Goal: Task Accomplishment & Management: Use online tool/utility

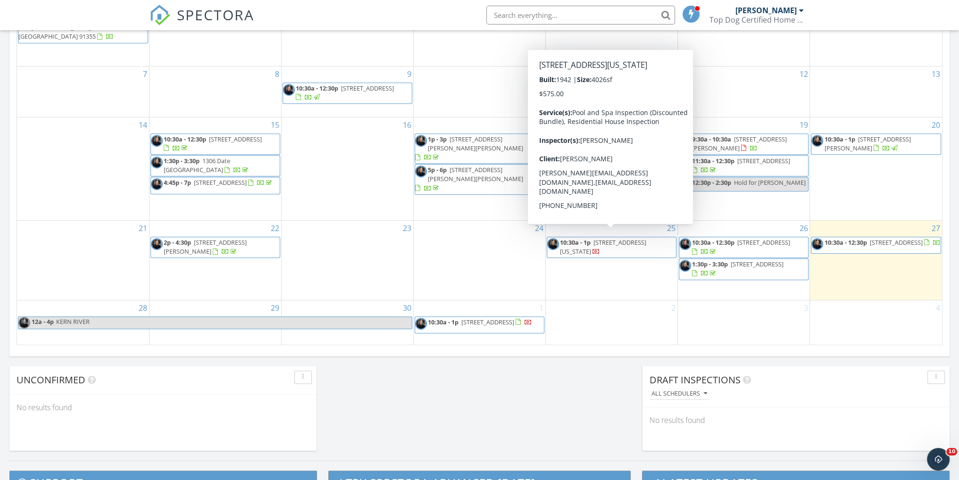
click at [617, 238] on span "[STREET_ADDRESS][US_STATE]" at bounding box center [603, 246] width 86 height 17
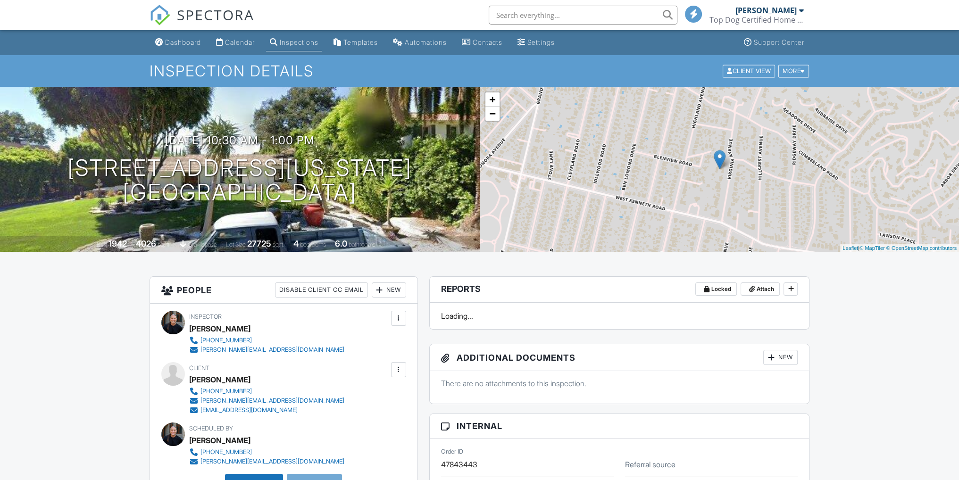
click at [182, 43] on div "Dashboard" at bounding box center [183, 42] width 36 height 8
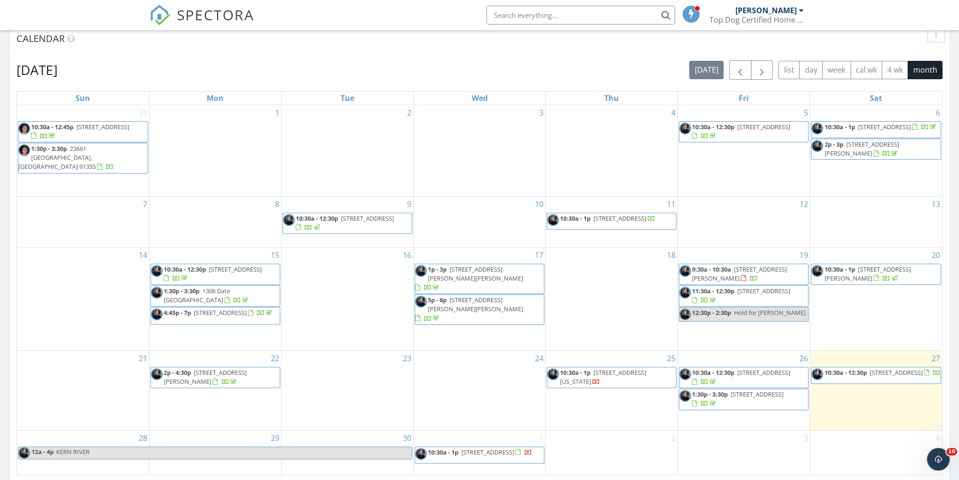
scroll to position [440, 0]
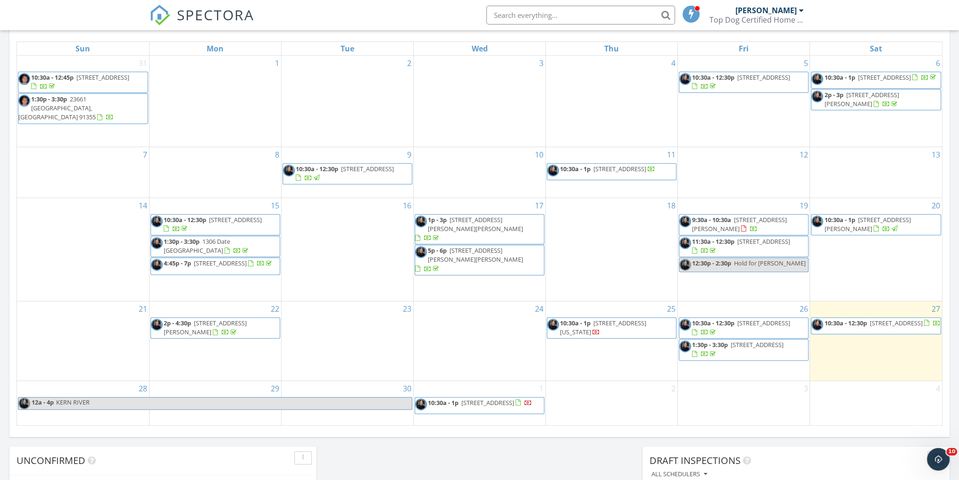
click at [377, 19] on div "SPECTORA Jerry Jones Top Dog Certified Home Inspections Role: Inspector Change …" at bounding box center [480, 15] width 661 height 30
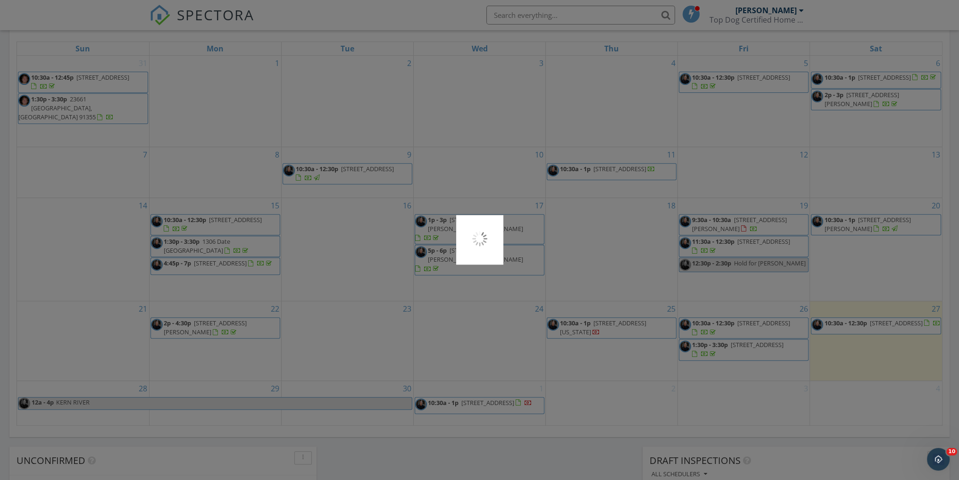
click at [851, 323] on div at bounding box center [479, 240] width 959 height 480
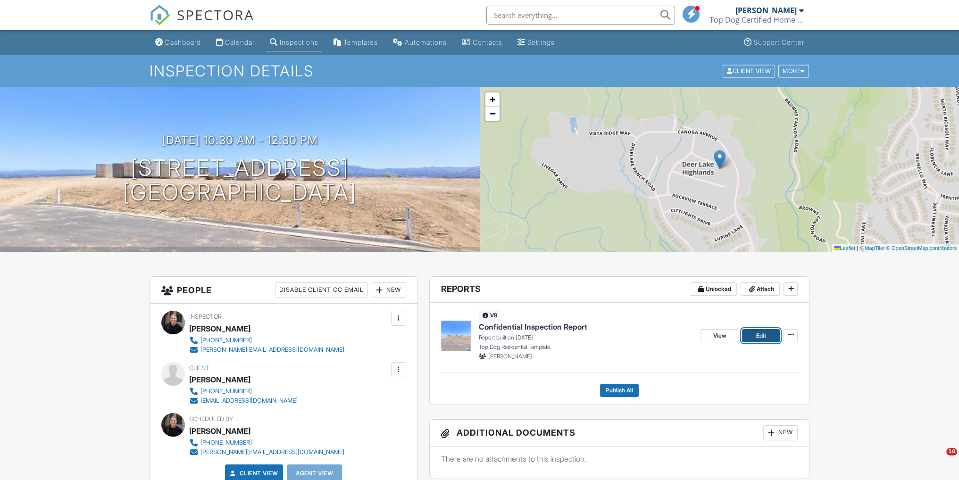
click at [762, 335] on span "Edit" at bounding box center [761, 335] width 10 height 9
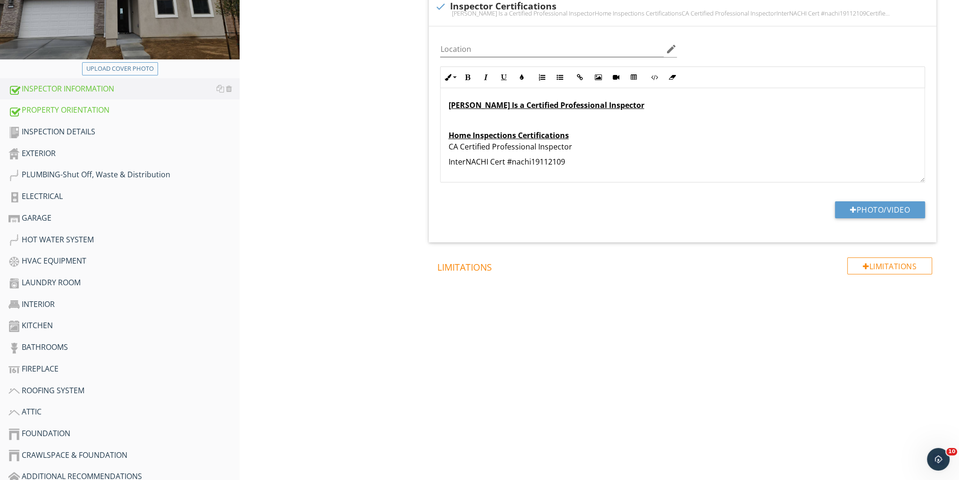
scroll to position [189, 0]
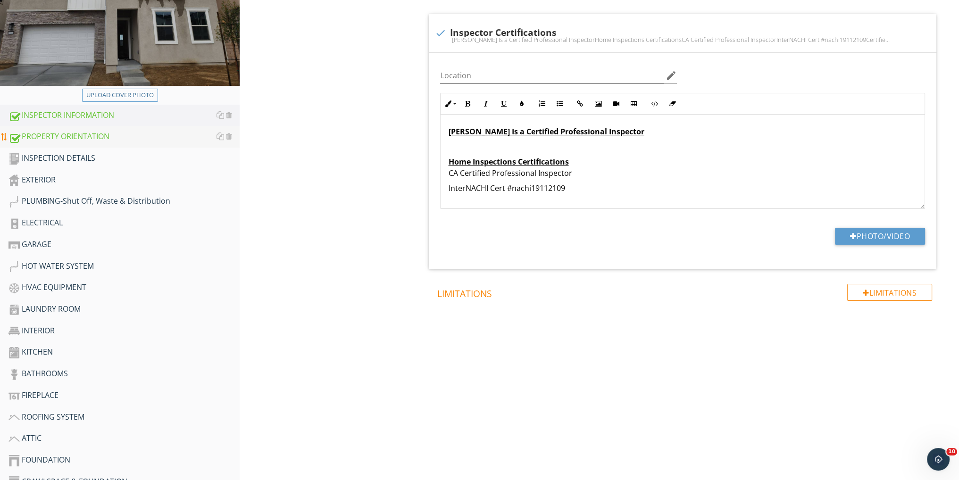
click at [102, 137] on div "PROPERTY ORIENTATION" at bounding box center [123, 137] width 231 height 12
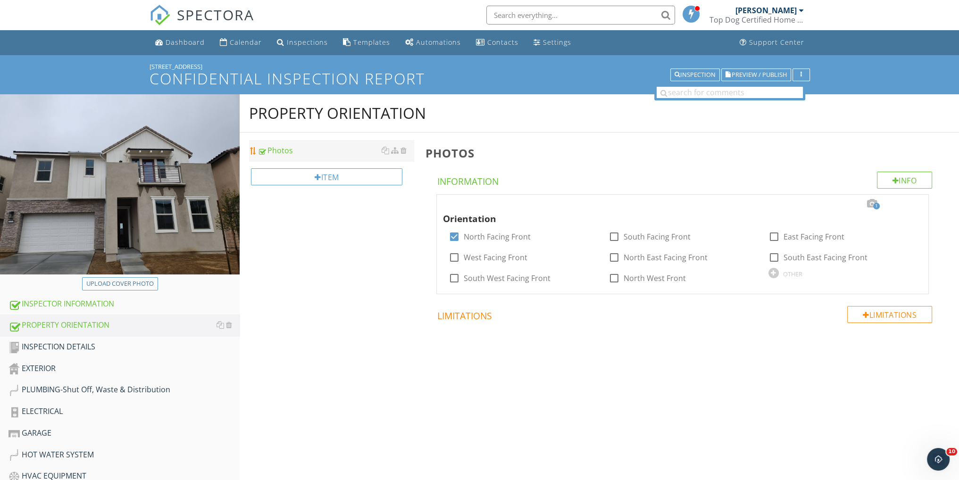
click at [309, 151] on div "Photos" at bounding box center [336, 150] width 156 height 11
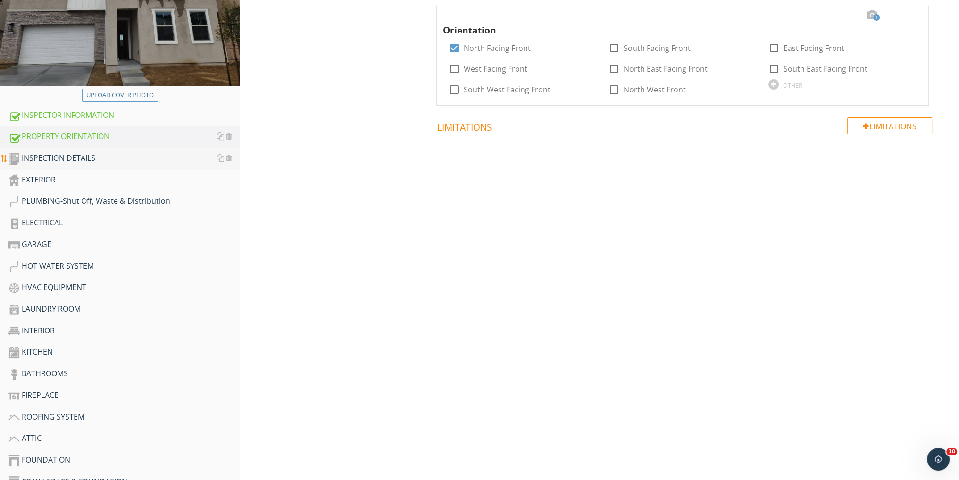
click at [67, 155] on div "INSPECTION DETAILS" at bounding box center [123, 158] width 231 height 12
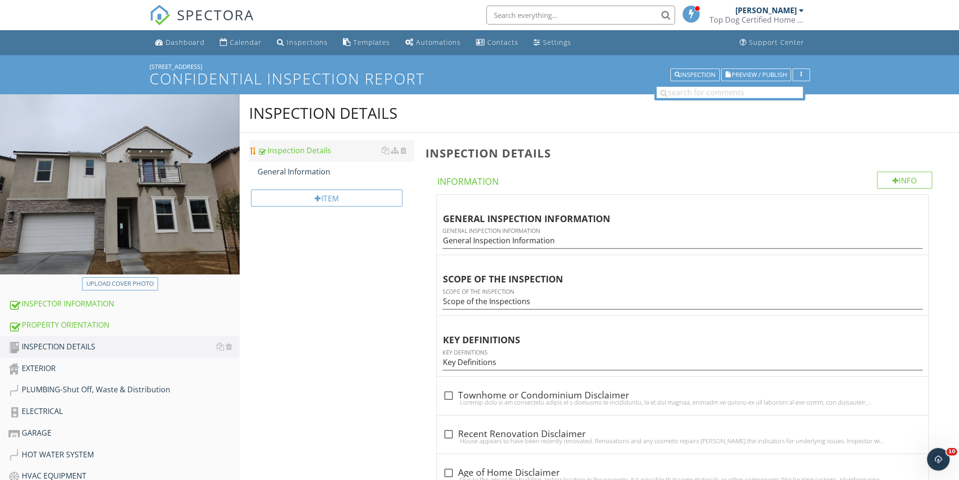
click at [283, 151] on div "Inspection Details" at bounding box center [336, 150] width 156 height 11
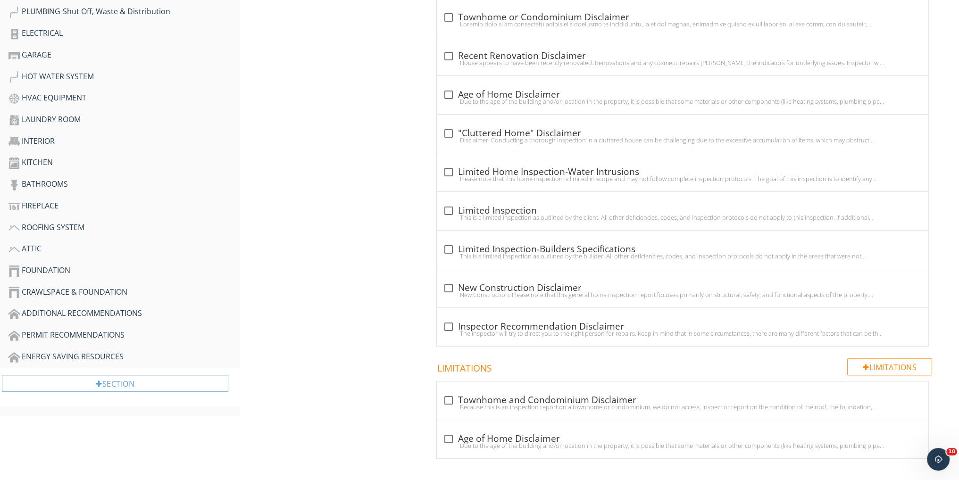
scroll to position [379, 0]
click at [446, 284] on div at bounding box center [448, 288] width 16 height 16
checkbox input "true"
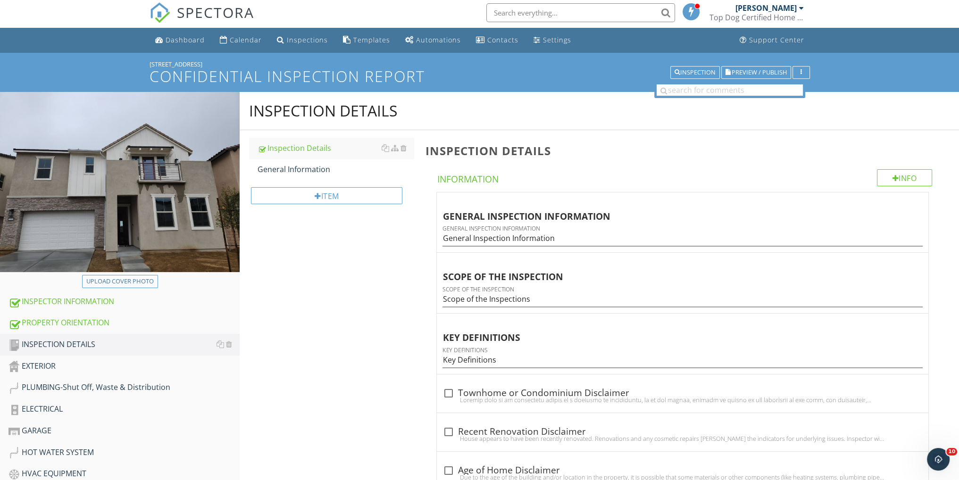
scroll to position [0, 0]
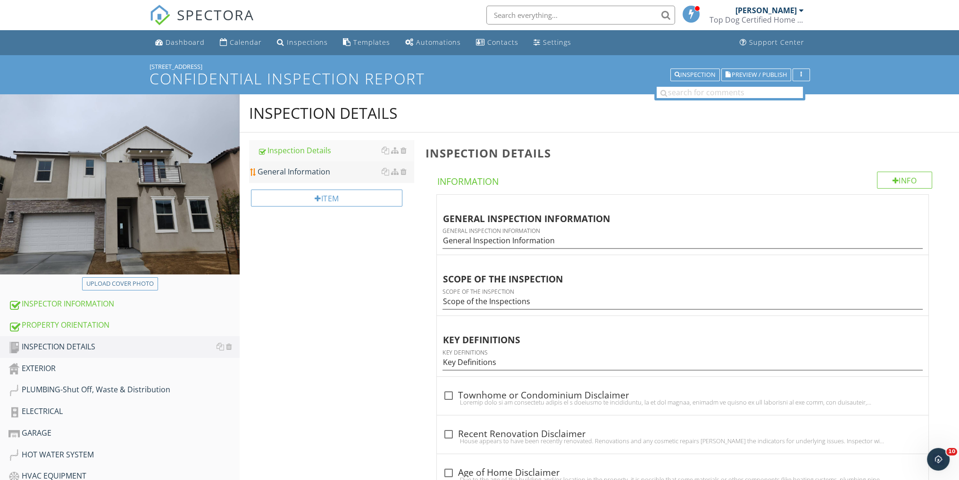
click at [312, 173] on div "General Information" at bounding box center [336, 171] width 156 height 11
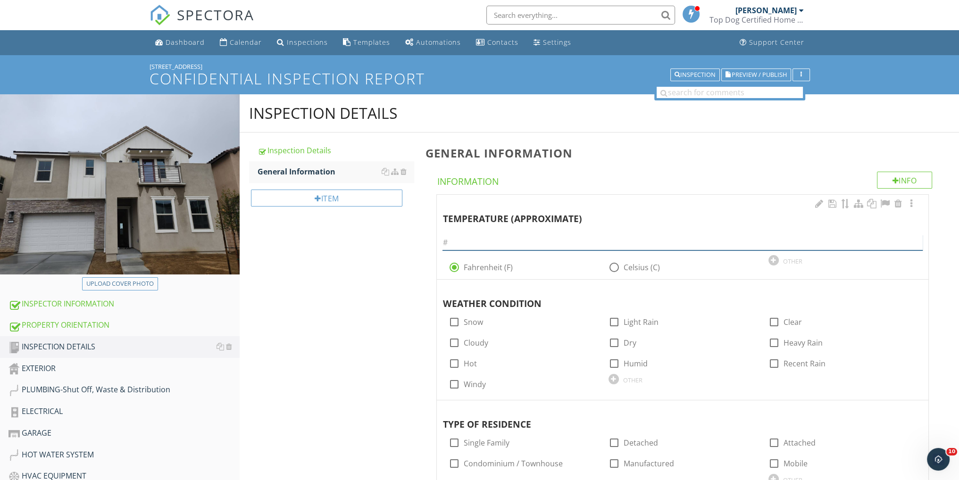
click at [485, 247] on input "text" at bounding box center [683, 243] width 480 height 16
type input "76"
click at [776, 320] on div at bounding box center [774, 322] width 16 height 16
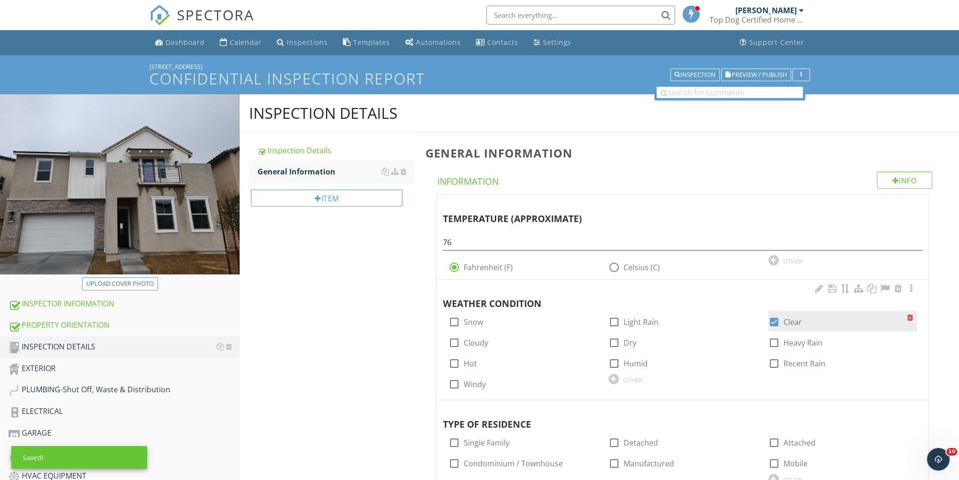
click at [776, 321] on div at bounding box center [774, 322] width 16 height 16
checkbox input "false"
click at [773, 359] on div at bounding box center [774, 364] width 16 height 16
checkbox input "true"
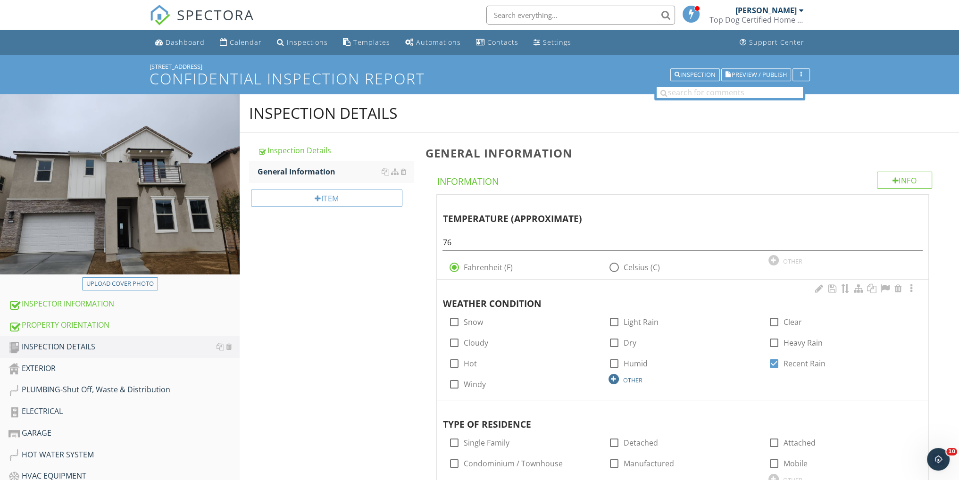
click at [639, 380] on div "OTHER" at bounding box center [632, 380] width 19 height 8
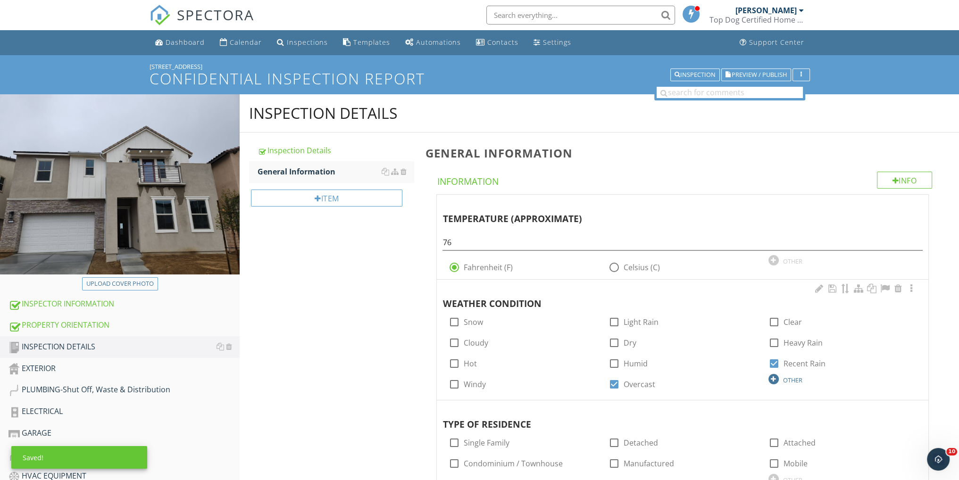
click at [770, 380] on div at bounding box center [774, 379] width 10 height 10
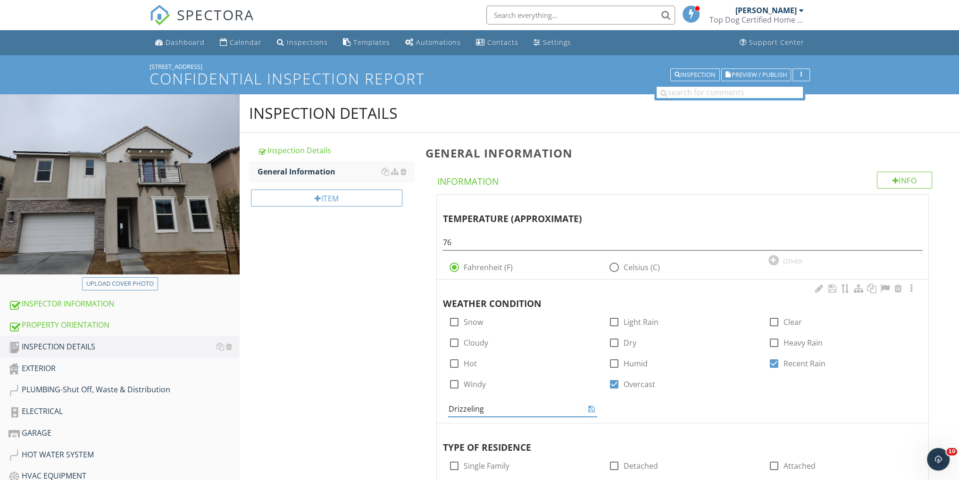
type input "Drizzling"
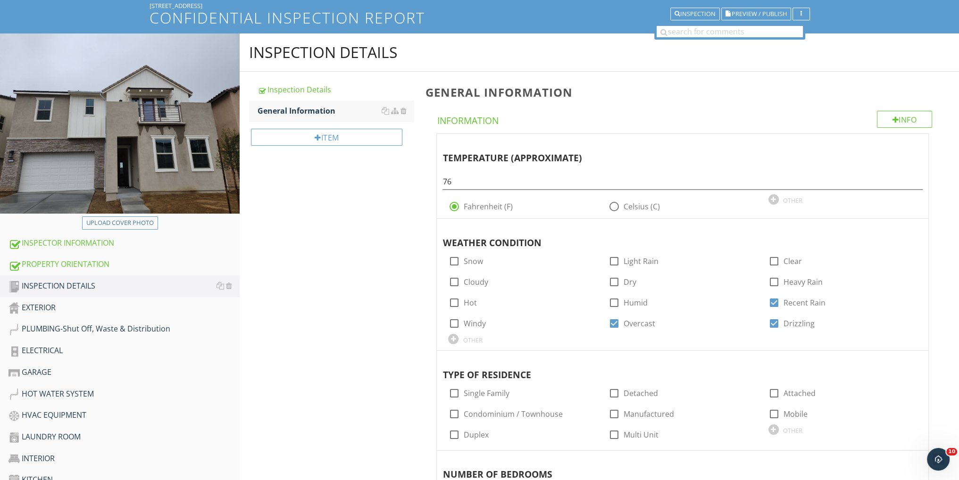
scroll to position [125, 0]
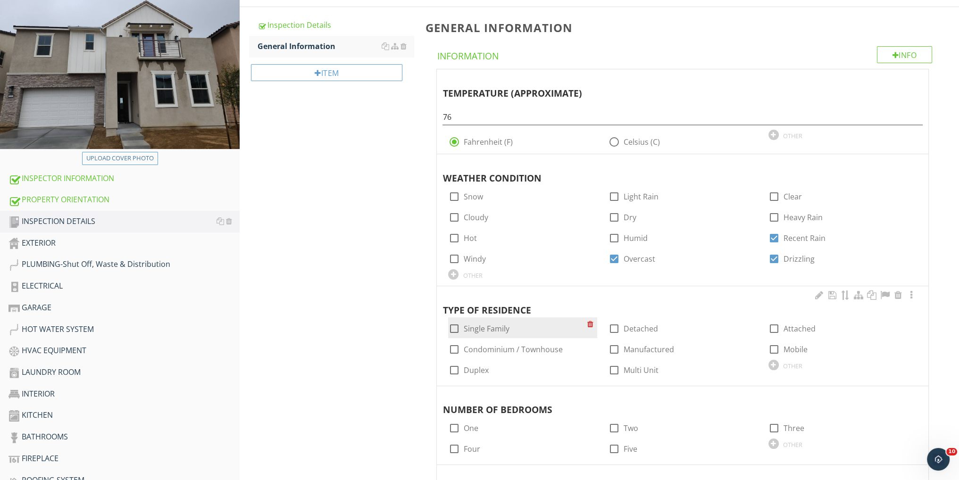
click at [456, 327] on div at bounding box center [454, 329] width 16 height 16
checkbox input "true"
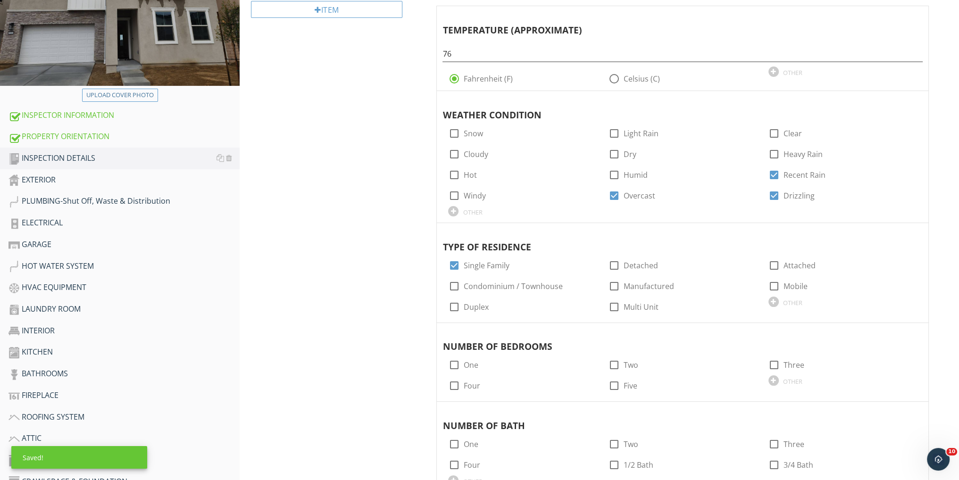
scroll to position [0, 0]
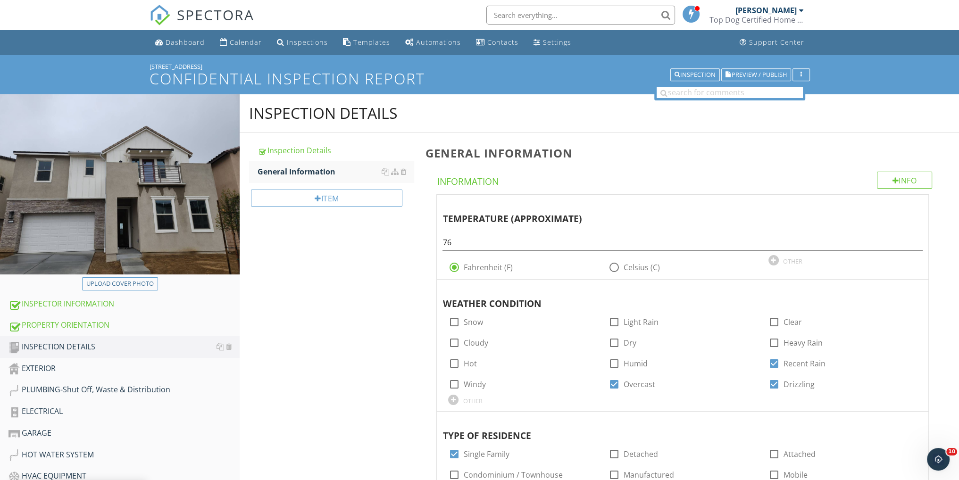
drag, startPoint x: 199, startPoint y: 65, endPoint x: 142, endPoint y: 65, distance: 57.1
click at [142, 65] on div "21212 Currant Ct Confidential Inspection Report Inspection Preview / Publish" at bounding box center [479, 74] width 959 height 39
copy div "[STREET_ADDRESS]"
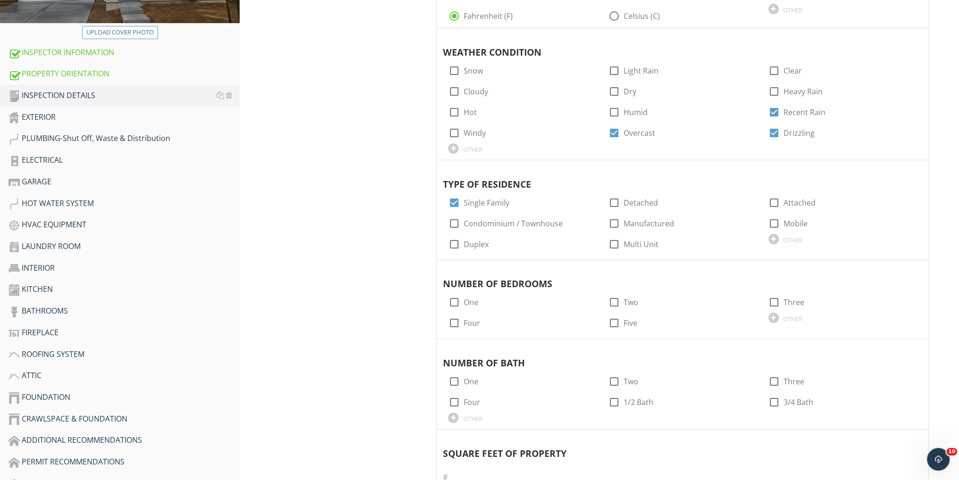
scroll to position [314, 0]
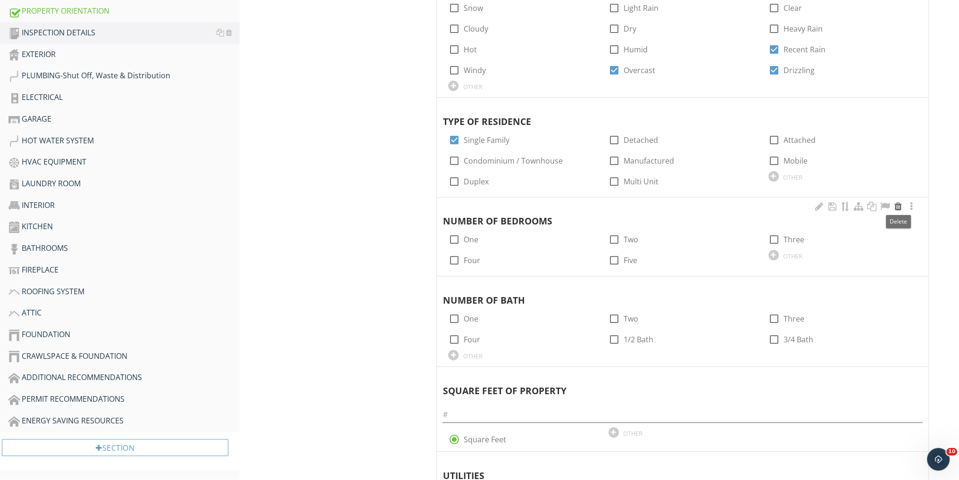
click at [897, 206] on div at bounding box center [898, 206] width 11 height 9
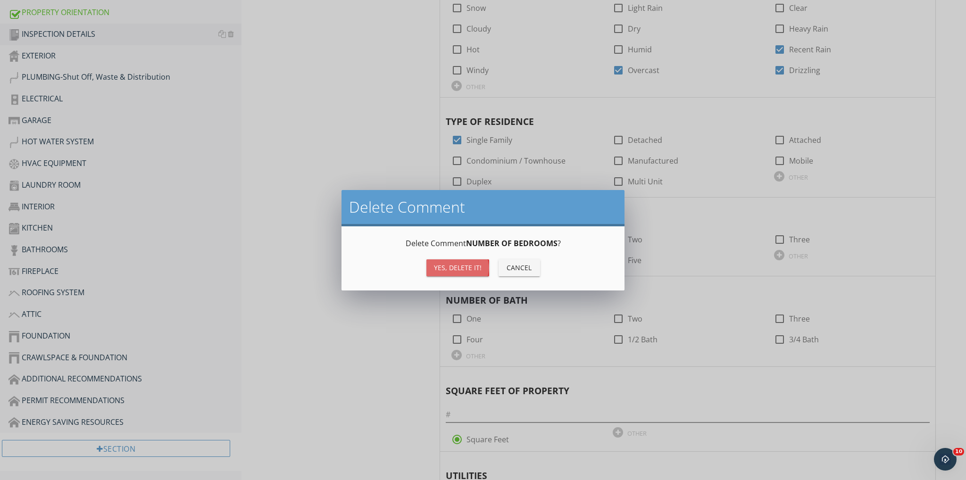
click at [459, 268] on div "Yes, Delete it!" at bounding box center [458, 268] width 48 height 10
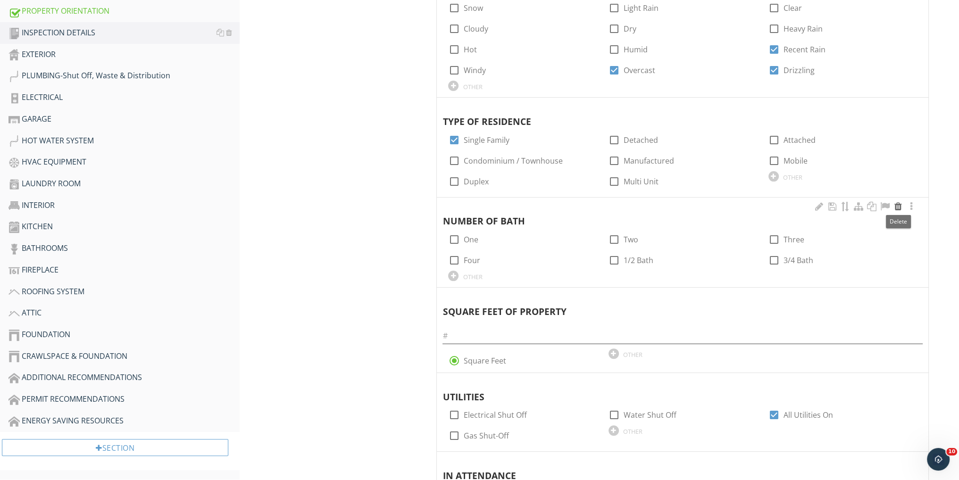
click at [896, 203] on div at bounding box center [898, 206] width 11 height 9
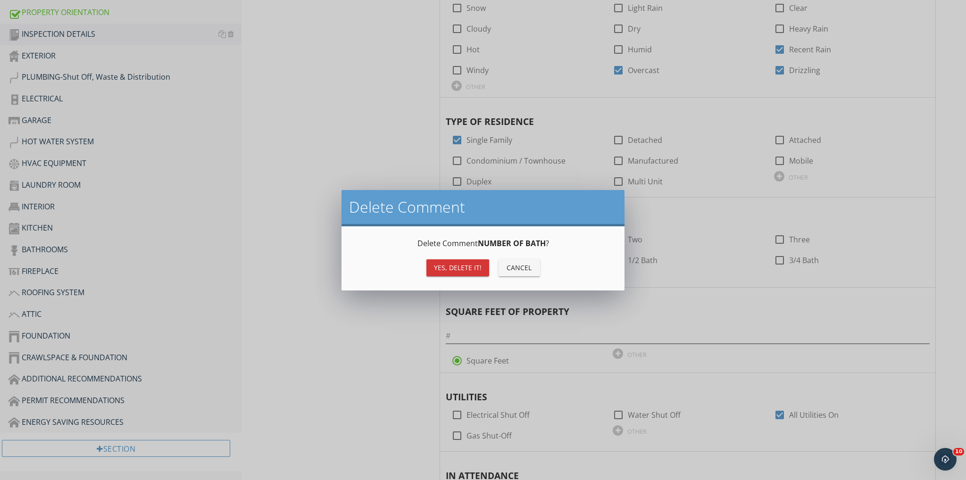
click at [458, 268] on div "Yes, Delete it!" at bounding box center [458, 268] width 48 height 10
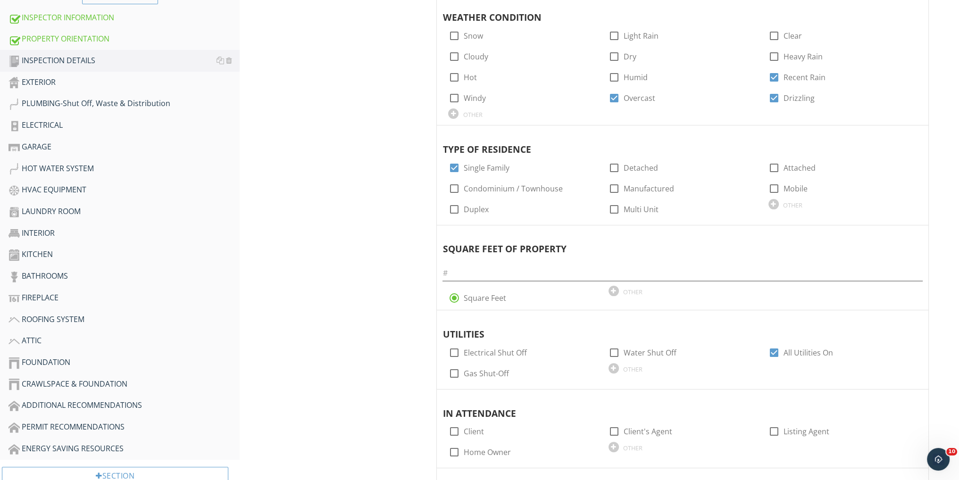
scroll to position [251, 0]
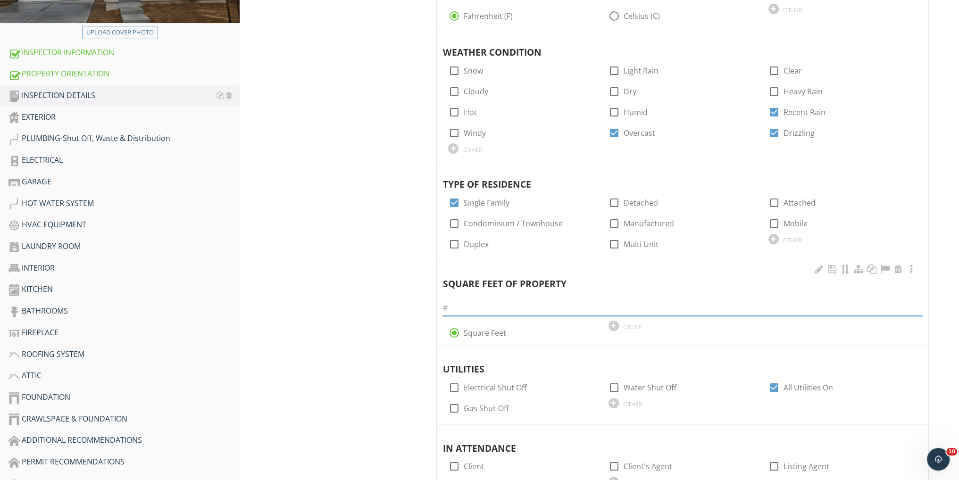
click at [491, 302] on input "text" at bounding box center [683, 309] width 480 height 16
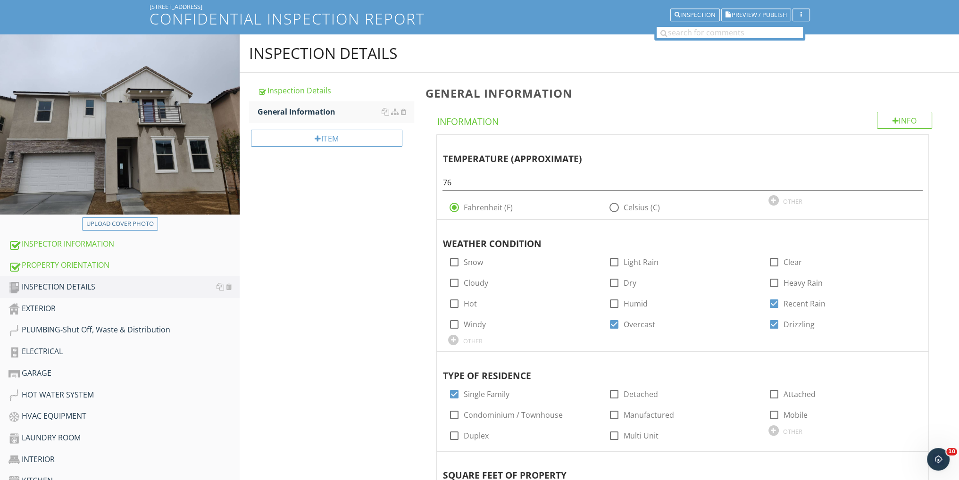
scroll to position [0, 0]
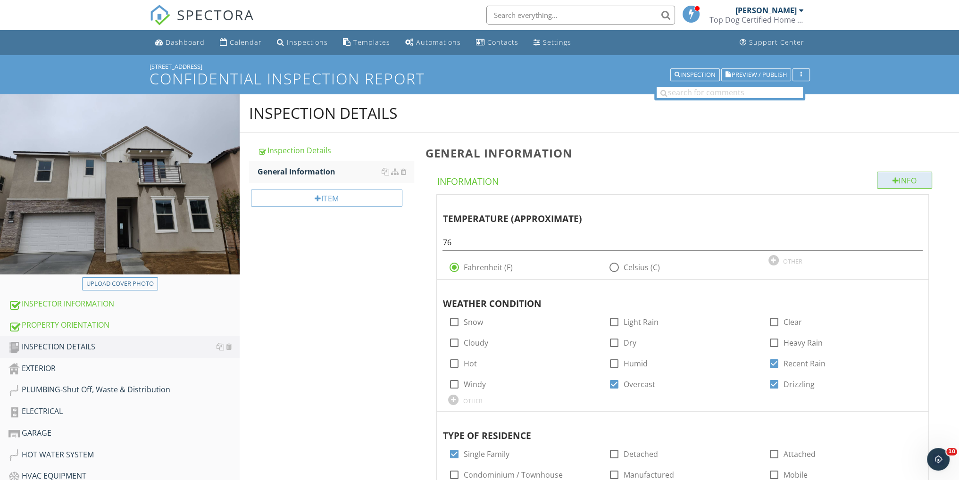
type input "3240"
click at [906, 179] on div "Info" at bounding box center [905, 180] width 56 height 17
click at [904, 134] on div at bounding box center [483, 240] width 966 height 480
click at [332, 197] on div "Item" at bounding box center [326, 198] width 151 height 17
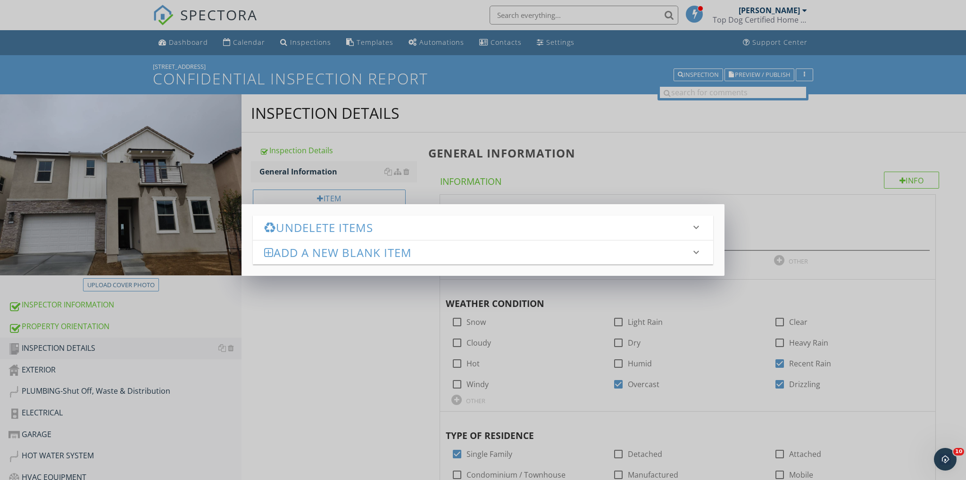
click at [357, 228] on h3 "Undelete Items" at bounding box center [477, 227] width 427 height 13
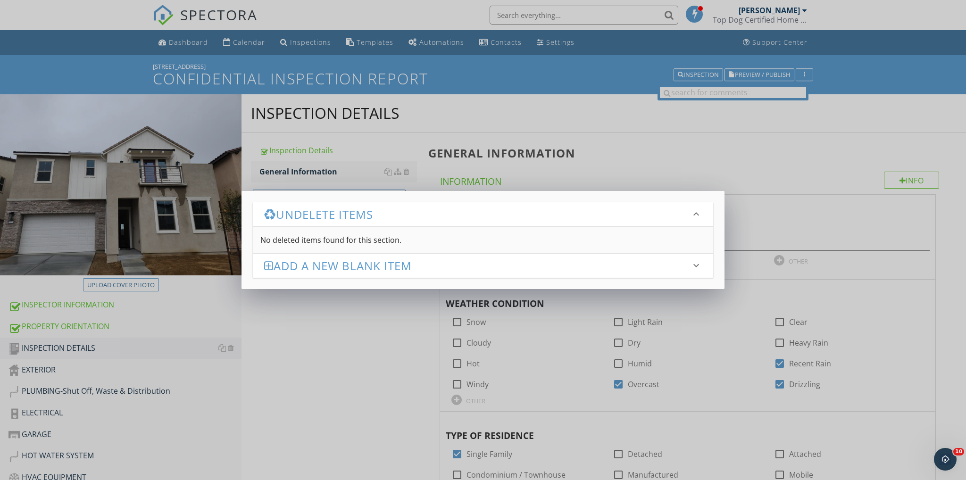
click at [349, 337] on div "Undelete Items keyboard_arrow_down No deleted items found for this section. Add…" at bounding box center [483, 240] width 966 height 480
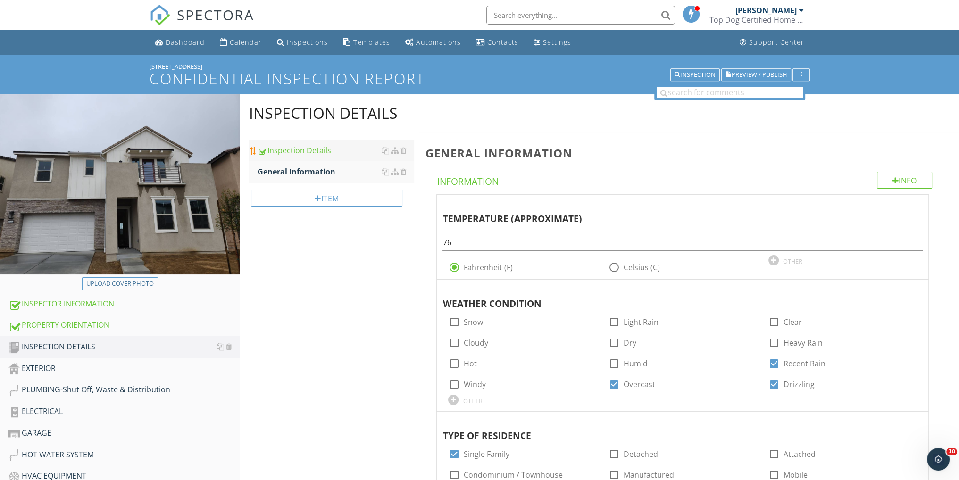
click at [329, 151] on div "Inspection Details" at bounding box center [336, 150] width 156 height 11
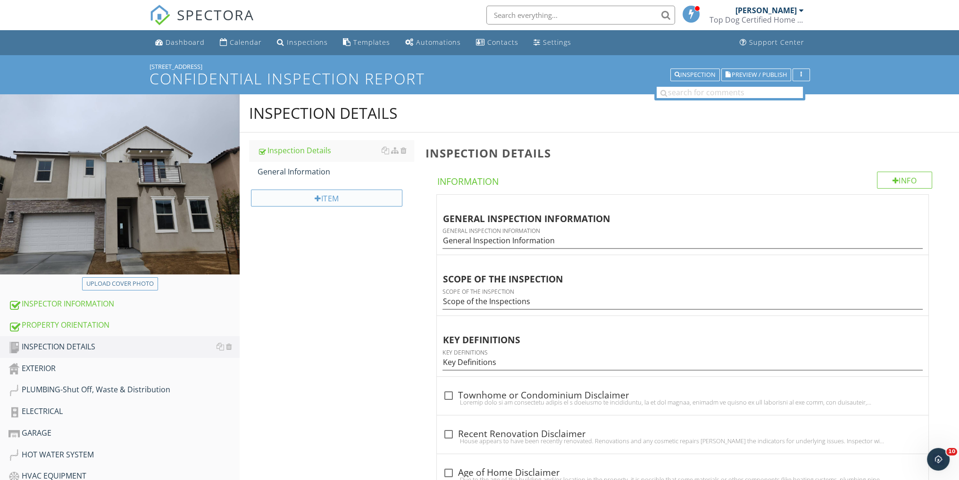
click at [321, 199] on div "Item" at bounding box center [326, 198] width 151 height 17
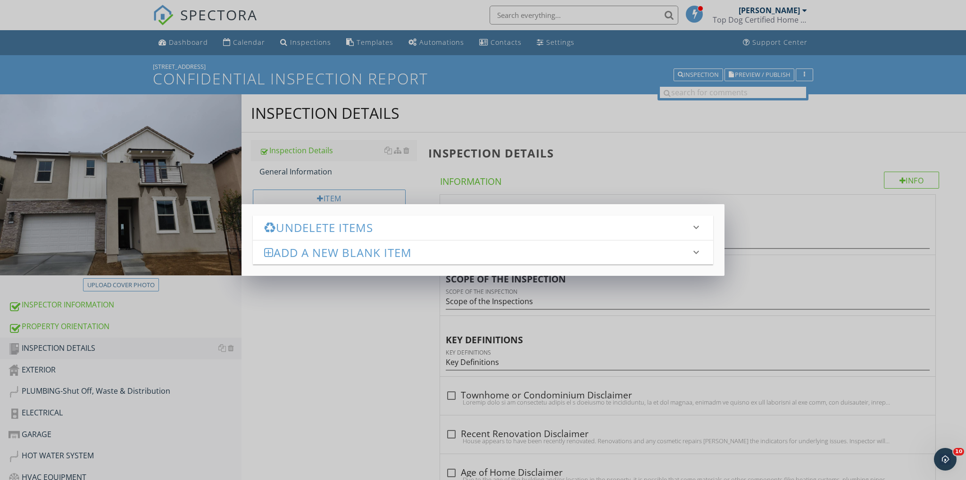
click at [326, 230] on h3 "Undelete Items" at bounding box center [477, 227] width 427 height 13
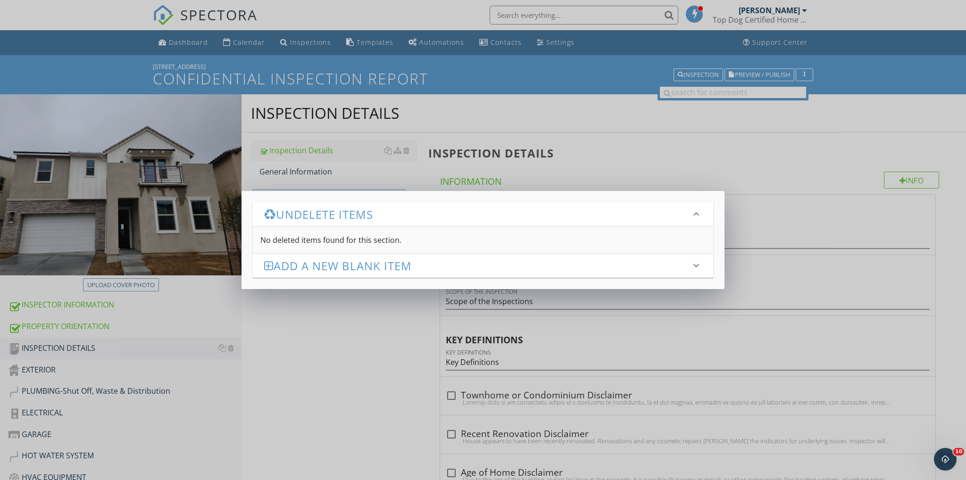
click at [313, 264] on h3 "Add a new Blank Item" at bounding box center [477, 265] width 427 height 13
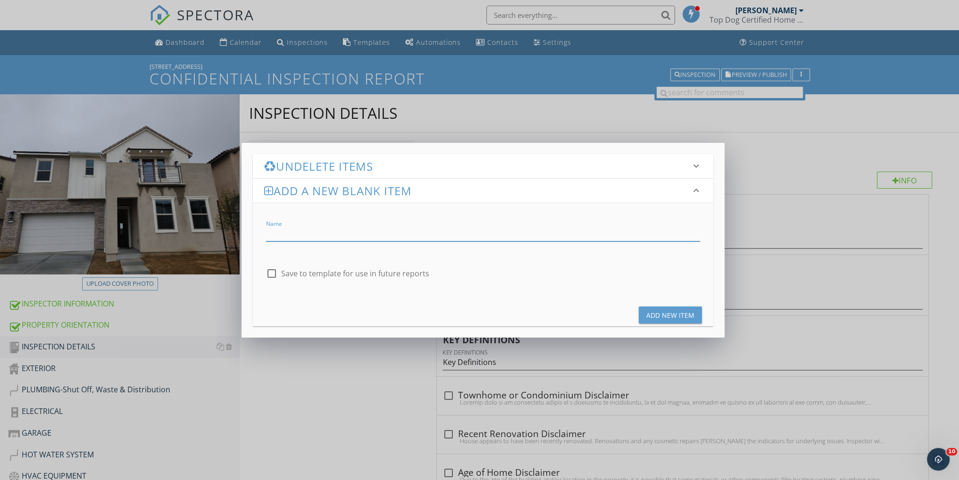
click at [812, 163] on div "Undelete Items keyboard_arrow_down No deleted items found for this section. Add…" at bounding box center [479, 240] width 959 height 480
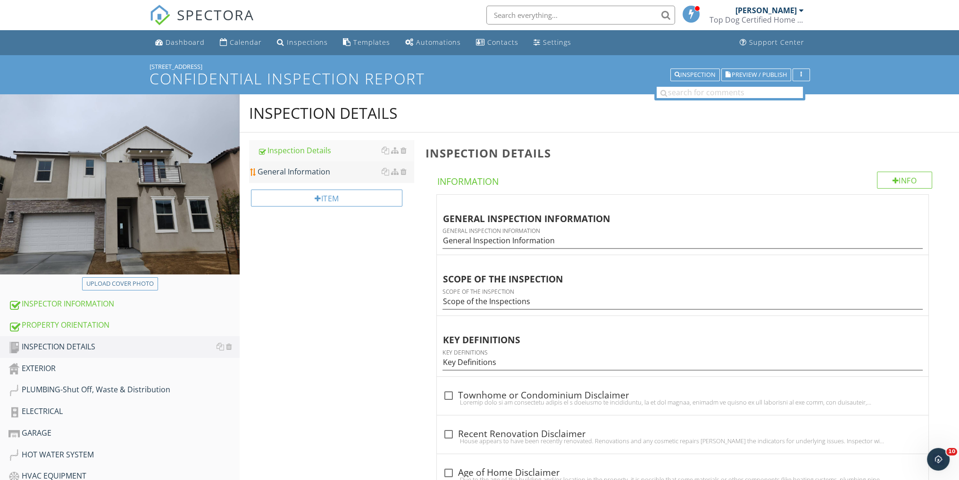
click at [324, 178] on link "General Information" at bounding box center [336, 171] width 156 height 21
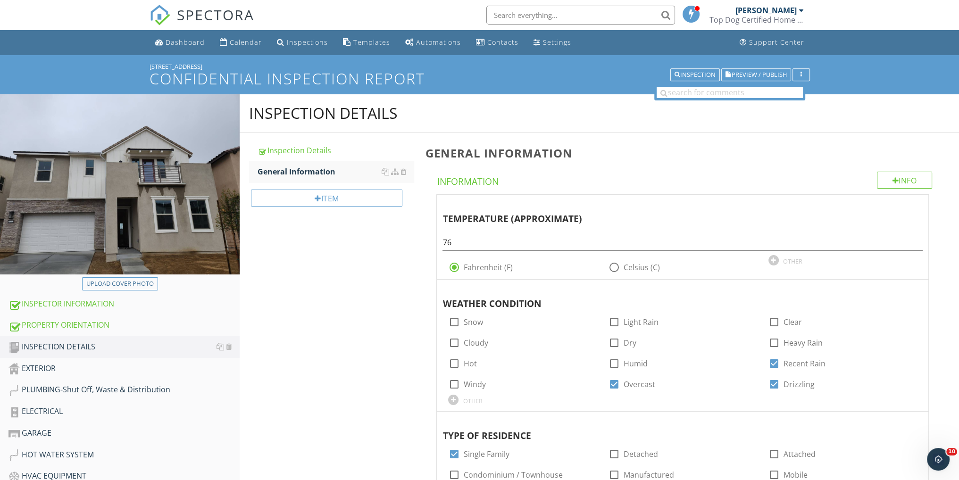
drag, startPoint x: 333, startPoint y: 172, endPoint x: 287, endPoint y: 252, distance: 92.1
click at [304, 173] on div "General Information" at bounding box center [336, 171] width 156 height 11
click at [315, 196] on div at bounding box center [318, 199] width 7 height 8
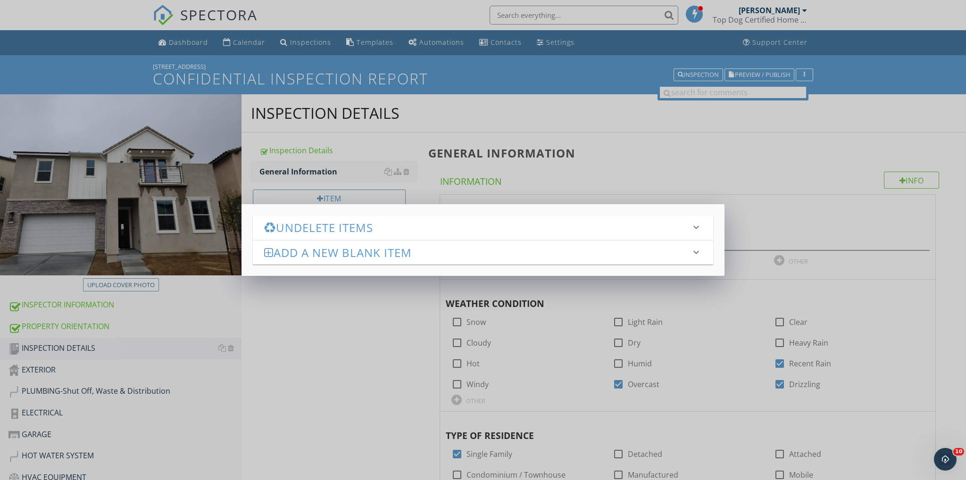
click at [313, 227] on h3 "Undelete Items" at bounding box center [477, 227] width 427 height 13
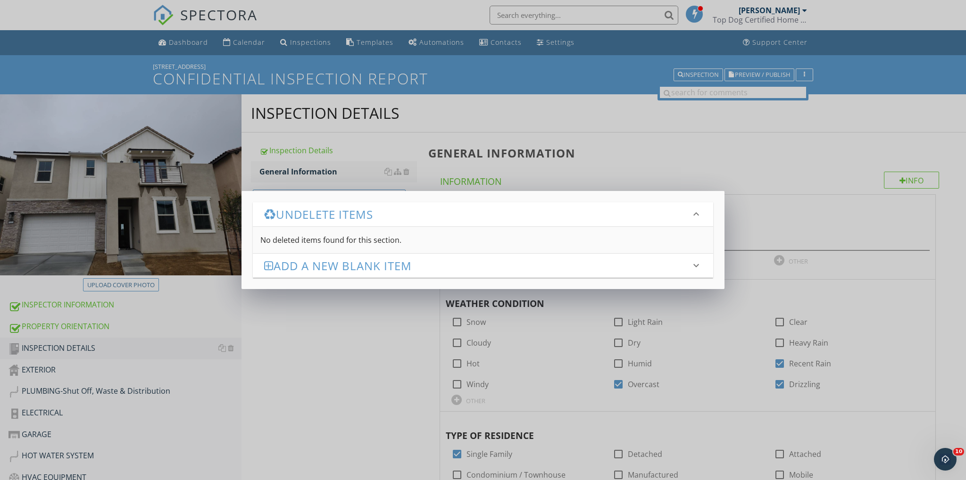
click at [317, 261] on h3 "Add a new Blank Item" at bounding box center [477, 265] width 427 height 13
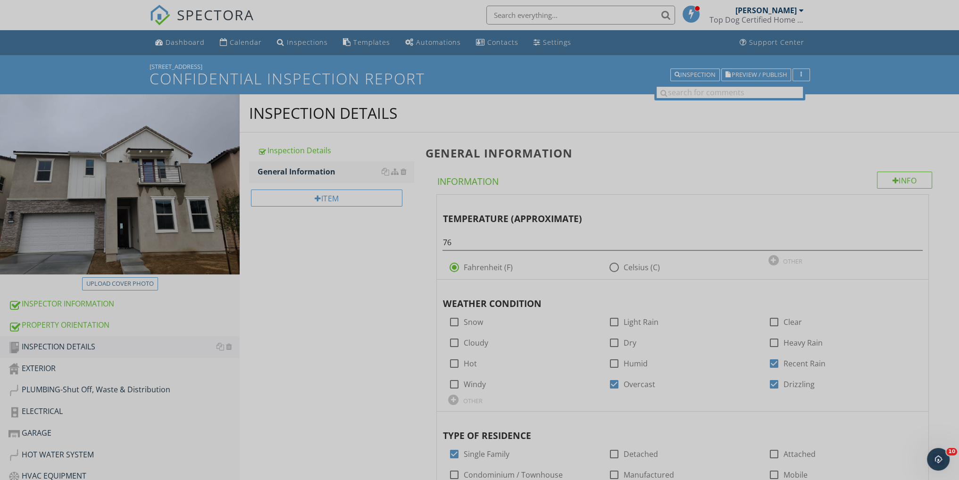
click at [785, 151] on div at bounding box center [479, 240] width 959 height 480
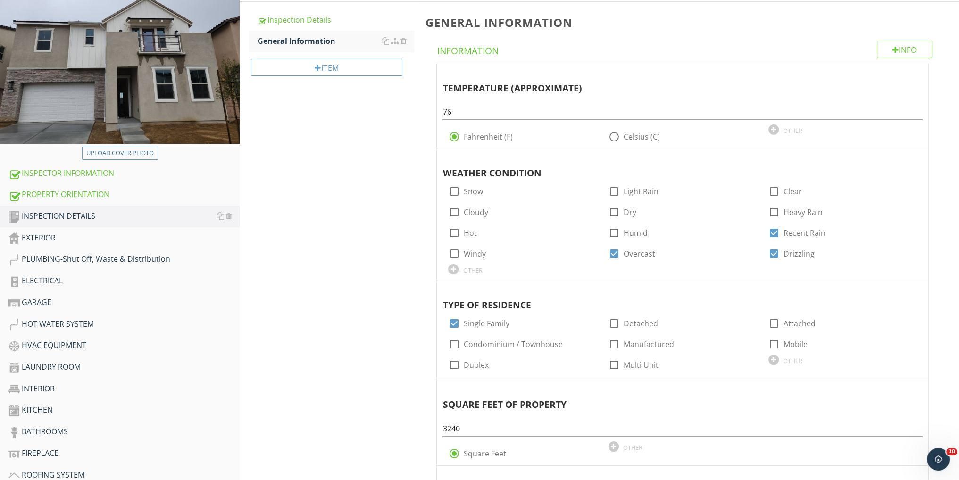
scroll to position [125, 0]
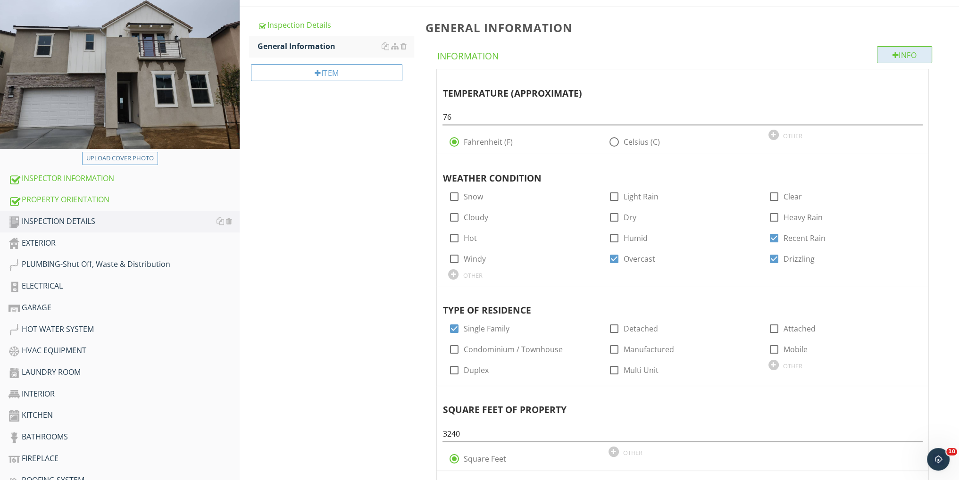
click at [909, 54] on div "Info" at bounding box center [905, 54] width 56 height 17
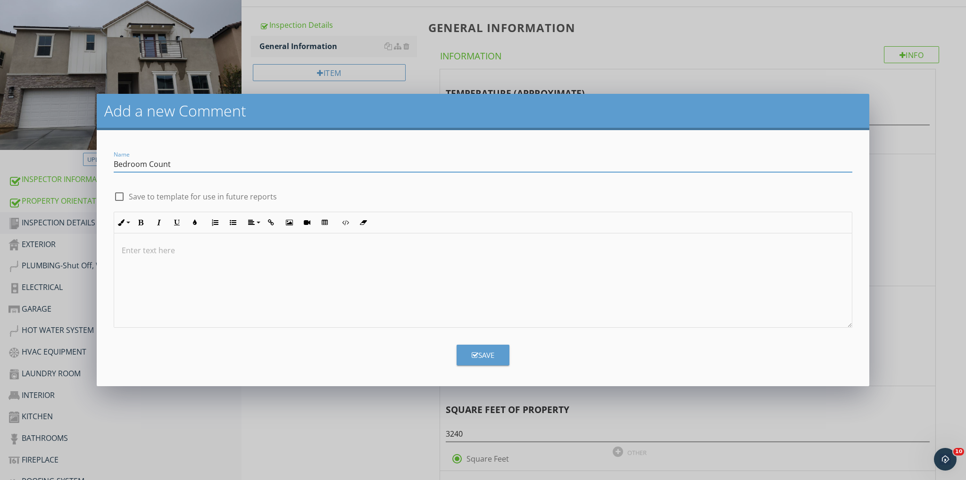
drag, startPoint x: 174, startPoint y: 166, endPoint x: 148, endPoint y: 165, distance: 26.0
click at [146, 164] on input "Bedroom Count" at bounding box center [483, 165] width 739 height 16
click at [202, 157] on input "Bedroom Count" at bounding box center [483, 165] width 739 height 16
drag, startPoint x: 174, startPoint y: 164, endPoint x: 146, endPoint y: 163, distance: 27.9
click at [146, 163] on input "Bedroom Count" at bounding box center [483, 165] width 739 height 16
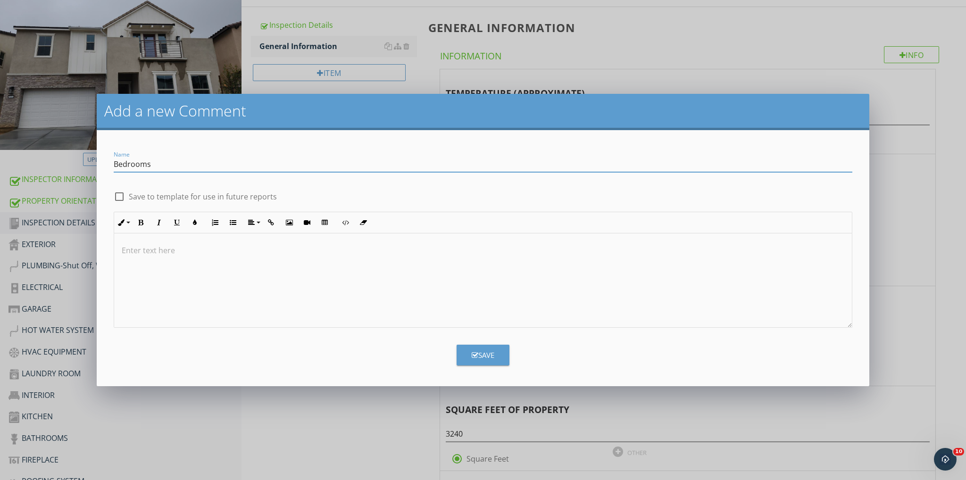
type input "Bedrooms"
click at [476, 352] on icon "button" at bounding box center [475, 355] width 7 height 7
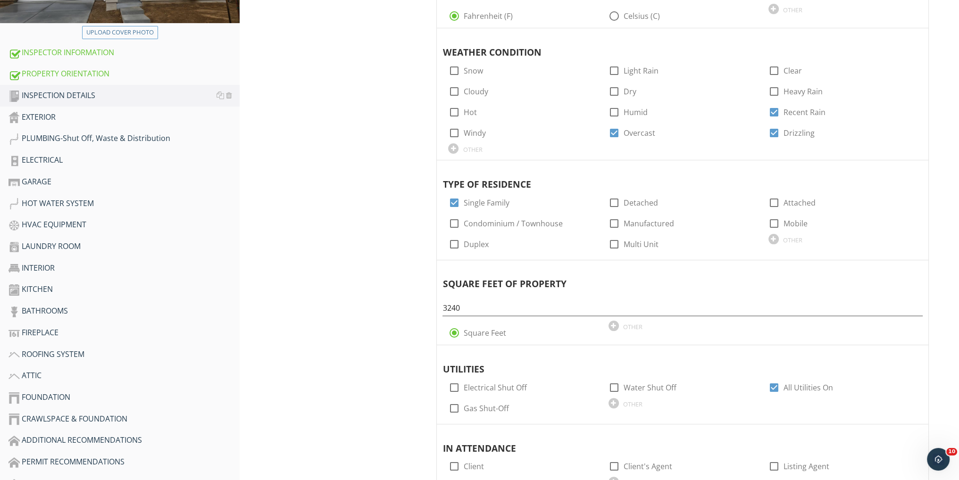
scroll to position [503, 0]
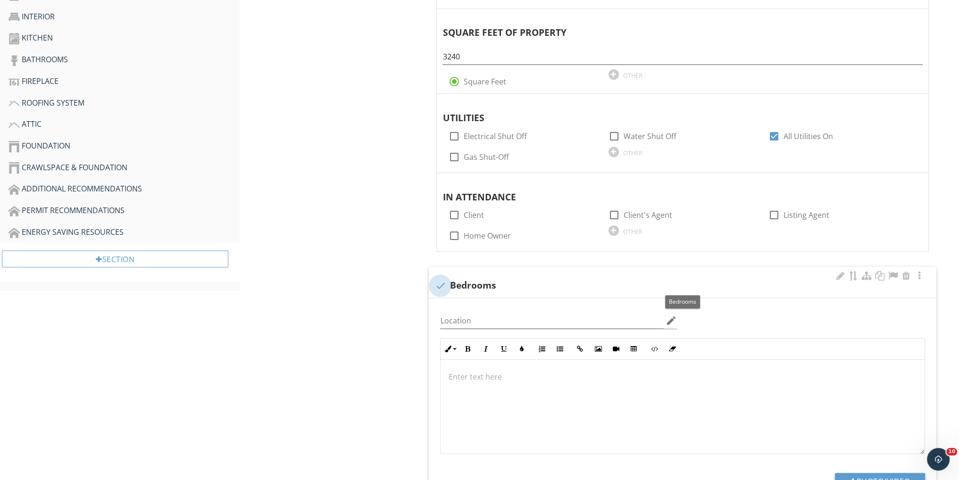
click at [440, 285] on div at bounding box center [440, 286] width 16 height 16
checkbox input "true"
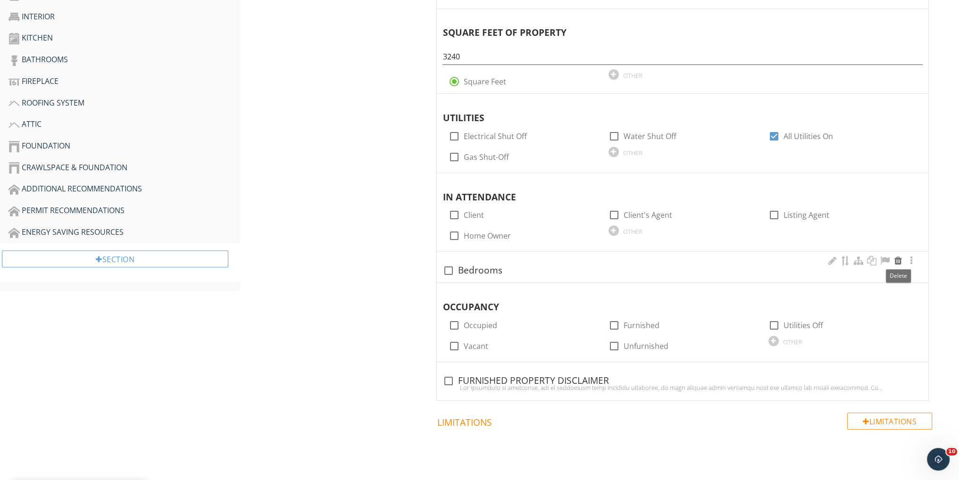
click at [902, 258] on div at bounding box center [898, 260] width 11 height 9
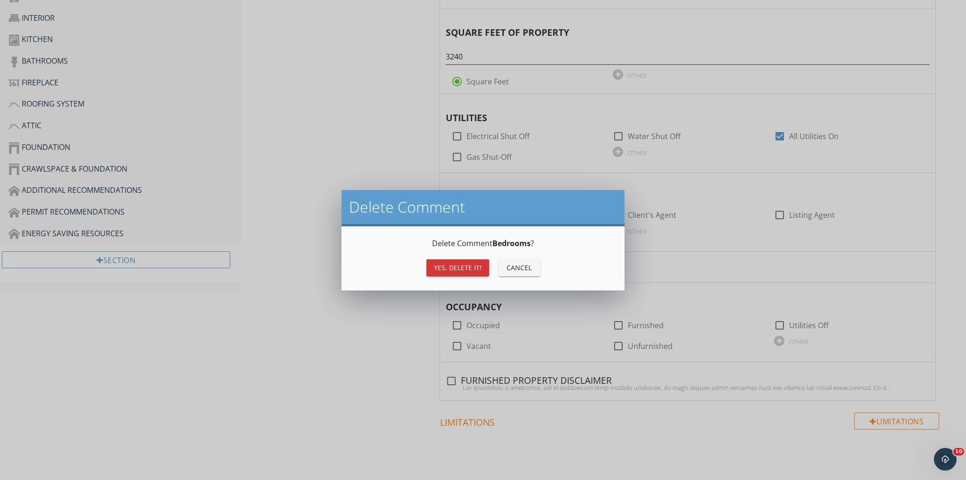
click at [455, 263] on div "Yes, Delete it!" at bounding box center [458, 268] width 48 height 10
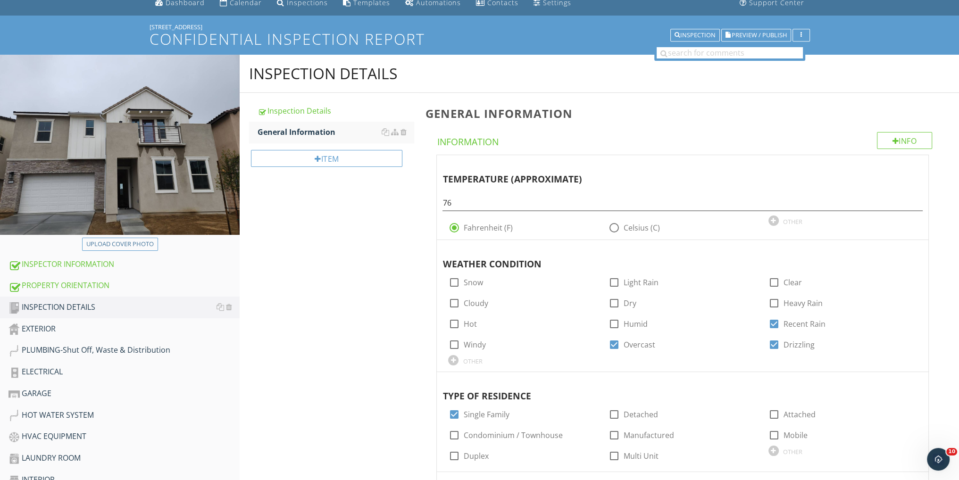
scroll to position [0, 0]
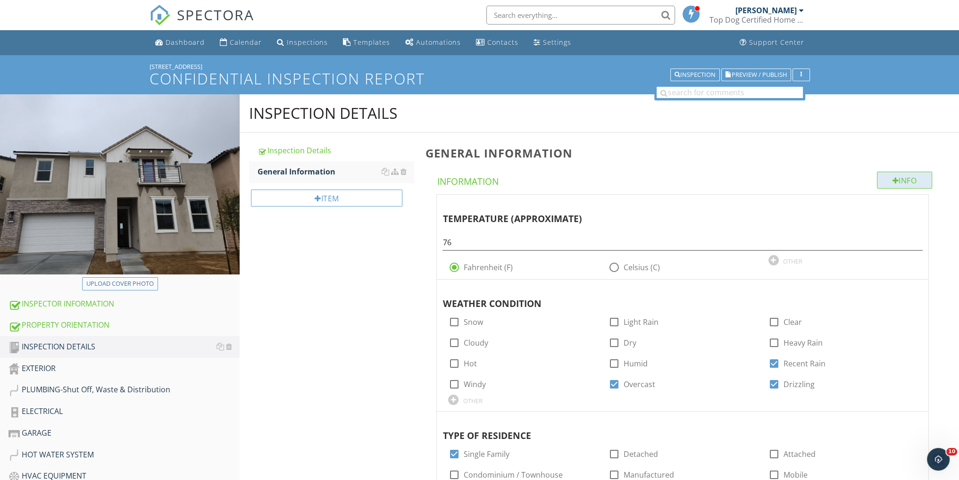
click at [898, 185] on div "Info" at bounding box center [905, 180] width 56 height 17
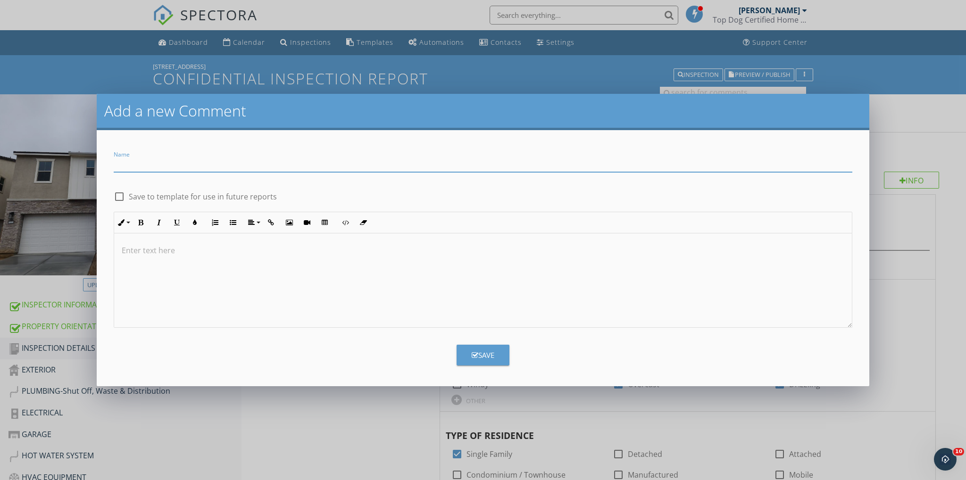
click at [115, 193] on div at bounding box center [119, 197] width 16 height 16
checkbox input "true"
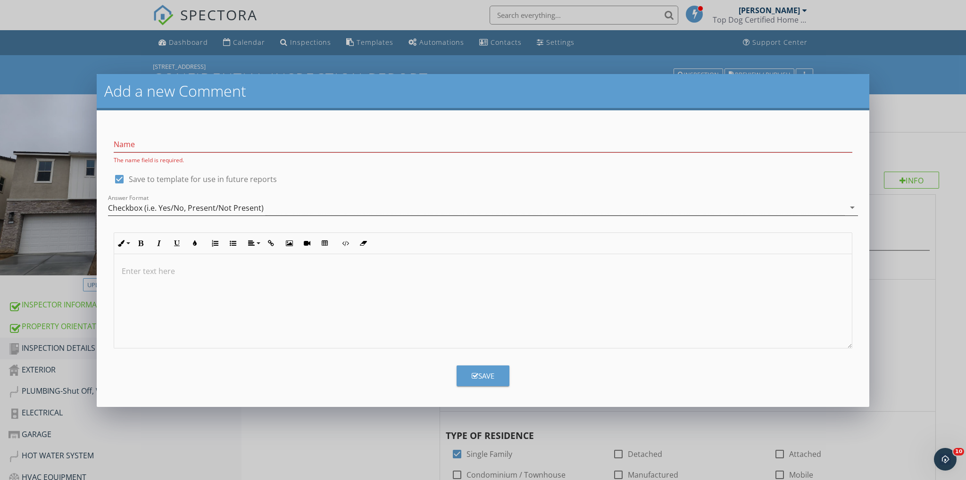
click at [160, 208] on div "Checkbox (i.e. Yes/No, Present/Not Present)" at bounding box center [186, 208] width 156 height 8
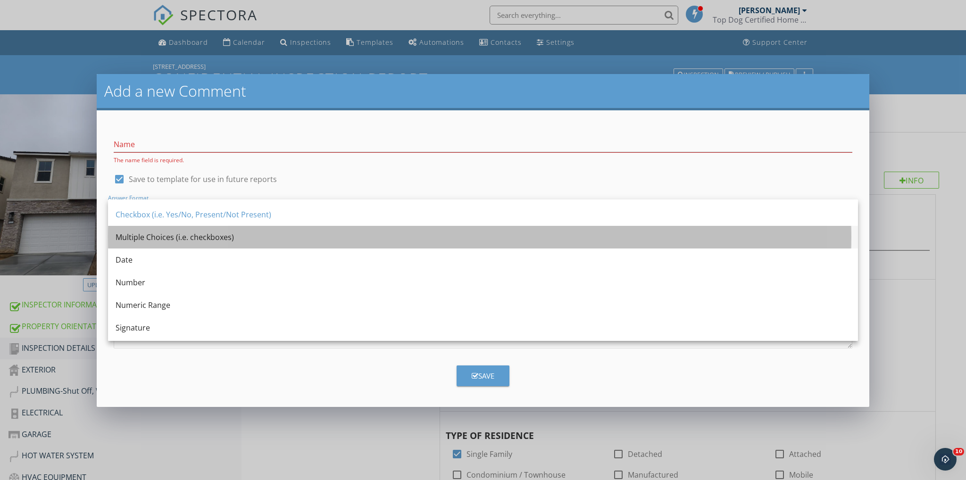
click at [146, 233] on div "Multiple Choices (i.e. checkboxes)" at bounding box center [483, 237] width 735 height 11
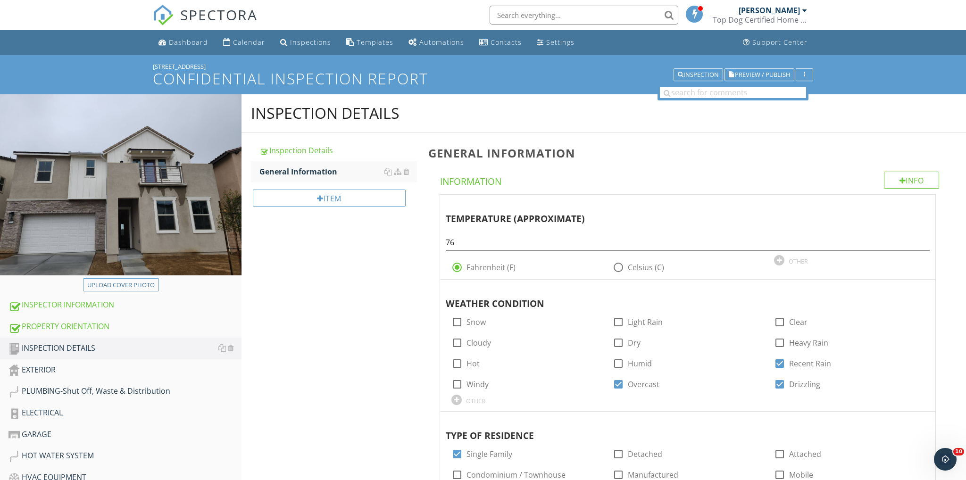
click at [940, 105] on div at bounding box center [483, 240] width 966 height 480
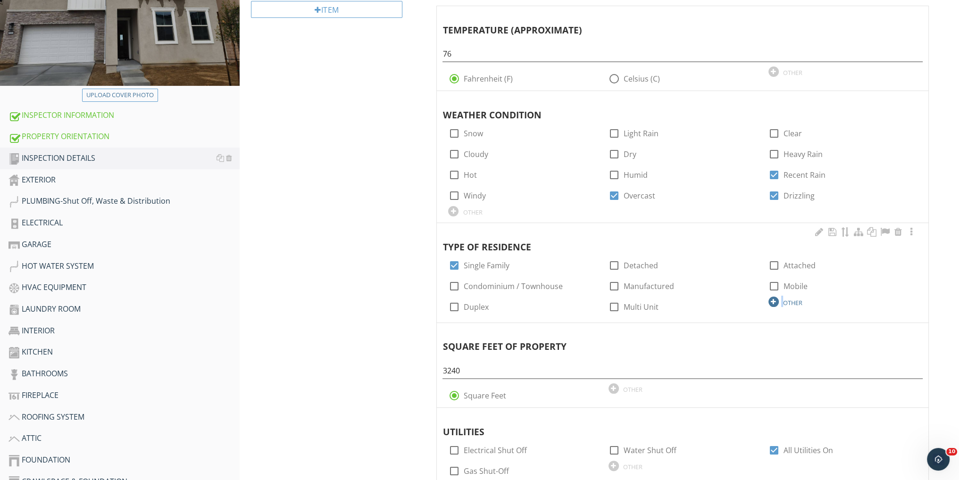
click at [782, 301] on div "OTHER" at bounding box center [843, 301] width 149 height 11
click at [776, 301] on div at bounding box center [774, 302] width 10 height 10
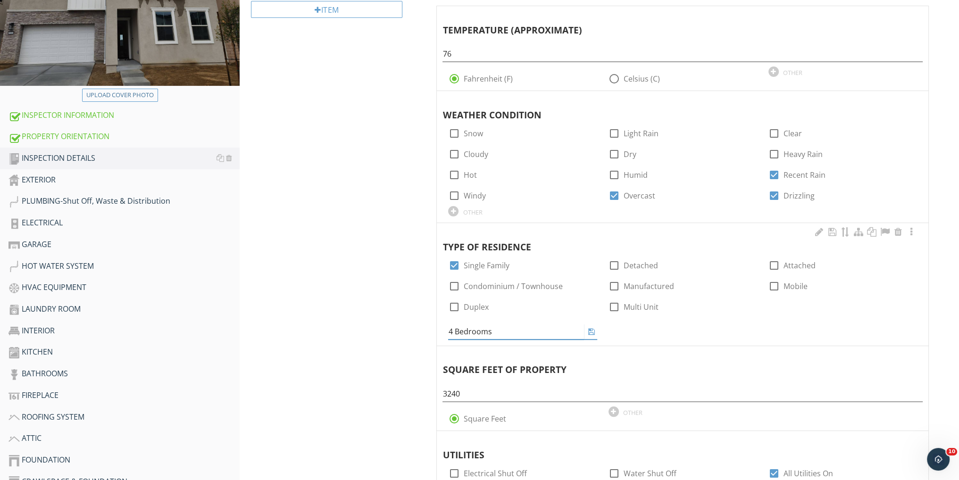
type input "4 Bedrooms"
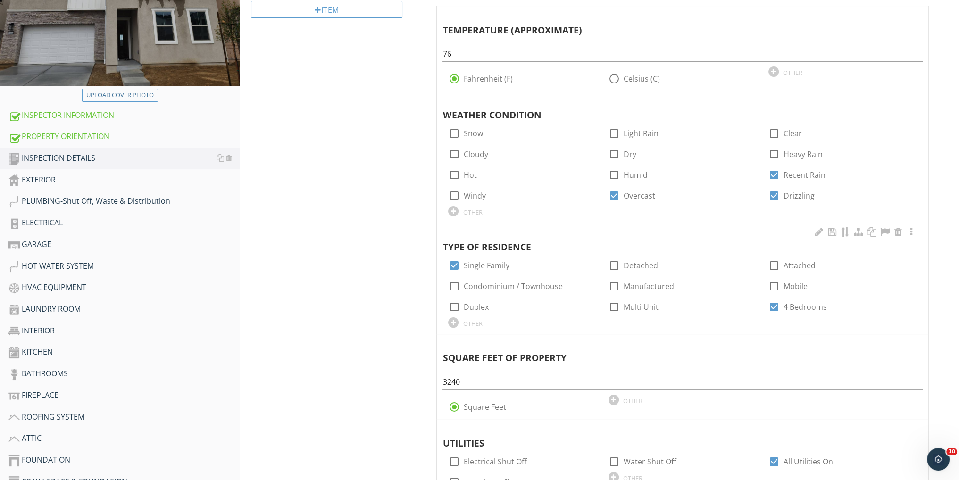
click at [750, 333] on div "TYPE OF RESIDENCE check_box Single Family check_box_outline_blank Detached chec…" at bounding box center [683, 278] width 492 height 111
click at [474, 321] on div "OTHER" at bounding box center [472, 324] width 19 height 8
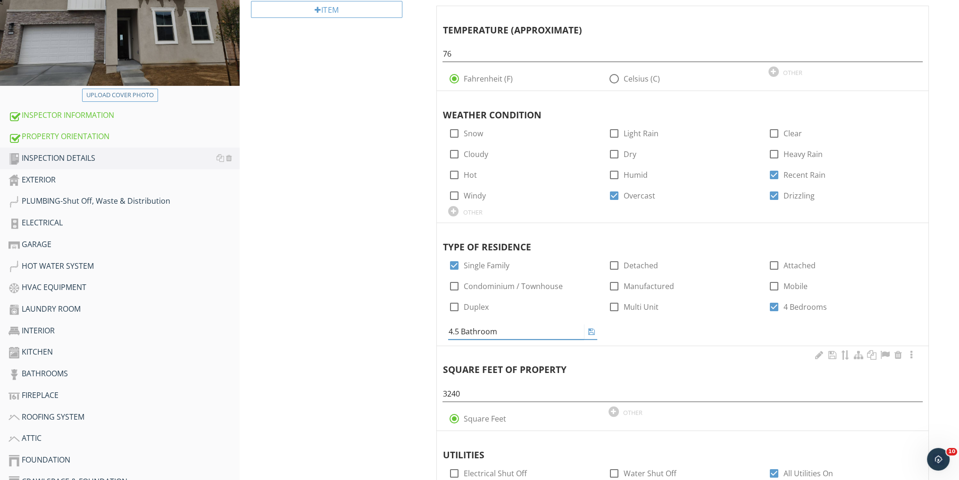
type input "4.5 Bathrooms"
click at [408, 286] on div "INSPECTION DETAILS Inspection Details General Information Item General Informat…" at bounding box center [600, 359] width 720 height 907
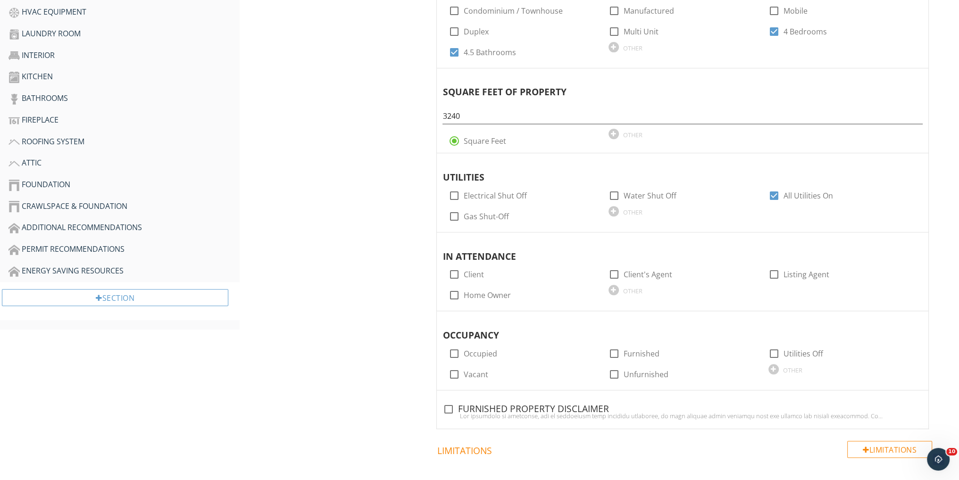
scroll to position [503, 0]
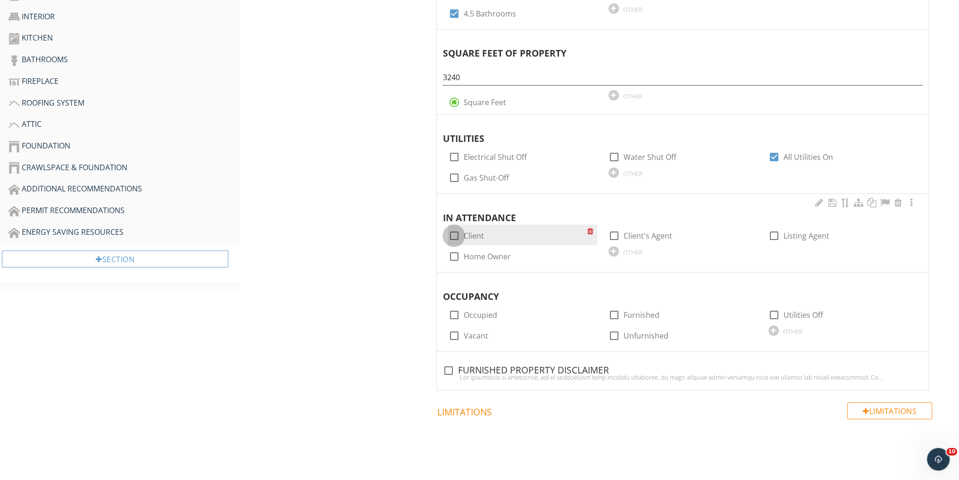
click at [453, 231] on div at bounding box center [454, 236] width 16 height 16
checkbox input "true"
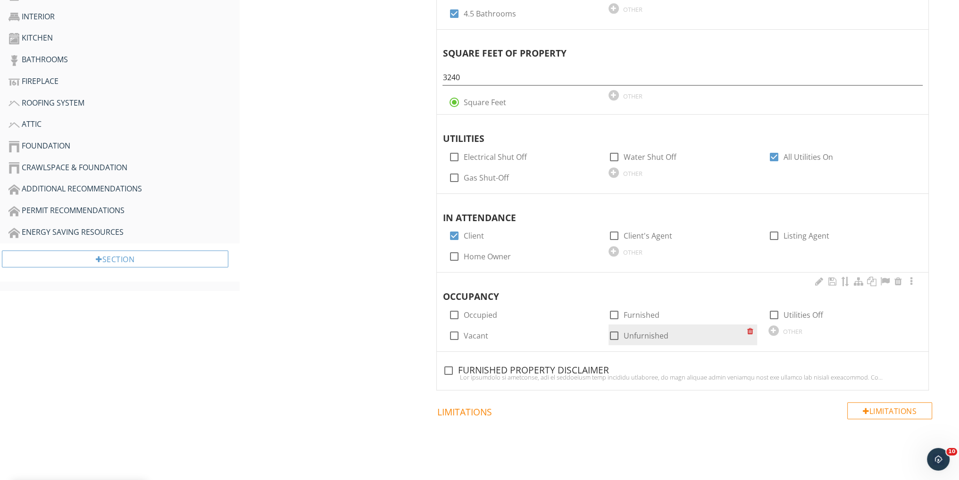
click at [611, 331] on div at bounding box center [614, 336] width 16 height 16
checkbox input "true"
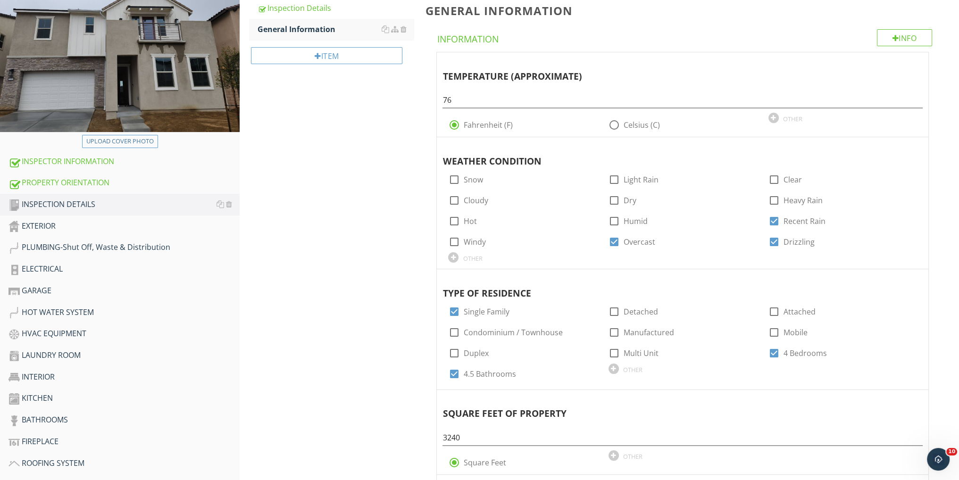
scroll to position [125, 0]
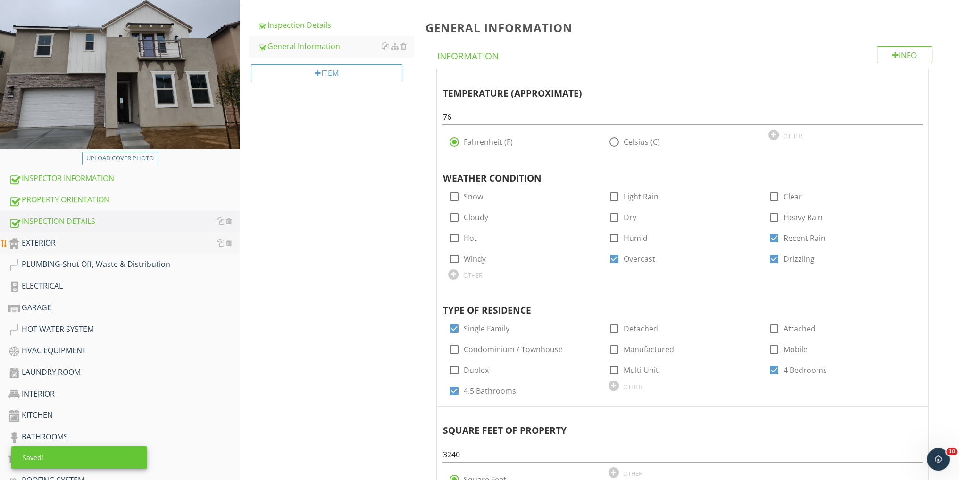
click at [58, 245] on div "EXTERIOR" at bounding box center [123, 243] width 231 height 12
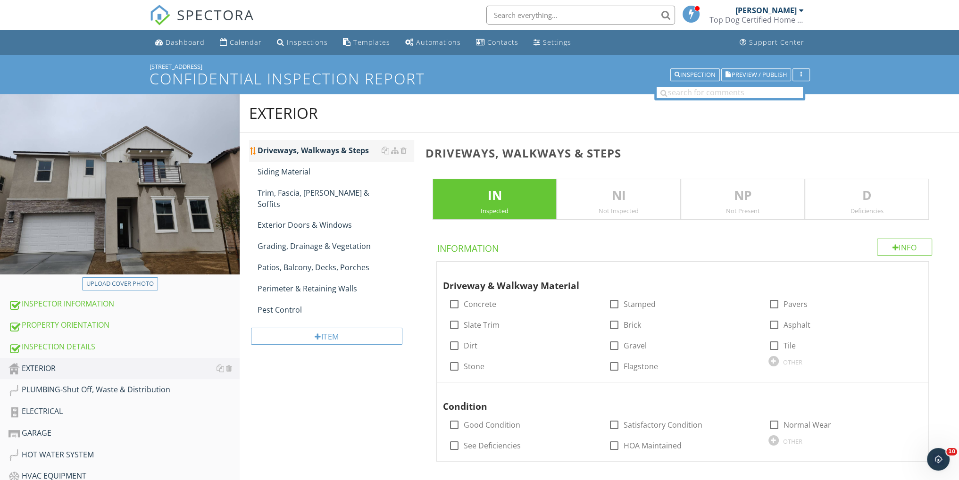
click at [351, 148] on div "Driveways, Walkways & Steps" at bounding box center [336, 150] width 156 height 11
click at [454, 302] on div at bounding box center [454, 304] width 16 height 16
checkbox input "true"
click at [455, 346] on div at bounding box center [454, 346] width 16 height 16
checkbox input "true"
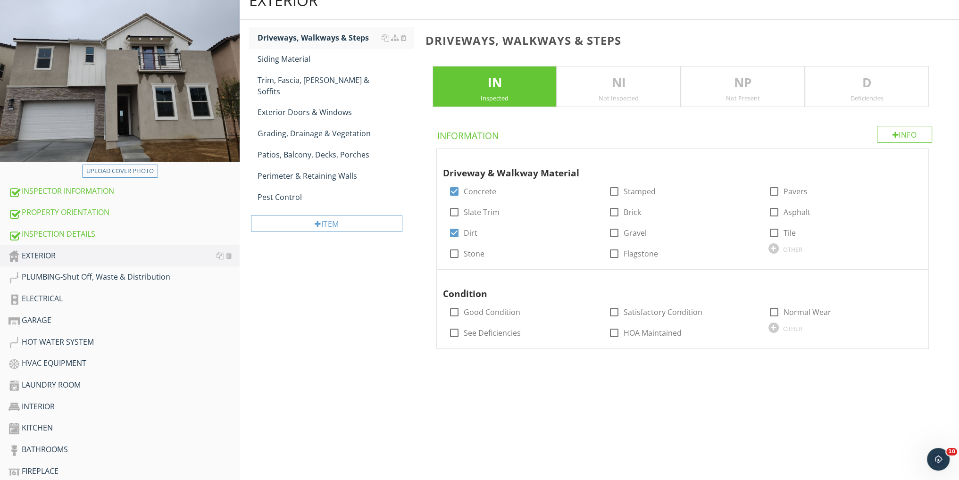
scroll to position [125, 0]
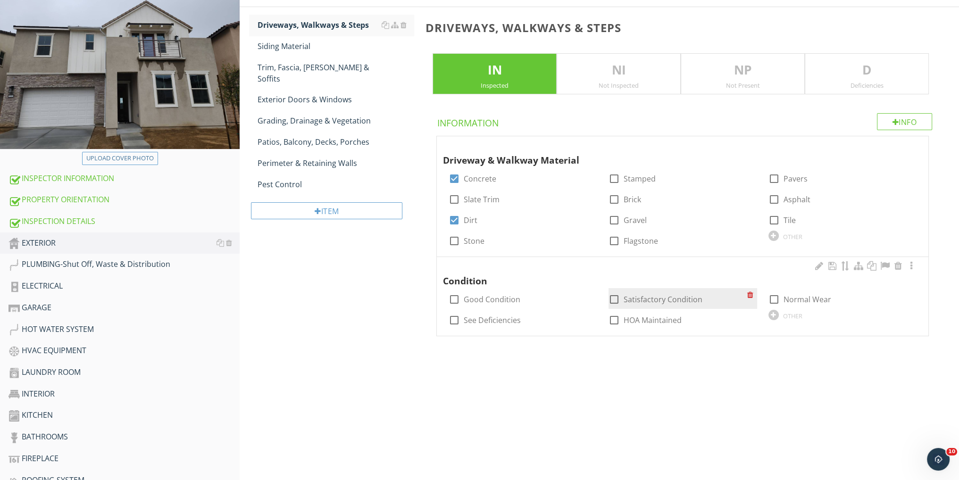
click at [613, 297] on div at bounding box center [614, 300] width 16 height 16
checkbox input "true"
click at [301, 46] on div "Siding Material" at bounding box center [336, 46] width 156 height 11
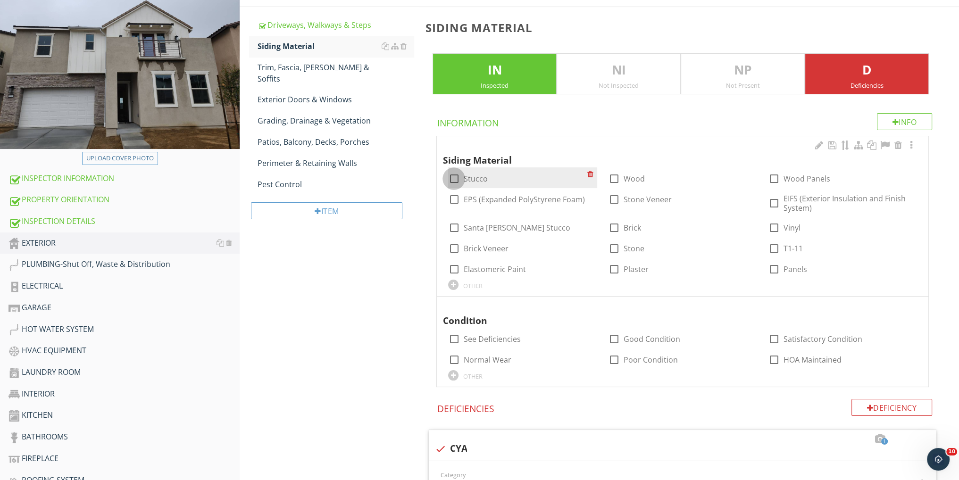
click at [454, 176] on div at bounding box center [454, 179] width 16 height 16
checkbox input "true"
click at [611, 176] on div at bounding box center [614, 179] width 16 height 16
checkbox input "true"
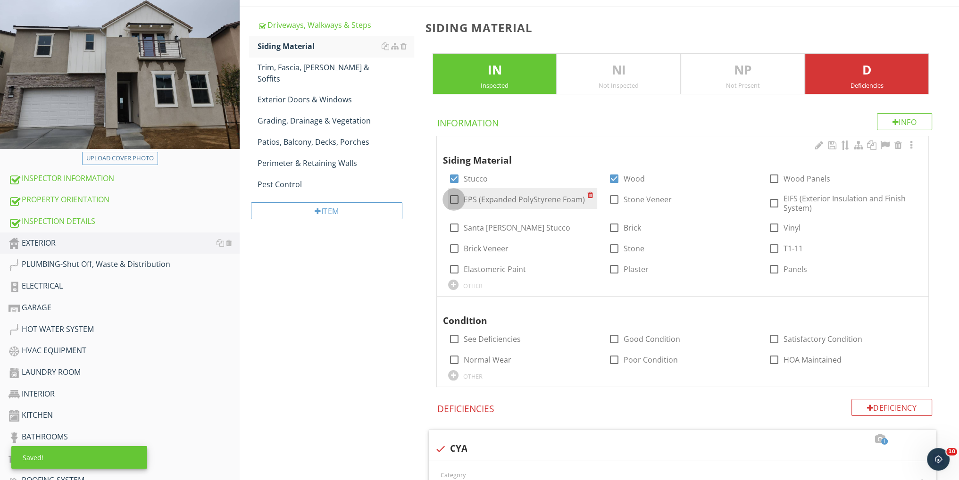
click at [452, 195] on div at bounding box center [454, 200] width 16 height 16
checkbox input "true"
click at [613, 248] on div at bounding box center [614, 249] width 16 height 16
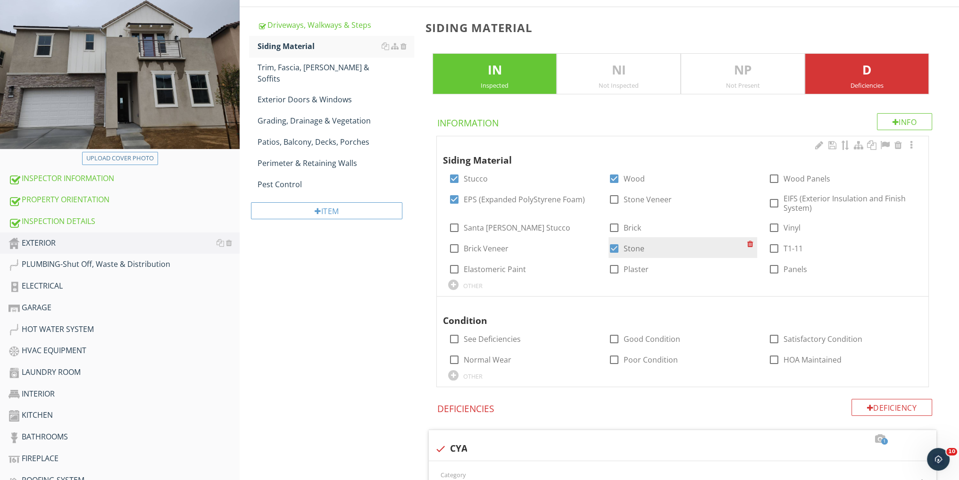
click at [613, 248] on div at bounding box center [614, 249] width 16 height 16
checkbox input "false"
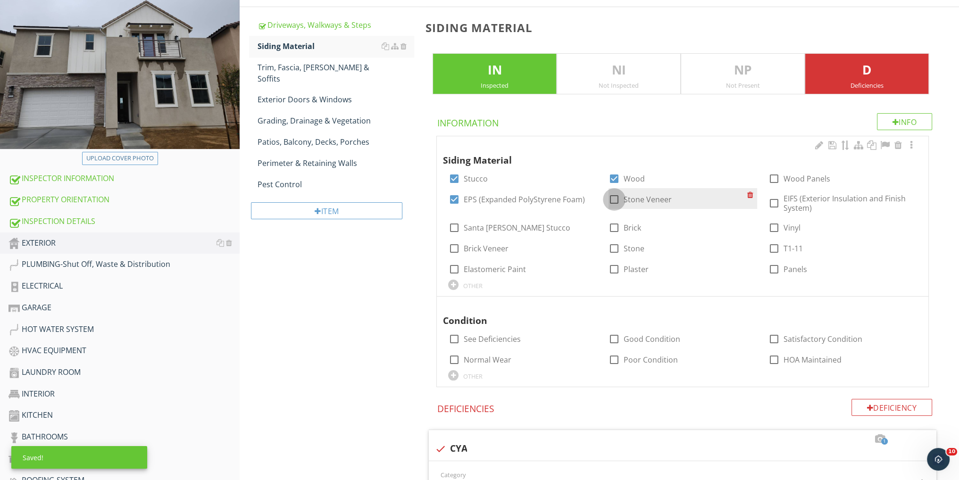
click at [616, 199] on div at bounding box center [614, 200] width 16 height 16
checkbox input "true"
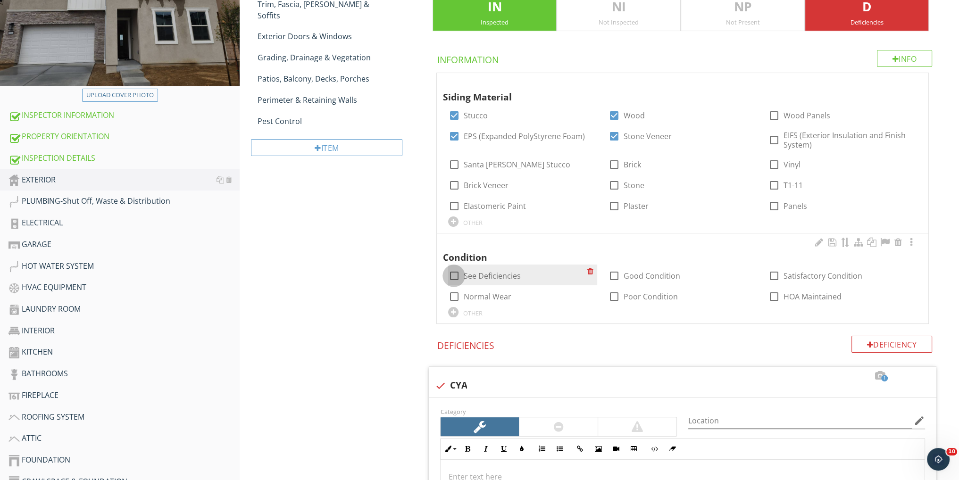
click at [456, 274] on div at bounding box center [454, 276] width 16 height 16
checkbox input "true"
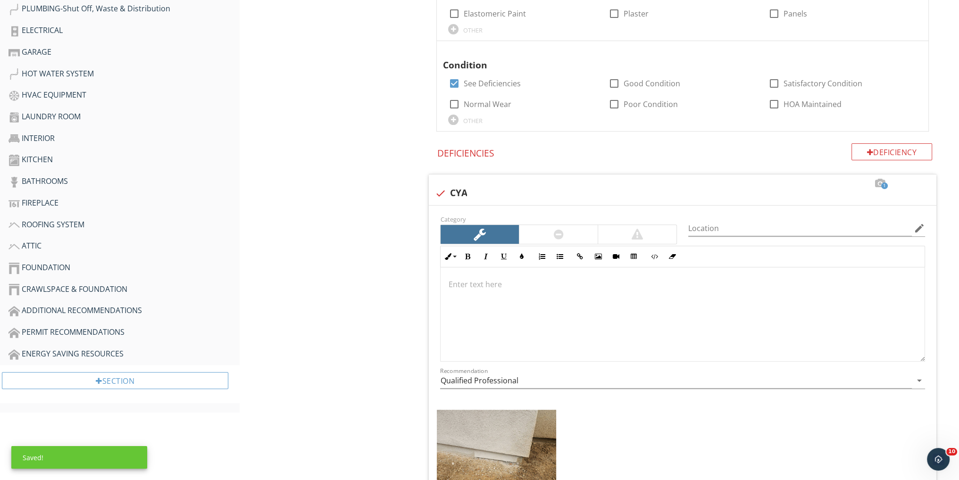
scroll to position [377, 0]
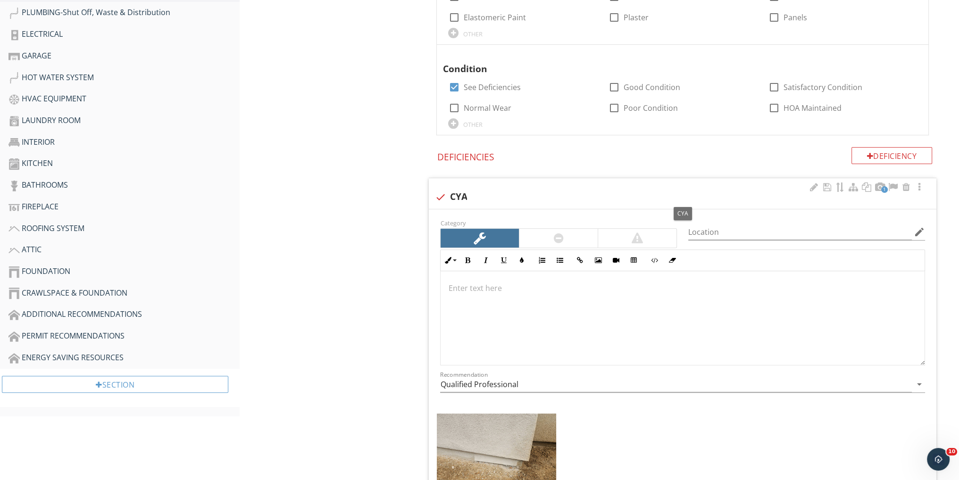
click at [439, 197] on div at bounding box center [440, 197] width 16 height 16
checkbox input "true"
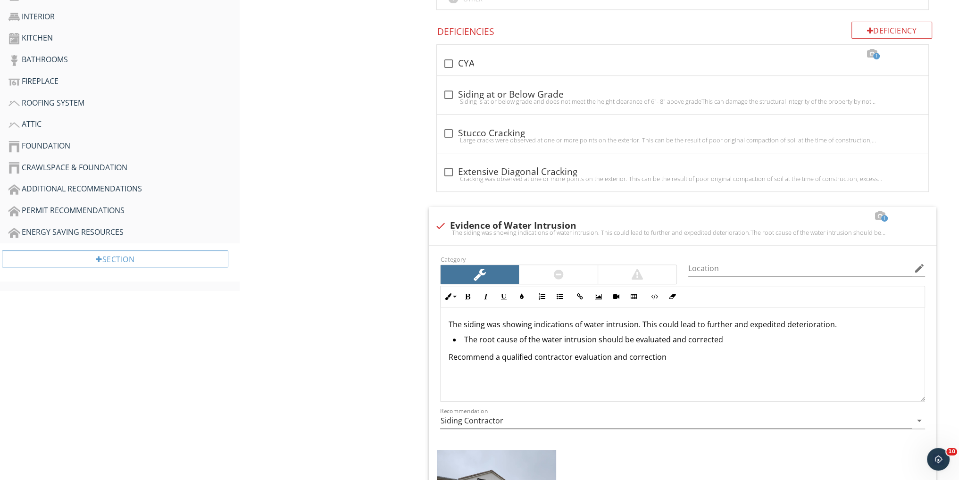
scroll to position [692, 0]
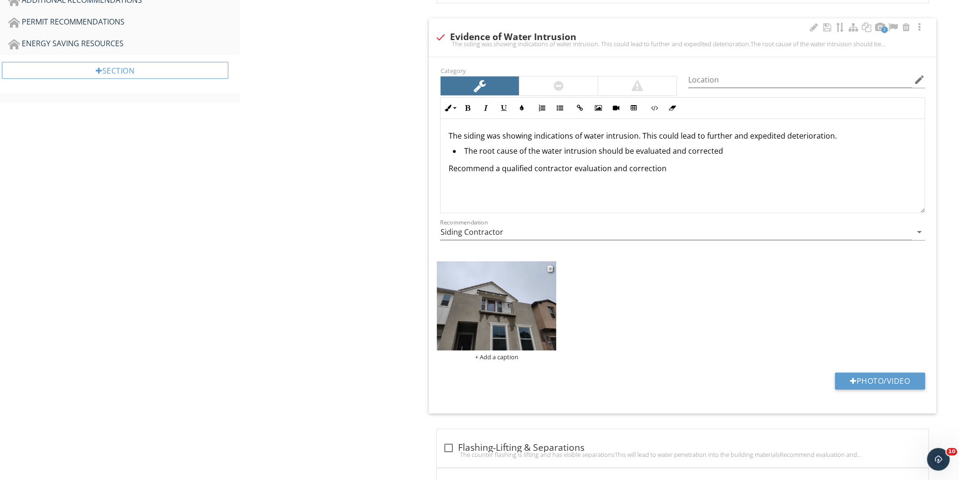
click at [534, 316] on img at bounding box center [496, 306] width 119 height 90
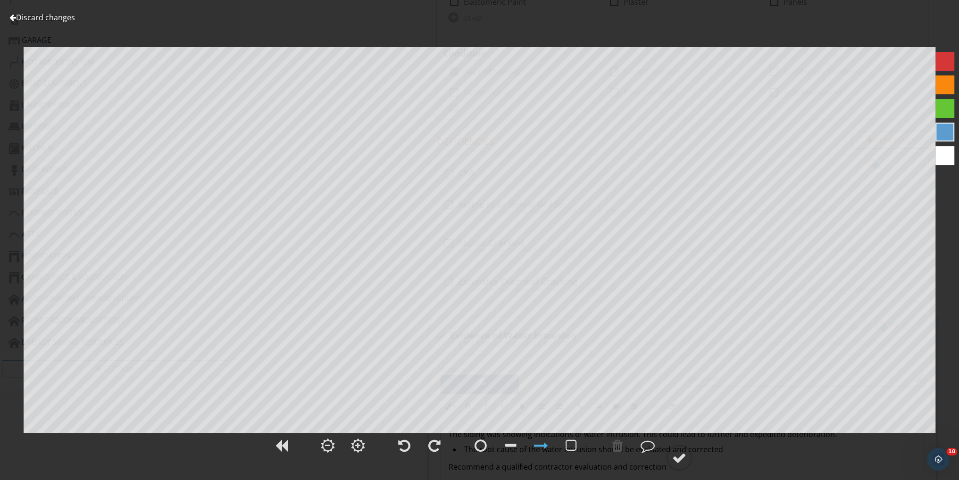
scroll to position [377, 0]
click at [27, 17] on link "Discard changes" at bounding box center [42, 17] width 66 height 10
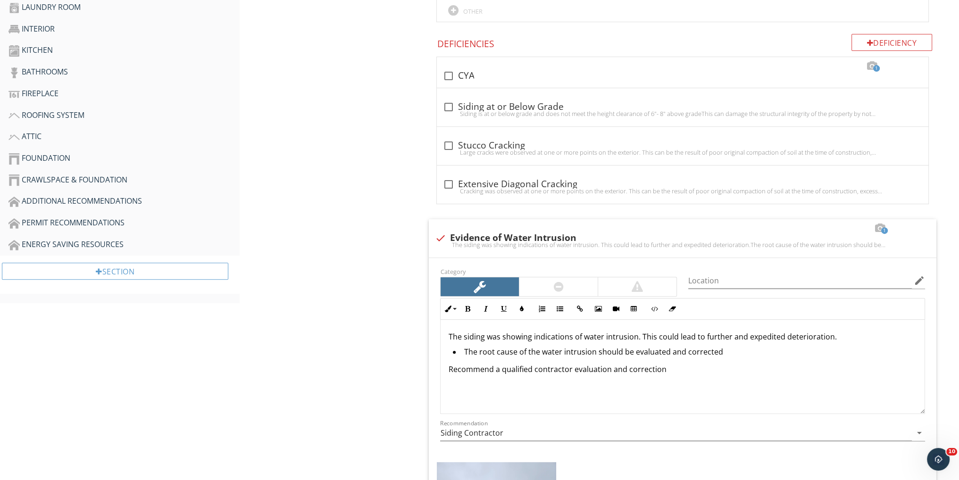
scroll to position [566, 0]
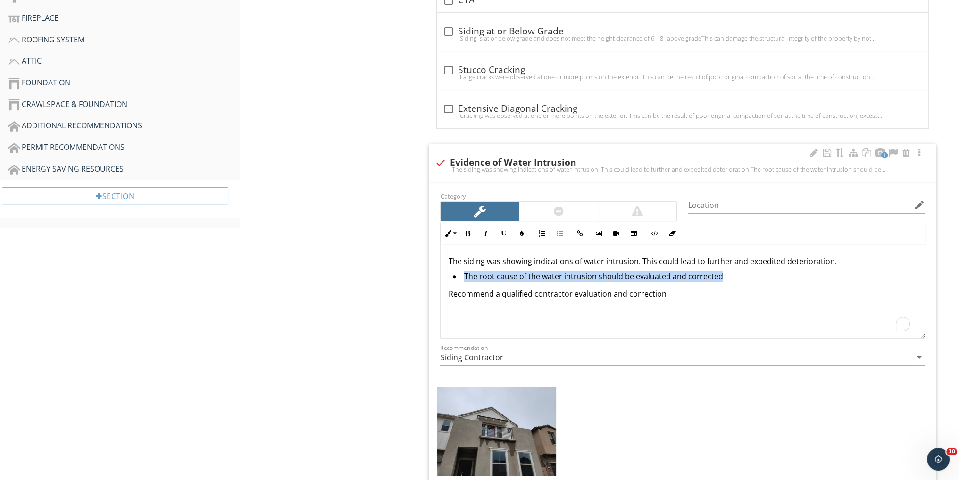
drag, startPoint x: 729, startPoint y: 274, endPoint x: 460, endPoint y: 274, distance: 269.4
click at [460, 274] on li "The root cause of the water intrusion should be evaluated and corrected" at bounding box center [685, 278] width 464 height 14
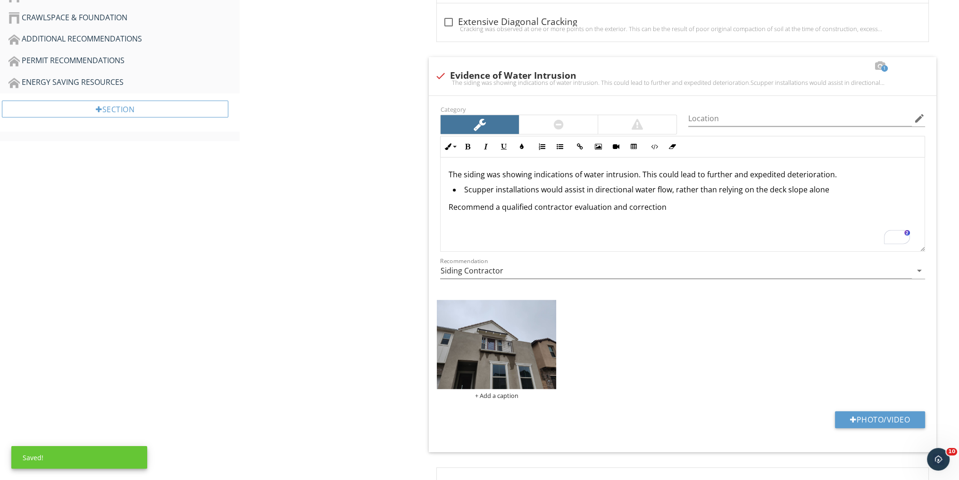
scroll to position [692, 0]
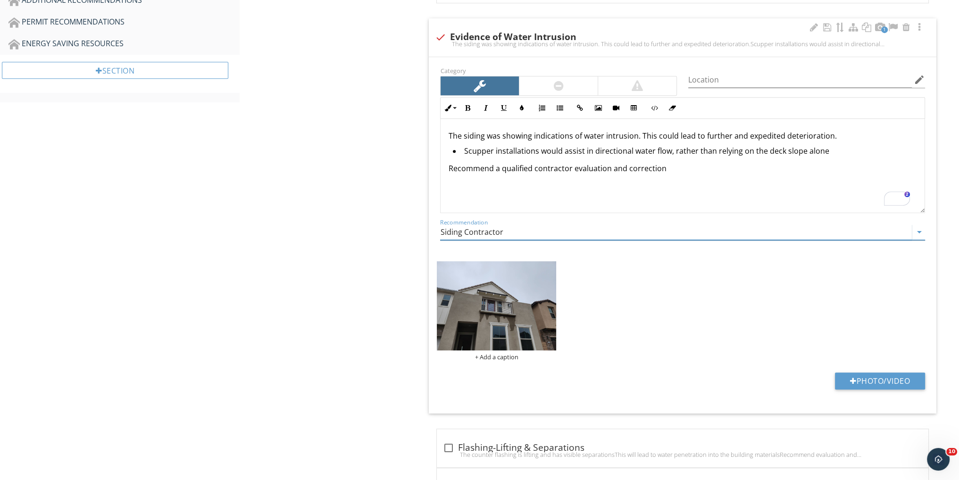
click at [506, 229] on input "Siding Contractor" at bounding box center [676, 233] width 472 height 16
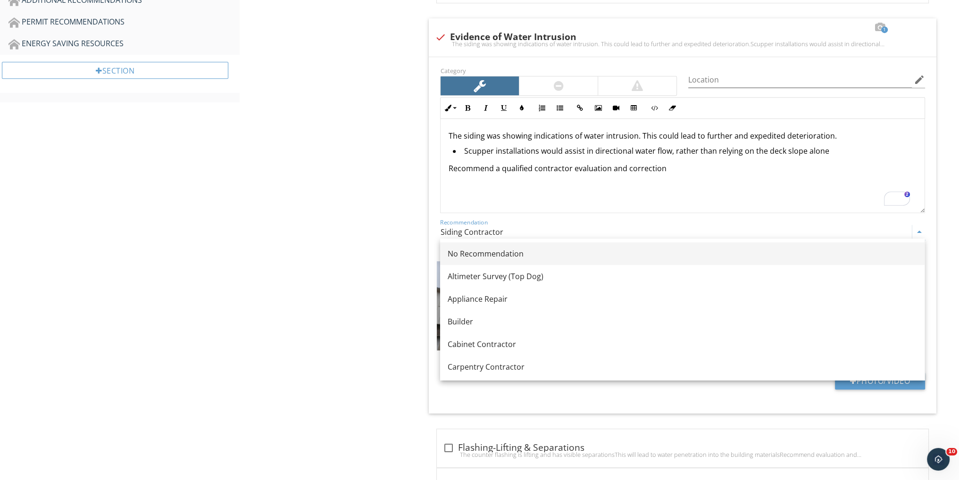
click at [503, 253] on div "No Recommendation" at bounding box center [682, 253] width 469 height 11
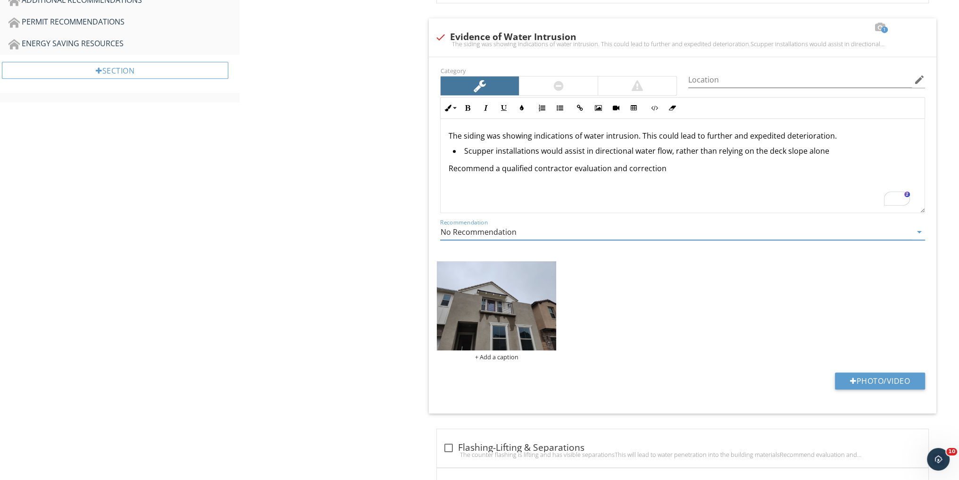
drag, startPoint x: 699, startPoint y: 167, endPoint x: 496, endPoint y: 168, distance: 202.4
click at [496, 168] on p "Recommend a qualified contractor evaluation and correction" at bounding box center [682, 168] width 469 height 11
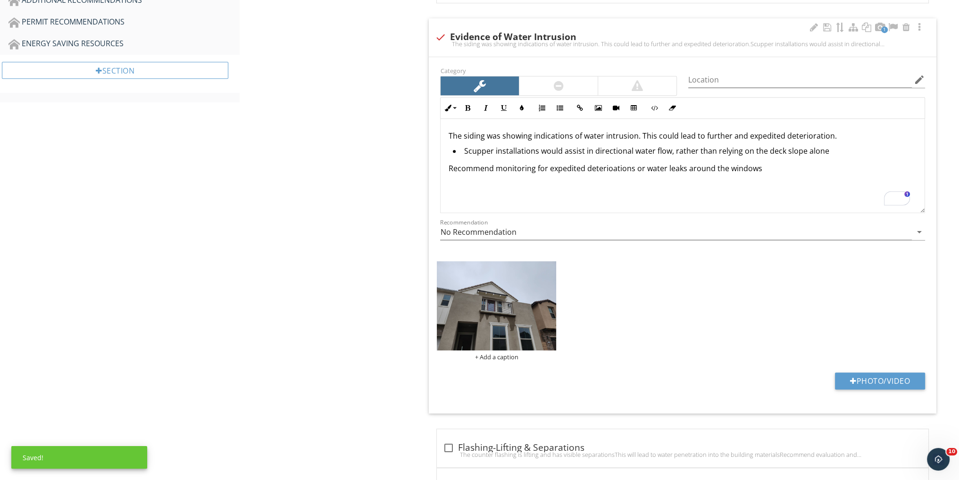
drag, startPoint x: 631, startPoint y: 170, endPoint x: 629, endPoint y: 189, distance: 19.4
click at [631, 170] on p "Recommend monitoring for expedited deterioations or water leaks around the wind…" at bounding box center [682, 168] width 469 height 11
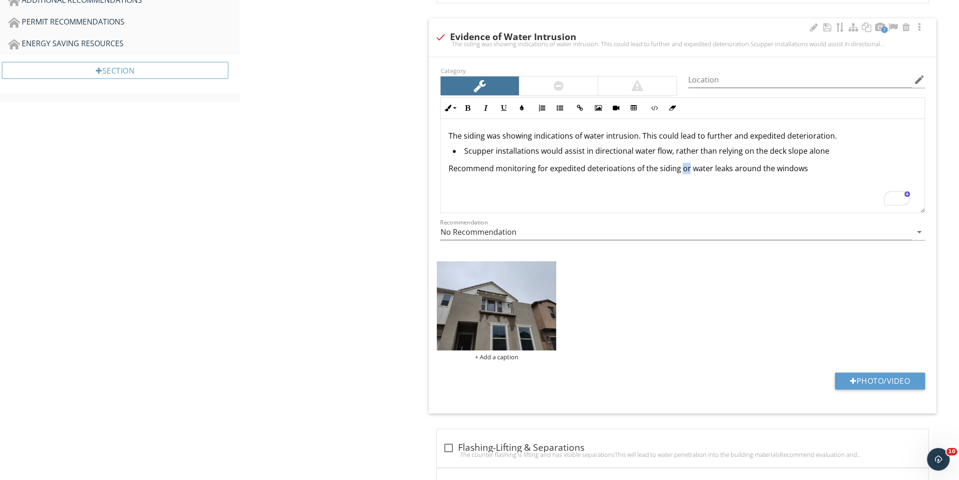
drag, startPoint x: 687, startPoint y: 166, endPoint x: 683, endPoint y: 189, distance: 23.4
click at [679, 167] on p "Recommend monitoring for expedited deterioations of the siding or water leaks a…" at bounding box center [682, 168] width 469 height 11
click at [521, 229] on input "No Recommendation" at bounding box center [676, 233] width 472 height 16
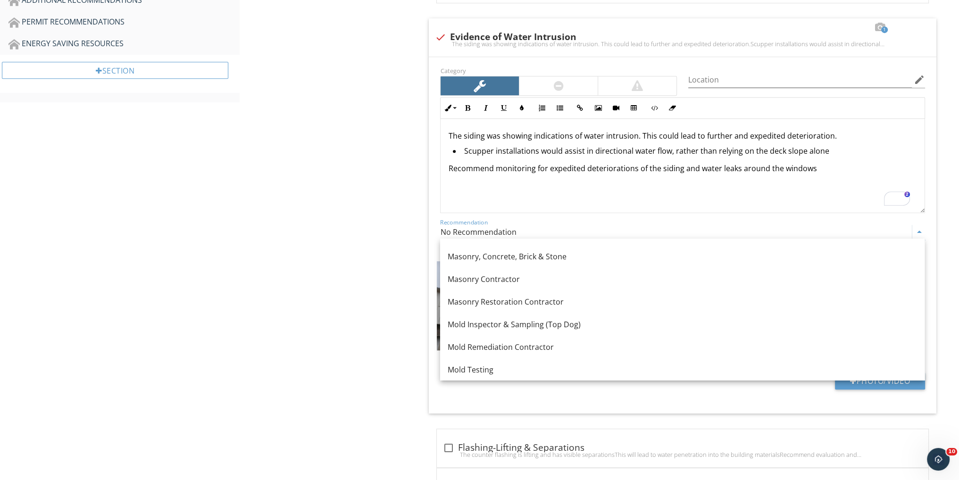
scroll to position [944, 0]
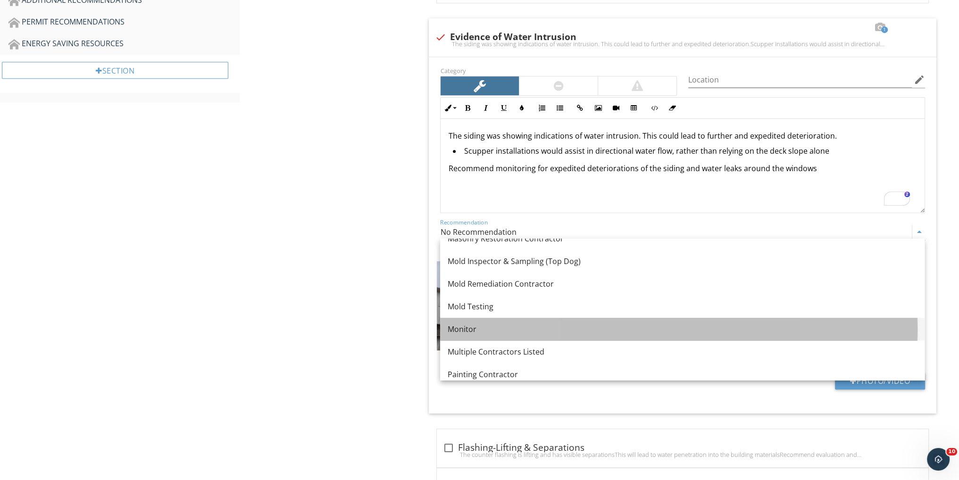
click at [472, 329] on div "Monitor" at bounding box center [682, 329] width 469 height 11
type input "Monitor"
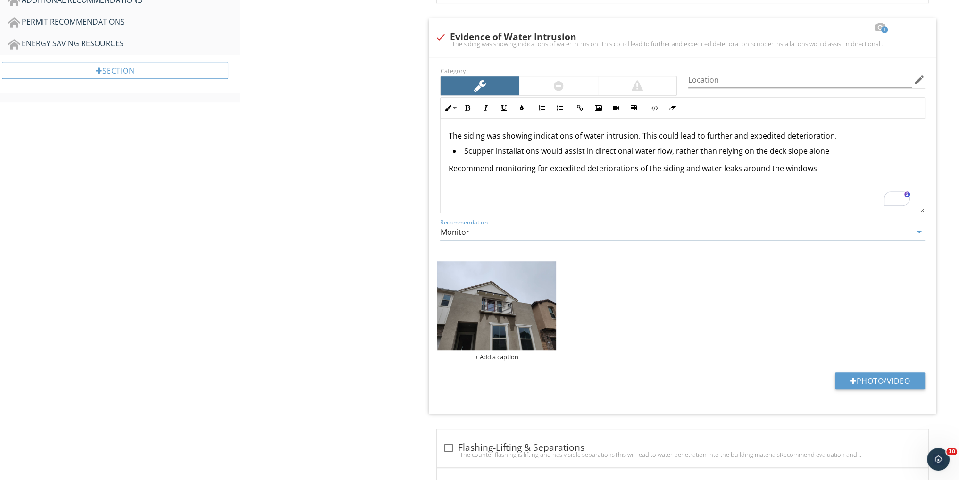
click at [510, 309] on img at bounding box center [496, 306] width 119 height 90
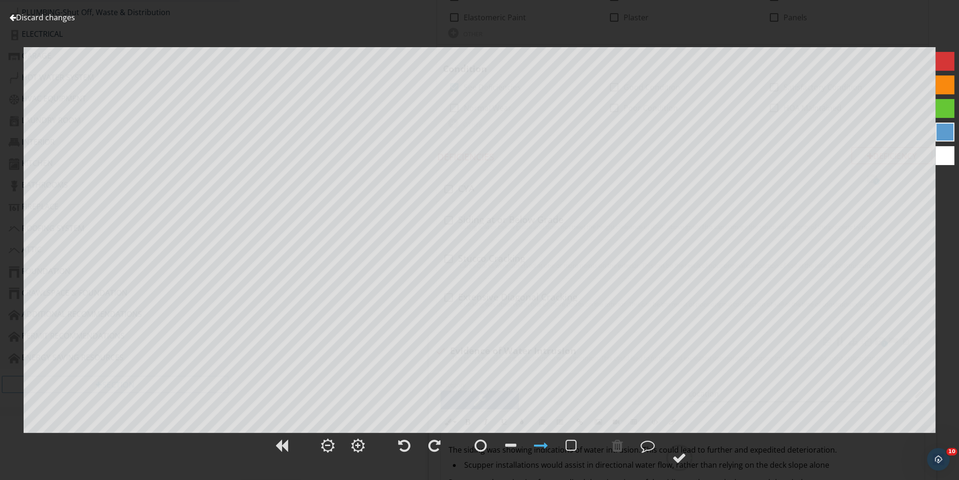
scroll to position [377, 0]
click at [39, 17] on link "Discard changes" at bounding box center [42, 17] width 66 height 10
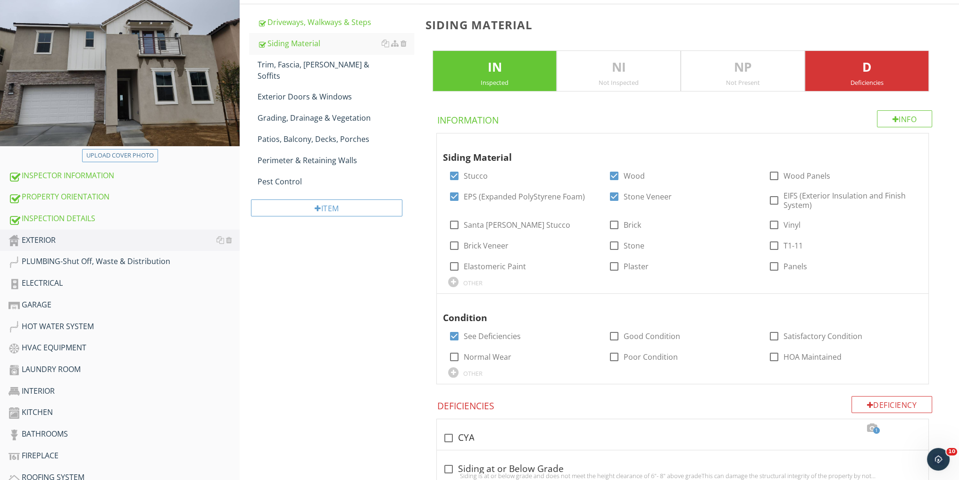
scroll to position [92, 0]
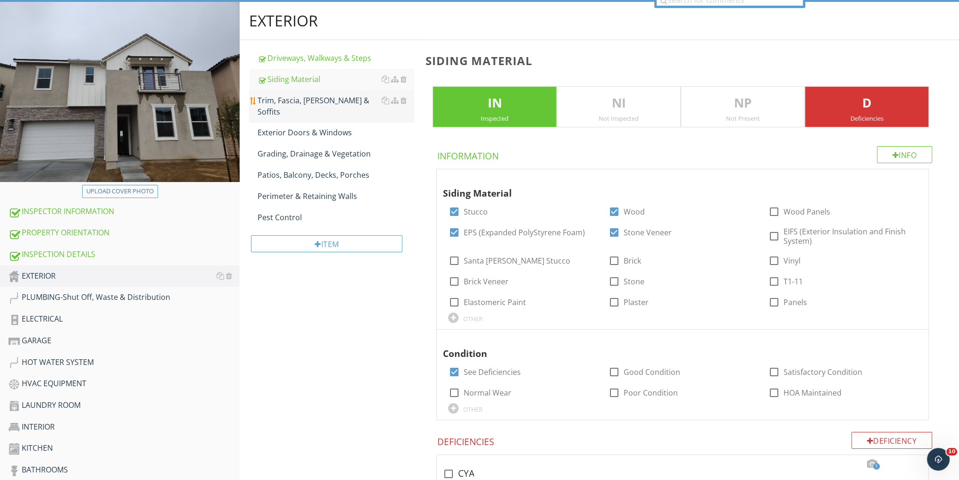
click at [328, 98] on div "Trim, Fascia, Eaves & Soffits" at bounding box center [336, 106] width 156 height 23
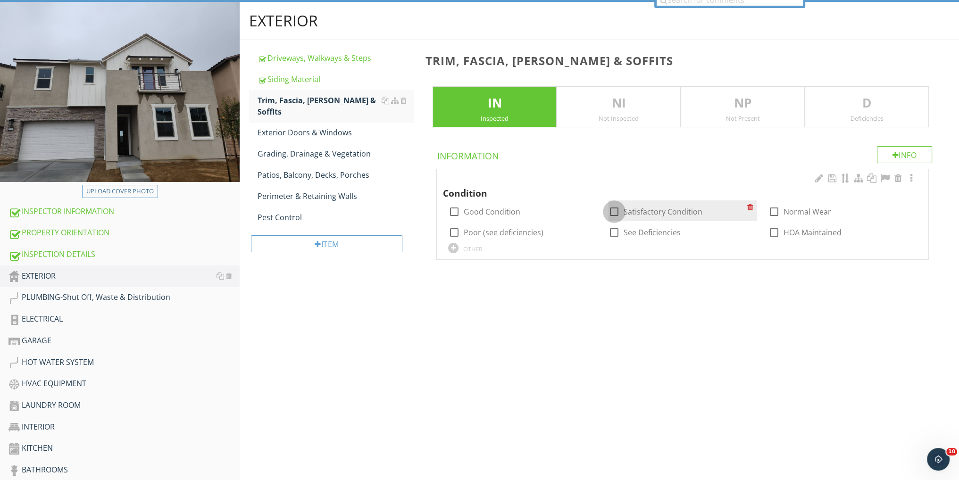
click at [616, 209] on div at bounding box center [614, 212] width 16 height 16
checkbox input "true"
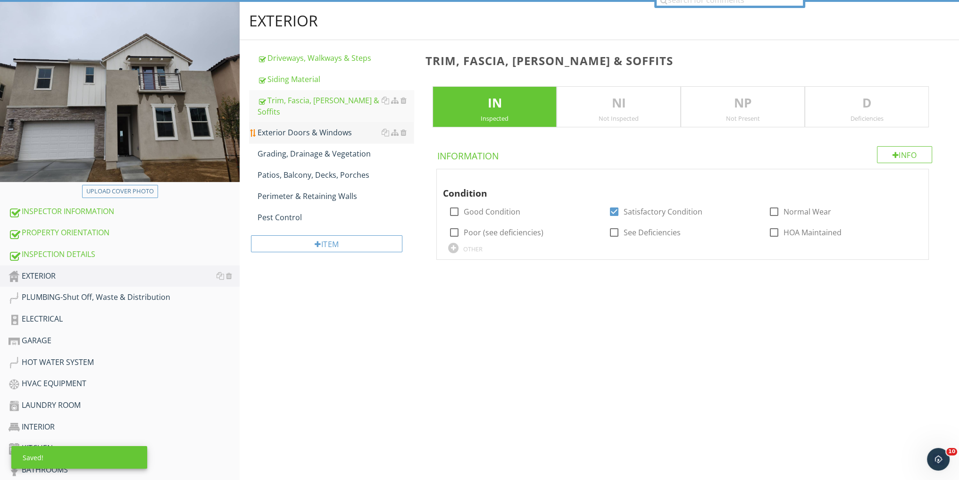
click at [317, 127] on div "Exterior Doors & Windows" at bounding box center [336, 132] width 156 height 11
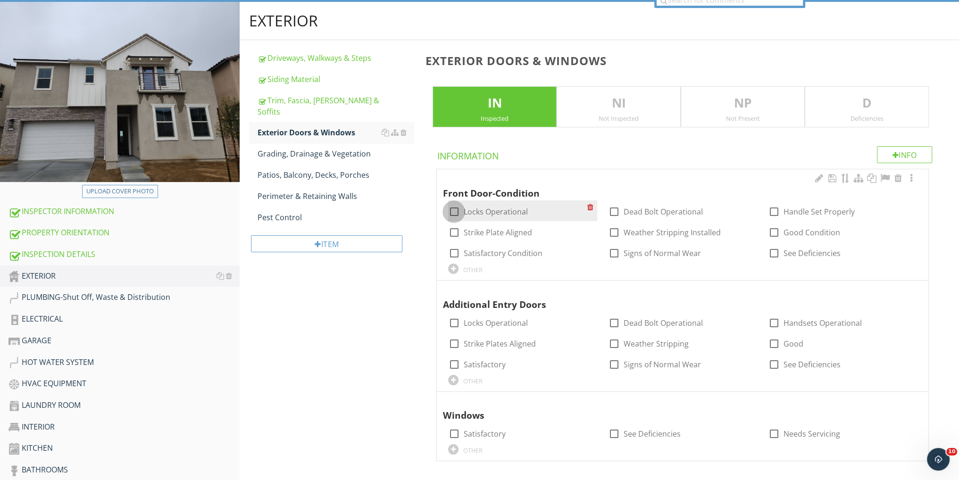
click at [452, 211] on div at bounding box center [454, 212] width 16 height 16
checkbox input "true"
click at [449, 226] on div at bounding box center [454, 233] width 16 height 16
checkbox input "true"
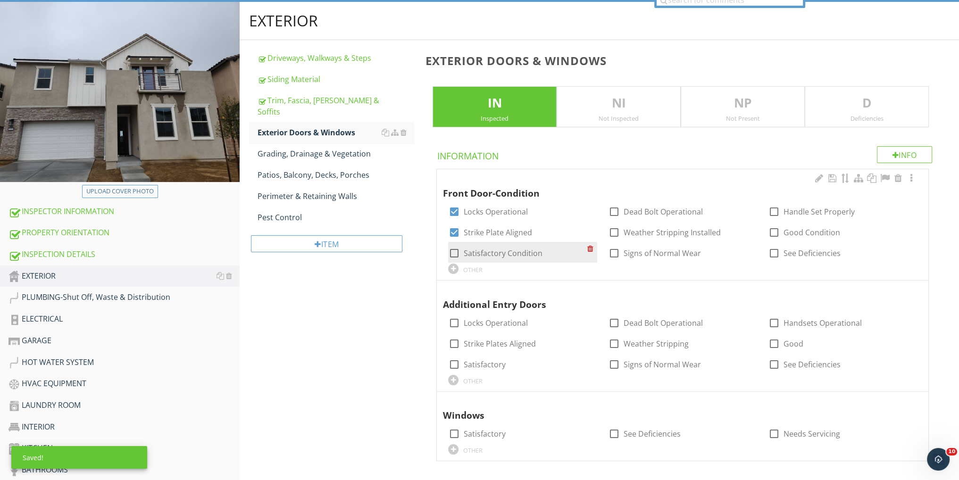
click at [455, 251] on div at bounding box center [454, 253] width 16 height 16
checkbox input "true"
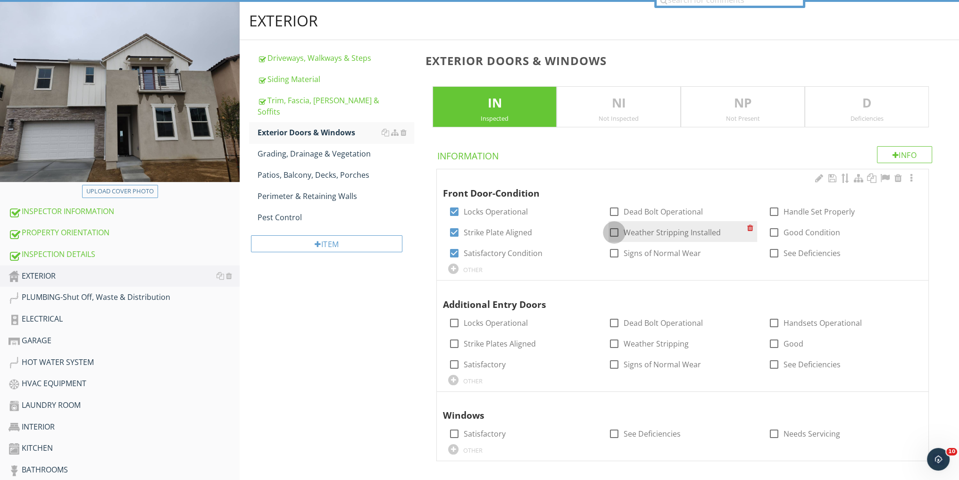
click at [610, 227] on div at bounding box center [614, 233] width 16 height 16
checkbox input "true"
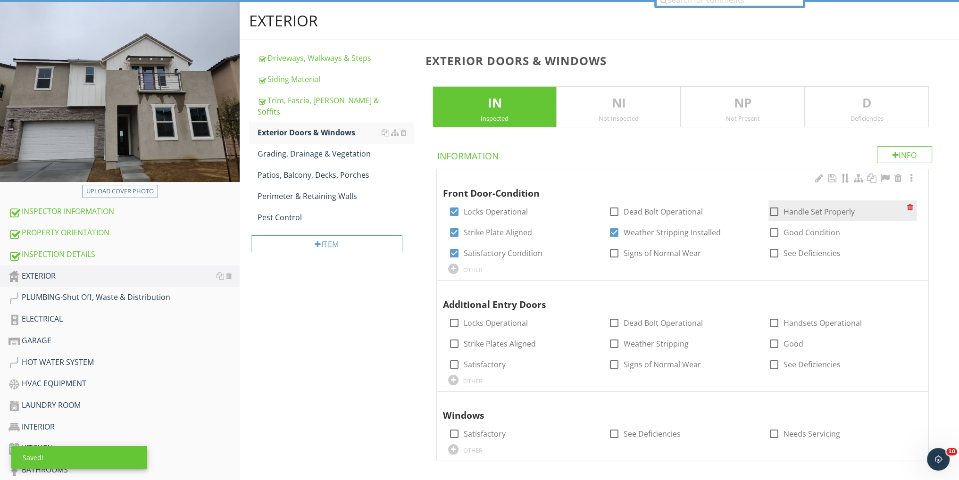
click at [772, 208] on div at bounding box center [774, 212] width 16 height 16
checkbox input "true"
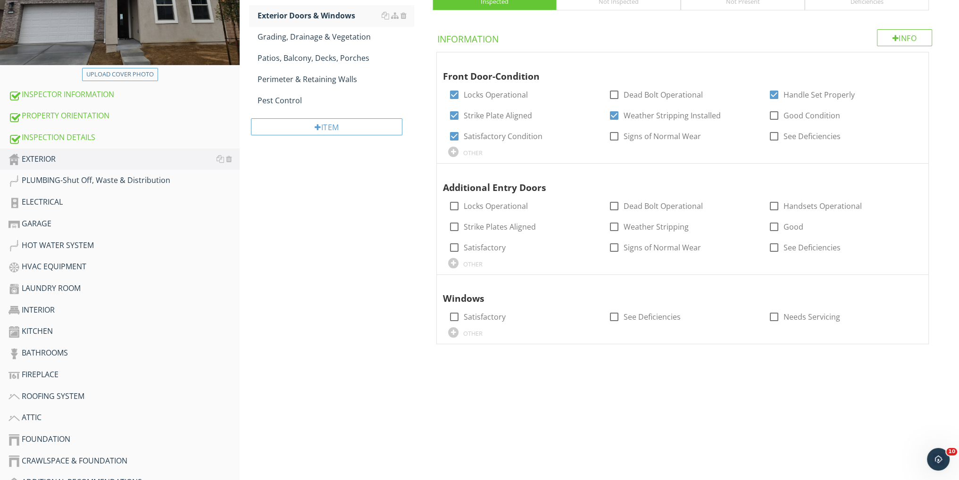
scroll to position [218, 0]
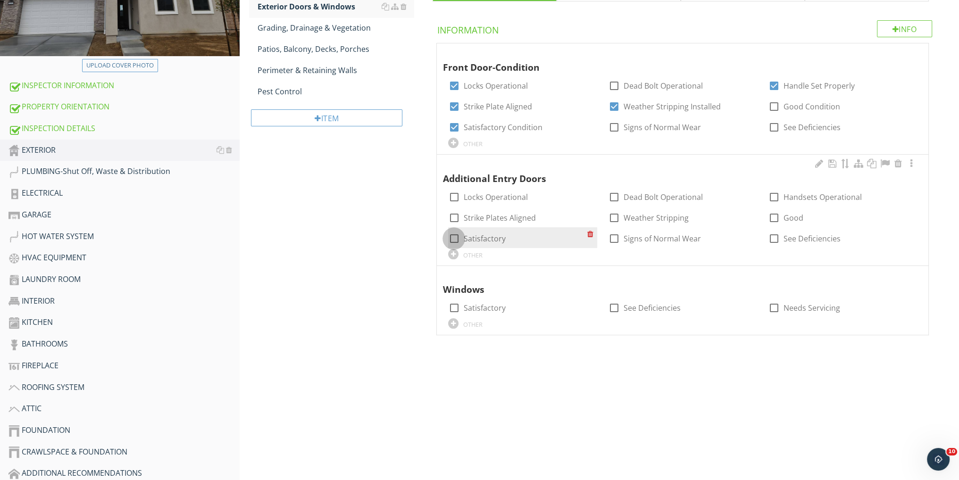
click at [450, 236] on div at bounding box center [454, 239] width 16 height 16
checkbox input "true"
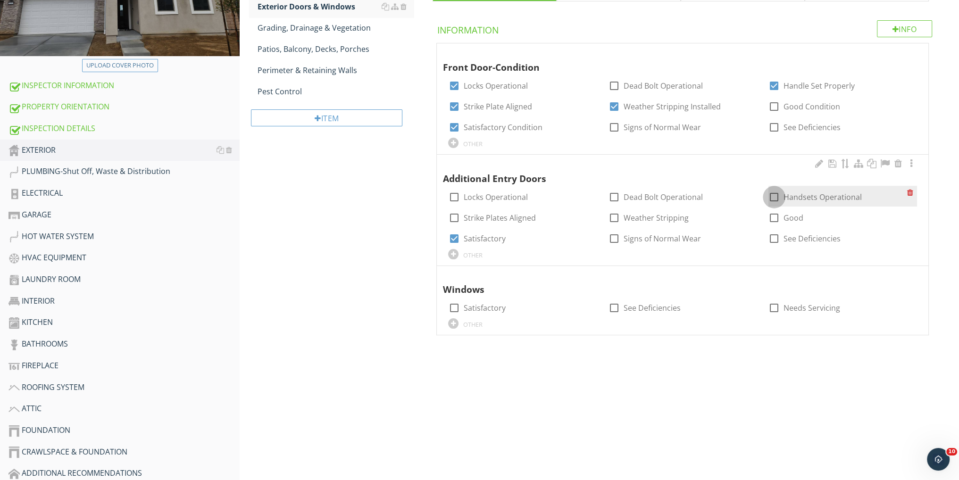
click at [776, 195] on div at bounding box center [774, 197] width 16 height 16
checkbox input "true"
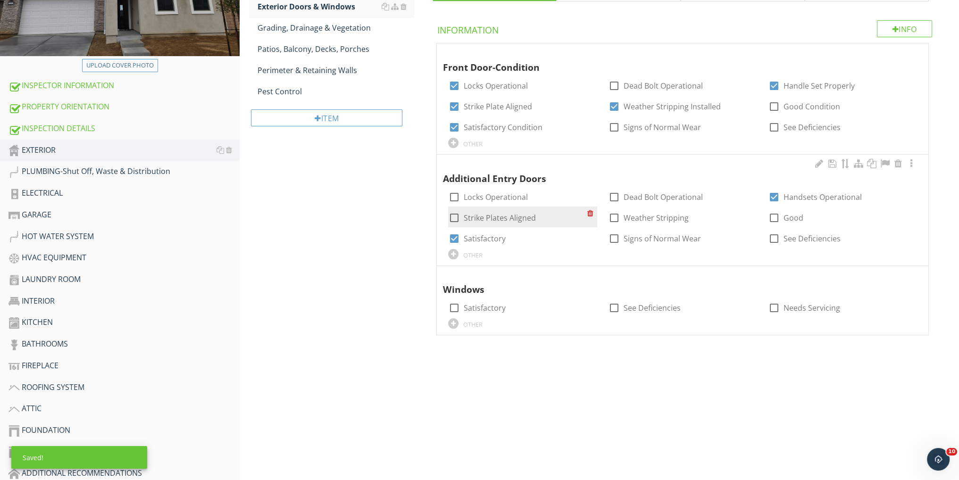
click at [452, 215] on div at bounding box center [454, 218] width 16 height 16
checkbox input "true"
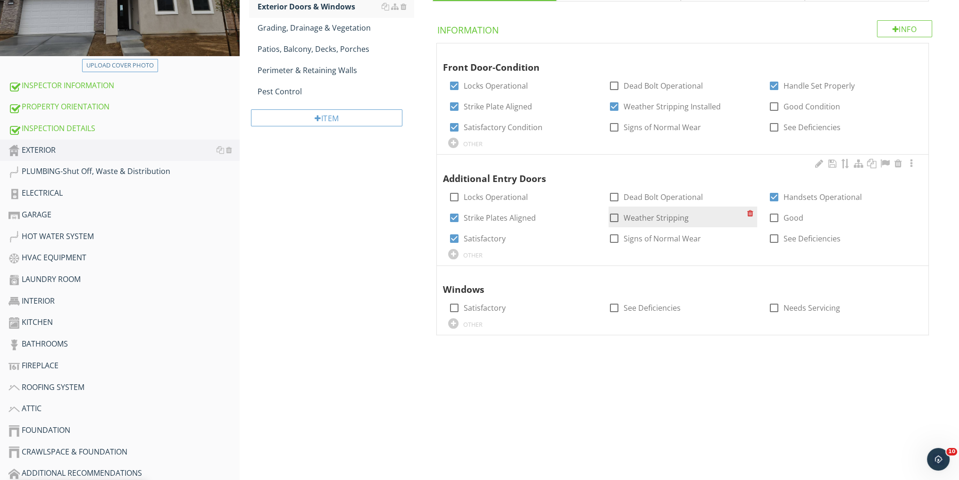
click at [636, 214] on label "Weather Stripping" at bounding box center [656, 217] width 65 height 9
checkbox input "true"
click at [820, 273] on div at bounding box center [818, 274] width 11 height 9
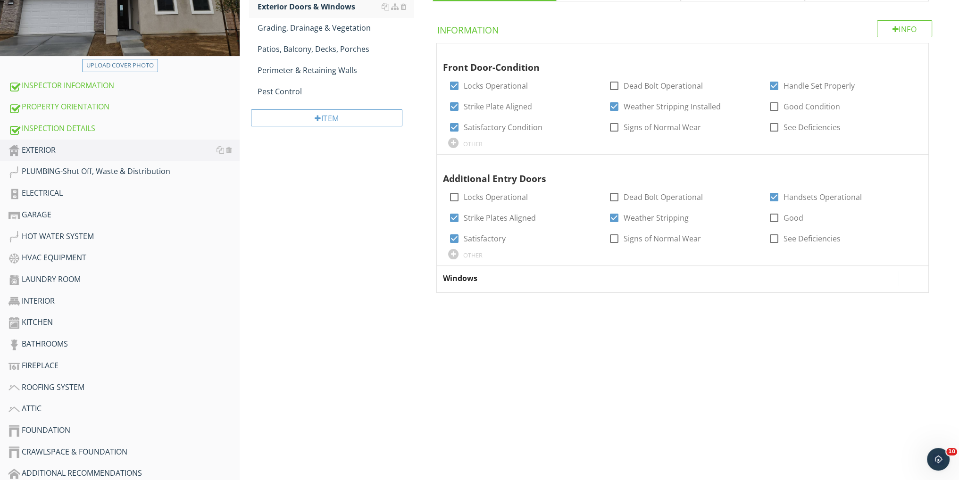
click at [443, 274] on input "Windows" at bounding box center [671, 279] width 456 height 16
type input "Exterior Windows"
click at [367, 252] on div "EXTERIOR Driveways, Walkways & Steps Siding Material Trim, Fascia, Eaves & Soff…" at bounding box center [600, 117] width 720 height 483
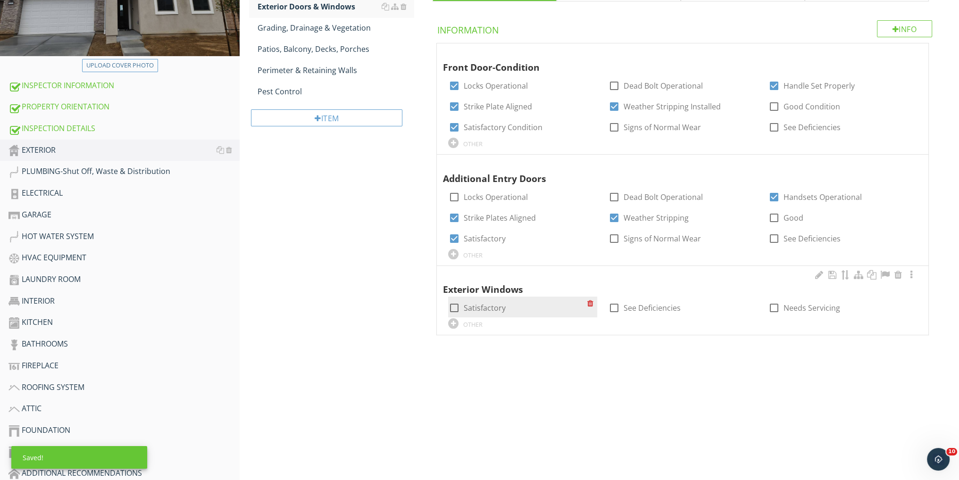
click at [454, 306] on div at bounding box center [454, 308] width 16 height 16
checkbox input "true"
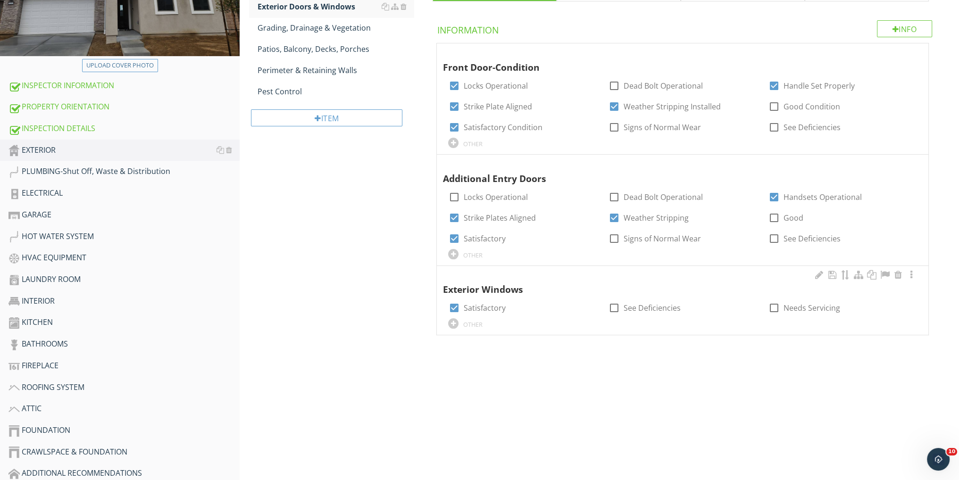
click at [460, 325] on div "OTHER" at bounding box center [522, 323] width 149 height 11
type input "Sealed"
click at [512, 379] on div "Upload cover photo INSPECTOR INFORMATION PROPERTY ORIENTATION INSPECTION DETAIL…" at bounding box center [479, 225] width 959 height 699
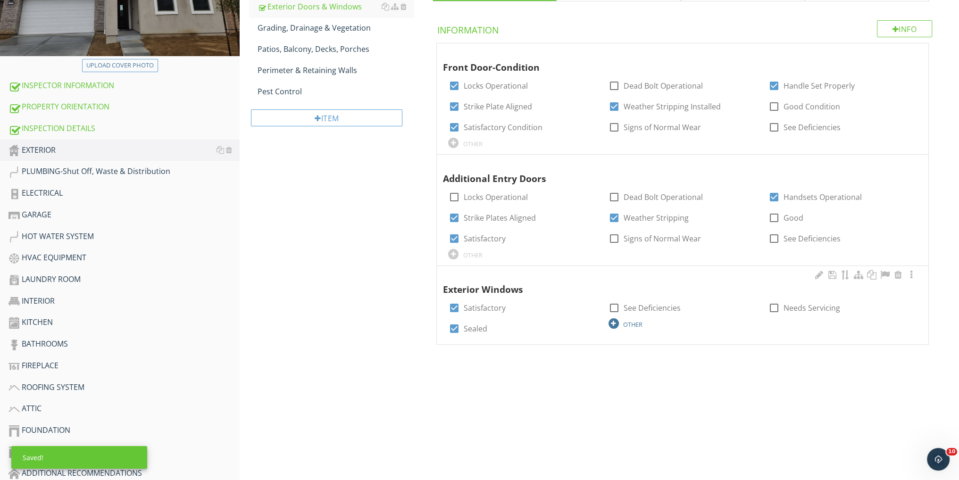
click at [630, 324] on div "OTHER" at bounding box center [632, 325] width 19 height 8
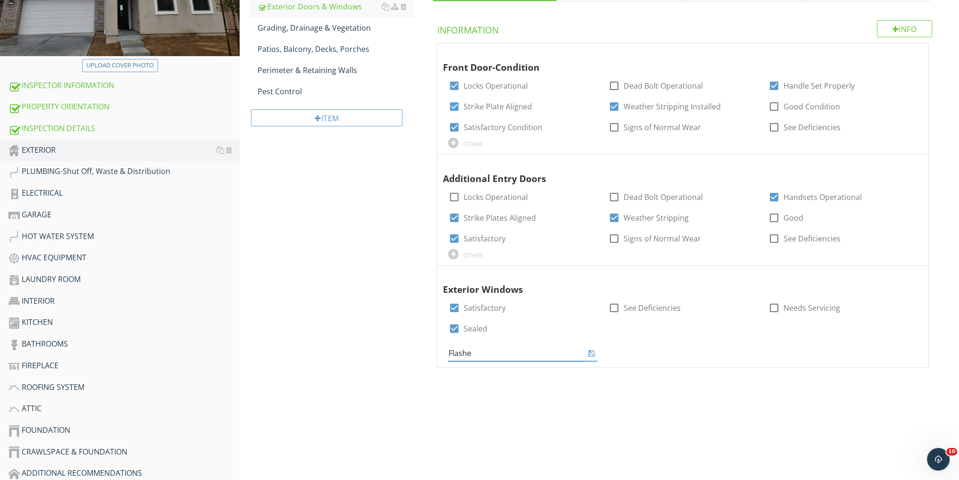
type input "Flashed"
click at [411, 320] on div "EXTERIOR Driveways, Walkways & Steps Siding Material Trim, Fascia, Eaves & Soff…" at bounding box center [600, 134] width 720 height 516
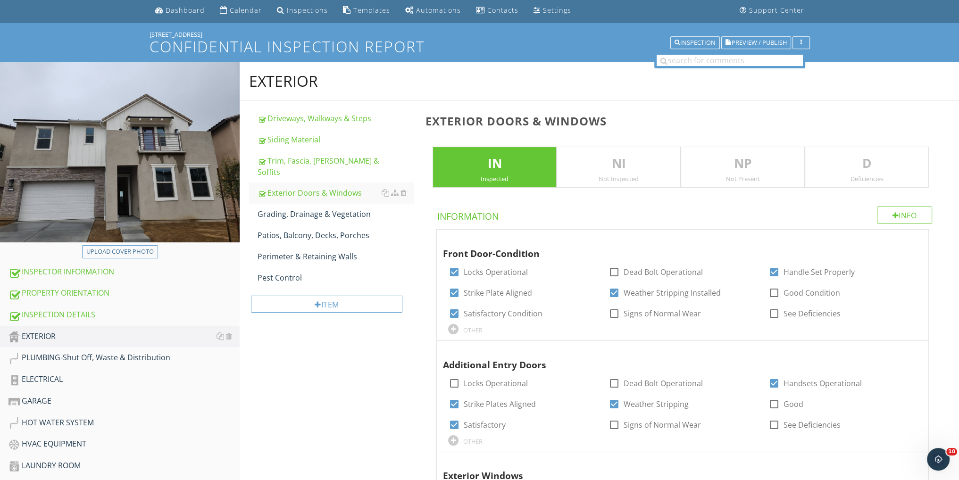
scroll to position [0, 0]
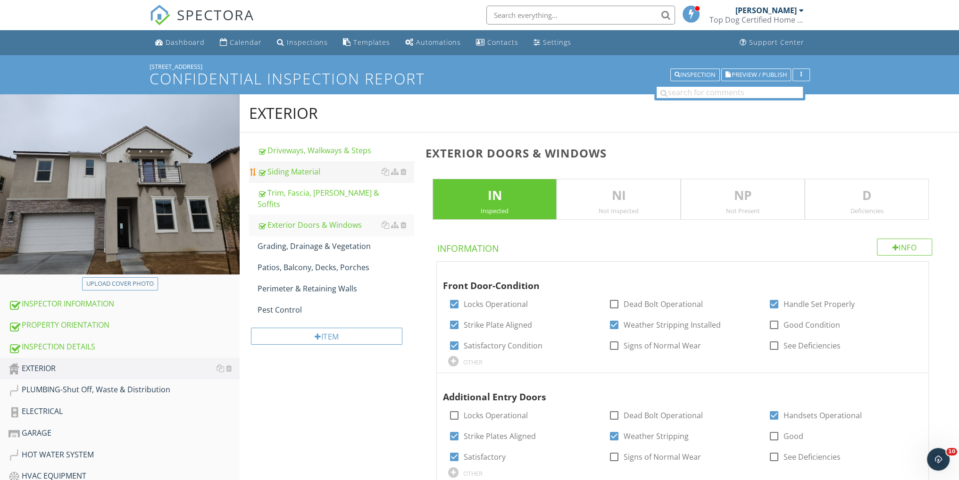
click at [323, 176] on div "Siding Material" at bounding box center [336, 171] width 156 height 11
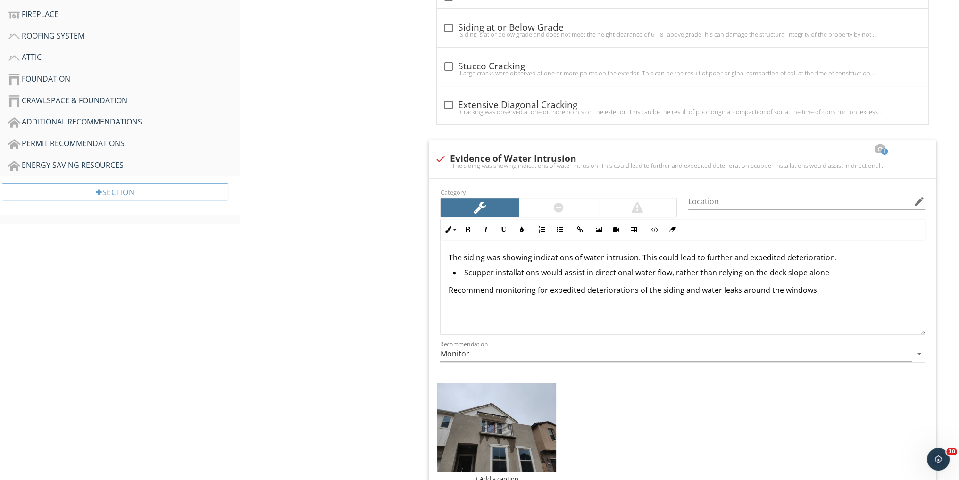
scroll to position [692, 0]
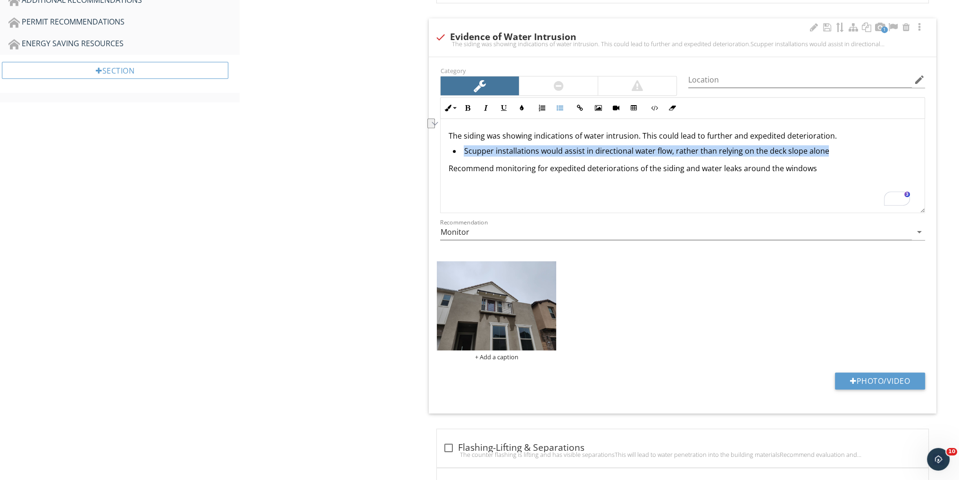
drag, startPoint x: 814, startPoint y: 149, endPoint x: 464, endPoint y: 150, distance: 350.1
click at [464, 150] on li "Scupper installations would assist in directional water flow, rather than relyi…" at bounding box center [685, 152] width 464 height 14
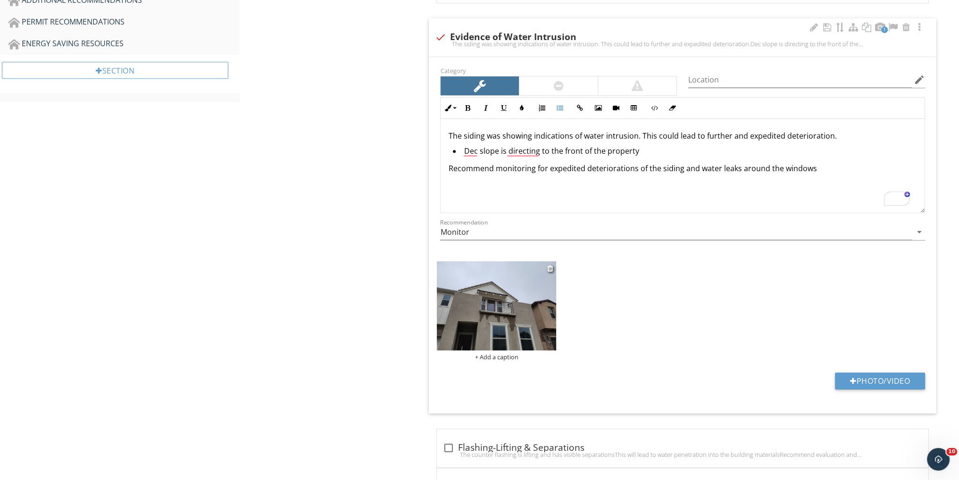
click at [498, 307] on img at bounding box center [496, 306] width 119 height 90
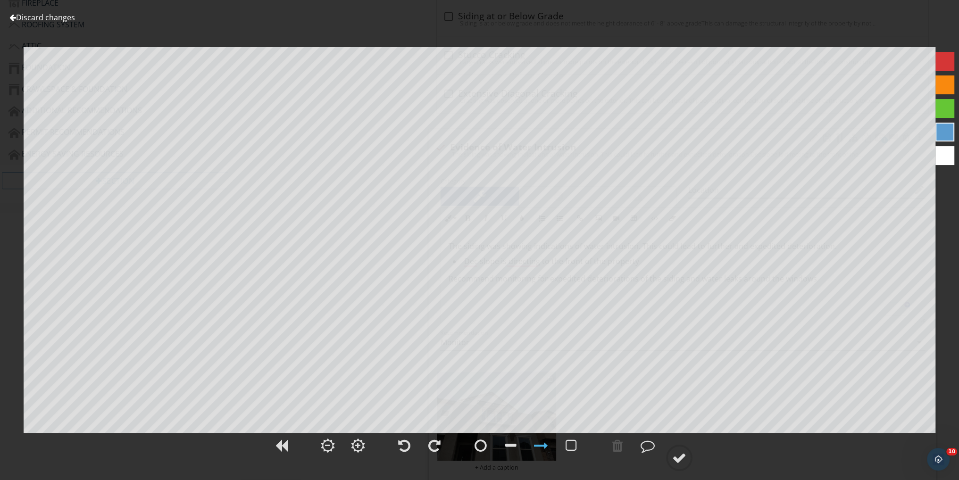
scroll to position [566, 0]
click at [36, 19] on link "Discard changes" at bounding box center [42, 17] width 66 height 10
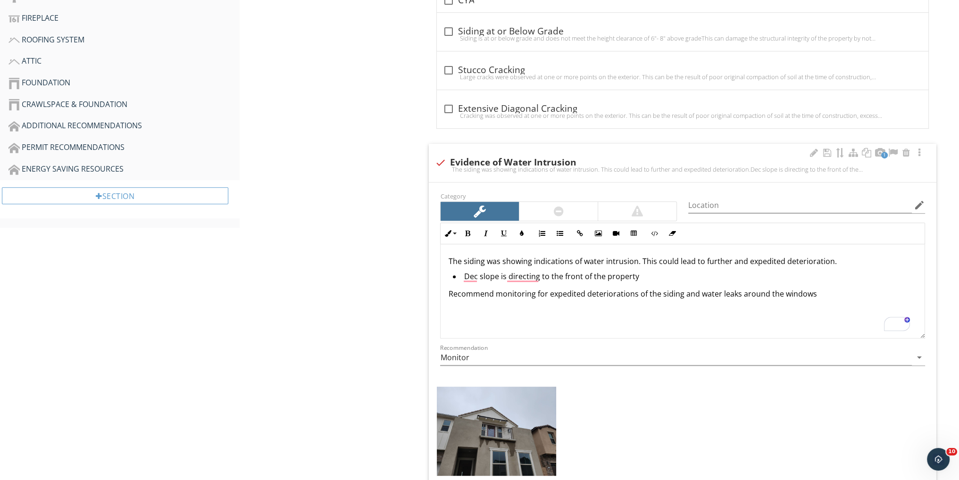
click at [478, 277] on li "Dec slope is directing to the front of the property" at bounding box center [685, 278] width 464 height 14
click at [477, 276] on li "Dec slope is directing to the front of the property" at bounding box center [685, 278] width 464 height 14
drag, startPoint x: 654, startPoint y: 271, endPoint x: 502, endPoint y: 273, distance: 152.4
click at [502, 273] on li "Deck slope is directed to the front of the property" at bounding box center [685, 278] width 464 height 14
drag, startPoint x: 585, startPoint y: 275, endPoint x: 552, endPoint y: 275, distance: 32.1
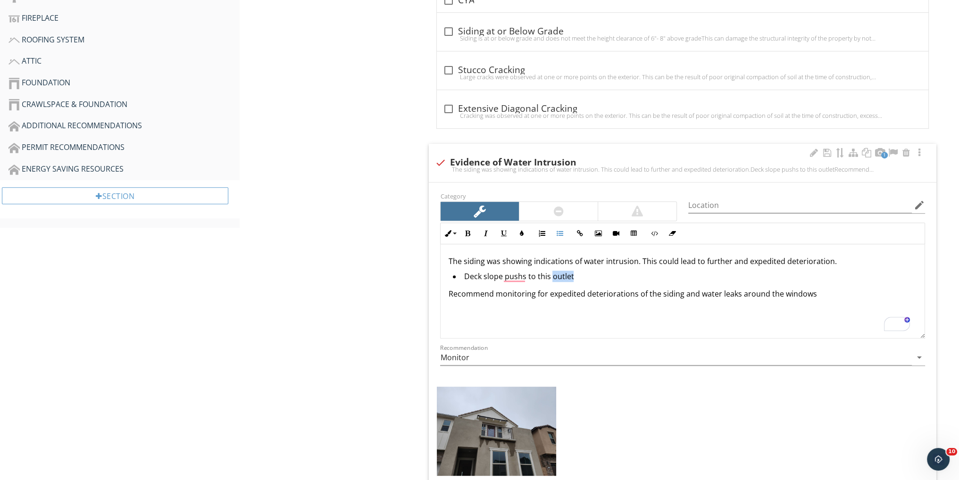
click at [552, 275] on li "Deck slope pushs to this outlet" at bounding box center [685, 278] width 464 height 14
click at [557, 305] on div "The siding was showing indications of water intrusion. This could lead to furth…" at bounding box center [683, 291] width 484 height 94
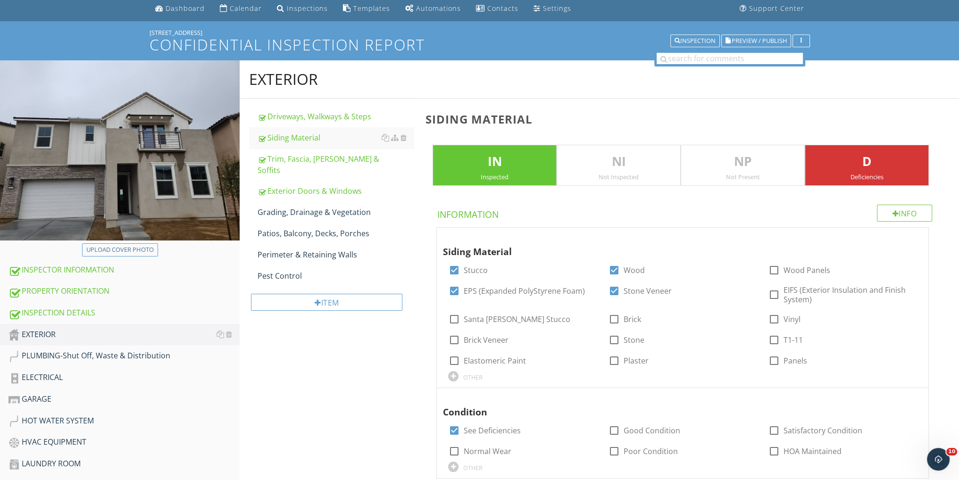
scroll to position [30, 0]
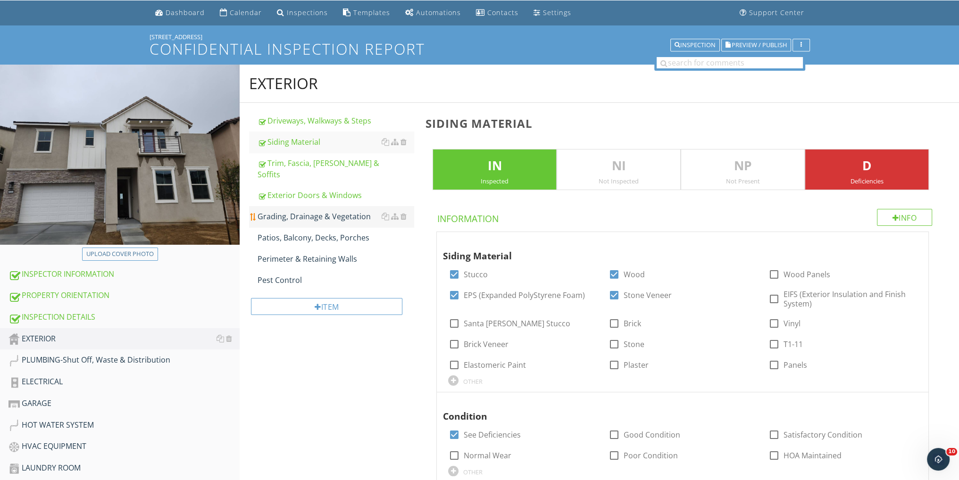
click at [306, 211] on div "Grading, Drainage & Vegetation" at bounding box center [336, 216] width 156 height 11
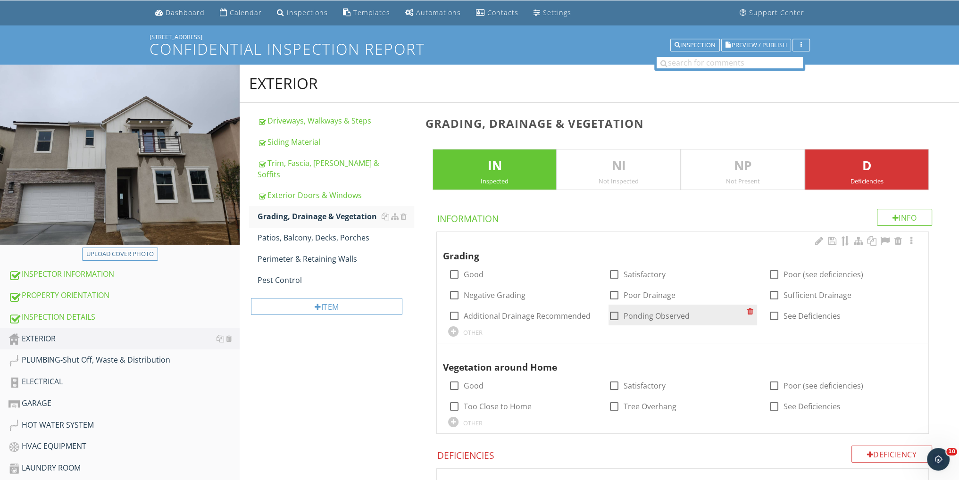
click at [615, 316] on div at bounding box center [614, 316] width 16 height 16
checkbox input "true"
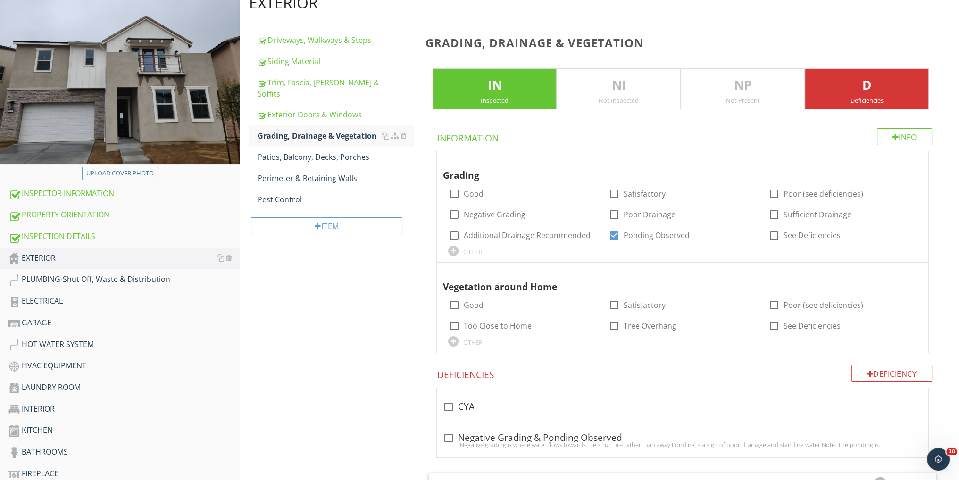
scroll to position [218, 0]
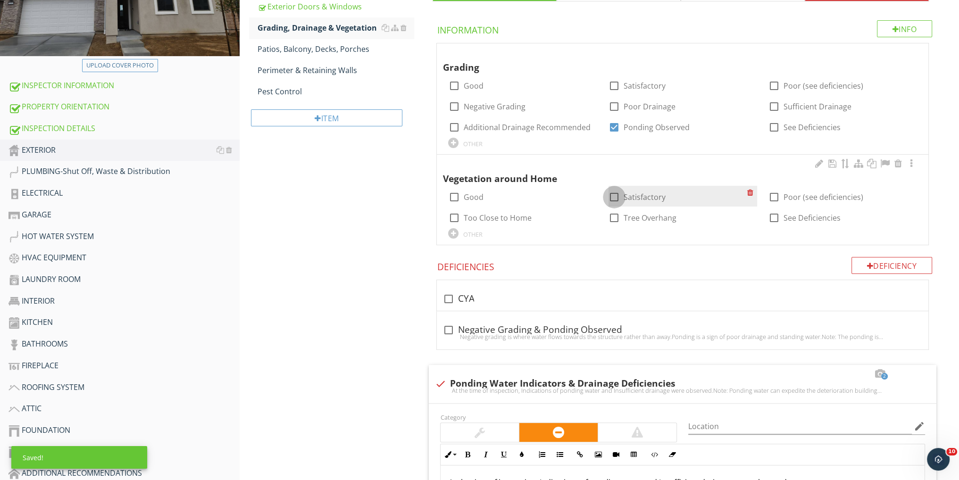
click at [615, 190] on div at bounding box center [614, 197] width 16 height 16
checkbox input "true"
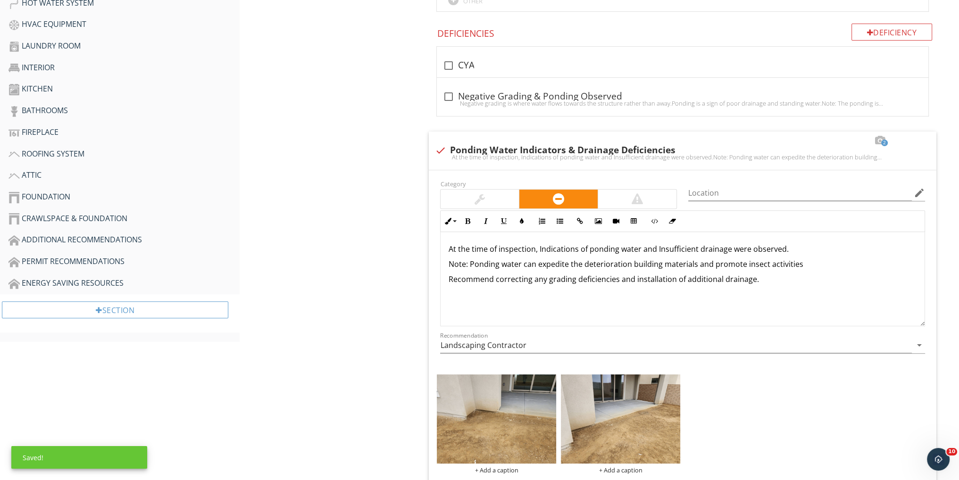
scroll to position [470, 0]
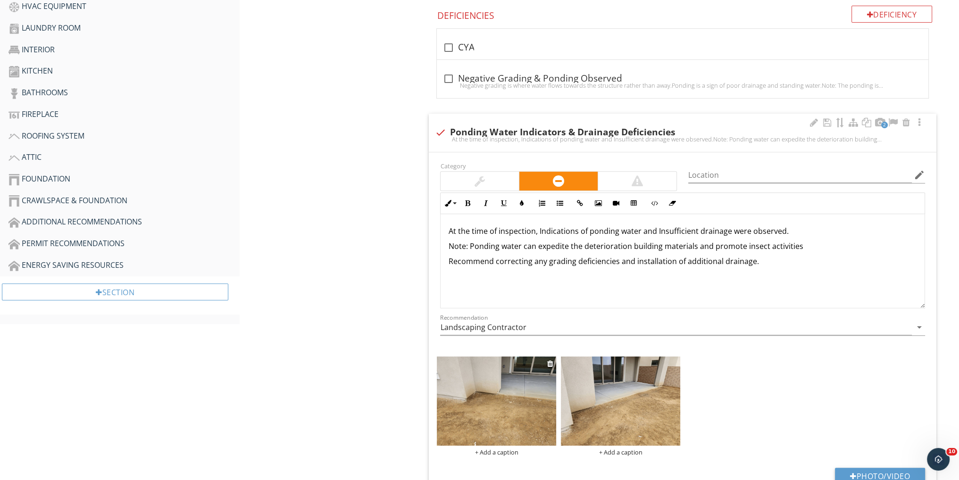
click at [494, 397] on img at bounding box center [496, 402] width 119 height 90
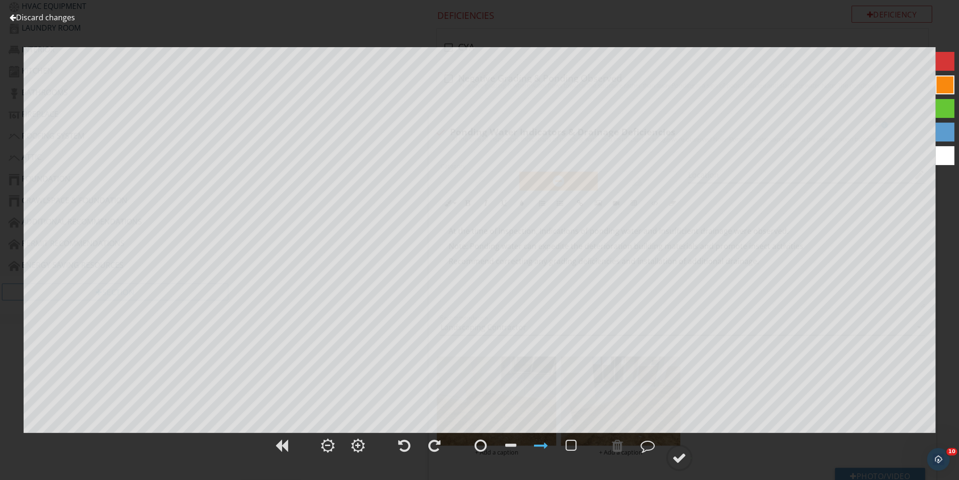
click at [42, 17] on link "Discard changes" at bounding box center [42, 17] width 66 height 10
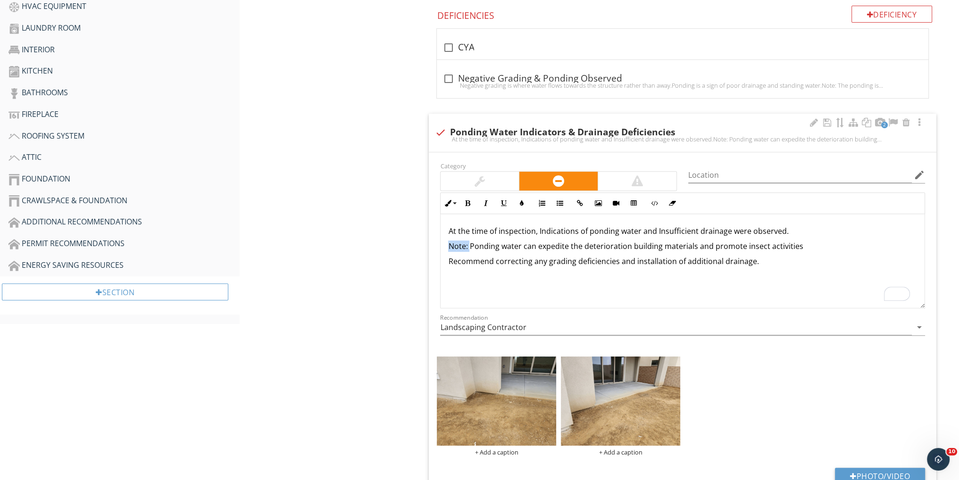
drag, startPoint x: 470, startPoint y: 243, endPoint x: 441, endPoint y: 245, distance: 29.3
click at [441, 244] on div "At the time of inspection, Indications of ponding water and Insufficient draina…" at bounding box center [683, 261] width 484 height 94
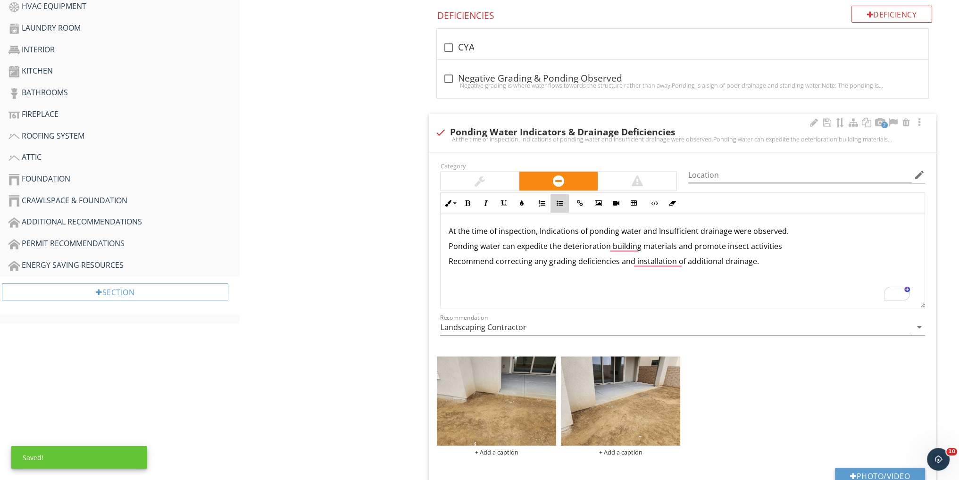
click at [558, 203] on icon "button" at bounding box center [559, 203] width 7 height 7
click at [801, 246] on li "Ponding water can expedite the deterioration building materials and promote ins…" at bounding box center [685, 248] width 464 height 14
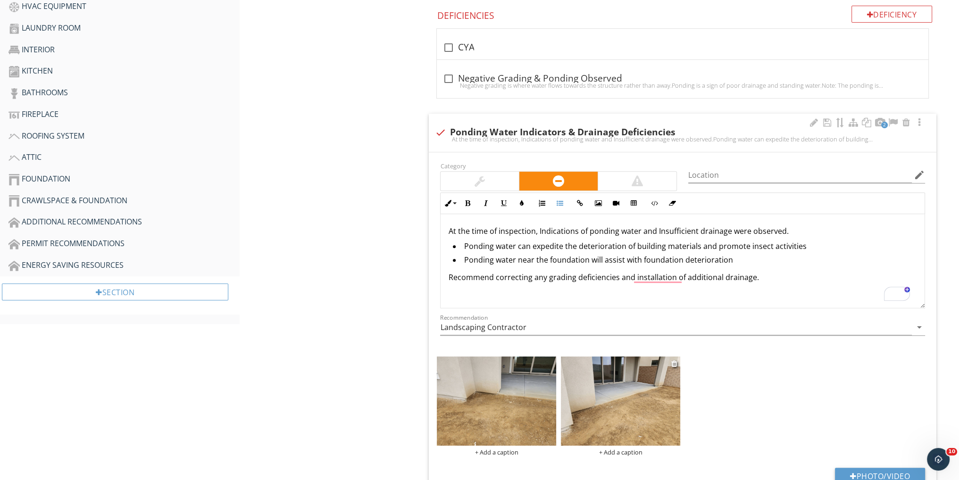
click at [618, 429] on img at bounding box center [620, 402] width 119 height 90
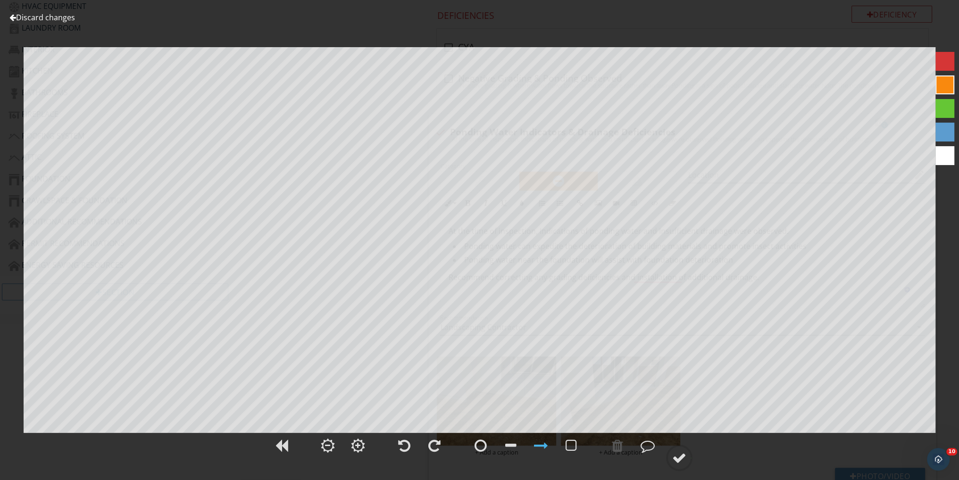
click at [64, 19] on link "Discard changes" at bounding box center [42, 17] width 66 height 10
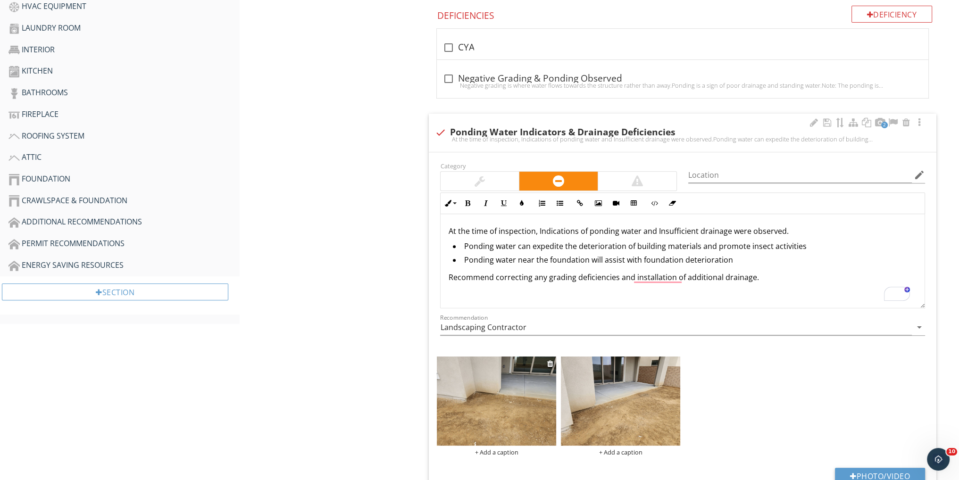
click at [498, 418] on img at bounding box center [496, 402] width 119 height 90
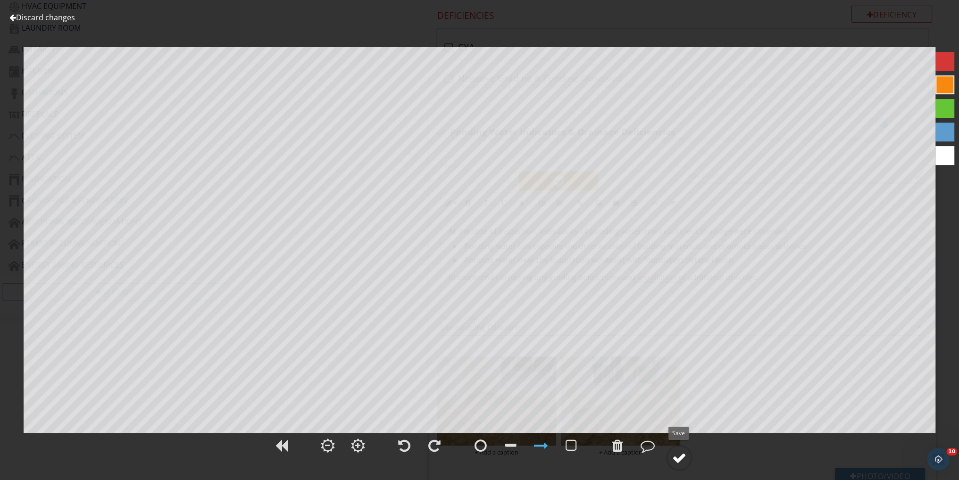
click at [678, 459] on div at bounding box center [679, 458] width 14 height 14
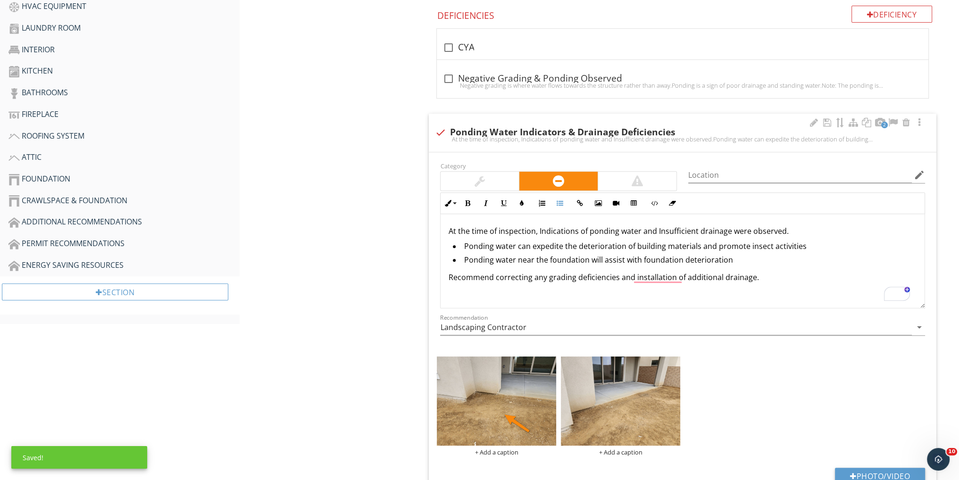
click at [730, 257] on li "Ponding water near the foundation will assist with foundation deterioration" at bounding box center [685, 261] width 464 height 14
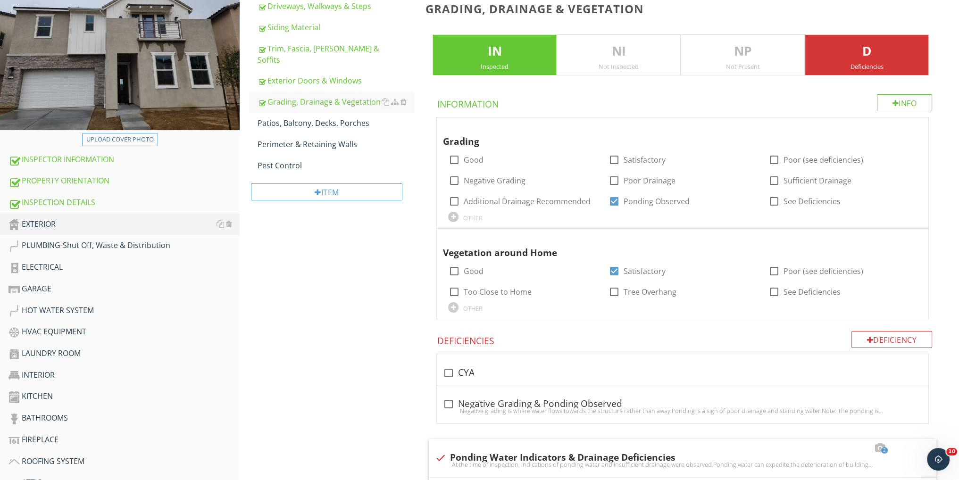
scroll to position [19, 0]
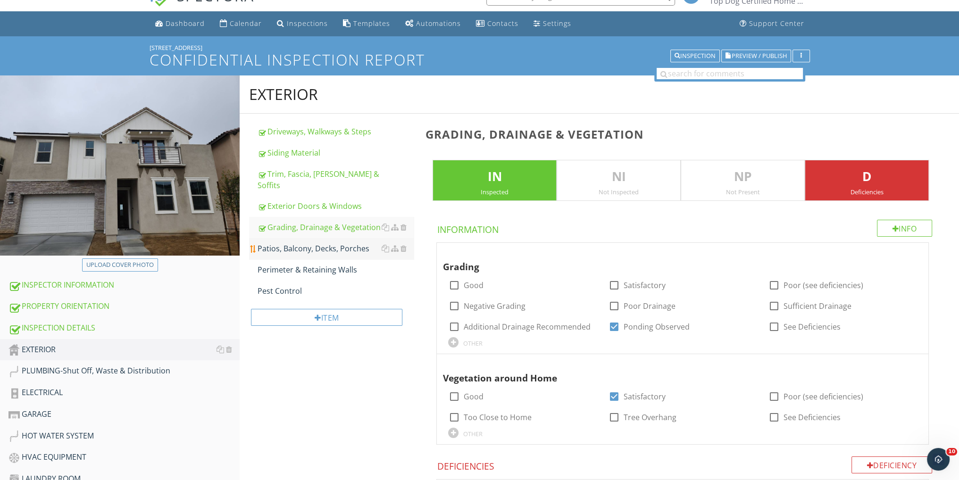
click at [320, 243] on div "Patios, Balcony, Decks, Porches" at bounding box center [336, 248] width 156 height 11
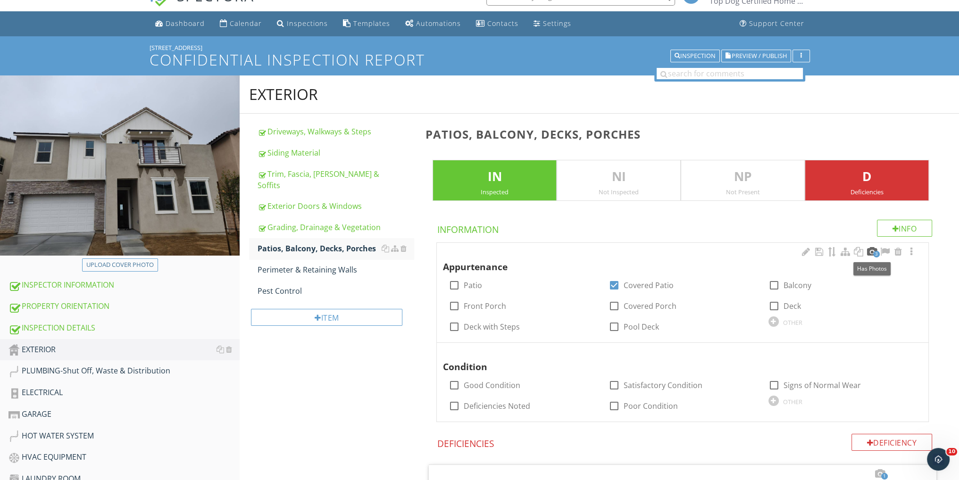
click at [872, 251] on div at bounding box center [871, 251] width 11 height 9
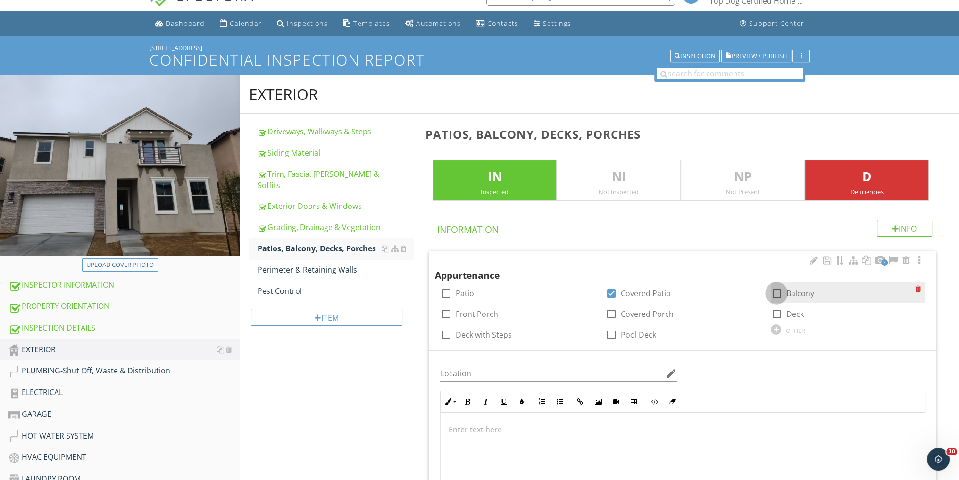
click at [775, 292] on div at bounding box center [777, 293] width 16 height 16
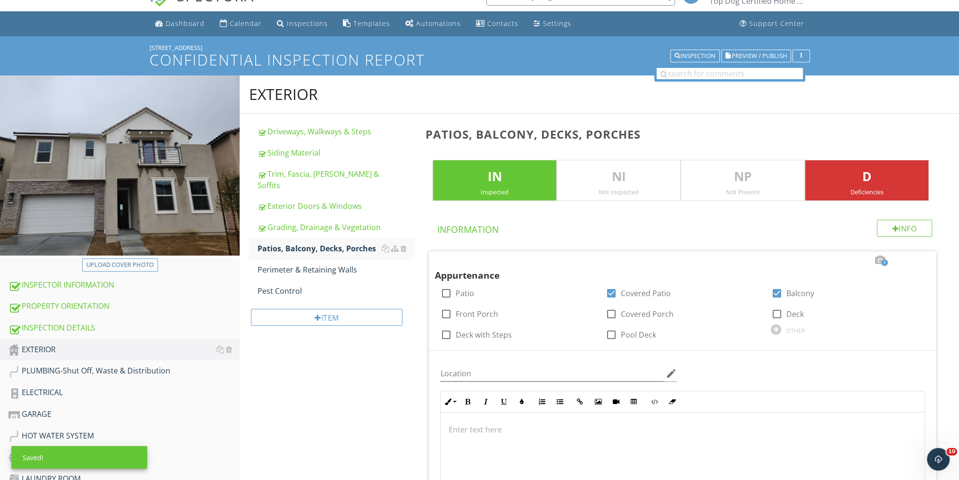
scroll to position [208, 0]
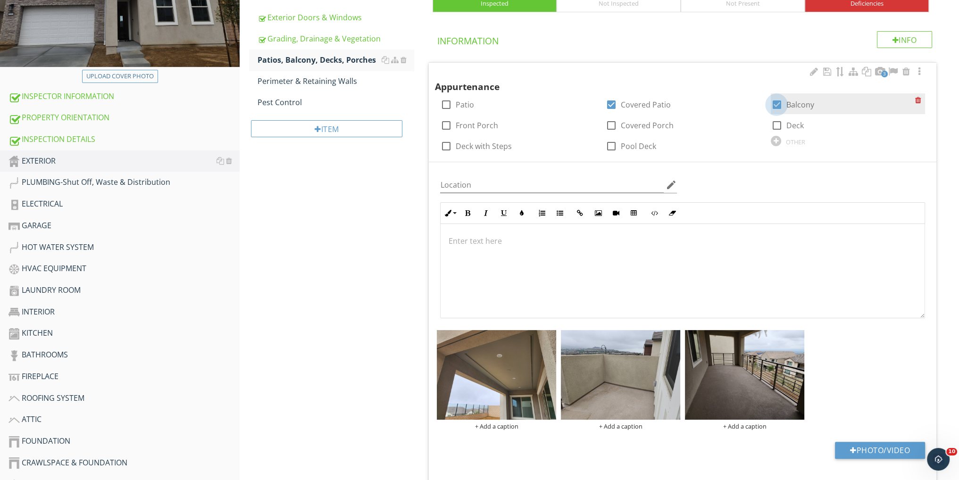
click at [776, 101] on div at bounding box center [777, 105] width 16 height 16
checkbox input "false"
click at [776, 136] on div at bounding box center [776, 141] width 10 height 10
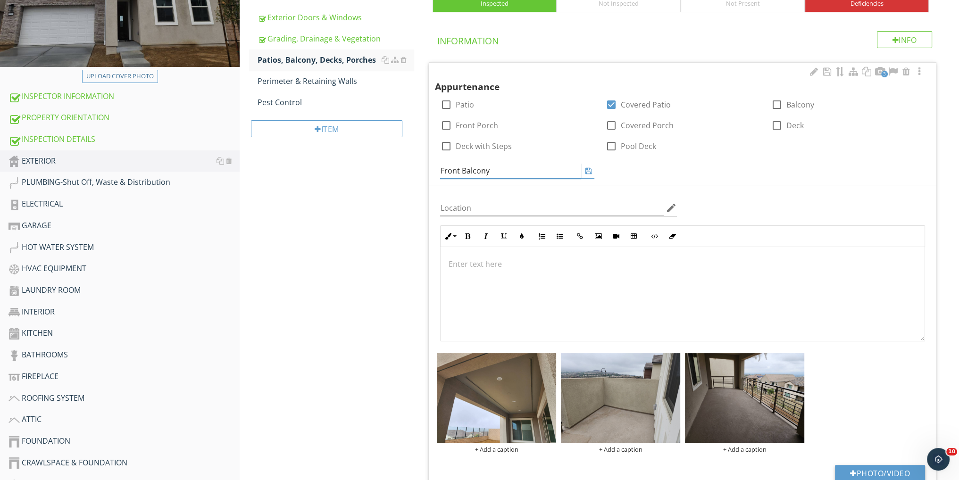
type input "Front Balcony"
click at [710, 156] on div "Appurtenance check_box_outline_blank Patio check_box Covered Patio check_box_ou…" at bounding box center [683, 123] width 496 height 114
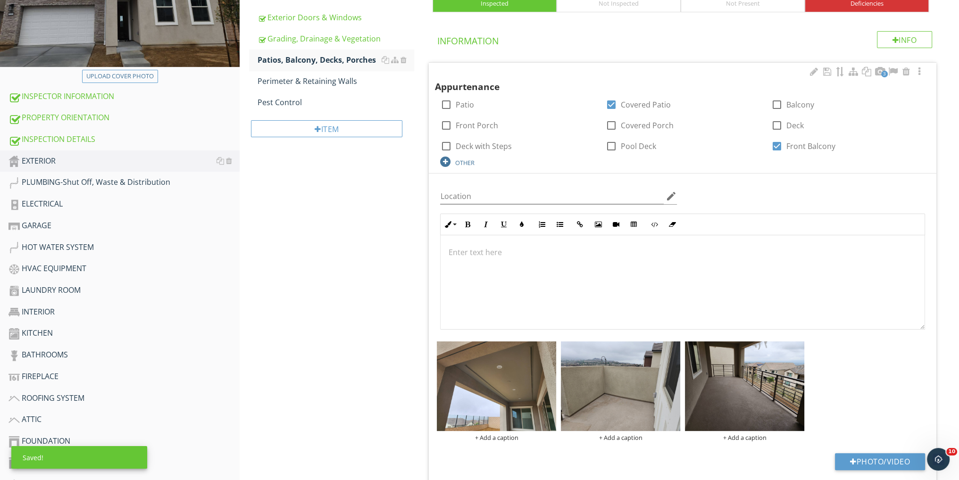
click at [462, 163] on div "OTHER" at bounding box center [464, 163] width 19 height 8
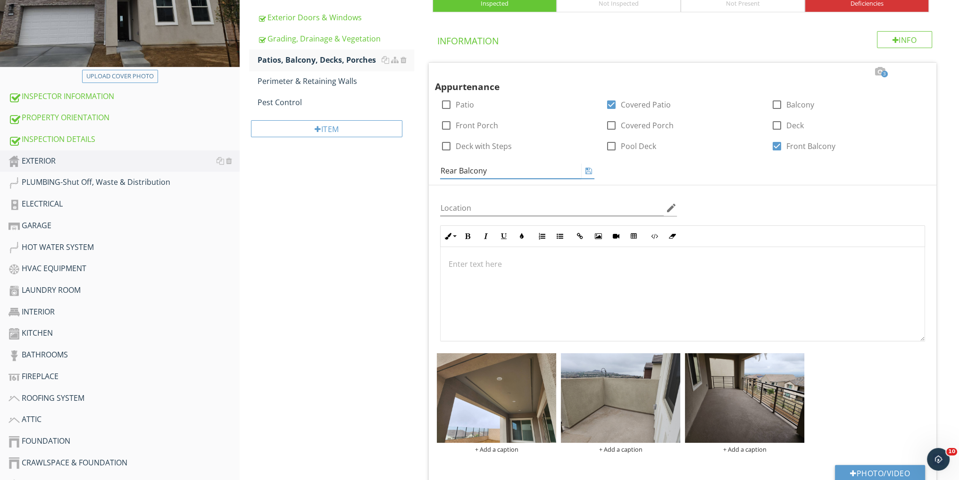
type input "Rear Balcony"
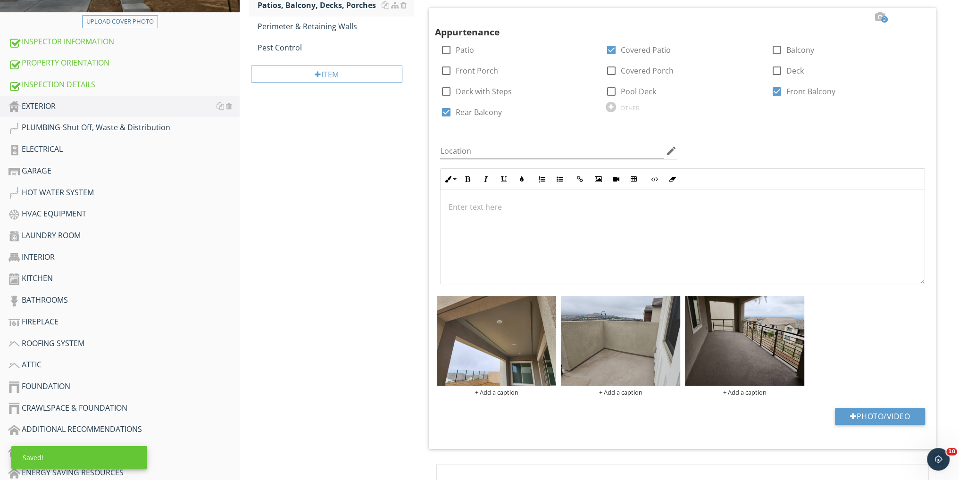
scroll to position [396, 0]
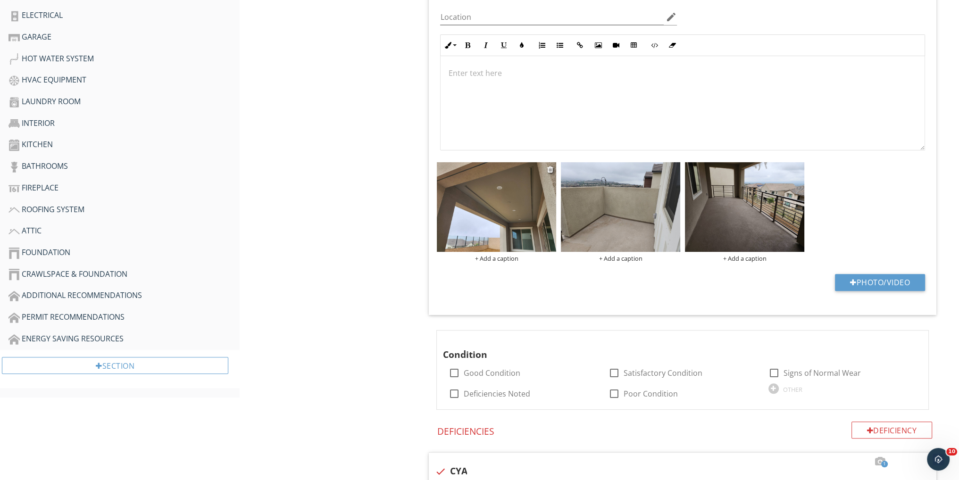
click at [493, 176] on img at bounding box center [496, 207] width 119 height 90
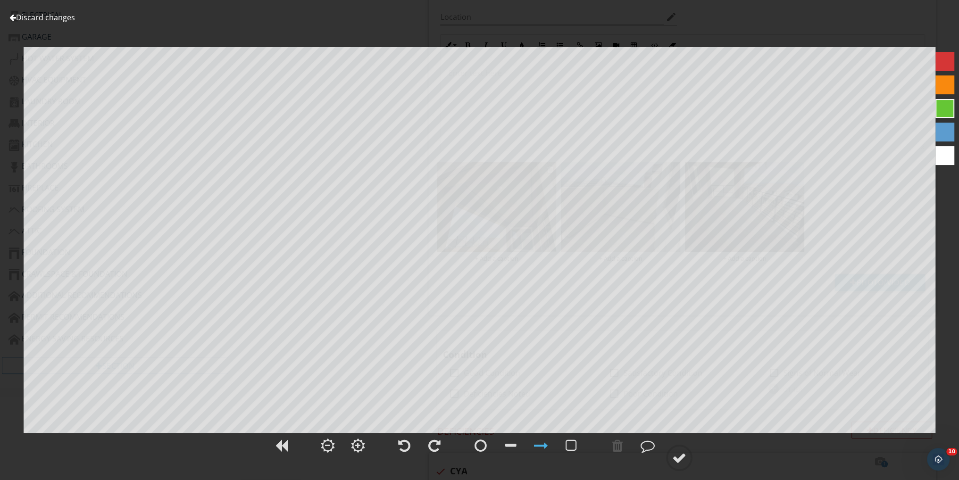
scroll to position [19, 0]
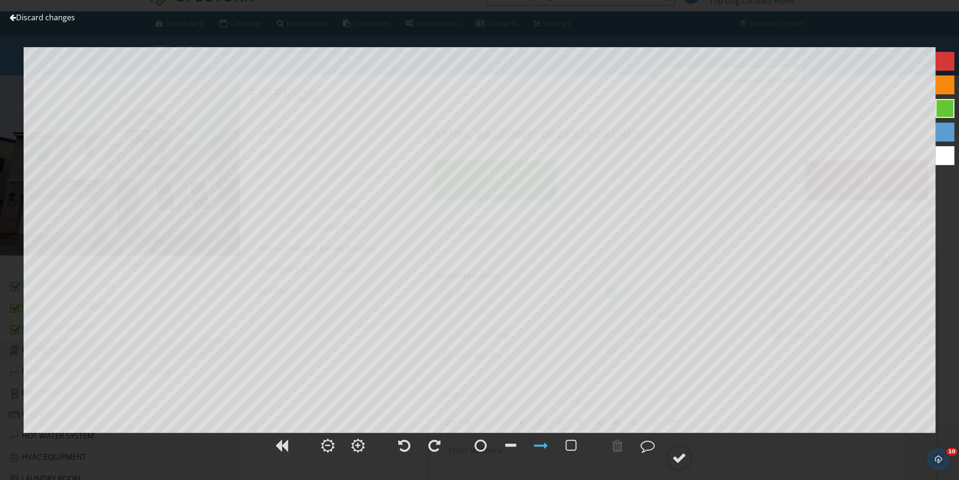
click at [62, 18] on link "Discard changes" at bounding box center [42, 17] width 66 height 10
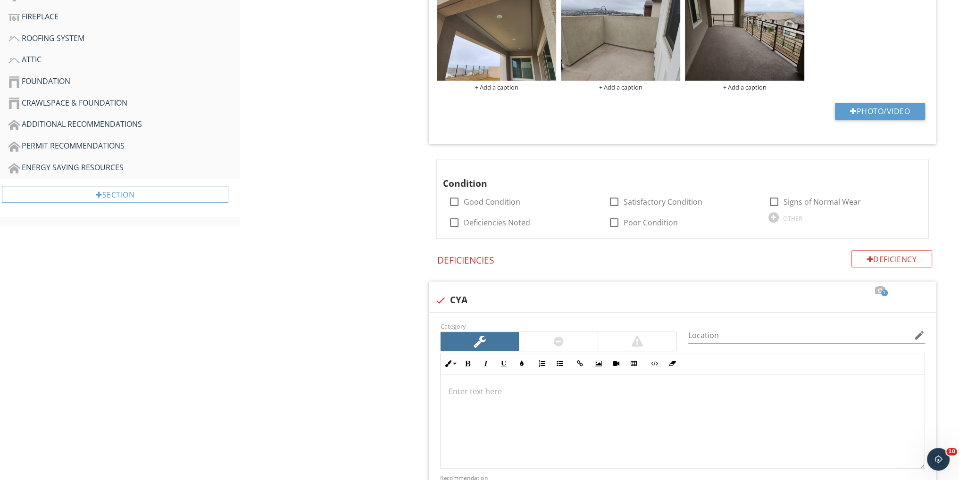
scroll to position [647, 0]
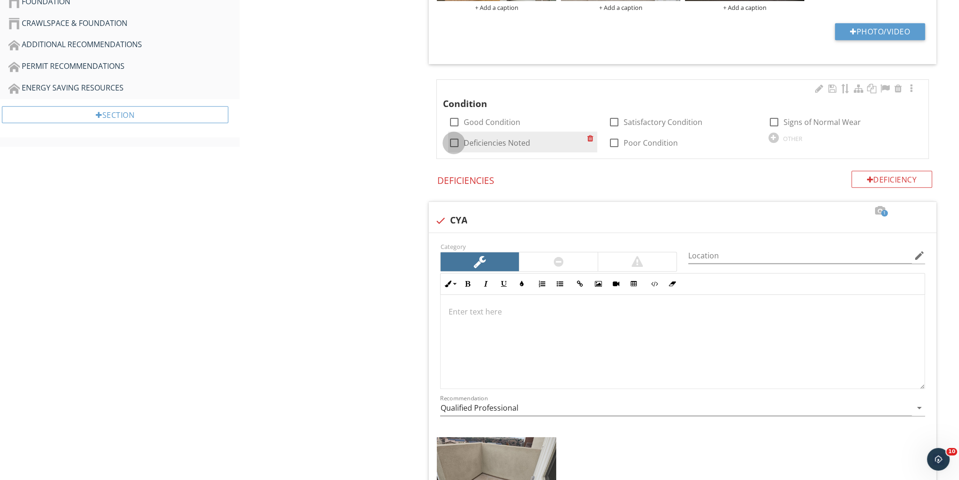
click at [452, 142] on div at bounding box center [454, 143] width 16 height 16
checkbox input "true"
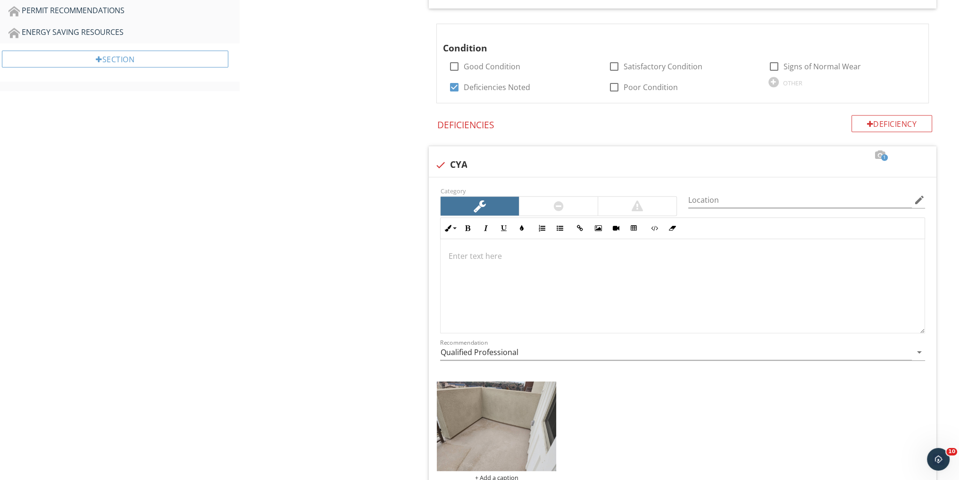
scroll to position [836, 0]
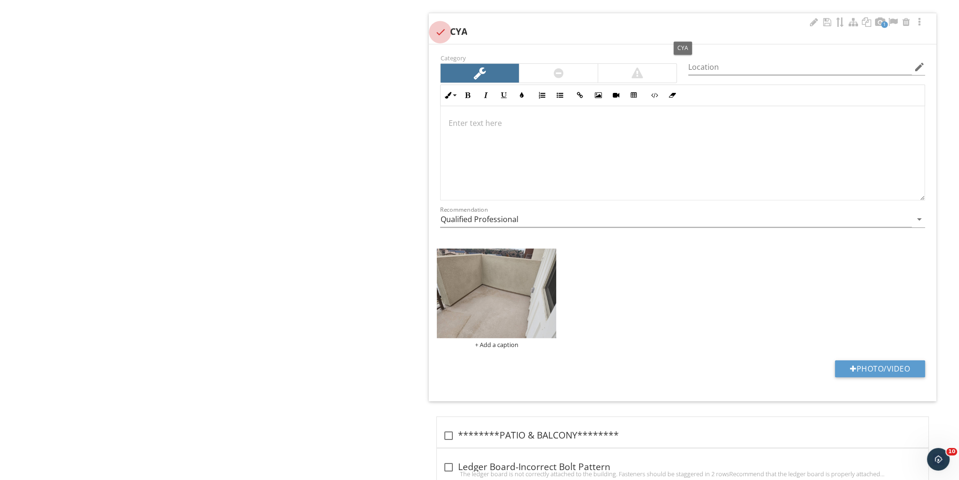
click at [441, 31] on div at bounding box center [440, 32] width 16 height 16
checkbox input "true"
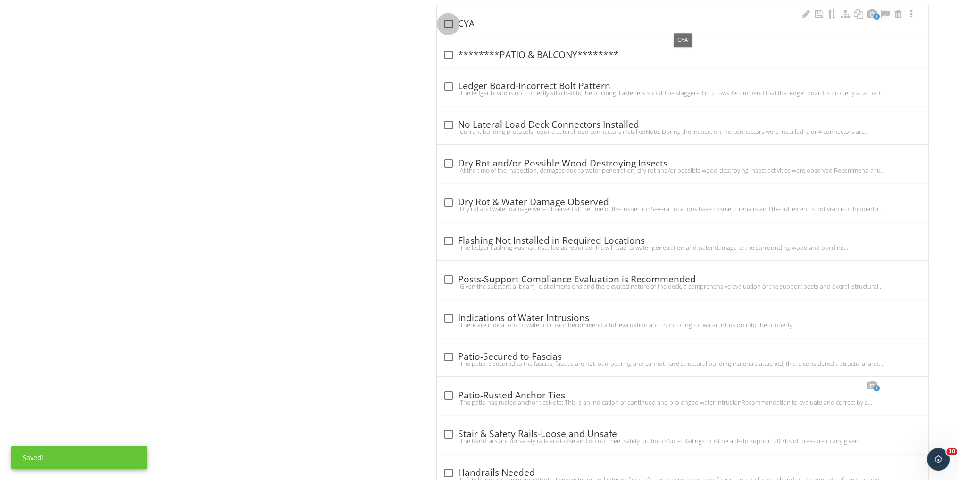
click at [447, 22] on div at bounding box center [448, 24] width 16 height 16
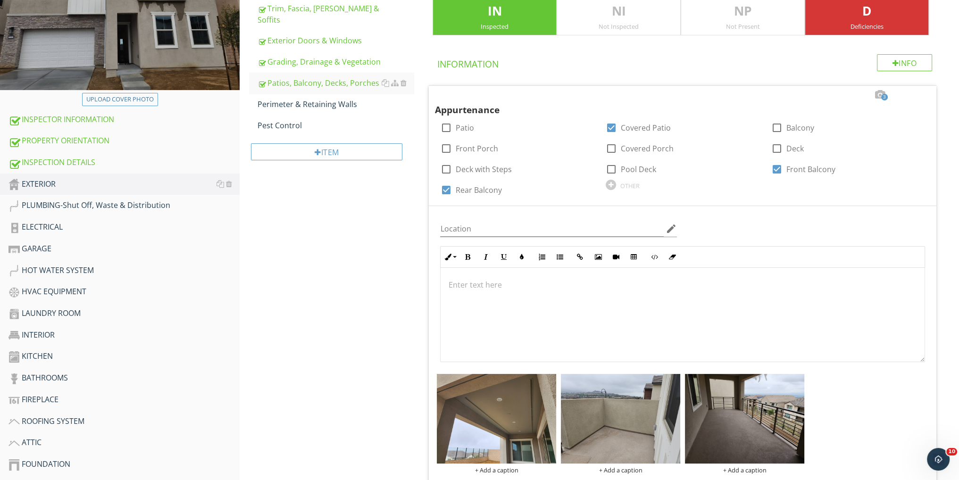
scroll to position [0, 0]
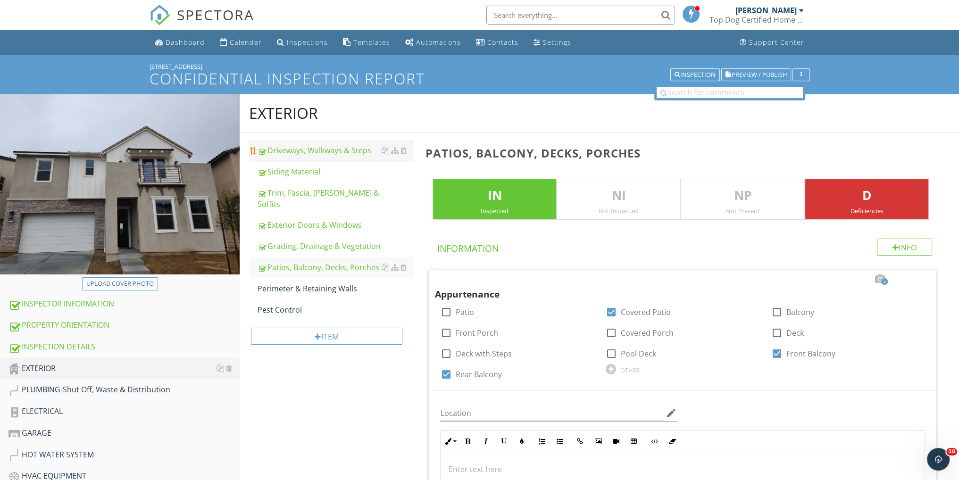
click at [336, 155] on div "Driveways, Walkways & Steps" at bounding box center [336, 150] width 156 height 11
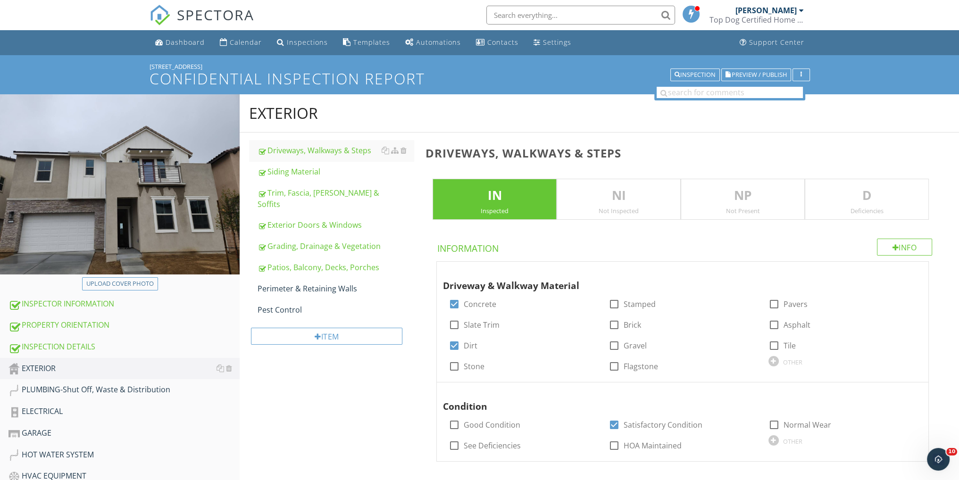
click at [879, 191] on p "D" at bounding box center [866, 195] width 123 height 19
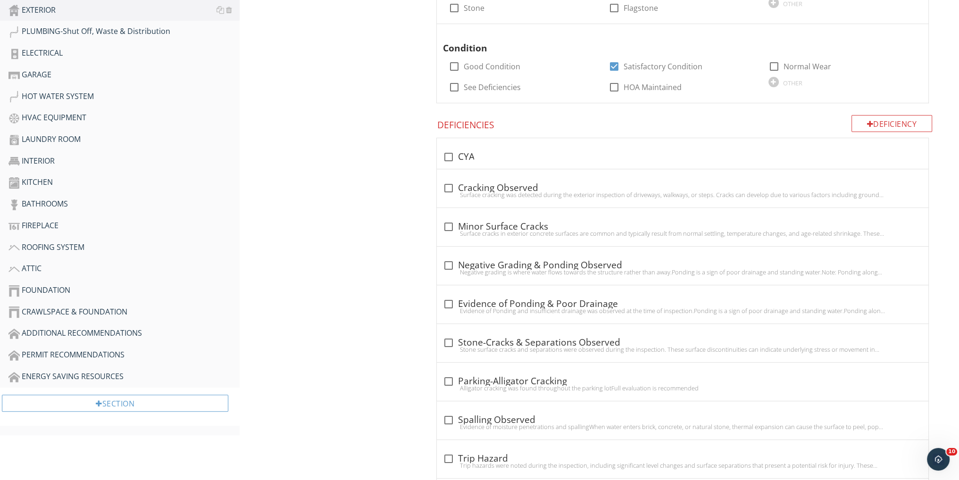
scroll to position [377, 0]
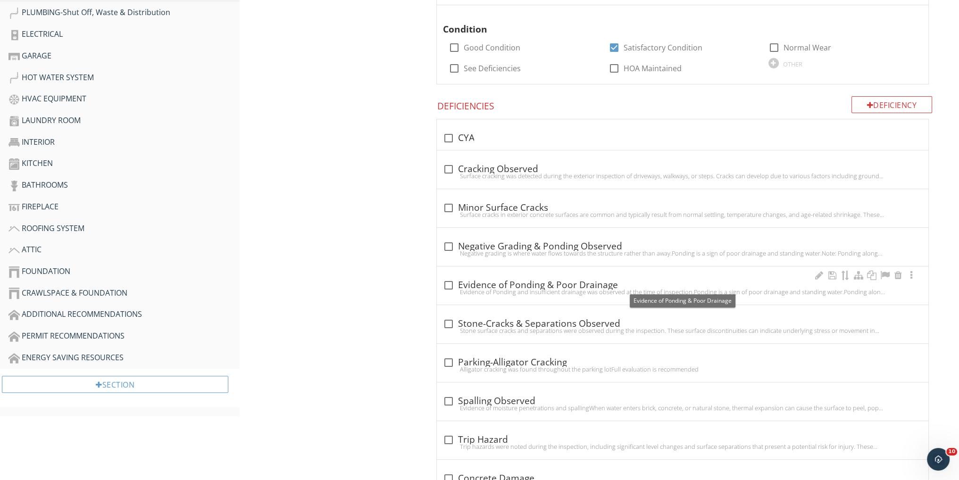
click at [447, 280] on div at bounding box center [448, 285] width 16 height 16
checkbox input "true"
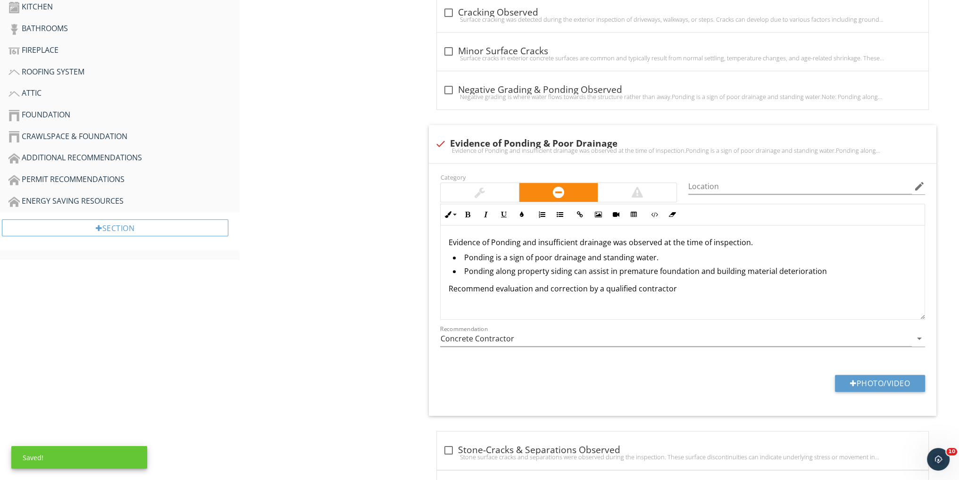
scroll to position [566, 0]
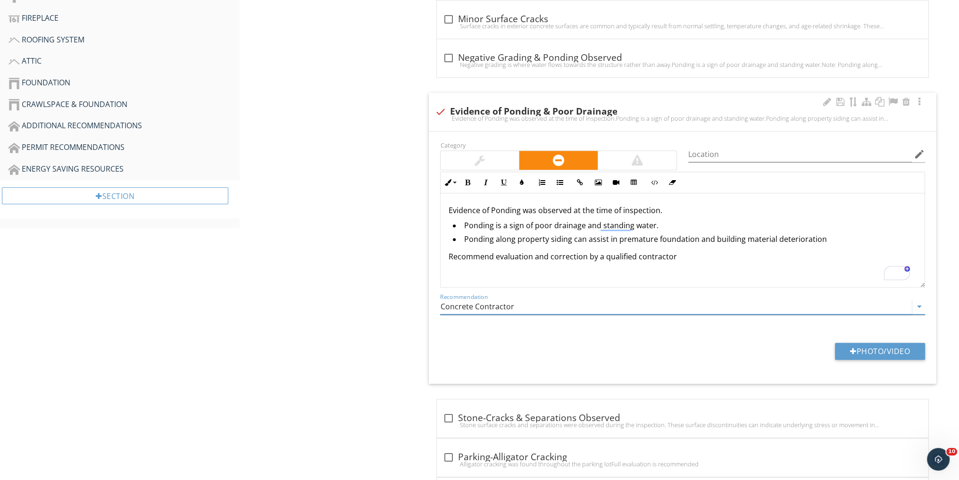
click at [511, 310] on input "Concrete Contractor" at bounding box center [676, 307] width 472 height 16
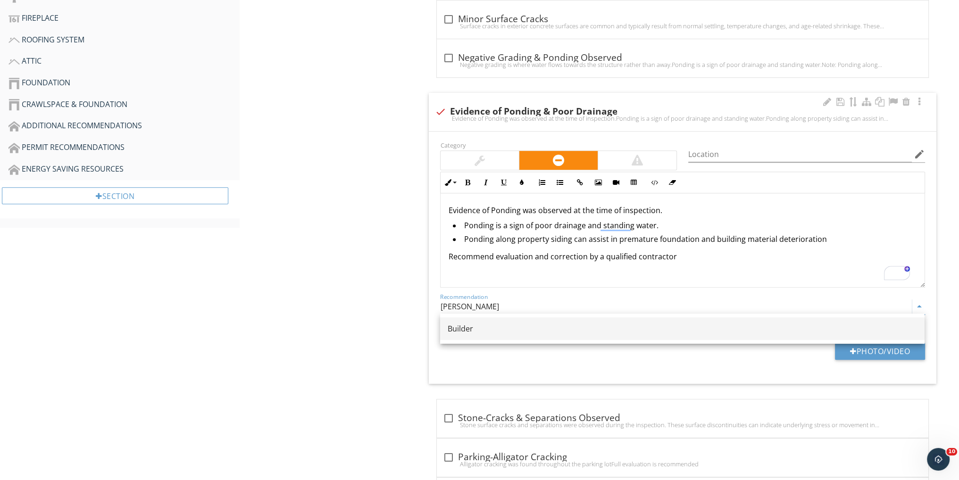
drag, startPoint x: 464, startPoint y: 306, endPoint x: 431, endPoint y: 307, distance: 32.6
click at [431, 307] on div "Category Location edit Inline Style XLarge Large Normal Small Light Small/Light…" at bounding box center [683, 258] width 508 height 252
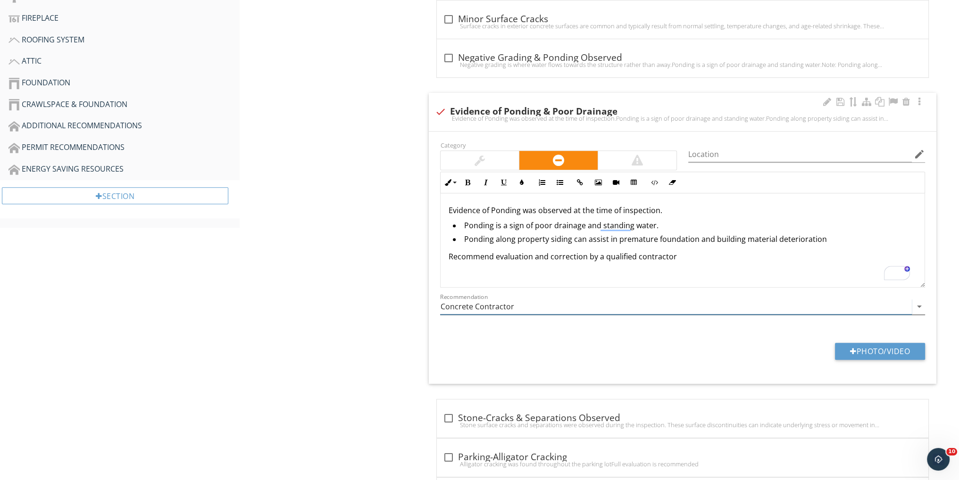
click at [481, 310] on input "Concrete Contractor" at bounding box center [676, 307] width 472 height 16
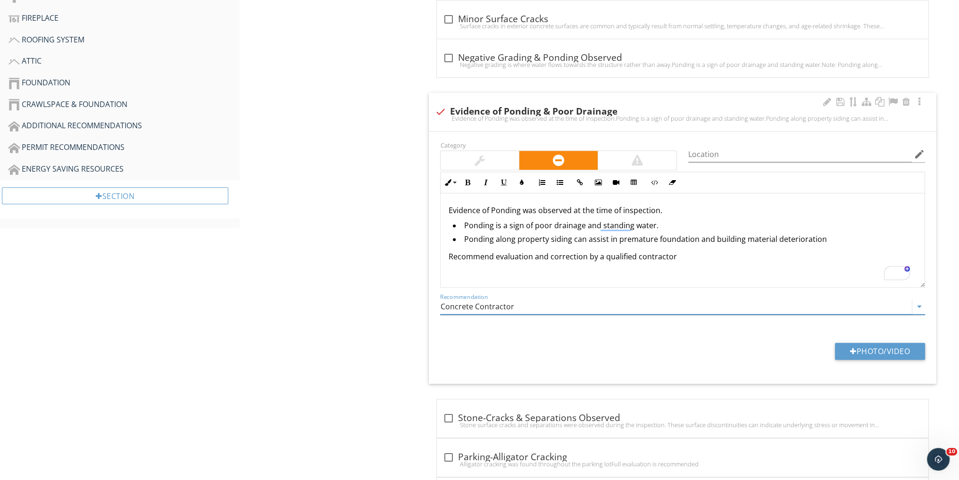
click at [458, 306] on input "Concrete Contractor" at bounding box center [676, 307] width 472 height 16
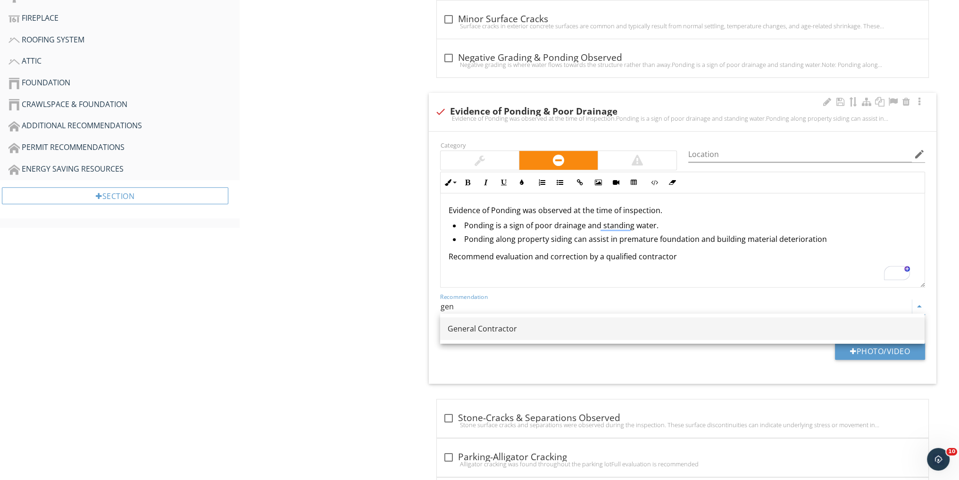
click at [489, 323] on div "General Contractor" at bounding box center [682, 328] width 469 height 11
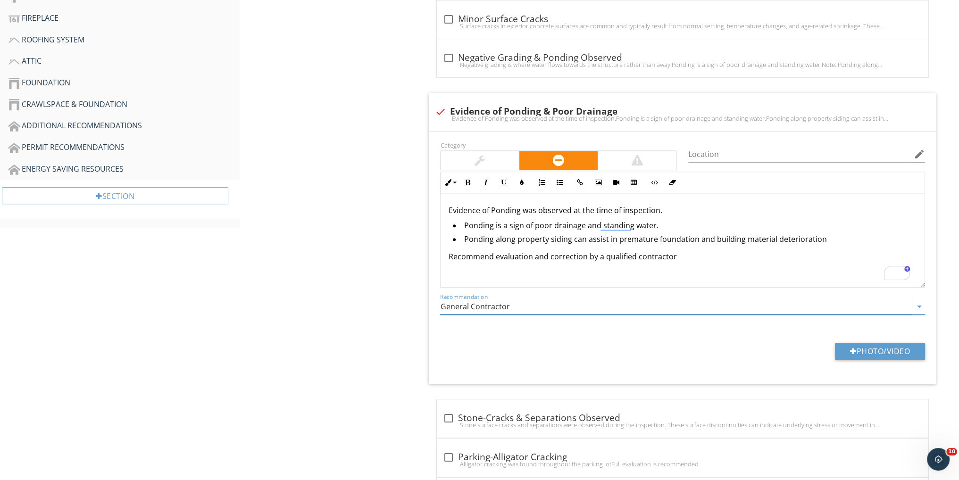
type input "General Contractor"
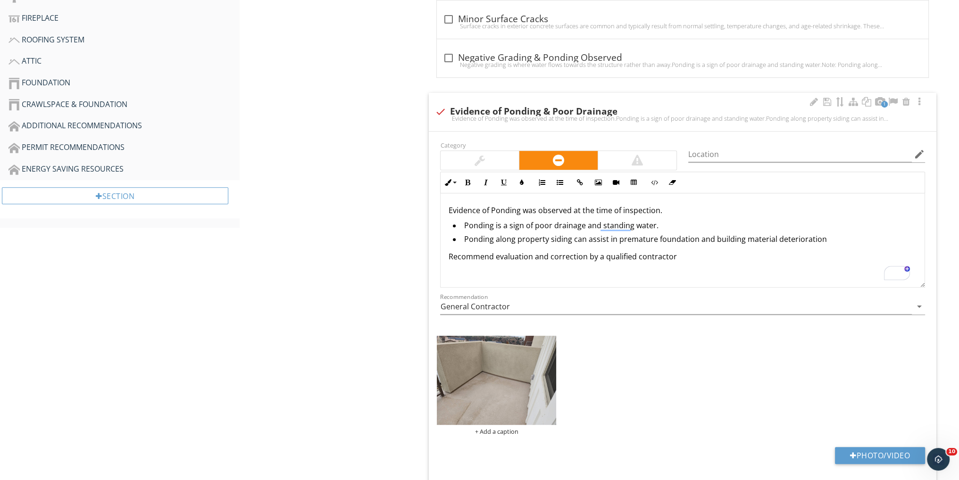
click at [523, 210] on p "Evidence of Ponding was observed at the time of inspection." at bounding box center [682, 210] width 469 height 11
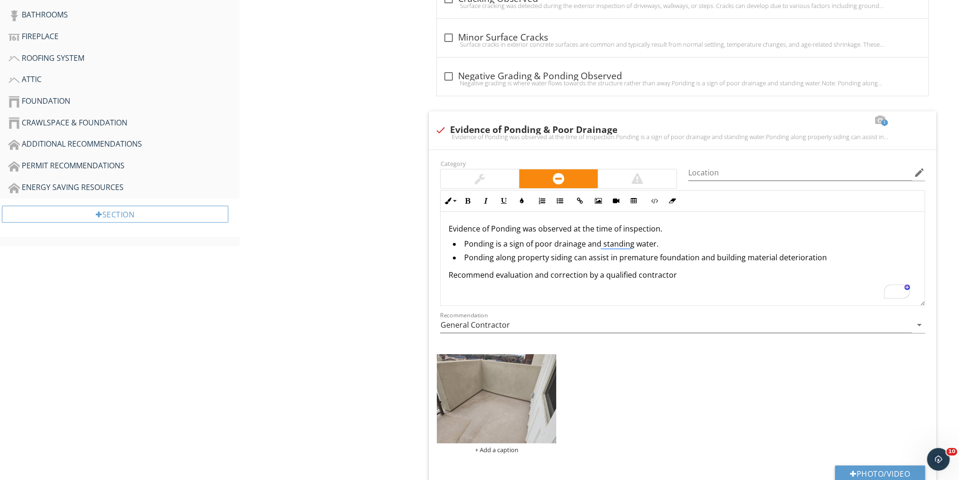
scroll to position [566, 0]
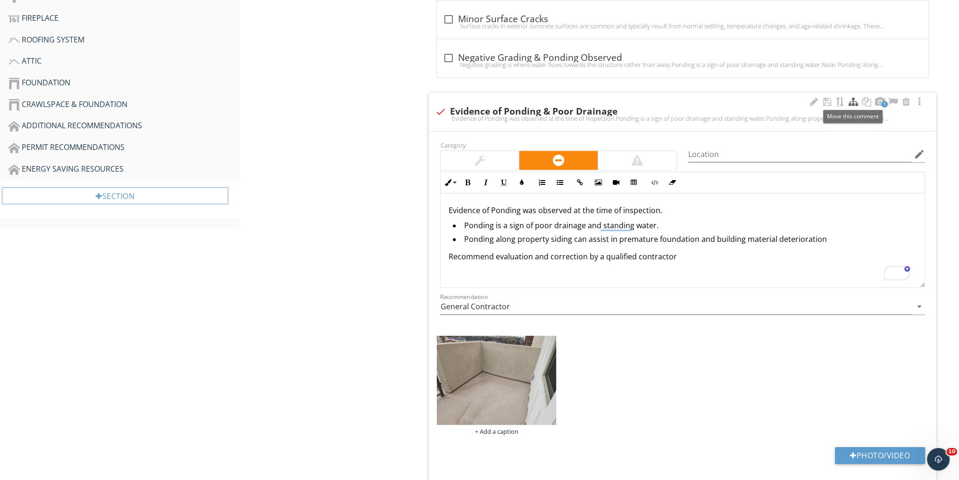
click at [854, 100] on div at bounding box center [853, 101] width 11 height 9
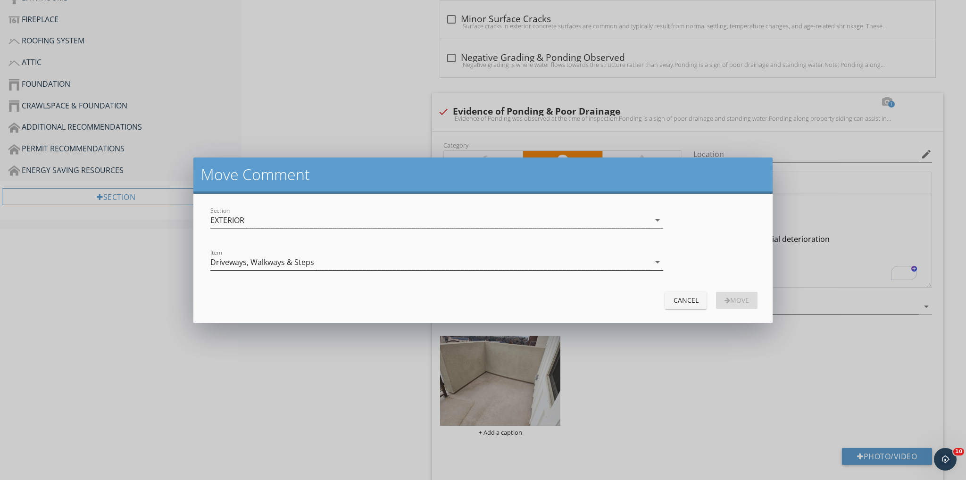
click at [307, 260] on div "Driveways, Walkways & Steps" at bounding box center [262, 262] width 104 height 8
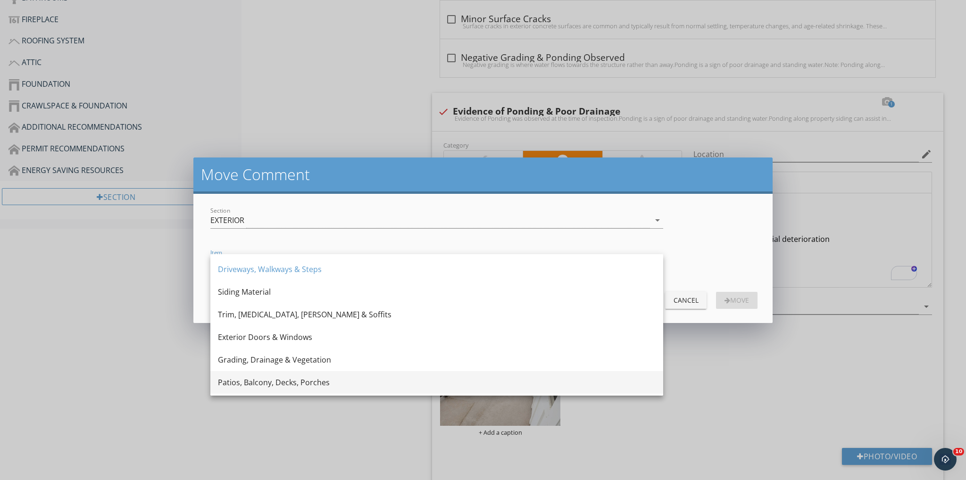
click at [284, 380] on div "Patios, Balcony, Decks, Porches" at bounding box center [437, 382] width 438 height 11
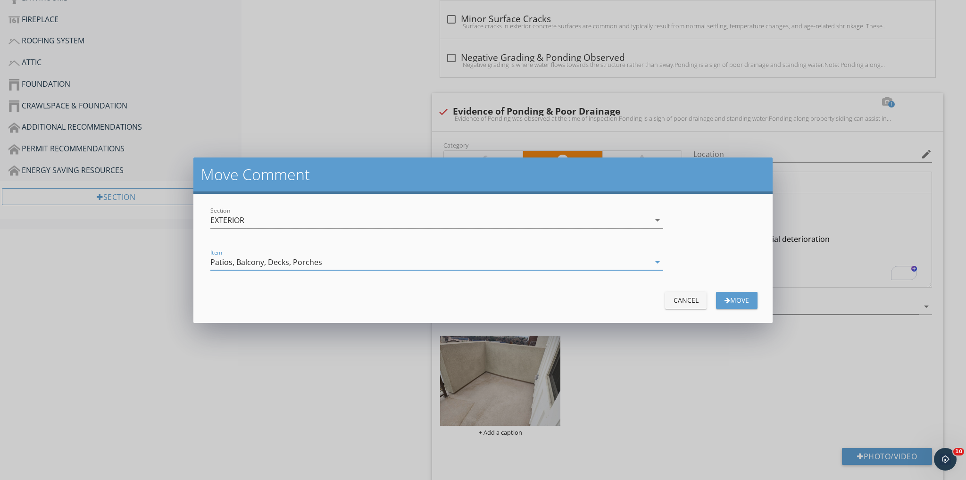
click at [725, 302] on div "button" at bounding box center [728, 300] width 6 height 7
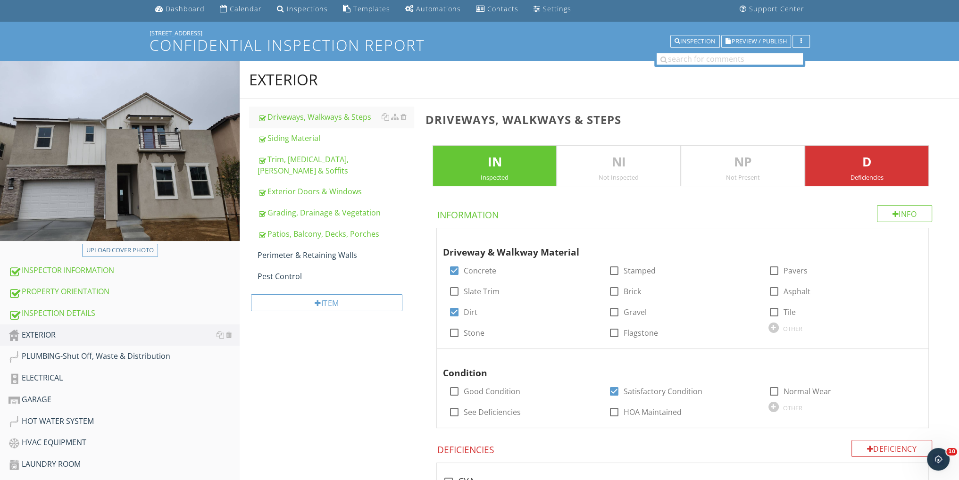
scroll to position [0, 0]
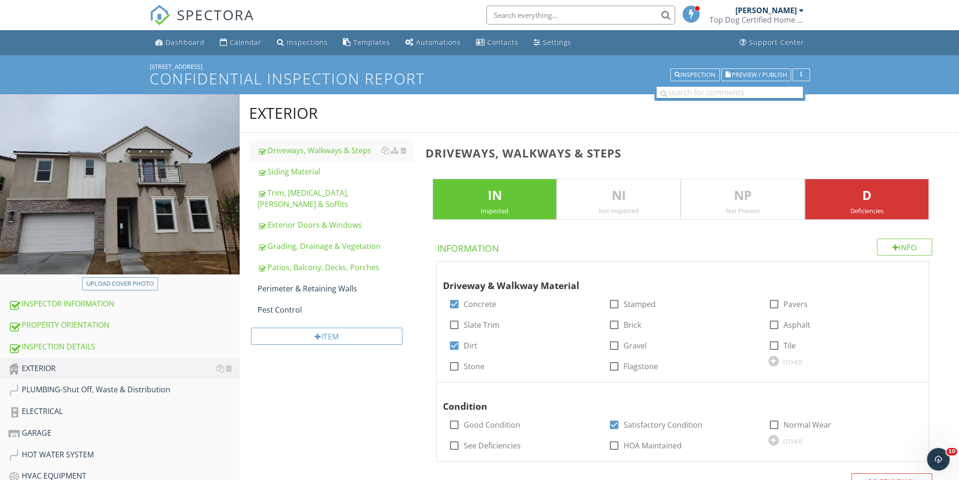
click at [701, 92] on input "text" at bounding box center [730, 93] width 146 height 12
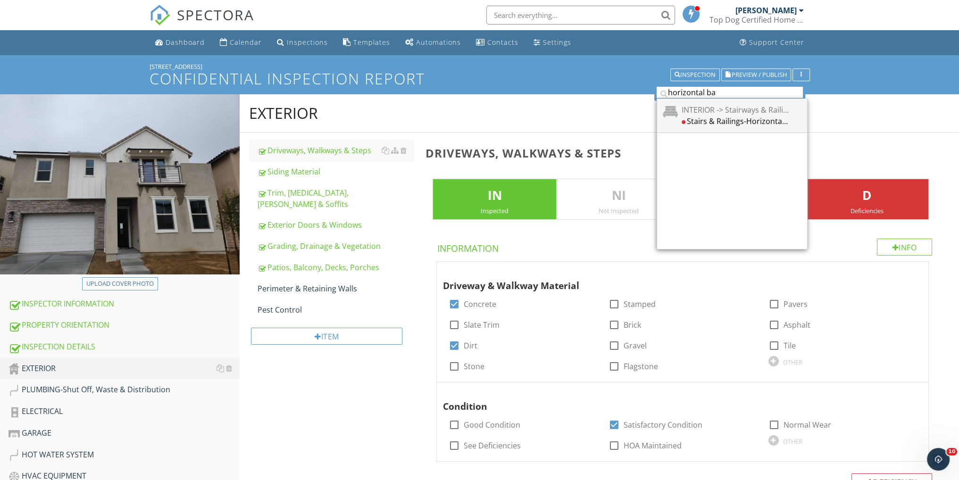
type input "horizontal ba"
click at [728, 121] on div "Stairs & Railings-Horizontal Balusters Installed" at bounding box center [735, 120] width 107 height 11
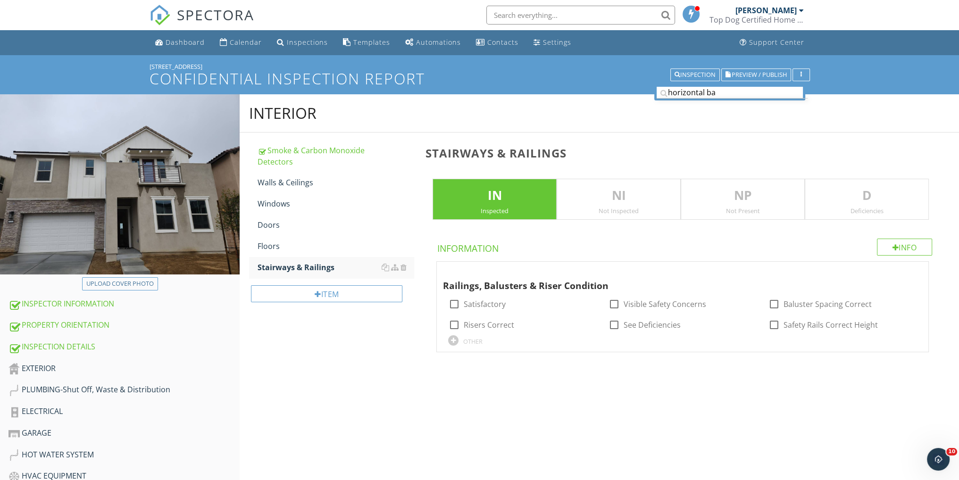
click at [859, 203] on p "D" at bounding box center [866, 195] width 123 height 19
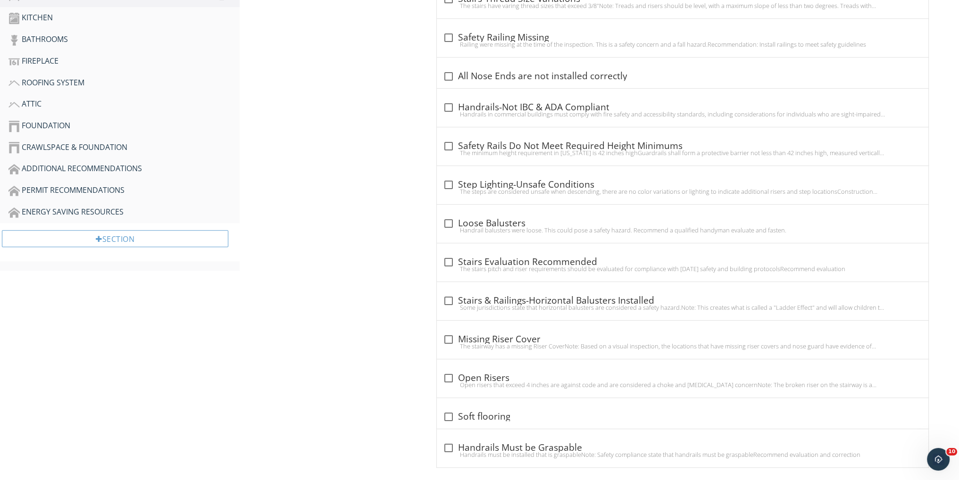
scroll to position [532, 0]
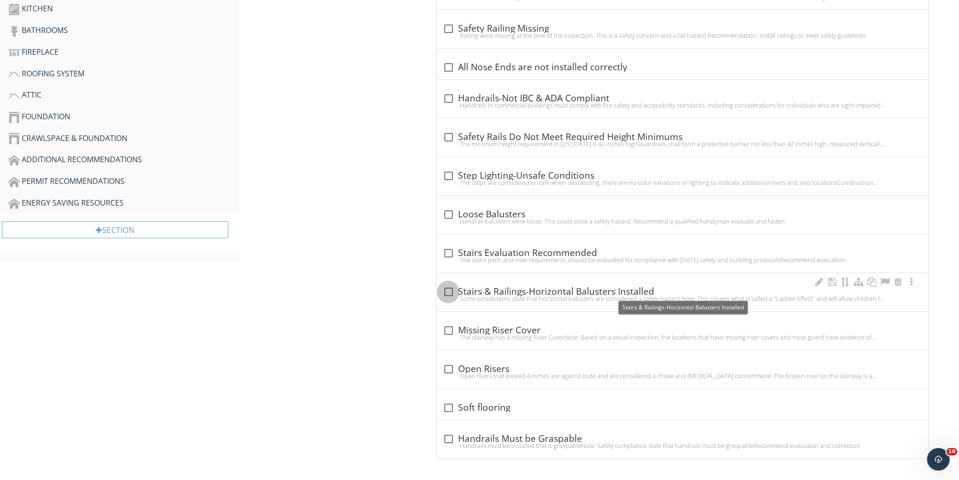
click at [448, 291] on div at bounding box center [448, 292] width 16 height 16
checkbox input "true"
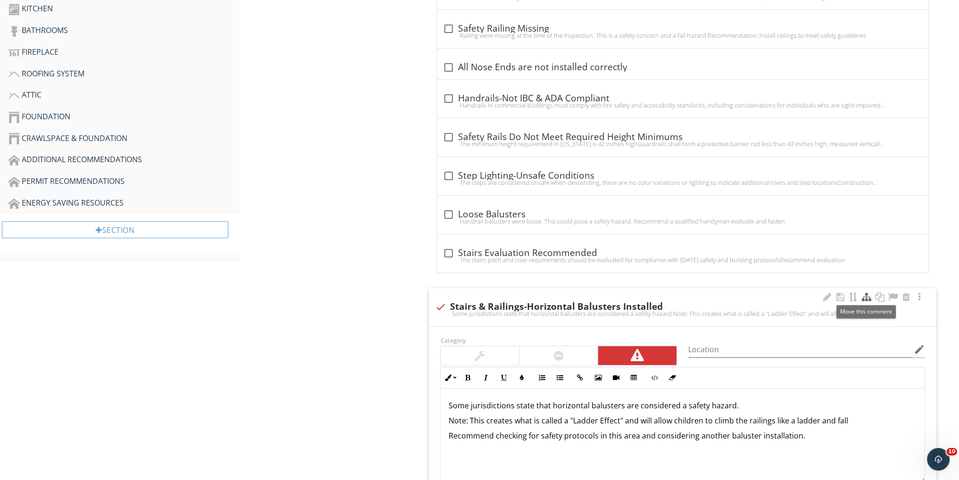
click at [866, 294] on div at bounding box center [866, 297] width 11 height 9
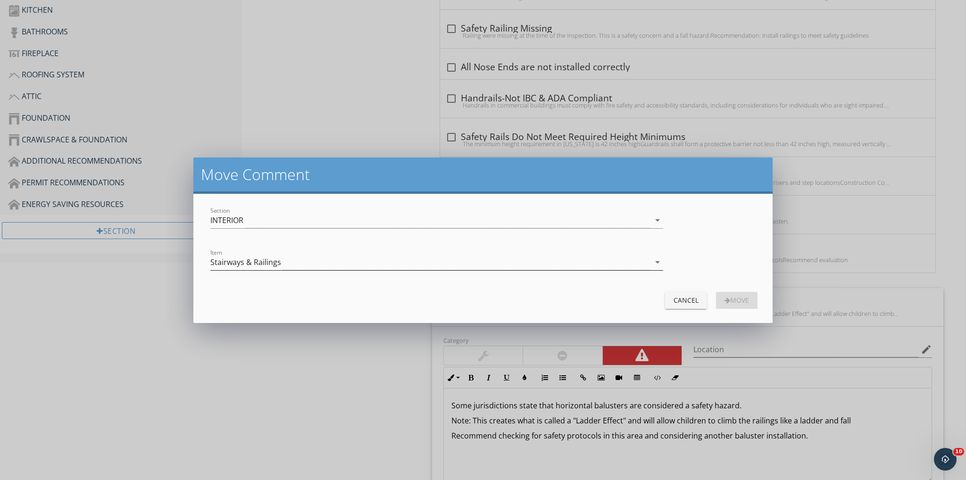
click at [314, 260] on div "Stairways & Railings" at bounding box center [430, 263] width 440 height 16
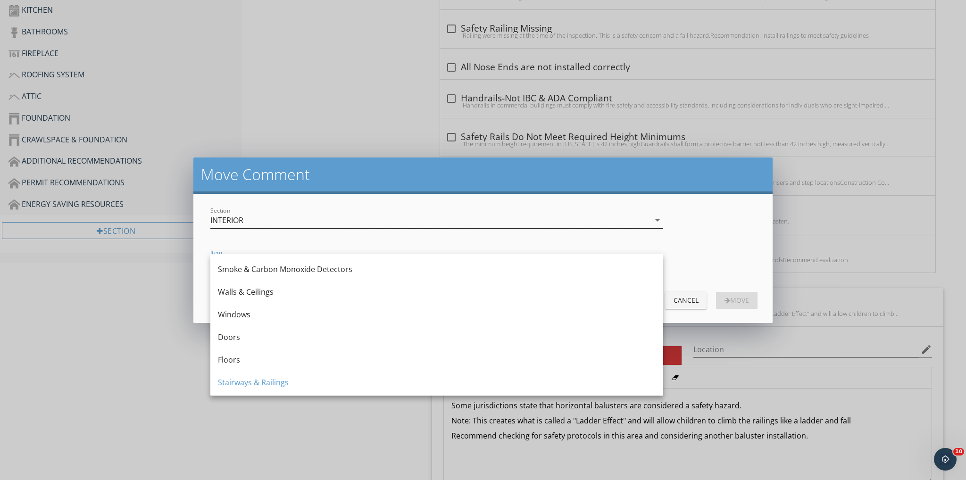
click at [318, 221] on div "INTERIOR" at bounding box center [430, 221] width 440 height 16
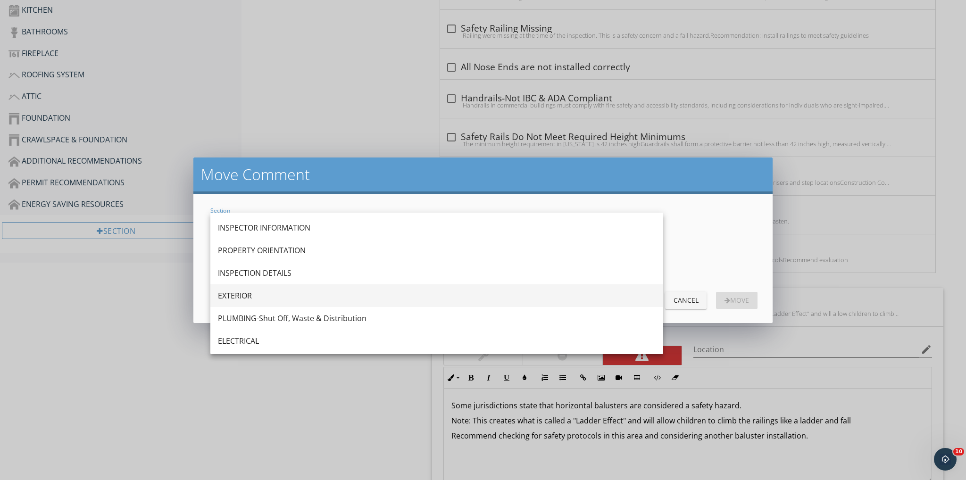
click at [274, 289] on div "EXTERIOR" at bounding box center [437, 295] width 438 height 23
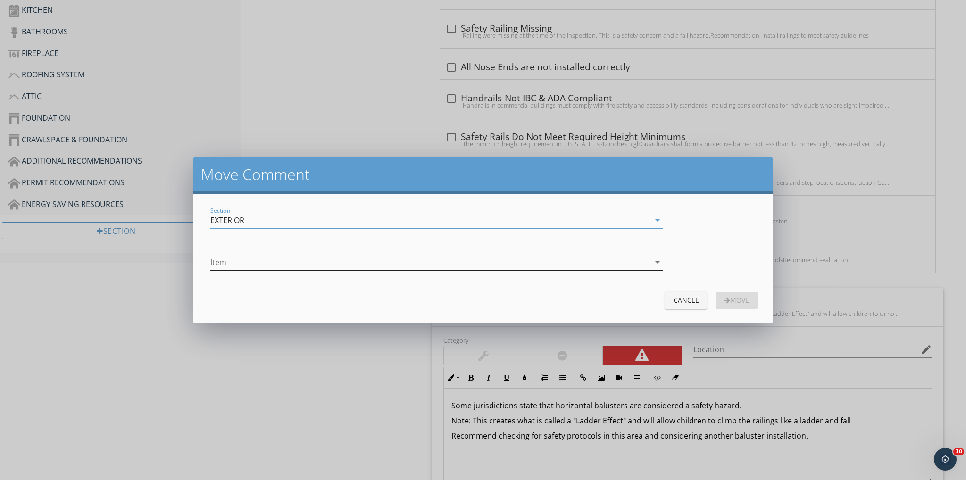
click at [293, 263] on div at bounding box center [430, 263] width 440 height 16
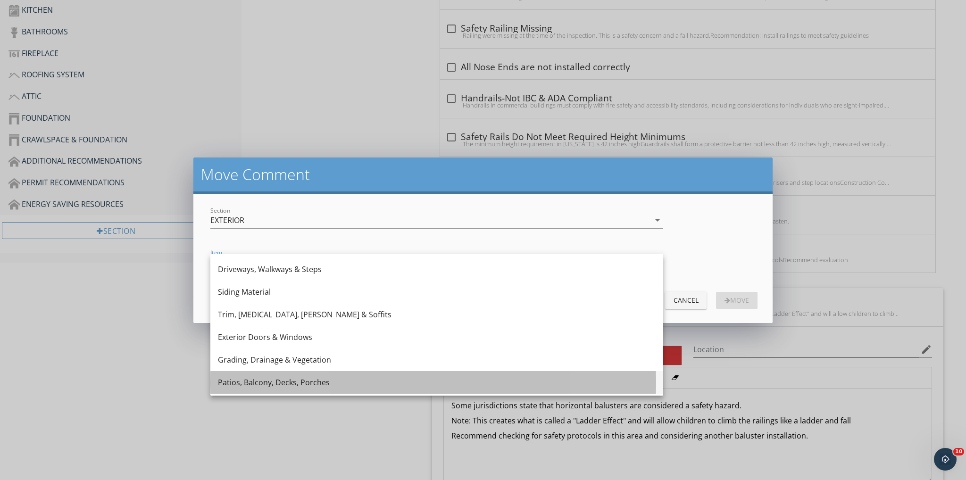
click at [259, 381] on div "Patios, Balcony, Decks, Porches" at bounding box center [437, 382] width 438 height 11
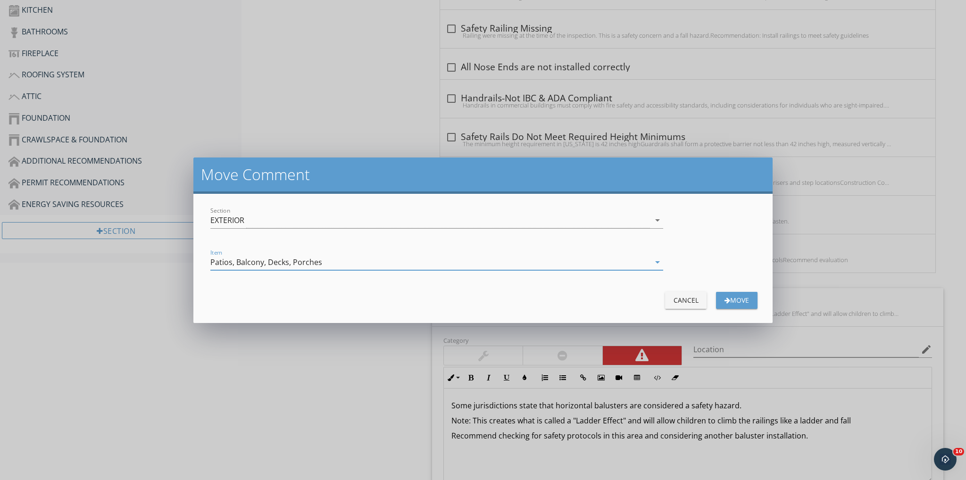
click at [727, 299] on div "button" at bounding box center [728, 300] width 6 height 7
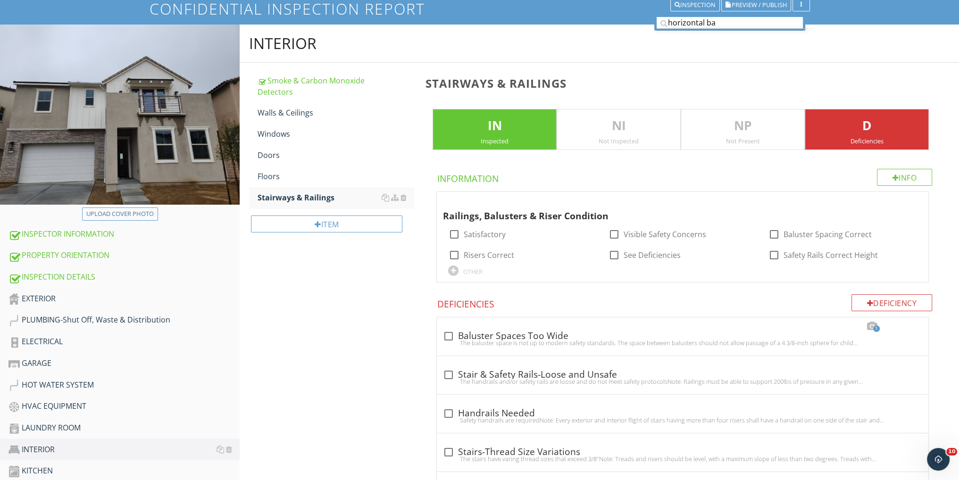
scroll to position [125, 0]
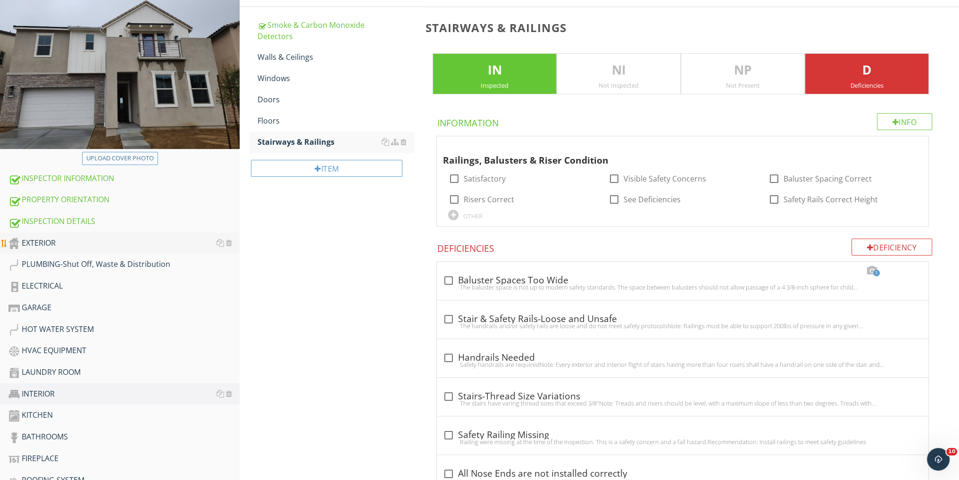
click at [105, 246] on div "EXTERIOR" at bounding box center [123, 243] width 231 height 12
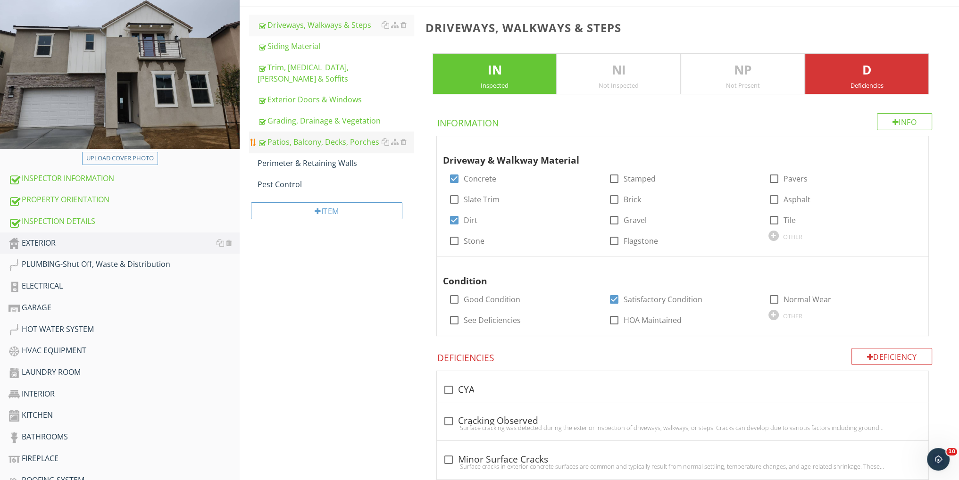
click at [295, 136] on div "Patios, Balcony, Decks, Porches" at bounding box center [336, 141] width 156 height 11
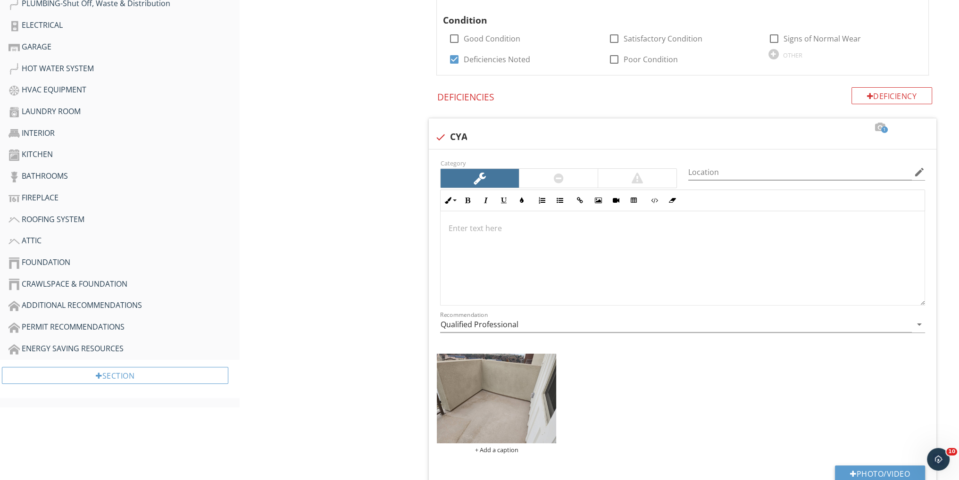
scroll to position [440, 0]
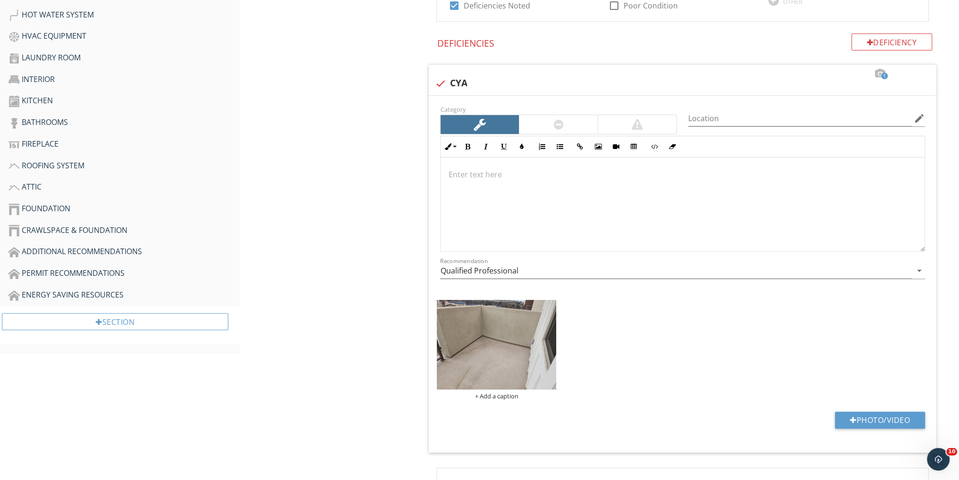
click at [439, 80] on div at bounding box center [440, 83] width 16 height 16
checkbox input "true"
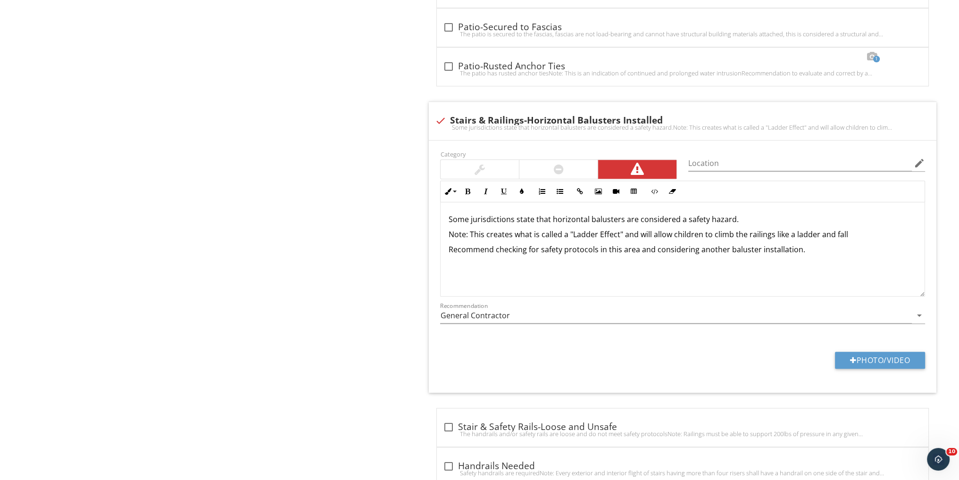
scroll to position [1258, 0]
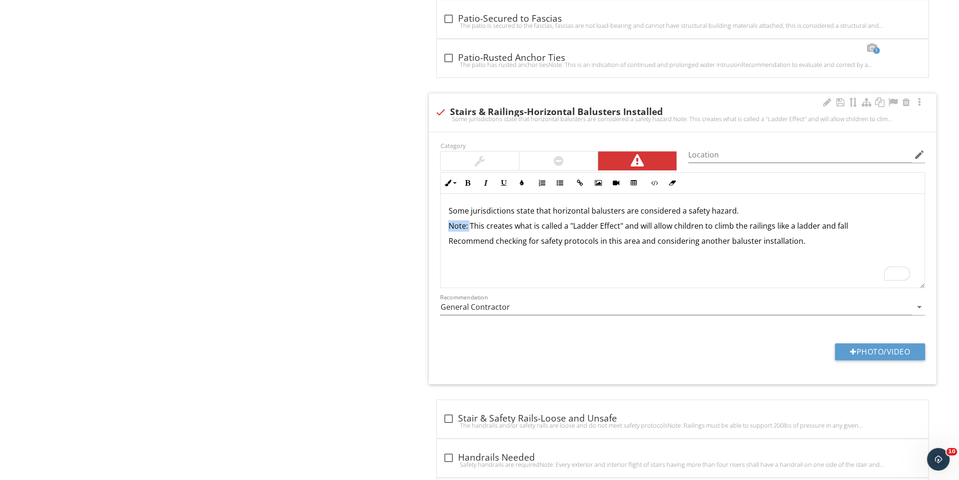
drag, startPoint x: 470, startPoint y: 221, endPoint x: 440, endPoint y: 224, distance: 30.8
click at [440, 223] on div "Inline Style XLarge Large Normal Small Light Small/Light Bold Italic Underline …" at bounding box center [683, 230] width 496 height 116
drag, startPoint x: 834, startPoint y: 221, endPoint x: 443, endPoint y: 220, distance: 390.7
click at [443, 220] on div "Some jurisdictions state that horizontal balusters are considered a safety haza…" at bounding box center [683, 241] width 484 height 94
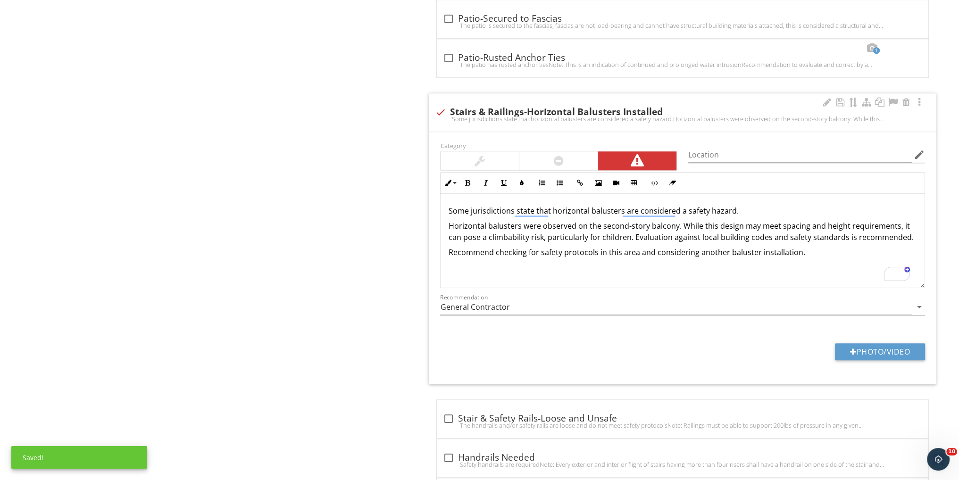
click at [449, 220] on p "Horizontal balusters were observed on the second-story balcony. While this desi…" at bounding box center [682, 231] width 469 height 23
click at [555, 176] on button "Unordered List" at bounding box center [560, 183] width 18 height 18
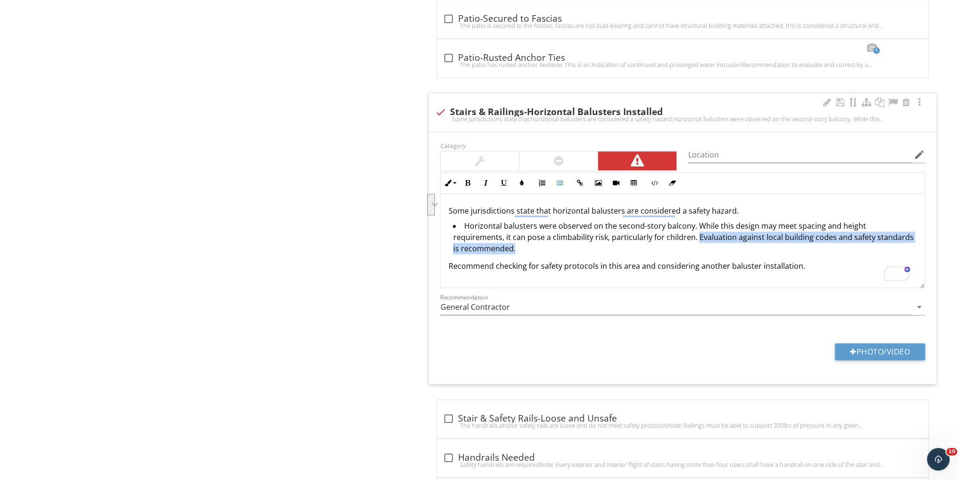
drag, startPoint x: 523, startPoint y: 244, endPoint x: 695, endPoint y: 234, distance: 172.9
click at [695, 234] on li "Horizontal balusters were observed on the second-story balcony. While this desi…" at bounding box center [685, 238] width 464 height 36
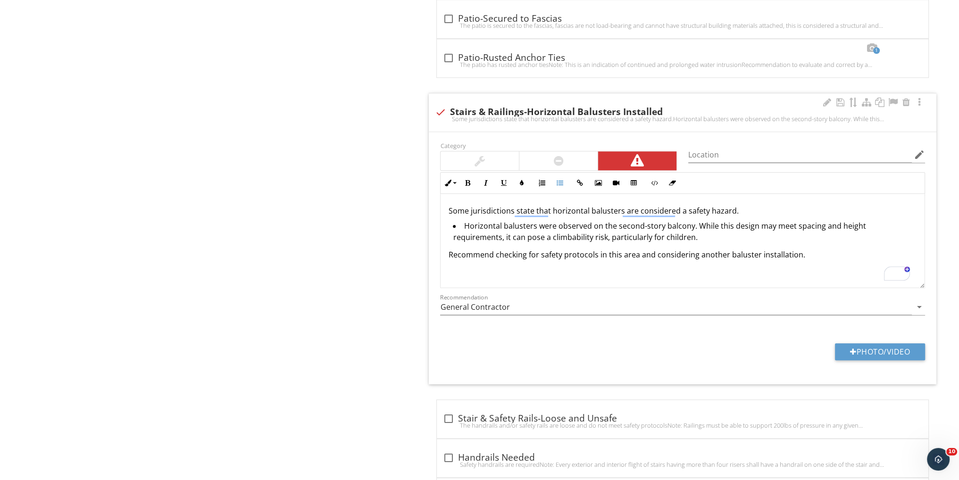
click at [688, 223] on li "Horizontal balusters were observed on the second-story balcony. While this desi…" at bounding box center [685, 232] width 464 height 25
click at [741, 239] on li "Horizontal balusters were observed on the second-story balconies. While this de…" at bounding box center [685, 232] width 464 height 25
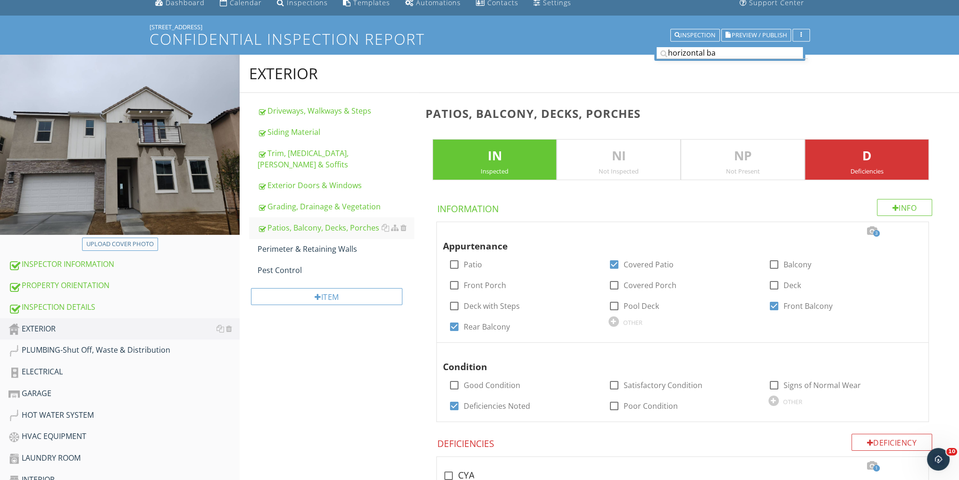
scroll to position [0, 0]
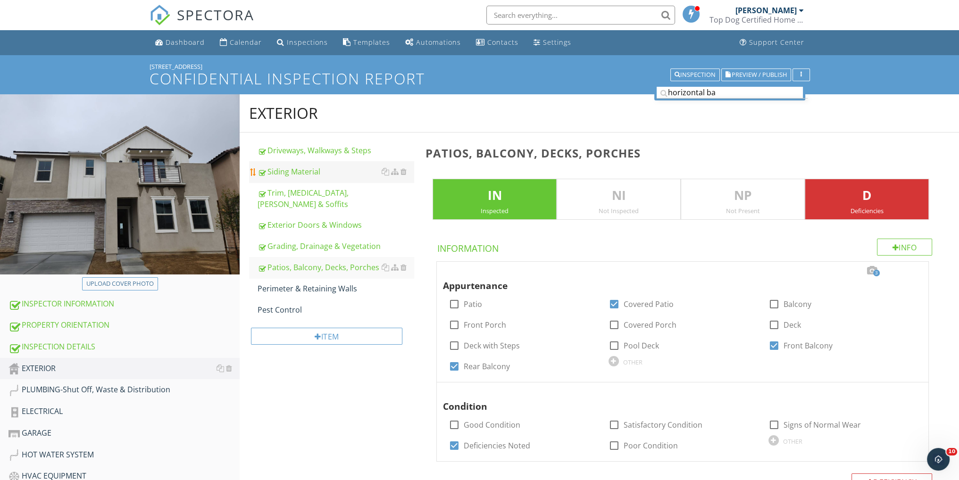
click at [306, 170] on div "Siding Material" at bounding box center [336, 171] width 156 height 11
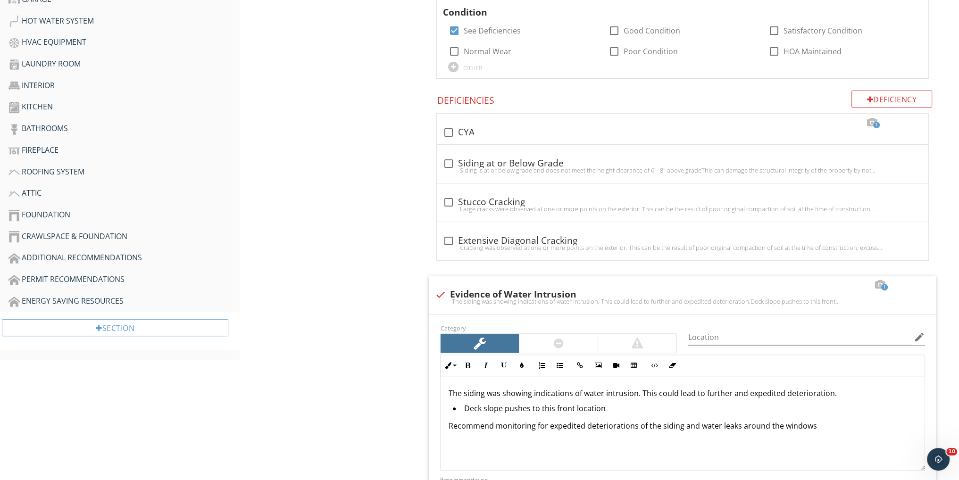
scroll to position [503, 0]
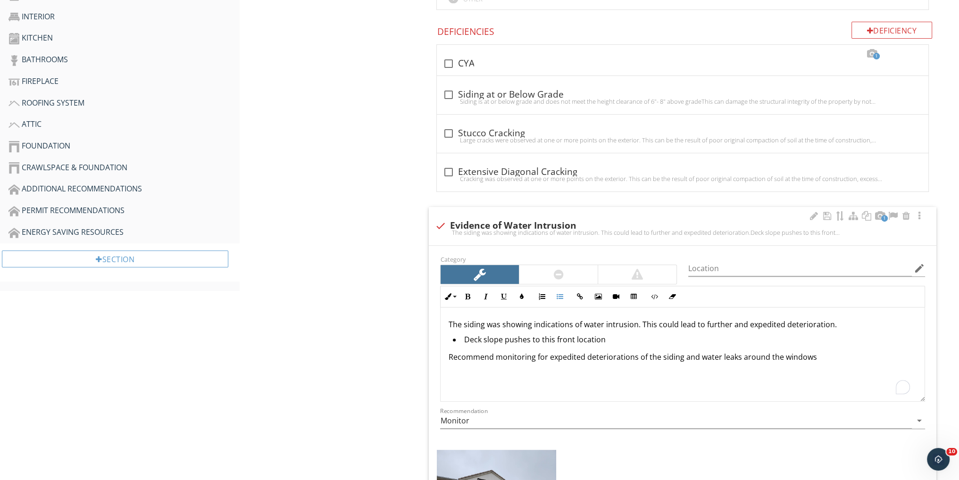
click at [621, 334] on li "Deck slope pushes to this front location" at bounding box center [685, 341] width 464 height 14
click at [651, 344] on li "Deck slope pushes to this front location" at bounding box center [685, 341] width 464 height 14
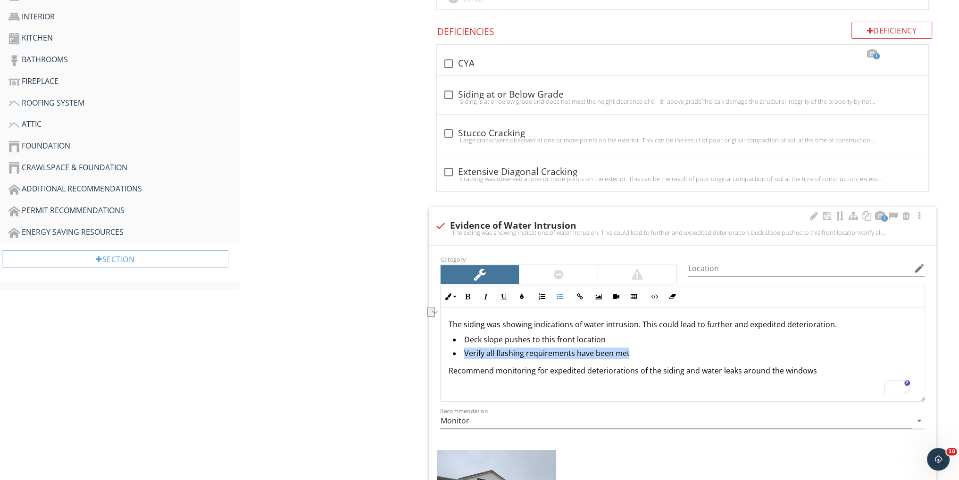
drag, startPoint x: 626, startPoint y: 348, endPoint x: 449, endPoint y: 350, distance: 177.4
click at [449, 350] on ul "Deck slope pushes to this front location Verify all flashing requirements have …" at bounding box center [682, 347] width 469 height 27
click at [672, 344] on li "Deck slope pushes to this front location" at bounding box center [685, 341] width 464 height 14
drag, startPoint x: 630, startPoint y: 349, endPoint x: 460, endPoint y: 350, distance: 170.8
click at [460, 350] on li "Verify all flashing requirements have been met" at bounding box center [685, 355] width 464 height 14
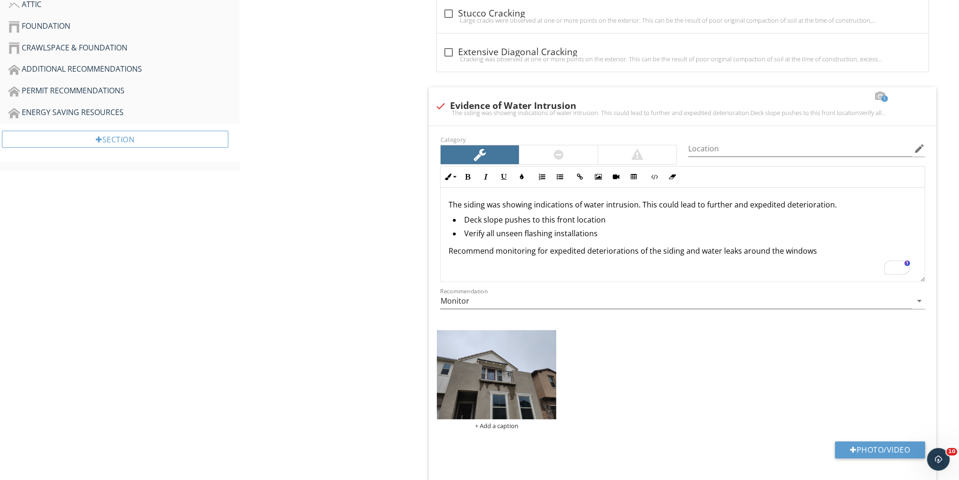
scroll to position [692, 0]
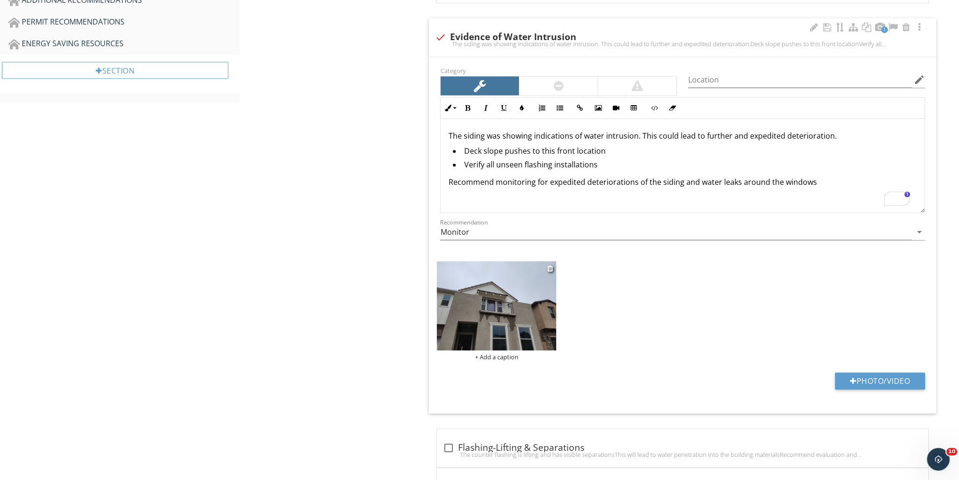
click at [486, 297] on img at bounding box center [496, 306] width 119 height 90
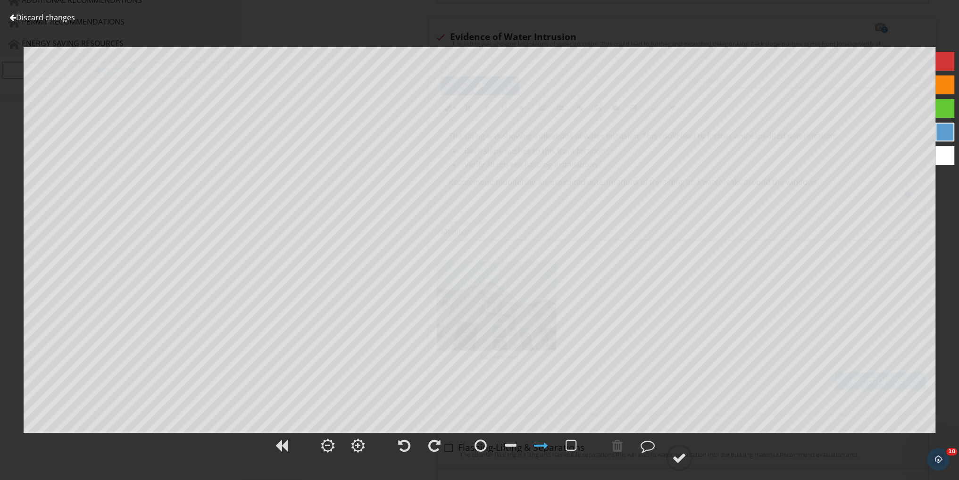
click at [61, 17] on link "Discard changes" at bounding box center [42, 17] width 66 height 10
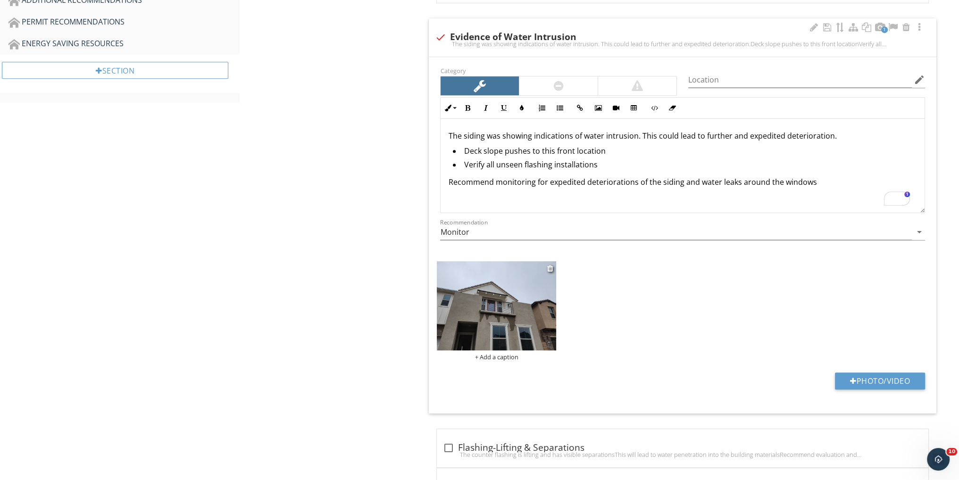
click at [515, 302] on img at bounding box center [496, 306] width 119 height 90
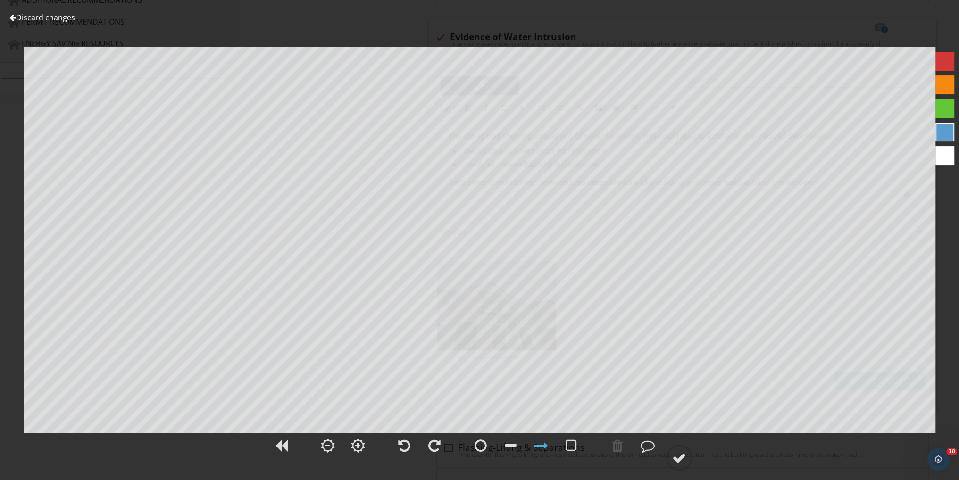
click at [46, 17] on link "Discard changes" at bounding box center [42, 17] width 66 height 10
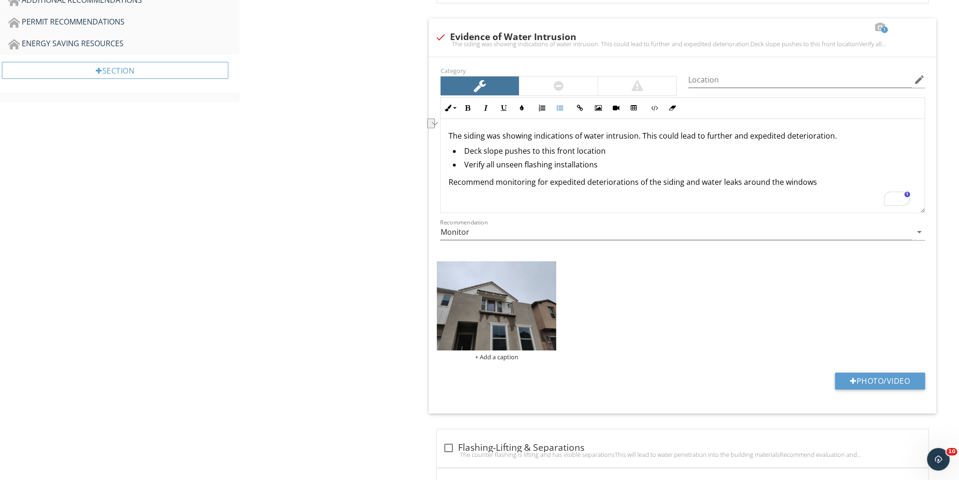
drag, startPoint x: 605, startPoint y: 160, endPoint x: 417, endPoint y: 159, distance: 188.7
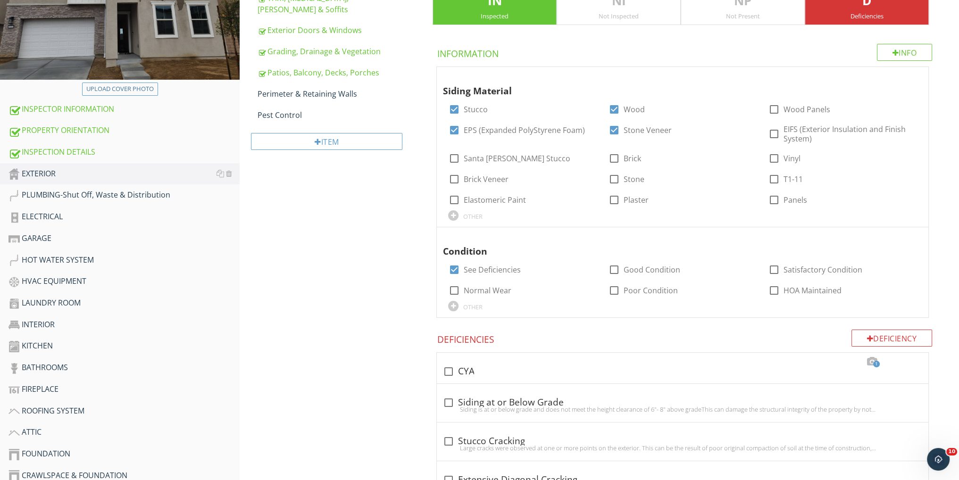
scroll to position [92, 0]
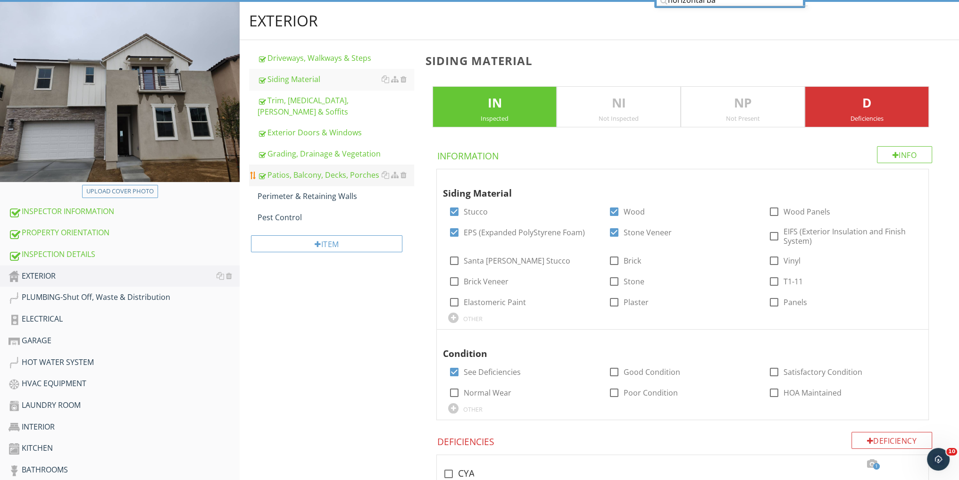
click at [311, 169] on div "Patios, Balcony, Decks, Porches" at bounding box center [336, 174] width 156 height 11
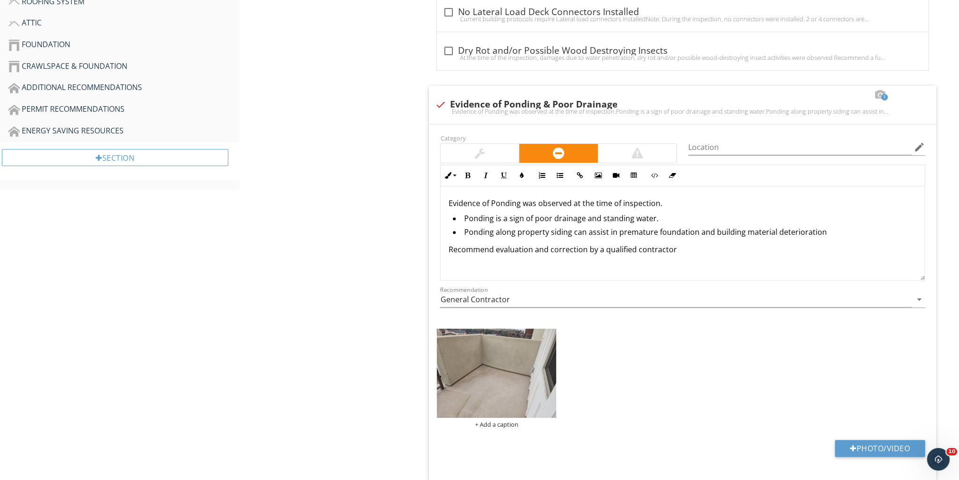
scroll to position [596, 0]
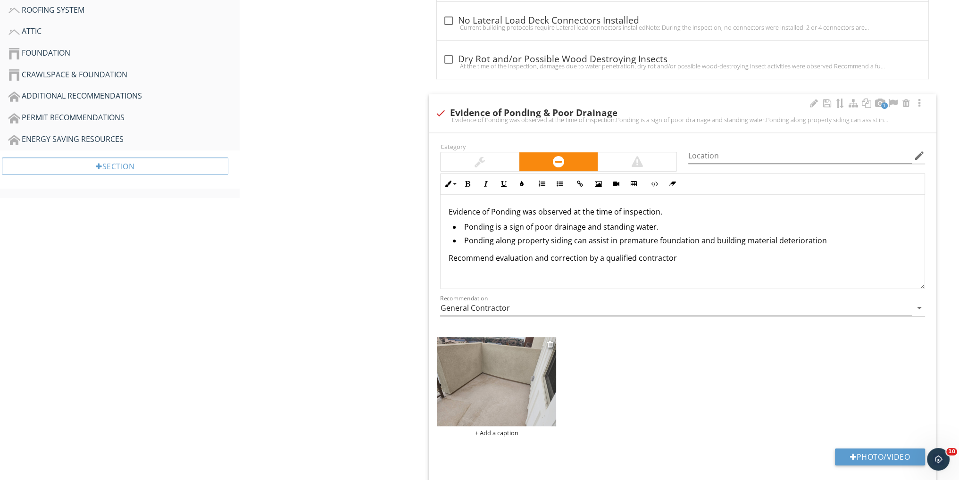
click at [517, 377] on img at bounding box center [496, 382] width 119 height 90
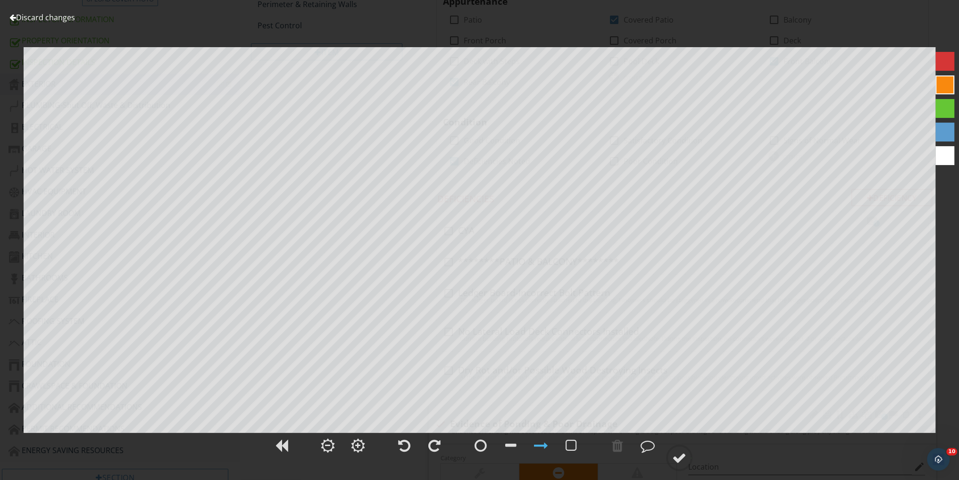
scroll to position [281, 0]
click at [36, 19] on link "Discard changes" at bounding box center [42, 17] width 66 height 10
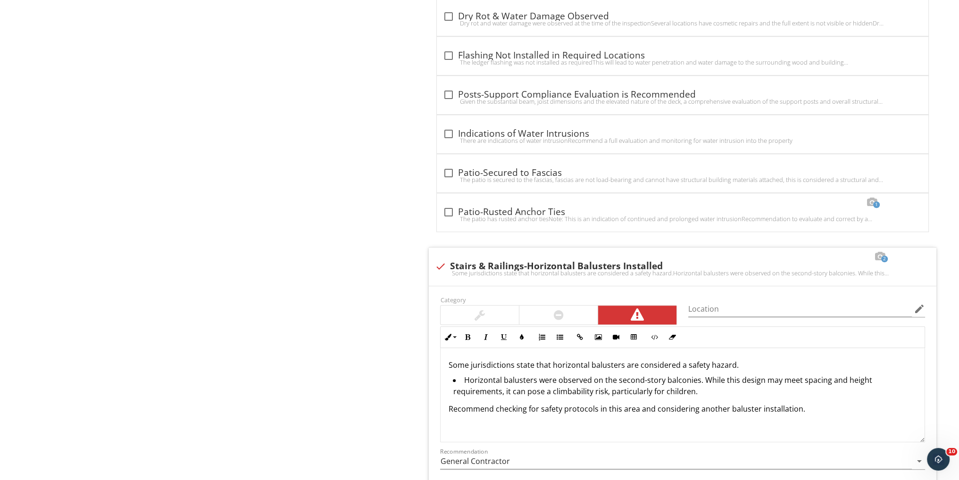
scroll to position [1225, 0]
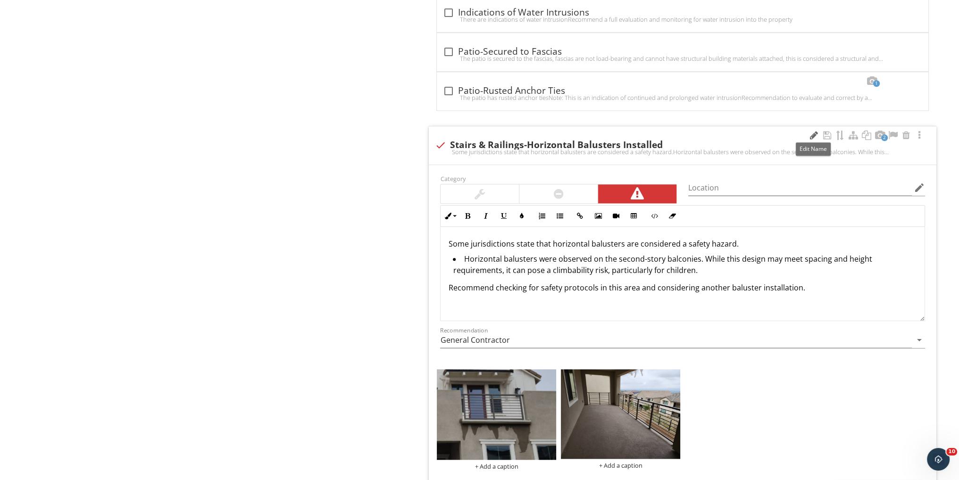
click at [812, 133] on div at bounding box center [813, 135] width 11 height 9
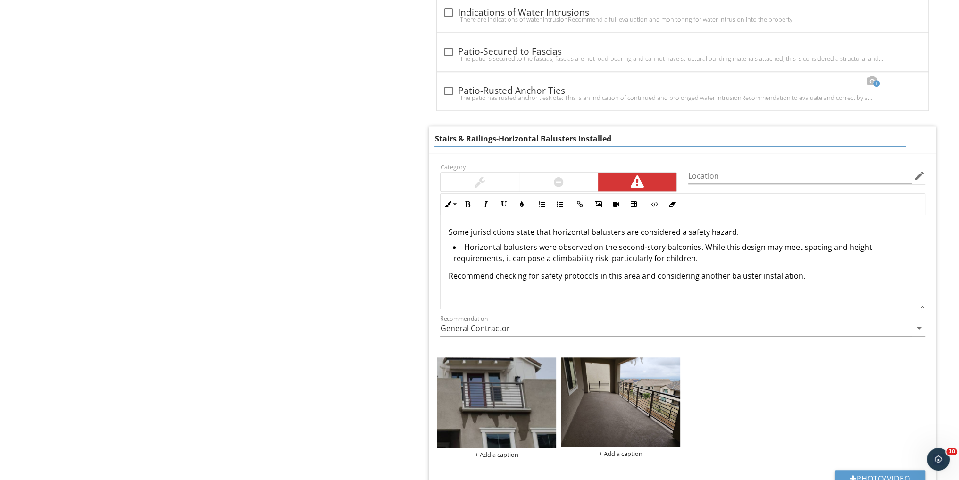
drag, startPoint x: 463, startPoint y: 135, endPoint x: 439, endPoint y: 135, distance: 24.5
click at [439, 135] on input "Stairs & Railings-Horizontal Balusters Installed" at bounding box center [670, 139] width 471 height 16
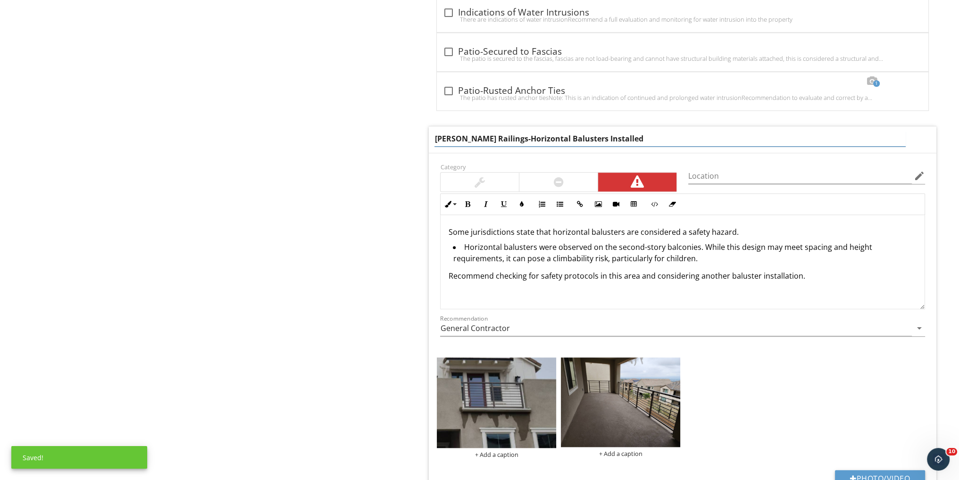
type input "Safety Railings-Horizontal Balusters Installed"
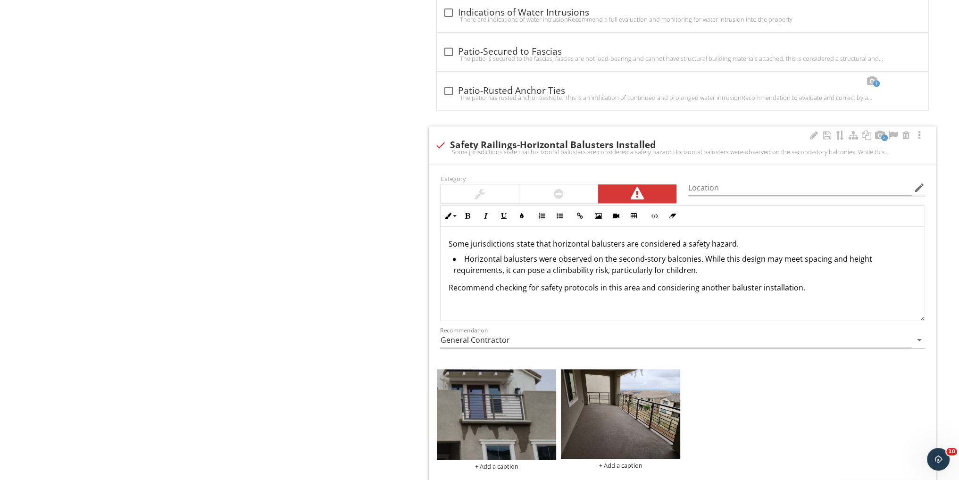
click at [720, 266] on li "Horizontal balusters were observed on the second-story balconies. While this de…" at bounding box center [685, 265] width 464 height 25
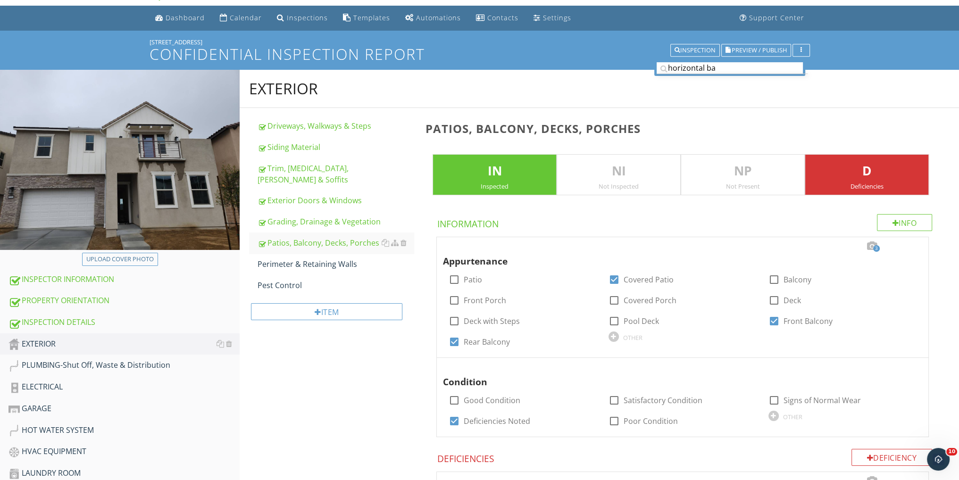
scroll to position [0, 0]
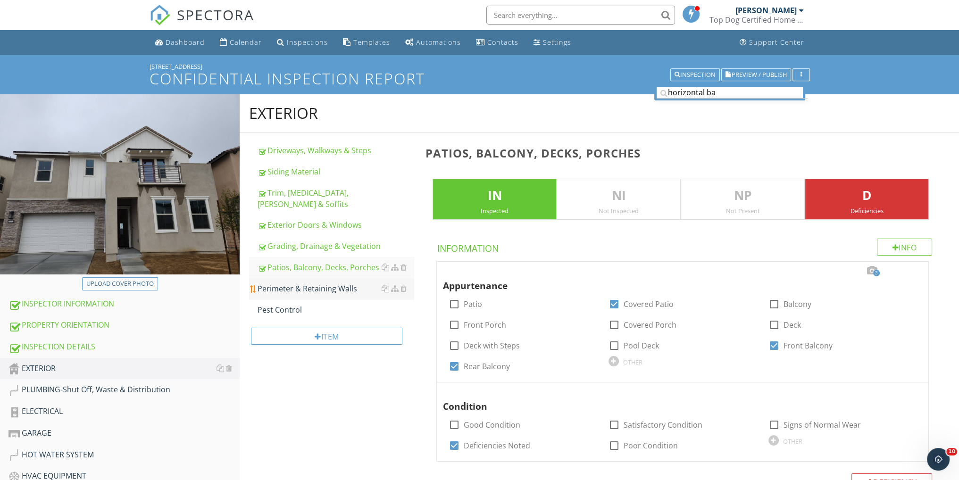
click at [336, 283] on div "Perimeter & Retaining Walls" at bounding box center [336, 288] width 156 height 11
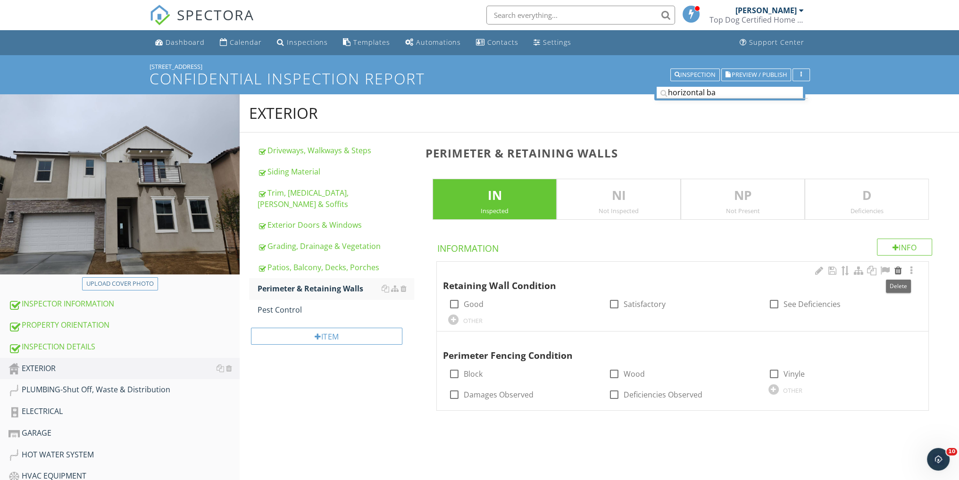
click at [899, 271] on div at bounding box center [898, 270] width 11 height 9
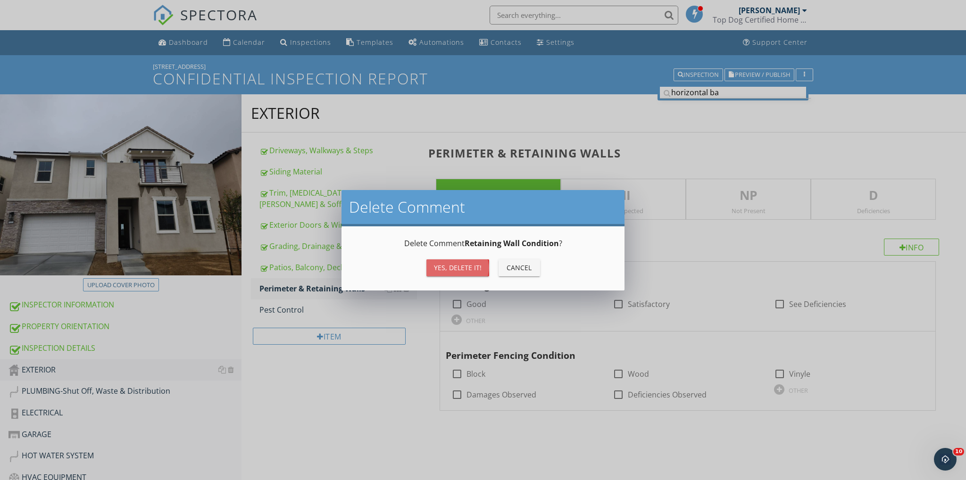
click at [455, 265] on div "Yes, Delete it!" at bounding box center [458, 268] width 48 height 10
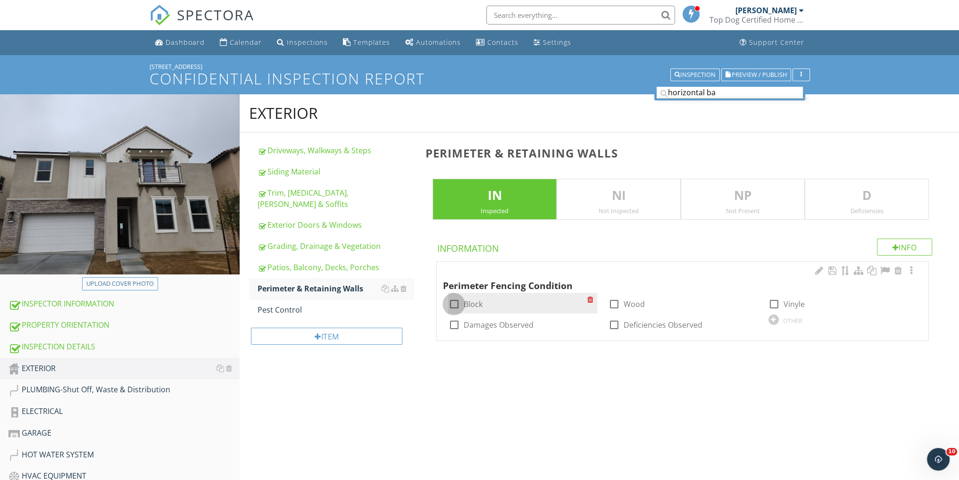
click at [452, 301] on div at bounding box center [454, 304] width 16 height 16
checkbox input "true"
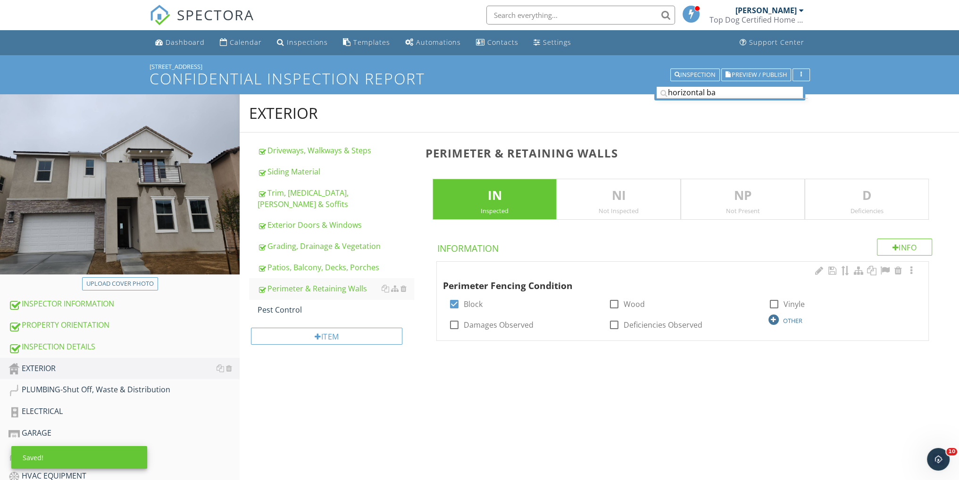
click at [770, 321] on div at bounding box center [774, 320] width 10 height 10
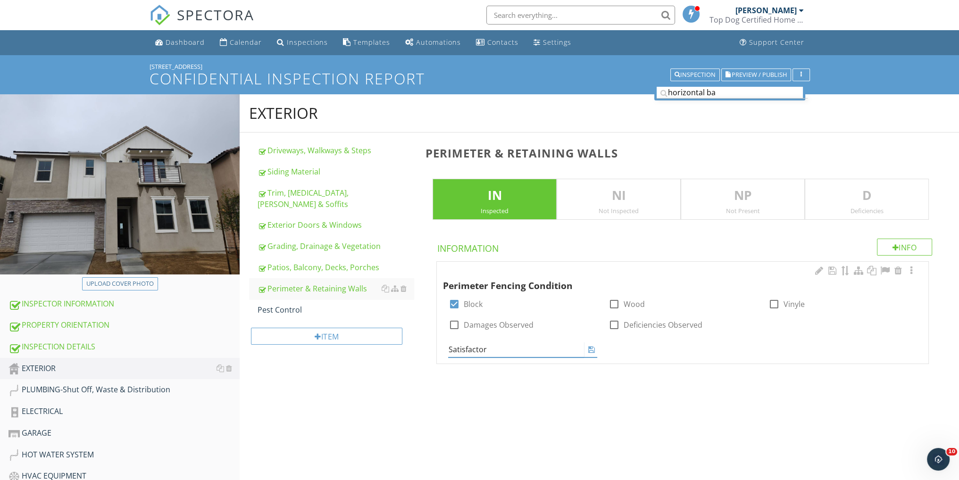
type input "Satisfactory"
click at [732, 417] on div "Upload cover photo INSPECTOR INFORMATION PROPERTY ORIENTATION INSPECTION DETAIL…" at bounding box center [479, 443] width 959 height 699
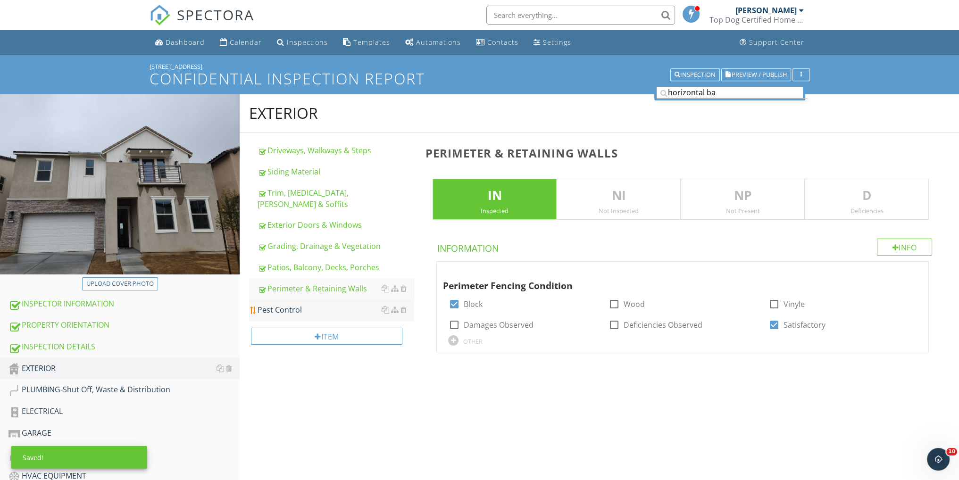
click at [289, 304] on div "Pest Control" at bounding box center [336, 309] width 156 height 11
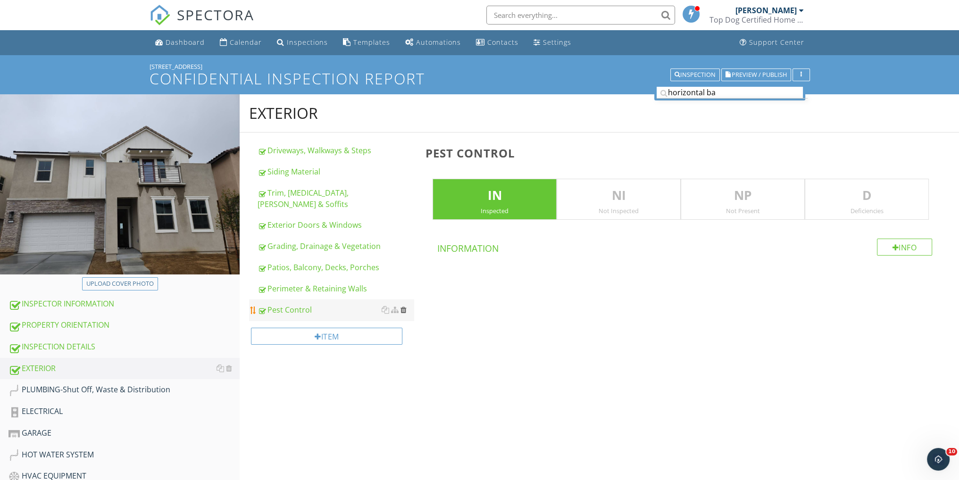
click at [403, 306] on div at bounding box center [403, 310] width 6 height 8
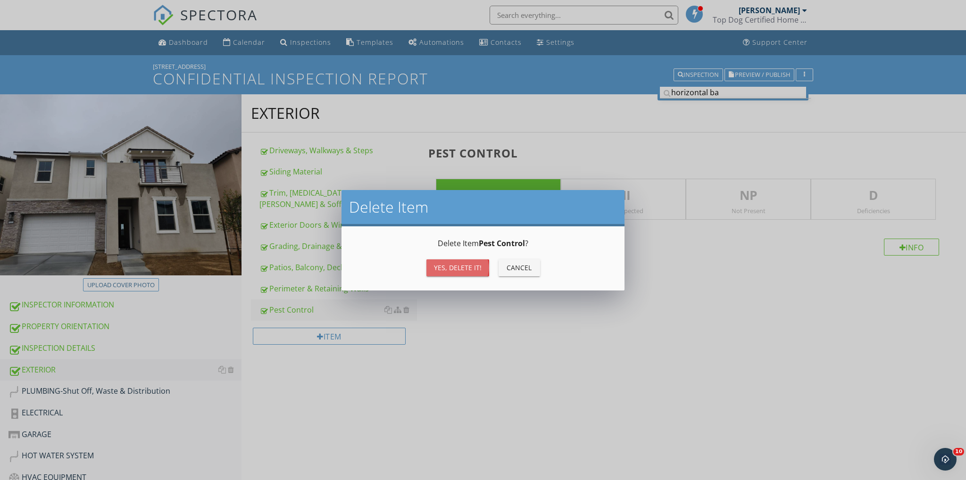
click at [455, 272] on div "Yes, Delete it!" at bounding box center [458, 268] width 48 height 10
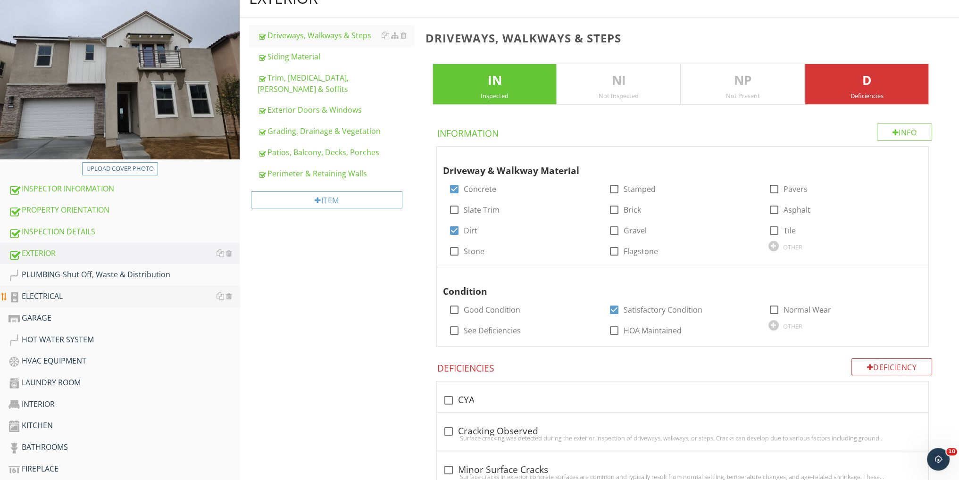
scroll to position [125, 0]
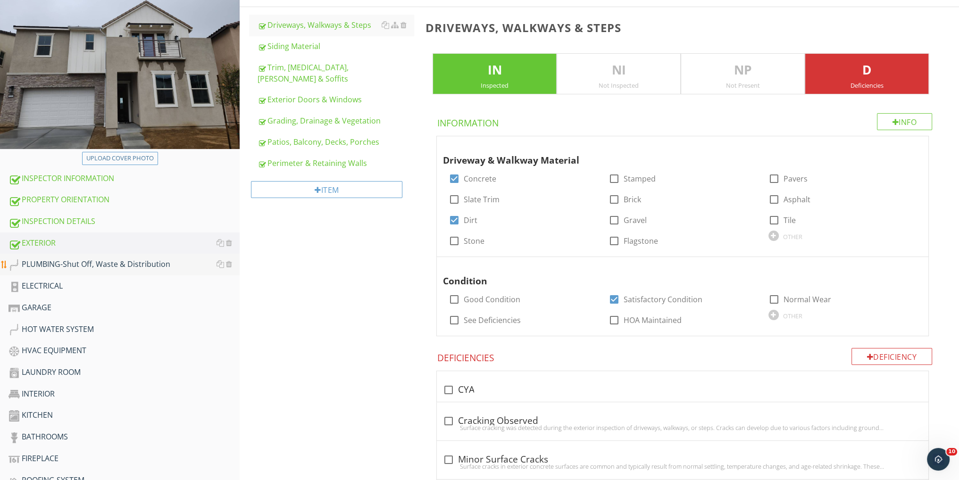
click at [124, 265] on div "PLUMBING-Shut Off, Waste & Distribution" at bounding box center [123, 265] width 231 height 12
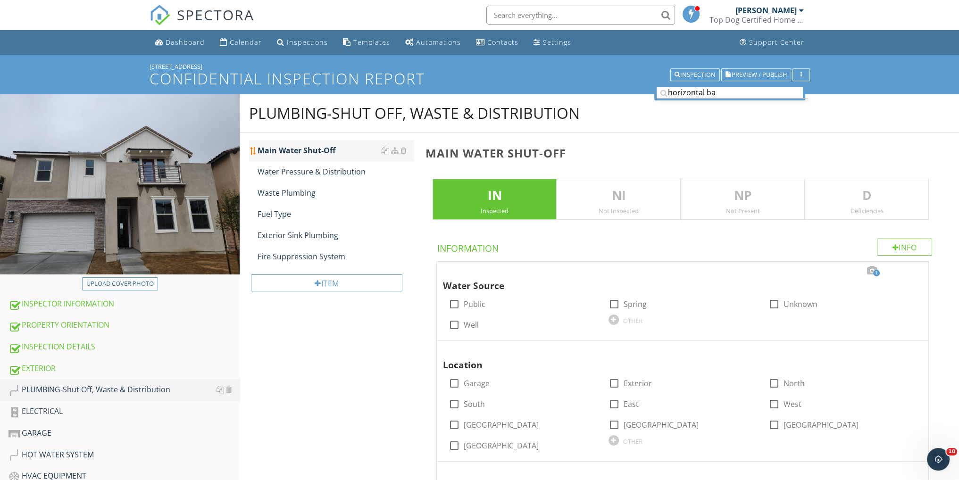
click at [291, 145] on div "Main Water Shut-Off" at bounding box center [336, 150] width 156 height 11
click at [455, 302] on div at bounding box center [454, 304] width 16 height 16
checkbox input "true"
click at [871, 268] on div at bounding box center [871, 270] width 11 height 9
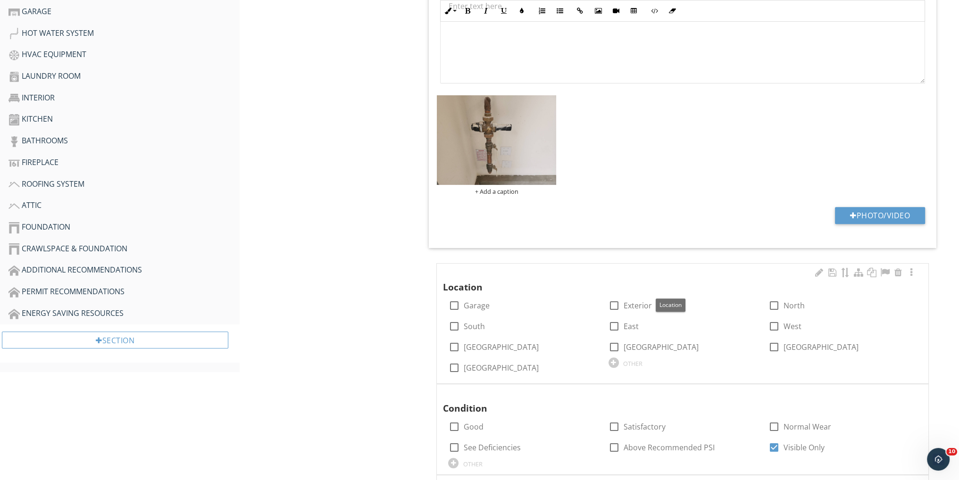
scroll to position [440, 0]
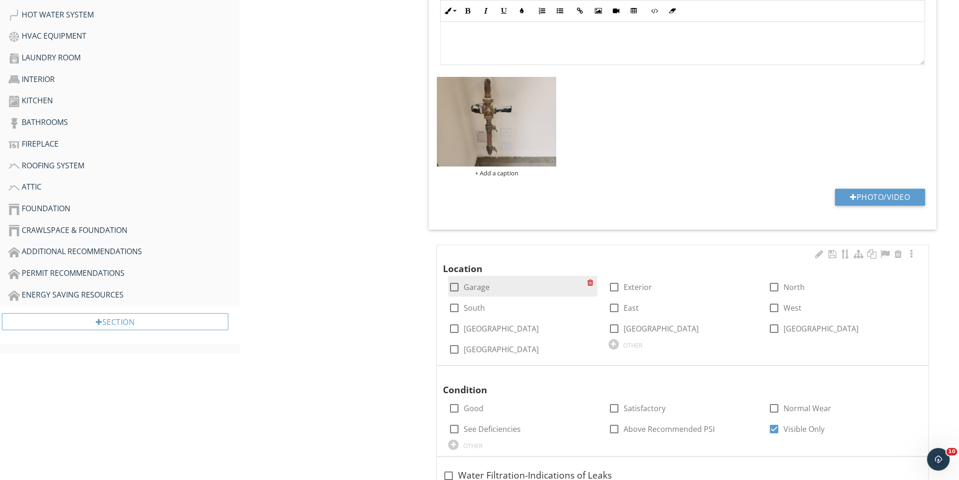
click at [453, 285] on div at bounding box center [454, 287] width 16 height 16
checkbox input "true"
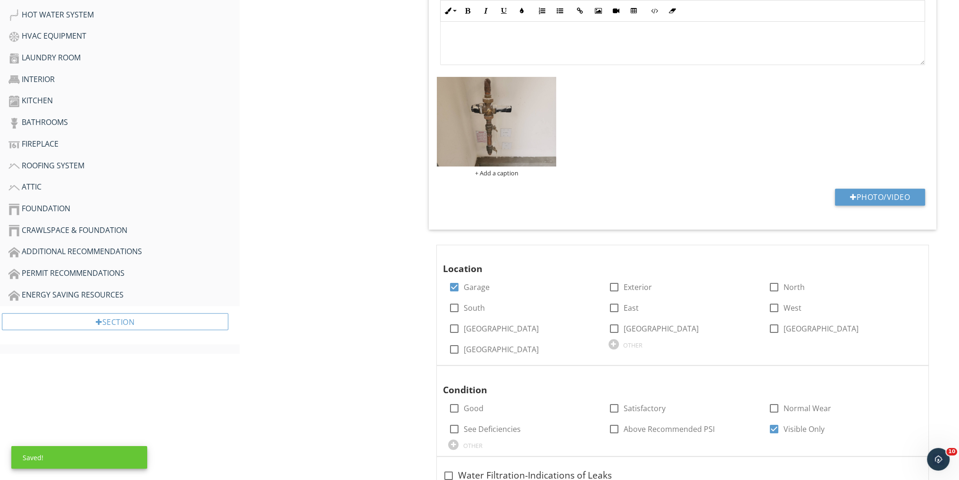
scroll to position [478, 0]
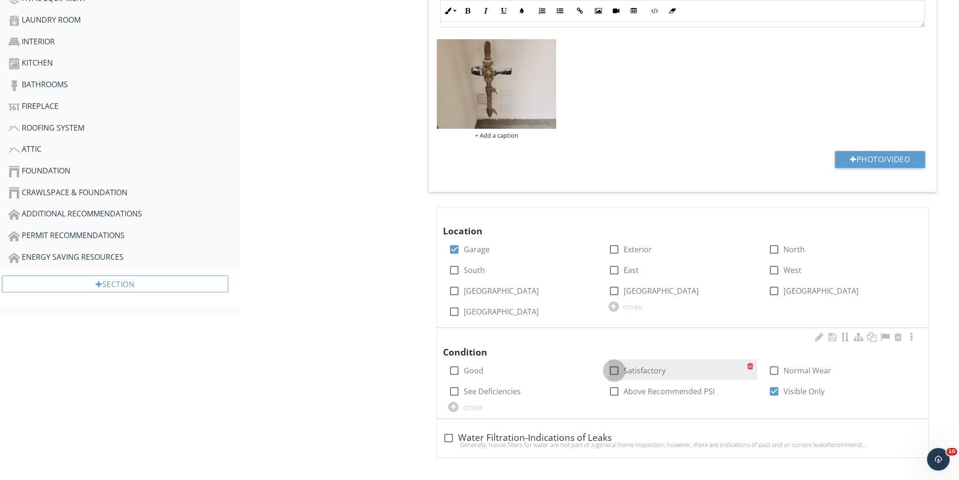
click at [613, 370] on div at bounding box center [614, 371] width 16 height 16
checkbox input "true"
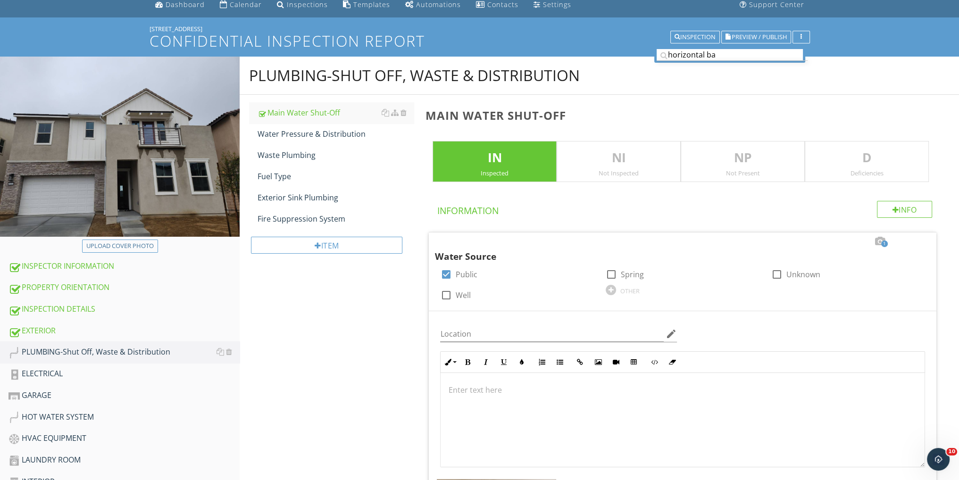
scroll to position [38, 0]
click at [335, 140] on link "Water Pressure & Distribution" at bounding box center [336, 134] width 156 height 21
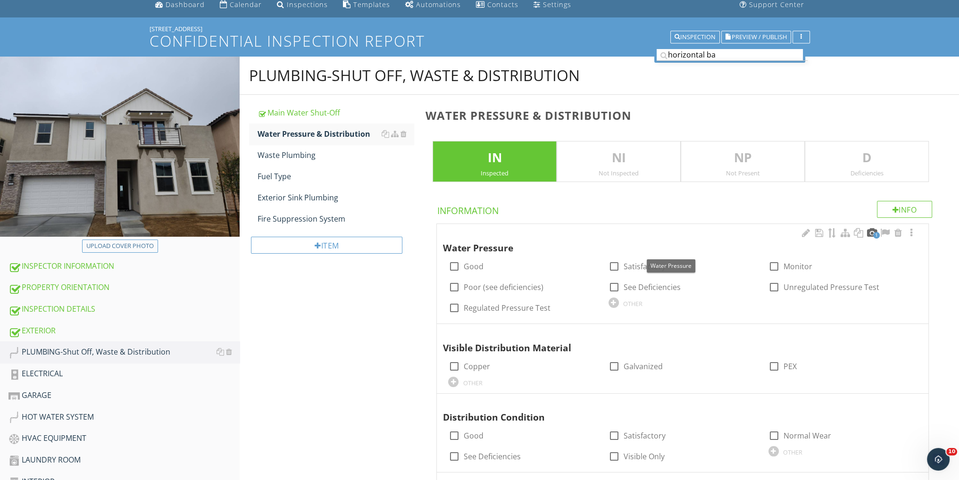
click at [869, 231] on div at bounding box center [871, 232] width 11 height 9
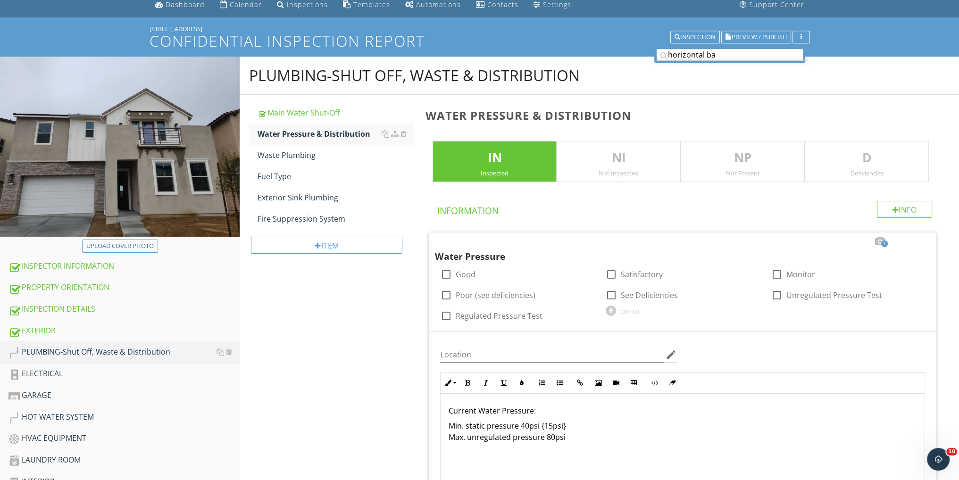
scroll to position [226, 0]
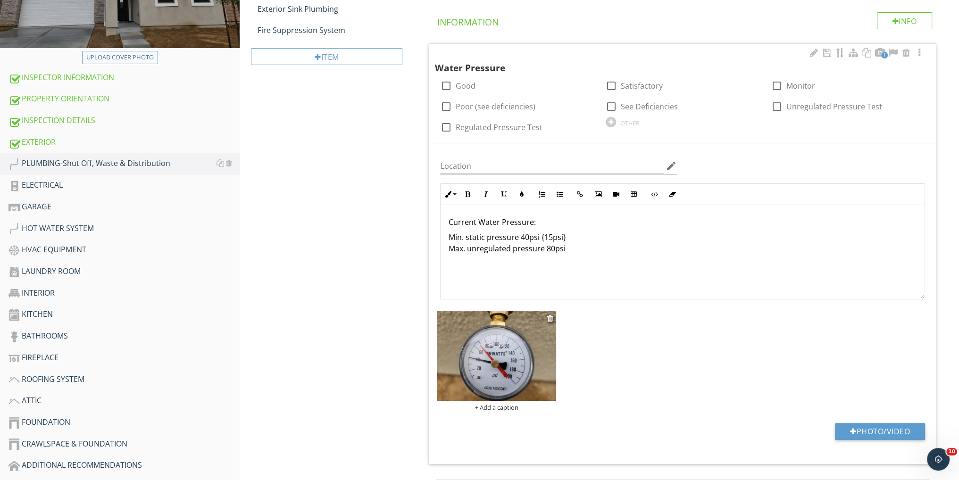
click at [487, 372] on img at bounding box center [496, 356] width 119 height 90
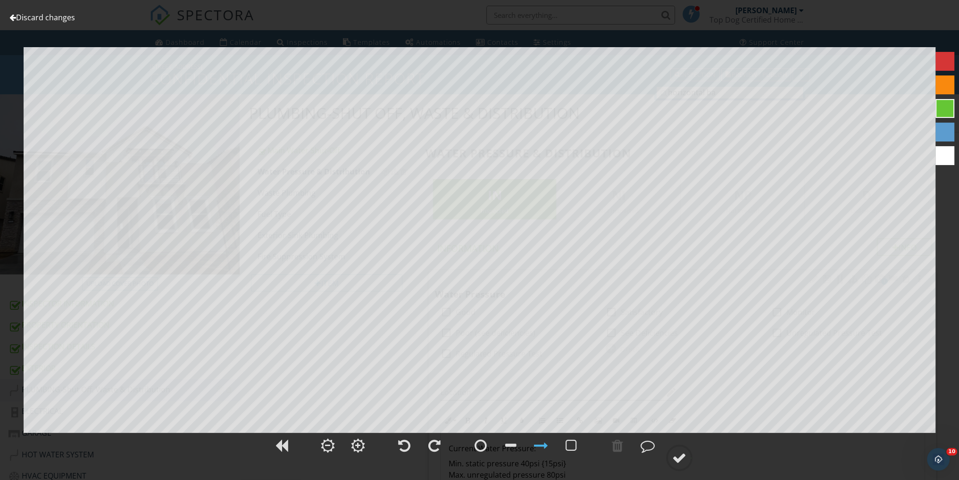
scroll to position [63, 0]
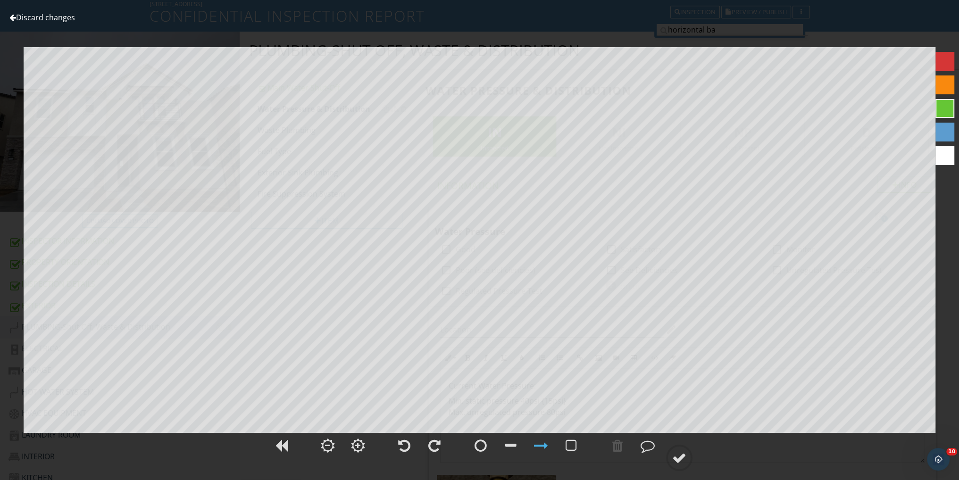
click at [59, 20] on link "Discard changes" at bounding box center [42, 17] width 66 height 10
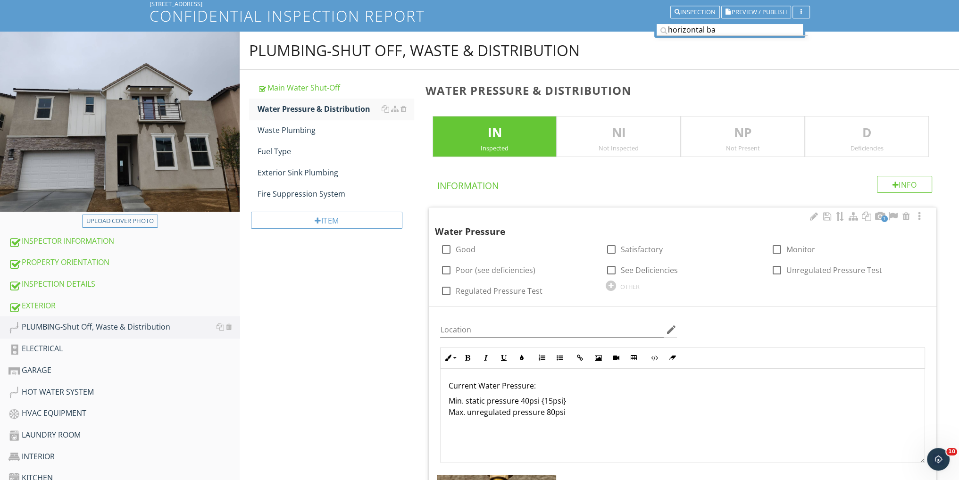
click at [548, 381] on p "Current Water Pressure:" at bounding box center [682, 385] width 469 height 11
click at [395, 404] on div "PLUMBING-Shut Off, Waste & Distribution Main Water Shut-Off Water Pressure & Di…" at bounding box center [600, 474] width 720 height 885
click at [612, 267] on div at bounding box center [611, 270] width 16 height 16
checkbox input "true"
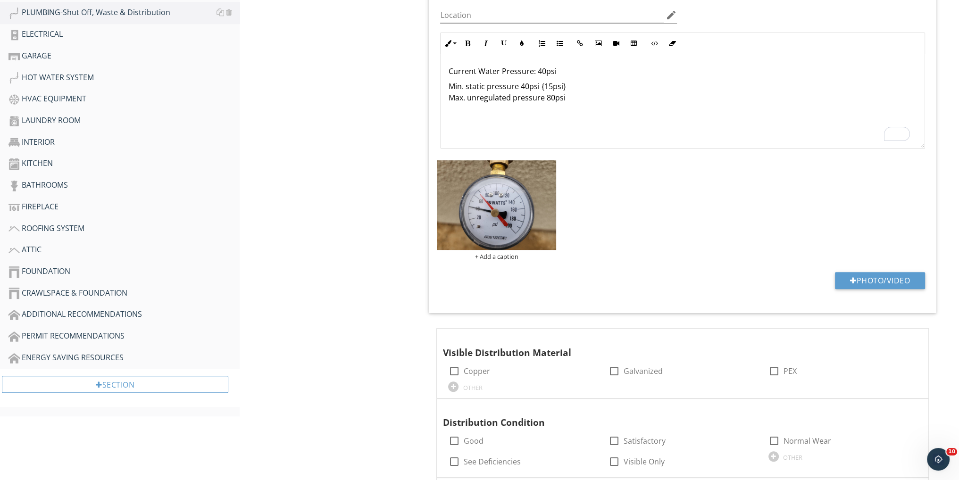
scroll to position [498, 0]
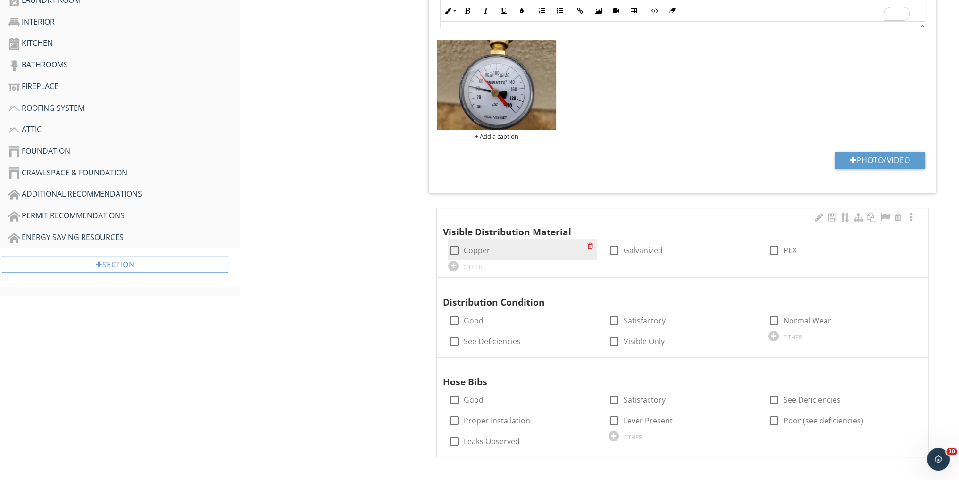
click at [453, 247] on div at bounding box center [454, 251] width 16 height 16
checkbox input "true"
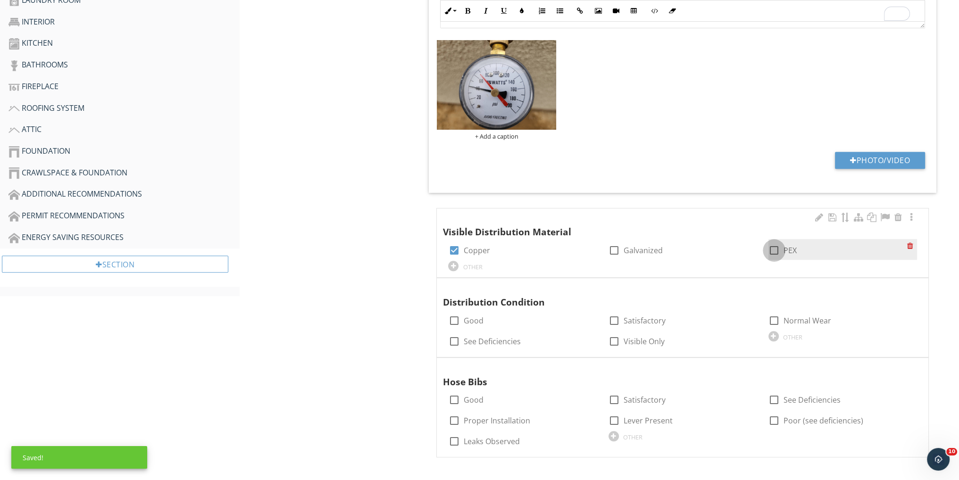
click at [774, 249] on div at bounding box center [774, 251] width 16 height 16
checkbox input "true"
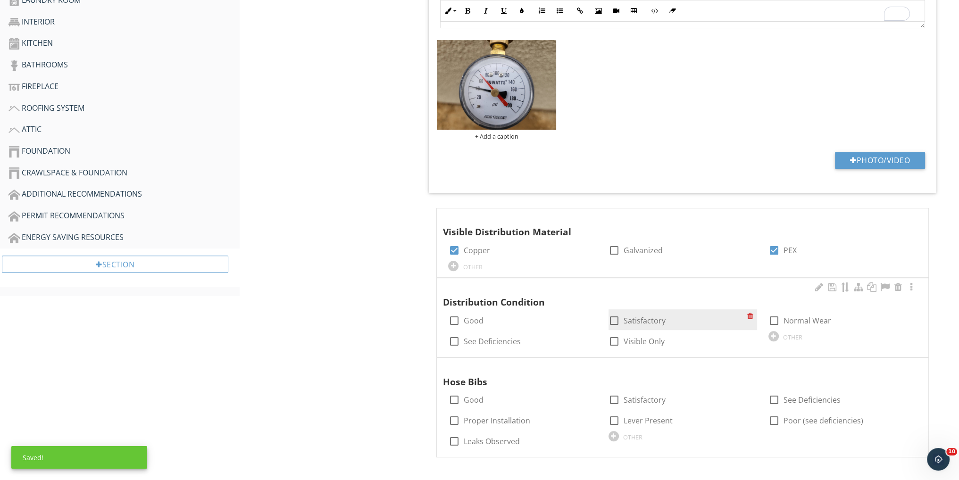
click at [612, 318] on div at bounding box center [614, 321] width 16 height 16
checkbox input "true"
click at [618, 339] on div at bounding box center [614, 342] width 16 height 16
checkbox input "true"
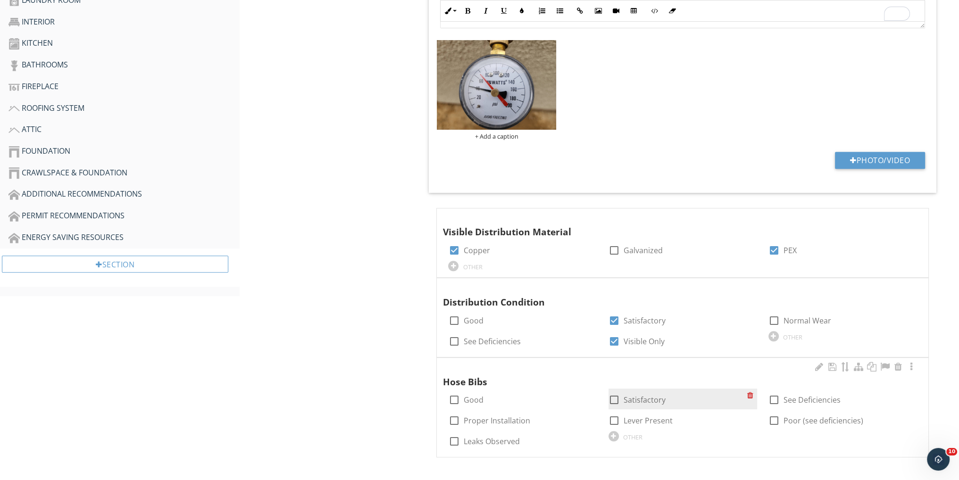
click at [615, 394] on div at bounding box center [614, 400] width 16 height 16
checkbox input "true"
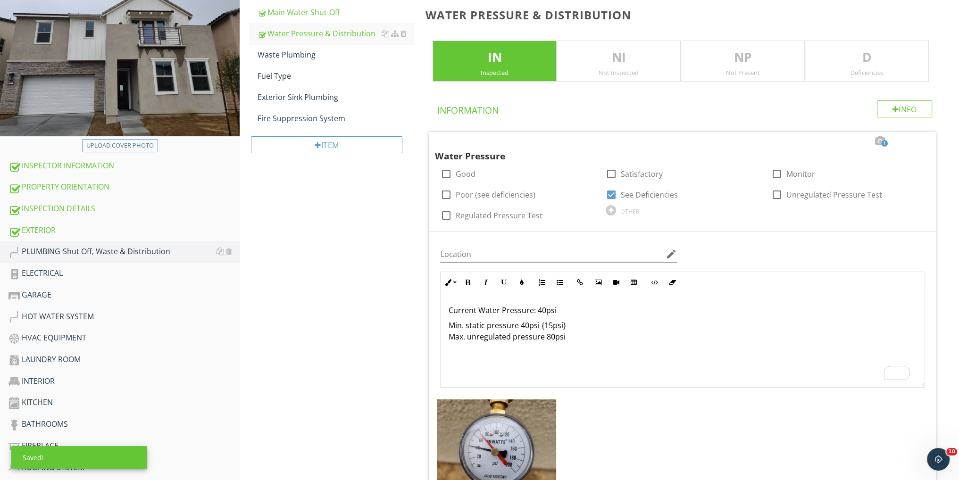
scroll to position [120, 0]
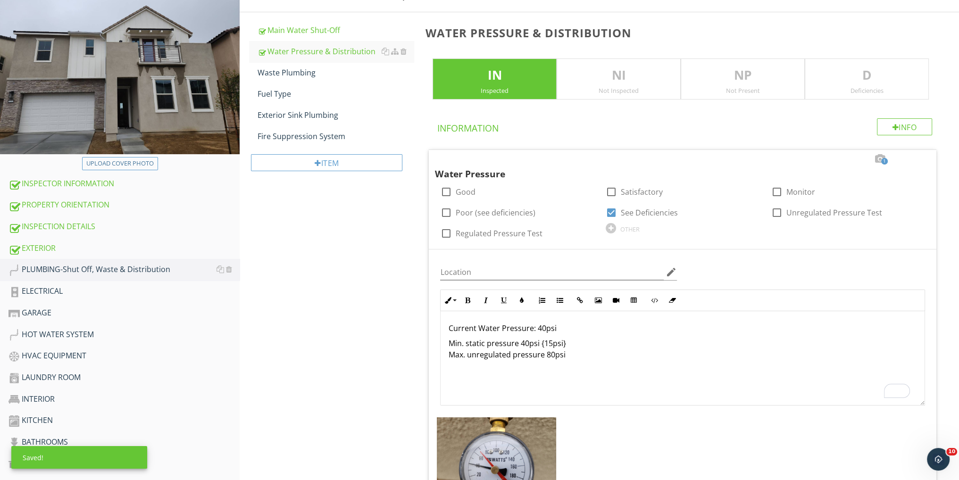
drag, startPoint x: 878, startPoint y: 81, endPoint x: 859, endPoint y: 89, distance: 20.1
click at [878, 80] on p "D" at bounding box center [866, 75] width 123 height 19
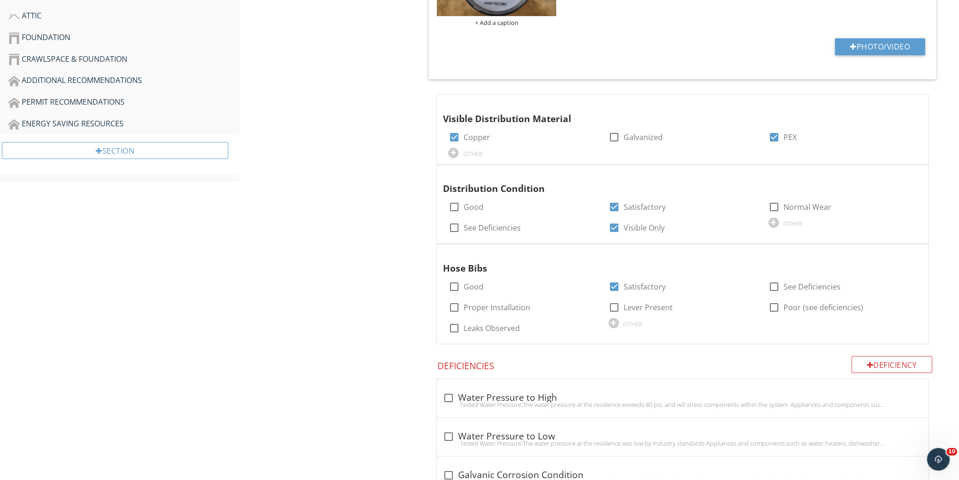
scroll to position [686, 0]
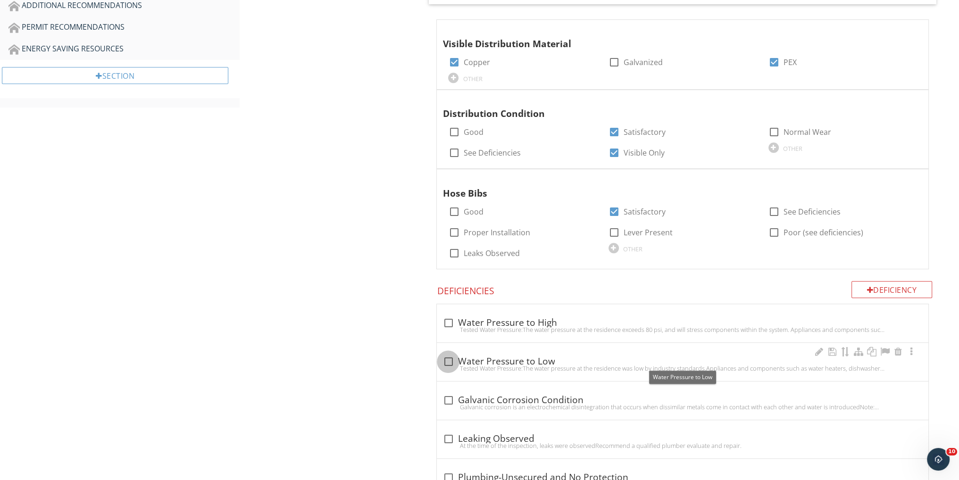
click at [450, 359] on div at bounding box center [448, 362] width 16 height 16
checkbox input "true"
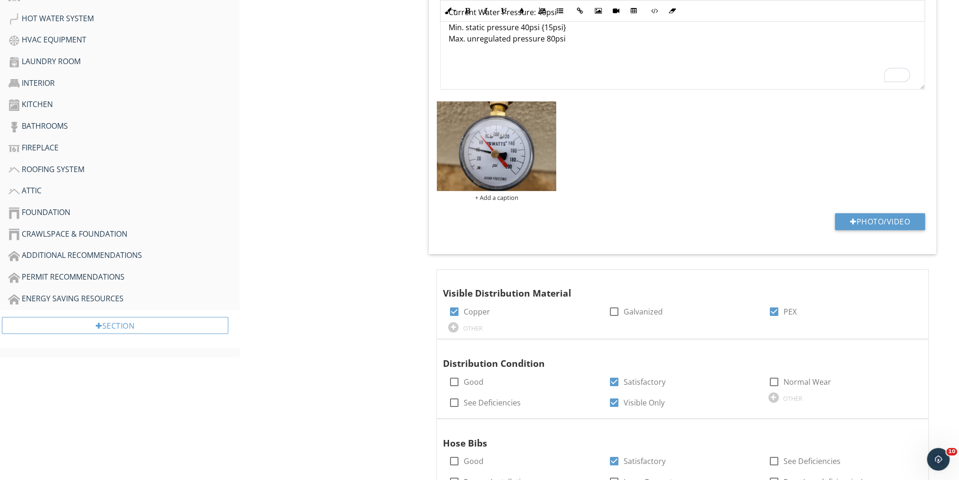
scroll to position [435, 0]
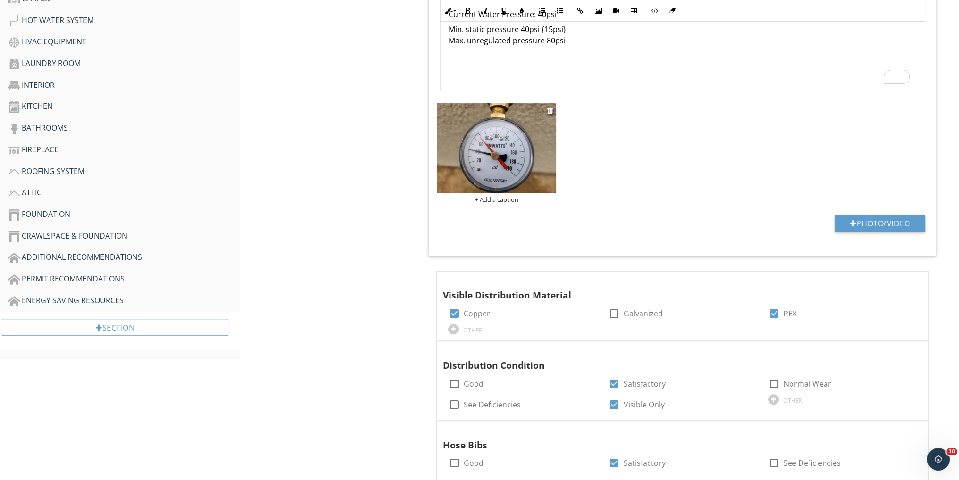
click at [482, 153] on img at bounding box center [496, 148] width 119 height 90
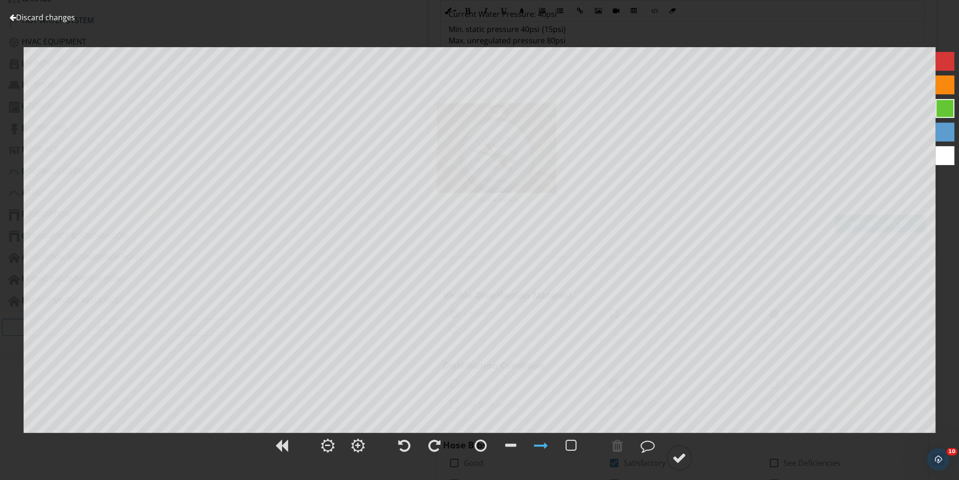
click at [59, 20] on link "Discard changes" at bounding box center [42, 17] width 66 height 10
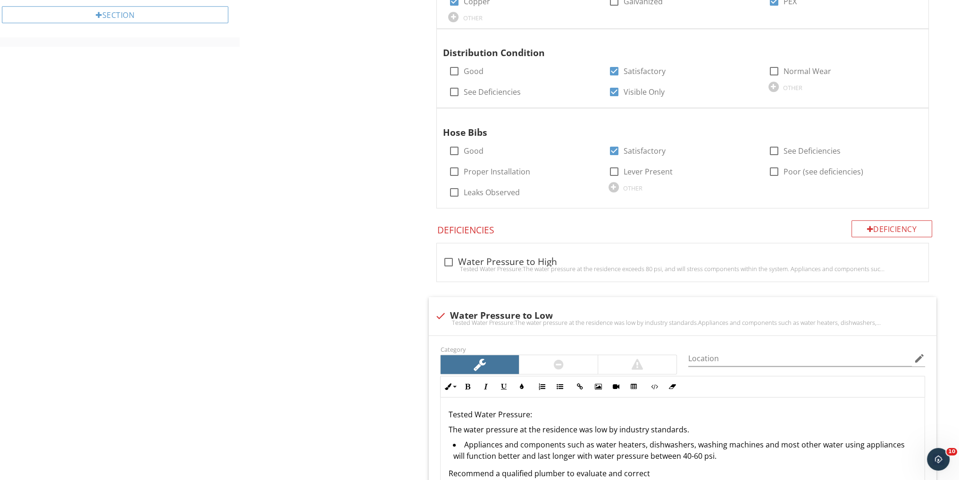
scroll to position [812, 0]
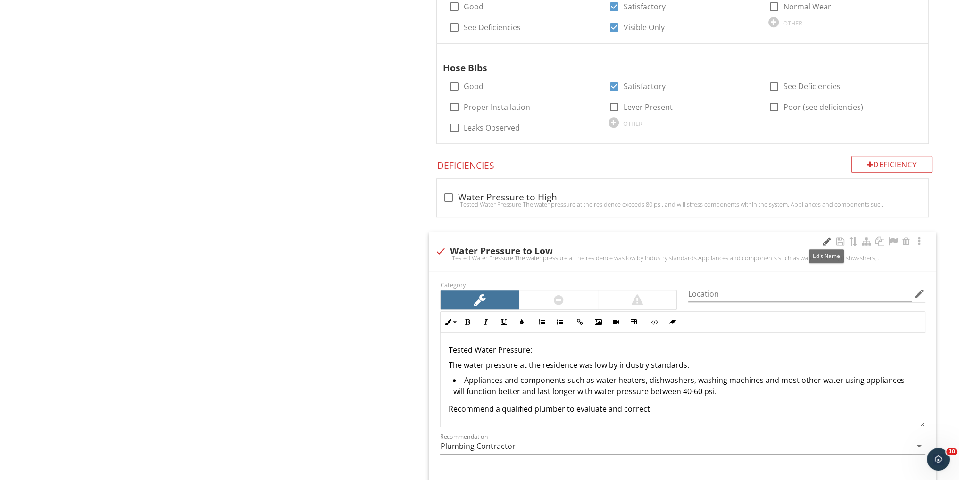
click at [823, 240] on div at bounding box center [826, 241] width 11 height 9
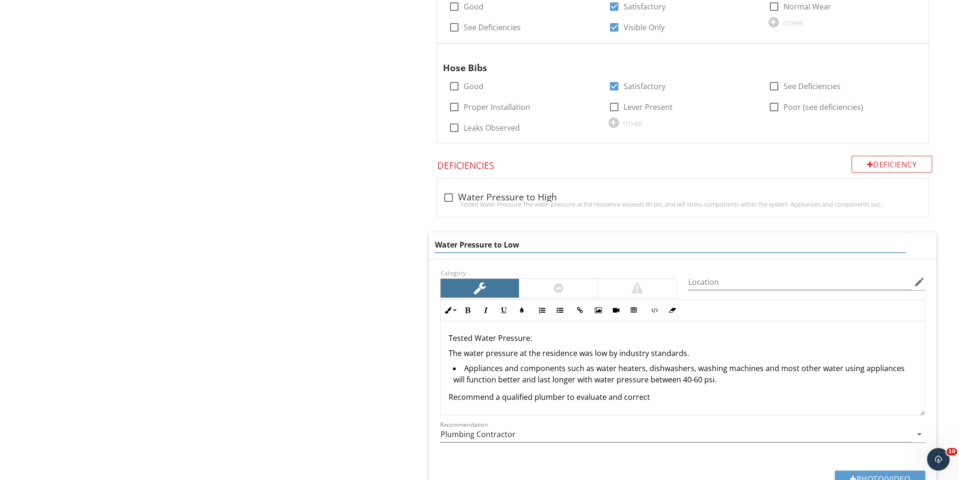
drag, startPoint x: 516, startPoint y: 243, endPoint x: 492, endPoint y: 242, distance: 23.6
click at [492, 242] on input "Water Pressure to Low" at bounding box center [670, 245] width 471 height 16
type input "Water Pressure-Minimum Requirement Met"
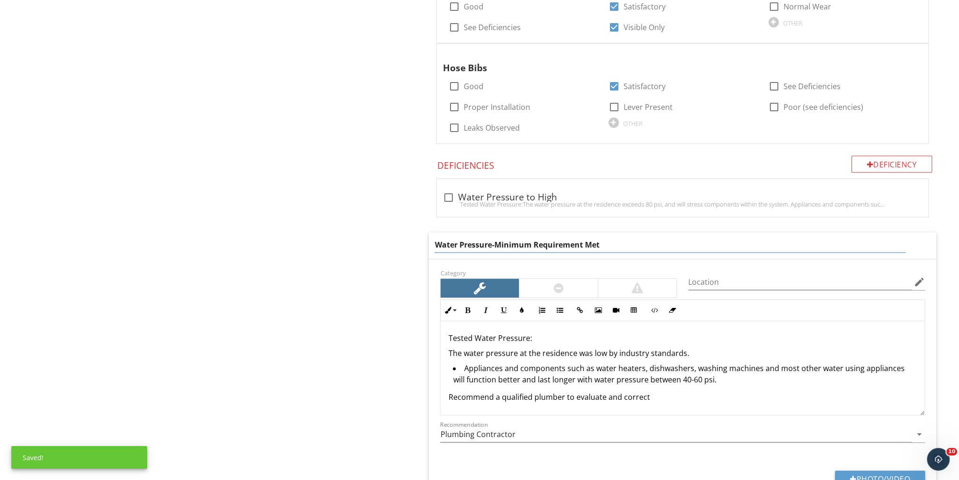
click at [552, 330] on div "Inline Style XLarge Large Normal Small Light Small/Light Bold Italic Underline …" at bounding box center [682, 358] width 485 height 116
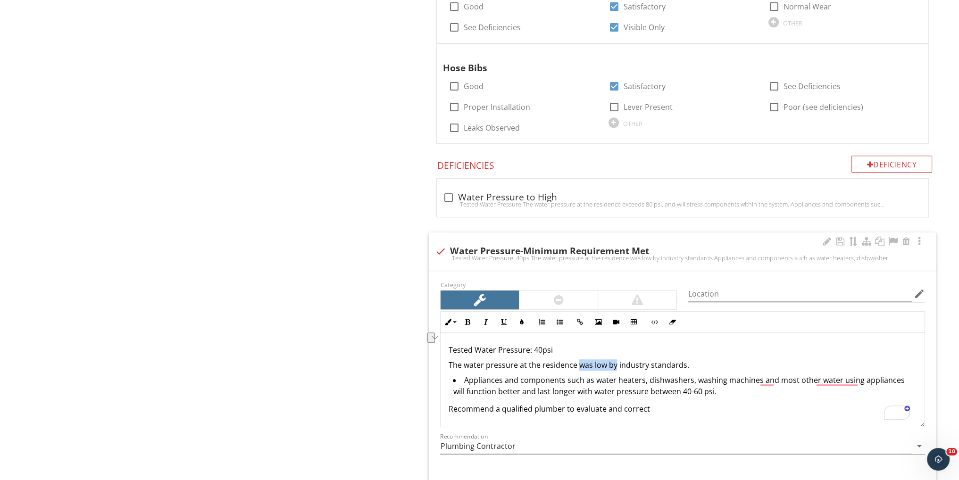
drag, startPoint x: 615, startPoint y: 365, endPoint x: 577, endPoint y: 363, distance: 37.3
click at [577, 363] on p "The water pressure at the residence was low by industry standards." at bounding box center [682, 365] width 469 height 11
click at [759, 360] on p "The water pressure at the residence meets the lowest minimum industry standards." at bounding box center [682, 365] width 469 height 11
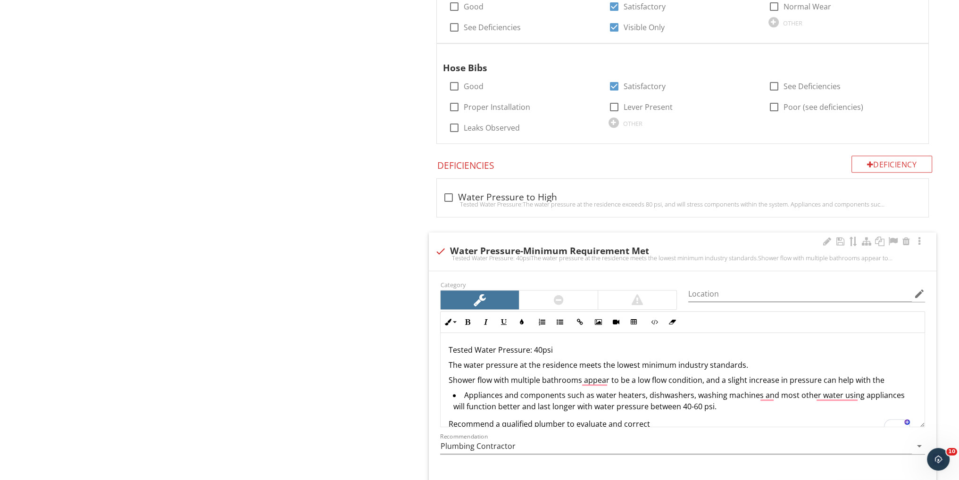
drag, startPoint x: 883, startPoint y: 376, endPoint x: 505, endPoint y: 397, distance: 378.5
click at [505, 397] on div "Tested Water Pressure: 40psi The water pressure at the residence meets the lowe…" at bounding box center [683, 387] width 484 height 108
drag, startPoint x: 886, startPoint y: 376, endPoint x: 449, endPoint y: 381, distance: 436.9
click at [449, 381] on p "Shower flow with multiple bathrooms appear to be a low flow condition, and a sl…" at bounding box center [682, 380] width 469 height 11
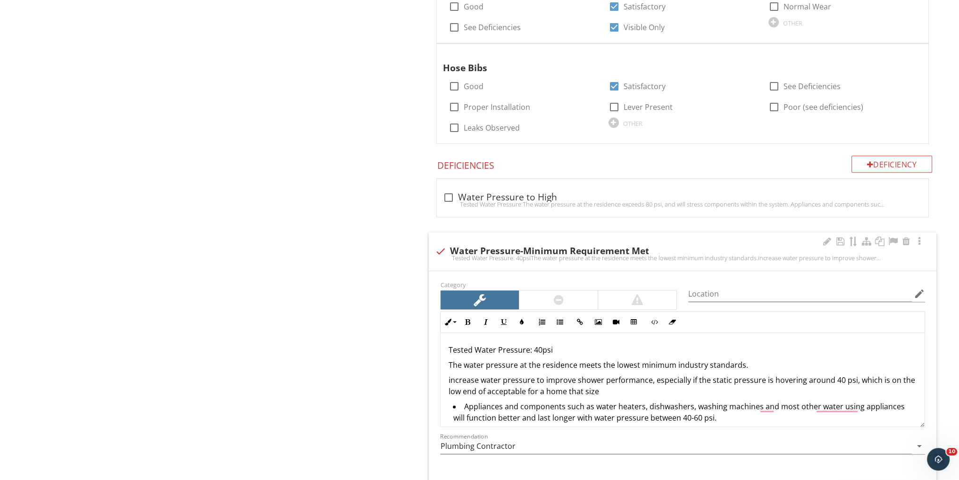
click at [603, 380] on p "increase water pressure to improve shower performance, especially if the static…" at bounding box center [682, 386] width 469 height 23
click at [604, 382] on p "increase water pressure to improve shower multiple performance, especially if t…" at bounding box center [682, 386] width 469 height 23
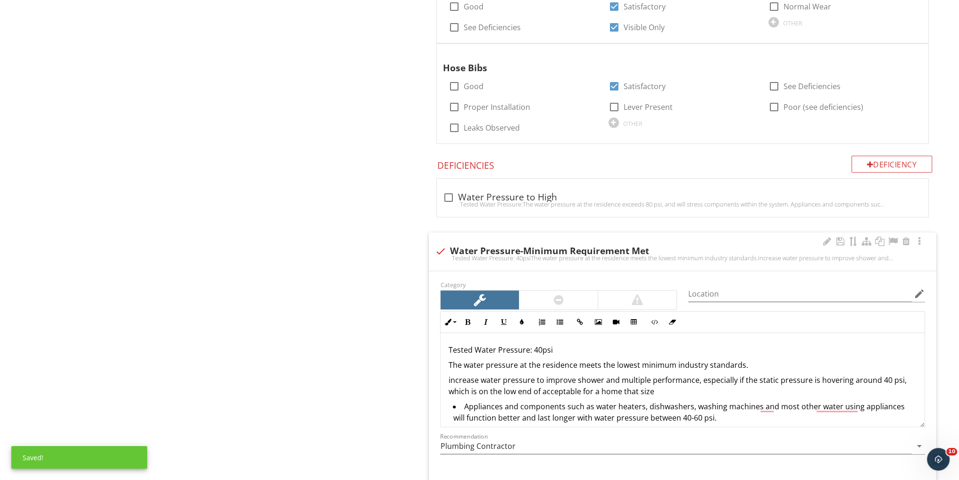
click at [650, 382] on p "increase water pressure to improve shower and multiple performance, especially …" at bounding box center [682, 386] width 469 height 23
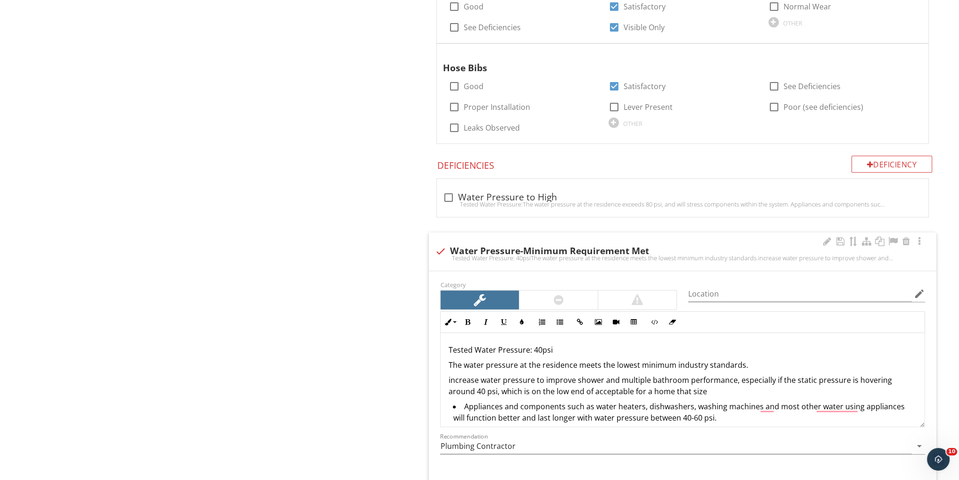
click at [449, 376] on div "Tested Water Pressure: 40psi The water pressure at the residence meets the lowe…" at bounding box center [683, 392] width 484 height 119
click at [446, 377] on div "Tested Water Pressure: 40psi The water pressure at the residence meets the lowe…" at bounding box center [683, 392] width 484 height 119
click at [562, 319] on icon "button" at bounding box center [559, 322] width 7 height 7
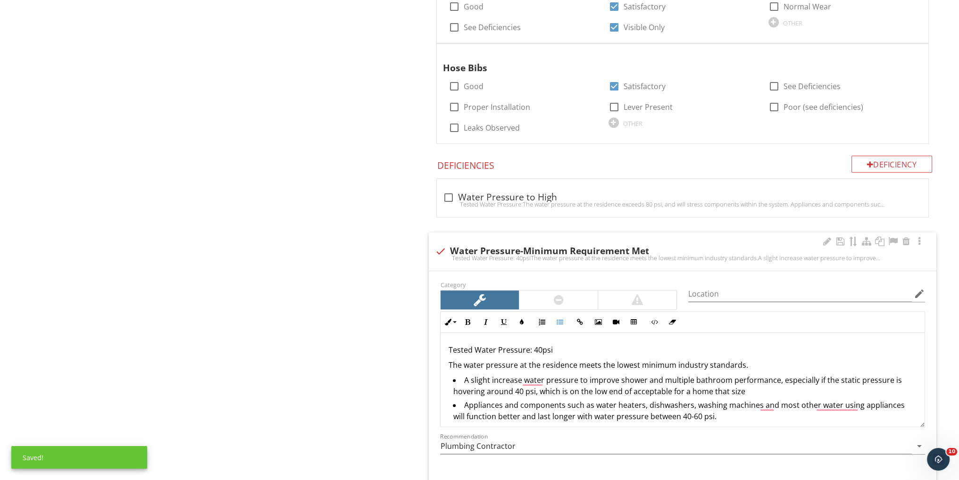
click at [726, 389] on li "A slight increase water pressure to improve shower and multiple bathroom perfor…" at bounding box center [685, 387] width 464 height 25
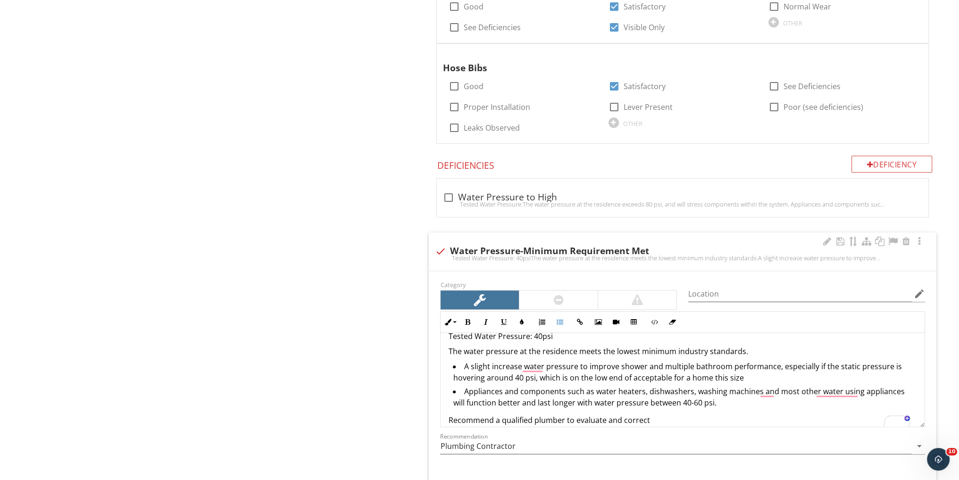
scroll to position [24, 0]
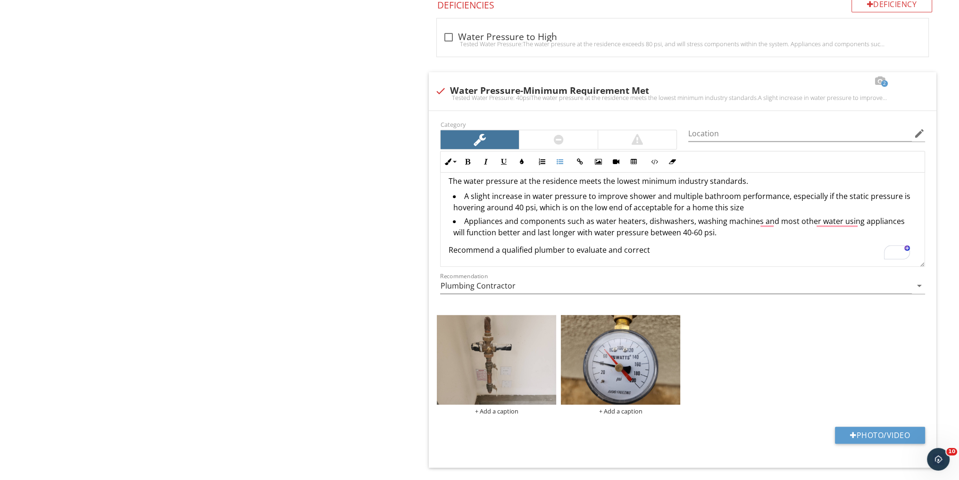
scroll to position [1001, 0]
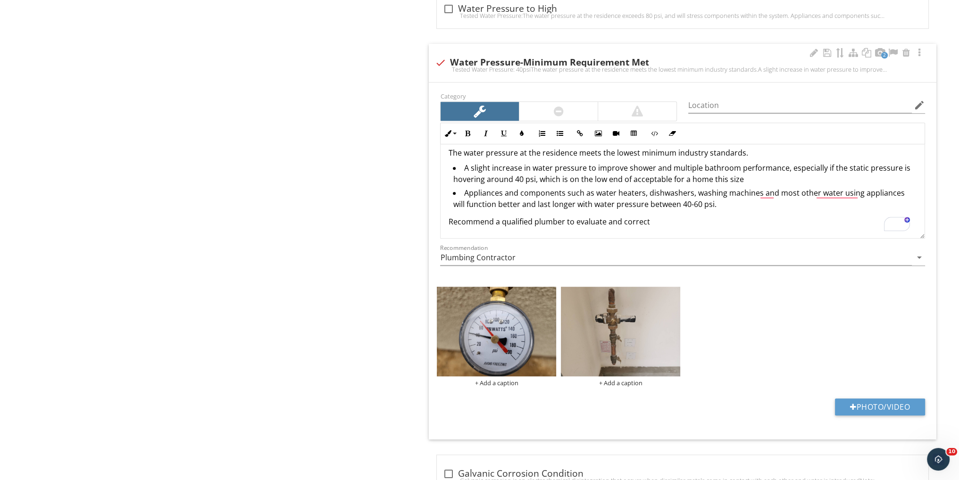
click at [462, 168] on li "A slight increase in water pressure to improve shower and multiple bathroom per…" at bounding box center [685, 174] width 464 height 25
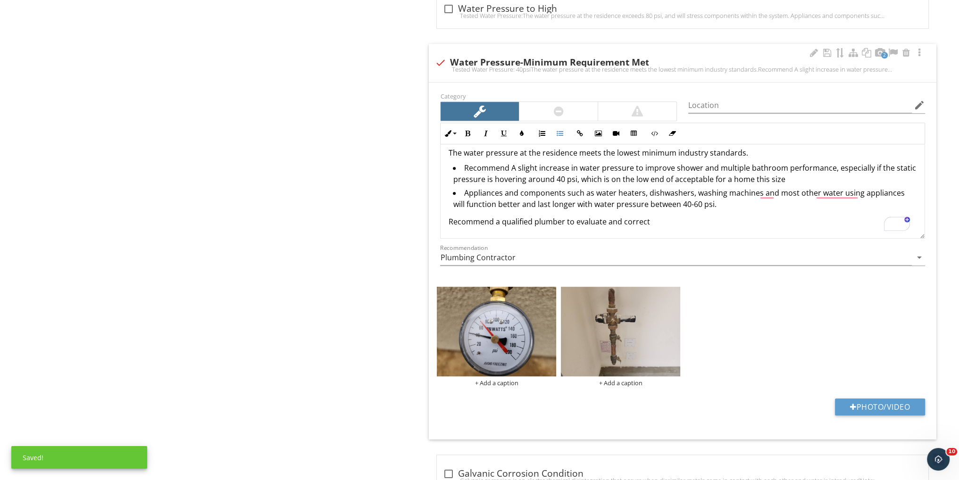
click at [514, 164] on li "Recommend A slight increase in water pressure to improve shower and multiple ba…" at bounding box center [685, 174] width 464 height 25
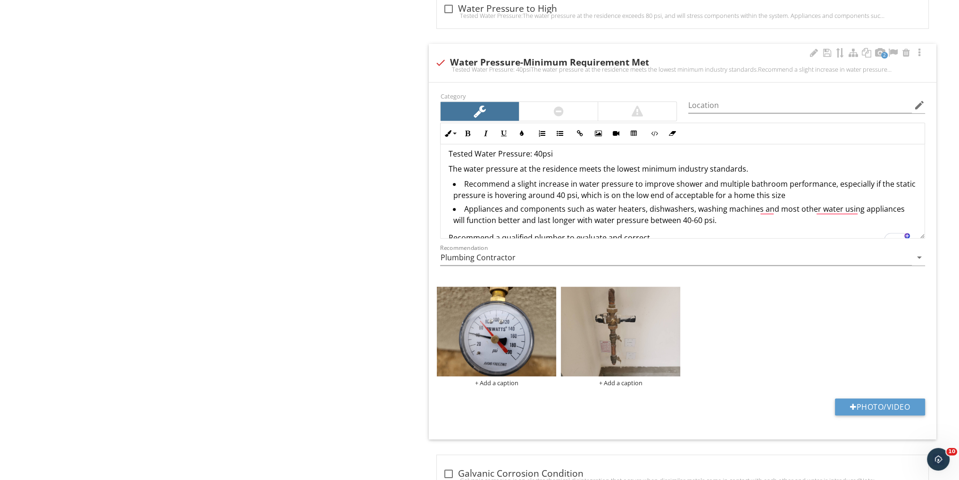
scroll to position [0, 0]
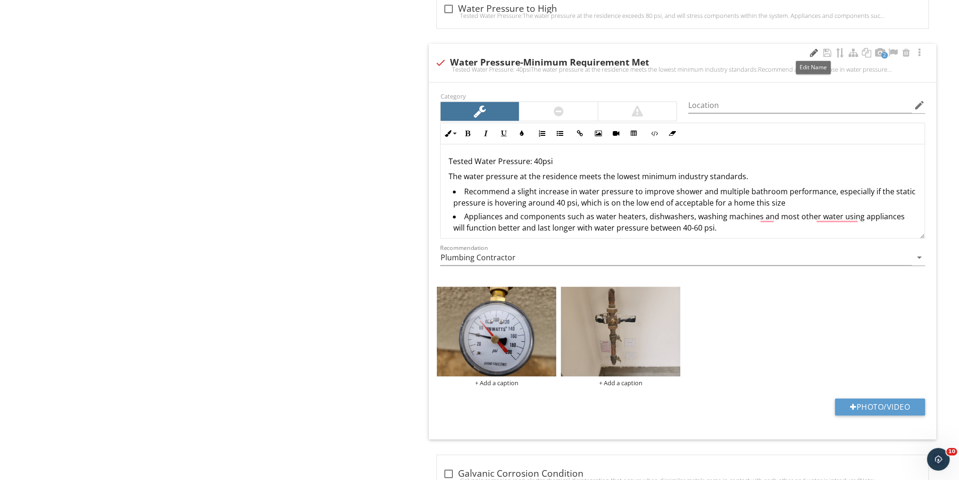
click at [812, 49] on div at bounding box center [813, 52] width 11 height 9
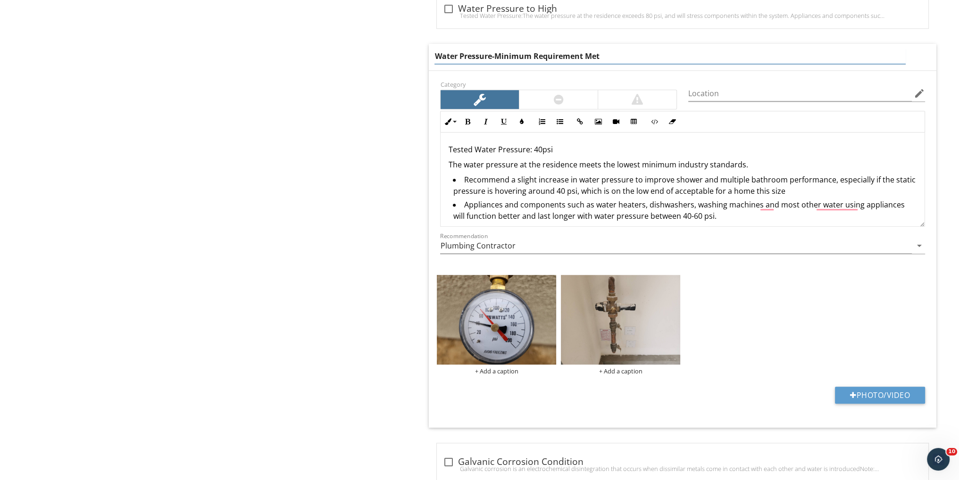
drag, startPoint x: 602, startPoint y: 54, endPoint x: 494, endPoint y: 57, distance: 108.1
click at [494, 57] on input "Water Pressure-Minimum Requirement Met" at bounding box center [670, 57] width 471 height 16
type input "Water Pressure Recommendation"
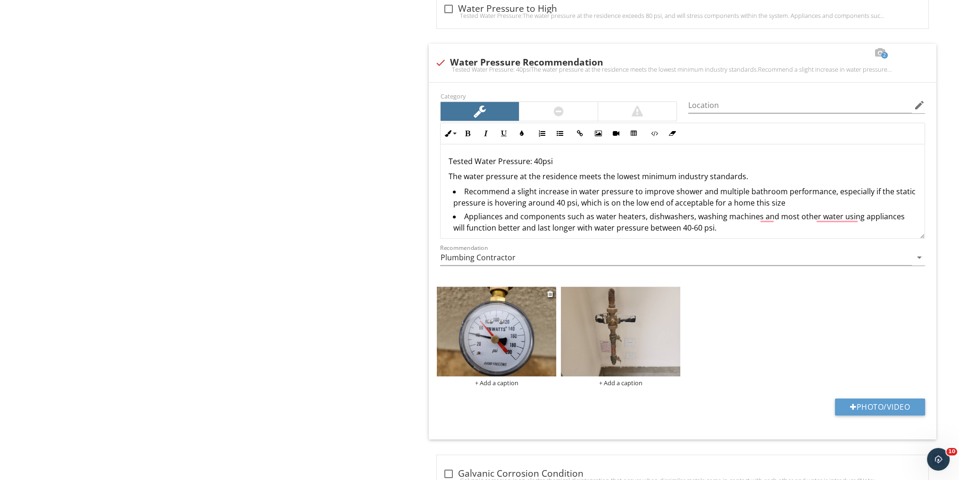
click at [503, 336] on img at bounding box center [496, 332] width 119 height 90
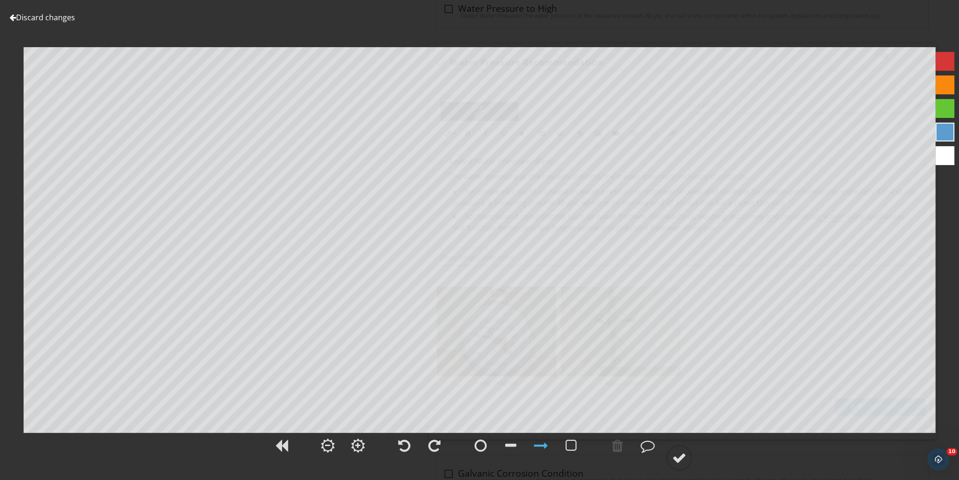
click at [61, 19] on link "Discard changes" at bounding box center [42, 17] width 66 height 10
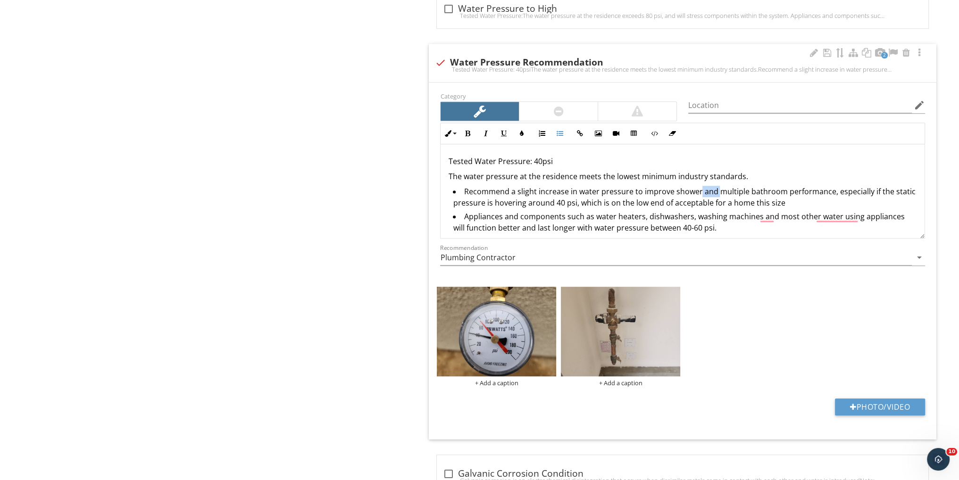
drag, startPoint x: 715, startPoint y: 191, endPoint x: 698, endPoint y: 192, distance: 17.5
click at [698, 192] on li "Recommend a slight increase in water pressure to improve shower and multiple ba…" at bounding box center [685, 198] width 464 height 25
click at [767, 190] on li "Recommend a slight increase in water pressure to improve shower, multiple bathr…" at bounding box center [685, 198] width 464 height 25
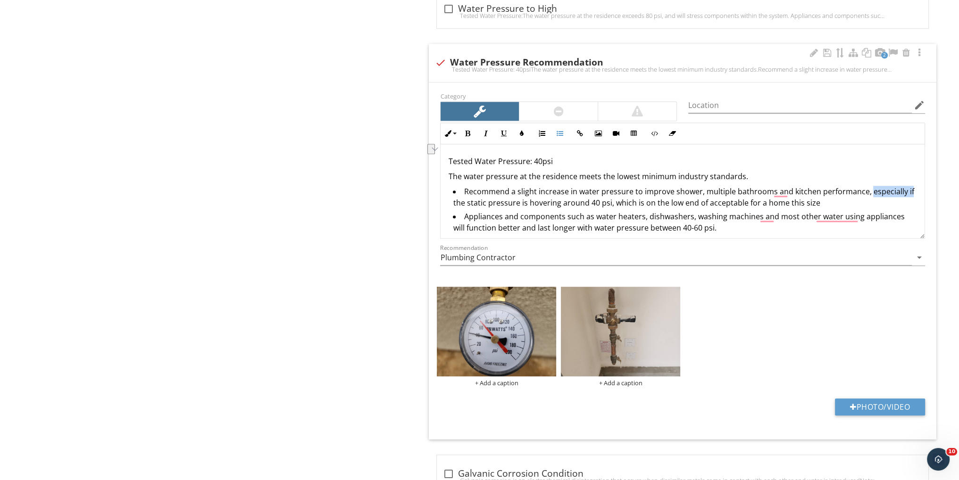
drag, startPoint x: 906, startPoint y: 187, endPoint x: 867, endPoint y: 191, distance: 39.3
click at [866, 191] on li "Recommend a slight increase in water pressure to improve shower, multiple bathr…" at bounding box center [685, 198] width 464 height 25
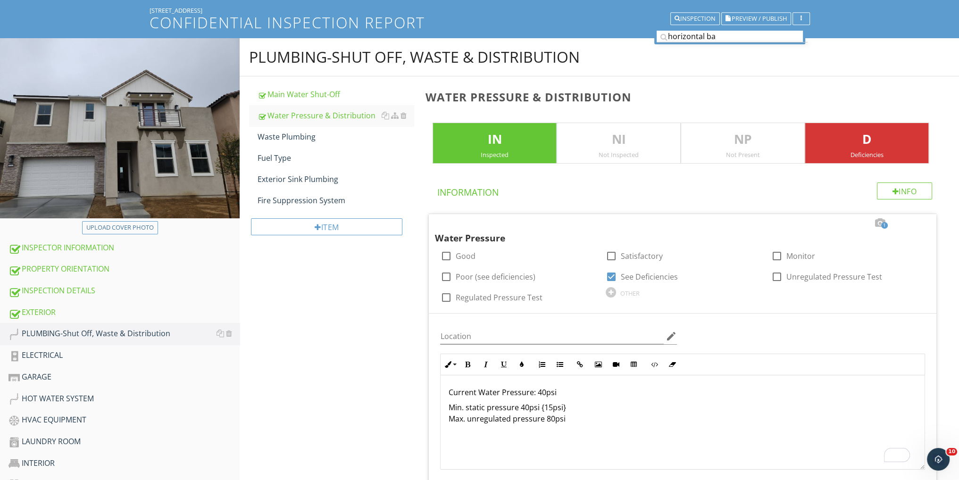
scroll to position [26, 0]
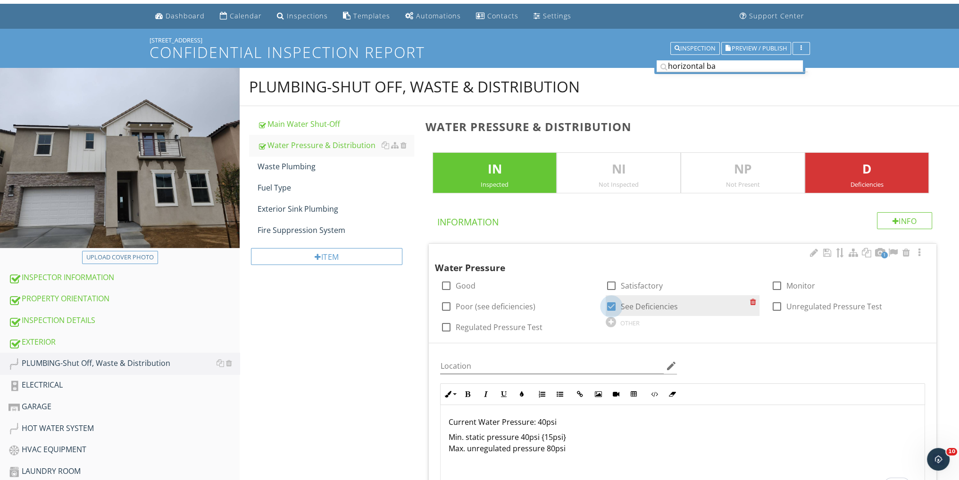
click at [612, 305] on div at bounding box center [611, 307] width 16 height 16
checkbox input "false"
click at [616, 320] on div "OTHER" at bounding box center [683, 321] width 154 height 11
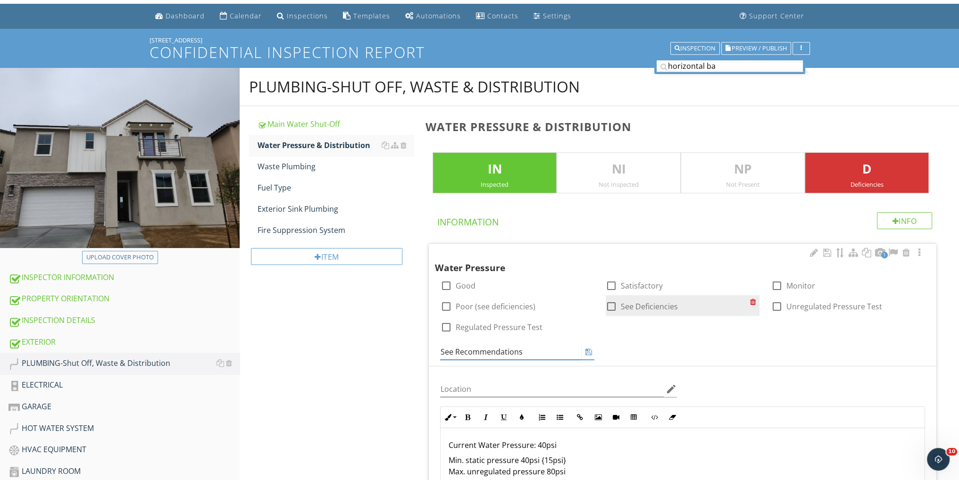
type input "See Recommendations"
drag, startPoint x: 521, startPoint y: 350, endPoint x: 441, endPoint y: 351, distance: 79.7
click at [439, 350] on div "See Recommendations" at bounding box center [518, 348] width 166 height 23
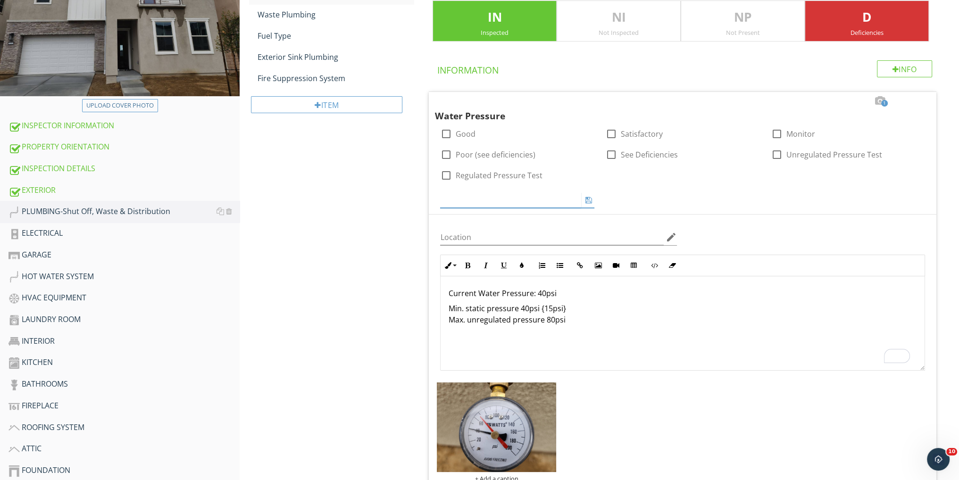
scroll to position [215, 0]
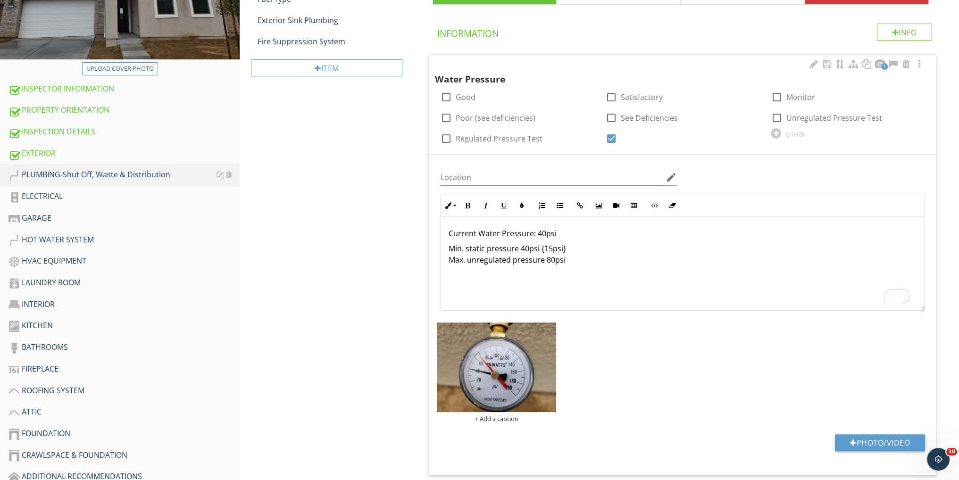
click at [515, 316] on div "Location edit Inline Style XLarge Large Normal Small Light Small/Light Bold Ita…" at bounding box center [683, 315] width 508 height 321
click at [581, 250] on p "Min. static pressure 40psi {15psi} Max. unregulated pressure 80psi" at bounding box center [682, 254] width 469 height 23
click at [577, 251] on p "Min. static pressure 40psi {15psi} Max. unregulated pressure 80psi" at bounding box center [682, 254] width 469 height 23
click at [568, 264] on p "Min. static pressure 40psi {15psi} Max. unregulated pressure 80psi" at bounding box center [682, 254] width 469 height 23
drag, startPoint x: 530, startPoint y: 290, endPoint x: 446, endPoint y: 284, distance: 83.7
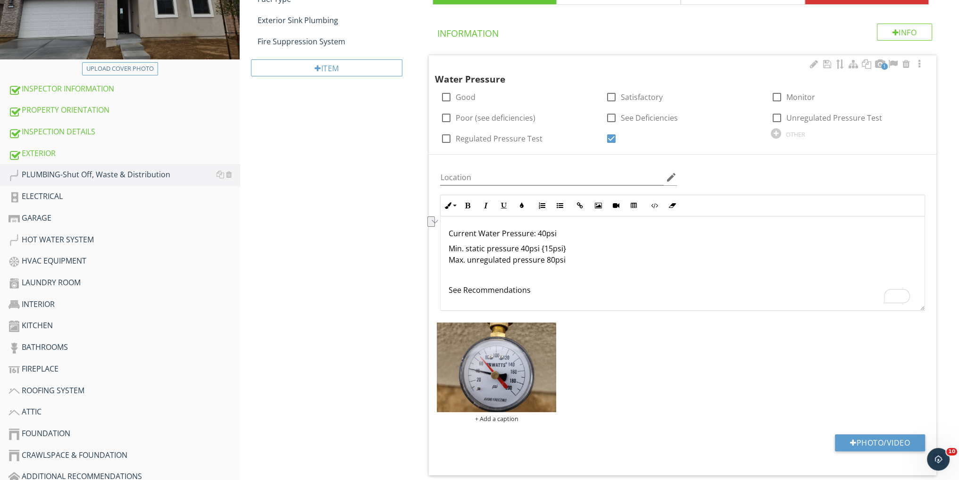
click at [446, 284] on div "Current Water Pressure: 40psi Min. static pressure 40psi {15psi} Max. unregulat…" at bounding box center [683, 264] width 484 height 94
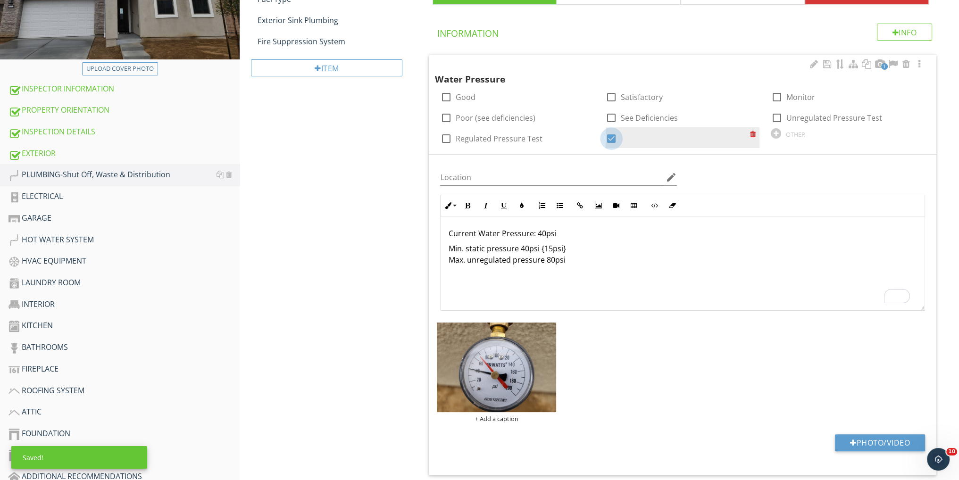
click at [606, 138] on div at bounding box center [611, 139] width 16 height 16
checkbox input "false"
click at [773, 134] on div at bounding box center [776, 133] width 10 height 10
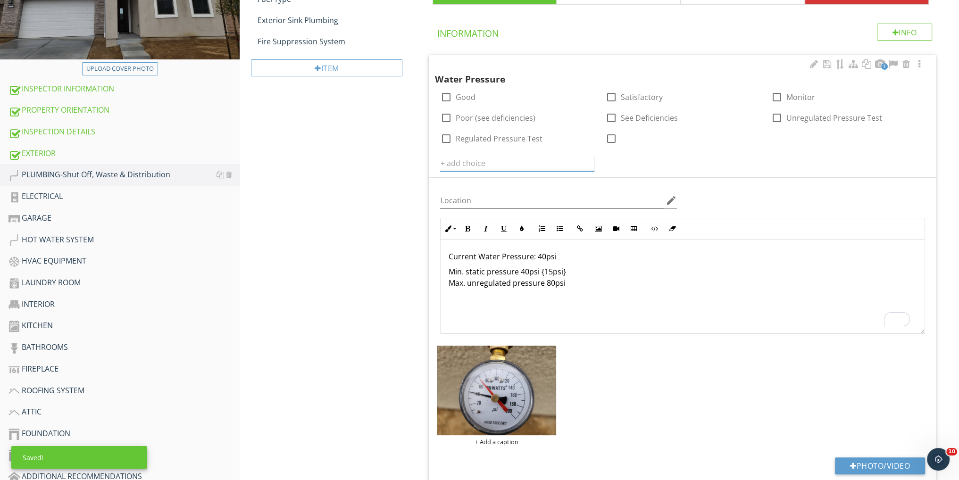
click at [479, 163] on input "text" at bounding box center [517, 164] width 154 height 16
paste input "See Recommendations"
type input "See Recommendations"
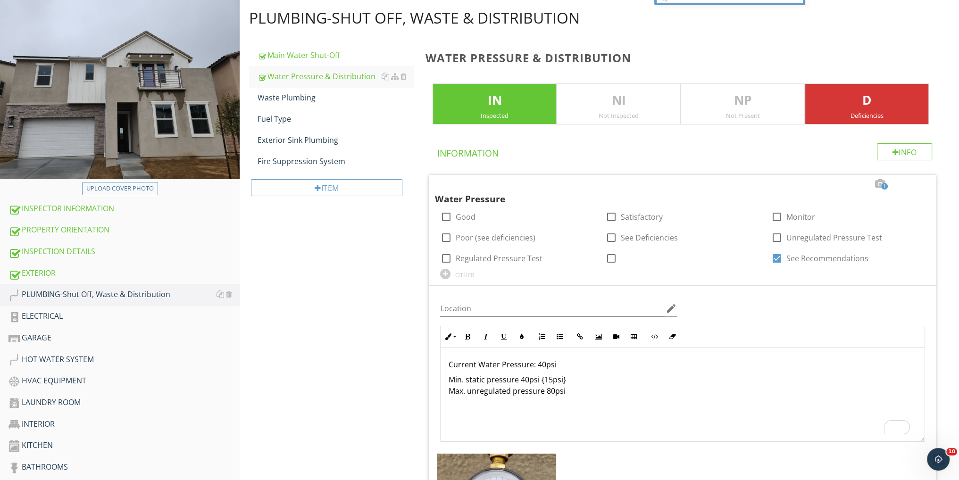
scroll to position [38, 0]
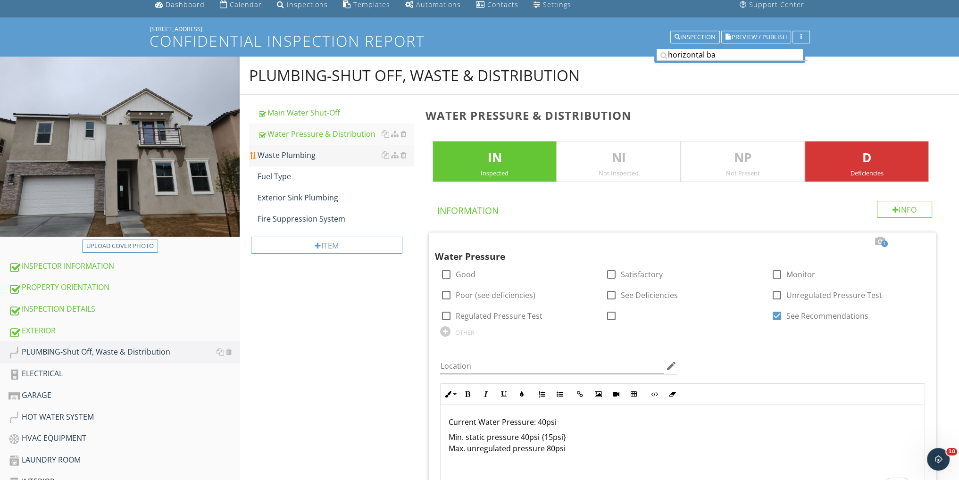
click at [317, 151] on div "Waste Plumbing" at bounding box center [336, 155] width 156 height 11
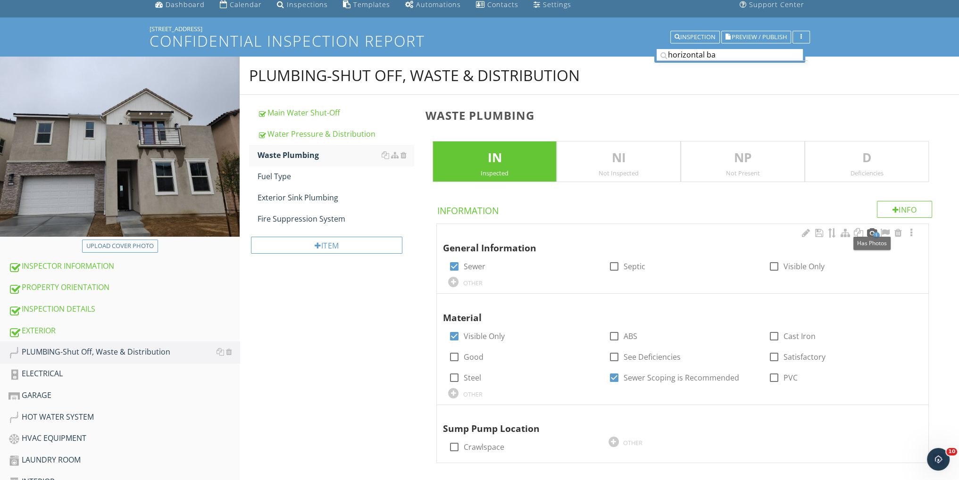
click at [871, 229] on div at bounding box center [871, 232] width 11 height 9
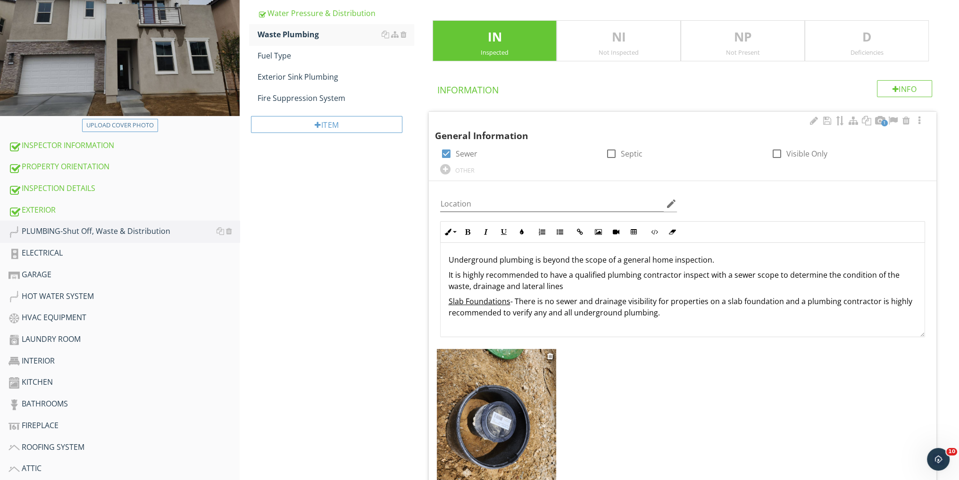
scroll to position [226, 0]
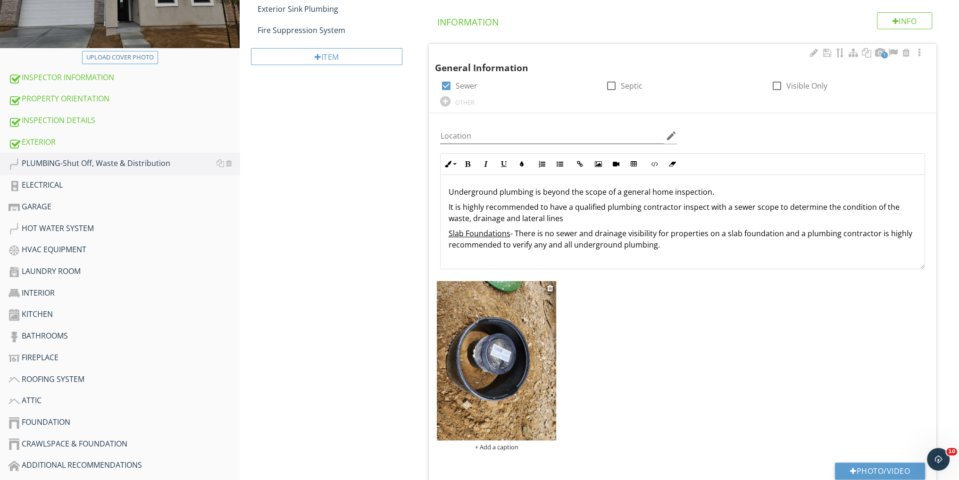
click at [494, 326] on img at bounding box center [496, 360] width 119 height 159
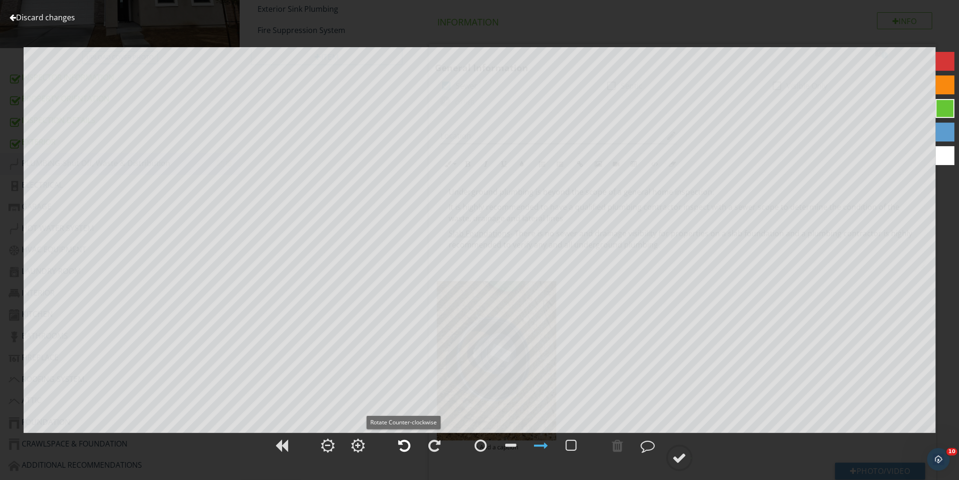
click at [398, 440] on div at bounding box center [404, 446] width 12 height 14
click at [677, 455] on div at bounding box center [679, 458] width 14 height 14
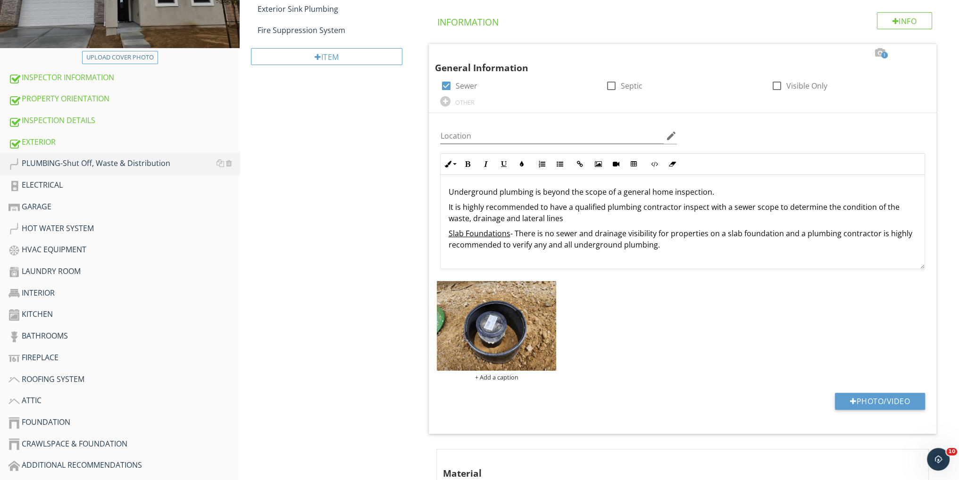
scroll to position [388, 0]
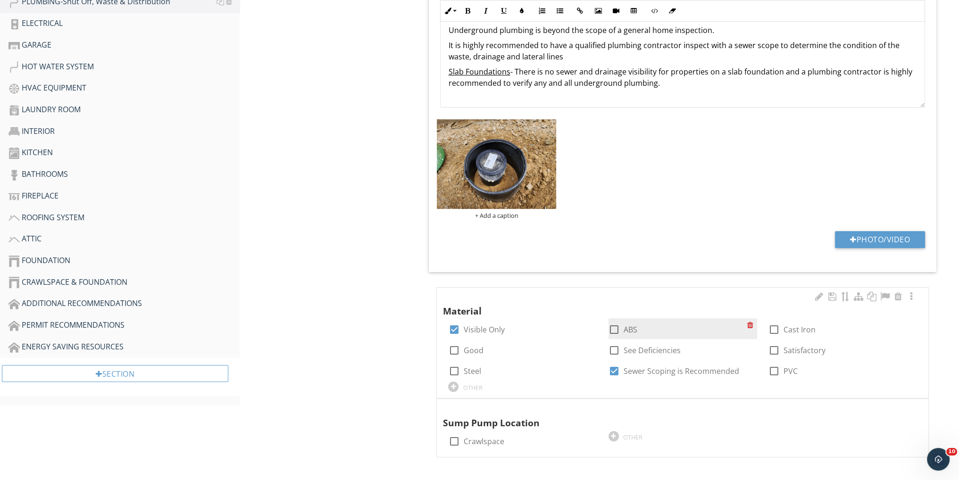
click at [613, 328] on div at bounding box center [614, 330] width 16 height 16
checkbox input "true"
click at [898, 406] on div at bounding box center [898, 407] width 11 height 9
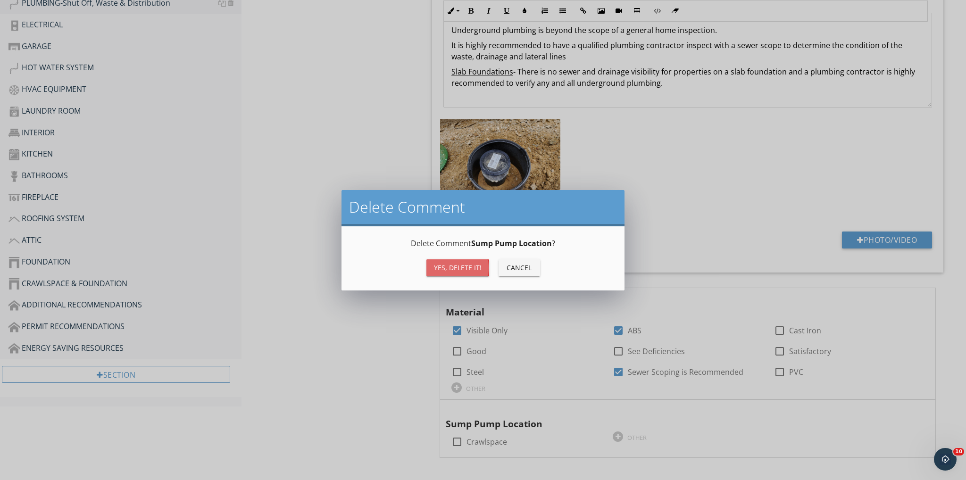
click at [447, 263] on div "Yes, Delete it!" at bounding box center [458, 268] width 48 height 10
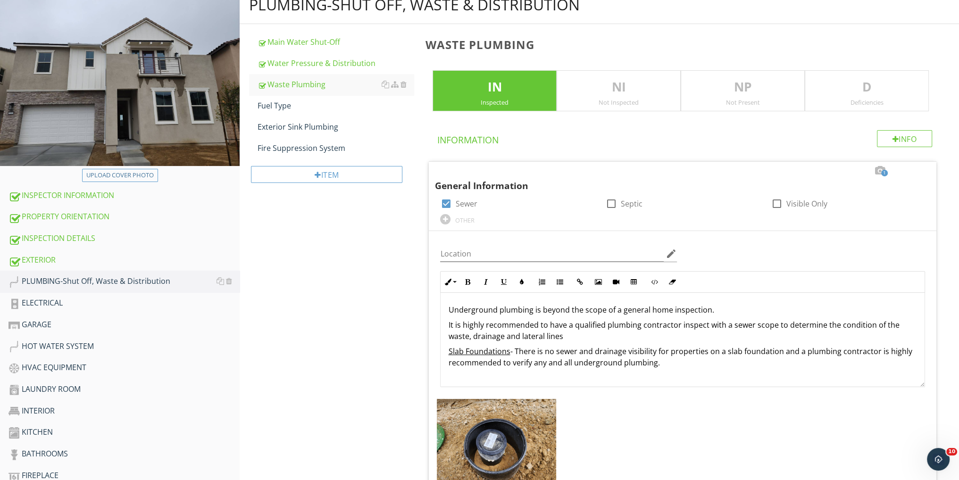
scroll to position [0, 0]
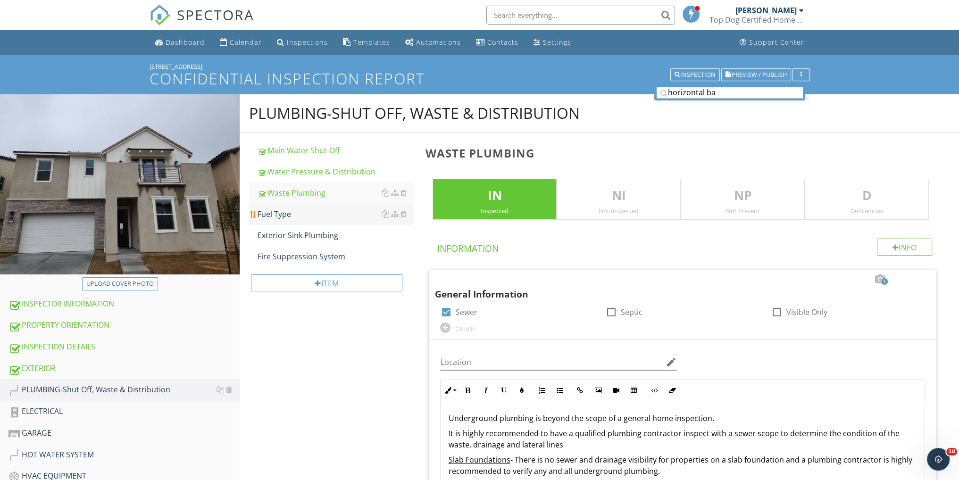
click at [325, 215] on div "Fuel Type" at bounding box center [336, 214] width 156 height 11
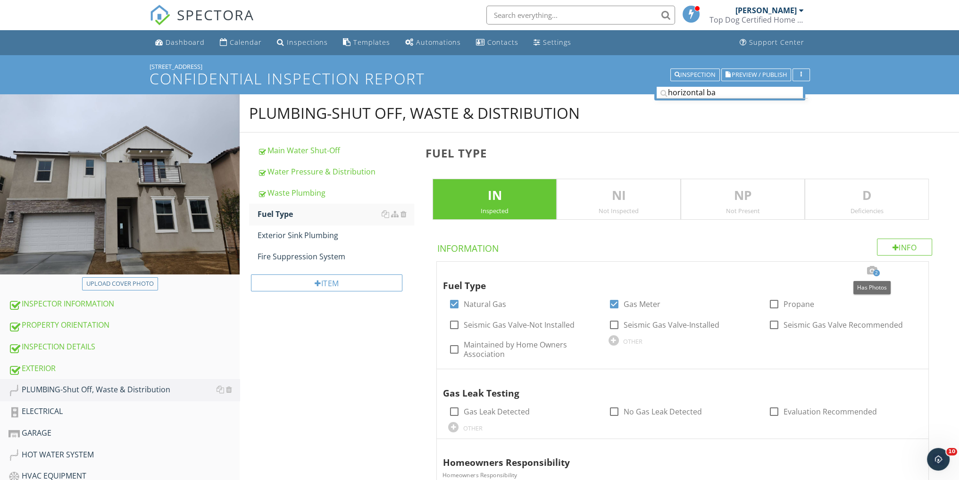
click at [874, 268] on div at bounding box center [871, 270] width 11 height 9
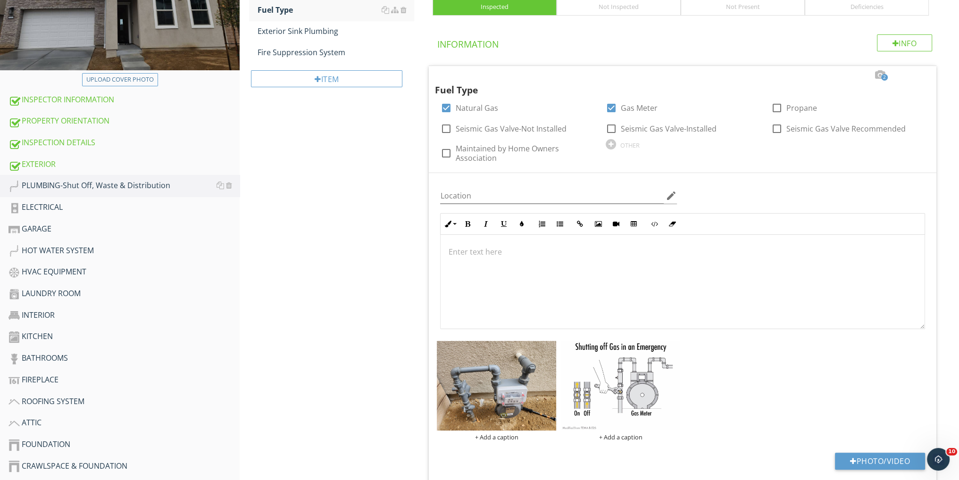
scroll to position [189, 0]
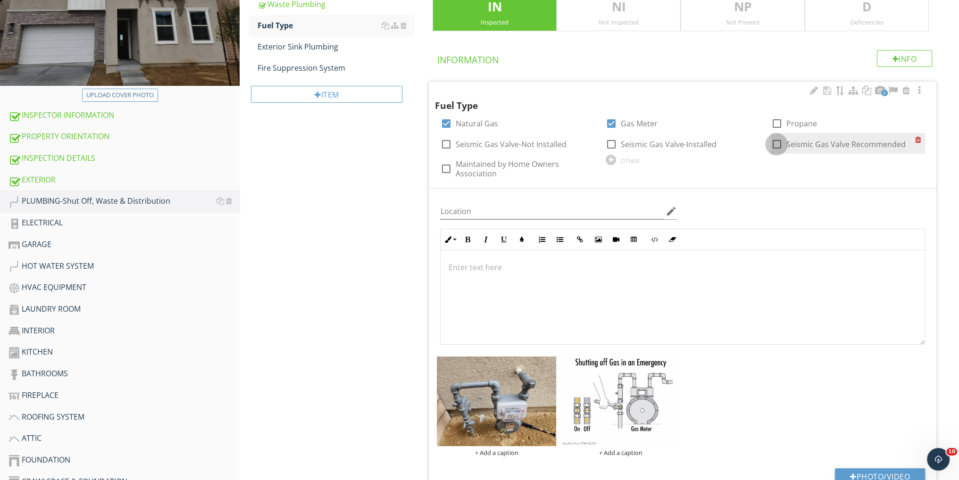
click at [771, 143] on div at bounding box center [777, 144] width 16 height 16
checkbox input "true"
click at [856, 25] on div "Deficiencies" at bounding box center [866, 22] width 123 height 8
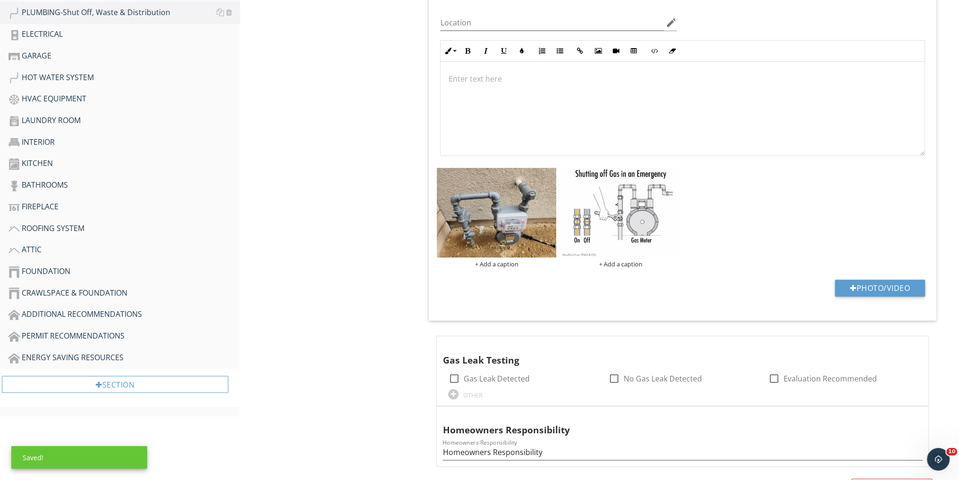
scroll to position [440, 0]
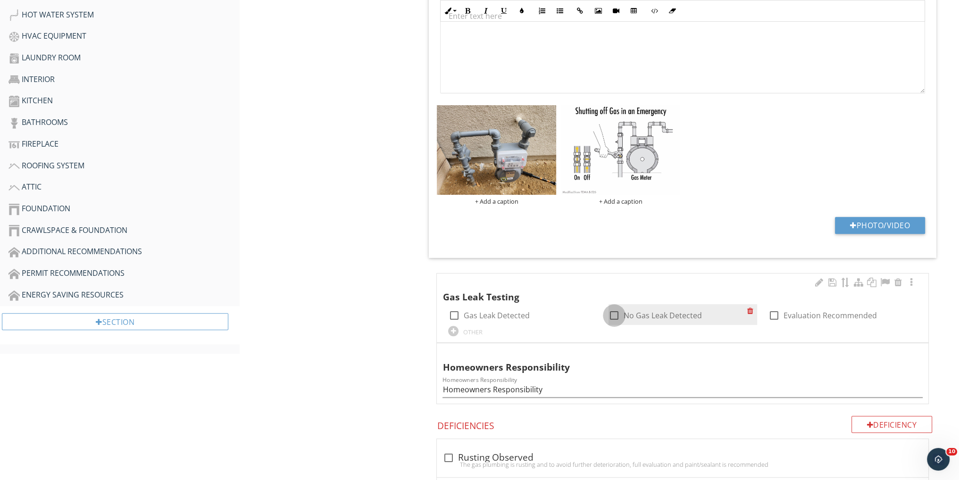
click at [611, 309] on div at bounding box center [614, 316] width 16 height 16
checkbox input "true"
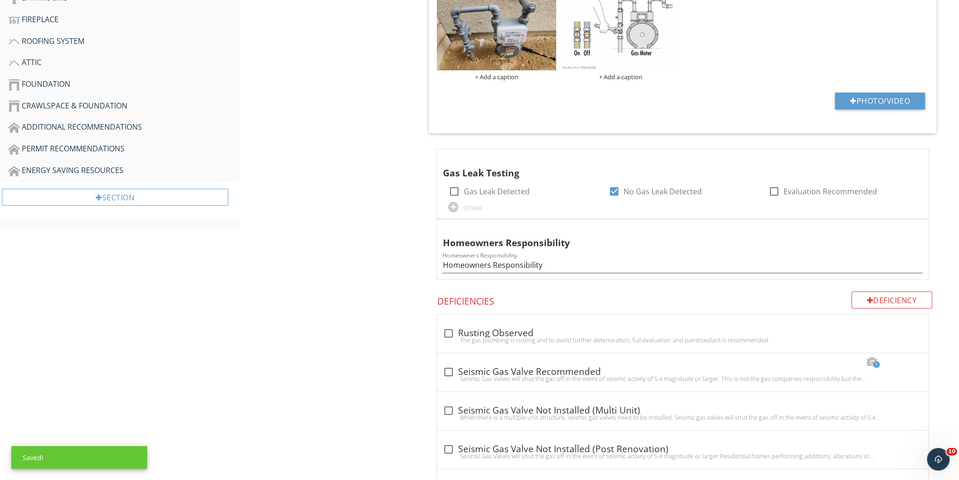
scroll to position [629, 0]
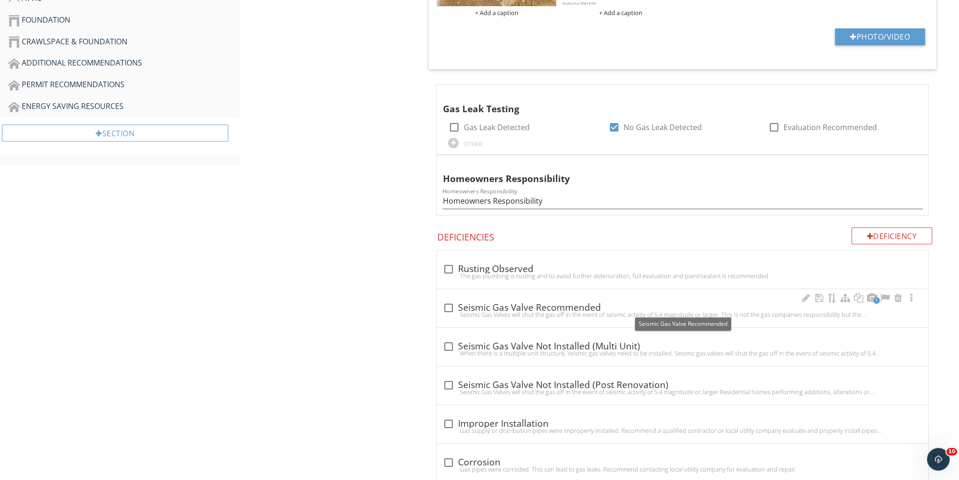
click at [448, 306] on div at bounding box center [448, 308] width 16 height 16
checkbox input "true"
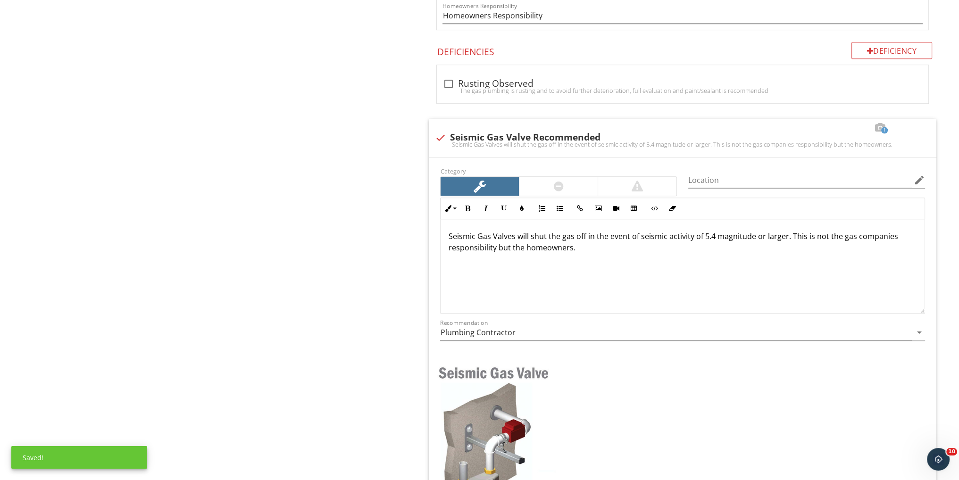
scroll to position [818, 0]
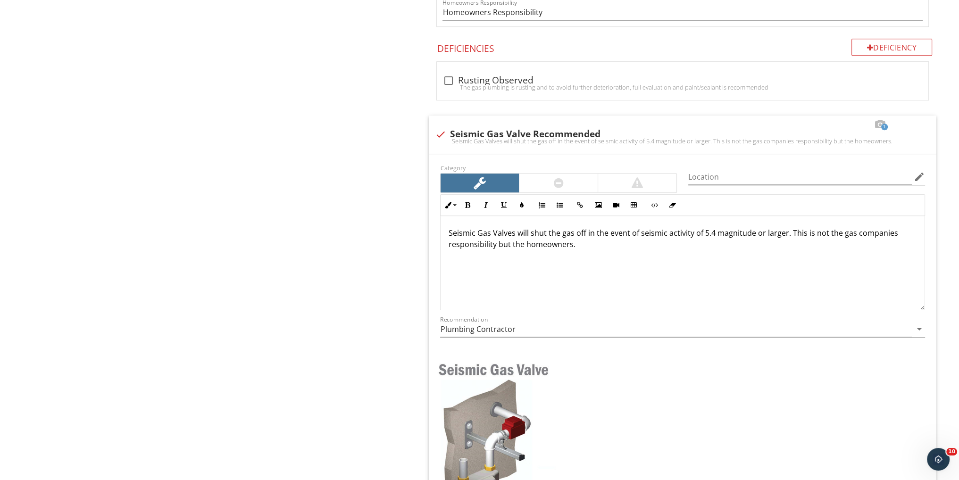
click at [338, 292] on div "PLUMBING-Shut Off, Waste & Distribution Main Water Shut-Off Water Pressure & Di…" at bounding box center [600, 314] width 720 height 2074
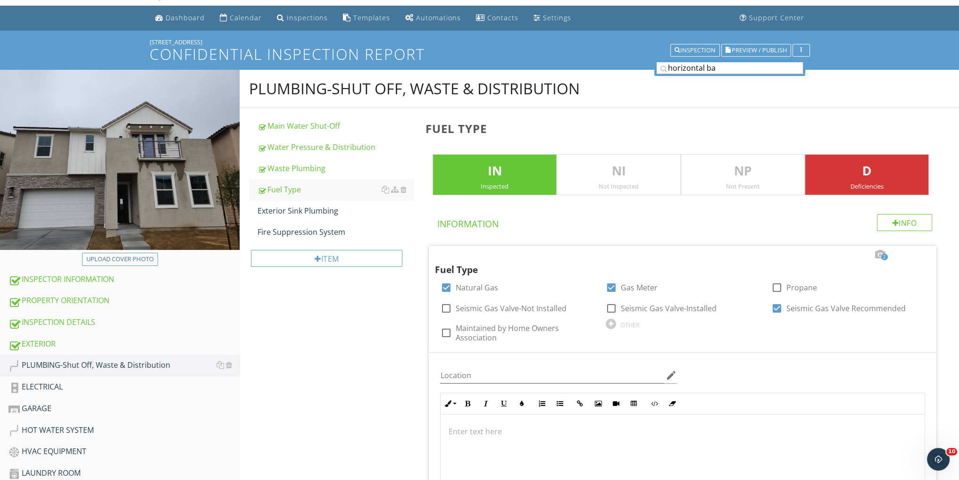
scroll to position [0, 0]
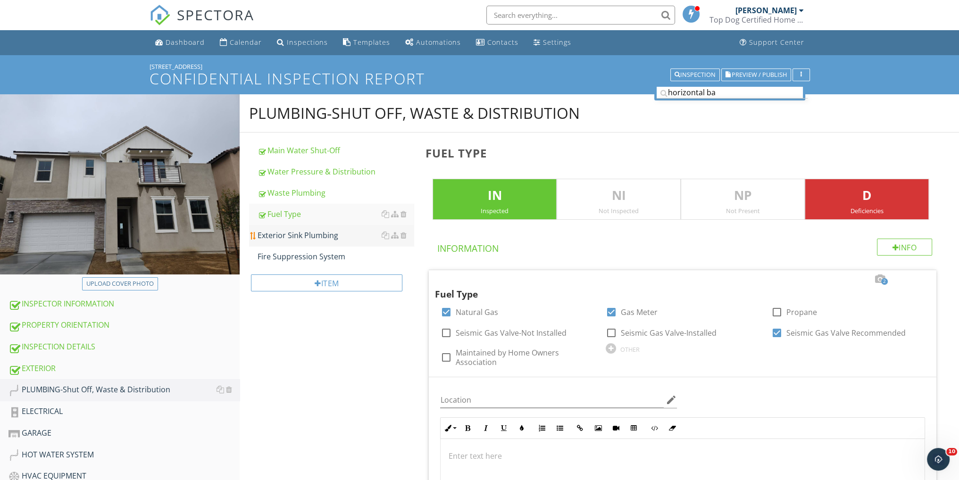
click at [326, 233] on div "Exterior Sink Plumbing" at bounding box center [336, 235] width 156 height 11
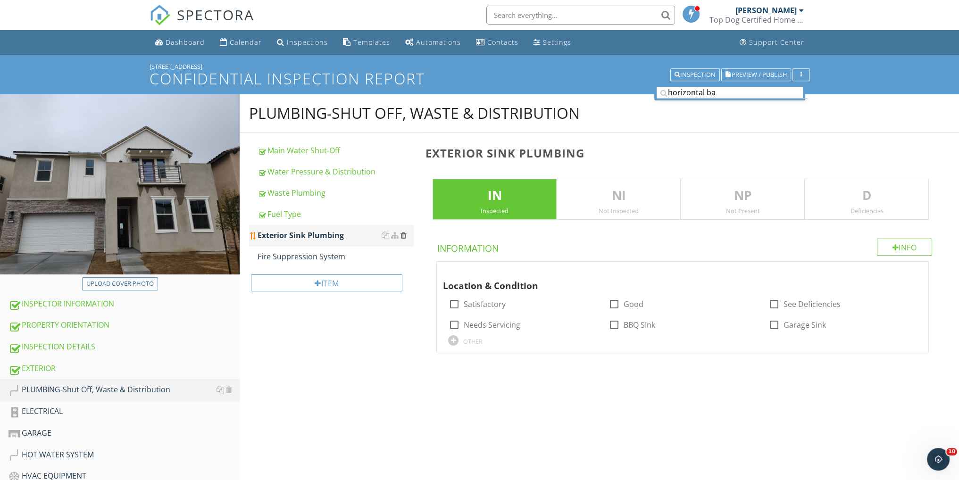
click at [405, 235] on div at bounding box center [403, 236] width 6 height 8
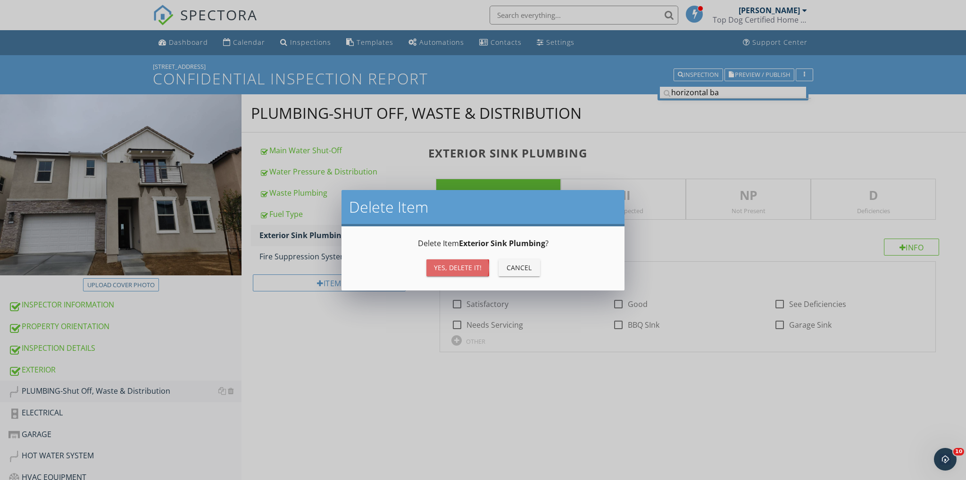
click at [456, 270] on div "Yes, Delete it!" at bounding box center [458, 268] width 48 height 10
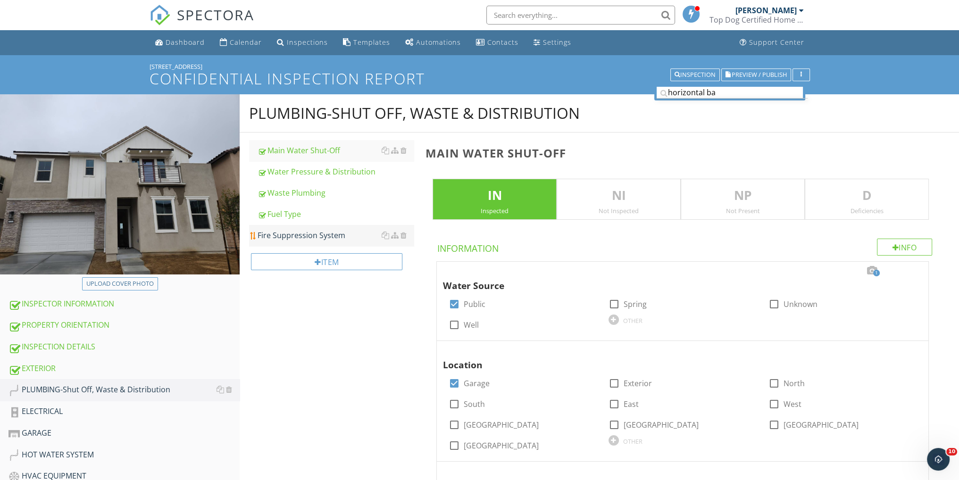
click at [328, 233] on div "Fire Suppression System" at bounding box center [336, 235] width 156 height 11
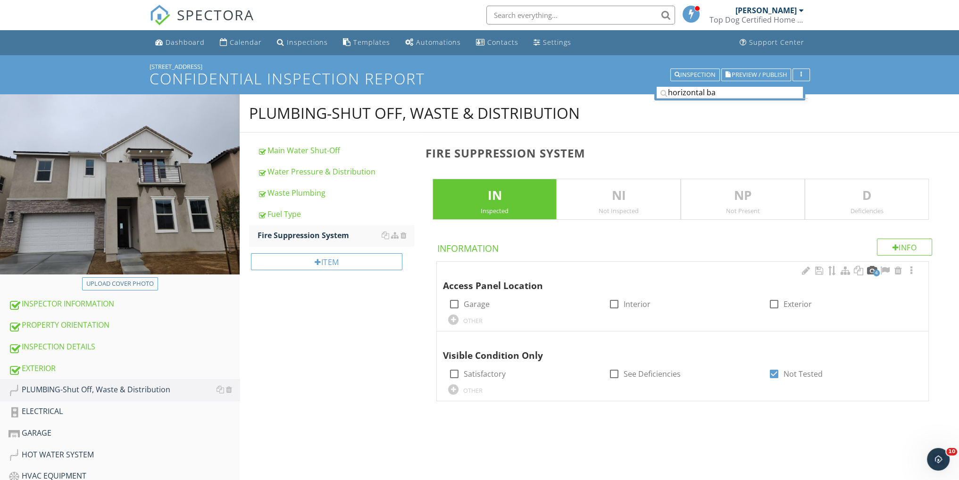
click at [871, 271] on div at bounding box center [871, 270] width 11 height 9
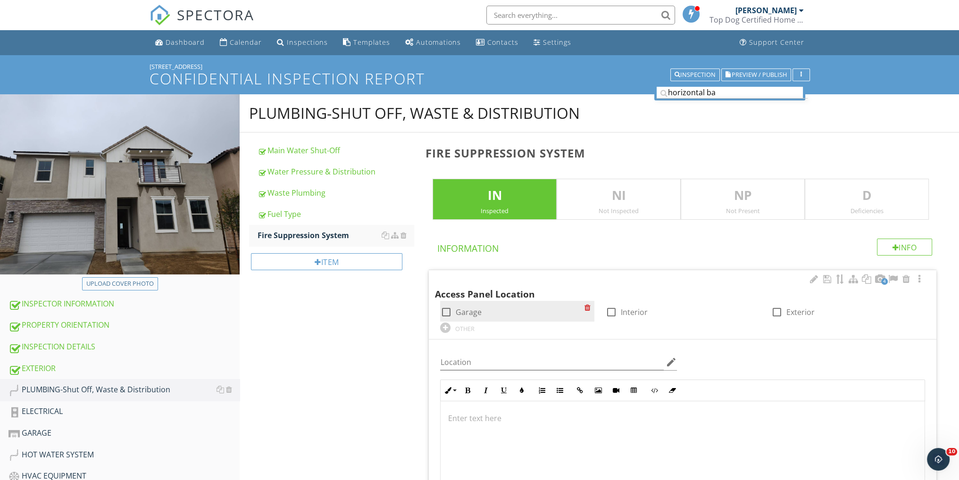
click at [445, 314] on div at bounding box center [446, 312] width 16 height 16
checkbox input "true"
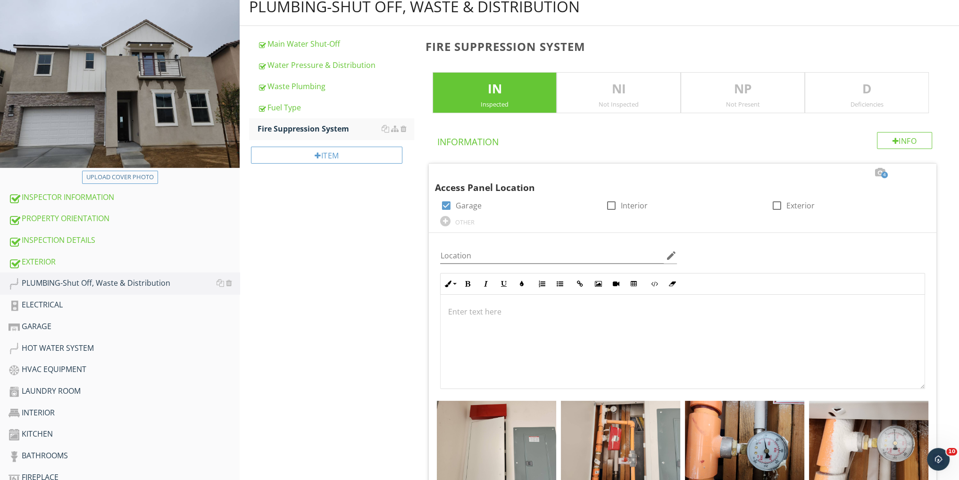
scroll to position [189, 0]
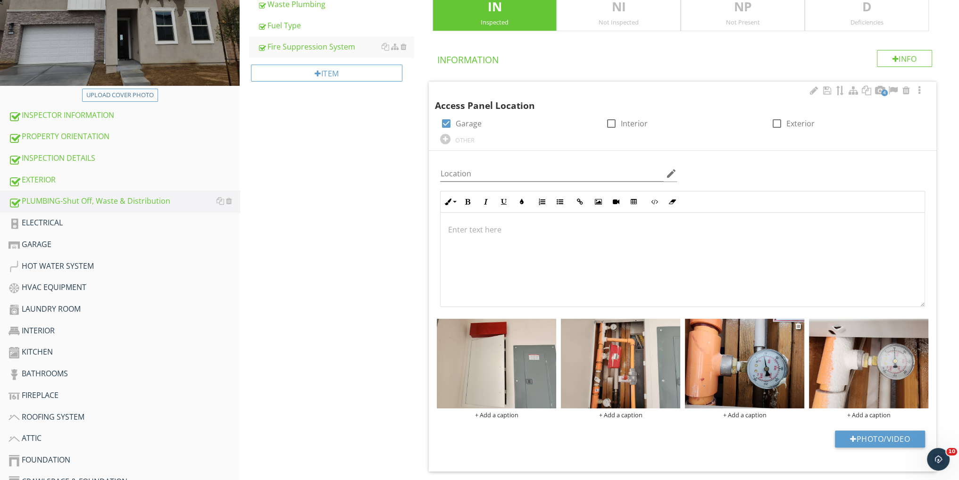
click at [765, 355] on img at bounding box center [744, 364] width 119 height 90
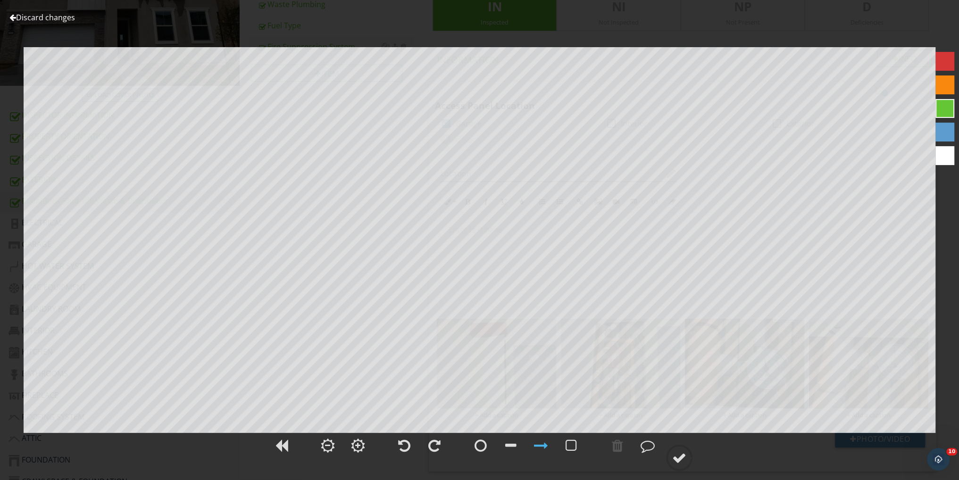
click at [67, 18] on link "Discard changes" at bounding box center [42, 17] width 66 height 10
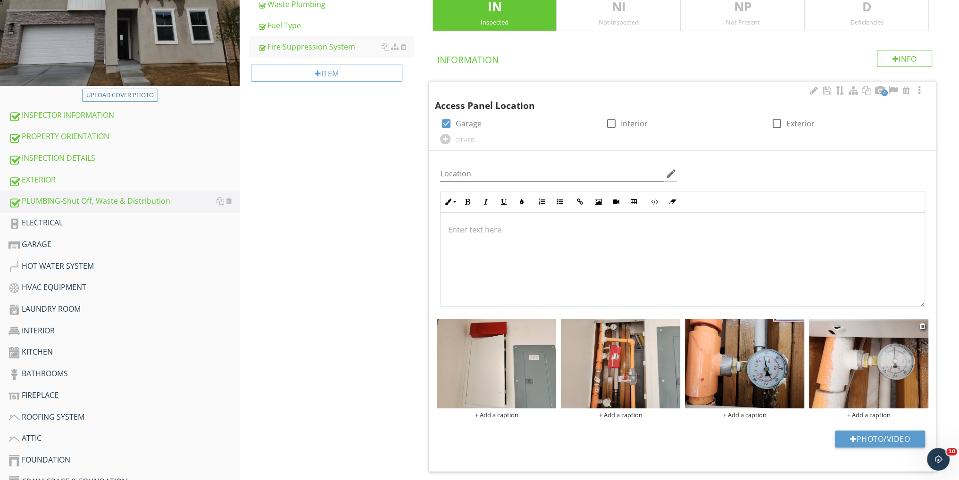
click at [863, 368] on img at bounding box center [868, 364] width 119 height 90
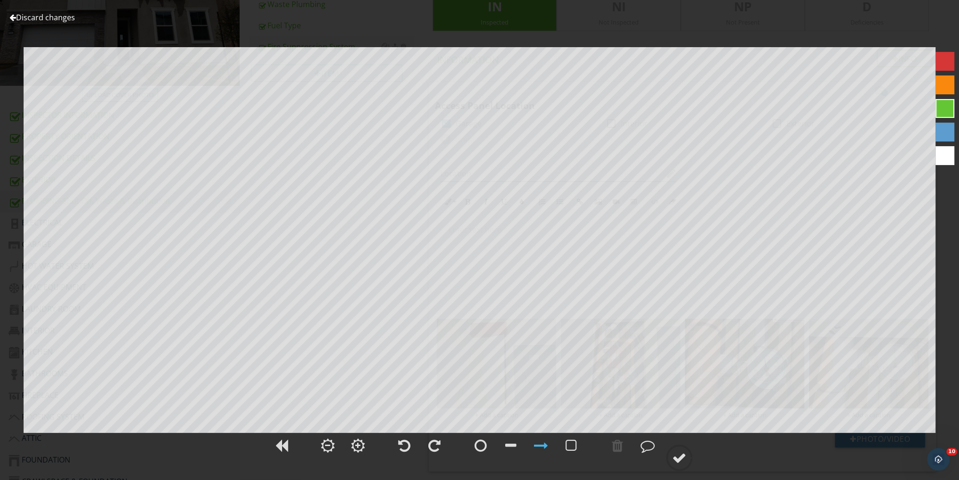
click at [42, 16] on link "Discard changes" at bounding box center [42, 17] width 66 height 10
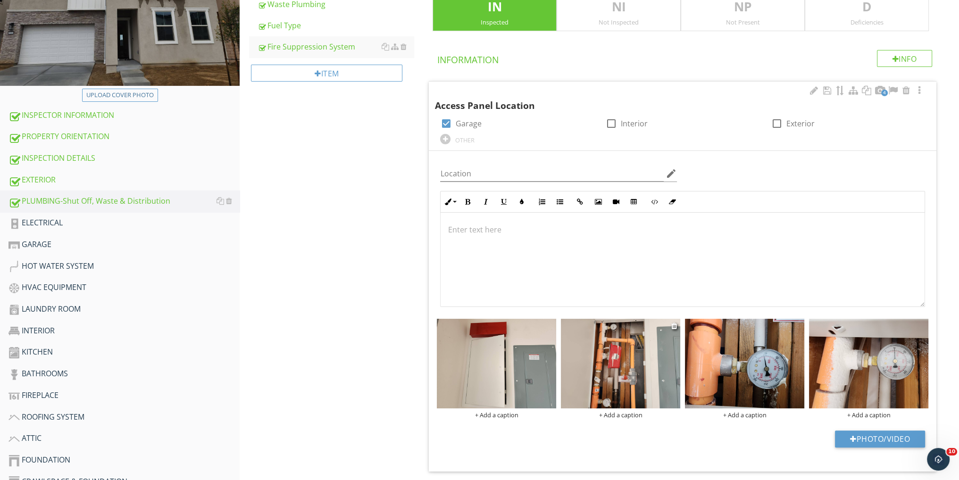
click at [617, 369] on img at bounding box center [620, 364] width 119 height 90
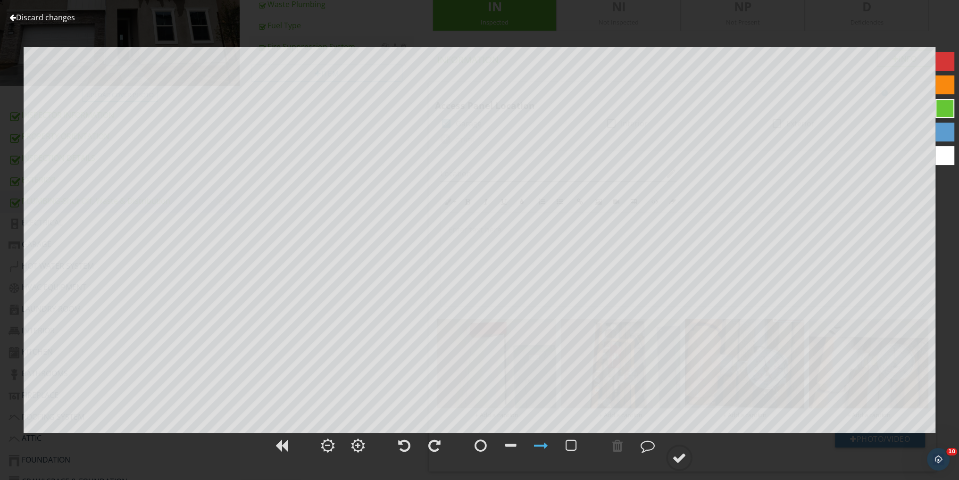
click at [67, 16] on link "Discard changes" at bounding box center [42, 17] width 66 height 10
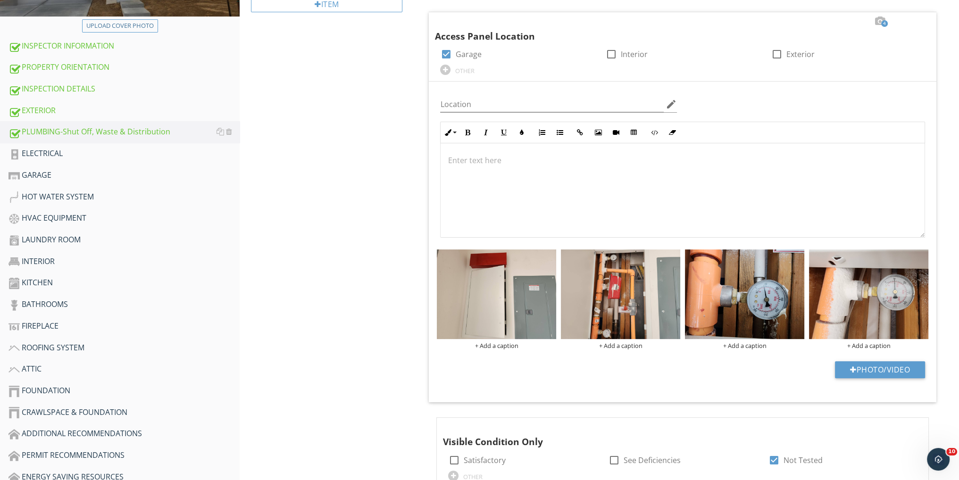
scroll to position [310, 0]
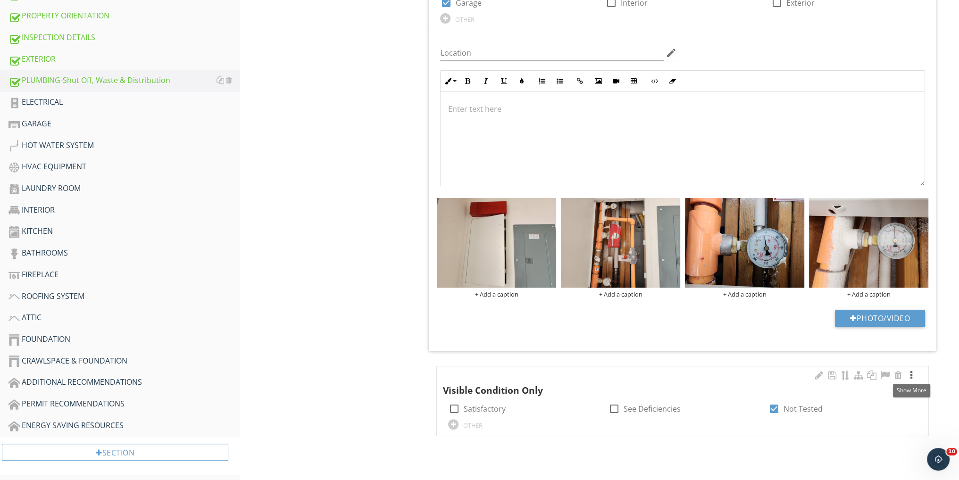
click at [912, 371] on div at bounding box center [911, 375] width 11 height 9
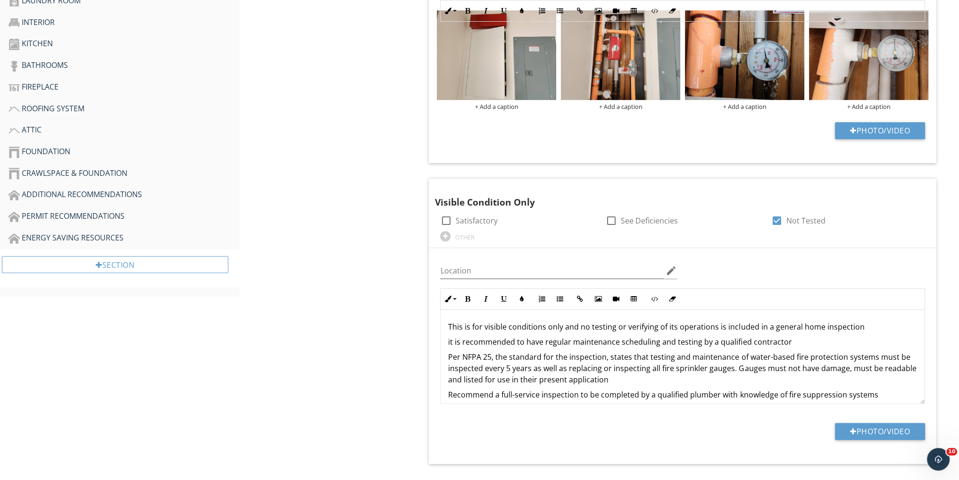
scroll to position [498, 0]
click at [756, 76] on img at bounding box center [744, 54] width 119 height 90
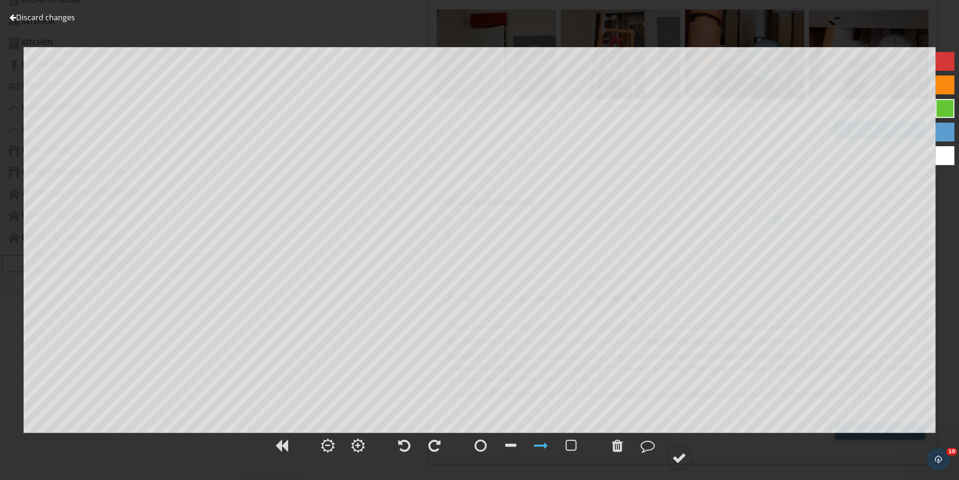
click at [54, 15] on link "Discard changes" at bounding box center [42, 17] width 66 height 10
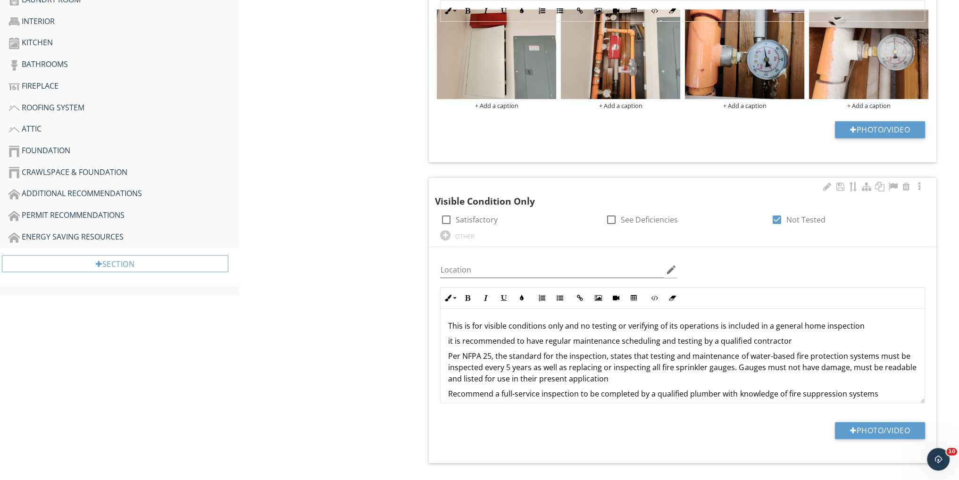
scroll to position [310, 0]
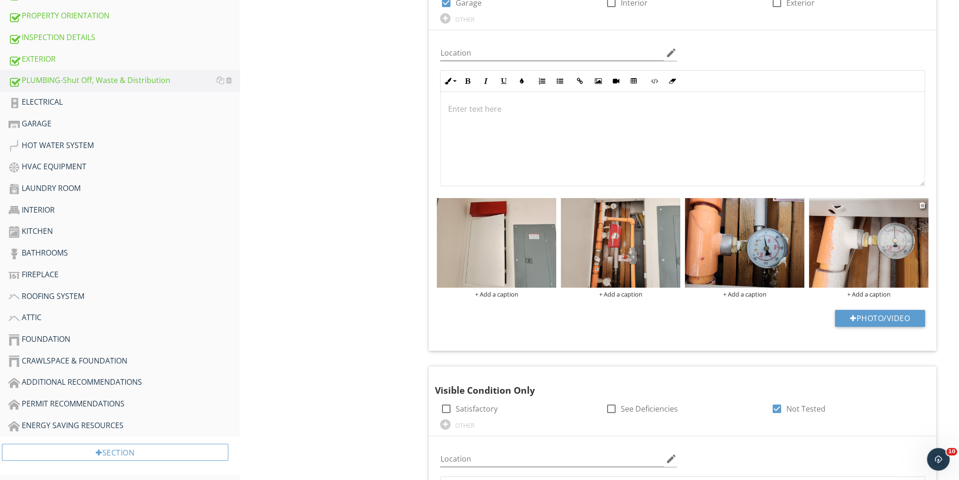
click at [884, 247] on img at bounding box center [868, 243] width 119 height 90
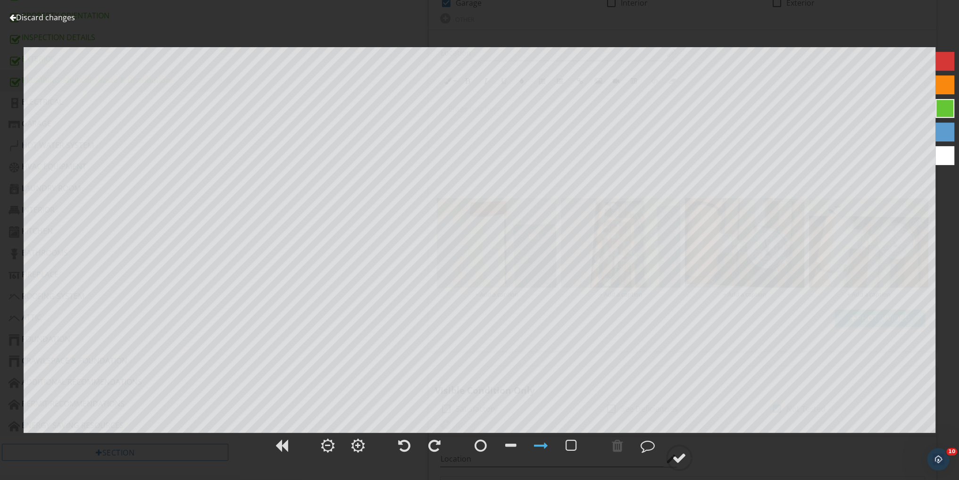
click at [32, 15] on link "Discard changes" at bounding box center [42, 17] width 66 height 10
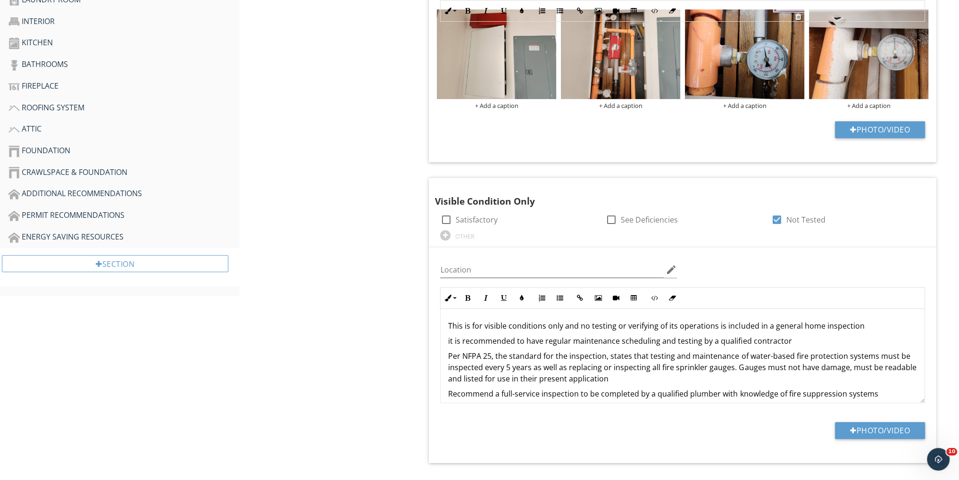
scroll to position [435, 0]
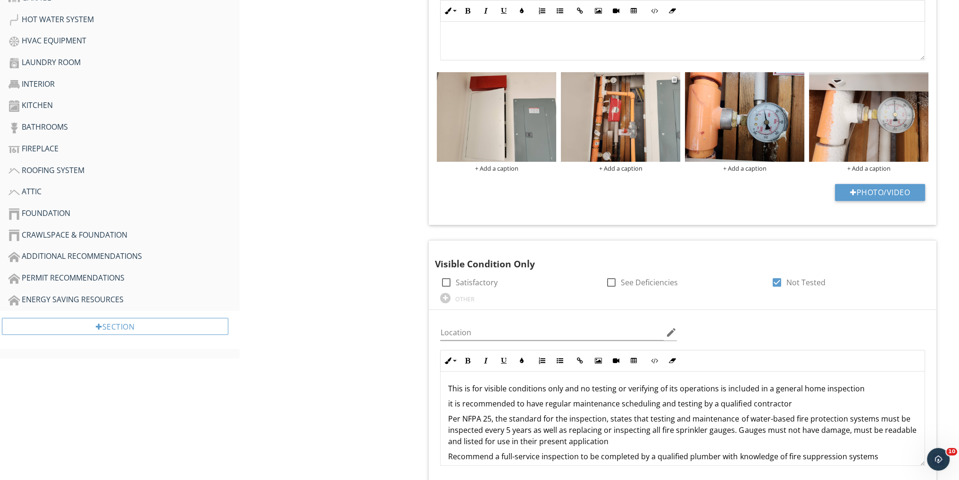
click at [628, 121] on img at bounding box center [620, 117] width 119 height 90
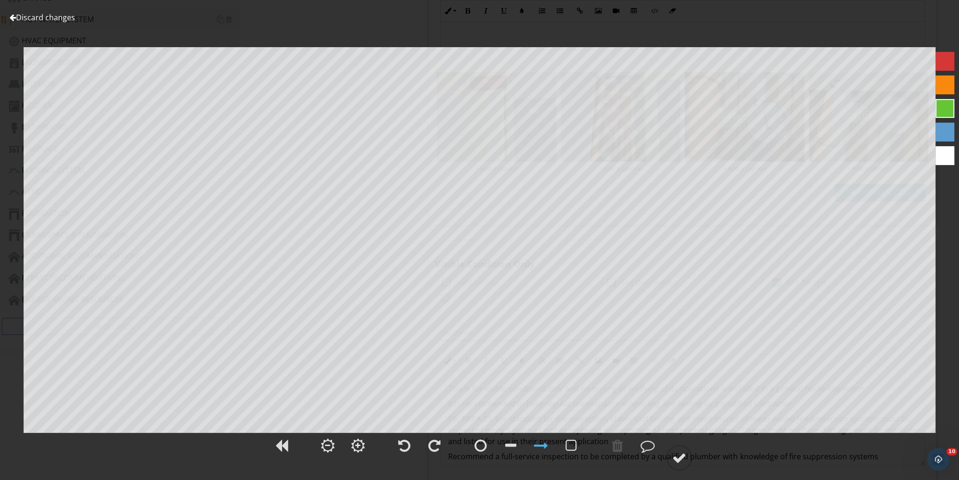
click at [53, 17] on link "Discard changes" at bounding box center [42, 17] width 66 height 10
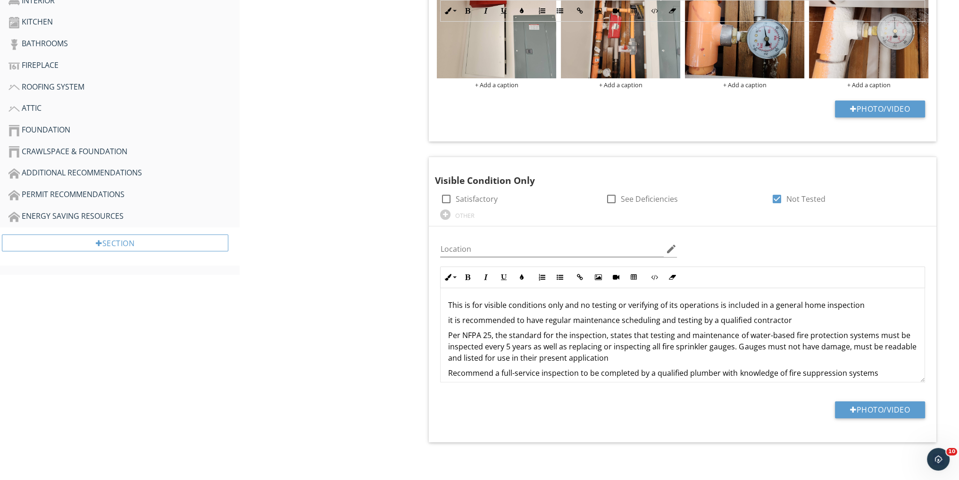
scroll to position [142, 0]
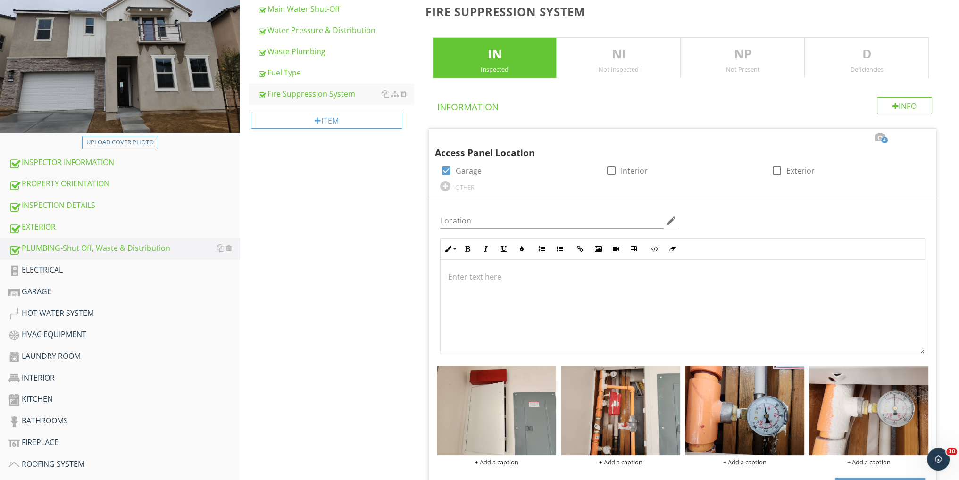
click at [869, 54] on p "D" at bounding box center [866, 54] width 123 height 19
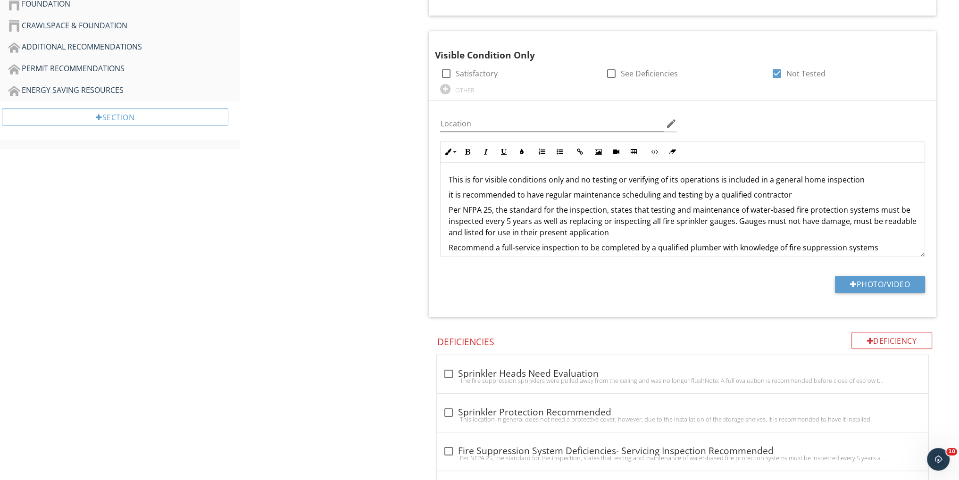
scroll to position [896, 0]
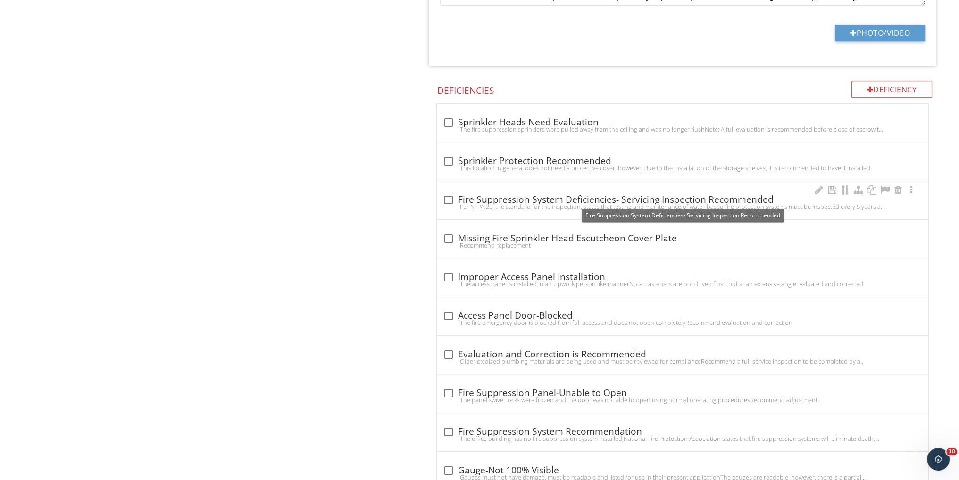
click at [451, 197] on div at bounding box center [448, 200] width 16 height 16
checkbox input "true"
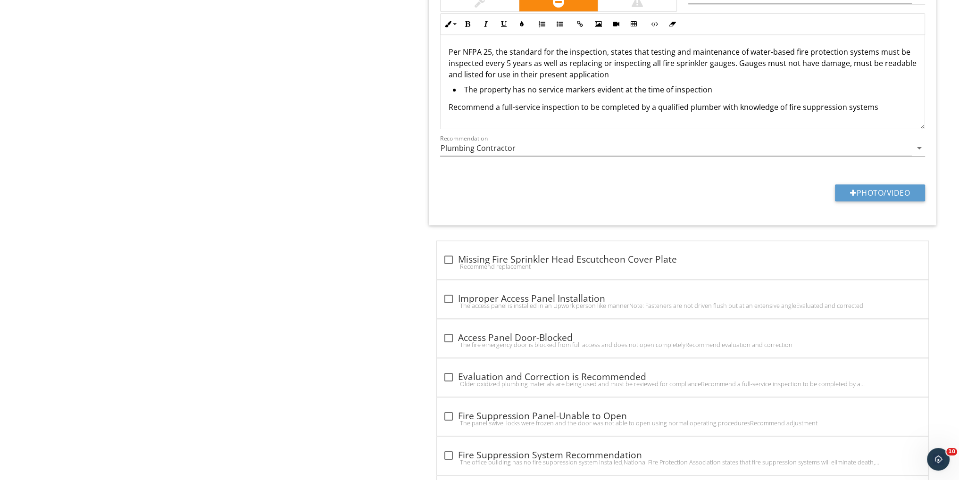
scroll to position [1337, 0]
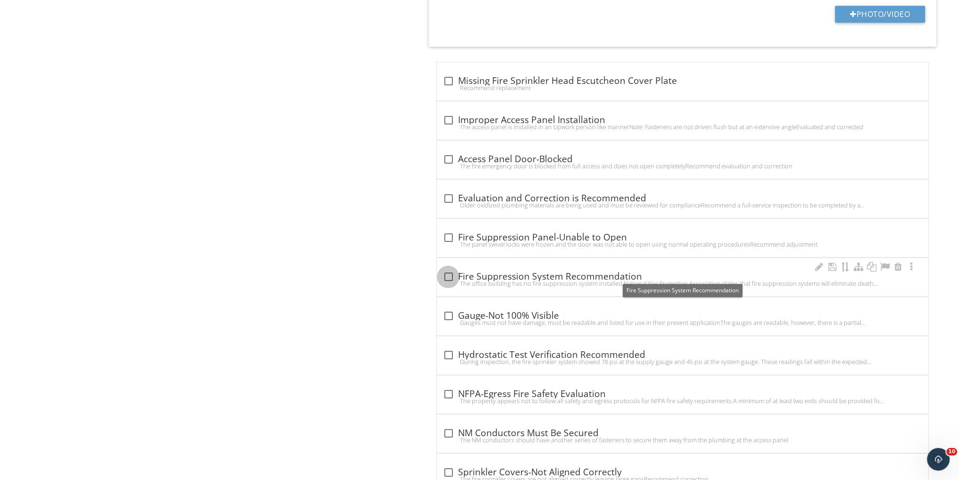
click at [447, 273] on div at bounding box center [448, 277] width 16 height 16
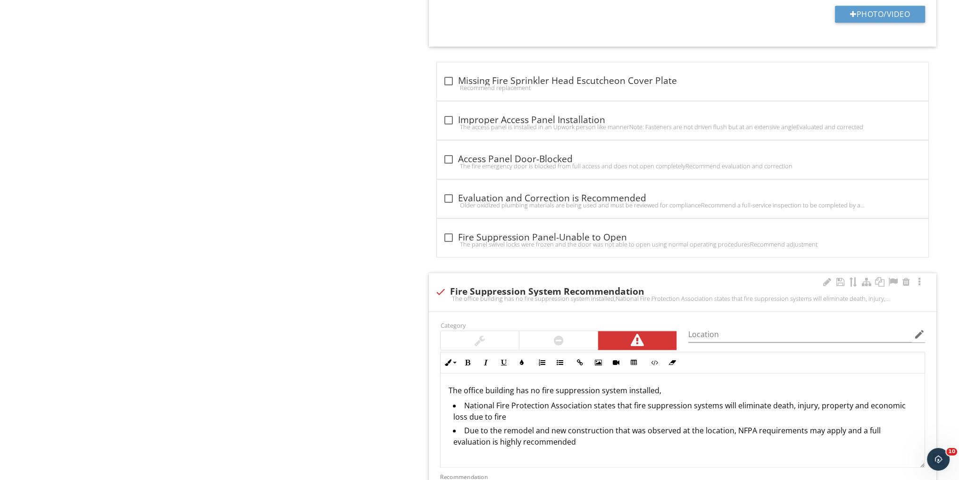
click at [439, 285] on div at bounding box center [440, 292] width 16 height 16
checkbox input "true"
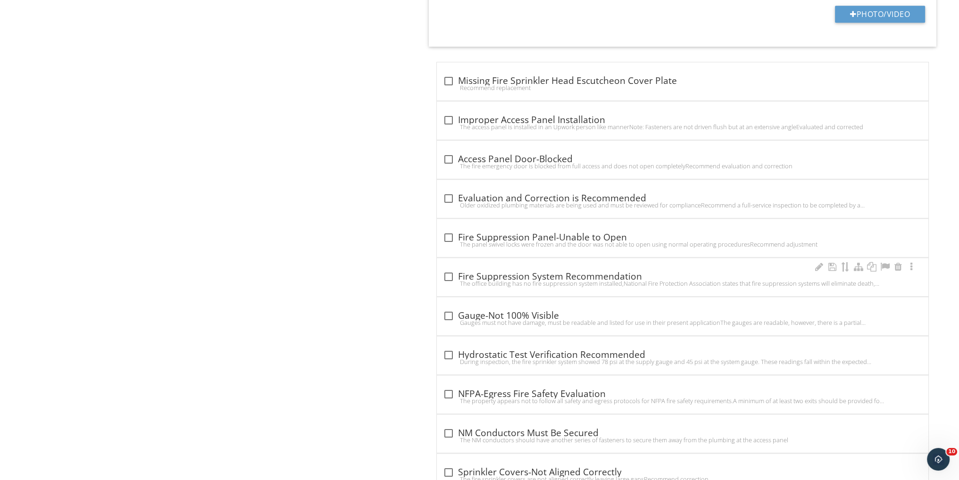
scroll to position [1400, 0]
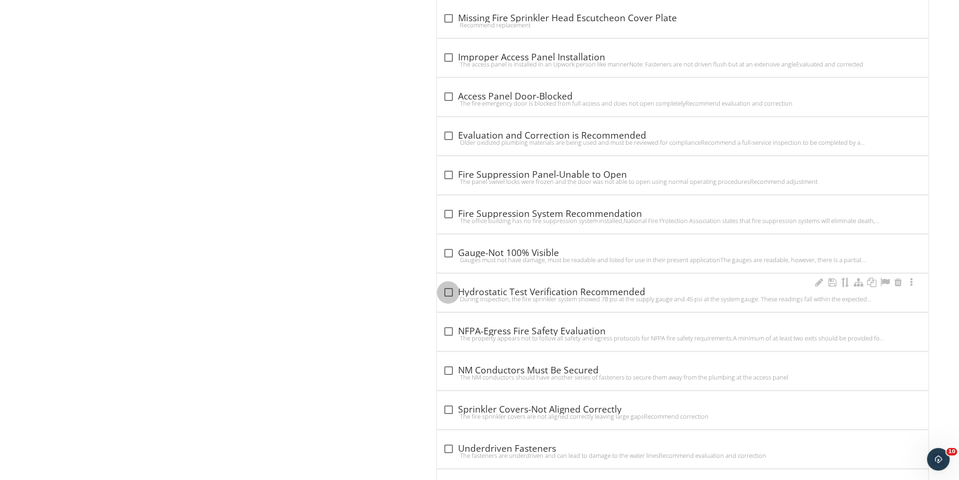
click at [450, 290] on div at bounding box center [448, 292] width 16 height 16
checkbox input "true"
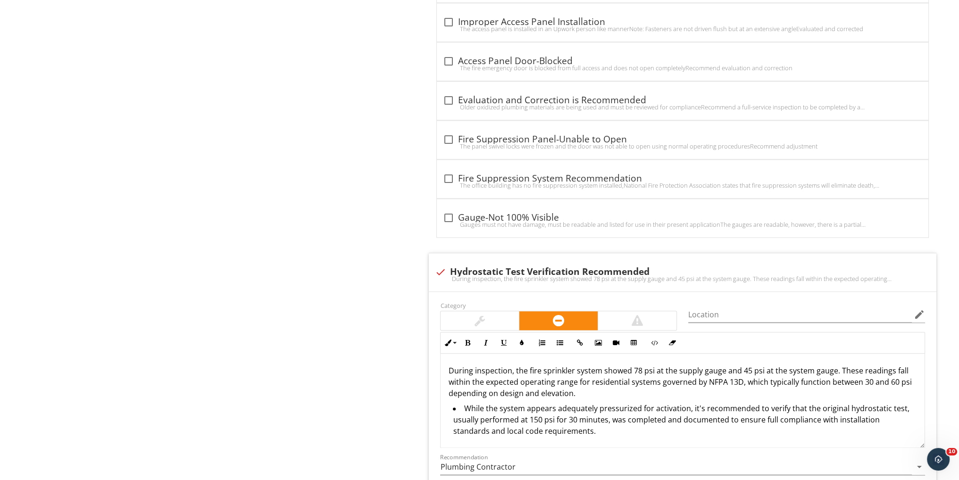
scroll to position [1463, 0]
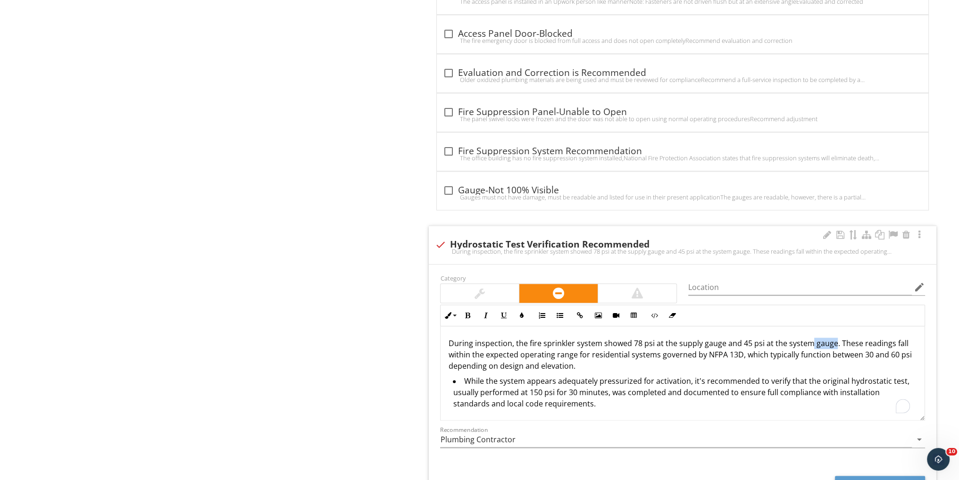
drag, startPoint x: 832, startPoint y: 339, endPoint x: 808, endPoint y: 340, distance: 24.6
click at [808, 340] on p "During inspection, the fire sprinkler system showed 78 psi at the supply gauge …" at bounding box center [682, 355] width 469 height 34
click at [745, 341] on p "During inspection, the fire sprinkler system showed 78 psi at the supply gauge …" at bounding box center [682, 355] width 469 height 34
drag, startPoint x: 640, startPoint y: 338, endPoint x: 632, endPoint y: 338, distance: 8.0
click at [632, 338] on p "During inspection, the fire sprinkler system showed 78 psi at the supply gauge …" at bounding box center [682, 355] width 469 height 34
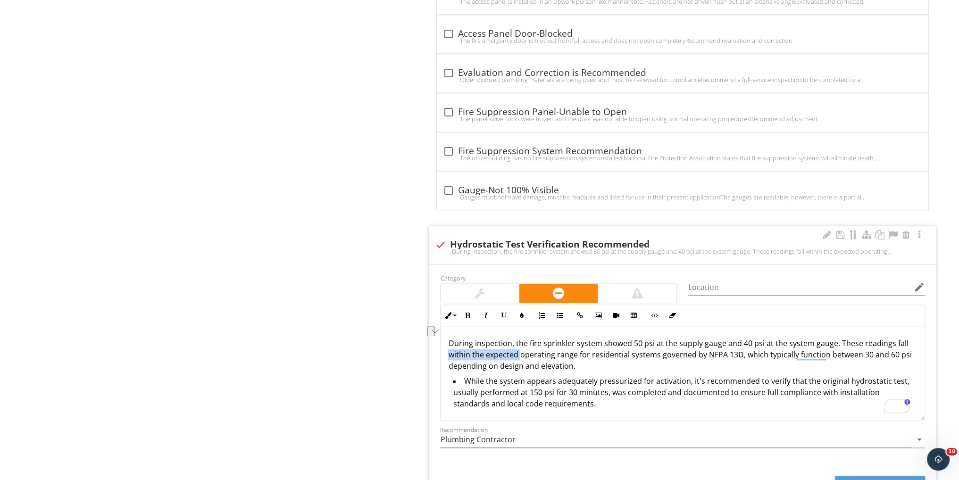
drag, startPoint x: 519, startPoint y: 350, endPoint x: 447, endPoint y: 351, distance: 71.3
click at [447, 351] on div "During inspection, the fire sprinkler system showed 50 psi at the supply gauge …" at bounding box center [683, 373] width 484 height 94
drag, startPoint x: 602, startPoint y: 363, endPoint x: 744, endPoint y: 351, distance: 142.5
click at [744, 351] on p "During inspection, the fire sprinkler system showed 50 psi at the supply gauge …" at bounding box center [682, 355] width 469 height 34
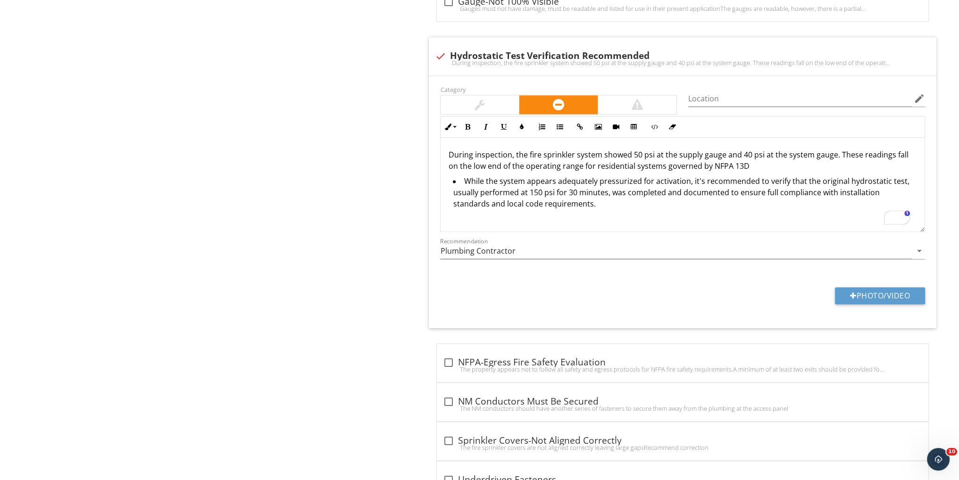
scroll to position [1651, 0]
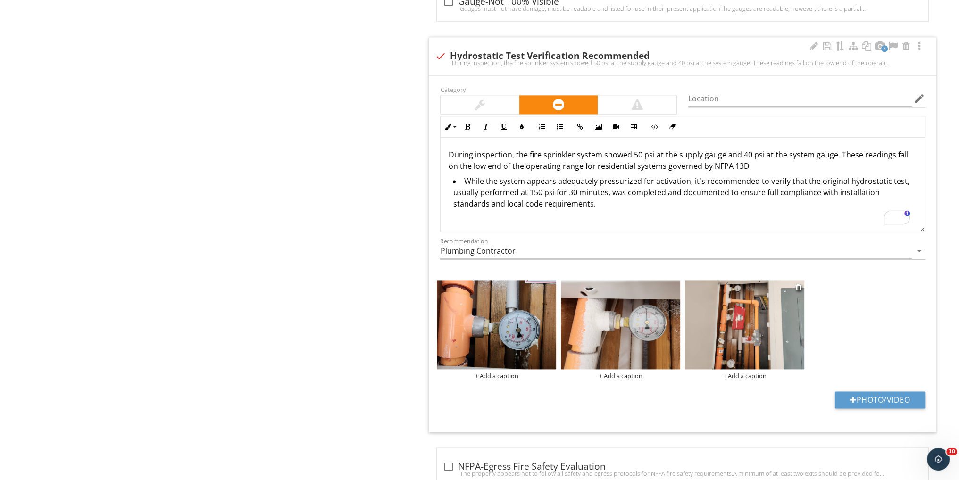
click at [741, 330] on img at bounding box center [744, 325] width 119 height 90
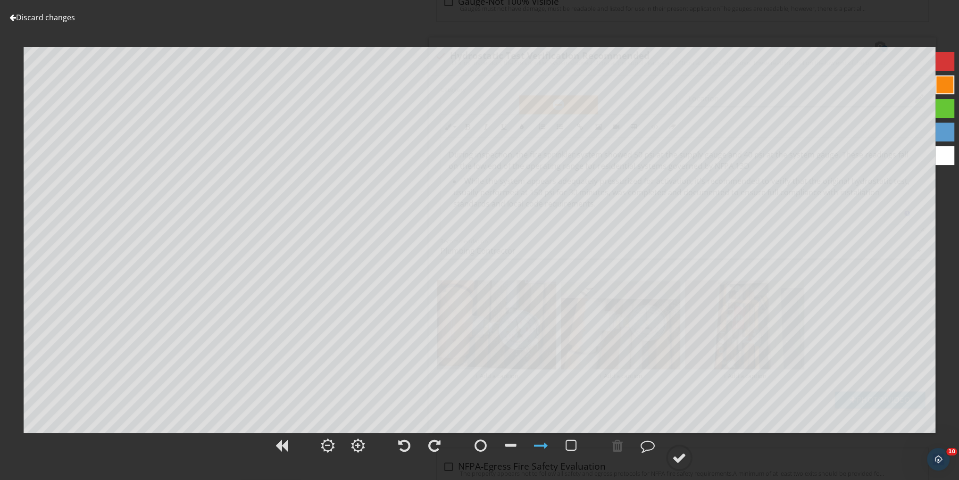
click at [65, 20] on link "Discard changes" at bounding box center [42, 17] width 66 height 10
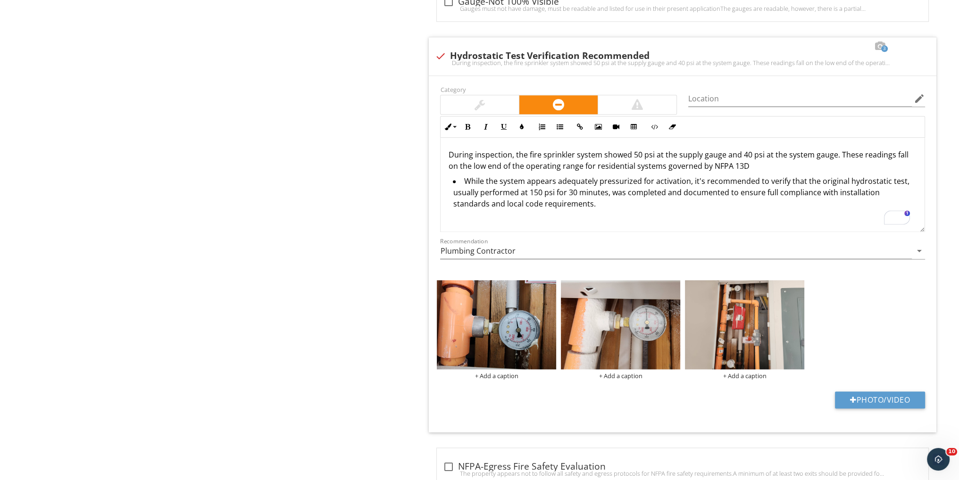
scroll to position [1715, 0]
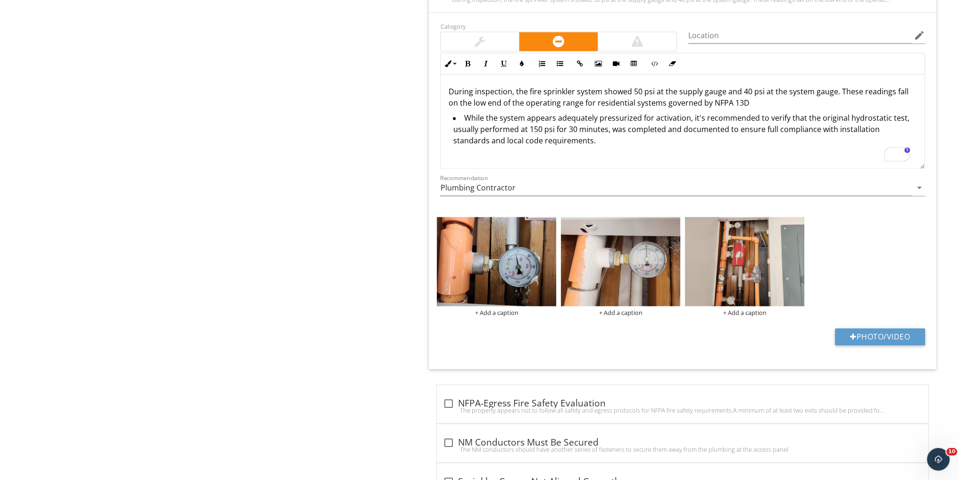
click at [598, 136] on li "While the system appears adequately pressurized for activation, it's recommende…" at bounding box center [685, 130] width 464 height 36
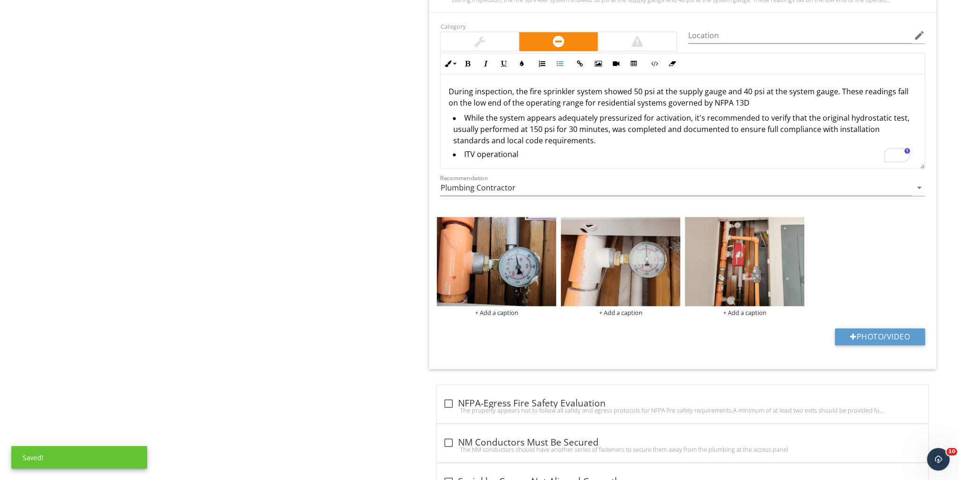
click at [749, 262] on img at bounding box center [744, 262] width 119 height 90
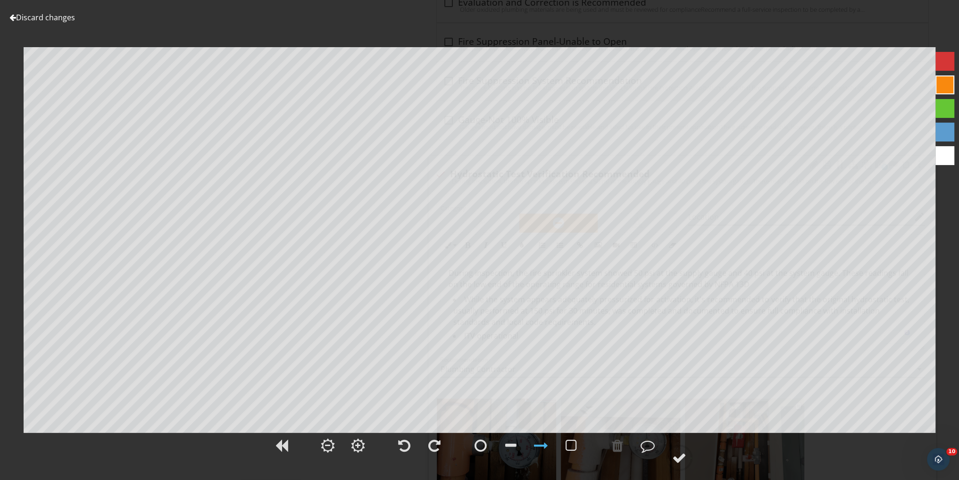
scroll to position [1526, 0]
click at [72, 17] on link "Discard changes" at bounding box center [42, 17] width 66 height 10
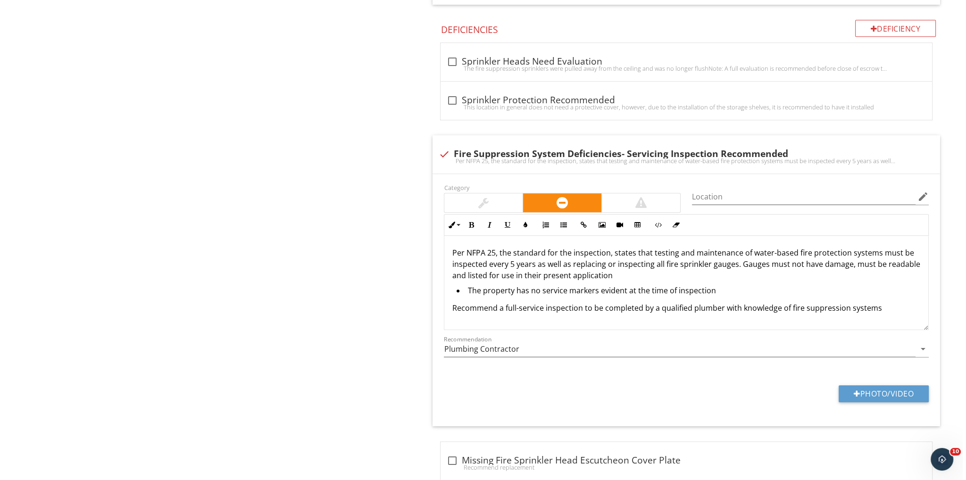
scroll to position [960, 0]
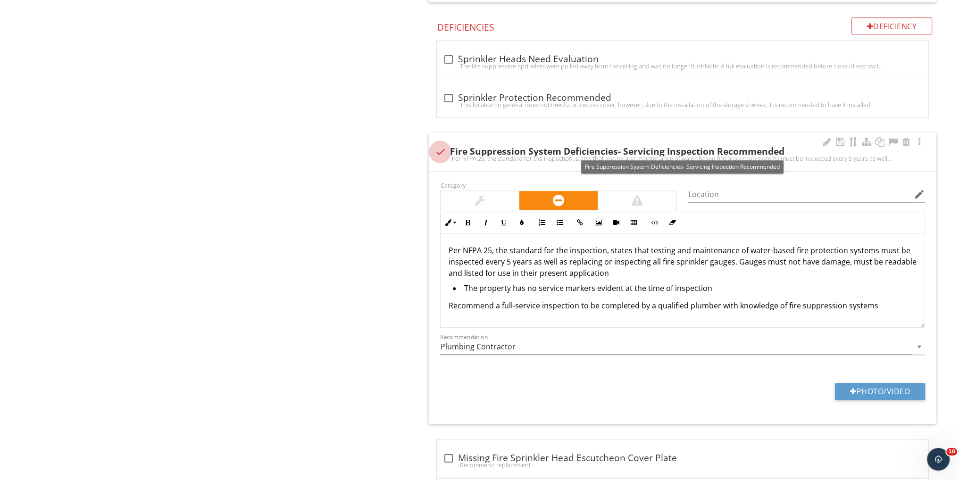
click at [438, 148] on div at bounding box center [440, 152] width 16 height 16
checkbox input "true"
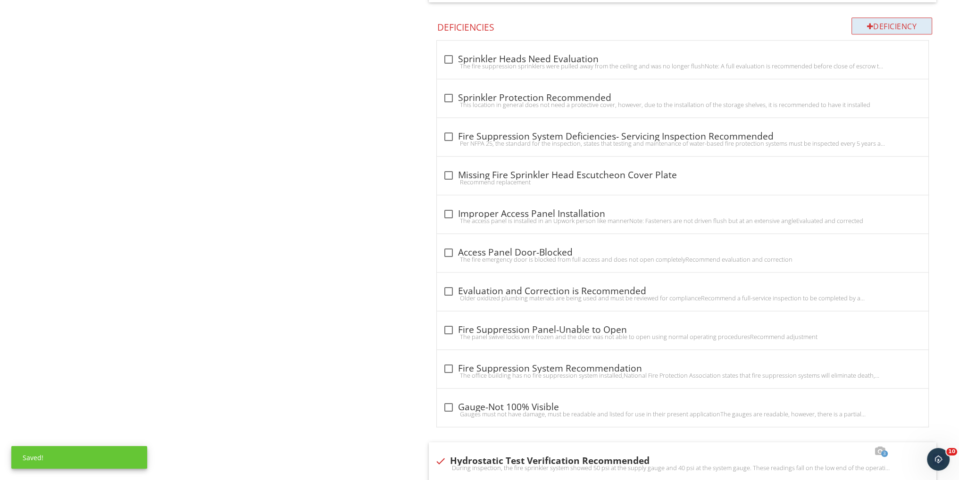
click at [867, 25] on div at bounding box center [870, 27] width 7 height 8
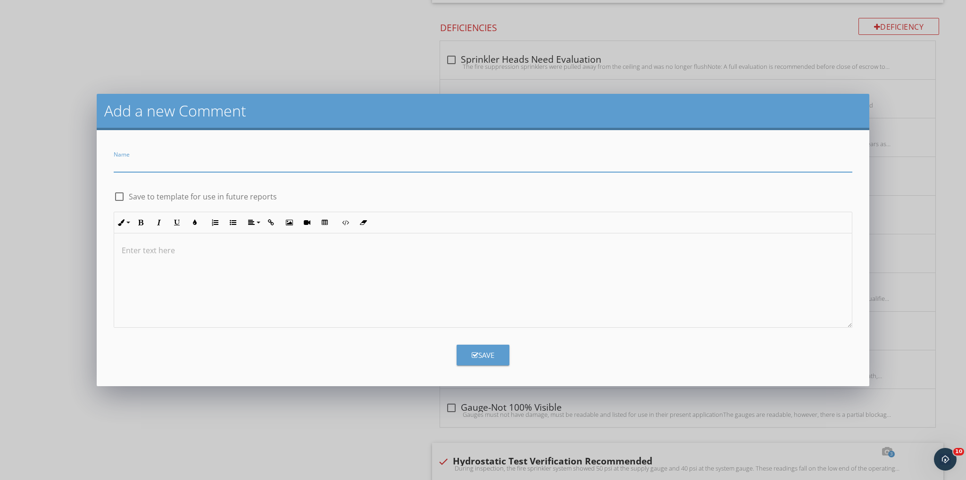
click at [247, 165] on input "Name" at bounding box center [483, 165] width 739 height 16
type input "V"
type input "Incorrect Valve Installed"
click at [119, 196] on div at bounding box center [119, 197] width 16 height 16
checkbox input "true"
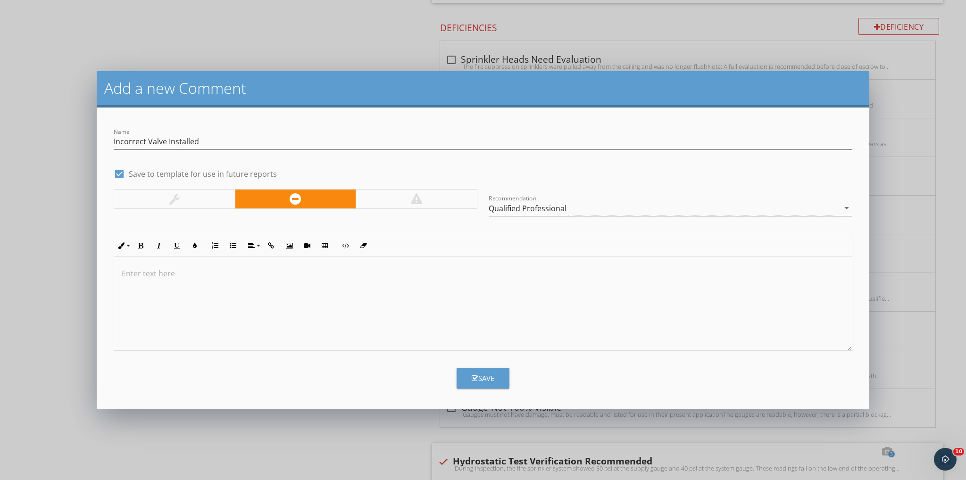
click at [447, 194] on div at bounding box center [416, 199] width 121 height 19
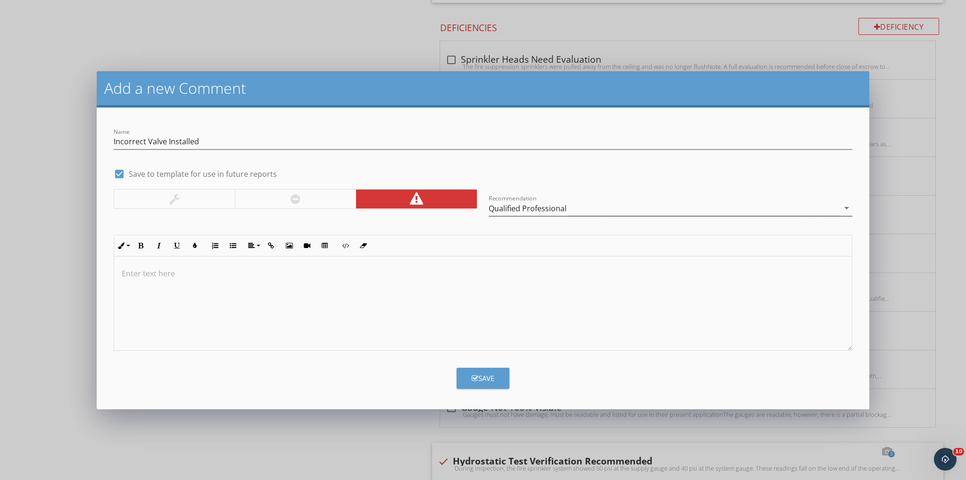
click at [533, 209] on div "Qualified Professional" at bounding box center [528, 208] width 78 height 8
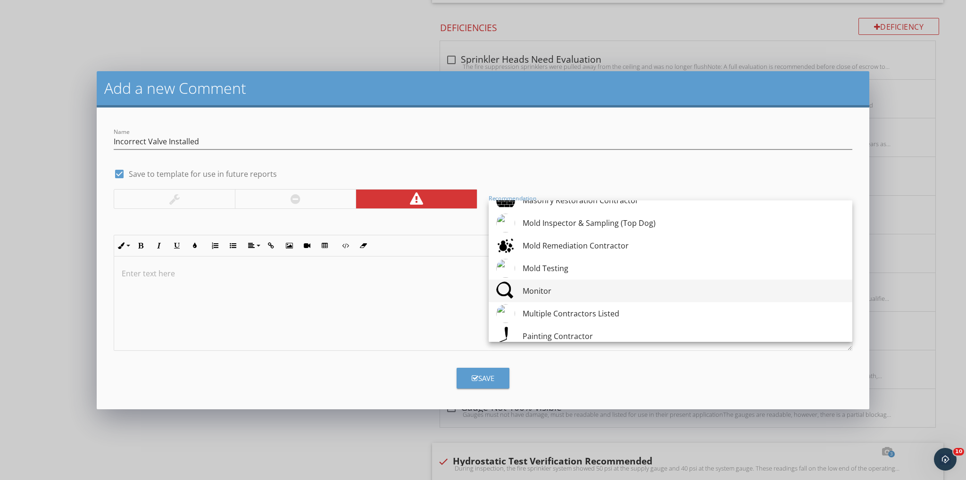
scroll to position [1069, 0]
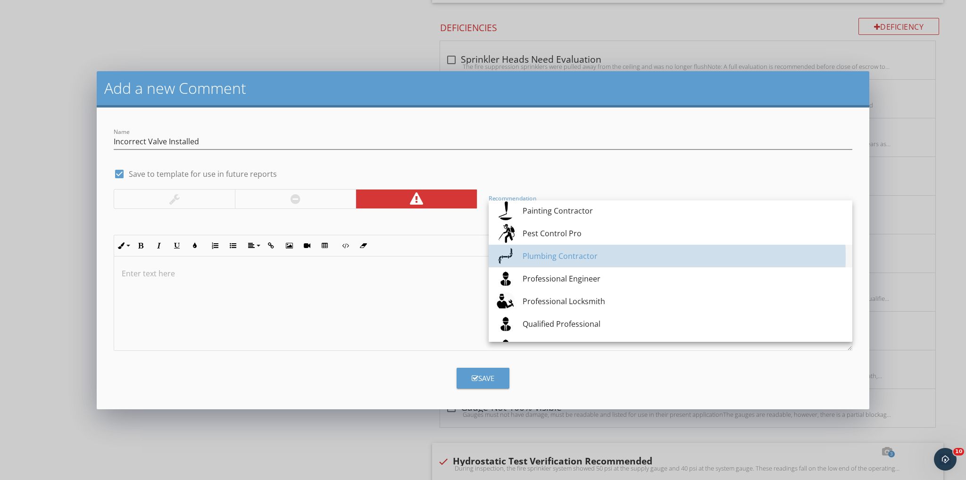
click at [557, 245] on link "Plumbing Contractor" at bounding box center [671, 256] width 364 height 23
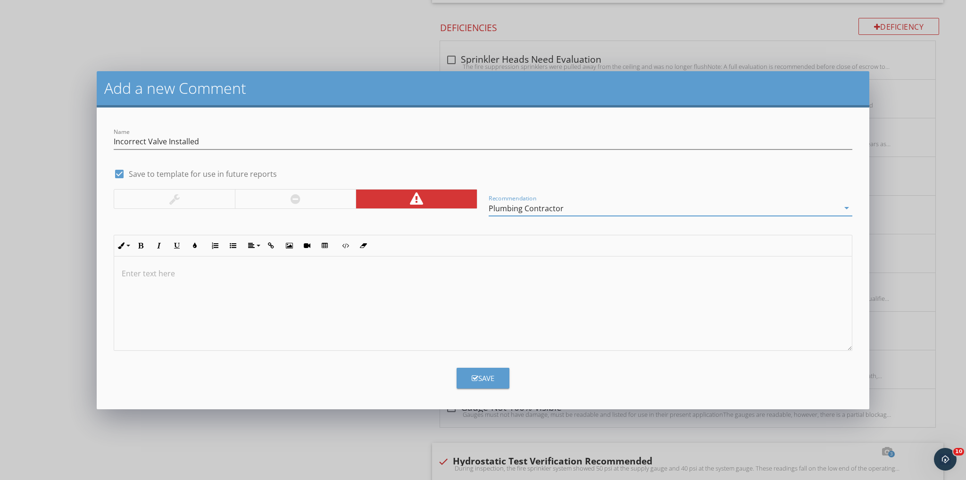
click at [432, 280] on div at bounding box center [483, 304] width 738 height 94
click at [182, 266] on div "To enrich screen reader interactions, please activate Accessibility in Grammarl…" at bounding box center [483, 304] width 738 height 94
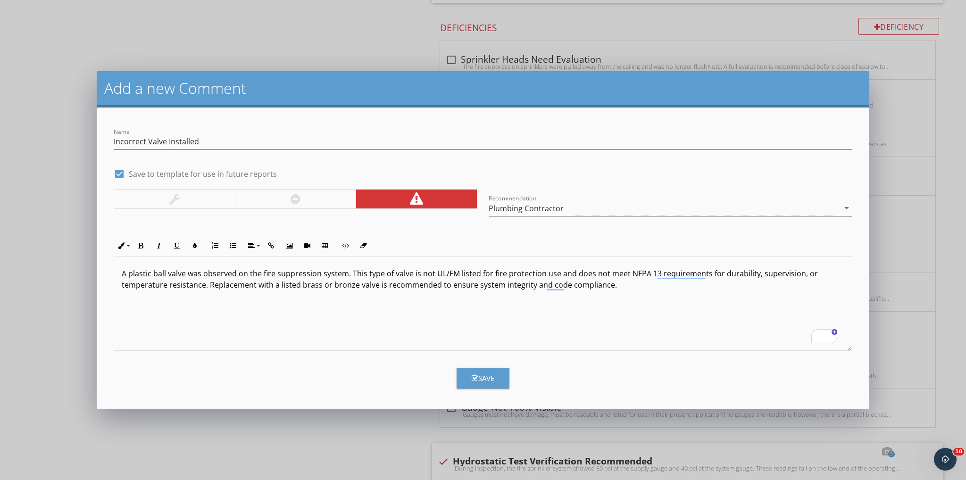
click at [350, 271] on p "A plastic ball valve was observed on the fire suppression system. This type of …" at bounding box center [483, 279] width 723 height 23
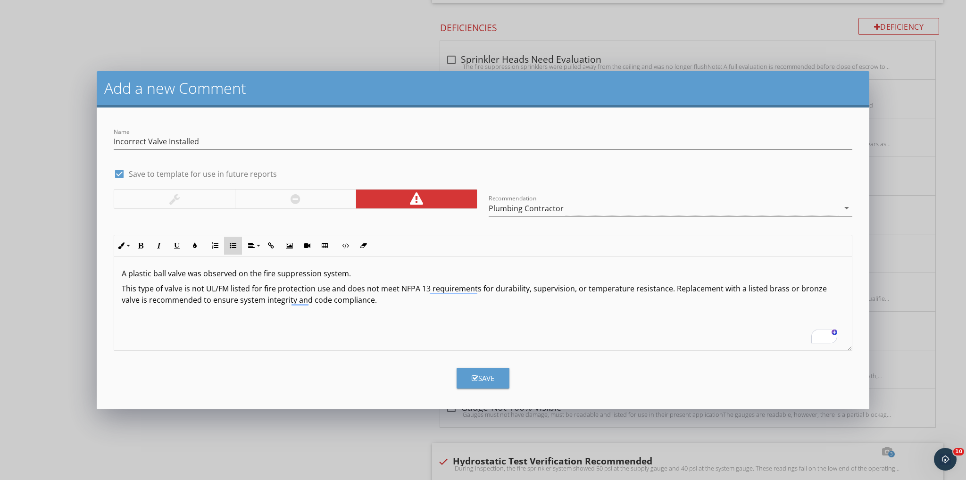
click at [231, 242] on button "Unordered List" at bounding box center [233, 246] width 18 height 18
click at [401, 341] on div "A plastic ball valve was observed on the fire suppression system. This type of …" at bounding box center [483, 304] width 738 height 94
click at [686, 288] on li "This type of valve is not UL/FM listed for fire protection use and does not mee…" at bounding box center [485, 295] width 718 height 25
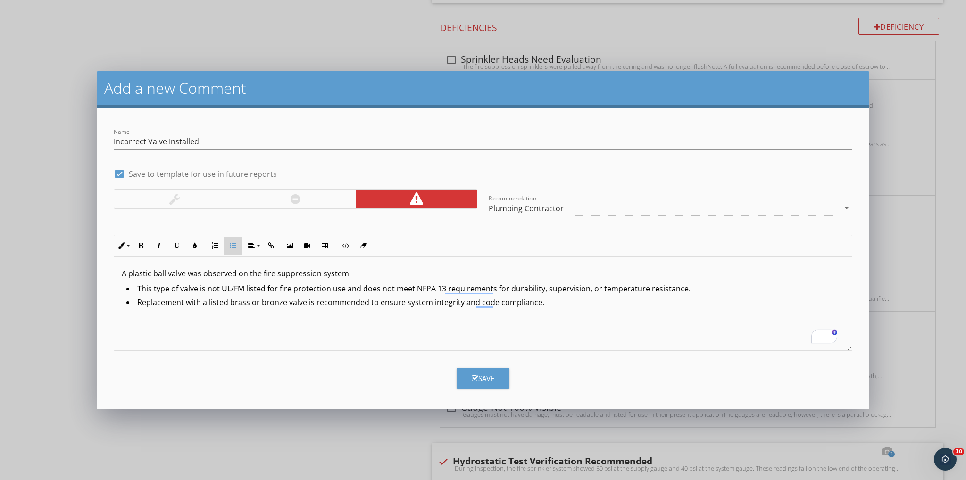
click at [232, 246] on icon "button" at bounding box center [233, 246] width 7 height 7
click at [596, 302] on p "Replacement with a listed brass or bronze valve is recommended to ensure system…" at bounding box center [483, 306] width 723 height 11
drag, startPoint x: 221, startPoint y: 319, endPoint x: 200, endPoint y: 319, distance: 20.8
click at [200, 319] on p "Plumbing contractors with" at bounding box center [483, 321] width 723 height 11
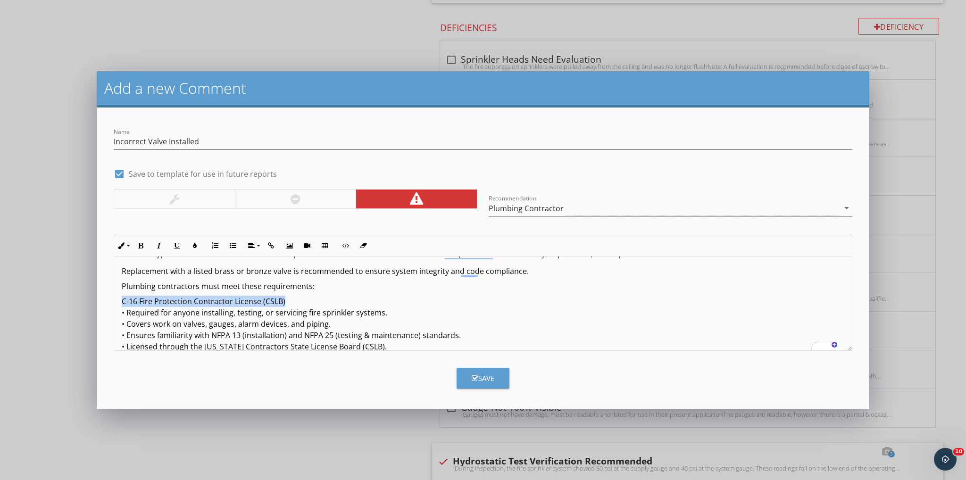
drag, startPoint x: 289, startPoint y: 297, endPoint x: 120, endPoint y: 302, distance: 169.0
click at [120, 302] on div "A plastic ball valve was observed on the fire suppression system. This type of …" at bounding box center [483, 293] width 738 height 142
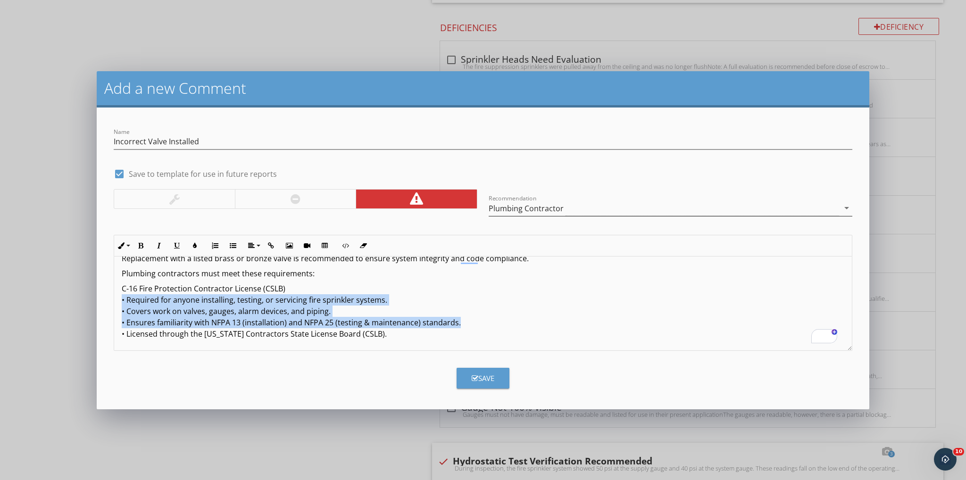
drag, startPoint x: 457, startPoint y: 319, endPoint x: 117, endPoint y: 303, distance: 340.1
click at [117, 303] on div "A plastic ball valve was observed on the fire suppression system. This type of …" at bounding box center [483, 280] width 738 height 142
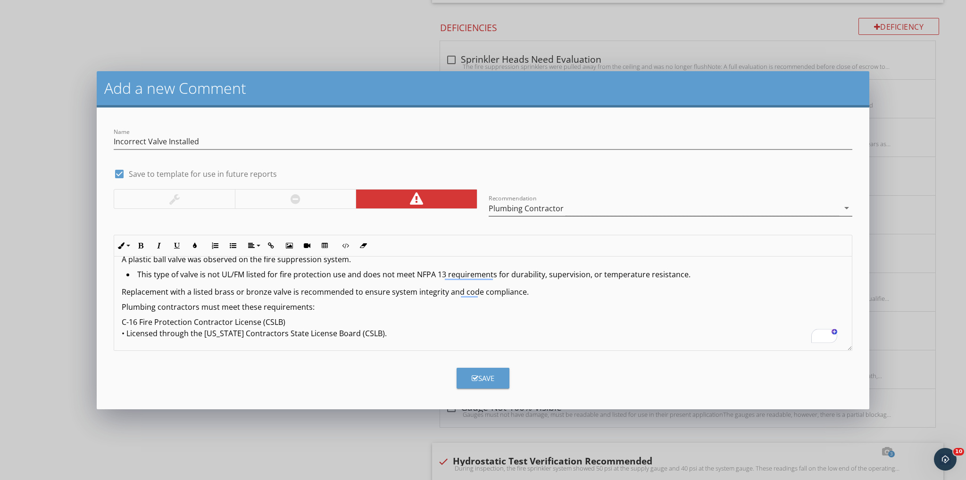
scroll to position [14, 0]
click at [122, 324] on p "C-16 Fire Protection Contractor License (CSLB) • Licensed through the Californi…" at bounding box center [483, 328] width 723 height 23
click at [226, 244] on button "Unordered List" at bounding box center [233, 246] width 18 height 18
click at [130, 333] on li "C-16 Fire Protection Contractor License (CSLB) • Licensed through the Californi…" at bounding box center [485, 330] width 718 height 25
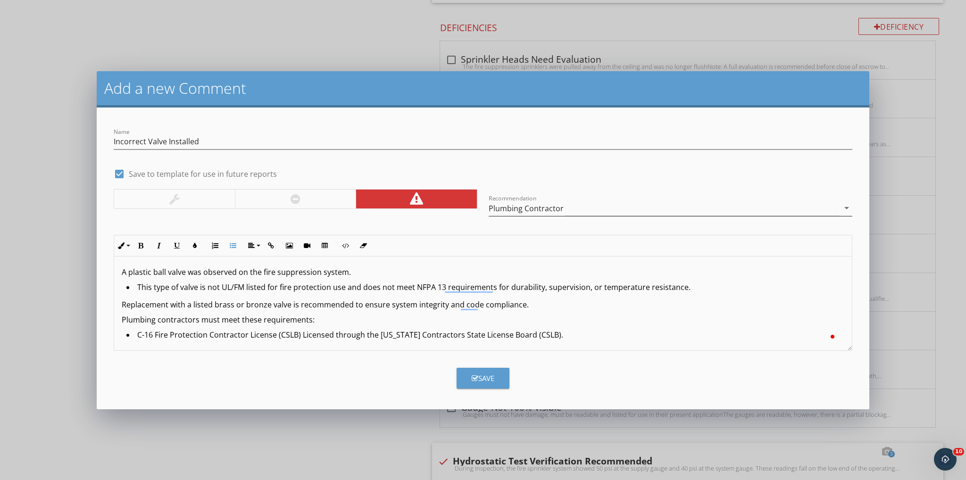
scroll to position [1, 0]
click at [301, 335] on li "C-16 Fire Protection Contractor License (CSLB) Licensed through the California …" at bounding box center [485, 336] width 718 height 14
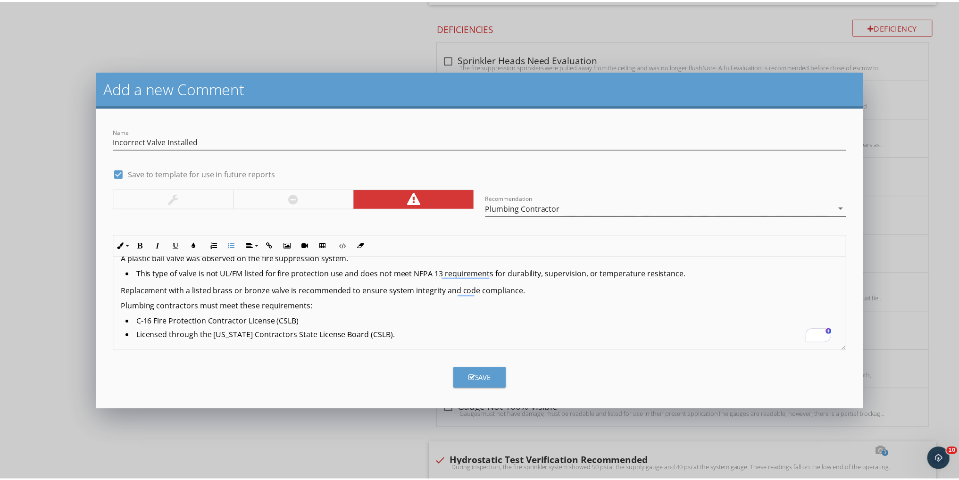
scroll to position [0, 0]
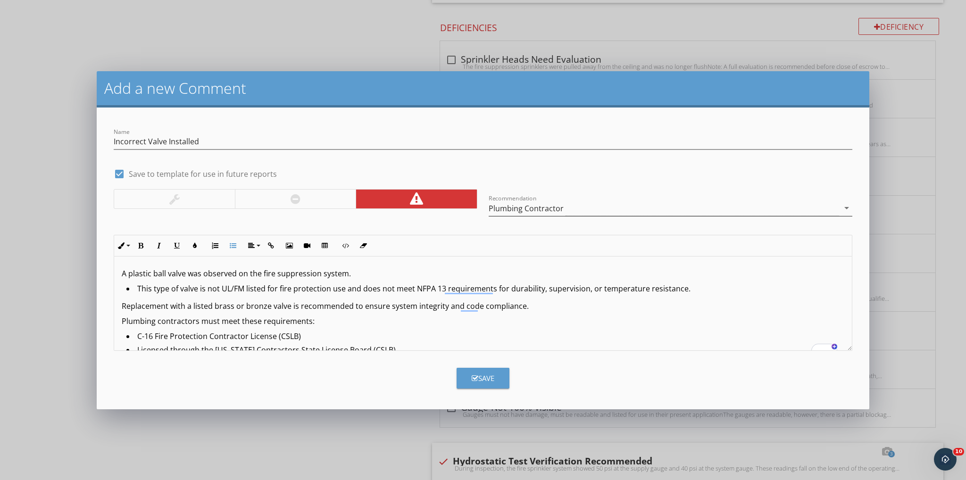
click at [552, 208] on div "Plumbing Contractor" at bounding box center [526, 208] width 75 height 8
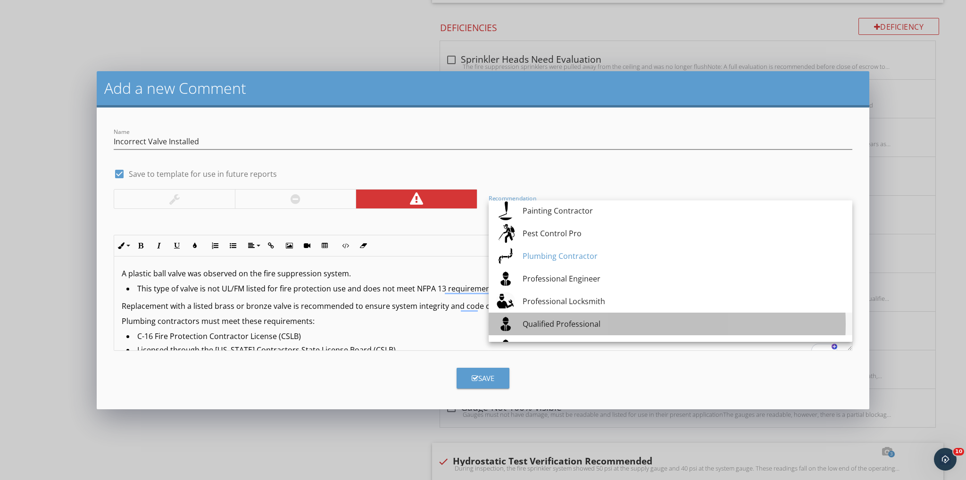
click at [554, 323] on div "Qualified Professional" at bounding box center [684, 323] width 322 height 11
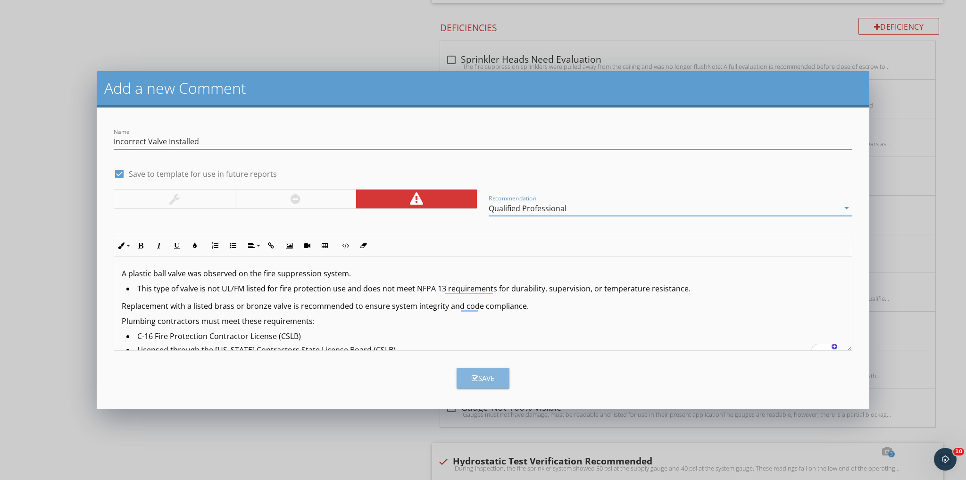
click at [485, 373] on div "Save" at bounding box center [483, 378] width 23 height 11
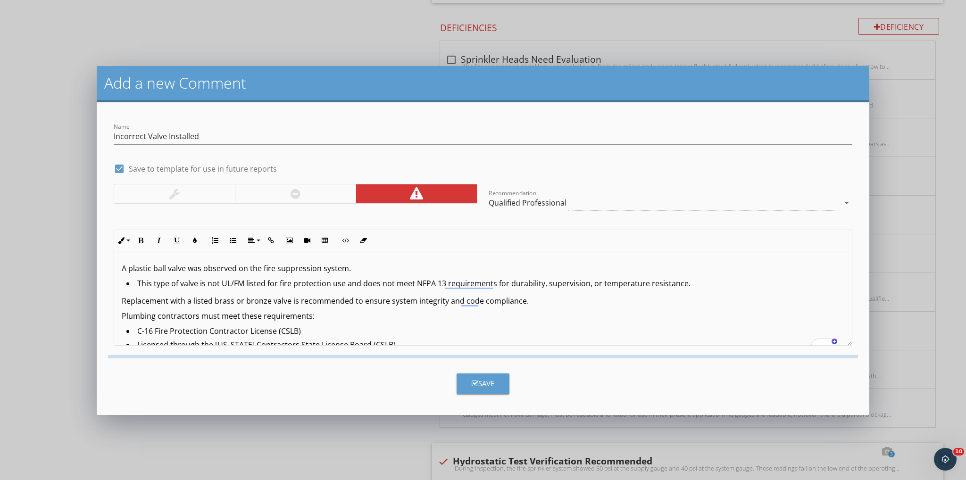
checkbox input "false"
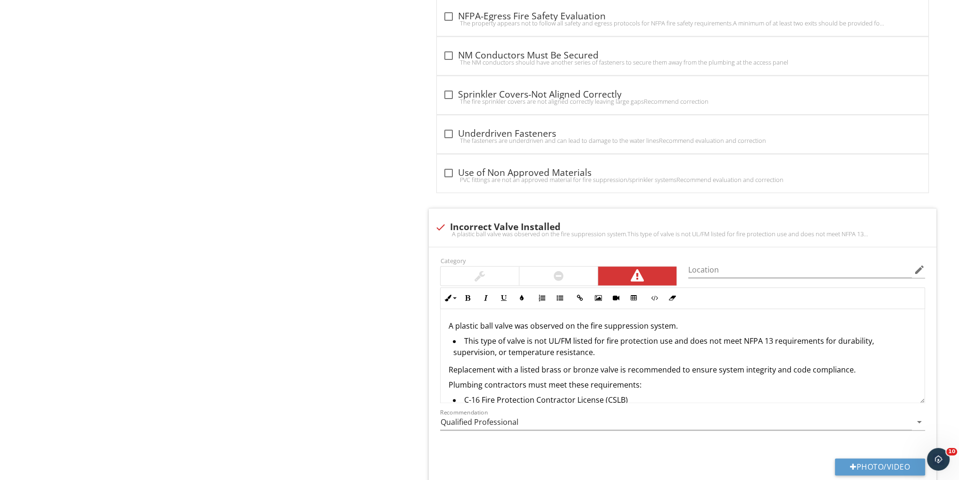
scroll to position [1870, 0]
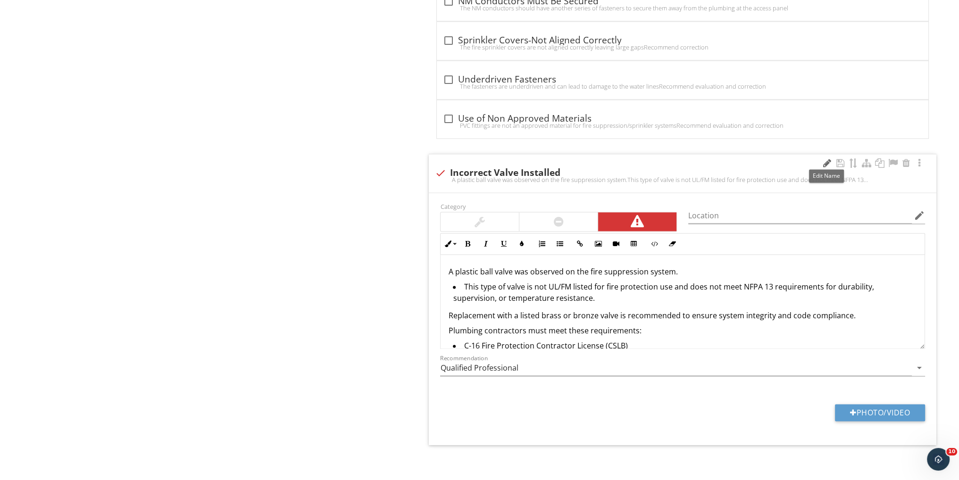
click at [825, 159] on div at bounding box center [826, 163] width 11 height 9
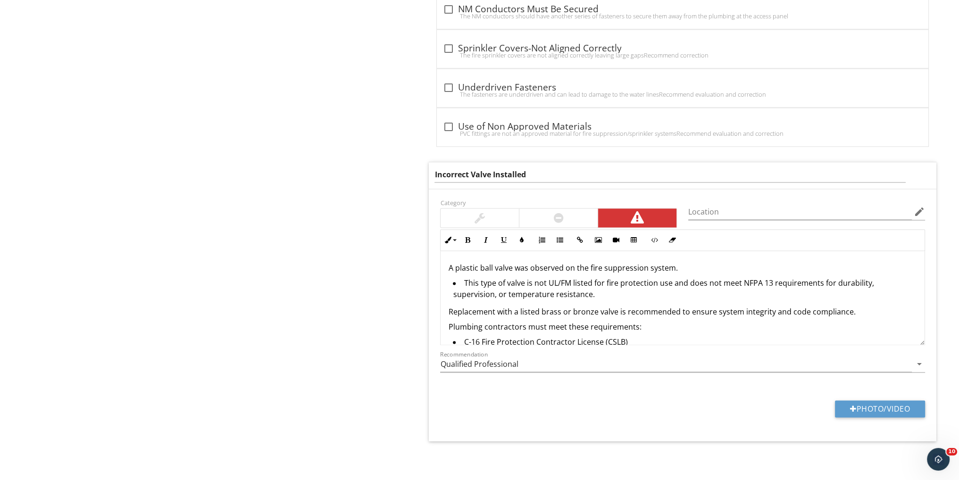
scroll to position [1858, 0]
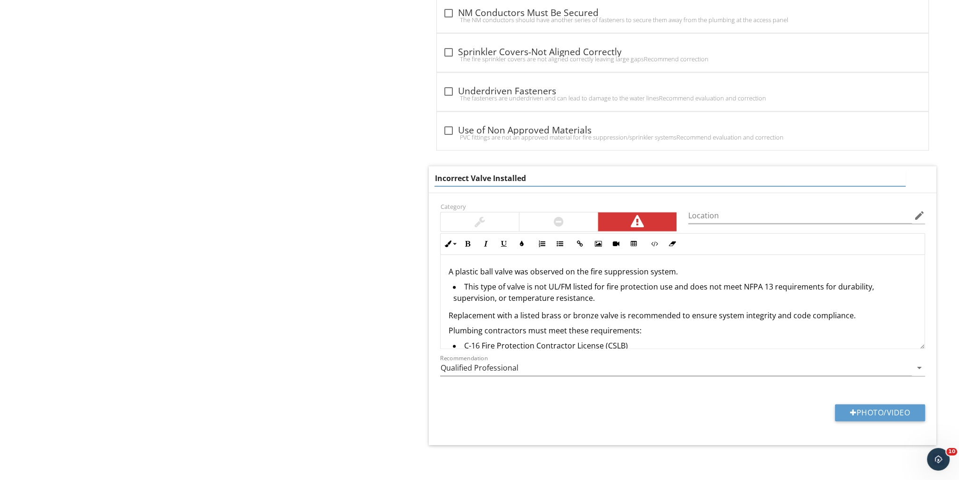
drag, startPoint x: 469, startPoint y: 175, endPoint x: 411, endPoint y: 172, distance: 57.6
type input "Non Compliant Valve Installed"
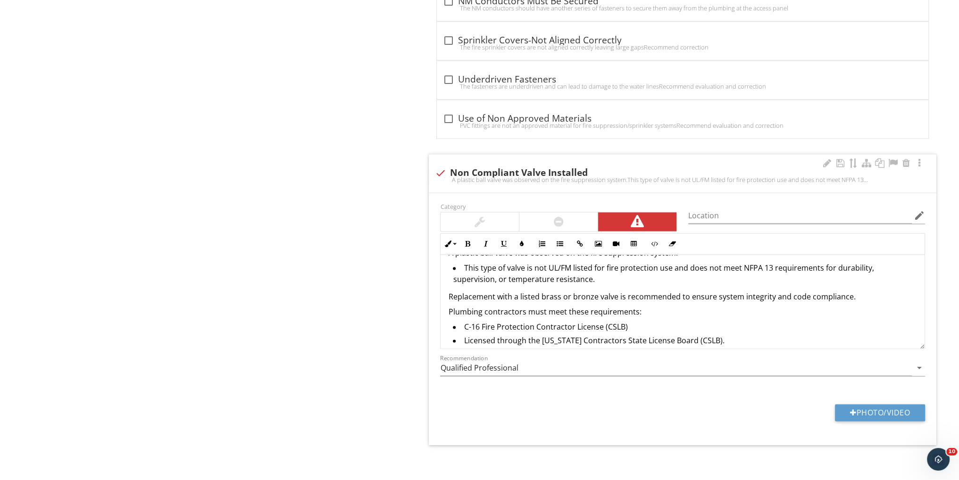
scroll to position [26, 0]
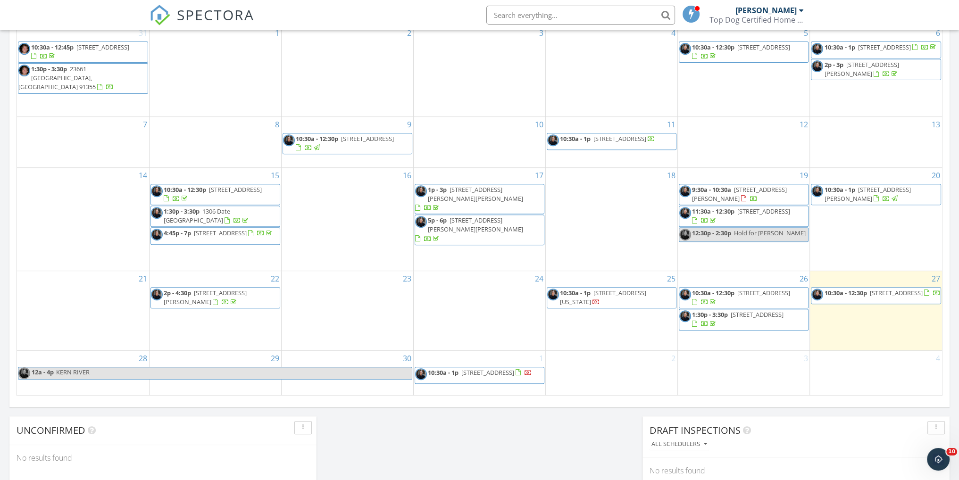
scroll to position [332, 0]
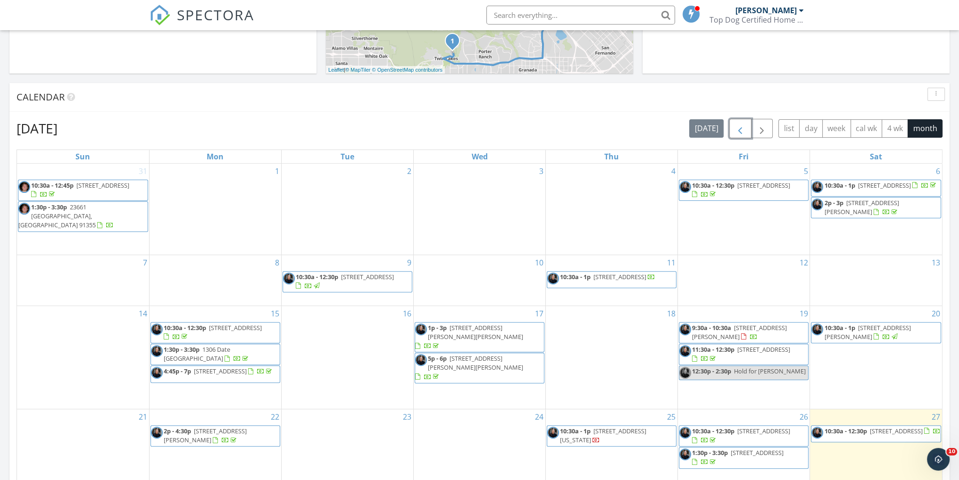
click at [742, 126] on span "button" at bounding box center [740, 128] width 11 height 11
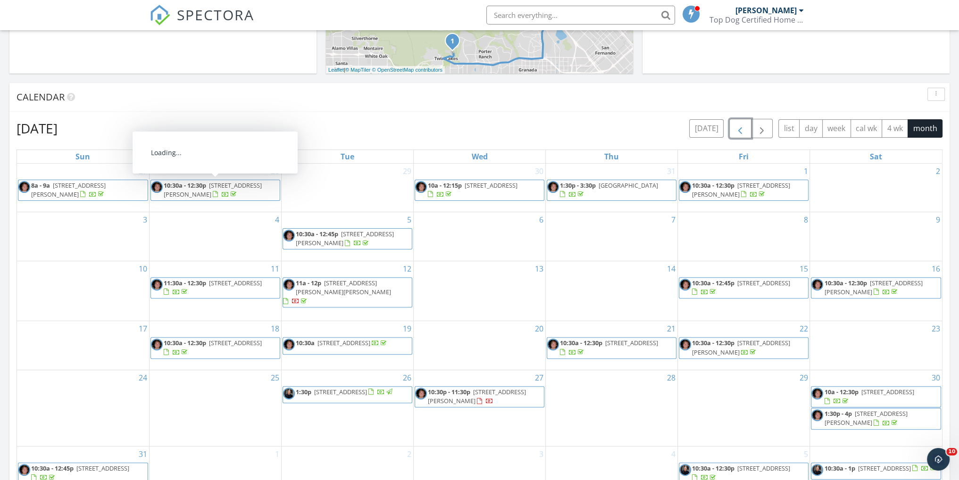
click at [224, 184] on span "[STREET_ADDRESS][PERSON_NAME]" at bounding box center [213, 189] width 98 height 17
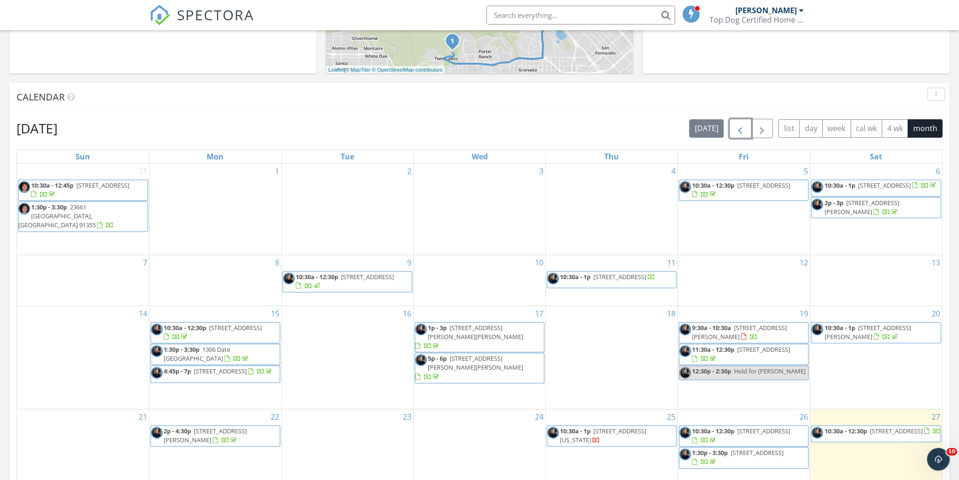
click at [736, 126] on span "button" at bounding box center [740, 128] width 11 height 11
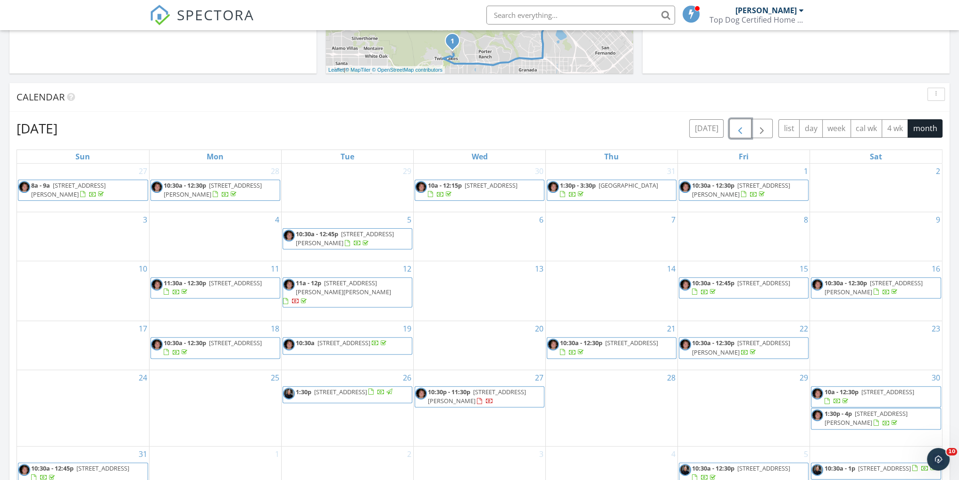
click at [599, 190] on span "[GEOGRAPHIC_DATA]" at bounding box center [628, 185] width 59 height 8
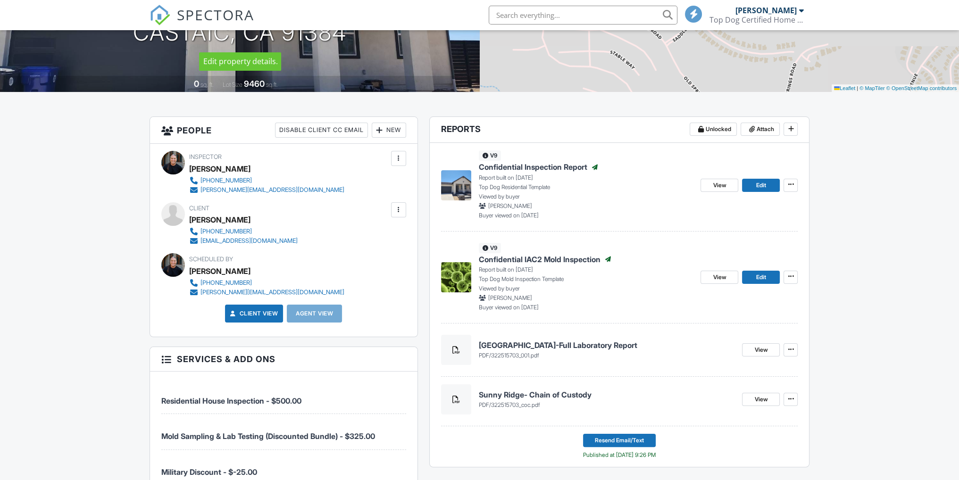
scroll to position [189, 0]
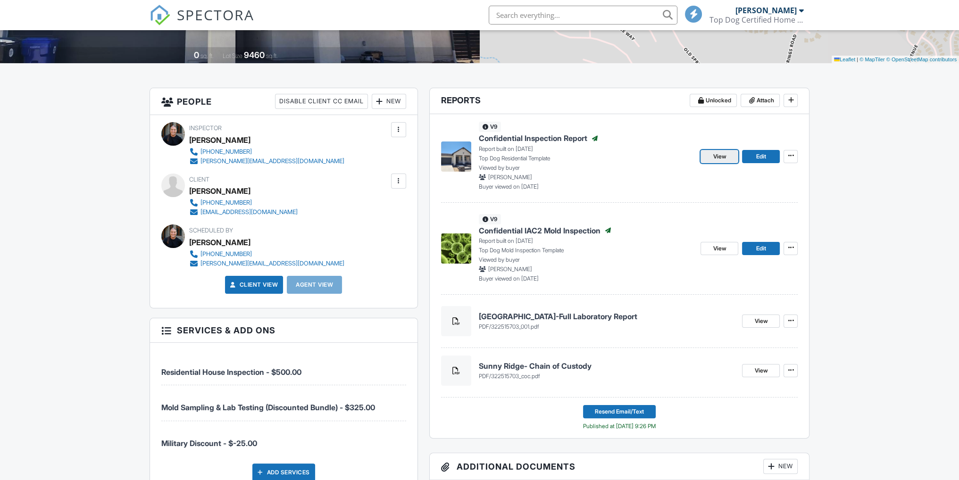
click at [721, 156] on span "View" at bounding box center [719, 156] width 13 height 9
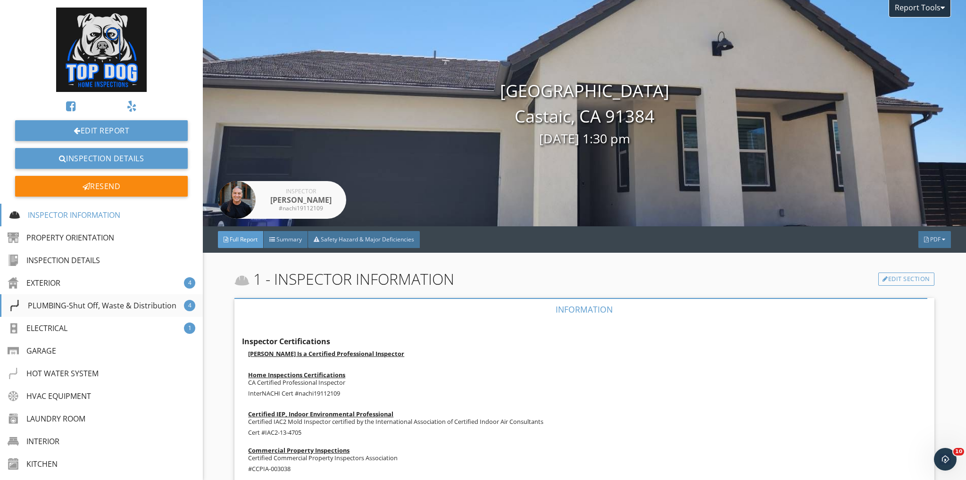
click at [89, 306] on div "PLUMBING-Shut Off, Waste & Distribution" at bounding box center [92, 305] width 167 height 11
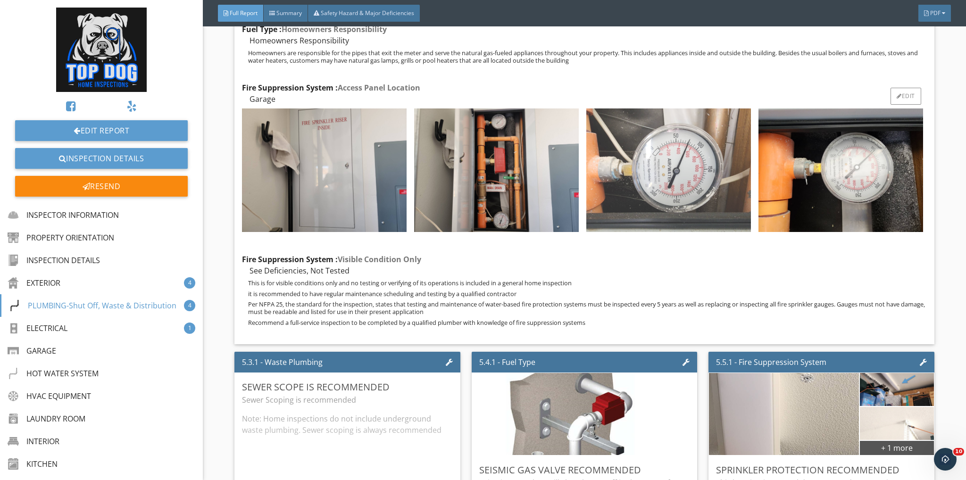
scroll to position [3690, 0]
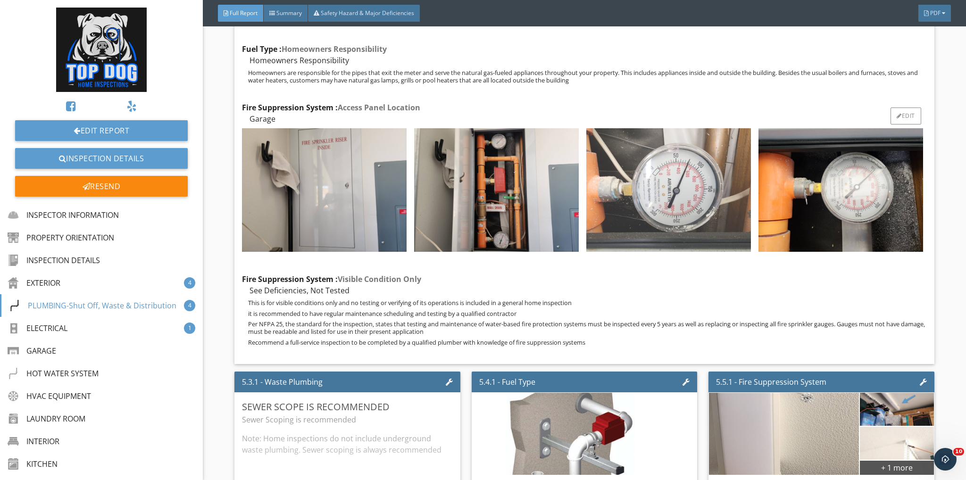
click at [682, 159] on img at bounding box center [668, 190] width 165 height 124
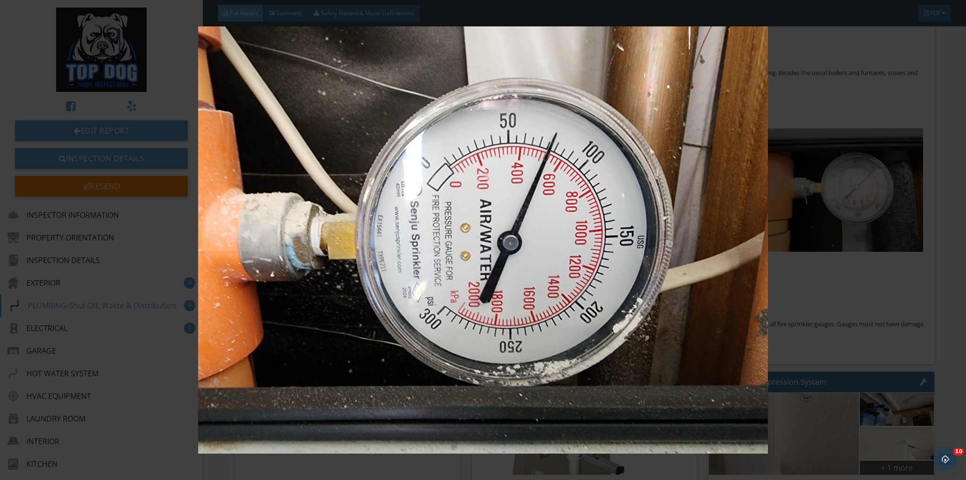
click at [832, 104] on img at bounding box center [483, 239] width 889 height 427
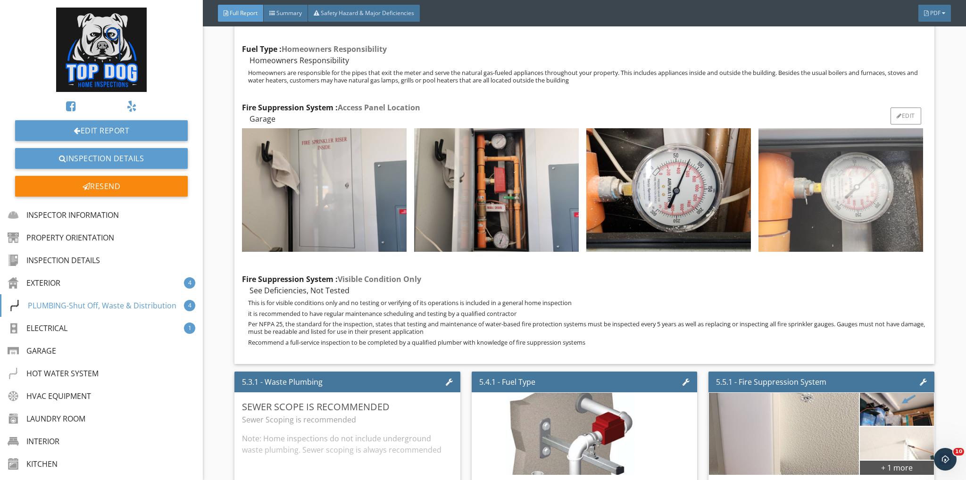
click at [842, 193] on img at bounding box center [841, 190] width 165 height 124
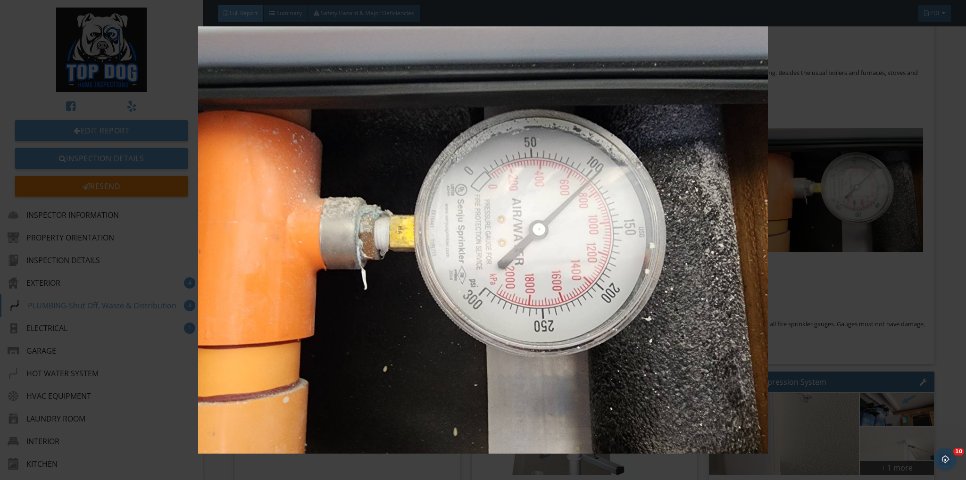
click at [897, 107] on img at bounding box center [483, 239] width 889 height 427
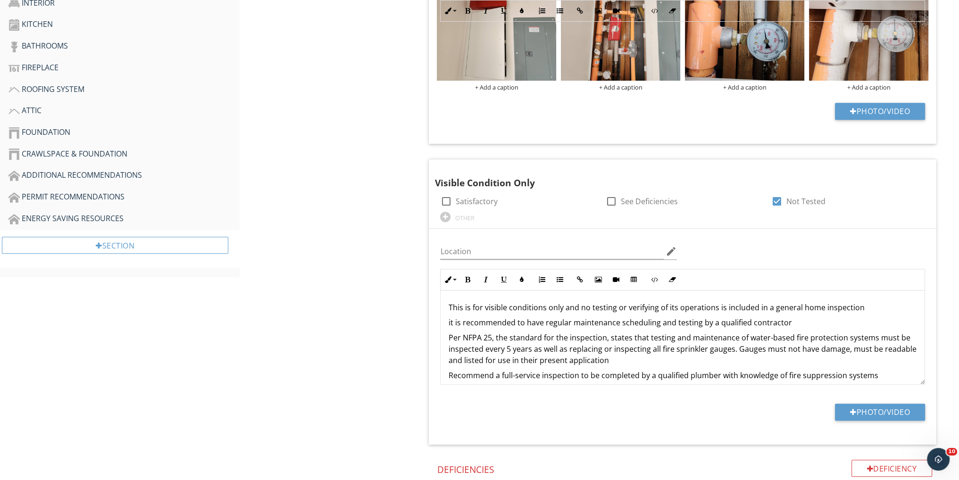
scroll to position [447, 0]
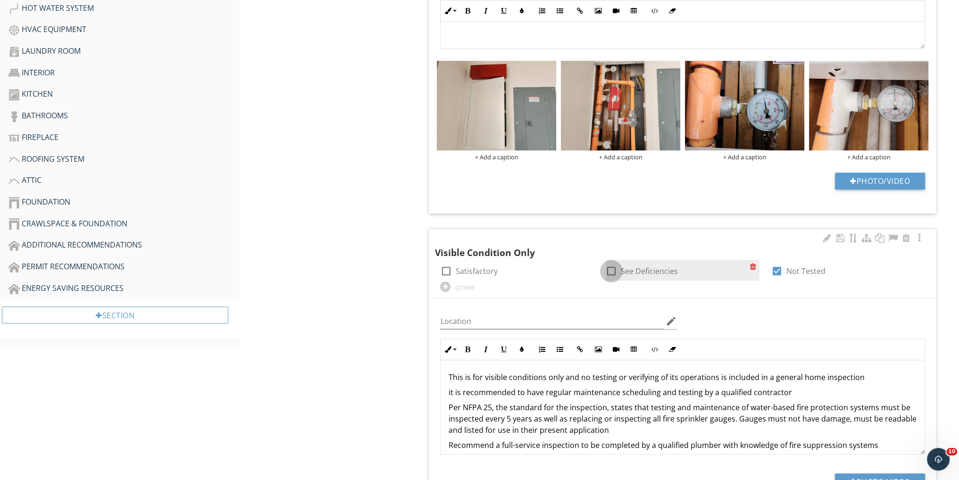
click at [605, 270] on div at bounding box center [611, 271] width 16 height 16
checkbox input "true"
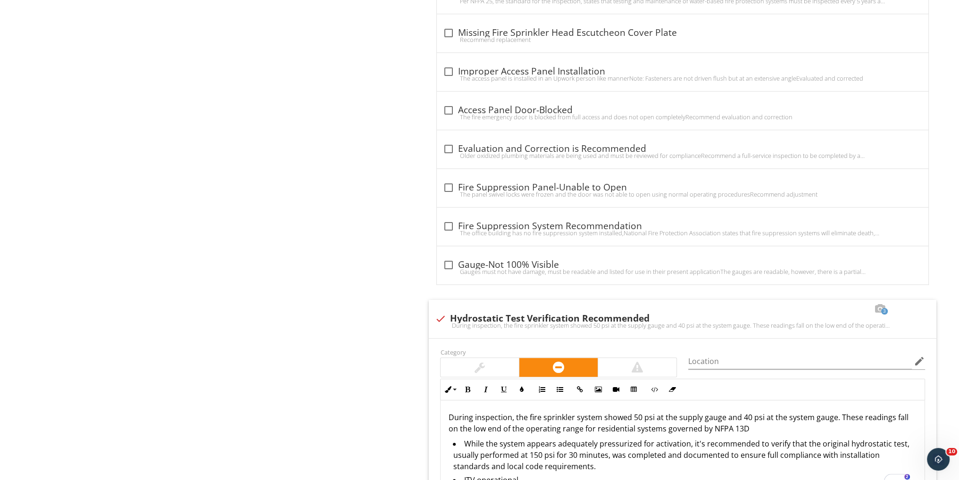
scroll to position [1013, 0]
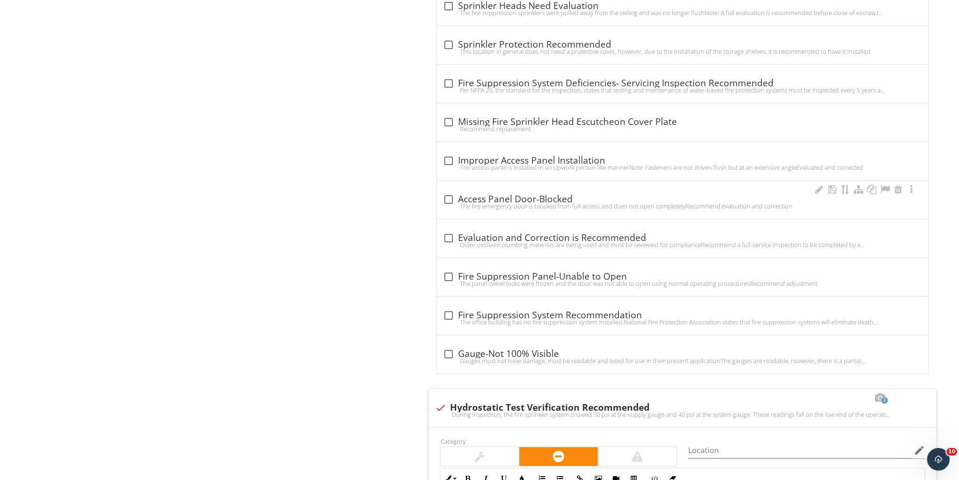
click at [449, 197] on div at bounding box center [448, 200] width 16 height 16
checkbox input "true"
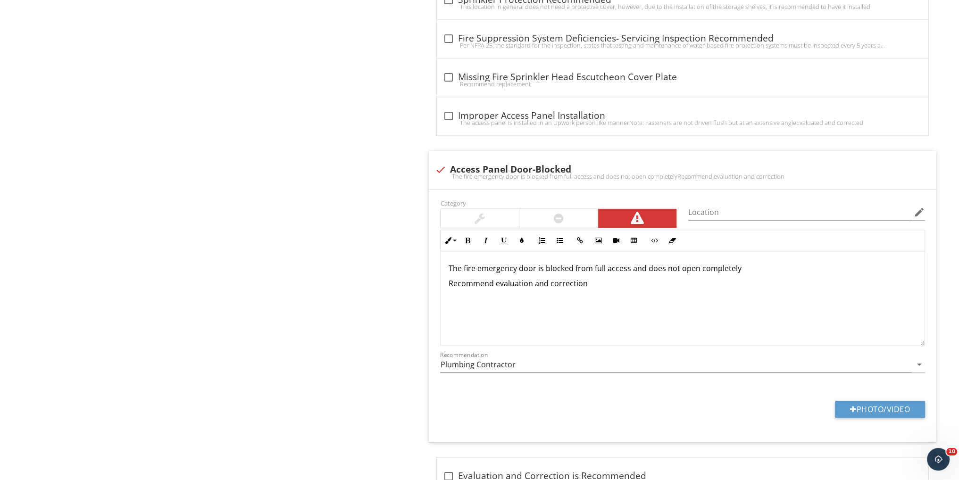
scroll to position [1076, 0]
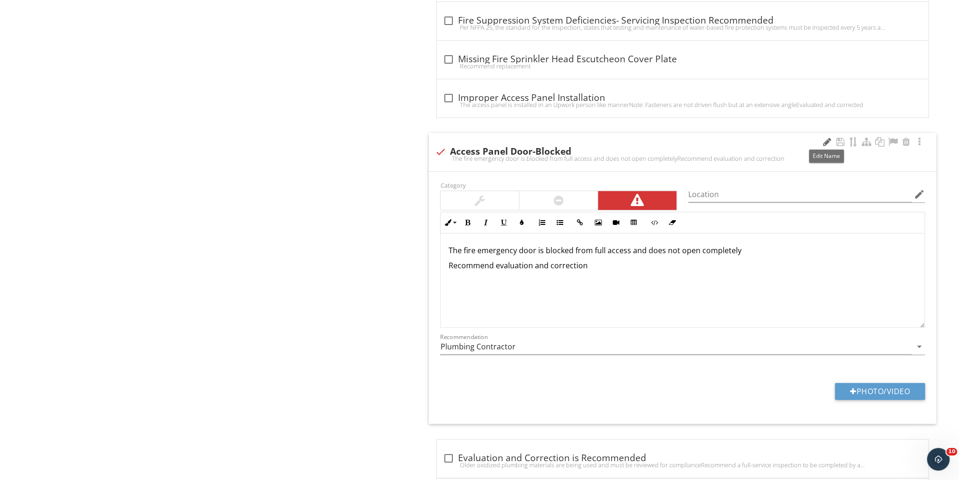
click at [826, 140] on div at bounding box center [826, 141] width 11 height 9
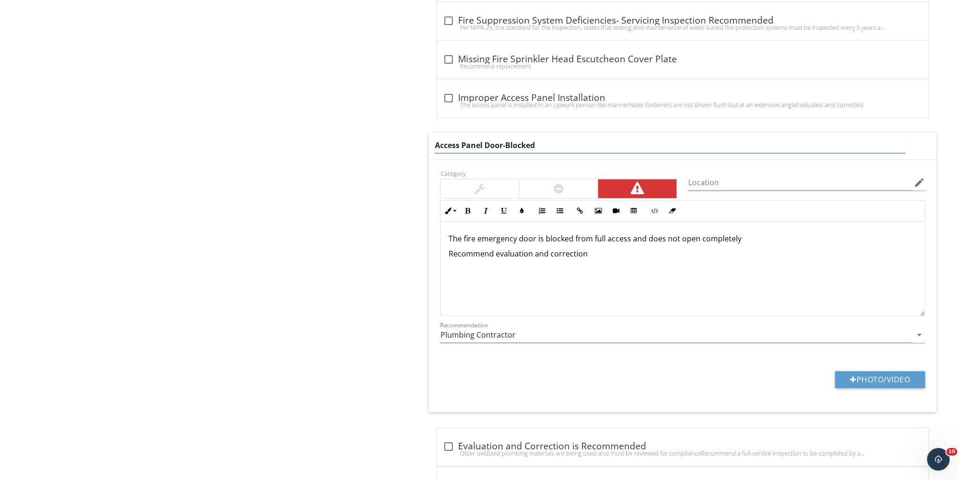
drag, startPoint x: 540, startPoint y: 143, endPoint x: 506, endPoint y: 146, distance: 34.6
click at [506, 146] on input "Access Panel Door-Blocked" at bounding box center [670, 146] width 471 height 16
type input "Access Panel Door-Lock Engagement"
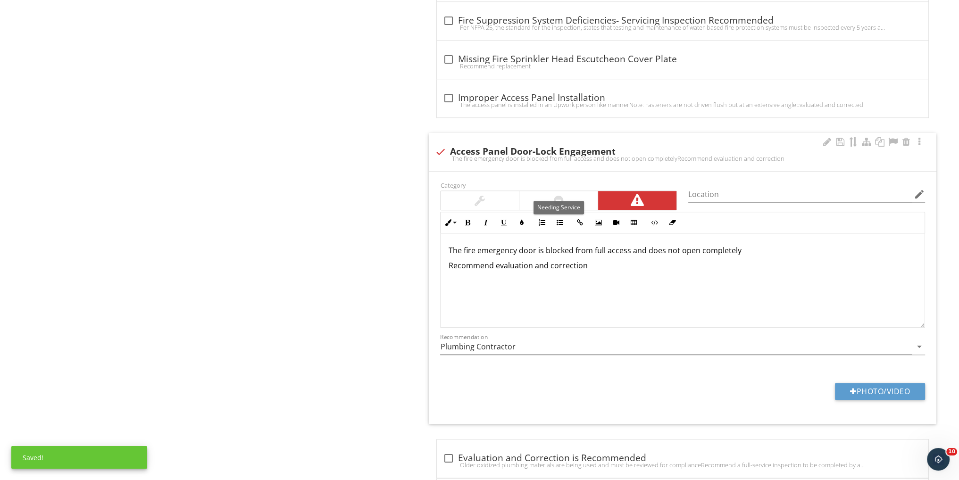
click at [541, 181] on div "Category" at bounding box center [559, 194] width 248 height 31
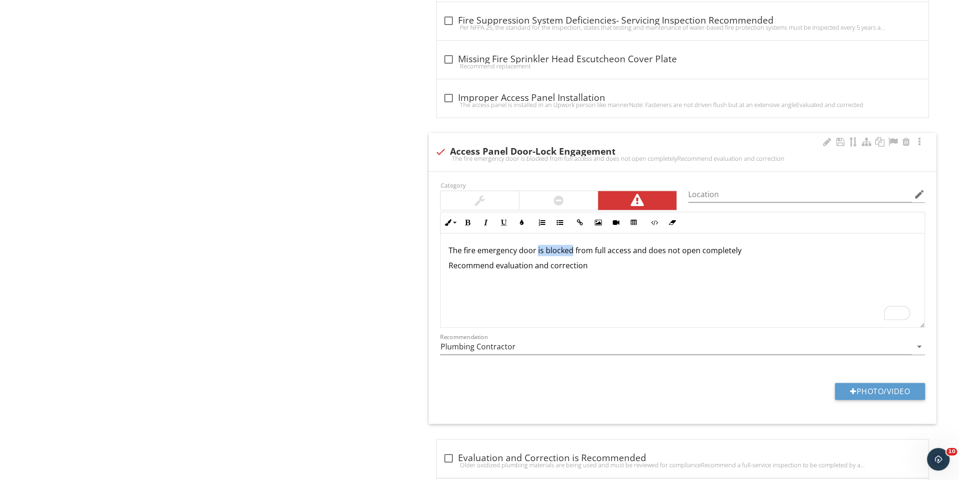
drag, startPoint x: 572, startPoint y: 244, endPoint x: 550, endPoint y: 267, distance: 31.7
click at [536, 247] on p "The fire emergency door is blocked from full access and does not open completely" at bounding box center [682, 250] width 469 height 11
drag, startPoint x: 837, startPoint y: 249, endPoint x: 664, endPoint y: 251, distance: 172.2
click at [664, 251] on p "The fire emergency door locking mechanism does not engage from full access and …" at bounding box center [682, 250] width 469 height 11
click at [669, 273] on div "The fire emergency door locking mechanism does not engage Recommend evaluation …" at bounding box center [683, 281] width 484 height 94
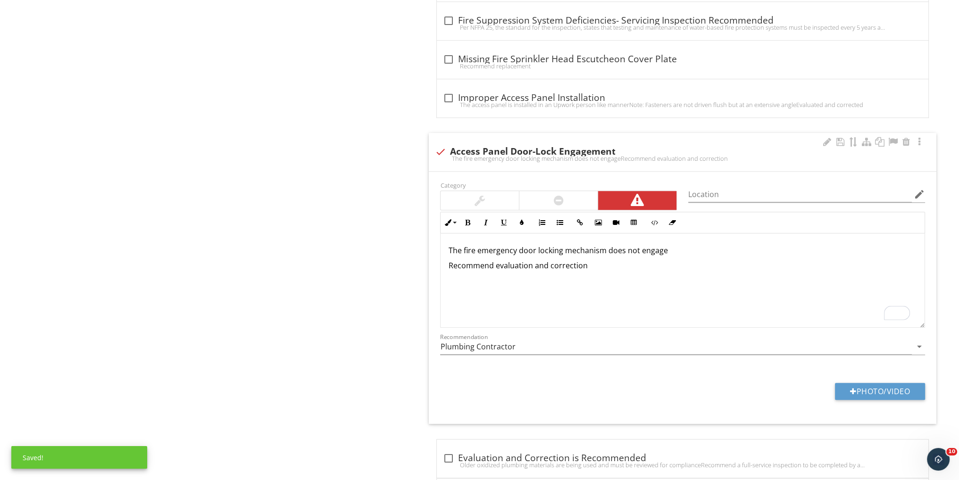
click at [583, 201] on div at bounding box center [558, 200] width 78 height 19
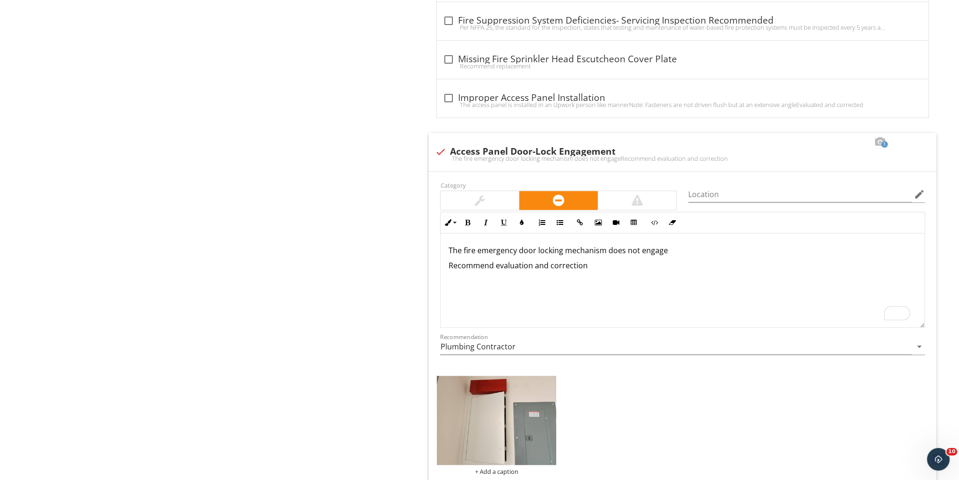
click at [253, 112] on div "PLUMBING-Shut Off, Waste & Distribution Main Water Shut-Off Water Pressure & Di…" at bounding box center [600, 418] width 720 height 2799
click at [811, 140] on div at bounding box center [813, 141] width 11 height 9
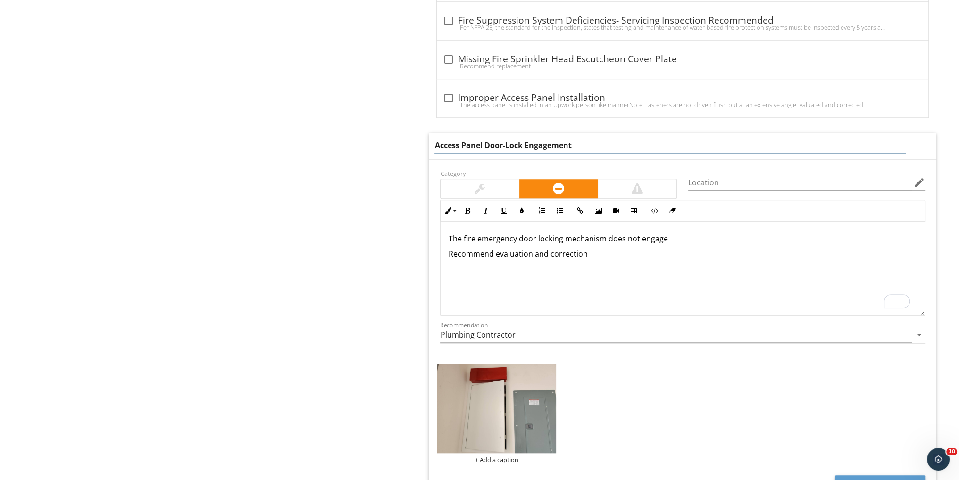
drag, startPoint x: 576, startPoint y: 143, endPoint x: 504, endPoint y: 140, distance: 71.3
click at [504, 140] on input "Access Panel Door-Lock Engagement" at bounding box center [670, 146] width 471 height 16
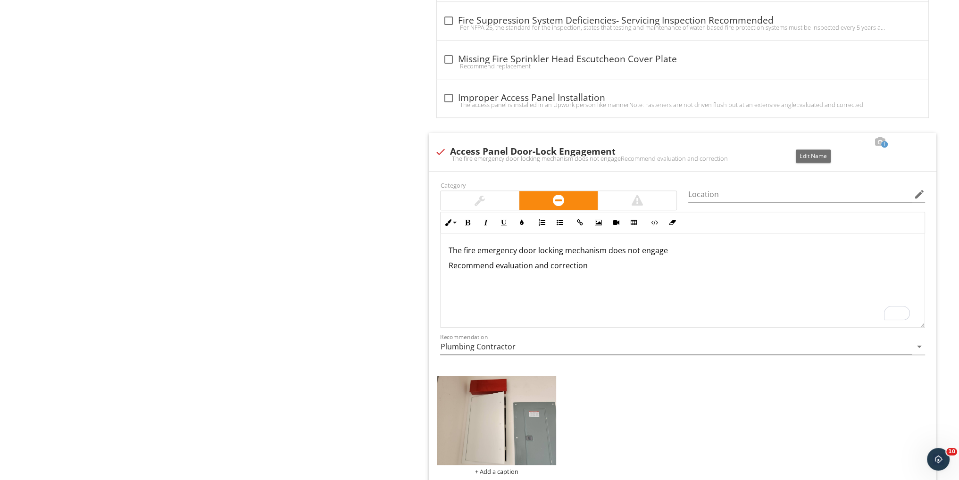
click at [811, 137] on div at bounding box center [813, 141] width 11 height 9
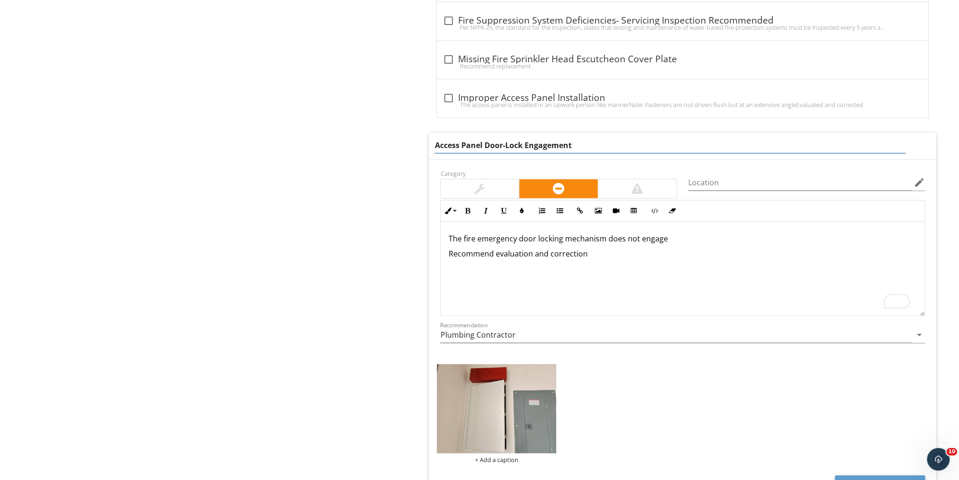
drag, startPoint x: 575, startPoint y: 140, endPoint x: 505, endPoint y: 143, distance: 69.9
click at [505, 143] on input "Access Panel Door-Lock Engagement" at bounding box center [670, 146] width 471 height 16
type input "Access Panel Door-Cam"
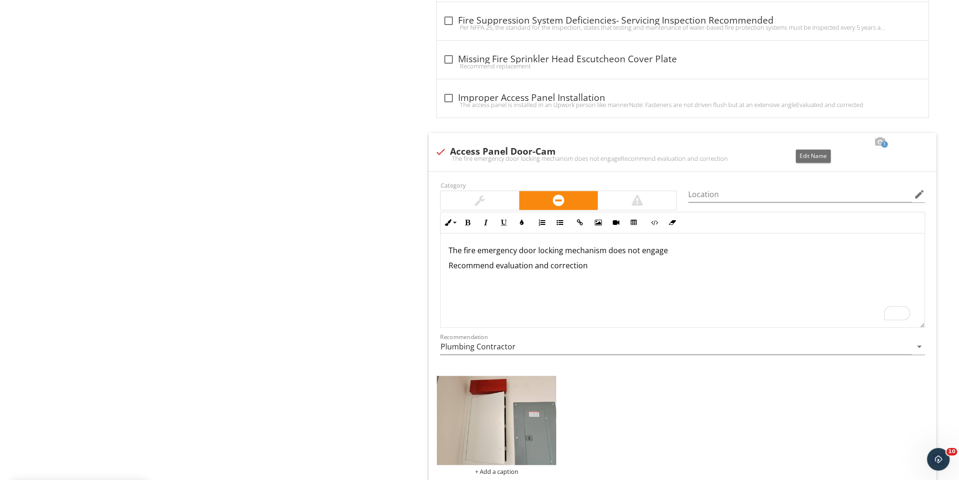
click at [811, 138] on div at bounding box center [813, 141] width 11 height 9
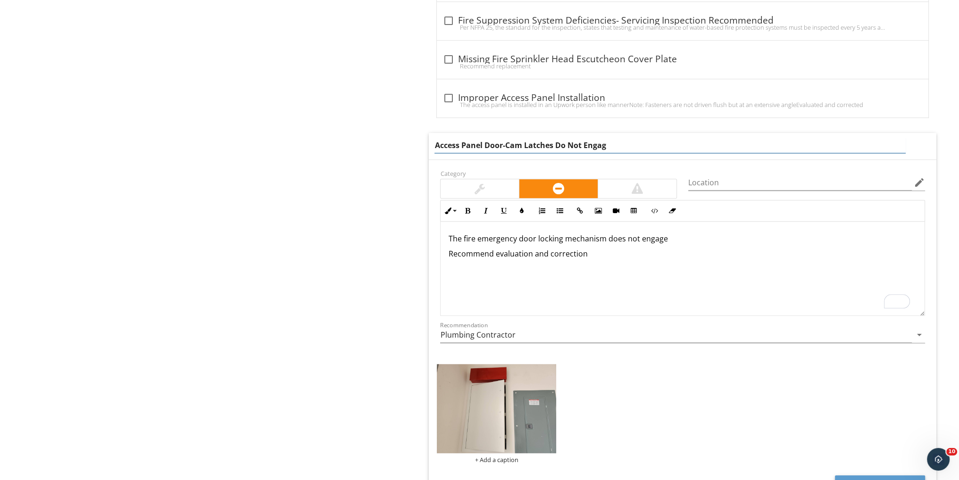
type input "Access Panel Door-Cam Latches Do Not Engage"
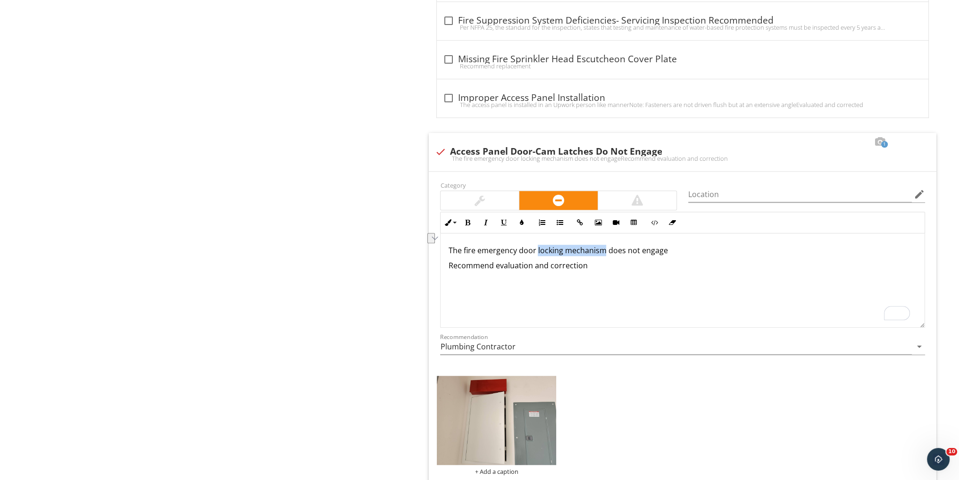
drag, startPoint x: 602, startPoint y: 236, endPoint x: 538, endPoint y: 245, distance: 64.8
click at [537, 245] on p "The fire emergency door locking mechanism does not engage" at bounding box center [682, 250] width 469 height 11
click at [540, 249] on p "The fire emergency door Cam latches does not engage" at bounding box center [682, 250] width 469 height 11
click at [638, 248] on p "The fire emergency door cam latches does not engage" at bounding box center [682, 250] width 469 height 11
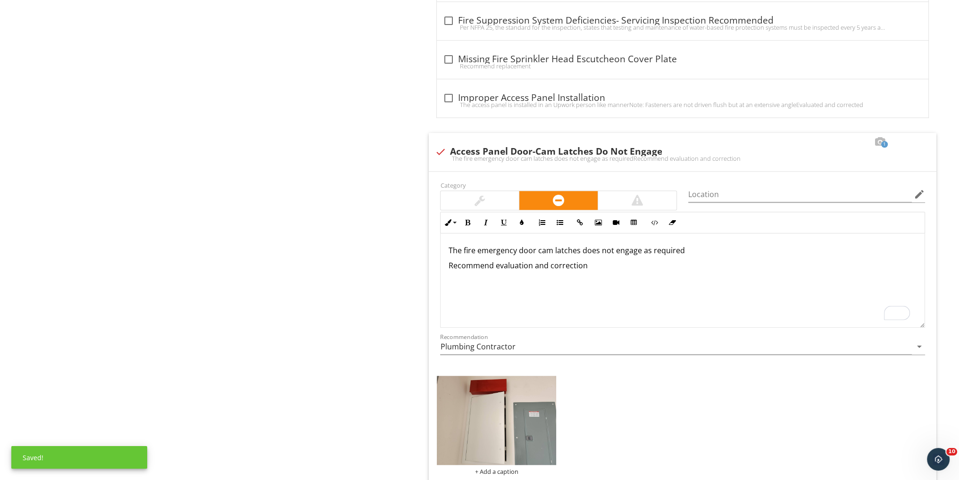
click at [408, 261] on div "PLUMBING-Shut Off, Waste & Distribution Main Water Shut-Off Water Pressure & Di…" at bounding box center [600, 418] width 720 height 2799
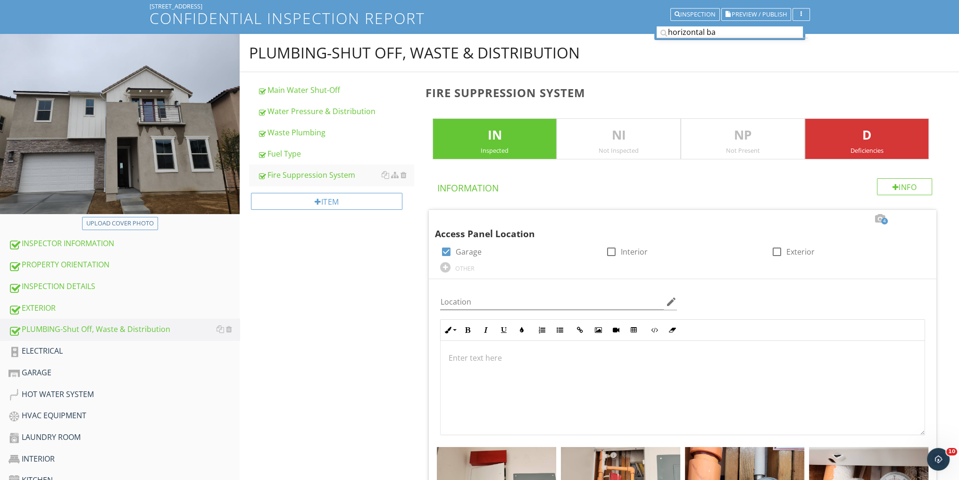
scroll to position [125, 0]
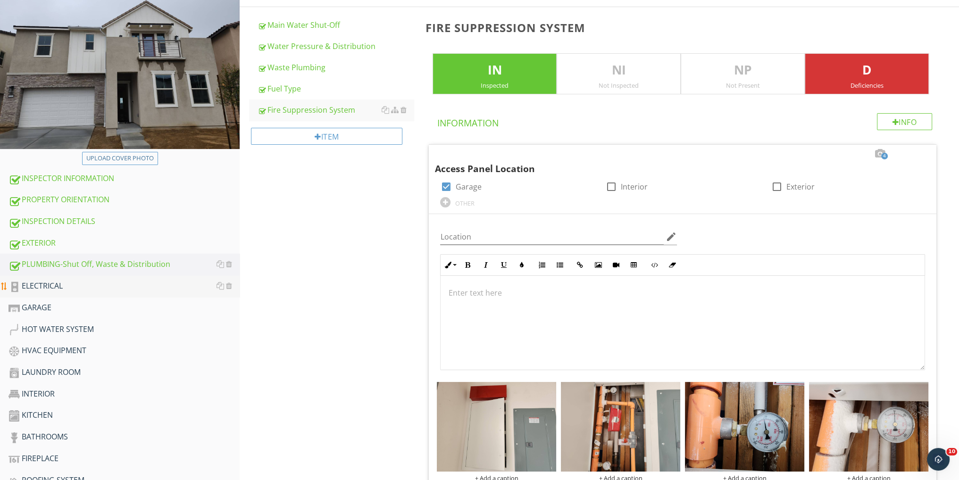
click at [131, 284] on div "ELECTRICAL" at bounding box center [123, 286] width 231 height 12
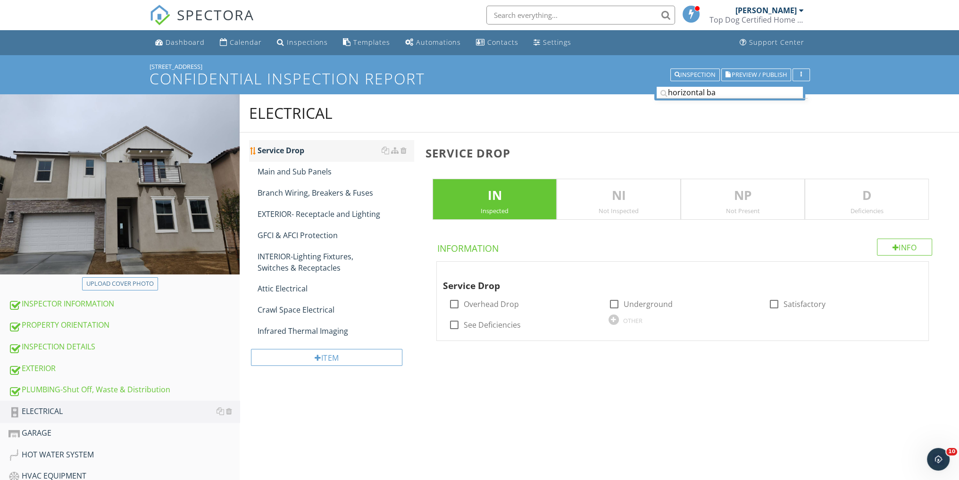
click at [332, 151] on div "Service Drop" at bounding box center [336, 150] width 156 height 11
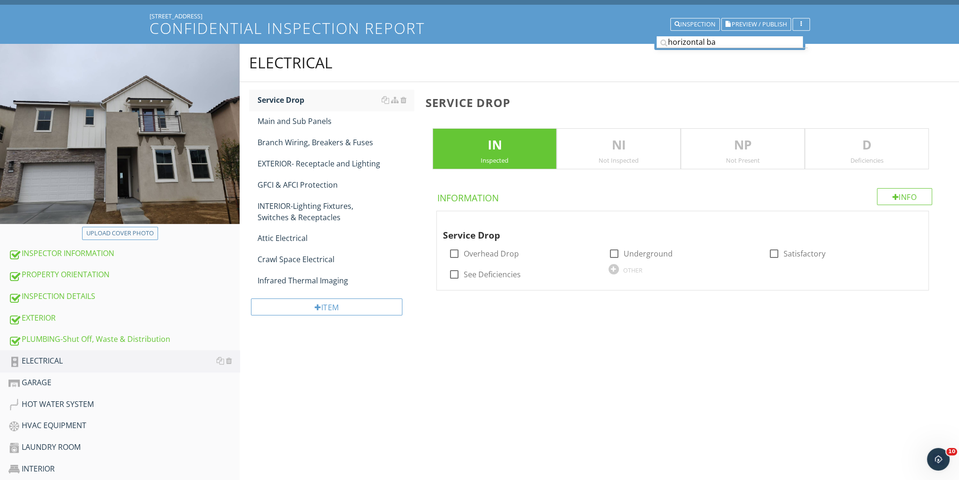
scroll to position [125, 0]
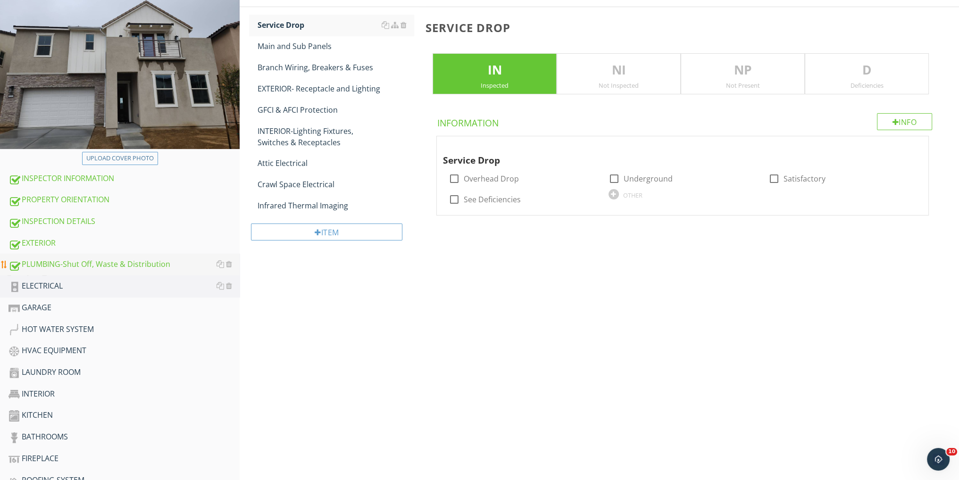
click at [102, 261] on div "PLUMBING-Shut Off, Waste & Distribution" at bounding box center [123, 265] width 231 height 12
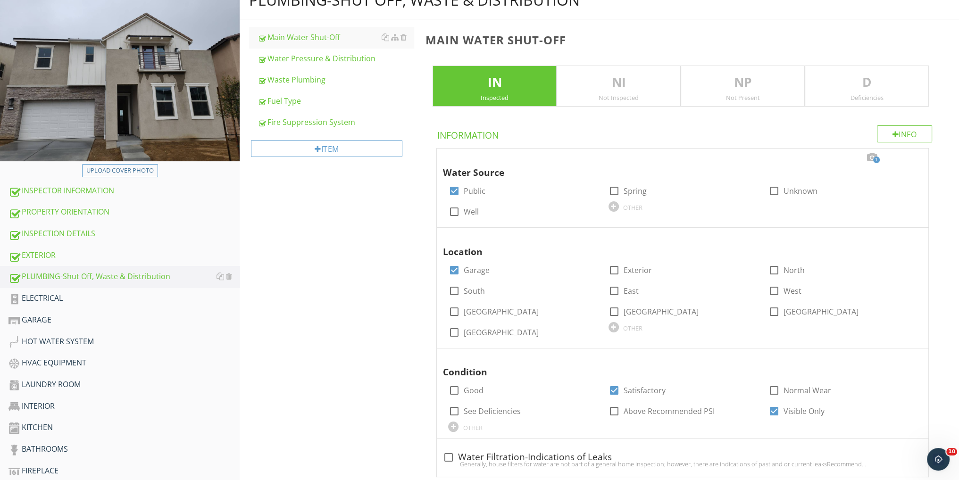
scroll to position [58, 0]
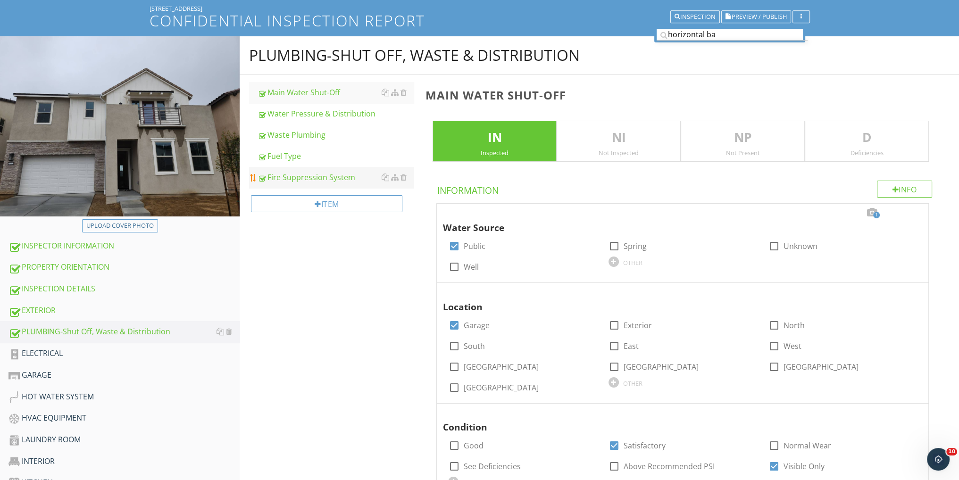
click at [315, 174] on div "Fire Suppression System" at bounding box center [336, 177] width 156 height 11
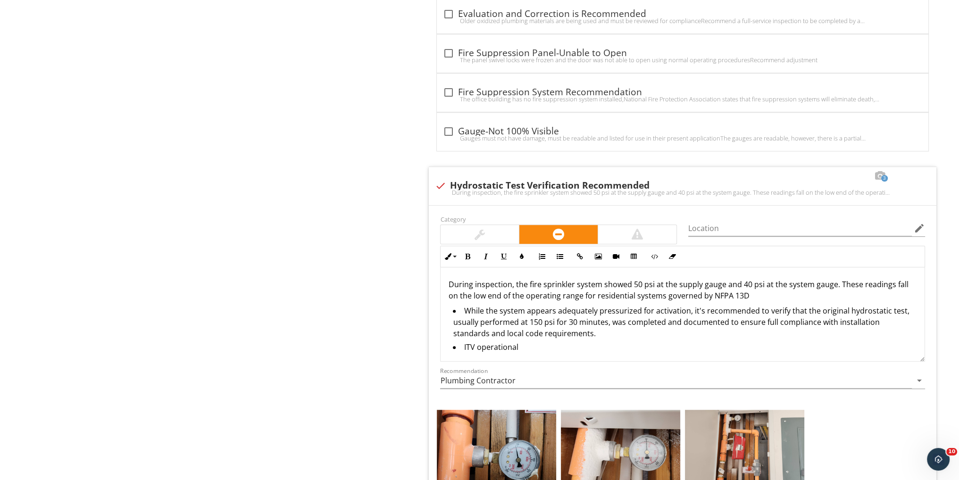
scroll to position [1128, 0]
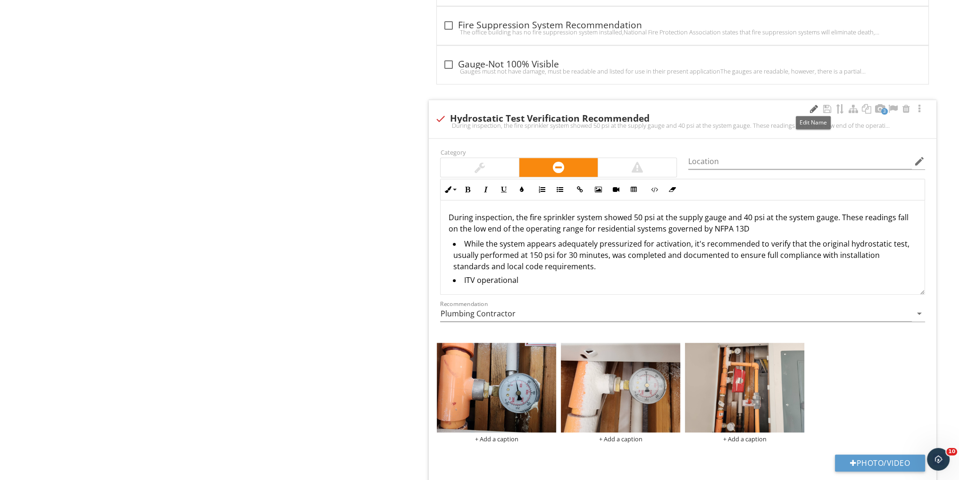
click at [812, 104] on div at bounding box center [813, 108] width 11 height 9
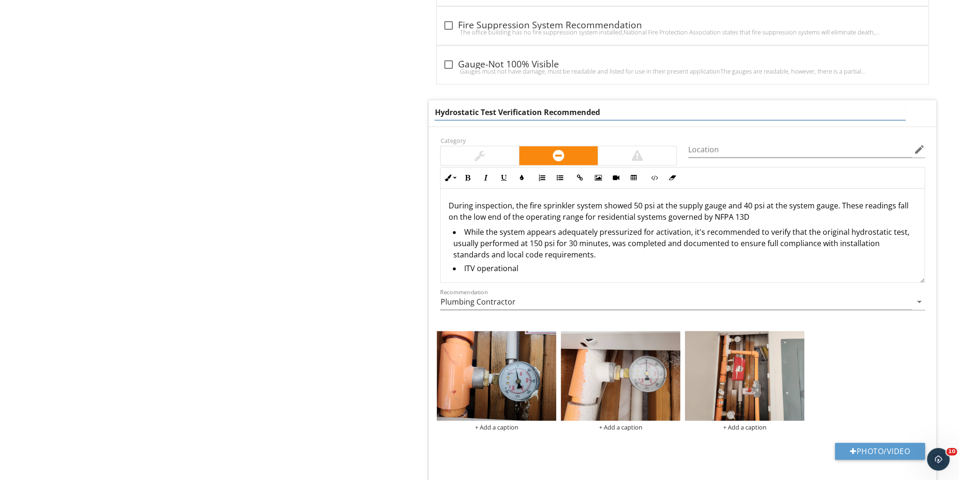
drag, startPoint x: 543, startPoint y: 109, endPoint x: 557, endPoint y: 111, distance: 14.2
click at [542, 109] on input "Hydrostatic Test Verification Recommended" at bounding box center [670, 113] width 471 height 16
type input "Hydrostatic Test Verification & Evaluation Recommended"
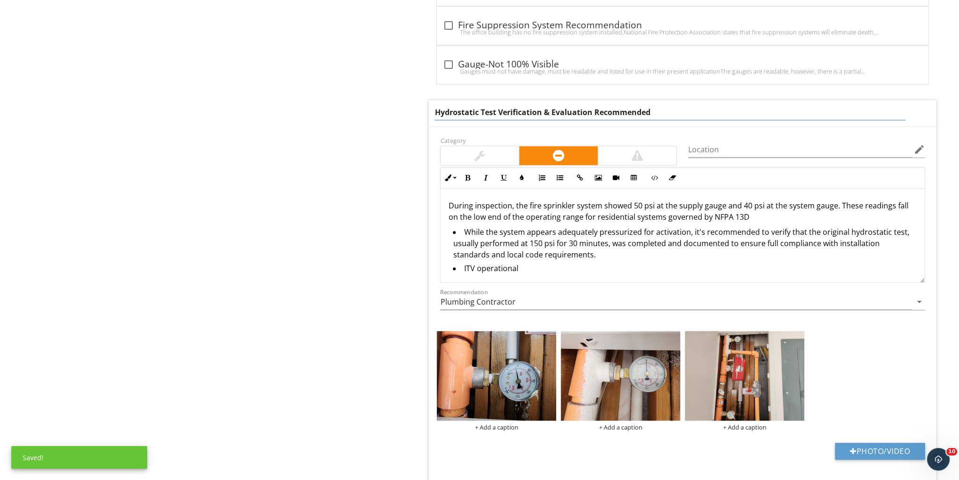
click at [329, 234] on div "PLUMBING-Shut Off, Waste & Distribution Main Water Shut-Off Water Pressure & Di…" at bounding box center [600, 78] width 720 height 2223
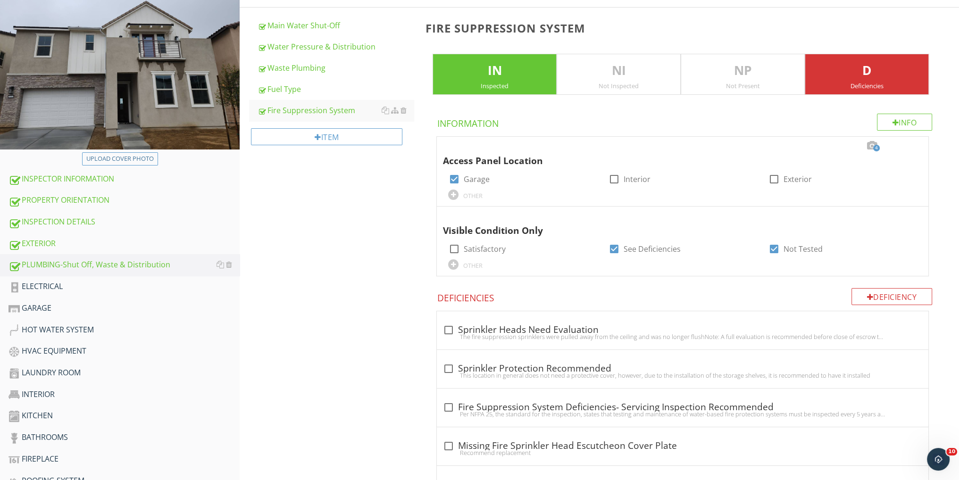
scroll to position [125, 0]
click at [57, 280] on div "ELECTRICAL" at bounding box center [123, 286] width 231 height 12
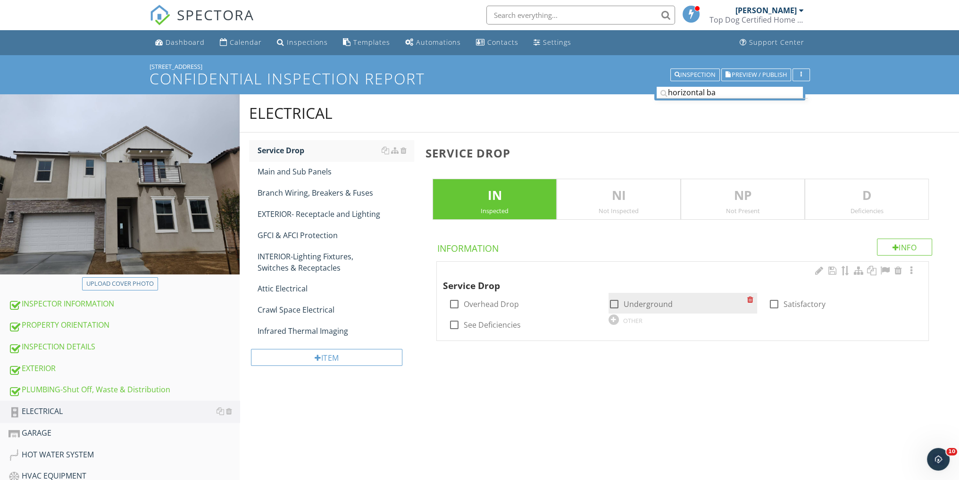
click at [610, 300] on div at bounding box center [614, 304] width 16 height 16
checkbox input "true"
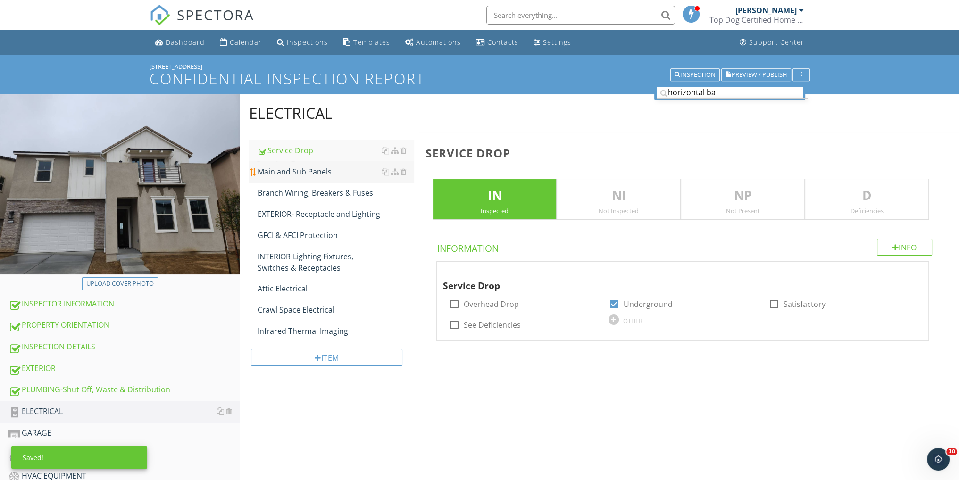
click at [301, 173] on div "Main and Sub Panels" at bounding box center [336, 171] width 156 height 11
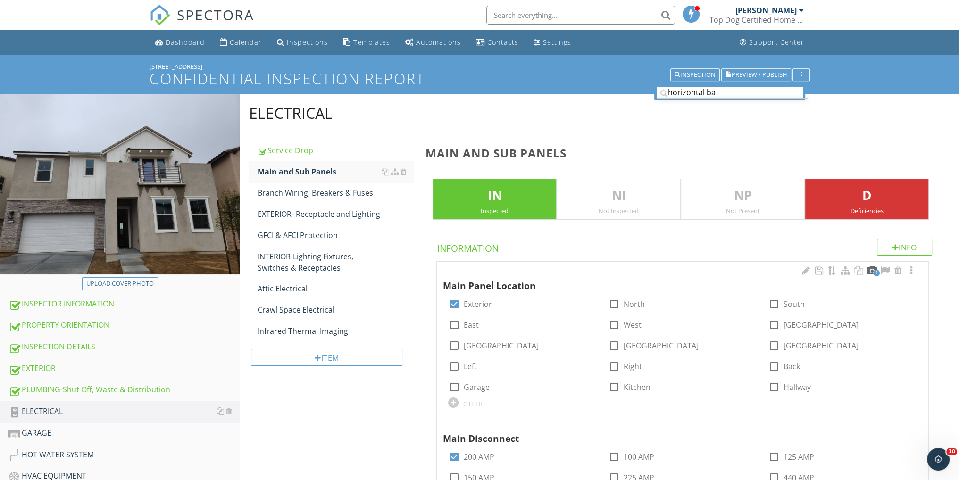
click at [870, 268] on div at bounding box center [871, 270] width 11 height 9
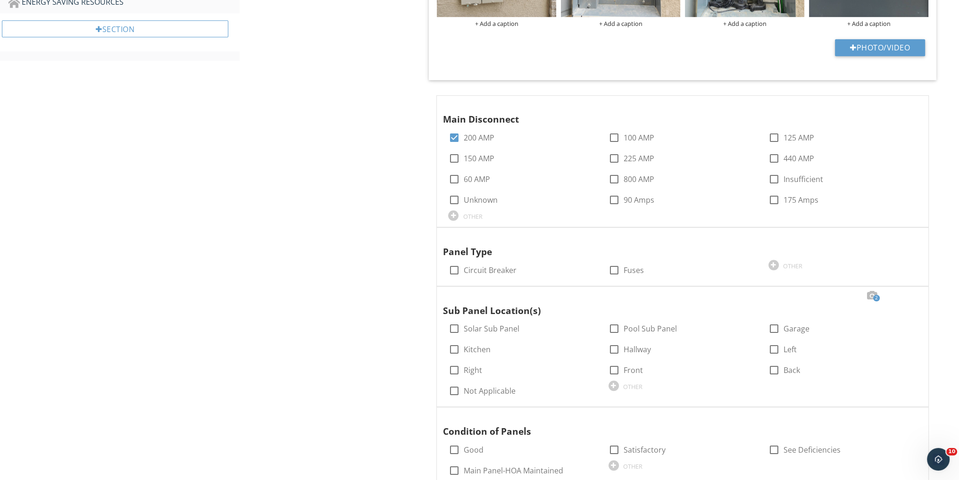
scroll to position [755, 0]
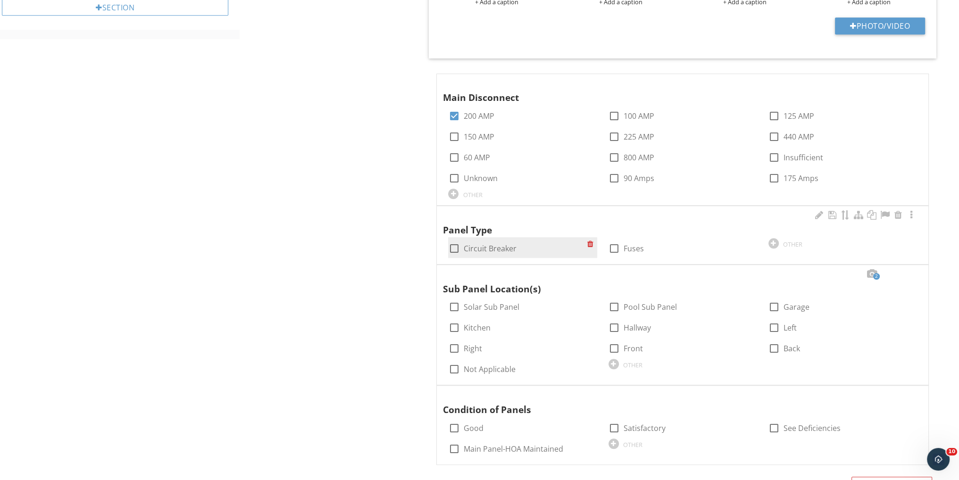
click at [452, 248] on div at bounding box center [454, 249] width 16 height 16
checkbox input "true"
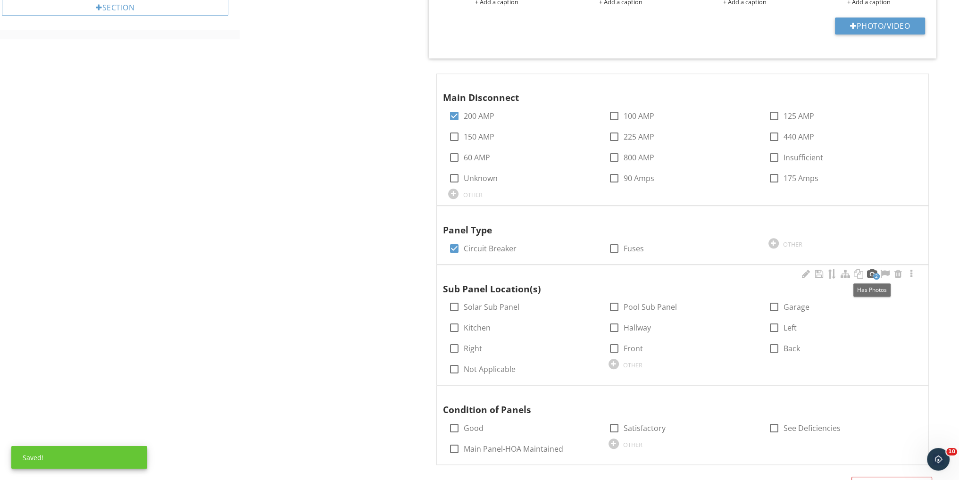
click at [867, 269] on div at bounding box center [871, 273] width 11 height 9
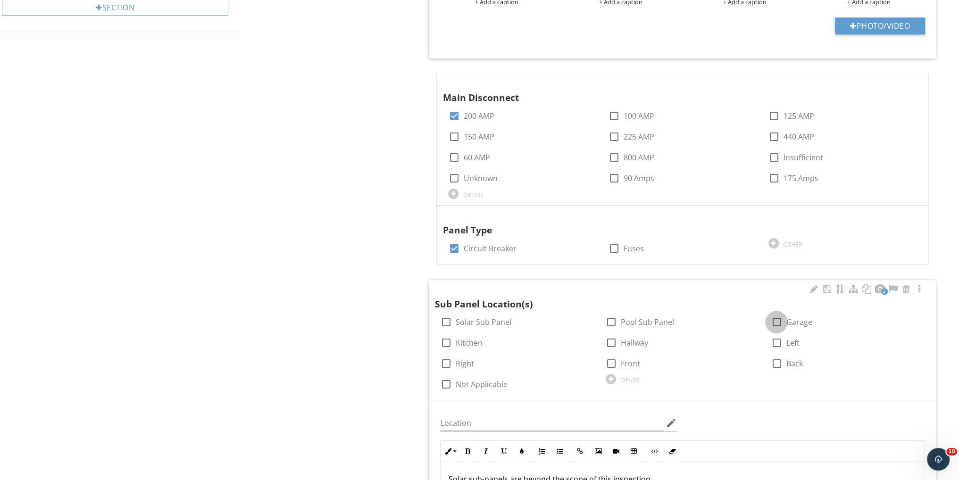
drag, startPoint x: 775, startPoint y: 321, endPoint x: 767, endPoint y: 323, distance: 8.2
click at [775, 321] on div at bounding box center [777, 322] width 16 height 16
checkbox input "true"
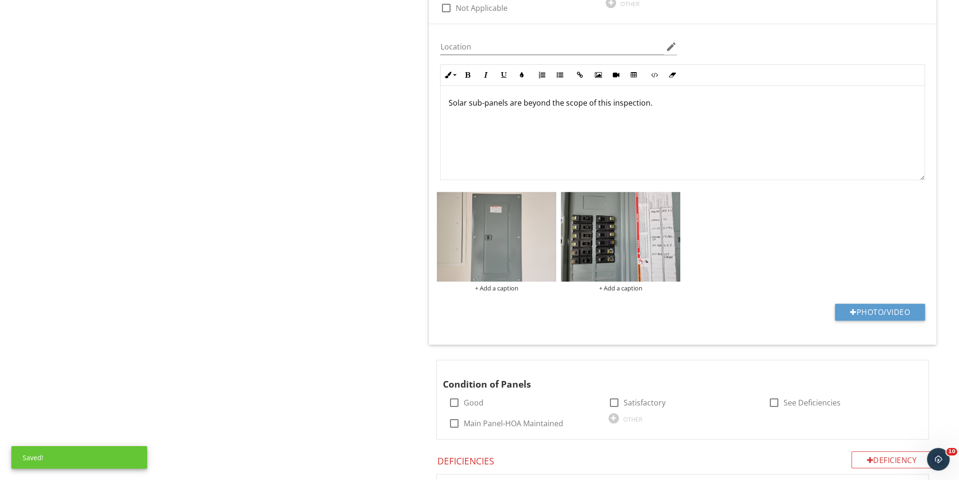
scroll to position [1132, 0]
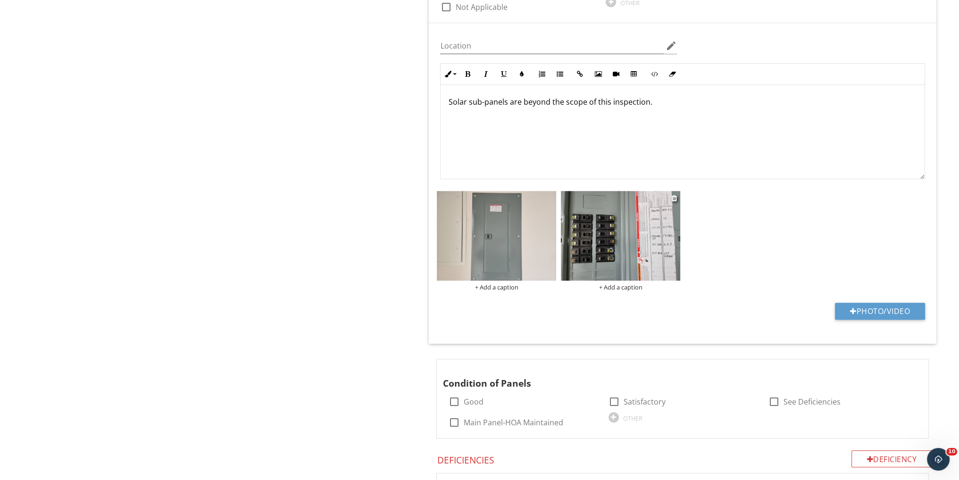
click at [602, 236] on img at bounding box center [620, 236] width 119 height 90
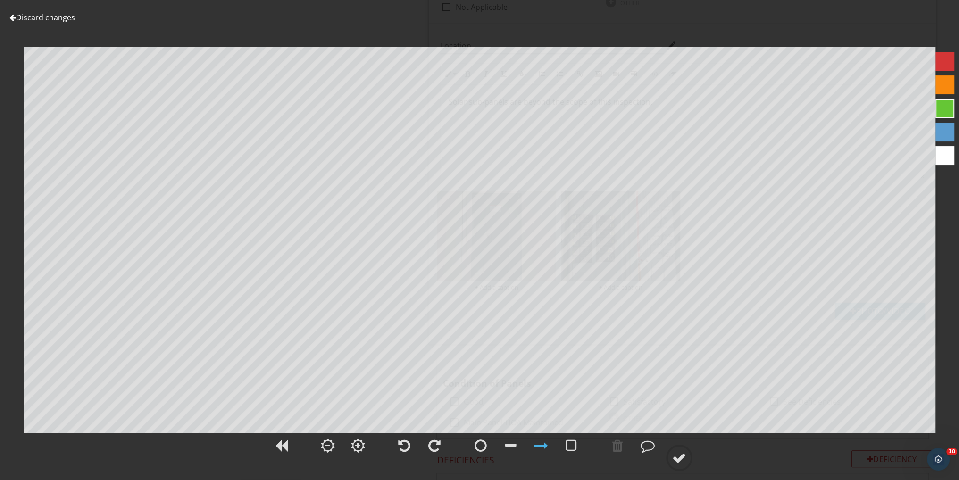
click at [49, 19] on link "Discard changes" at bounding box center [42, 17] width 66 height 10
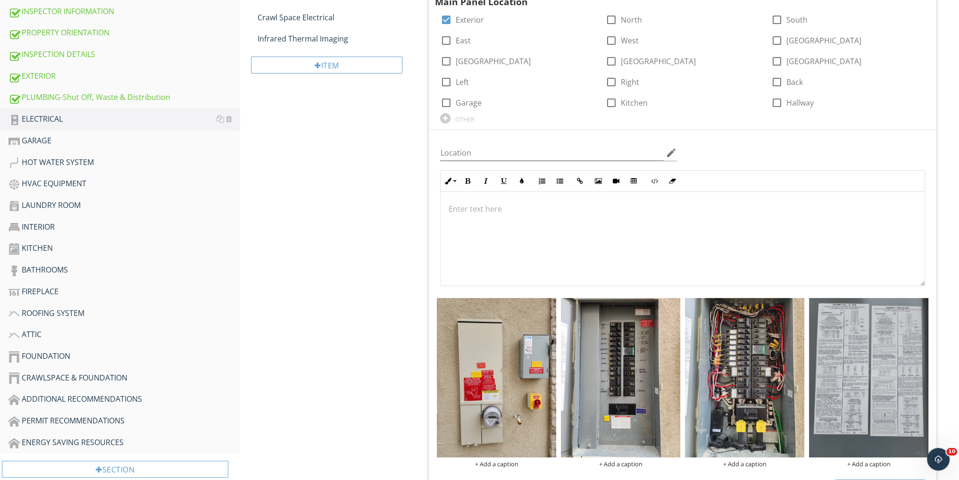
scroll to position [251, 0]
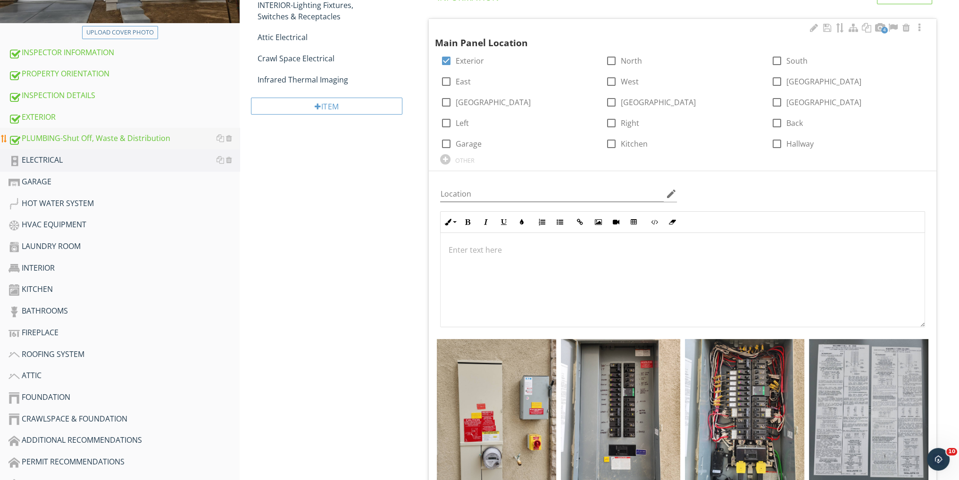
click at [111, 136] on div "PLUMBING-Shut Off, Waste & Distribution" at bounding box center [123, 139] width 231 height 12
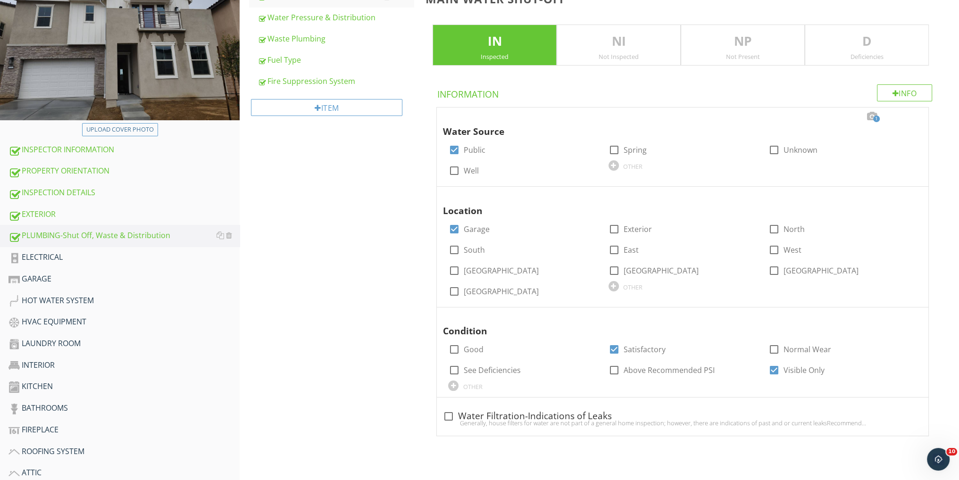
scroll to position [125, 0]
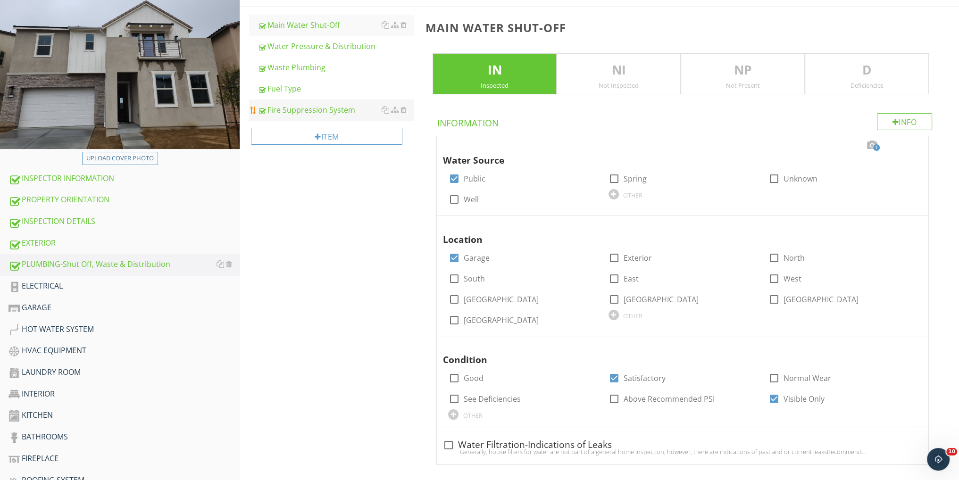
click at [330, 110] on div "Fire Suppression System" at bounding box center [336, 109] width 156 height 11
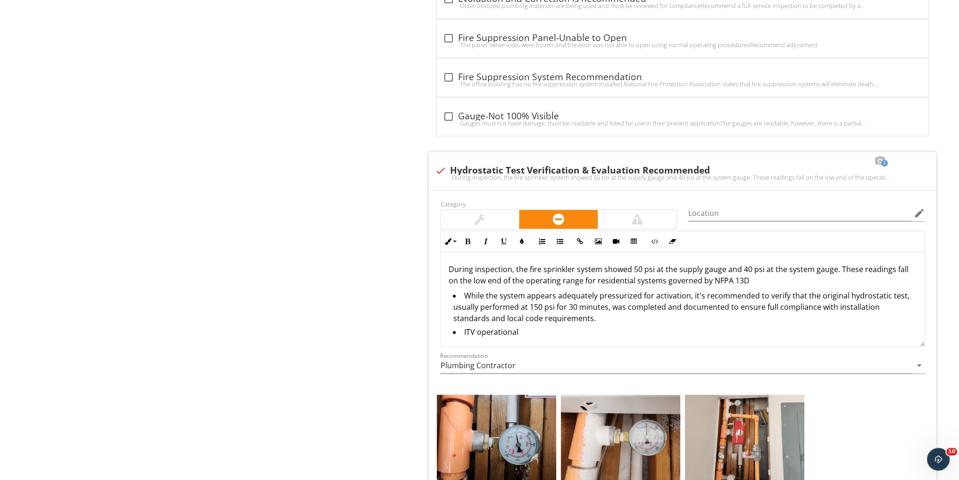
scroll to position [1195, 0]
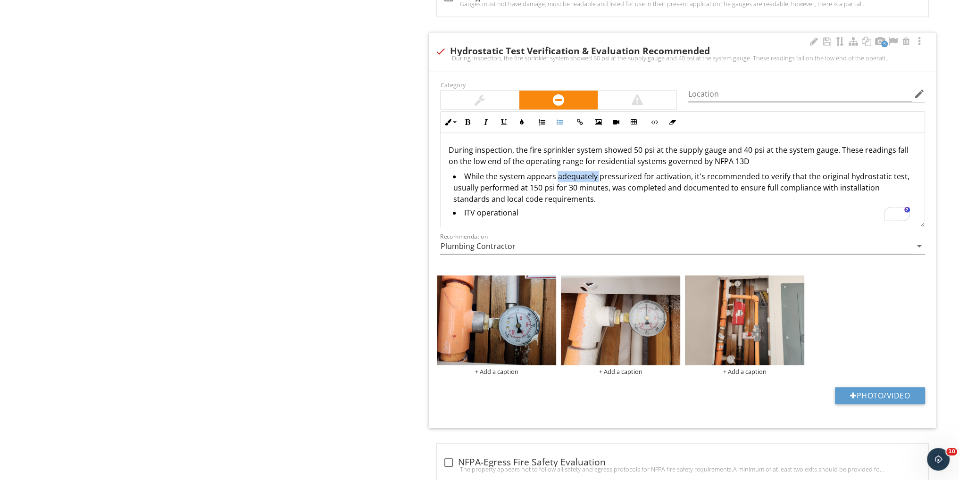
drag, startPoint x: 596, startPoint y: 174, endPoint x: 557, endPoint y: 175, distance: 39.2
click at [556, 174] on li "While the system appears adequately pressurized for activation, it's recommende…" at bounding box center [685, 189] width 464 height 36
click at [572, 213] on li "ITV operational" at bounding box center [685, 214] width 464 height 14
drag, startPoint x: 597, startPoint y: 175, endPoint x: 558, endPoint y: 172, distance: 39.7
click at [558, 172] on li "While the system appears adequately pressurized for activation, it's recommende…" at bounding box center [685, 189] width 464 height 36
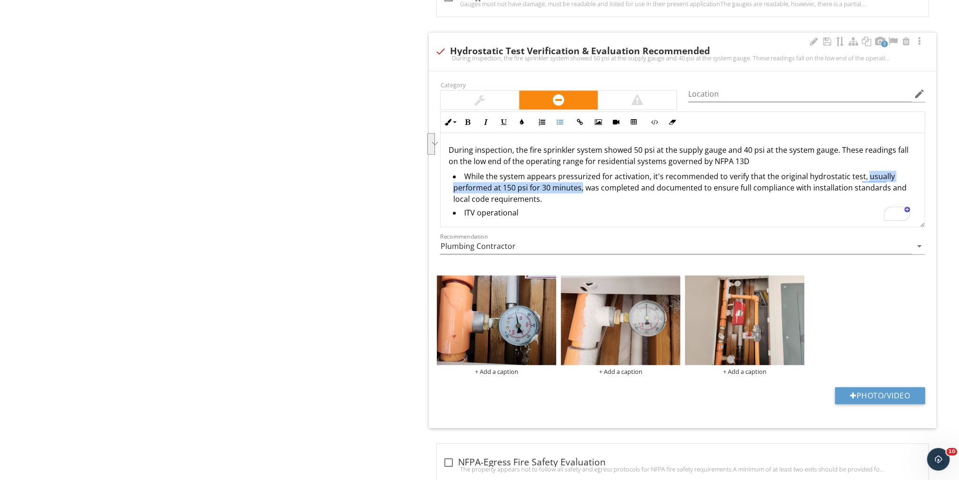
drag, startPoint x: 583, startPoint y: 186, endPoint x: 861, endPoint y: 173, distance: 278.7
click at [861, 173] on li "While the system appears pressurized for activation, it's recommended to verify…" at bounding box center [685, 189] width 464 height 36
click at [649, 207] on li "ITV operational" at bounding box center [685, 214] width 464 height 14
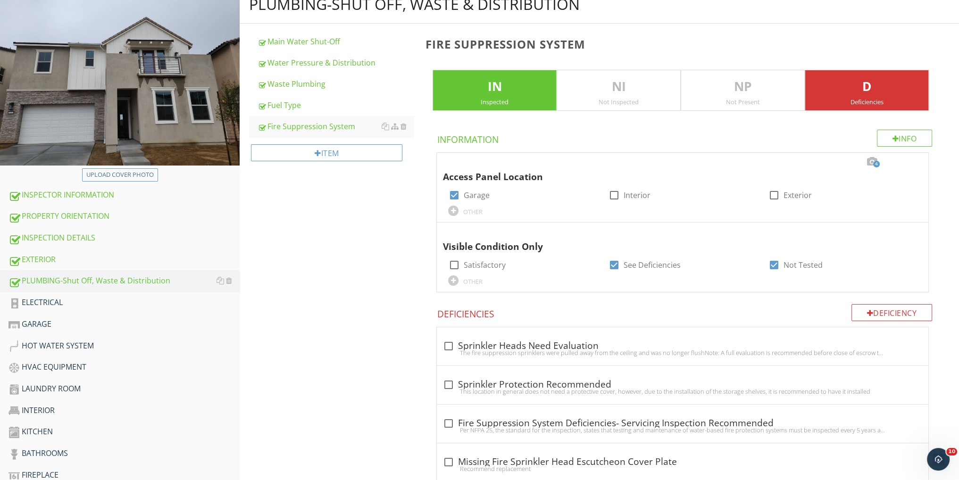
scroll to position [251, 0]
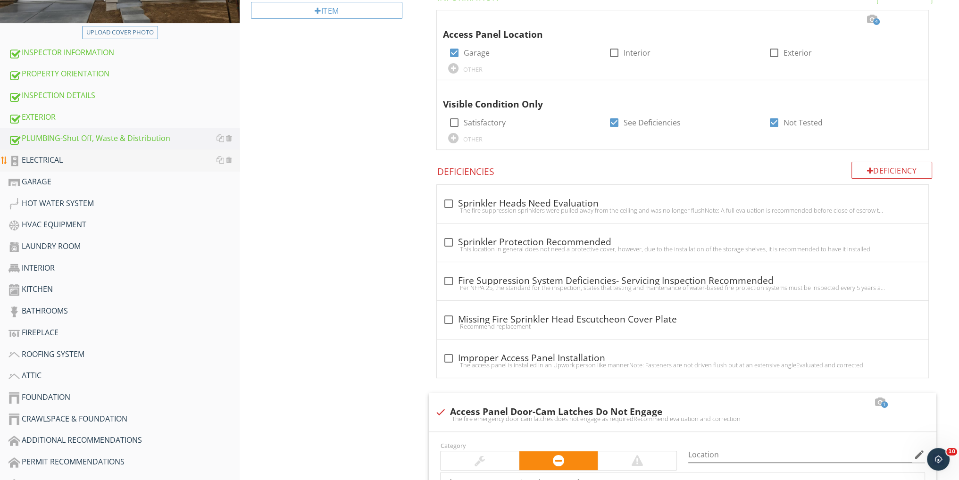
click at [23, 157] on div "ELECTRICAL" at bounding box center [123, 160] width 231 height 12
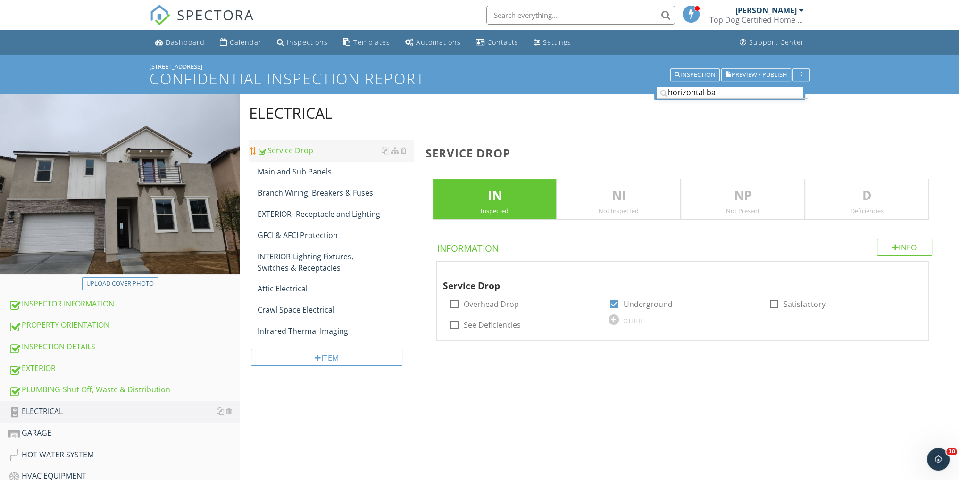
click at [318, 146] on div "Service Drop" at bounding box center [336, 150] width 156 height 11
click at [301, 171] on div "Main and Sub Panels" at bounding box center [336, 171] width 156 height 11
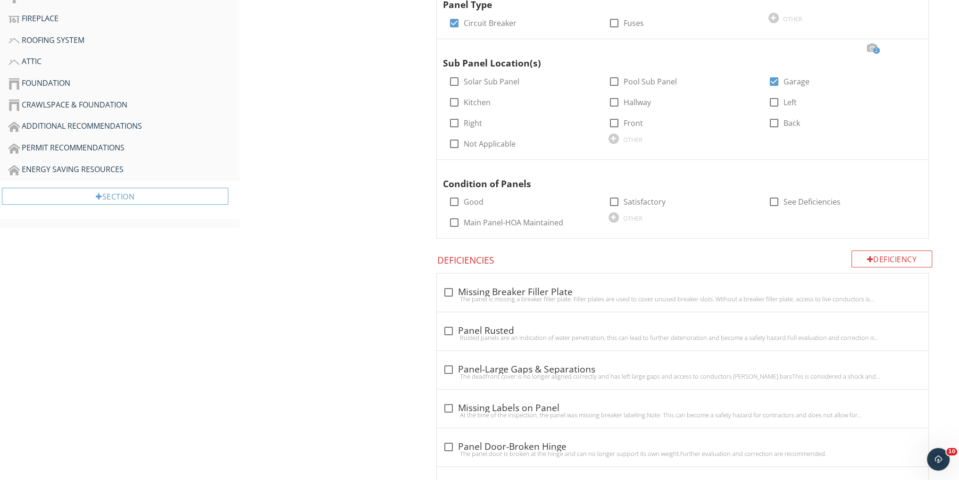
scroll to position [566, 0]
click at [612, 198] on div at bounding box center [614, 201] width 16 height 16
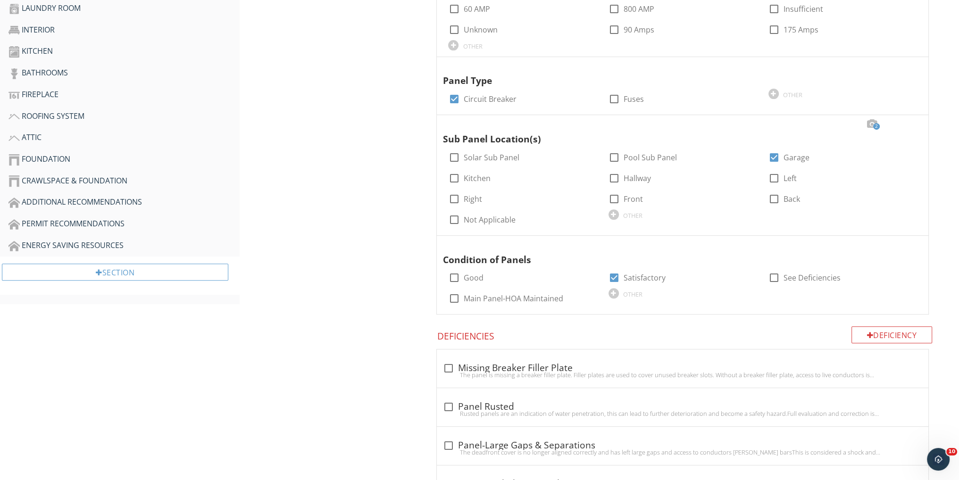
scroll to position [490, 0]
click at [616, 274] on div at bounding box center [614, 277] width 16 height 16
checkbox input "false"
click at [768, 277] on div at bounding box center [774, 277] width 16 height 16
checkbox input "true"
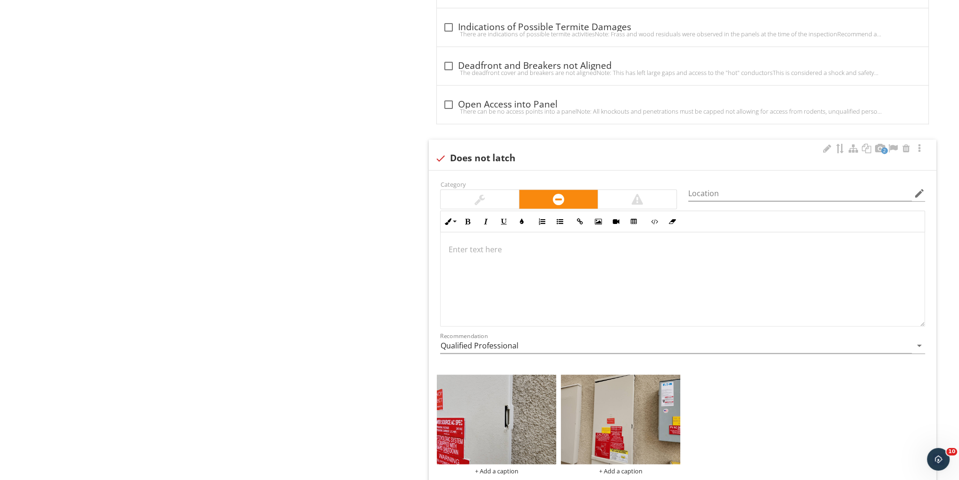
scroll to position [3006, 0]
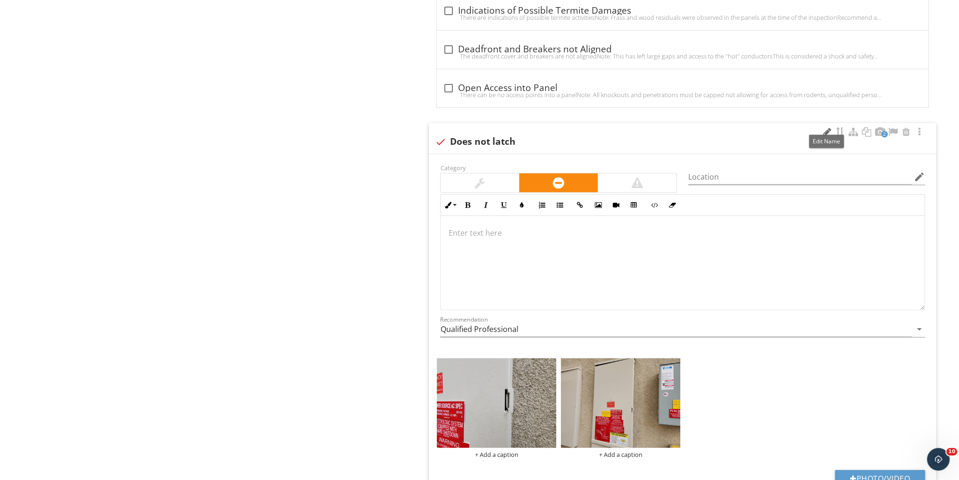
click at [824, 127] on div at bounding box center [826, 131] width 11 height 9
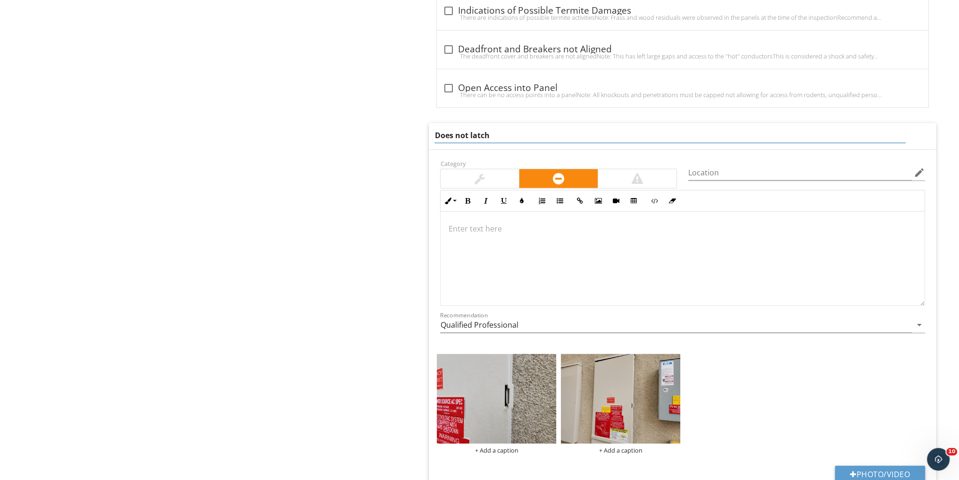
drag, startPoint x: 525, startPoint y: 132, endPoint x: 390, endPoint y: 126, distance: 134.6
type input "Panel Door-Does Not Latch"
click at [468, 212] on div at bounding box center [683, 259] width 484 height 94
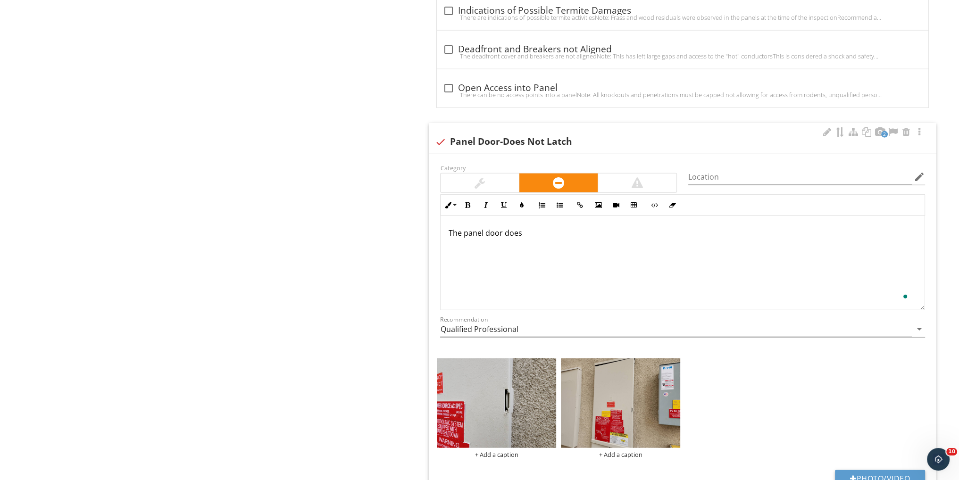
scroll to position [3014, 0]
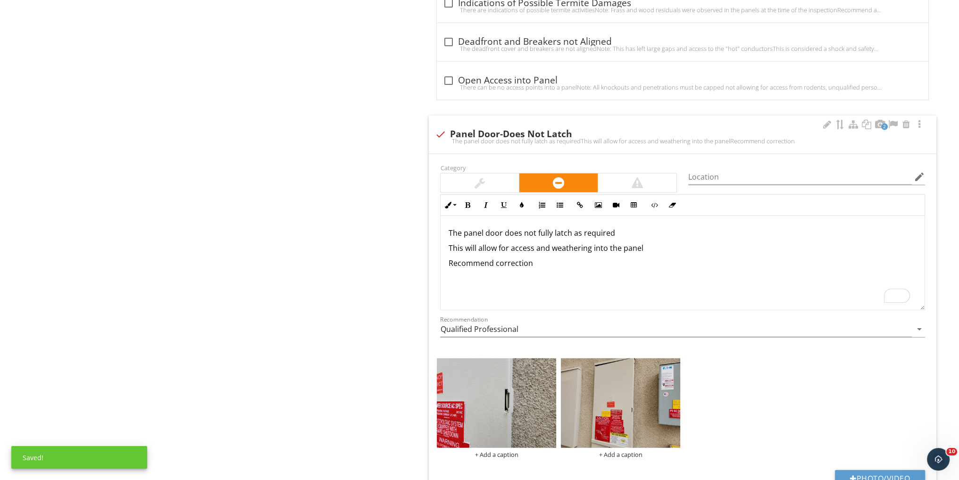
click at [448, 243] on p "This will allow for access and weathering into the panel" at bounding box center [682, 248] width 469 height 11
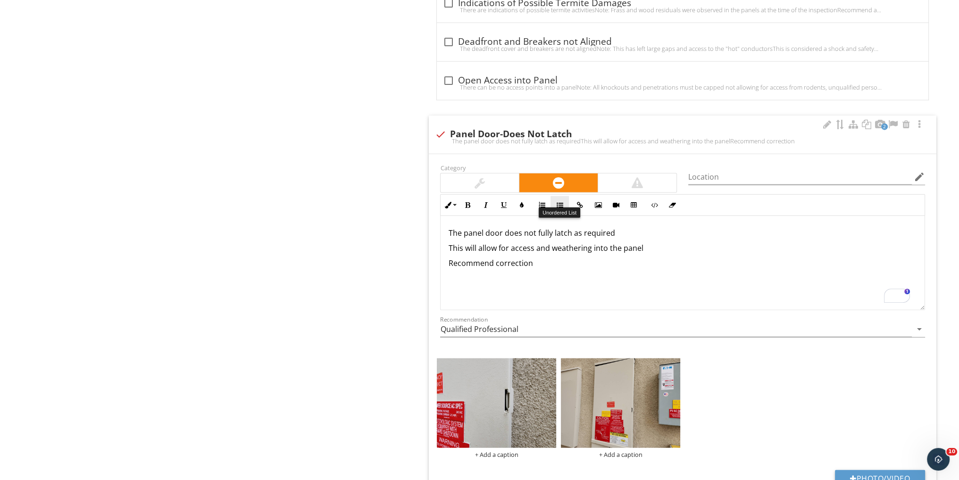
click at [555, 198] on button "Unordered List" at bounding box center [560, 205] width 18 height 18
click at [472, 325] on input "Qualified Professional" at bounding box center [676, 330] width 472 height 16
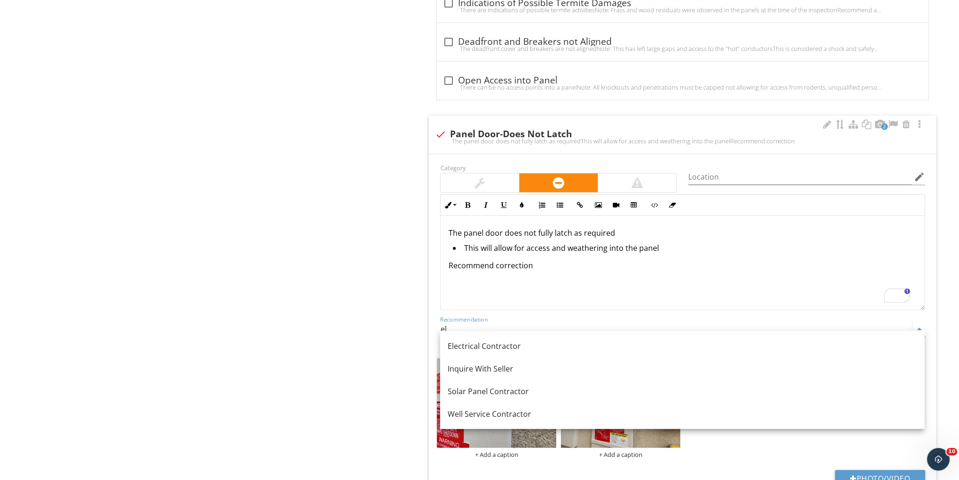
click at [479, 348] on div "Electrical Contractor" at bounding box center [682, 346] width 469 height 11
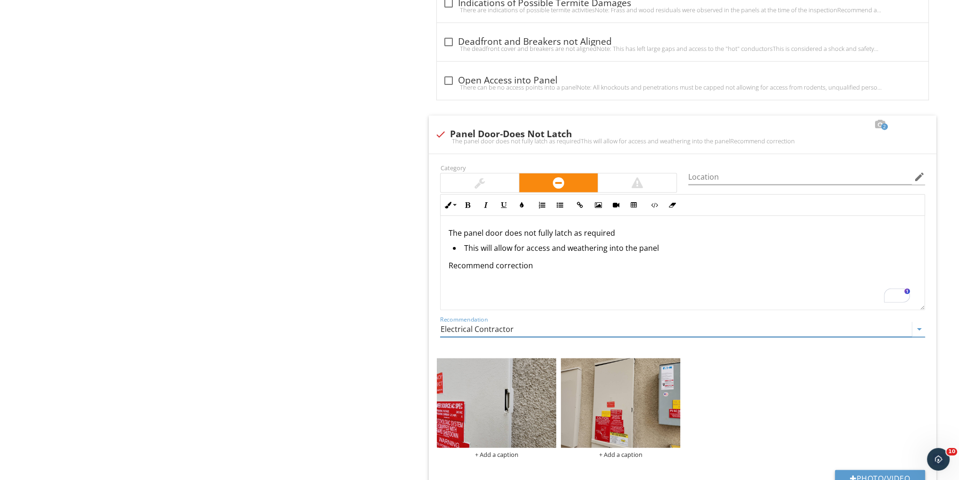
type input "Electrical Contractor"
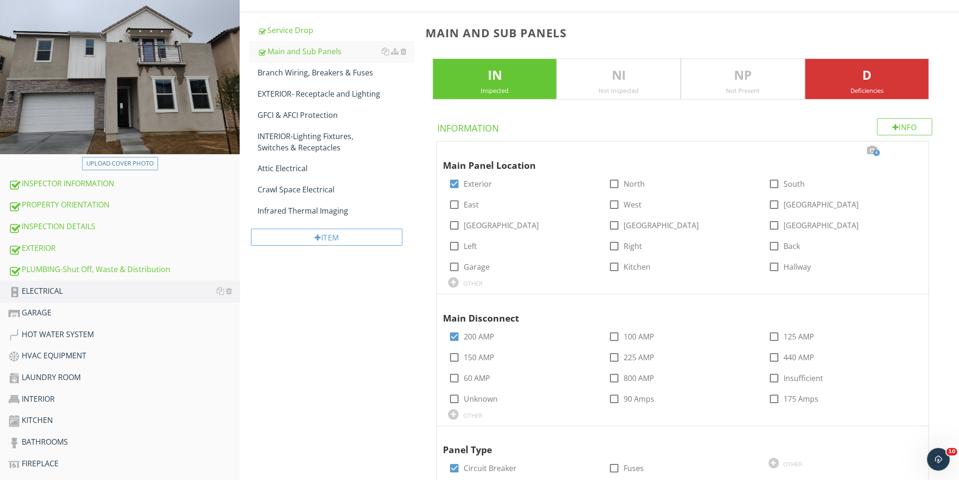
scroll to position [57, 0]
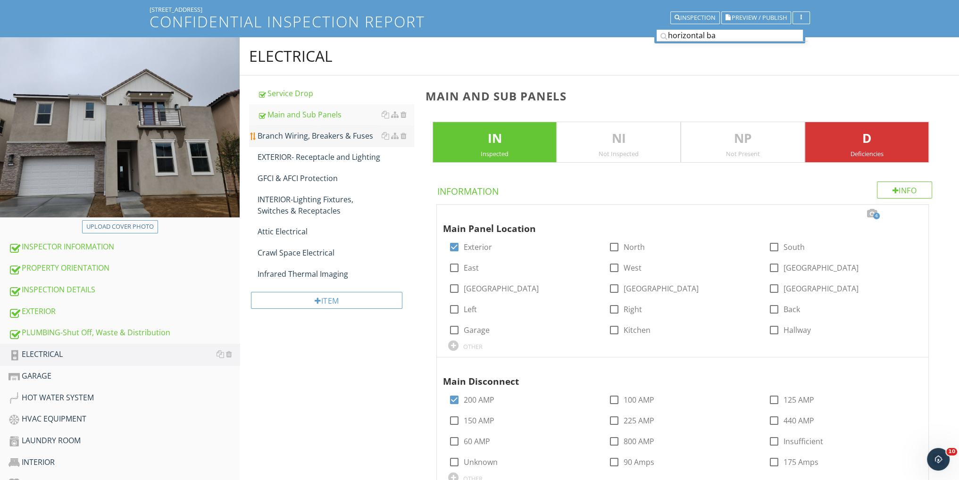
click at [294, 137] on div "Branch Wiring, Breakers & Fuses" at bounding box center [336, 135] width 156 height 11
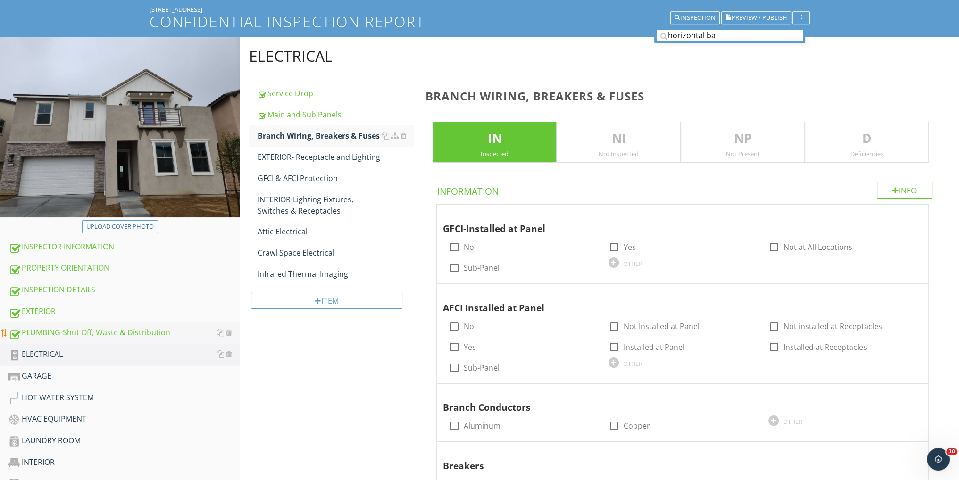
click at [69, 324] on link "PLUMBING-Shut Off, Waste & Distribution" at bounding box center [123, 333] width 231 height 22
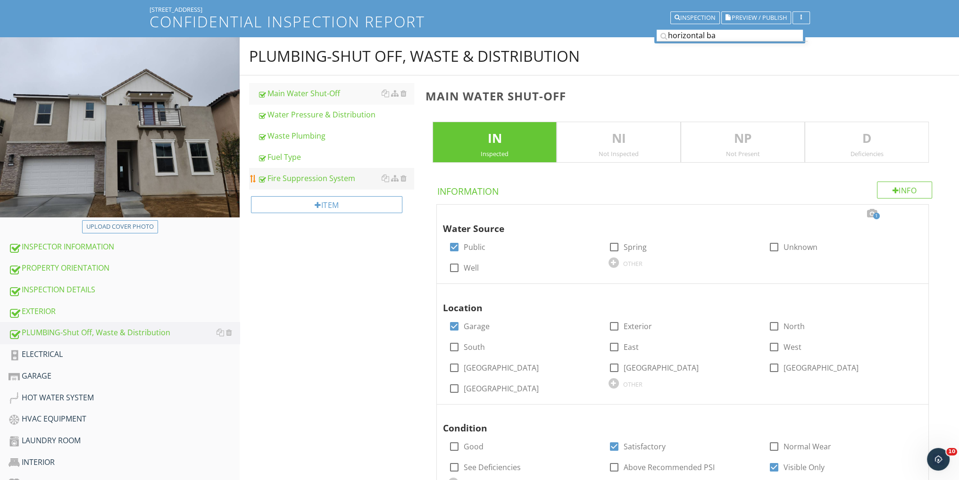
click at [325, 174] on div "Fire Suppression System" at bounding box center [336, 178] width 156 height 11
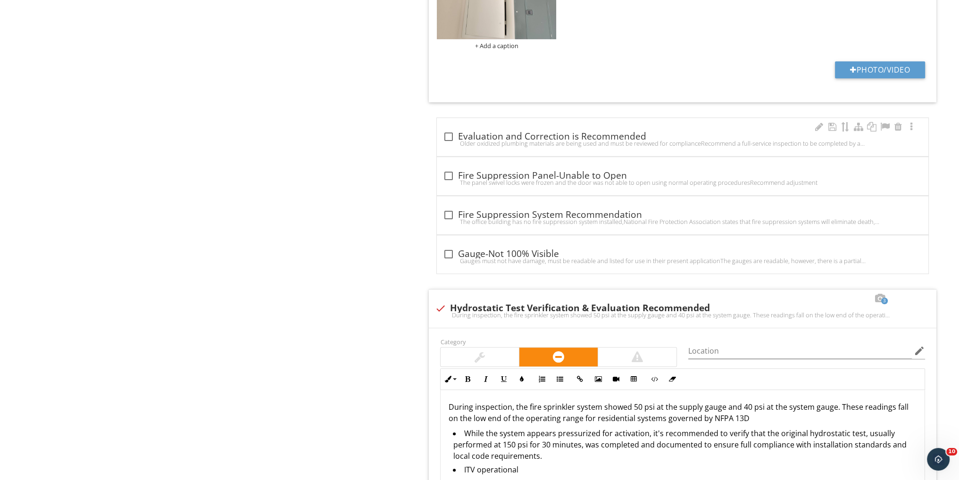
scroll to position [1064, 0]
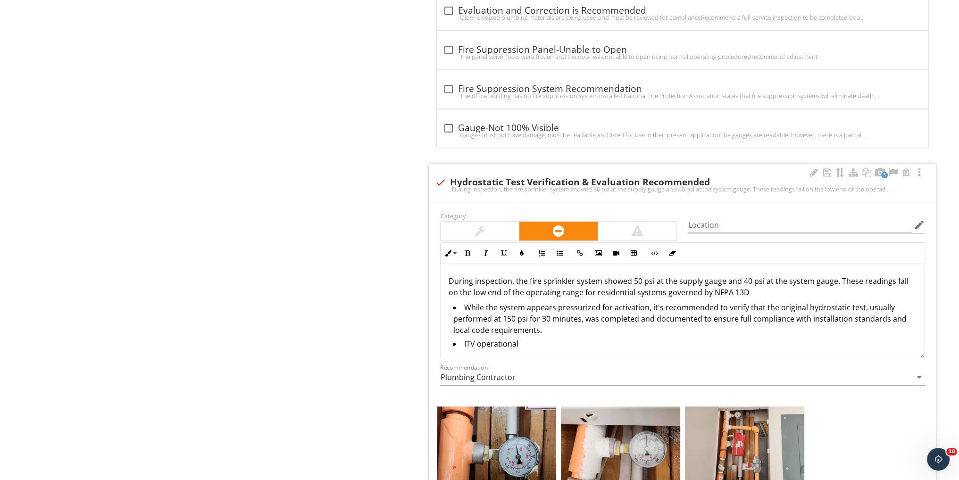
click at [551, 329] on li "While the system appears pressurized for activation, it's recommended to verify…" at bounding box center [685, 320] width 464 height 36
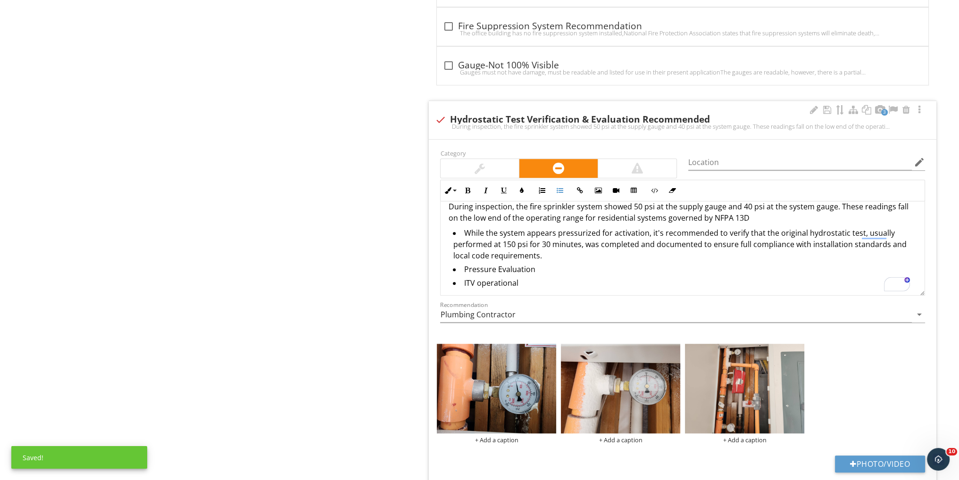
scroll to position [15, 0]
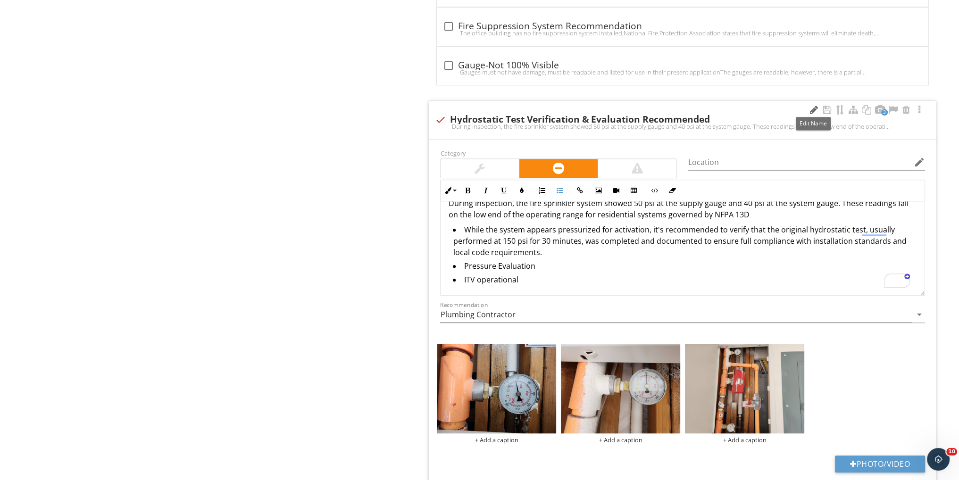
click at [812, 105] on div at bounding box center [813, 109] width 11 height 9
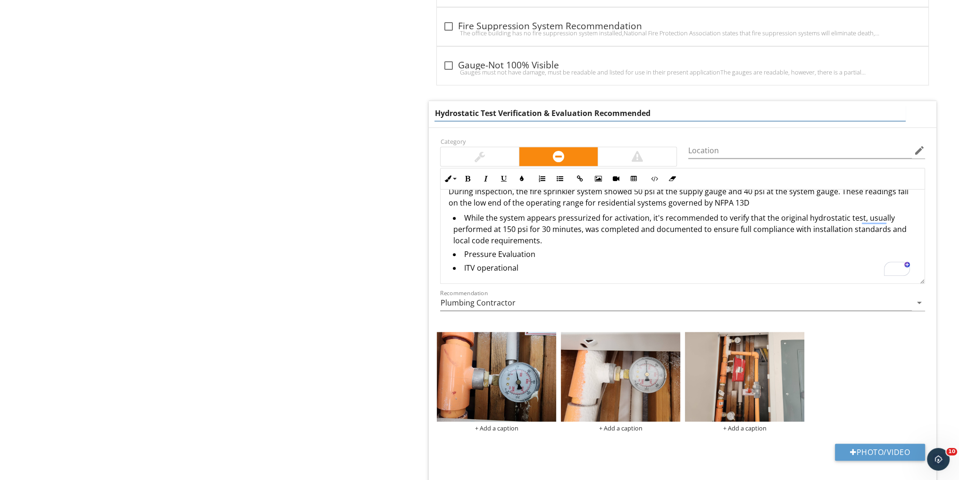
click at [542, 111] on input "Hydrostatic Test Verification & Evaluation Recommended" at bounding box center [670, 114] width 471 height 16
paste input "Main Drain Test"
type input "Hydrostatic Test Verification,Main Drain Test & Evaluation Recommended"
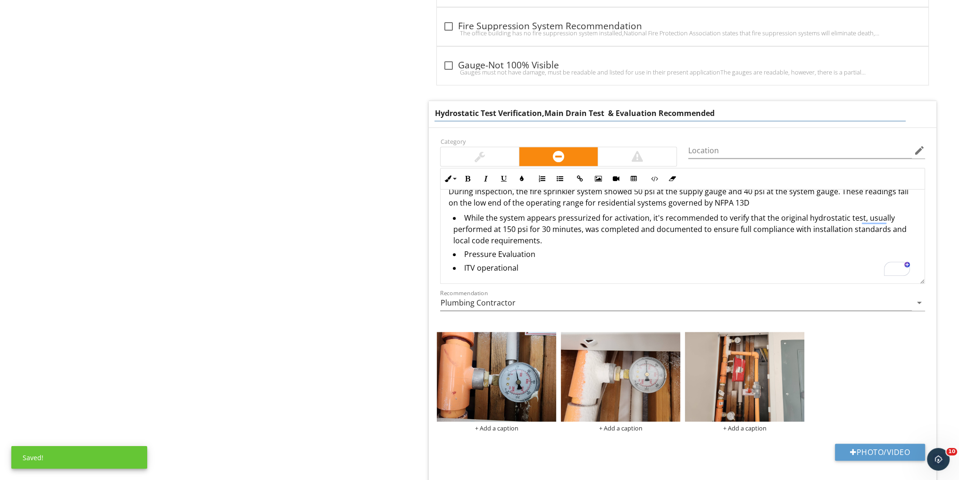
click at [402, 221] on div "PLUMBING-Shut Off, Waste & Distribution Main Water Shut-Off Water Pressure & Di…" at bounding box center [600, 79] width 720 height 2223
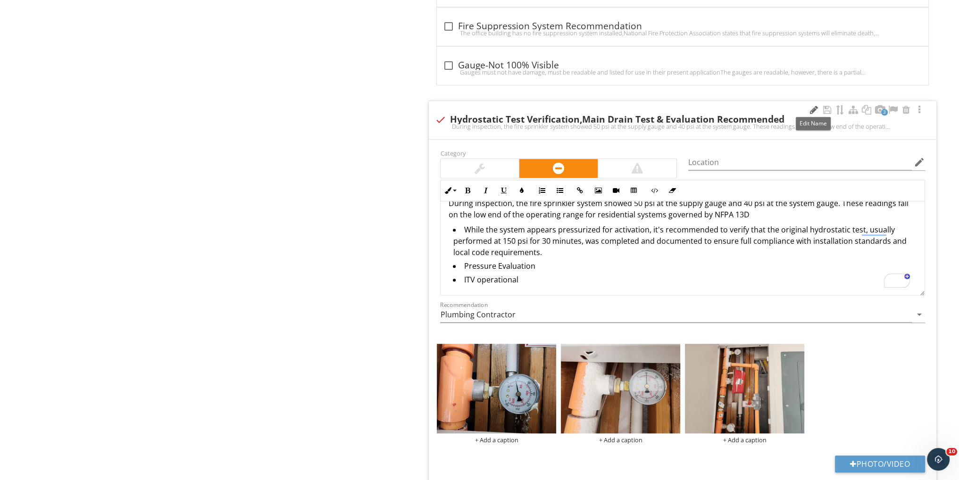
click at [812, 107] on div at bounding box center [813, 109] width 11 height 9
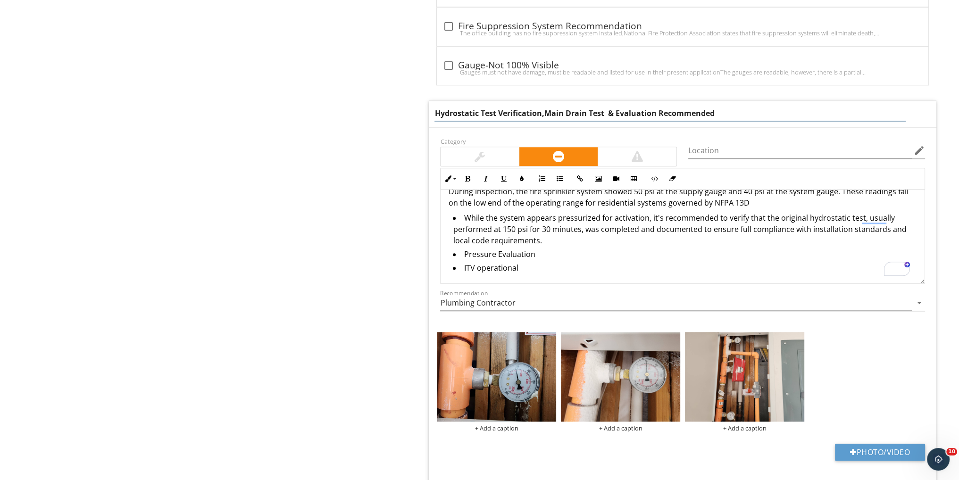
click at [544, 110] on input "Hydrostatic Test Verification,Main Drain Test & Evaluation Recommended" at bounding box center [670, 114] width 471 height 16
type input "Hydrostatic Test Verification, Main Drain Test & Evaluation Recommended"
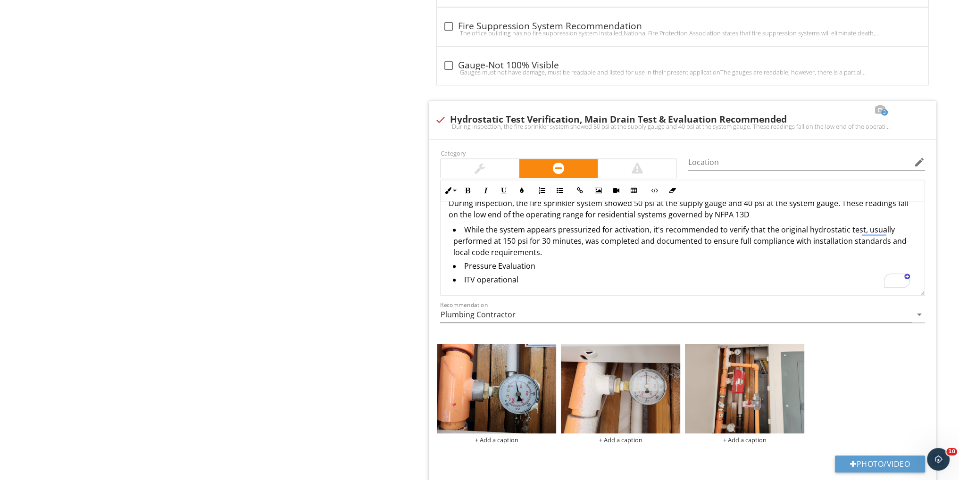
click at [384, 157] on div "PLUMBING-Shut Off, Waste & Distribution Main Water Shut-Off Water Pressure & Di…" at bounding box center [600, 85] width 720 height 2235
drag, startPoint x: 535, startPoint y: 262, endPoint x: 455, endPoint y: 263, distance: 80.7
click at [455, 263] on li "Pressure Evaluation" at bounding box center [685, 267] width 464 height 14
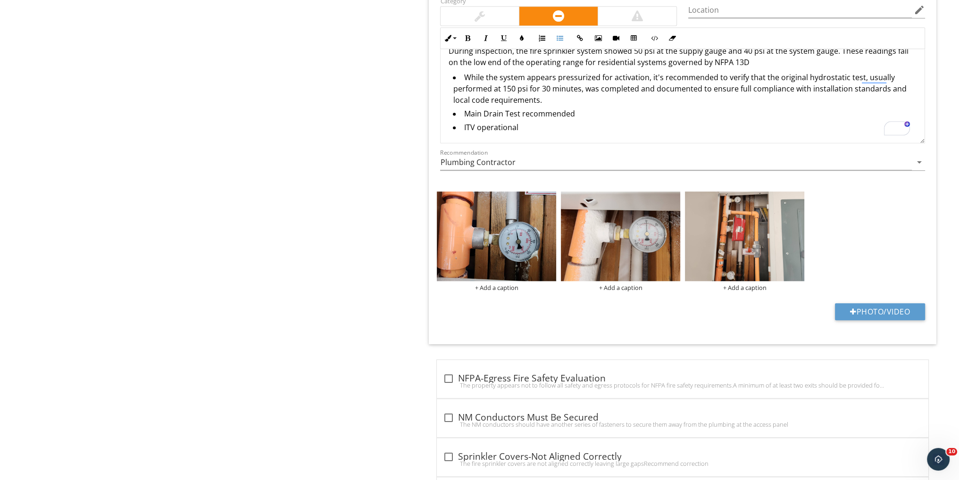
scroll to position [1216, 0]
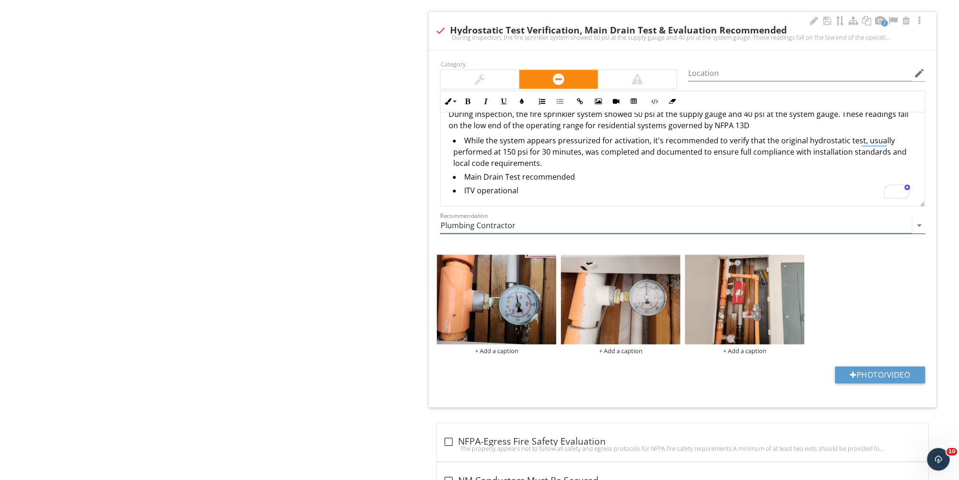
click at [509, 218] on input "Plumbing Contractor" at bounding box center [676, 226] width 472 height 16
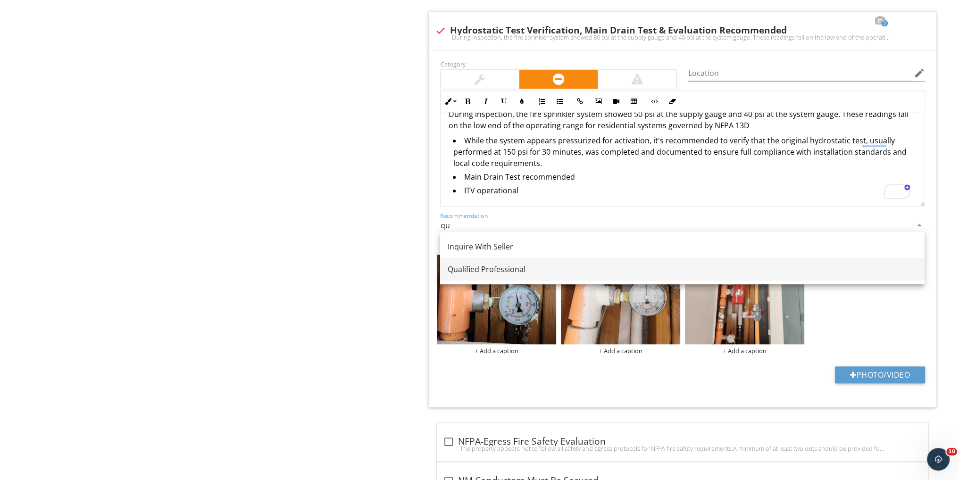
click at [492, 268] on div "Qualified Professional" at bounding box center [682, 269] width 469 height 11
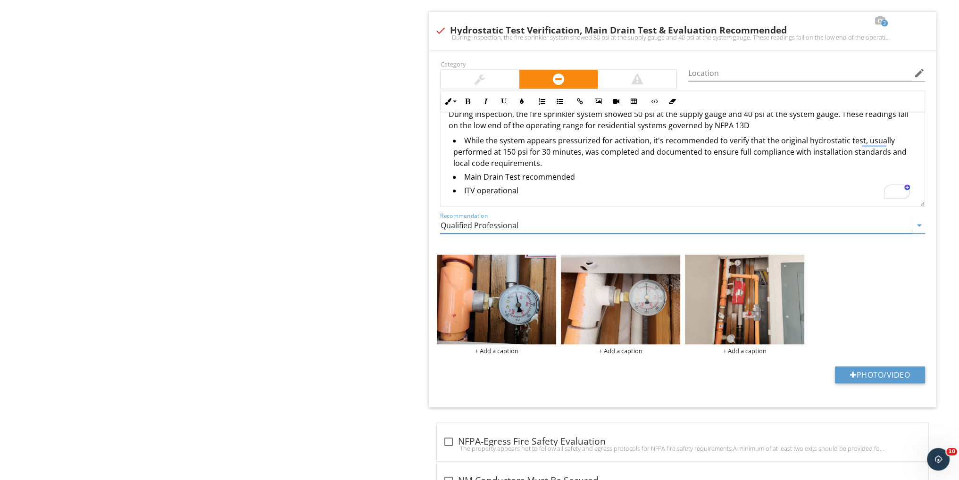
type input "Qualified Professional"
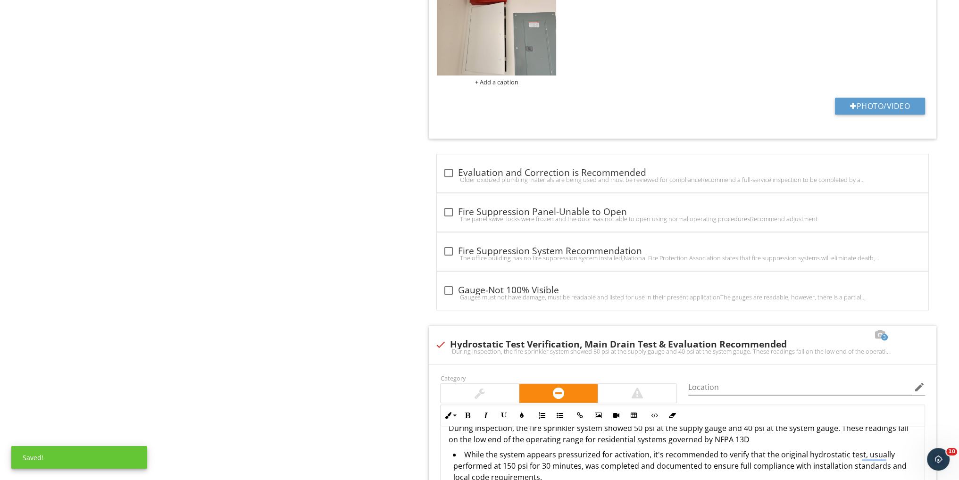
scroll to position [587, 0]
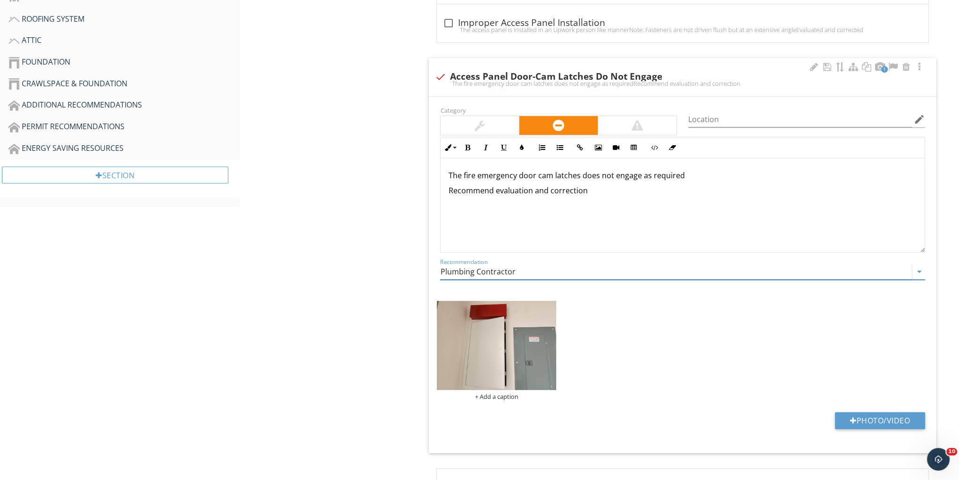
click at [489, 274] on input "Plumbing Contractor" at bounding box center [676, 272] width 472 height 16
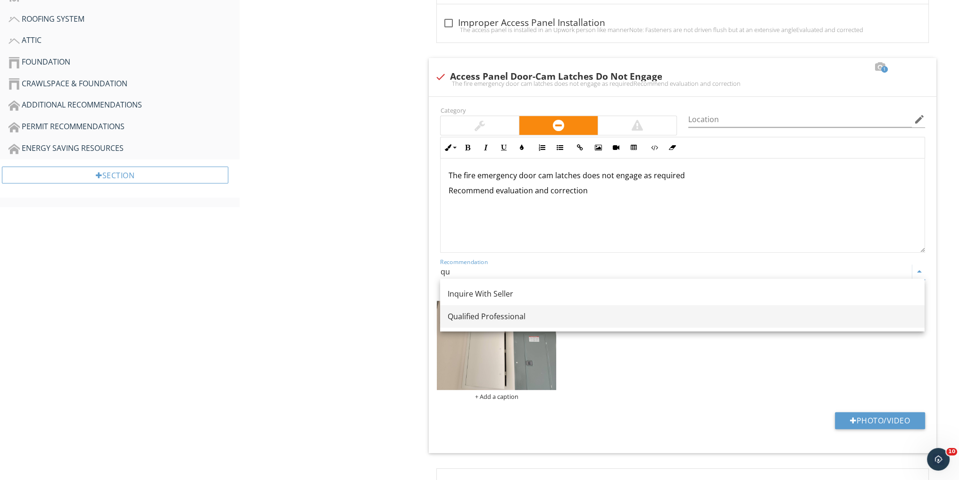
click at [482, 319] on div "Qualified Professional" at bounding box center [682, 316] width 469 height 11
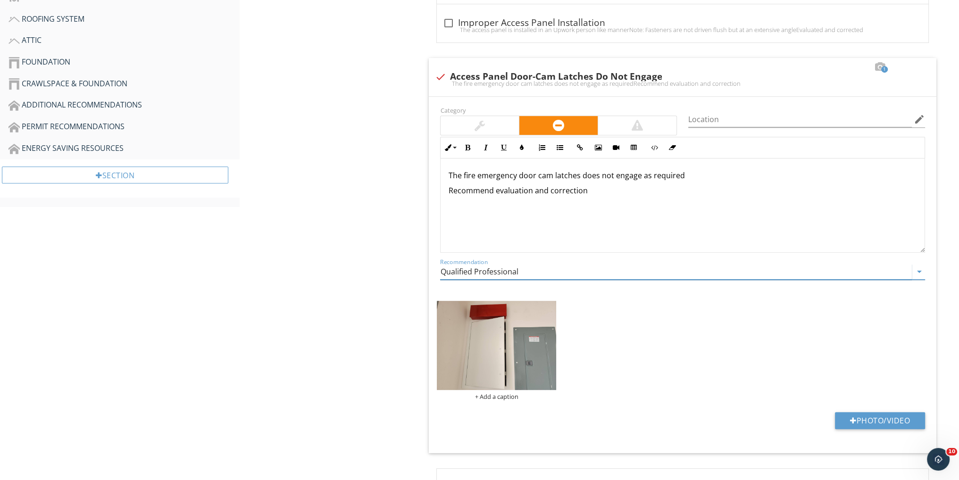
type input "Qualified Professional"
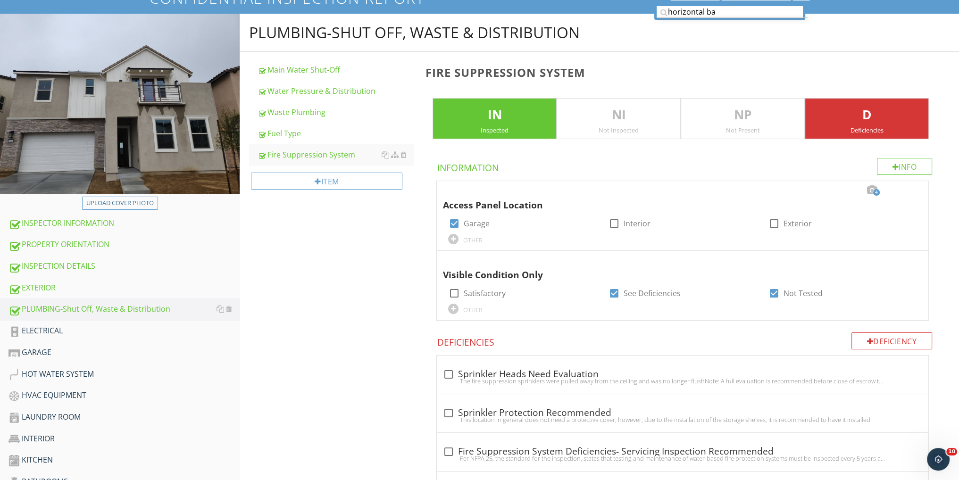
scroll to position [125, 0]
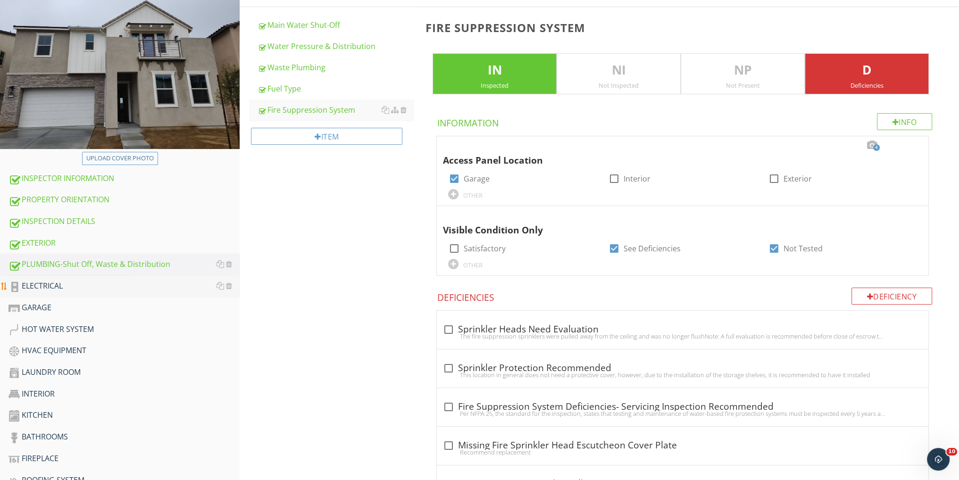
click at [56, 287] on div "ELECTRICAL" at bounding box center [123, 286] width 231 height 12
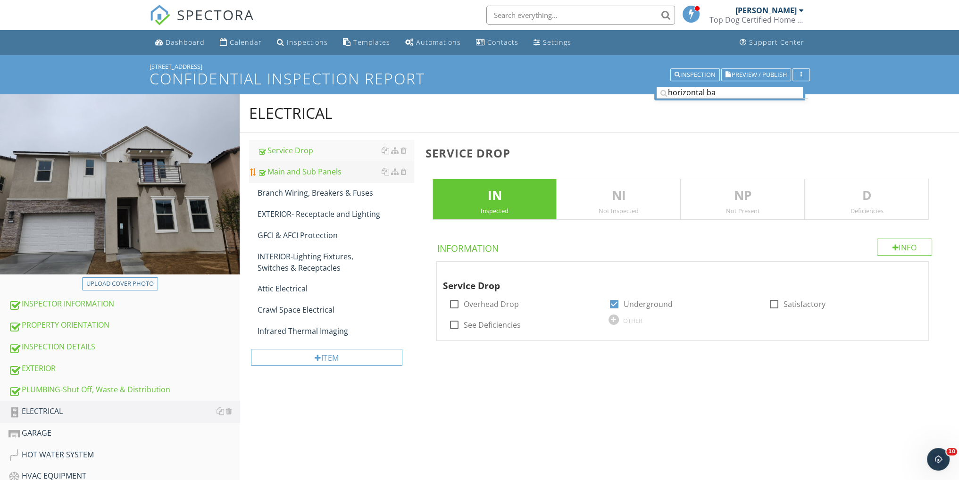
click at [317, 174] on div "Main and Sub Panels" at bounding box center [336, 171] width 156 height 11
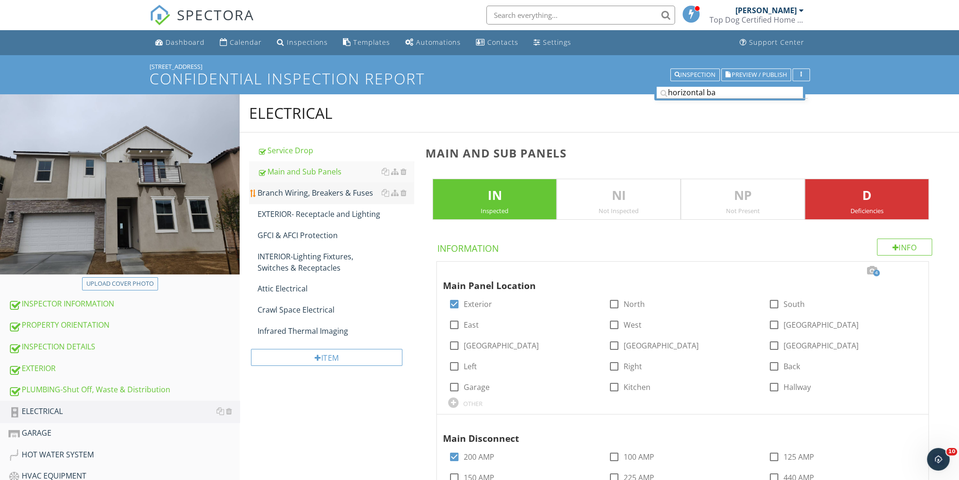
click at [343, 191] on div "Branch Wiring, Breakers & Fuses" at bounding box center [336, 192] width 156 height 11
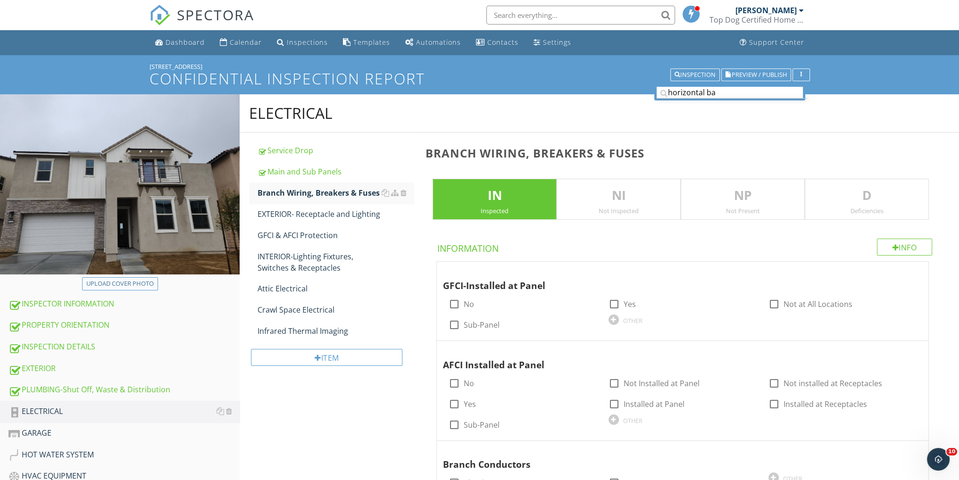
scroll to position [125, 0]
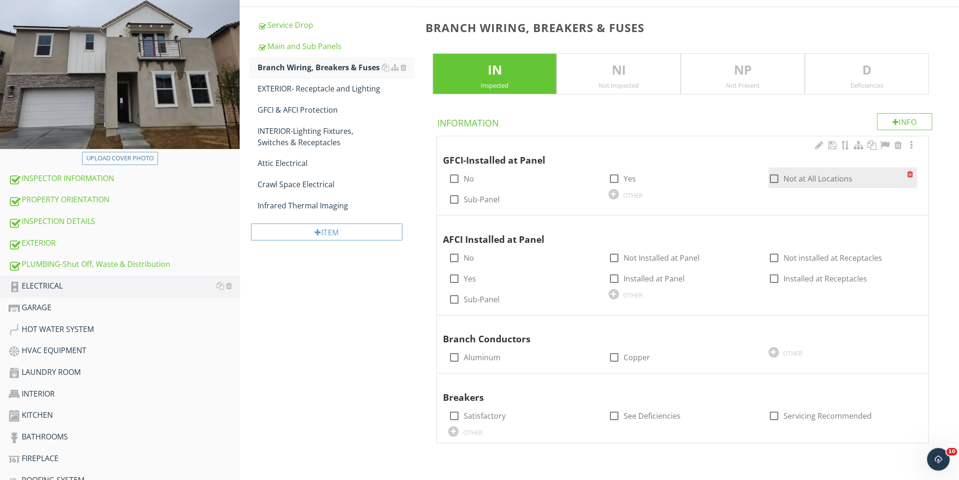
drag, startPoint x: 775, startPoint y: 176, endPoint x: 769, endPoint y: 179, distance: 6.1
click at [774, 176] on div at bounding box center [774, 179] width 16 height 16
checkbox input "true"
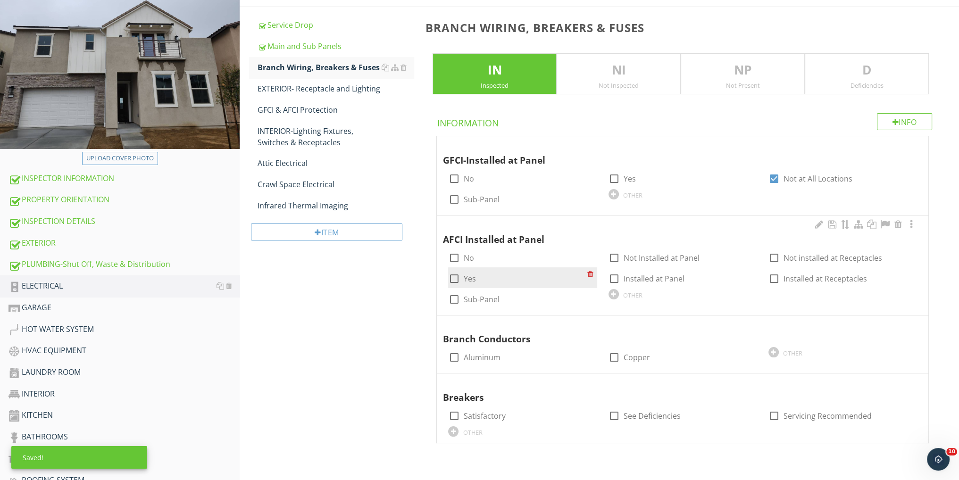
click at [454, 274] on div at bounding box center [454, 279] width 16 height 16
checkbox input "true"
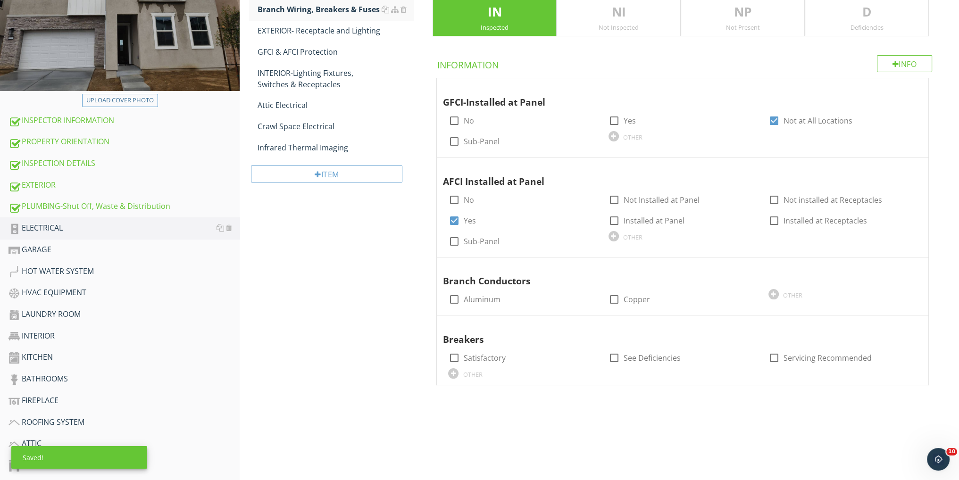
scroll to position [189, 0]
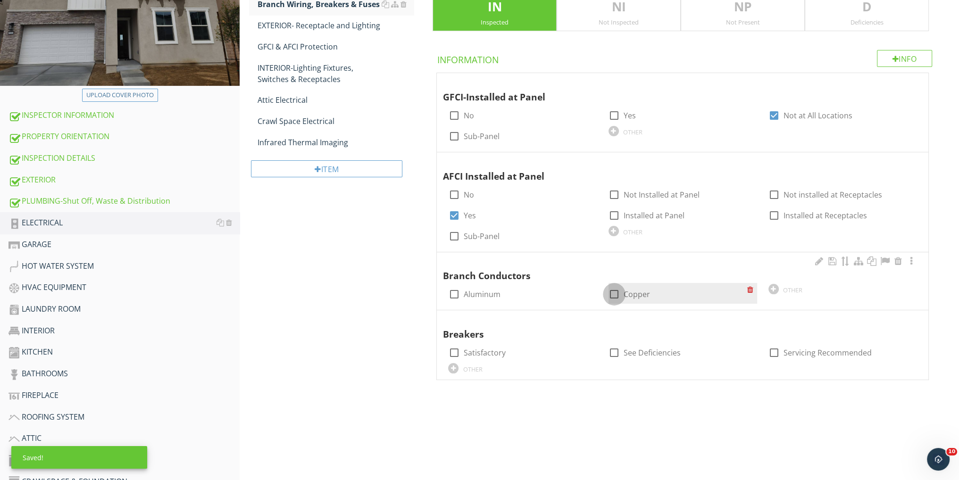
click at [613, 291] on div at bounding box center [614, 294] width 16 height 16
checkbox input "true"
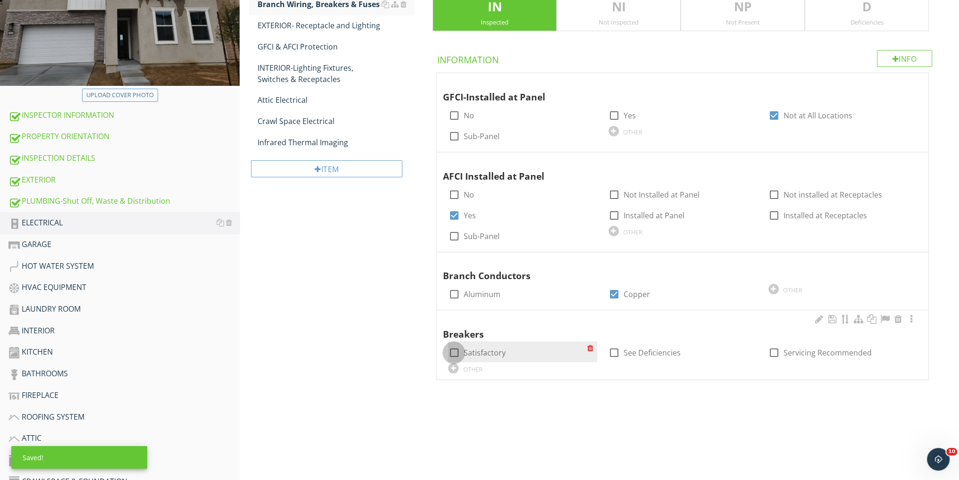
click at [454, 351] on div at bounding box center [454, 353] width 16 height 16
checkbox input "true"
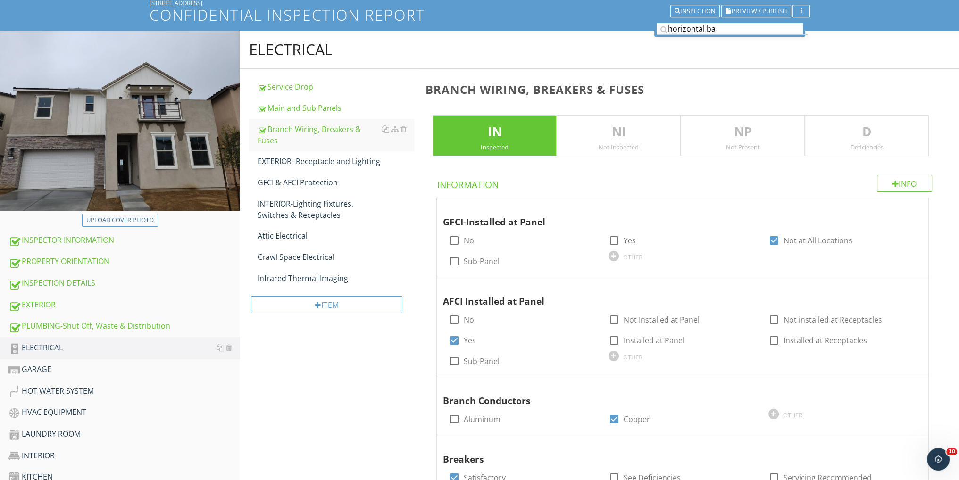
scroll to position [63, 0]
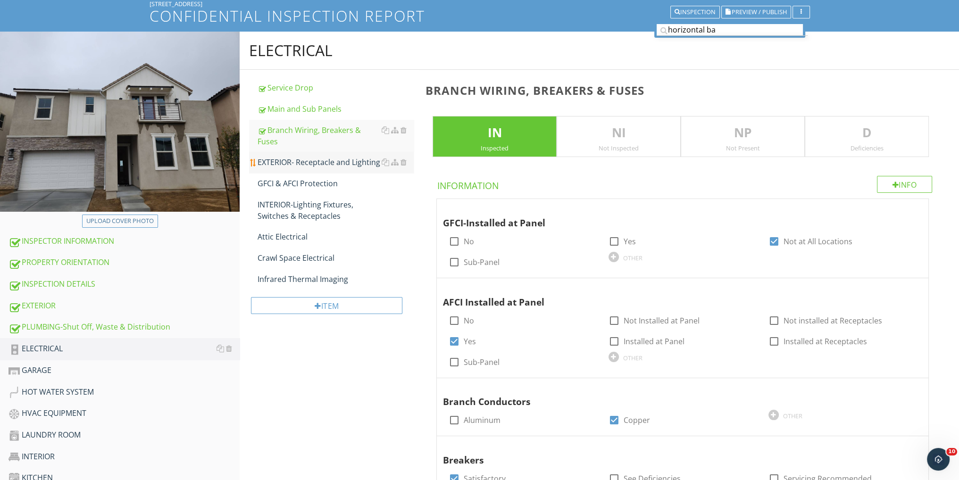
click at [368, 167] on div "EXTERIOR- Receptacle and Lighting" at bounding box center [336, 162] width 156 height 11
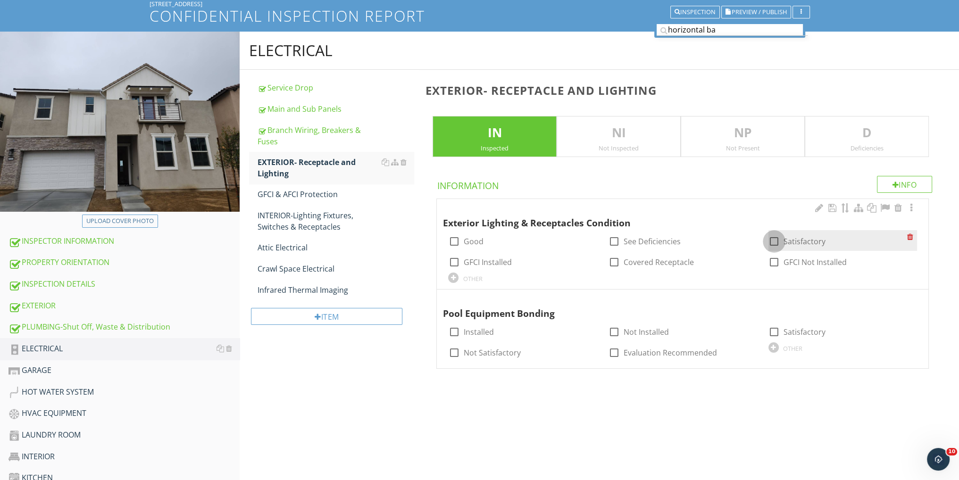
click at [772, 238] on div at bounding box center [774, 242] width 16 height 16
checkbox input "true"
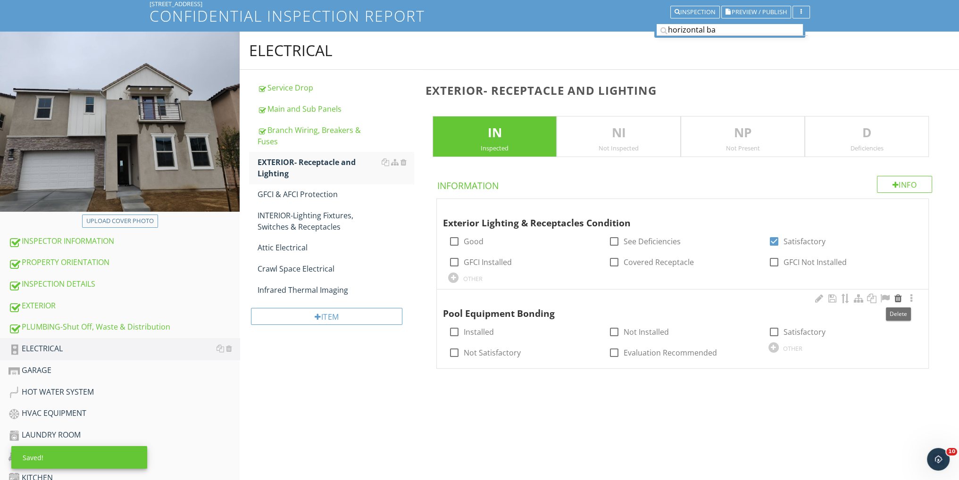
click at [897, 299] on div at bounding box center [898, 298] width 11 height 9
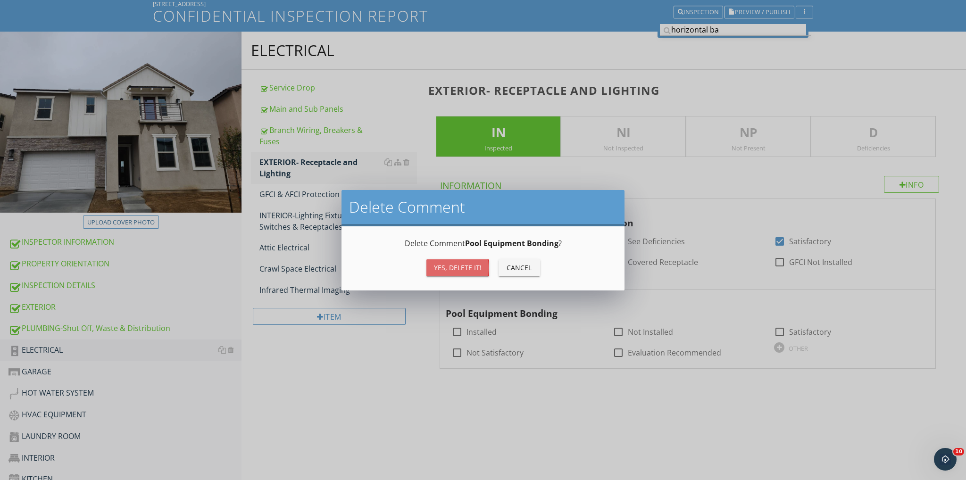
click at [479, 270] on div "Yes, Delete it!" at bounding box center [458, 268] width 48 height 10
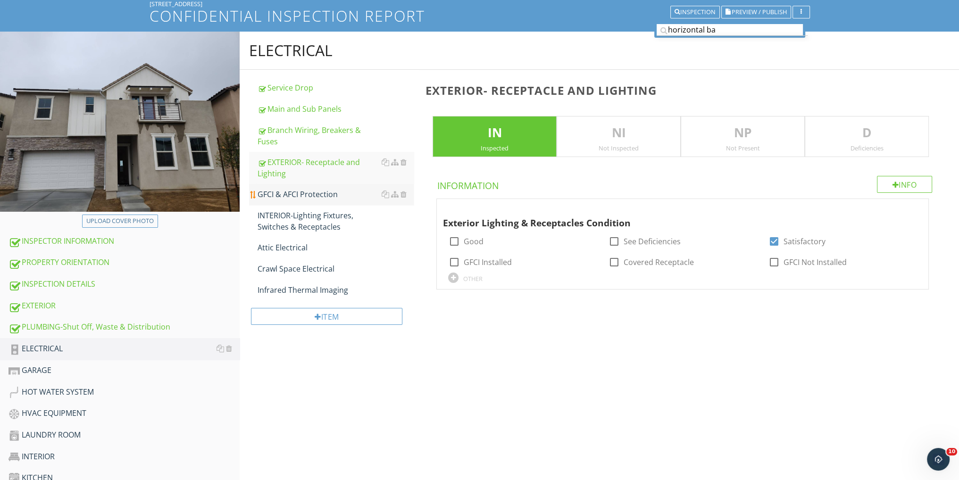
click at [319, 192] on div "GFCI & AFCI Protection" at bounding box center [336, 194] width 156 height 11
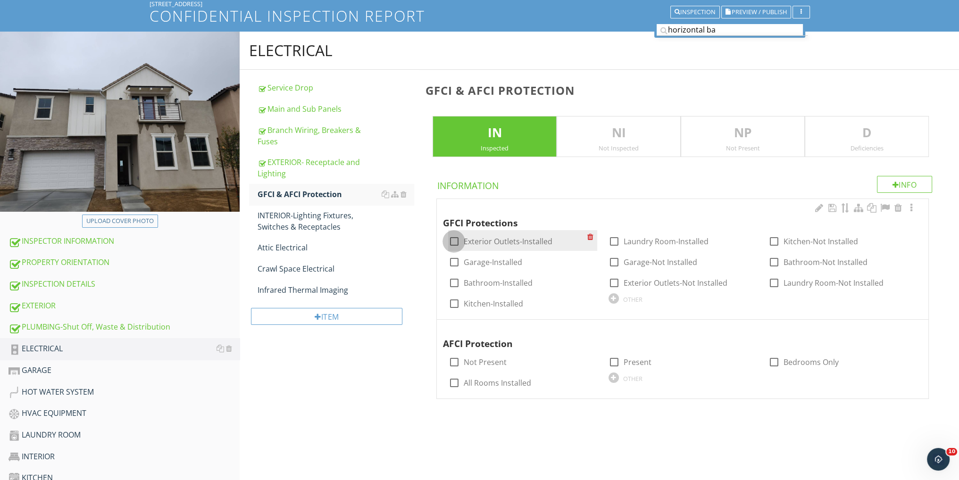
click at [449, 240] on div at bounding box center [454, 242] width 16 height 16
checkbox input "true"
click at [453, 261] on div at bounding box center [454, 262] width 16 height 16
checkbox input "true"
click at [452, 281] on div at bounding box center [454, 283] width 16 height 16
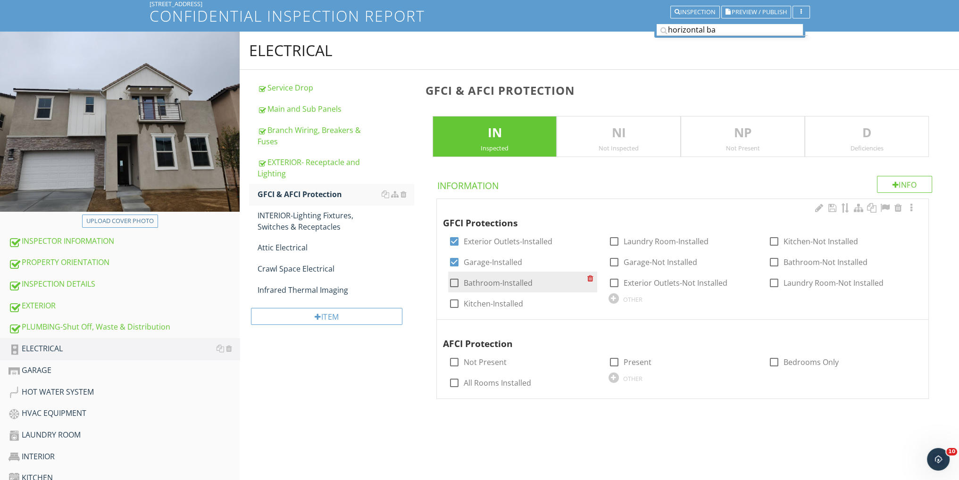
checkbox input "true"
click at [454, 305] on div at bounding box center [454, 304] width 16 height 16
checkbox input "true"
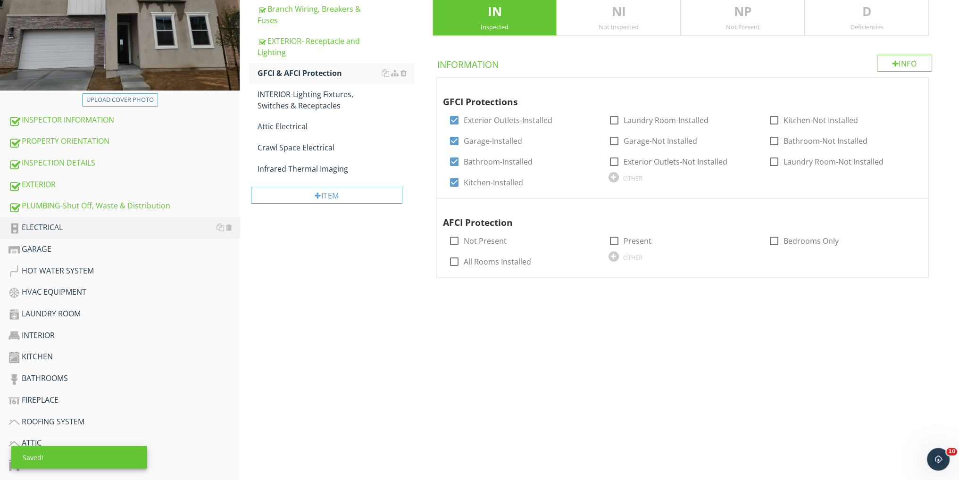
scroll to position [189, 0]
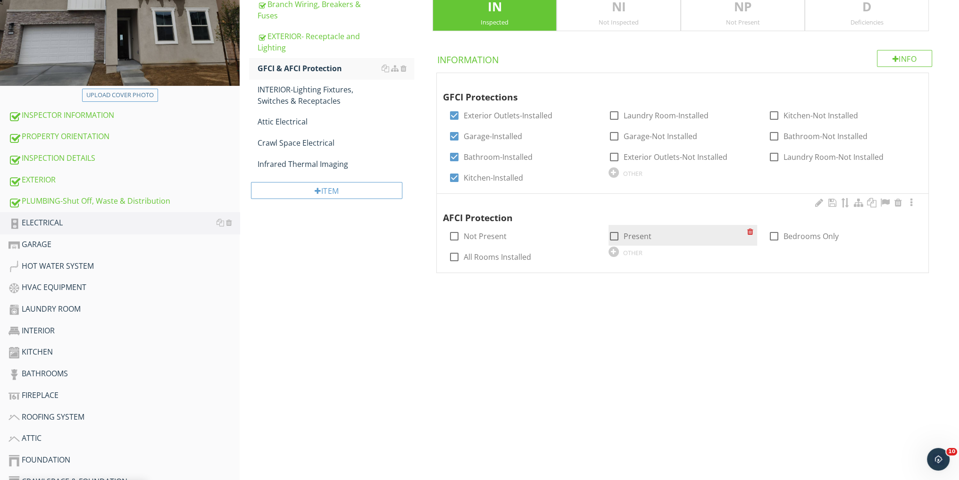
click at [615, 236] on div at bounding box center [614, 236] width 16 height 16
checkbox input "true"
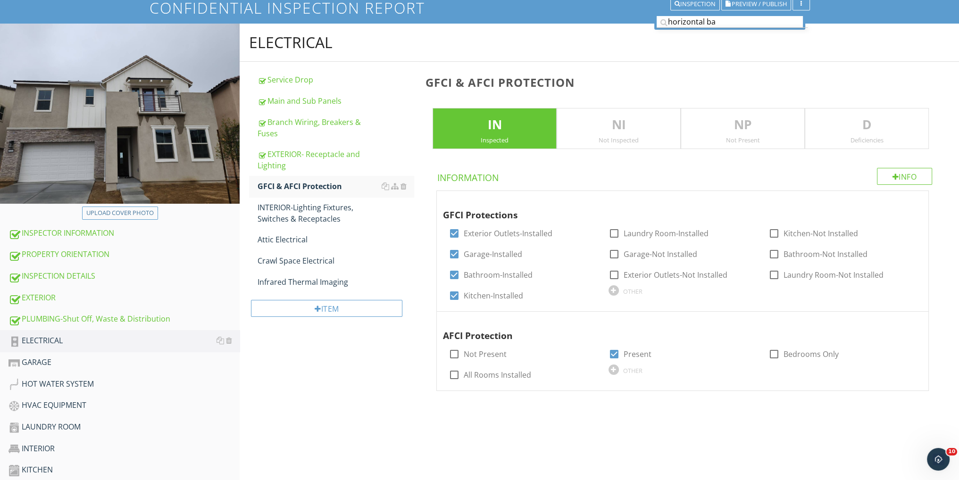
scroll to position [63, 0]
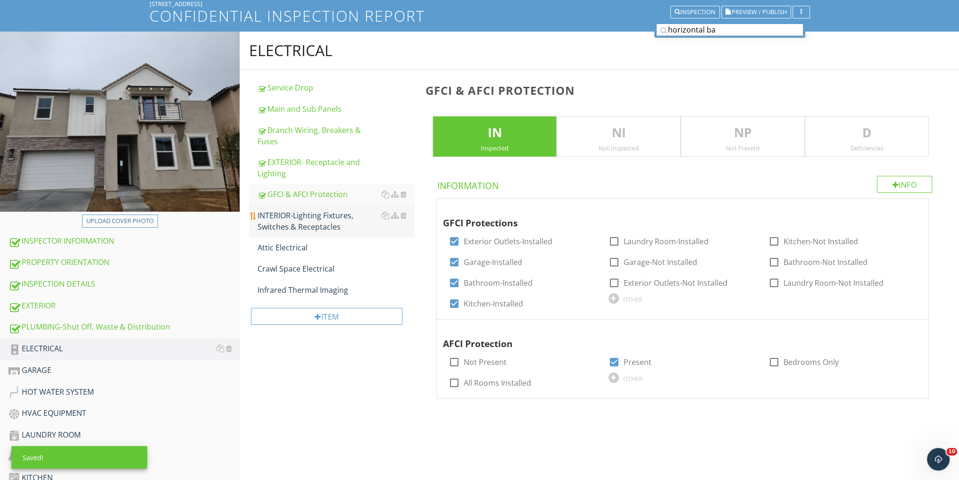
click at [326, 214] on div "INTERIOR-Lighting Fixtures, Switches & Receptacles" at bounding box center [336, 221] width 156 height 23
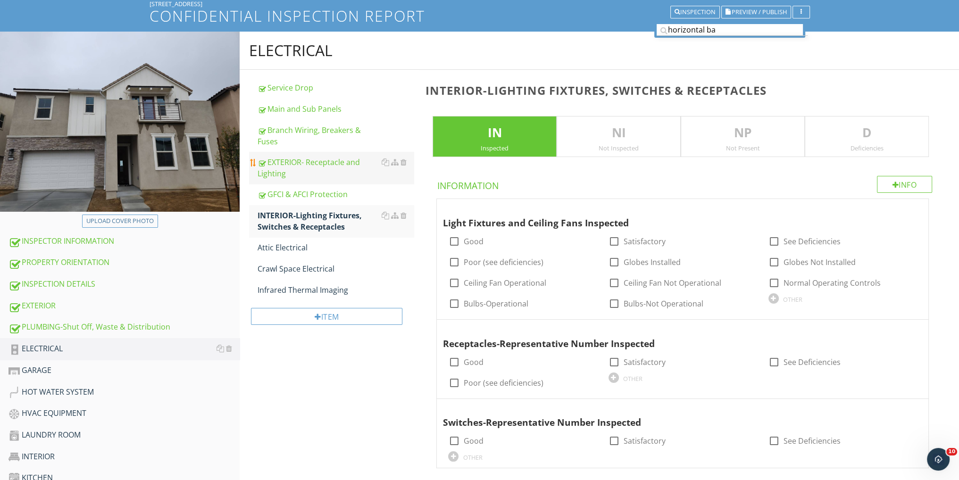
click at [322, 173] on div "EXTERIOR- Receptacle and Lighting" at bounding box center [336, 168] width 156 height 23
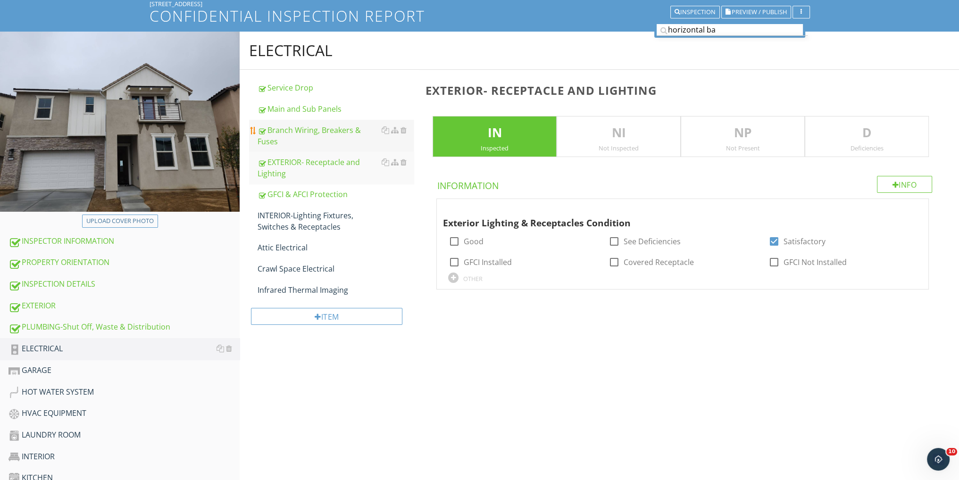
click at [326, 138] on div "Branch Wiring, Breakers & Fuses" at bounding box center [336, 136] width 156 height 23
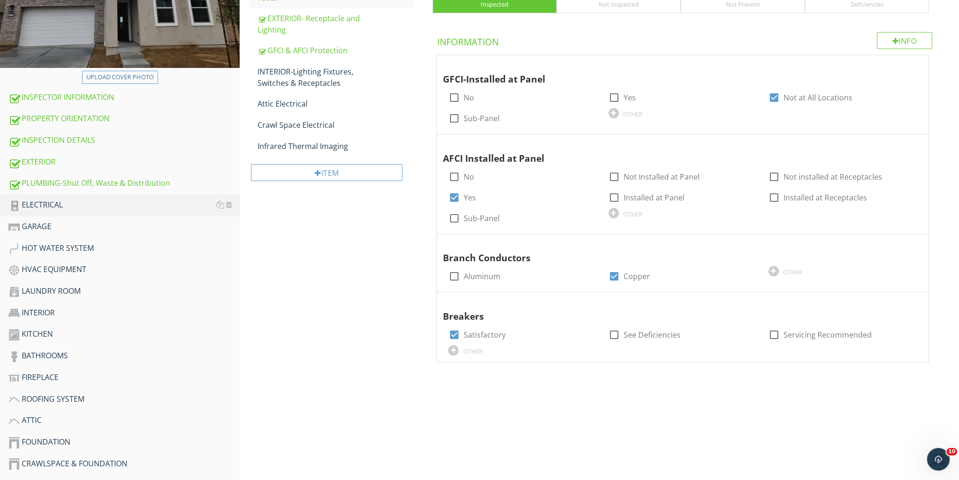
scroll to position [189, 0]
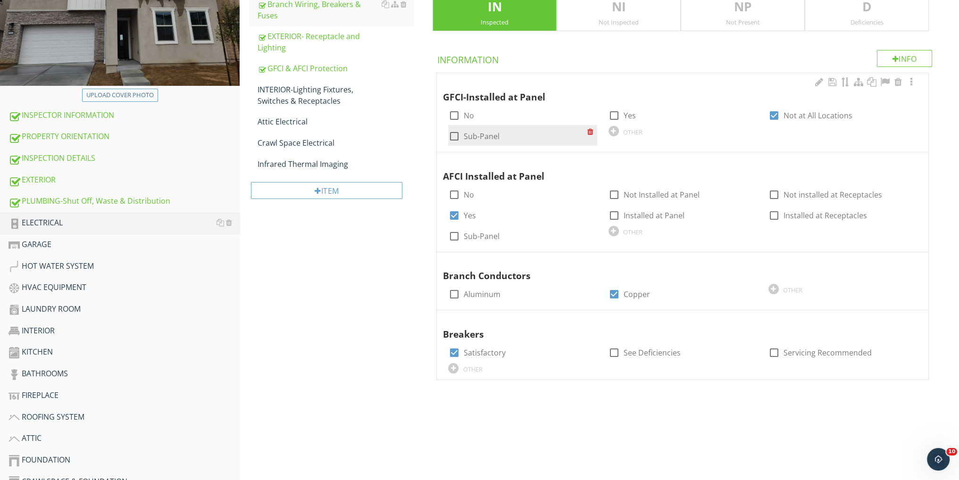
click at [454, 136] on div at bounding box center [454, 136] width 16 height 16
checkbox input "true"
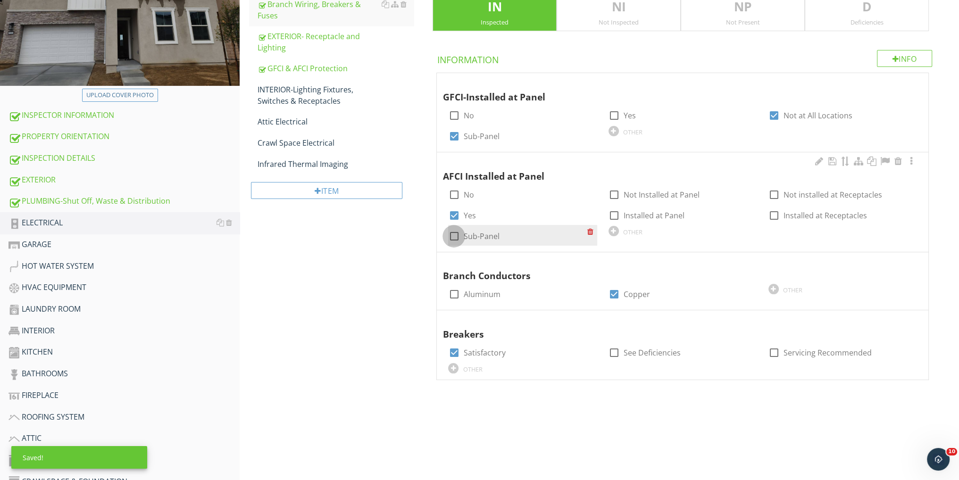
click at [457, 235] on div at bounding box center [454, 236] width 16 height 16
checkbox input "true"
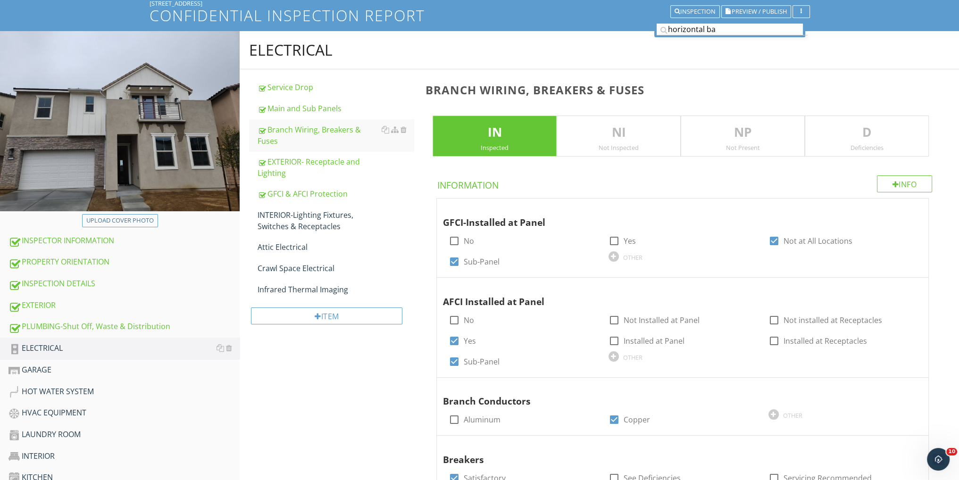
scroll to position [63, 0]
click at [350, 218] on div "INTERIOR-Lighting Fixtures, Switches & Receptacles" at bounding box center [336, 221] width 156 height 23
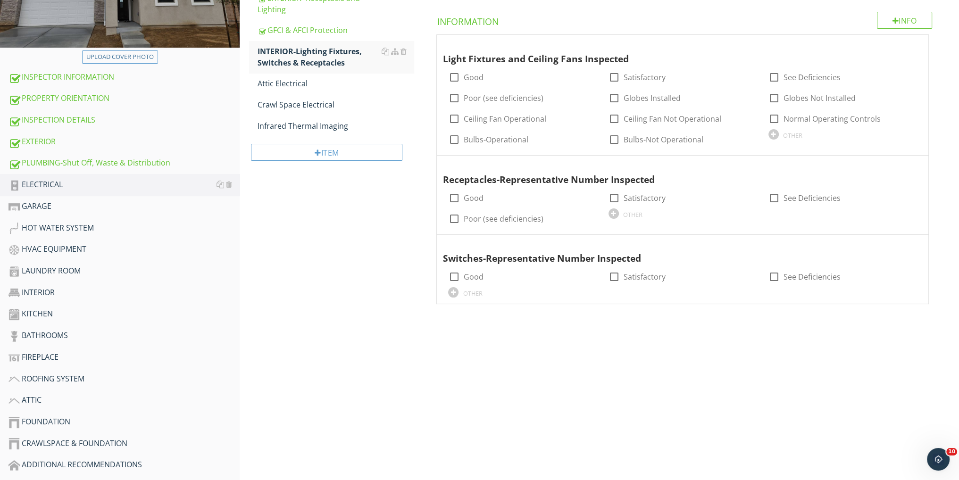
scroll to position [251, 0]
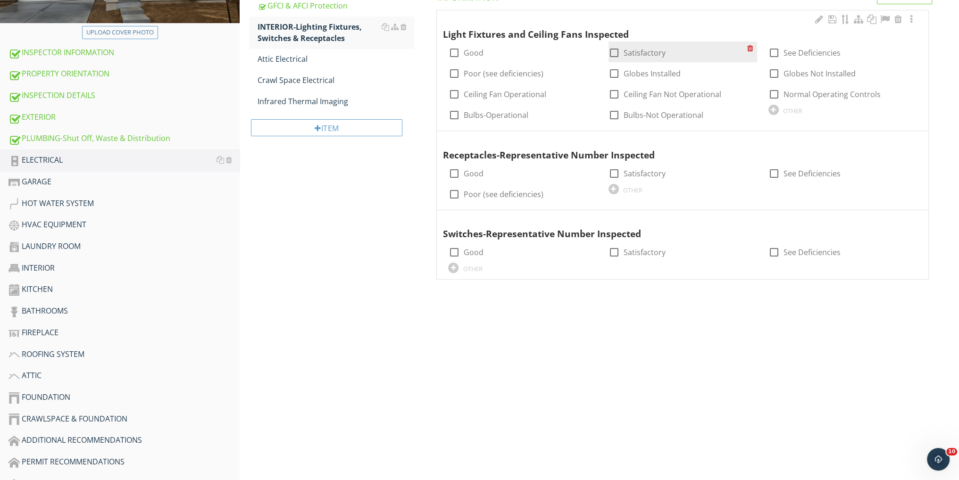
click at [616, 53] on div at bounding box center [614, 53] width 16 height 16
checkbox input "true"
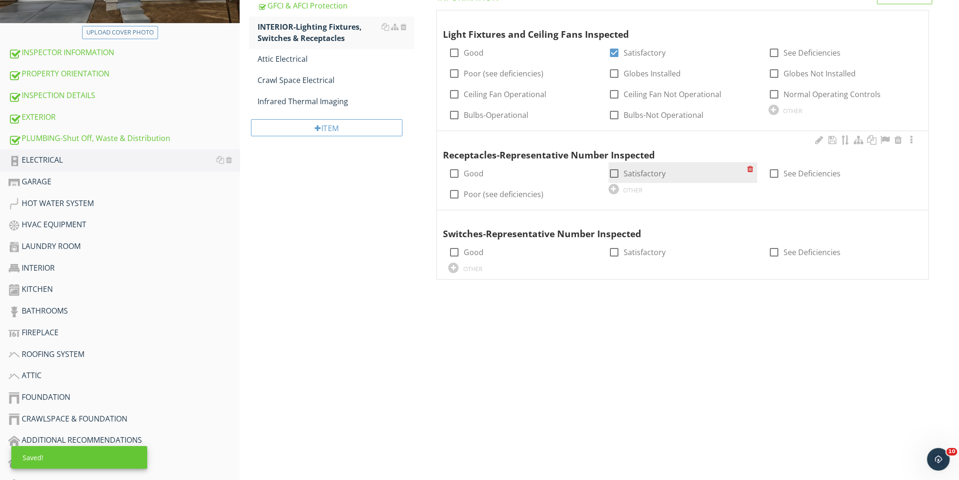
click at [617, 172] on div at bounding box center [614, 174] width 16 height 16
checkbox input "true"
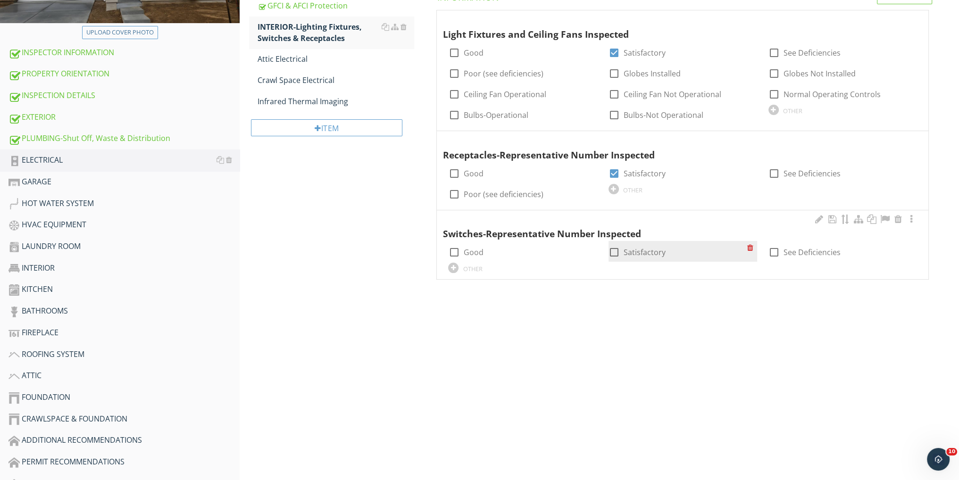
click at [617, 250] on div at bounding box center [614, 252] width 16 height 16
checkbox input "true"
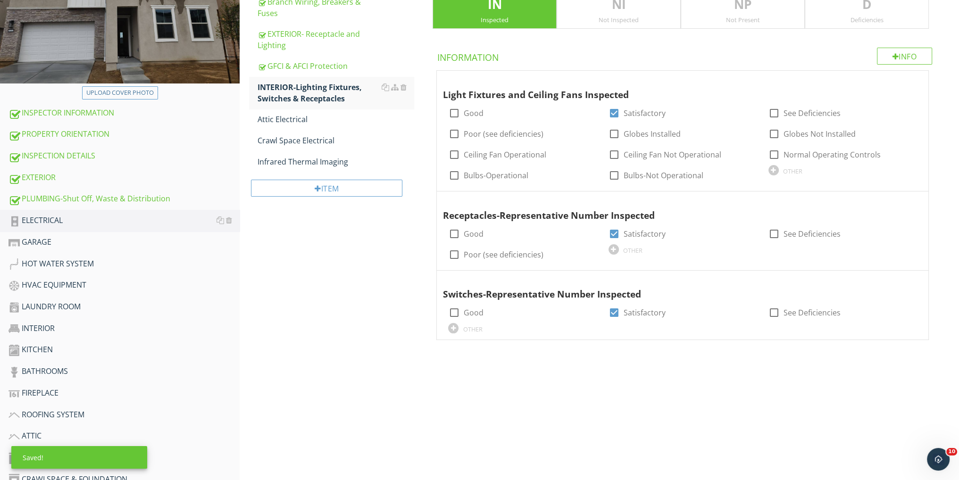
scroll to position [63, 0]
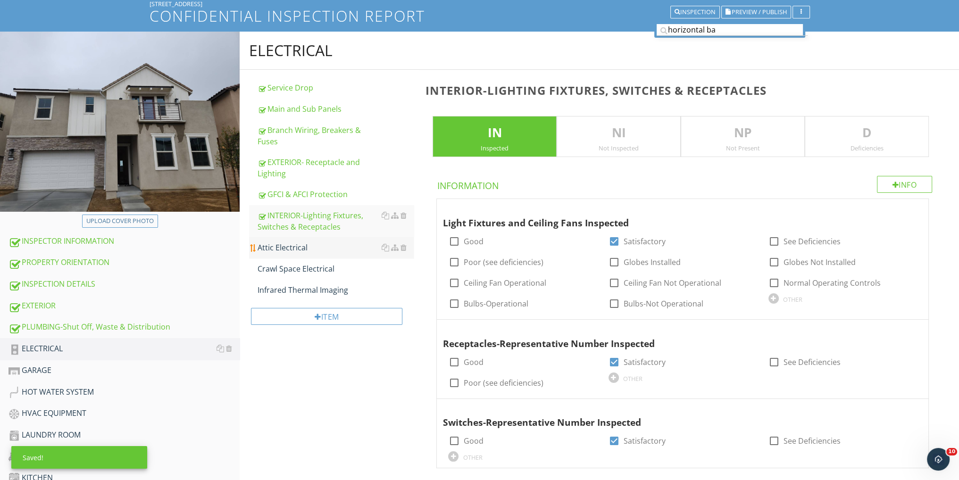
click at [321, 250] on div "Attic Electrical" at bounding box center [336, 247] width 156 height 11
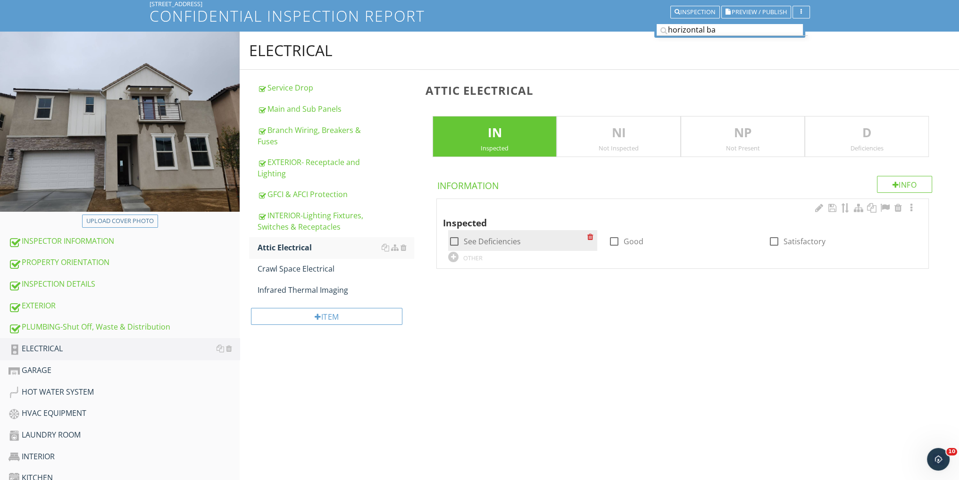
click at [452, 237] on div at bounding box center [454, 242] width 16 height 16
checkbox input "true"
click at [870, 148] on div "Deficiencies" at bounding box center [866, 148] width 123 height 8
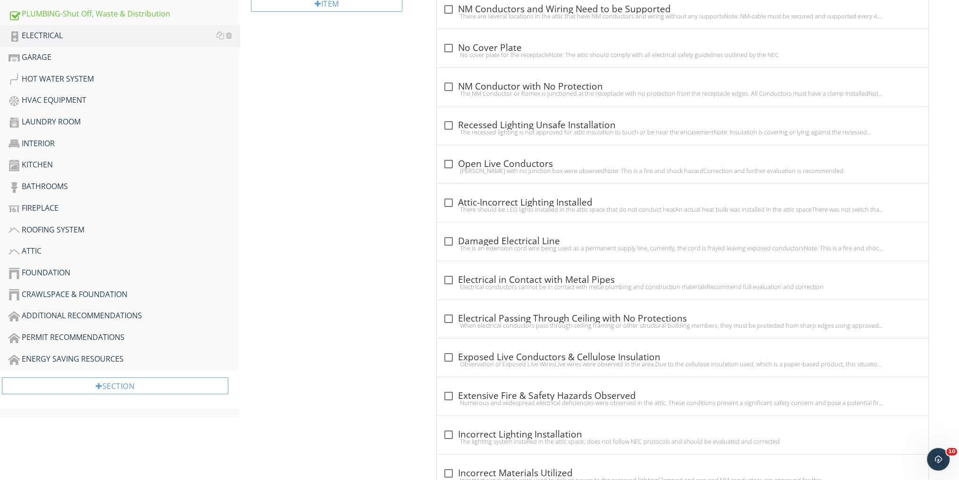
scroll to position [377, 0]
click at [447, 277] on div at bounding box center [448, 279] width 16 height 16
checkbox input "true"
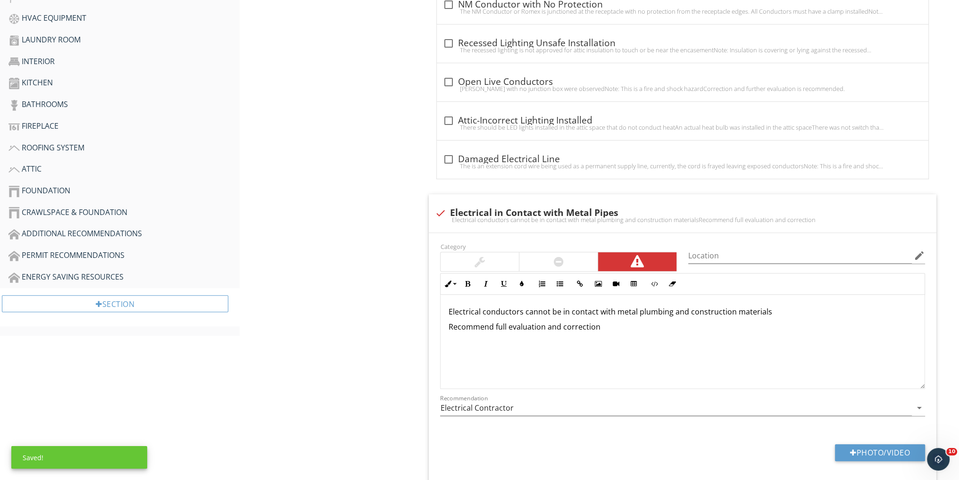
scroll to position [440, 0]
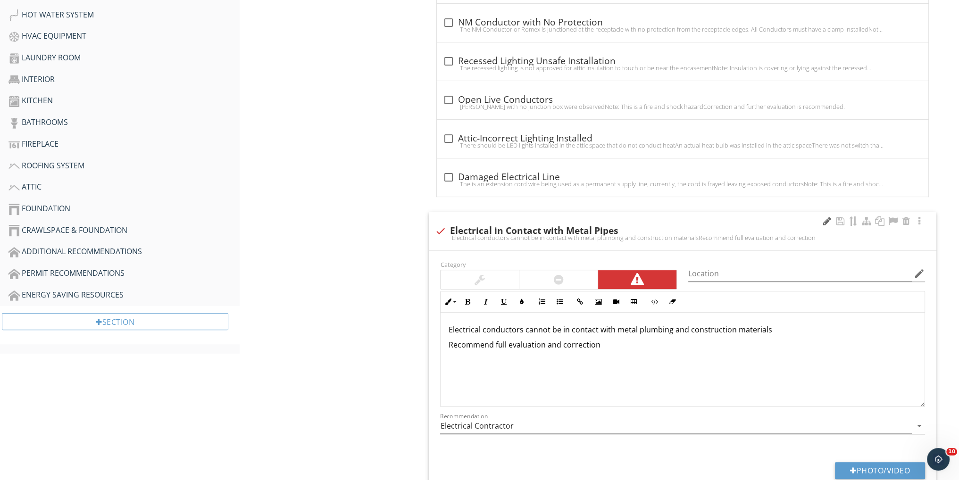
click at [827, 217] on div at bounding box center [826, 221] width 11 height 9
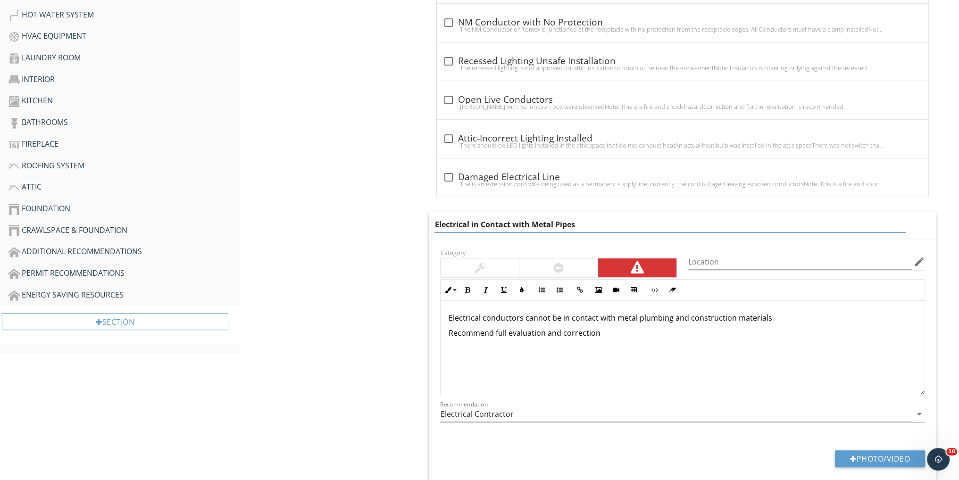
drag, startPoint x: 583, startPoint y: 226, endPoint x: 556, endPoint y: 221, distance: 27.2
click at [556, 221] on input "Electrical in Contact with Metal Pipes" at bounding box center [670, 225] width 471 height 16
type input "Electrical in Contact with Metal Building Materials"
click at [770, 319] on div "Electrical conductors cannot be in contact with metal plumbing and construction…" at bounding box center [683, 348] width 484 height 94
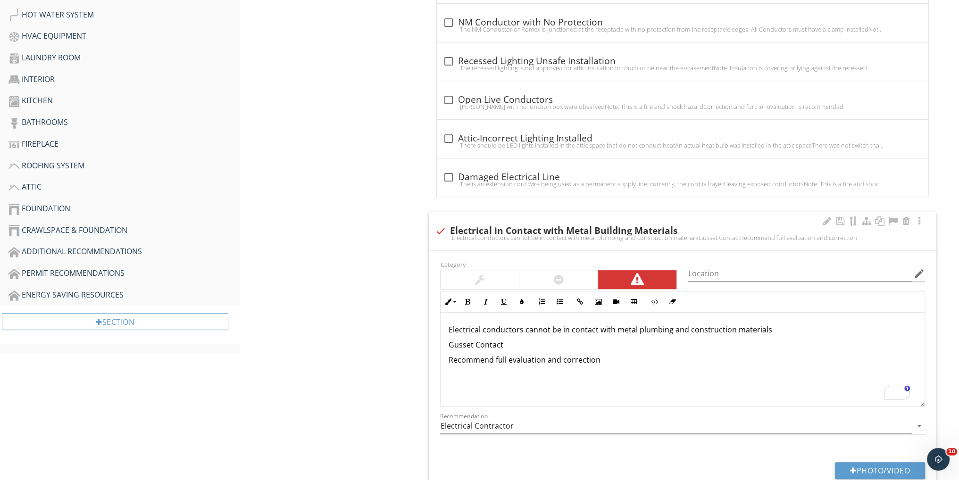
click at [450, 342] on p "Gusset Contact" at bounding box center [682, 344] width 469 height 11
click at [560, 299] on icon "button" at bounding box center [559, 302] width 7 height 7
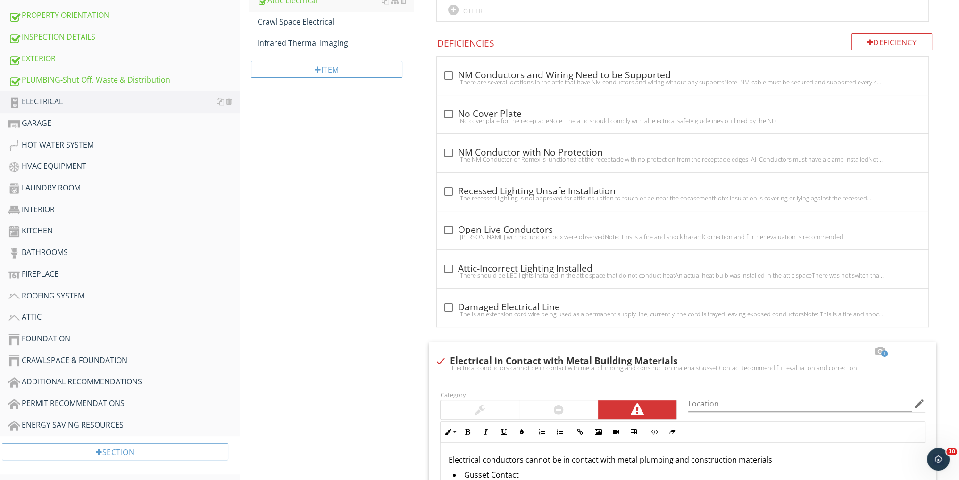
scroll to position [189, 0]
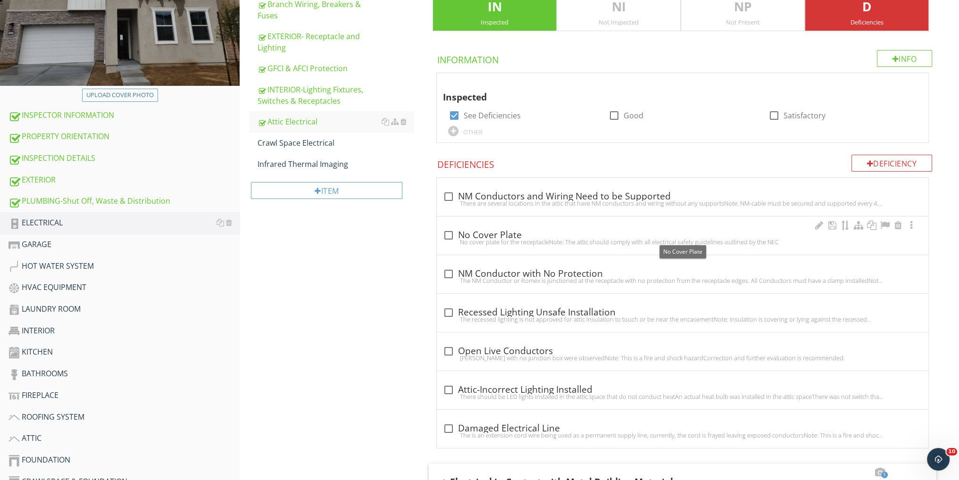
click at [448, 233] on div at bounding box center [448, 235] width 16 height 16
checkbox input "true"
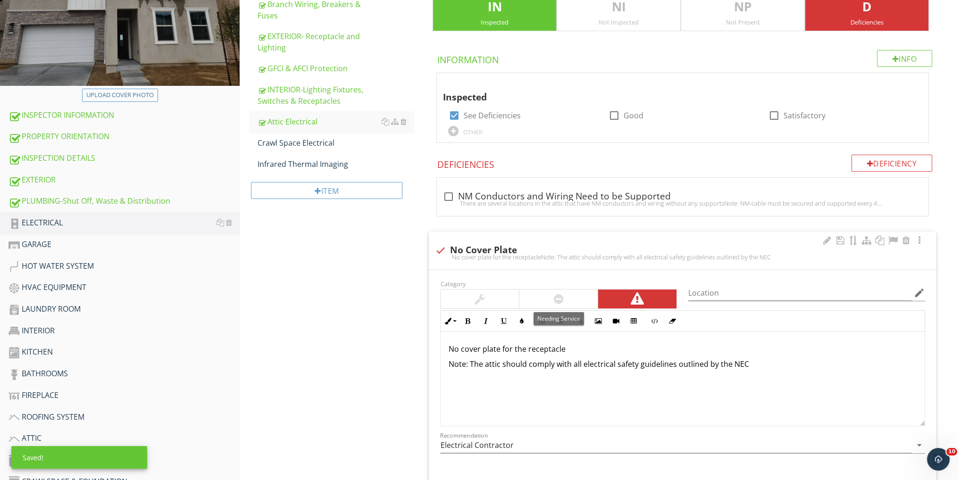
click at [589, 299] on div at bounding box center [558, 299] width 78 height 19
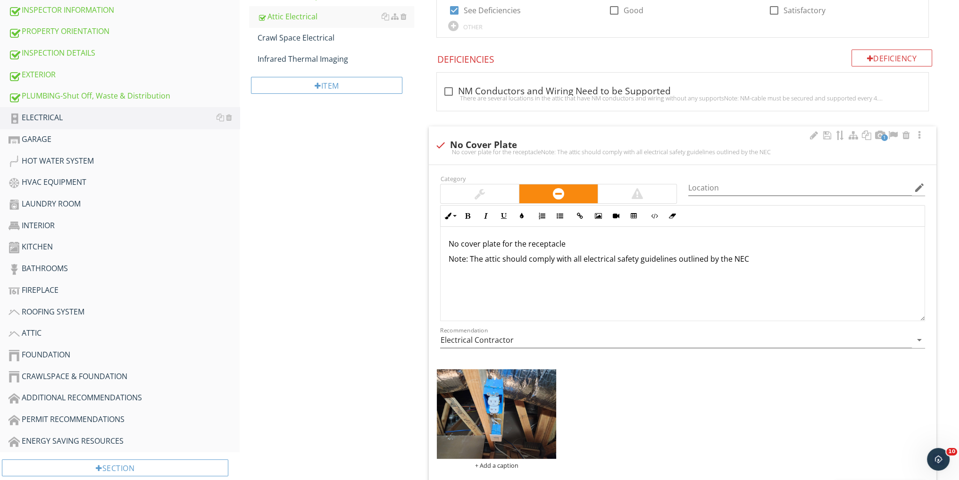
scroll to position [440, 0]
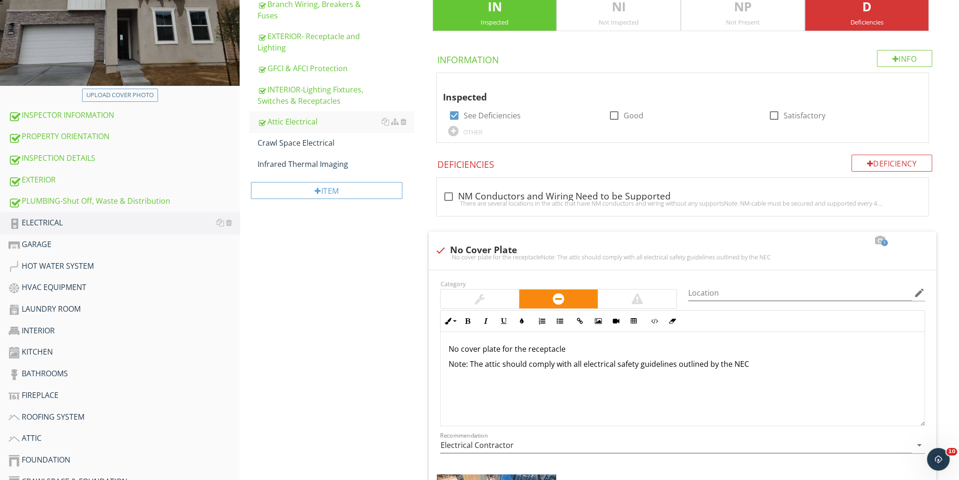
scroll to position [377, 0]
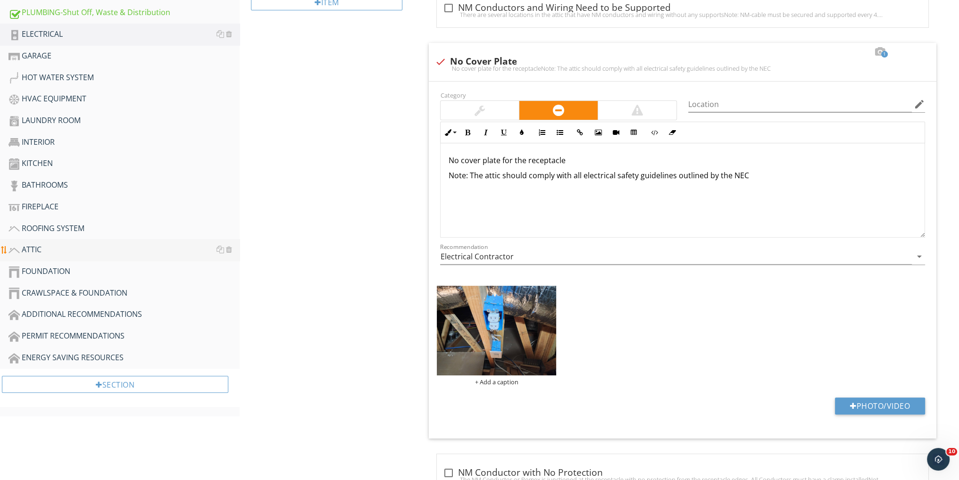
click at [51, 248] on div "ATTIC" at bounding box center [123, 250] width 231 height 12
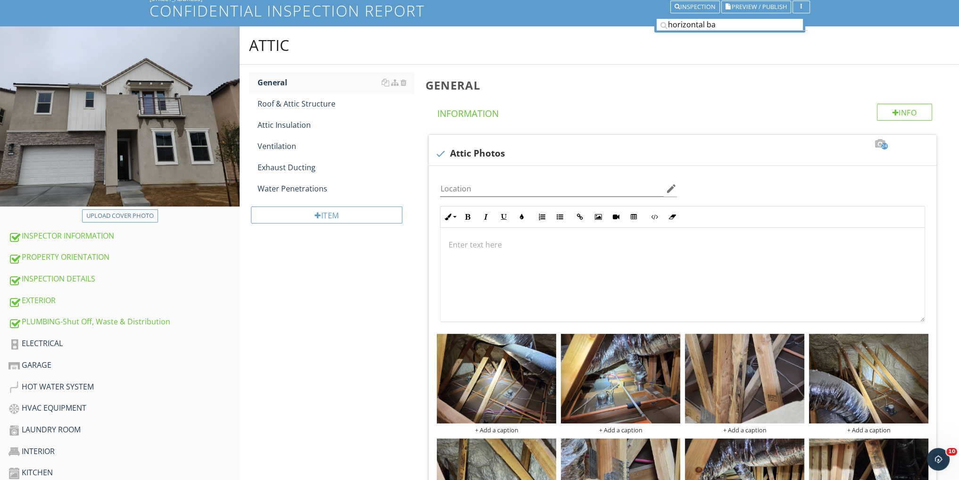
scroll to position [58, 0]
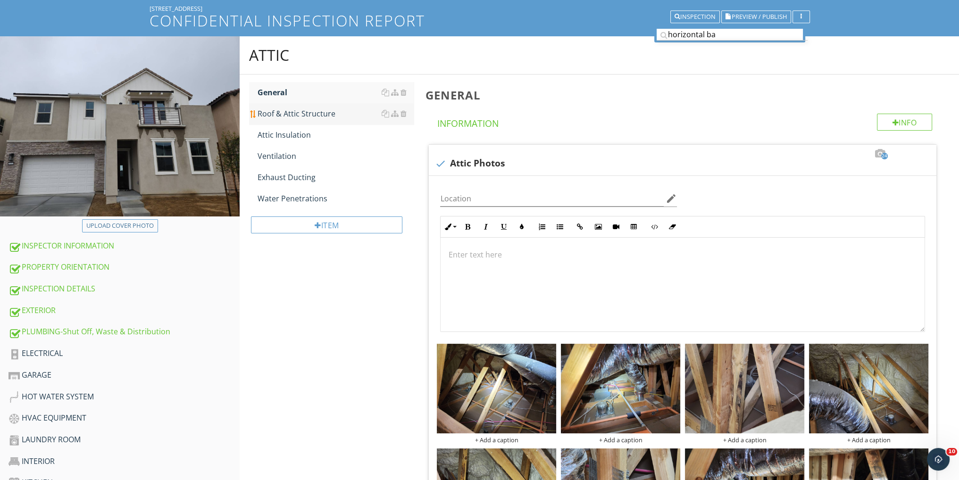
click at [306, 119] on div "Roof & Attic Structure" at bounding box center [336, 113] width 156 height 11
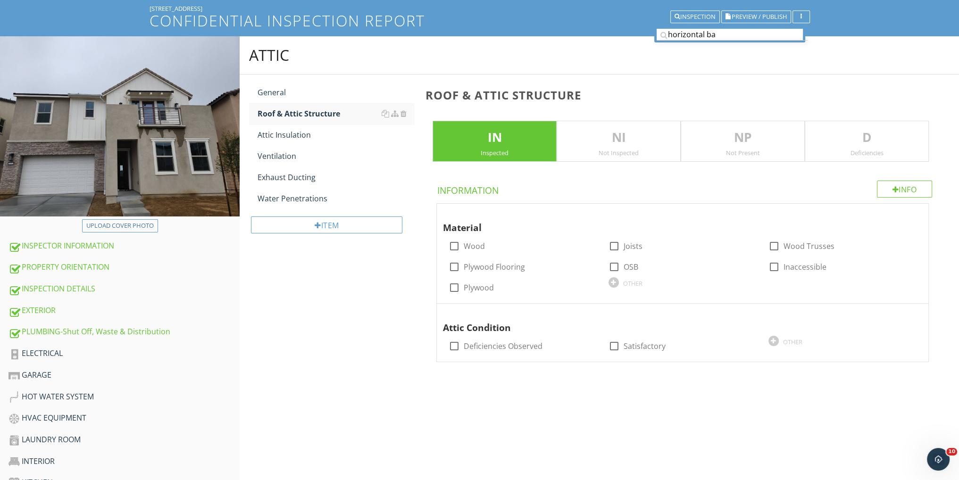
click at [852, 139] on p "D" at bounding box center [866, 137] width 123 height 19
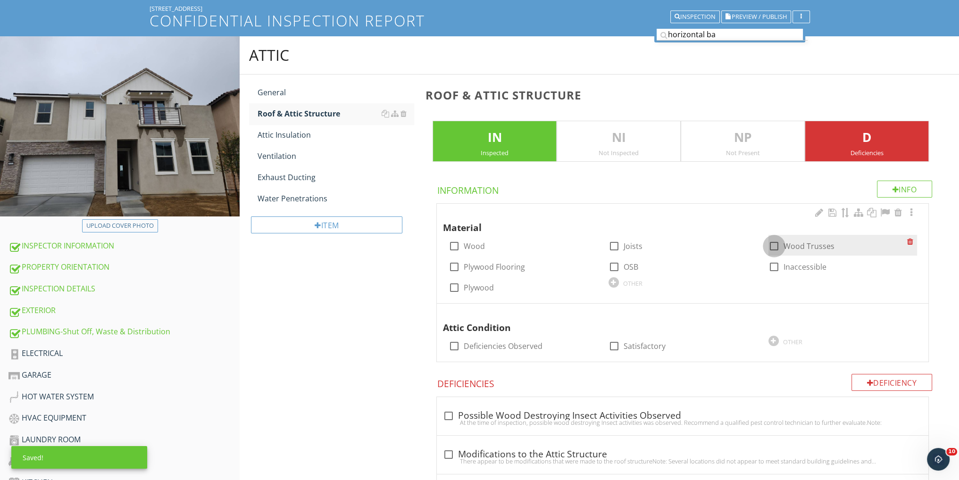
click at [774, 243] on div at bounding box center [774, 246] width 16 height 16
checkbox input "true"
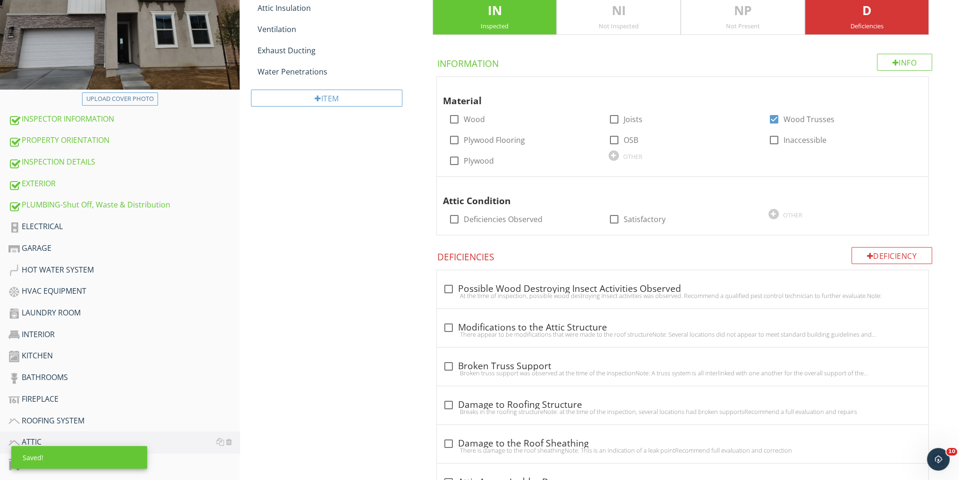
scroll to position [184, 0]
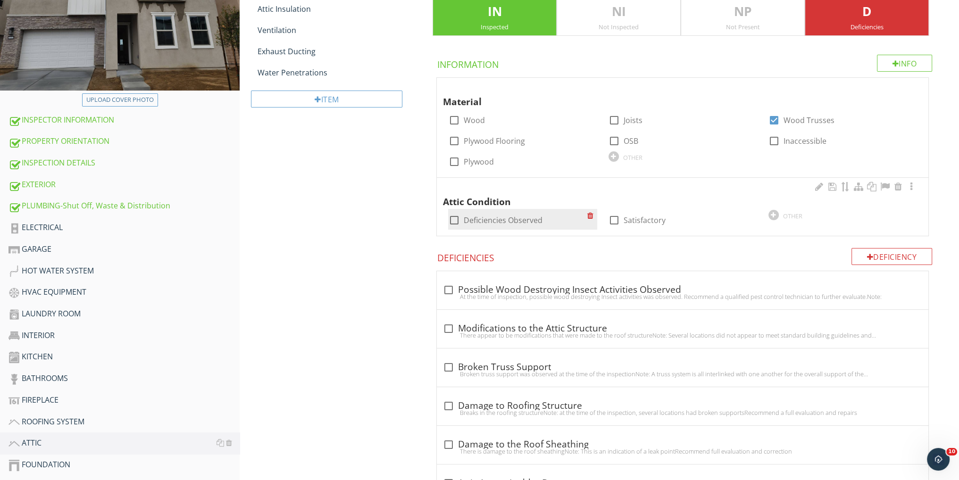
click at [514, 219] on label "Deficiencies Observed" at bounding box center [502, 220] width 79 height 9
checkbox input "true"
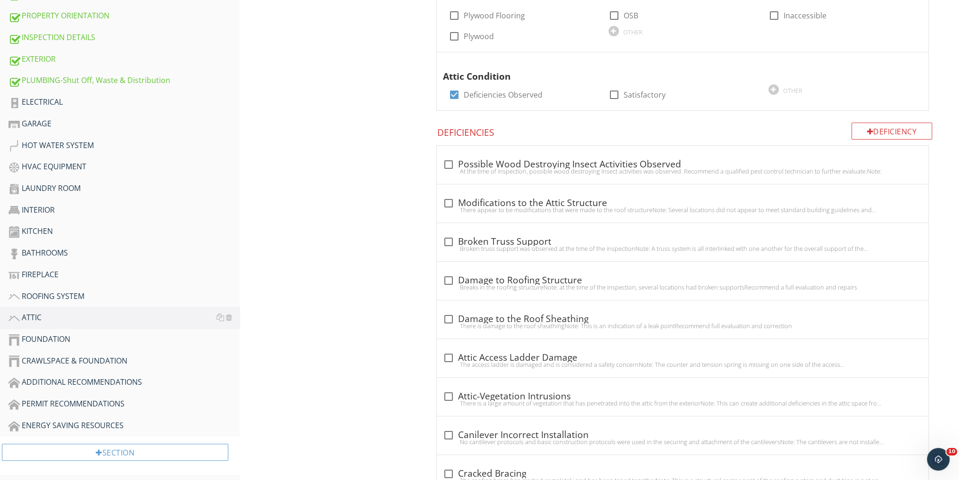
scroll to position [247, 0]
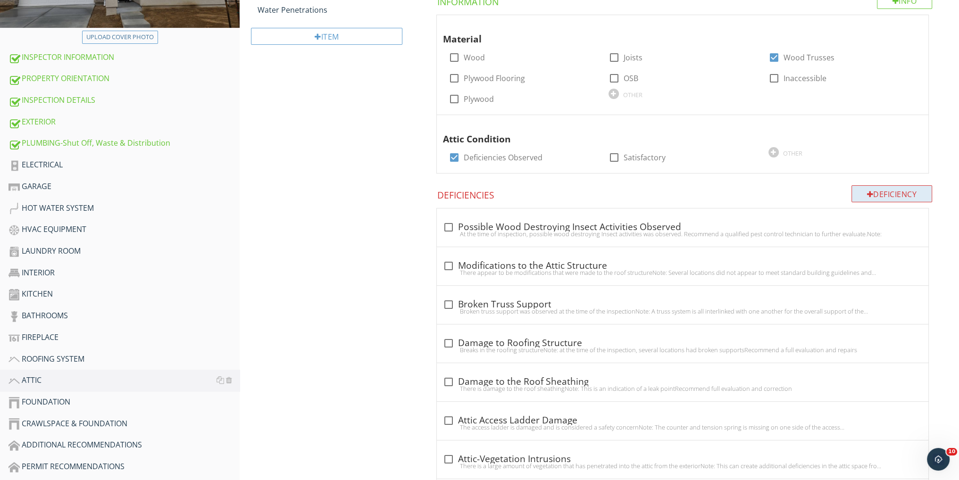
click at [862, 191] on div "Deficiency" at bounding box center [892, 193] width 81 height 17
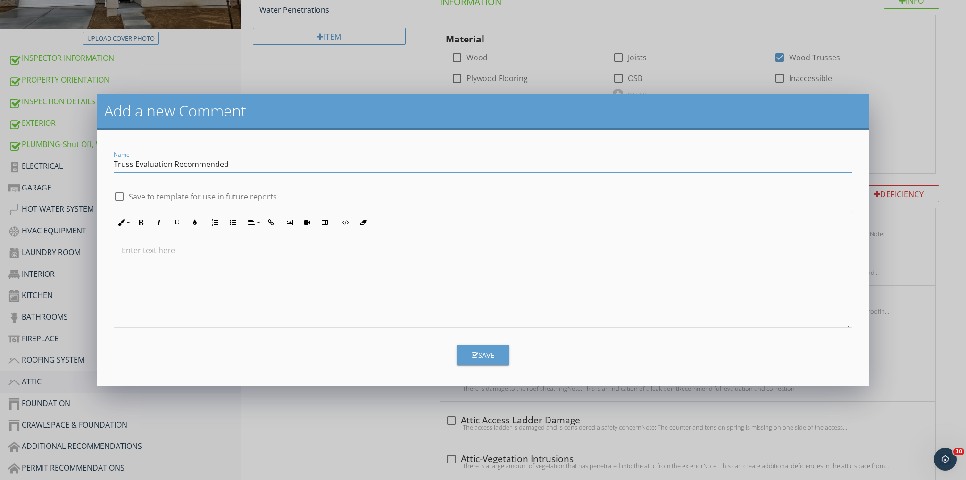
type input "Truss Evaluation Recommended"
click at [123, 194] on div at bounding box center [119, 197] width 16 height 16
checkbox input "true"
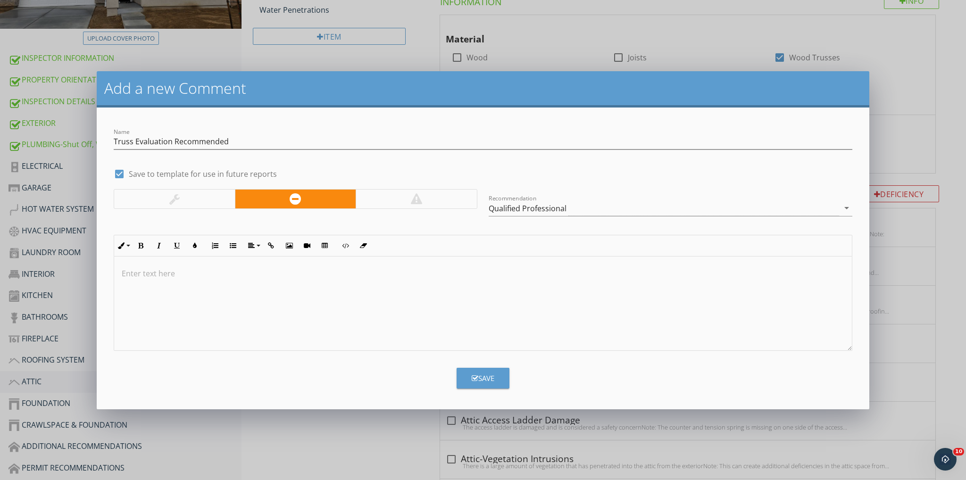
click at [421, 192] on div at bounding box center [416, 199] width 121 height 19
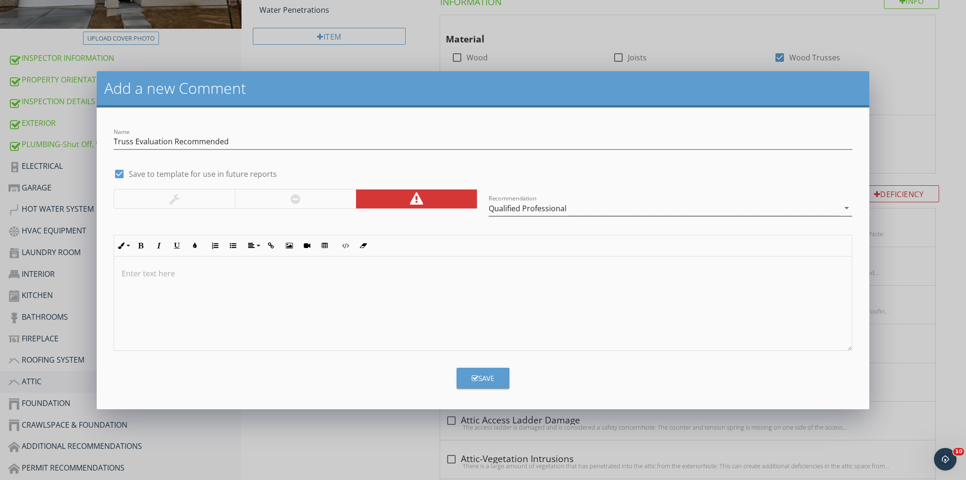
click at [540, 205] on div "Qualified Professional" at bounding box center [528, 208] width 78 height 8
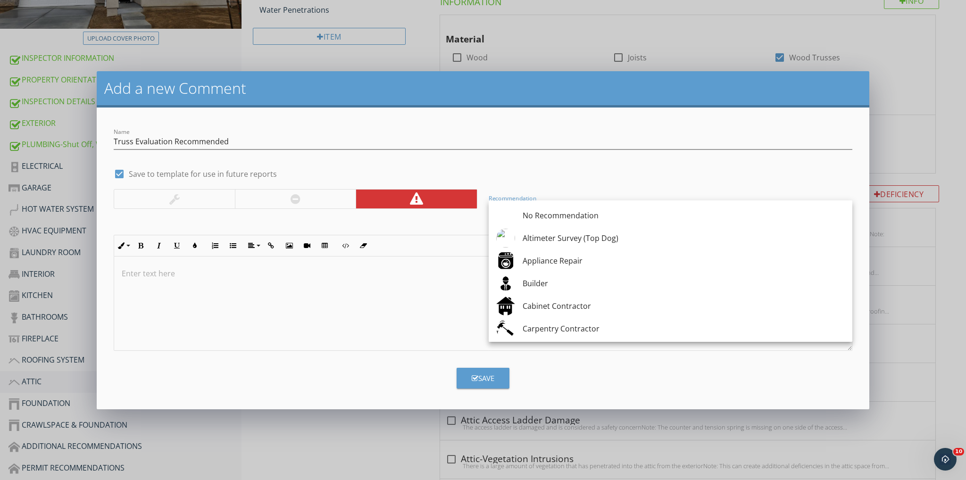
click at [430, 285] on div at bounding box center [483, 304] width 738 height 94
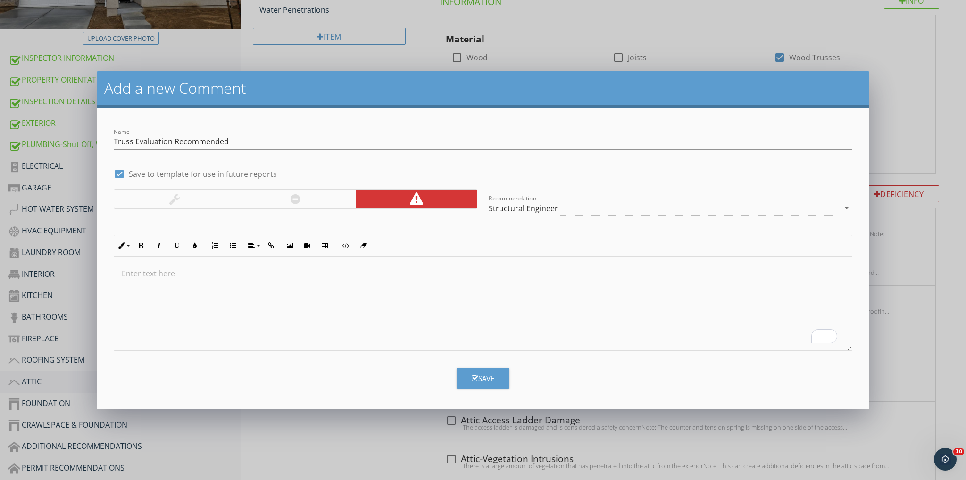
click at [159, 272] on p "To enrich screen reader interactions, please activate Accessibility in Grammarl…" at bounding box center [483, 273] width 723 height 11
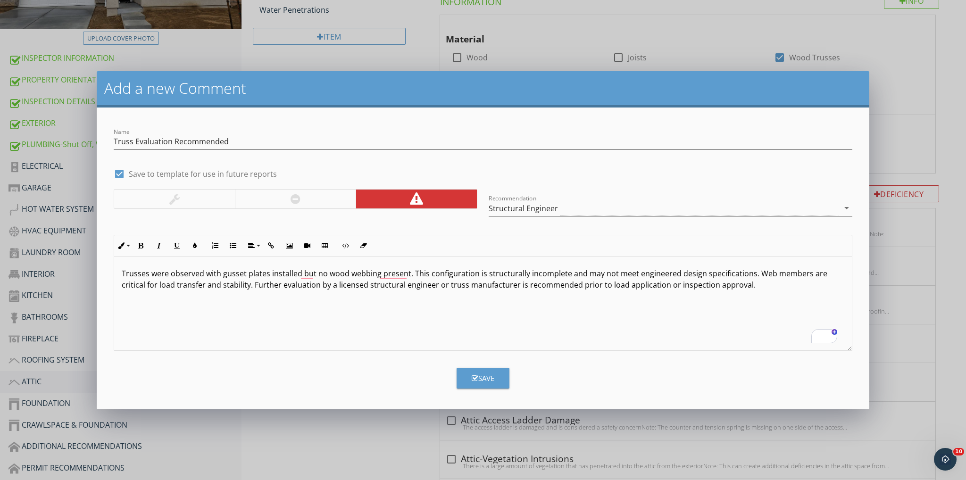
click at [411, 270] on p "Trusses were observed with gusset plates installed but no wood webbing present.…" at bounding box center [483, 279] width 723 height 23
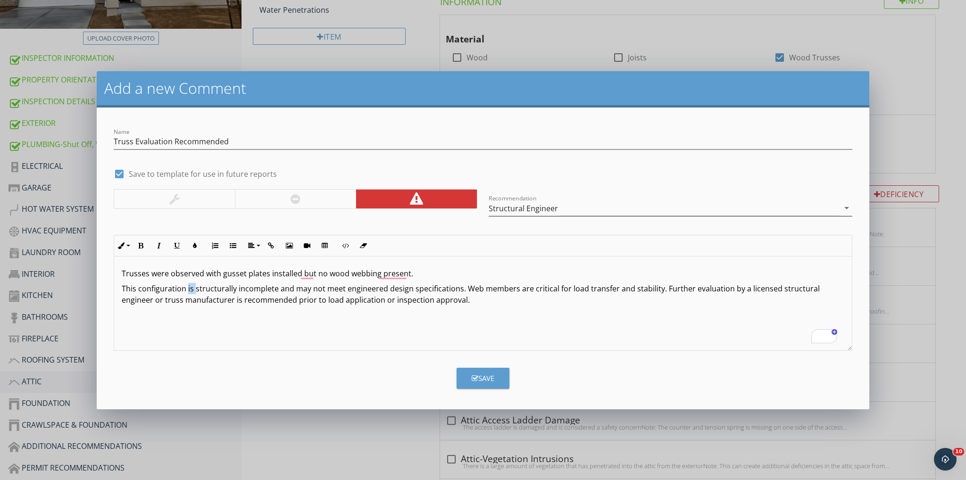
drag, startPoint x: 196, startPoint y: 288, endPoint x: 187, endPoint y: 288, distance: 9.0
click at [187, 288] on p "This configuration is structurally incomplete and may not meet engineered desig…" at bounding box center [483, 294] width 723 height 23
click at [483, 288] on p "This configuration may be structurally incomplete and may not meet engineered d…" at bounding box center [483, 294] width 723 height 23
click at [681, 291] on p "This configuration may be structurally incomplete and may not meet engineered d…" at bounding box center [483, 294] width 723 height 23
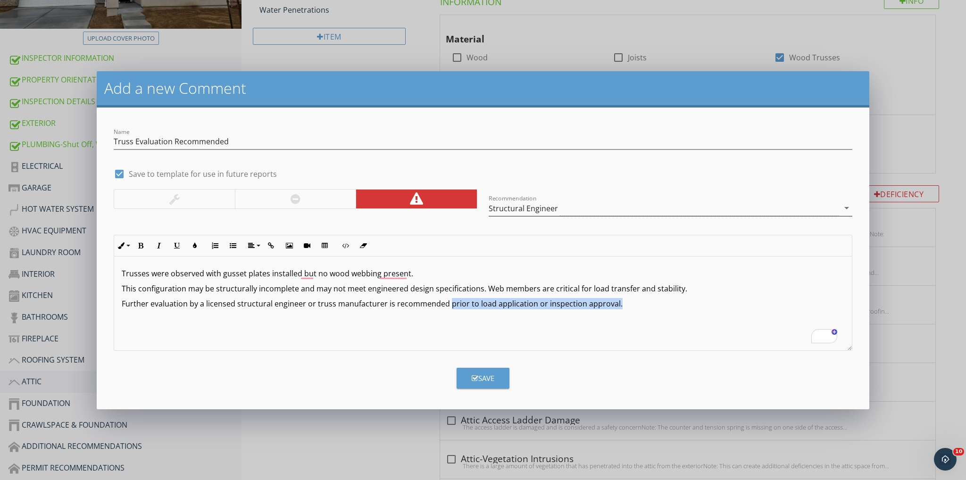
drag, startPoint x: 620, startPoint y: 304, endPoint x: 446, endPoint y: 310, distance: 174.7
click at [446, 310] on div "Trusses were observed with gusset plates installed but no wood webbing present.…" at bounding box center [483, 304] width 738 height 94
click at [540, 206] on div "Structural Engineer" at bounding box center [523, 208] width 69 height 8
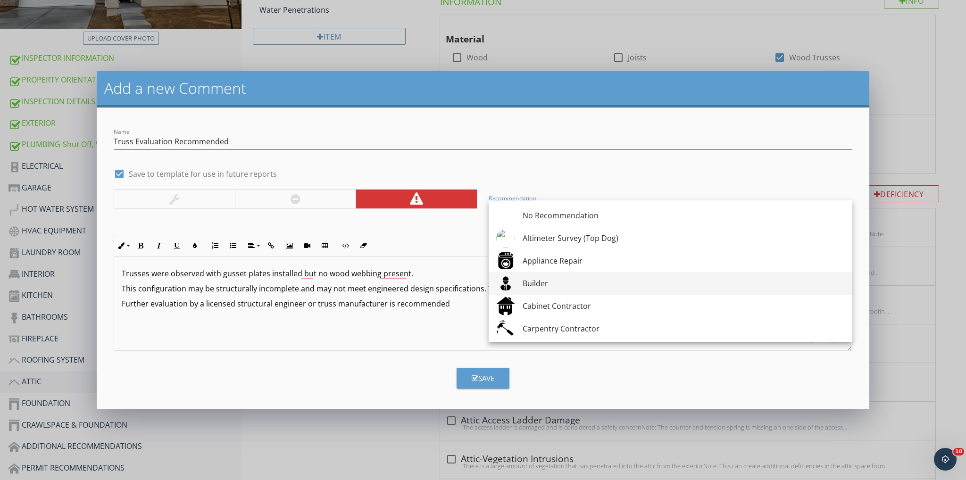
click at [538, 279] on div "Builder" at bounding box center [684, 283] width 322 height 11
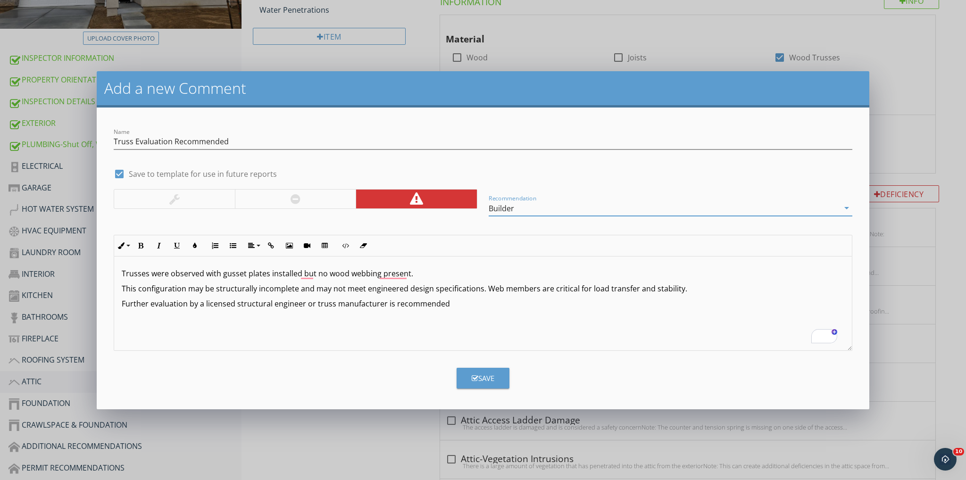
click at [431, 274] on p "Trusses were observed with gusset plates installed but no wood webbing present." at bounding box center [483, 273] width 723 height 11
click at [423, 276] on p "Trusses were observed with gusset plates installed but no wood webbing present.…" at bounding box center [483, 273] width 723 height 11
click at [427, 275] on p "Trusses were observed with gusset plates installed but no wood webbing present.…" at bounding box center [483, 273] width 723 height 11
drag, startPoint x: 431, startPoint y: 274, endPoint x: 413, endPoint y: 274, distance: 17.5
click at [410, 274] on p "Trusses were observed with gusset plates installed but no wood webbing present.…" at bounding box center [483, 273] width 723 height 11
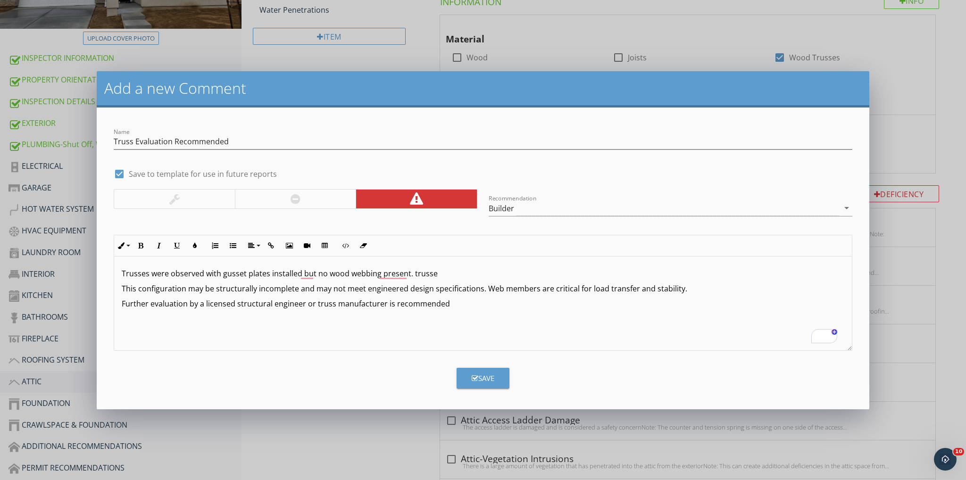
click at [451, 273] on p "Trusses were observed with gusset plates installed but no wood webbing present.…" at bounding box center [483, 273] width 723 height 11
drag, startPoint x: 443, startPoint y: 272, endPoint x: 411, endPoint y: 273, distance: 32.1
click at [411, 273] on p "Trusses were observed with gusset plates installed but no wood webbing present.…" at bounding box center [483, 273] width 723 height 11
click at [487, 374] on div "Save" at bounding box center [483, 378] width 23 height 11
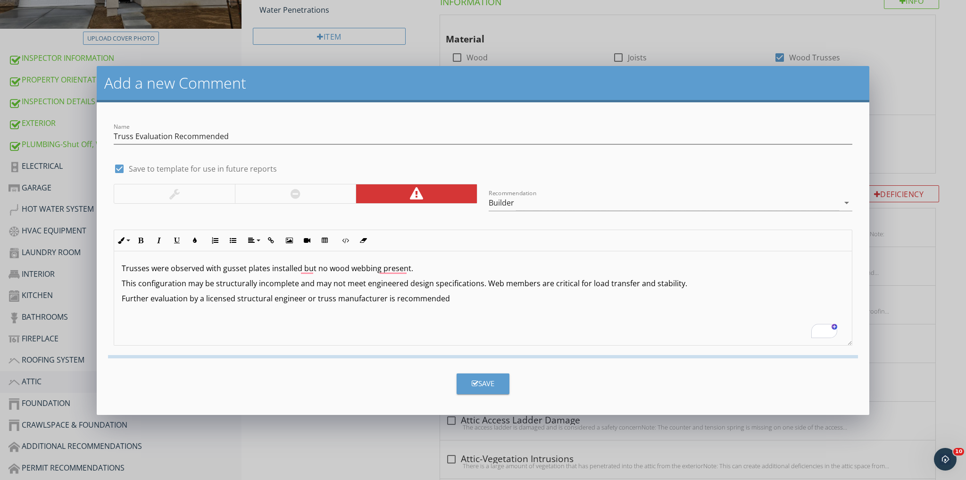
checkbox input "false"
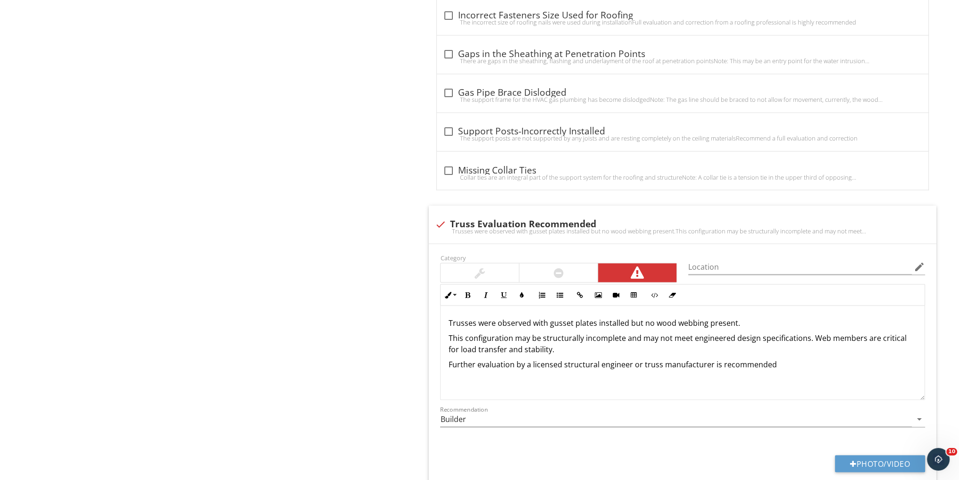
scroll to position [2287, 0]
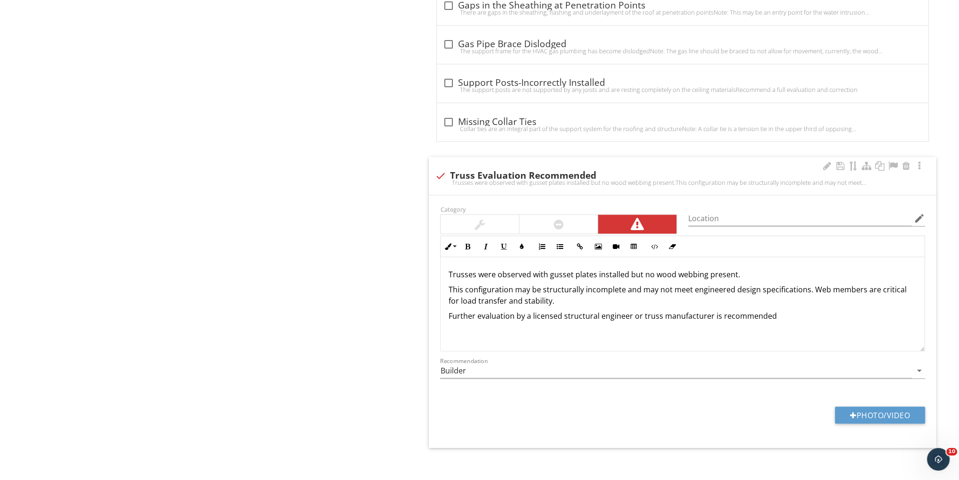
click at [736, 268] on p "Trusses were observed with gusset plates installed but no wood webbing present." at bounding box center [682, 273] width 469 height 11
click at [450, 284] on p "This configuration may be structurally incomplete and may not meet engineered d…" at bounding box center [682, 295] width 469 height 23
click at [559, 243] on icon "button" at bounding box center [559, 246] width 7 height 7
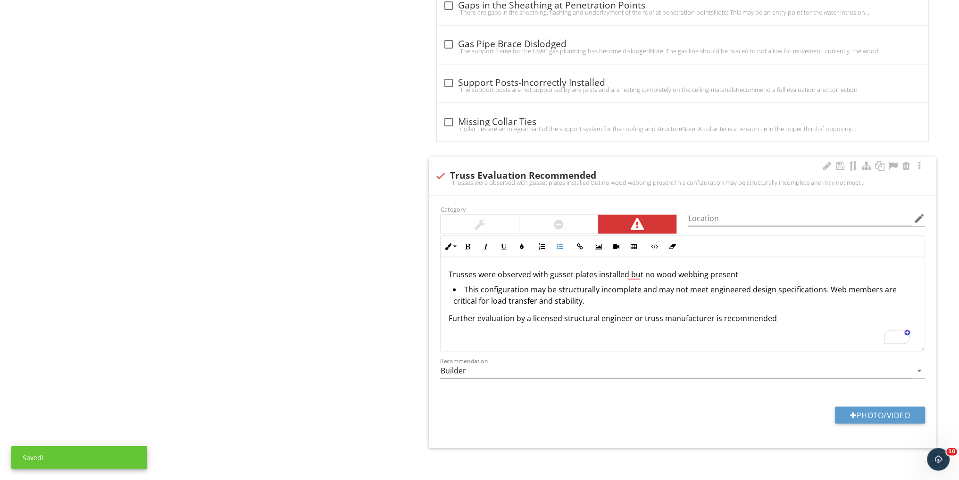
click at [584, 293] on li "This configuration may be structurally incomplete and may not meet engineered d…" at bounding box center [685, 296] width 464 height 25
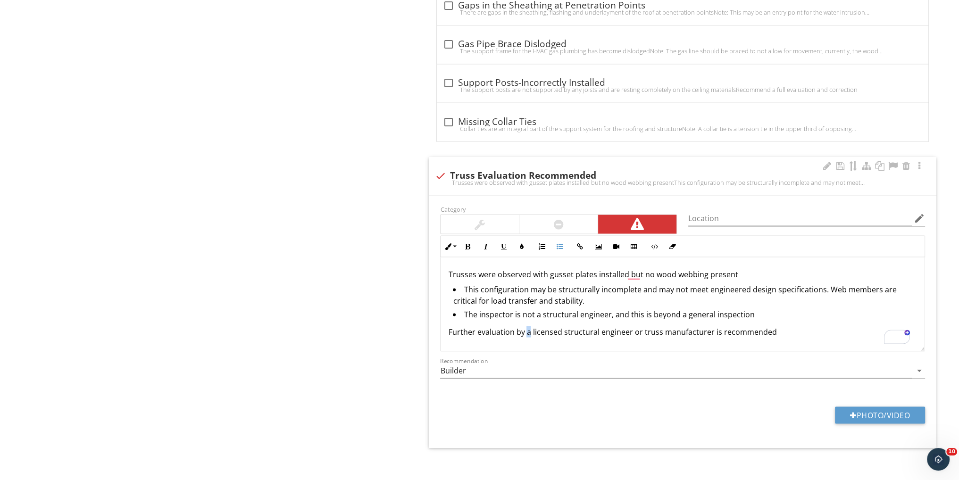
click at [525, 326] on p "Further evaluation by a licensed structural engineer or truss manufacturer is r…" at bounding box center [682, 331] width 469 height 11
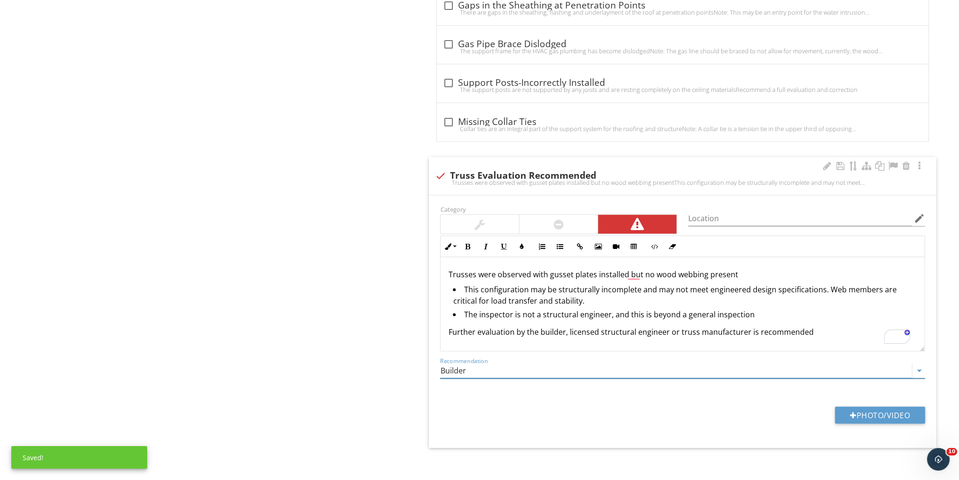
click at [534, 369] on input "Builder" at bounding box center [676, 371] width 472 height 16
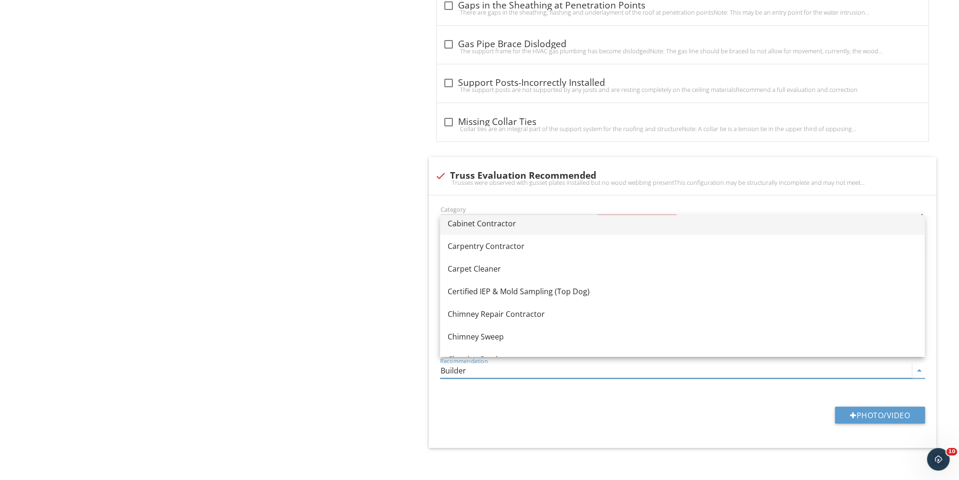
scroll to position [125, 0]
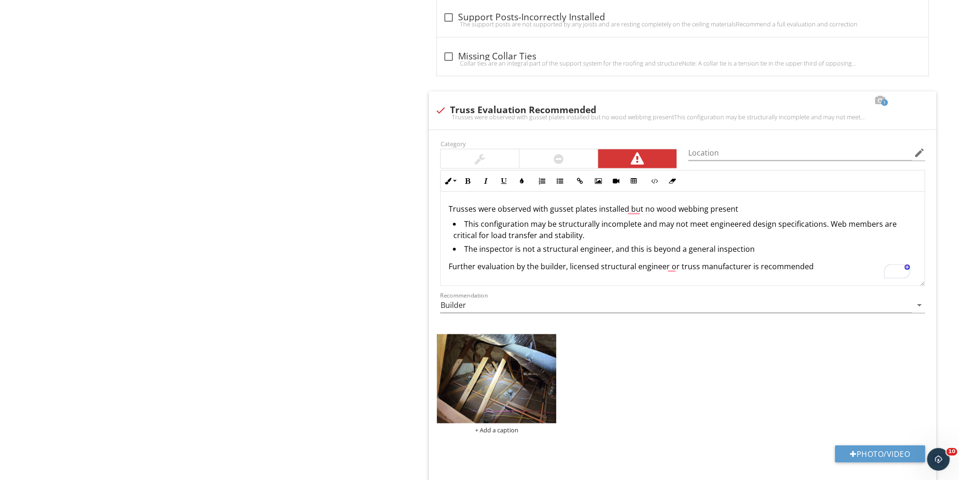
scroll to position [2392, 0]
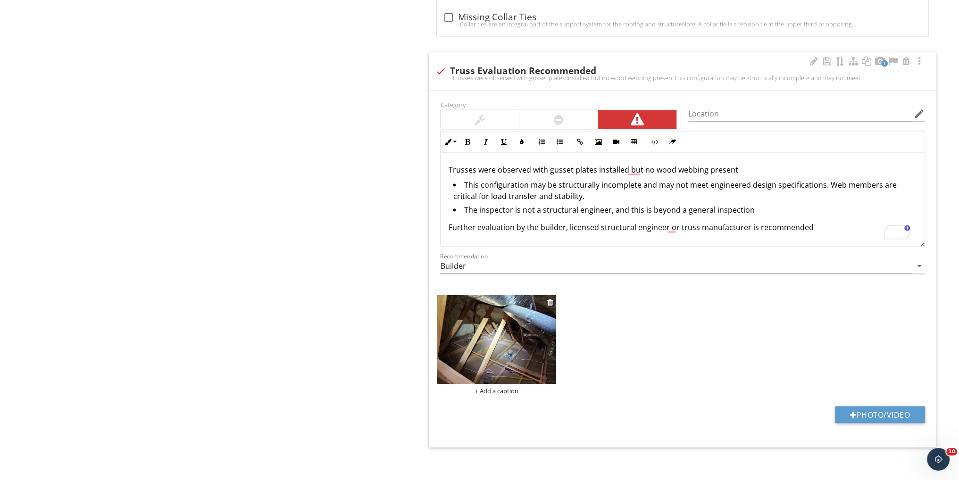
click at [513, 351] on img at bounding box center [496, 340] width 119 height 90
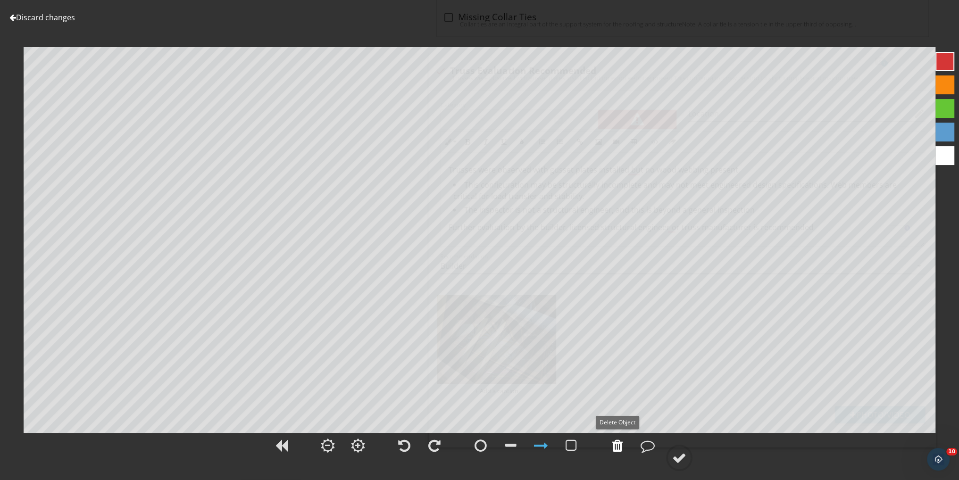
drag, startPoint x: 612, startPoint y: 446, endPoint x: 602, endPoint y: 443, distance: 10.3
click at [612, 445] on div at bounding box center [617, 446] width 11 height 14
click at [515, 443] on div at bounding box center [510, 446] width 11 height 14
click at [673, 456] on div at bounding box center [679, 458] width 14 height 14
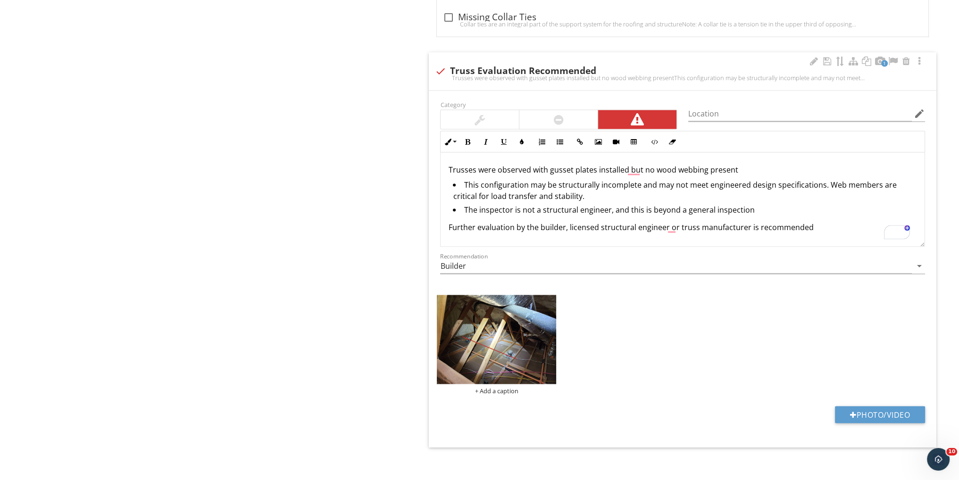
click at [590, 190] on li "This configuration may be structurally incomplete and may not meet engineered d…" at bounding box center [685, 191] width 464 height 25
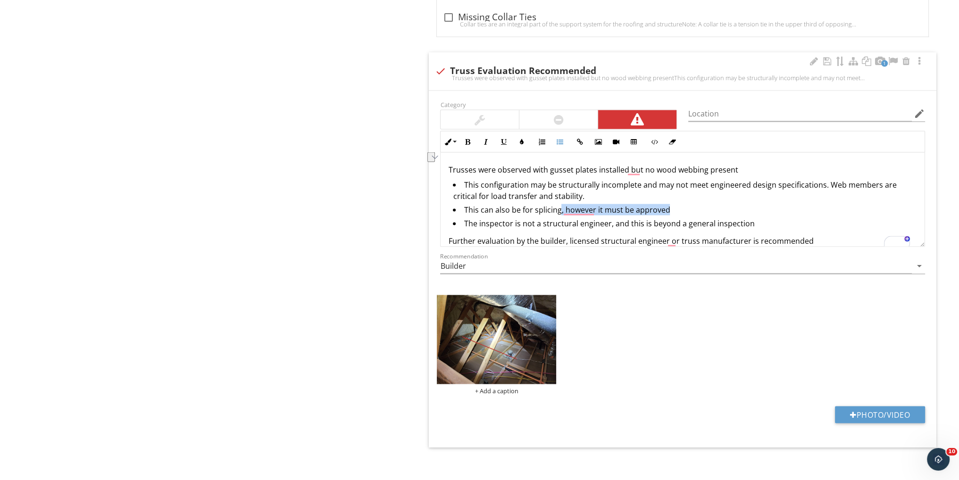
drag, startPoint x: 673, startPoint y: 202, endPoint x: 568, endPoint y: 203, distance: 105.2
click at [560, 204] on li "This can also be for splicing, however it must be approved" at bounding box center [685, 211] width 464 height 14
click at [584, 187] on li "This configuration may be structurally incomplete and may not meet engineered d…" at bounding box center [685, 191] width 464 height 25
click at [639, 179] on li "This configuration may be structurally incomplete and may not meet engineered d…" at bounding box center [685, 191] width 464 height 25
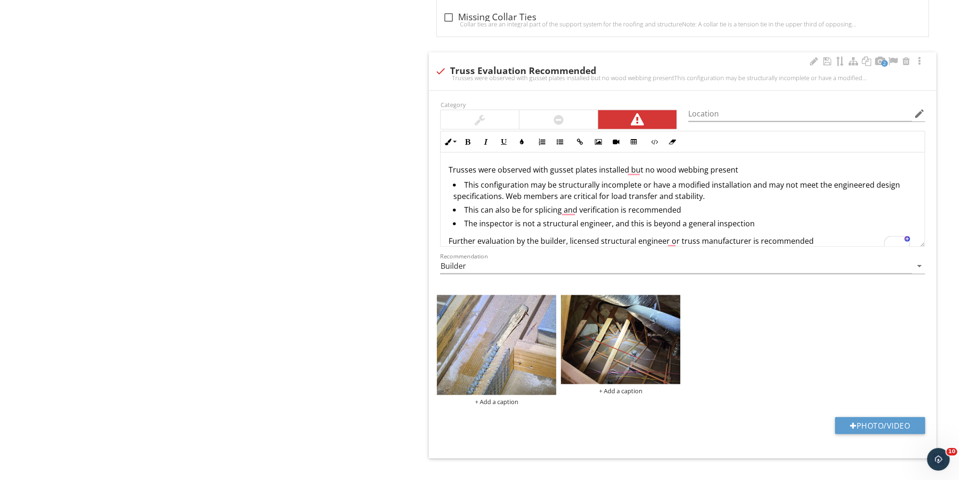
click at [707, 179] on li "This configuration may be structurally incomplete or have a modified installati…" at bounding box center [685, 191] width 464 height 25
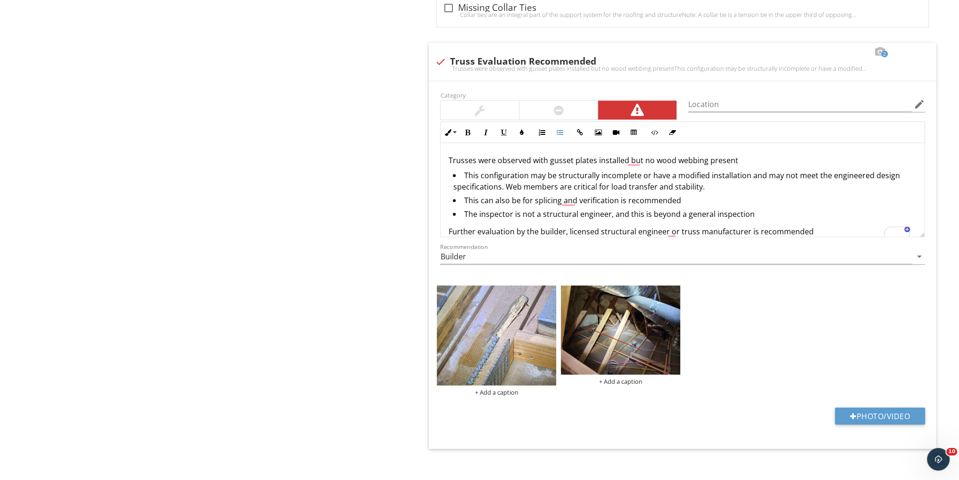
scroll to position [2402, 0]
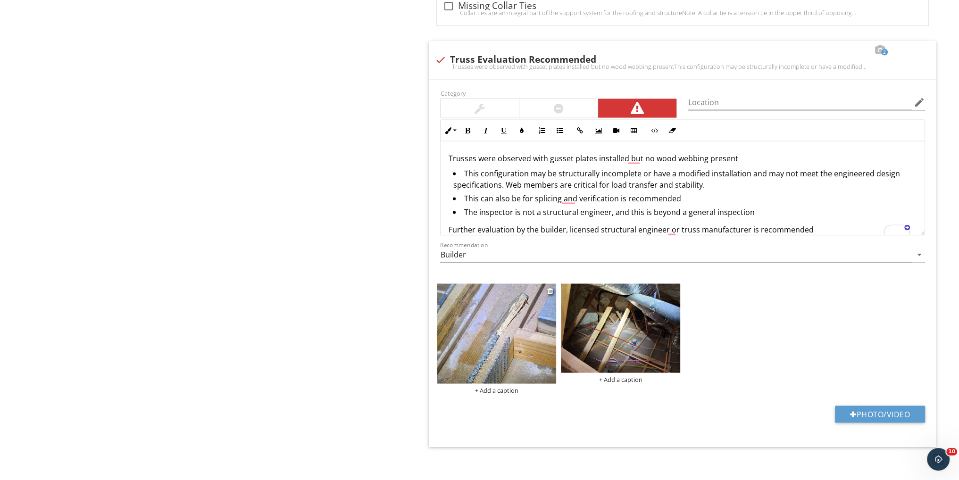
click at [495, 322] on img at bounding box center [496, 334] width 119 height 100
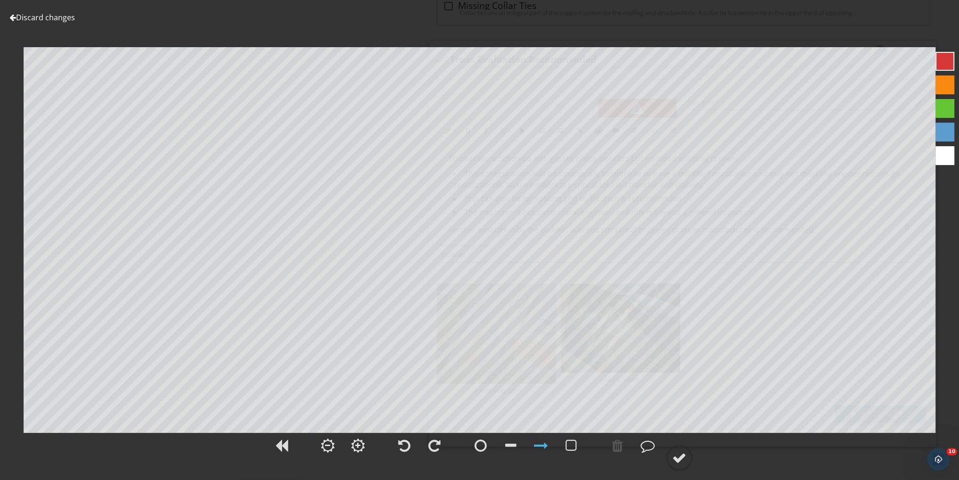
click at [43, 17] on link "Discard changes" at bounding box center [42, 17] width 66 height 10
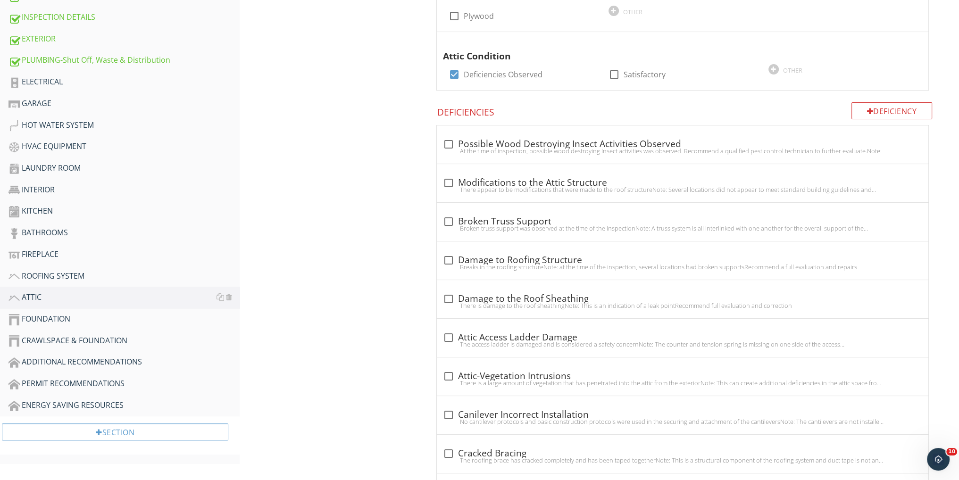
scroll to position [452, 0]
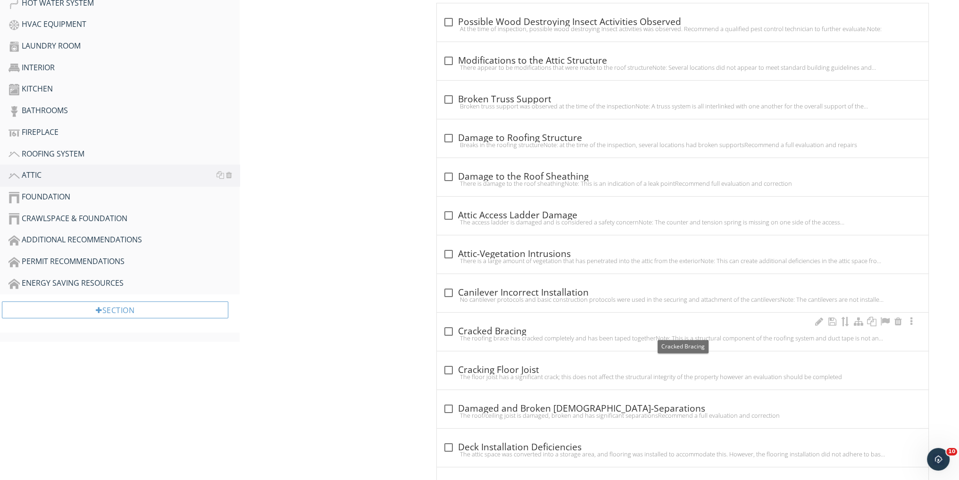
click at [449, 328] on div at bounding box center [448, 332] width 16 height 16
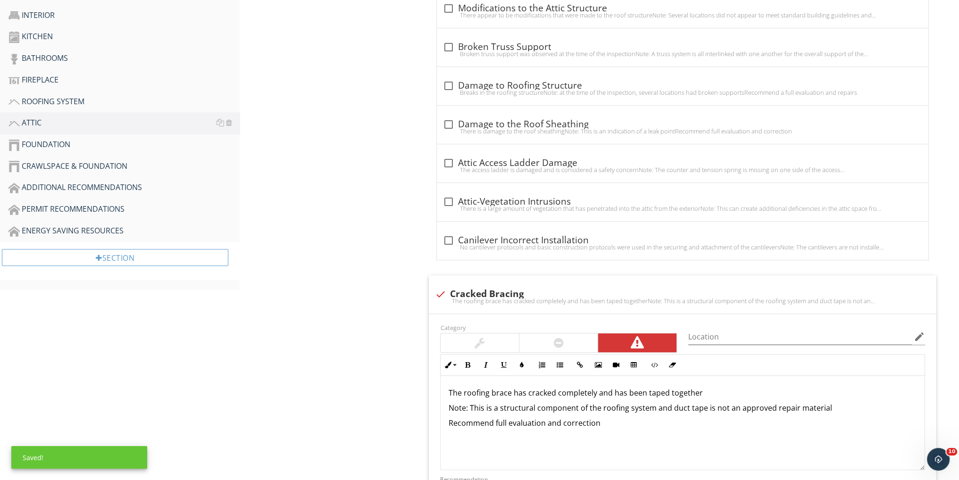
scroll to position [515, 0]
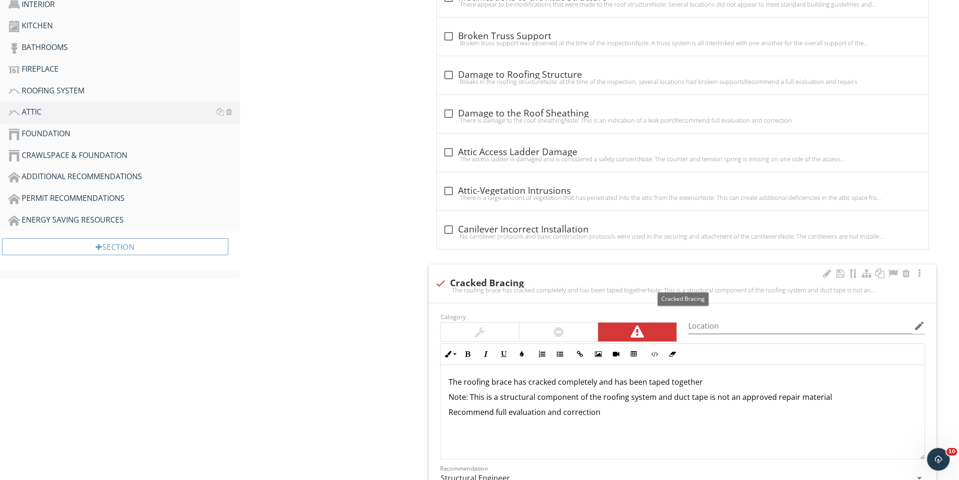
click at [442, 278] on div at bounding box center [440, 284] width 16 height 16
checkbox input "true"
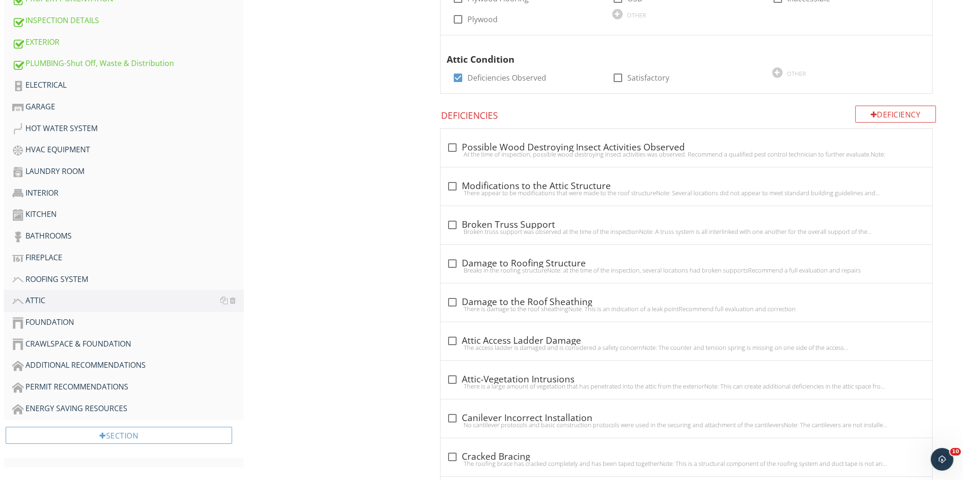
scroll to position [263, 0]
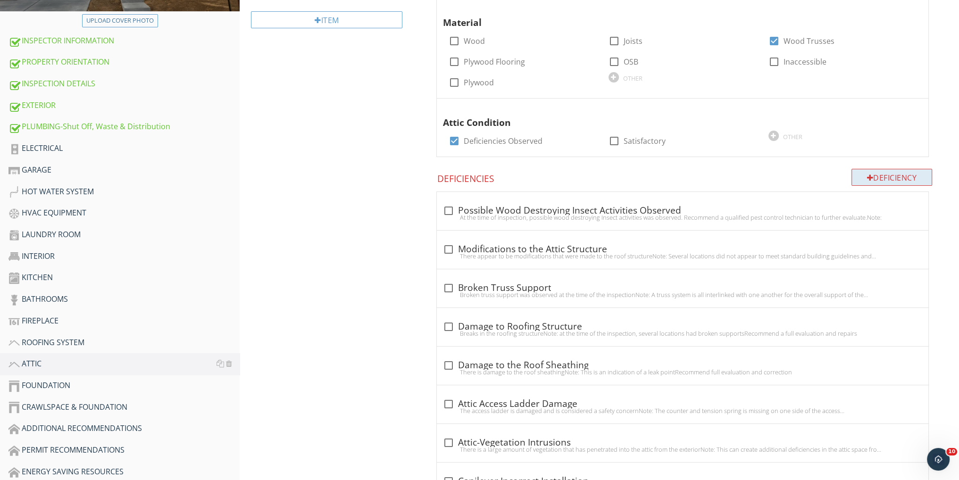
click at [877, 180] on div "Deficiency" at bounding box center [892, 177] width 81 height 17
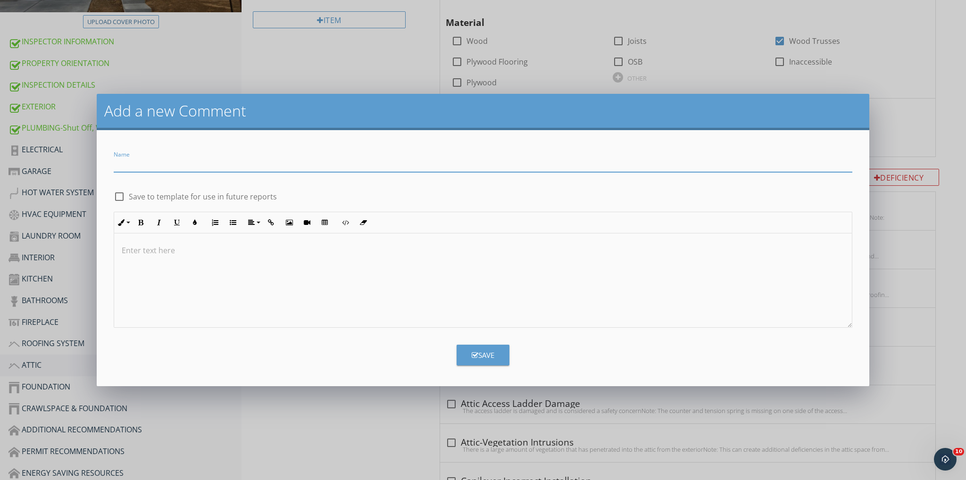
click at [385, 167] on input "Name" at bounding box center [483, 165] width 739 height 16
type input "Truss Blocking Dislodged"
click at [118, 196] on div at bounding box center [119, 197] width 16 height 16
checkbox input "true"
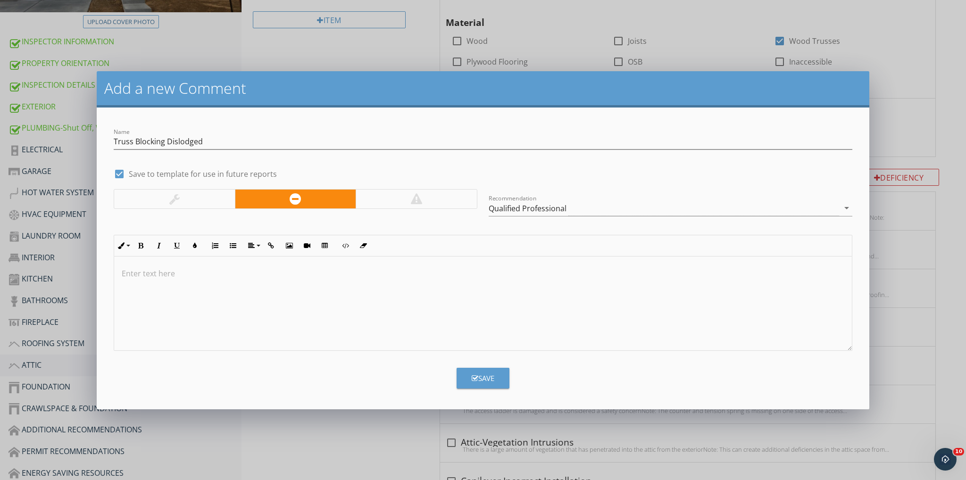
click at [220, 197] on div at bounding box center [174, 199] width 121 height 19
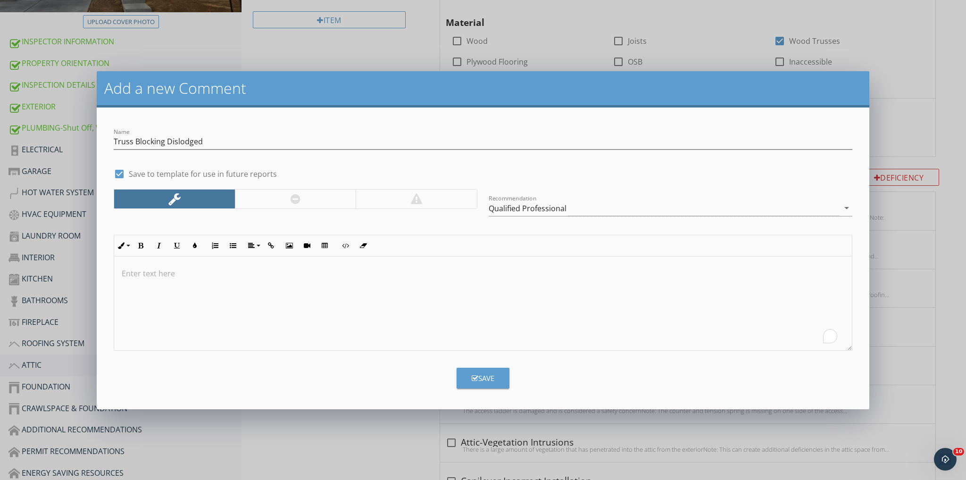
click at [320, 283] on div "To enrich screen reader interactions, please activate Accessibility in Grammarl…" at bounding box center [483, 304] width 738 height 94
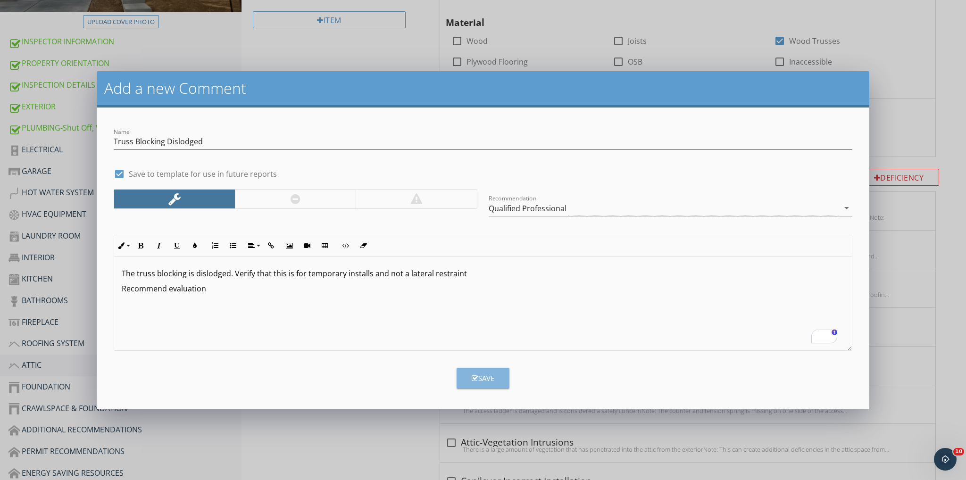
click at [467, 380] on button "Save" at bounding box center [483, 378] width 53 height 21
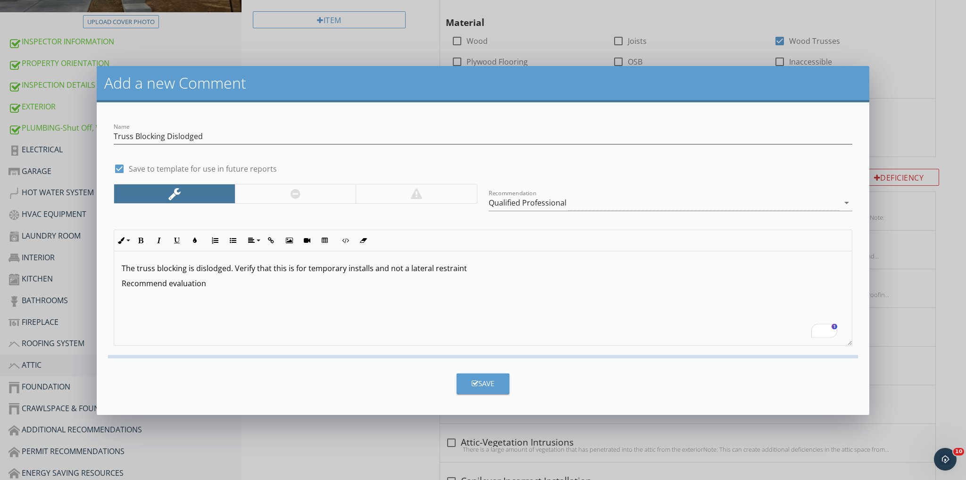
checkbox input "false"
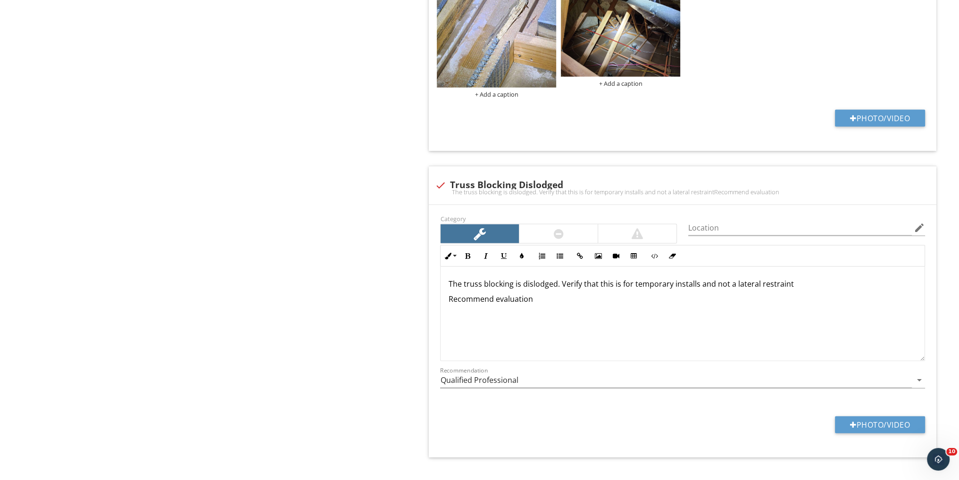
scroll to position [2708, 0]
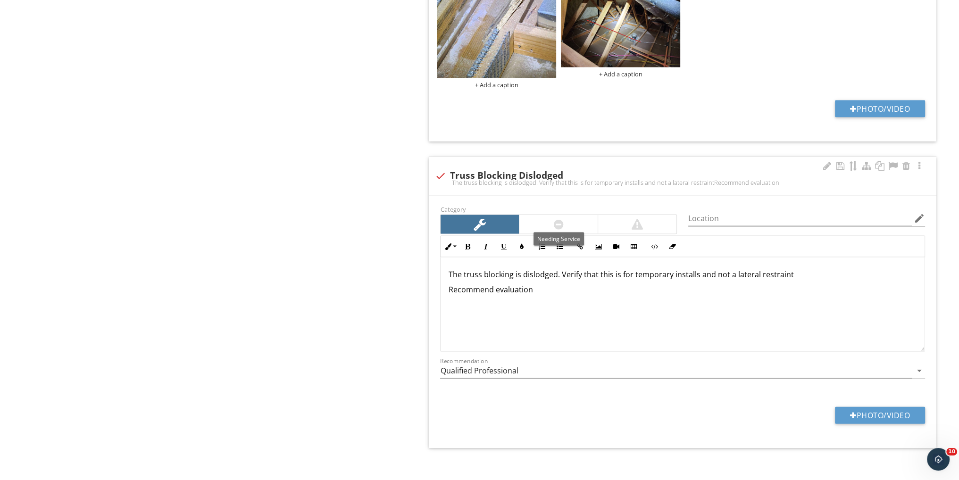
click at [551, 221] on div at bounding box center [558, 224] width 78 height 19
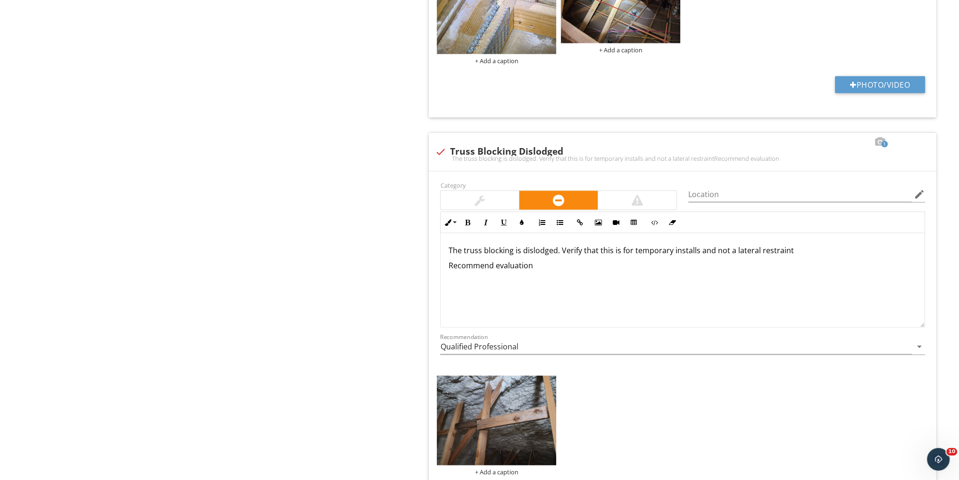
scroll to position [2813, 0]
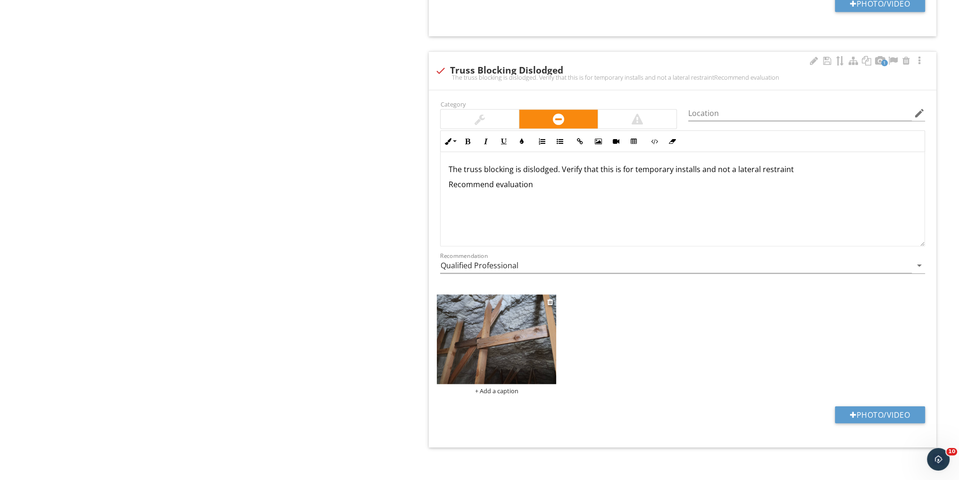
click at [479, 325] on img at bounding box center [496, 340] width 119 height 90
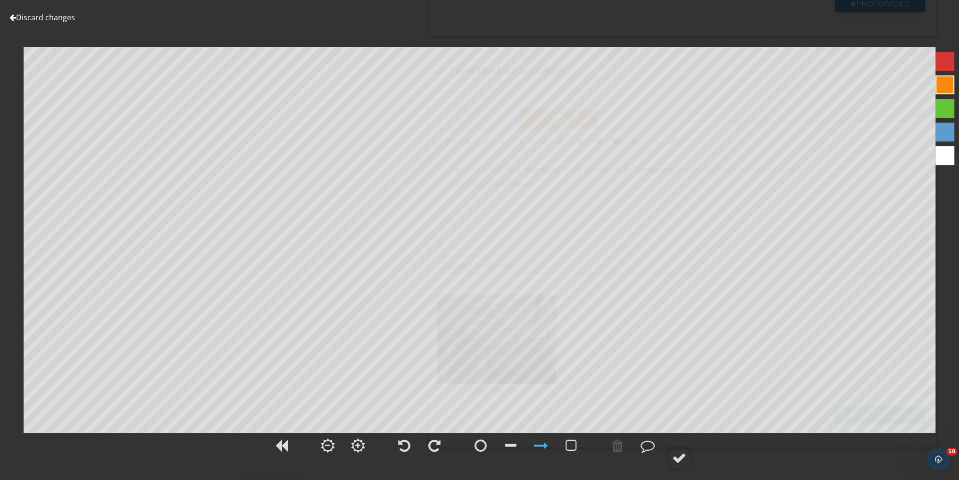
click at [42, 15] on link "Discard changes" at bounding box center [42, 17] width 66 height 10
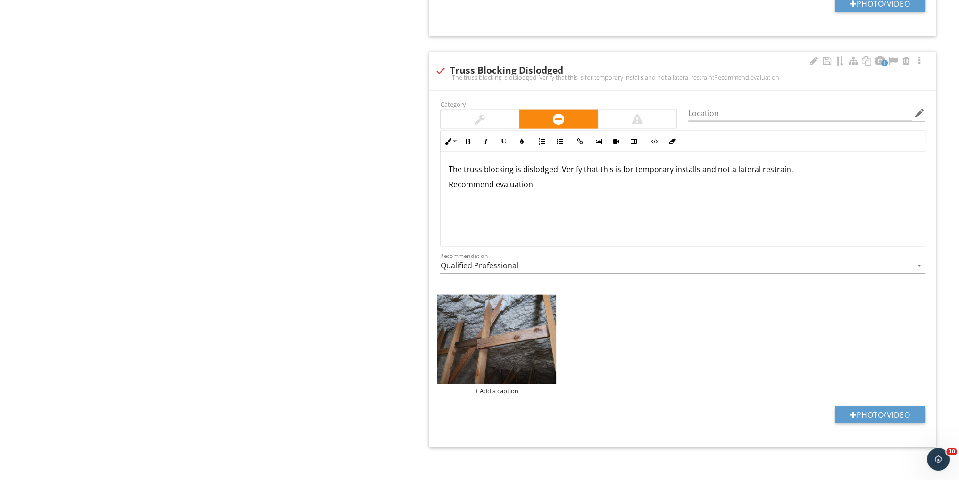
click at [696, 164] on p "The truss blocking is dislodged. Verify that this is for temporary installs and…" at bounding box center [682, 169] width 469 height 11
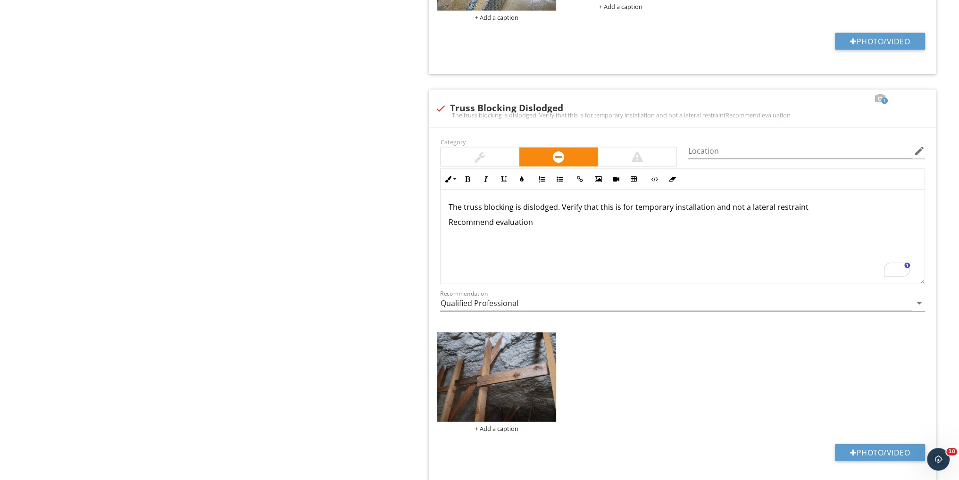
scroll to position [2687, 0]
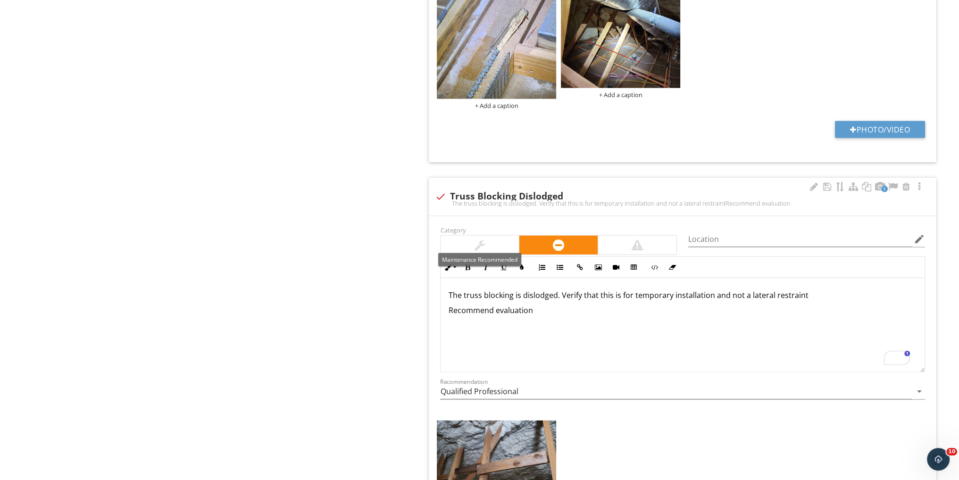
click at [490, 244] on div at bounding box center [480, 245] width 78 height 19
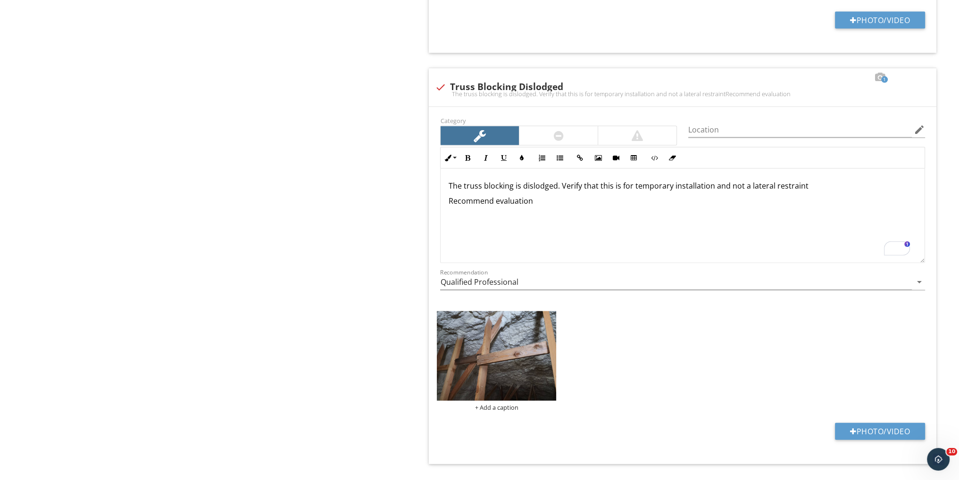
scroll to position [2813, 0]
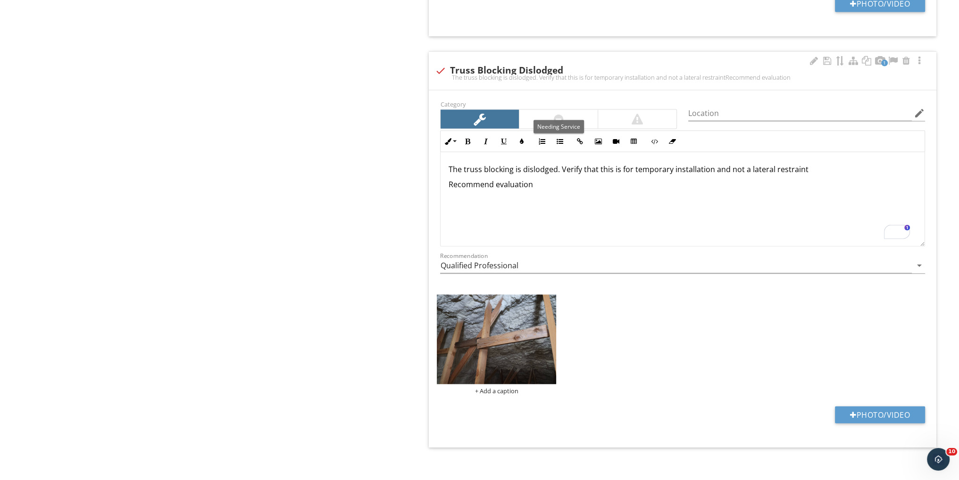
click at [568, 110] on div at bounding box center [558, 119] width 78 height 19
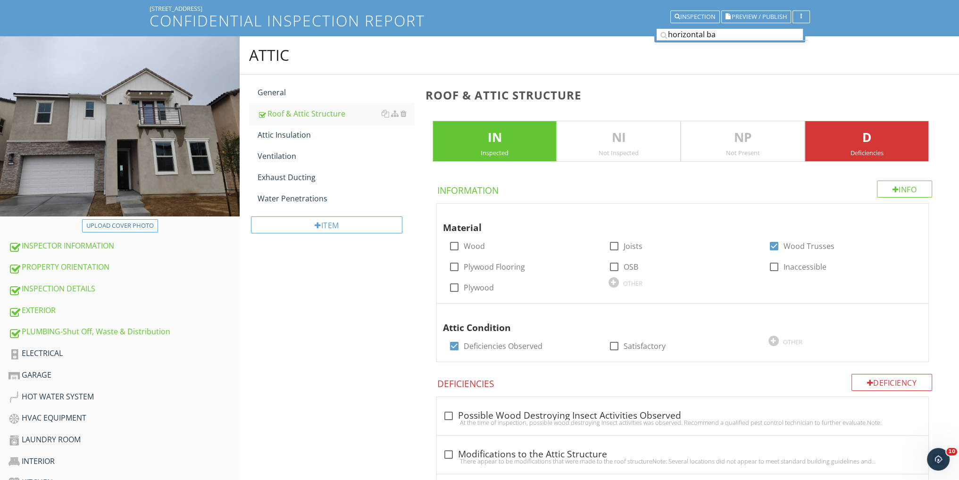
scroll to position [125, 0]
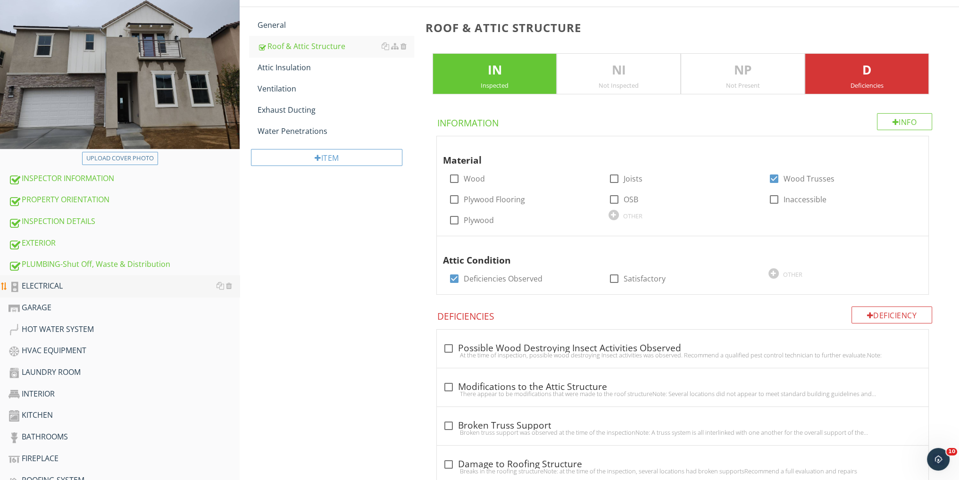
click at [63, 286] on div "ELECTRICAL" at bounding box center [123, 286] width 231 height 12
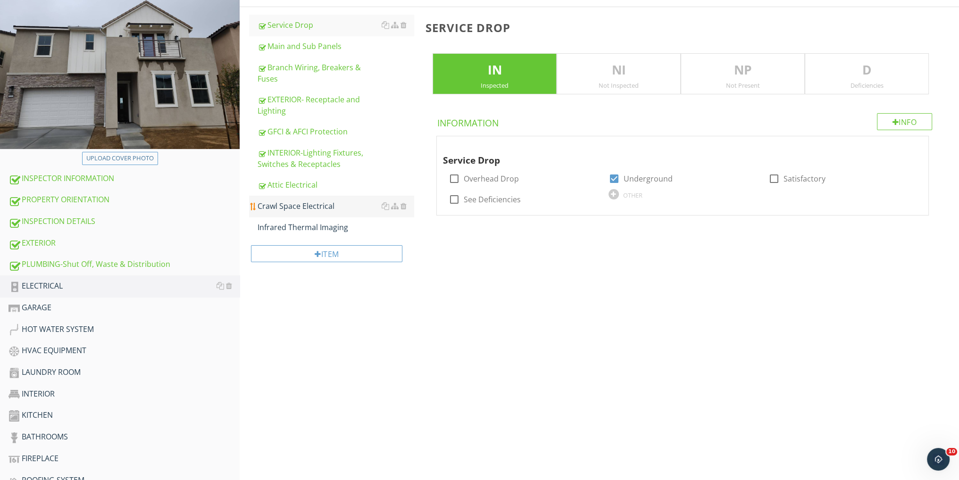
click at [314, 206] on div "Crawl Space Electrical" at bounding box center [336, 206] width 156 height 11
click at [404, 204] on div at bounding box center [403, 206] width 6 height 8
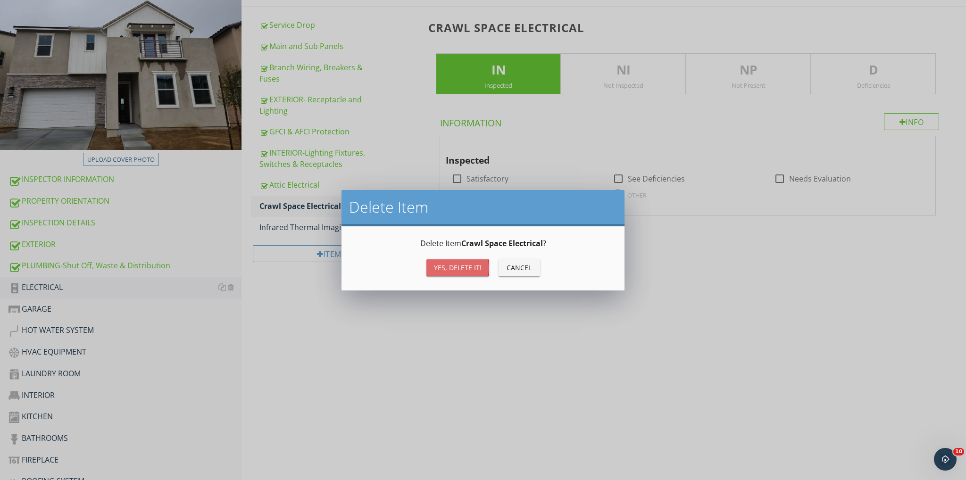
click at [461, 268] on div "Yes, Delete it!" at bounding box center [458, 268] width 48 height 10
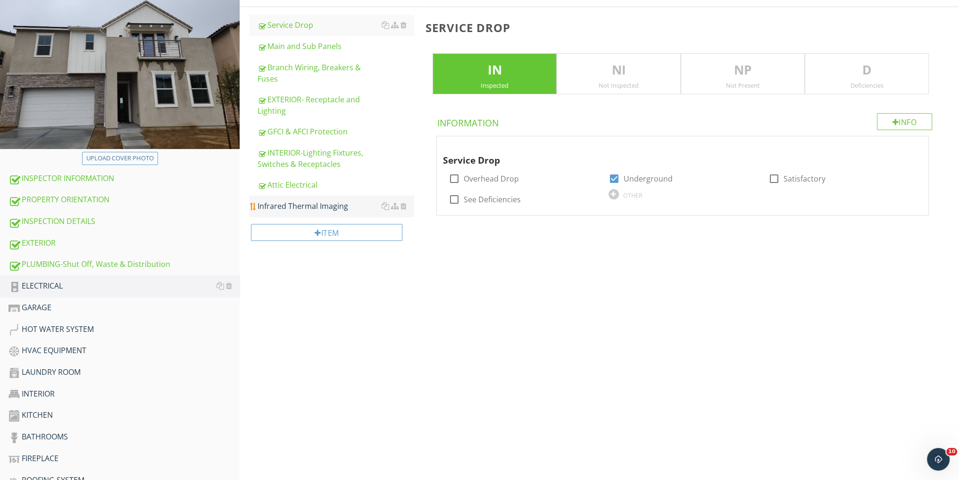
click at [317, 207] on div "Infrared Thermal Imaging" at bounding box center [336, 206] width 156 height 11
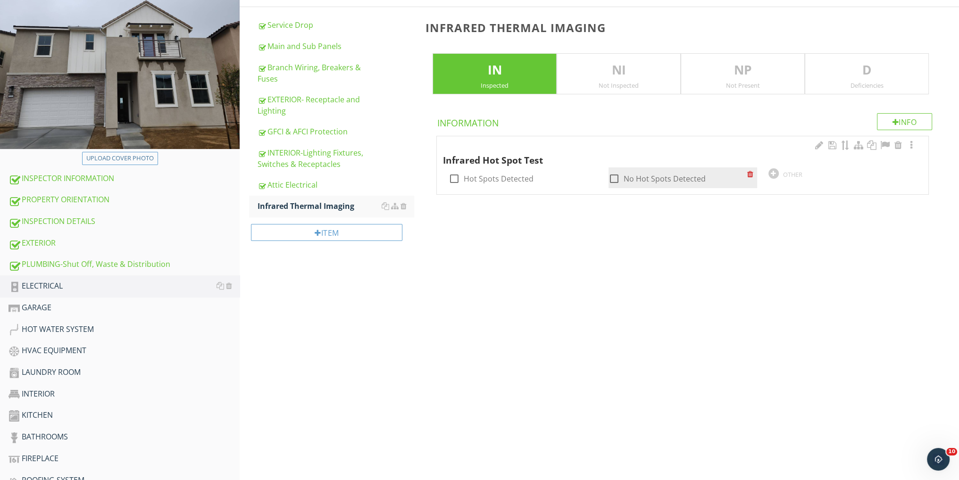
click at [617, 180] on div at bounding box center [614, 179] width 16 height 16
checkbox input "true"
click at [911, 146] on div at bounding box center [911, 145] width 11 height 9
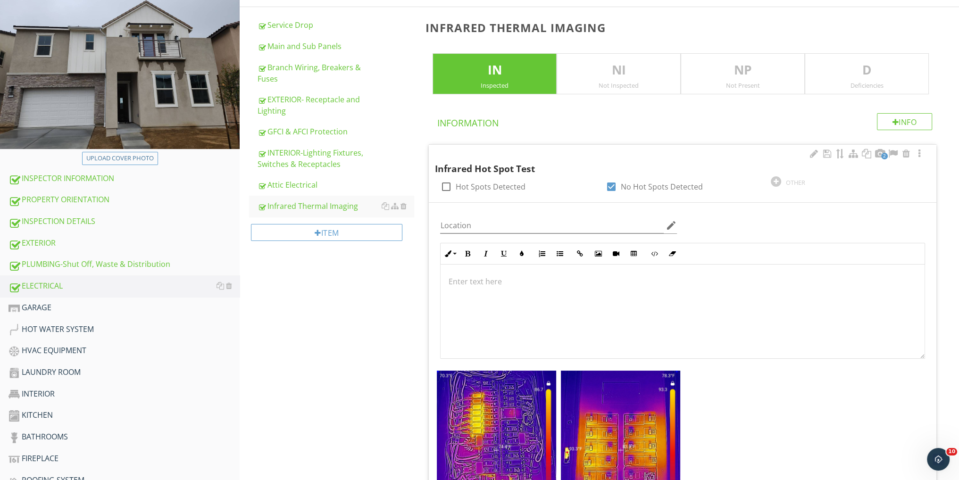
click at [472, 274] on div at bounding box center [683, 312] width 484 height 94
click at [494, 325] on div "GFCI and AFCI breakers will always run hotter" at bounding box center [683, 312] width 484 height 94
click at [643, 282] on p "GFCI and AFCI breakers will always run hotter" at bounding box center [682, 281] width 469 height 11
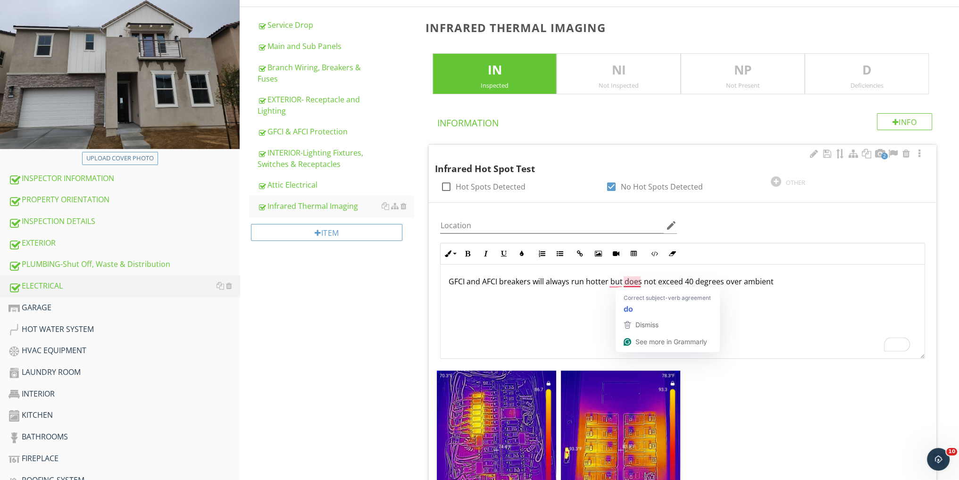
click at [589, 308] on div "GFCI and AFCI breakers will always run hotter but does not exceed 40 degrees ov…" at bounding box center [683, 312] width 484 height 94
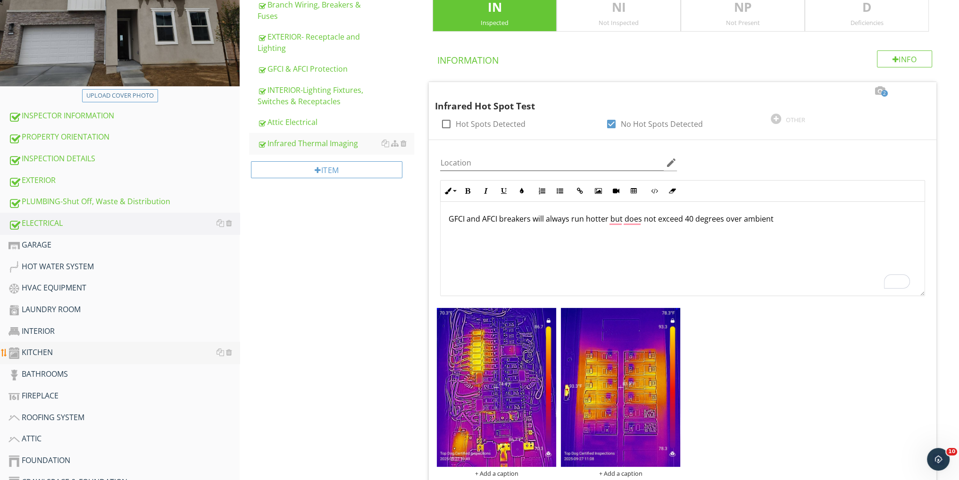
scroll to position [189, 0]
click at [50, 239] on div "GARAGE" at bounding box center [123, 245] width 231 height 12
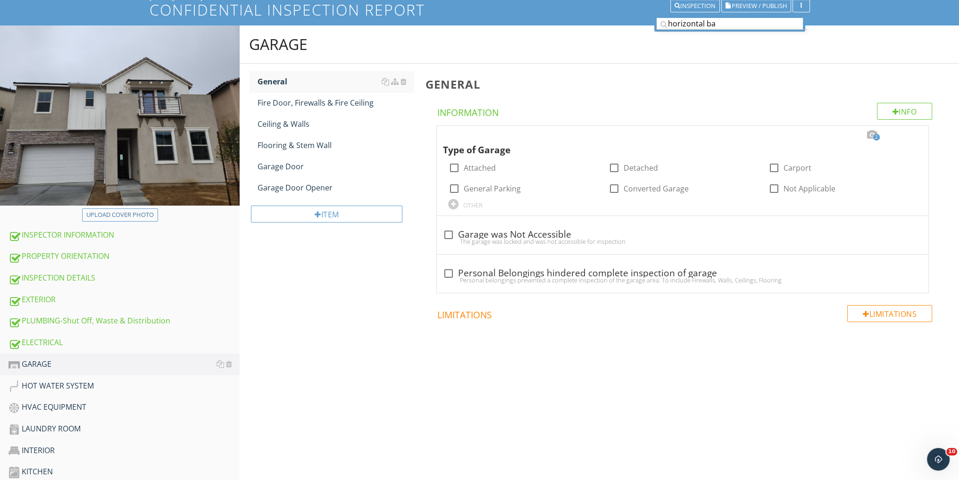
scroll to position [63, 0]
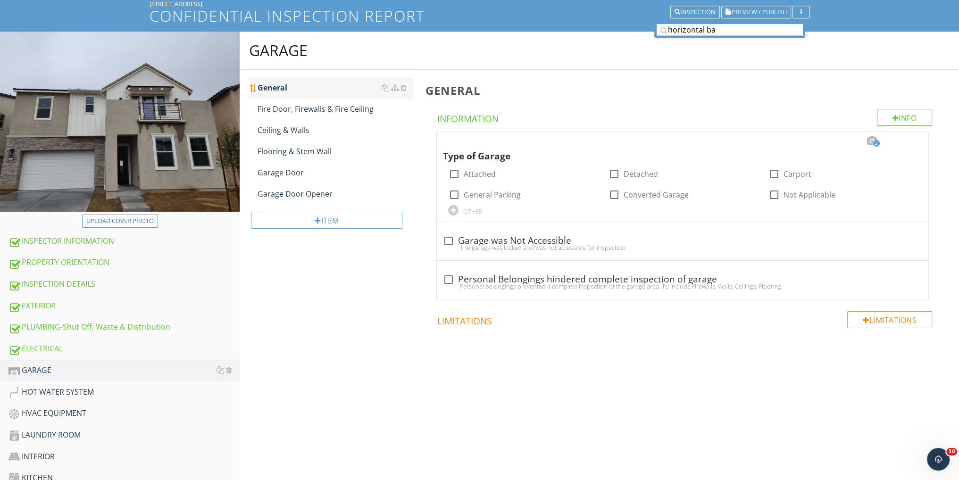
click at [294, 91] on div "General" at bounding box center [336, 87] width 156 height 11
click at [456, 174] on div at bounding box center [454, 174] width 16 height 16
checkbox input "true"
click at [871, 140] on div at bounding box center [871, 140] width 11 height 9
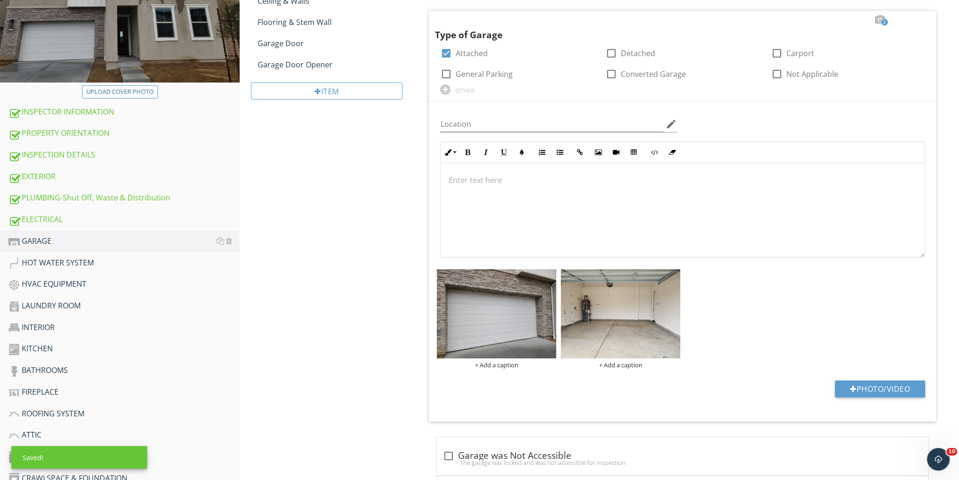
scroll to position [251, 0]
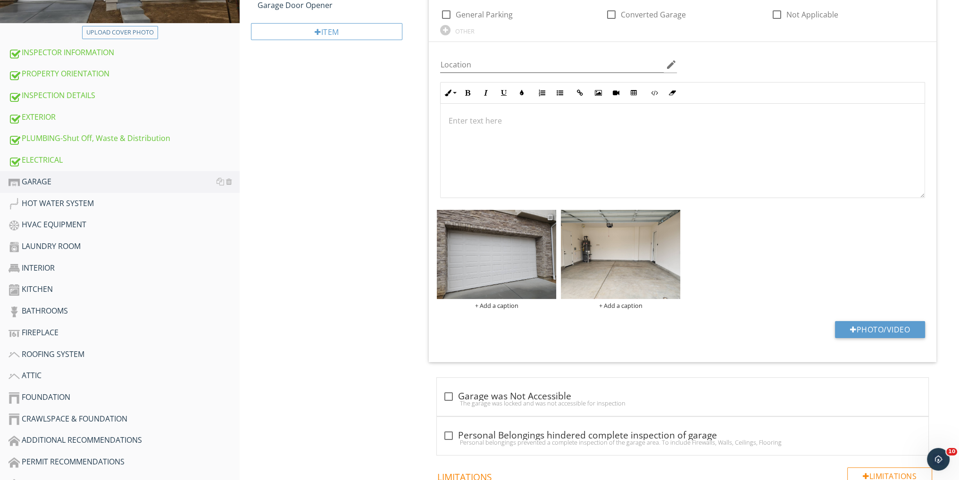
click at [550, 214] on div at bounding box center [550, 217] width 6 height 8
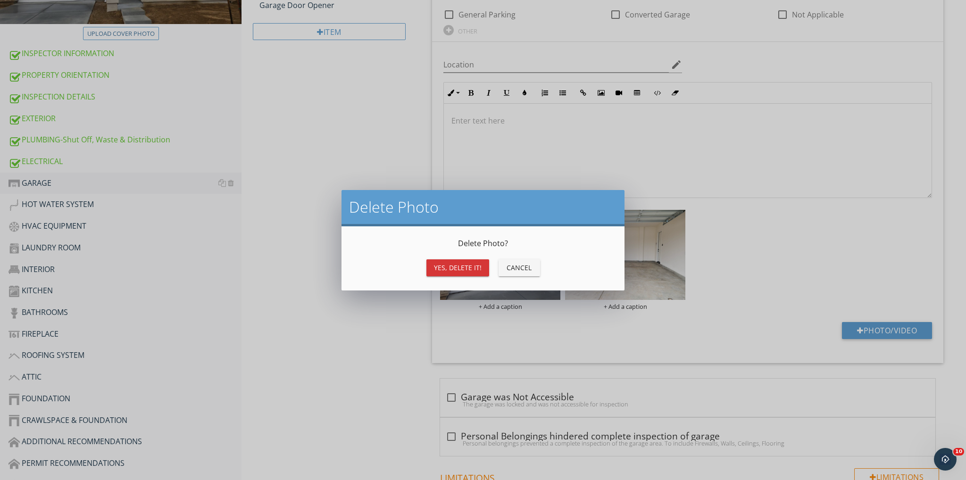
click at [466, 270] on div "Yes, Delete it!" at bounding box center [458, 268] width 48 height 10
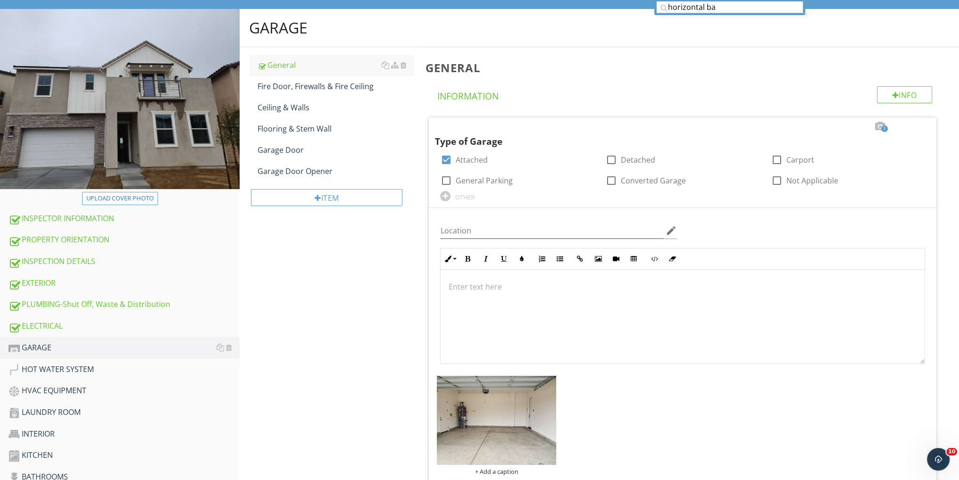
scroll to position [0, 0]
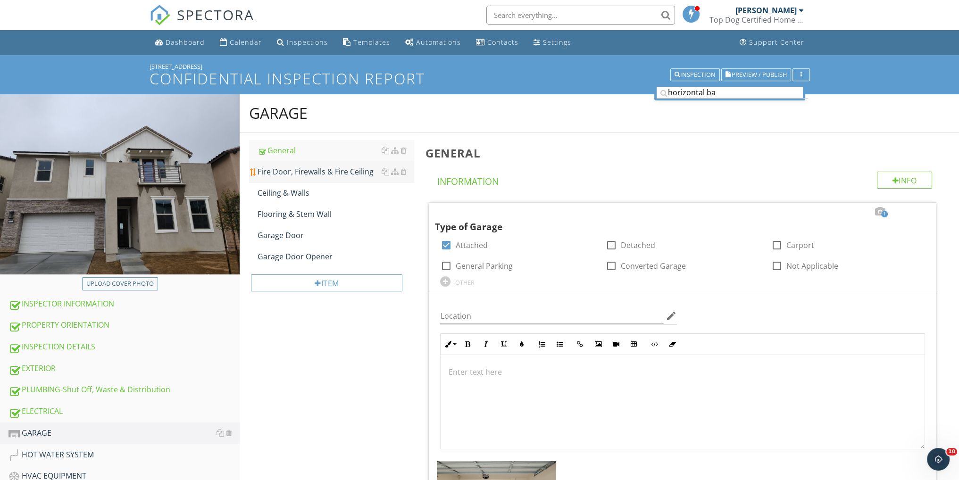
click at [340, 164] on link "Fire Door, Firewalls & Fire Ceiling" at bounding box center [336, 171] width 156 height 21
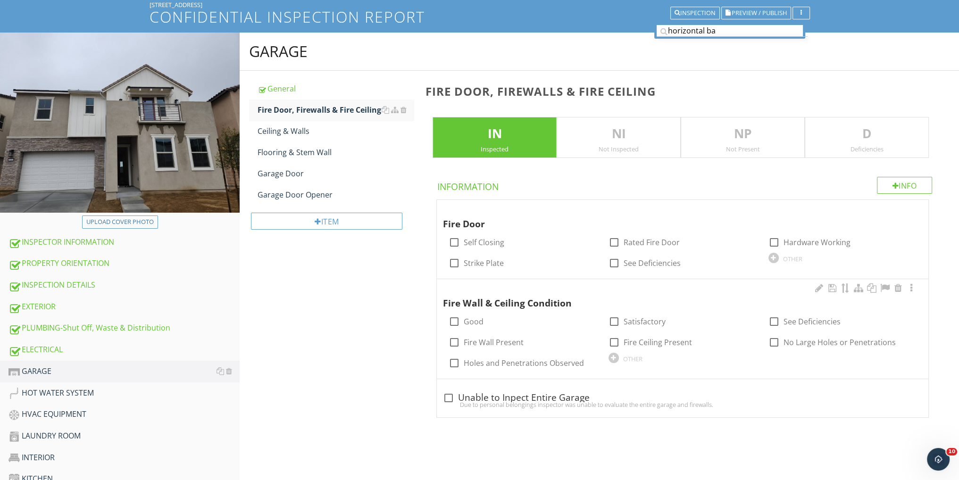
scroll to position [125, 0]
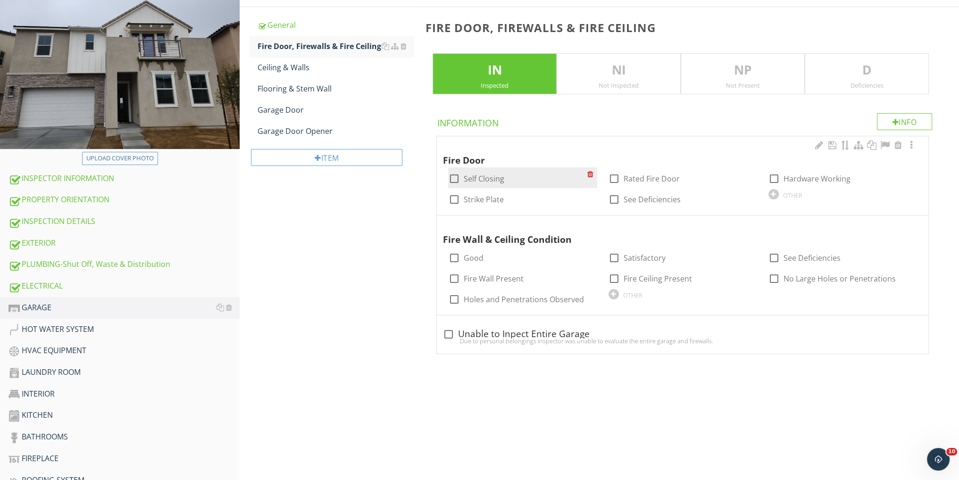
click at [453, 176] on div at bounding box center [454, 179] width 16 height 16
checkbox input "true"
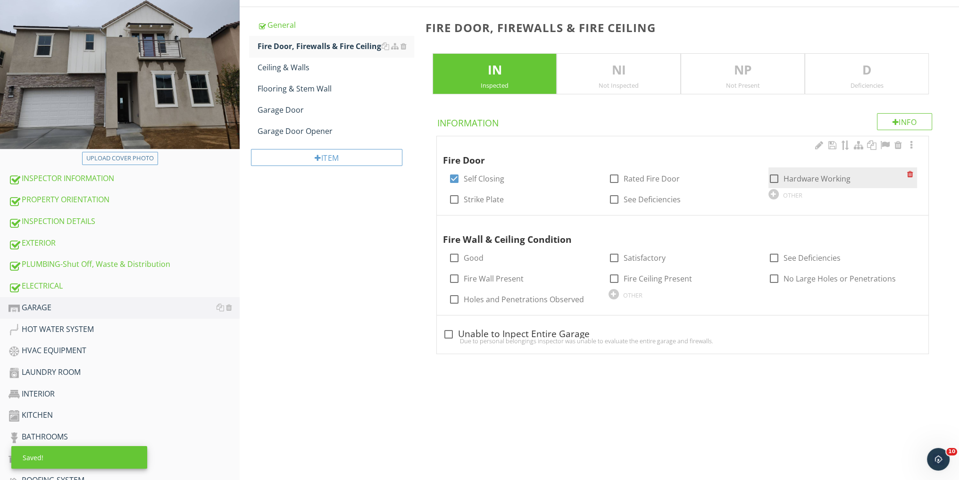
click at [770, 176] on div at bounding box center [774, 179] width 16 height 16
checkbox input "true"
click at [456, 200] on div at bounding box center [454, 200] width 16 height 16
checkbox input "true"
drag, startPoint x: 610, startPoint y: 177, endPoint x: 604, endPoint y: 180, distance: 6.6
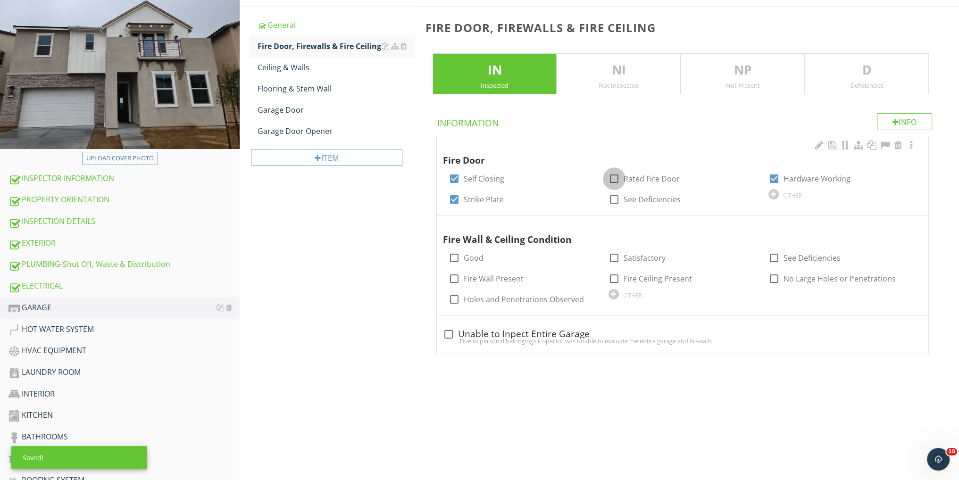
click at [610, 177] on div at bounding box center [614, 179] width 16 height 16
checkbox input "true"
click at [613, 256] on div at bounding box center [614, 258] width 16 height 16
checkbox input "true"
click at [770, 276] on div at bounding box center [774, 279] width 16 height 16
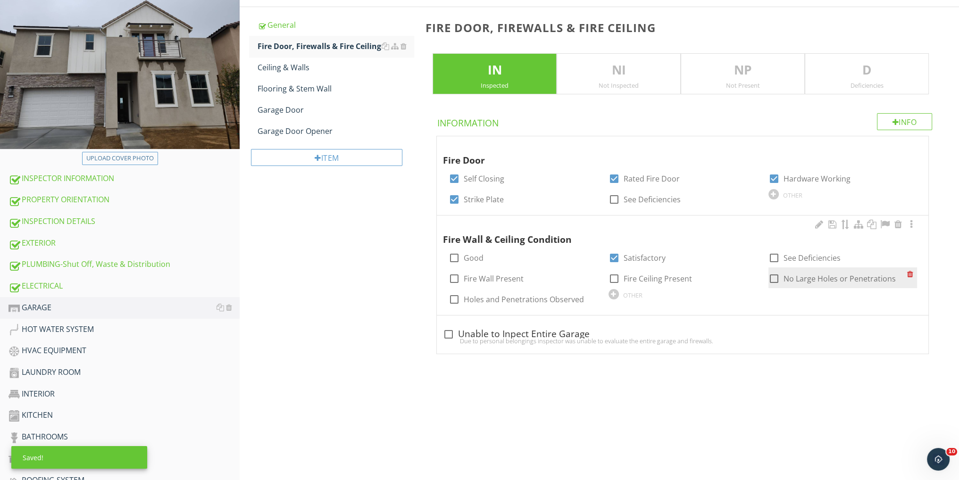
checkbox input "true"
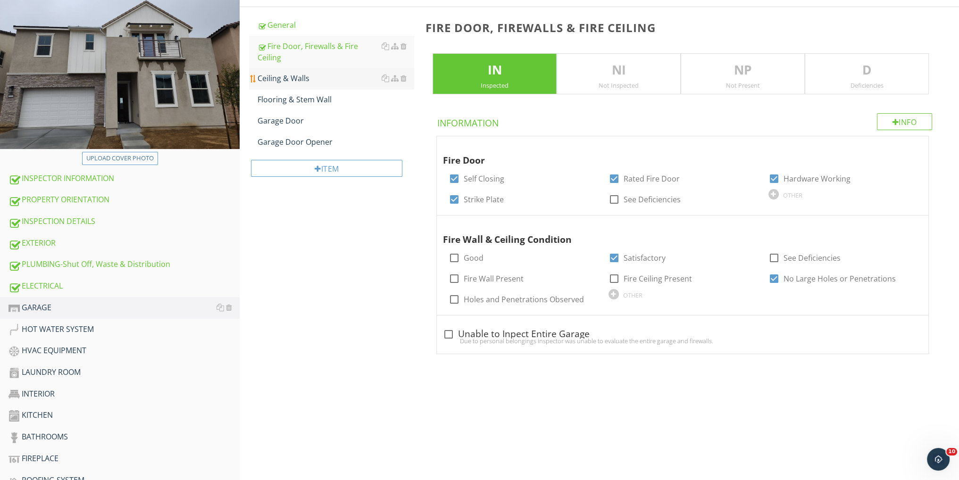
click at [311, 76] on div "Ceiling & Walls" at bounding box center [336, 78] width 156 height 11
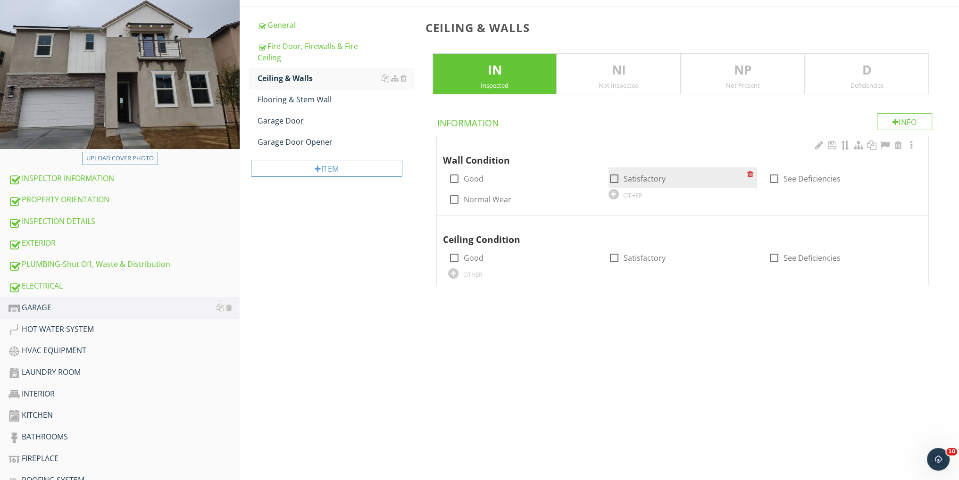
click at [613, 173] on div at bounding box center [614, 179] width 16 height 16
checkbox input "true"
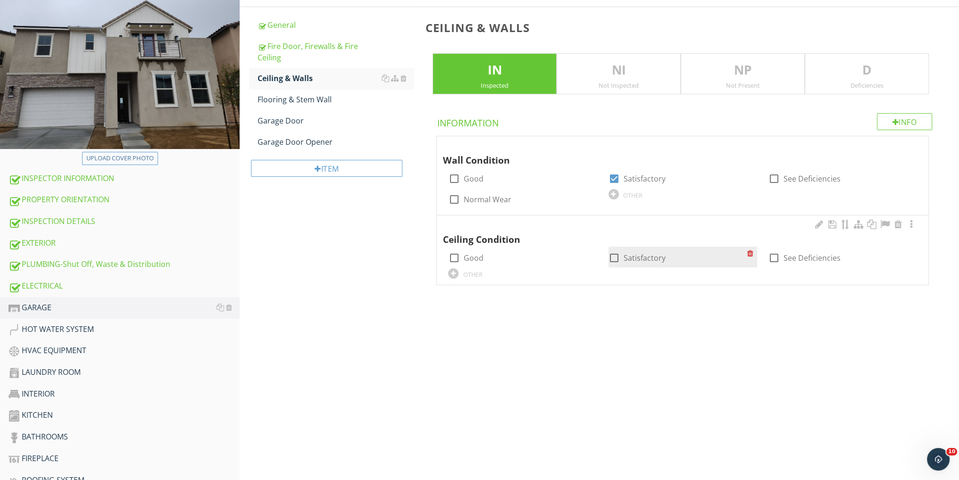
click at [612, 258] on div at bounding box center [614, 258] width 16 height 16
checkbox input "true"
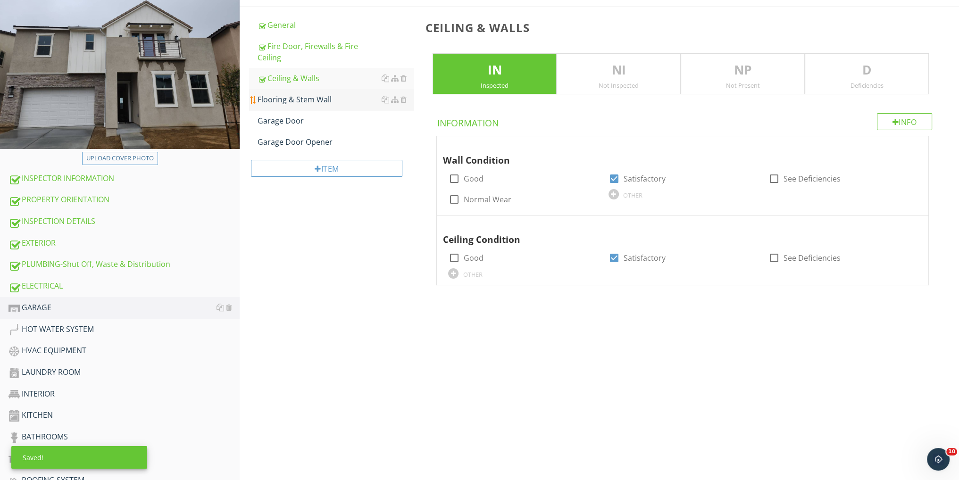
click at [291, 100] on div "Flooring & Stem Wall" at bounding box center [336, 99] width 156 height 11
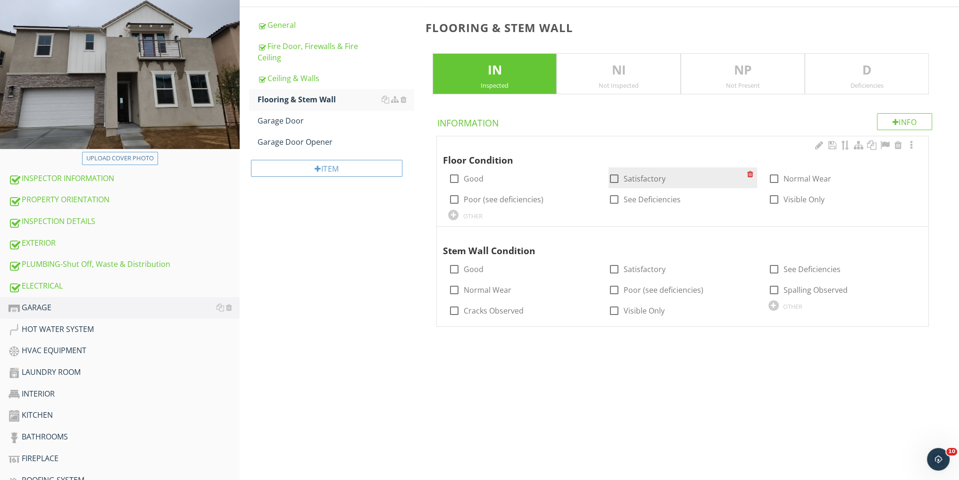
click at [611, 175] on div at bounding box center [614, 179] width 16 height 16
checkbox input "true"
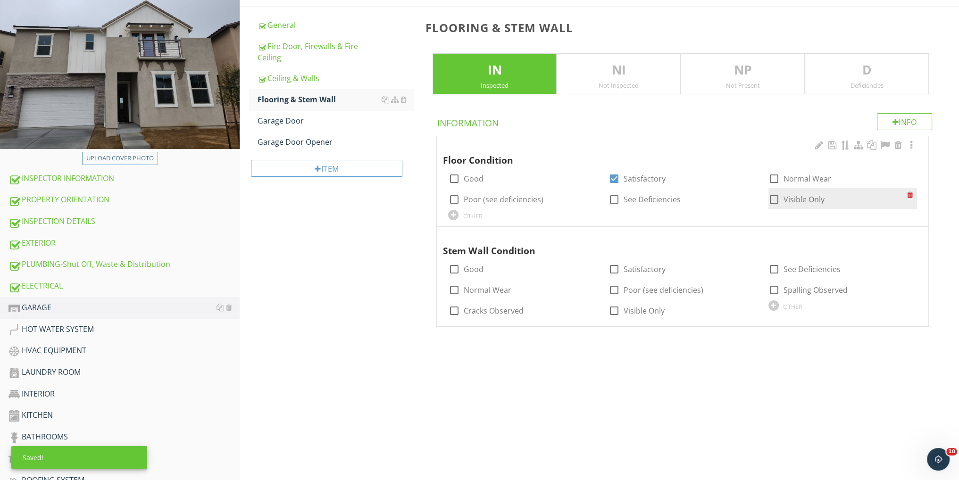
click at [770, 198] on div at bounding box center [774, 200] width 16 height 16
checkbox input "true"
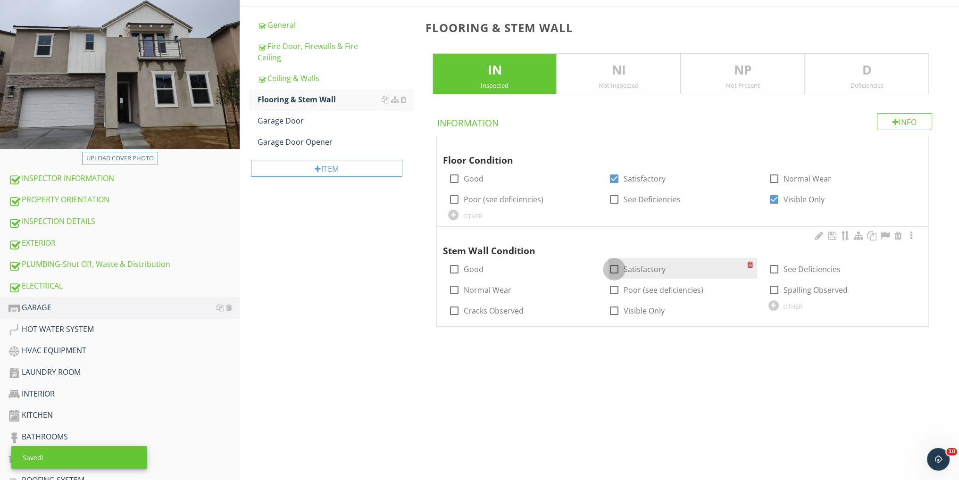
click at [615, 268] on div at bounding box center [614, 269] width 16 height 16
checkbox input "true"
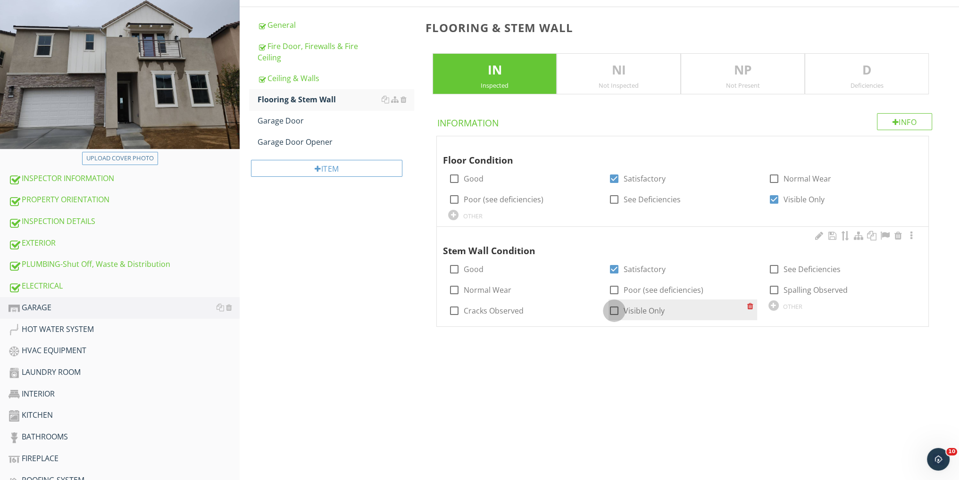
click at [610, 308] on div at bounding box center [614, 311] width 16 height 16
checkbox input "true"
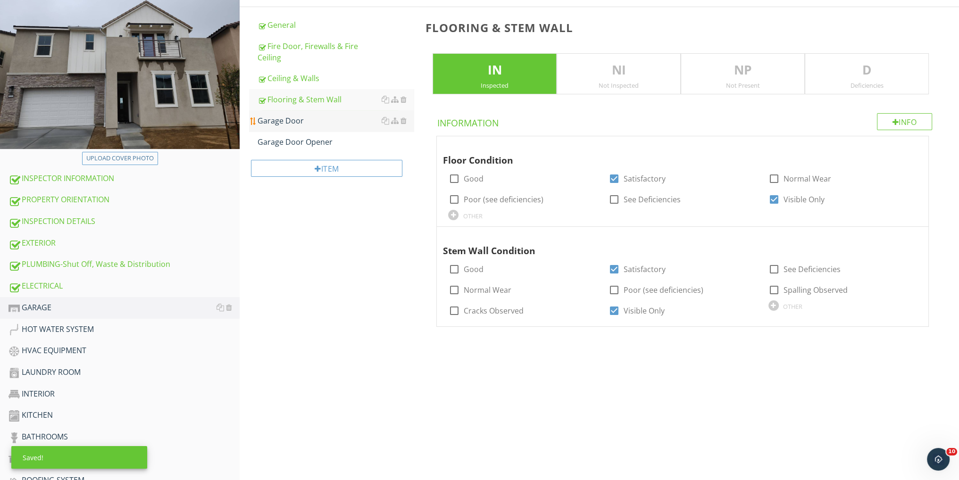
click at [294, 119] on div "Garage Door" at bounding box center [336, 120] width 156 height 11
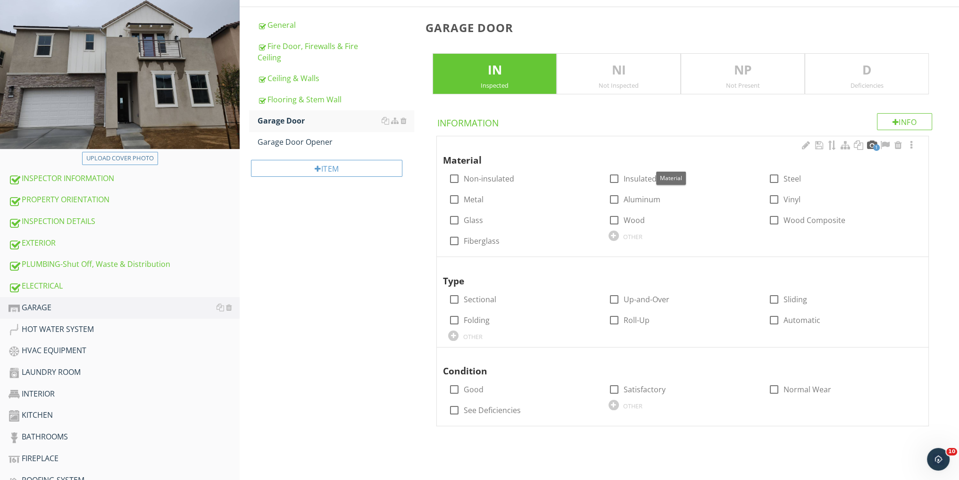
click at [870, 147] on div at bounding box center [871, 145] width 11 height 9
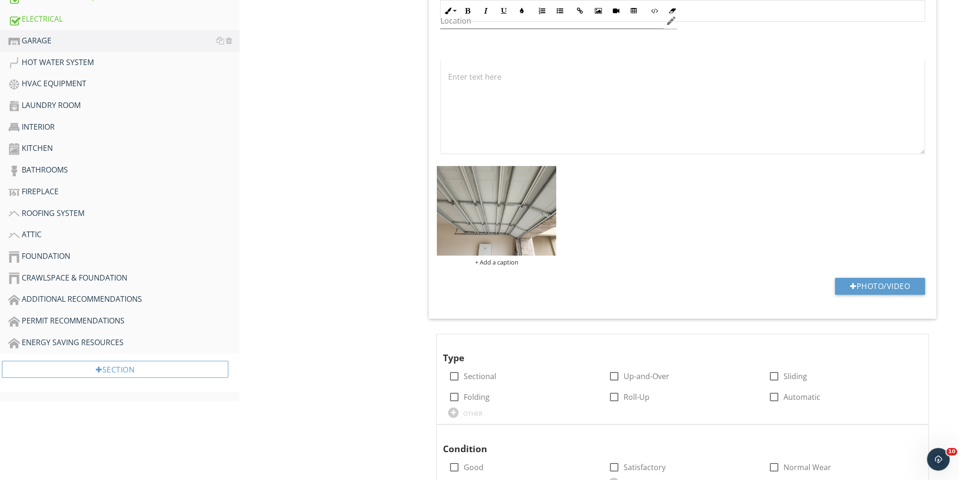
scroll to position [439, 0]
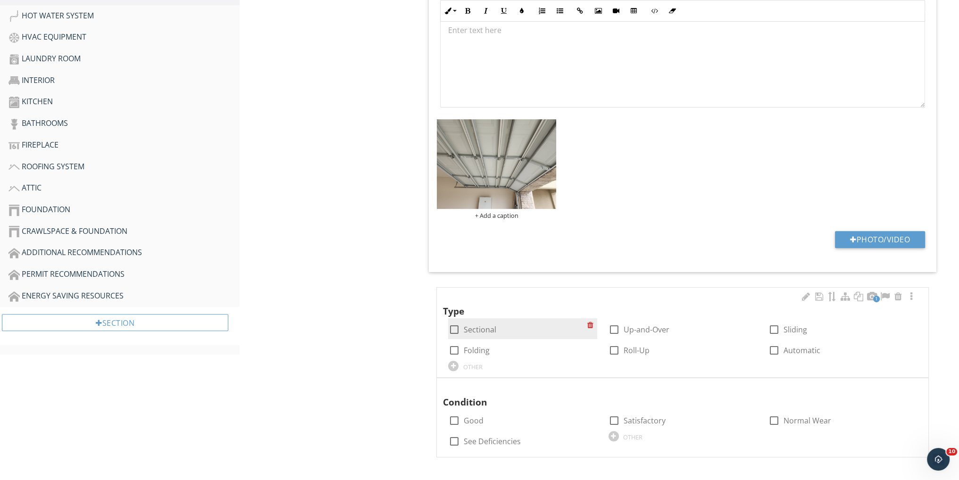
click at [451, 327] on div at bounding box center [454, 330] width 16 height 16
checkbox input "true"
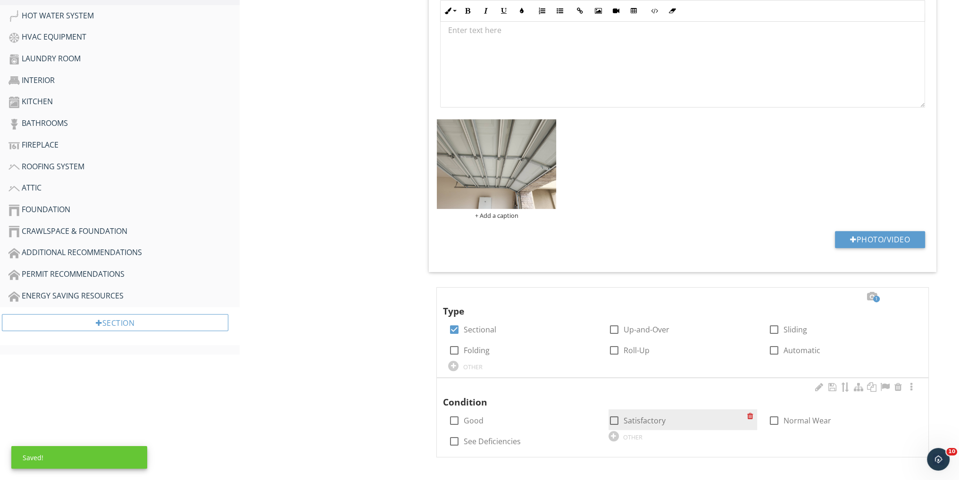
click at [612, 419] on div at bounding box center [614, 421] width 16 height 16
checkbox input "true"
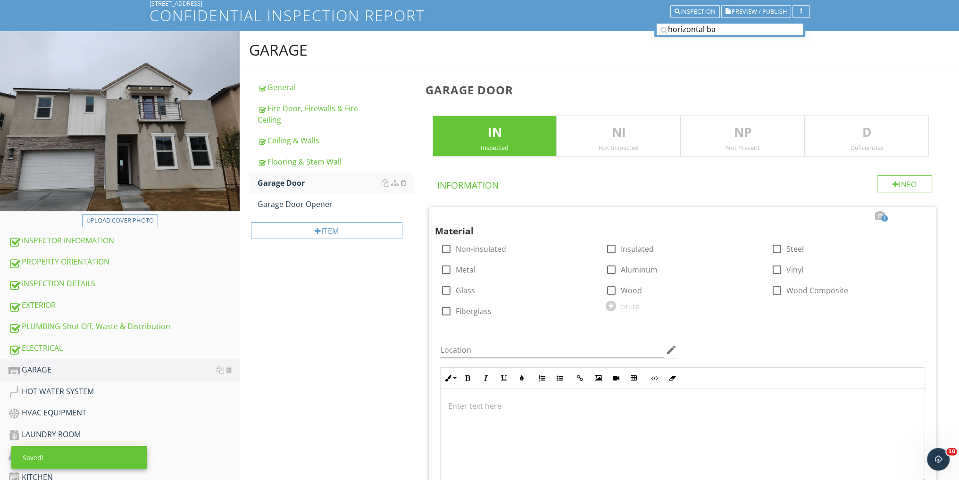
scroll to position [62, 0]
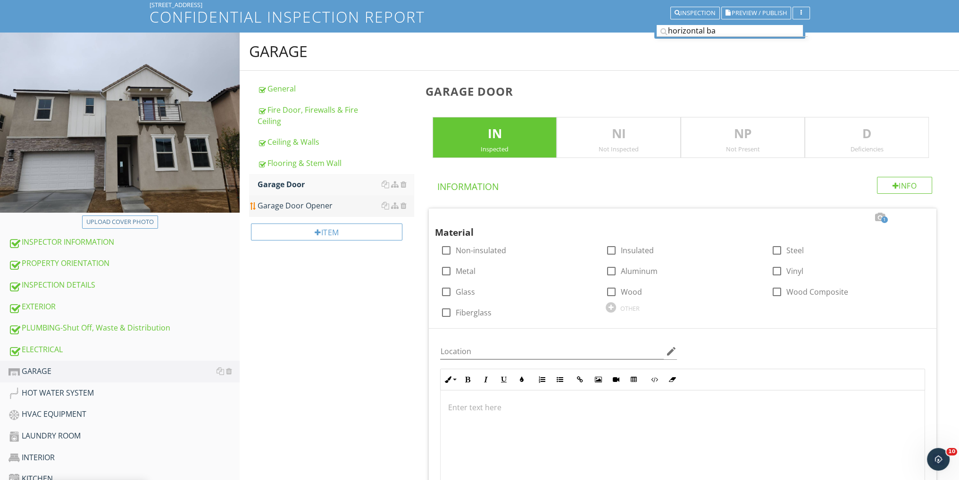
click at [310, 206] on div "Garage Door Opener" at bounding box center [336, 205] width 156 height 11
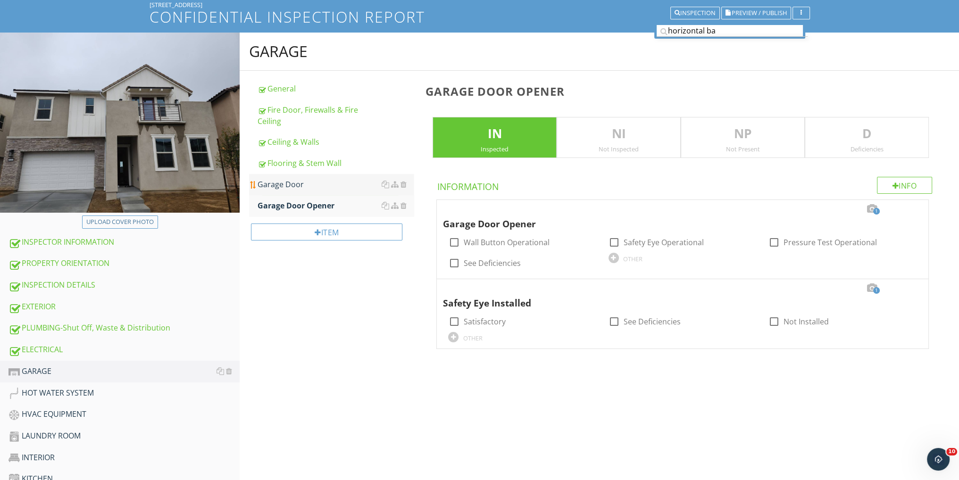
click at [315, 183] on div "Garage Door" at bounding box center [336, 184] width 156 height 11
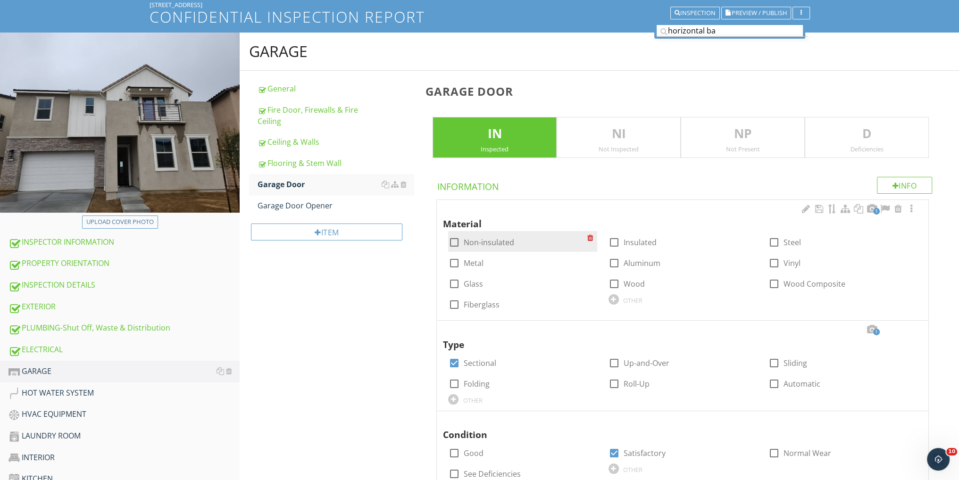
click at [454, 239] on div at bounding box center [454, 242] width 16 height 16
checkbox input "true"
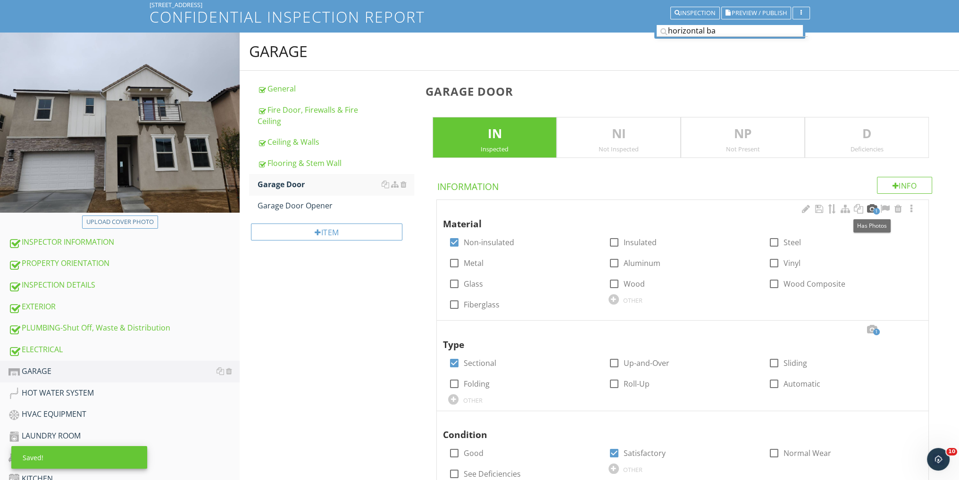
click at [870, 207] on div at bounding box center [871, 208] width 11 height 9
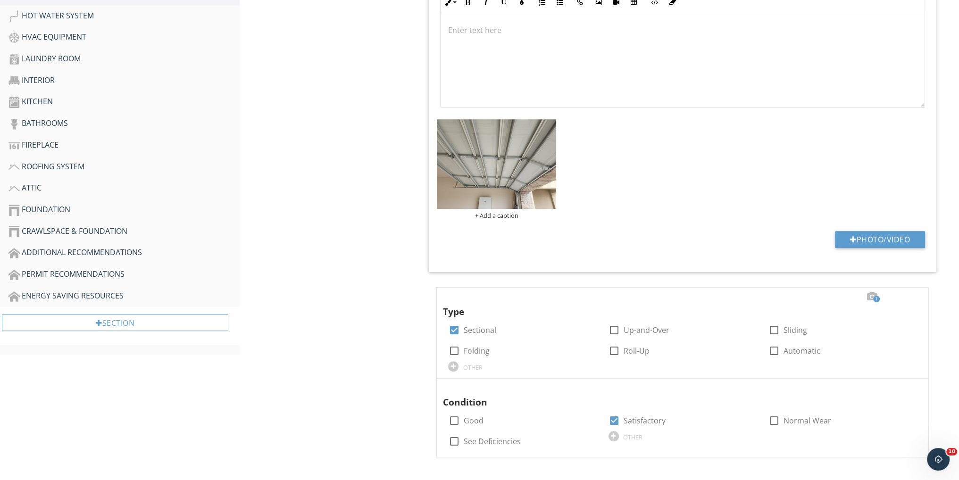
scroll to position [125, 0]
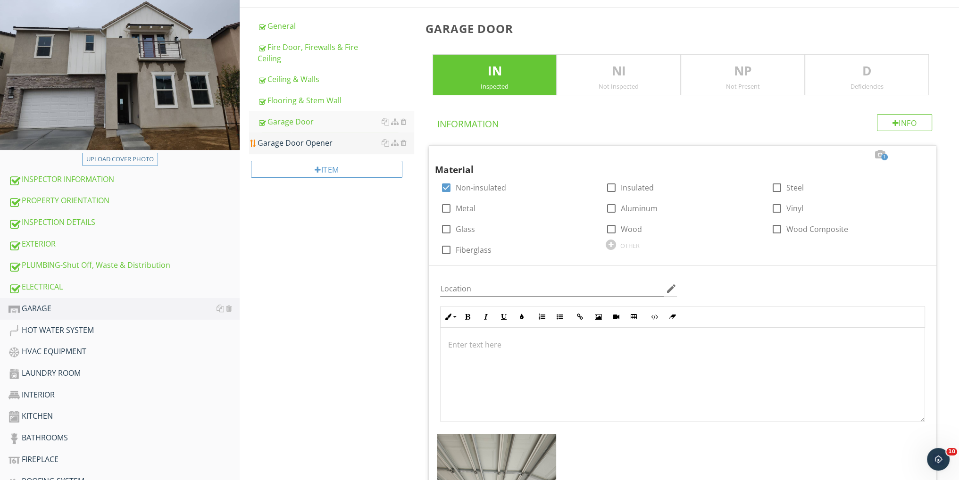
click at [334, 144] on div "Garage Door Opener" at bounding box center [336, 142] width 156 height 11
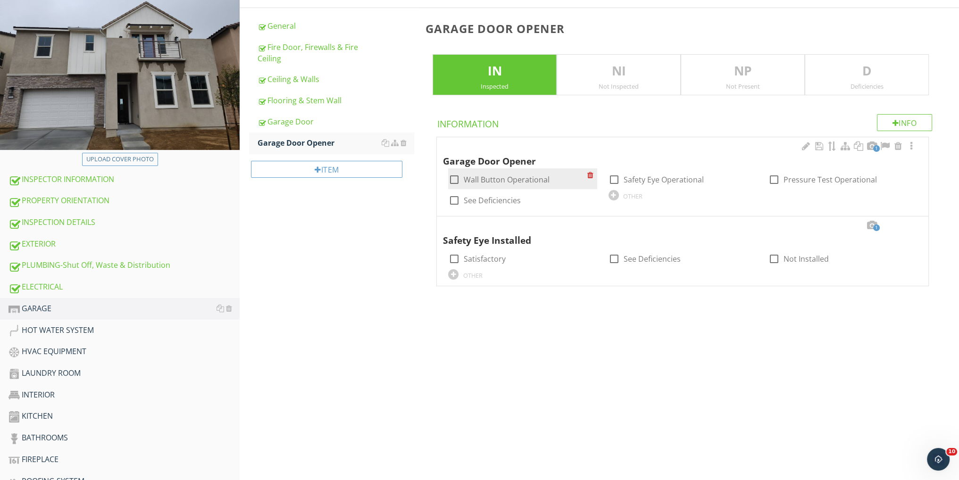
click at [453, 176] on div at bounding box center [454, 180] width 16 height 16
checkbox input "true"
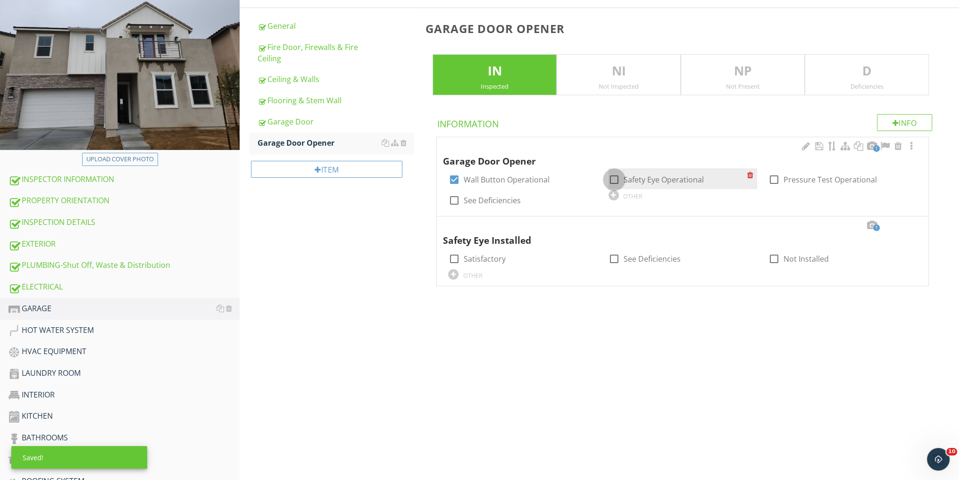
click at [613, 179] on div at bounding box center [614, 180] width 16 height 16
checkbox input "true"
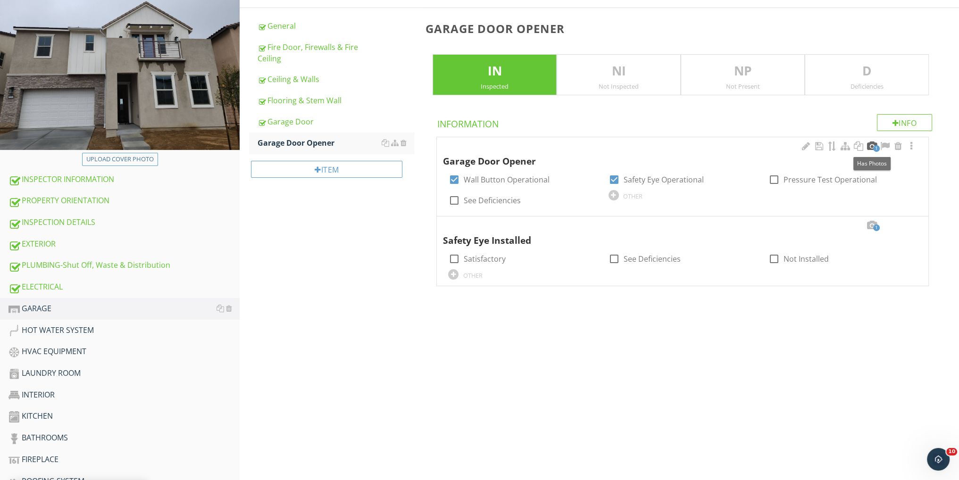
click at [870, 143] on div at bounding box center [871, 146] width 11 height 9
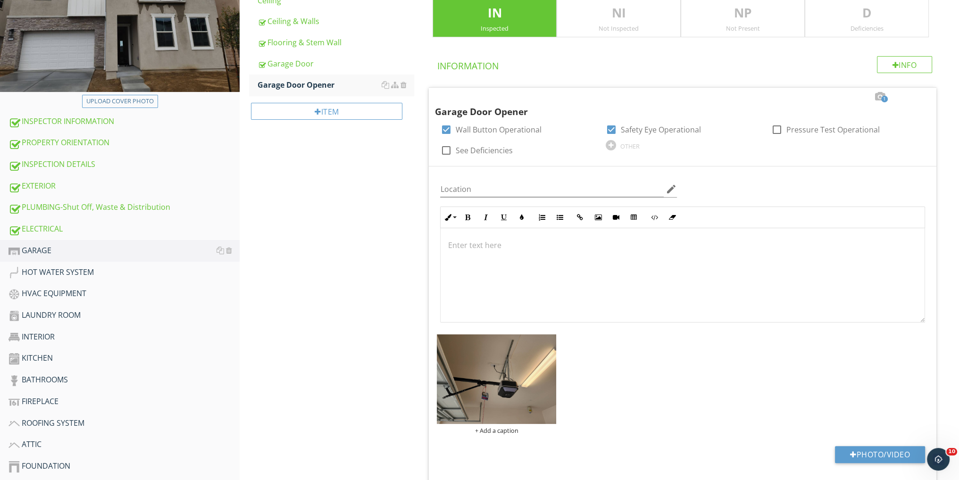
scroll to position [310, 0]
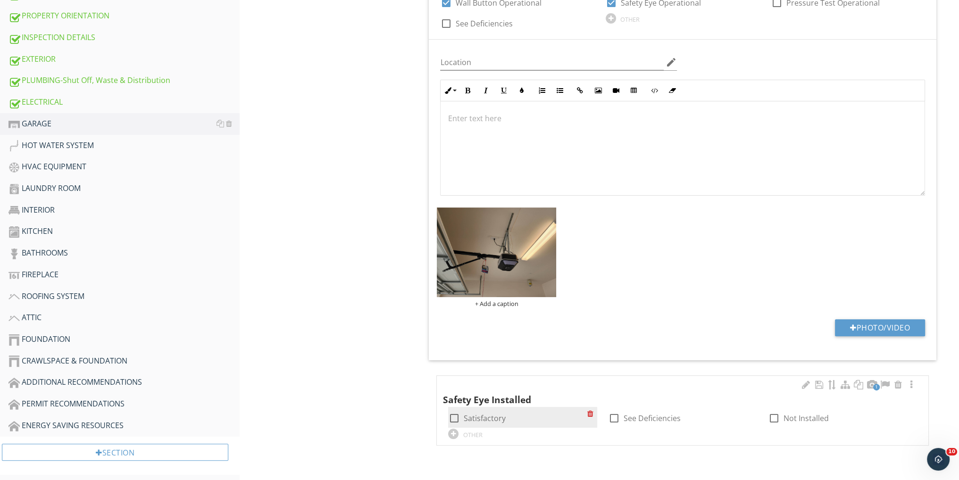
click at [453, 414] on div at bounding box center [454, 418] width 16 height 16
checkbox input "true"
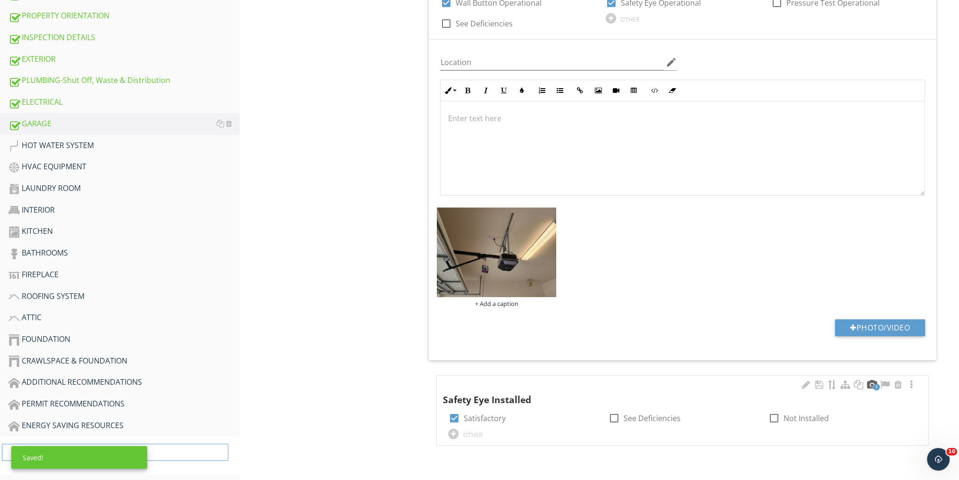
click at [868, 381] on div at bounding box center [871, 384] width 11 height 9
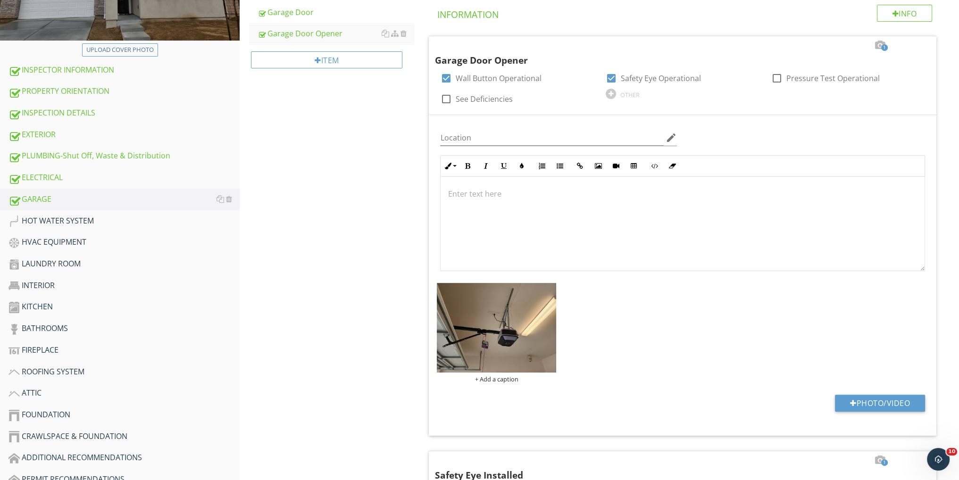
scroll to position [256, 0]
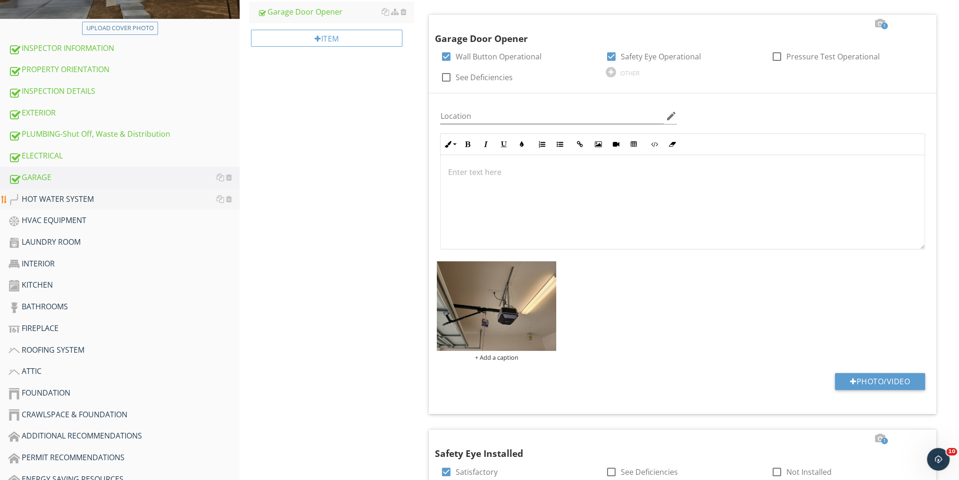
click at [60, 194] on div "HOT WATER SYSTEM" at bounding box center [123, 199] width 231 height 12
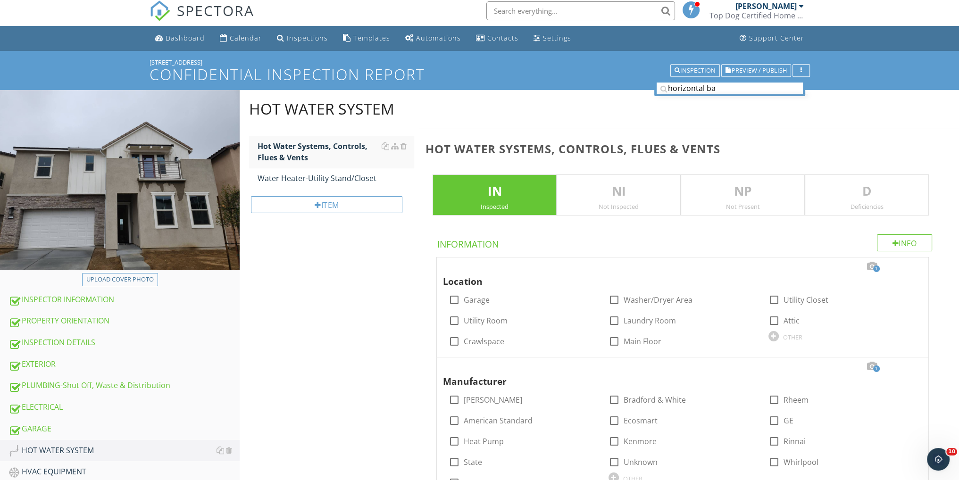
scroll to position [4, 0]
click at [328, 153] on div "Hot Water Systems, Controls, Flues & Vents" at bounding box center [336, 152] width 156 height 23
click at [869, 265] on div at bounding box center [871, 266] width 11 height 9
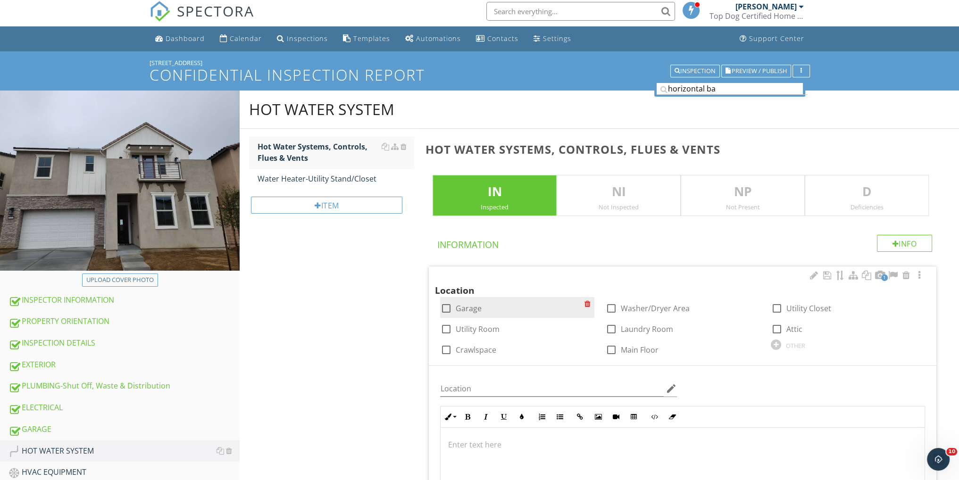
click at [443, 308] on div at bounding box center [446, 309] width 16 height 16
checkbox input "true"
click at [878, 274] on div at bounding box center [879, 275] width 11 height 9
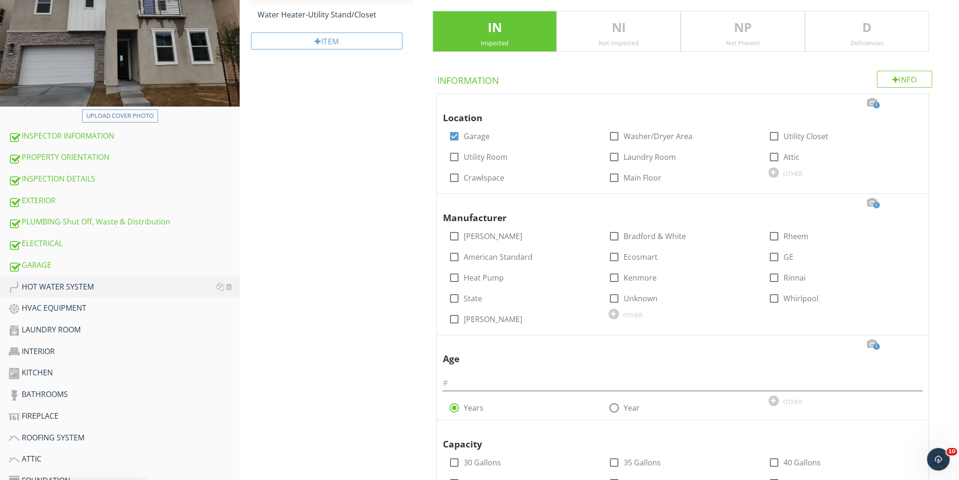
scroll to position [130, 0]
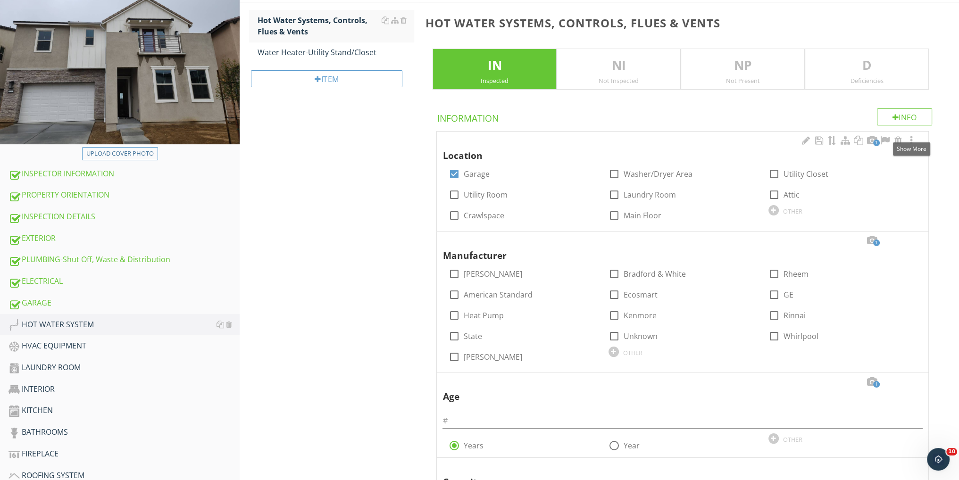
click at [913, 139] on div at bounding box center [911, 140] width 11 height 9
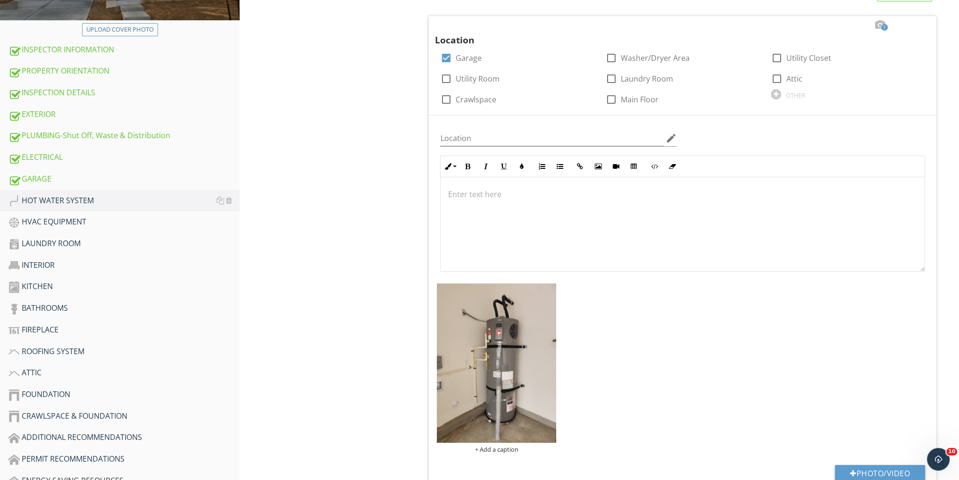
scroll to position [381, 0]
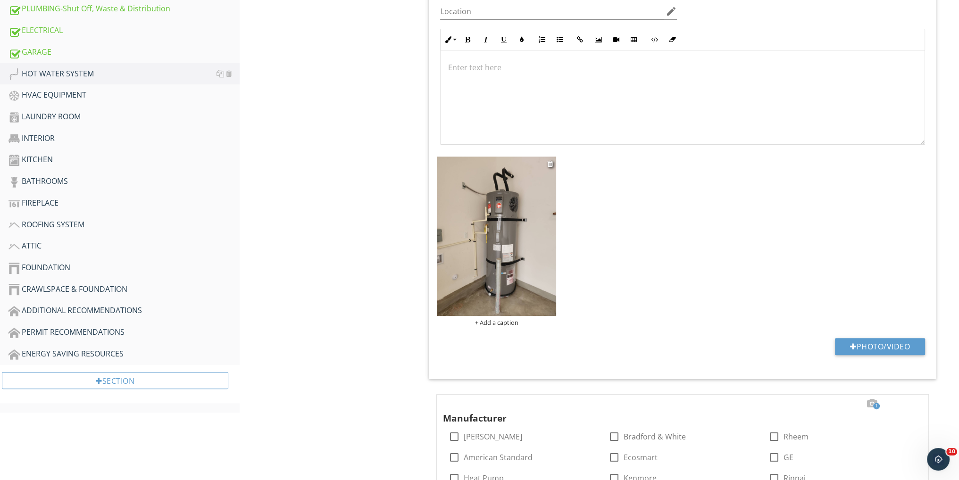
click at [506, 280] on img at bounding box center [496, 236] width 119 height 159
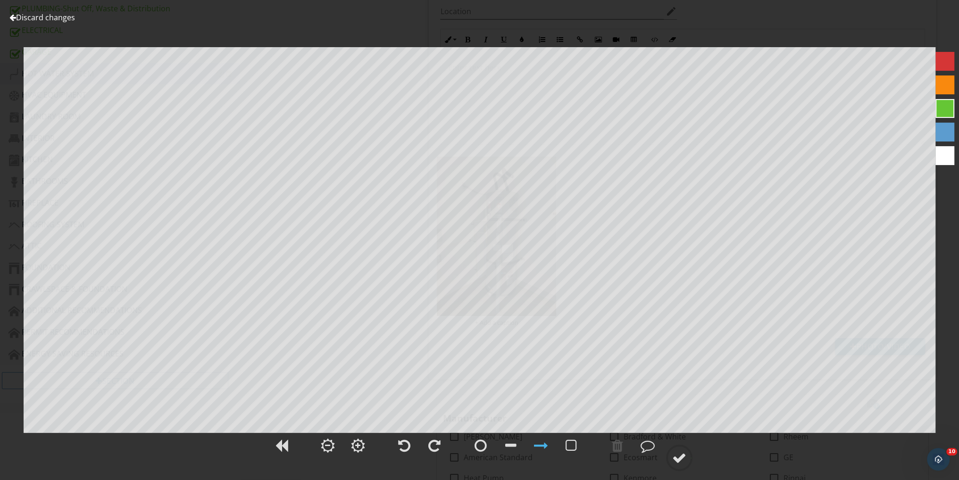
click at [62, 19] on link "Discard changes" at bounding box center [42, 17] width 66 height 10
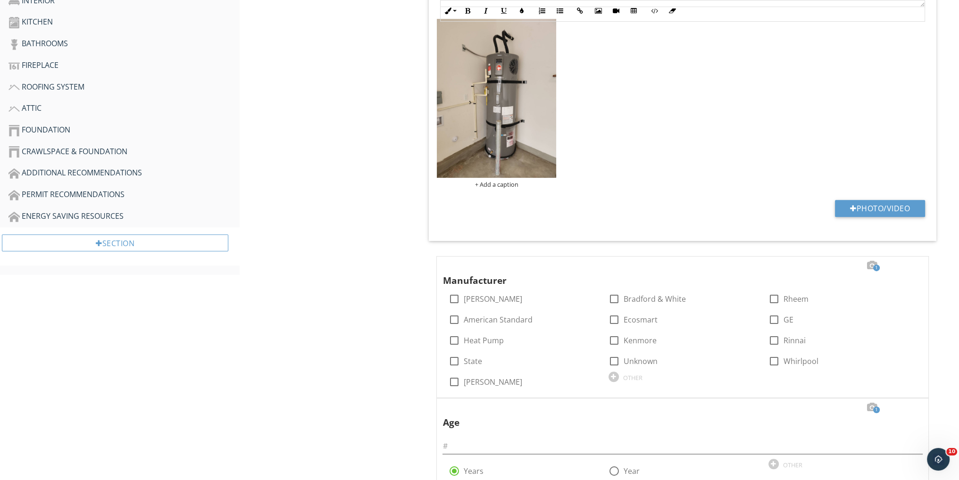
scroll to position [570, 0]
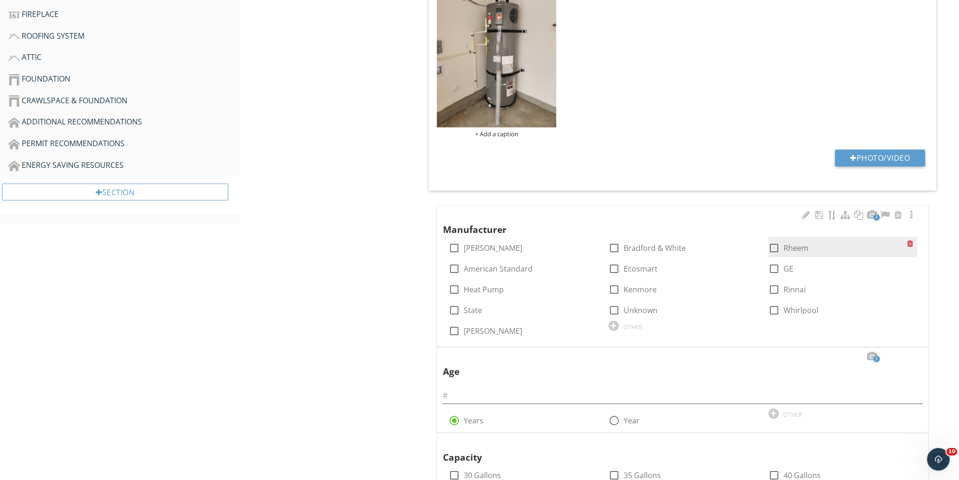
click at [776, 246] on div at bounding box center [774, 248] width 16 height 16
checkbox input "true"
click at [870, 214] on div at bounding box center [871, 214] width 11 height 9
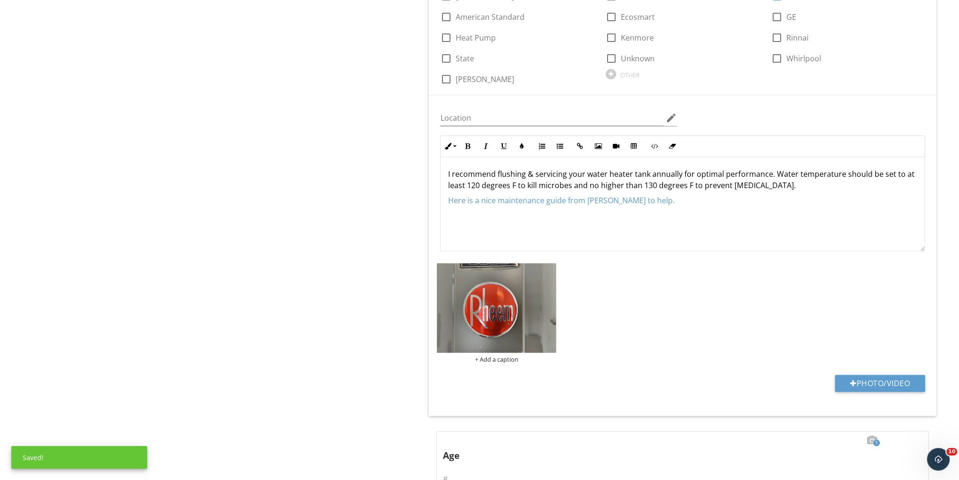
scroll to position [1074, 0]
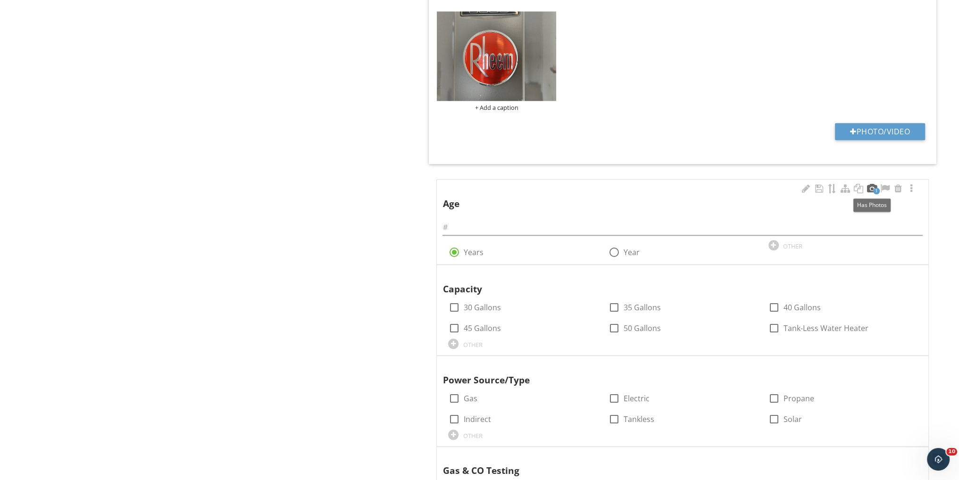
click at [872, 187] on div at bounding box center [871, 188] width 11 height 9
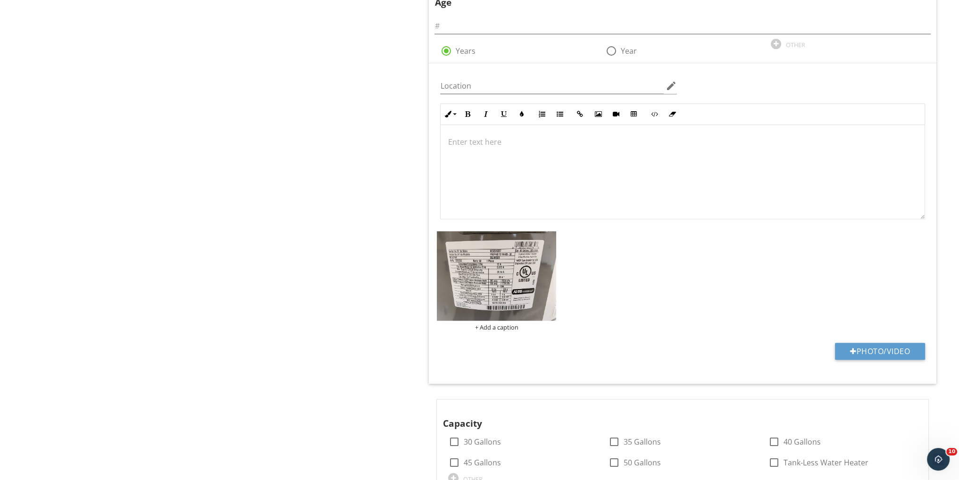
scroll to position [1199, 0]
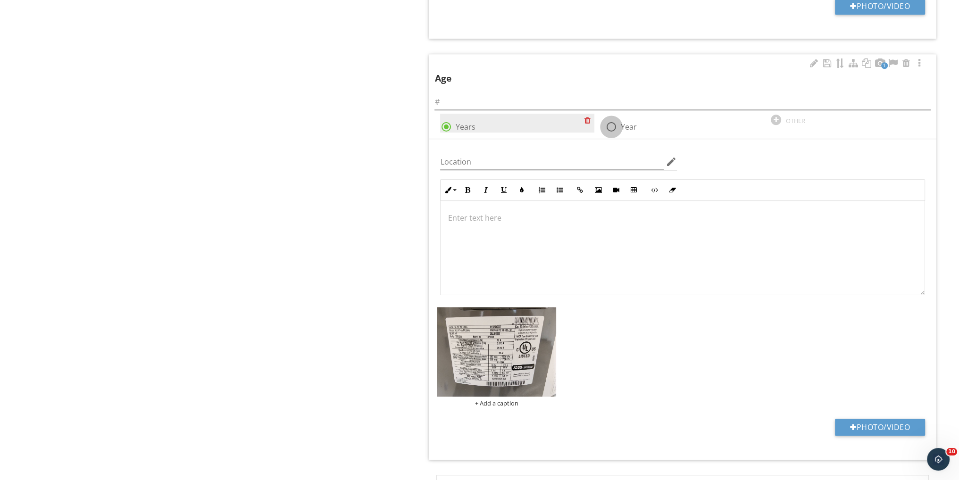
drag, startPoint x: 608, startPoint y: 122, endPoint x: 586, endPoint y: 123, distance: 22.2
click at [608, 122] on div at bounding box center [611, 127] width 16 height 16
radio input "false"
radio input "true"
click at [460, 101] on input "text" at bounding box center [683, 102] width 496 height 16
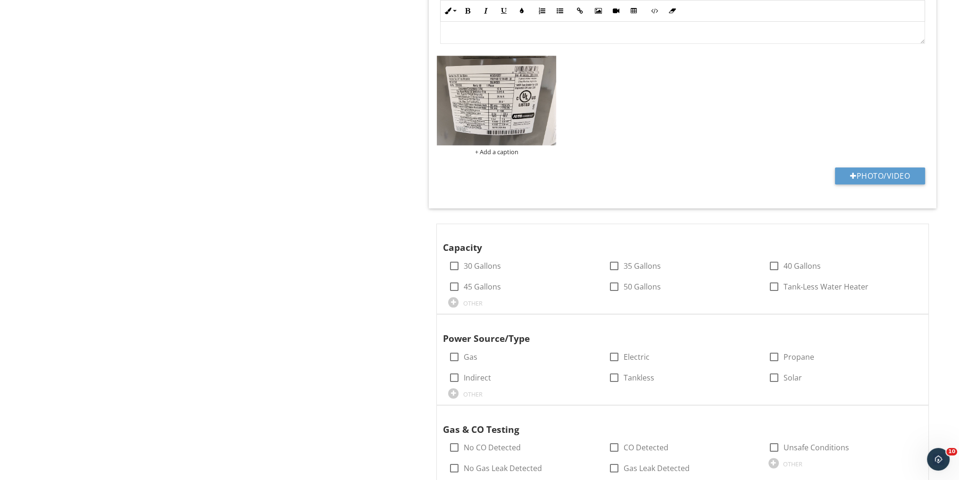
scroll to position [1451, 0]
type input "<1"
click at [481, 301] on div "OTHER" at bounding box center [472, 303] width 19 height 8
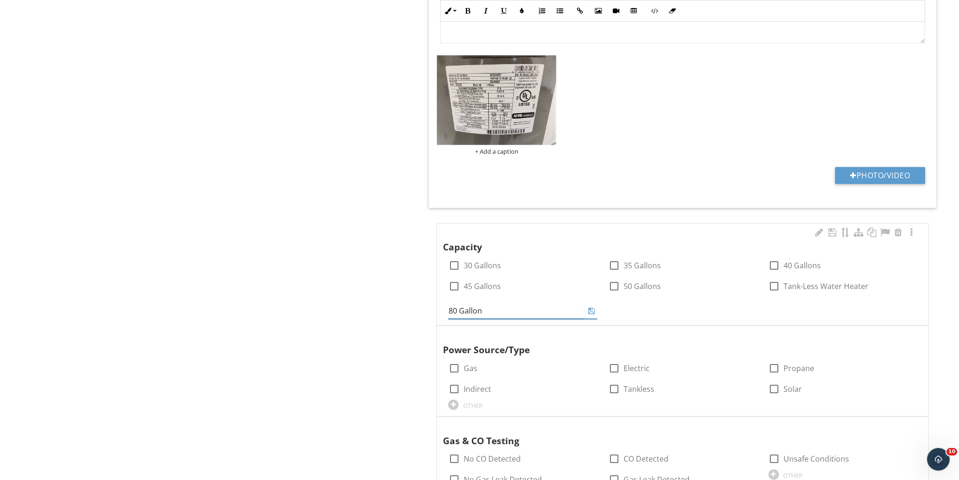
type input "80 Gallons"
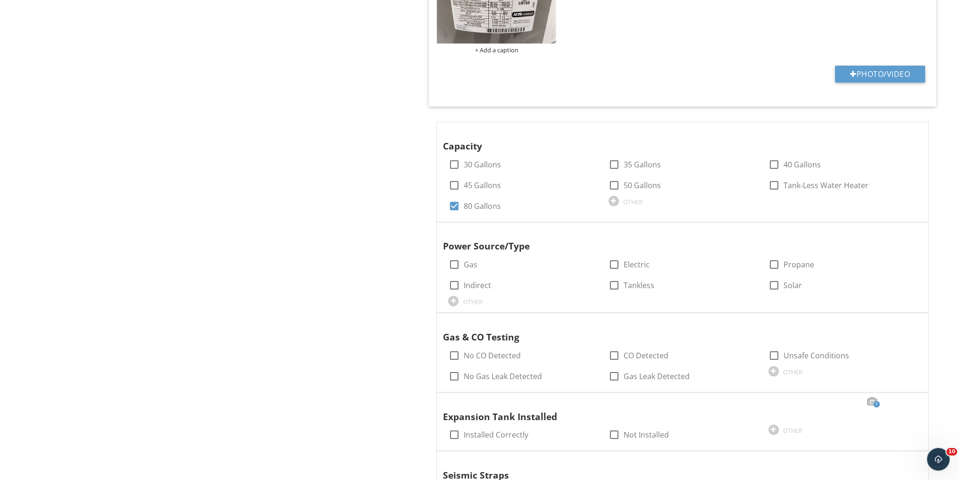
scroll to position [1577, 0]
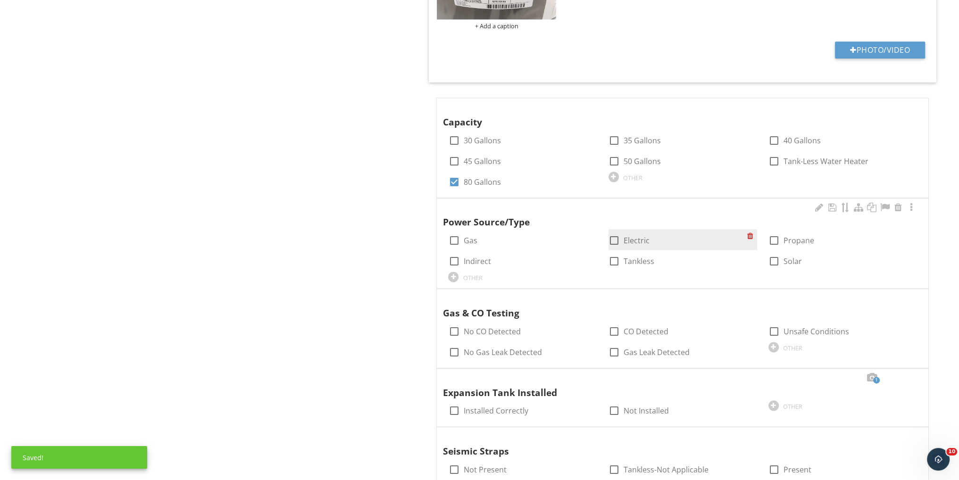
click at [615, 234] on div at bounding box center [614, 241] width 16 height 16
checkbox input "true"
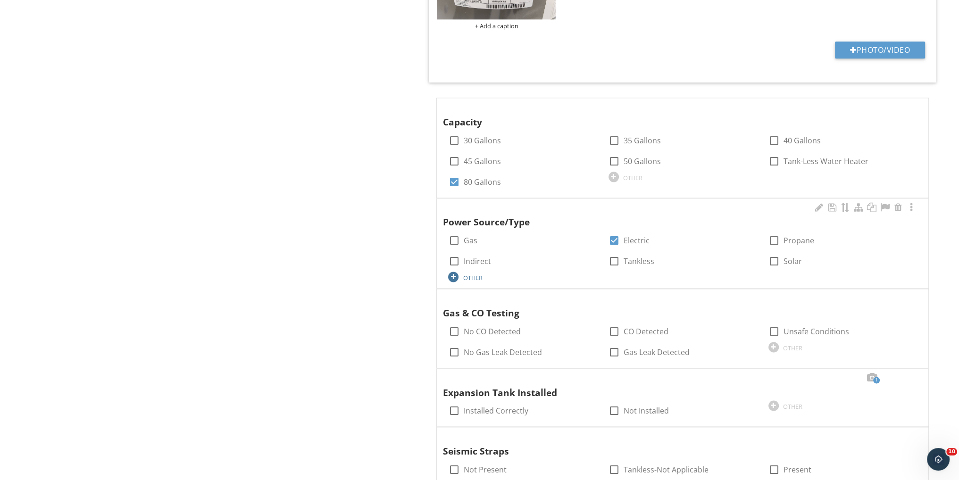
click at [464, 274] on div "OTHER" at bounding box center [472, 278] width 19 height 8
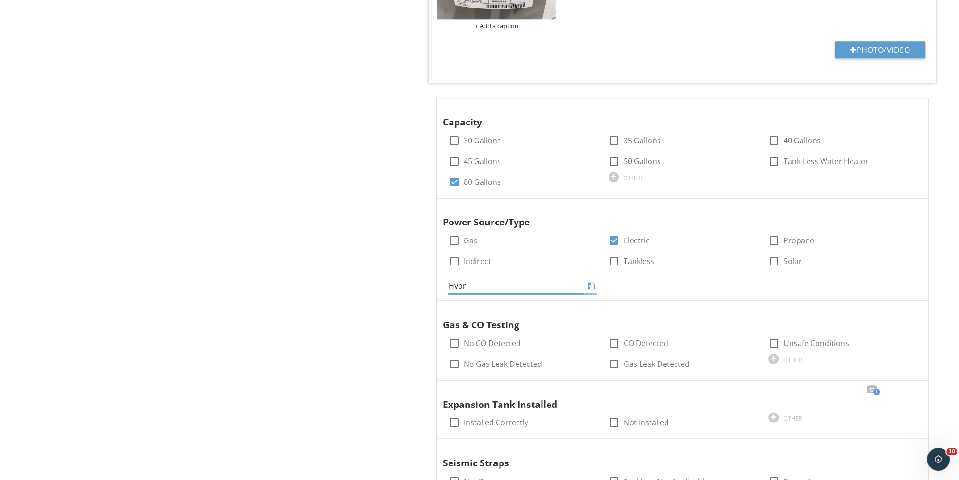
type input "Hybrid"
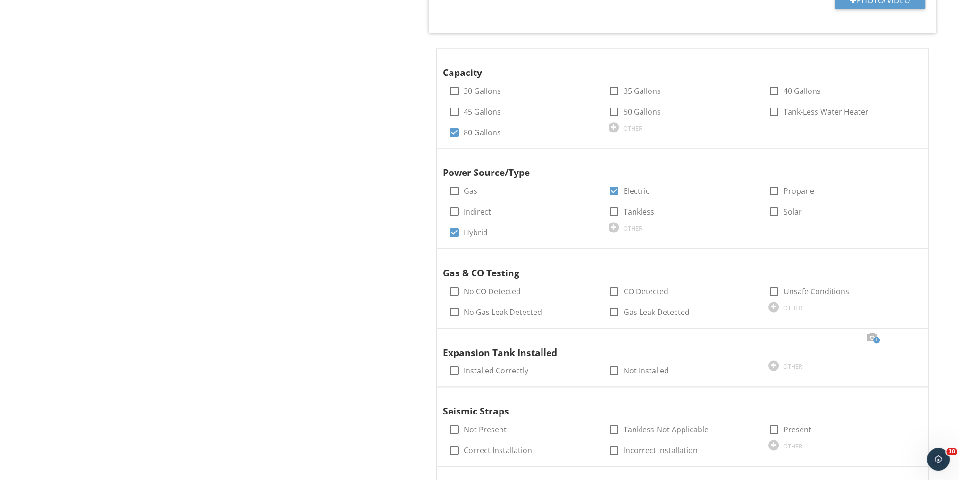
scroll to position [1702, 0]
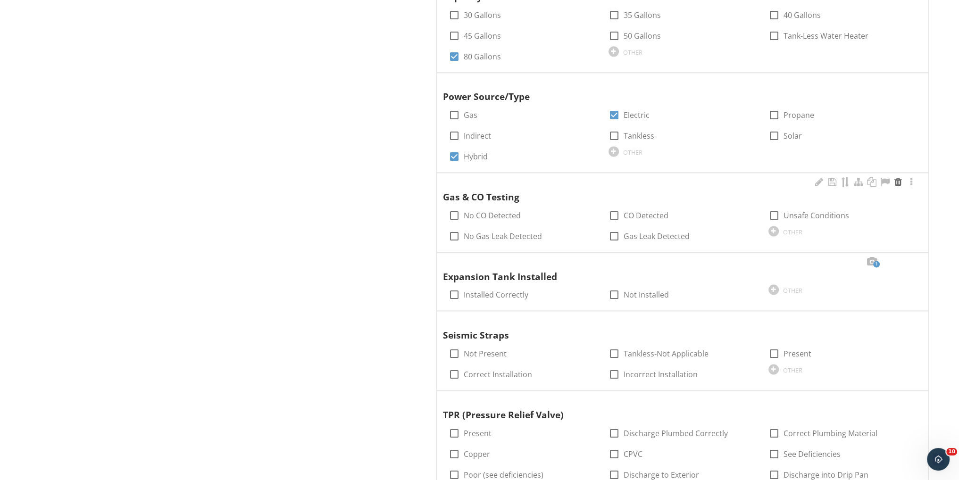
click at [896, 177] on div at bounding box center [898, 181] width 11 height 9
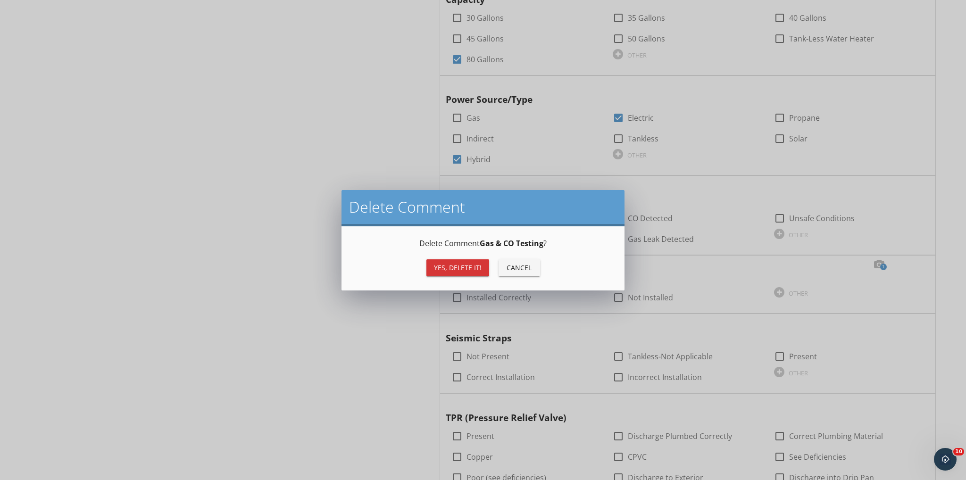
click at [479, 271] on div "Yes, Delete it!" at bounding box center [458, 268] width 48 height 10
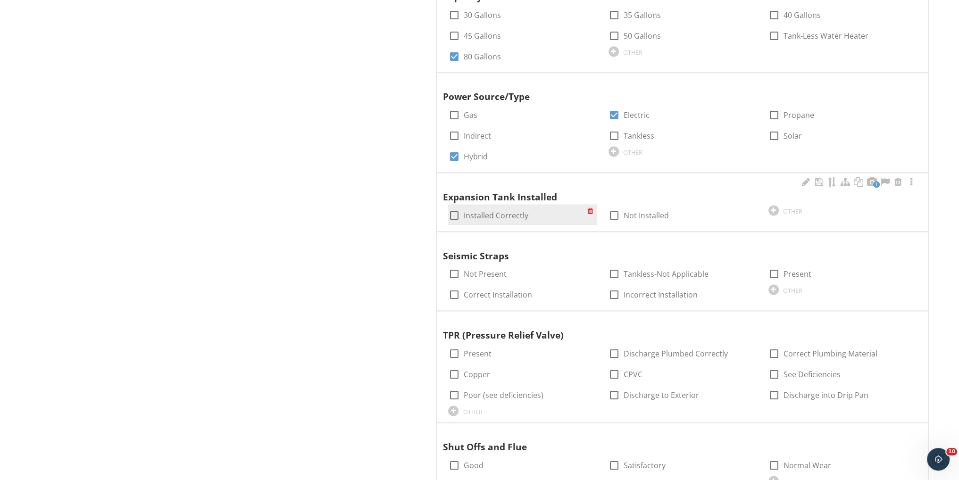
click at [456, 208] on div at bounding box center [454, 216] width 16 height 16
checkbox input "true"
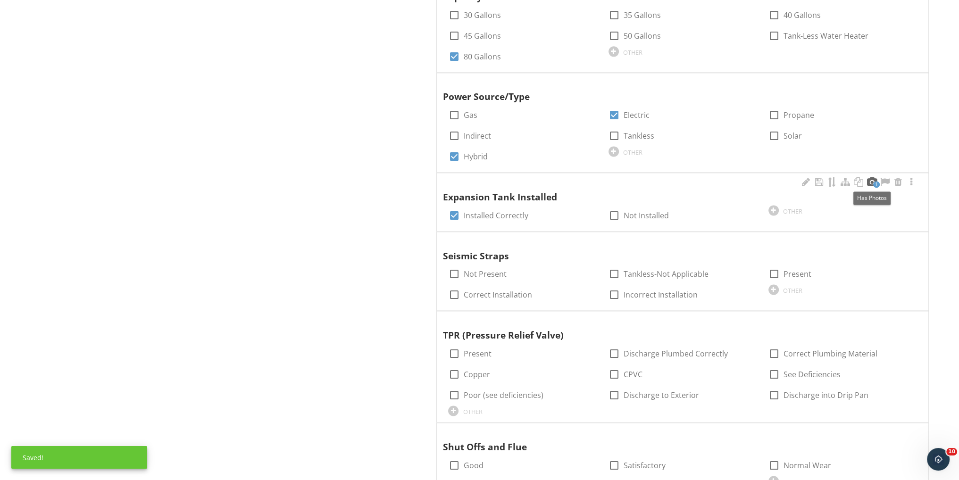
click at [872, 179] on div at bounding box center [871, 181] width 11 height 9
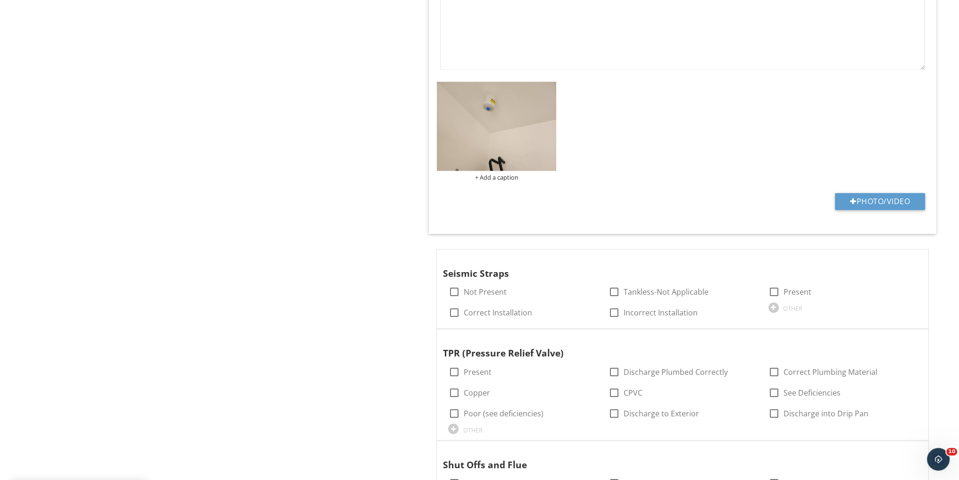
scroll to position [2143, 0]
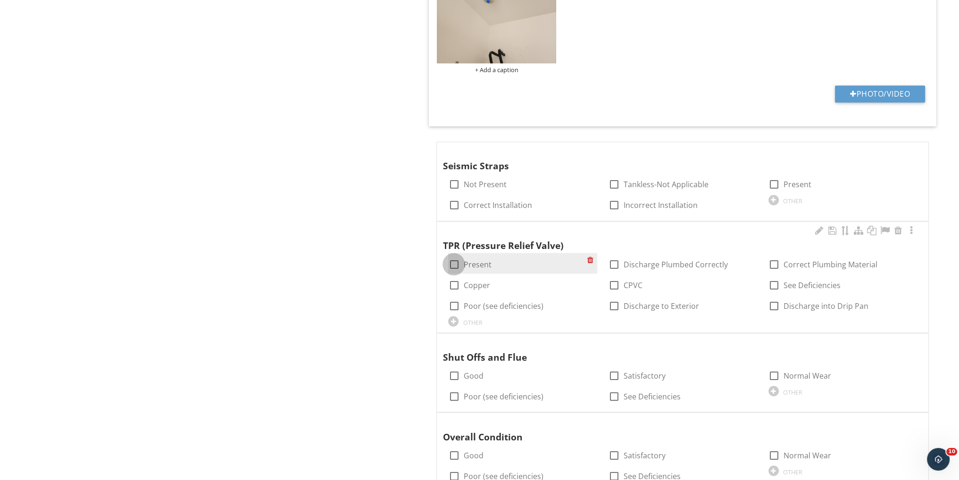
click at [451, 263] on div at bounding box center [454, 264] width 16 height 16
checkbox input "true"
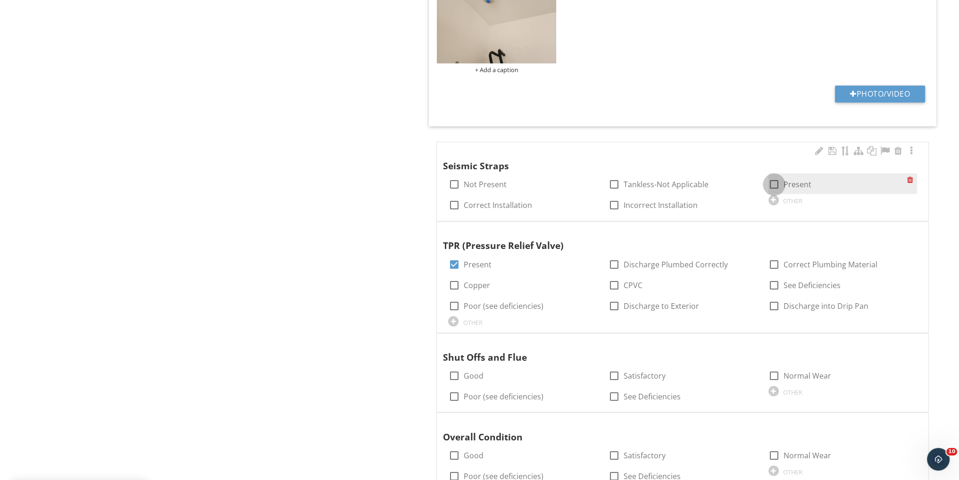
click at [778, 179] on div at bounding box center [774, 184] width 16 height 16
checkbox input "true"
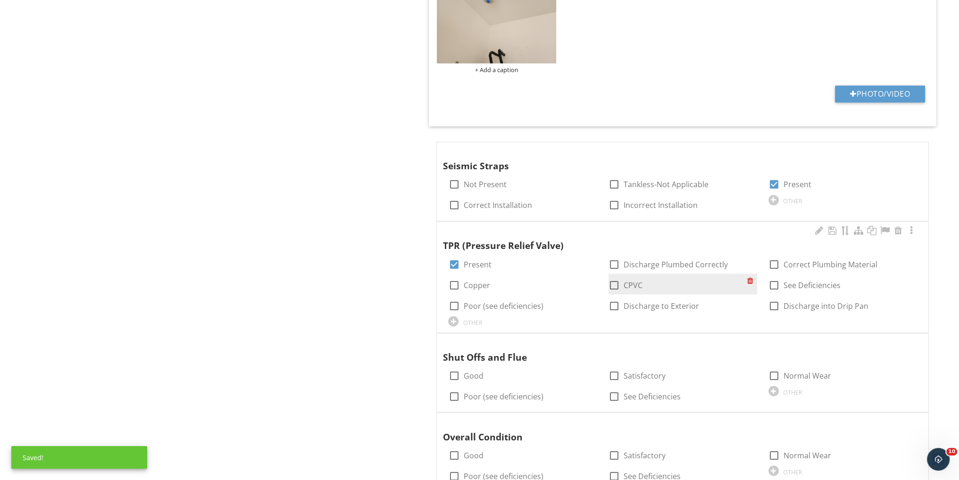
click at [615, 278] on div at bounding box center [614, 285] width 16 height 16
checkbox input "true"
click at [662, 302] on label "Discharge to Exterior" at bounding box center [661, 305] width 75 height 9
checkbox input "true"
click at [773, 261] on div at bounding box center [774, 264] width 16 height 16
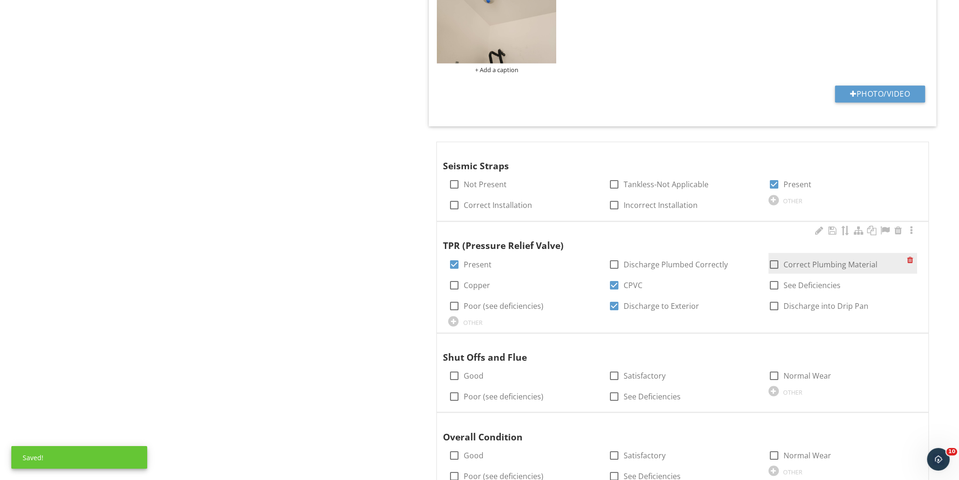
checkbox input "true"
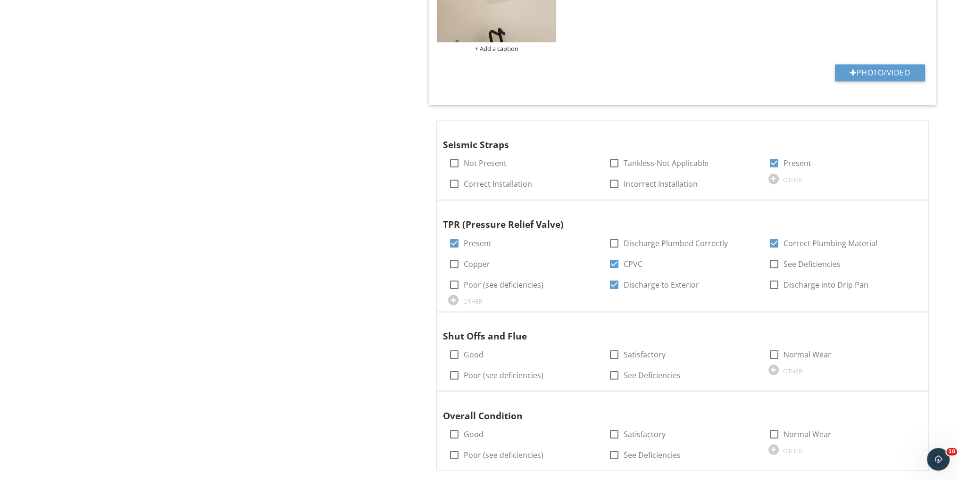
scroll to position [2175, 0]
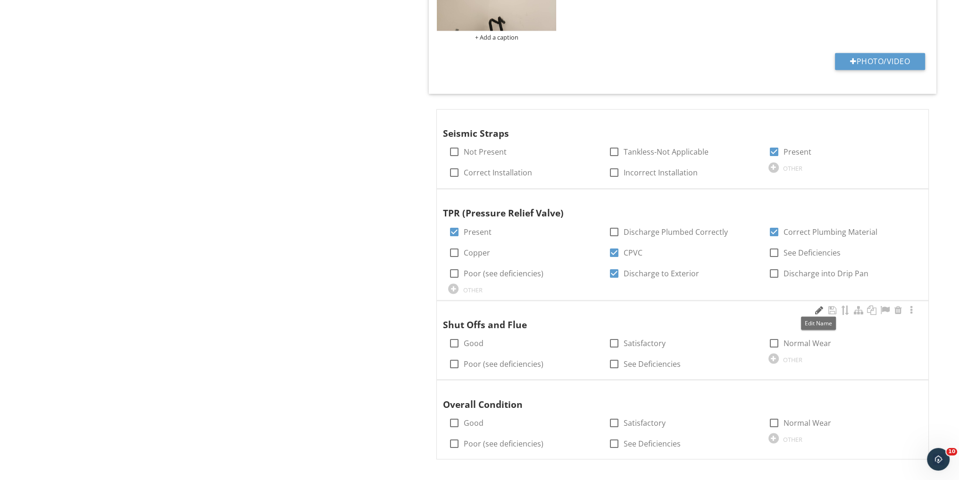
click at [817, 305] on div at bounding box center [818, 309] width 11 height 9
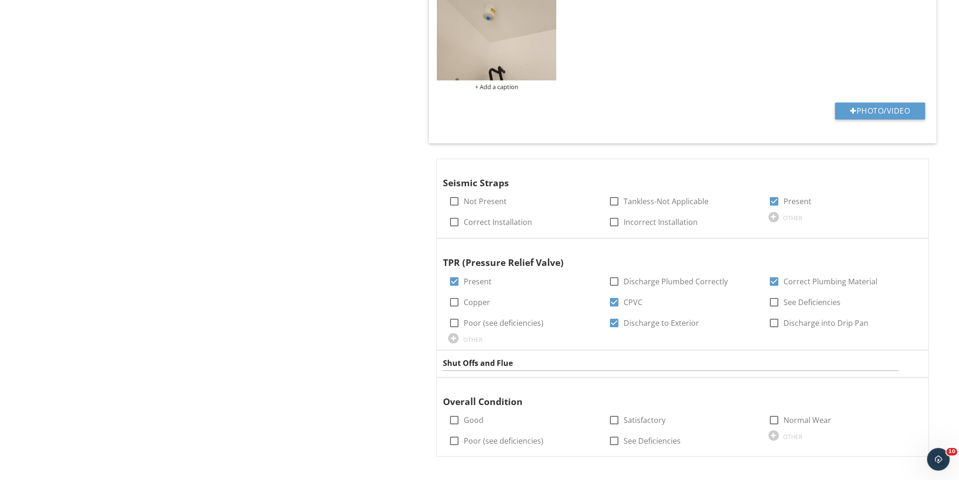
scroll to position [2123, 0]
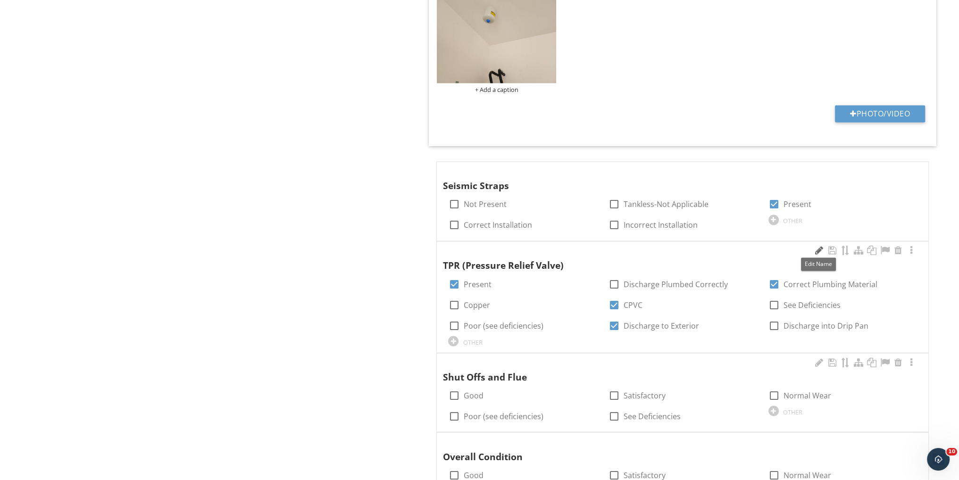
click at [817, 246] on div at bounding box center [818, 250] width 11 height 9
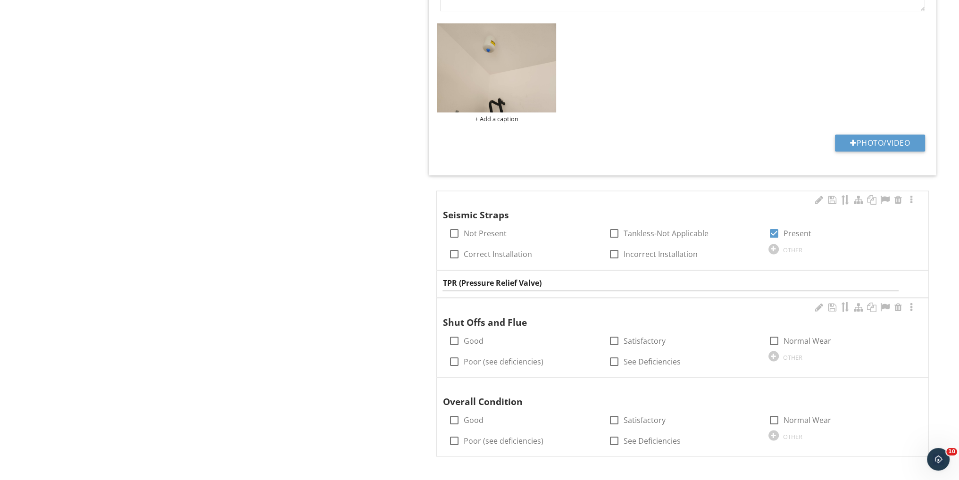
scroll to position [2091, 0]
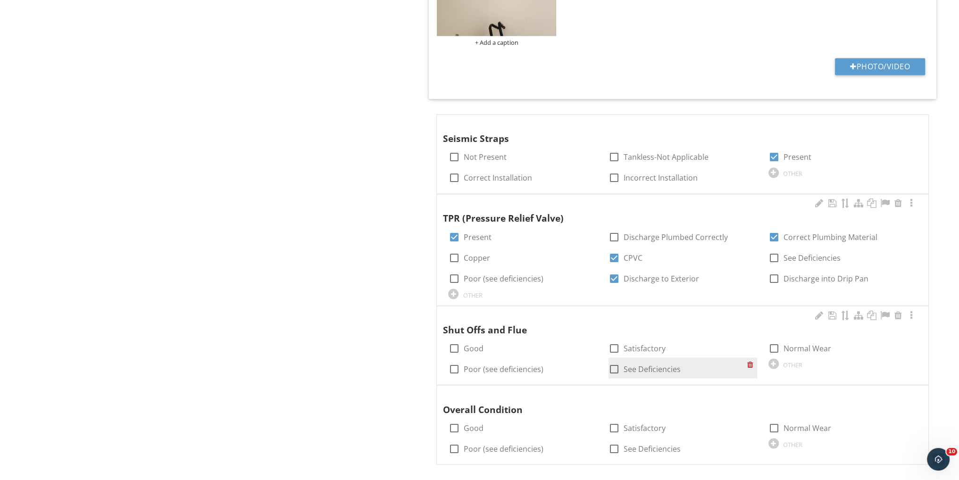
scroll to position [2175, 0]
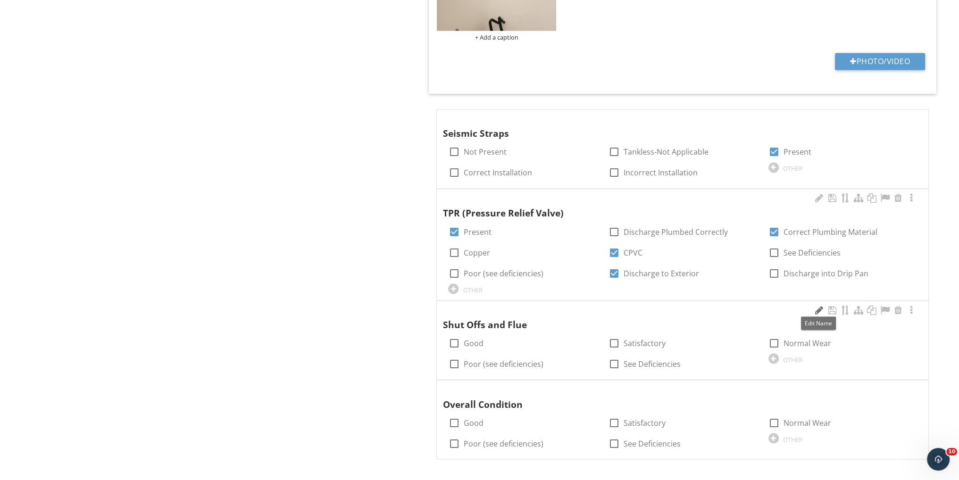
click at [815, 305] on div at bounding box center [818, 309] width 11 height 9
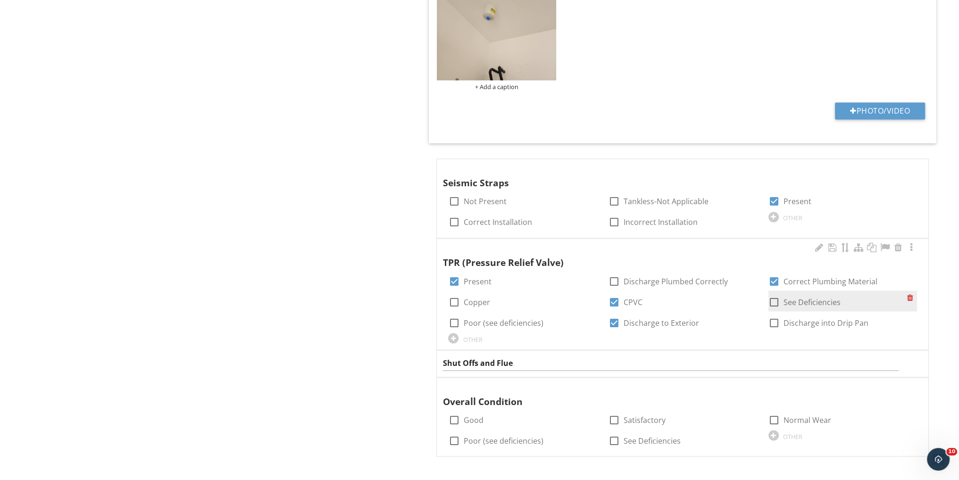
scroll to position [2123, 0]
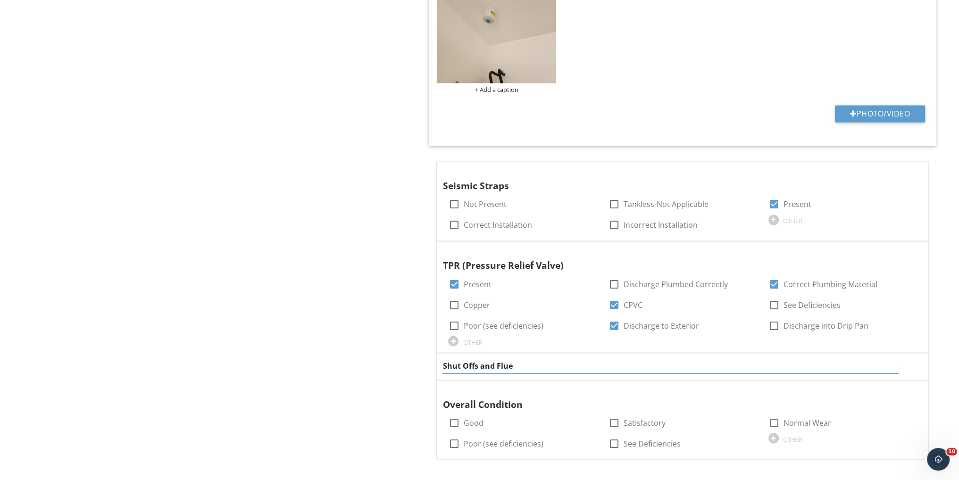
drag, startPoint x: 518, startPoint y: 361, endPoint x: 482, endPoint y: 360, distance: 35.4
click at [480, 359] on input "Shut Offs and Flue" at bounding box center [671, 366] width 456 height 16
type input "Shut Off"
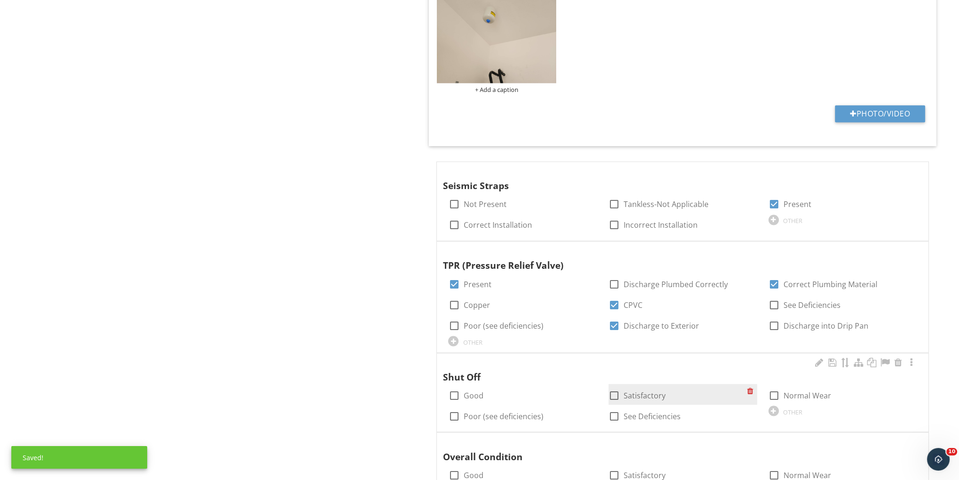
click at [611, 391] on div at bounding box center [614, 395] width 16 height 16
checkbox input "true"
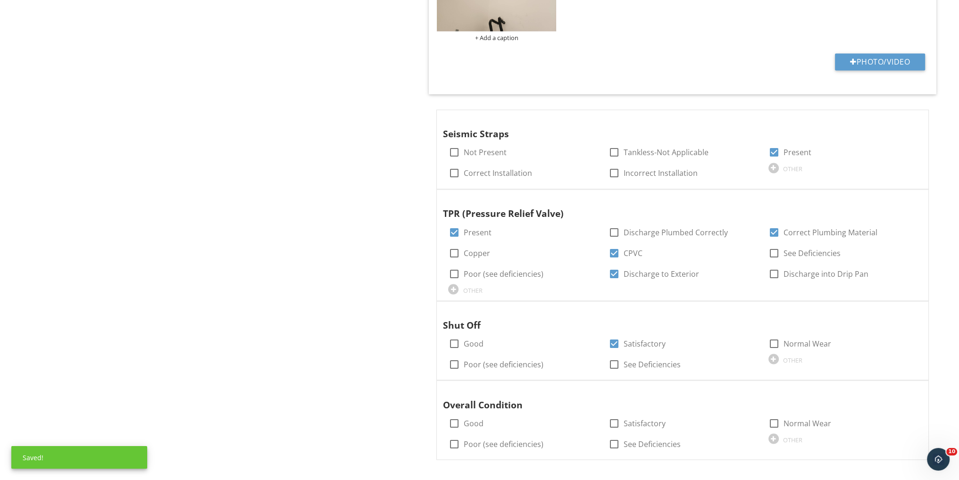
scroll to position [2175, 0]
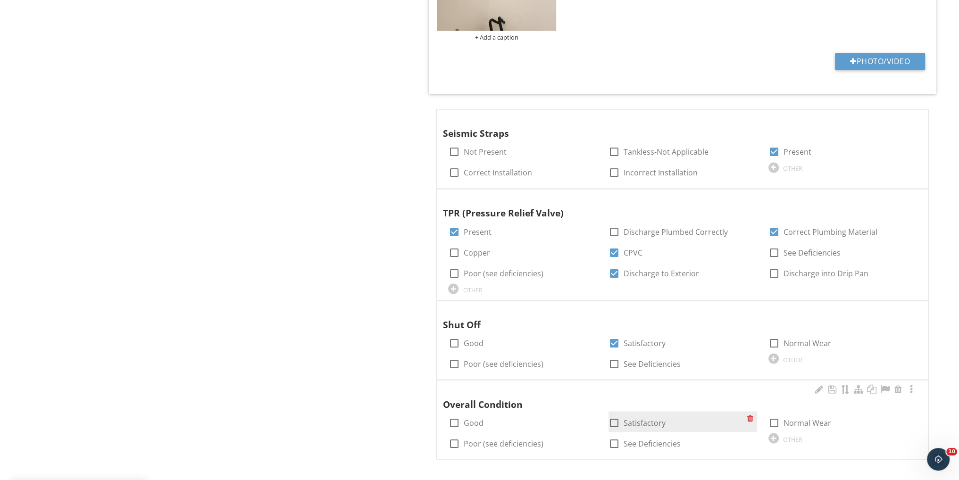
click at [615, 420] on div at bounding box center [614, 423] width 16 height 16
checkbox input "true"
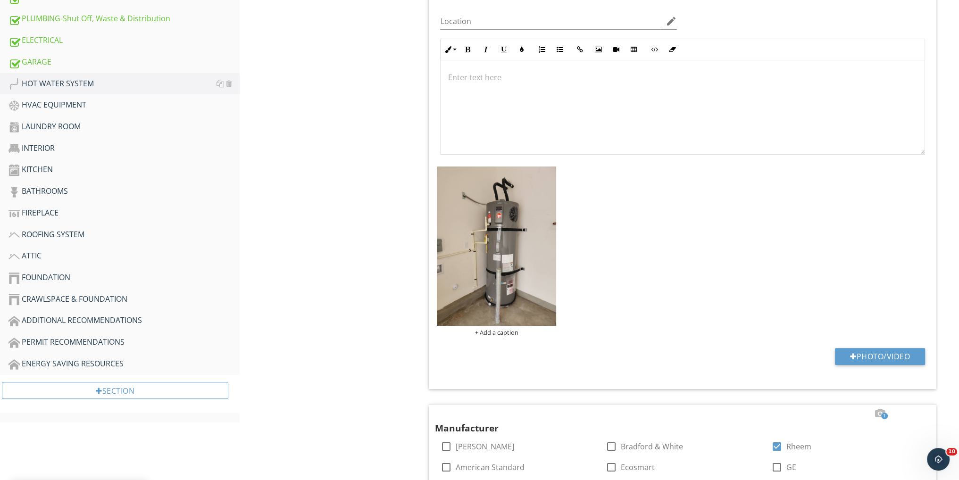
scroll to position [288, 0]
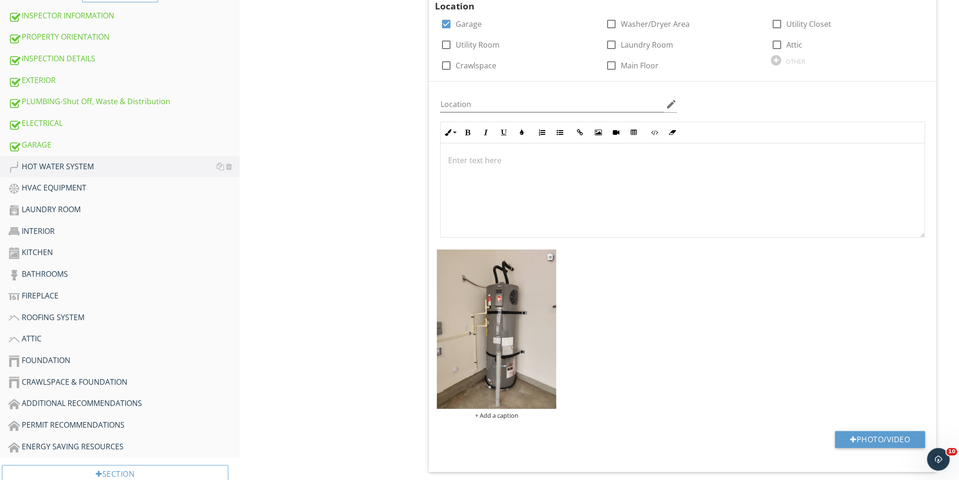
click at [477, 340] on img at bounding box center [496, 329] width 119 height 159
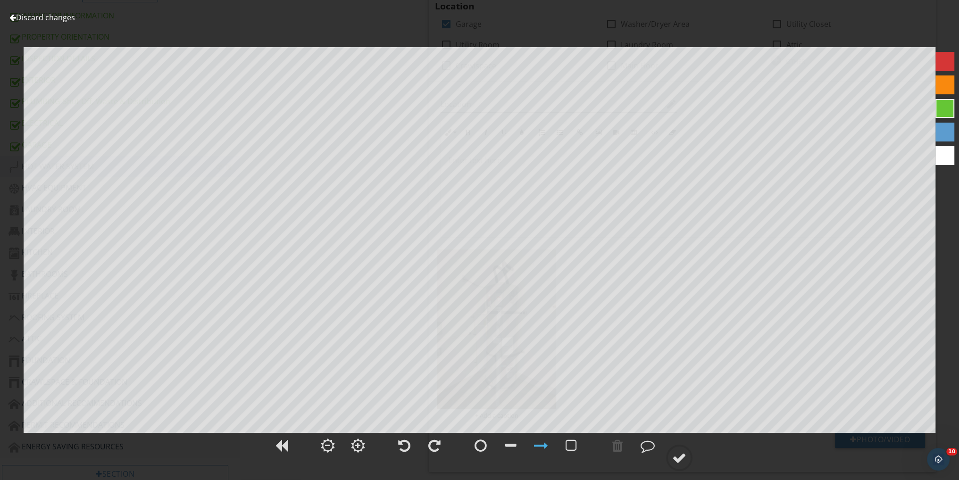
click at [64, 19] on link "Discard changes" at bounding box center [42, 17] width 66 height 10
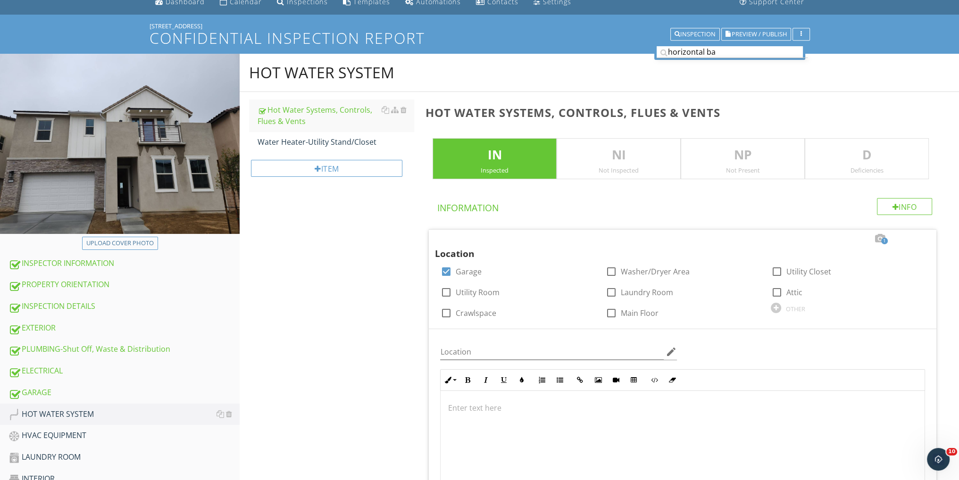
scroll to position [36, 0]
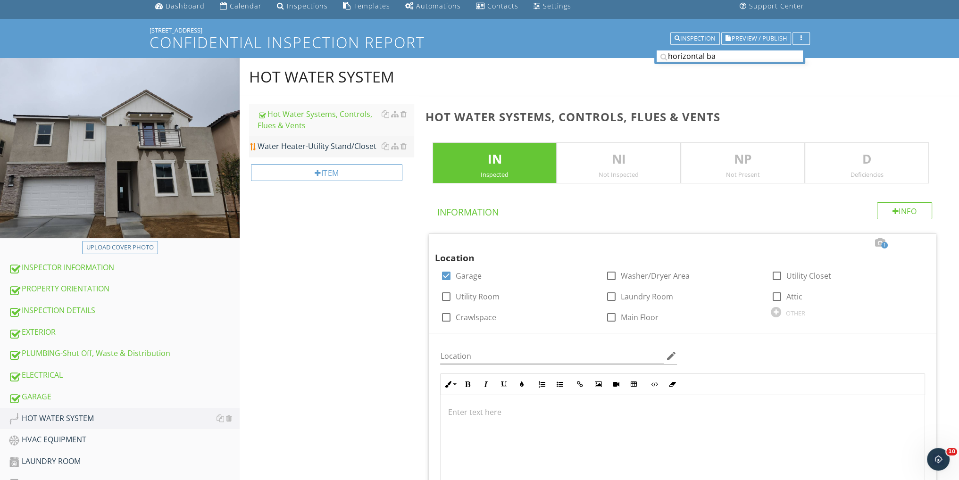
click at [326, 148] on div "Water Heater-Utility Stand/Closet" at bounding box center [336, 146] width 156 height 11
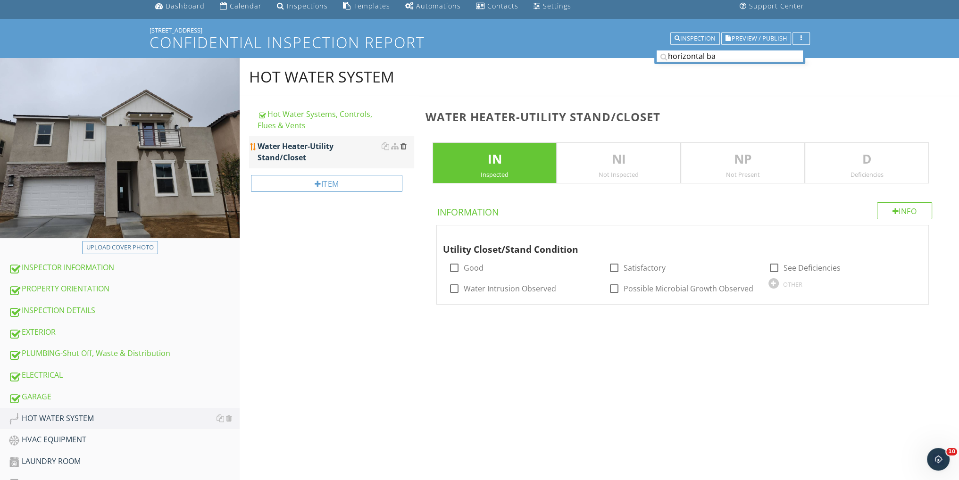
click at [402, 142] on div at bounding box center [403, 146] width 6 height 8
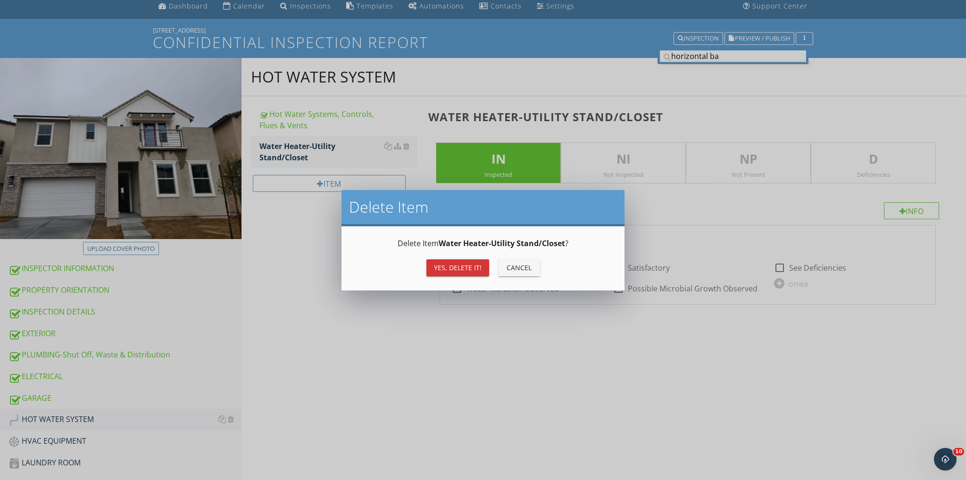
click at [453, 262] on div "Delete Item Water Heater-Utility Stand/Closet ? Yes, Delete it! Cancel" at bounding box center [483, 259] width 260 height 42
click at [448, 267] on div "Yes, Delete it!" at bounding box center [458, 268] width 48 height 10
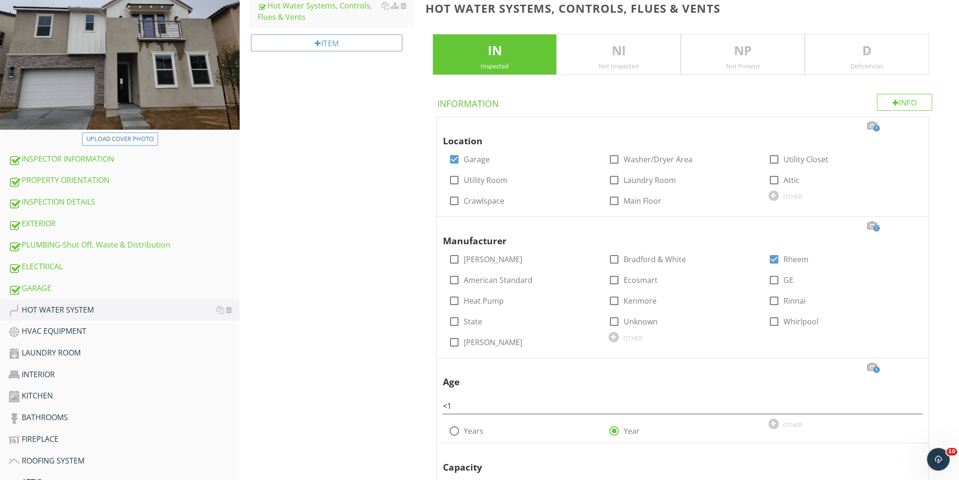
scroll to position [225, 0]
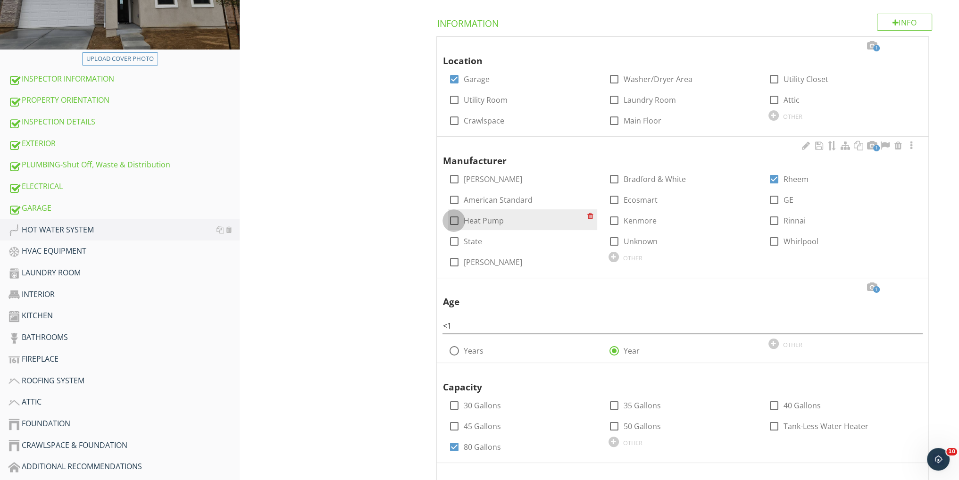
click at [454, 215] on div at bounding box center [454, 221] width 16 height 16
checkbox input "false"
click at [400, 215] on div "HOT WATER SYSTEM Hot Water Systems, Controls, Flues & Vents Item Hot Water Syst…" at bounding box center [600, 431] width 720 height 1124
click at [79, 237] on link "HOT WATER SYSTEM" at bounding box center [123, 230] width 231 height 22
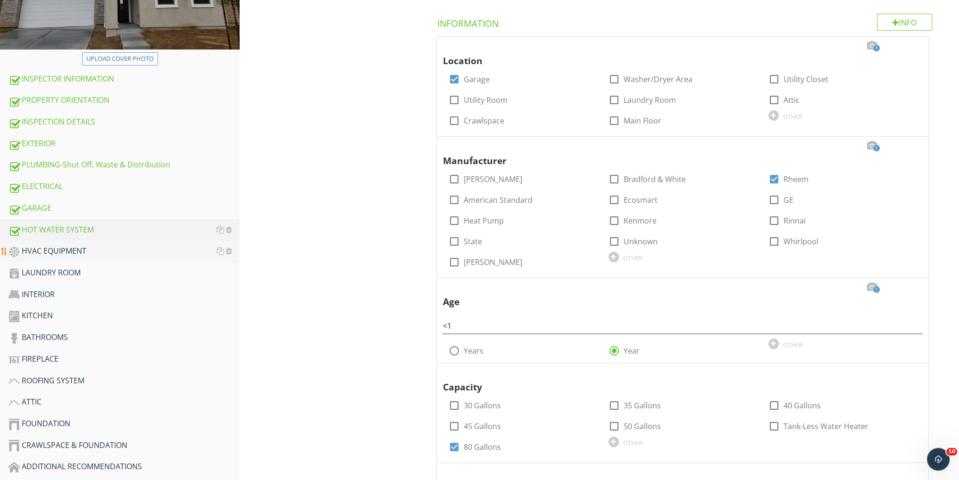
click at [67, 253] on div "HVAC EQUIPMENT" at bounding box center [123, 251] width 231 height 12
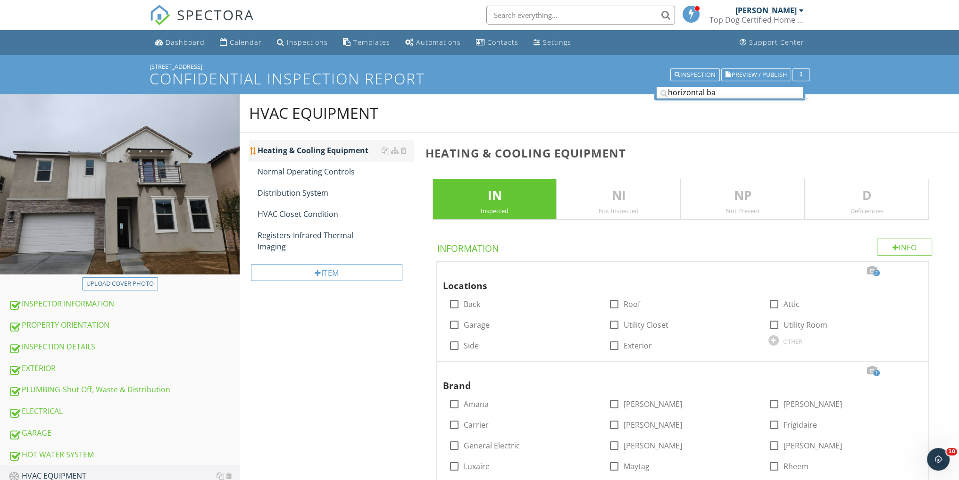
click at [293, 153] on div "Heating & Cooling Equipment" at bounding box center [336, 150] width 156 height 11
click at [870, 273] on div at bounding box center [871, 270] width 11 height 9
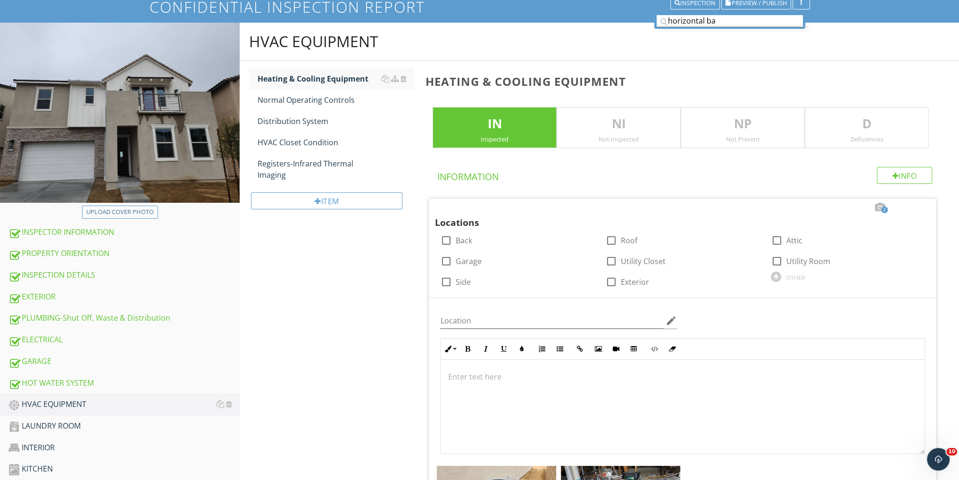
scroll to position [189, 0]
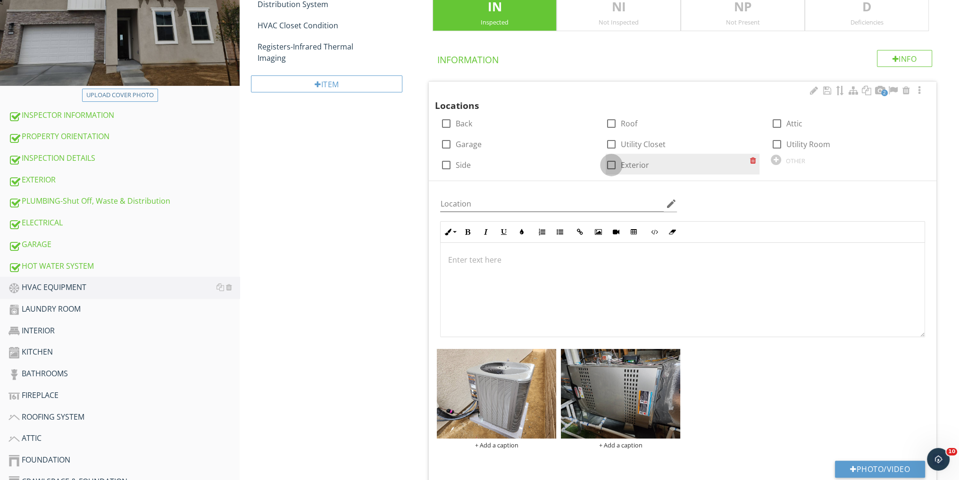
click at [605, 161] on div at bounding box center [611, 165] width 16 height 16
checkbox input "true"
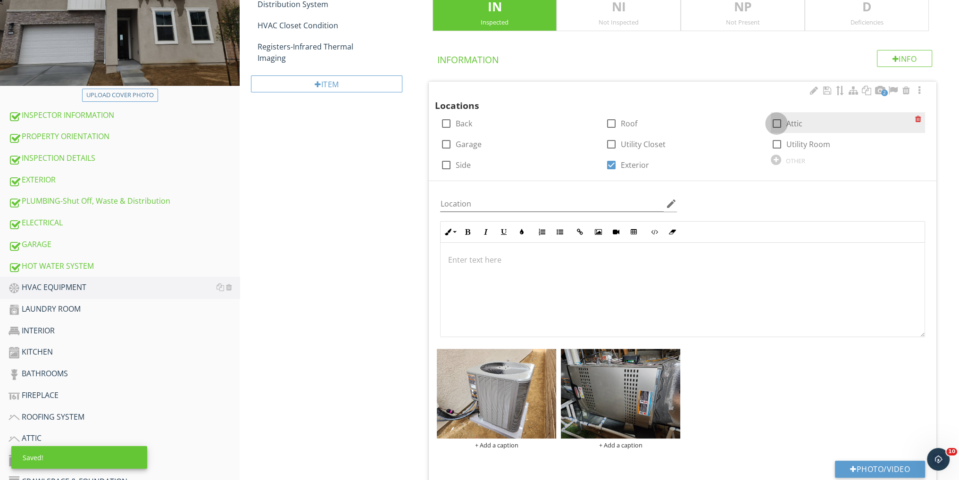
click at [778, 121] on div at bounding box center [777, 124] width 16 height 16
checkbox input "true"
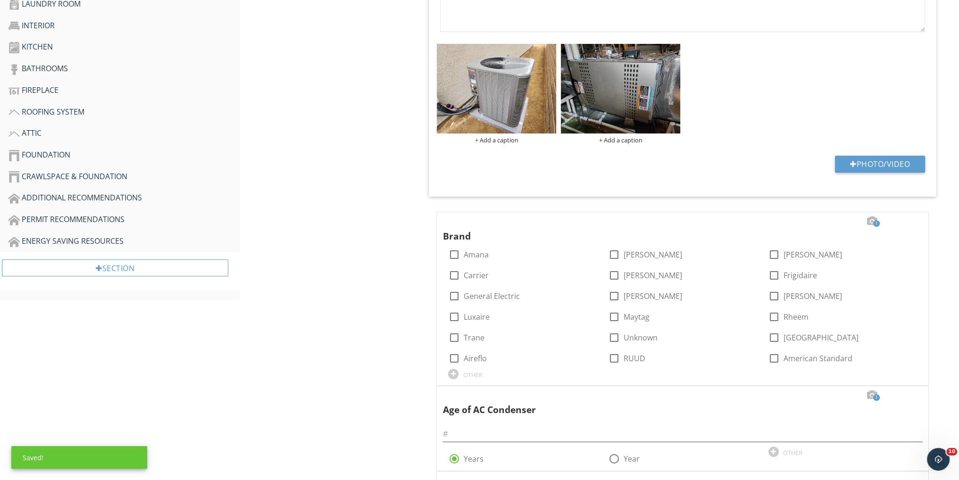
scroll to position [566, 0]
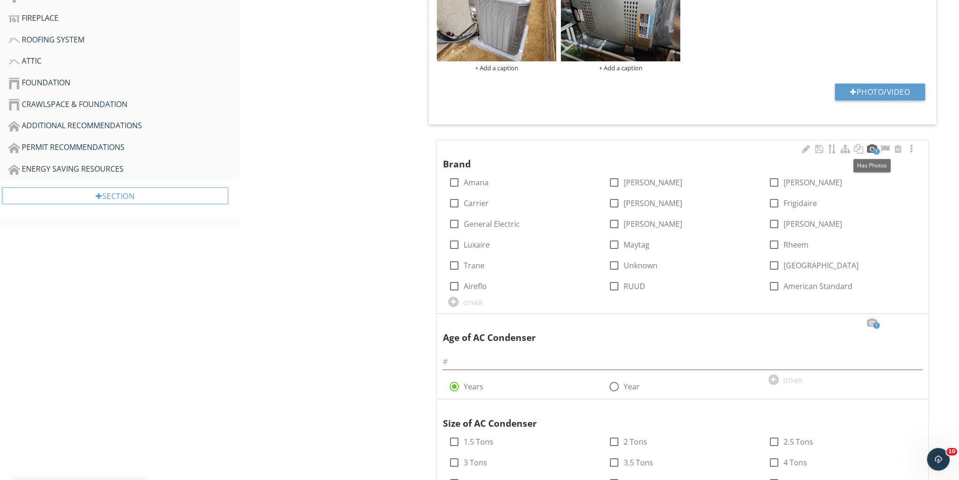
click at [870, 145] on div at bounding box center [871, 148] width 11 height 9
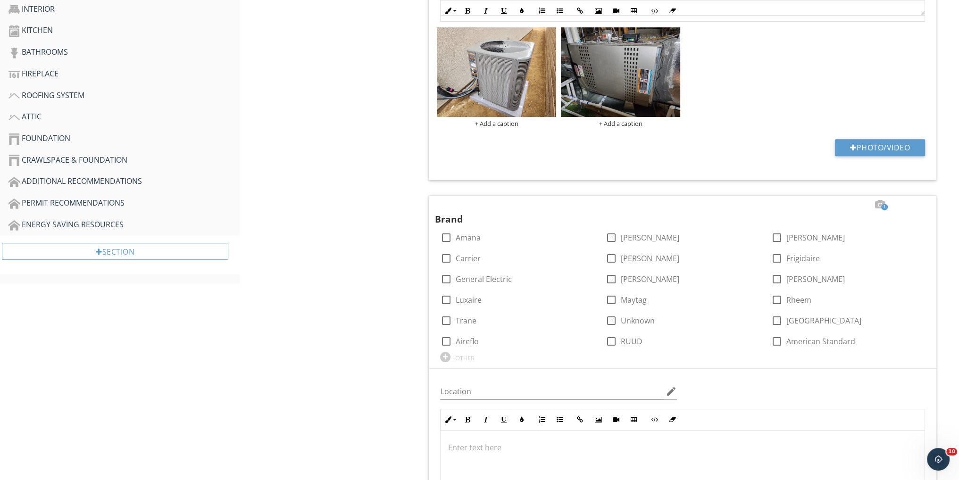
scroll to position [503, 0]
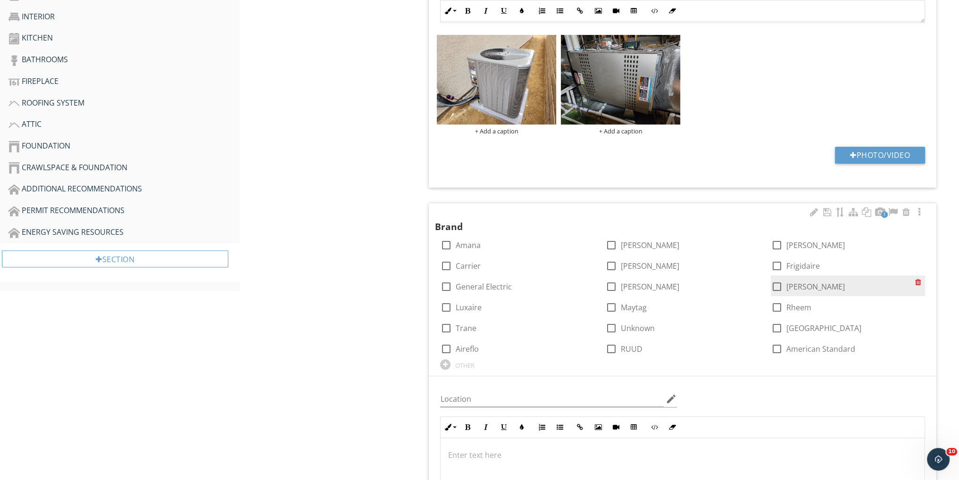
click at [778, 284] on div at bounding box center [777, 287] width 16 height 16
checkbox input "true"
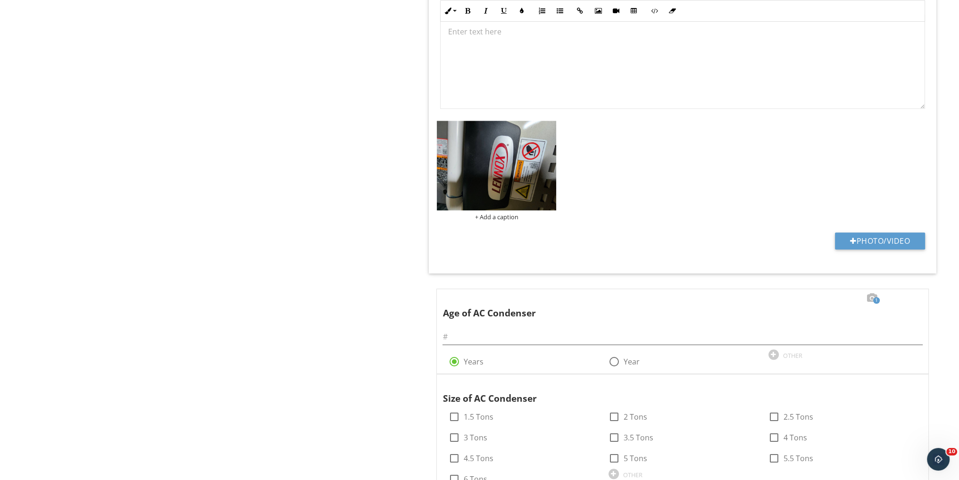
scroll to position [1006, 0]
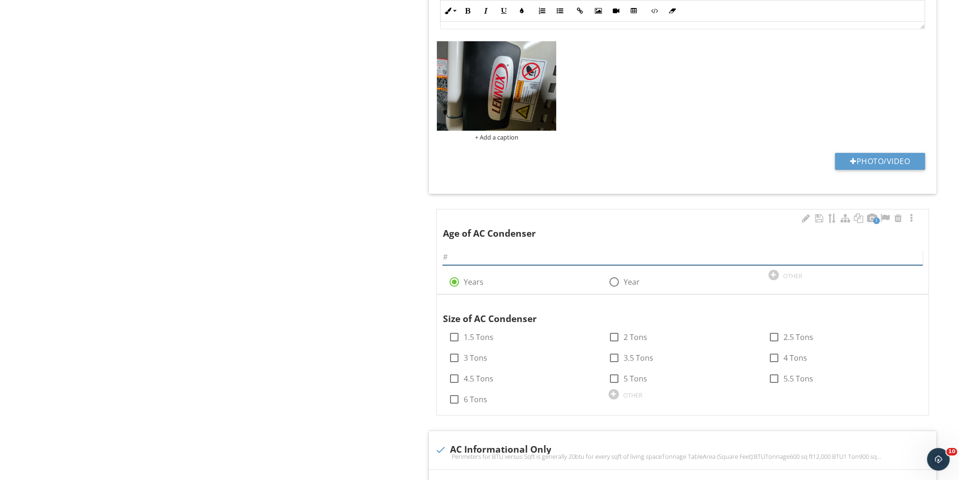
click at [472, 262] on input "text" at bounding box center [683, 258] width 480 height 16
type input "1"
type input "<1"
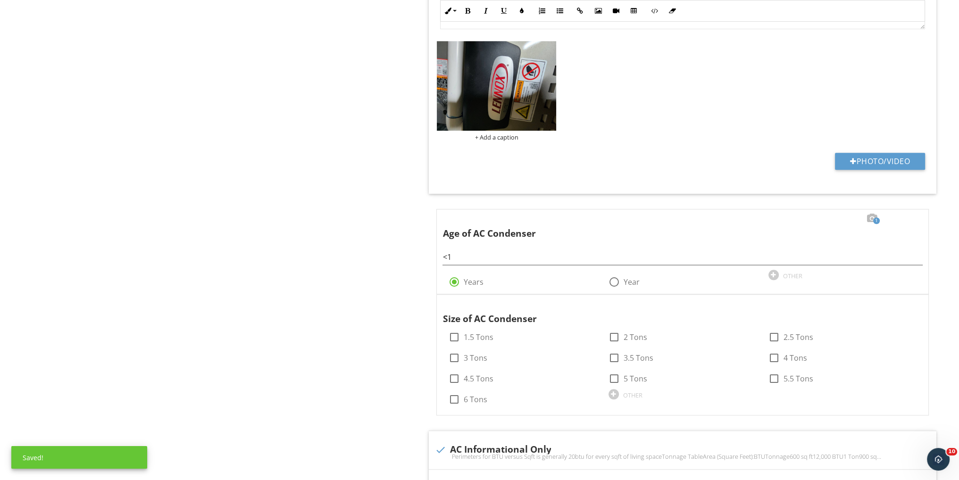
click at [325, 240] on div "HVAC EQUIPMENT Heating & Cooling Equipment Normal Operating Controls Distributi…" at bounding box center [600, 236] width 720 height 2297
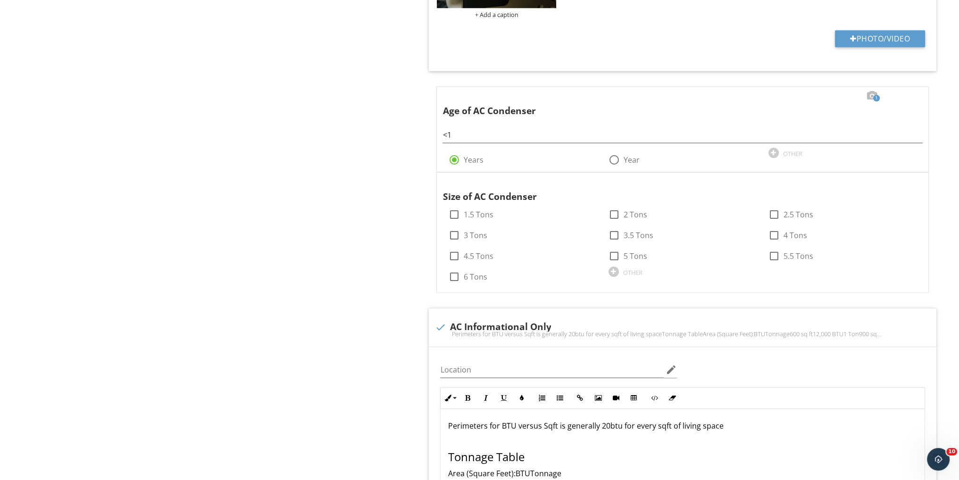
scroll to position [1132, 0]
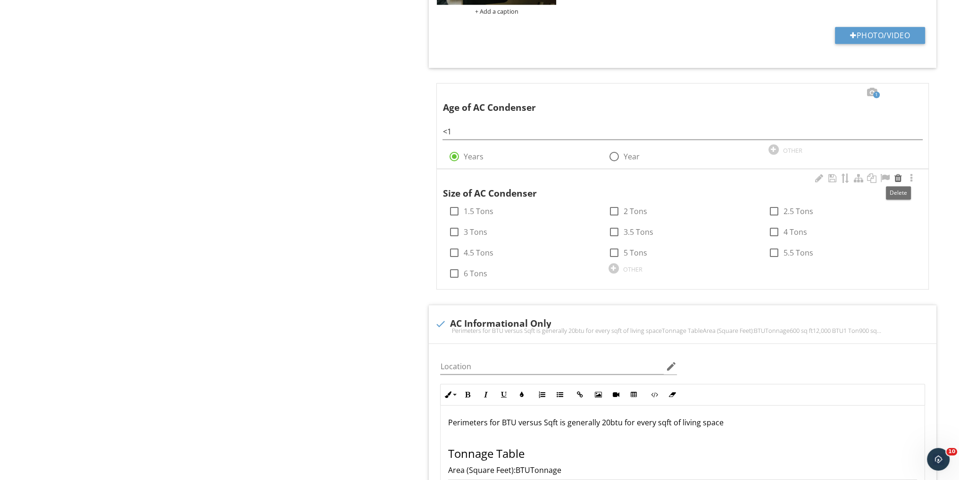
click at [898, 177] on div at bounding box center [898, 178] width 11 height 9
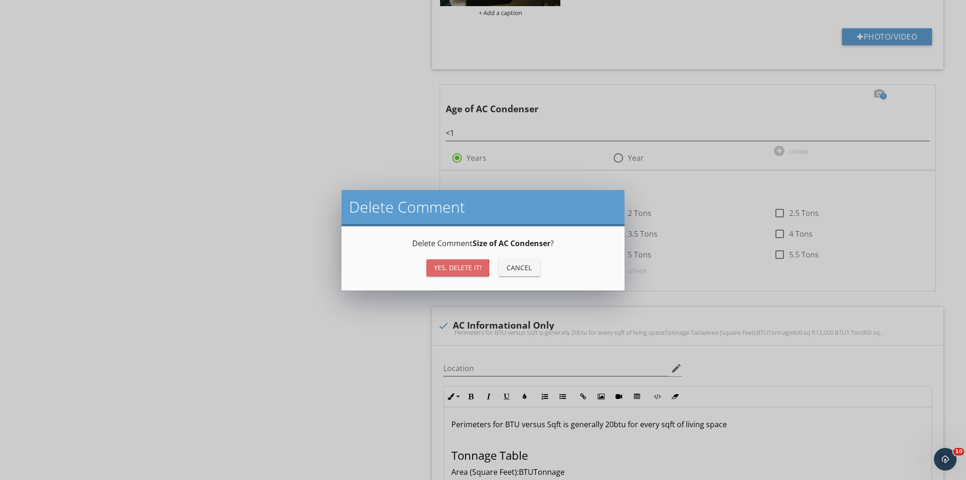
click at [462, 267] on div "Yes, Delete it!" at bounding box center [458, 268] width 48 height 10
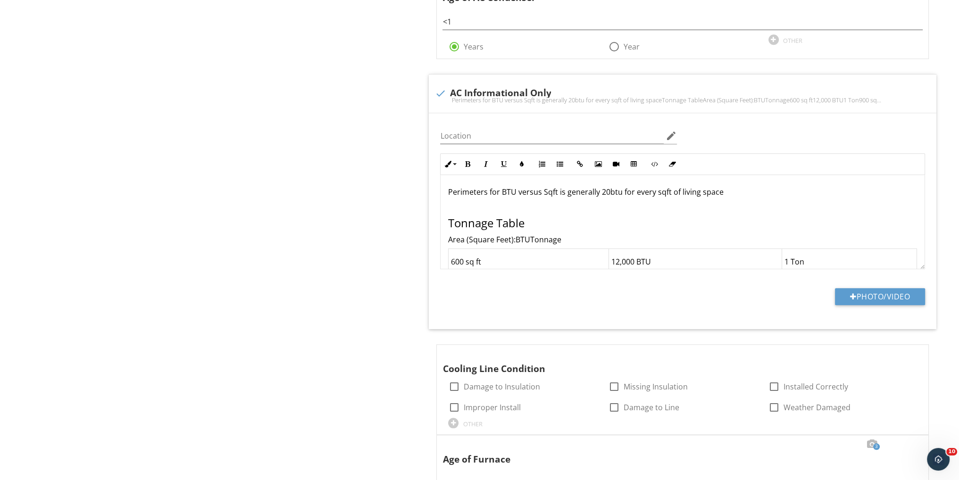
scroll to position [1321, 0]
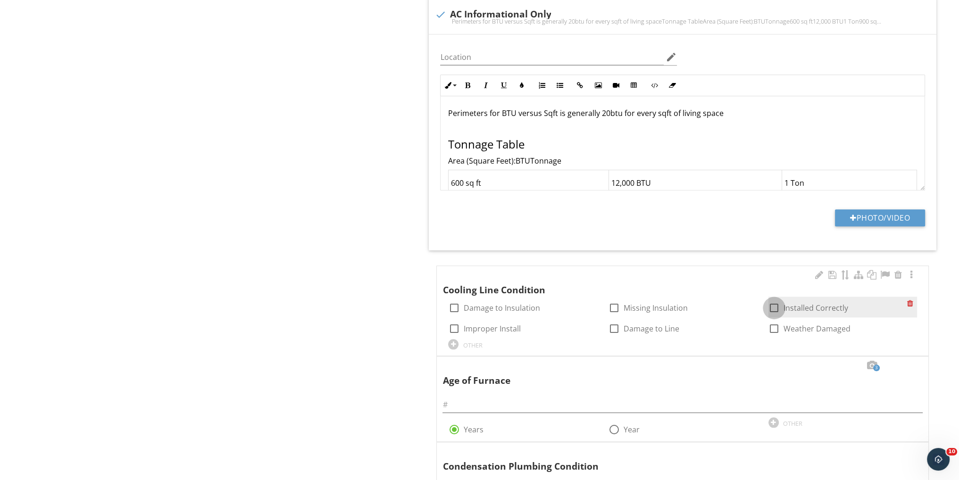
click at [771, 303] on div at bounding box center [774, 308] width 16 height 16
checkbox input "true"
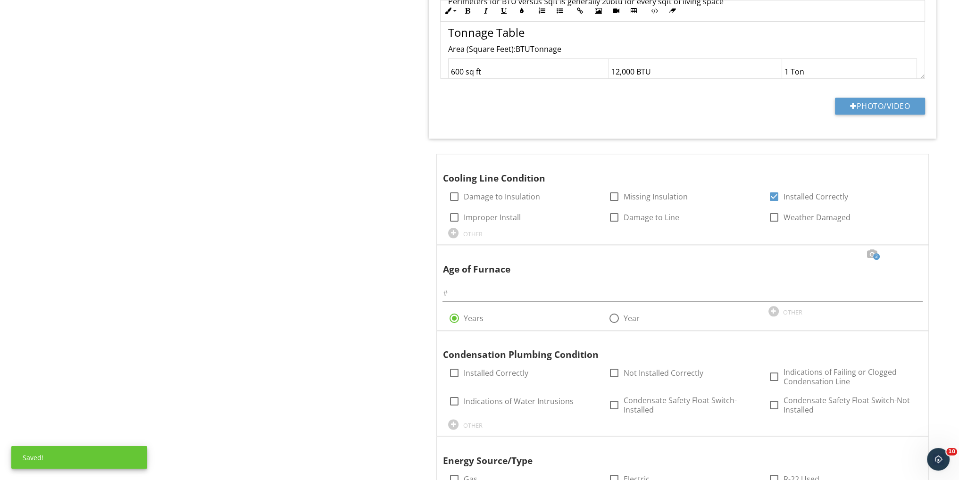
scroll to position [1447, 0]
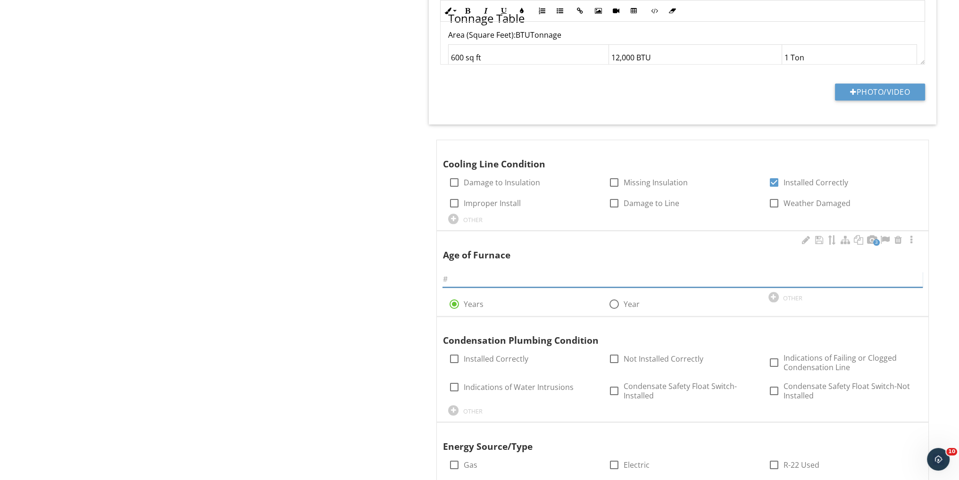
click at [502, 272] on input "text" at bounding box center [683, 280] width 480 height 16
type input "<1"
click at [871, 237] on div at bounding box center [871, 239] width 11 height 9
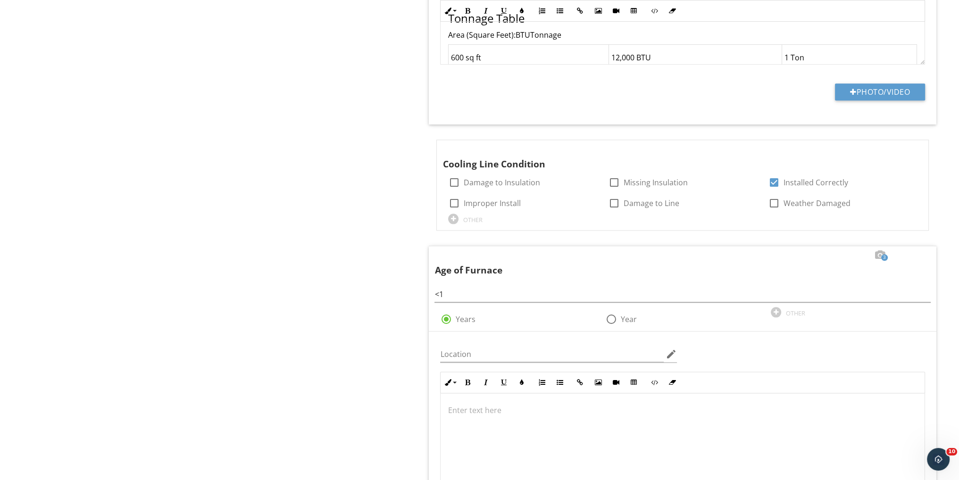
scroll to position [1635, 0]
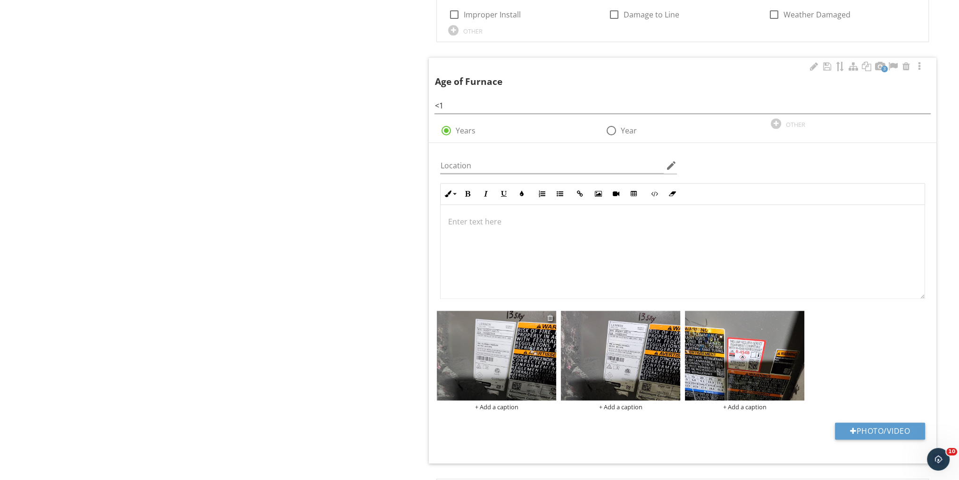
click at [550, 316] on div at bounding box center [550, 318] width 6 height 8
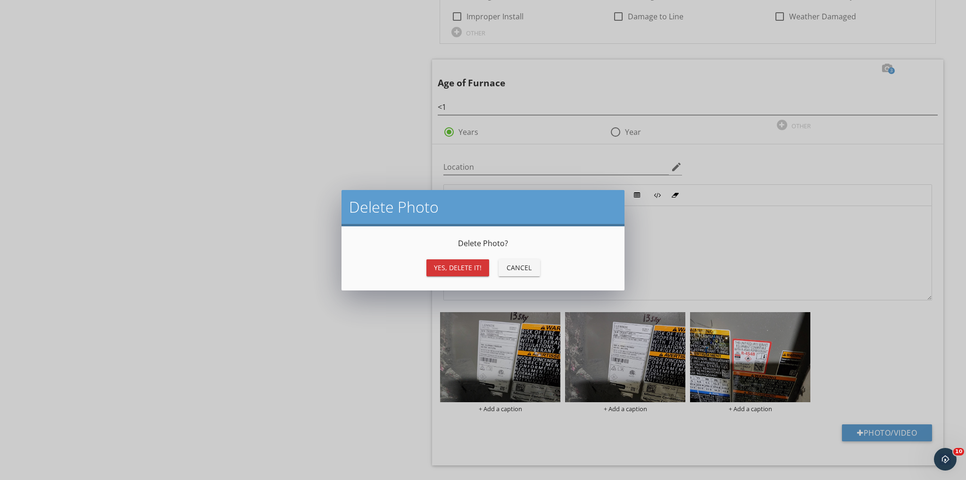
click at [460, 268] on div "Yes, Delete it!" at bounding box center [458, 268] width 48 height 10
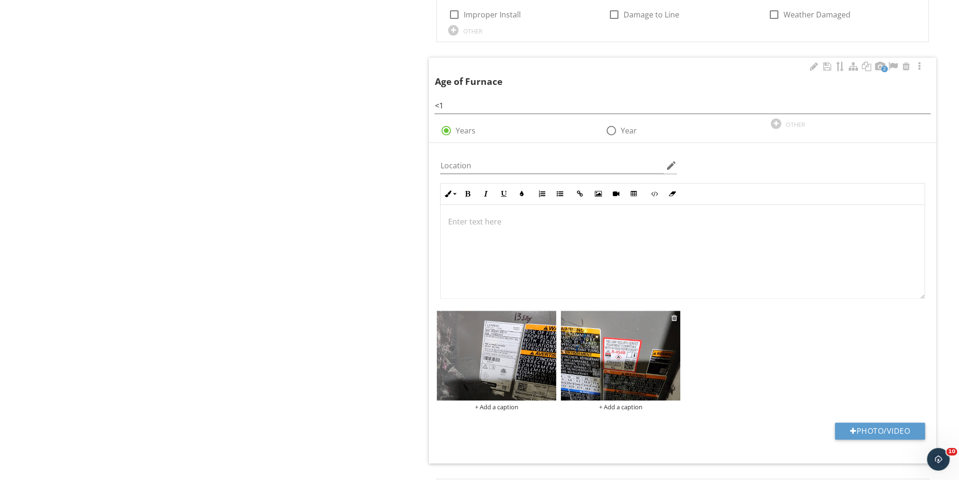
click at [675, 314] on div at bounding box center [674, 318] width 6 height 8
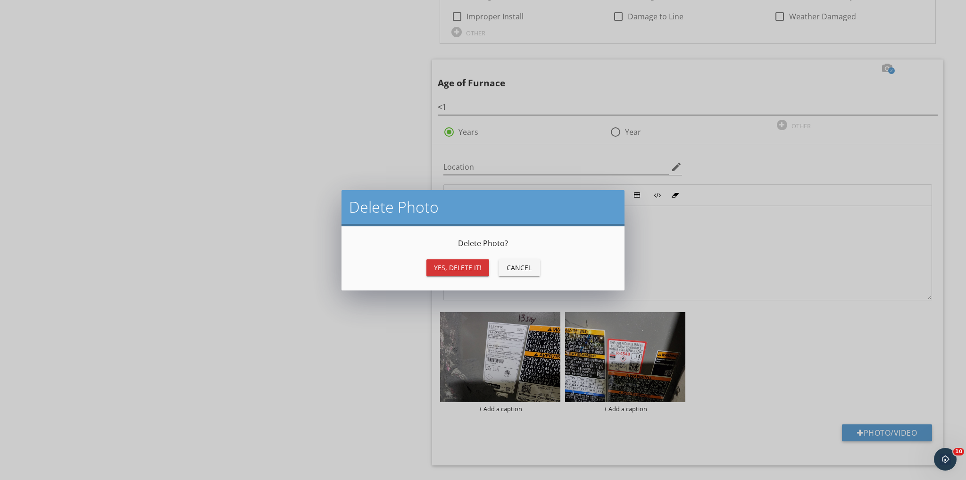
click at [469, 268] on div "Yes, Delete it!" at bounding box center [458, 268] width 48 height 10
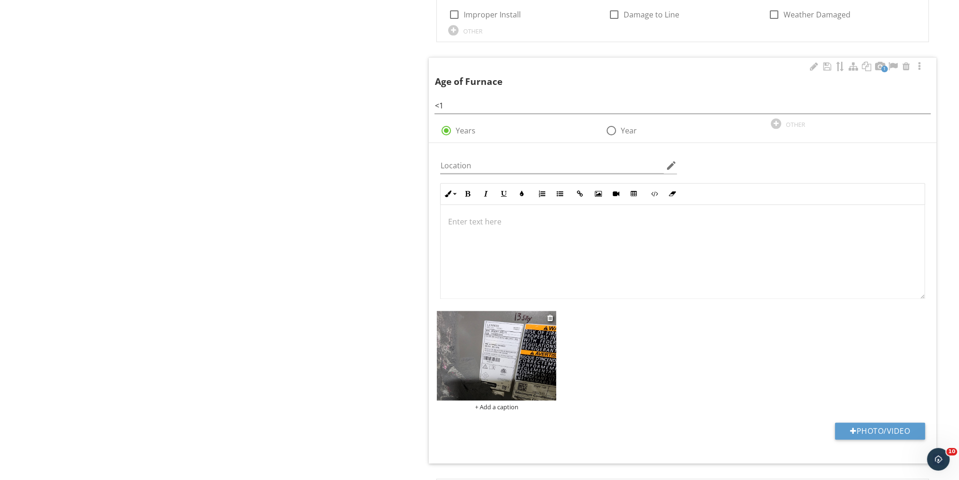
click at [500, 340] on img at bounding box center [496, 356] width 119 height 90
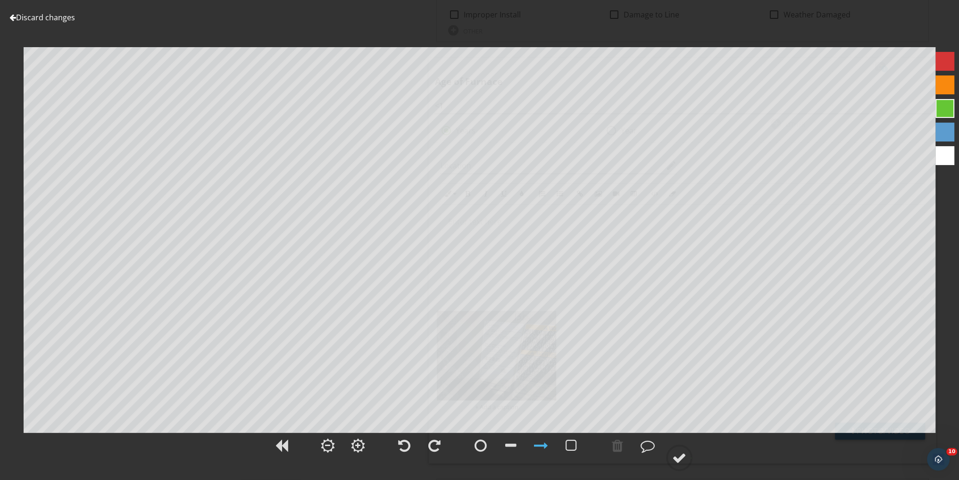
click at [64, 17] on link "Discard changes" at bounding box center [42, 17] width 66 height 10
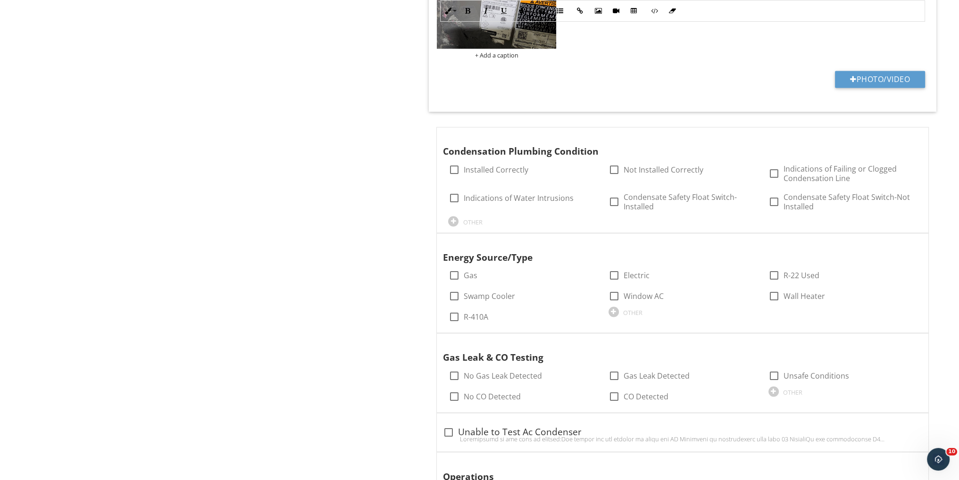
scroll to position [2013, 0]
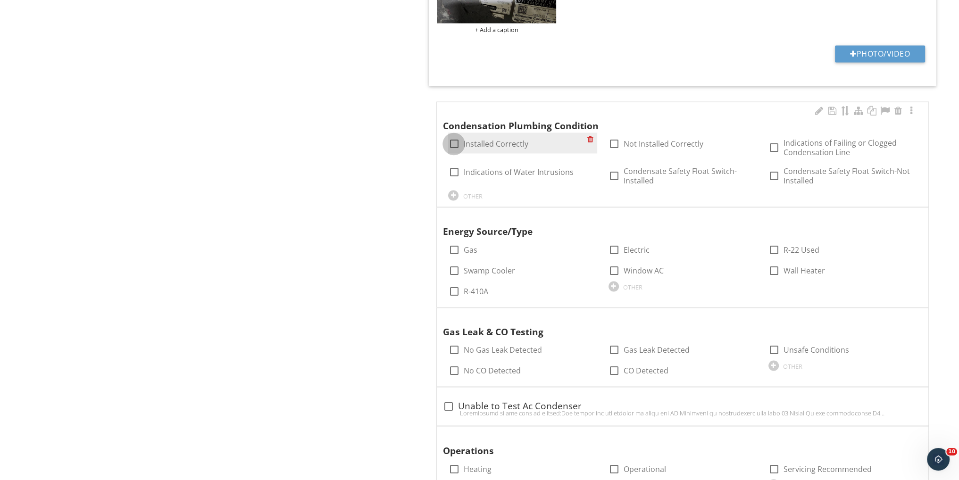
click at [454, 139] on div at bounding box center [454, 144] width 16 height 16
checkbox input "true"
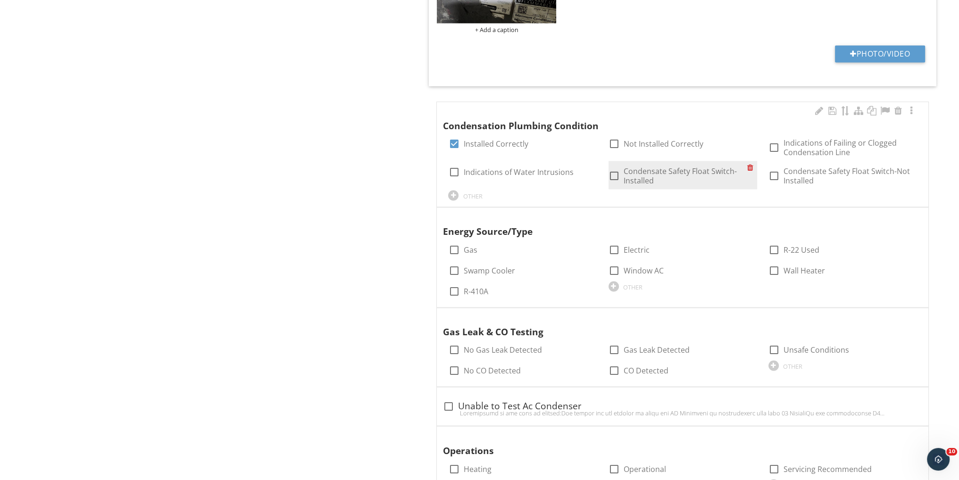
click at [612, 171] on div at bounding box center [614, 176] width 16 height 16
checkbox input "true"
click at [614, 285] on div at bounding box center [614, 286] width 10 height 10
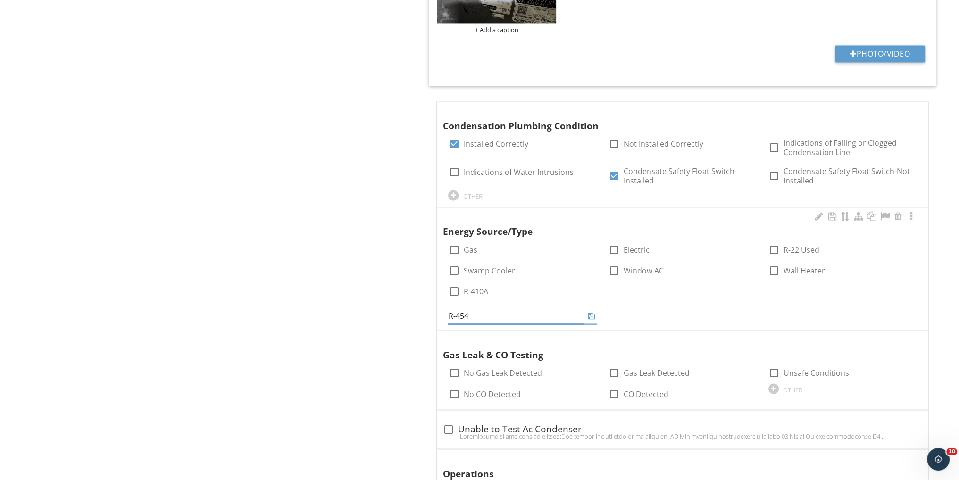
type input "R-454B"
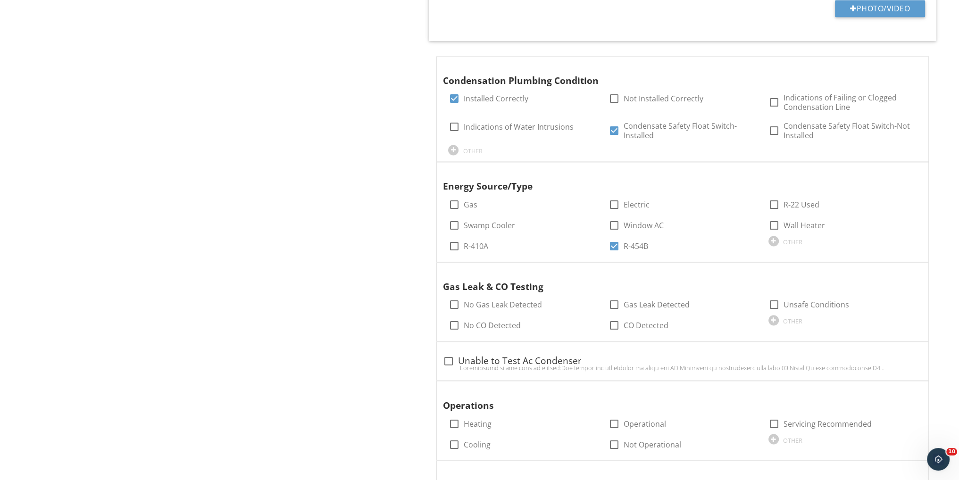
scroll to position [2076, 0]
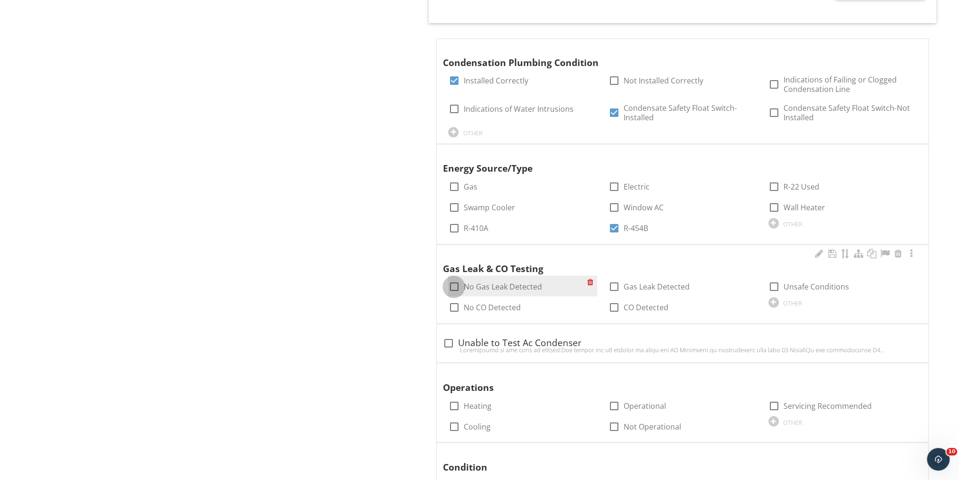
click at [453, 281] on div at bounding box center [454, 287] width 16 height 16
checkbox input "false"
click at [898, 250] on div at bounding box center [898, 253] width 11 height 9
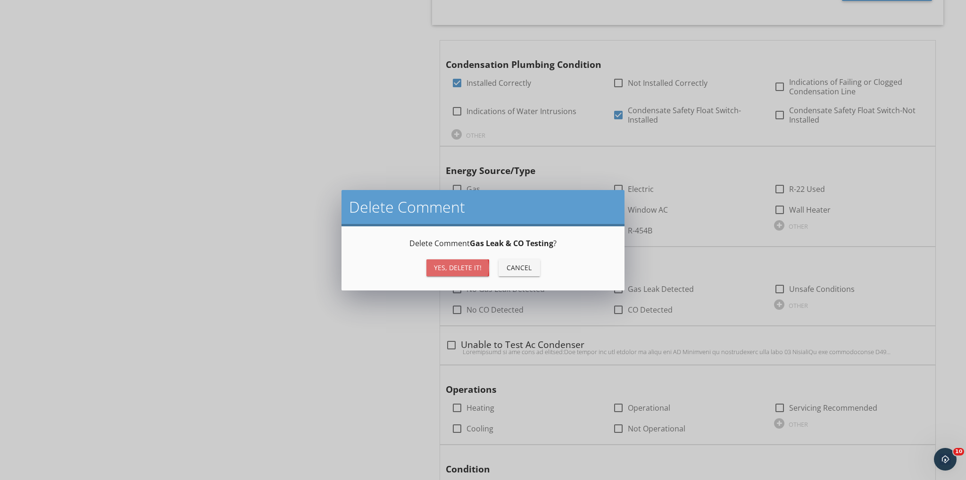
click at [479, 267] on div "Yes, Delete it!" at bounding box center [458, 268] width 48 height 10
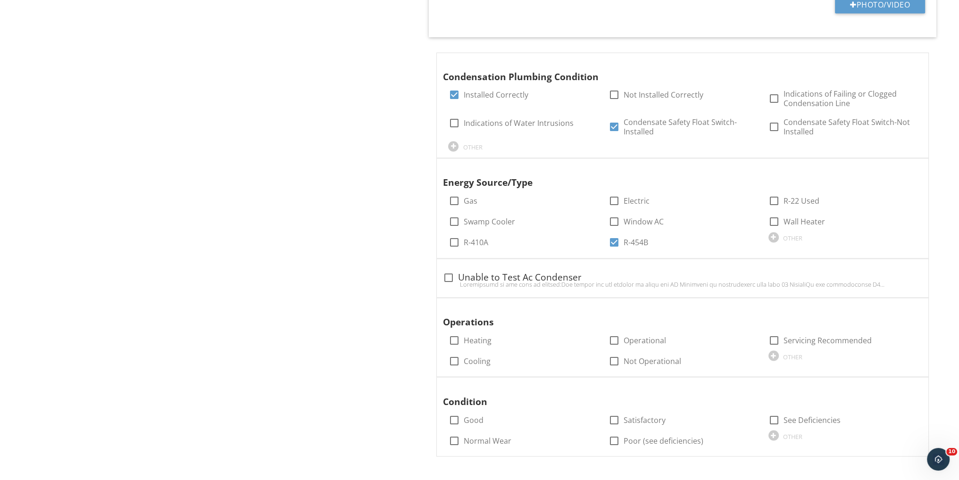
scroll to position [2059, 0]
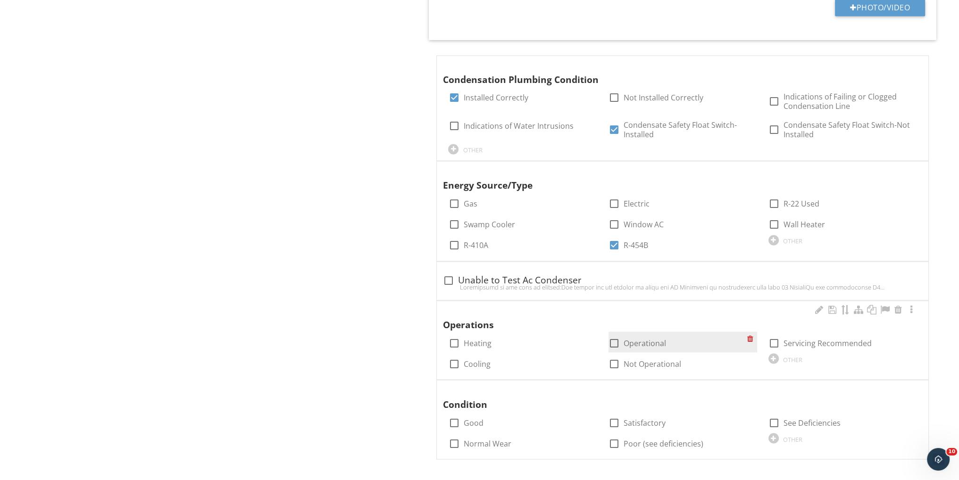
click at [615, 337] on div at bounding box center [614, 343] width 16 height 16
checkbox input "true"
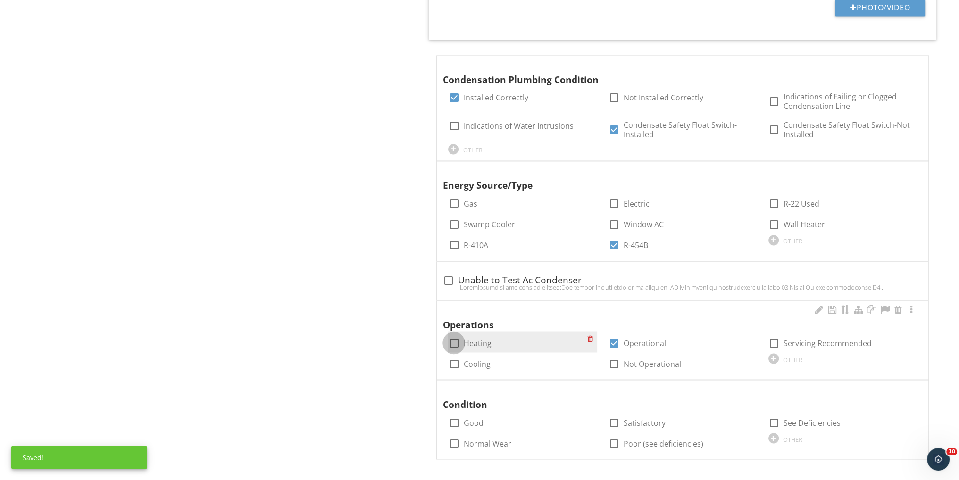
click at [451, 343] on div at bounding box center [454, 343] width 16 height 16
checkbox input "true"
click at [455, 357] on div at bounding box center [454, 364] width 16 height 16
checkbox input "true"
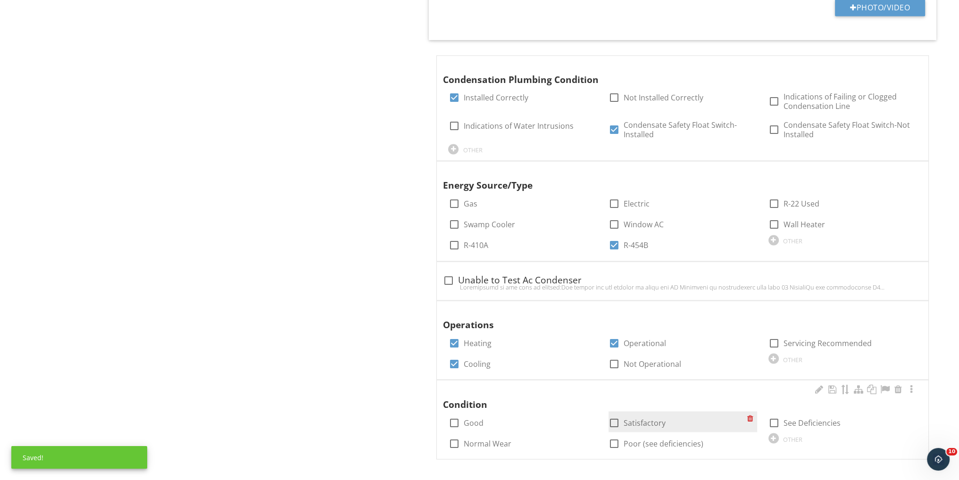
click at [613, 419] on div at bounding box center [614, 423] width 16 height 16
checkbox input "true"
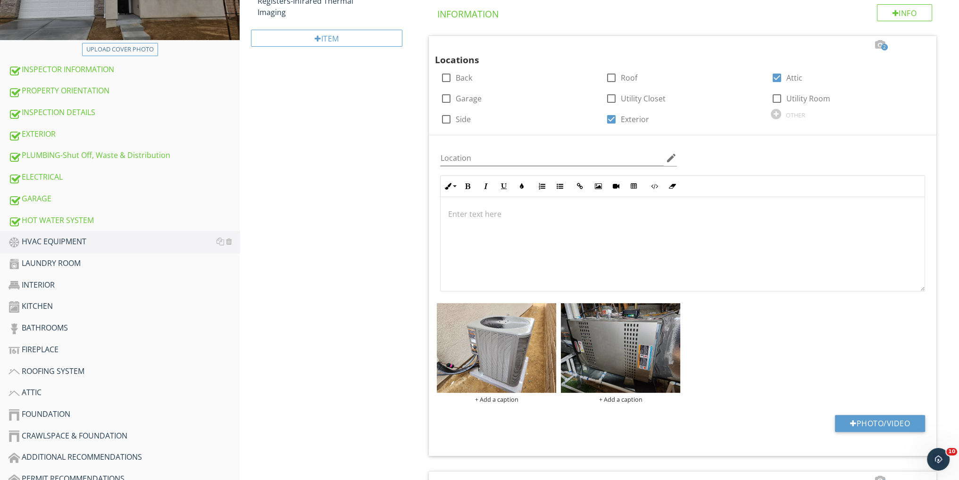
scroll to position [0, 0]
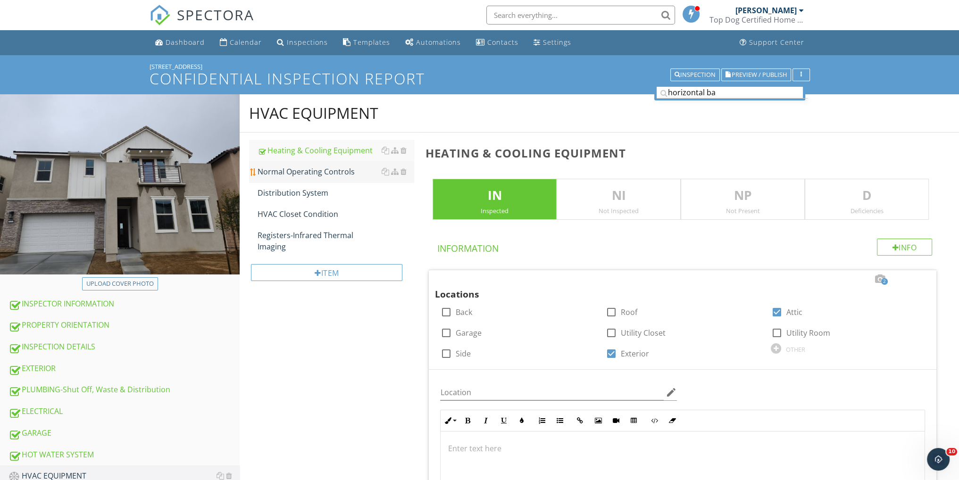
click at [338, 165] on link "Normal Operating Controls" at bounding box center [336, 171] width 156 height 21
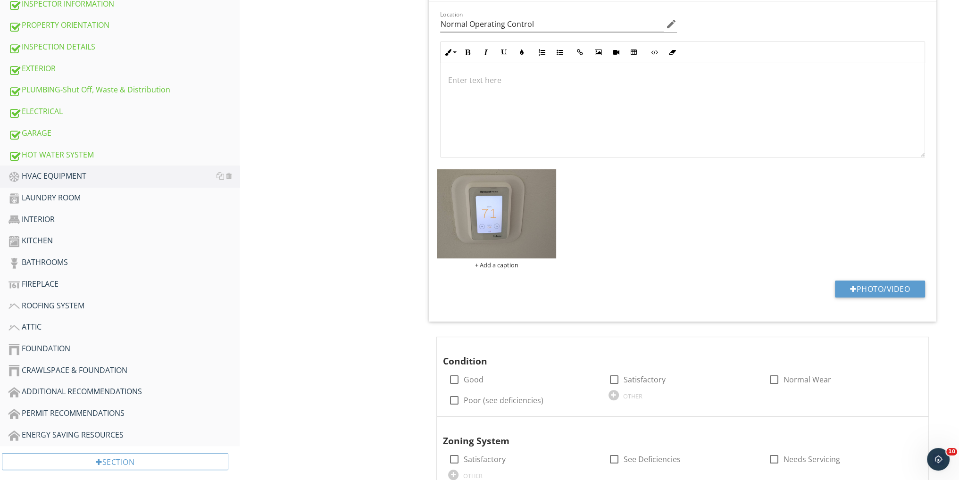
scroll to position [329, 0]
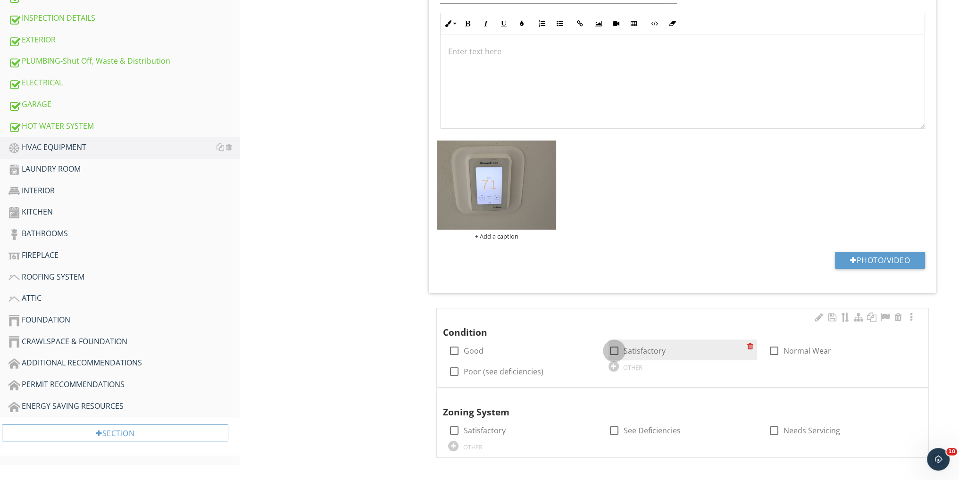
click at [612, 350] on div at bounding box center [614, 351] width 16 height 16
checkbox input "true"
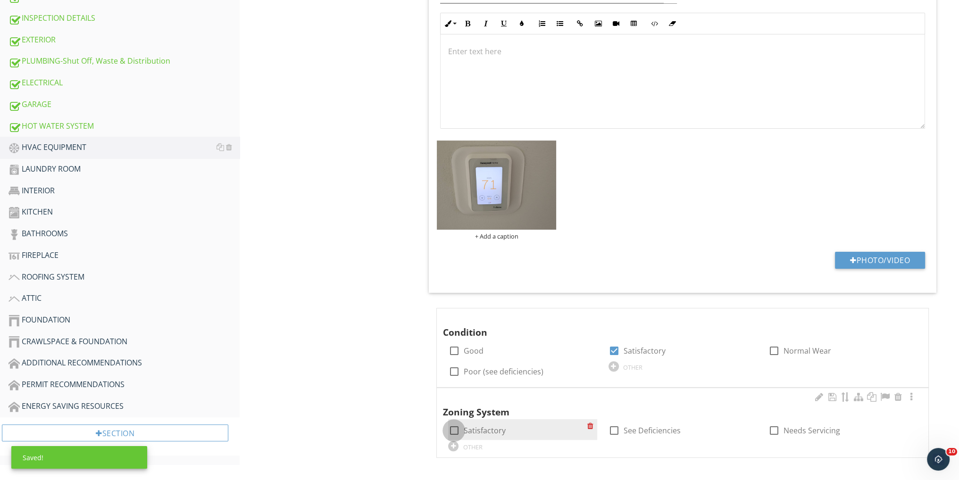
click at [454, 426] on div at bounding box center [454, 431] width 16 height 16
checkbox input "true"
click at [402, 394] on div "HVAC EQUIPMENT Heating & Cooling Equipment Normal Operating Controls Distributi…" at bounding box center [600, 124] width 720 height 716
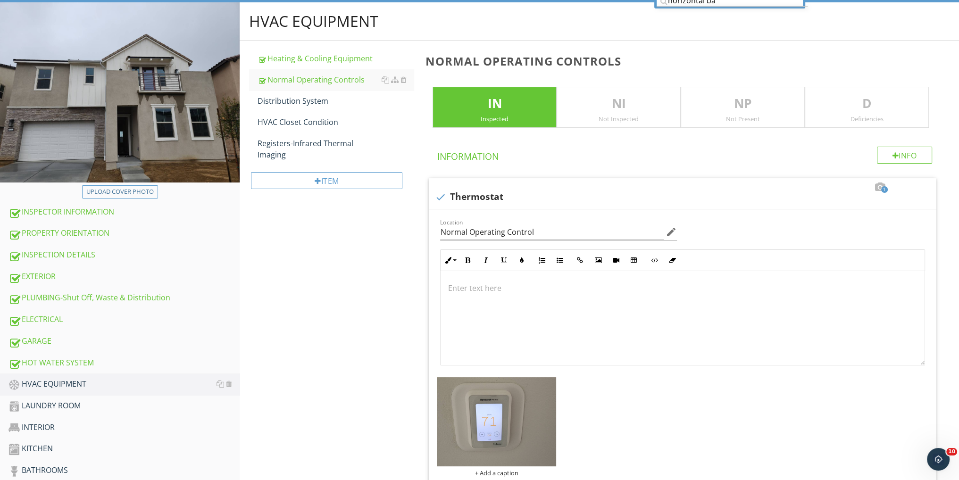
scroll to position [77, 0]
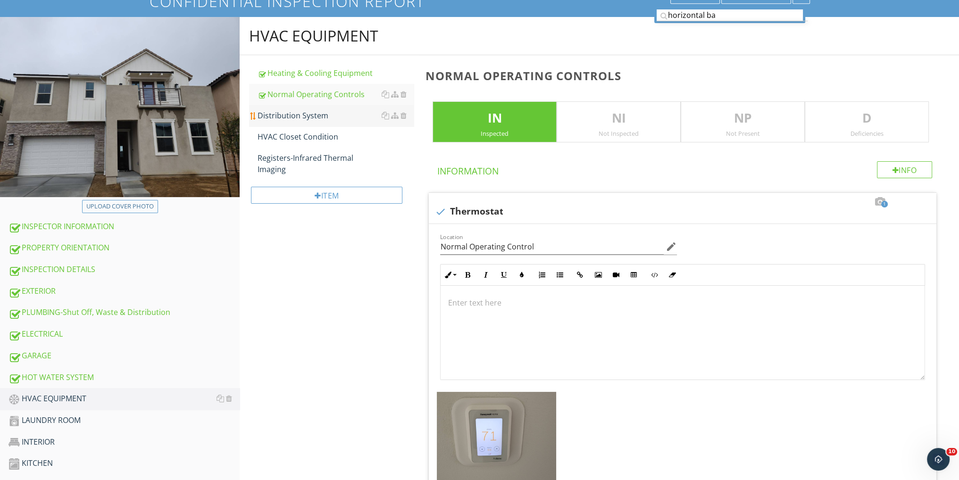
click at [313, 115] on div "Distribution System" at bounding box center [336, 115] width 156 height 11
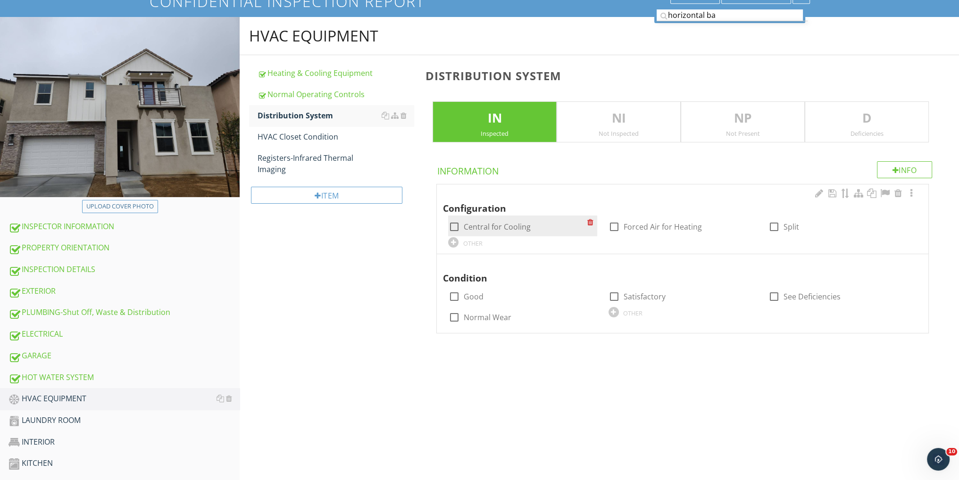
click at [449, 226] on div at bounding box center [454, 227] width 16 height 16
checkbox input "true"
click at [615, 225] on div at bounding box center [614, 227] width 16 height 16
checkbox input "true"
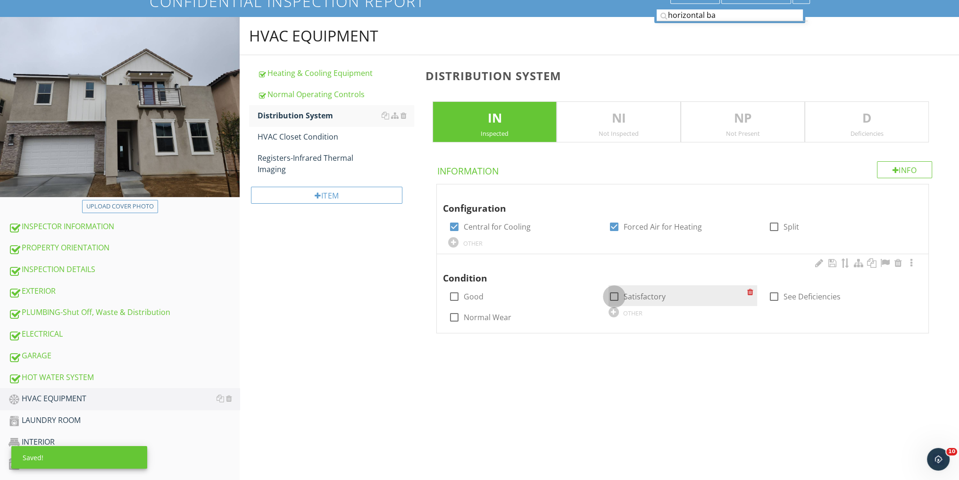
click at [614, 297] on div at bounding box center [614, 297] width 16 height 16
checkbox input "true"
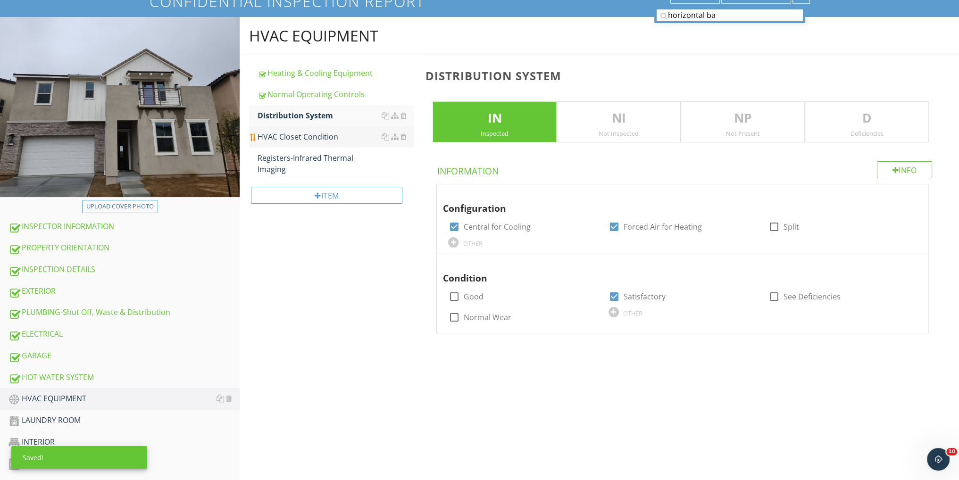
click at [301, 135] on div "HVAC Closet Condition" at bounding box center [336, 136] width 156 height 11
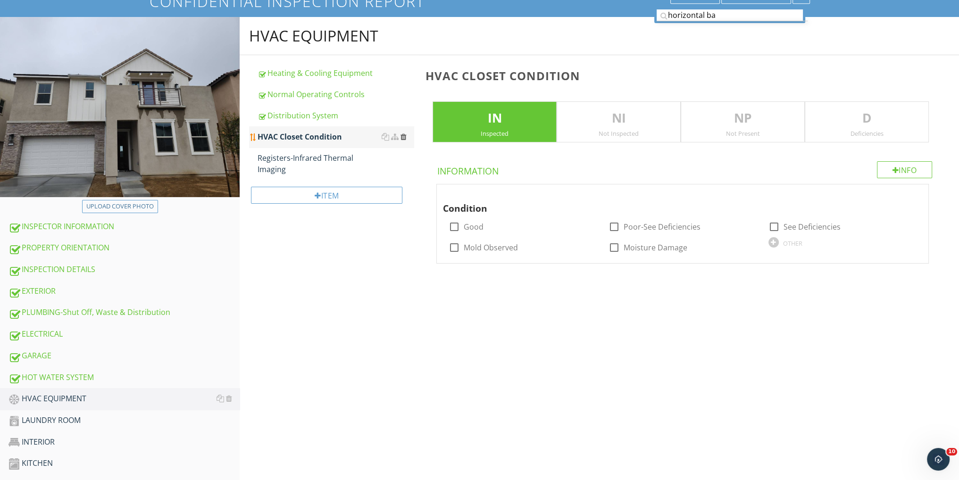
click at [403, 137] on div at bounding box center [403, 137] width 6 height 8
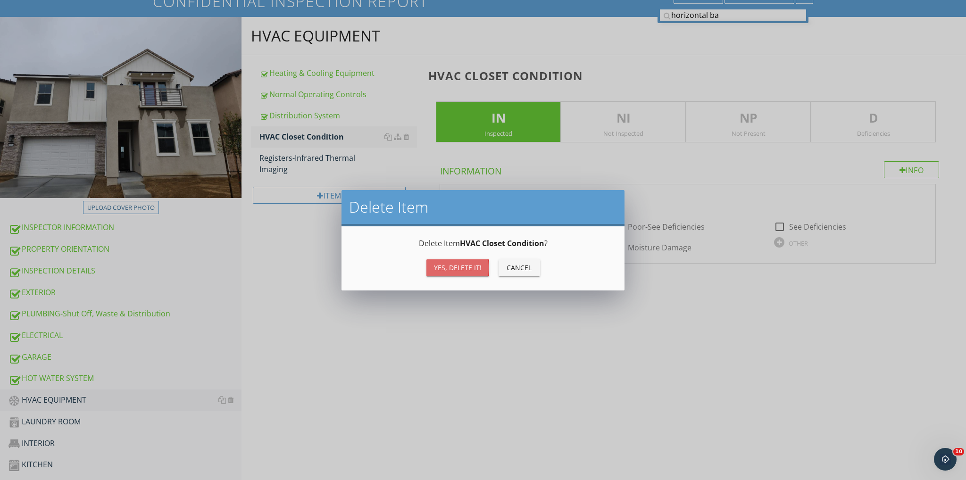
click at [455, 266] on div "Yes, Delete it!" at bounding box center [458, 268] width 48 height 10
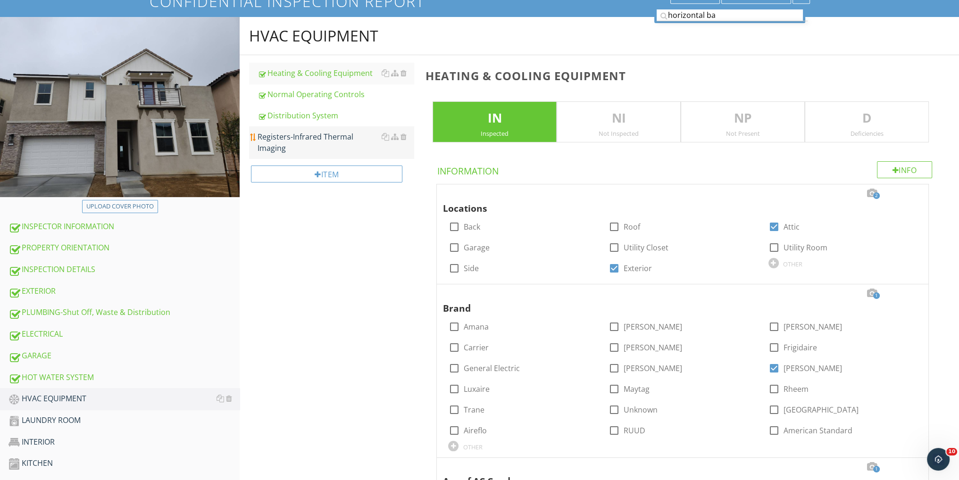
click at [327, 137] on div "Registers-Infrared Thermal Imaging" at bounding box center [336, 142] width 156 height 23
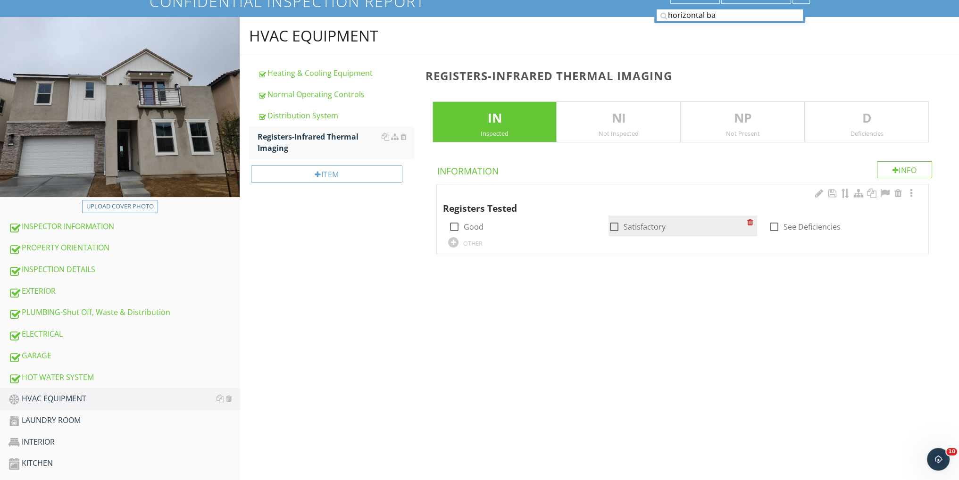
click at [617, 221] on div at bounding box center [614, 227] width 16 height 16
checkbox input "true"
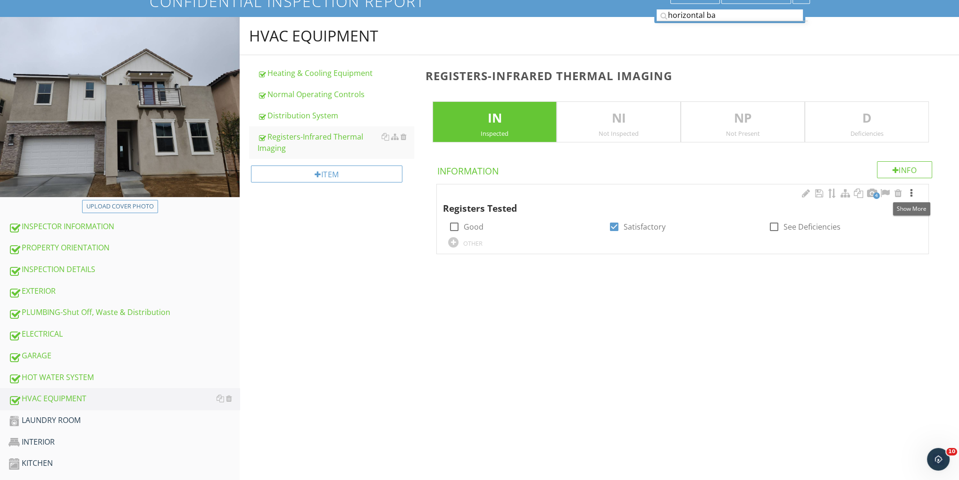
click at [912, 193] on div at bounding box center [911, 193] width 11 height 9
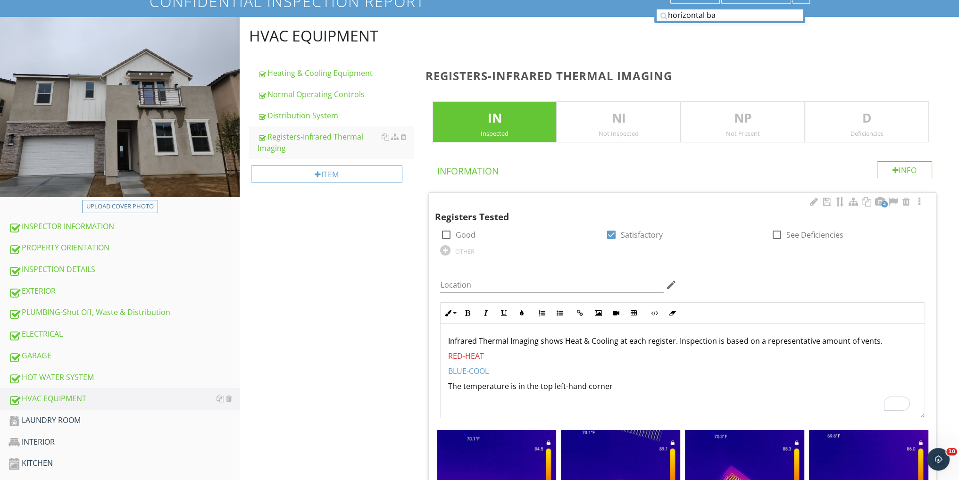
drag, startPoint x: 632, startPoint y: 383, endPoint x: 432, endPoint y: 351, distance: 202.5
click at [432, 351] on div "Location edit Inline Style XLarge Large Normal Small Light Small/Light Bold Ita…" at bounding box center [683, 457] width 508 height 390
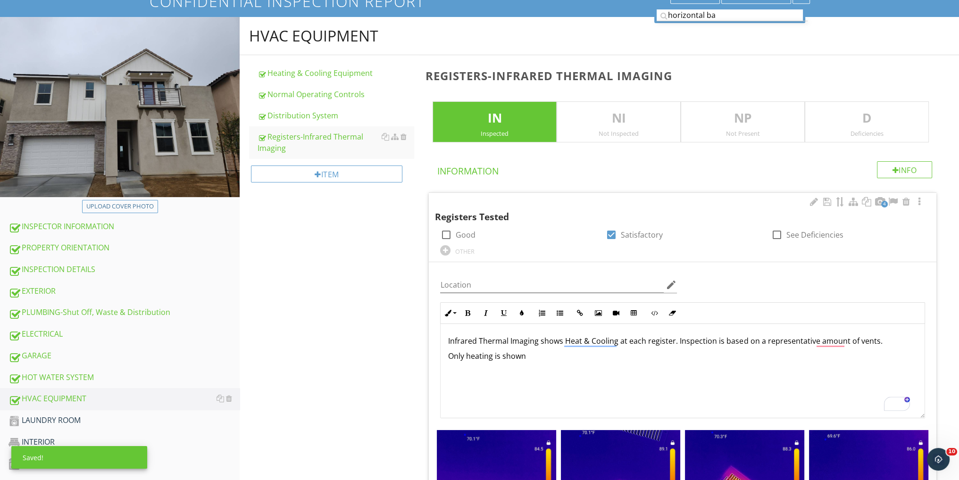
click at [450, 355] on p "Only heating is shown" at bounding box center [682, 356] width 469 height 11
click at [562, 308] on button "Unordered List" at bounding box center [560, 313] width 18 height 18
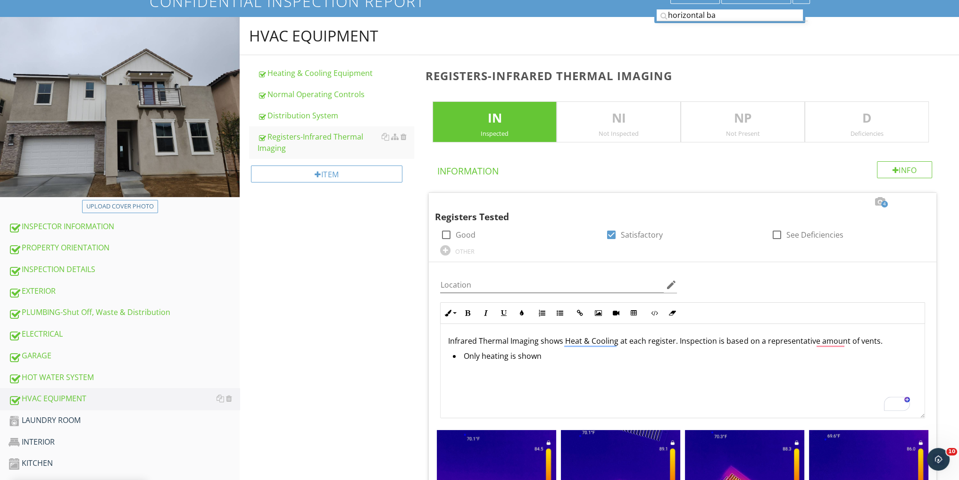
click at [410, 317] on div "HVAC EQUIPMENT Heating & Cooling Equipment Normal Operating Controls Distributi…" at bounding box center [600, 354] width 720 height 674
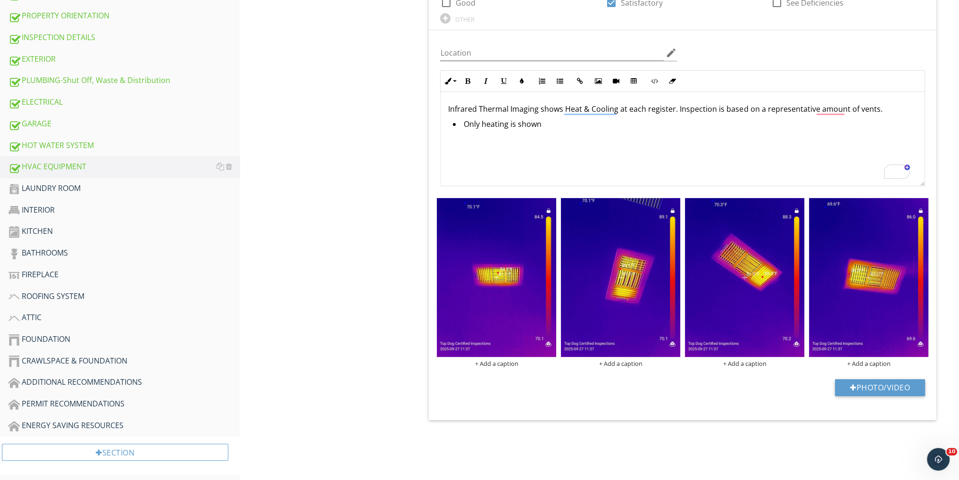
click at [626, 110] on p "Infrared Thermal Imaging shows Heat & Cooling at each register. Inspection is b…" at bounding box center [682, 108] width 469 height 11
click at [619, 133] on div "Infrared Thermal Imaging shows Heat & Cooling at each register. Inspection is b…" at bounding box center [683, 139] width 484 height 94
drag, startPoint x: 677, startPoint y: 108, endPoint x: 434, endPoint y: 107, distance: 242.5
click at [435, 107] on div "Inline Style XLarge Large Normal Small Light Small/Light Bold Italic Underline …" at bounding box center [683, 128] width 496 height 116
click at [646, 133] on div "Inspection is based on a representative amount of vents. Only heating is shown" at bounding box center [683, 139] width 484 height 94
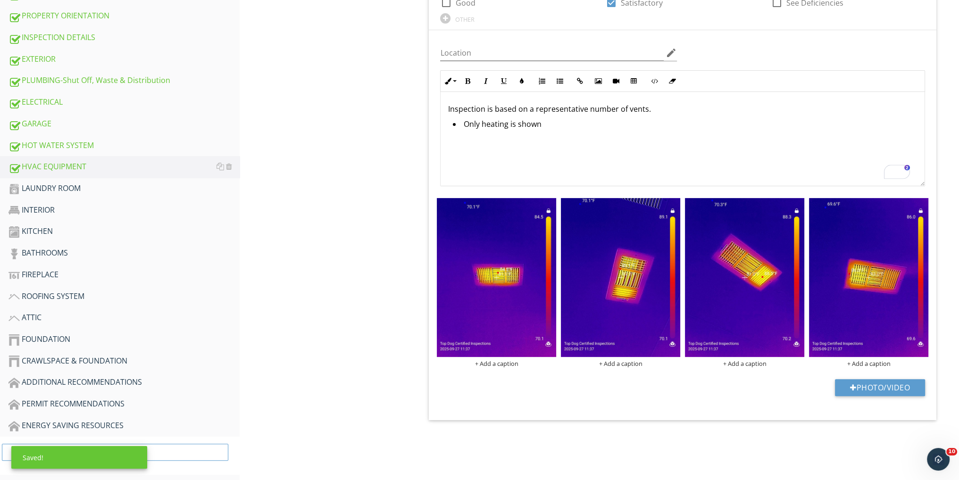
click at [682, 133] on div "Inspection is based on a representative number of vents. Only heating is shown" at bounding box center [683, 139] width 484 height 94
click at [72, 189] on div "LAUNDRY ROOM" at bounding box center [123, 189] width 231 height 12
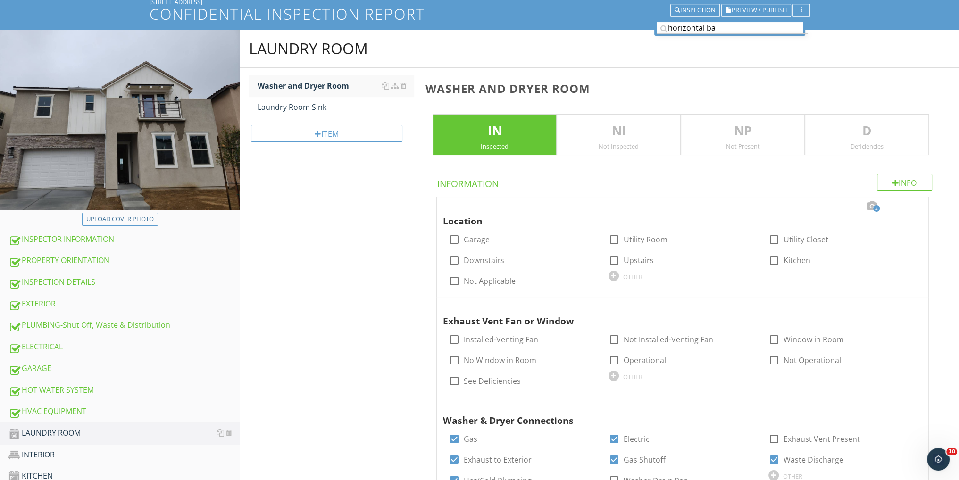
scroll to position [58, 0]
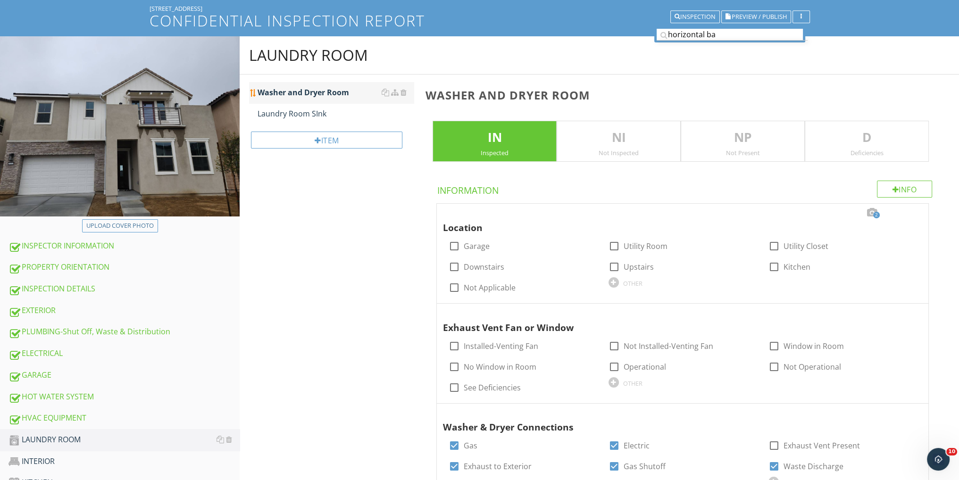
click at [290, 90] on div "Washer and Dryer Room" at bounding box center [336, 92] width 156 height 11
click at [870, 210] on div at bounding box center [871, 212] width 11 height 9
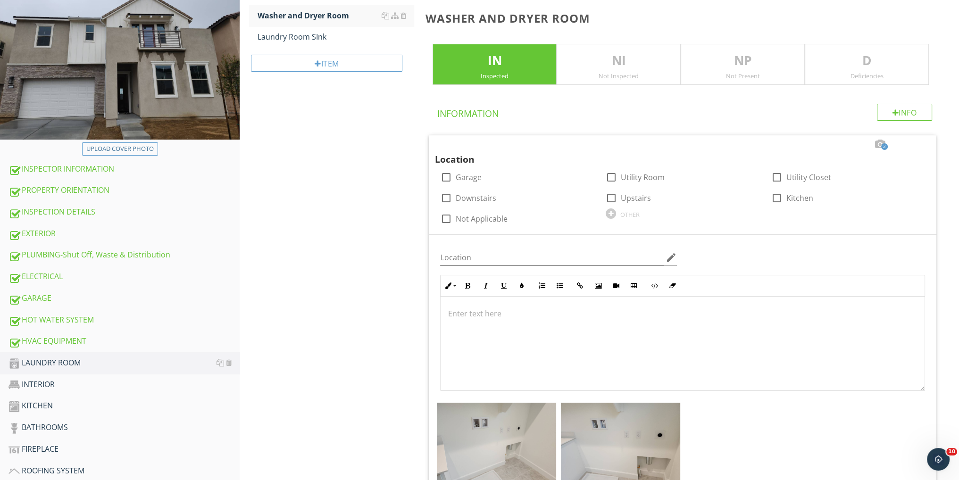
scroll to position [184, 0]
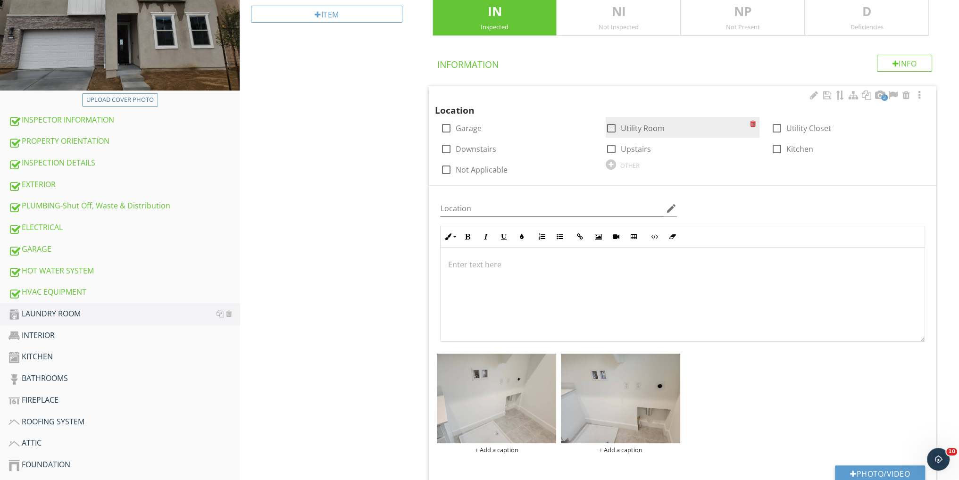
click at [611, 127] on div at bounding box center [611, 128] width 16 height 16
checkbox input "true"
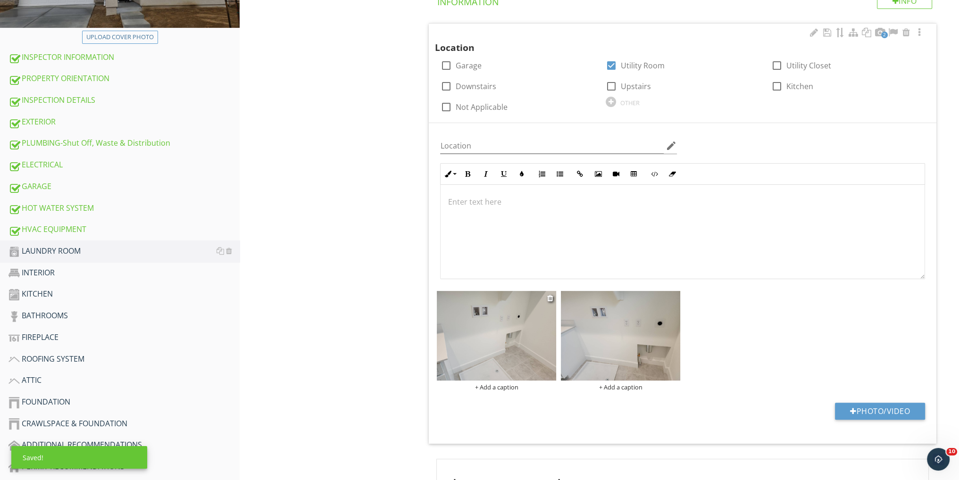
click at [553, 295] on div at bounding box center [551, 298] width 8 height 11
click at [552, 296] on div at bounding box center [550, 298] width 6 height 8
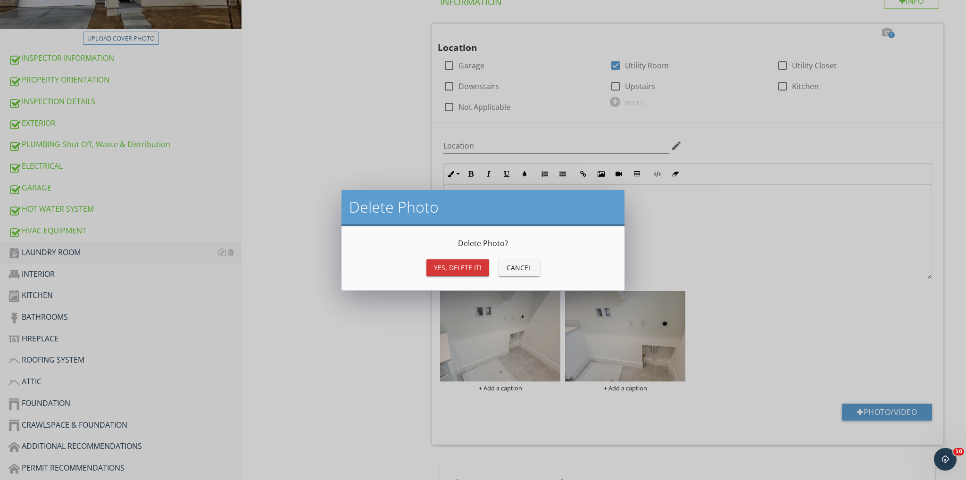
click at [455, 269] on div "Yes, Delete it!" at bounding box center [458, 268] width 48 height 10
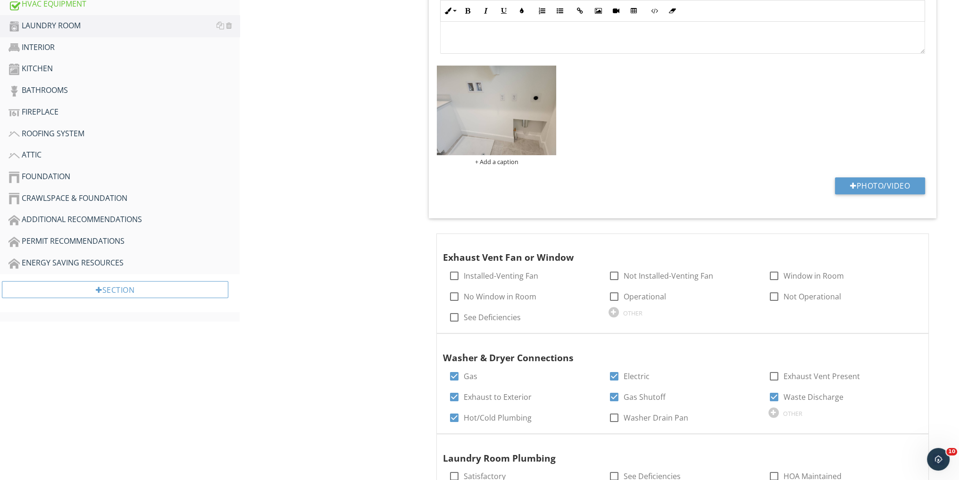
scroll to position [498, 0]
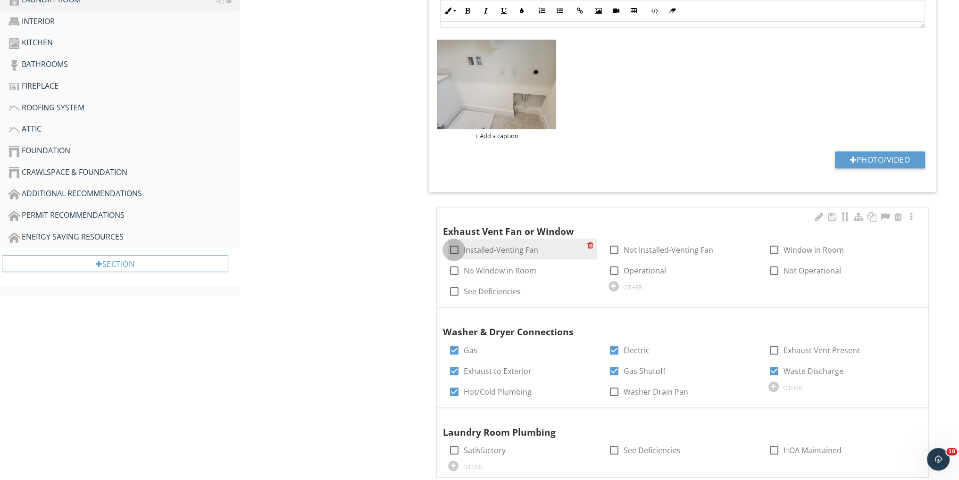
click at [453, 249] on div at bounding box center [454, 250] width 16 height 16
checkbox input "true"
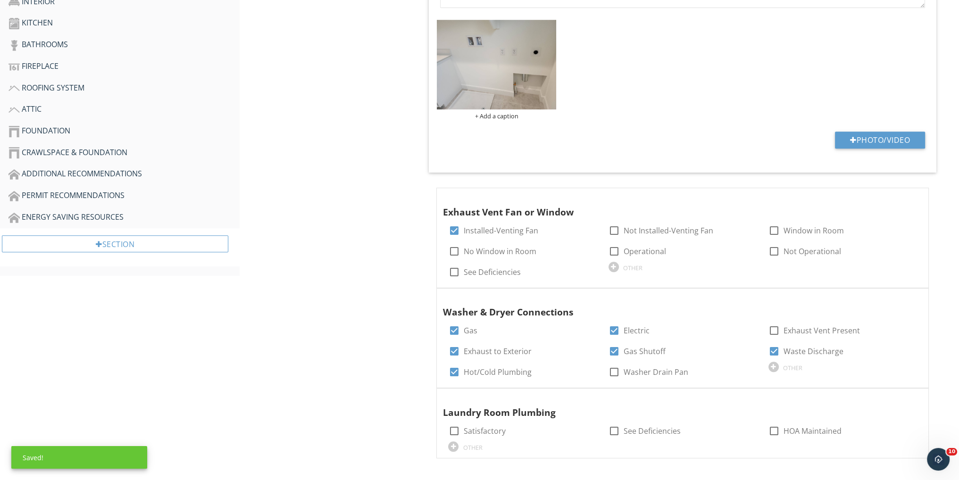
scroll to position [519, 0]
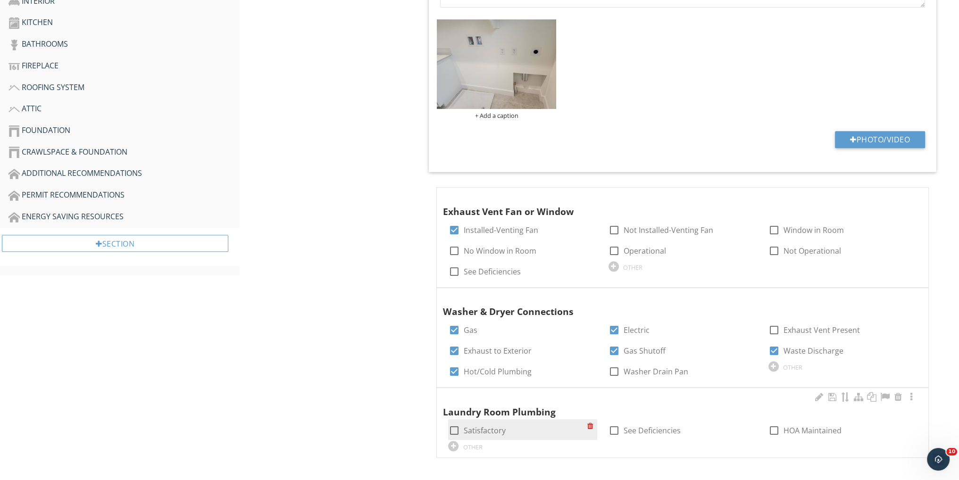
click at [450, 428] on div at bounding box center [454, 431] width 16 height 16
checkbox input "true"
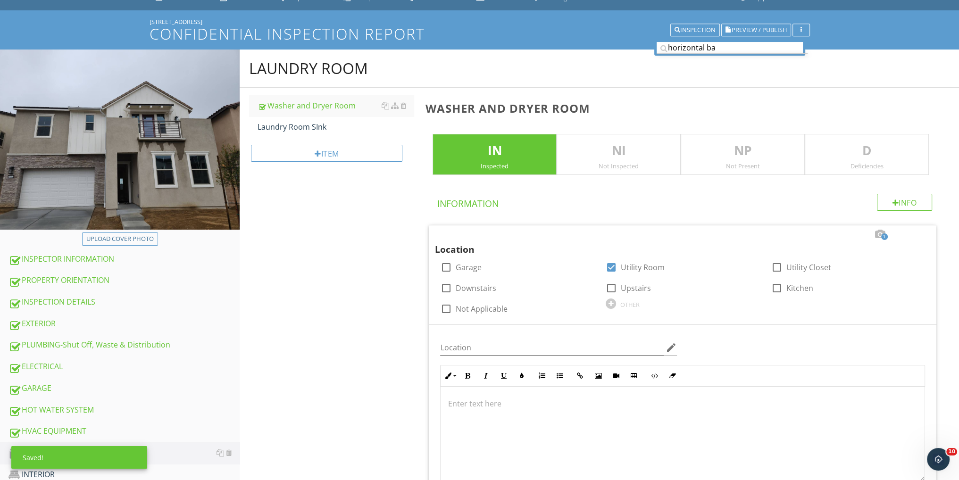
scroll to position [15, 0]
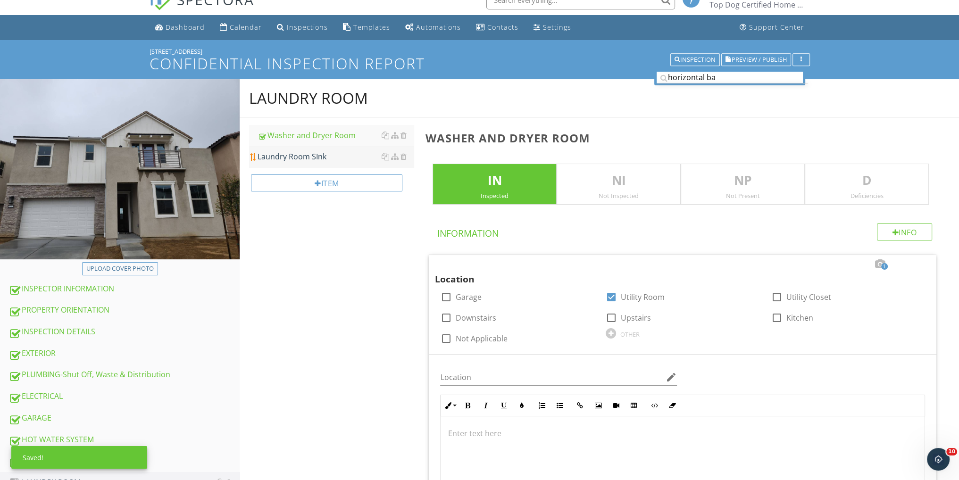
click at [311, 151] on div "Laundry Room SInk" at bounding box center [336, 156] width 156 height 11
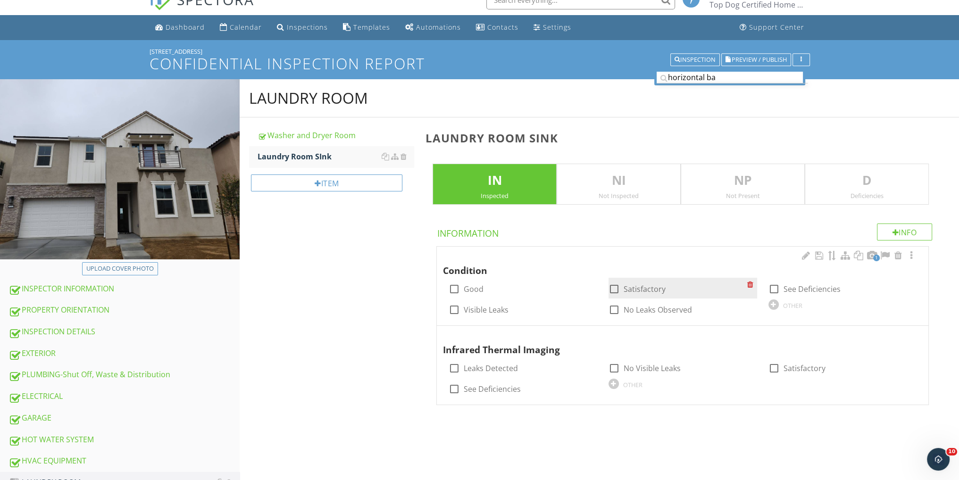
click at [615, 284] on div at bounding box center [614, 289] width 16 height 16
checkbox input "true"
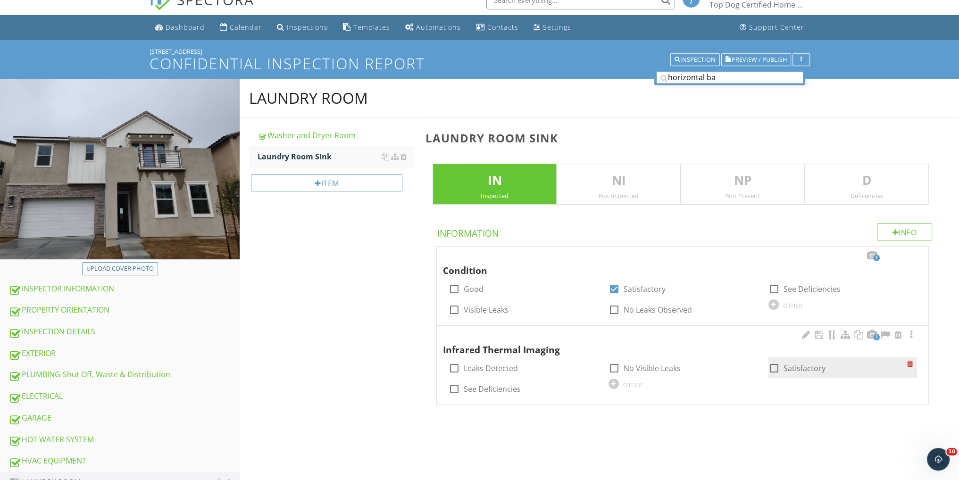
click at [770, 365] on div at bounding box center [774, 368] width 16 height 16
checkbox input "true"
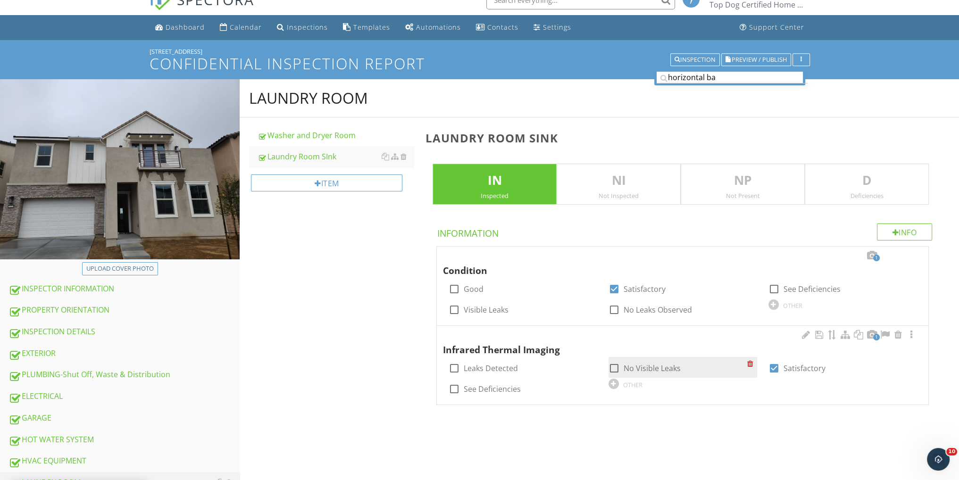
click at [616, 361] on div at bounding box center [614, 368] width 16 height 16
checkbox input "true"
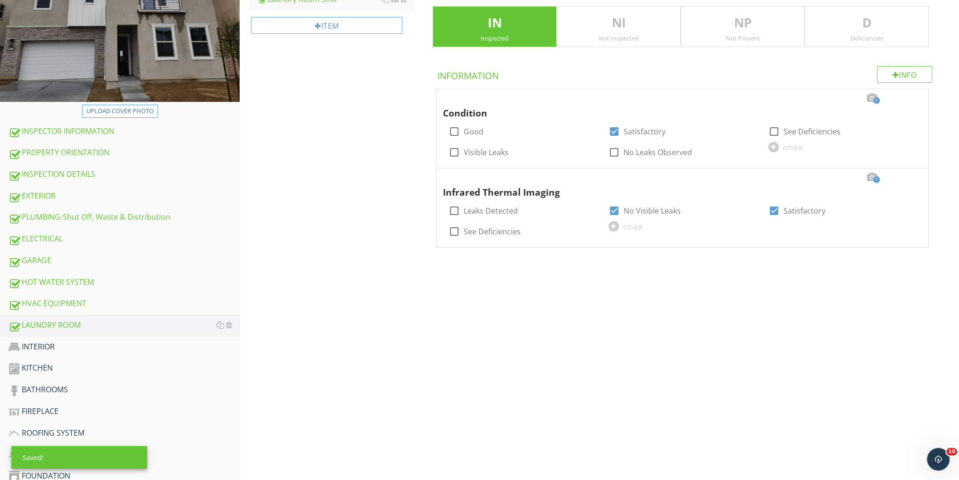
scroll to position [251, 0]
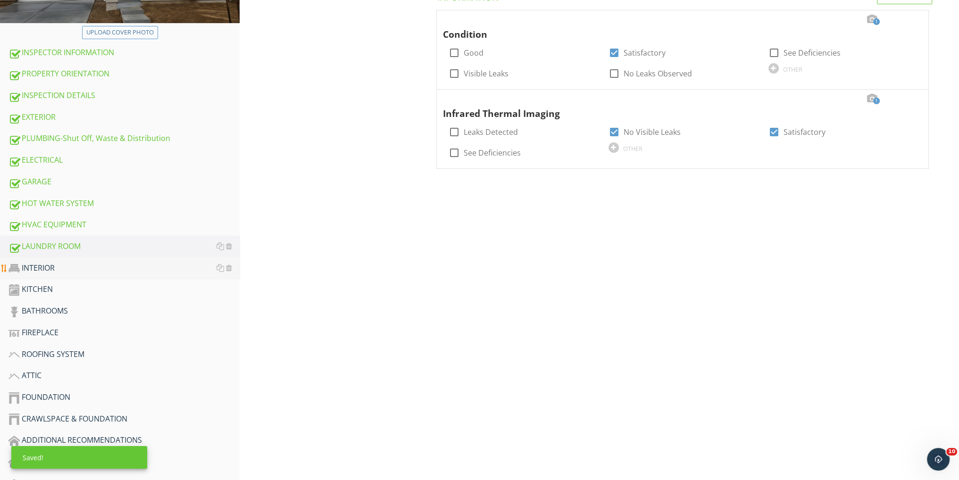
click at [50, 267] on div "INTERIOR" at bounding box center [123, 268] width 231 height 12
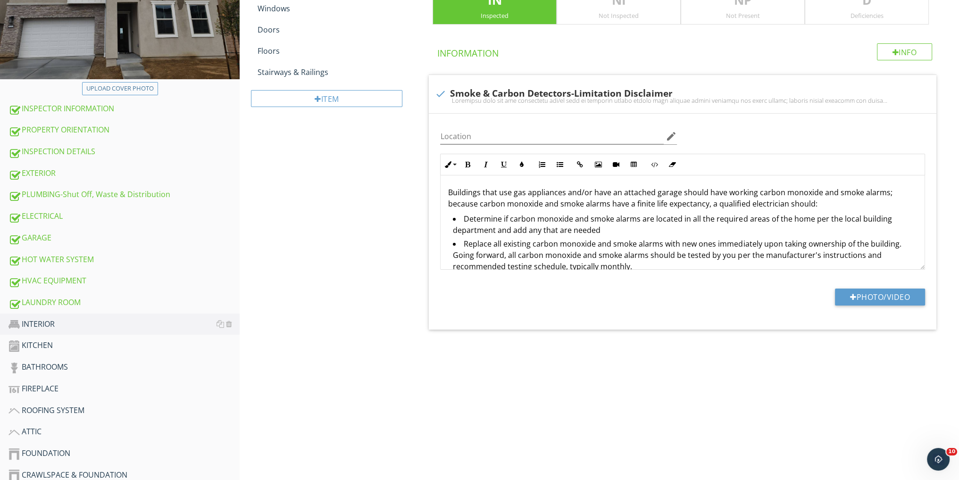
scroll to position [63, 0]
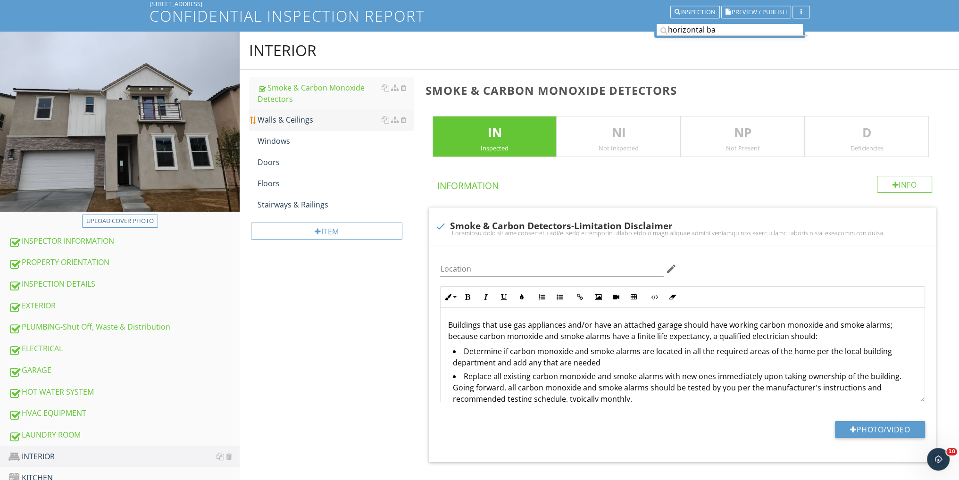
click at [308, 123] on div "Walls & Ceilings" at bounding box center [336, 119] width 156 height 11
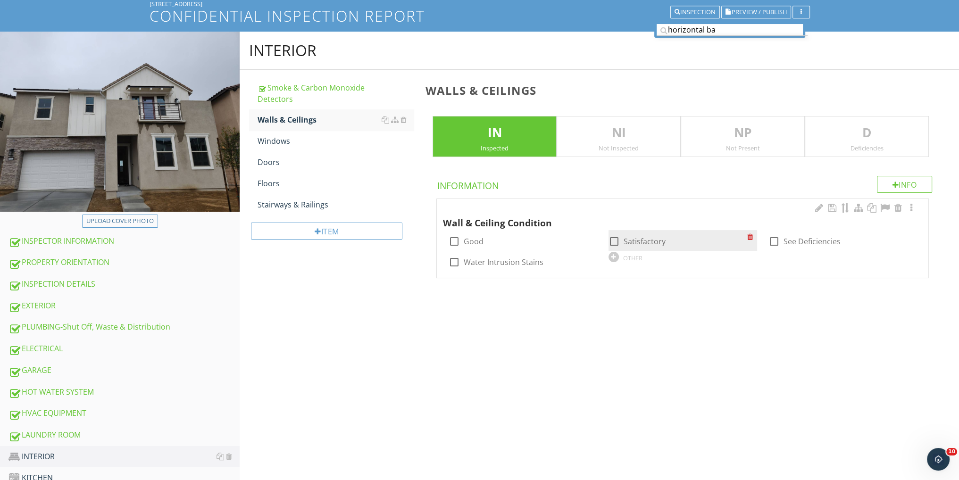
click at [618, 237] on div at bounding box center [614, 242] width 16 height 16
checkbox input "true"
click at [278, 132] on link "Windows" at bounding box center [336, 141] width 156 height 21
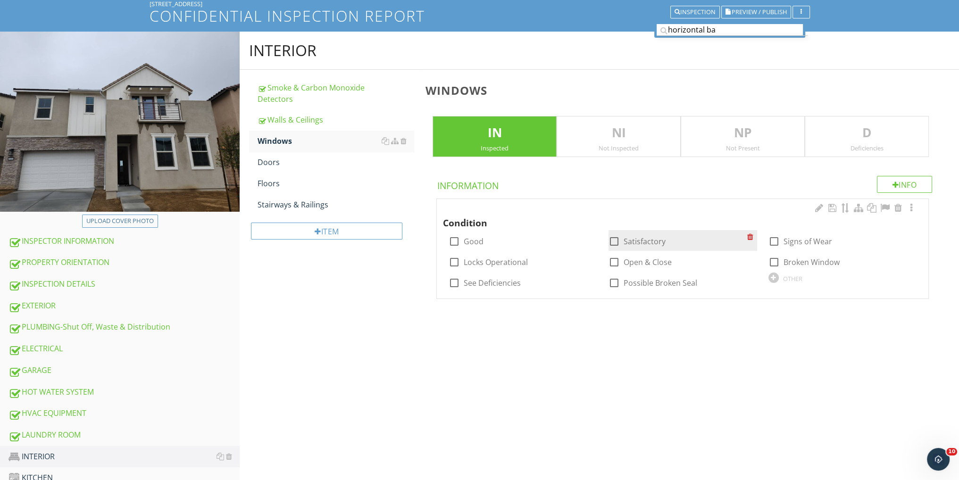
click at [611, 237] on div at bounding box center [614, 242] width 16 height 16
checkbox input "true"
click at [614, 256] on div at bounding box center [614, 262] width 16 height 16
checkbox input "true"
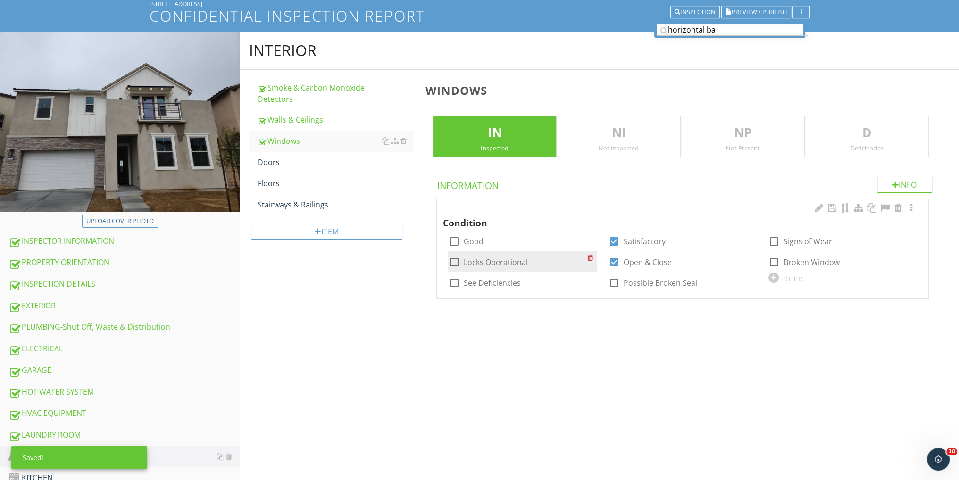
click at [531, 258] on div "check_box_outline_blank Locks Operational" at bounding box center [517, 261] width 139 height 13
click at [527, 265] on div "check_box_outline_blank Locks Operational" at bounding box center [517, 261] width 139 height 13
click at [452, 261] on div at bounding box center [454, 262] width 16 height 16
checkbox input "true"
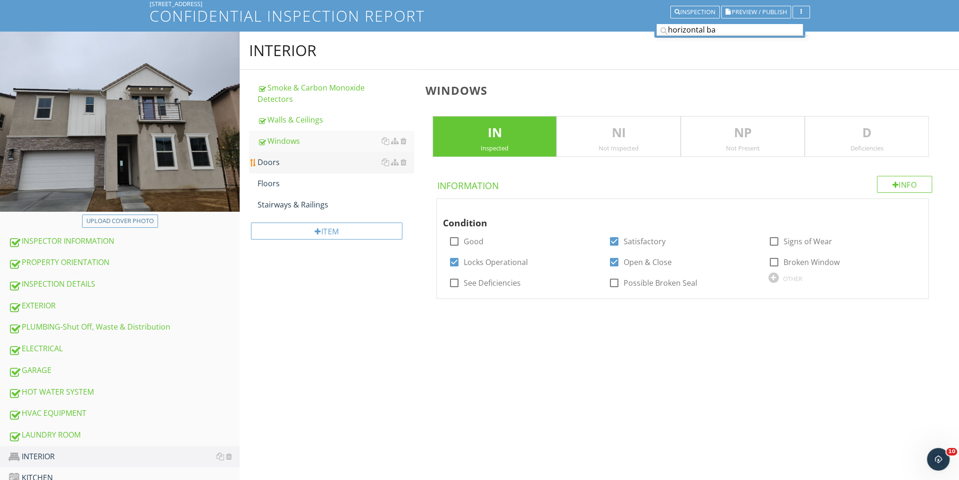
click at [292, 159] on div "Doors" at bounding box center [336, 162] width 156 height 11
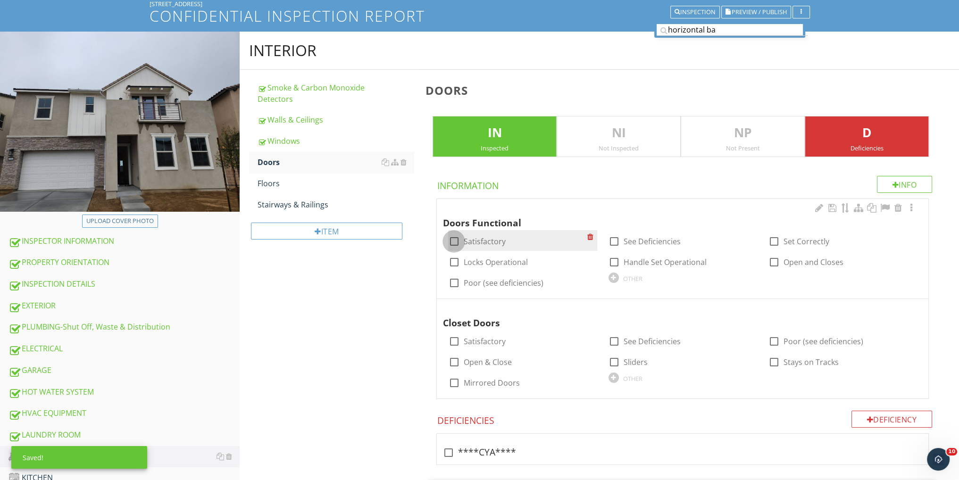
click at [451, 240] on div at bounding box center [454, 242] width 16 height 16
checkbox input "true"
click at [568, 261] on div "check_box_outline_blank Locks Operational" at bounding box center [517, 261] width 139 height 13
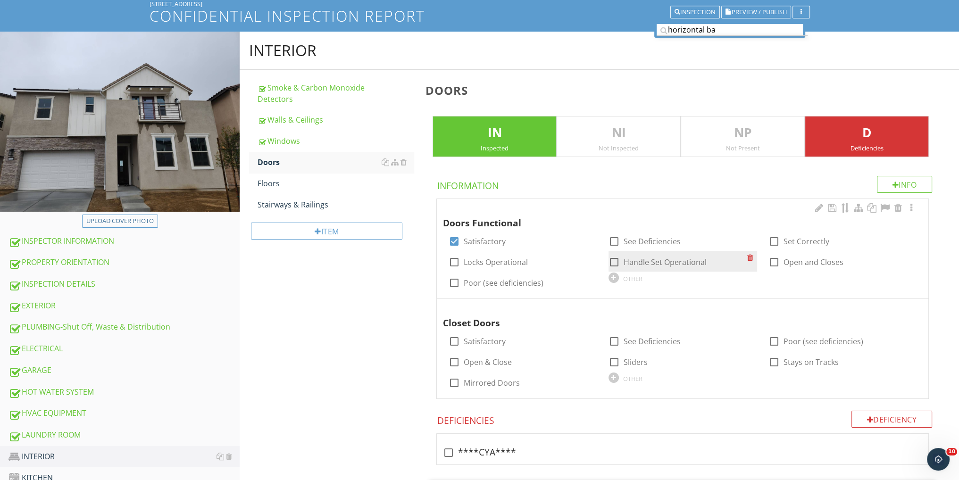
click at [616, 259] on div at bounding box center [614, 262] width 16 height 16
checkbox input "true"
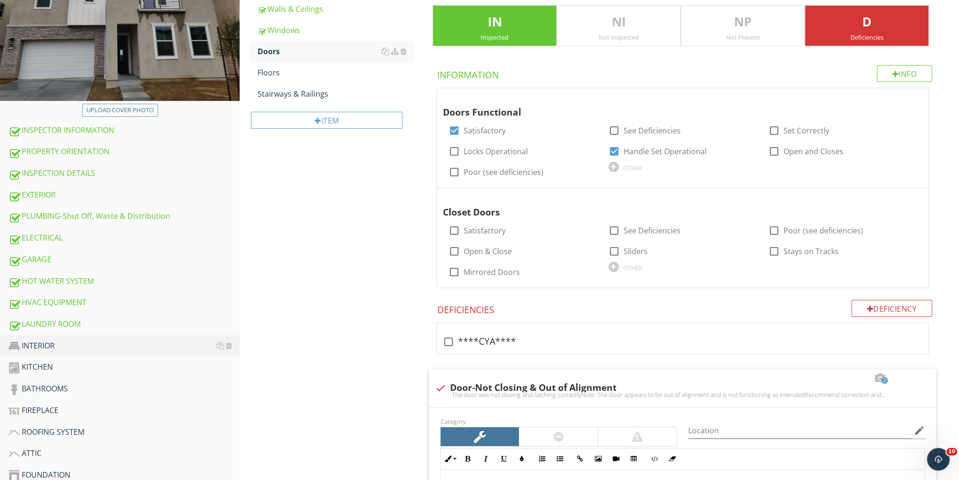
scroll to position [189, 0]
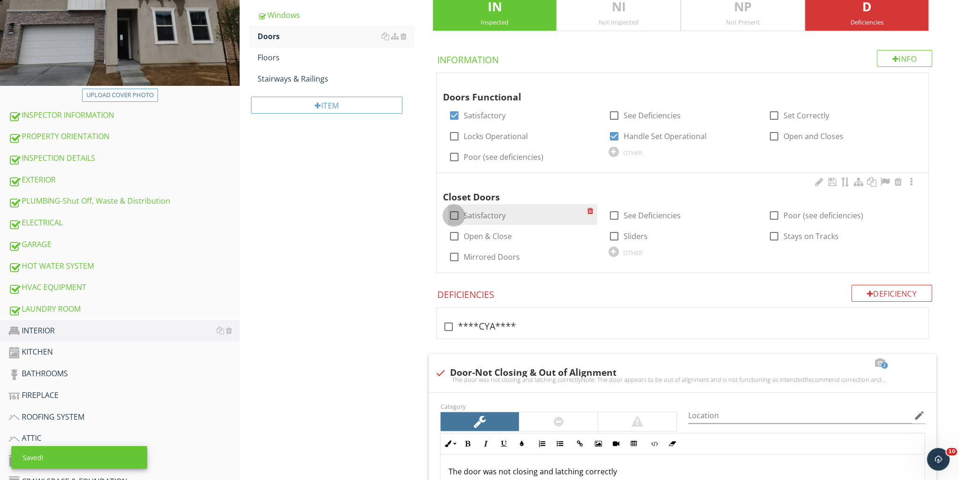
click at [453, 214] on div at bounding box center [454, 216] width 16 height 16
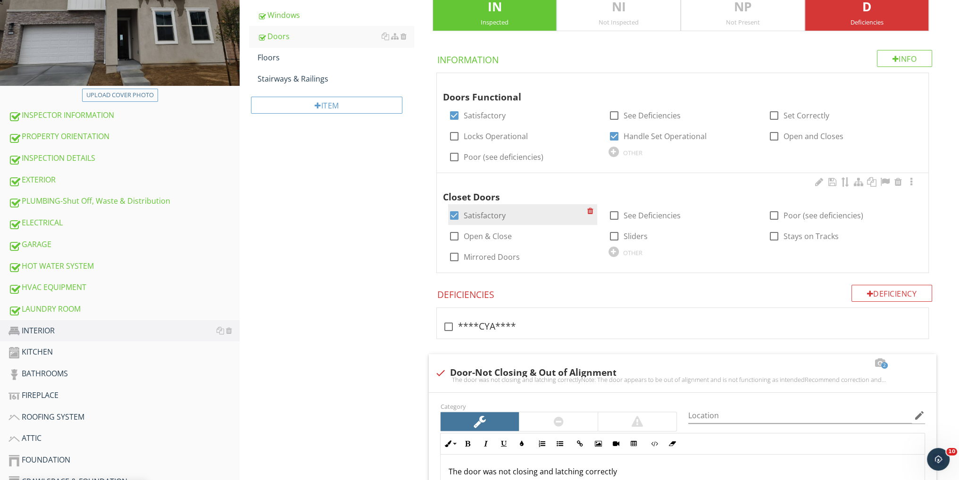
click at [451, 212] on div at bounding box center [454, 216] width 16 height 16
checkbox input "false"
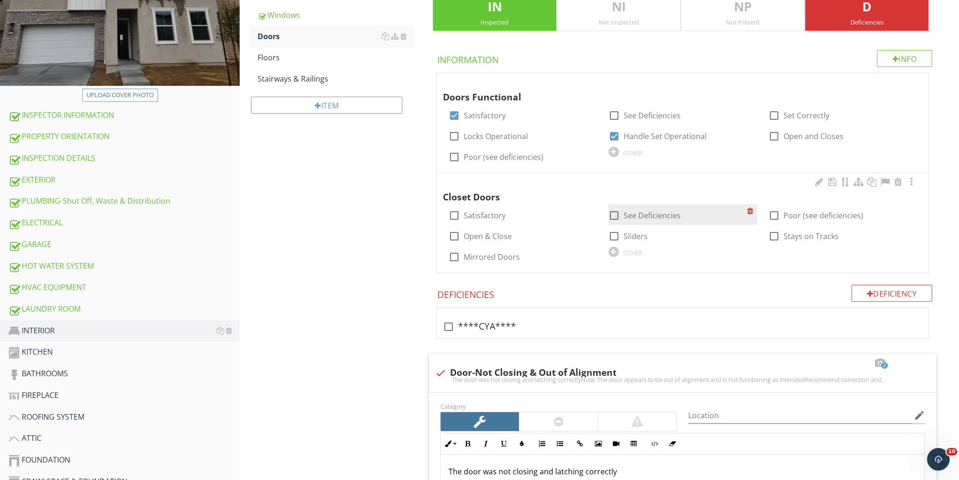
click at [611, 213] on div at bounding box center [614, 216] width 16 height 16
checkbox input "true"
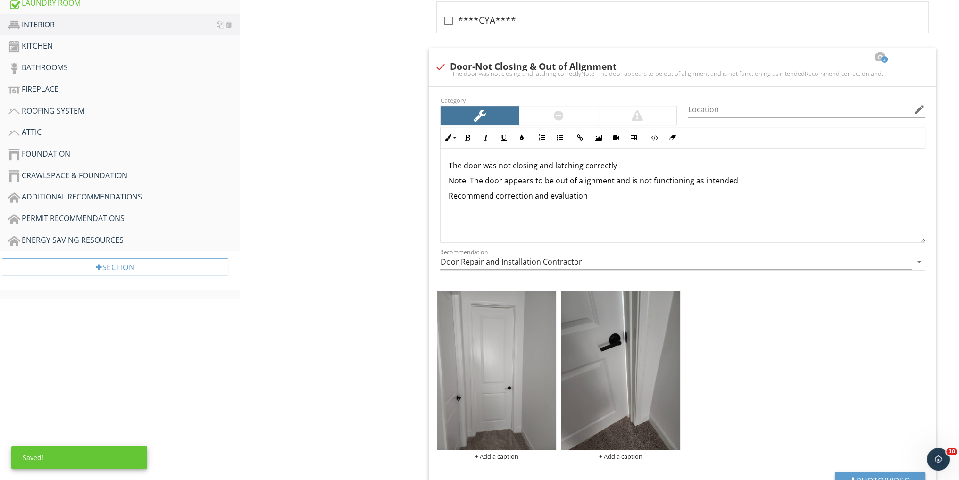
scroll to position [566, 0]
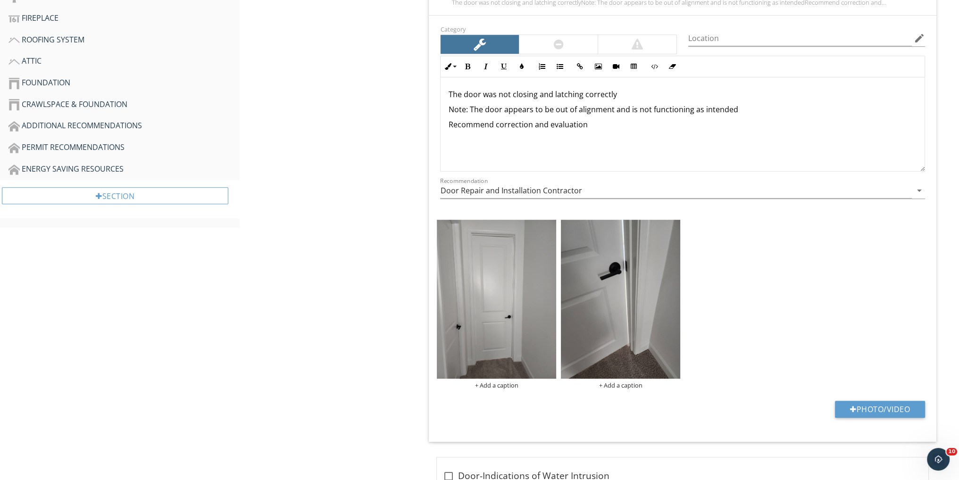
click at [583, 48] on div at bounding box center [558, 44] width 78 height 19
drag, startPoint x: 469, startPoint y: 107, endPoint x: 436, endPoint y: 108, distance: 33.0
click at [436, 108] on div "Inline Style XLarge Large Normal Small Light Small/Light Bold Italic Underline …" at bounding box center [683, 114] width 496 height 116
click at [558, 63] on icon "button" at bounding box center [559, 66] width 7 height 7
click at [739, 106] on li "The door appears to be out of alignment and is not functioning as intended" at bounding box center [685, 111] width 464 height 14
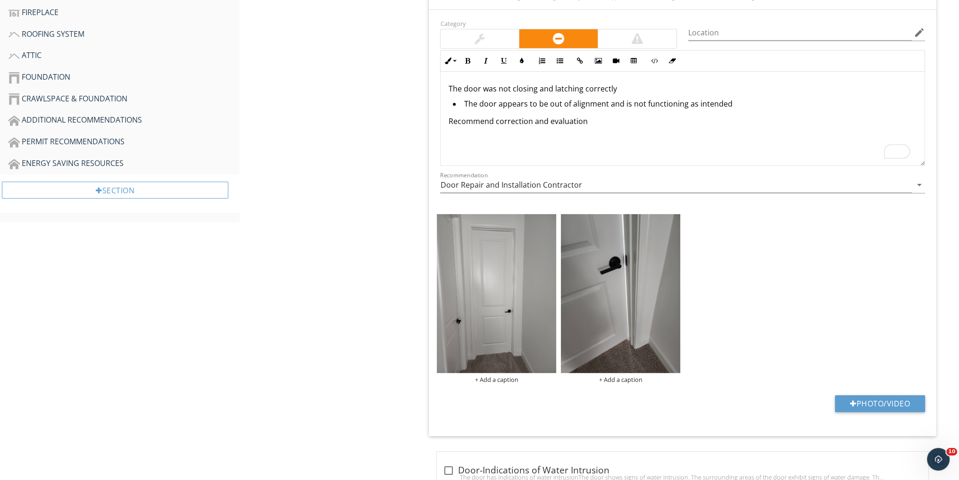
scroll to position [503, 0]
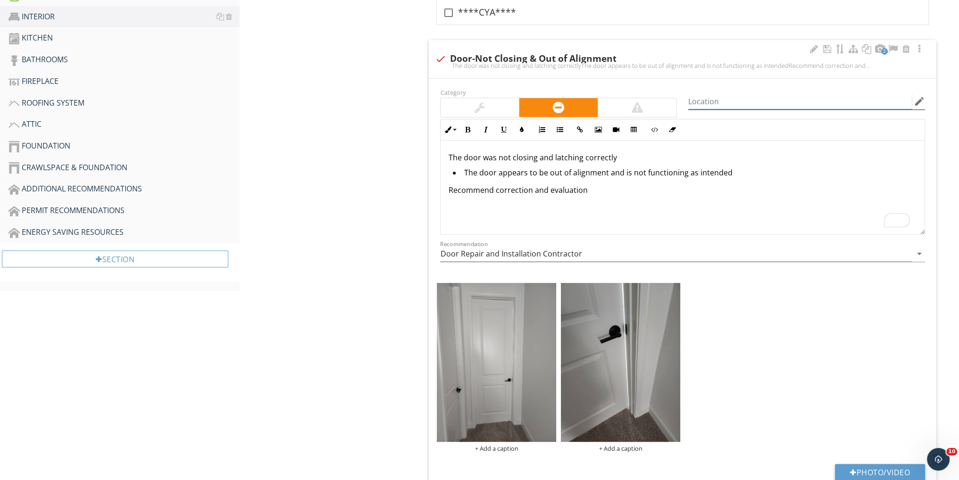
click at [723, 102] on input "Location" at bounding box center [800, 102] width 224 height 16
type input "Bedroom"
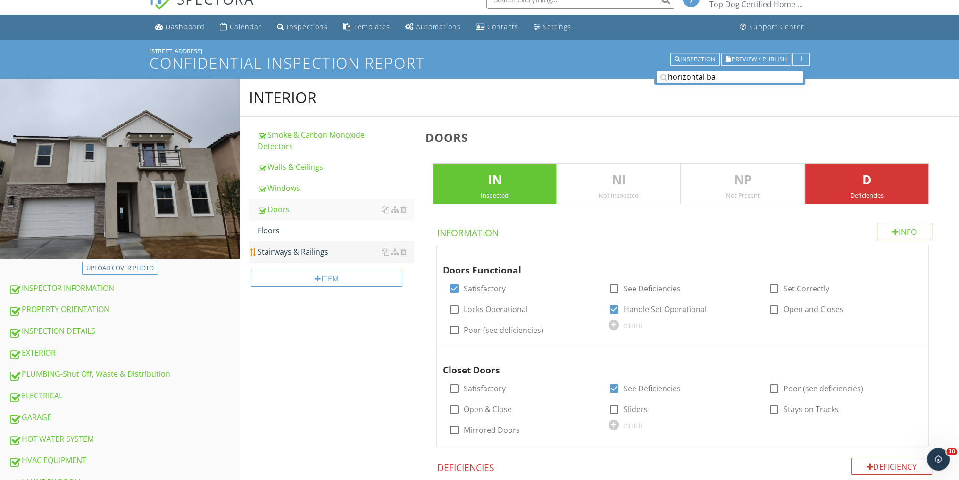
scroll to position [0, 0]
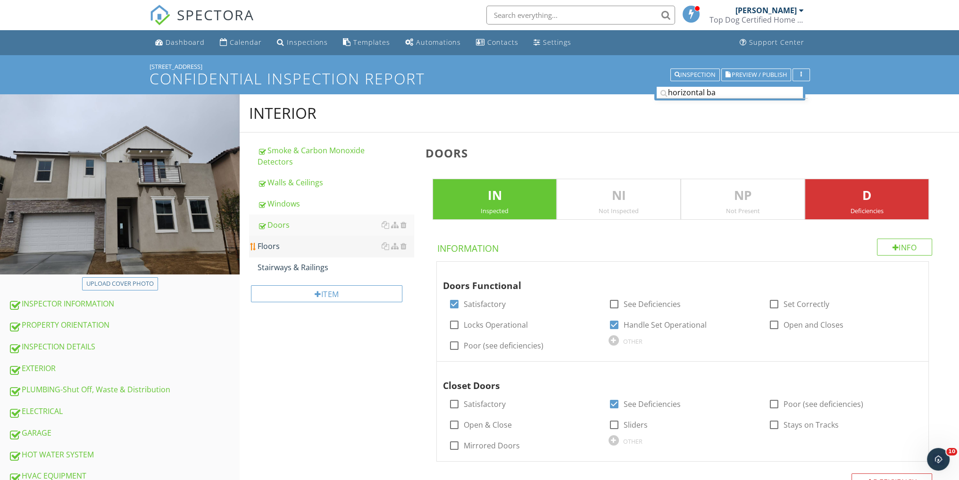
click at [351, 241] on div "Floors" at bounding box center [336, 246] width 156 height 11
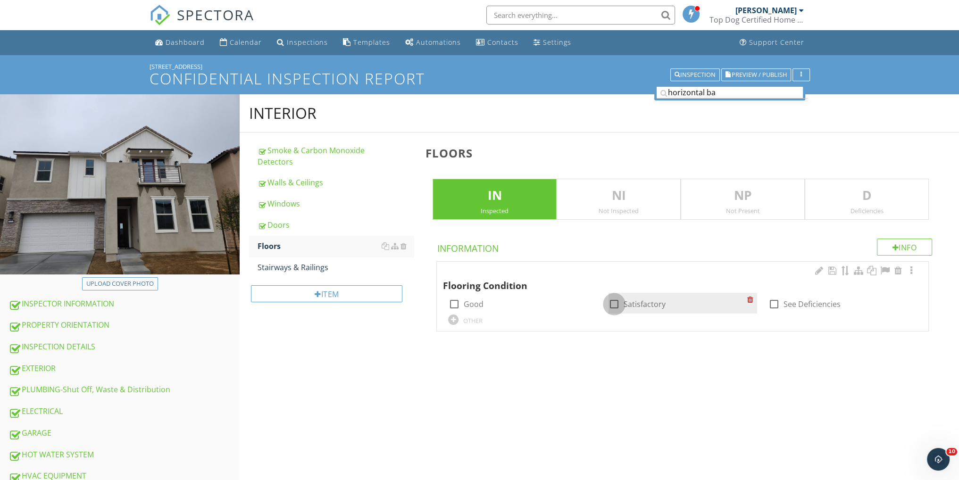
click at [612, 301] on div at bounding box center [614, 304] width 16 height 16
checkbox input "true"
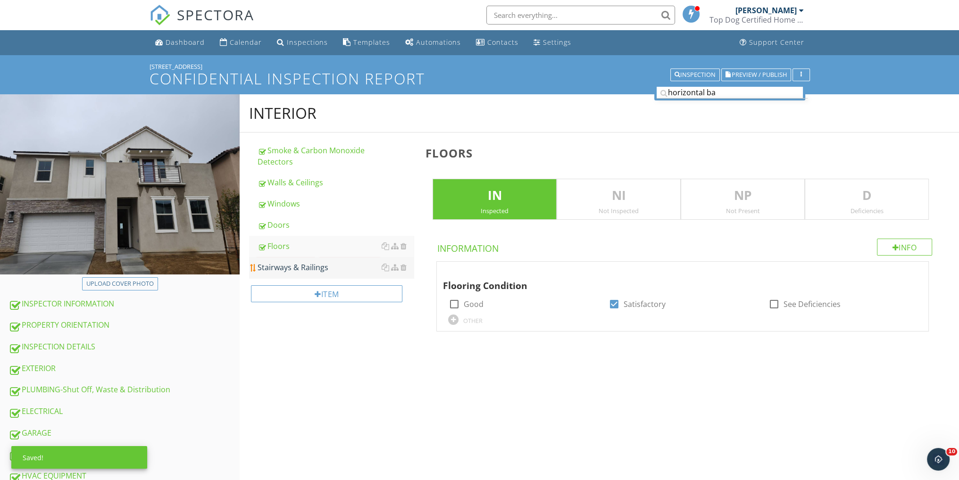
click at [294, 267] on div "Stairways & Railings" at bounding box center [336, 267] width 156 height 11
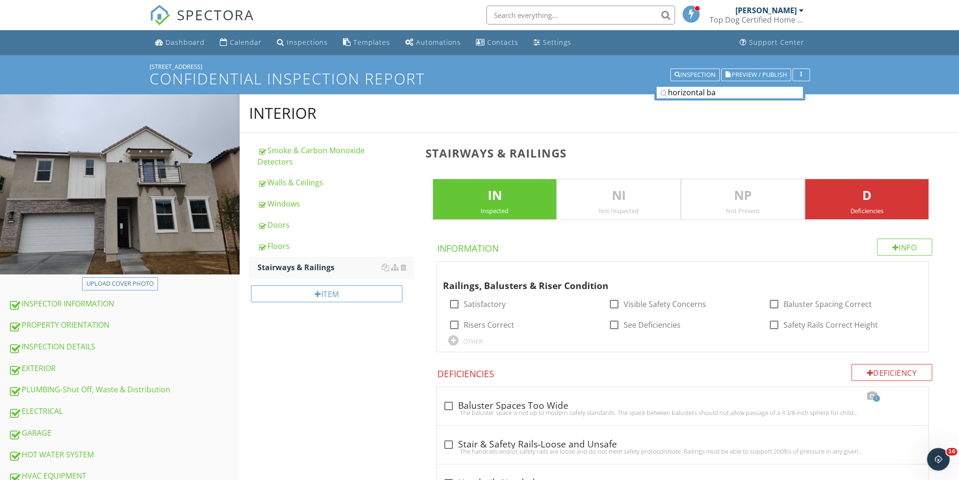
click at [844, 193] on p "D" at bounding box center [866, 195] width 123 height 19
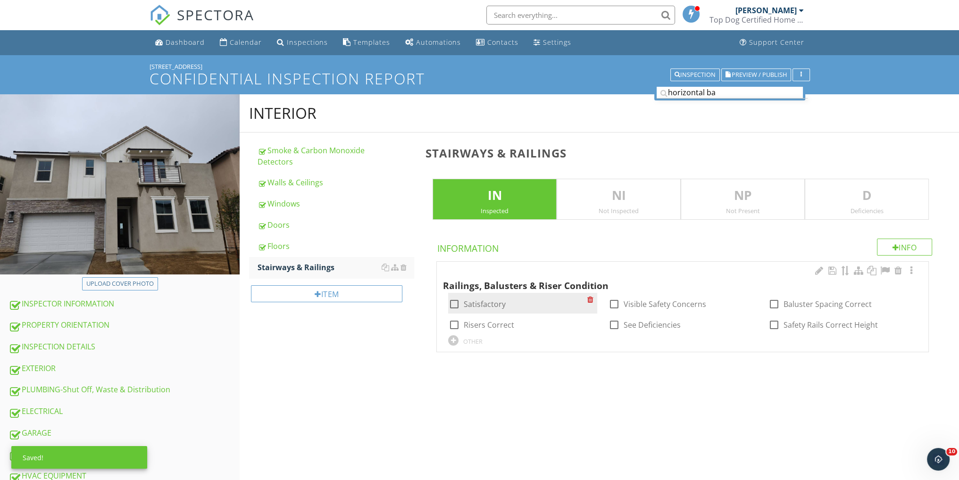
click at [455, 301] on div at bounding box center [454, 304] width 16 height 16
checkbox input "true"
click at [362, 336] on div "INTERIOR Smoke & Carbon Monoxide Detectors Walls & Ceilings Windows Doors Floor…" at bounding box center [600, 235] width 720 height 282
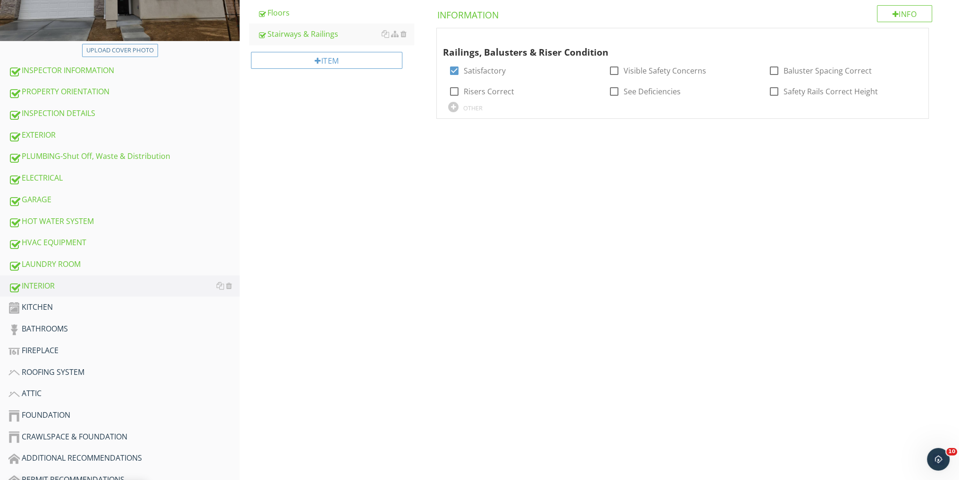
scroll to position [251, 0]
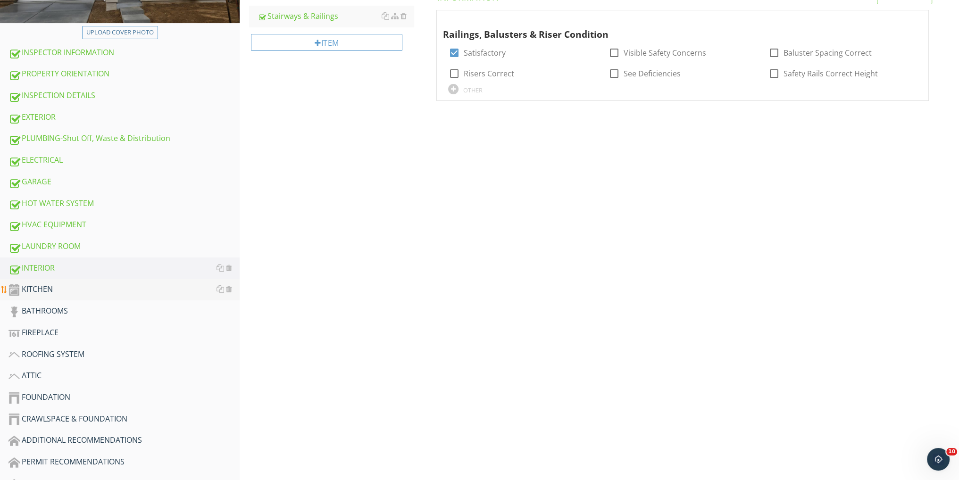
click at [45, 287] on div "KITCHEN" at bounding box center [123, 290] width 231 height 12
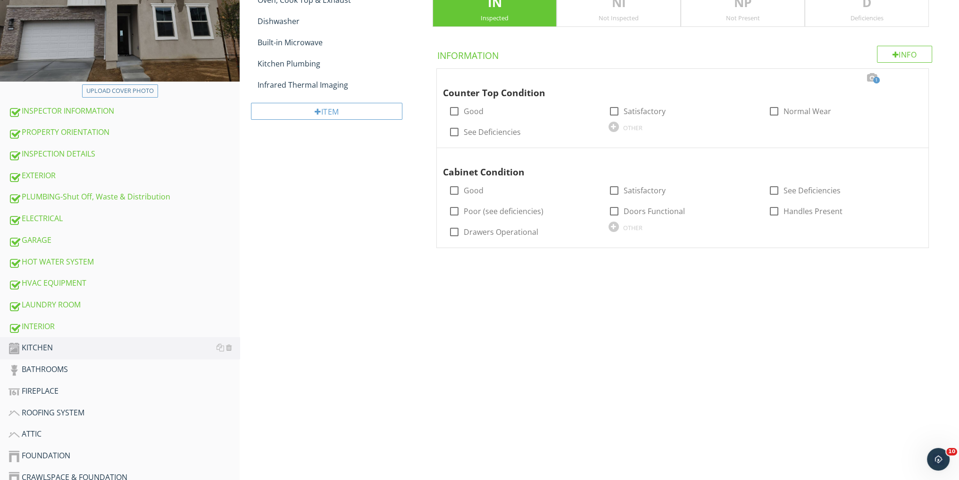
scroll to position [63, 0]
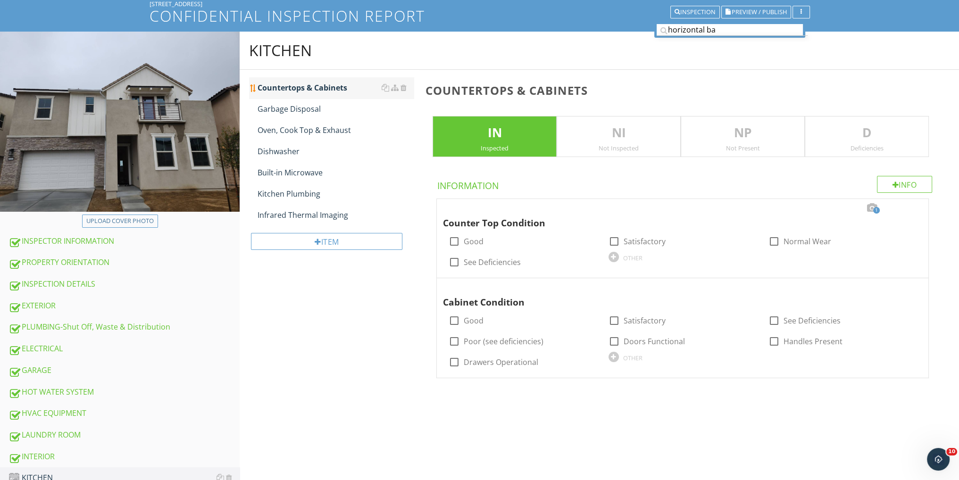
click at [320, 87] on div "Countertops & Cabinets" at bounding box center [336, 87] width 156 height 11
click at [872, 209] on div at bounding box center [871, 207] width 11 height 9
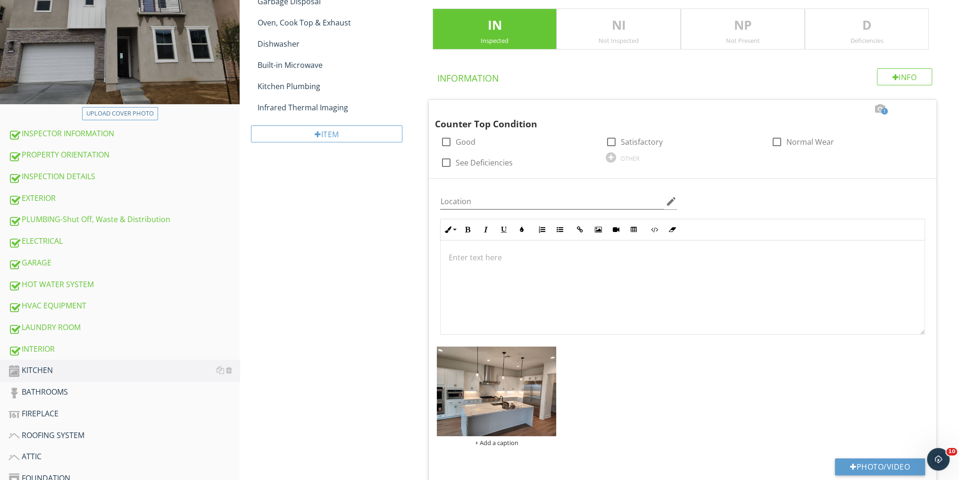
scroll to position [189, 0]
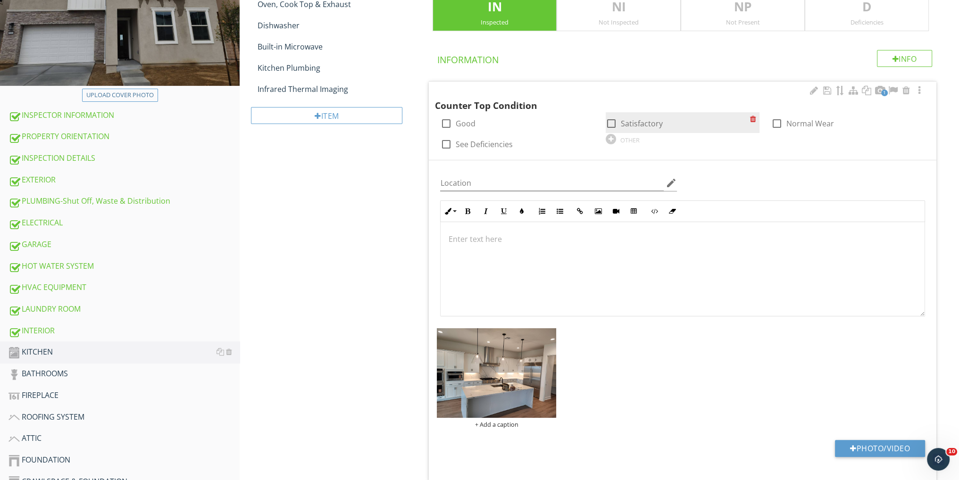
click at [611, 123] on div at bounding box center [611, 124] width 16 height 16
checkbox input "true"
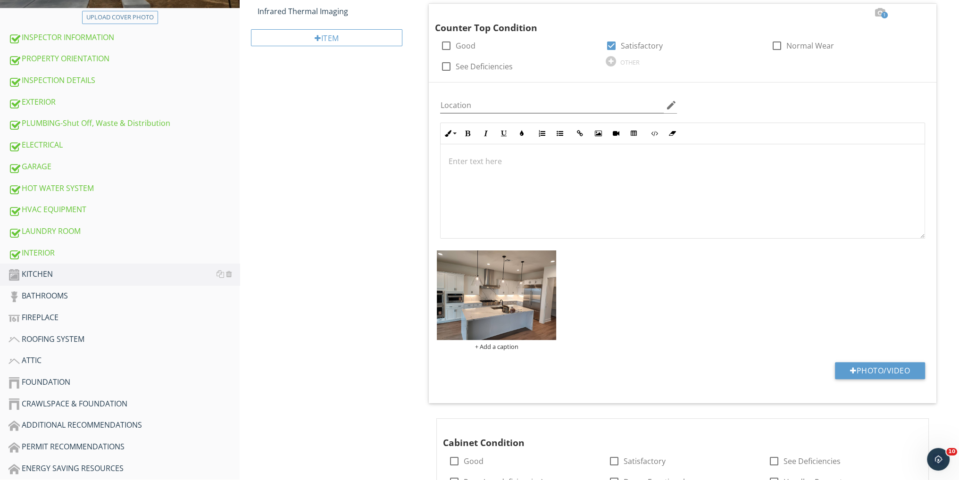
scroll to position [328, 0]
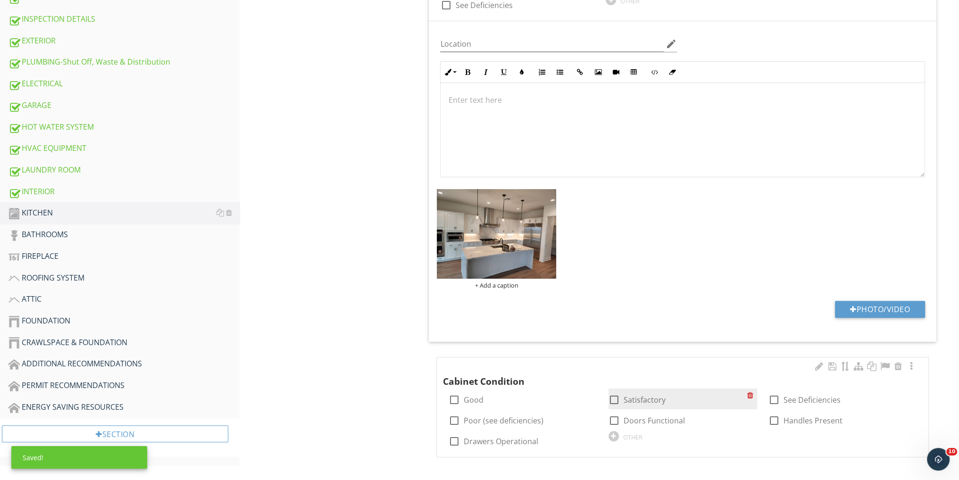
click at [613, 397] on div at bounding box center [614, 400] width 16 height 16
checkbox input "true"
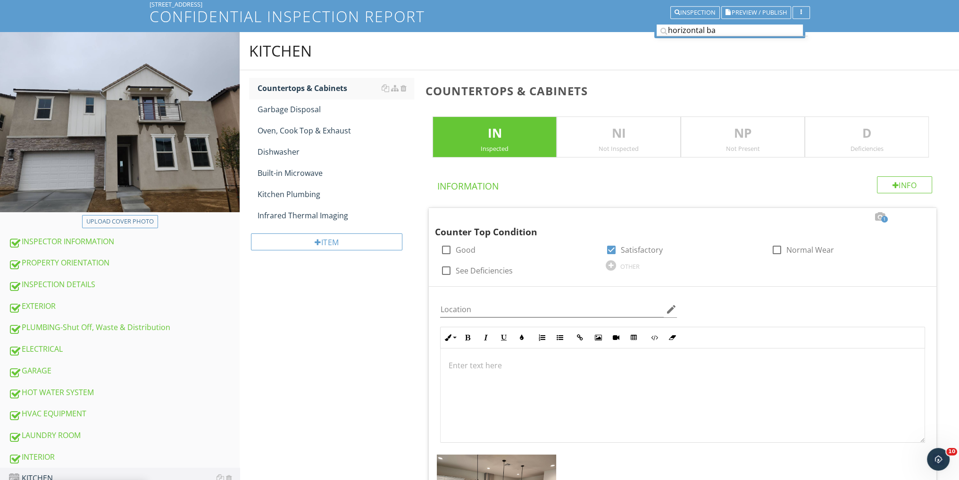
scroll to position [13, 0]
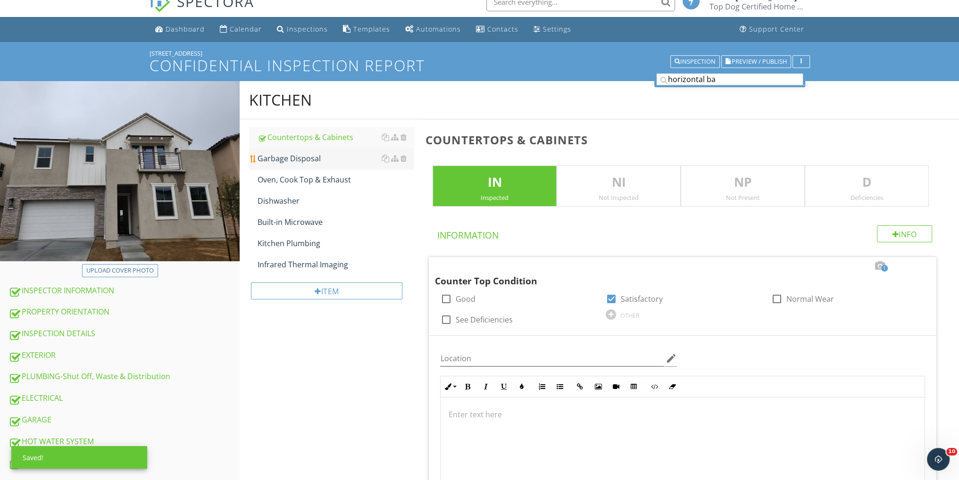
click at [312, 157] on div "Garbage Disposal" at bounding box center [336, 158] width 156 height 11
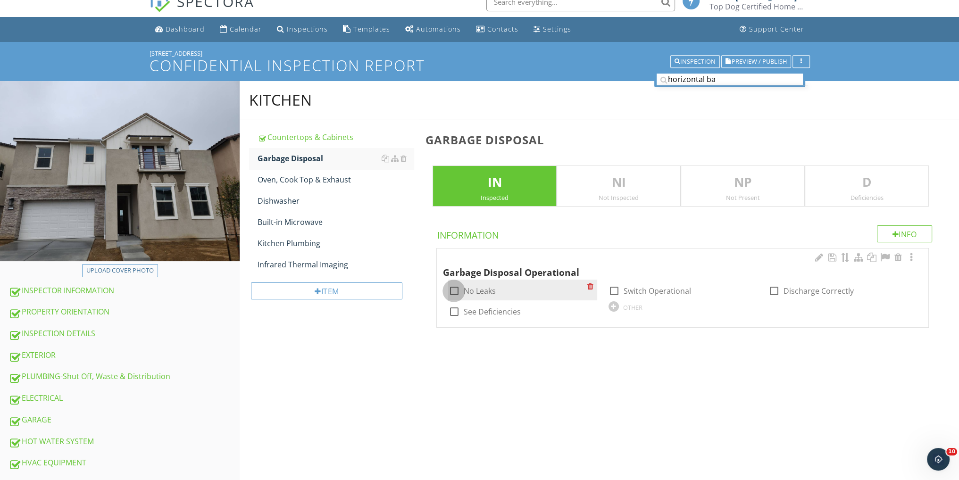
click at [455, 286] on div at bounding box center [454, 291] width 16 height 16
checkbox input "true"
click at [615, 287] on div at bounding box center [614, 291] width 16 height 16
checkbox input "true"
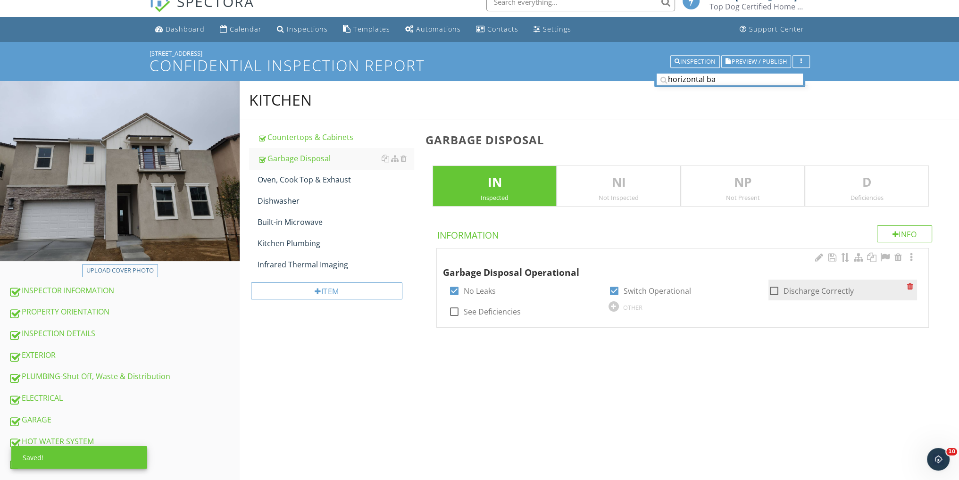
click at [779, 291] on div at bounding box center [774, 291] width 16 height 16
checkbox input "true"
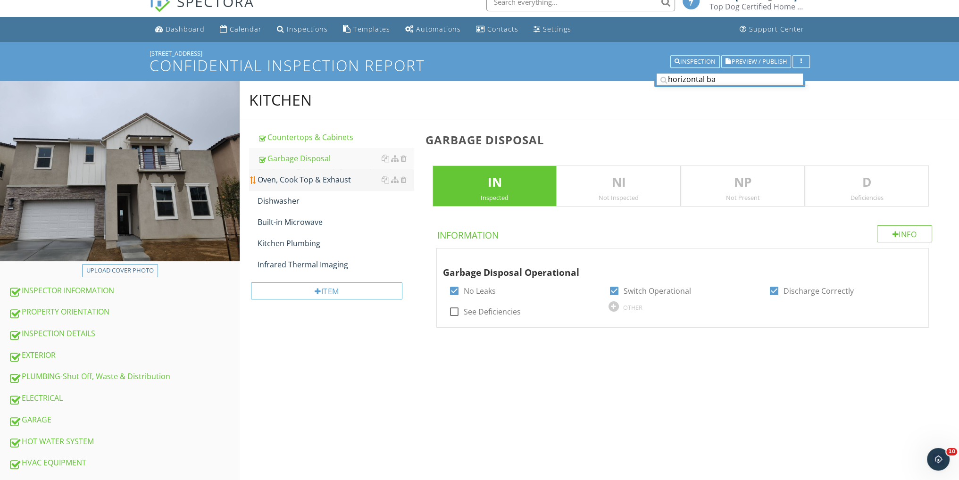
click at [287, 183] on div "Oven, Cook Top & Exhaust" at bounding box center [336, 179] width 156 height 11
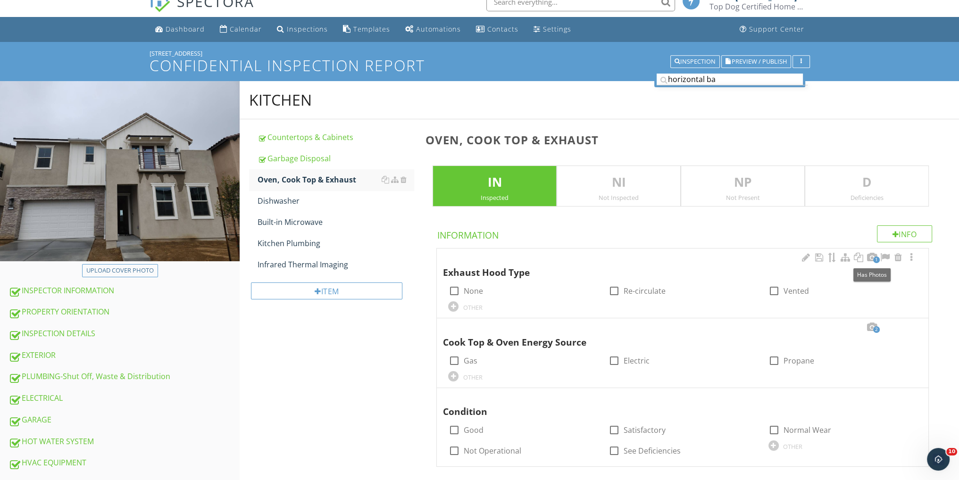
click at [870, 254] on div at bounding box center [871, 257] width 11 height 9
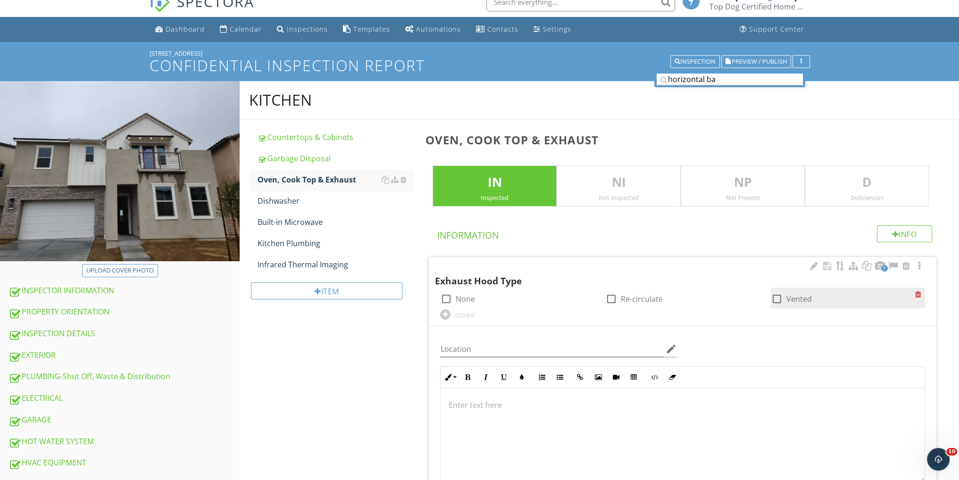
click at [773, 297] on div at bounding box center [777, 299] width 16 height 16
checkbox input "true"
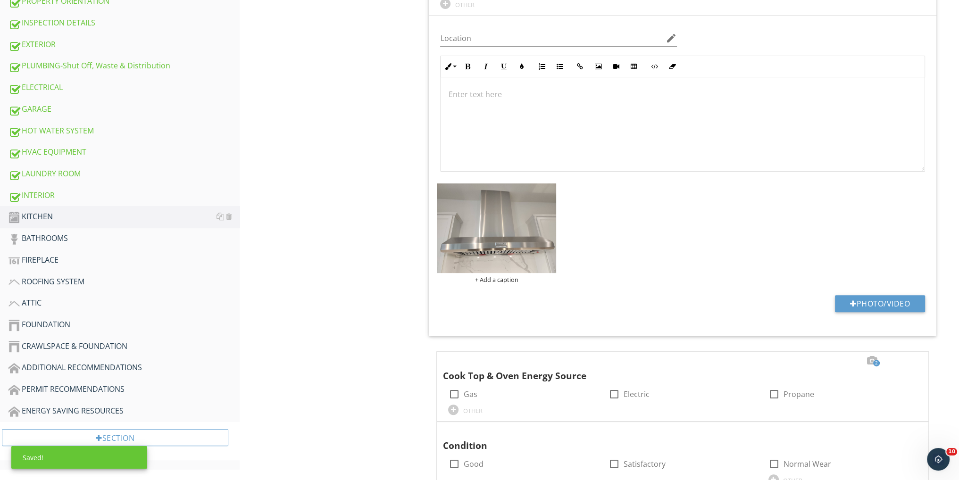
scroll to position [368, 0]
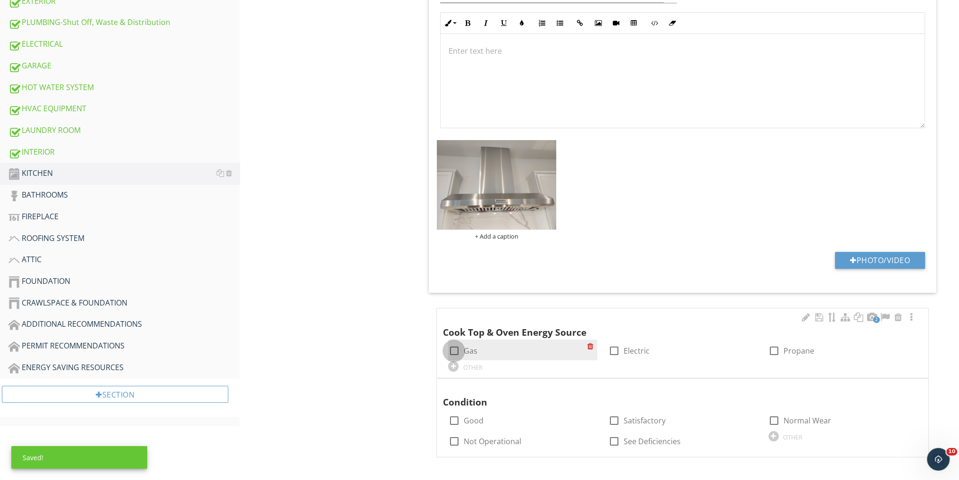
click at [453, 348] on div at bounding box center [454, 351] width 16 height 16
checkbox input "true"
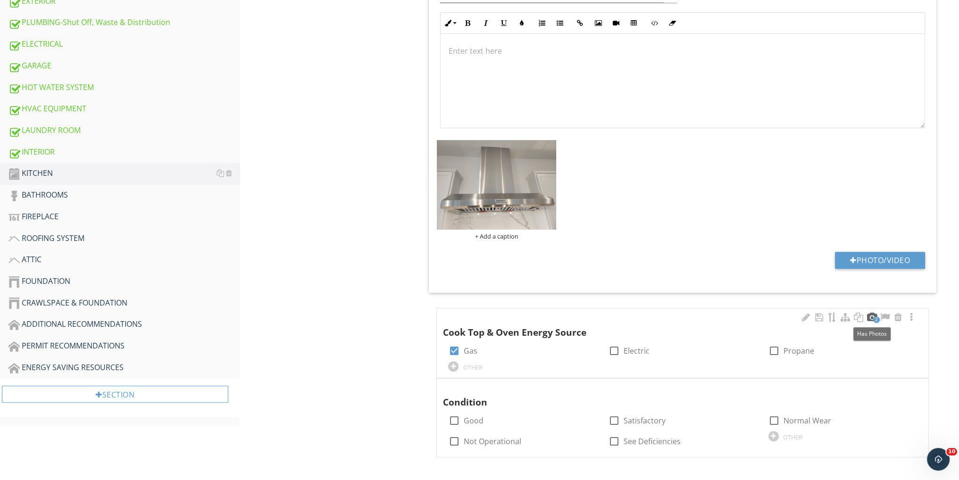
click at [872, 314] on div at bounding box center [871, 317] width 11 height 9
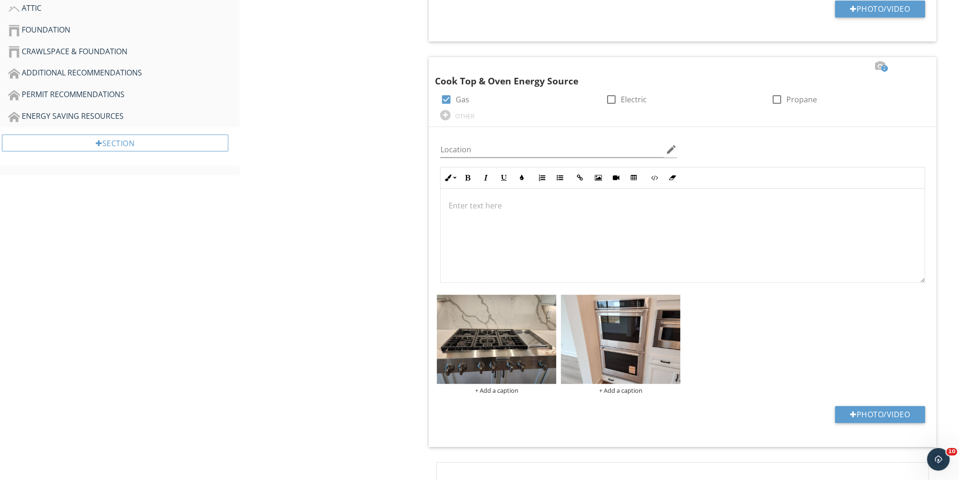
scroll to position [703, 0]
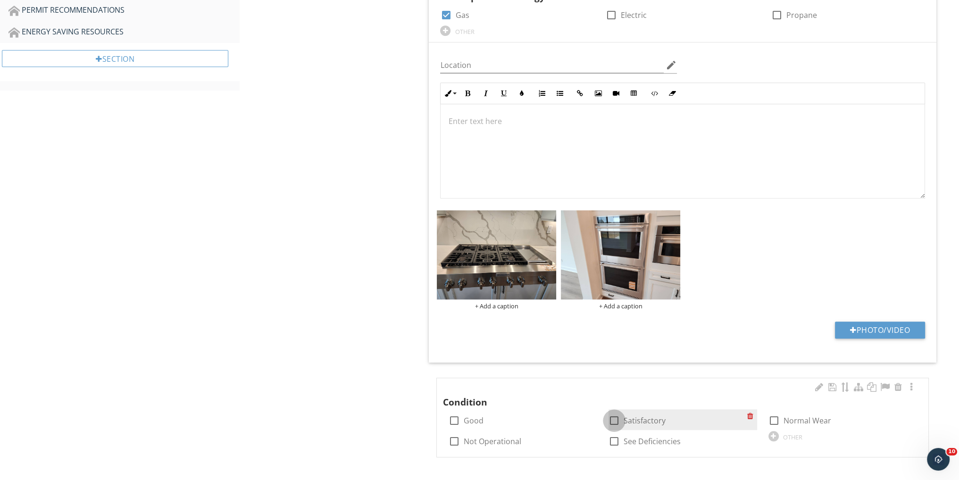
click at [613, 418] on div at bounding box center [614, 421] width 16 height 16
checkbox input "true"
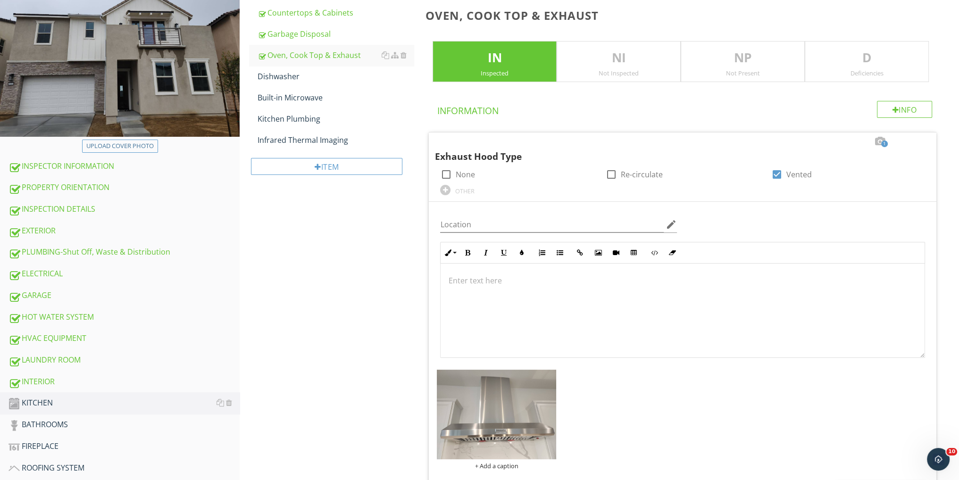
scroll to position [0, 0]
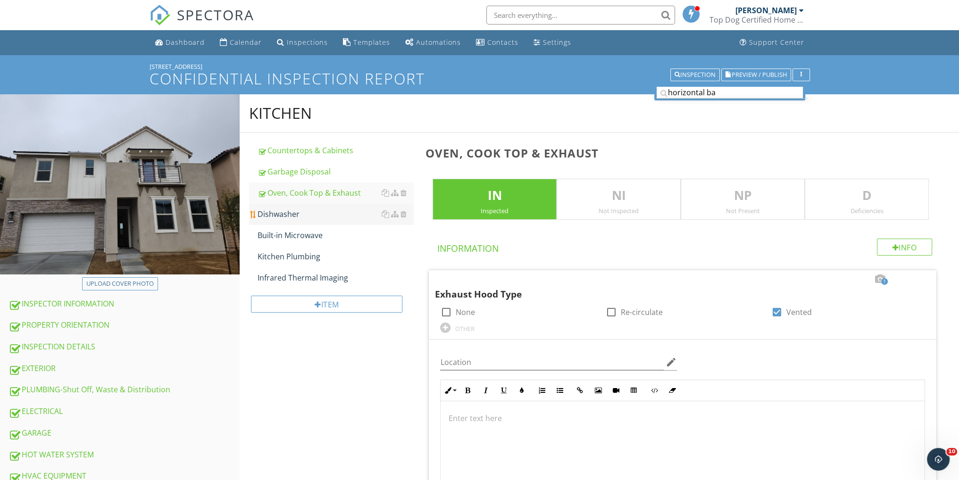
click at [300, 212] on div "Dishwasher" at bounding box center [336, 214] width 156 height 11
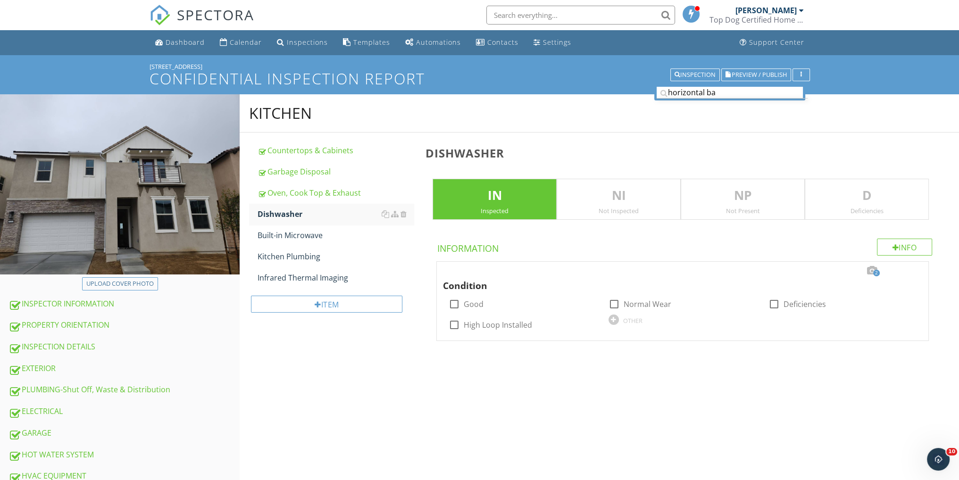
drag, startPoint x: 613, startPoint y: 322, endPoint x: 612, endPoint y: 379, distance: 57.6
click at [613, 323] on div at bounding box center [614, 320] width 10 height 10
type input "Satisfactory"
click at [619, 402] on div "Upload cover photo INSPECTOR INFORMATION PROPERTY ORIENTATION INSPECTION DETAIL…" at bounding box center [479, 443] width 959 height 699
click at [898, 210] on div "Deficiencies" at bounding box center [866, 211] width 123 height 8
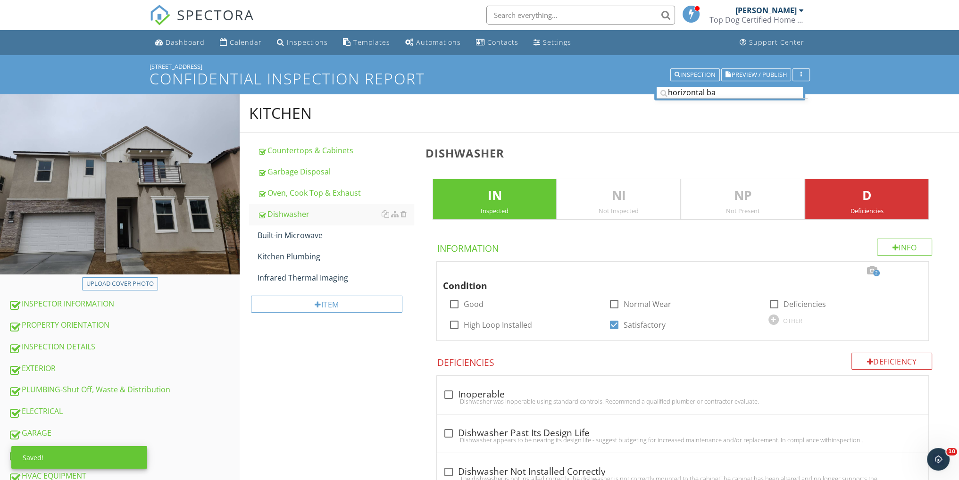
click at [898, 210] on div "Deficiencies" at bounding box center [866, 211] width 123 height 8
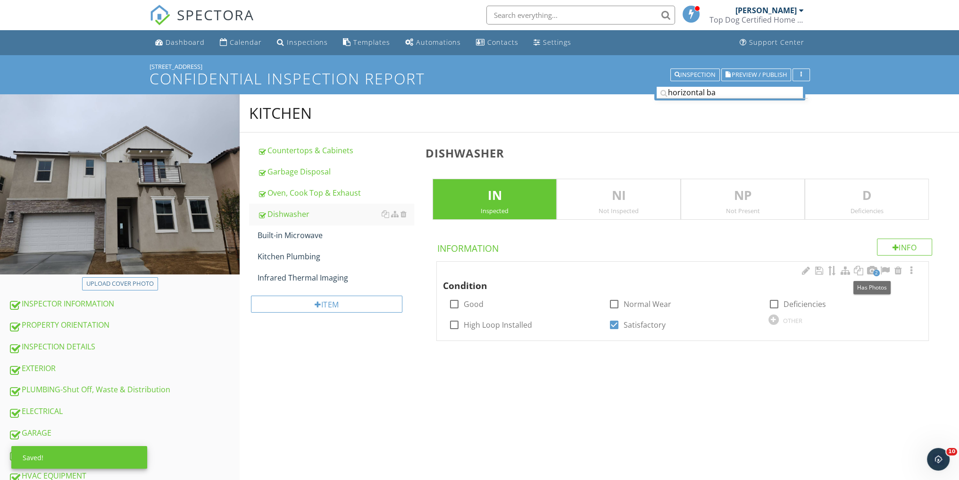
click at [868, 276] on div "2" at bounding box center [871, 271] width 11 height 11
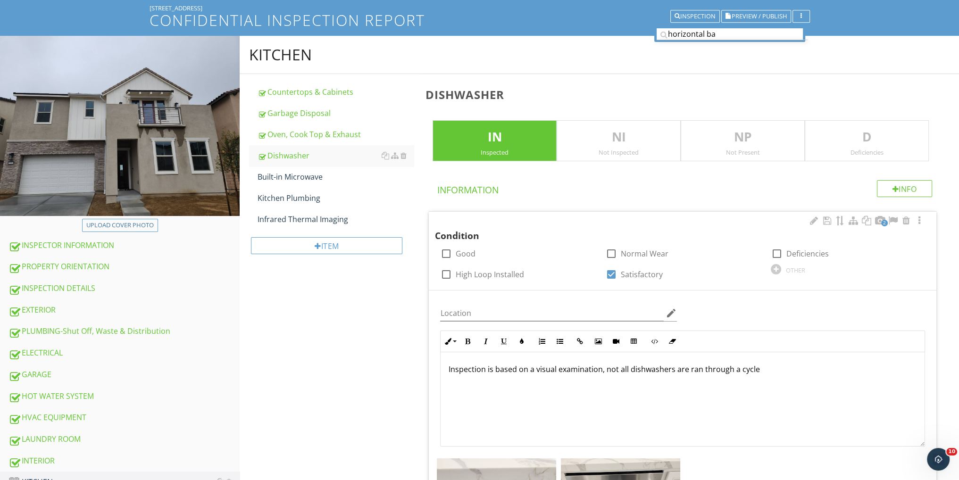
scroll to position [58, 0]
click at [336, 183] on link "Built-in Microwave" at bounding box center [336, 177] width 156 height 21
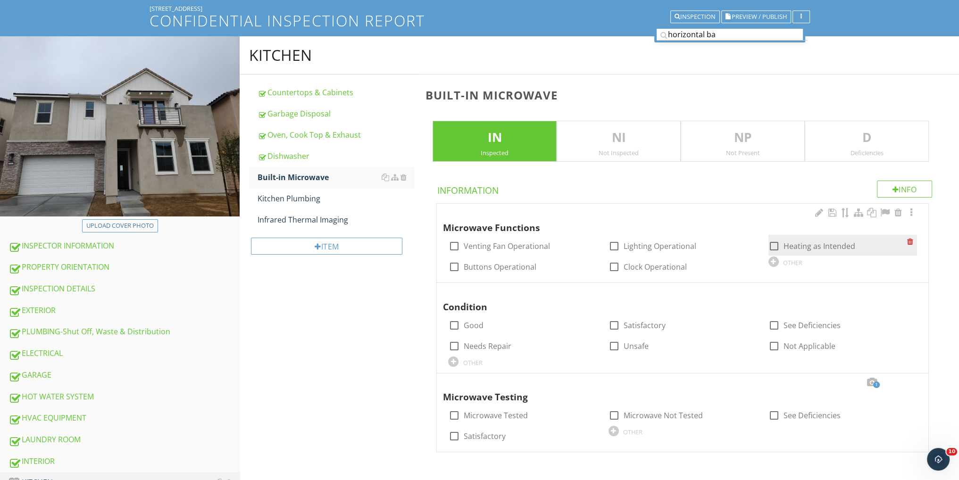
click at [771, 242] on div at bounding box center [774, 246] width 16 height 16
checkbox input "true"
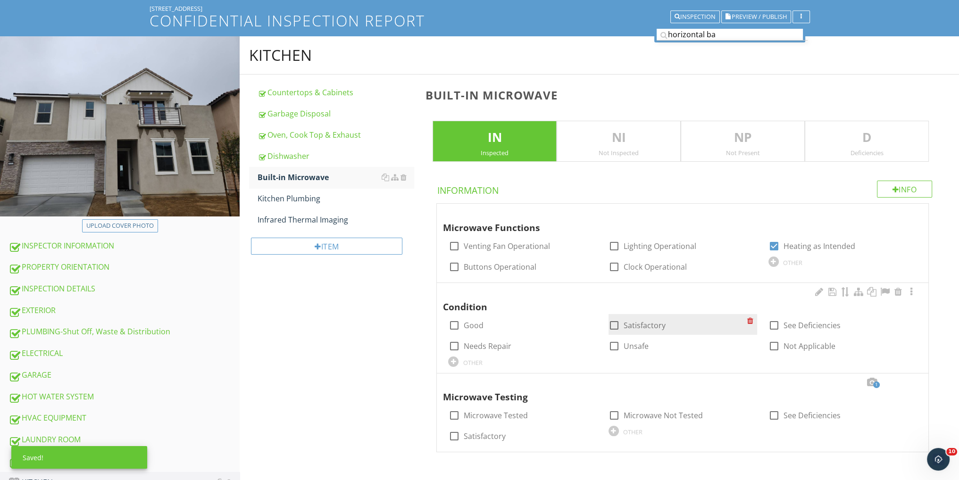
click at [612, 322] on div at bounding box center [614, 326] width 16 height 16
checkbox input "true"
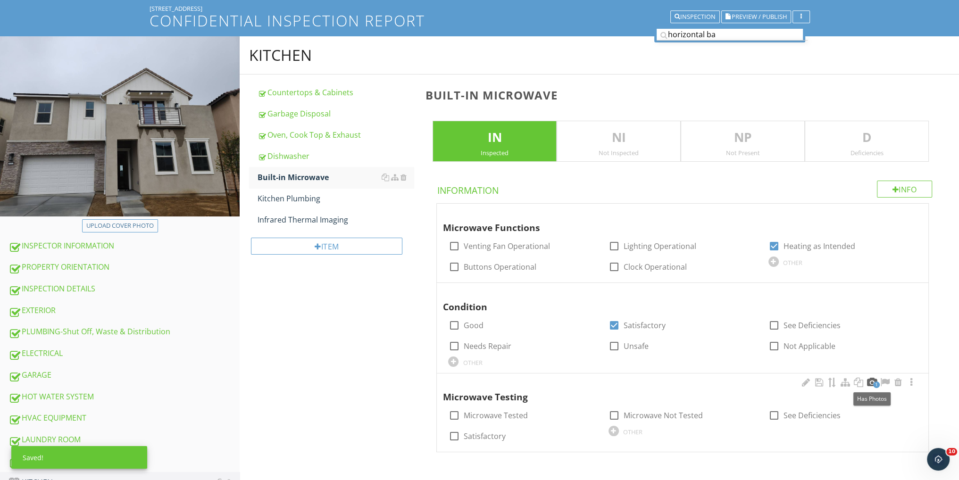
click at [872, 380] on div at bounding box center [871, 382] width 11 height 9
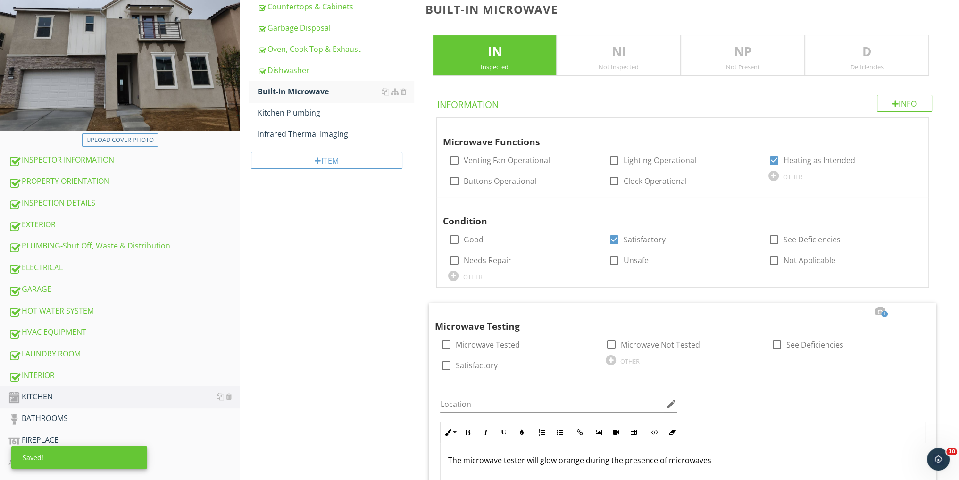
scroll to position [310, 0]
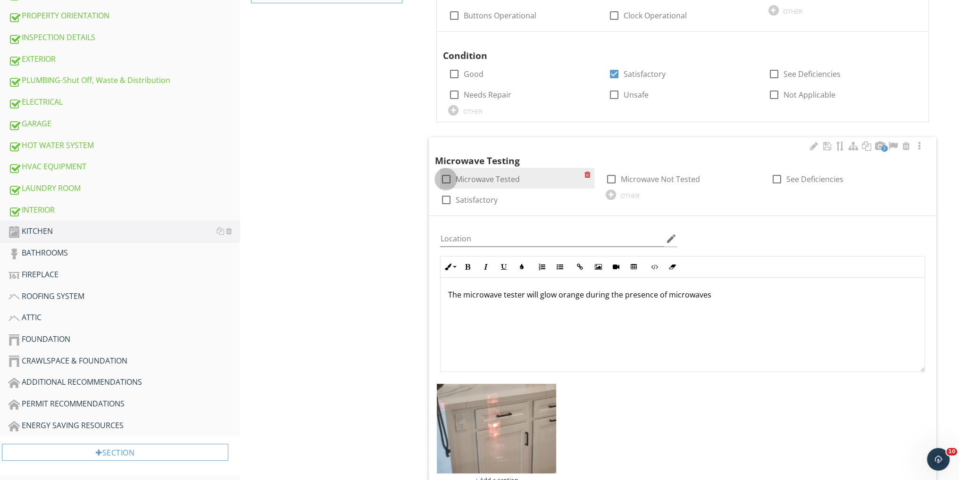
click at [446, 174] on div at bounding box center [446, 179] width 16 height 16
checkbox input "true"
click at [506, 442] on img at bounding box center [496, 429] width 119 height 90
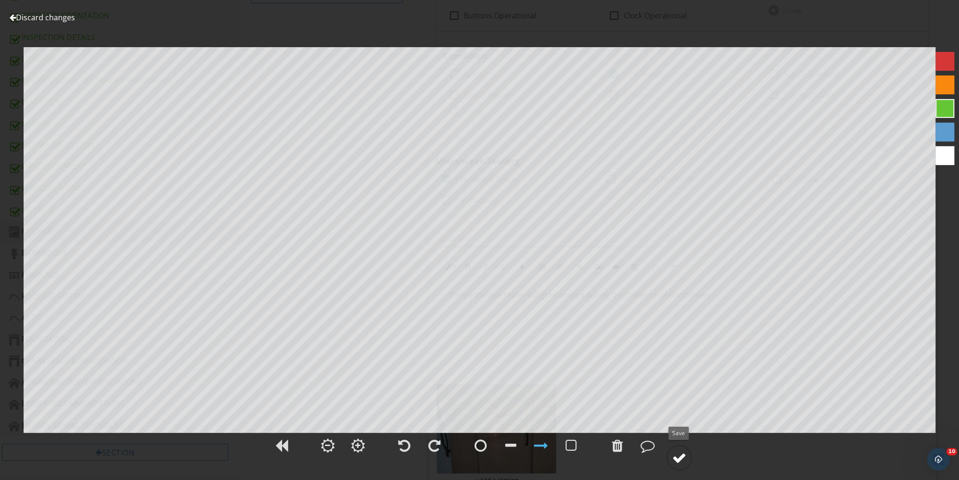
click at [677, 460] on div at bounding box center [679, 458] width 14 height 14
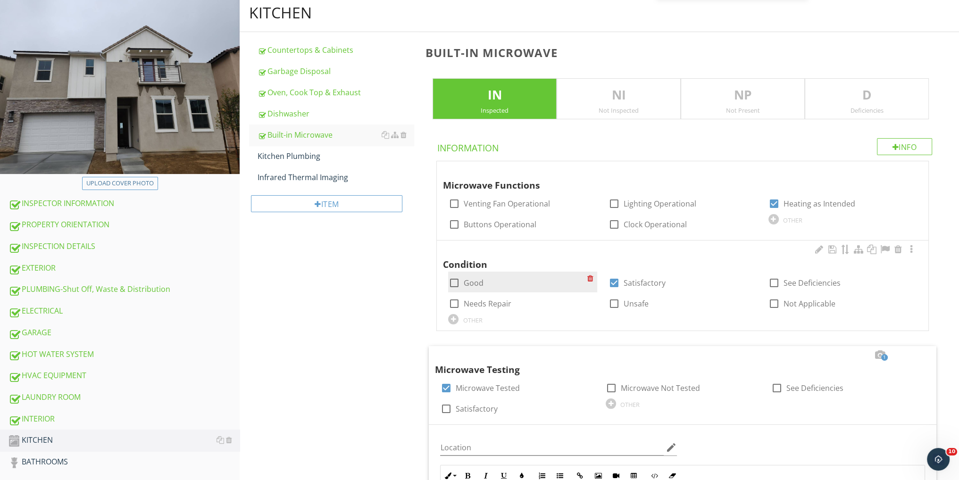
scroll to position [26, 0]
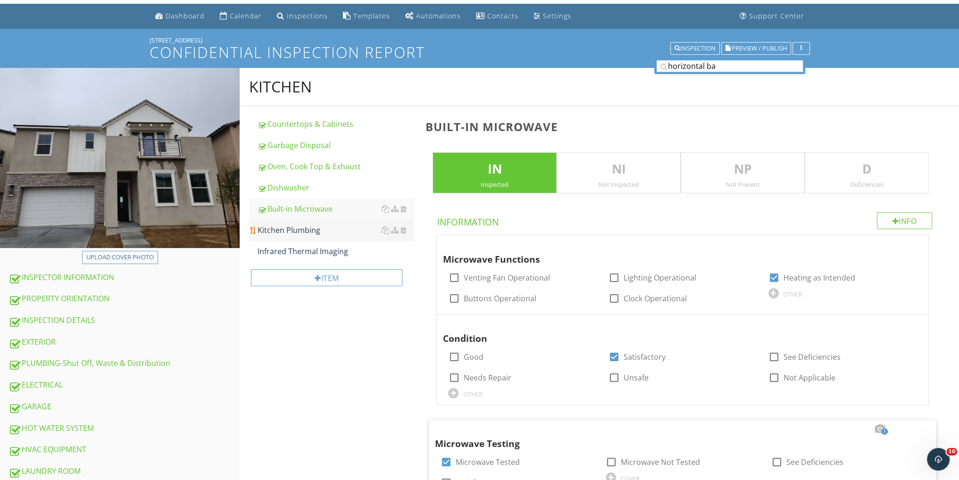
click at [306, 228] on div "Kitchen Plumbing" at bounding box center [336, 230] width 156 height 11
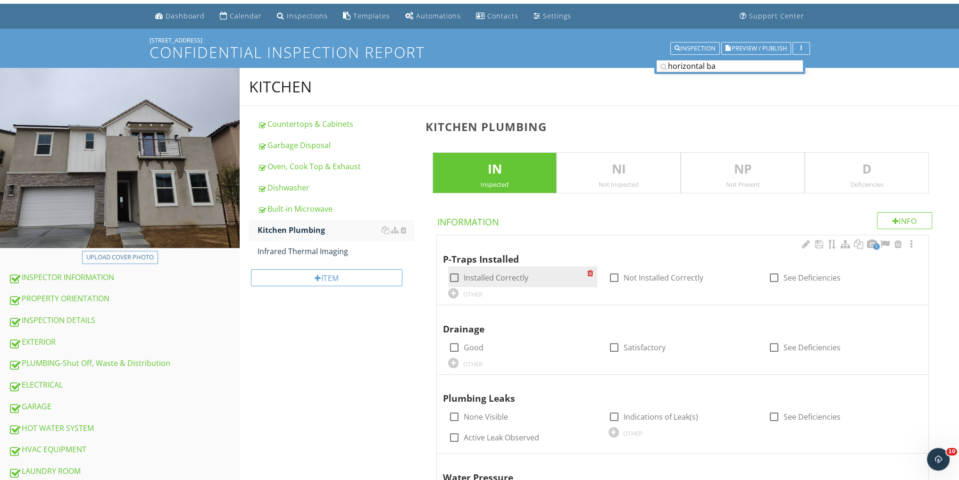
click at [460, 268] on div "check_box_outline_blank Installed Correctly" at bounding box center [522, 277] width 149 height 21
click at [452, 279] on div at bounding box center [454, 278] width 16 height 16
checkbox input "true"
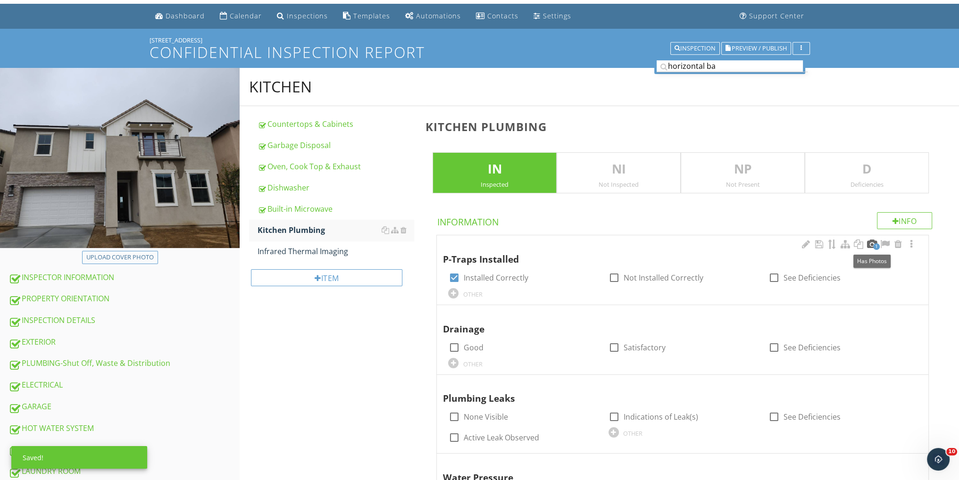
click at [868, 242] on div at bounding box center [871, 244] width 11 height 9
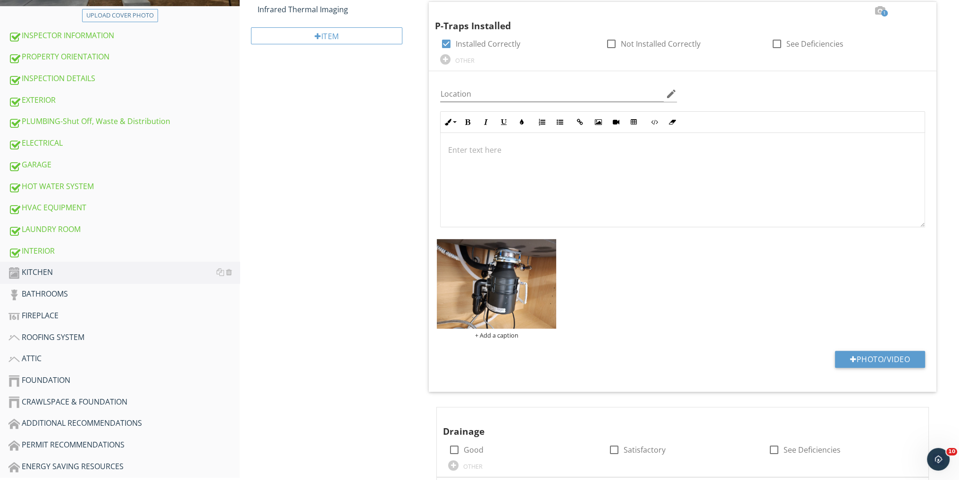
scroll to position [404, 0]
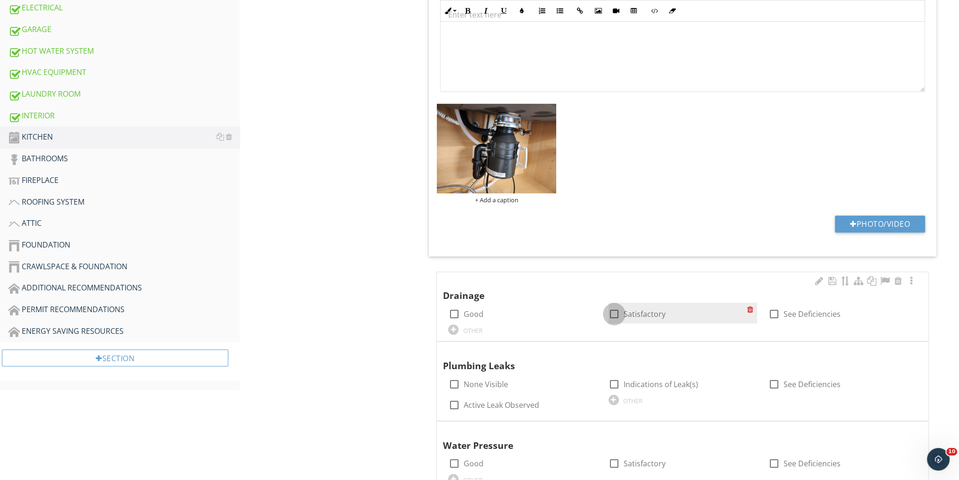
click at [615, 312] on div at bounding box center [614, 314] width 16 height 16
checkbox input "true"
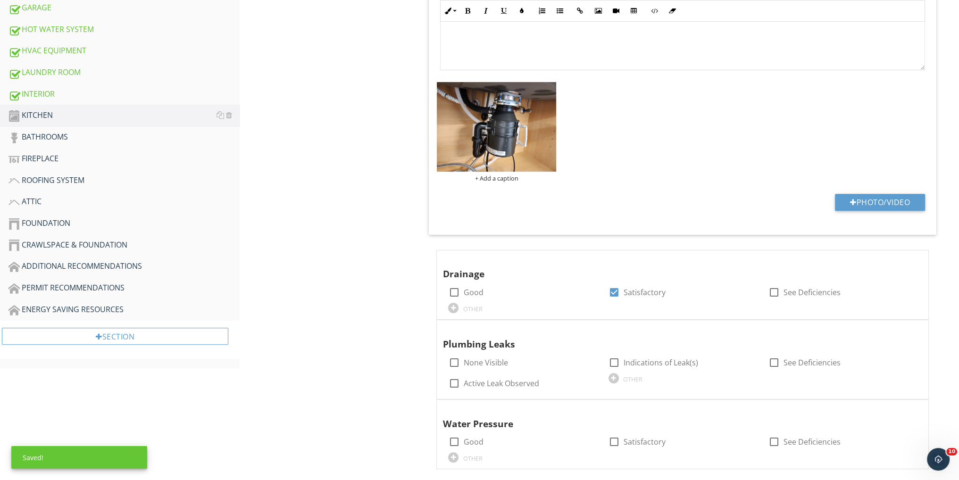
scroll to position [437, 0]
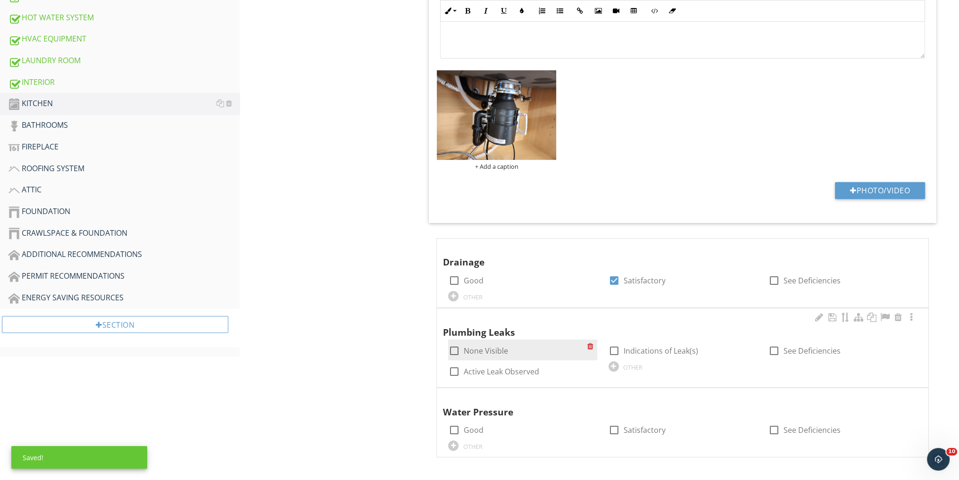
click at [451, 348] on div at bounding box center [454, 351] width 16 height 16
checkbox input "true"
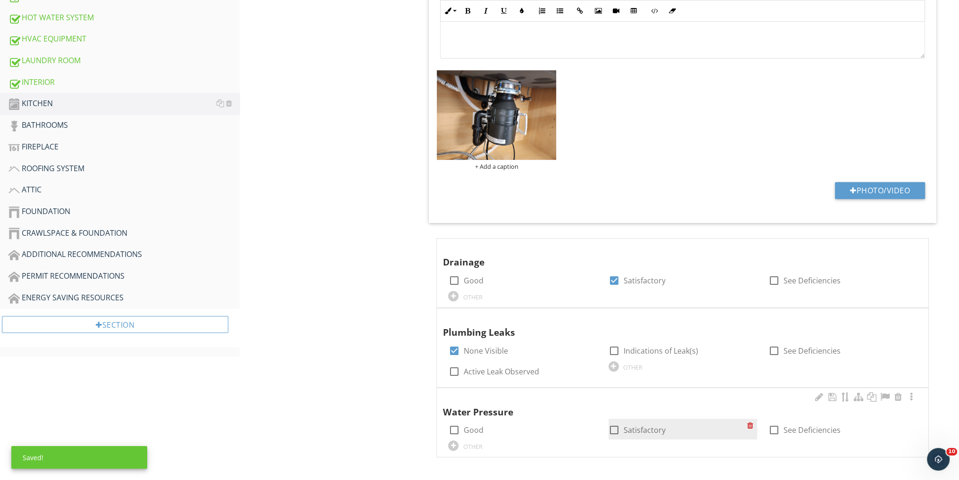
click at [610, 427] on div at bounding box center [614, 430] width 16 height 16
click at [611, 426] on div at bounding box center [614, 430] width 16 height 16
click at [618, 426] on div at bounding box center [614, 430] width 16 height 16
checkbox input "true"
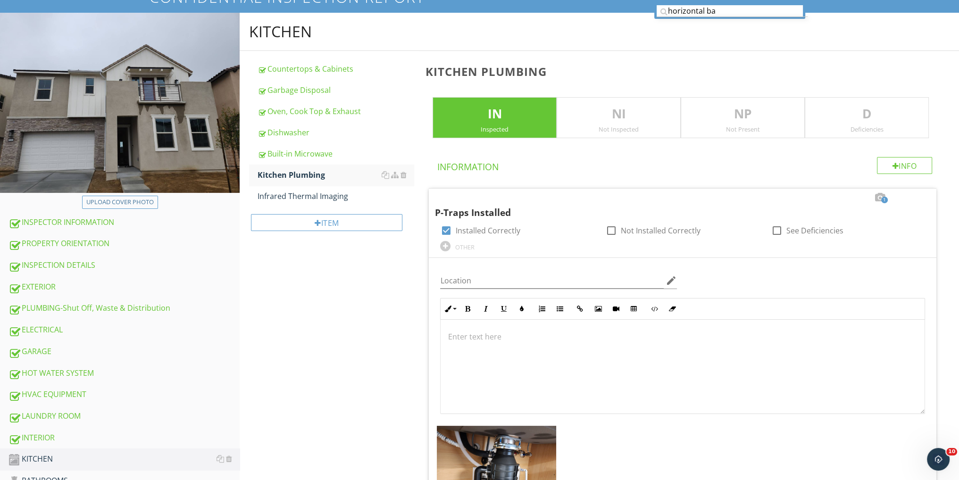
scroll to position [60, 0]
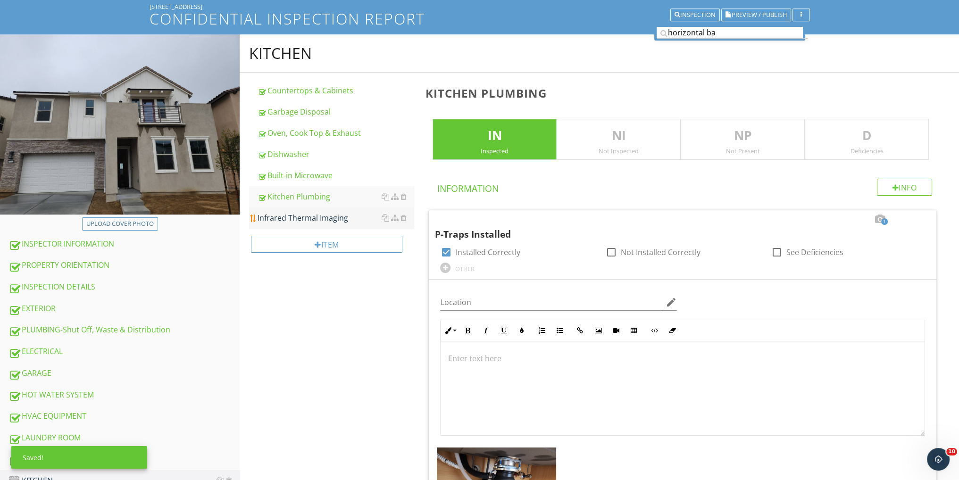
click at [342, 216] on div "Infrared Thermal Imaging" at bounding box center [336, 217] width 156 height 11
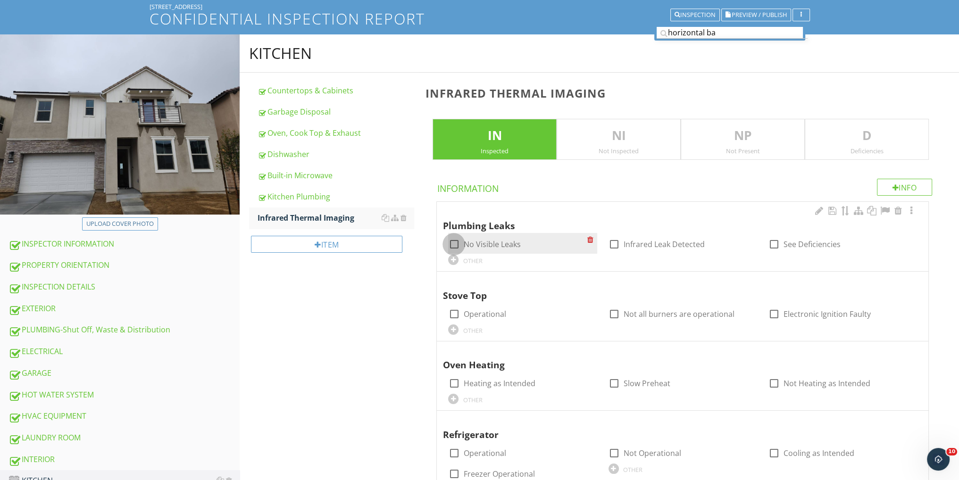
click at [455, 243] on div at bounding box center [454, 244] width 16 height 16
checkbox input "true"
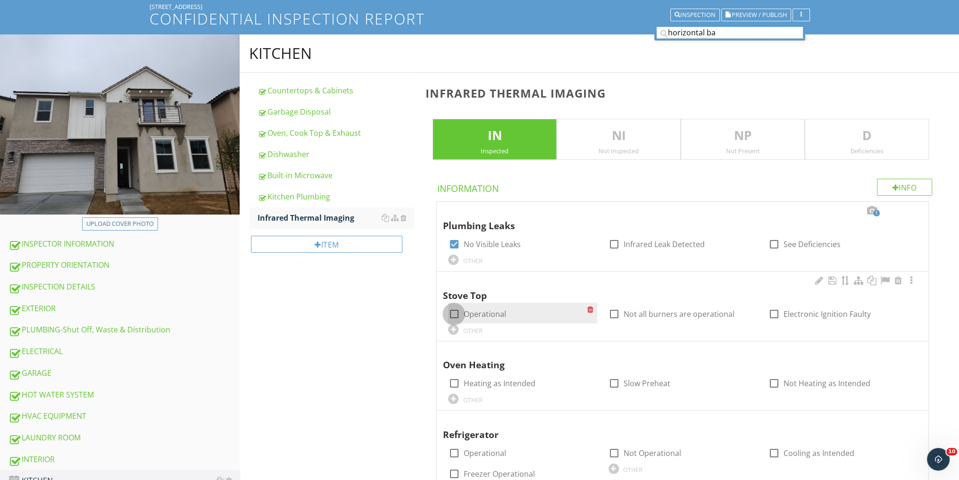
click at [450, 310] on div at bounding box center [454, 314] width 16 height 16
checkbox input "true"
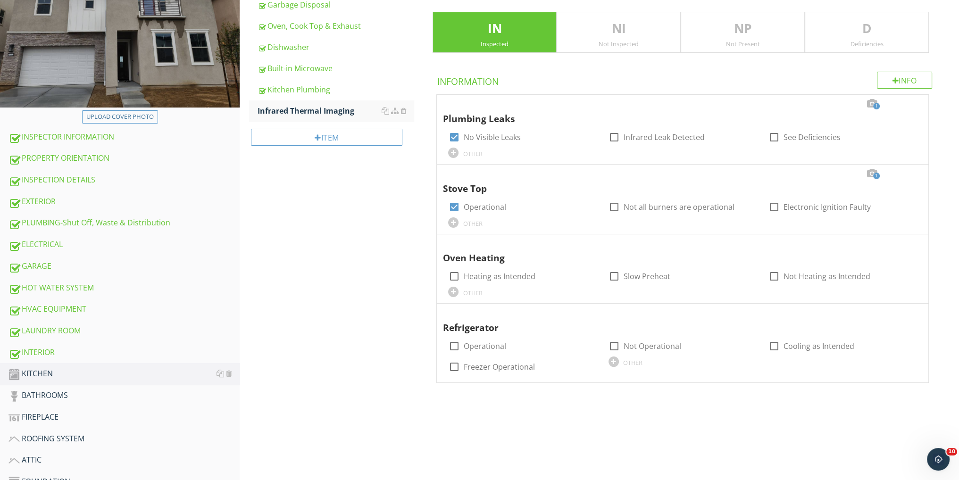
scroll to position [185, 0]
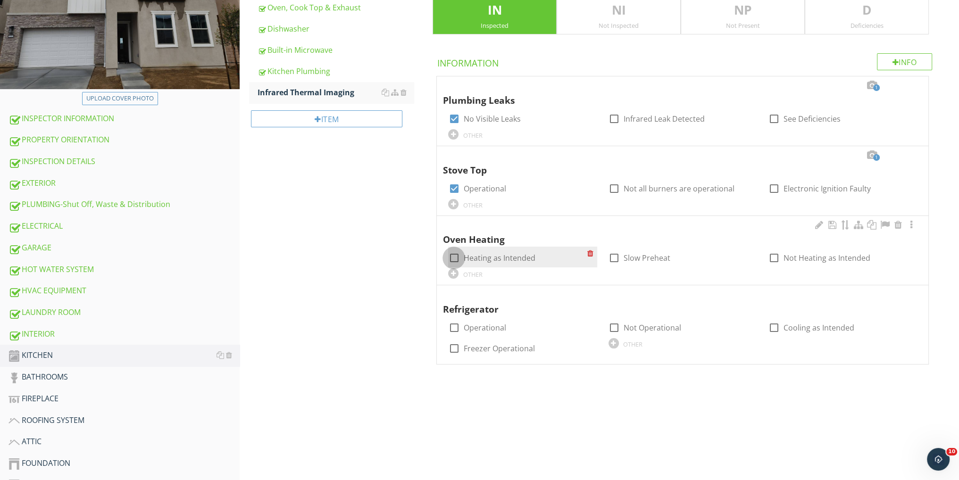
click at [454, 255] on div at bounding box center [454, 258] width 16 height 16
checkbox input "true"
click at [897, 293] on div at bounding box center [898, 294] width 11 height 9
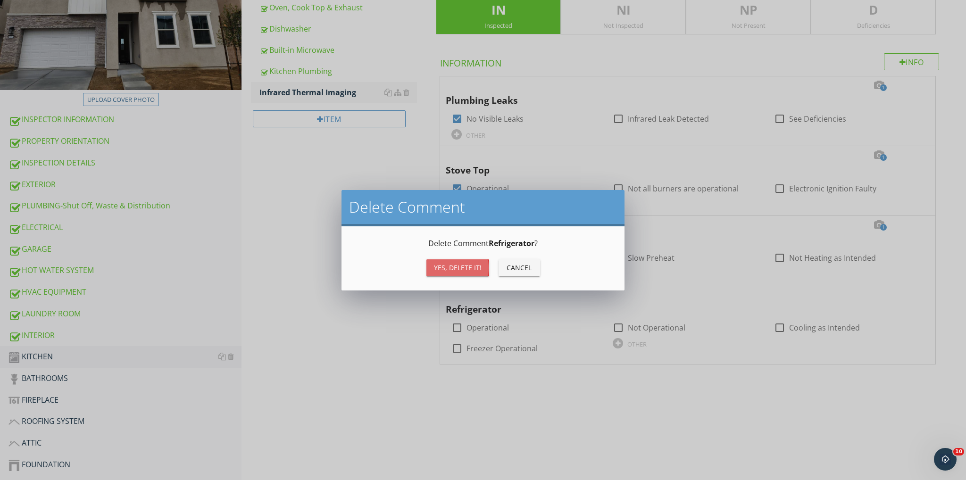
click at [473, 271] on div "Yes, Delete it!" at bounding box center [458, 268] width 48 height 10
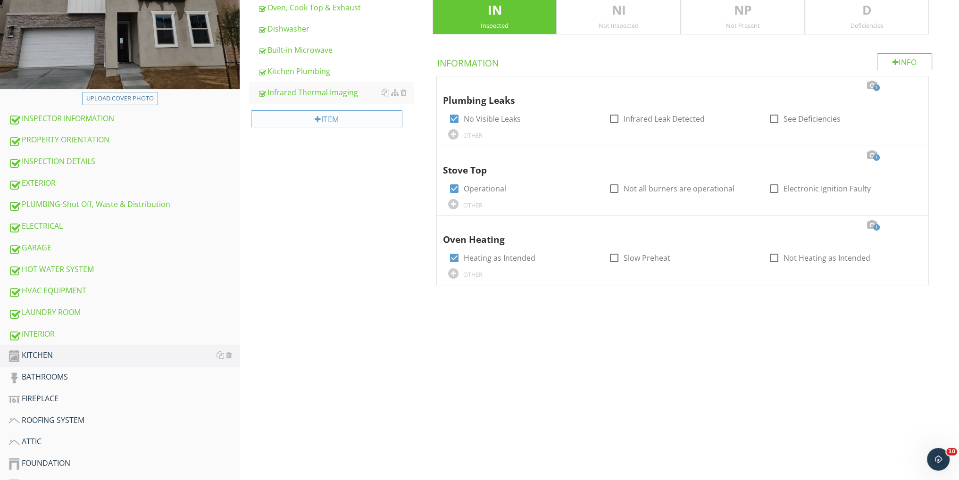
click at [330, 117] on div "Item" at bounding box center [326, 118] width 151 height 17
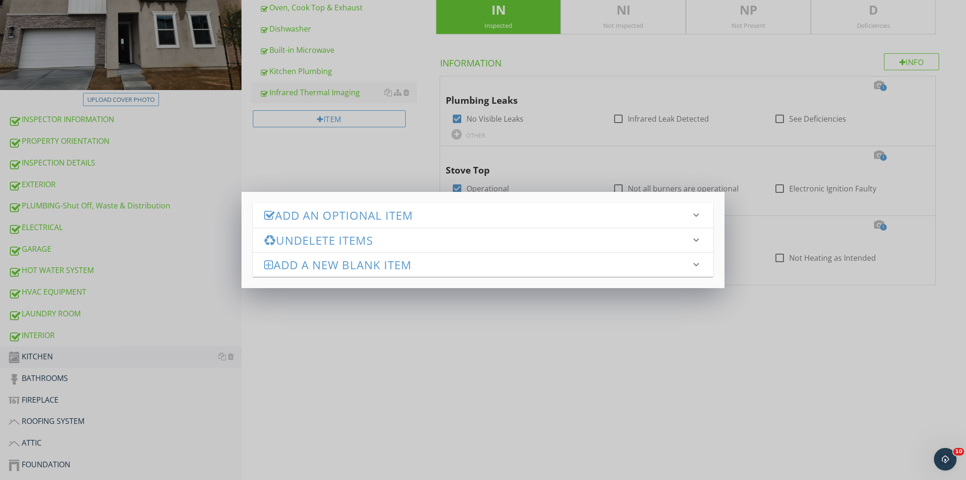
click at [361, 219] on h3 "Add an Optional Item" at bounding box center [477, 215] width 427 height 13
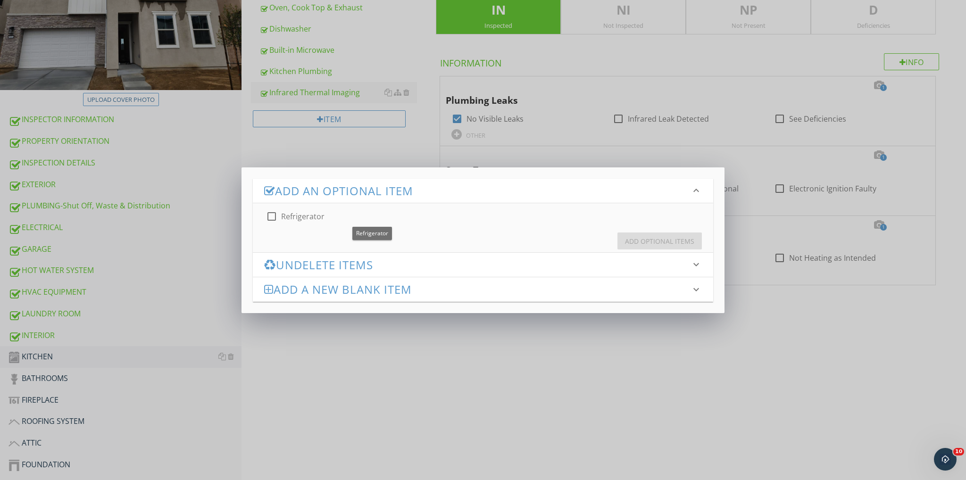
click at [356, 219] on div "check_box_outline_blank Refrigerator" at bounding box center [371, 216] width 211 height 11
click at [271, 214] on div at bounding box center [272, 217] width 16 height 16
checkbox input "true"
click at [646, 238] on div "Add Optional Items" at bounding box center [659, 241] width 69 height 10
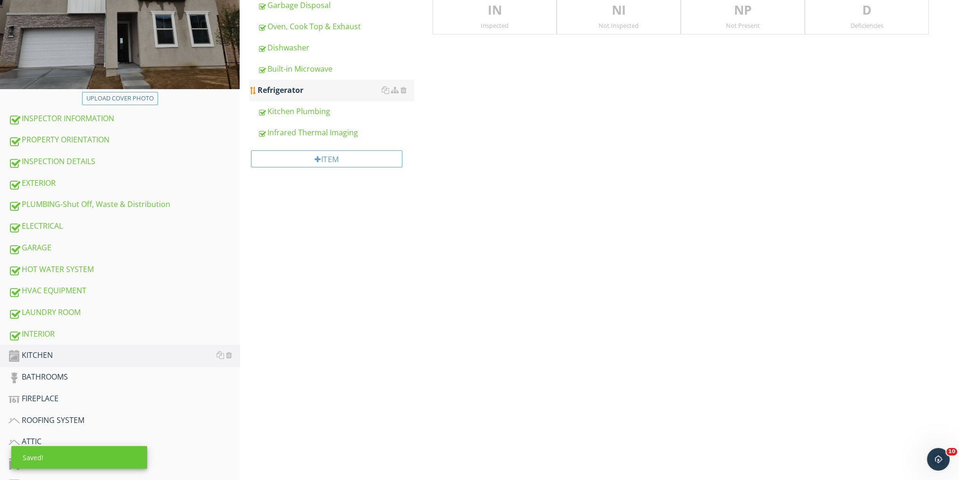
click at [290, 87] on div "Refrigerator" at bounding box center [336, 89] width 156 height 11
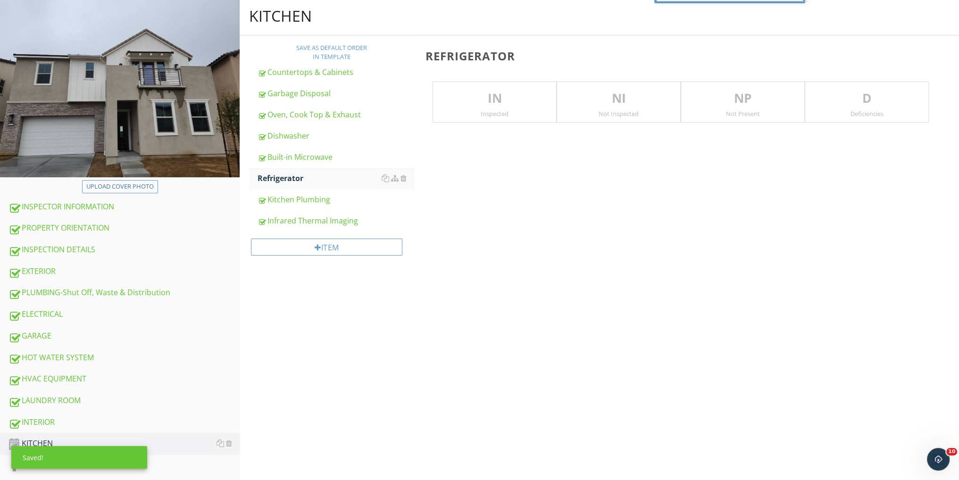
scroll to position [60, 0]
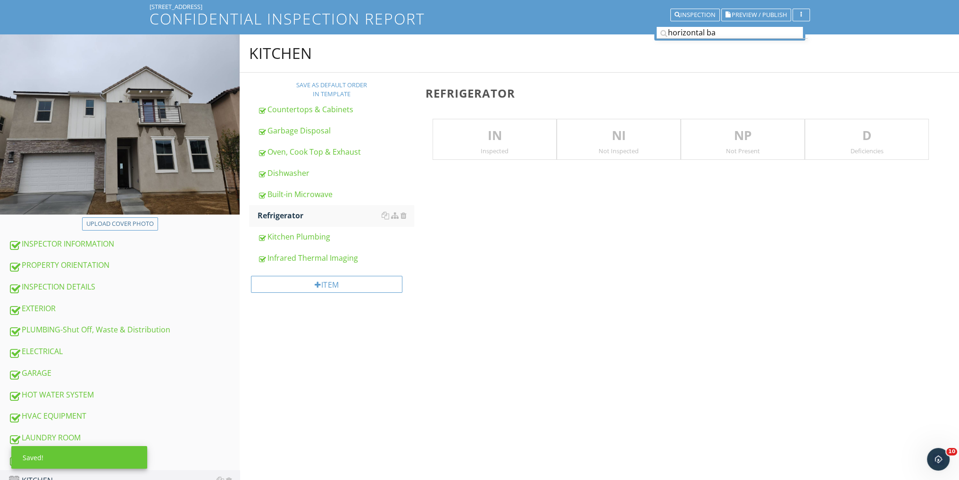
click at [517, 141] on p "IN" at bounding box center [494, 135] width 123 height 19
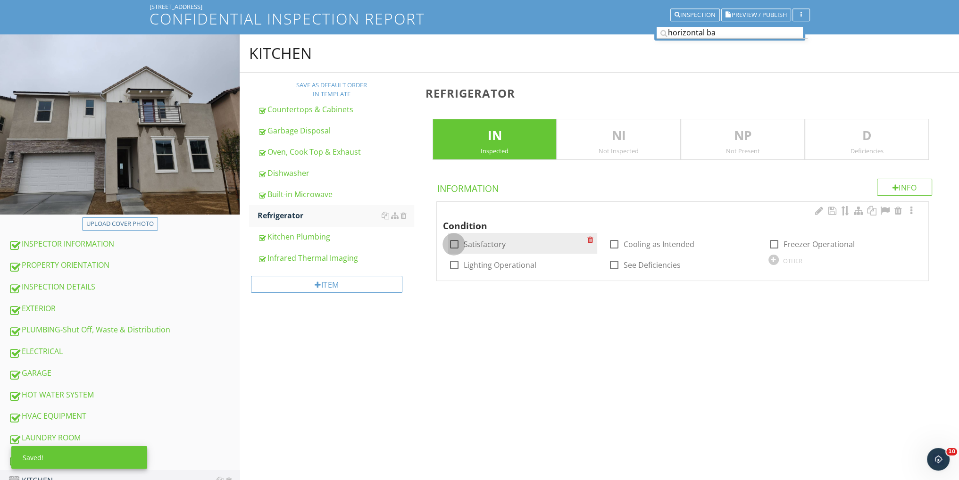
click at [453, 243] on div at bounding box center [454, 244] width 16 height 16
checkbox input "true"
click at [613, 242] on div at bounding box center [614, 244] width 16 height 16
checkbox input "true"
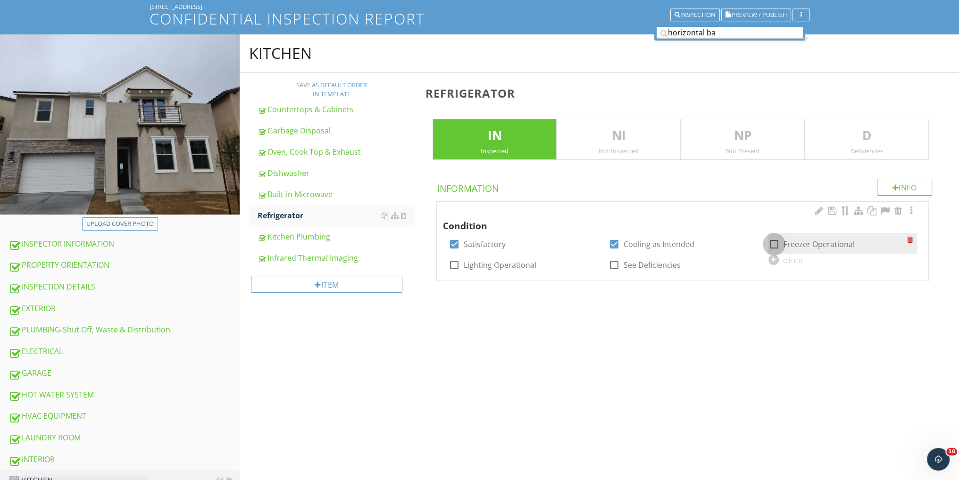
click at [774, 242] on div at bounding box center [774, 244] width 16 height 16
checkbox input "true"
click at [454, 264] on div at bounding box center [454, 265] width 16 height 16
checkbox input "true"
click at [615, 267] on div at bounding box center [614, 265] width 16 height 16
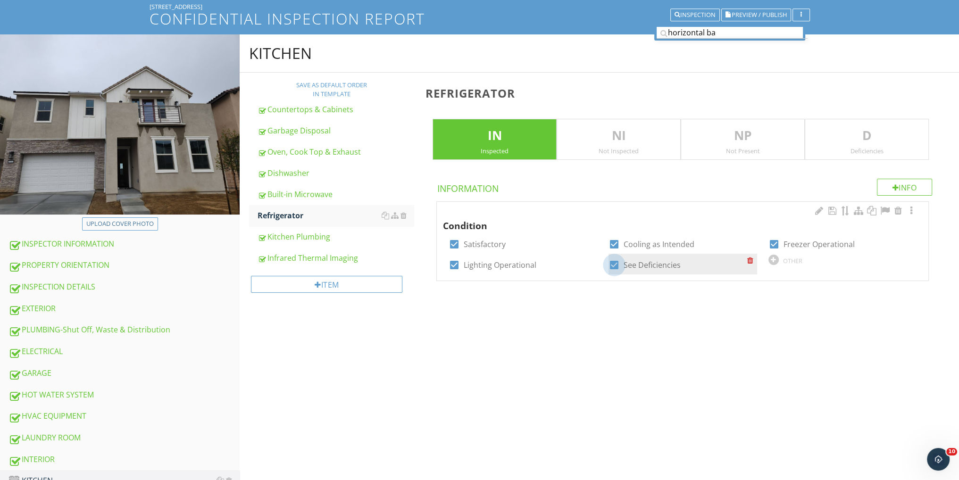
click at [615, 267] on div at bounding box center [614, 265] width 16 height 16
checkbox input "false"
drag, startPoint x: 591, startPoint y: 323, endPoint x: 585, endPoint y: 320, distance: 6.3
click at [591, 323] on div "KITCHEN Save as default order in template Countertops & Cabinets Garbage Dispos…" at bounding box center [600, 182] width 720 height 296
click at [311, 240] on div "Kitchen Plumbing" at bounding box center [336, 236] width 156 height 11
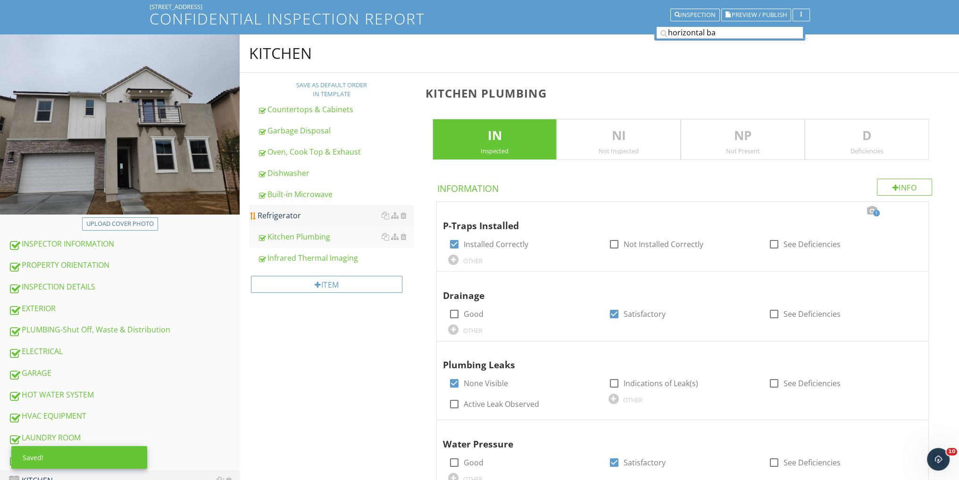
click at [310, 214] on div "Refrigerator" at bounding box center [336, 215] width 156 height 11
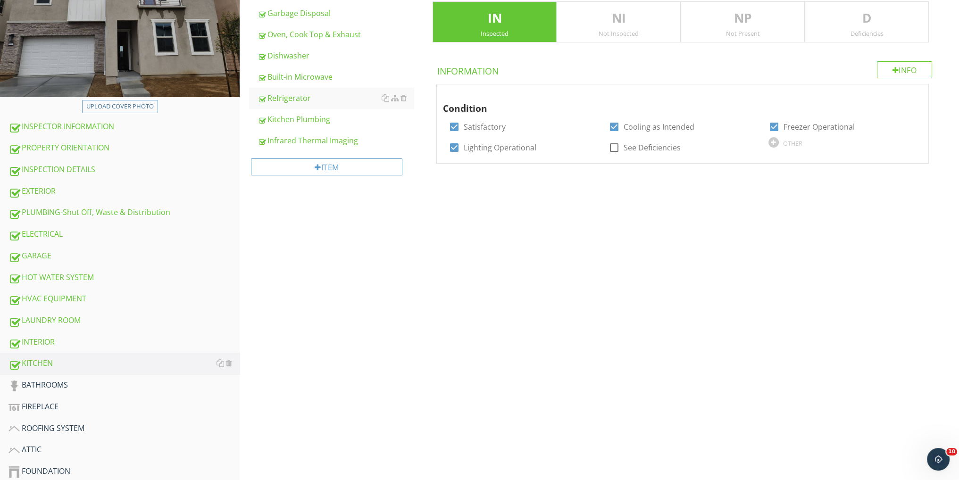
scroll to position [247, 0]
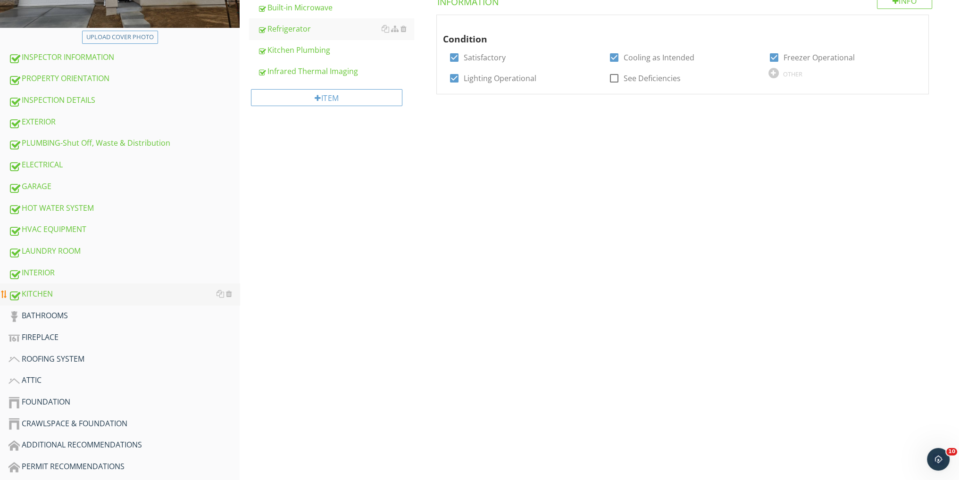
click at [103, 302] on div "INSPECTOR INFORMATION PROPERTY ORIENTATION INSPECTION DETAILS EXTERIOR PLUMBING…" at bounding box center [120, 273] width 240 height 453
click at [96, 314] on div "BATHROOMS" at bounding box center [123, 316] width 231 height 12
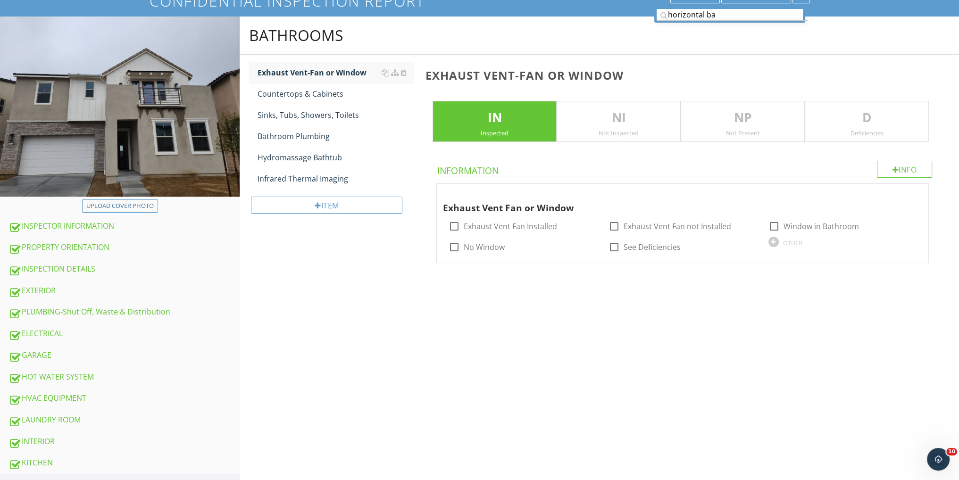
scroll to position [58, 0]
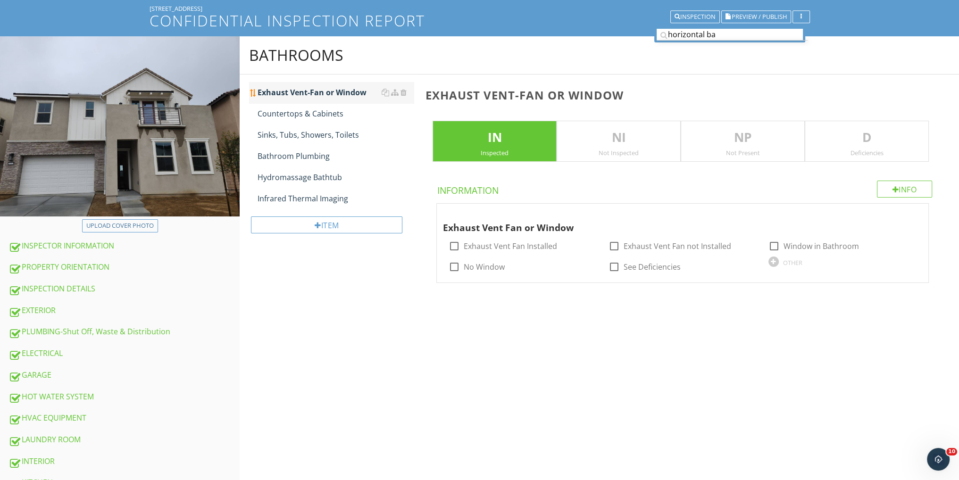
click at [282, 90] on div "Exhaust Vent-Fan or Window" at bounding box center [336, 92] width 156 height 11
click at [912, 210] on div at bounding box center [911, 212] width 11 height 9
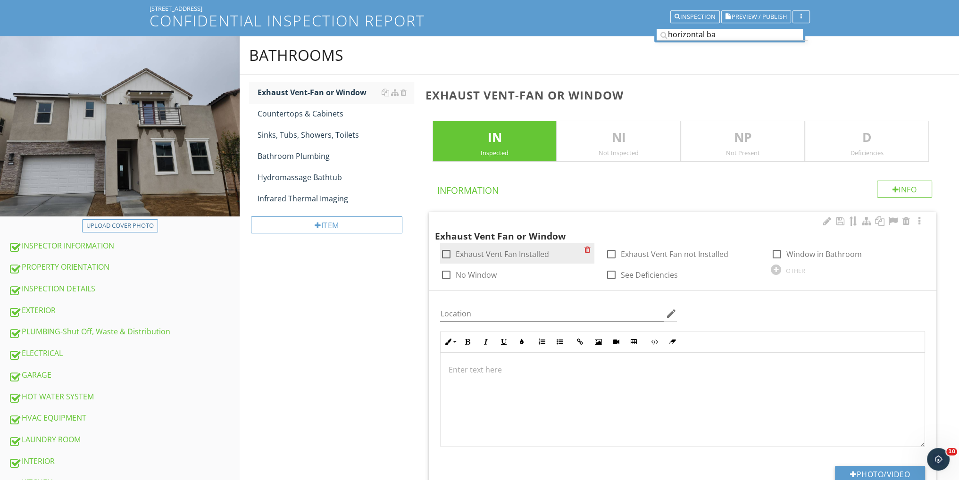
drag, startPoint x: 441, startPoint y: 254, endPoint x: 438, endPoint y: 259, distance: 5.8
click at [441, 255] on div at bounding box center [446, 254] width 16 height 16
checkbox input "true"
click at [322, 113] on div "Countertops & Cabinets" at bounding box center [336, 113] width 156 height 11
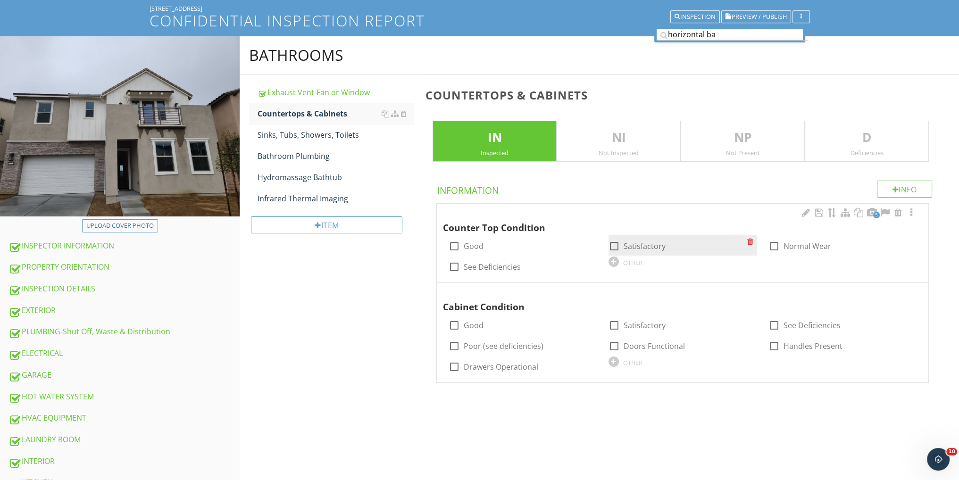
click at [615, 244] on div at bounding box center [614, 246] width 16 height 16
checkbox input "true"
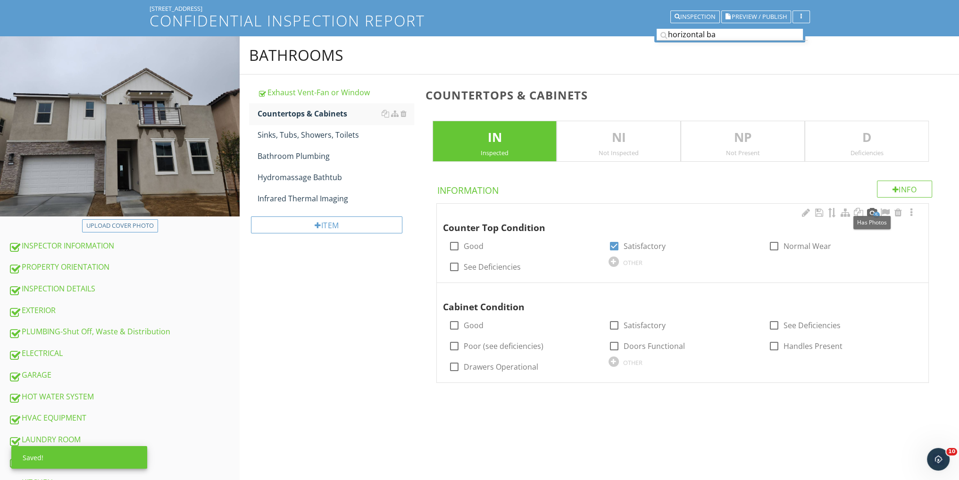
click at [870, 209] on div at bounding box center [871, 212] width 11 height 9
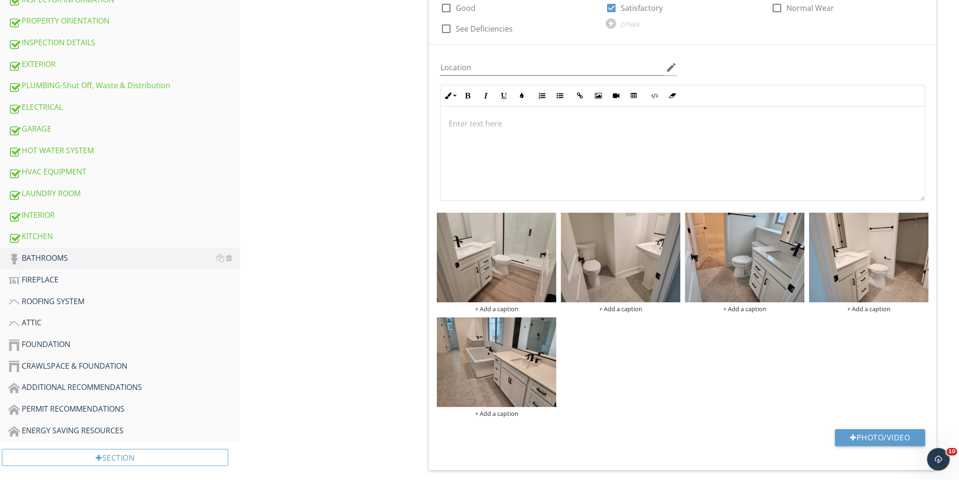
scroll to position [433, 0]
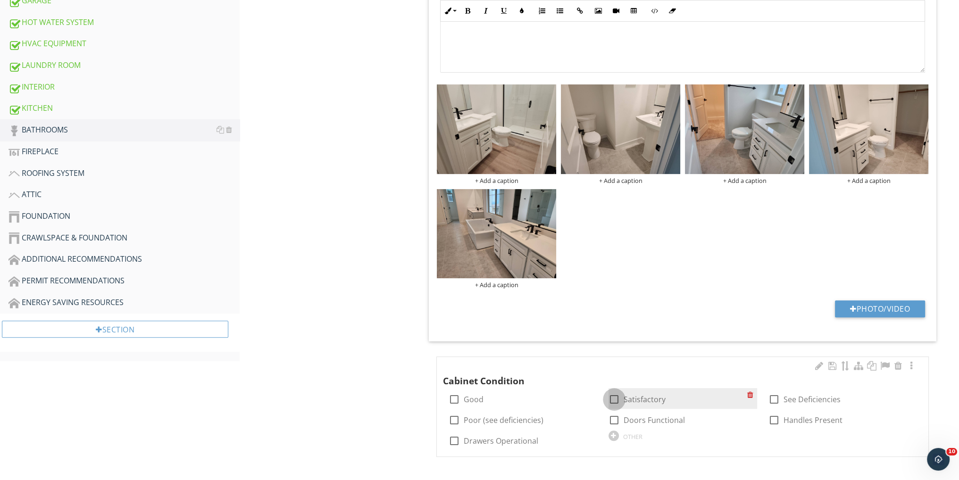
click at [614, 395] on div at bounding box center [614, 400] width 16 height 16
checkbox input "true"
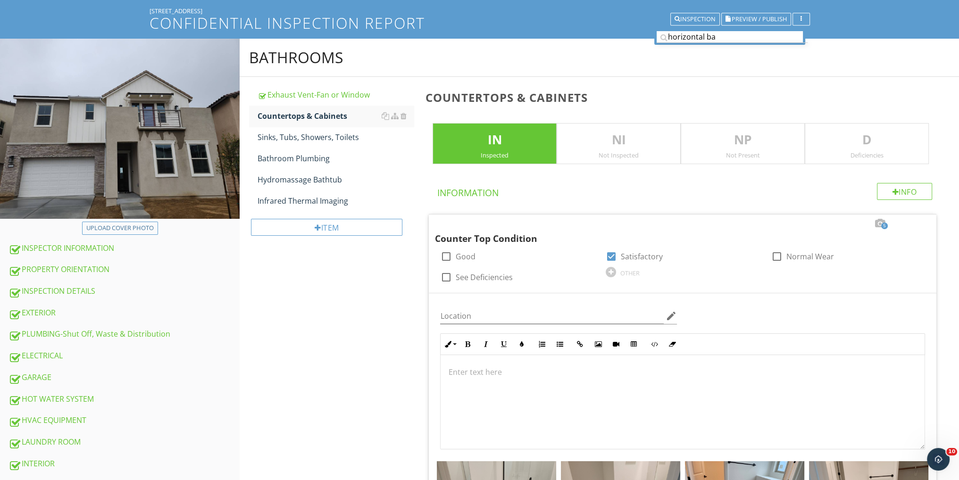
scroll to position [55, 0]
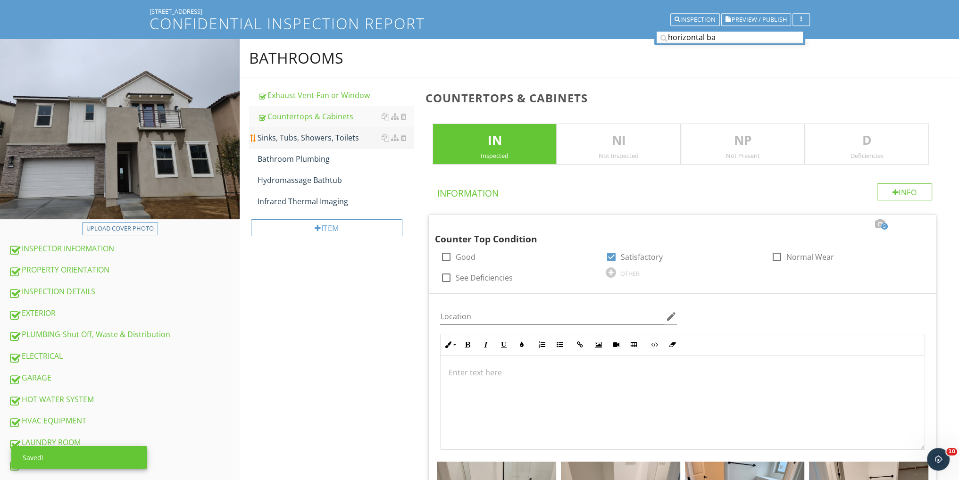
click at [316, 134] on div "Sinks, Tubs, Showers, Toilets" at bounding box center [336, 137] width 156 height 11
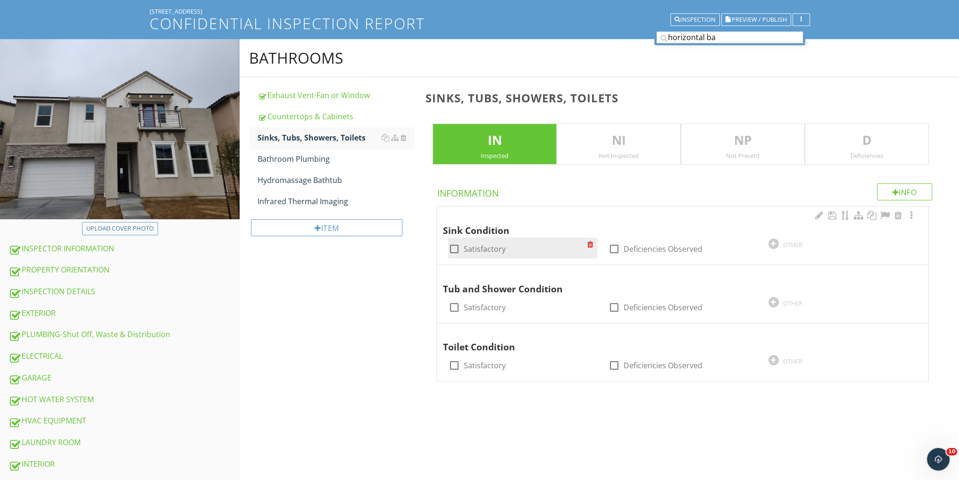
click at [452, 246] on div at bounding box center [454, 249] width 16 height 16
checkbox input "true"
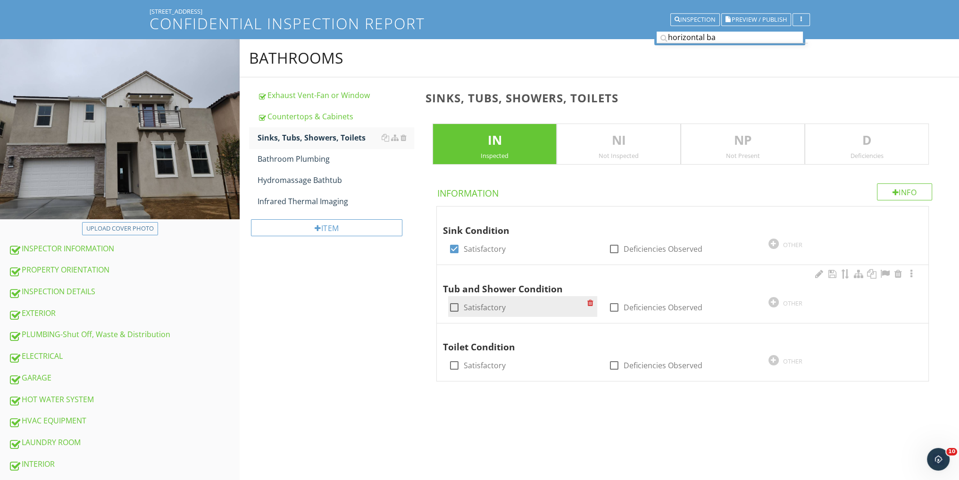
click at [451, 305] on div at bounding box center [454, 308] width 16 height 16
checkbox input "true"
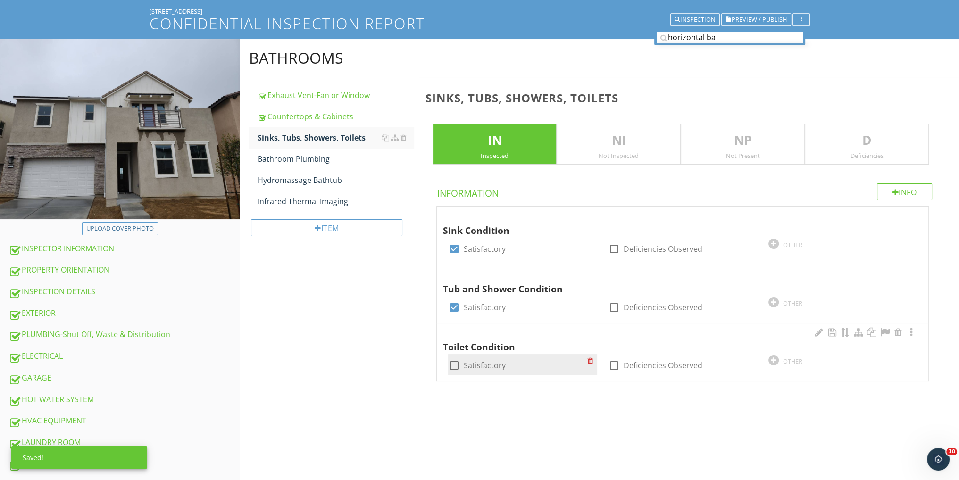
click at [453, 360] on div at bounding box center [454, 366] width 16 height 16
checkbox input "true"
click at [296, 158] on div "Bathroom Plumbing" at bounding box center [336, 158] width 156 height 11
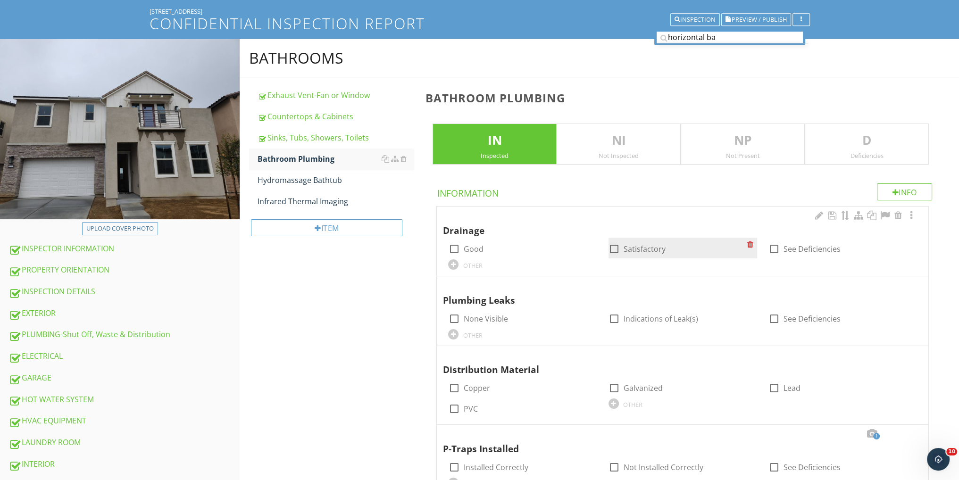
click at [610, 249] on div at bounding box center [614, 249] width 16 height 16
checkbox input "true"
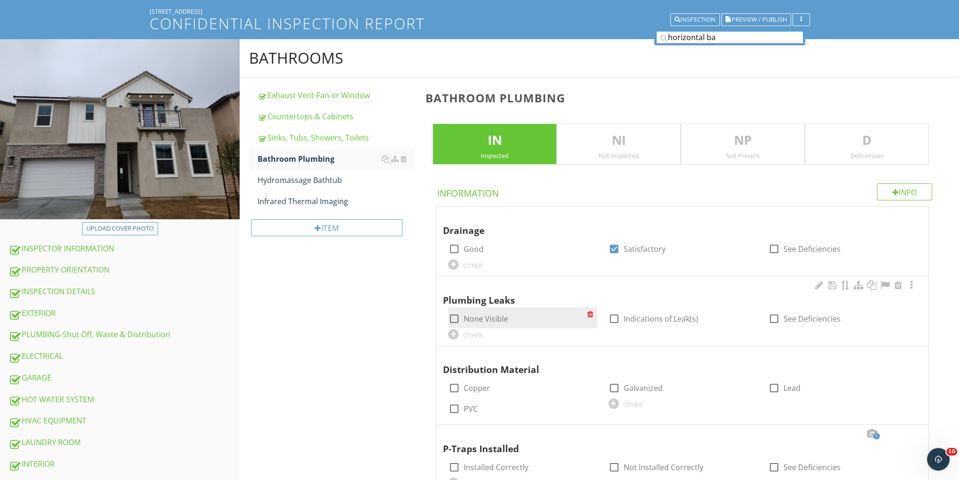
click at [487, 317] on label "None Visible" at bounding box center [485, 318] width 44 height 9
checkbox input "true"
click at [615, 403] on div at bounding box center [614, 404] width 10 height 10
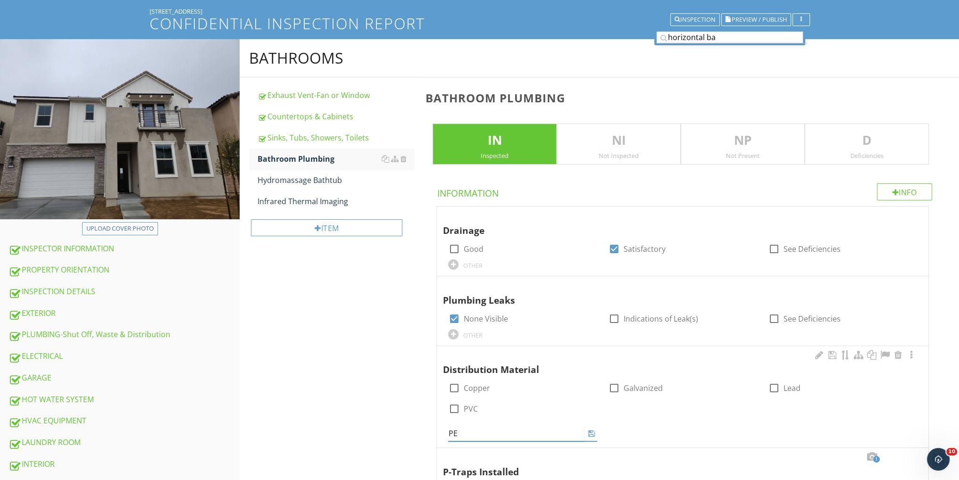
type input "PEX"
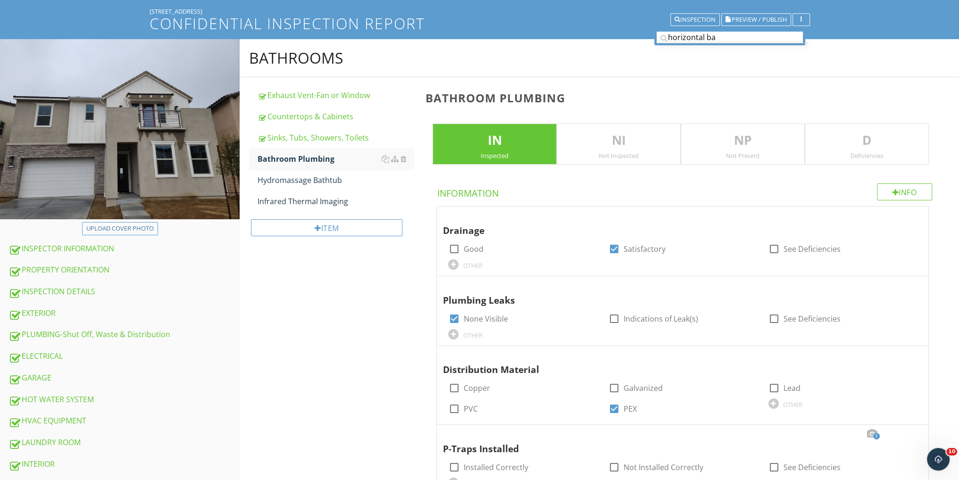
click at [401, 395] on div "BATHROOMS Exhaust Vent-Fan or Window Countertops & Cabinets Sinks, Tubs, Shower…" at bounding box center [600, 313] width 720 height 549
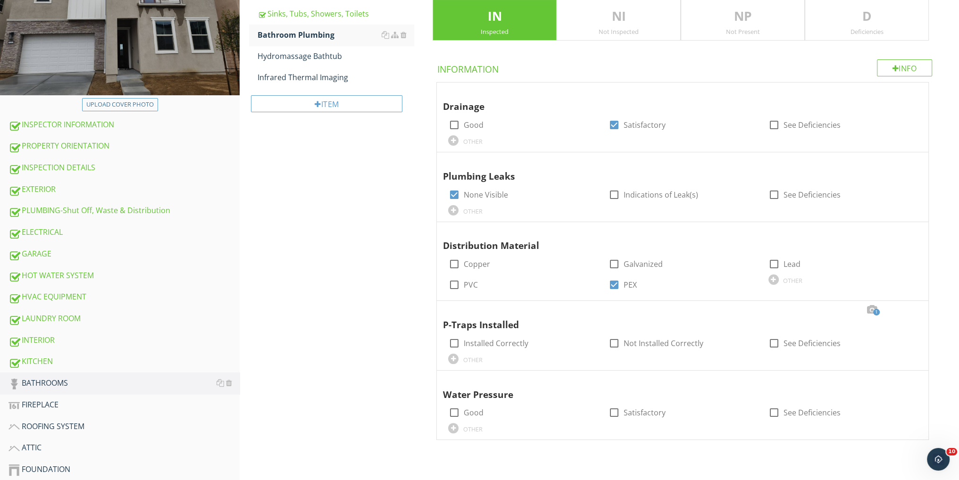
scroll to position [181, 0]
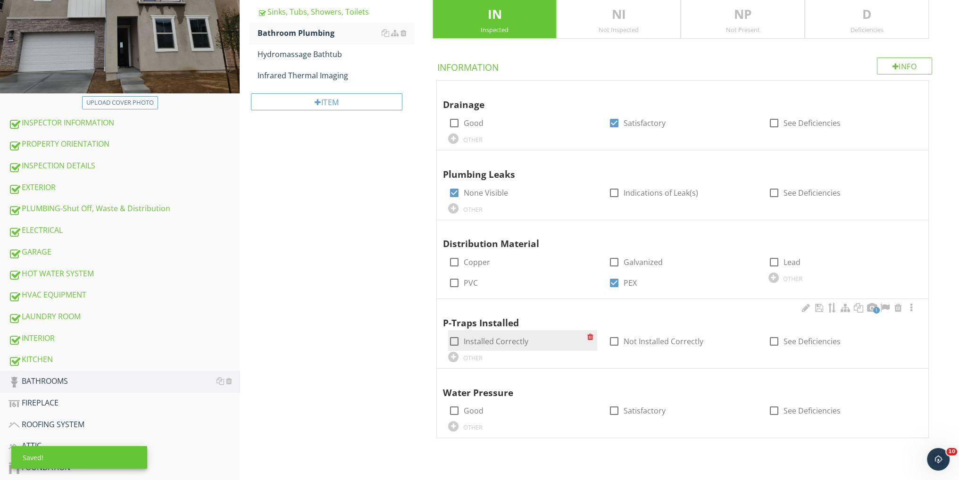
click at [452, 336] on div at bounding box center [454, 342] width 16 height 16
checkbox input "true"
click at [873, 307] on span "1" at bounding box center [876, 310] width 7 height 7
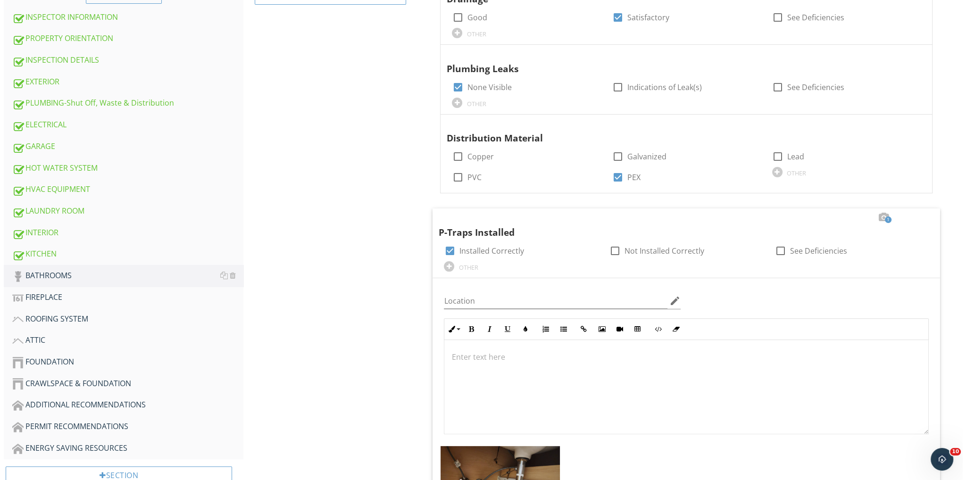
scroll to position [496, 0]
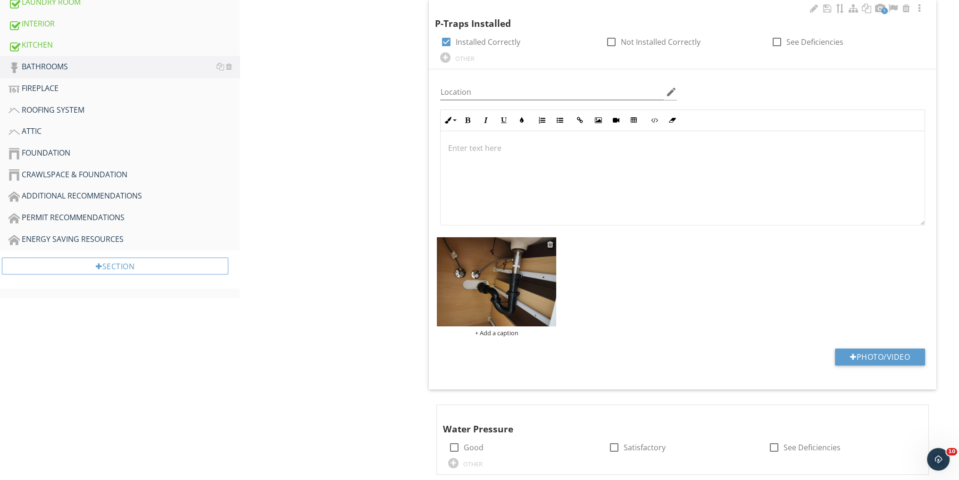
click at [548, 242] on div at bounding box center [550, 245] width 6 height 8
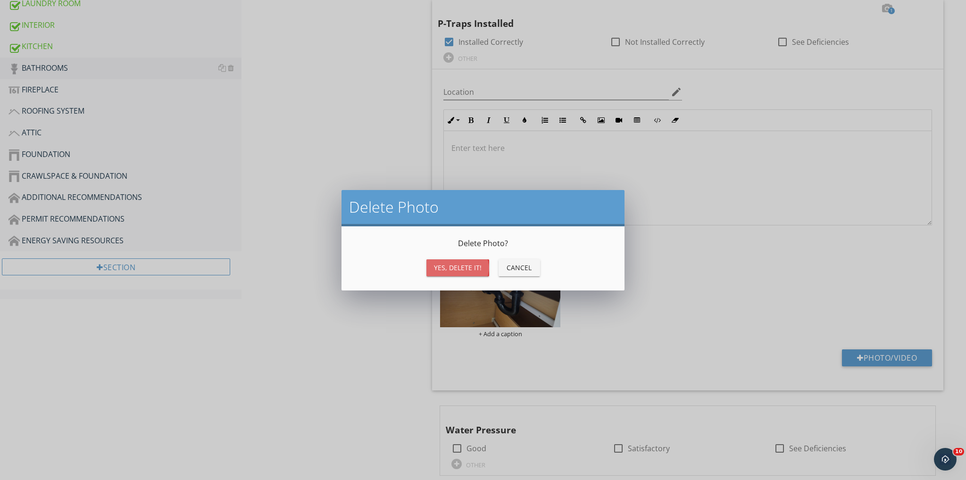
click at [445, 270] on div "Yes, Delete it!" at bounding box center [458, 268] width 48 height 10
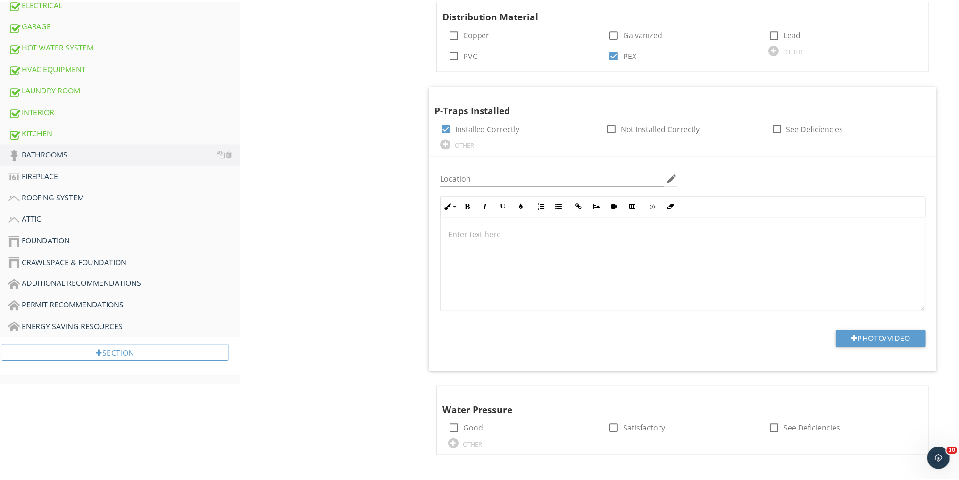
scroll to position [408, 0]
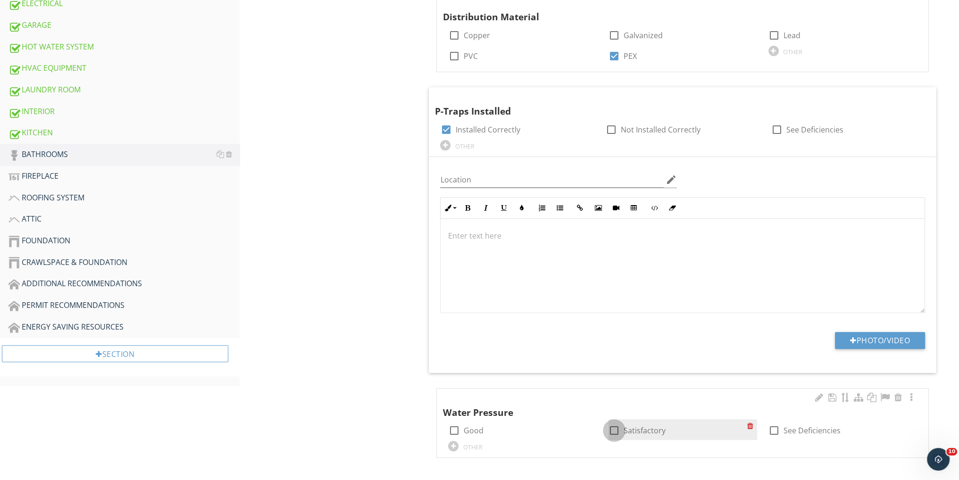
click at [612, 429] on div at bounding box center [614, 431] width 16 height 16
checkbox input "true"
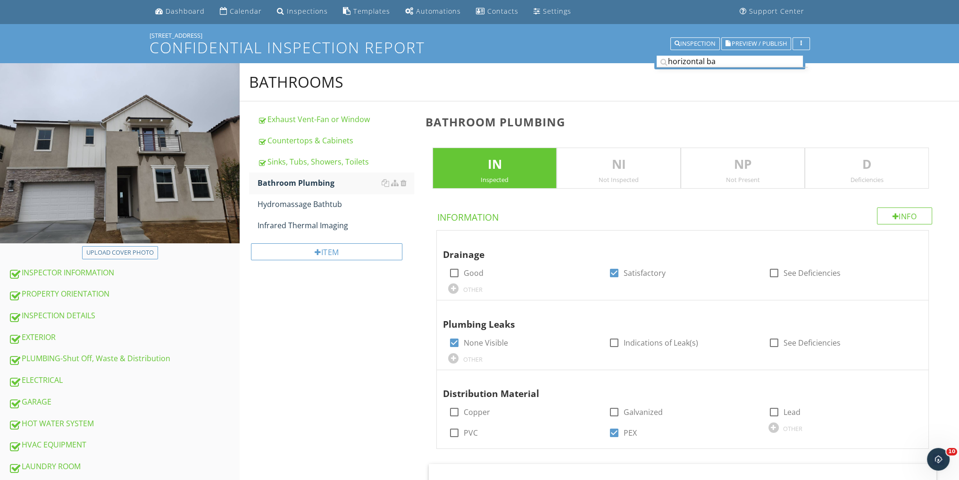
scroll to position [31, 0]
click at [361, 186] on div "Bathroom Plumbing" at bounding box center [336, 183] width 156 height 11
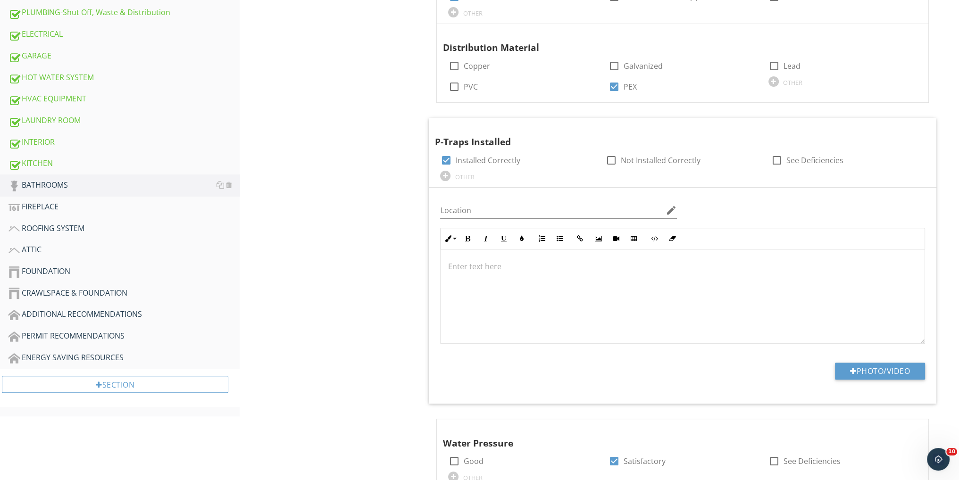
scroll to position [408, 0]
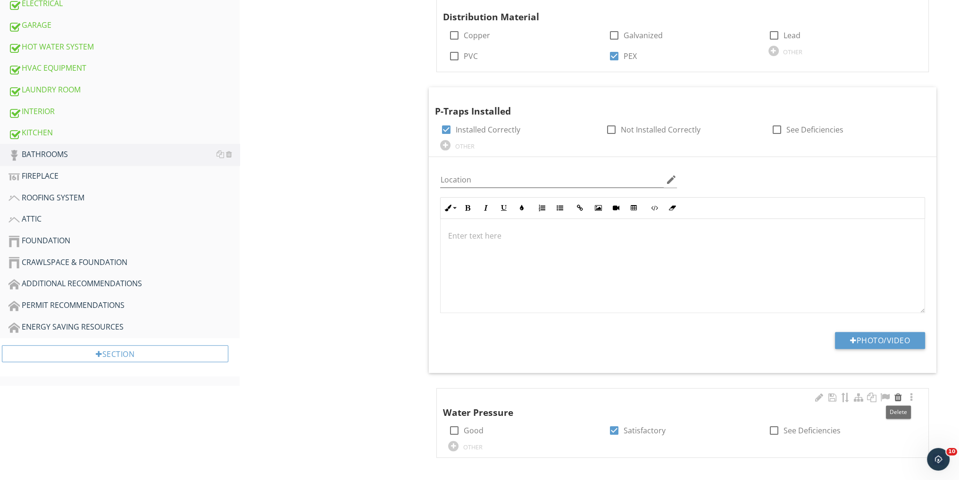
click at [897, 397] on div at bounding box center [898, 397] width 11 height 9
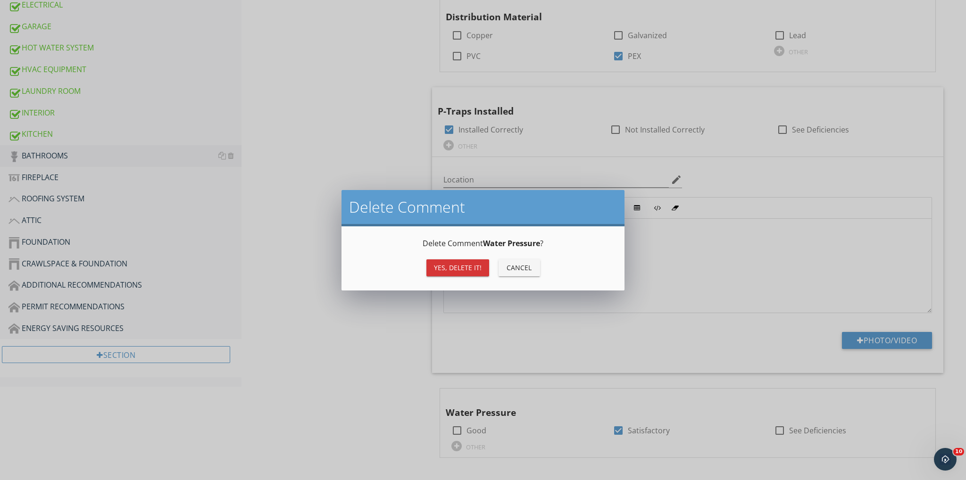
click at [453, 267] on div "Yes, Delete it!" at bounding box center [458, 268] width 48 height 10
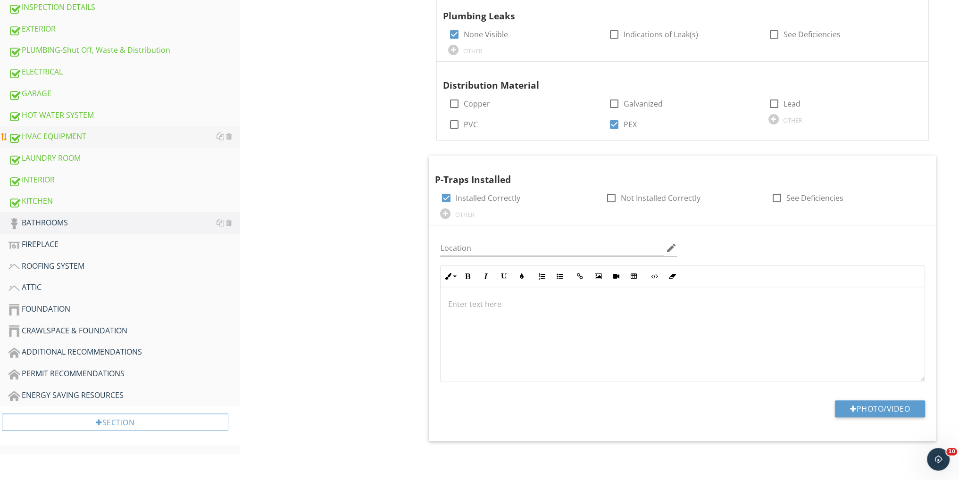
scroll to position [338, 0]
click at [53, 201] on div "KITCHEN" at bounding box center [123, 203] width 231 height 12
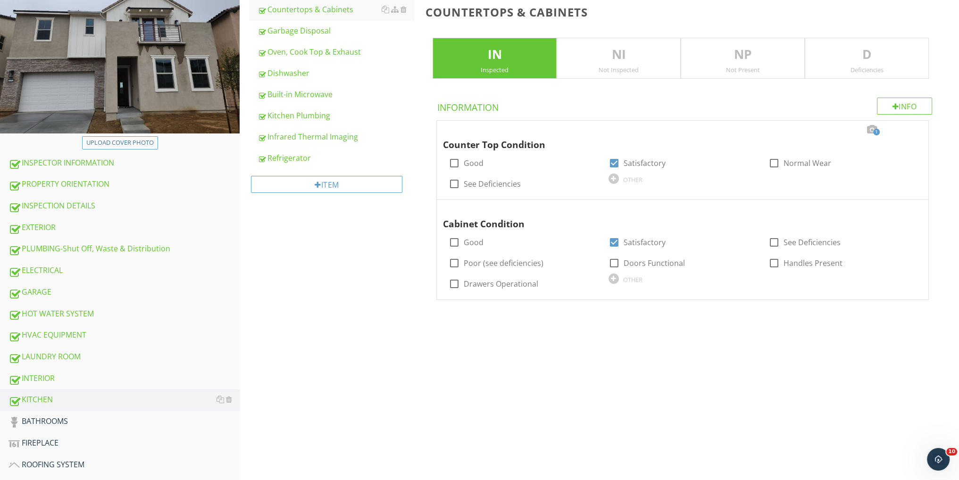
scroll to position [121, 0]
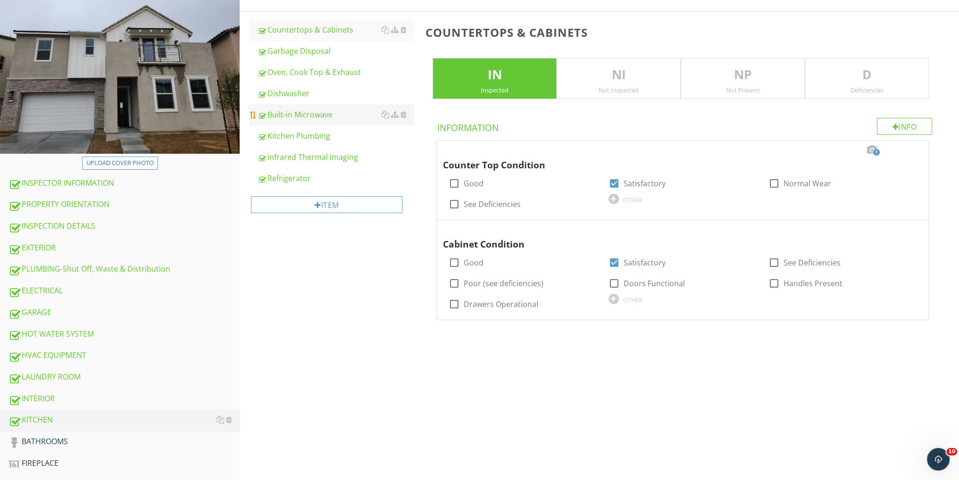
click at [323, 118] on div "Built-in Microwave" at bounding box center [336, 114] width 156 height 11
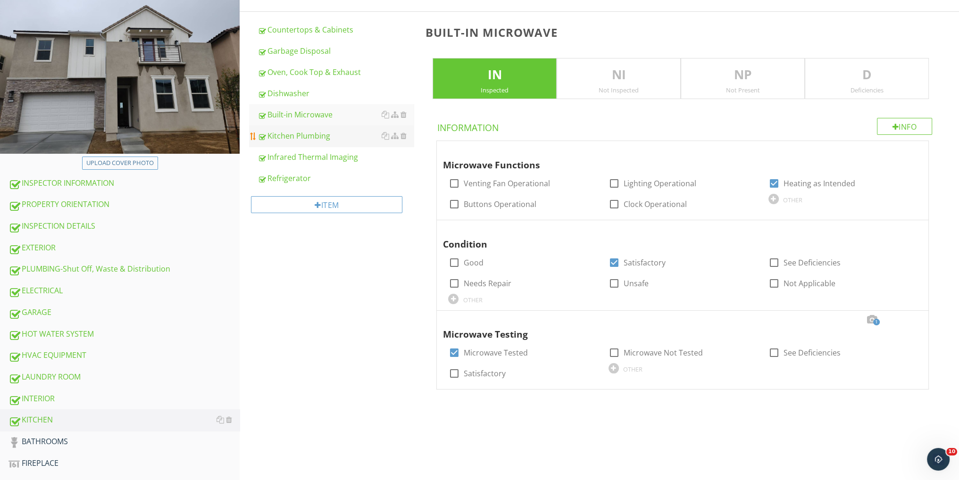
click at [319, 130] on div "Kitchen Plumbing" at bounding box center [336, 135] width 156 height 11
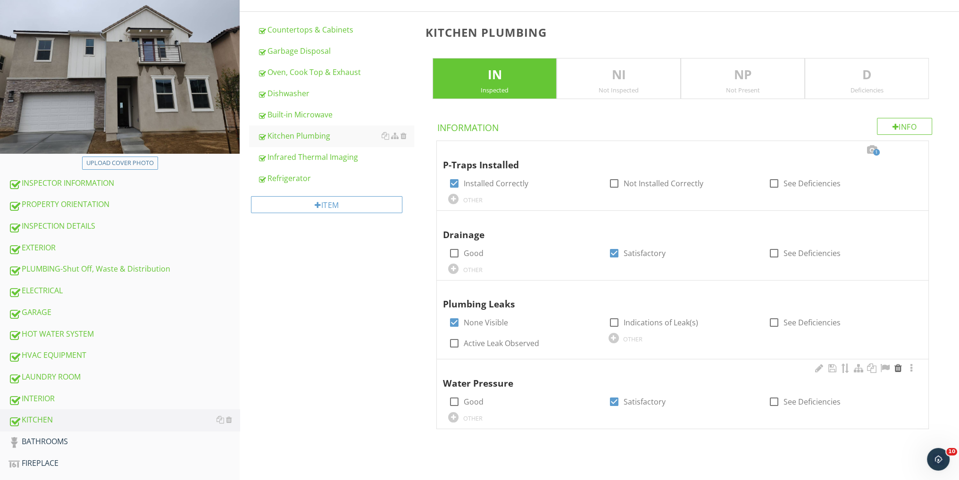
click at [898, 368] on div at bounding box center [898, 368] width 11 height 9
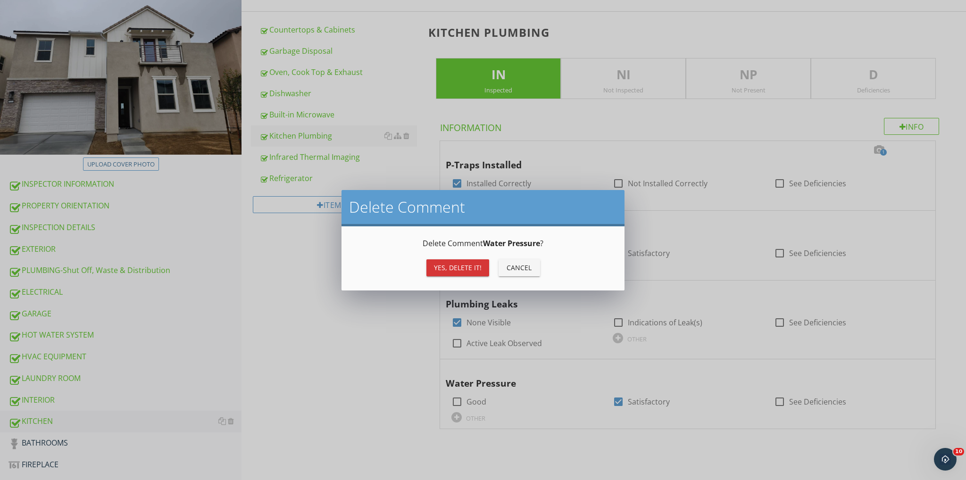
click at [462, 267] on div "Yes, Delete it!" at bounding box center [458, 268] width 48 height 10
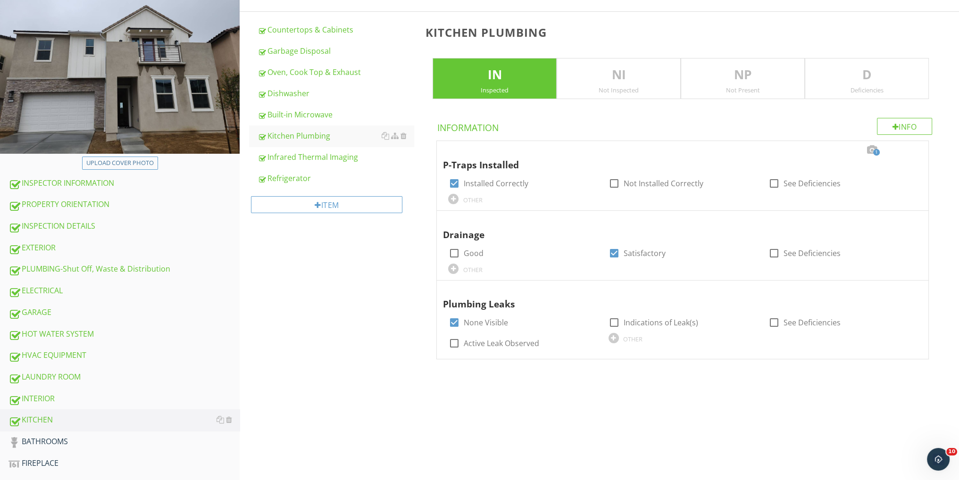
click at [347, 290] on div "KITCHEN Countertops & Cabinets Garbage Disposal Oven, Cook Top & Exhaust Dishwa…" at bounding box center [600, 179] width 720 height 410
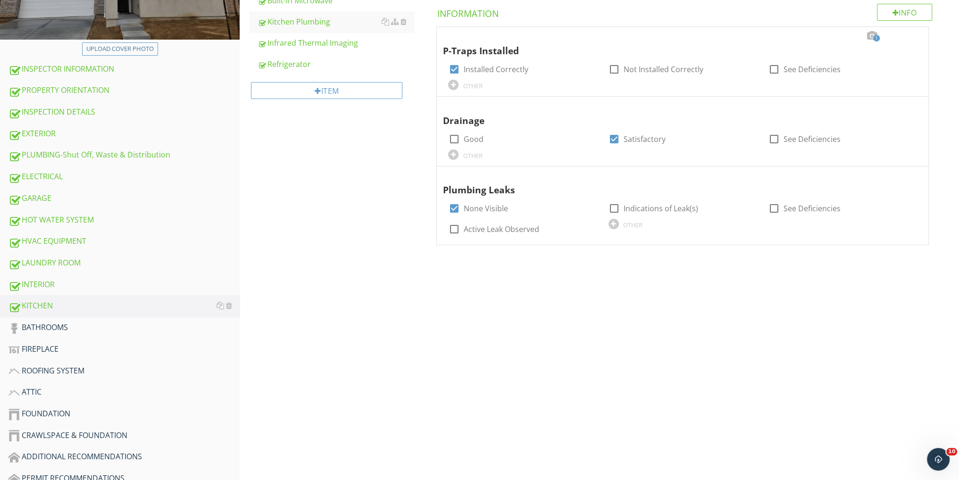
scroll to position [310, 0]
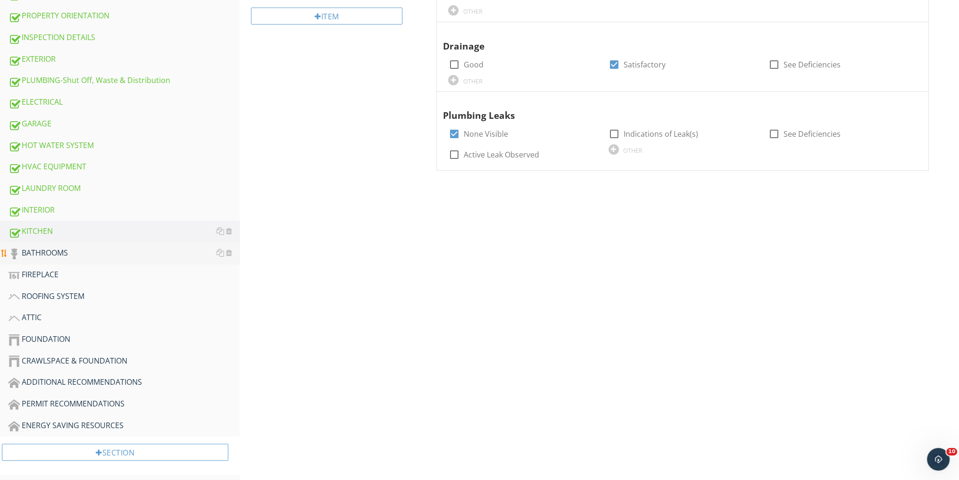
click at [56, 252] on div "BATHROOMS" at bounding box center [123, 253] width 231 height 12
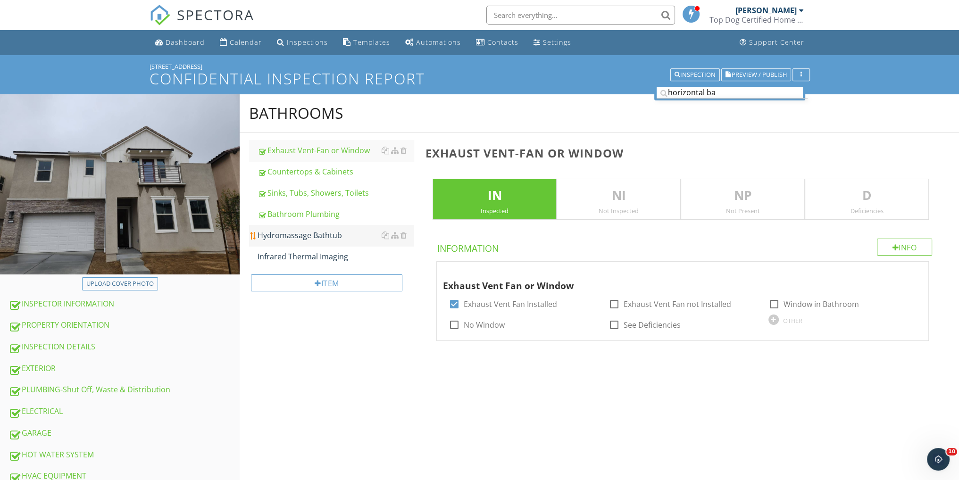
click at [321, 240] on div "Hydromassage Bathtub" at bounding box center [336, 235] width 156 height 11
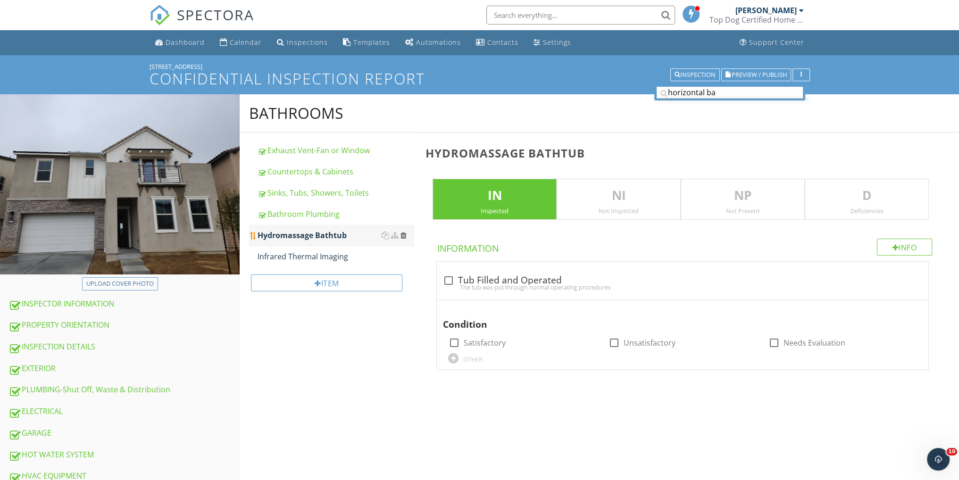
click at [402, 235] on div at bounding box center [403, 236] width 6 height 8
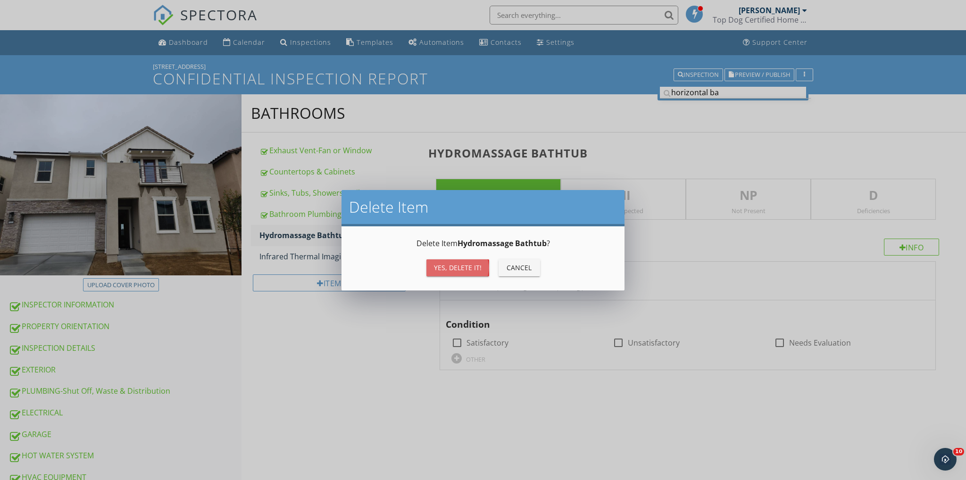
click at [449, 260] on button "Yes, Delete it!" at bounding box center [458, 267] width 63 height 17
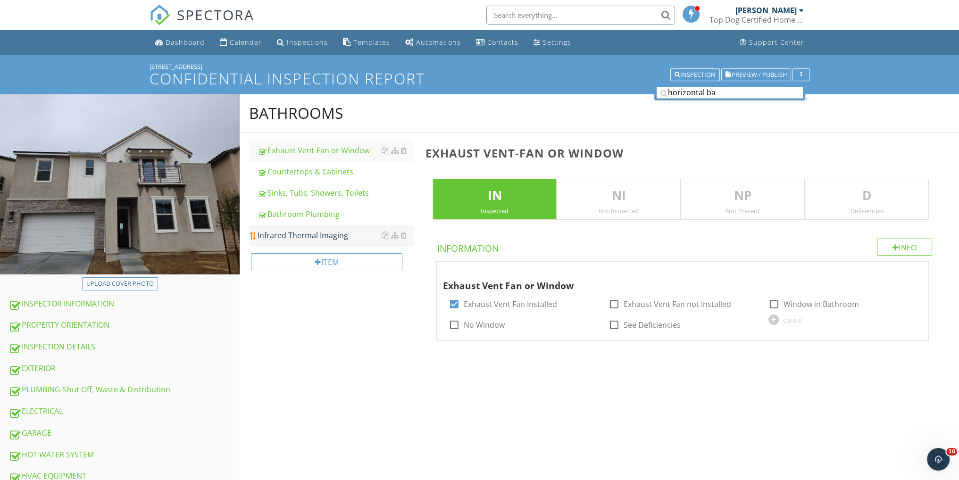
click at [297, 231] on div "Infrared Thermal Imaging" at bounding box center [336, 235] width 156 height 11
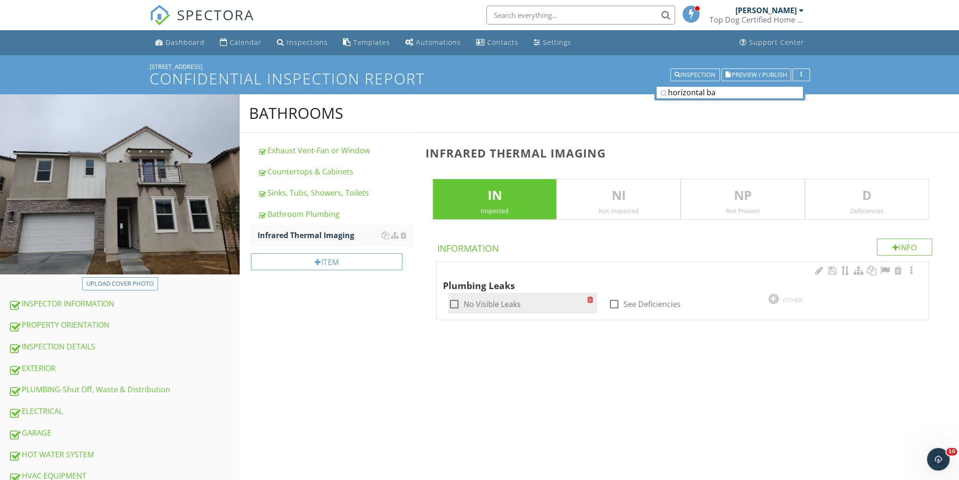
click at [455, 301] on div at bounding box center [454, 304] width 16 height 16
checkbox input "true"
click at [910, 270] on div at bounding box center [911, 270] width 11 height 9
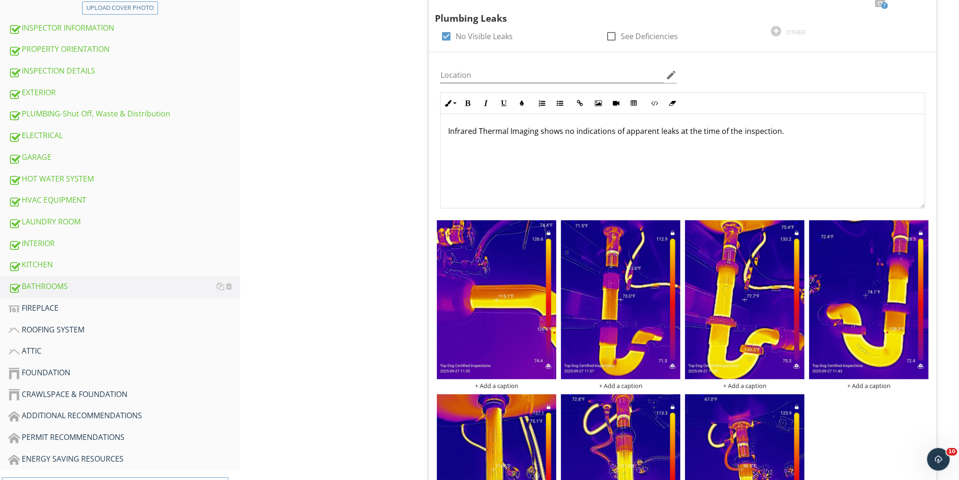
scroll to position [377, 0]
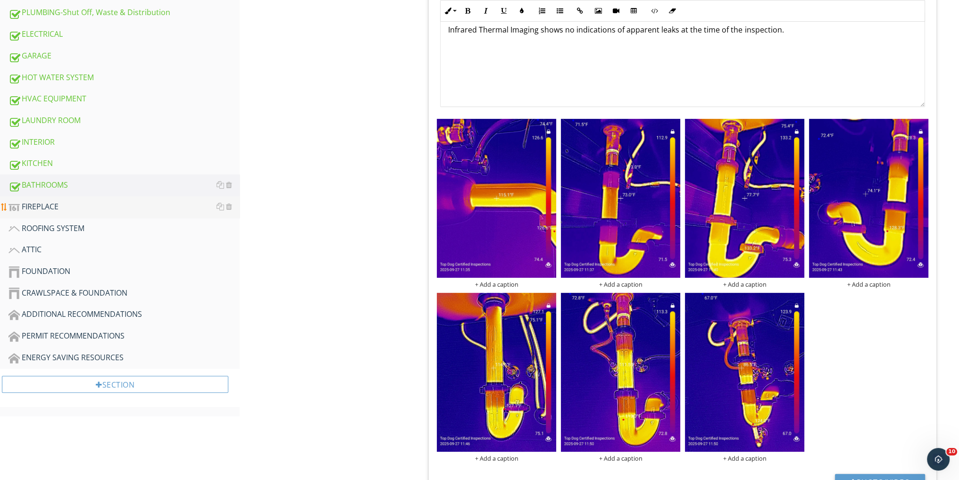
click at [49, 209] on div "FIREPLACE" at bounding box center [123, 207] width 231 height 12
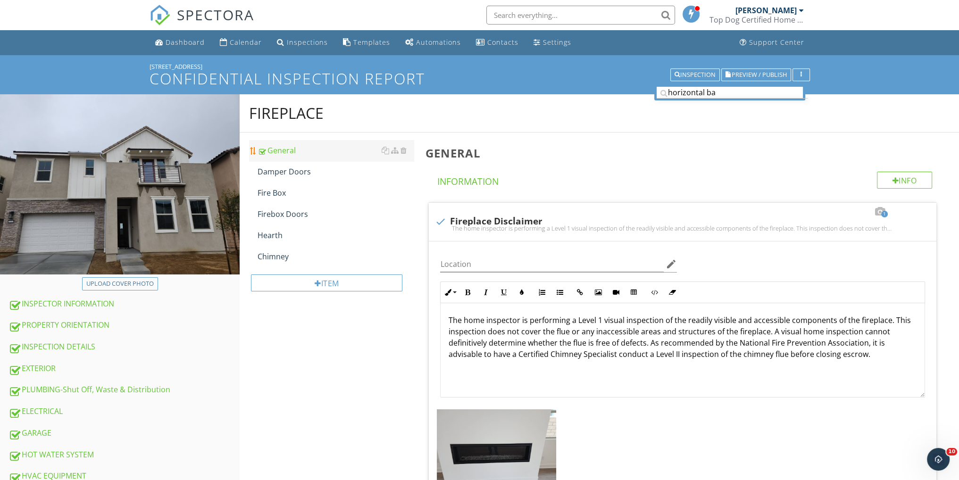
click at [274, 148] on div "General" at bounding box center [336, 150] width 156 height 11
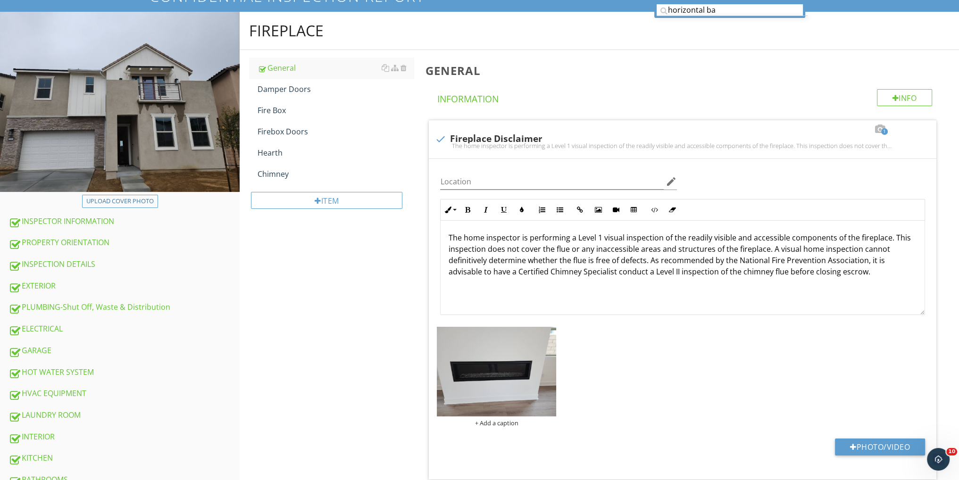
scroll to position [28, 0]
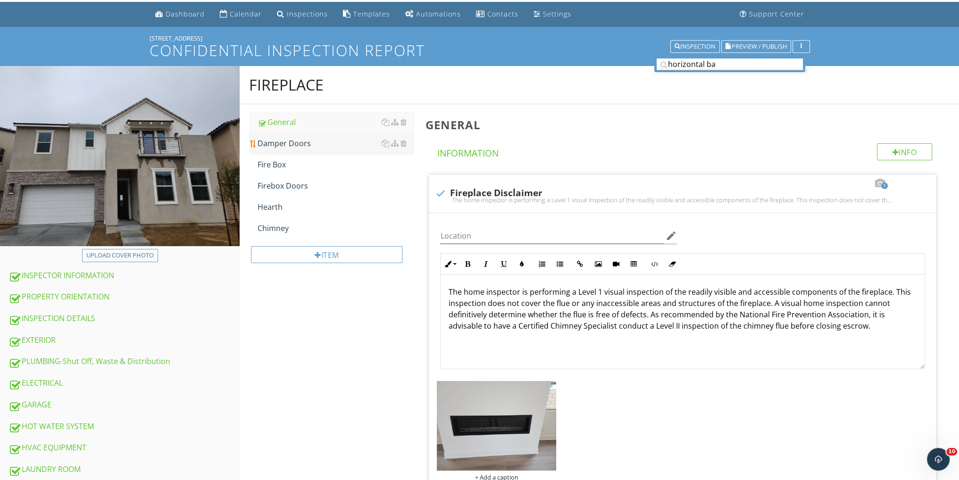
click at [289, 134] on link "Damper Doors" at bounding box center [336, 143] width 156 height 21
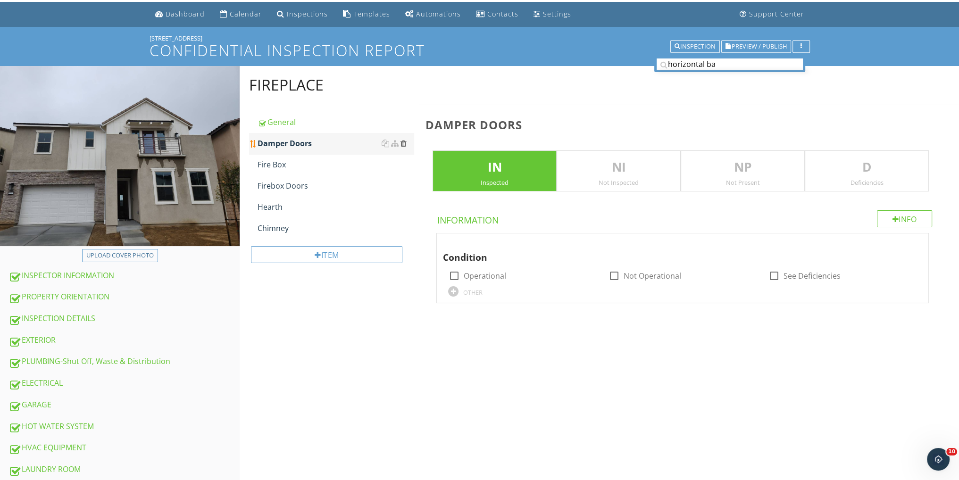
click at [405, 143] on div at bounding box center [403, 144] width 6 height 8
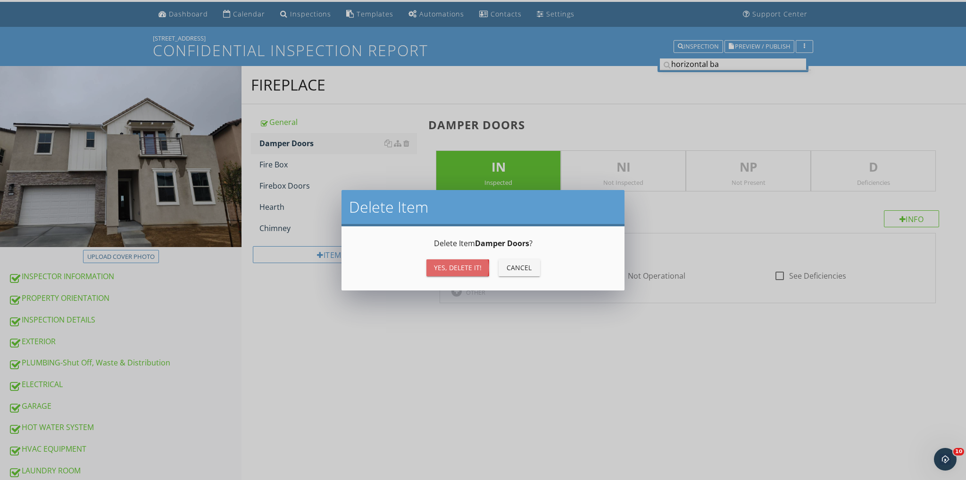
click at [460, 268] on div "Yes, Delete it!" at bounding box center [458, 268] width 48 height 10
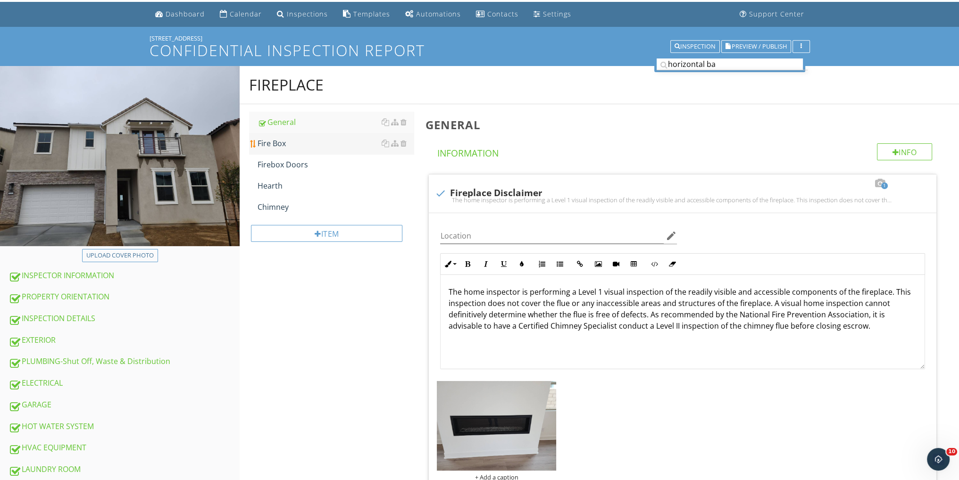
click at [291, 149] on link "Fire Box" at bounding box center [336, 143] width 156 height 21
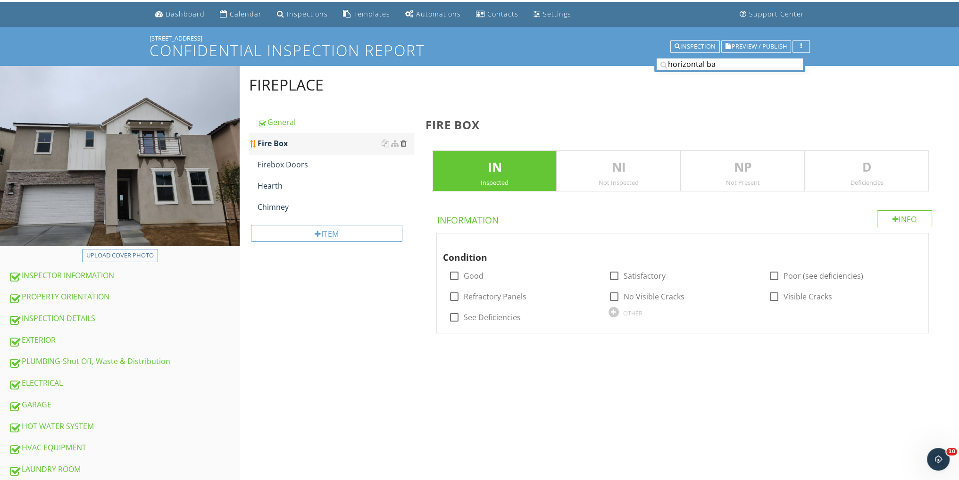
click at [404, 143] on div at bounding box center [403, 144] width 6 height 8
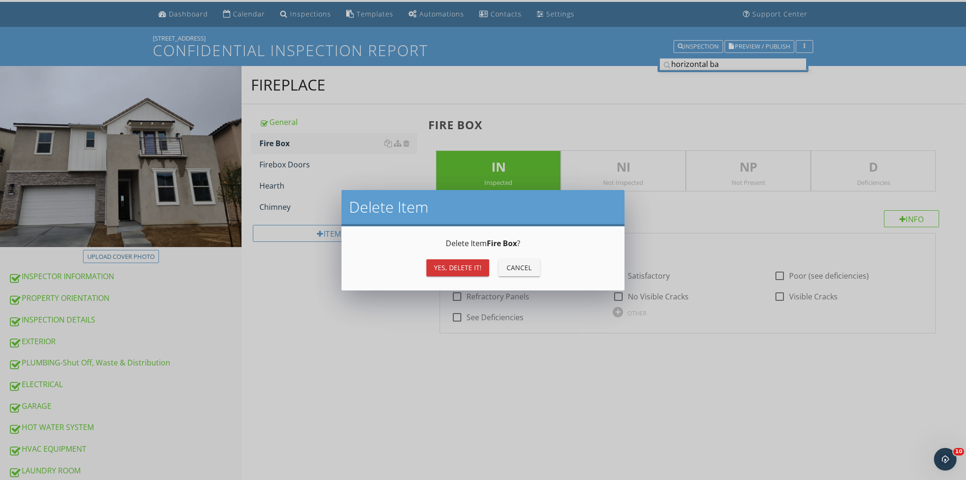
click at [517, 267] on div "Cancel" at bounding box center [519, 268] width 26 height 10
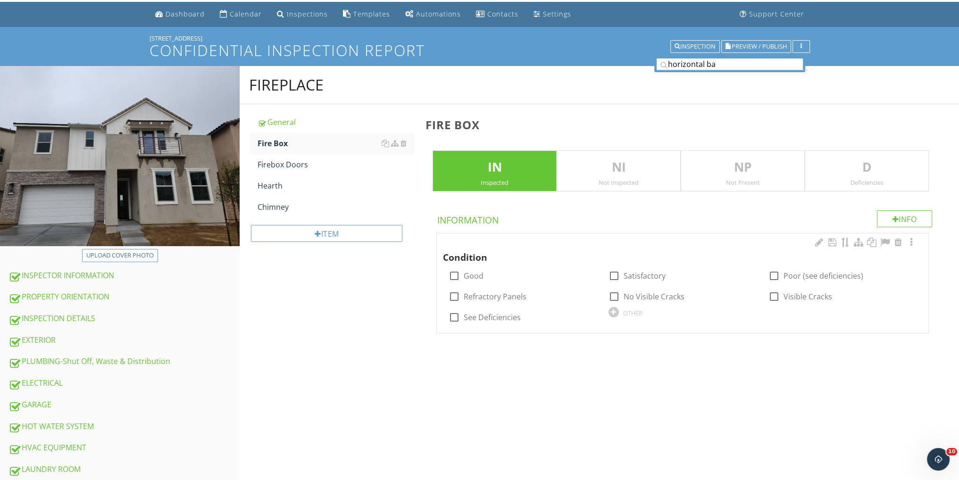
click at [609, 310] on div at bounding box center [614, 312] width 10 height 10
type input "Sealed"
click at [401, 332] on div "FIREPLACE General Fire Box Firebox Doors Hearth Chimney Item Fire Box IN Inspec…" at bounding box center [600, 211] width 720 height 291
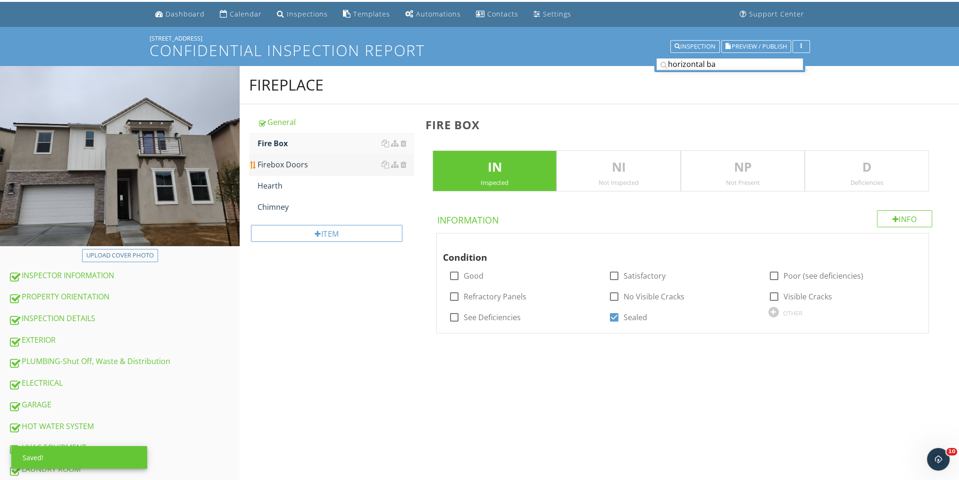
click at [304, 160] on div "Firebox Doors" at bounding box center [336, 164] width 156 height 11
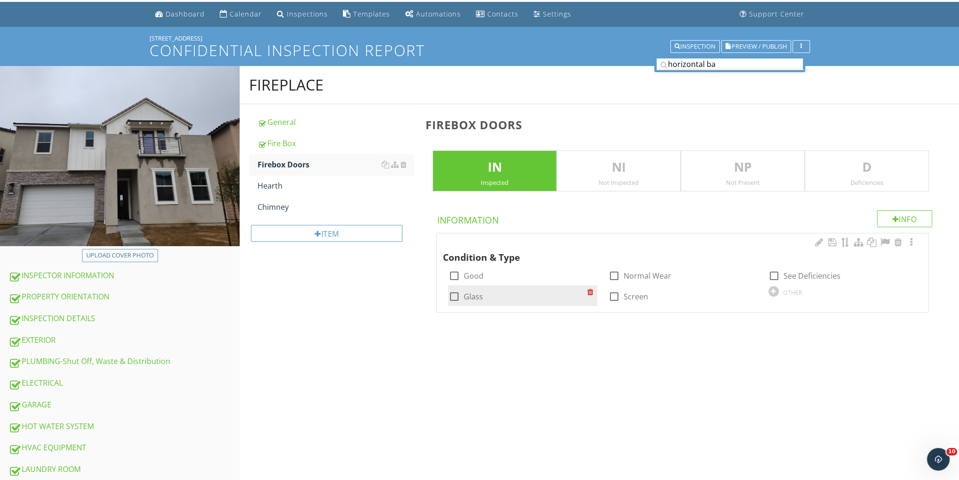
click at [459, 291] on div at bounding box center [454, 297] width 16 height 16
checkbox input "true"
click at [778, 290] on div at bounding box center [774, 291] width 10 height 10
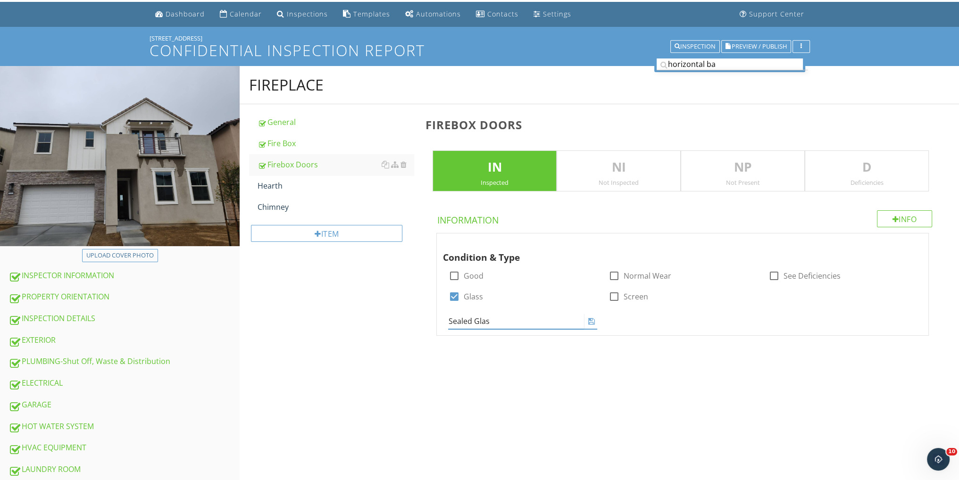
type input "Sealed Glass"
click at [687, 396] on div "Upload cover photo INSPECTOR INFORMATION PROPERTY ORIENTATION INSPECTION DETAIL…" at bounding box center [479, 415] width 959 height 699
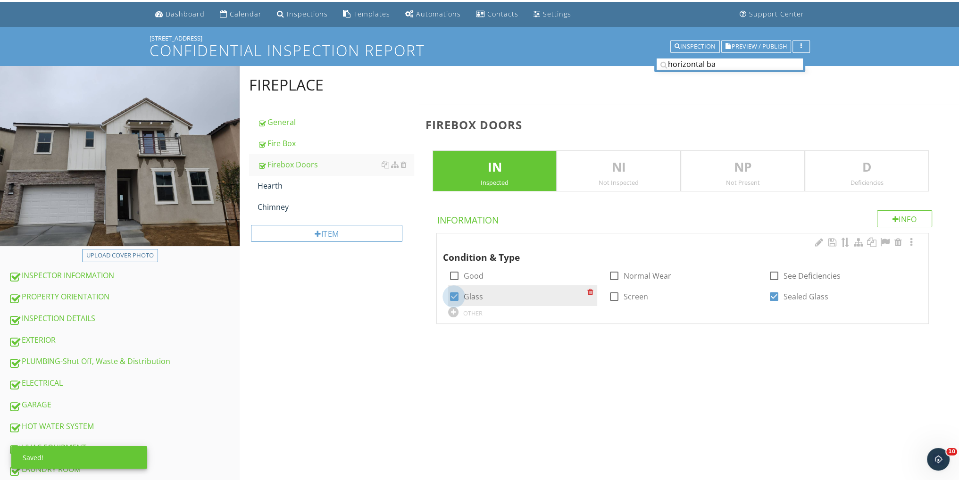
click at [456, 293] on div at bounding box center [454, 297] width 16 height 16
checkbox input "false"
click at [291, 186] on div "Hearth" at bounding box center [336, 185] width 156 height 11
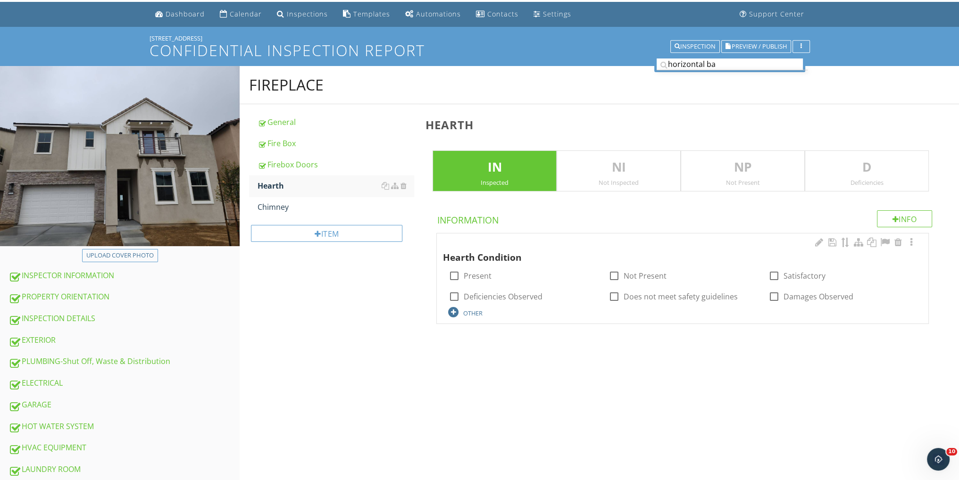
click at [471, 313] on div "OTHER" at bounding box center [472, 314] width 19 height 8
type input "Not Required"
click at [530, 357] on div "Upload cover photo INSPECTOR INFORMATION PROPERTY ORIENTATION INSPECTION DETAIL…" at bounding box center [479, 415] width 959 height 699
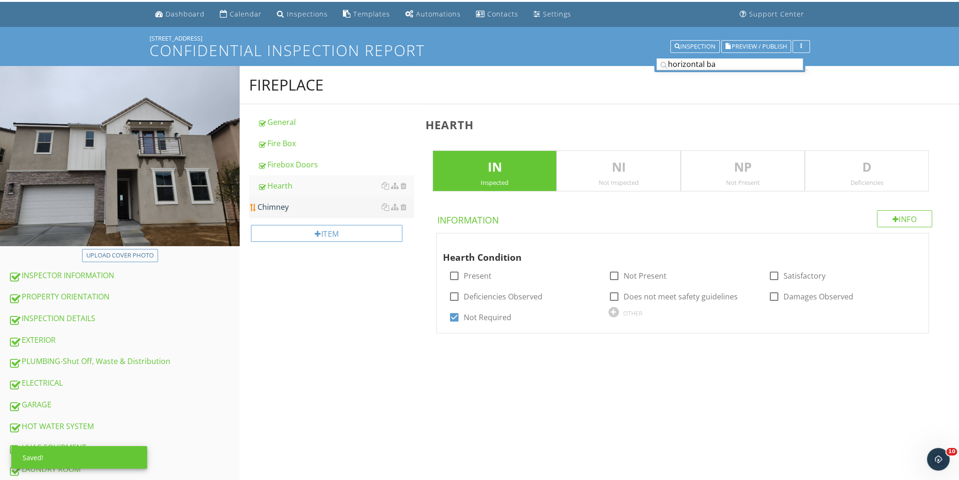
click at [292, 205] on div "Chimney" at bounding box center [336, 206] width 156 height 11
click at [406, 208] on div "Chimney" at bounding box center [336, 206] width 156 height 11
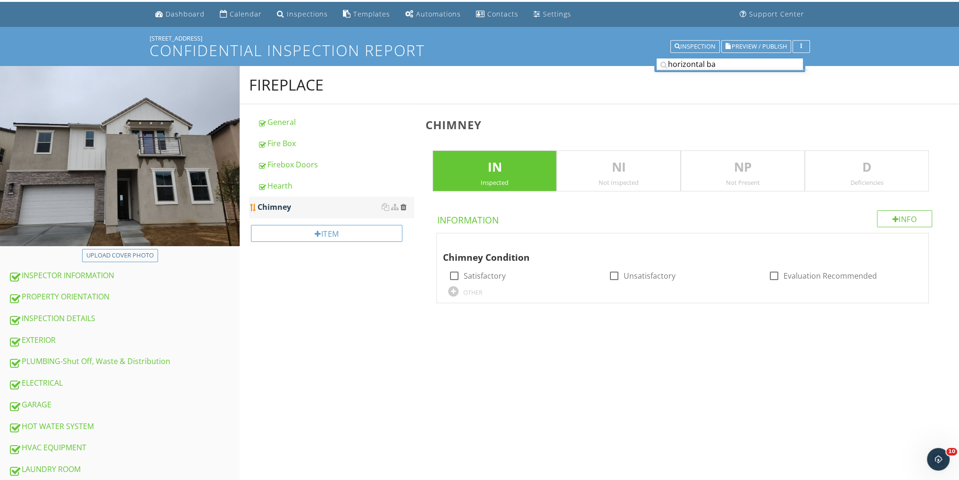
click at [404, 206] on div at bounding box center [403, 207] width 6 height 8
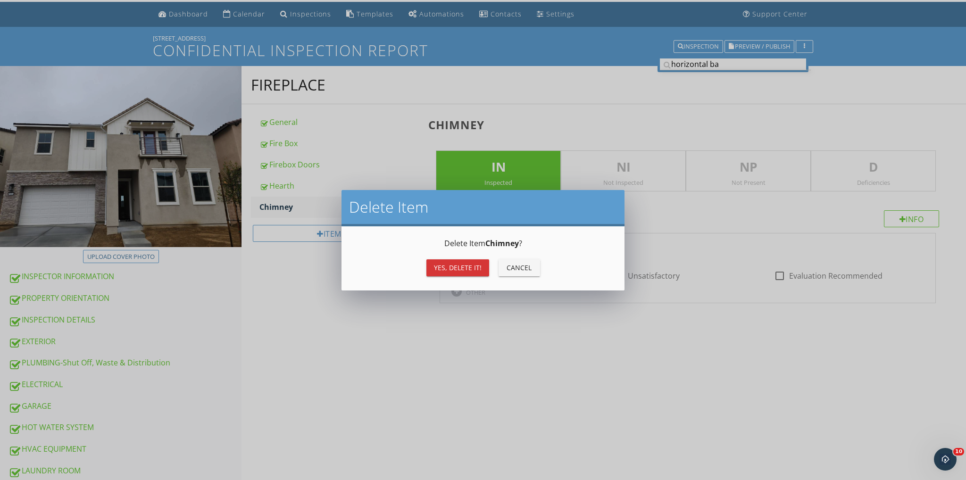
click at [451, 265] on div "Yes, Delete it!" at bounding box center [458, 268] width 48 height 10
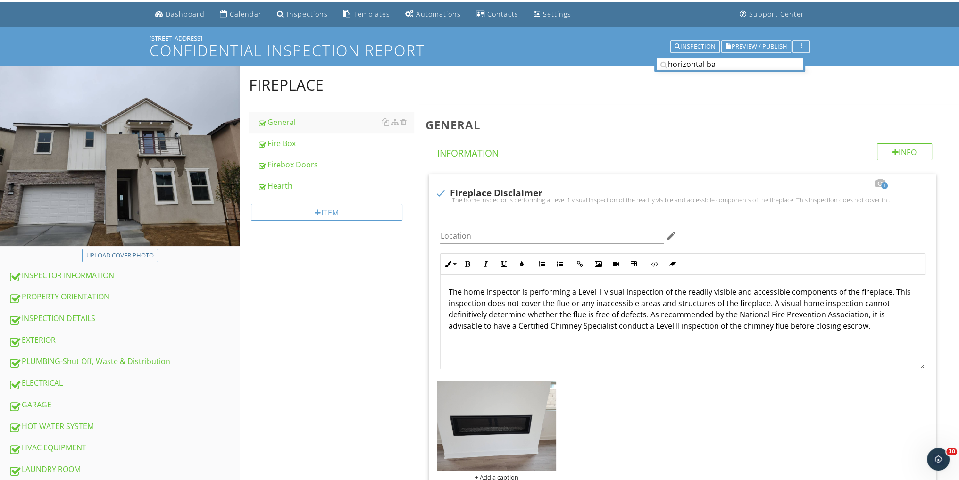
click at [370, 272] on div "FIREPLACE General Fire Box Firebox Doors Hearth Item General Info Information 1…" at bounding box center [600, 431] width 720 height 730
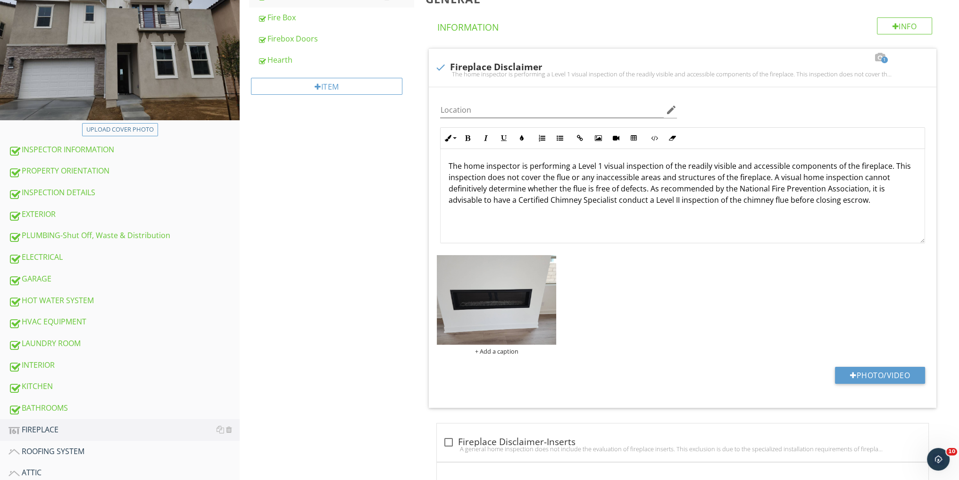
scroll to position [280, 0]
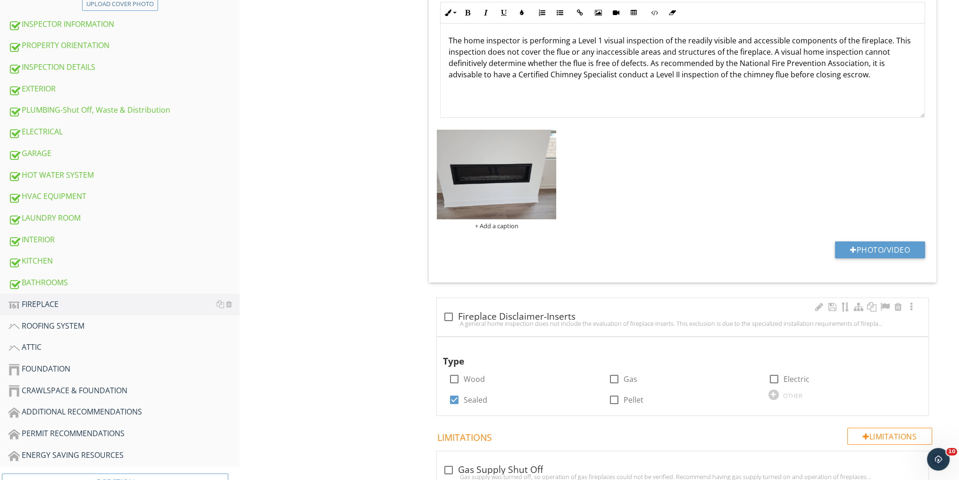
click at [447, 316] on div at bounding box center [448, 317] width 16 height 16
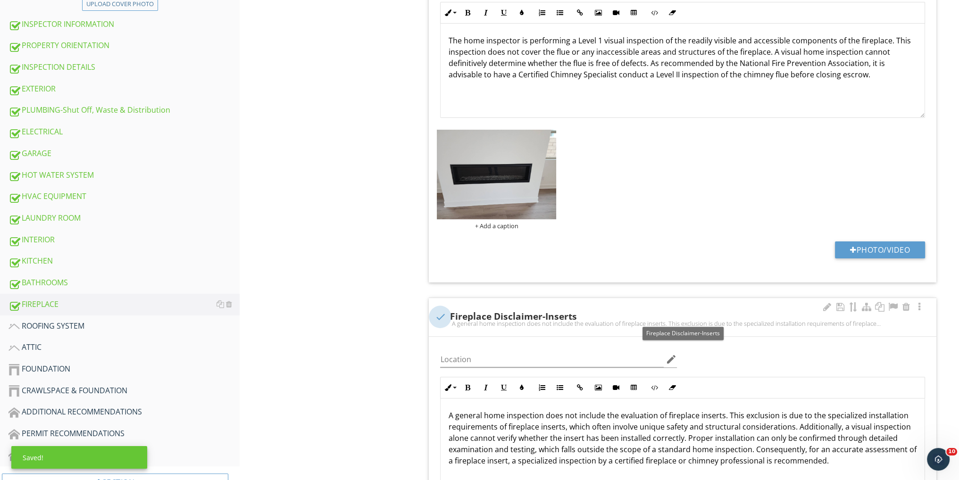
click at [437, 315] on div at bounding box center [440, 317] width 16 height 16
checkbox input "true"
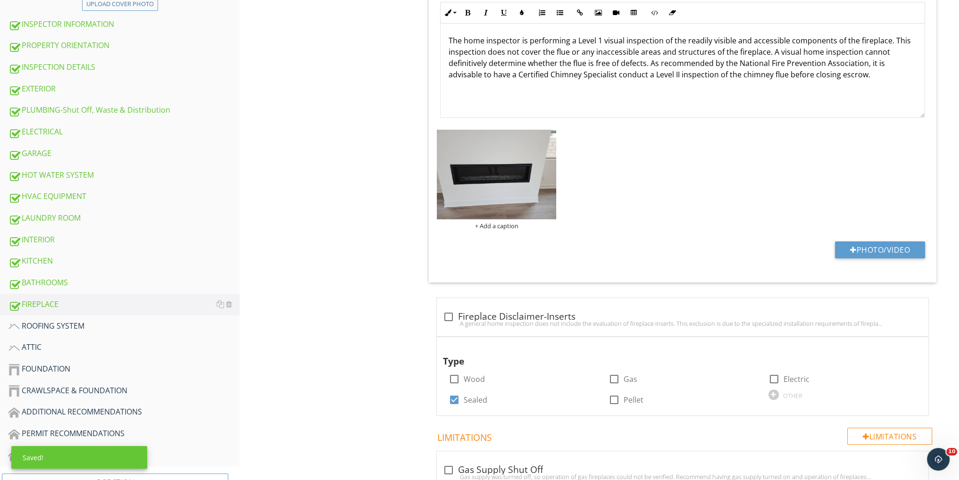
click at [405, 308] on div "FIREPLACE General Fire Box Firebox Doors Hearth Item General Info Information 1…" at bounding box center [600, 180] width 720 height 730
click at [53, 343] on div "ATTIC" at bounding box center [123, 348] width 231 height 12
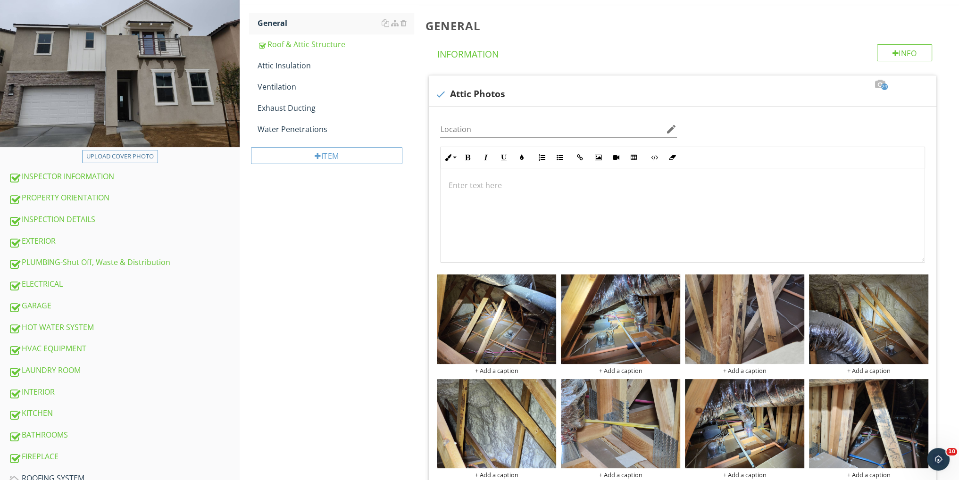
scroll to position [28, 0]
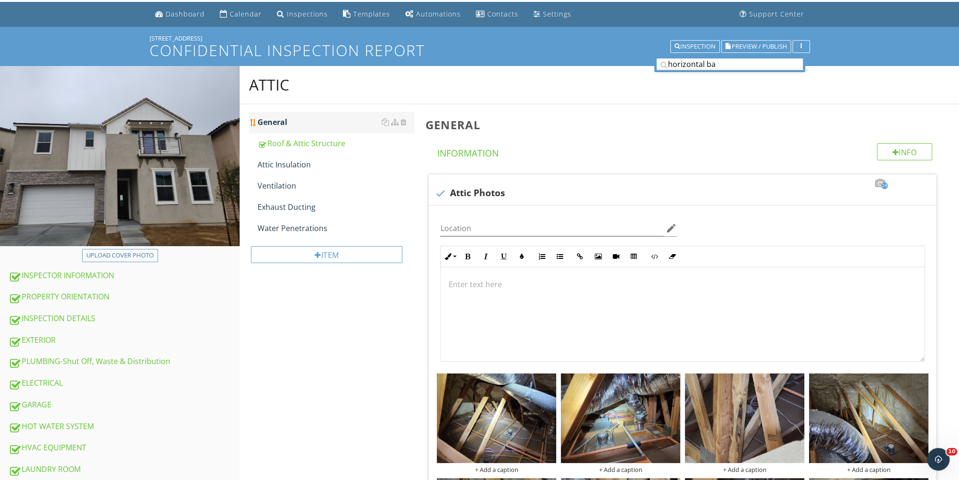
click at [309, 122] on div "General" at bounding box center [336, 122] width 156 height 11
click at [442, 186] on div at bounding box center [440, 193] width 16 height 16
checkbox input "true"
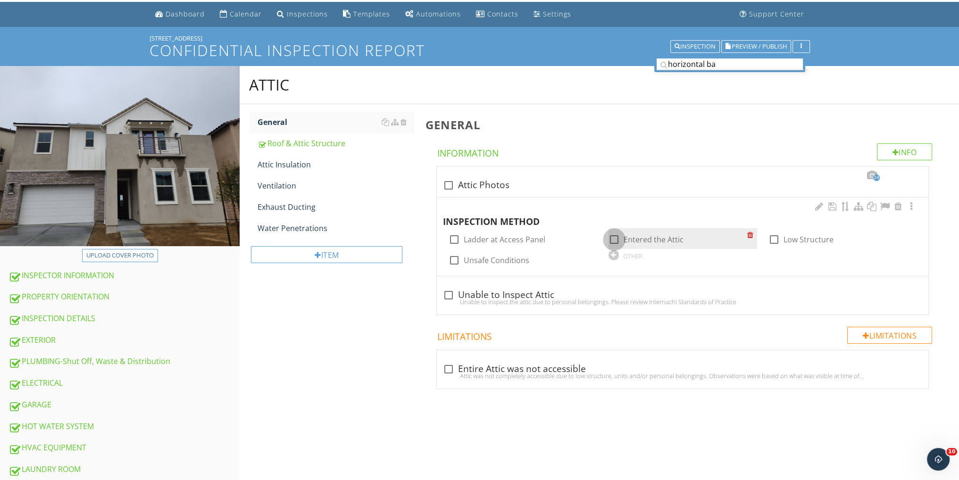
click at [613, 233] on div at bounding box center [614, 240] width 16 height 16
checkbox input "true"
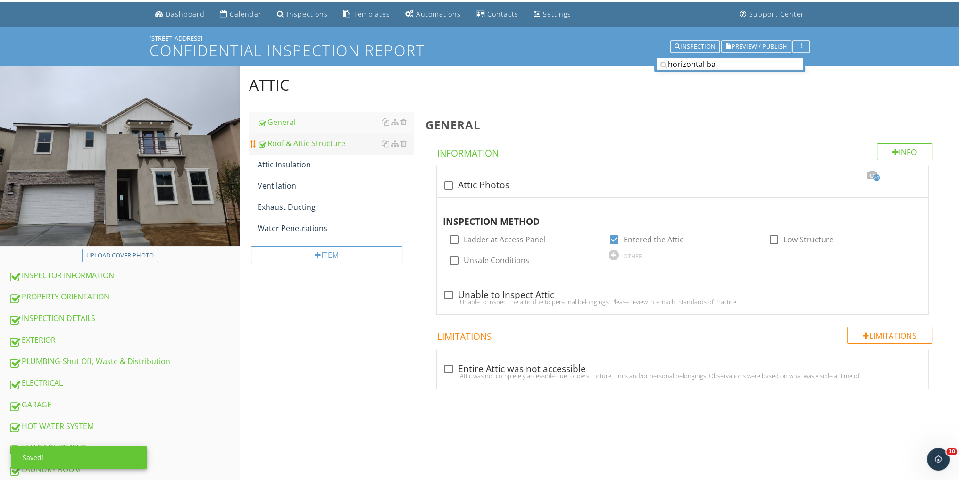
click at [300, 141] on div "Roof & Attic Structure" at bounding box center [336, 143] width 156 height 11
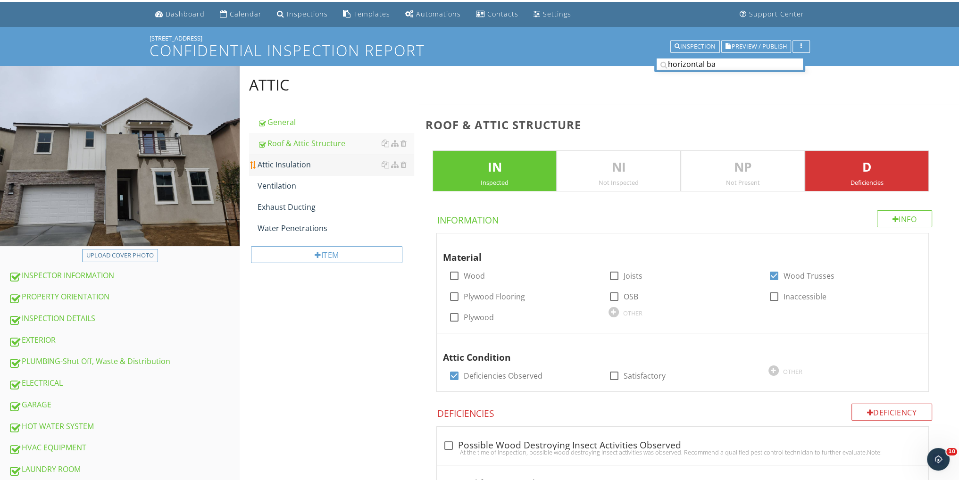
click at [296, 161] on div "Attic Insulation" at bounding box center [336, 164] width 156 height 11
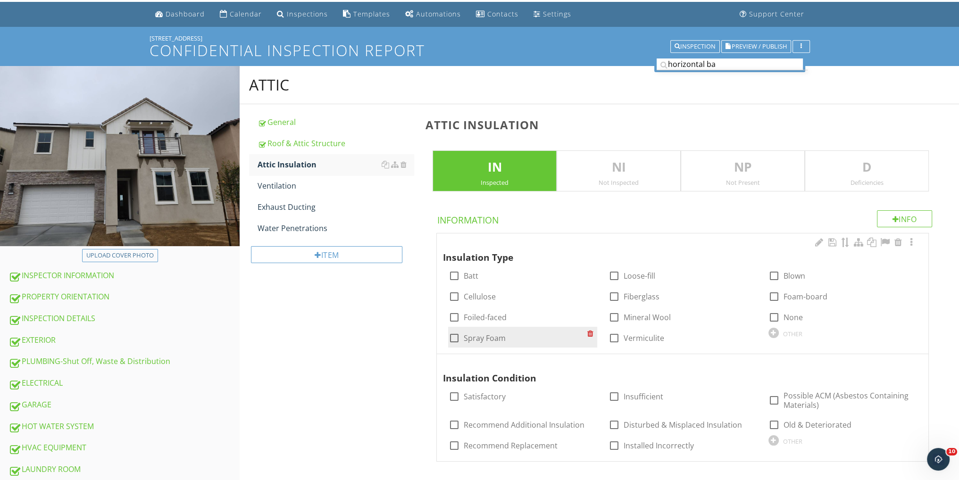
click at [480, 334] on label "Spray Foam" at bounding box center [484, 338] width 42 height 9
checkbox input "true"
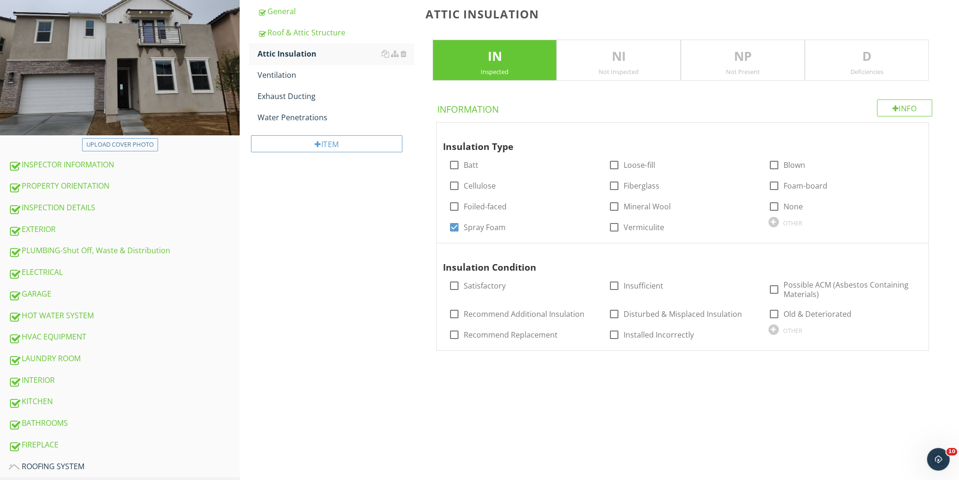
scroll to position [154, 0]
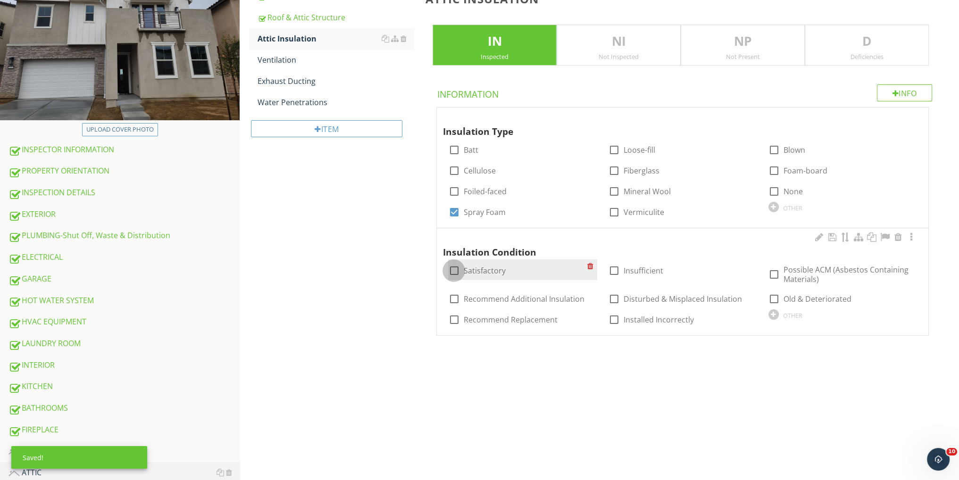
click at [449, 267] on div at bounding box center [454, 271] width 16 height 16
checkbox input "true"
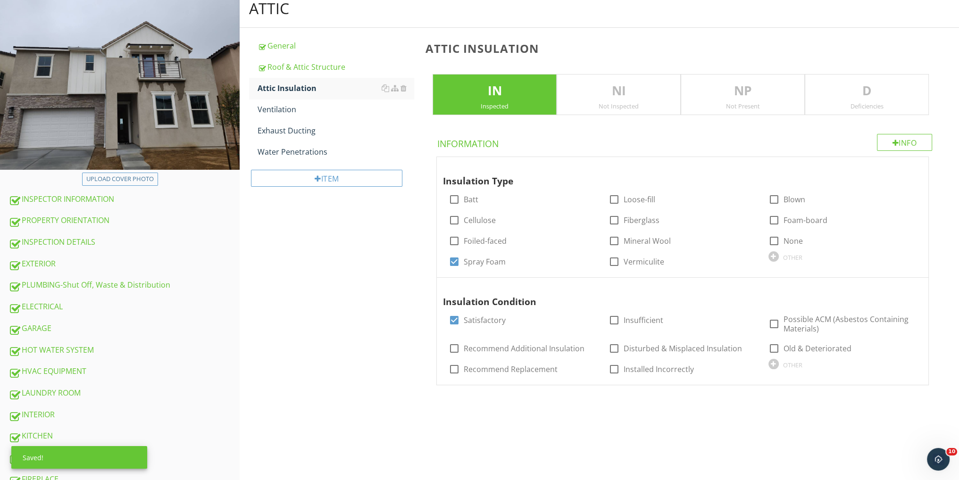
scroll to position [28, 0]
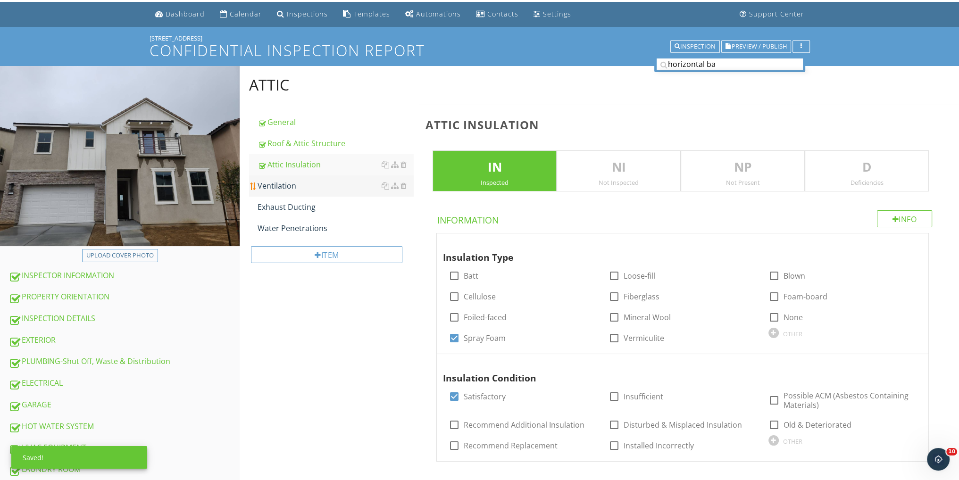
click at [292, 187] on div "Ventilation" at bounding box center [336, 185] width 156 height 11
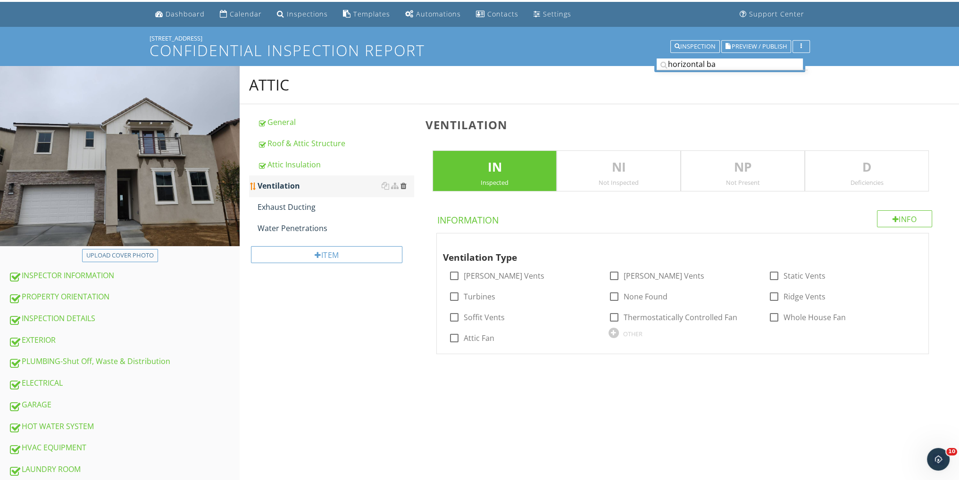
click at [403, 184] on div at bounding box center [403, 186] width 6 height 8
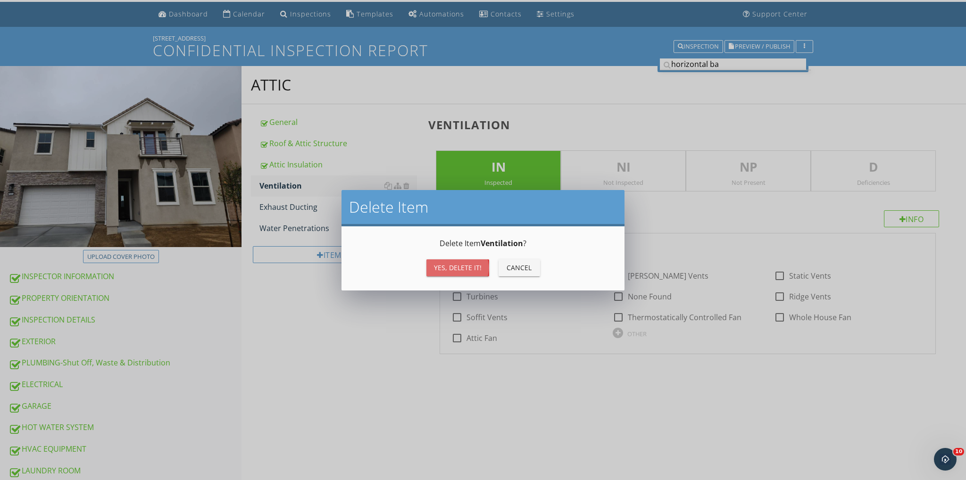
click at [452, 265] on div "Yes, Delete it!" at bounding box center [458, 268] width 48 height 10
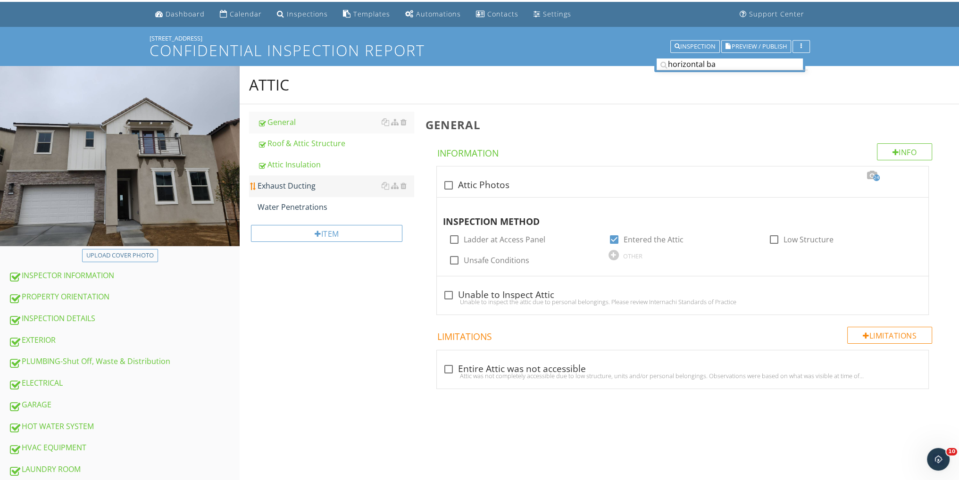
click at [311, 184] on div "Exhaust Ducting" at bounding box center [336, 185] width 156 height 11
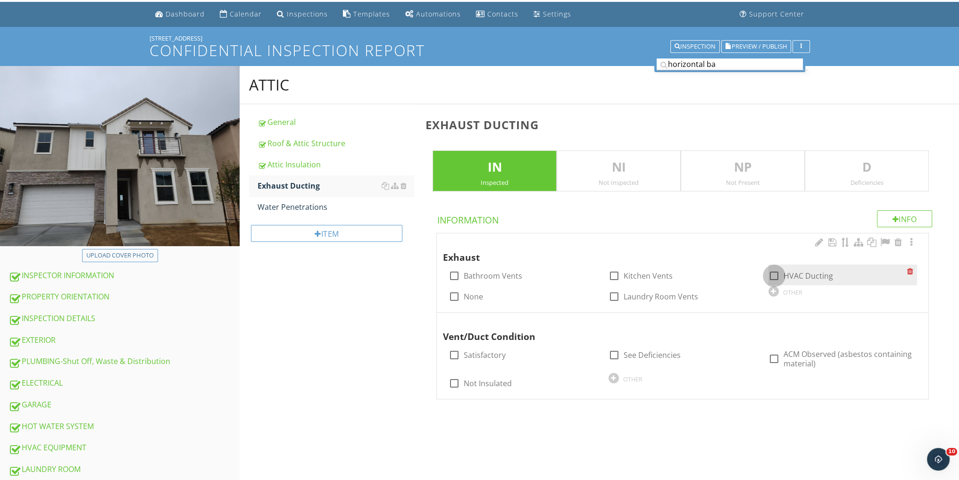
click at [774, 272] on div at bounding box center [774, 276] width 16 height 16
checkbox input "true"
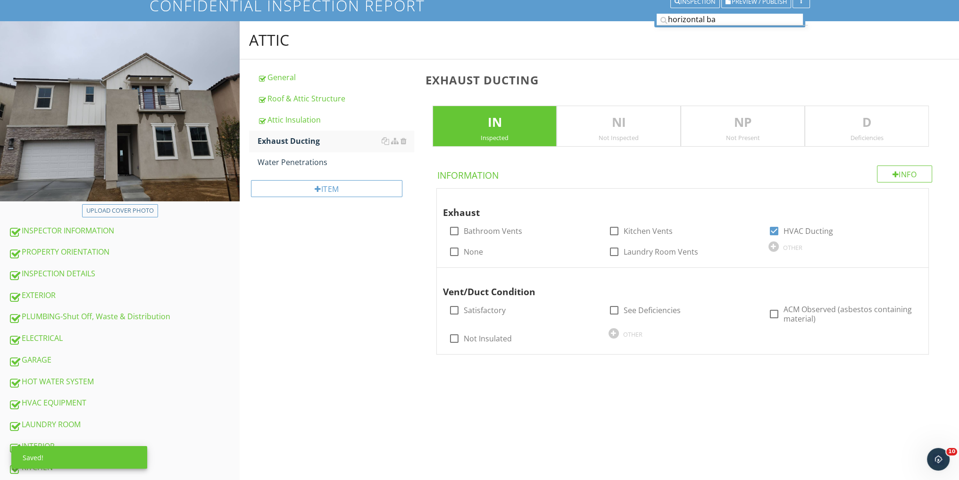
scroll to position [91, 0]
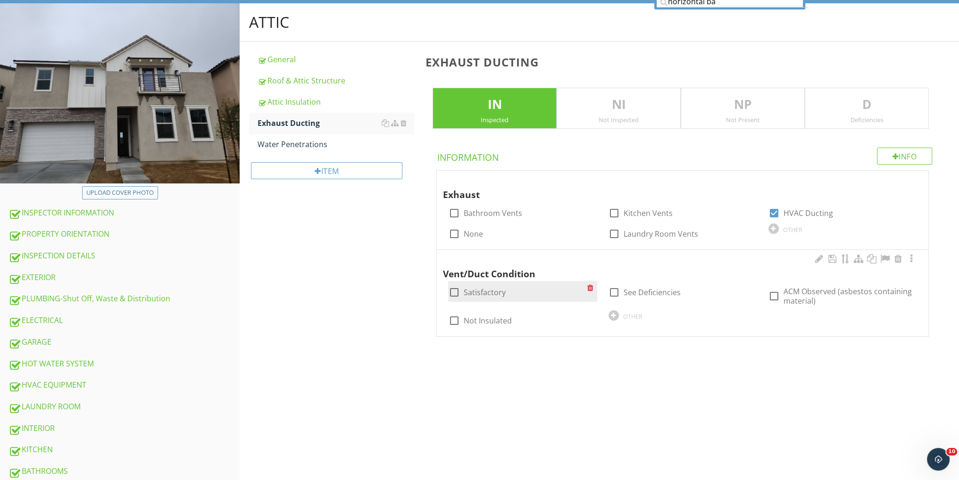
click at [453, 288] on div at bounding box center [454, 292] width 16 height 16
checkbox input "true"
click at [549, 62] on div at bounding box center [546, 62] width 10 height 11
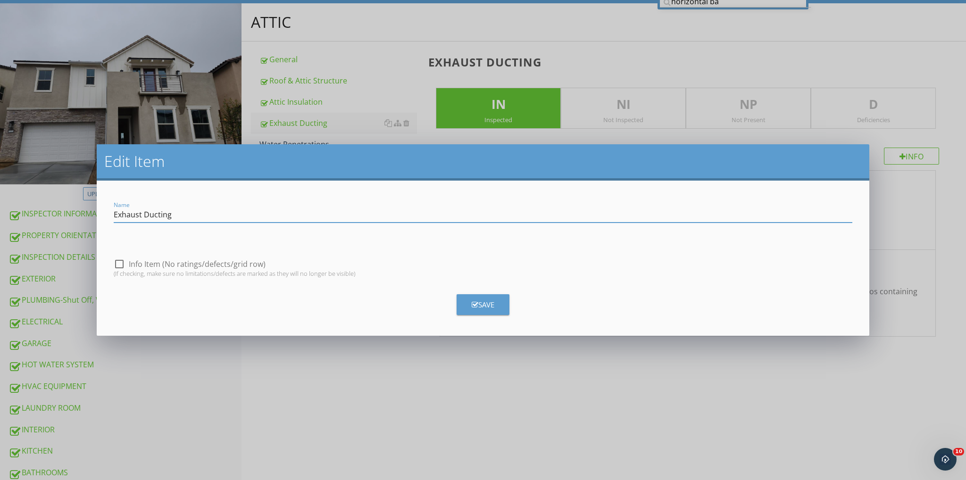
drag, startPoint x: 144, startPoint y: 213, endPoint x: 59, endPoint y: 203, distance: 85.6
click at [59, 203] on div "Edit Item Name Exhaust Ducting check_box_outline_blank Info Item (No ratings/de…" at bounding box center [483, 240] width 966 height 480
type input "Ducting"
click at [461, 302] on button "Save" at bounding box center [483, 304] width 53 height 21
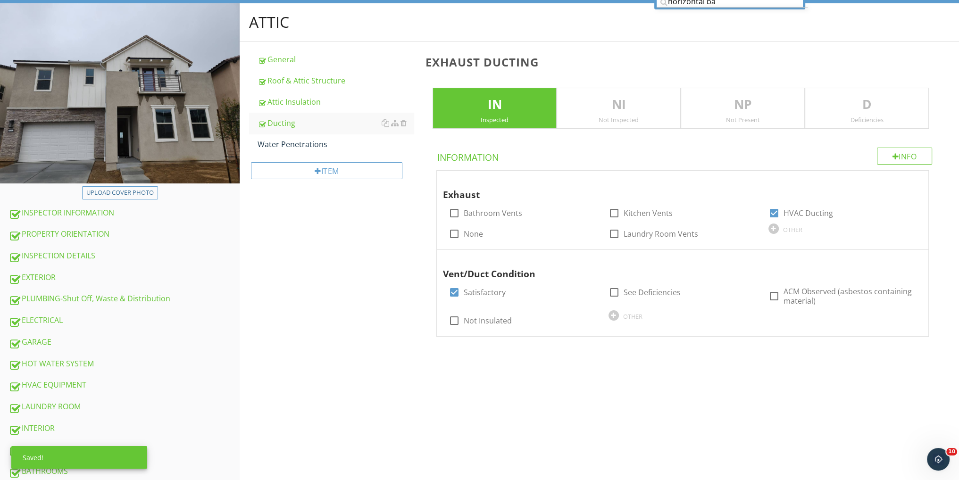
click at [393, 263] on div "ATTIC General Roof & Attic Structure Attic Insulation Ducting Water Penetration…" at bounding box center [600, 181] width 720 height 357
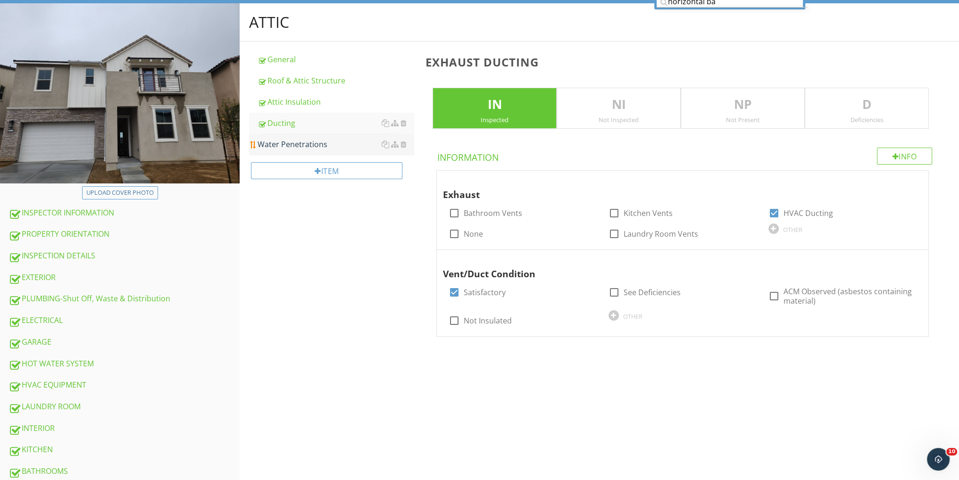
click at [319, 138] on link "Water Penetrations" at bounding box center [336, 144] width 156 height 21
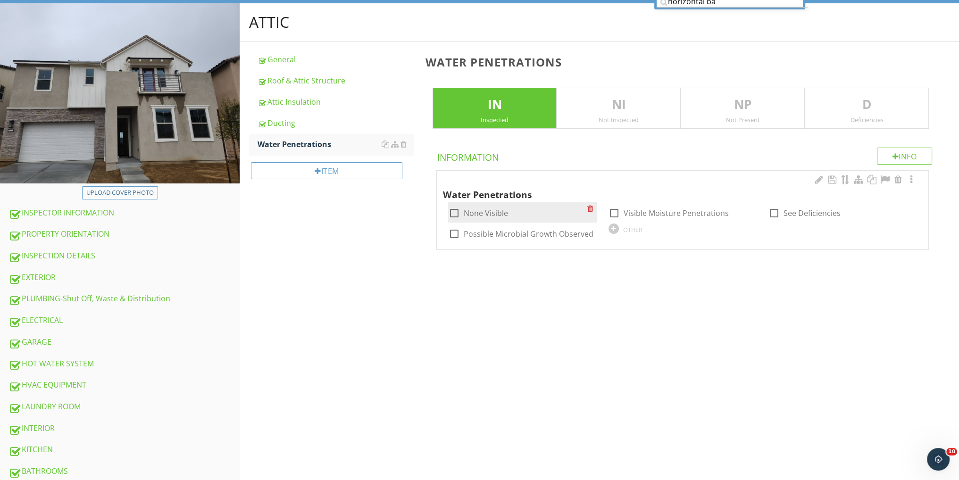
click at [454, 209] on div at bounding box center [454, 213] width 16 height 16
checkbox input "true"
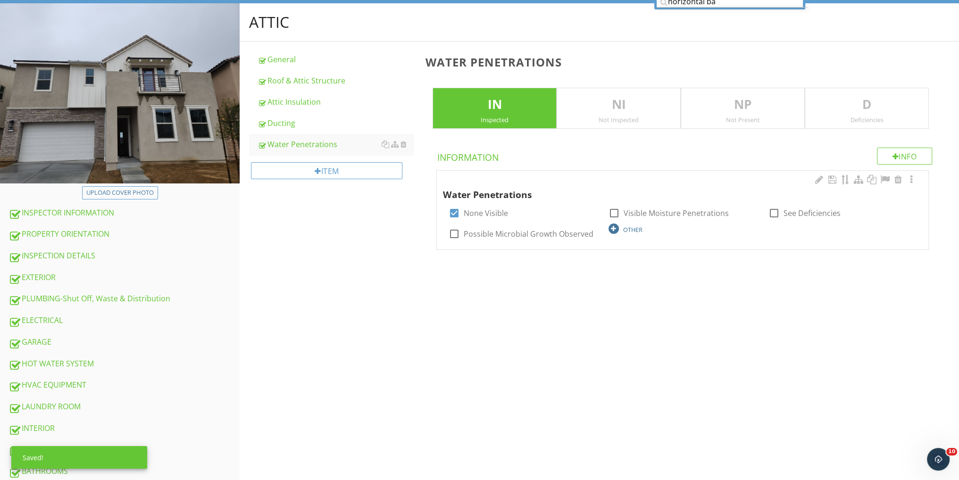
click at [636, 227] on div "OTHER" at bounding box center [632, 230] width 19 height 8
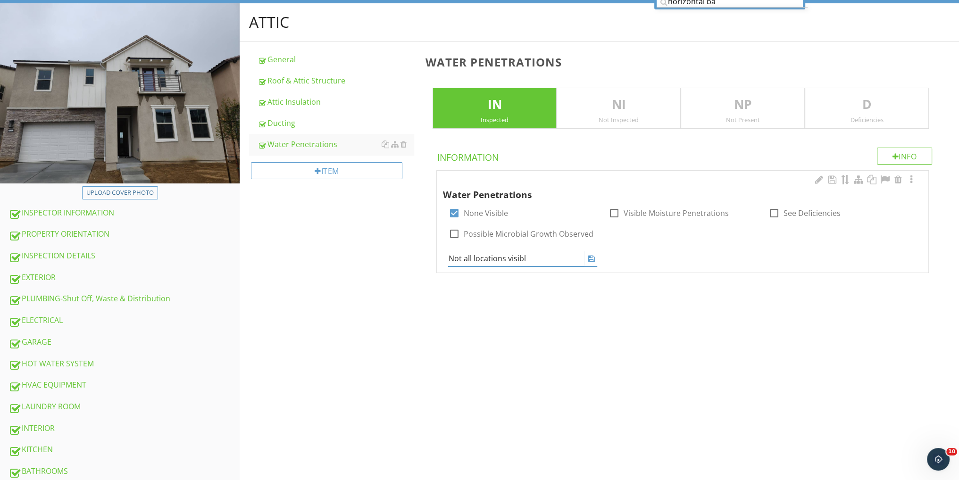
type input "Not all locations visible"
click at [610, 328] on div "Upload cover photo INSPECTOR INFORMATION PROPERTY ORIENTATION INSPECTION DETAIL…" at bounding box center [479, 352] width 959 height 699
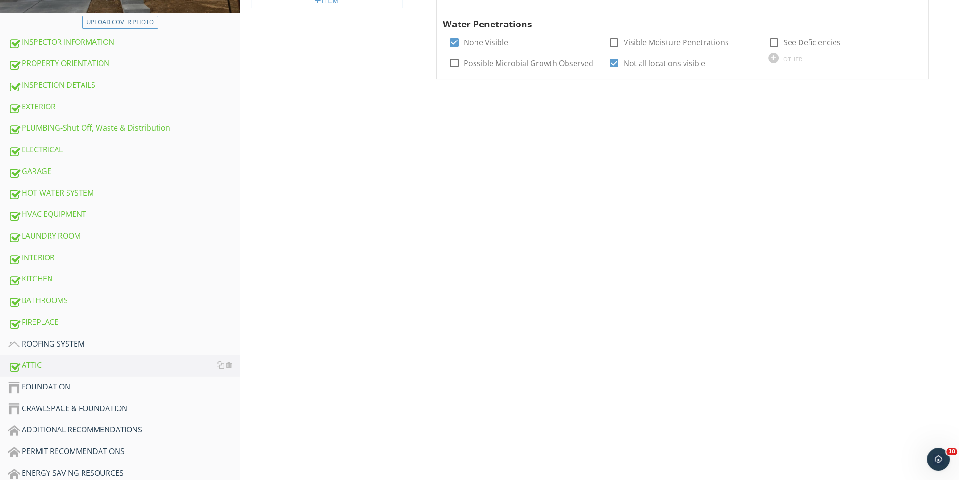
scroll to position [280, 0]
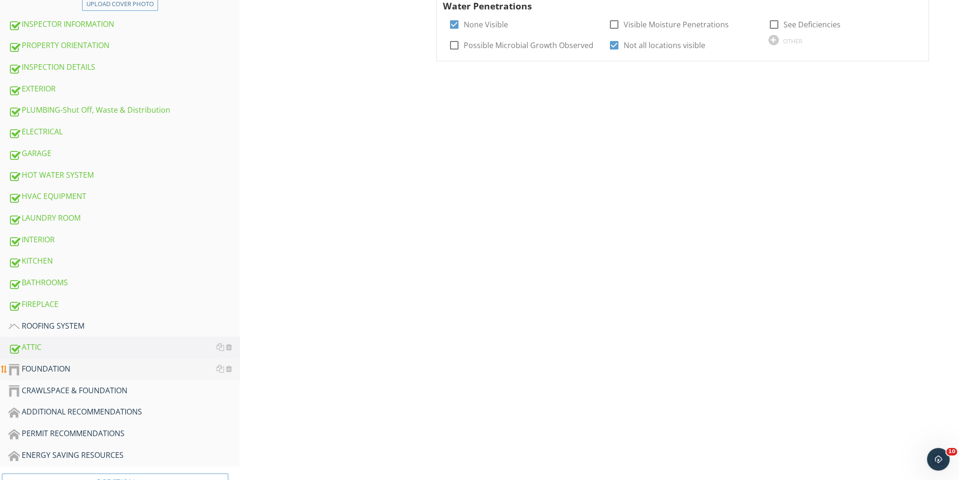
click at [58, 359] on link "FOUNDATION" at bounding box center [123, 370] width 231 height 22
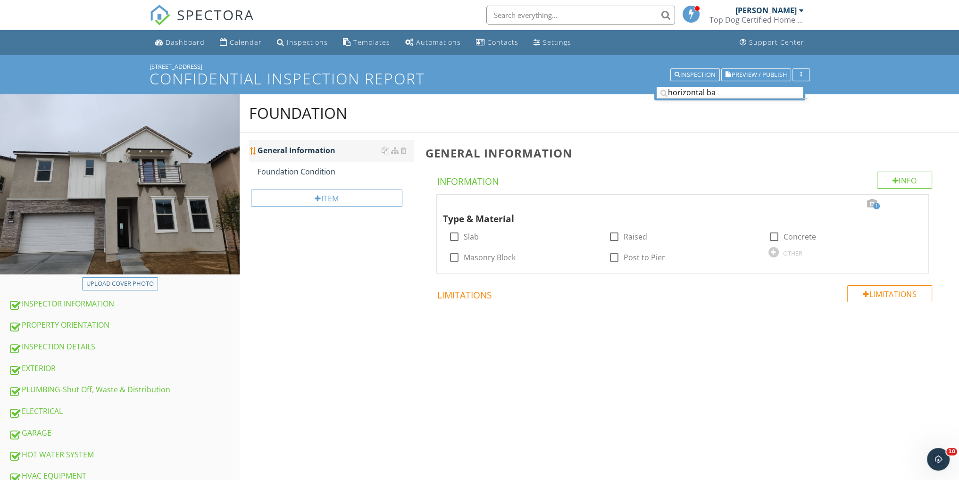
click at [311, 158] on link "General Information" at bounding box center [336, 150] width 156 height 21
click at [455, 237] on div at bounding box center [454, 237] width 16 height 16
checkbox input "true"
click at [328, 172] on div "Foundation Condition" at bounding box center [336, 171] width 156 height 11
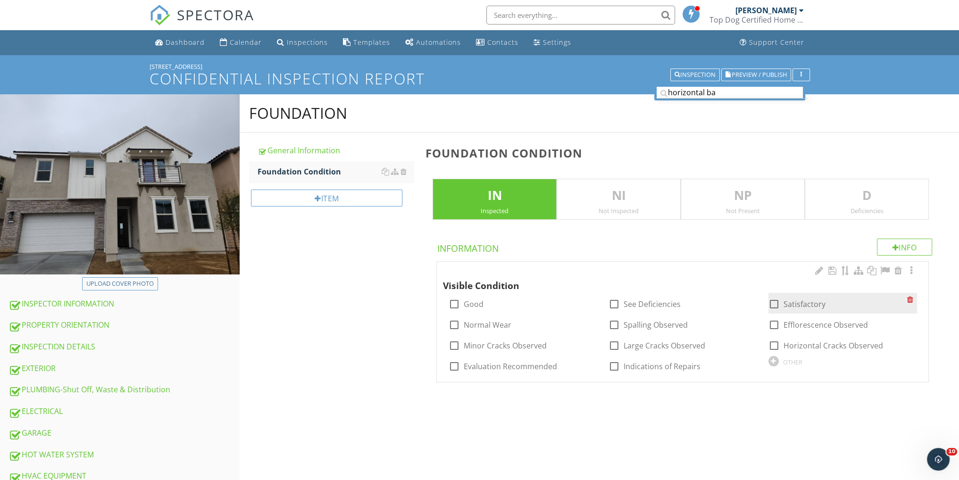
click at [773, 301] on div at bounding box center [774, 304] width 16 height 16
checkbox input "true"
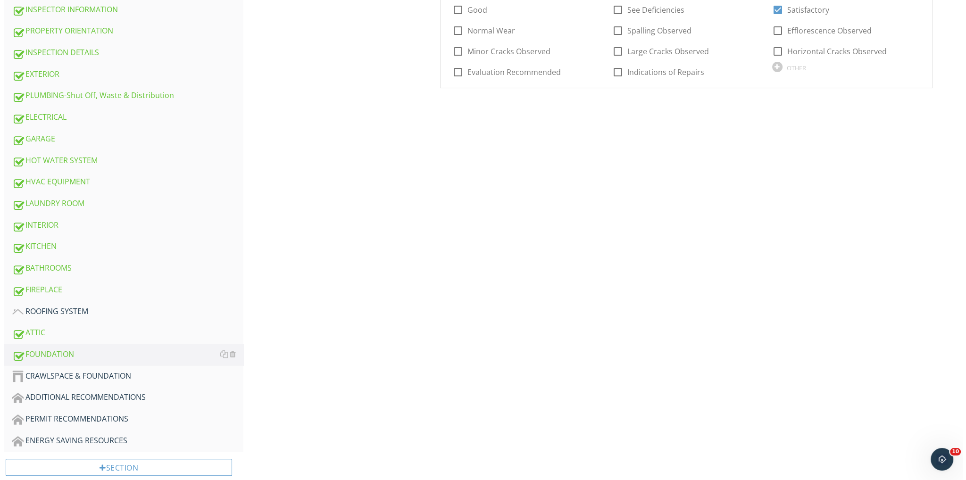
scroll to position [310, 0]
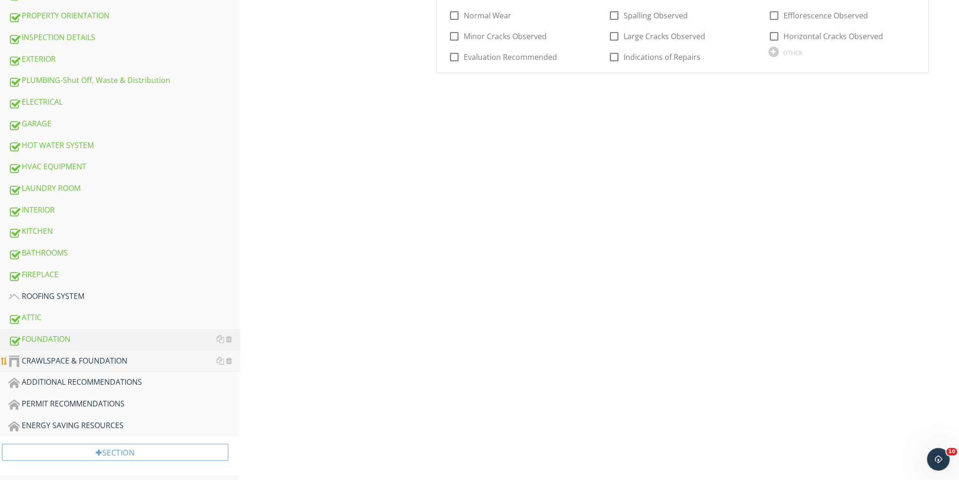
click at [130, 357] on div "CRAWLSPACE & FOUNDATION" at bounding box center [123, 361] width 231 height 12
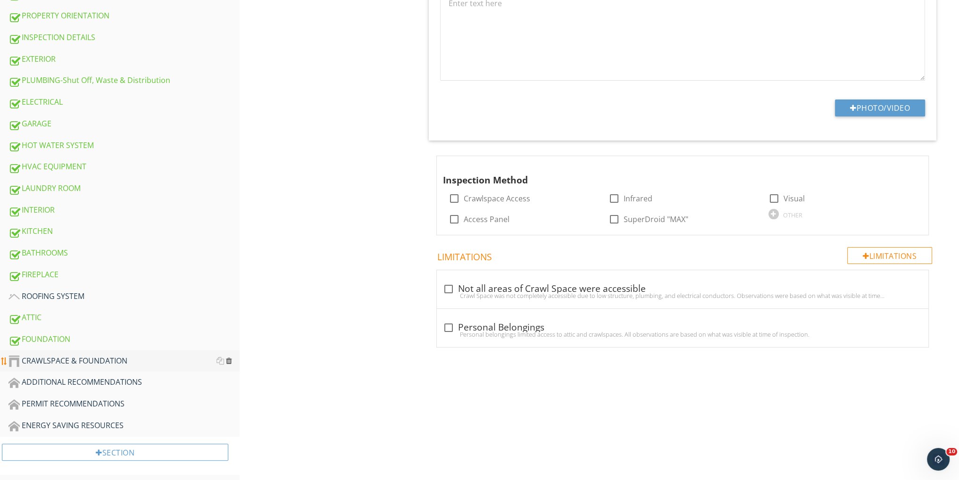
click at [228, 357] on div at bounding box center [229, 361] width 6 height 8
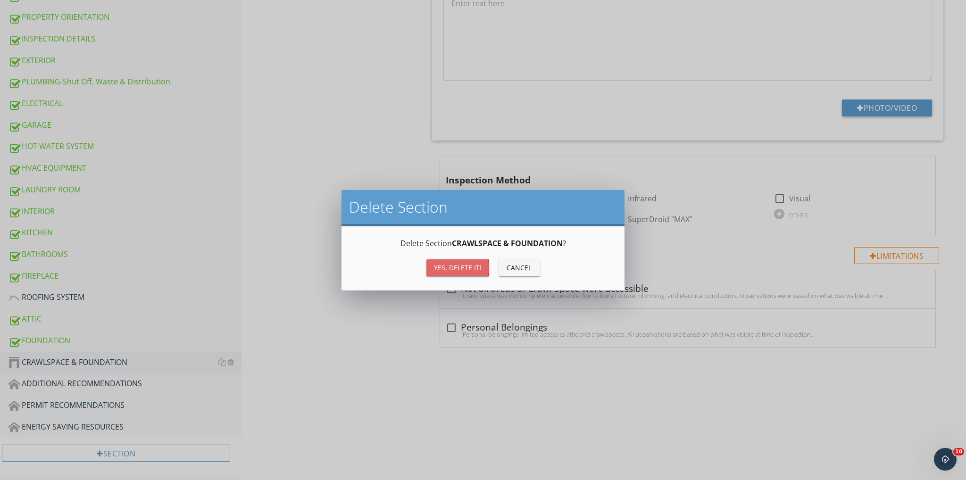
click at [459, 266] on div "Yes, Delete it!" at bounding box center [458, 268] width 48 height 10
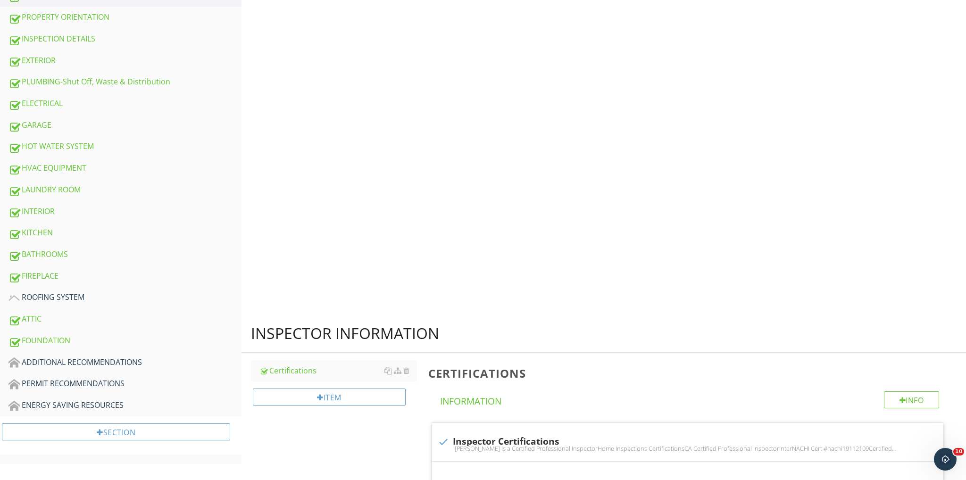
scroll to position [288, 0]
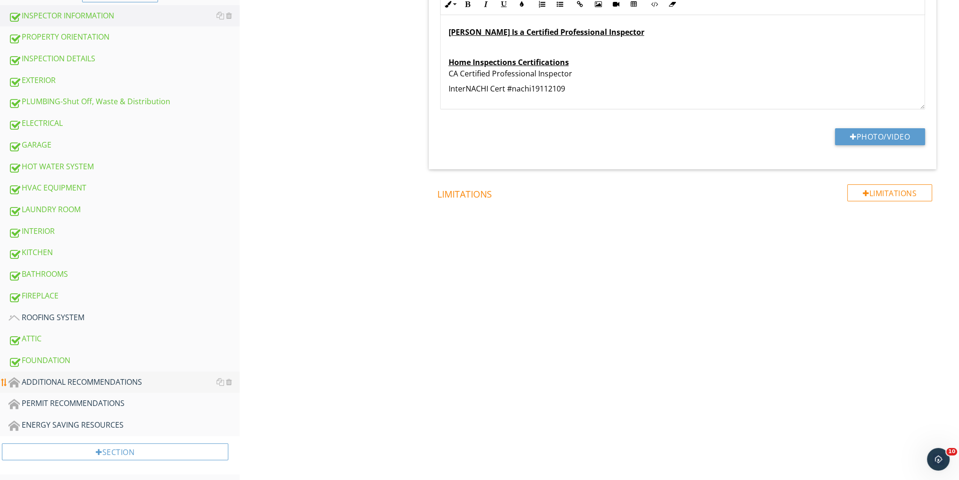
click at [137, 376] on div "ADDITIONAL RECOMMENDATIONS" at bounding box center [123, 382] width 231 height 12
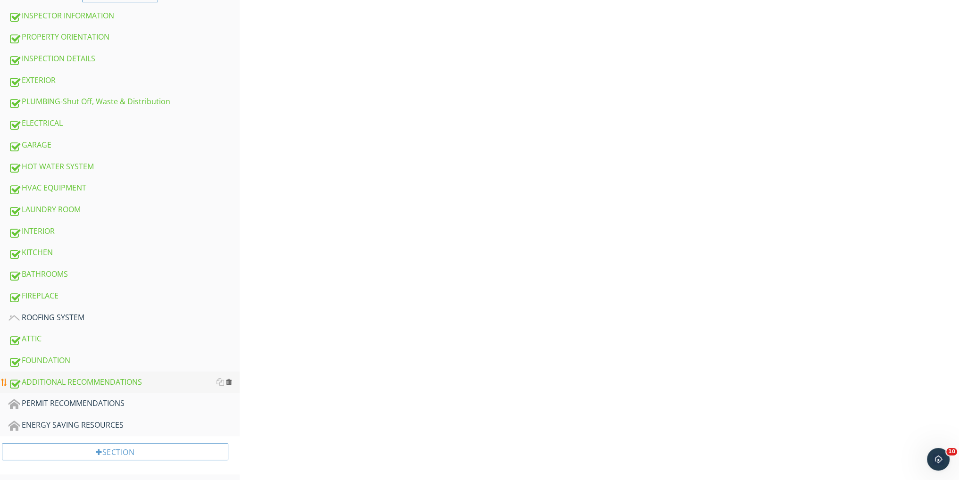
click at [230, 378] on div at bounding box center [229, 382] width 6 height 8
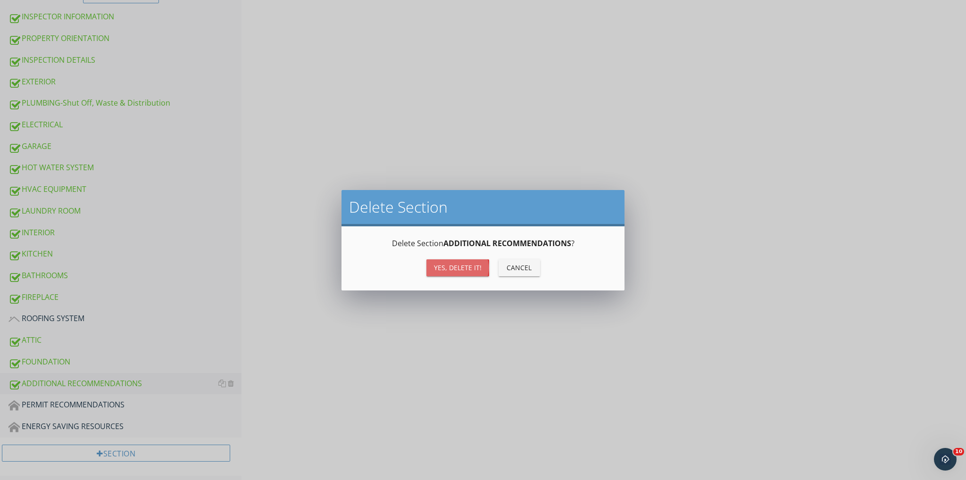
click at [432, 265] on button "Yes, Delete it!" at bounding box center [458, 267] width 63 height 17
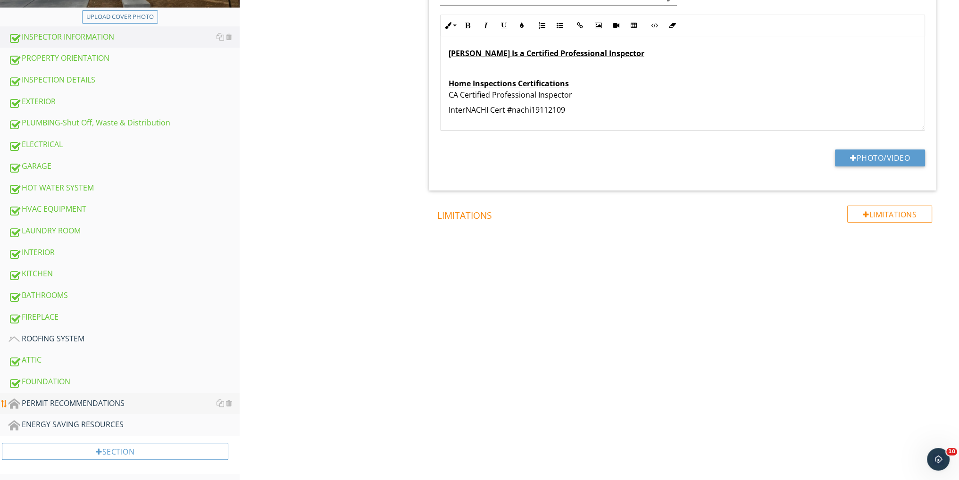
click at [83, 398] on div "PERMIT RECOMMENDATIONS" at bounding box center [123, 404] width 231 height 12
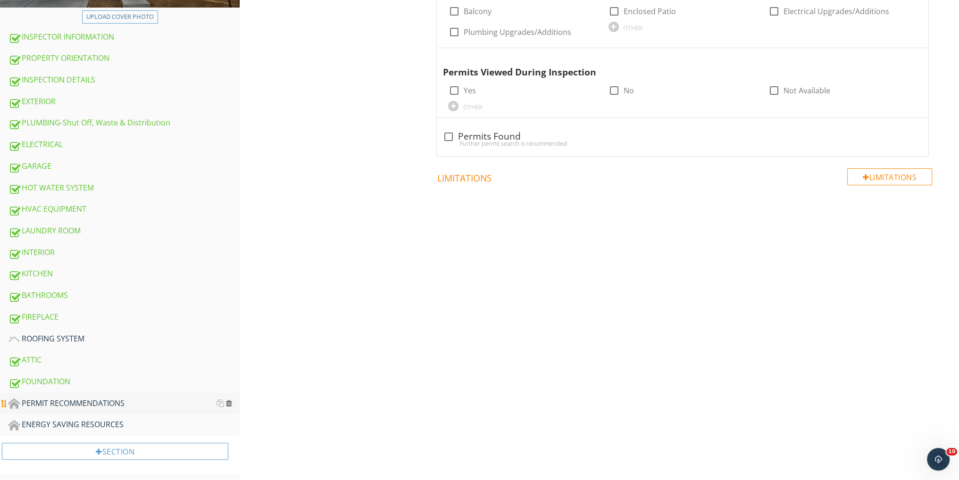
click at [231, 400] on div at bounding box center [229, 404] width 6 height 8
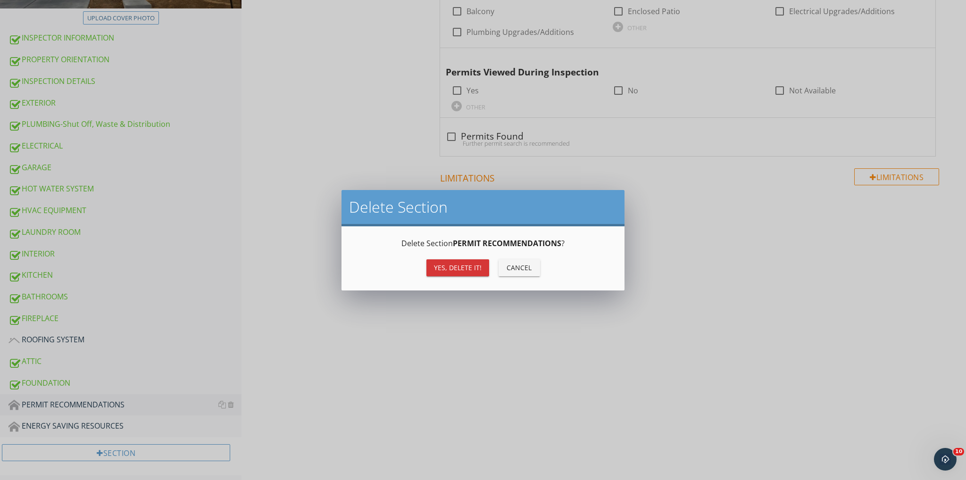
click at [485, 267] on button "Yes, Delete it!" at bounding box center [458, 267] width 63 height 17
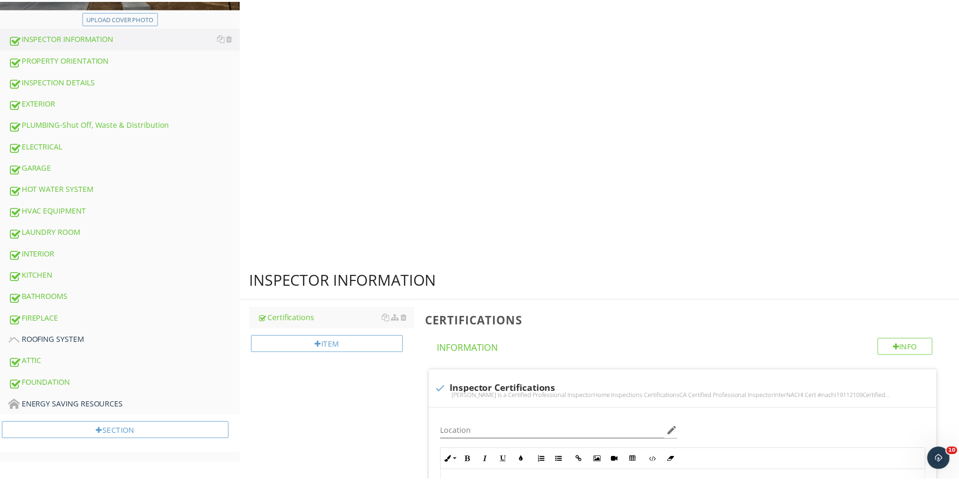
scroll to position [245, 0]
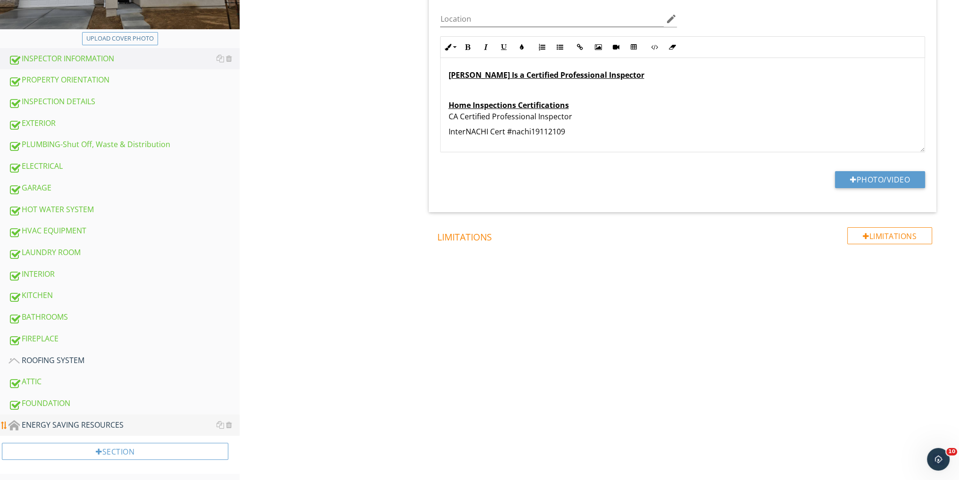
click at [82, 419] on div "ENERGY SAVING RESOURCES" at bounding box center [123, 425] width 231 height 12
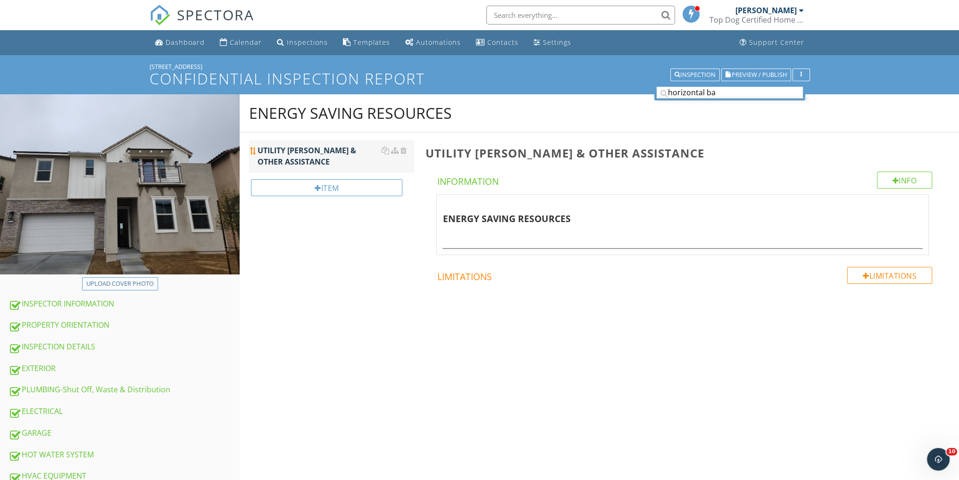
click at [365, 153] on div "UTILITY BILL REBATES & OTHER ASSISTANCE" at bounding box center [336, 156] width 156 height 23
click at [501, 240] on input "text" at bounding box center [683, 241] width 480 height 16
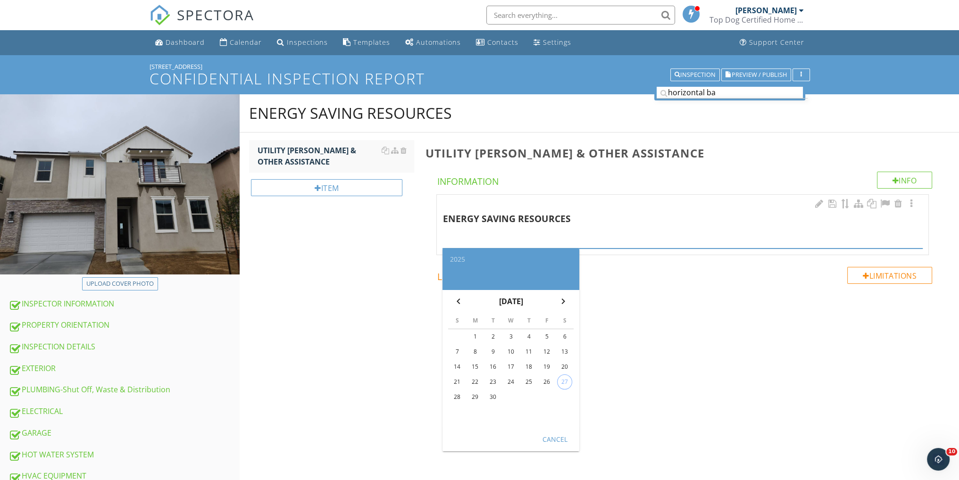
click at [565, 378] on div "27" at bounding box center [565, 382] width 14 height 14
type input "2025-09-27"
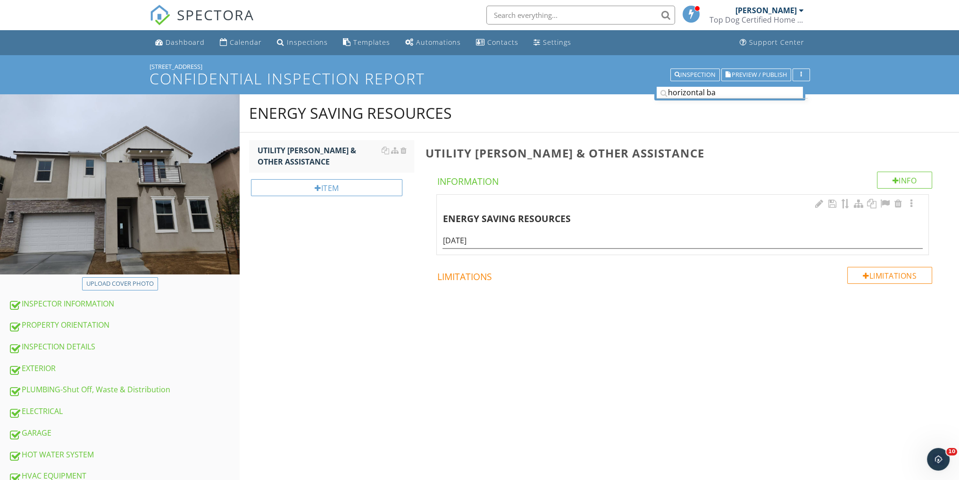
click at [400, 365] on div "Upload cover photo INSPECTOR INFORMATION PROPERTY ORIENTATION INSPECTION DETAIL…" at bounding box center [479, 411] width 959 height 635
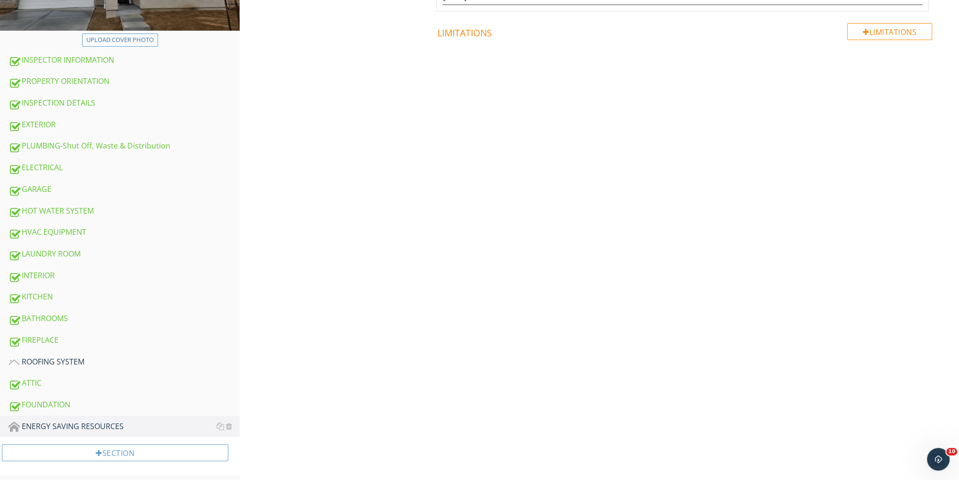
scroll to position [245, 0]
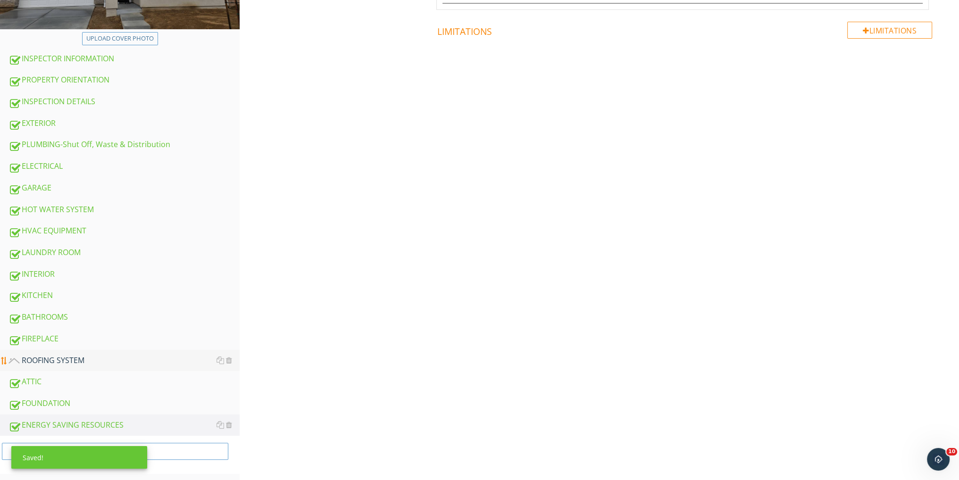
click at [64, 360] on div "ROOFING SYSTEM" at bounding box center [123, 361] width 231 height 12
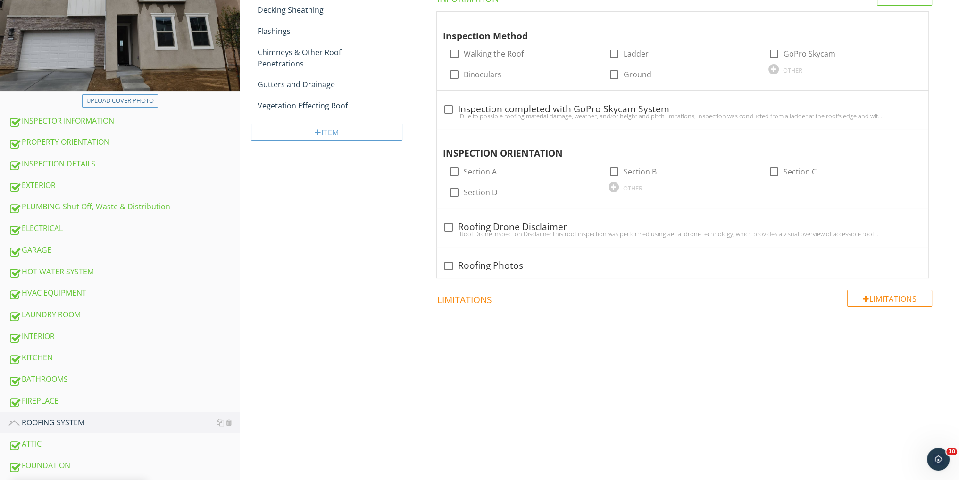
scroll to position [57, 0]
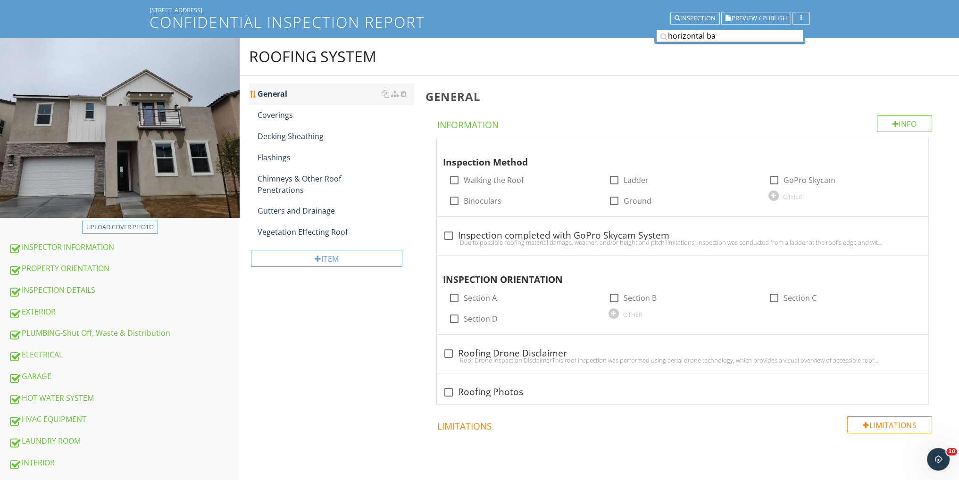
click at [303, 86] on link "General" at bounding box center [336, 94] width 156 height 21
click at [771, 195] on div at bounding box center [774, 196] width 10 height 10
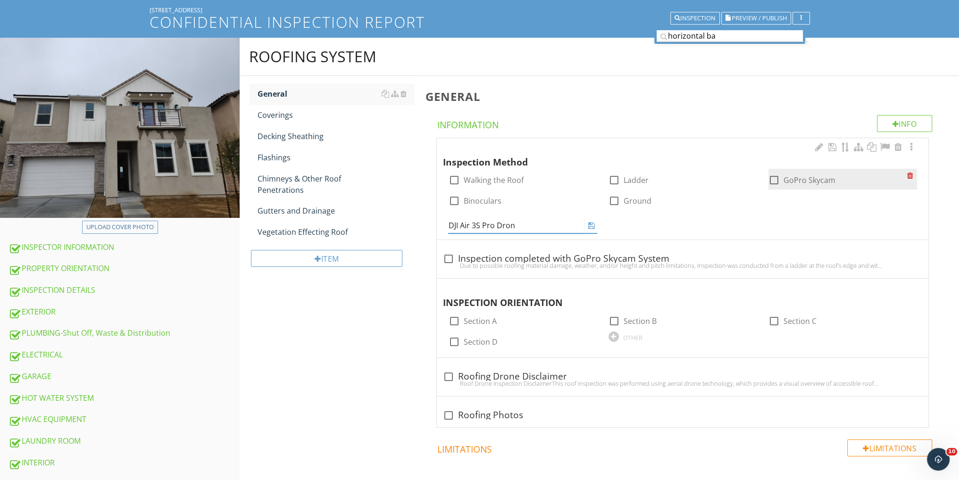
type input "DJI Air 3S Pro Drone"
click at [384, 346] on div "ROOFING SYSTEM General Coverings Decking Sheathing Flashings Chimneys & Other R…" at bounding box center [600, 285] width 720 height 495
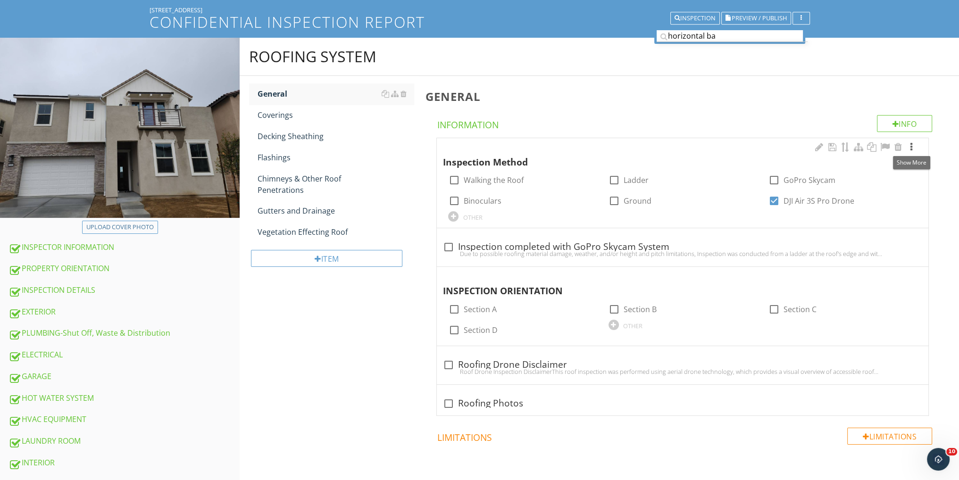
click at [911, 145] on div at bounding box center [911, 146] width 11 height 9
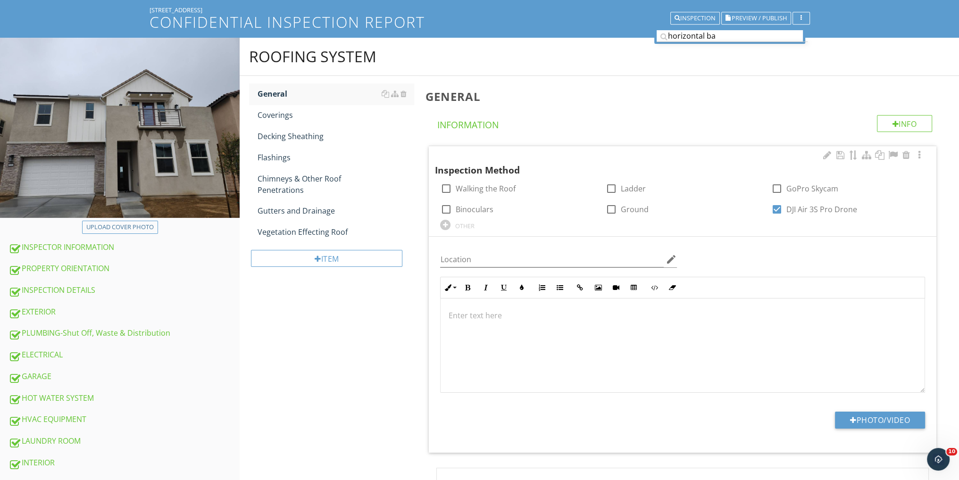
click at [466, 315] on p at bounding box center [682, 315] width 469 height 11
click at [388, 333] on div "ROOFING SYSTEM General Coverings Decking Sheathing Flashings Chimneys & Other R…" at bounding box center [600, 400] width 720 height 725
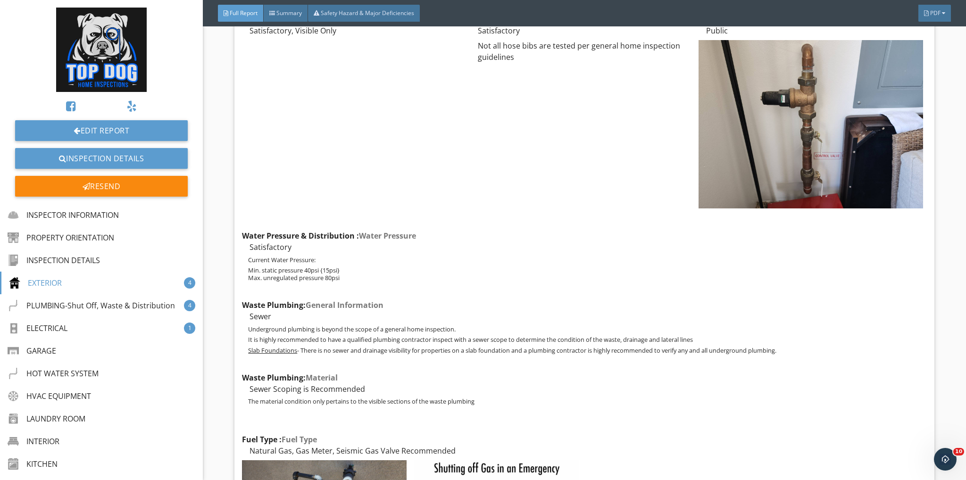
scroll to position [2936, 0]
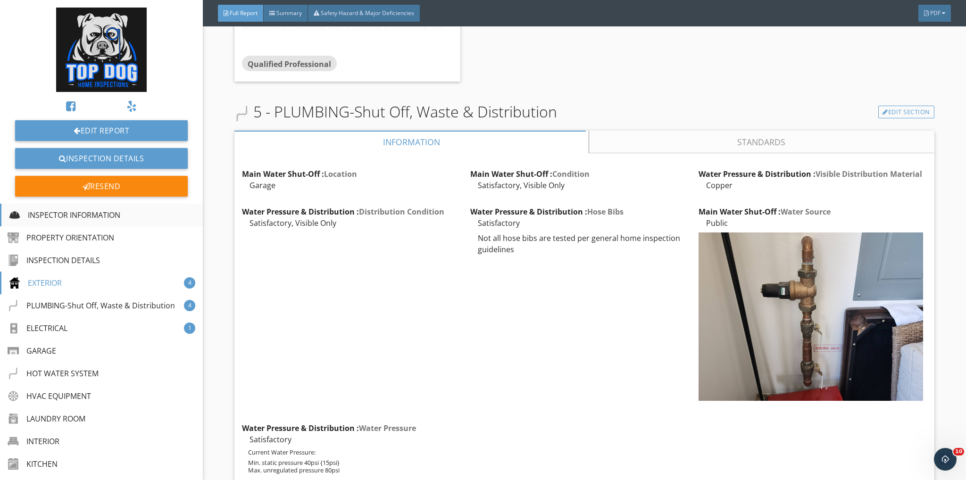
click at [64, 218] on div "INSPECTOR INFORMATION" at bounding box center [64, 214] width 111 height 11
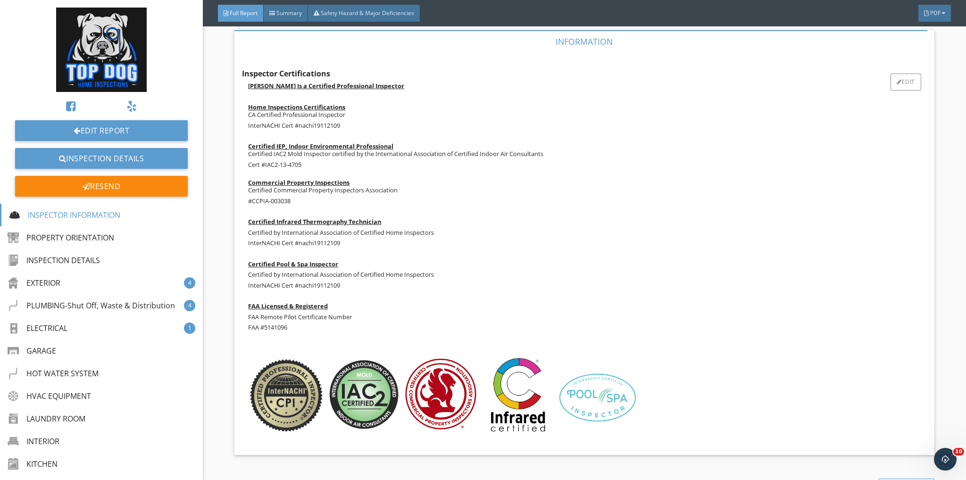
scroll to position [242, 0]
drag, startPoint x: 301, startPoint y: 327, endPoint x: 236, endPoint y: 307, distance: 68.1
click at [236, 307] on div "Inspector Certifications [PERSON_NAME] Is a Certified Professional Inspector Ho…" at bounding box center [584, 254] width 700 height 402
click at [898, 83] on div "Edit" at bounding box center [906, 82] width 31 height 17
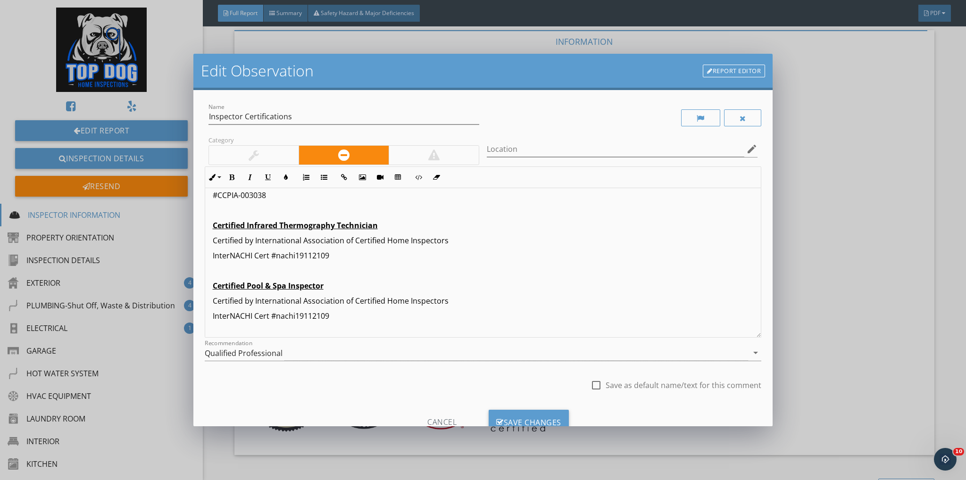
scroll to position [251, 0]
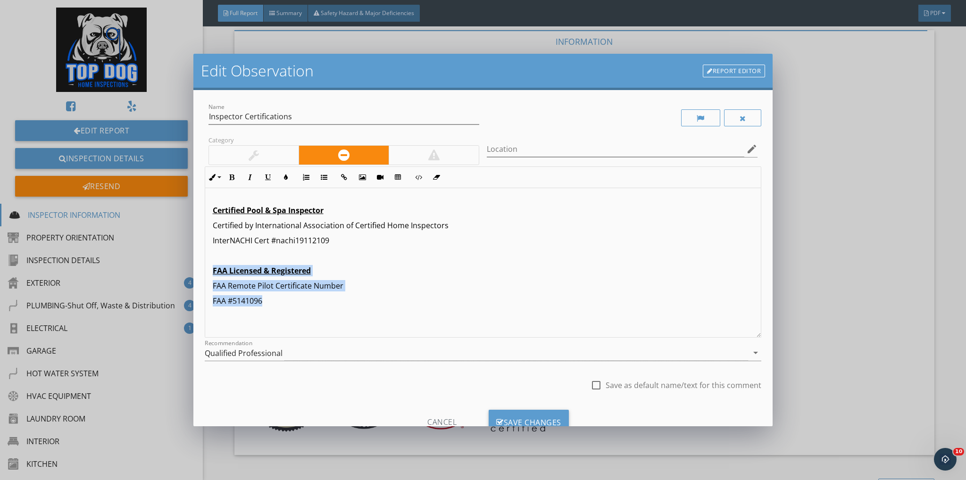
drag, startPoint x: 283, startPoint y: 298, endPoint x: 221, endPoint y: 268, distance: 69.0
click at [204, 263] on div "Name Inspector Certifications Category Location edit Inline Style XLarge Large …" at bounding box center [483, 258] width 580 height 336
copy div "FAA Licensed & Registered FAA Remote Pilot Certificate Number FAA #5141096"
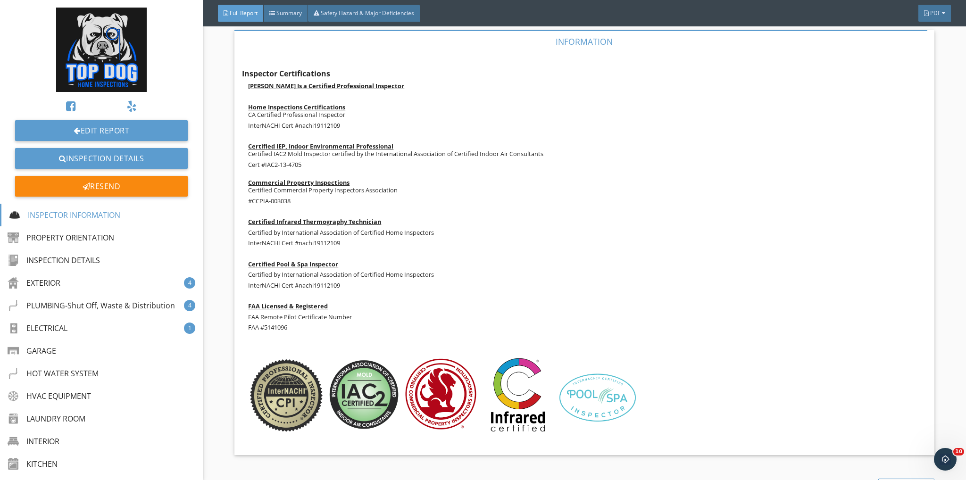
click at [912, 199] on div at bounding box center [483, 240] width 966 height 480
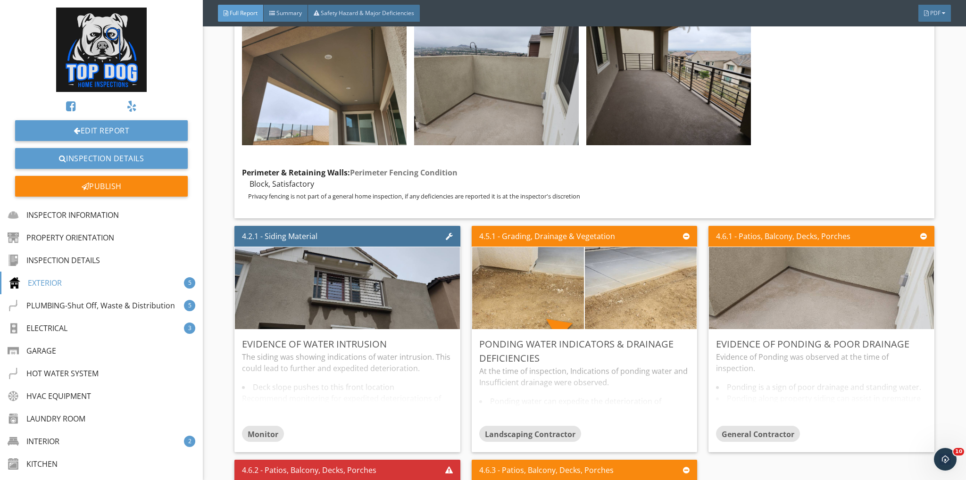
scroll to position [2579, 0]
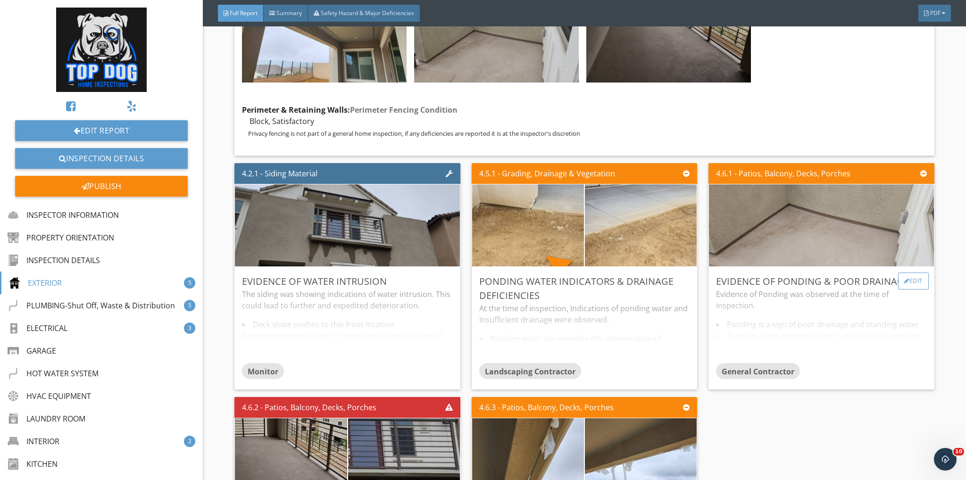
click at [909, 280] on div "Edit" at bounding box center [913, 281] width 31 height 17
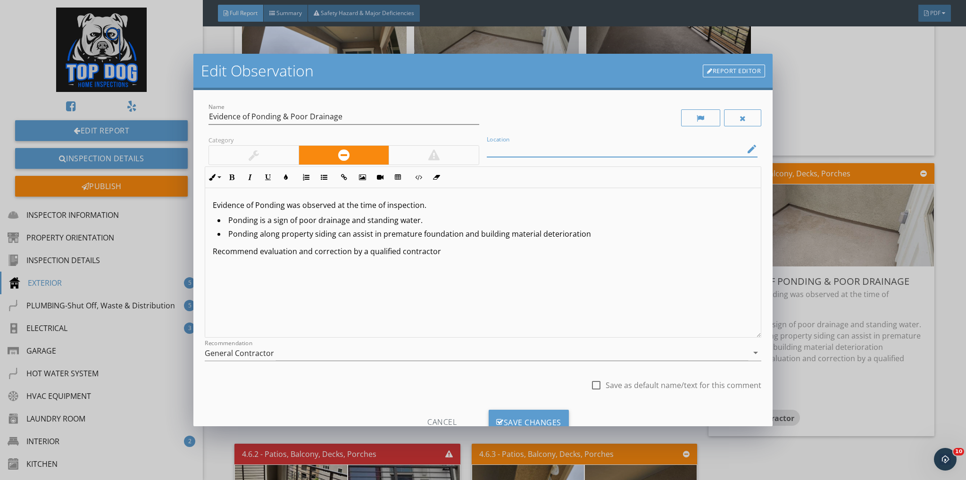
click at [648, 151] on input "Location" at bounding box center [616, 150] width 258 height 16
type input "Front Balcony"
click at [519, 418] on div "Save Changes" at bounding box center [529, 422] width 80 height 25
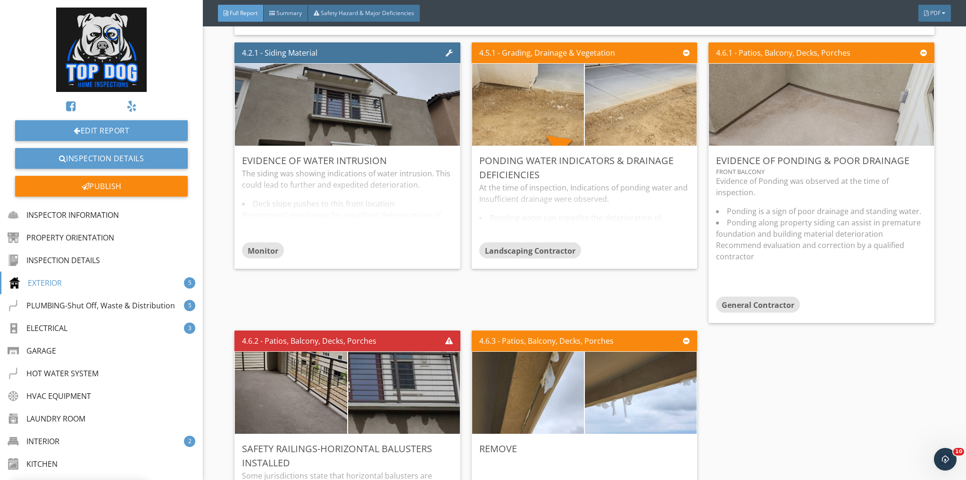
scroll to position [2768, 0]
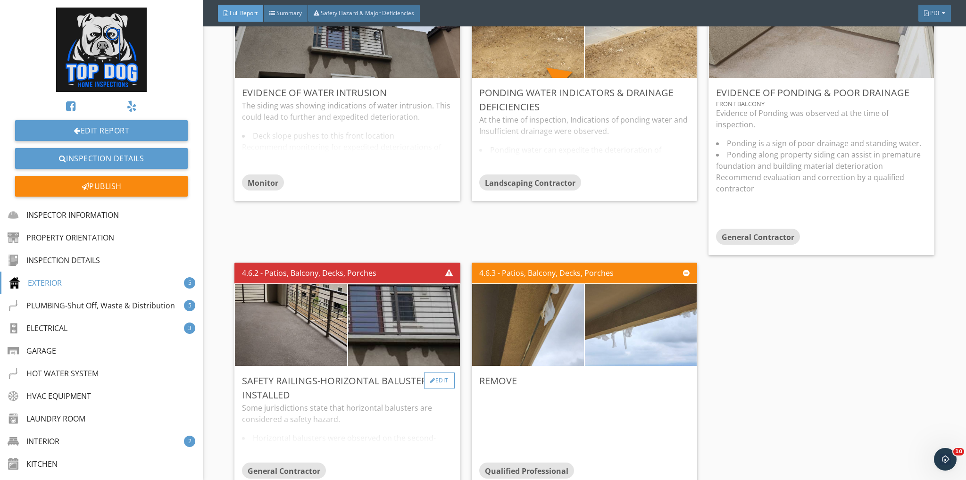
click at [440, 379] on div "Edit" at bounding box center [439, 380] width 31 height 17
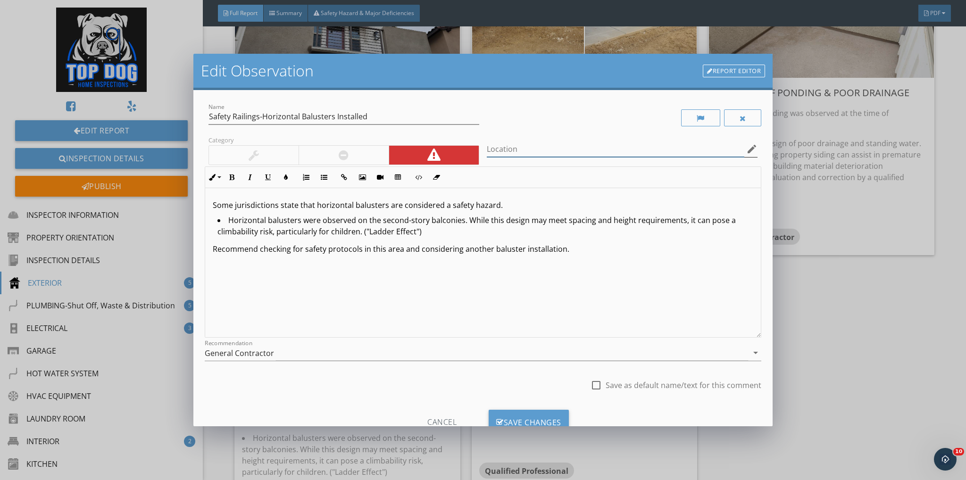
click at [527, 150] on input "Location" at bounding box center [616, 150] width 258 height 16
type input "Front & Rear Balcony"
click at [522, 418] on div "Save Changes" at bounding box center [529, 422] width 80 height 25
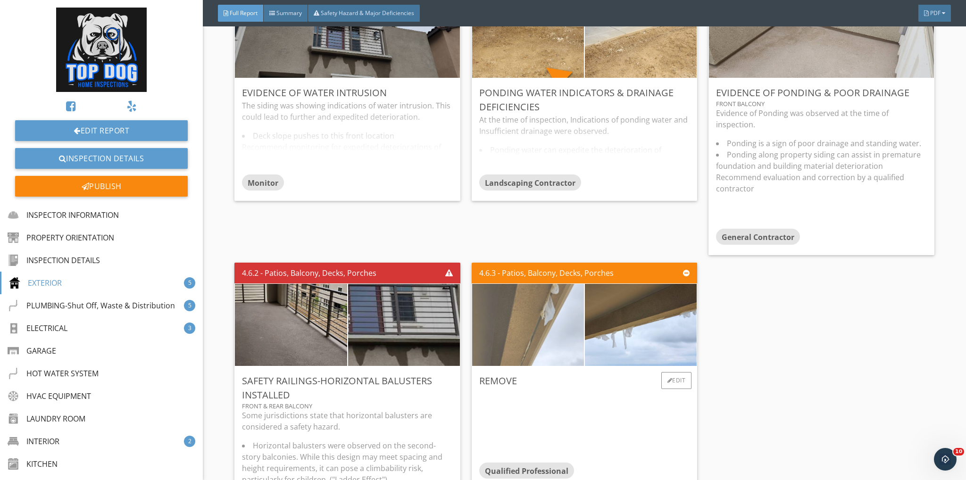
click at [568, 314] on img at bounding box center [528, 325] width 274 height 205
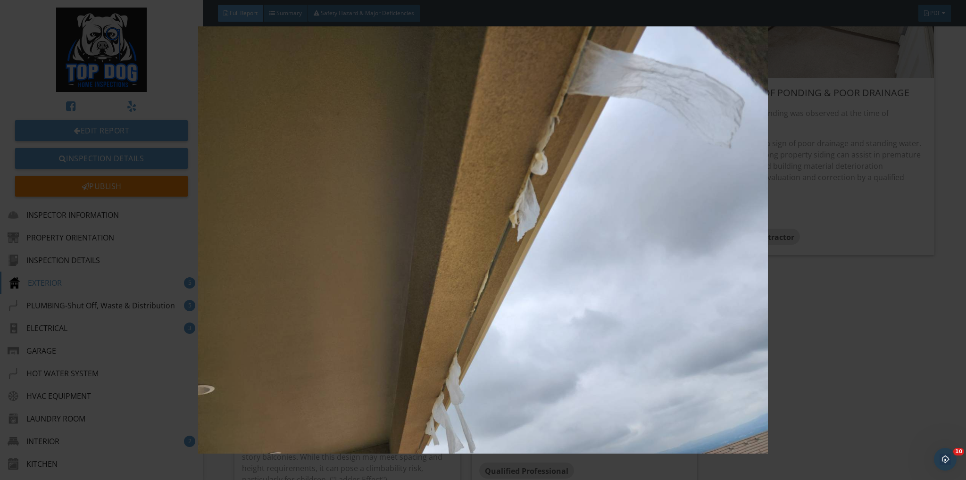
click at [344, 140] on img at bounding box center [483, 239] width 889 height 427
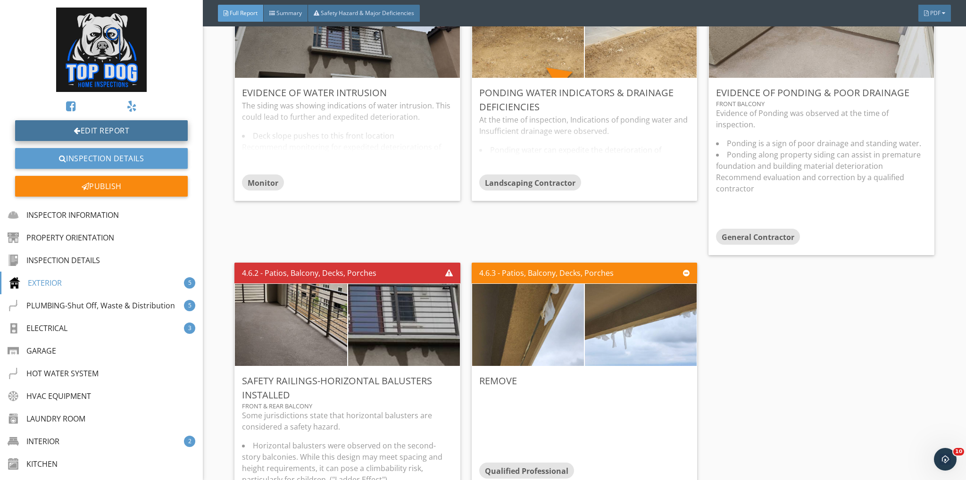
click at [101, 126] on link "Edit Report" at bounding box center [101, 130] width 173 height 21
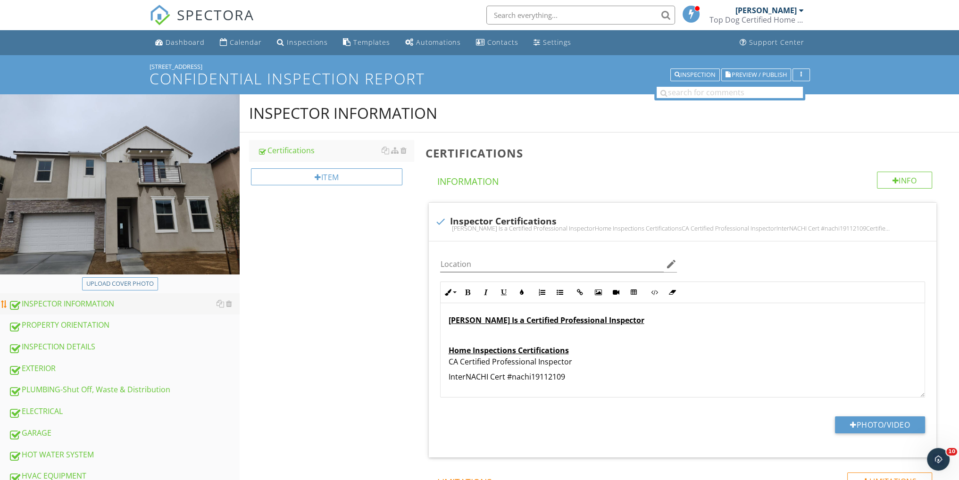
scroll to position [63, 0]
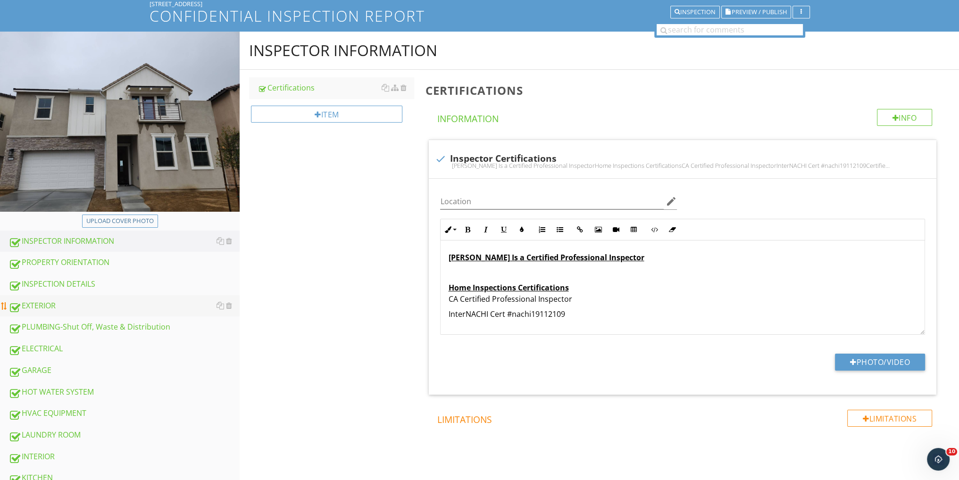
click at [95, 303] on div "EXTERIOR" at bounding box center [123, 306] width 231 height 12
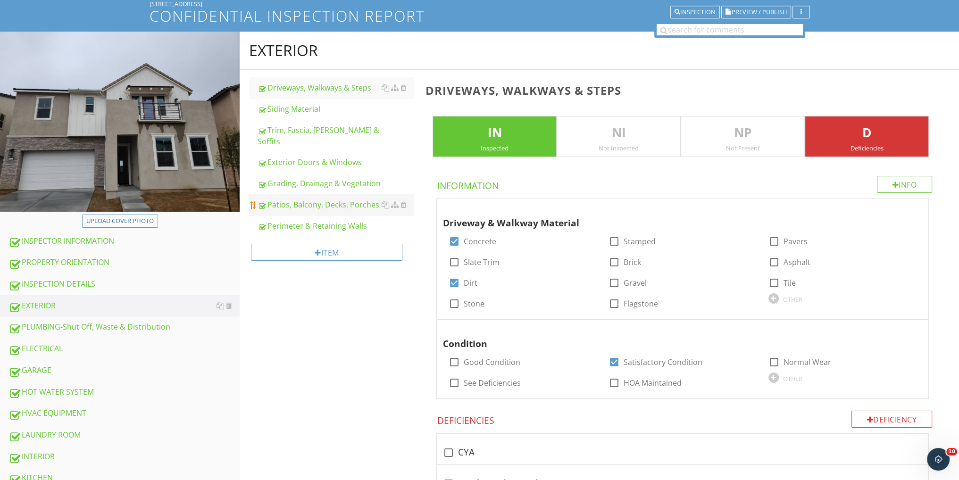
click at [345, 199] on div "Patios, Balcony, Decks, Porches" at bounding box center [336, 204] width 156 height 11
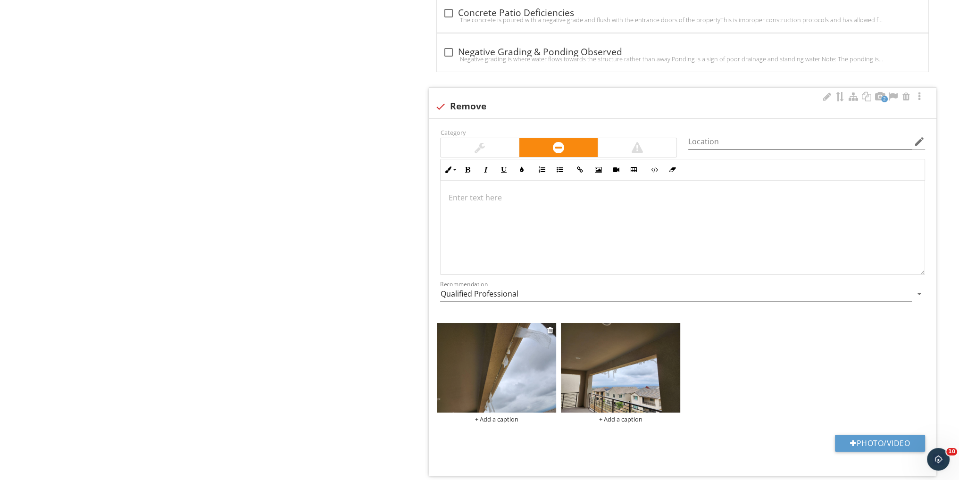
scroll to position [4653, 0]
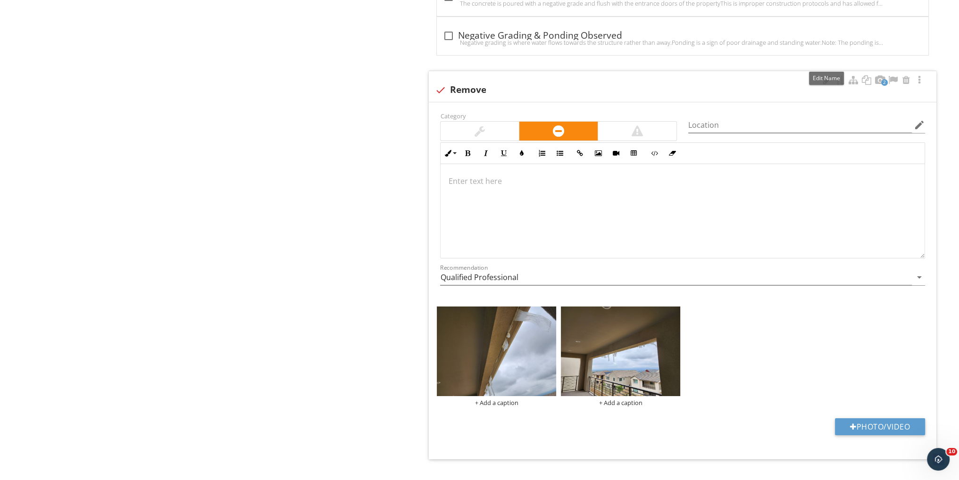
click at [822, 75] on div at bounding box center [826, 79] width 11 height 9
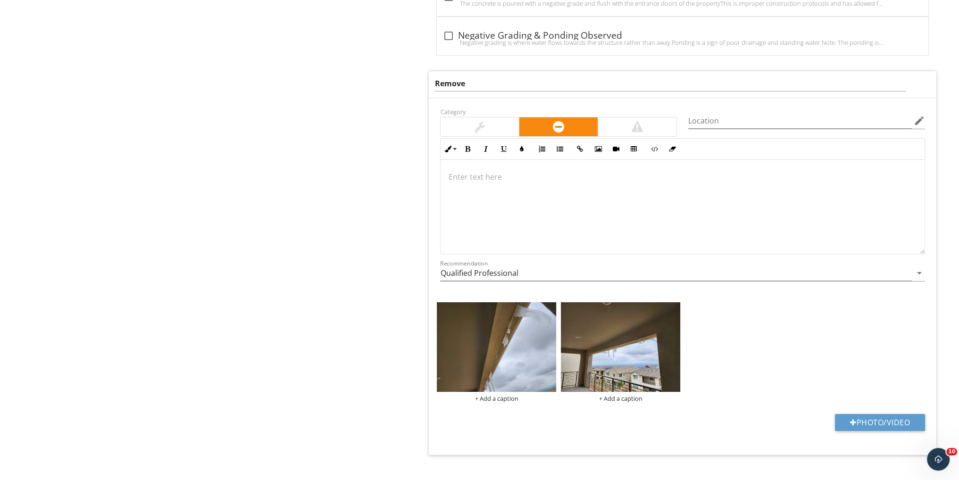
scroll to position [4649, 0]
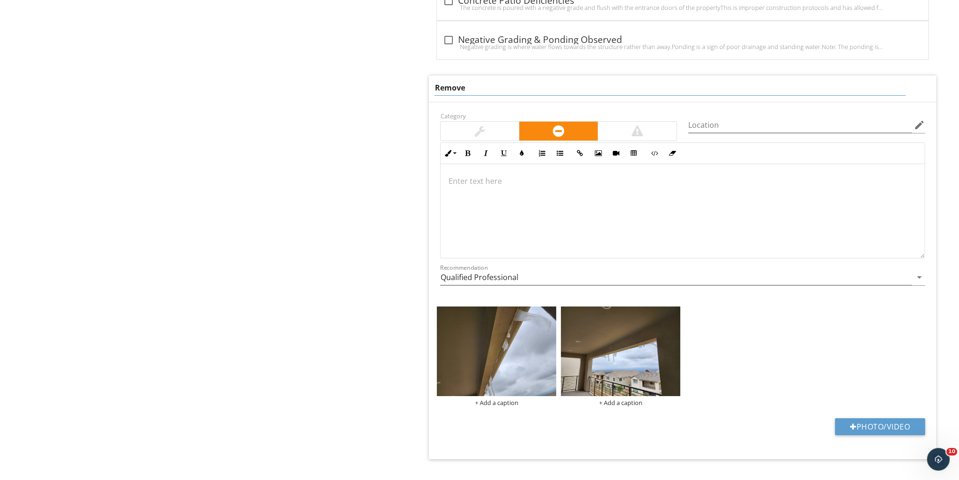
click at [436, 80] on input "Remove" at bounding box center [670, 88] width 471 height 16
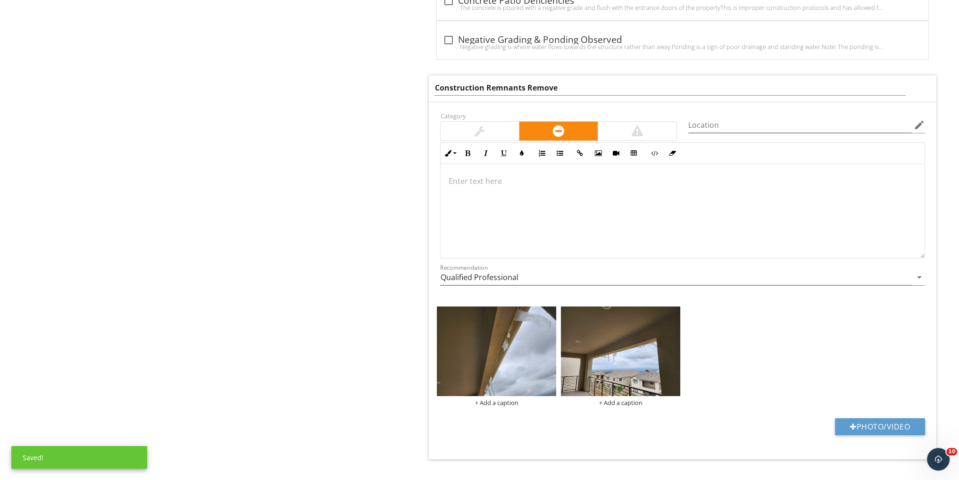
drag, startPoint x: 562, startPoint y: 71, endPoint x: 526, endPoint y: 71, distance: 36.8
click at [526, 80] on input "Construction Remnants Remove" at bounding box center [670, 88] width 471 height 16
type input "Construction Remnants"
click at [492, 164] on div at bounding box center [683, 211] width 484 height 94
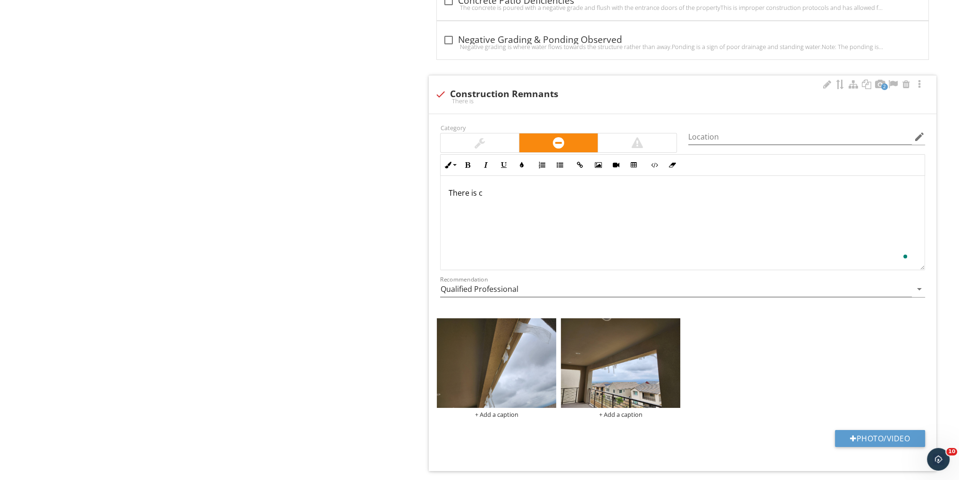
scroll to position [4657, 0]
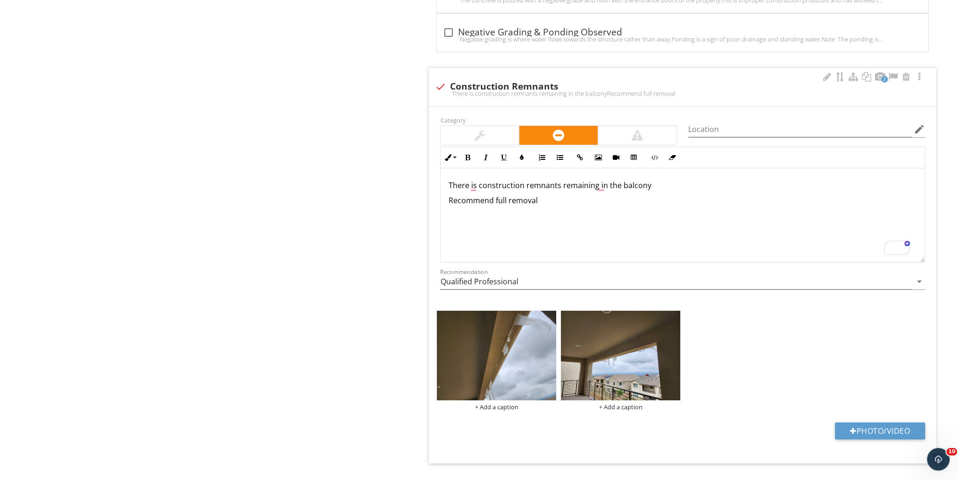
click at [816, 351] on div "+ Add a caption + Add a caption" at bounding box center [683, 361] width 496 height 105
click at [740, 122] on input "Location" at bounding box center [800, 130] width 224 height 16
click at [717, 122] on input "Location" at bounding box center [800, 130] width 224 height 16
type input "Rear Balcony"
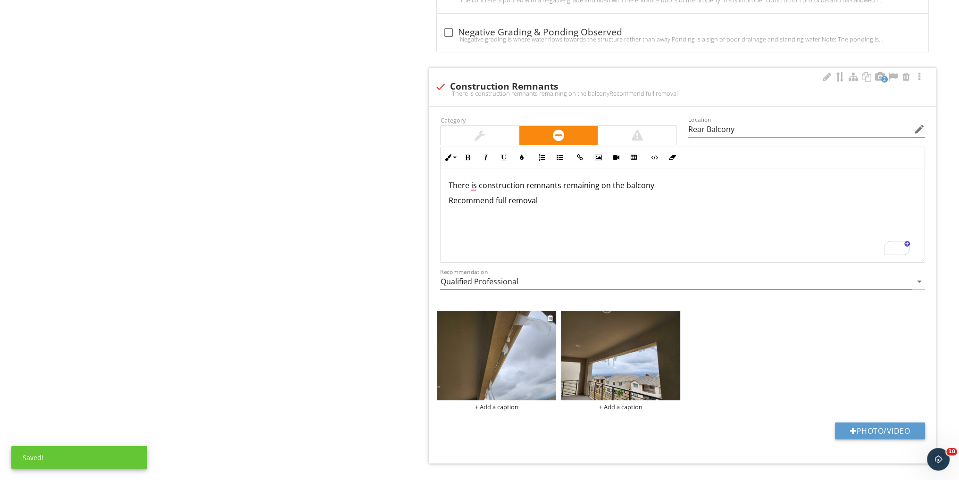
click at [500, 323] on img at bounding box center [496, 356] width 119 height 90
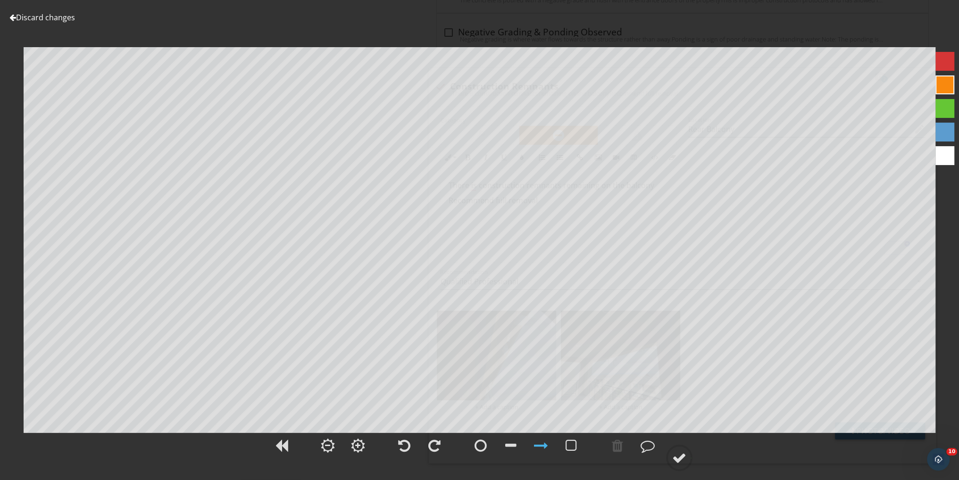
click at [65, 18] on link "Discard changes" at bounding box center [42, 17] width 66 height 10
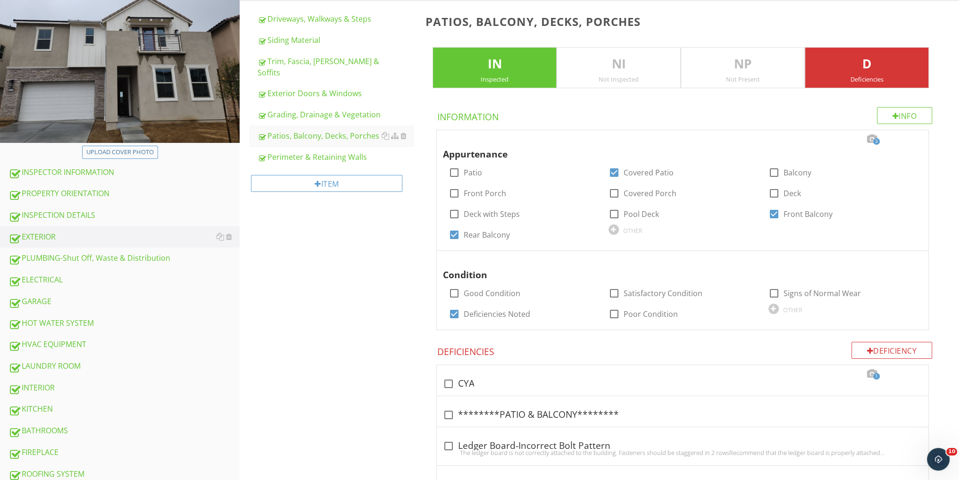
scroll to position [0, 0]
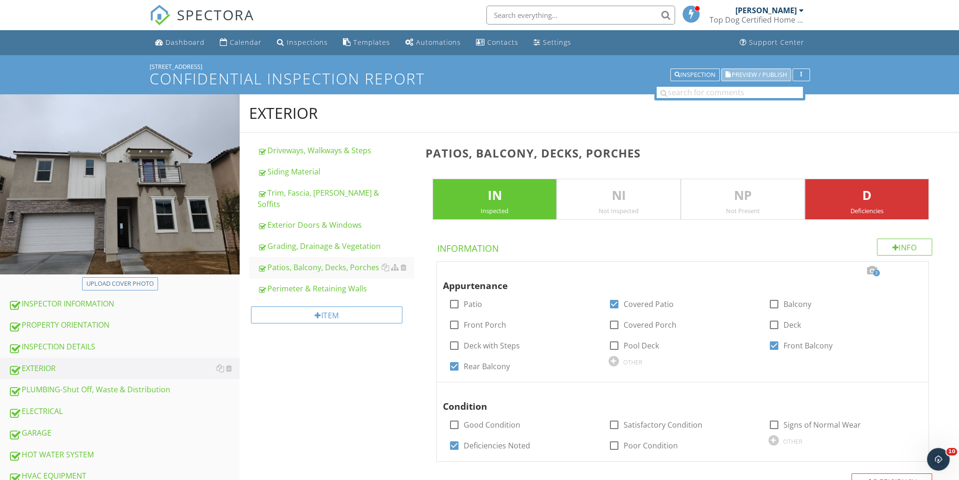
click at [734, 74] on span "Preview / Publish" at bounding box center [759, 75] width 55 height 6
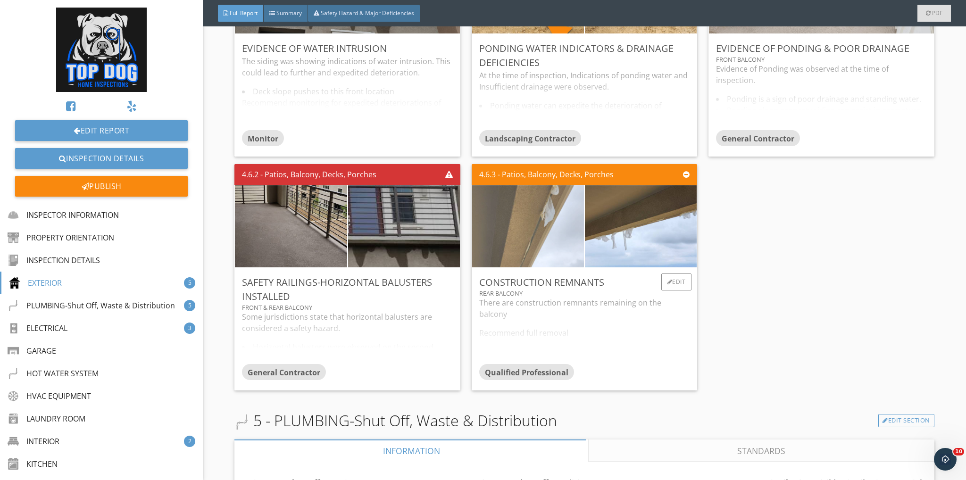
scroll to position [2831, 0]
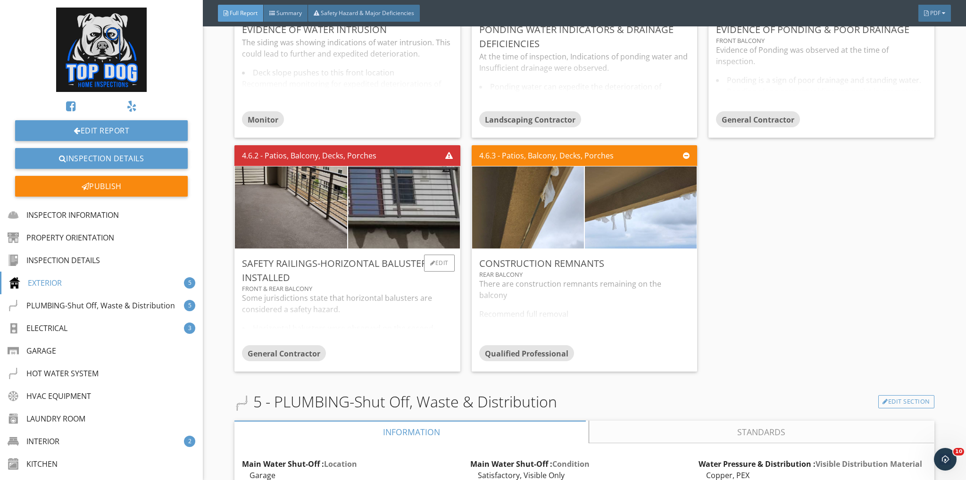
click at [421, 314] on div "Some jurisdictions state that horizontal balusters are considered a safety haza…" at bounding box center [347, 319] width 210 height 53
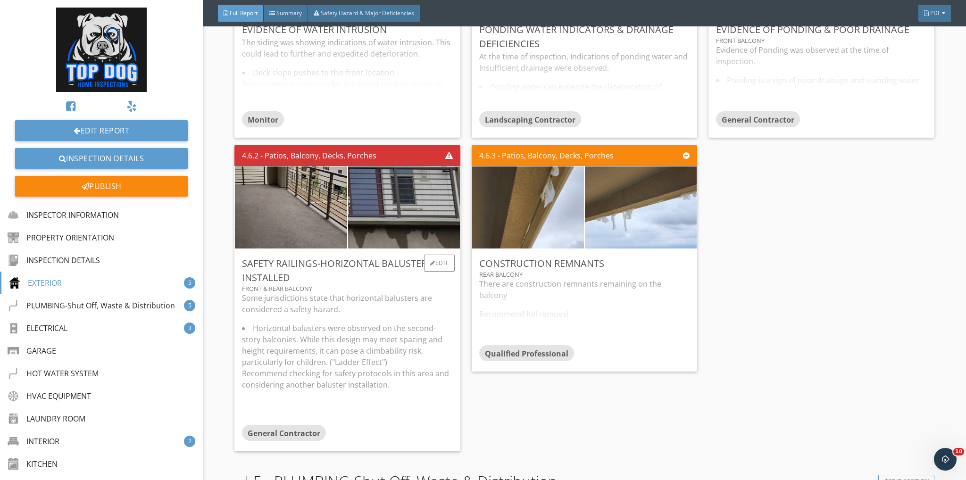
click at [422, 314] on div "Some jurisdictions state that horizontal balusters are considered a safety haza…" at bounding box center [347, 359] width 210 height 133
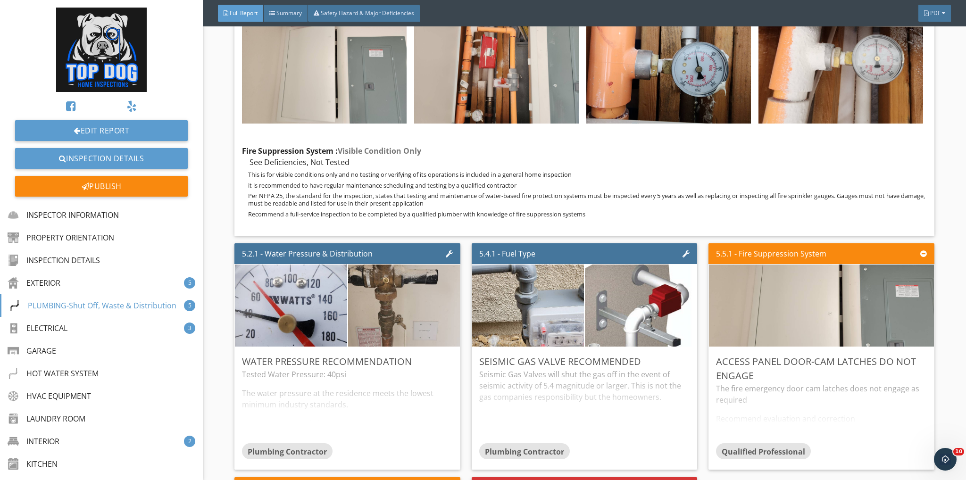
scroll to position [4466, 0]
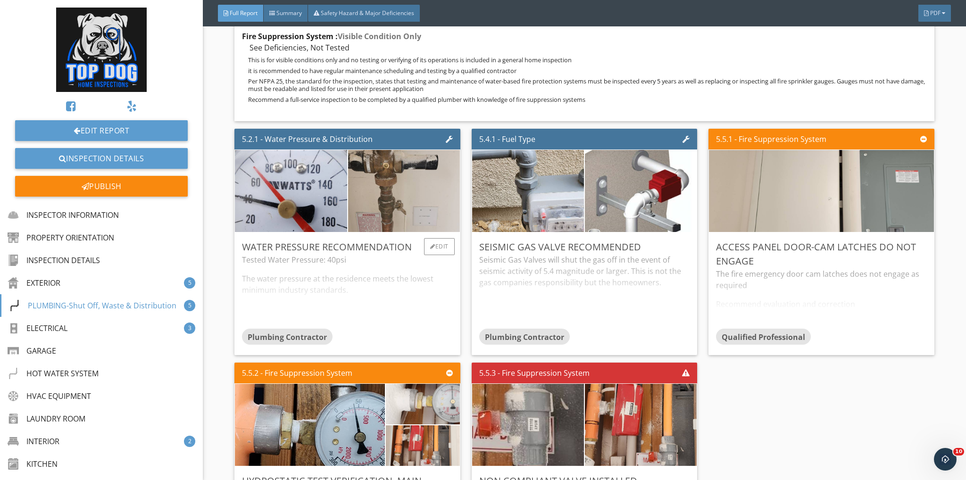
click at [406, 287] on div "Tested Water Pressure: 40psi The water pressure at the residence meets the lowe…" at bounding box center [347, 291] width 210 height 75
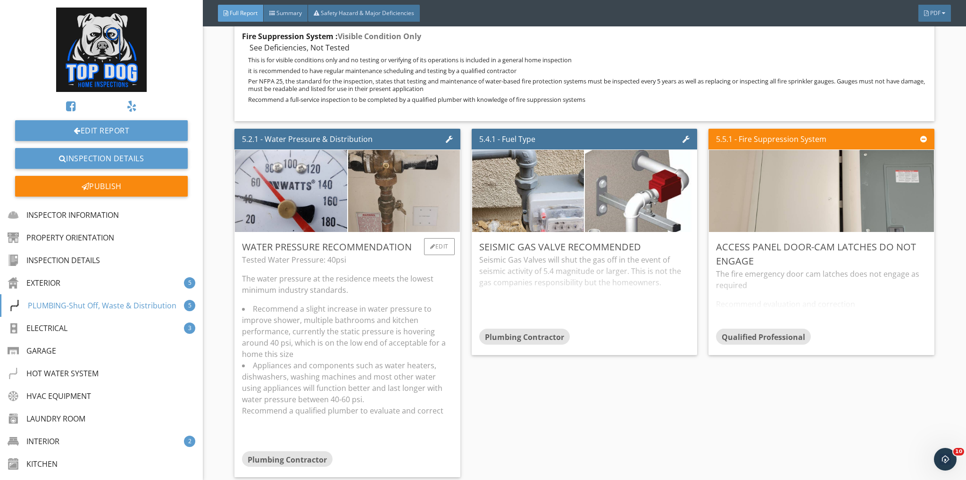
click at [406, 284] on p "The water pressure at the residence meets the lowest minimum industry standards." at bounding box center [347, 284] width 210 height 23
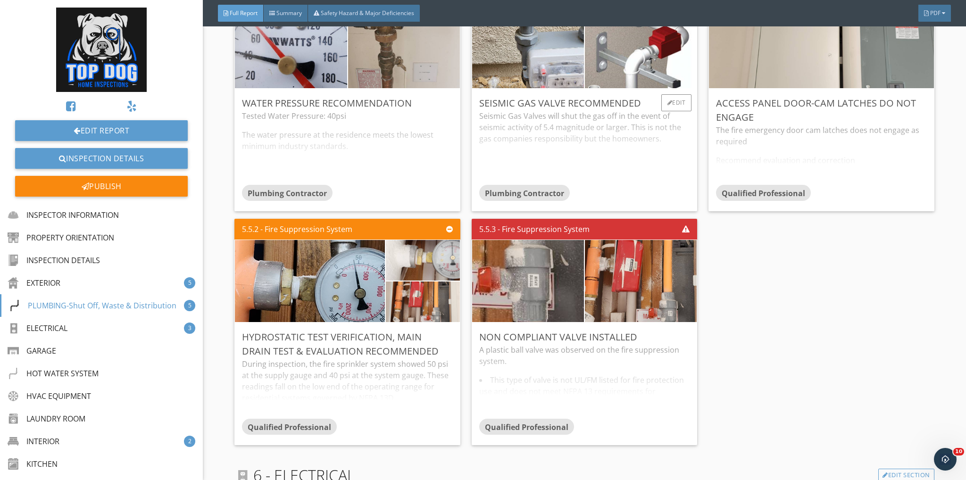
scroll to position [4655, 0]
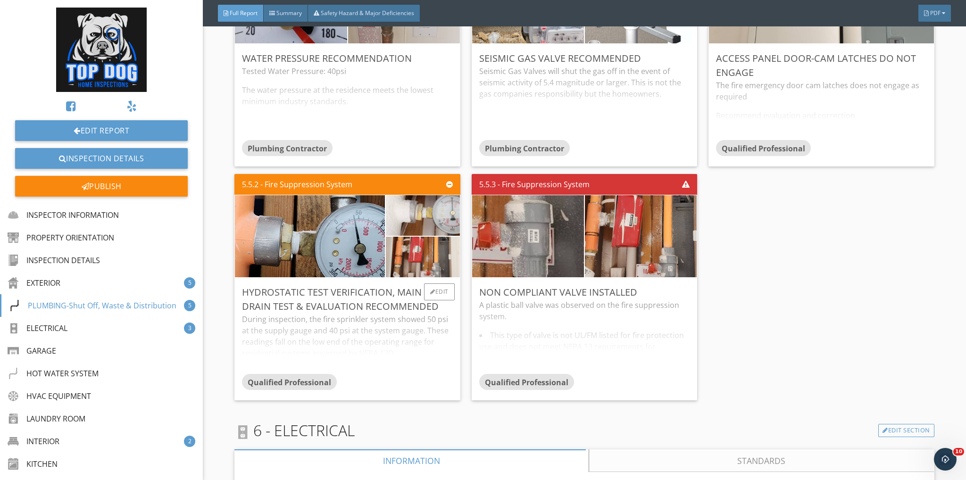
click at [422, 342] on div "During inspection, the fire sprinkler system showed 50 psi at the supply gauge …" at bounding box center [347, 344] width 210 height 60
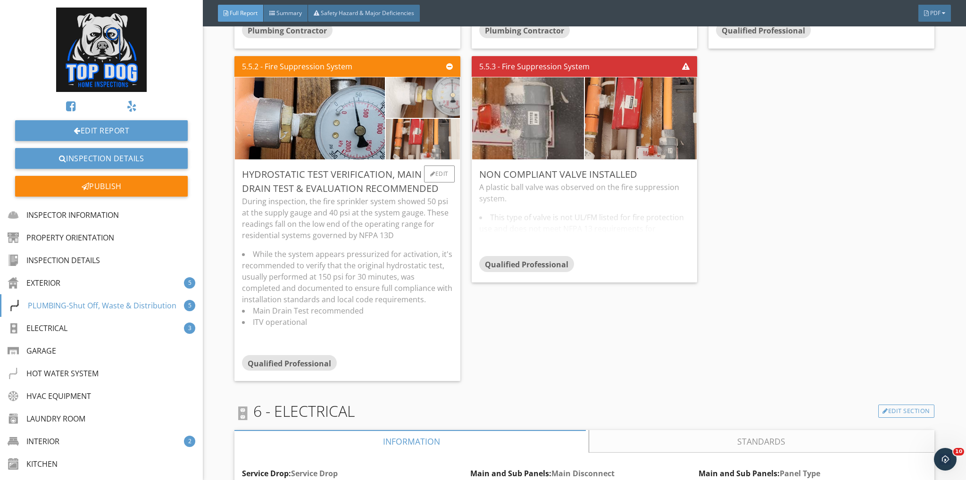
scroll to position [4781, 0]
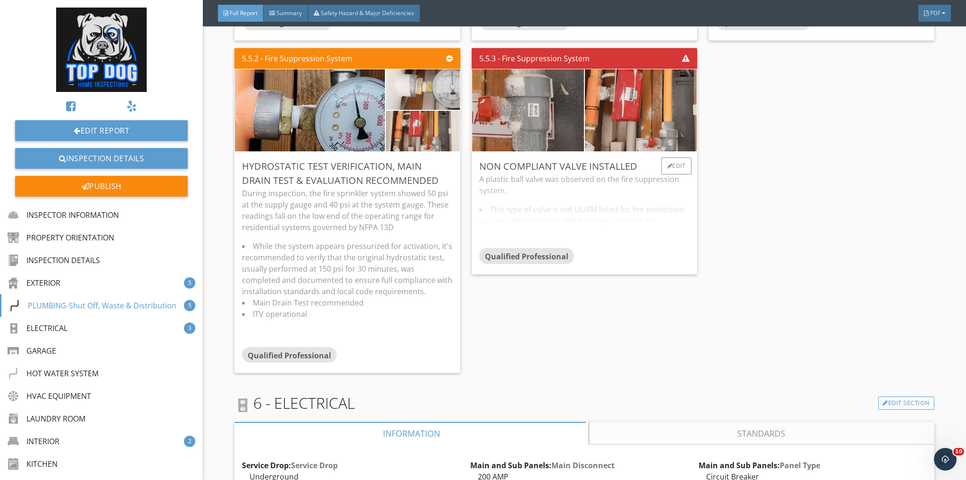
click at [583, 175] on div "A plastic ball valve was observed on the fire suppression system. This type of …" at bounding box center [584, 211] width 210 height 75
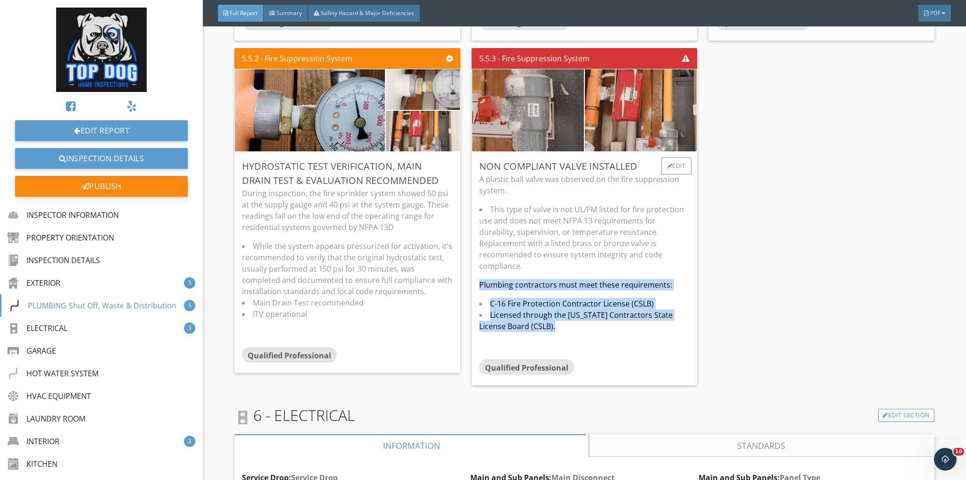
drag, startPoint x: 555, startPoint y: 318, endPoint x: 476, endPoint y: 272, distance: 91.7
click at [476, 272] on div "Non Compliant Valve Installed A plastic ball valve was observed on the fire sup…" at bounding box center [585, 269] width 226 height 234
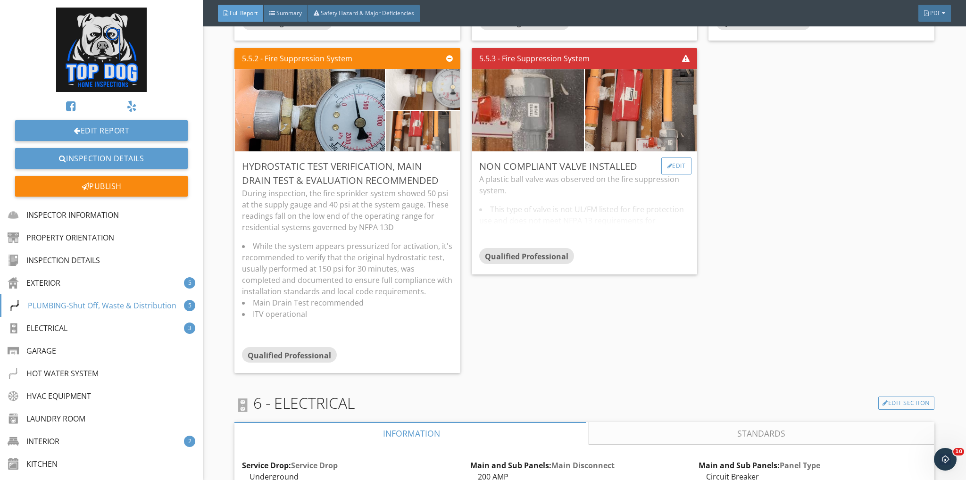
click at [672, 158] on div "Edit" at bounding box center [676, 166] width 31 height 17
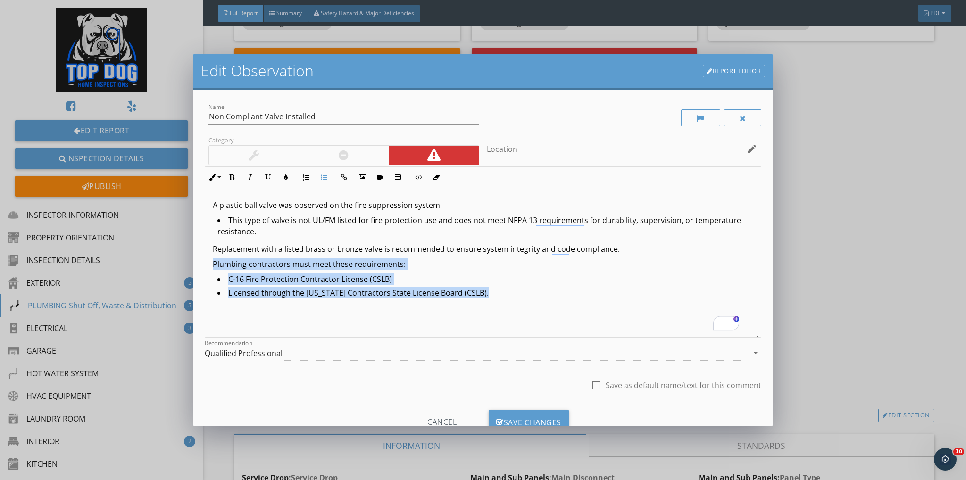
drag, startPoint x: 429, startPoint y: 284, endPoint x: 211, endPoint y: 266, distance: 218.3
click at [210, 264] on div "A plastic ball valve was observed on the fire suppression system. This type of …" at bounding box center [483, 263] width 556 height 150
copy div "Plumbing contractors must meet these requirements: C-16 Fire Protection Contrac…"
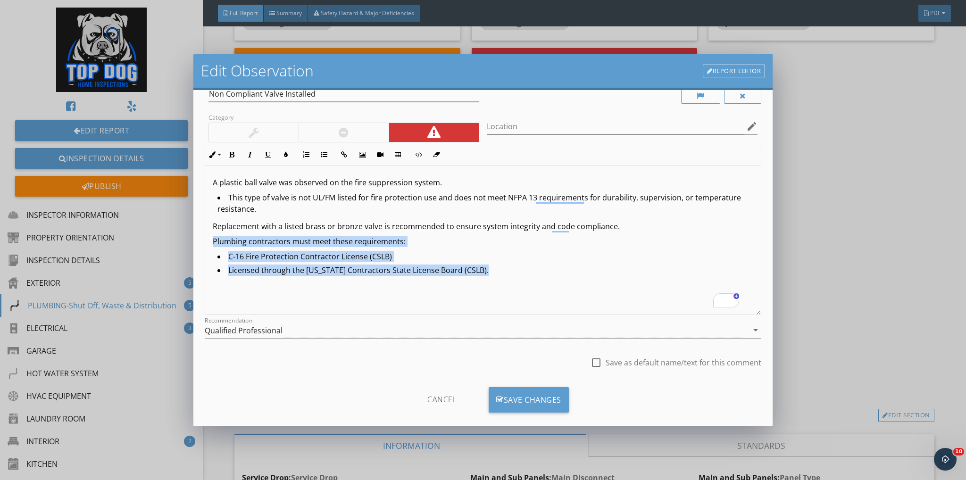
scroll to position [35, 0]
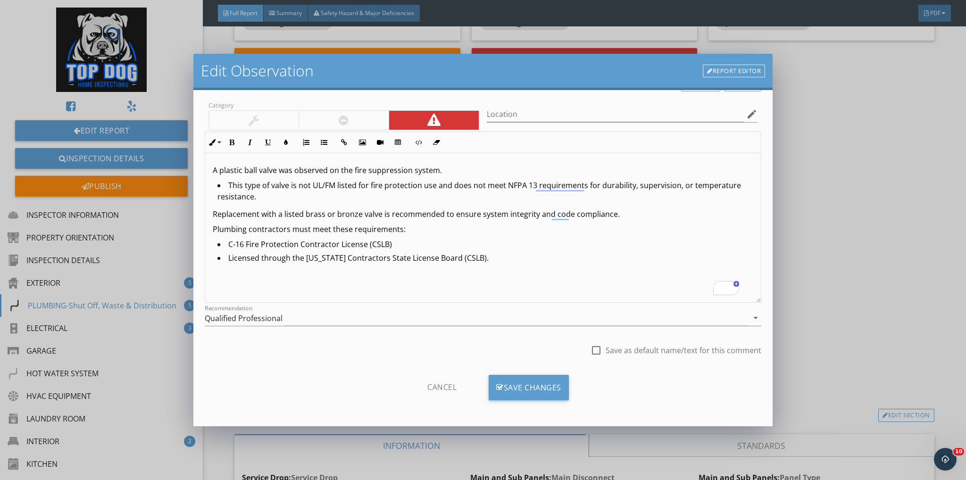
click at [443, 385] on div "Cancel" at bounding box center [442, 387] width 90 height 25
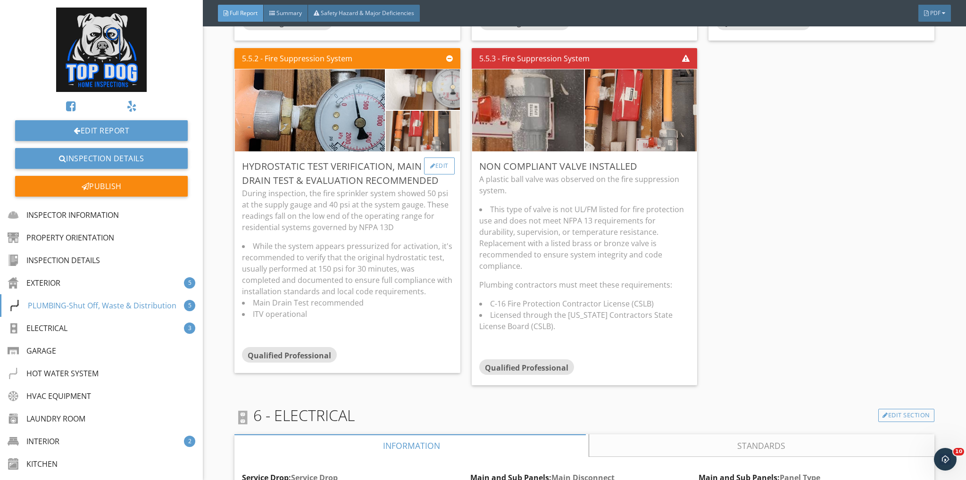
click at [433, 158] on div "Edit" at bounding box center [439, 166] width 31 height 17
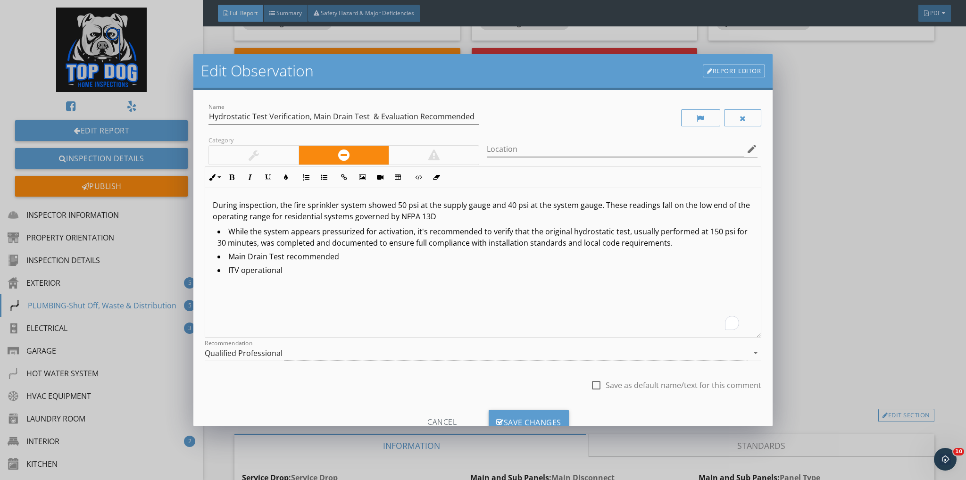
click at [287, 275] on li "ITV operational" at bounding box center [486, 272] width 536 height 14
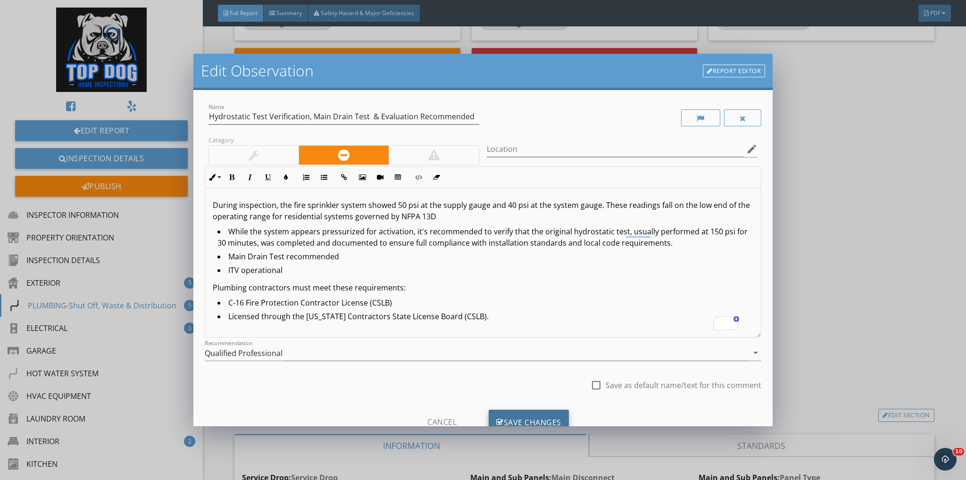
click at [528, 417] on div "Save Changes" at bounding box center [529, 422] width 80 height 25
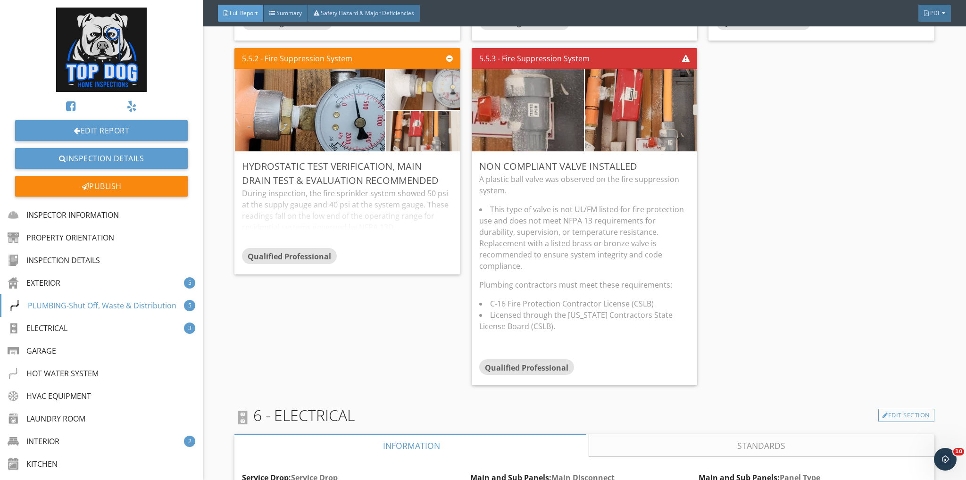
click at [653, 268] on div "A plastic ball valve was observed on the fire suppression system. This type of …" at bounding box center [584, 267] width 210 height 186
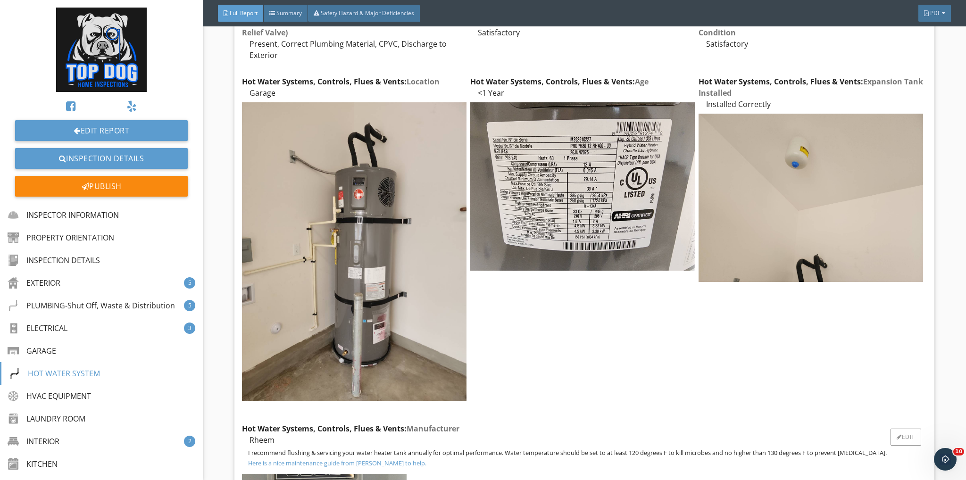
scroll to position [7171, 0]
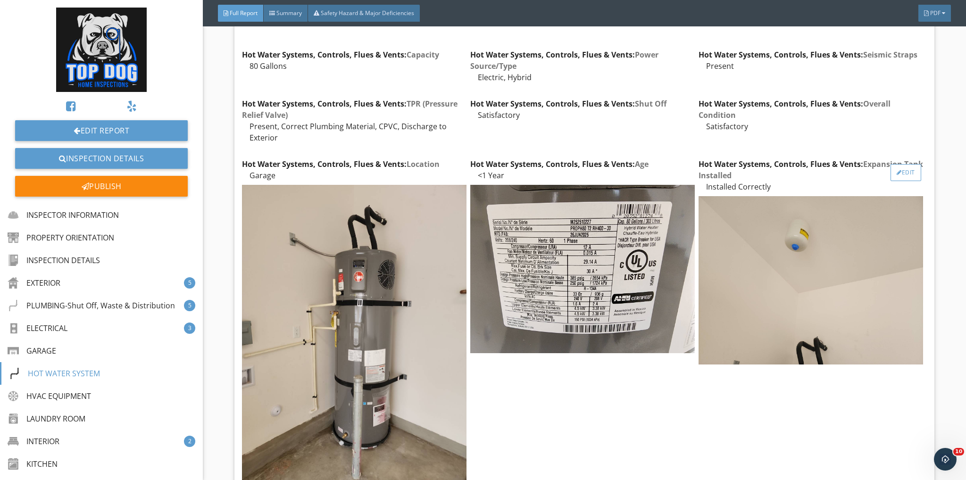
click at [899, 164] on div "Edit" at bounding box center [906, 172] width 31 height 17
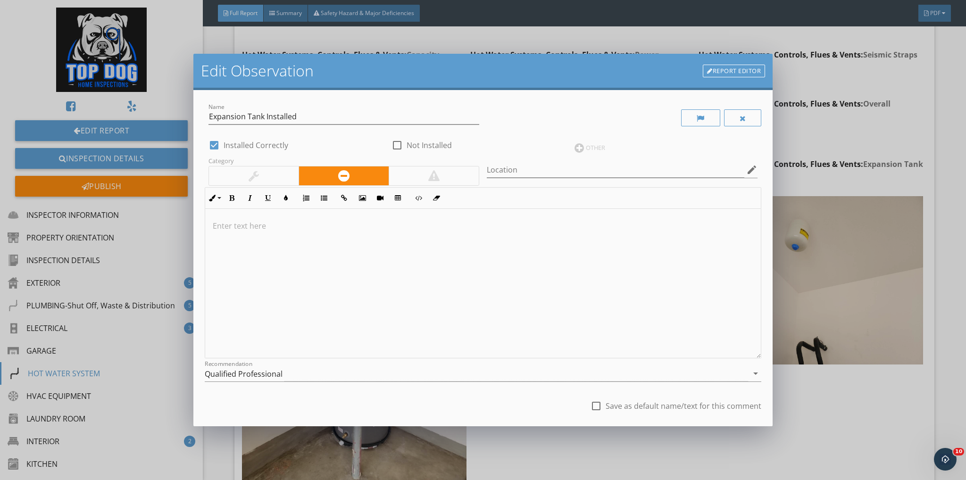
click at [871, 163] on div "Edit Observation Report Editor Name Expansion Tank Installed check_box Installe…" at bounding box center [483, 240] width 966 height 480
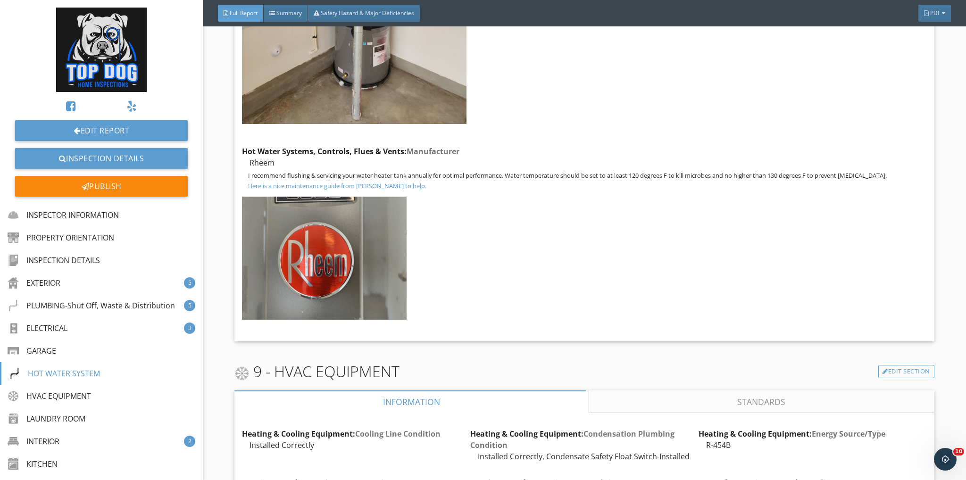
scroll to position [7612, 0]
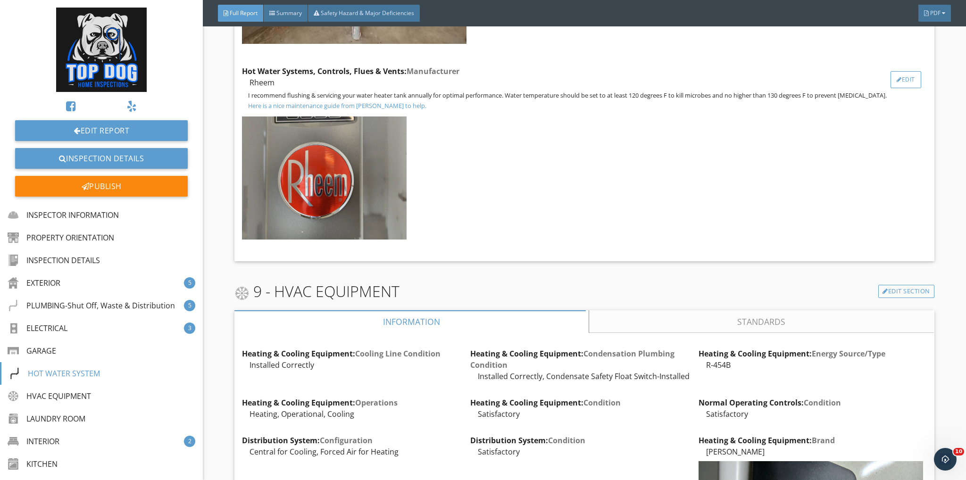
click at [902, 71] on div "Edit" at bounding box center [906, 79] width 31 height 17
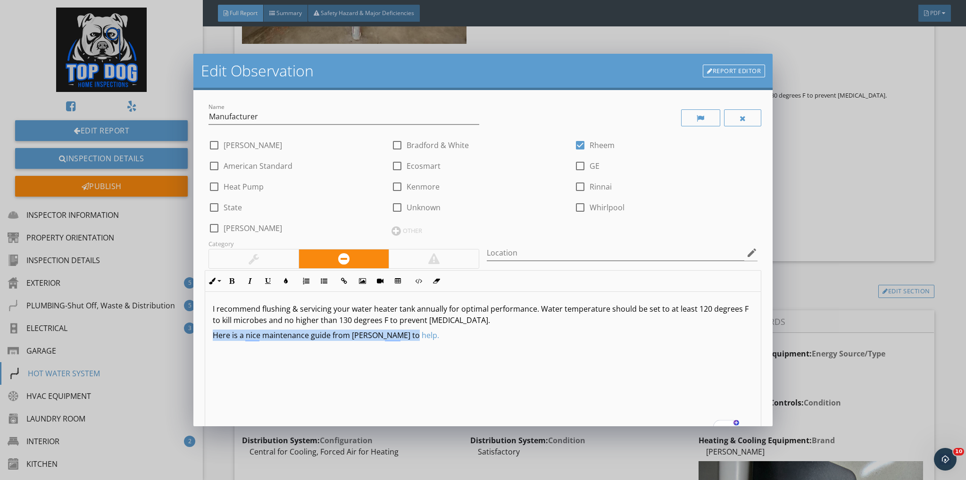
drag, startPoint x: 404, startPoint y: 333, endPoint x: 193, endPoint y: 340, distance: 211.5
click at [193, 340] on div "Name Manufacturer check_box_outline_blank AO Smith check_box_outline_blank Brad…" at bounding box center [483, 258] width 580 height 336
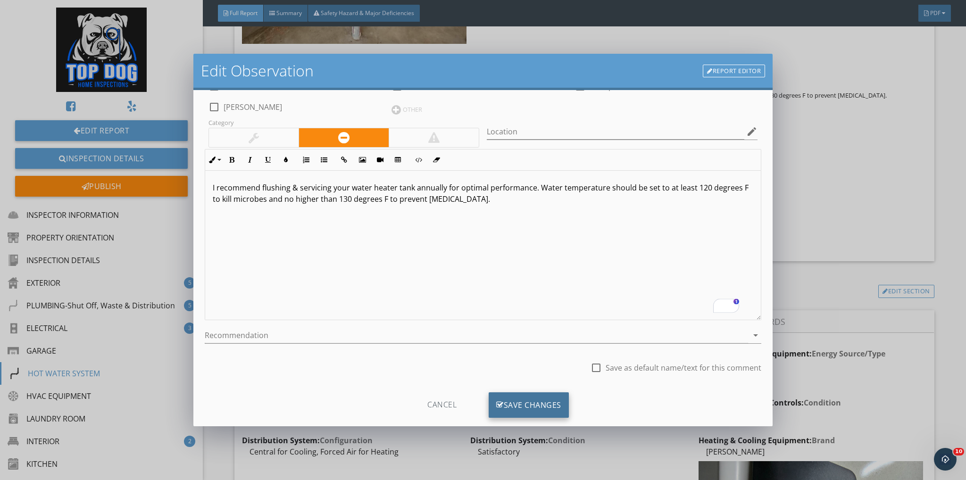
scroll to position [139, 0]
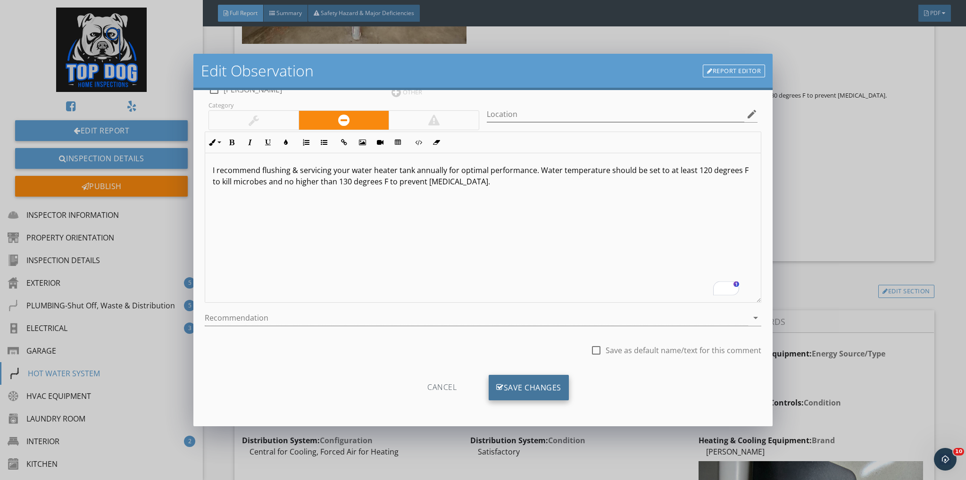
click at [515, 387] on div "Save Changes" at bounding box center [529, 387] width 80 height 25
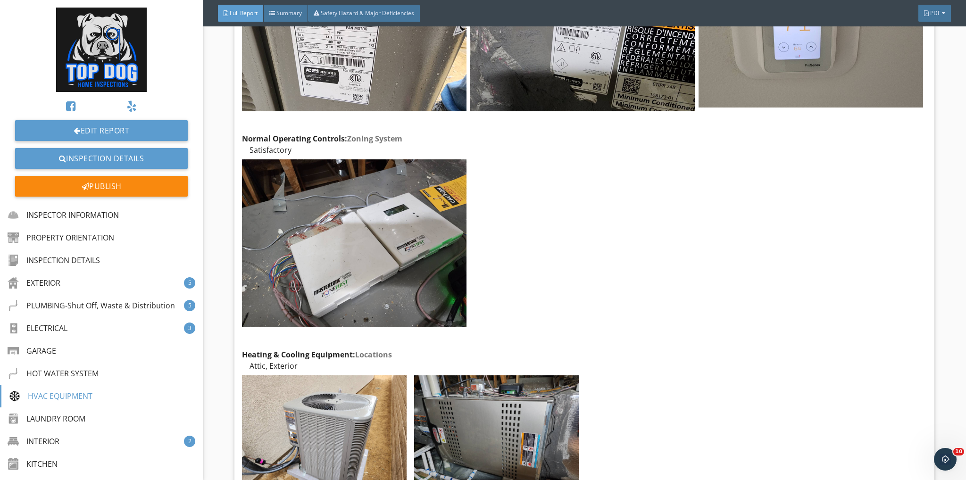
scroll to position [8429, 0]
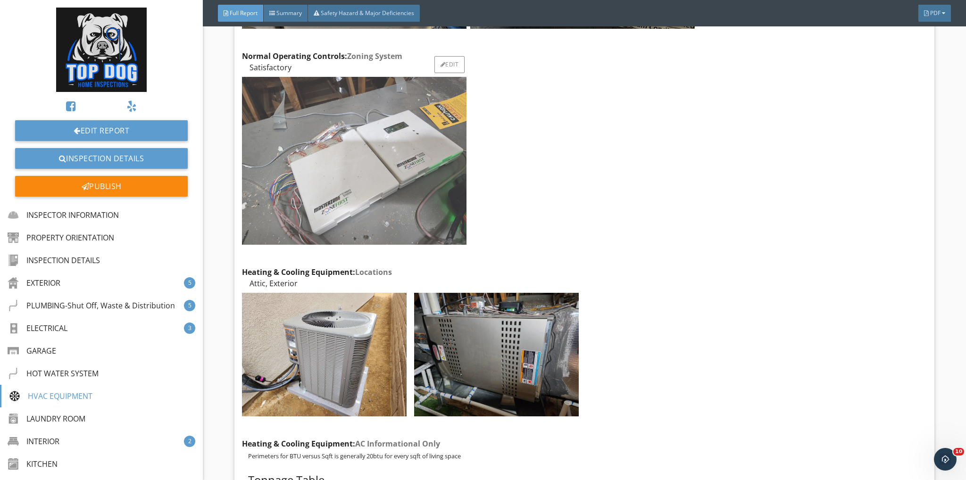
click at [397, 131] on img at bounding box center [354, 161] width 225 height 168
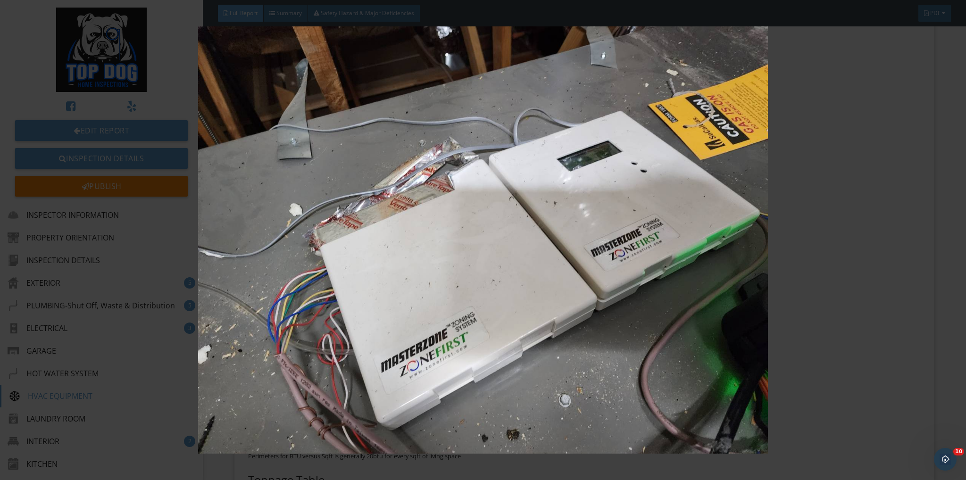
click at [819, 57] on img at bounding box center [483, 239] width 889 height 427
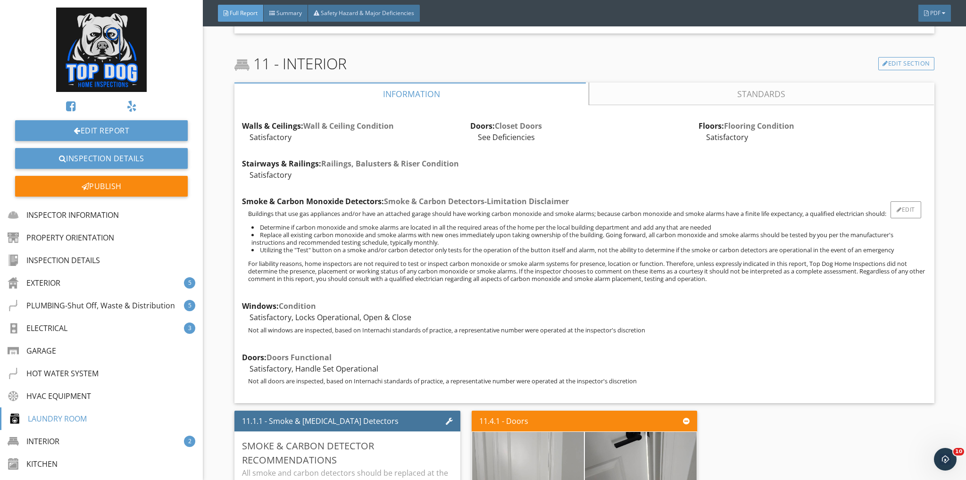
scroll to position [9876, 0]
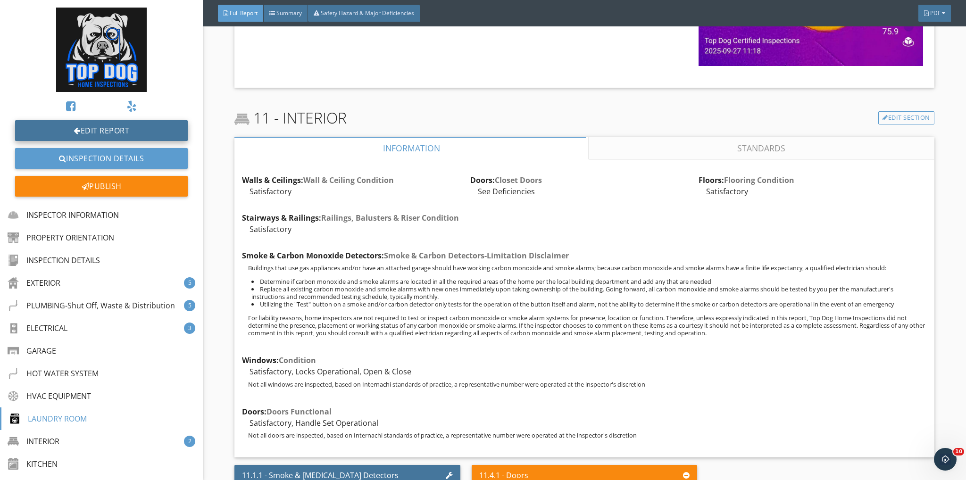
click at [128, 136] on link "Edit Report" at bounding box center [101, 130] width 173 height 21
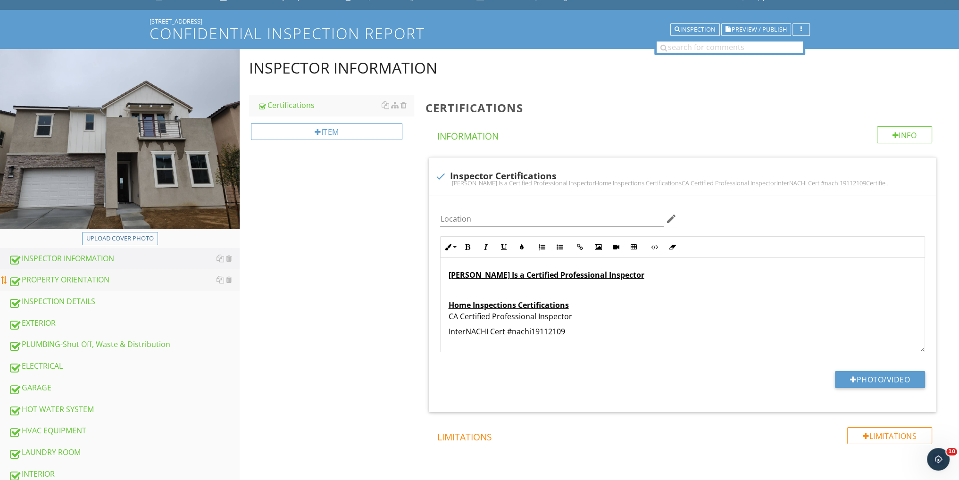
scroll to position [63, 0]
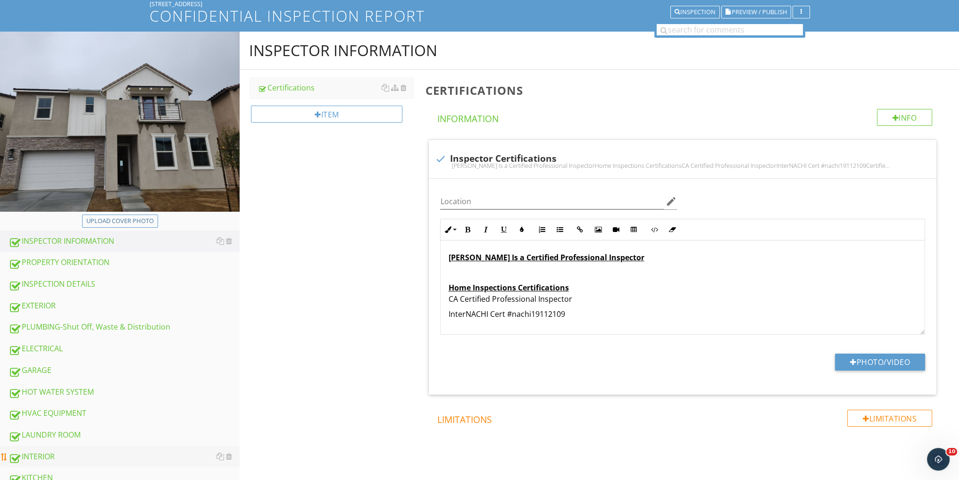
click at [62, 453] on div "INTERIOR" at bounding box center [123, 457] width 231 height 12
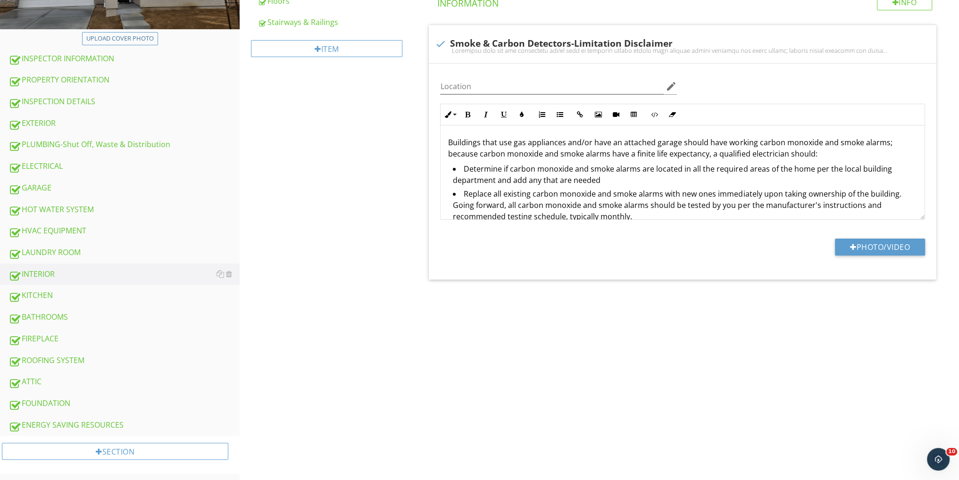
scroll to position [120, 0]
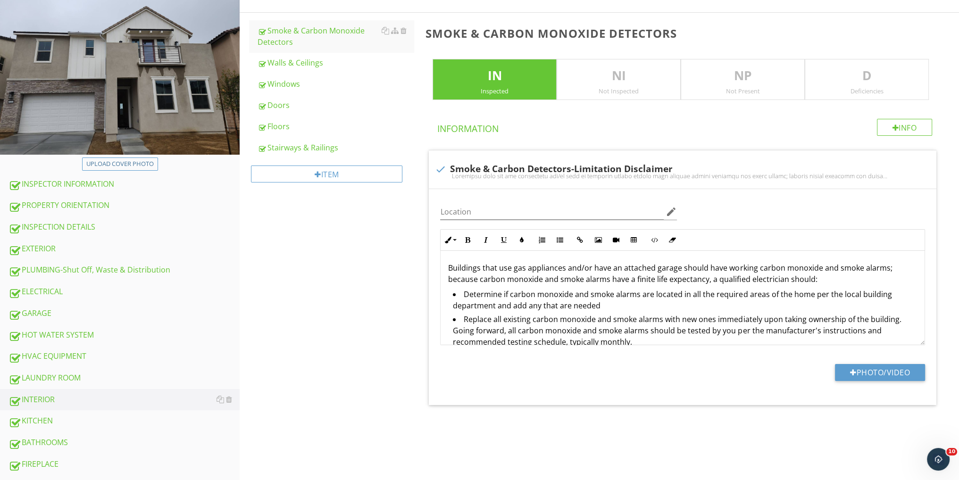
click at [837, 67] on p "D" at bounding box center [866, 76] width 123 height 19
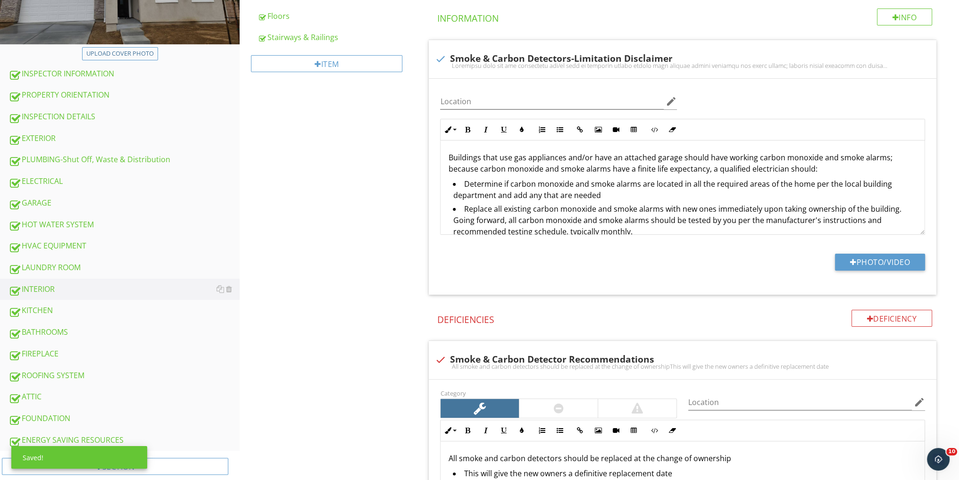
scroll to position [371, 0]
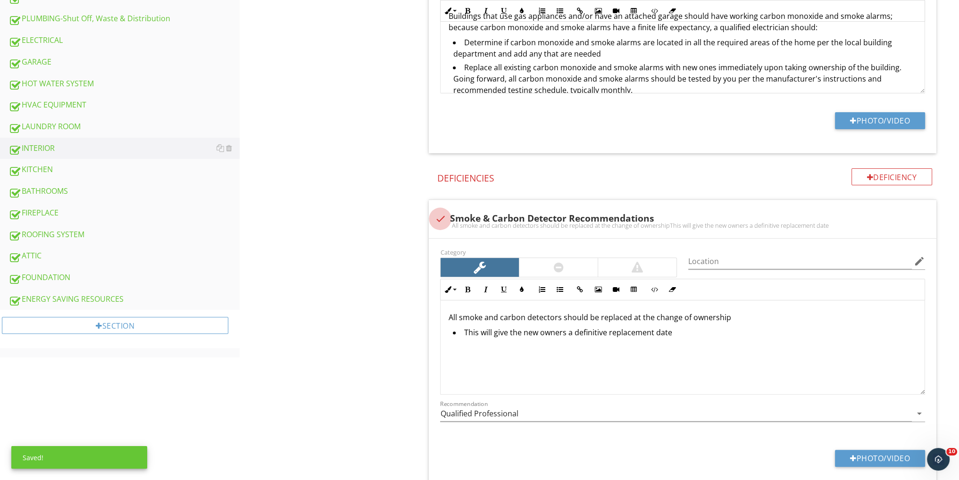
drag, startPoint x: 439, startPoint y: 215, endPoint x: 423, endPoint y: 234, distance: 25.1
click at [439, 216] on div at bounding box center [440, 219] width 16 height 16
checkbox input "true"
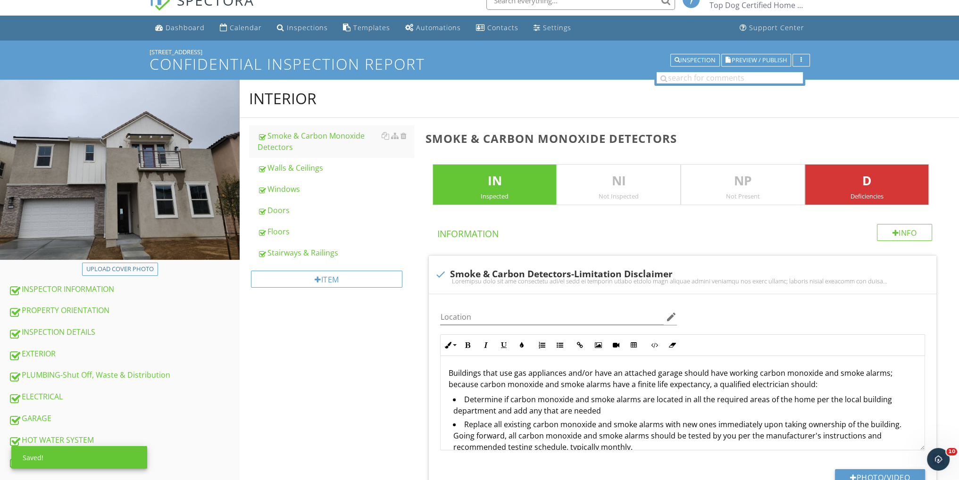
scroll to position [0, 0]
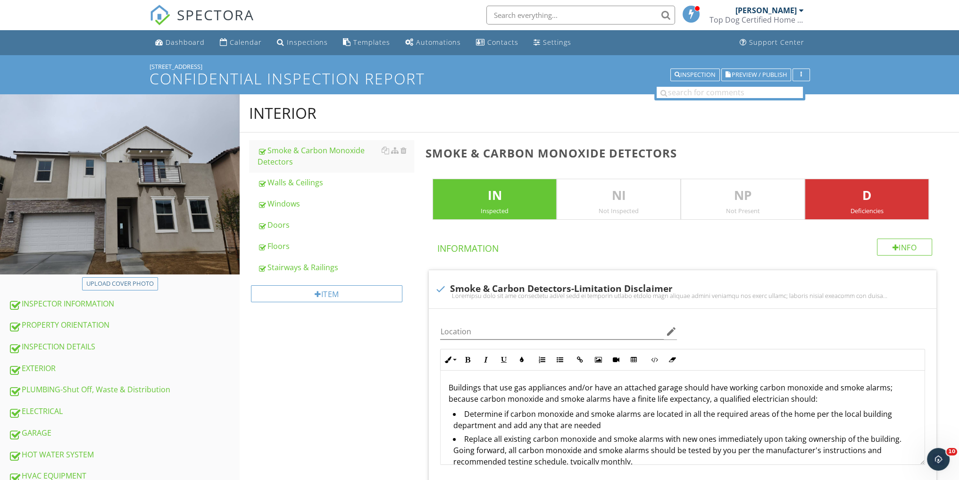
drag, startPoint x: 853, startPoint y: 206, endPoint x: 844, endPoint y: 209, distance: 9.3
click at [853, 207] on div "Deficiencies" at bounding box center [866, 211] width 123 height 8
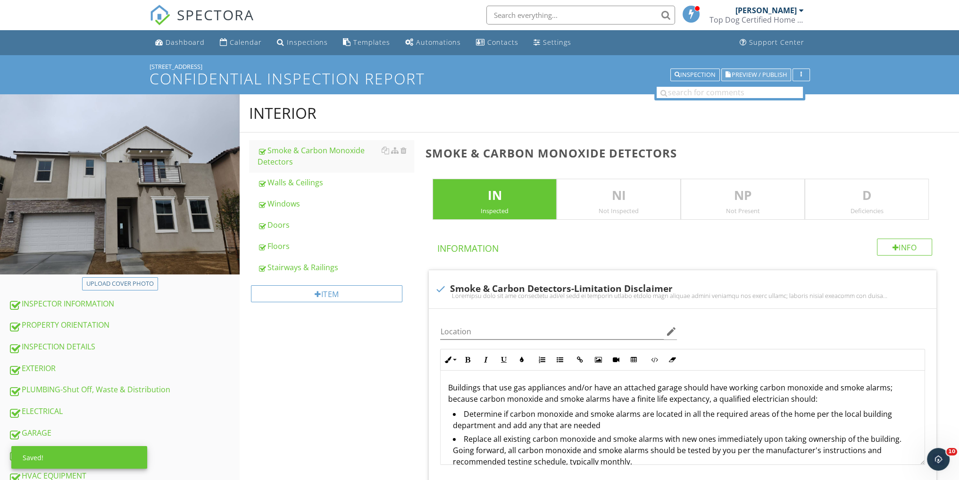
click at [745, 75] on span "Preview / Publish" at bounding box center [759, 75] width 55 height 6
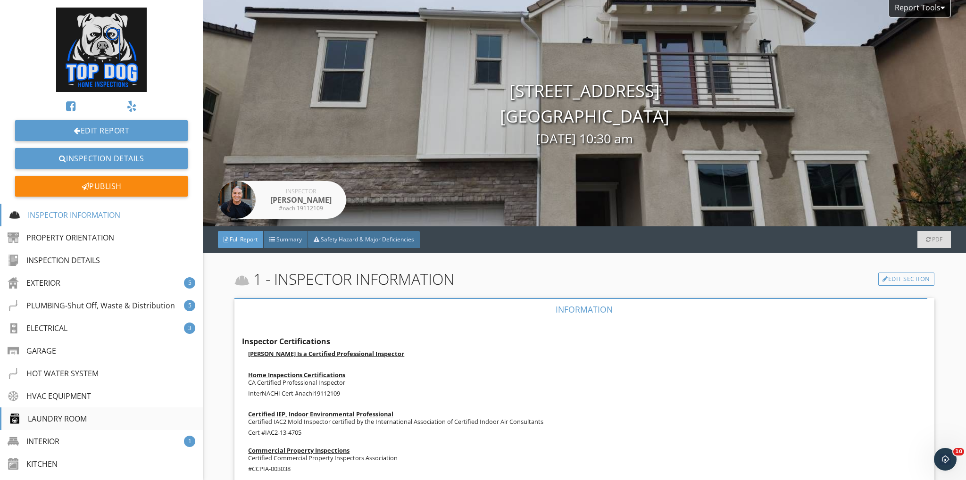
click at [58, 421] on div "LAUNDRY ROOM" at bounding box center [48, 418] width 78 height 11
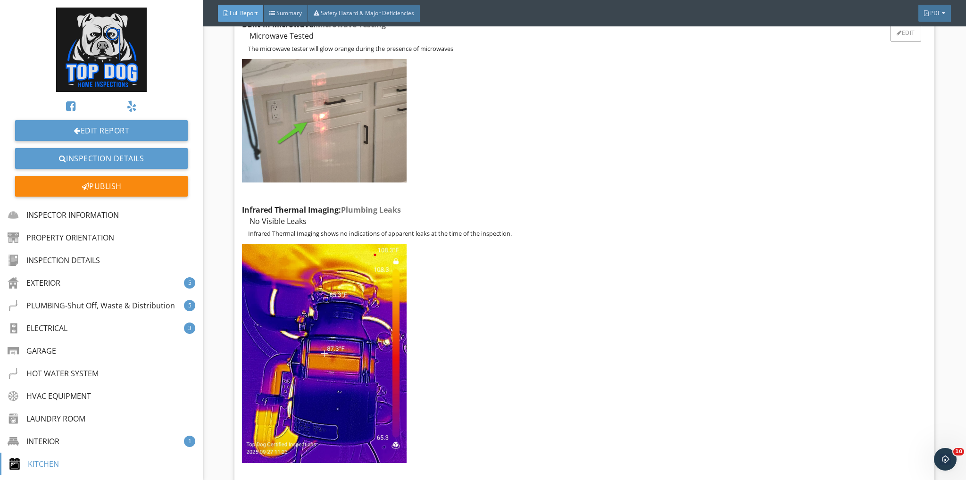
scroll to position [12016, 0]
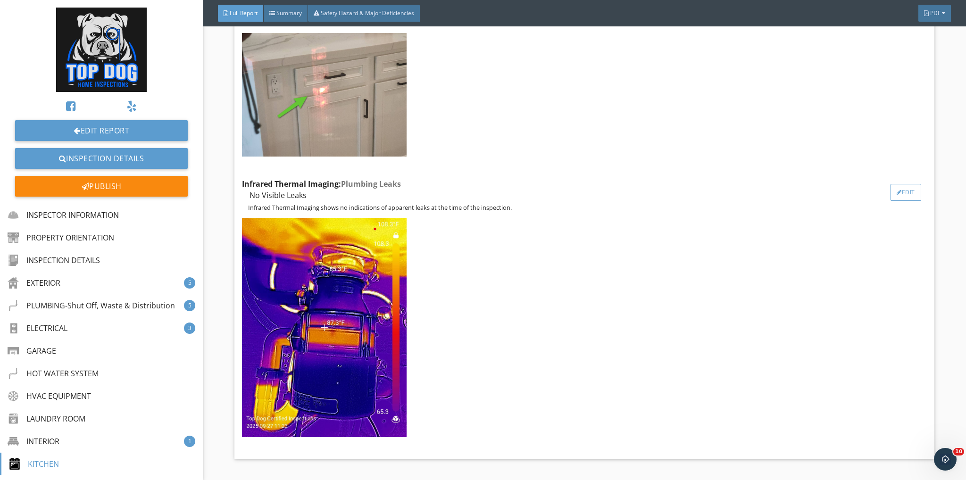
click at [894, 184] on div "Edit" at bounding box center [906, 192] width 31 height 17
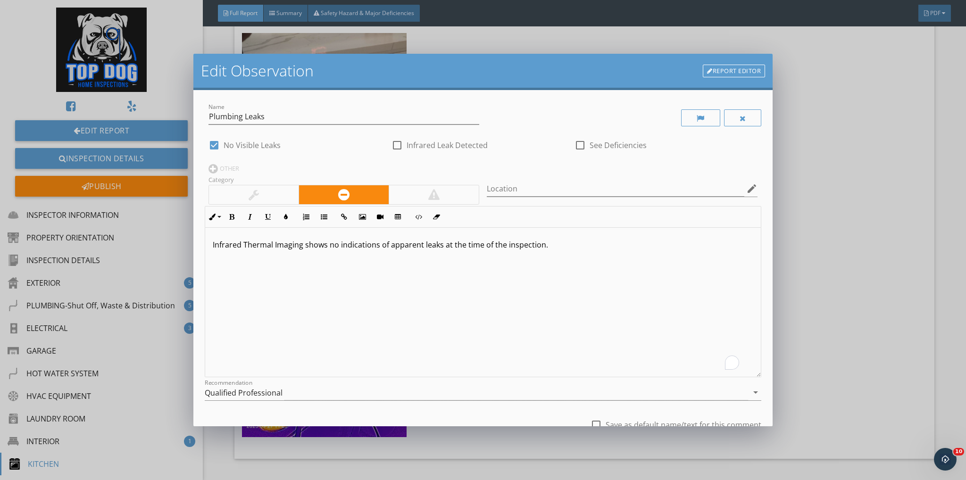
drag, startPoint x: 553, startPoint y: 243, endPoint x: 202, endPoint y: 248, distance: 351.5
click at [201, 248] on div "Name Plumbing Leaks check_box No Visible Leaks check_box_outline_blank Infrared…" at bounding box center [483, 258] width 580 height 336
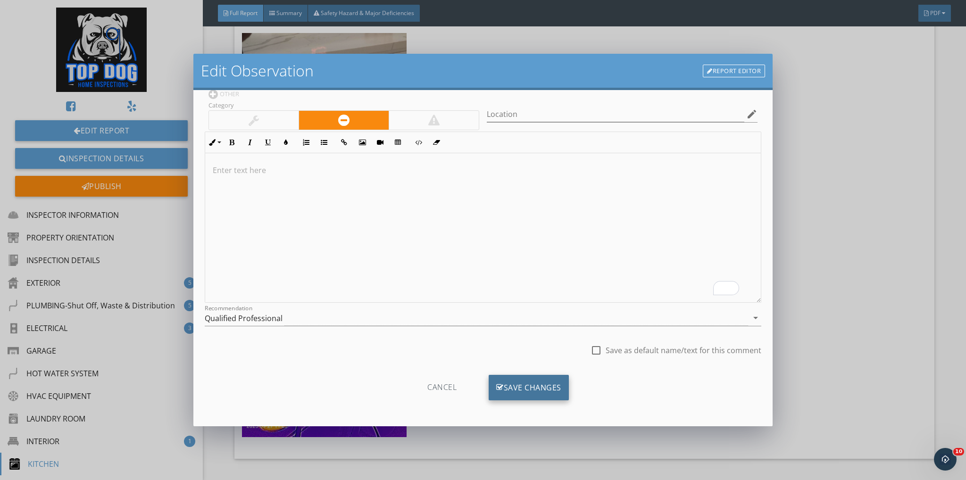
click at [524, 377] on div "Save Changes" at bounding box center [529, 387] width 80 height 25
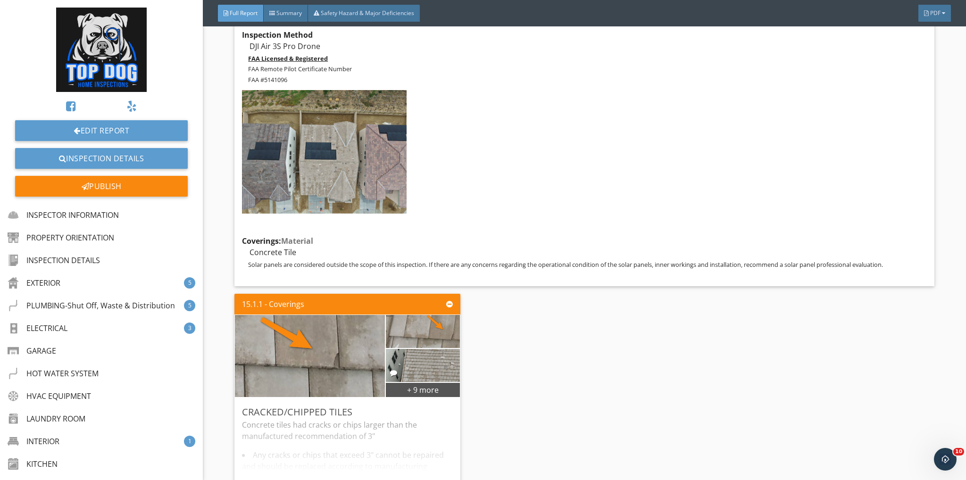
scroll to position [13903, 0]
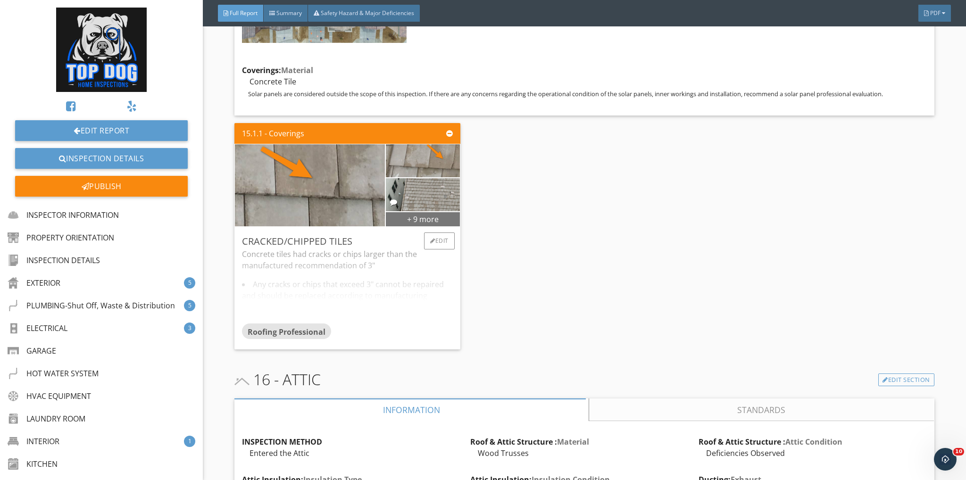
click at [408, 211] on div "+ 9 more" at bounding box center [423, 218] width 74 height 15
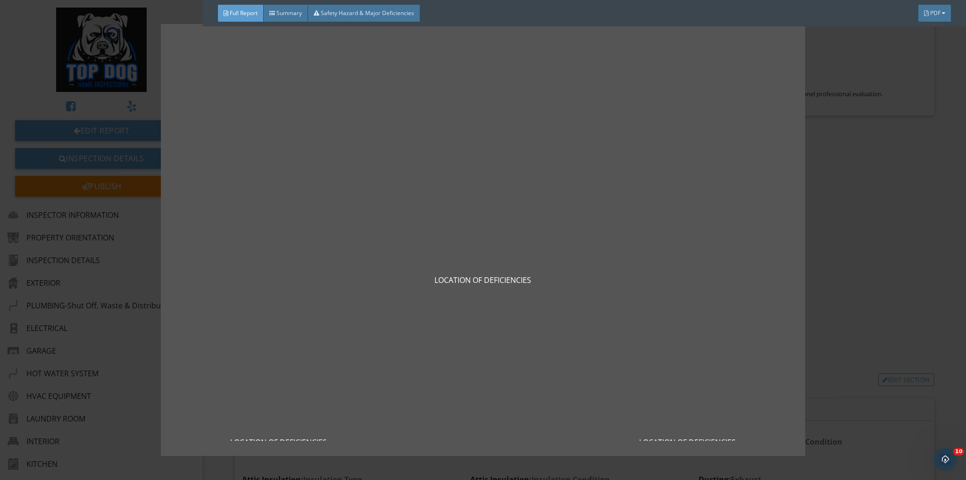
scroll to position [247, 0]
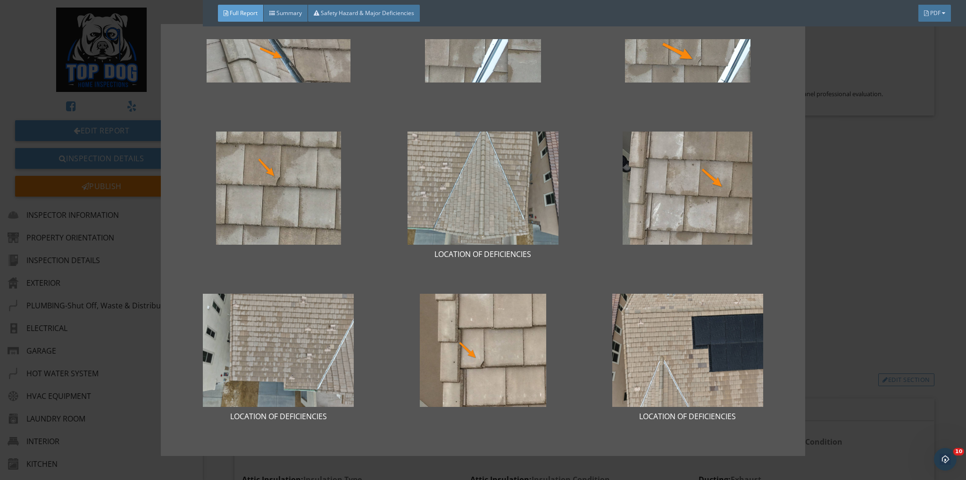
click at [856, 195] on div "LOCATION OF DEFICIENCIES LOCATION OF DEFICIENCIES LOCATION OF DEFICIENCIES LOCA…" at bounding box center [483, 240] width 966 height 480
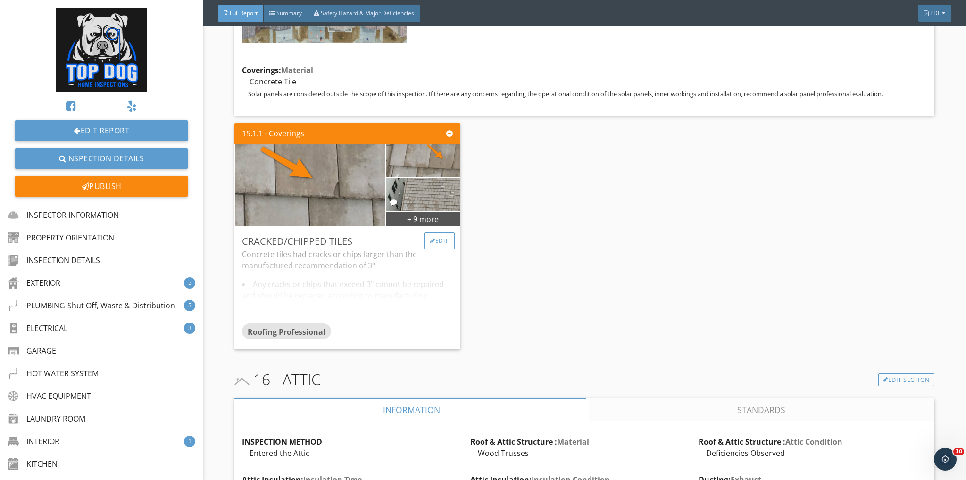
click at [436, 233] on div "Edit" at bounding box center [439, 241] width 31 height 17
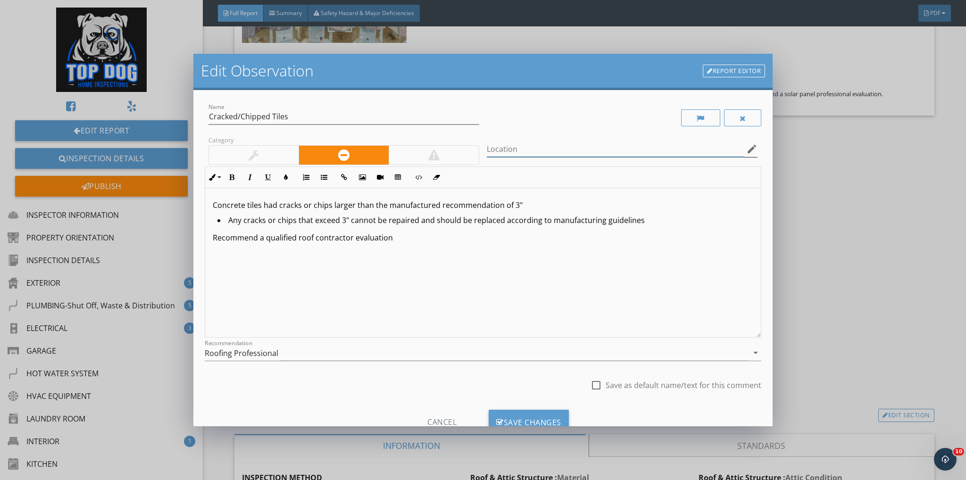
click at [516, 149] on input "Location" at bounding box center [616, 150] width 258 height 16
click at [499, 148] on input "Click +9more"" at bounding box center [616, 150] width 258 height 16
click at [502, 147] on input "Click +9more"" at bounding box center [616, 150] width 258 height 16
click at [546, 146] on input "Click "+9more"" at bounding box center [616, 150] width 258 height 16
click at [515, 151] on input "Click "+9more"" at bounding box center [616, 150] width 258 height 16
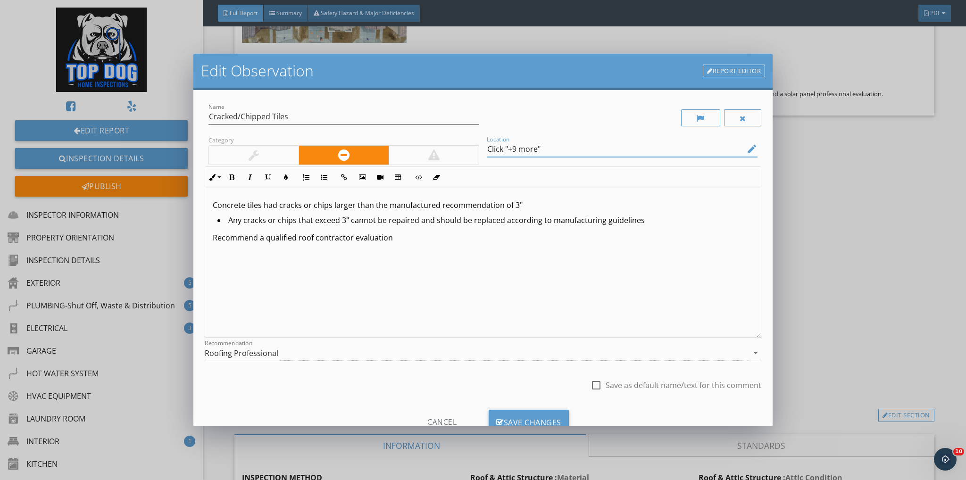
click at [547, 144] on input "Click "+9 more"" at bounding box center [616, 150] width 258 height 16
click at [552, 149] on input "Click "+9 more" to Expand All Photos, Click photos to enlarge" at bounding box center [616, 150] width 258 height 16
click at [580, 148] on input "Click "+9 more" to expand All Photos, Click photos to enlarge" at bounding box center [616, 150] width 258 height 16
click at [591, 150] on input "Click "+9 more" to expand all Photos, Click photos to enlarge" at bounding box center [616, 150] width 258 height 16
type input "Click "+9 more" to expand all photos, Click photos to enlarge"
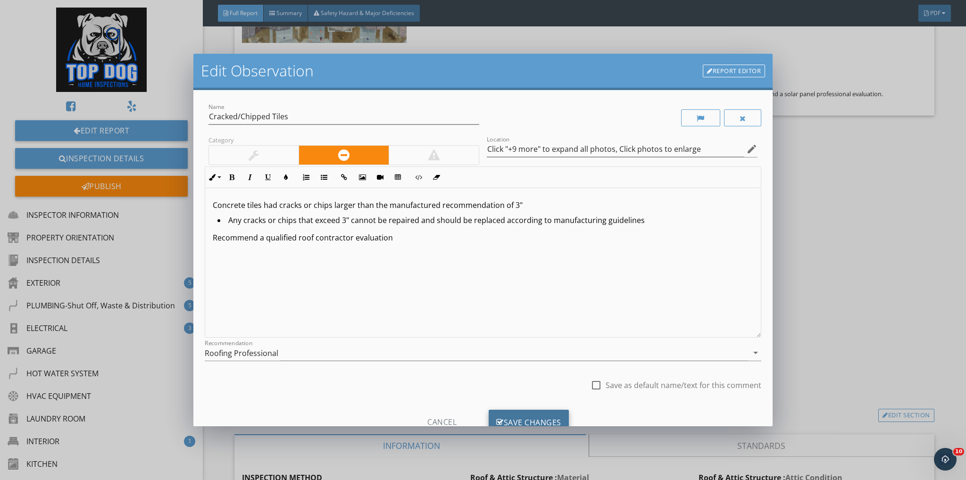
click at [536, 420] on div "Save Changes" at bounding box center [529, 422] width 80 height 25
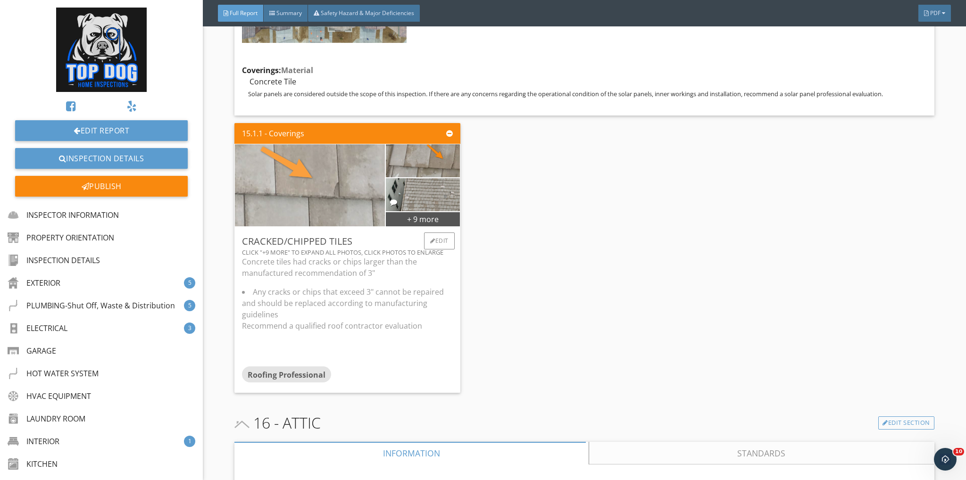
click at [338, 156] on img at bounding box center [310, 185] width 274 height 205
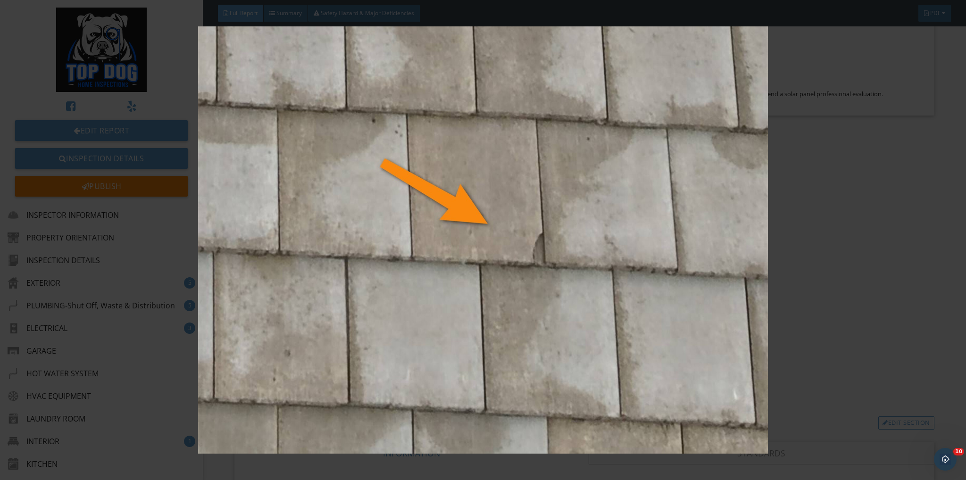
click at [541, 182] on img at bounding box center [483, 239] width 889 height 427
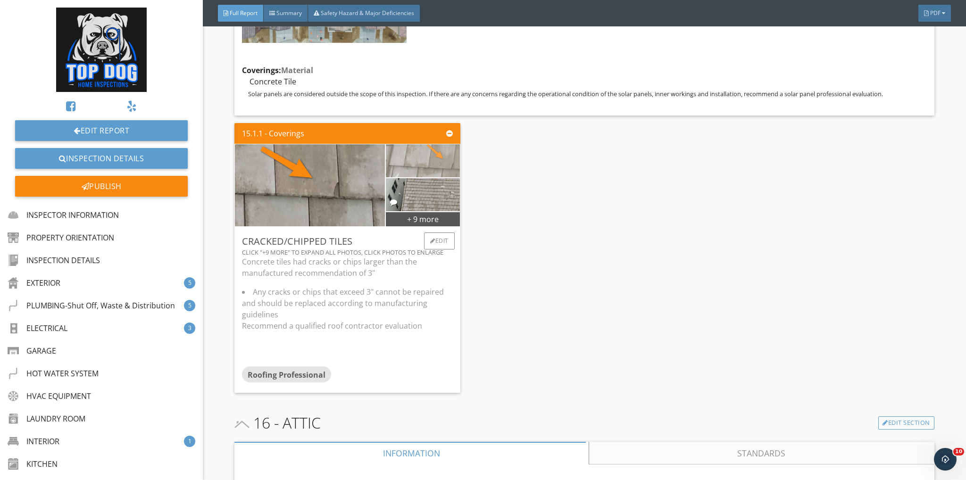
click at [428, 121] on img at bounding box center [422, 161] width 97 height 83
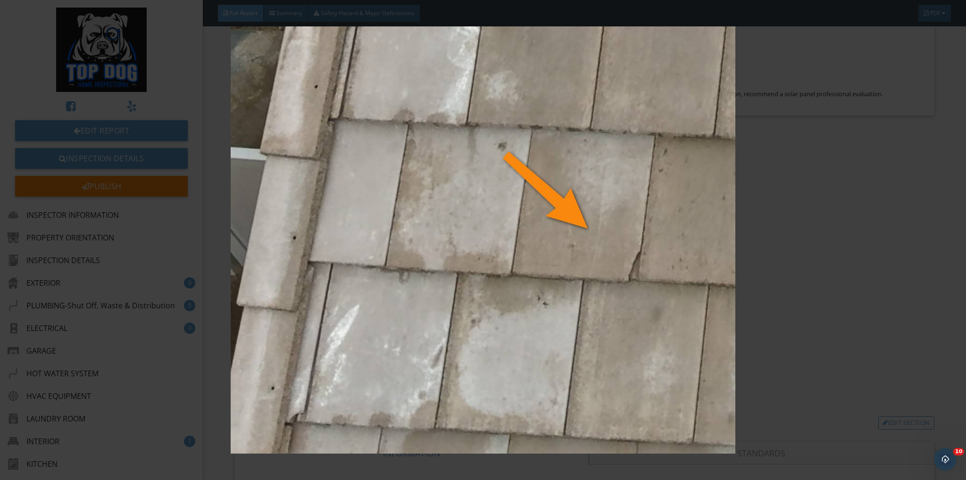
click at [567, 244] on img at bounding box center [483, 239] width 889 height 427
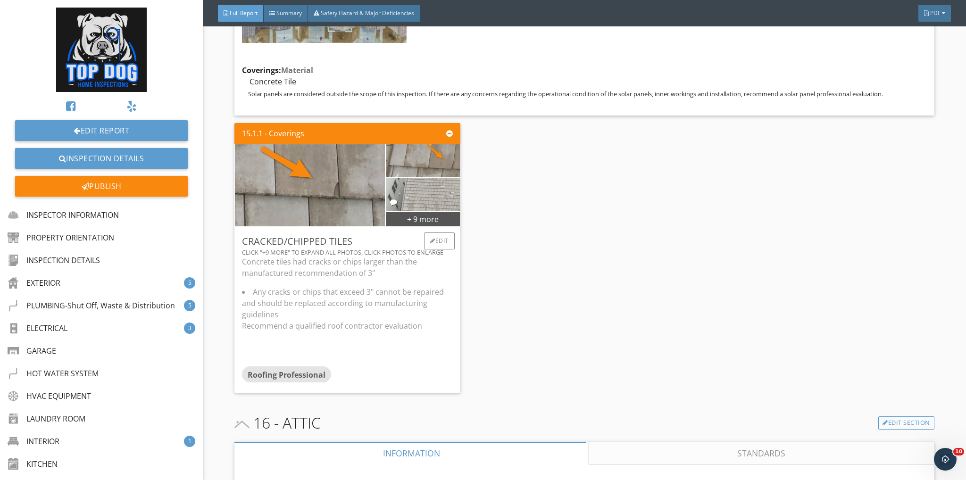
click at [435, 154] on img at bounding box center [423, 195] width 110 height 83
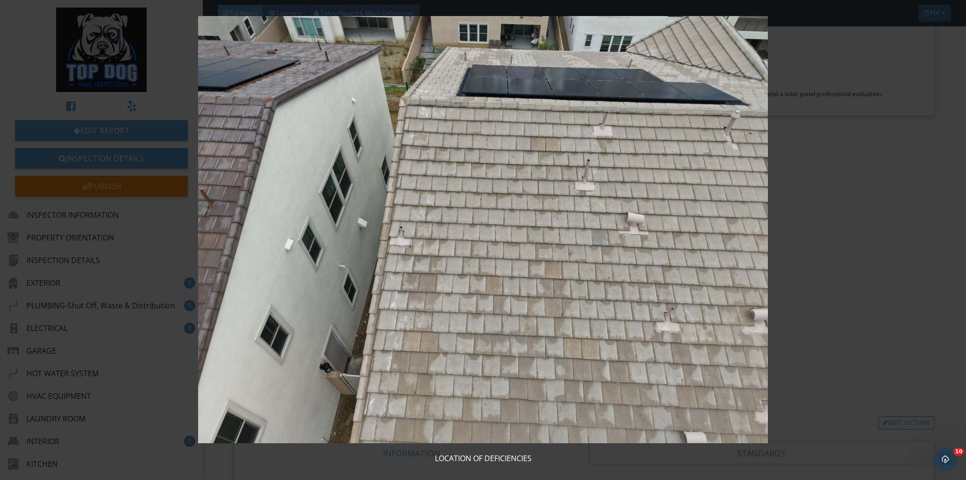
click at [436, 156] on img at bounding box center [483, 229] width 889 height 427
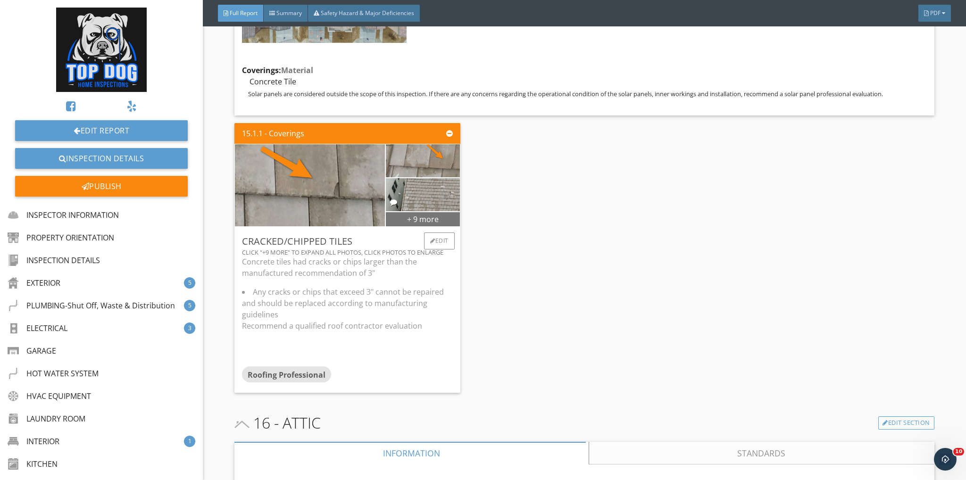
click at [439, 211] on div "+ 9 more" at bounding box center [423, 218] width 74 height 15
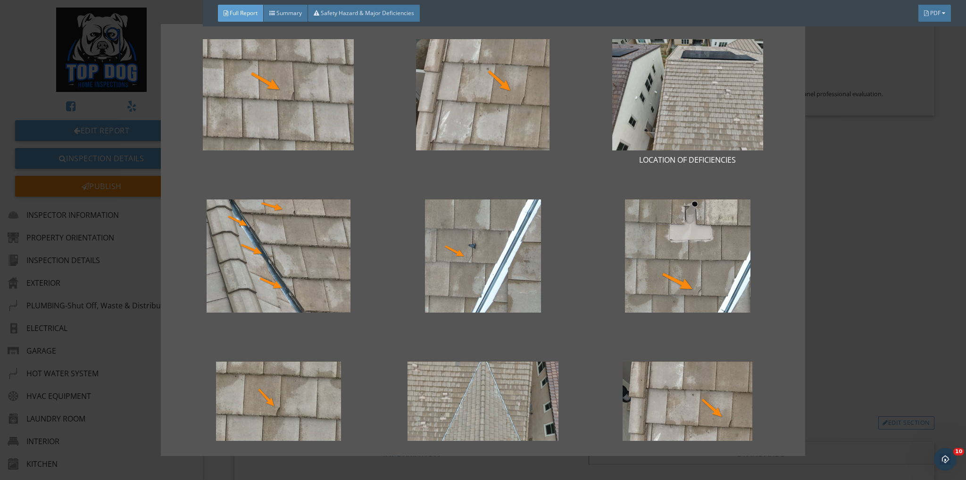
scroll to position [0, 0]
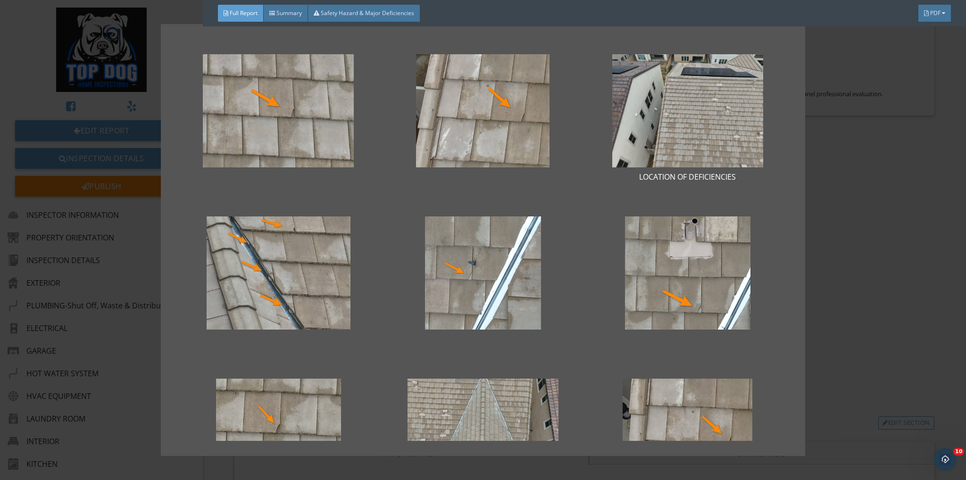
click at [831, 105] on div "LOCATION OF DEFICIENCIES LOCATION OF DEFICIENCIES LOCATION OF DEFICIENCIES LOCA…" at bounding box center [483, 240] width 966 height 480
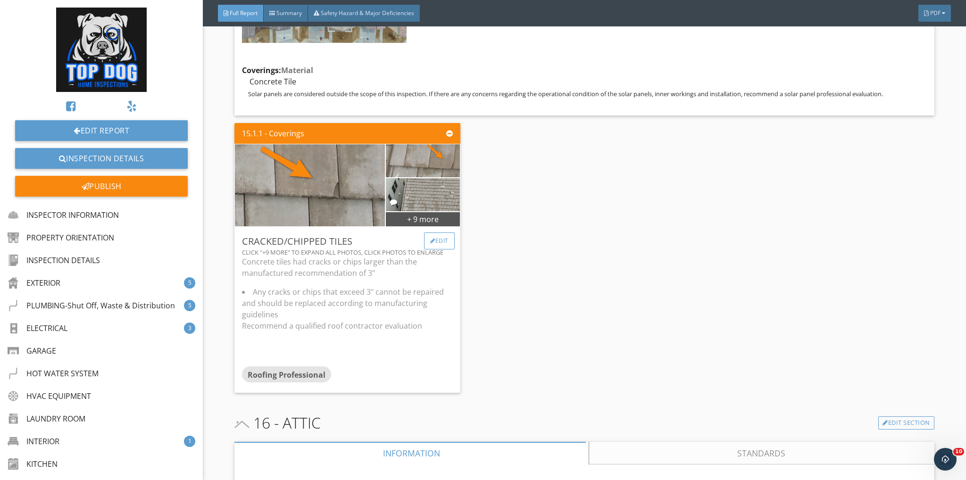
click at [430, 238] on div at bounding box center [432, 241] width 5 height 6
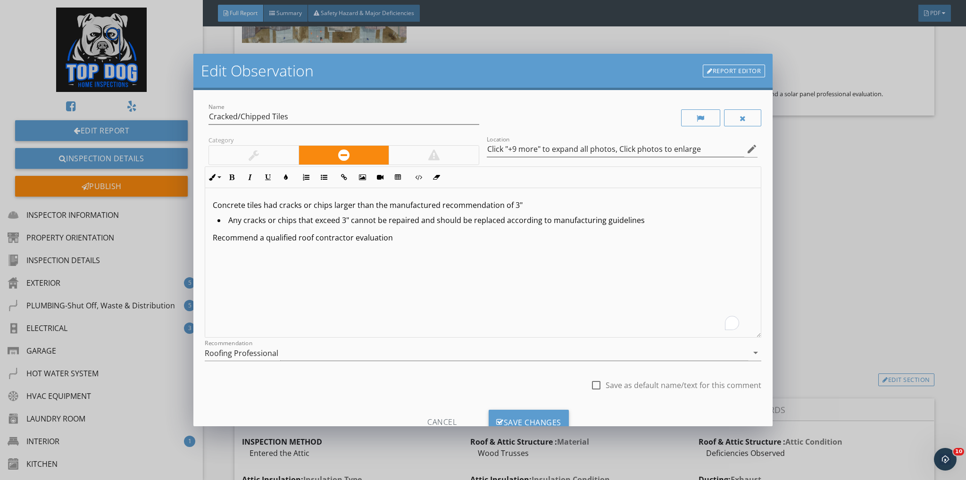
click at [211, 205] on div "Concrete tiles had cracks or chips larger than the manufactured recommendation …" at bounding box center [483, 263] width 556 height 150
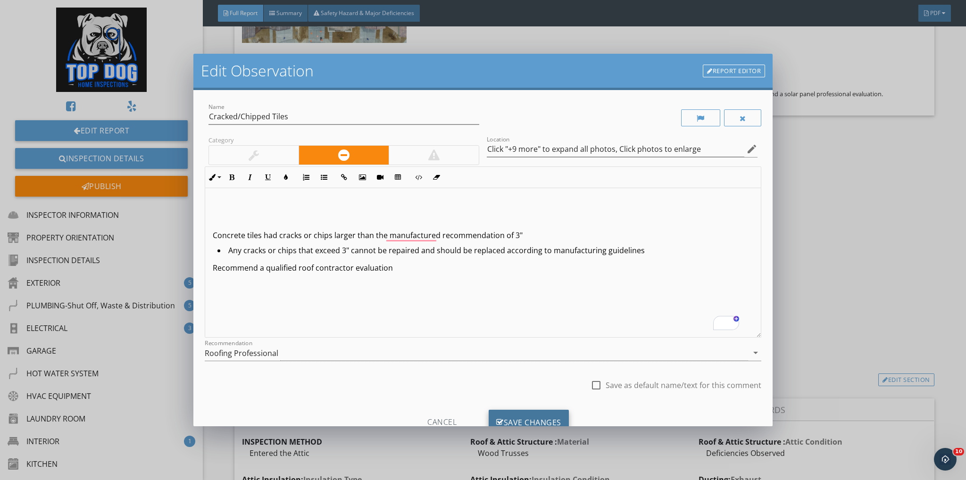
click at [512, 412] on div "Save Changes" at bounding box center [529, 422] width 80 height 25
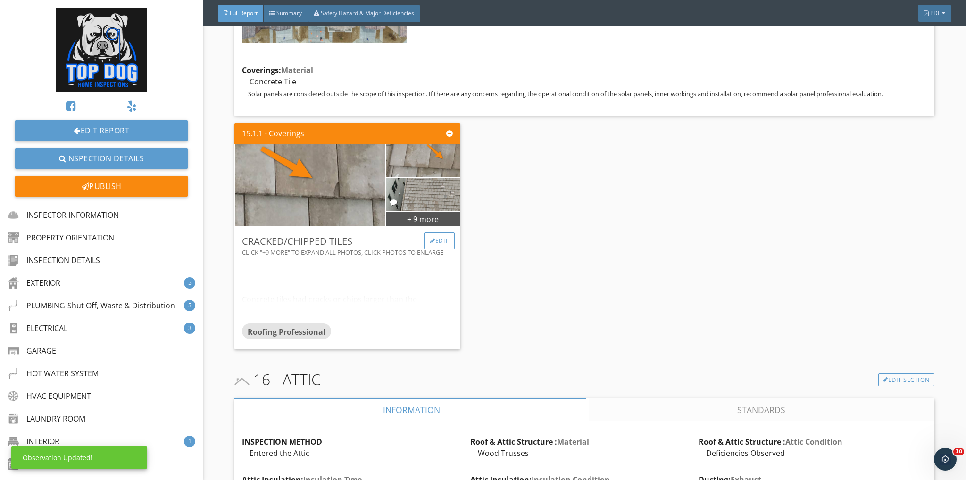
click at [437, 233] on div "Edit" at bounding box center [439, 241] width 31 height 17
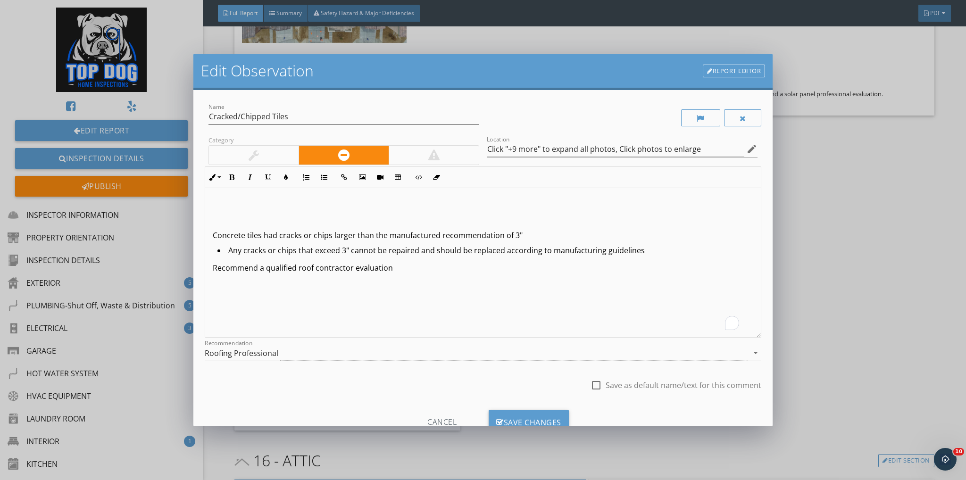
click at [217, 224] on p "To enrich screen reader interactions, please activate Accessibility in Grammarl…" at bounding box center [483, 220] width 541 height 11
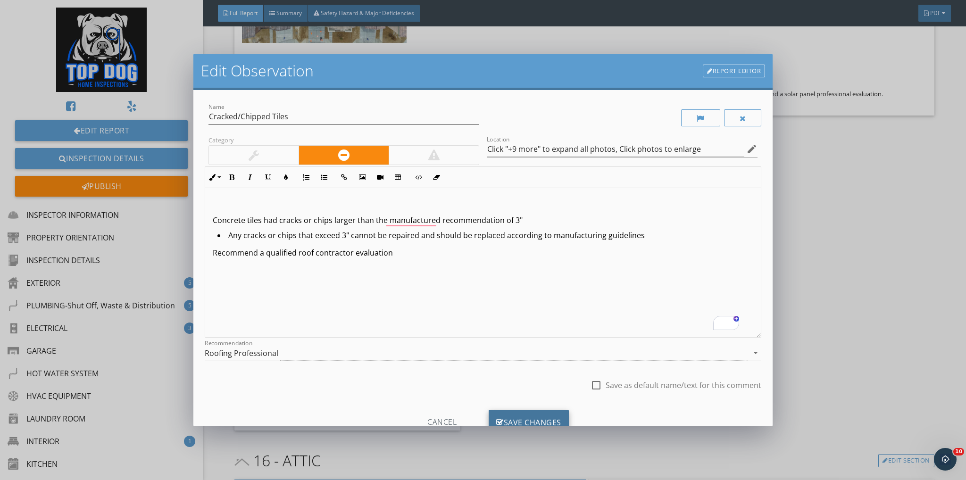
click at [546, 414] on div "Save Changes" at bounding box center [529, 422] width 80 height 25
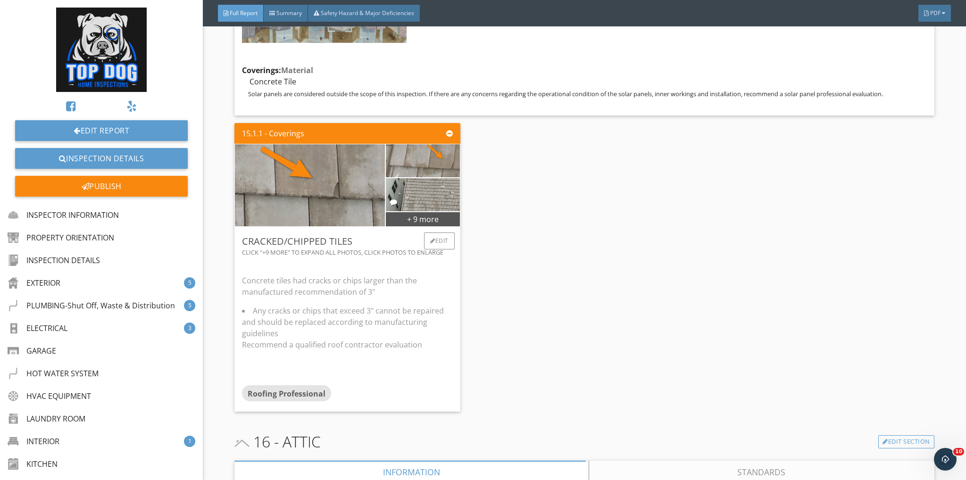
click at [430, 275] on p "Concrete tiles had cracks or chips larger than the manufactured recommendation …" at bounding box center [347, 286] width 210 height 23
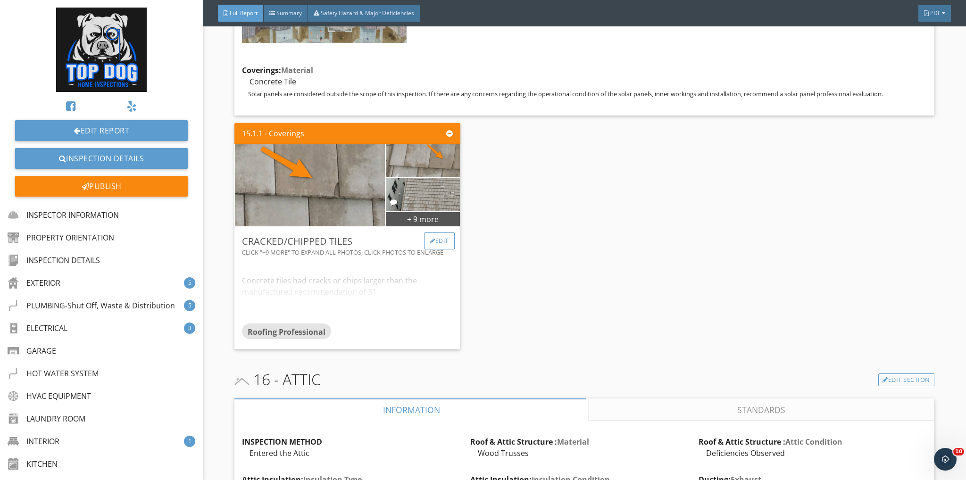
click at [439, 233] on div "Edit" at bounding box center [439, 241] width 31 height 17
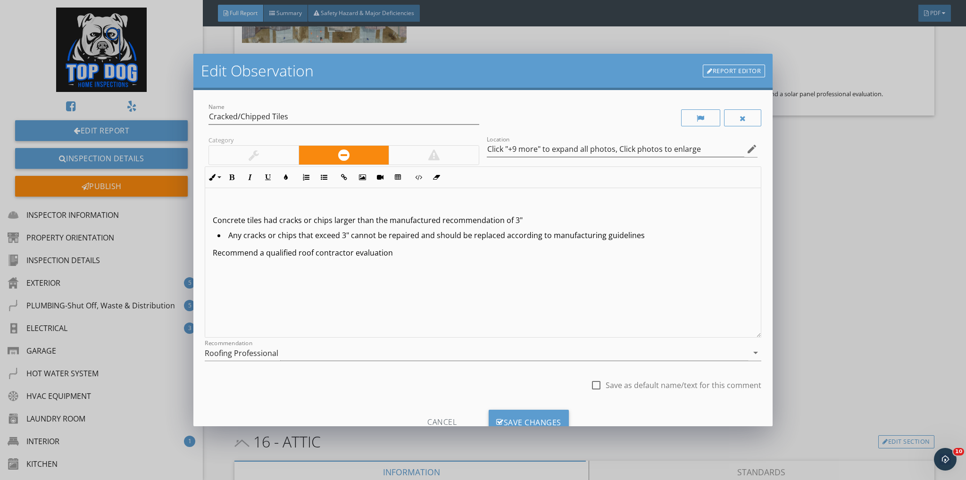
drag, startPoint x: 214, startPoint y: 223, endPoint x: 223, endPoint y: 243, distance: 21.3
click at [214, 224] on p "Concrete tiles had cracks or chips larger than the manufactured recommendation …" at bounding box center [483, 220] width 541 height 11
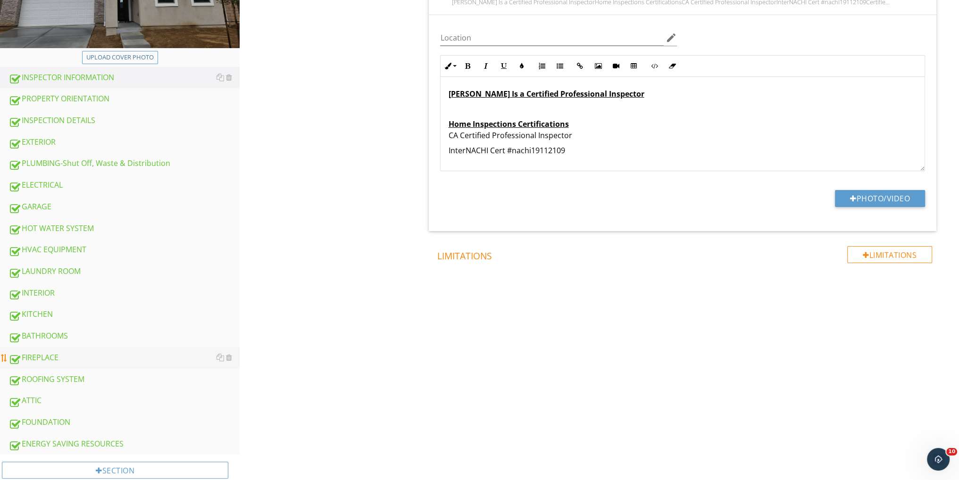
scroll to position [245, 0]
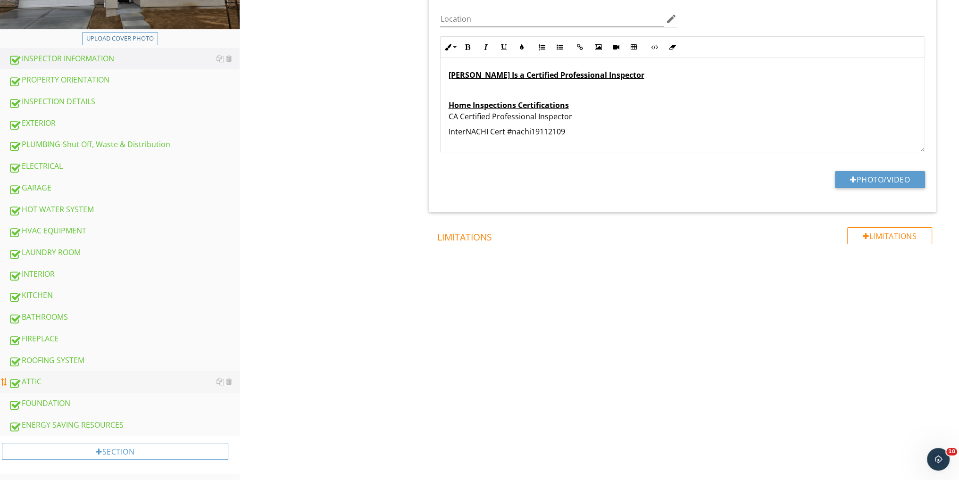
click at [55, 376] on div "ATTIC" at bounding box center [123, 382] width 231 height 12
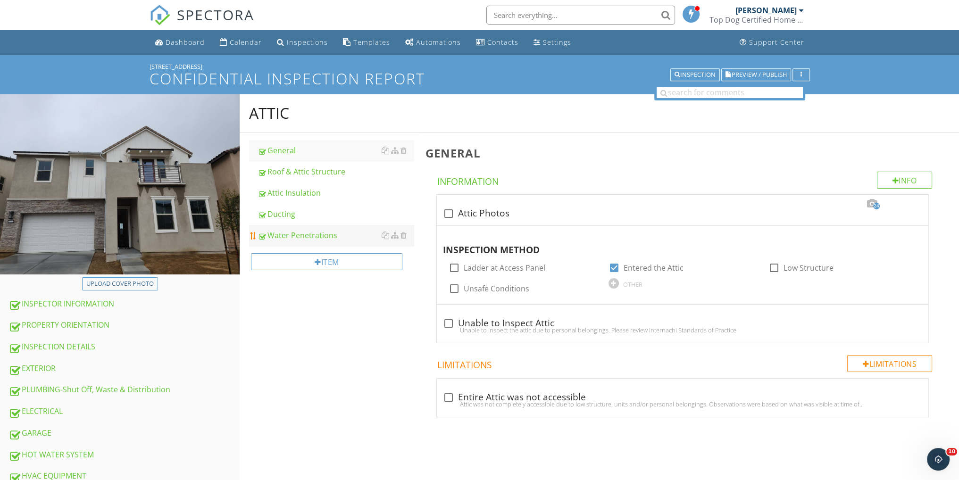
click at [306, 234] on div "Water Penetrations" at bounding box center [336, 235] width 156 height 11
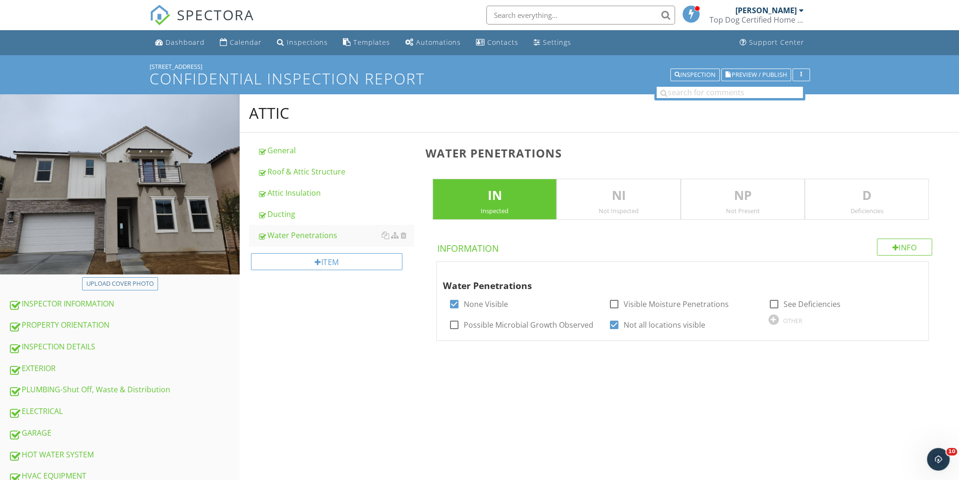
click at [861, 210] on div "Deficiencies" at bounding box center [866, 211] width 123 height 8
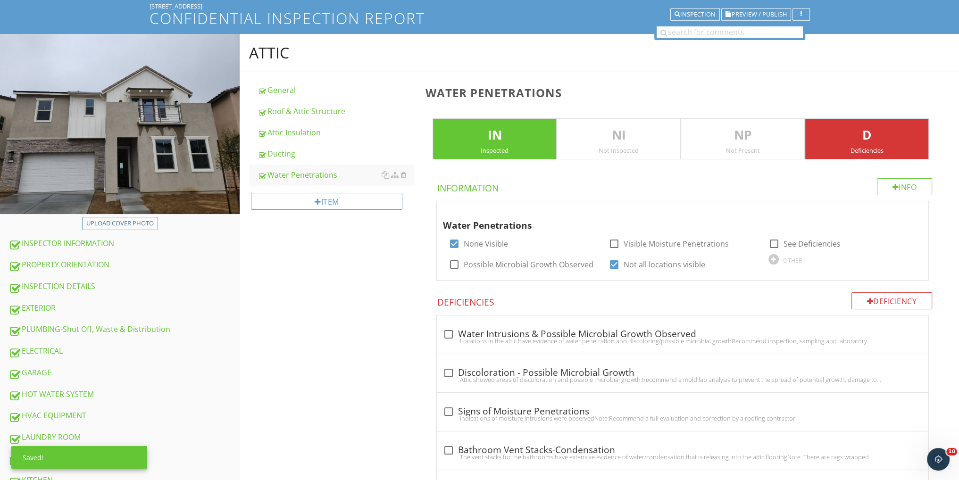
scroll to position [125, 0]
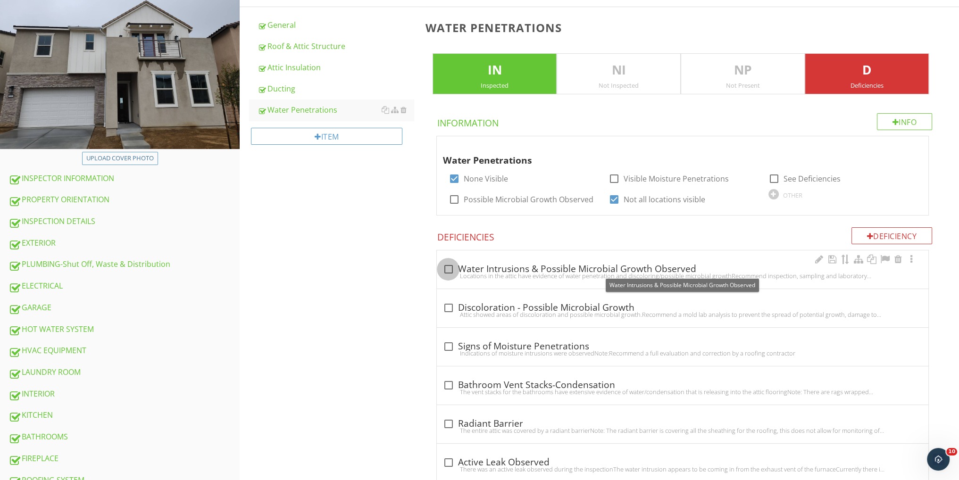
click at [449, 267] on div at bounding box center [448, 269] width 16 height 16
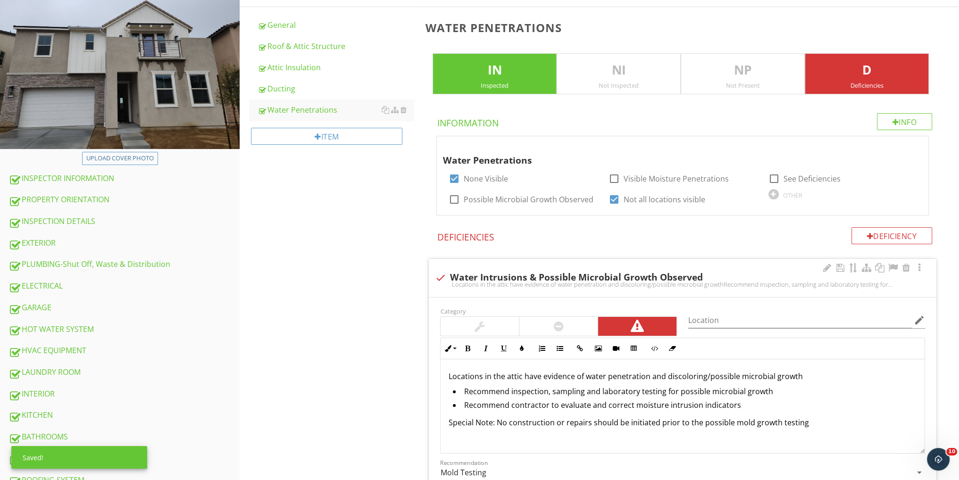
click at [439, 276] on div at bounding box center [440, 278] width 16 height 16
checkbox input "true"
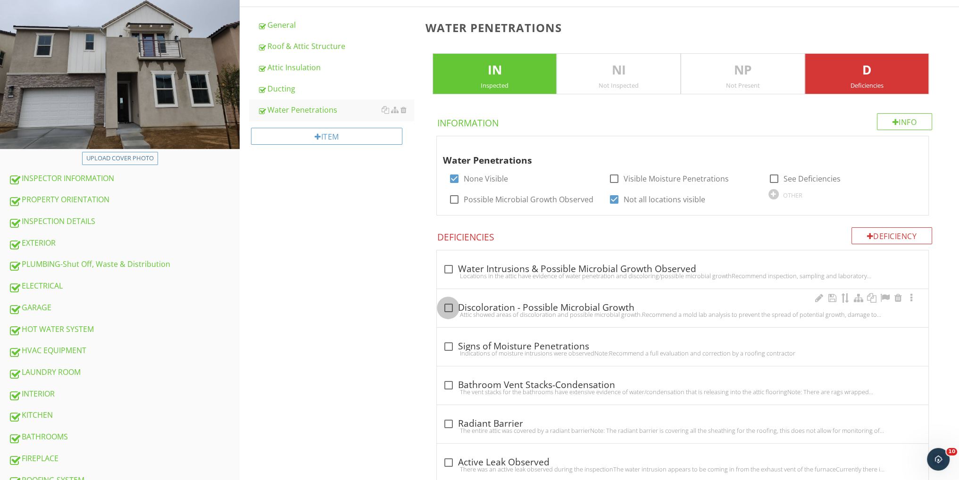
click at [449, 306] on div at bounding box center [448, 308] width 16 height 16
checkbox input "true"
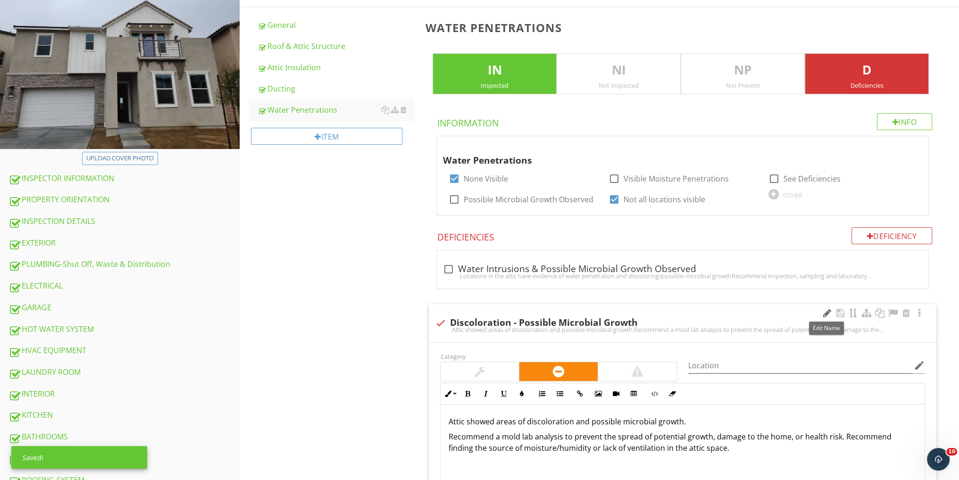
click at [824, 310] on div at bounding box center [826, 313] width 11 height 9
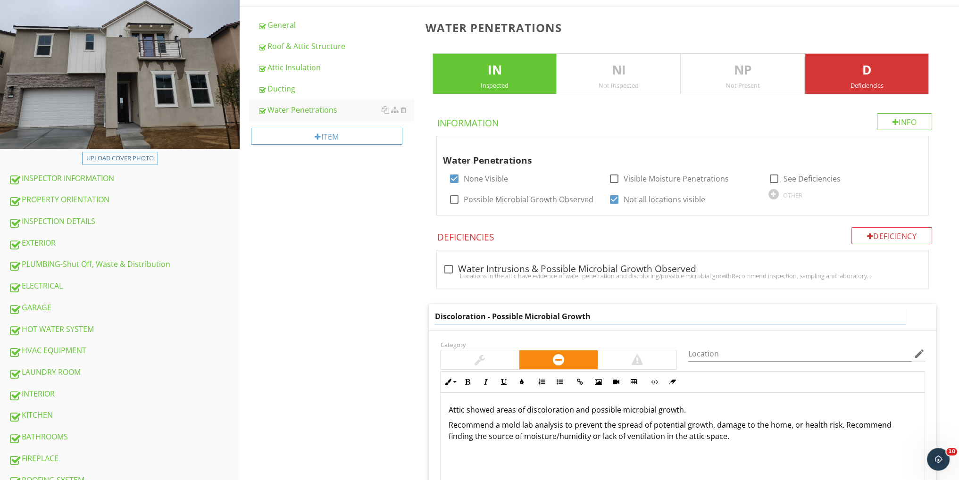
drag, startPoint x: 600, startPoint y: 316, endPoint x: 466, endPoint y: 314, distance: 133.5
click at [466, 314] on input "Discoloration - Possible Microbial Growth" at bounding box center [670, 317] width 471 height 16
type input "Discoloring Observed"
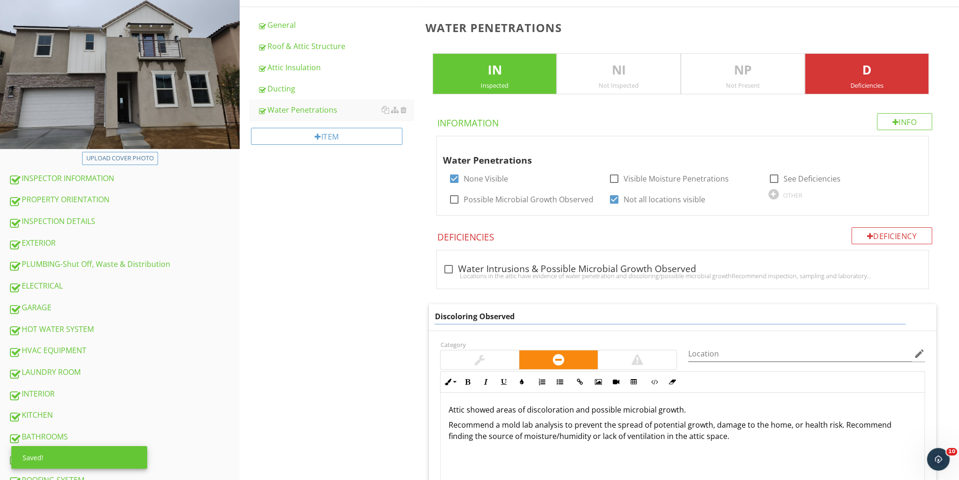
click at [336, 319] on div "ATTIC General Roof & Attic Structure Attic Insulation Ducting Water Penetration…" at bounding box center [600, 413] width 720 height 888
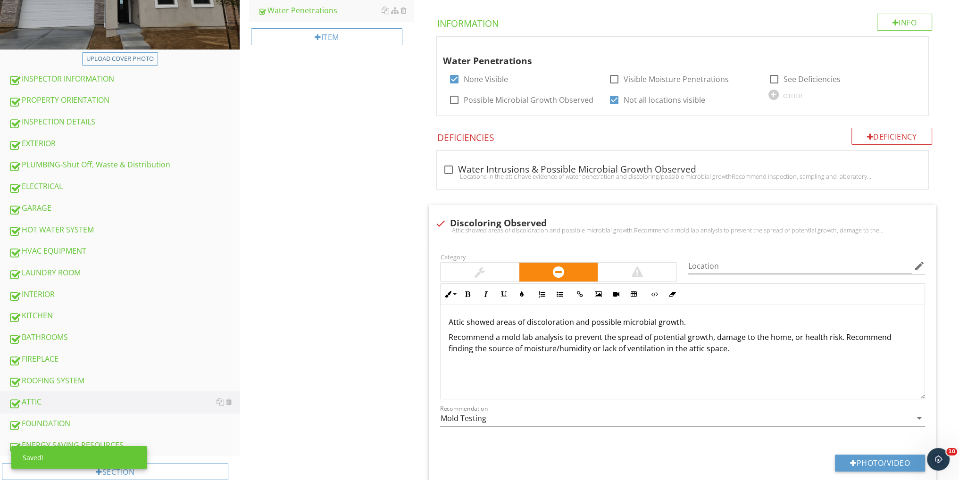
scroll to position [251, 0]
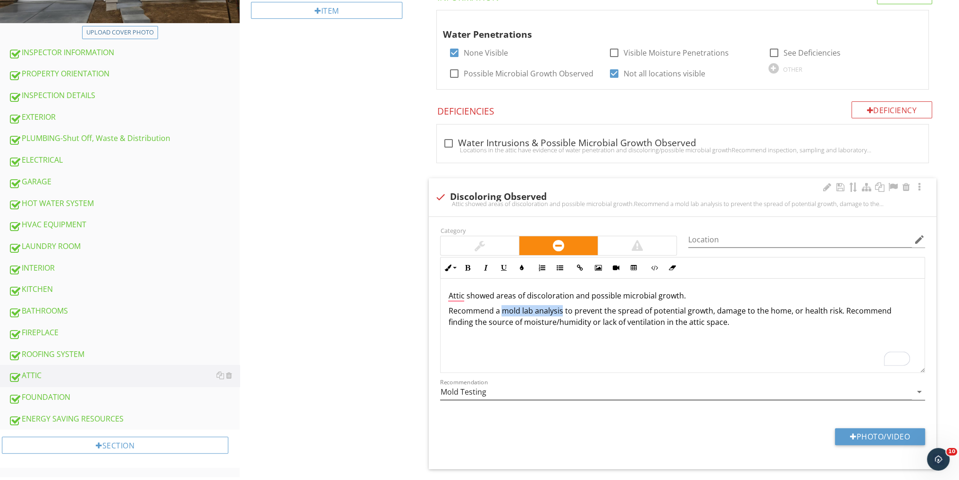
drag, startPoint x: 561, startPoint y: 309, endPoint x: 535, endPoint y: 395, distance: 90.3
click at [502, 310] on p "Recommend a mold lab analysis to prevent the spread of potential growth, damage…" at bounding box center [682, 316] width 469 height 23
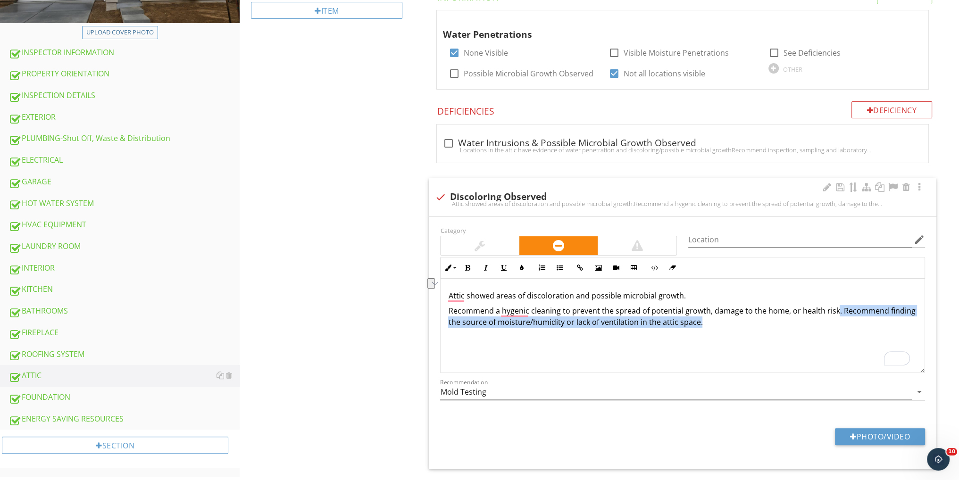
drag, startPoint x: 833, startPoint y: 308, endPoint x: 704, endPoint y: 316, distance: 129.5
click at [704, 316] on p "Recommend a hygenic cleaning to prevent the spread of potential growth, damage …" at bounding box center [682, 316] width 469 height 23
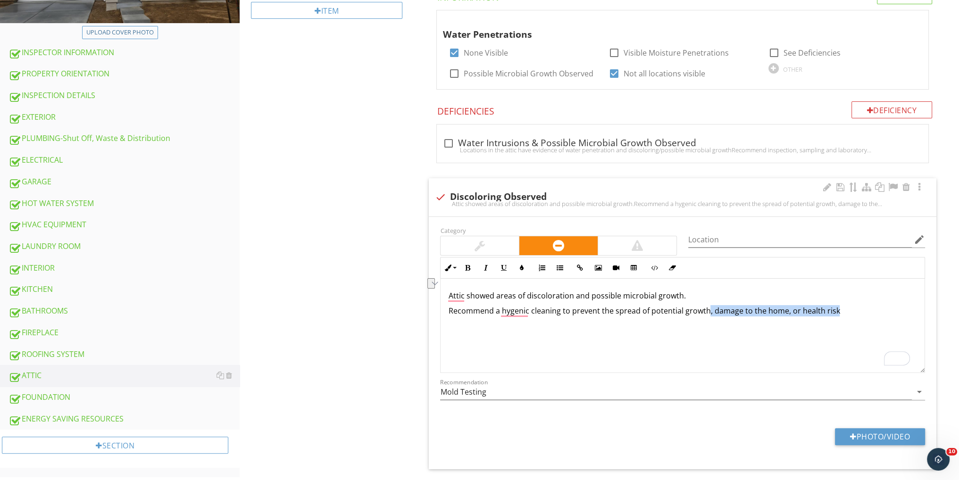
drag, startPoint x: 826, startPoint y: 310, endPoint x: 706, endPoint y: 313, distance: 119.9
click at [706, 313] on p "Recommend a hygenic cleaning to prevent the spread of potential growth, damage …" at bounding box center [682, 310] width 469 height 11
click at [715, 331] on div "Attic showed areas of discoloration and possible microbial growth. Recommend a …" at bounding box center [683, 326] width 484 height 94
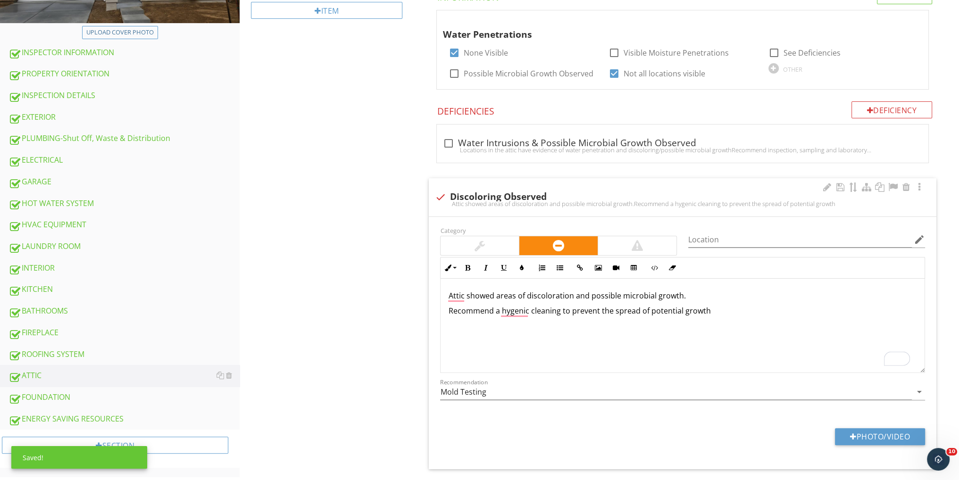
click at [690, 290] on p "Attic showed areas of discoloration and possible microbial growth." at bounding box center [682, 295] width 469 height 11
click at [481, 391] on input "Mold Testing" at bounding box center [676, 393] width 472 height 16
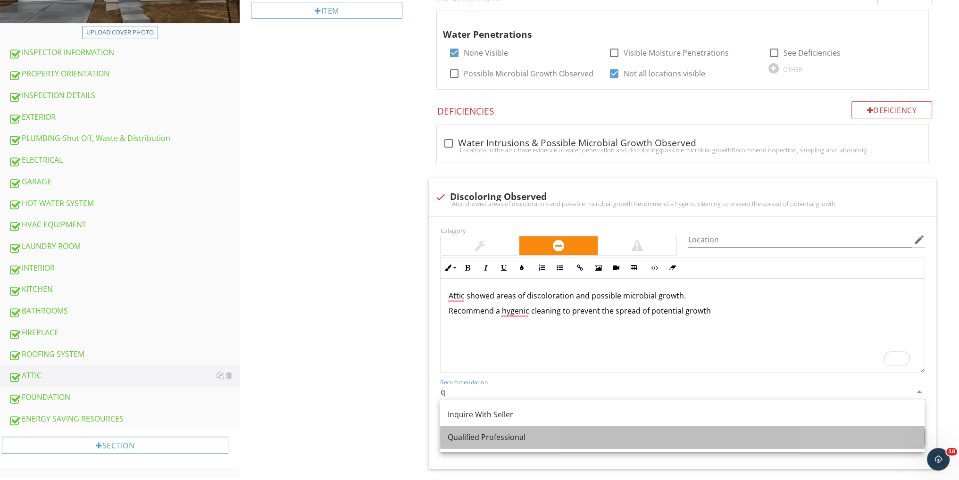
click at [511, 440] on div "Qualified Professional" at bounding box center [682, 437] width 469 height 11
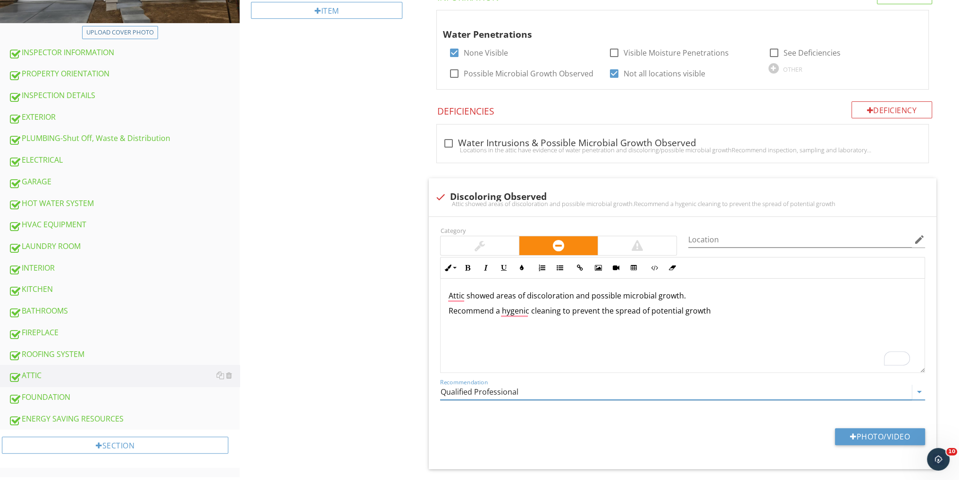
type input "Qualified Professional"
click at [481, 339] on div "Attic showed areas of discoloration and possible microbial growth. Recommend a …" at bounding box center [683, 326] width 484 height 94
click at [719, 306] on p "Recommend a hygienic cleaning to prevent the spread of potential growth" at bounding box center [682, 310] width 469 height 11
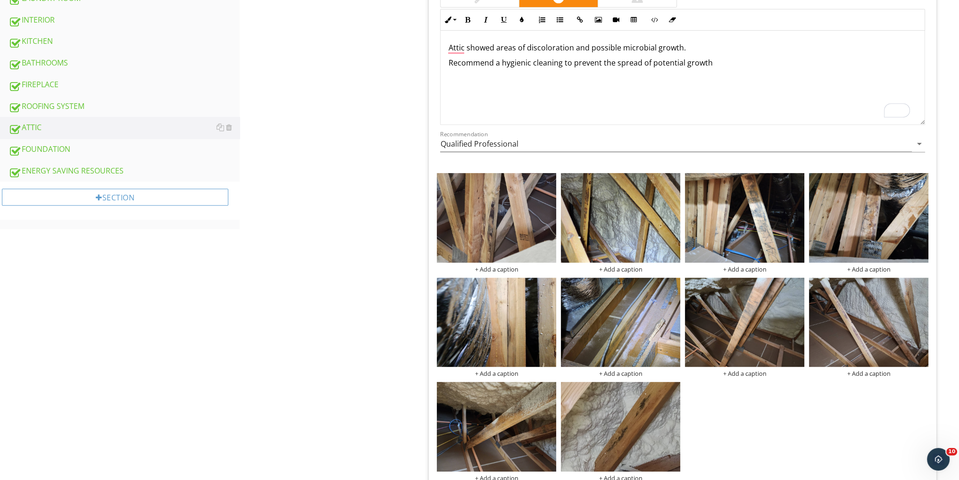
scroll to position [566, 0]
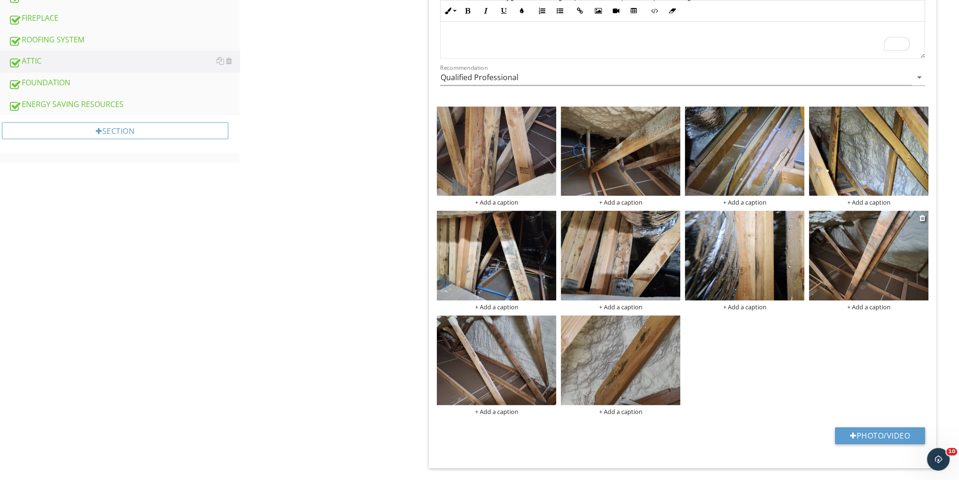
click at [853, 257] on img at bounding box center [868, 256] width 119 height 90
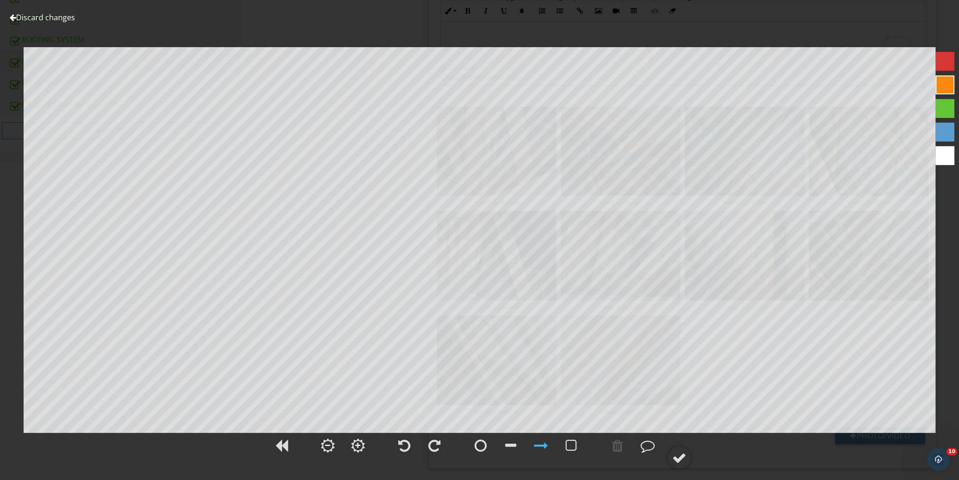
click at [66, 18] on link "Discard changes" at bounding box center [42, 17] width 66 height 10
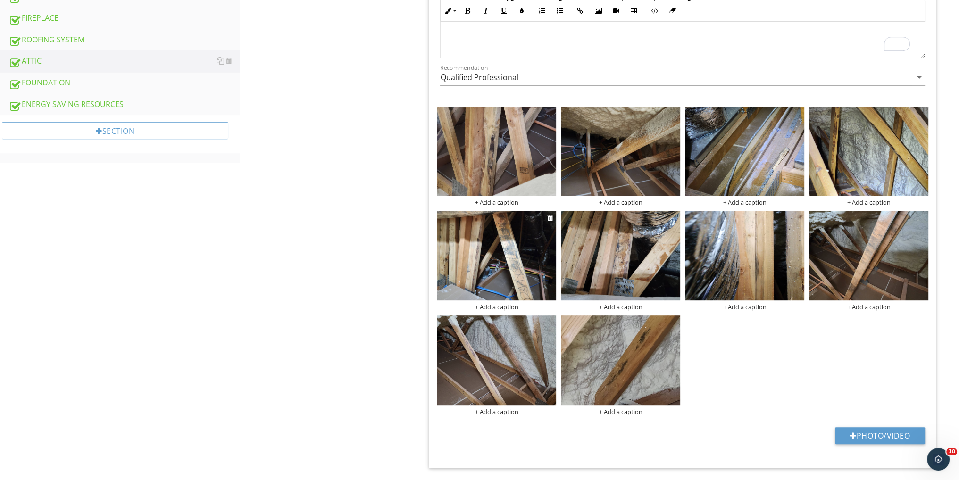
click at [491, 258] on img at bounding box center [496, 256] width 119 height 90
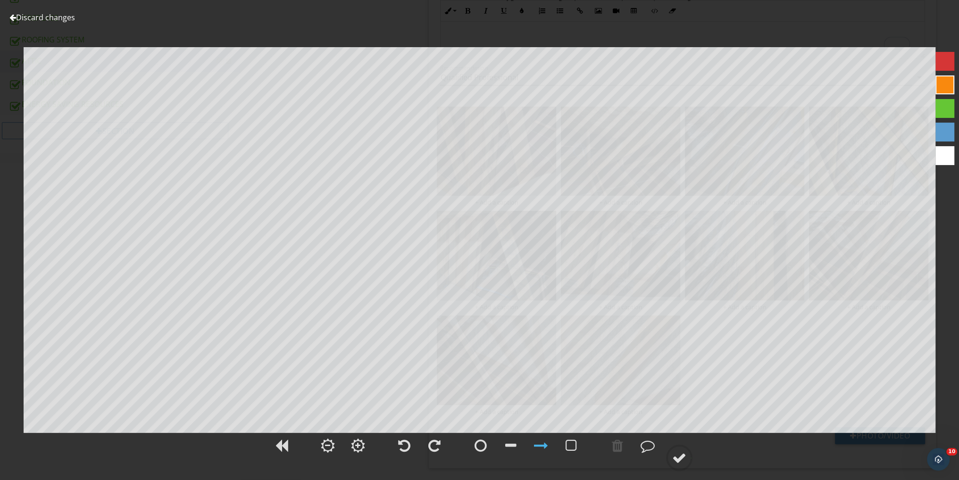
click at [25, 17] on link "Discard changes" at bounding box center [42, 17] width 66 height 10
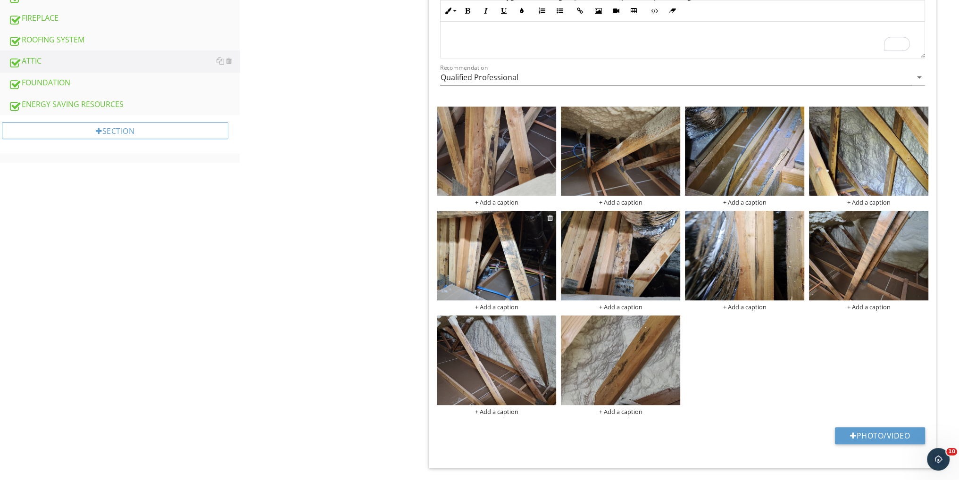
click at [549, 217] on div at bounding box center [550, 218] width 6 height 8
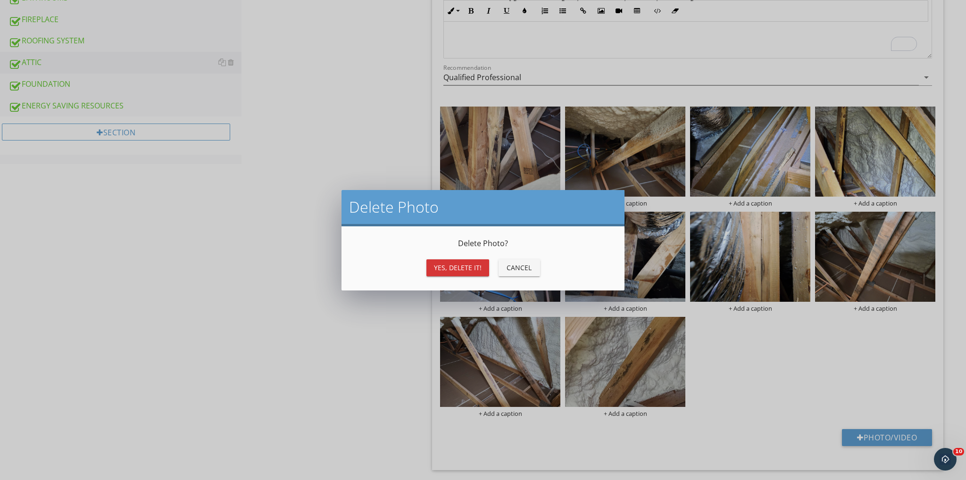
click at [467, 266] on div "Yes, Delete it!" at bounding box center [458, 268] width 48 height 10
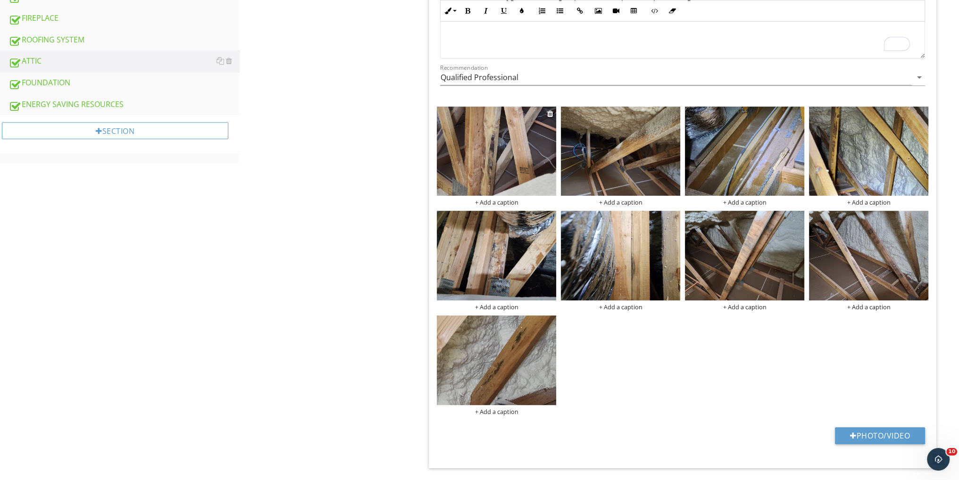
click at [493, 168] on img at bounding box center [496, 152] width 119 height 90
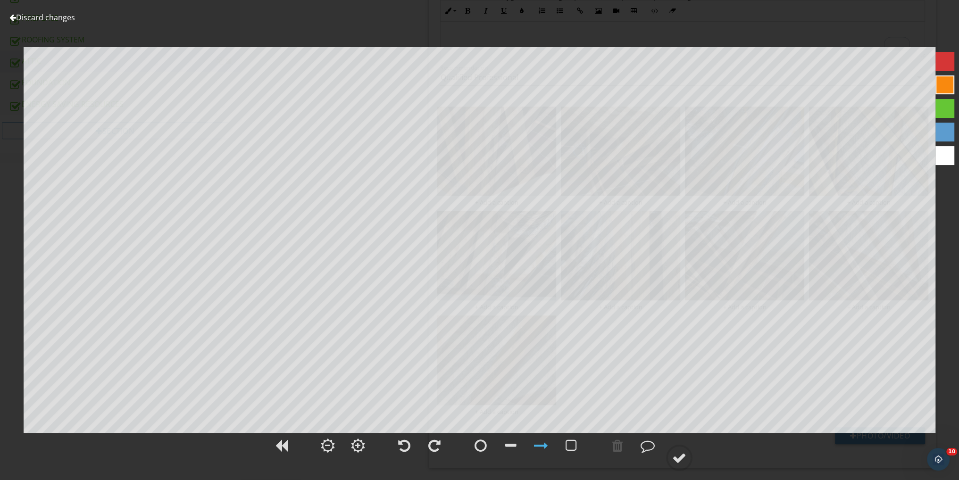
click at [34, 17] on link "Discard changes" at bounding box center [42, 17] width 66 height 10
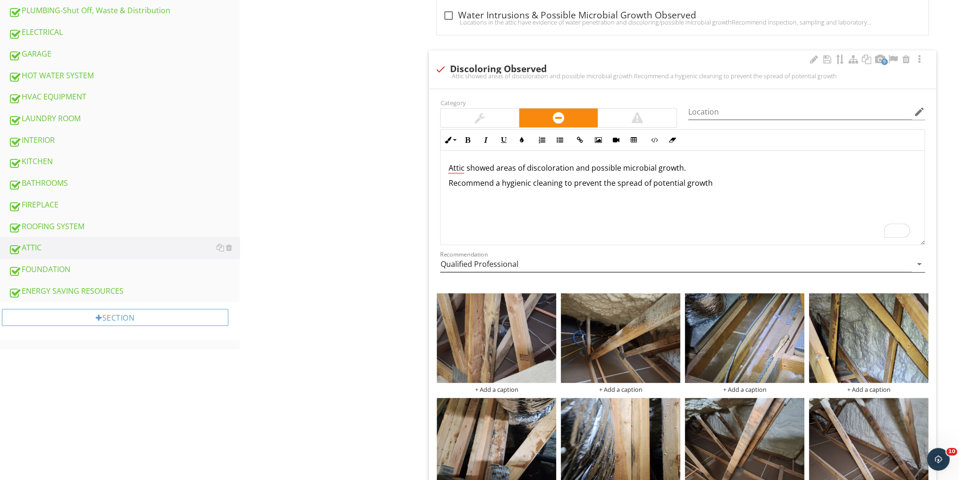
scroll to position [377, 0]
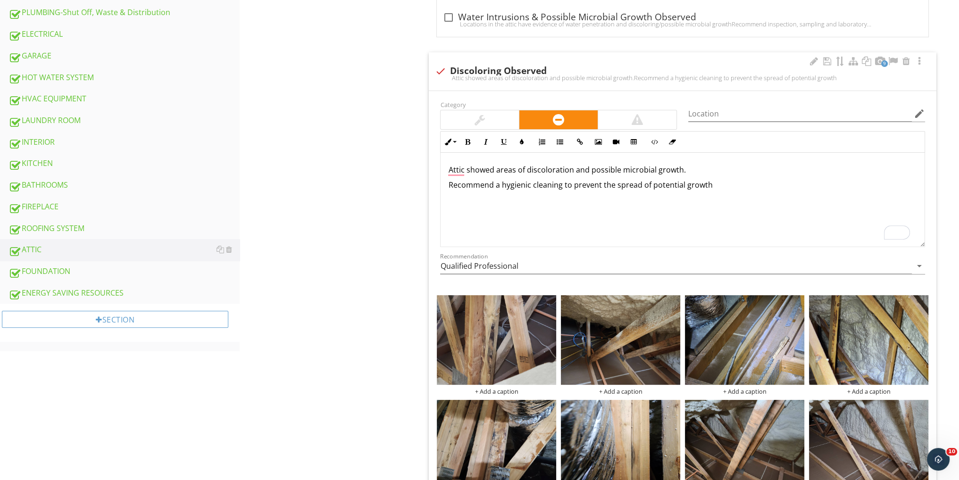
click at [709, 164] on p "Attic showed areas of discoloration and possible microbial growth." at bounding box center [682, 169] width 469 height 11
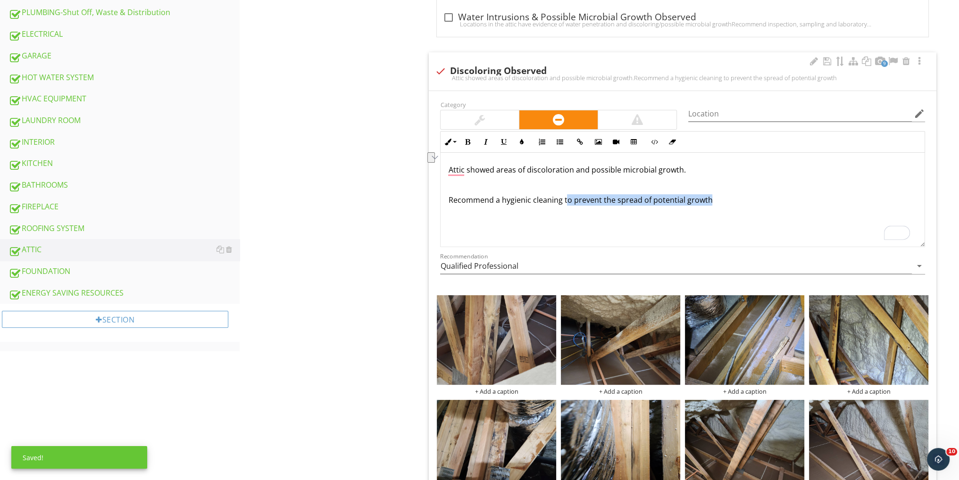
drag, startPoint x: 736, startPoint y: 202, endPoint x: 564, endPoint y: 197, distance: 171.3
click at [564, 197] on p "Recommend a hygienic cleaning to prevent the spread of potential growth" at bounding box center [682, 199] width 469 height 11
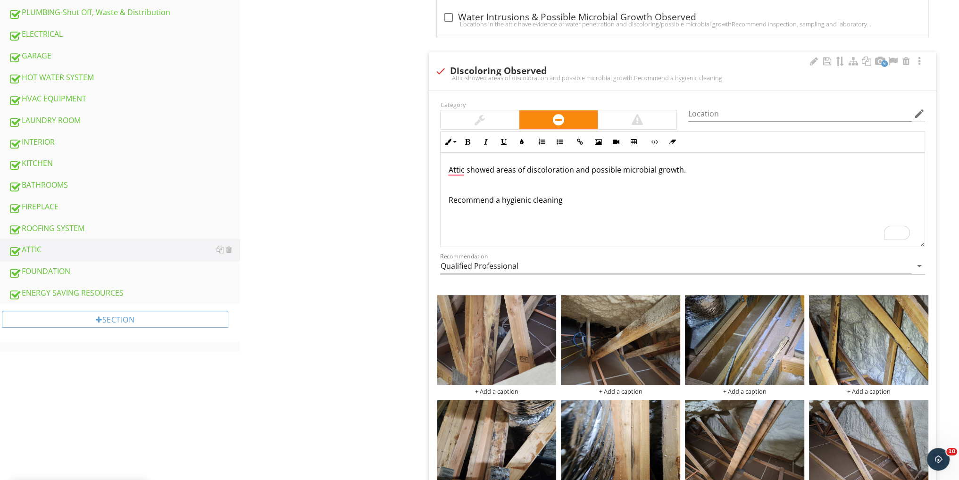
click at [459, 182] on p "To enrich screen reader interactions, please activate Accessibility in Grammarl…" at bounding box center [682, 184] width 469 height 11
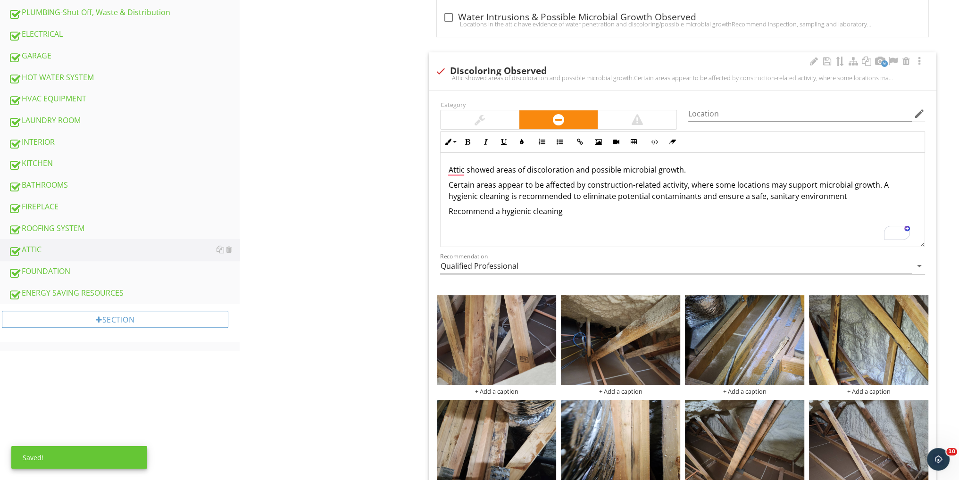
click at [445, 184] on div "Attic showed areas of discoloration and possible microbial growth. Certain area…" at bounding box center [683, 200] width 484 height 94
click at [562, 142] on icon "button" at bounding box center [559, 142] width 7 height 7
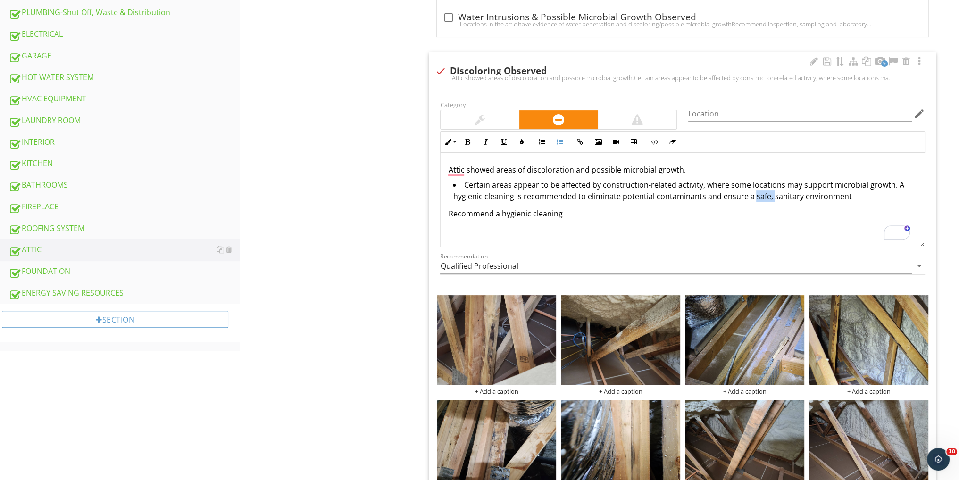
drag, startPoint x: 770, startPoint y: 194, endPoint x: 751, endPoint y: 196, distance: 19.4
click at [751, 196] on li "Certain areas appear to be affected by construction-related activity, where som…" at bounding box center [685, 191] width 464 height 25
click at [771, 231] on div "Attic showed areas of discoloration and possible microbial growth. Certain area…" at bounding box center [683, 200] width 484 height 94
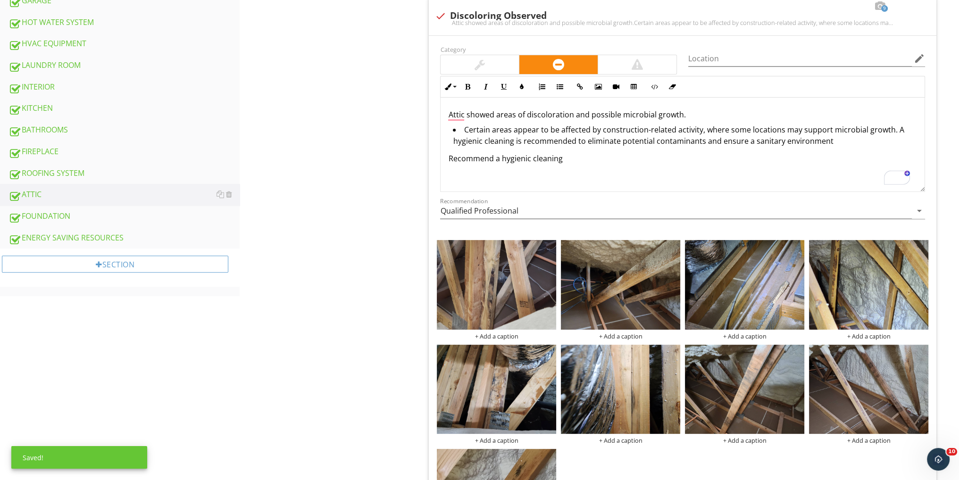
scroll to position [503, 0]
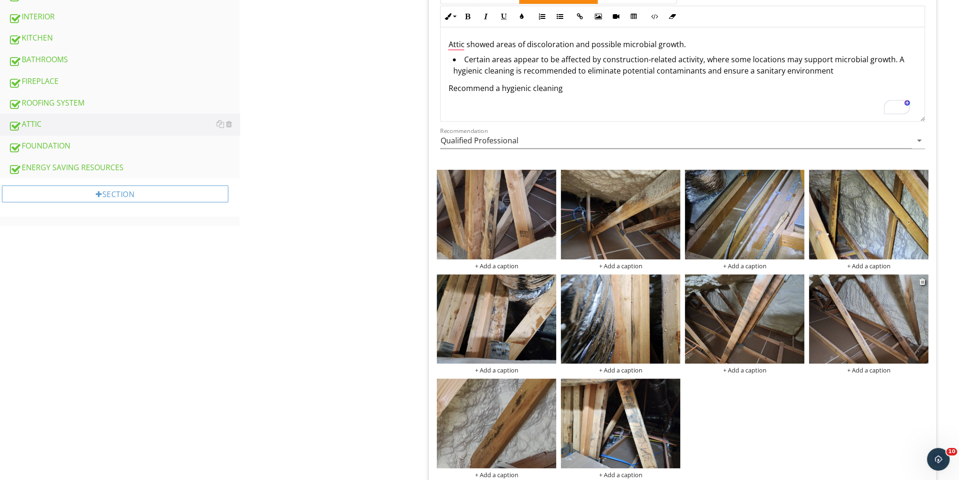
click at [862, 335] on img at bounding box center [868, 320] width 119 height 90
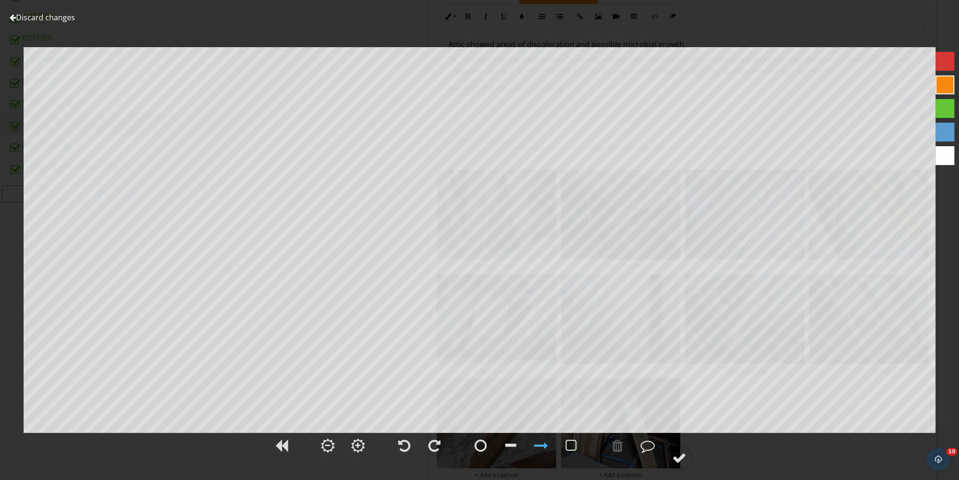
click at [31, 14] on link "Discard changes" at bounding box center [42, 17] width 66 height 10
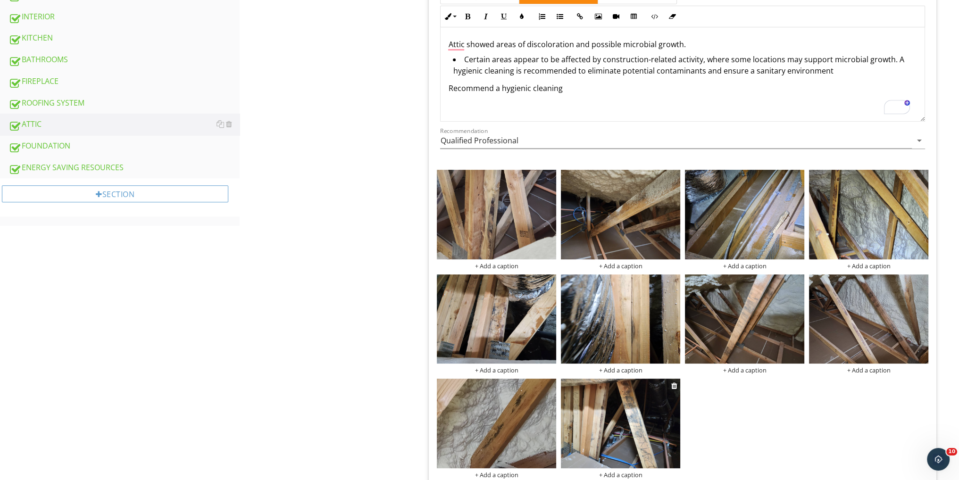
click at [631, 419] on img at bounding box center [620, 424] width 119 height 90
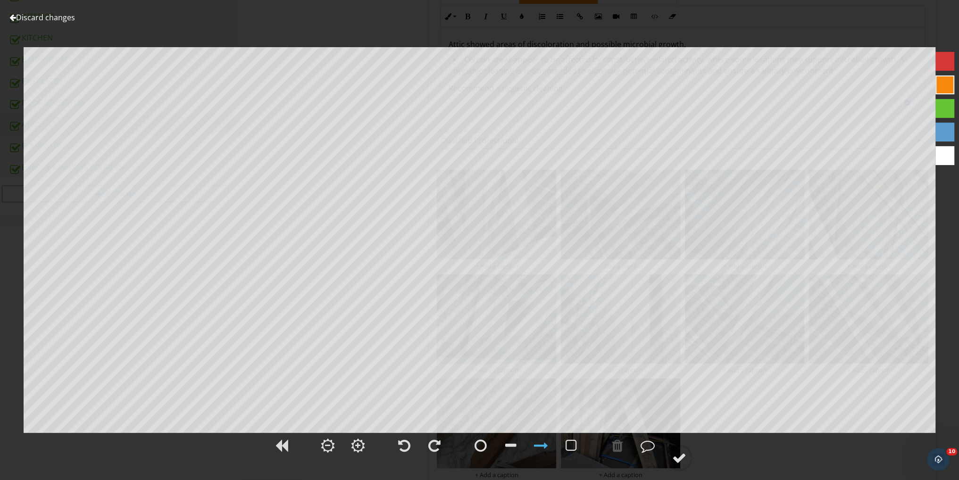
click at [62, 16] on link "Discard changes" at bounding box center [42, 17] width 66 height 10
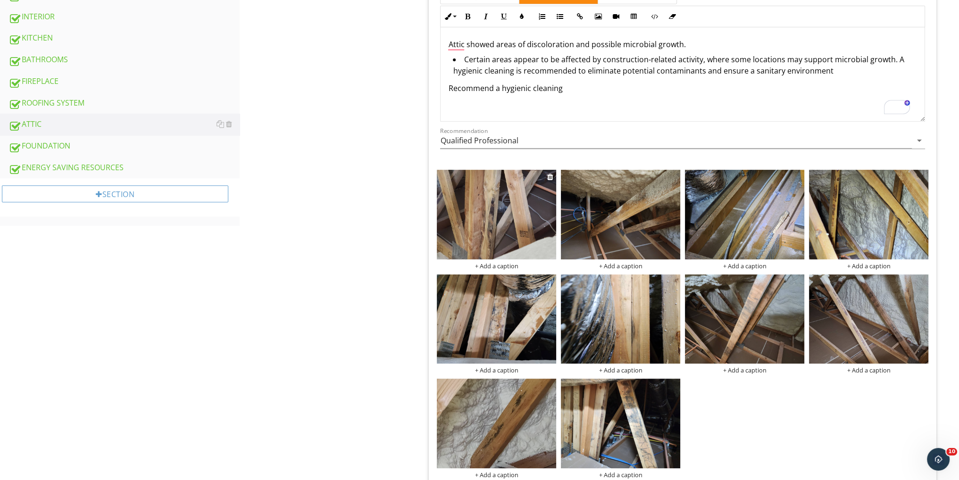
click at [502, 227] on img at bounding box center [496, 215] width 119 height 90
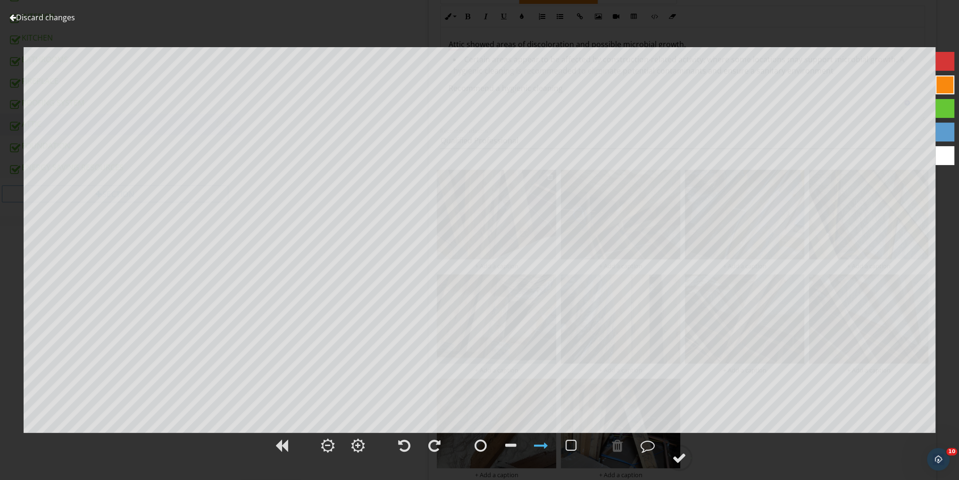
scroll to position [440, 0]
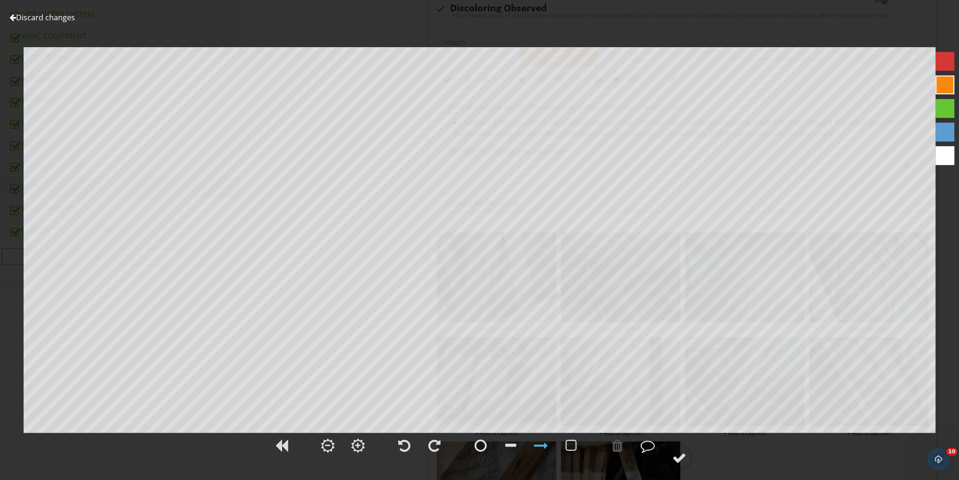
click at [63, 17] on link "Discard changes" at bounding box center [42, 17] width 66 height 10
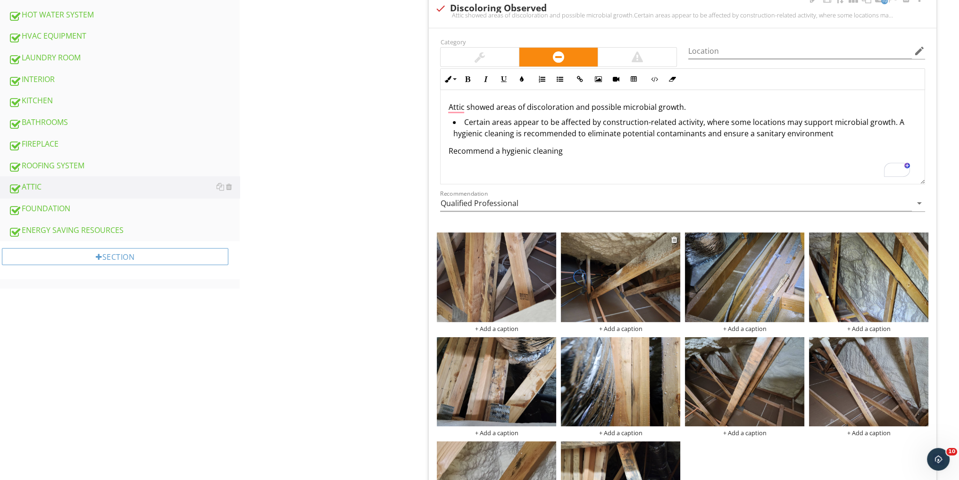
click at [633, 270] on img at bounding box center [620, 278] width 119 height 90
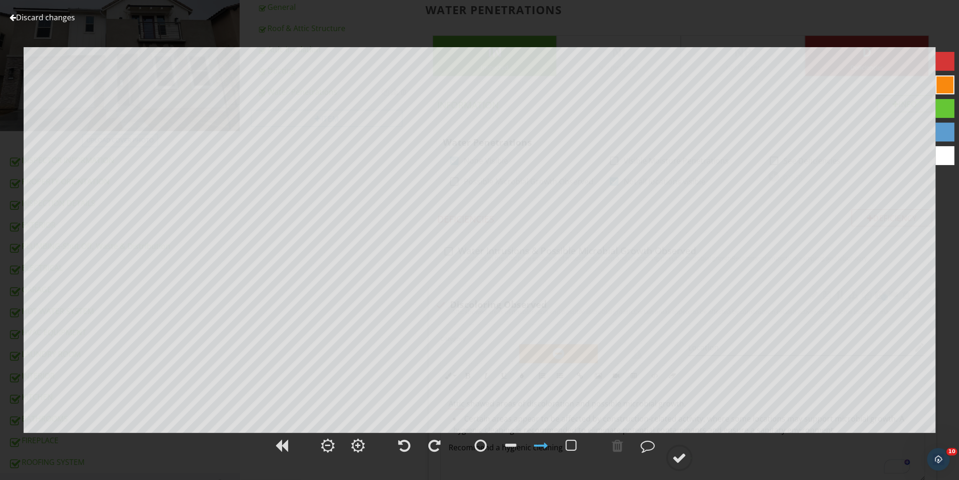
scroll to position [125, 0]
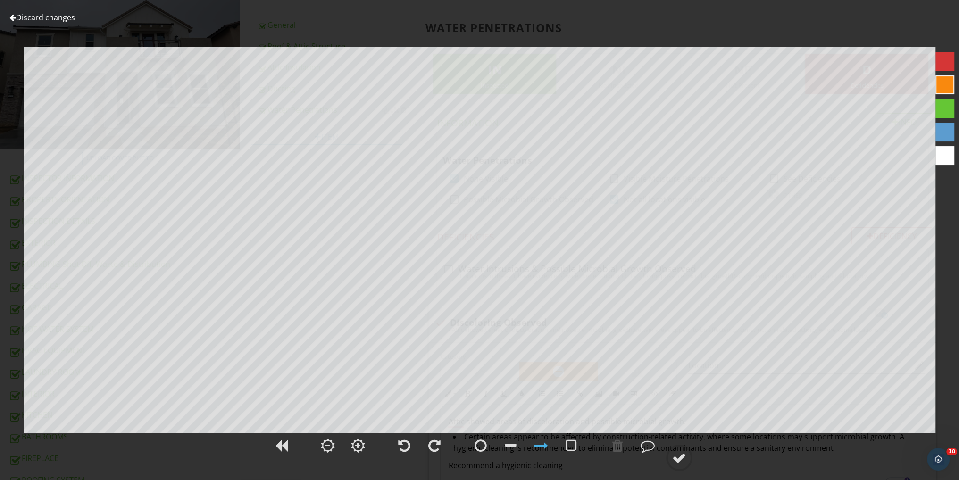
click at [55, 19] on link "Discard changes" at bounding box center [42, 17] width 66 height 10
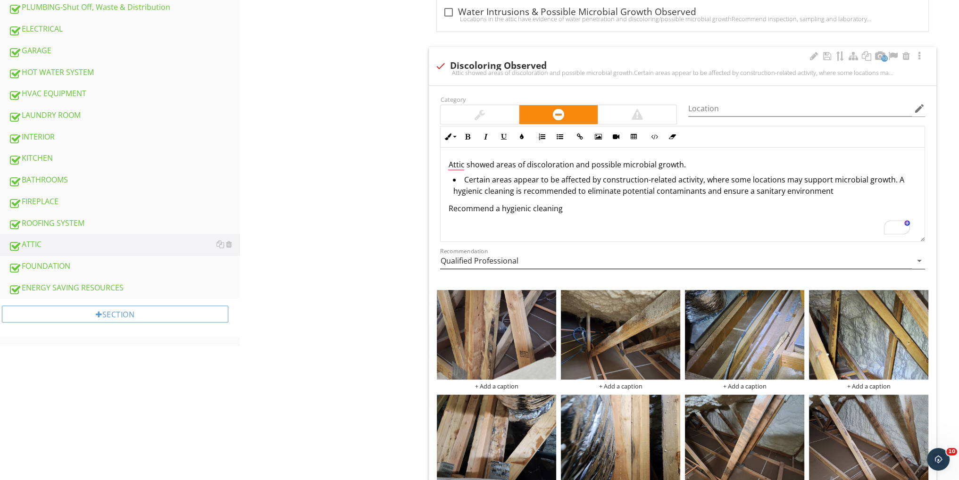
scroll to position [440, 0]
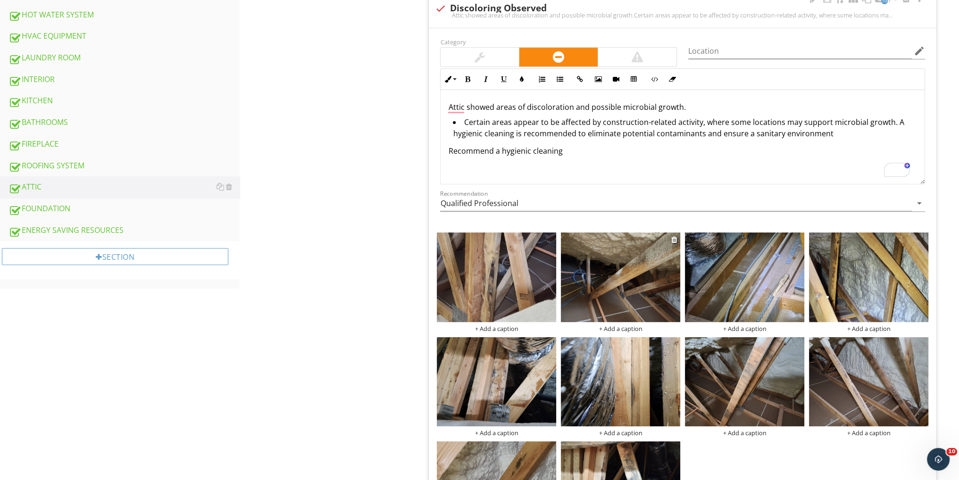
click at [620, 287] on img at bounding box center [620, 278] width 119 height 90
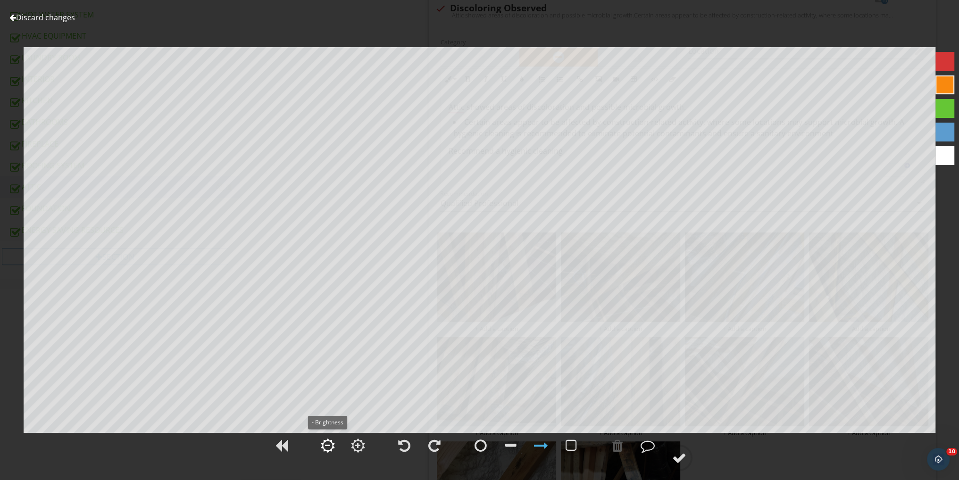
click at [323, 443] on div at bounding box center [328, 446] width 14 height 14
click at [676, 457] on div at bounding box center [679, 458] width 14 height 14
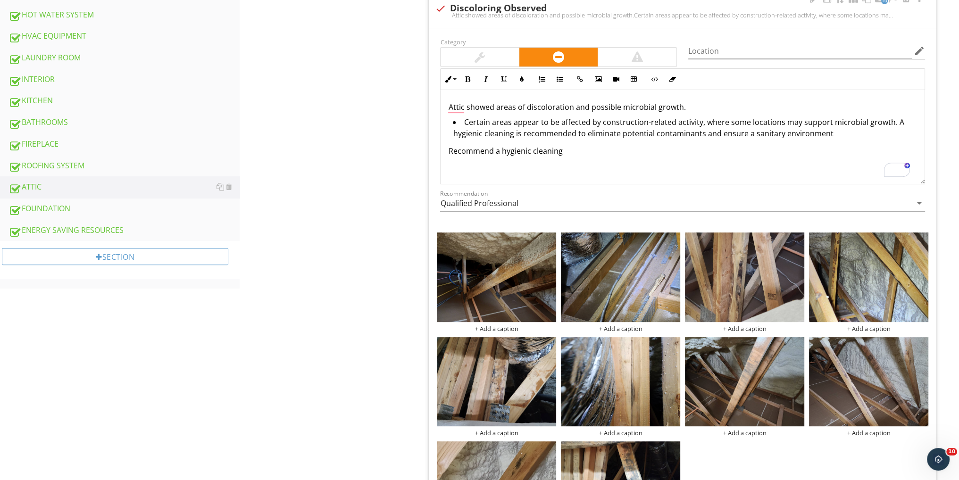
click at [631, 282] on img at bounding box center [620, 278] width 119 height 90
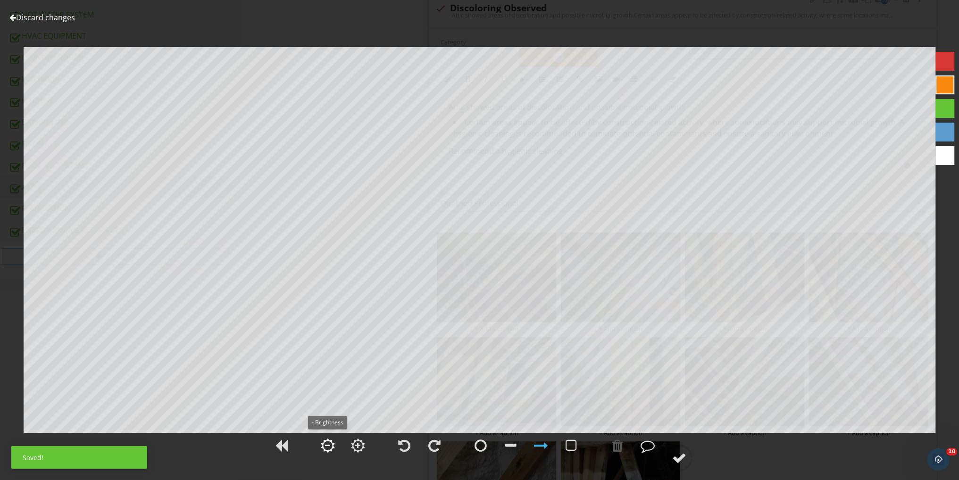
click at [324, 444] on div at bounding box center [328, 446] width 14 height 14
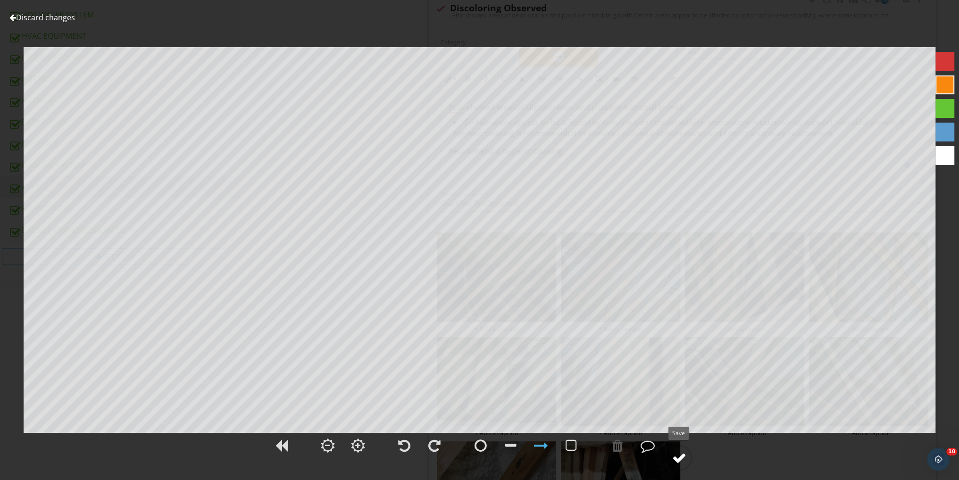
click at [678, 454] on div at bounding box center [679, 458] width 14 height 14
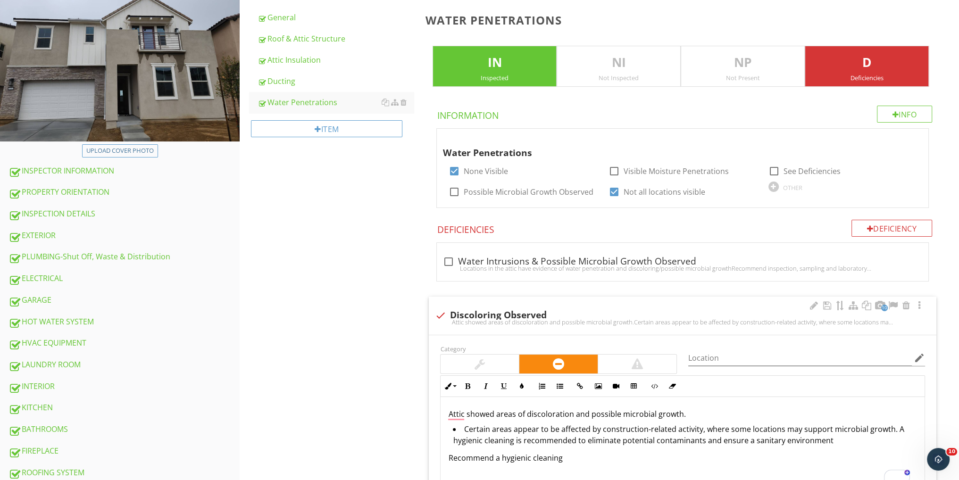
scroll to position [0, 0]
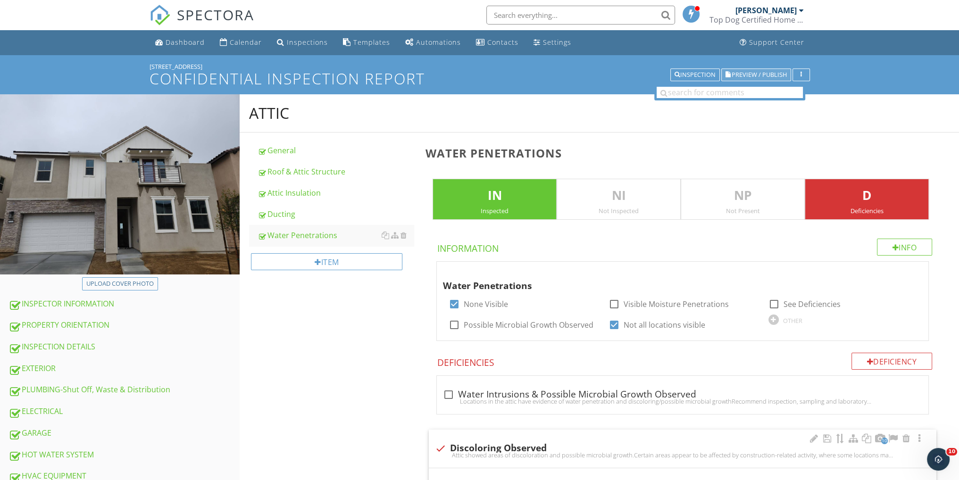
click at [730, 72] on div "Preview / Publish" at bounding box center [756, 75] width 61 height 7
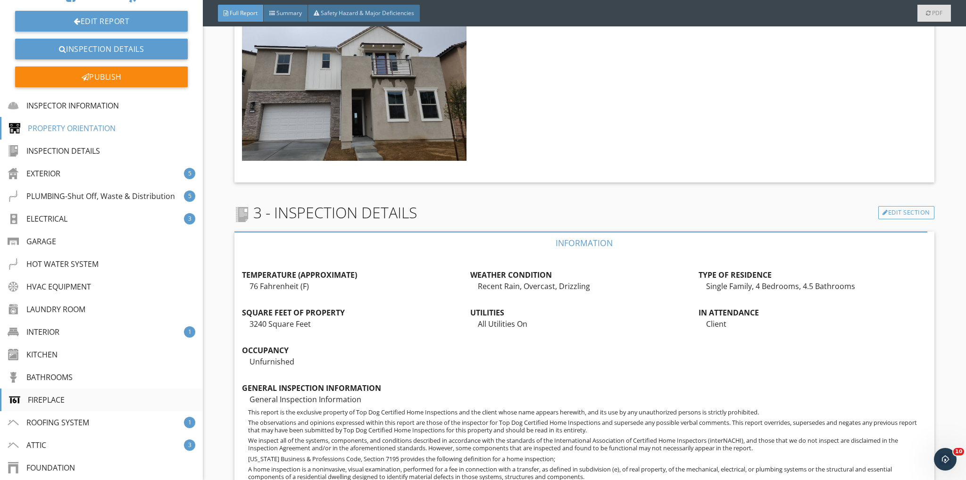
scroll to position [189, 0]
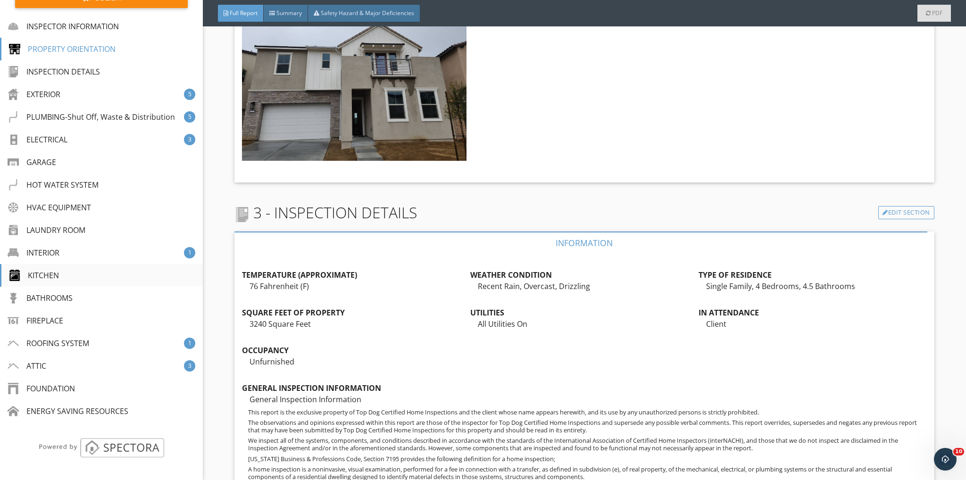
click at [80, 282] on div "KITCHEN" at bounding box center [101, 275] width 203 height 23
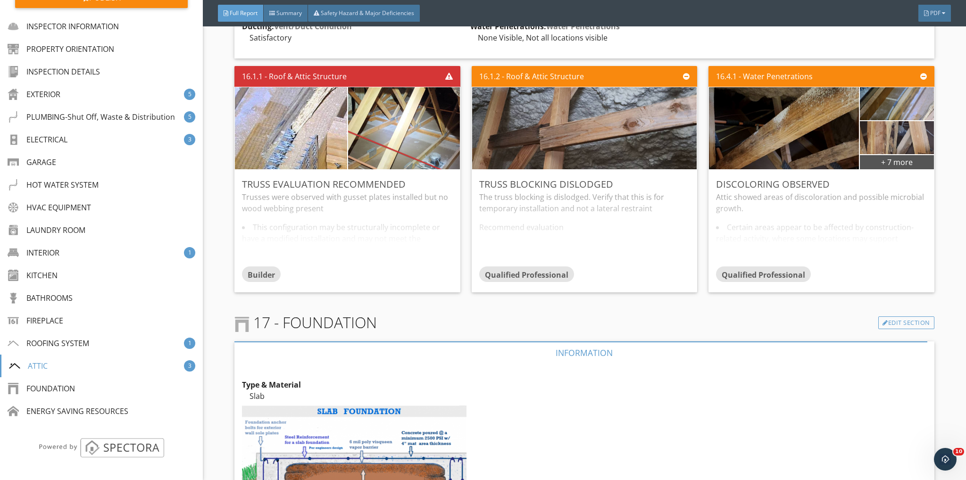
scroll to position [14268, 0]
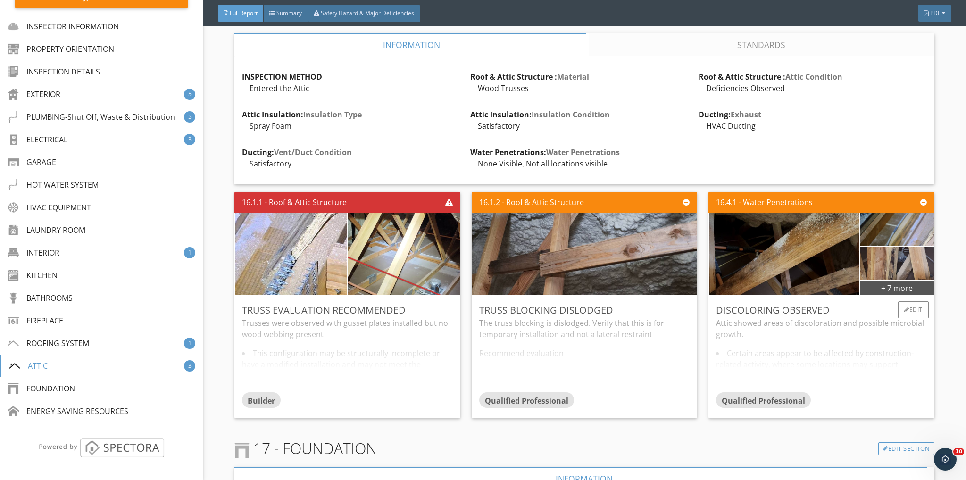
click at [771, 318] on div "Attic showed areas of discoloration and possible microbial growth. Certain area…" at bounding box center [821, 355] width 210 height 75
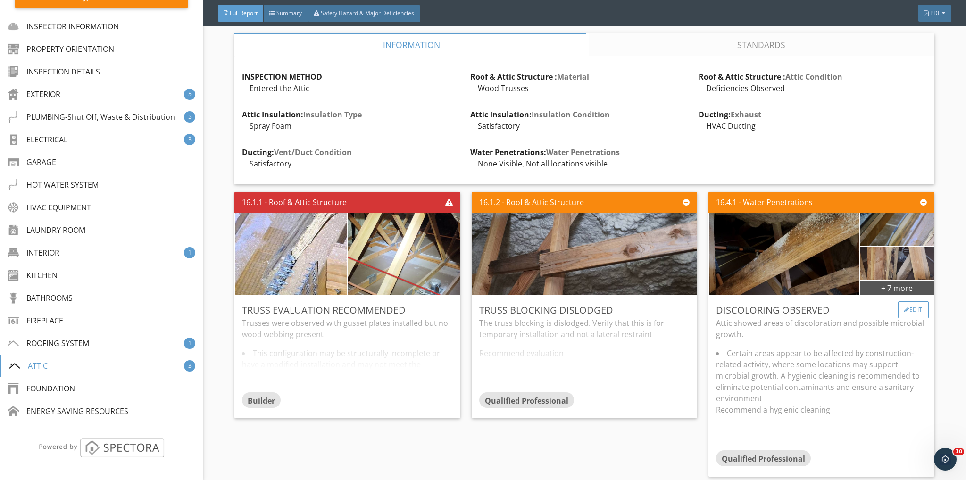
click at [904, 307] on div at bounding box center [906, 310] width 5 height 6
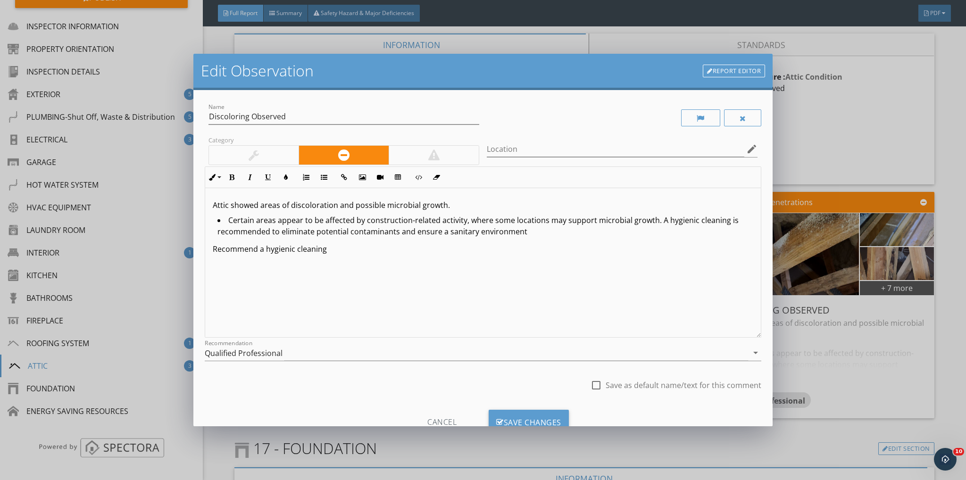
drag, startPoint x: 467, startPoint y: 202, endPoint x: 336, endPoint y: 204, distance: 130.2
click at [336, 203] on p "Attic showed areas of discoloration and possible microbial growth." at bounding box center [483, 205] width 541 height 11
click at [514, 418] on div "Save Changes" at bounding box center [529, 422] width 80 height 25
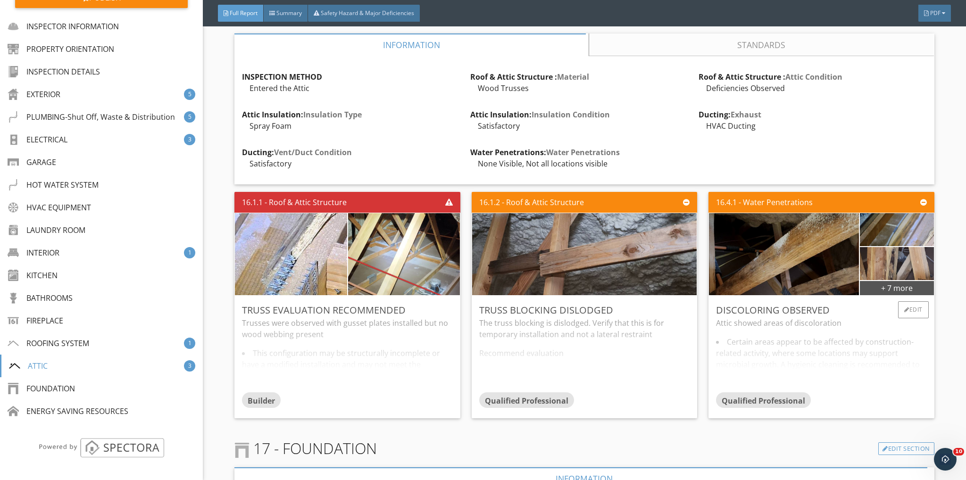
click at [801, 318] on div "Attic showed areas of discoloration Certain areas appear to be affected by cons…" at bounding box center [821, 355] width 210 height 75
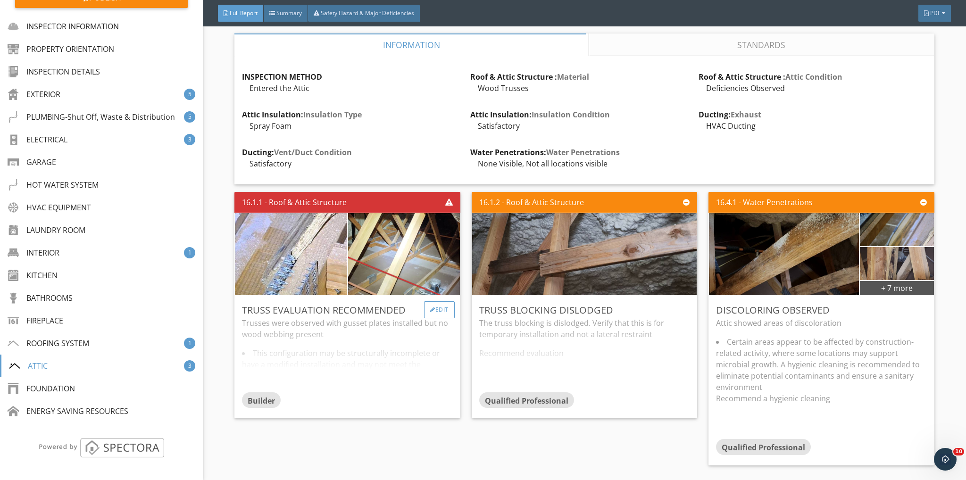
click at [443, 301] on div "Edit" at bounding box center [439, 309] width 31 height 17
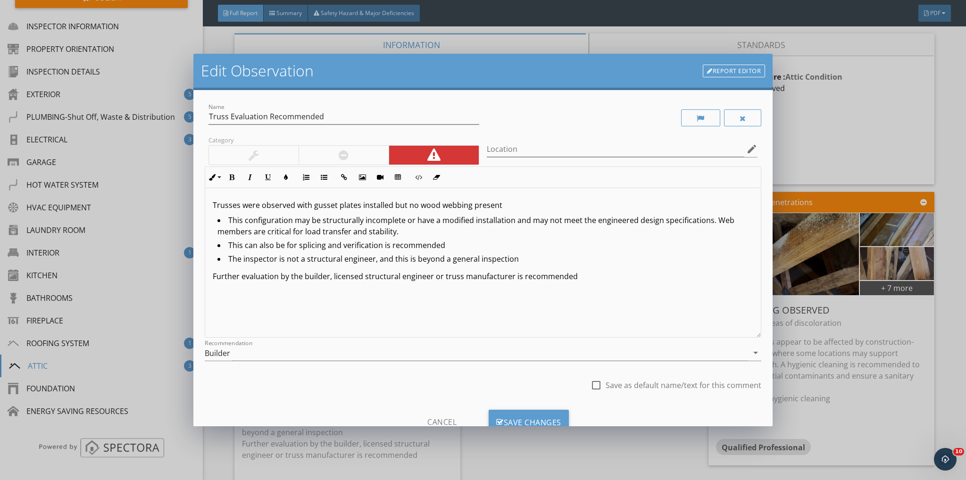
click at [443, 420] on div "Cancel" at bounding box center [442, 422] width 90 height 25
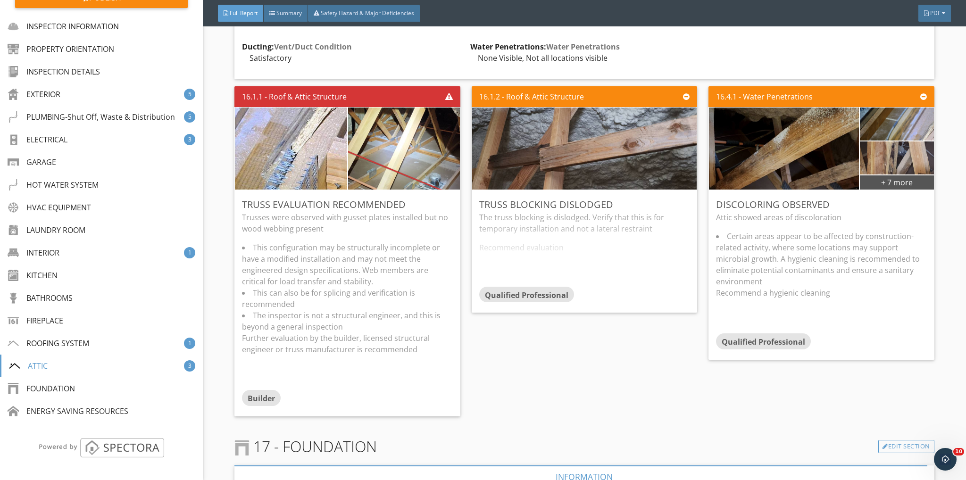
scroll to position [14372, 0]
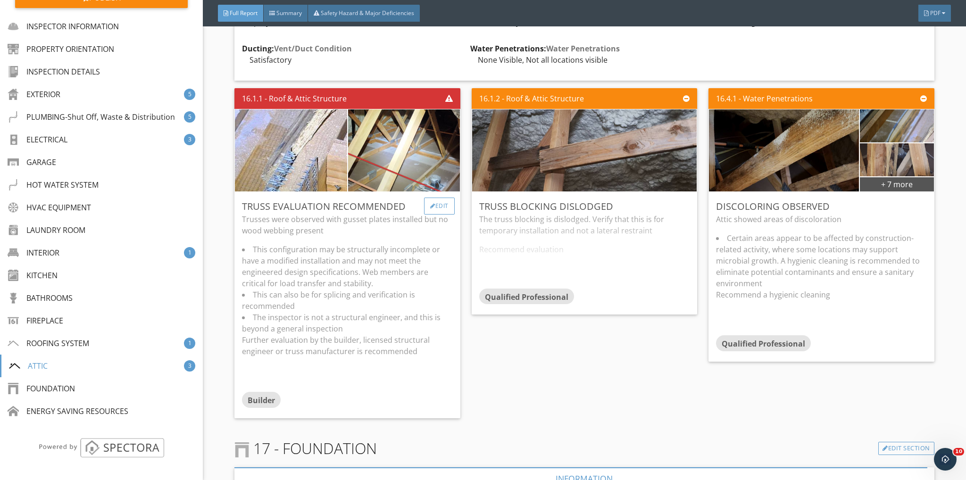
click at [436, 198] on div "Edit" at bounding box center [439, 206] width 31 height 17
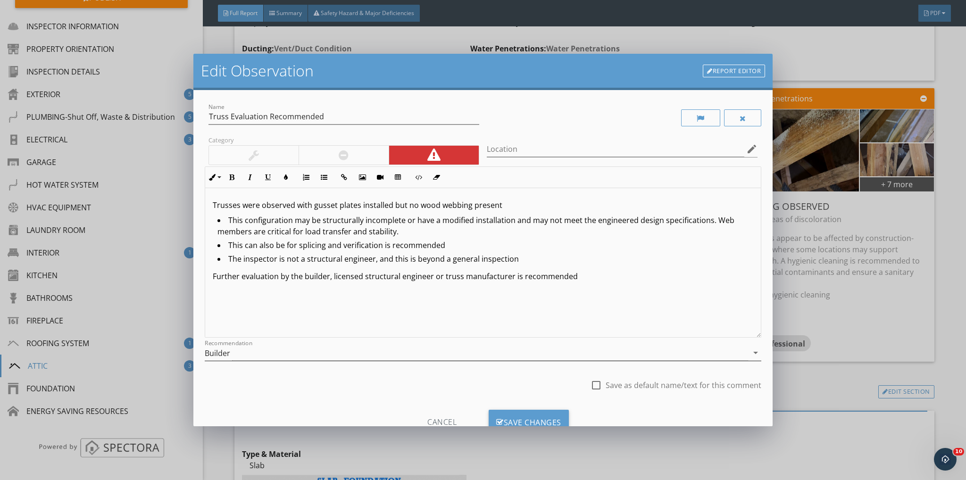
click at [233, 351] on div "Builder" at bounding box center [477, 353] width 544 height 16
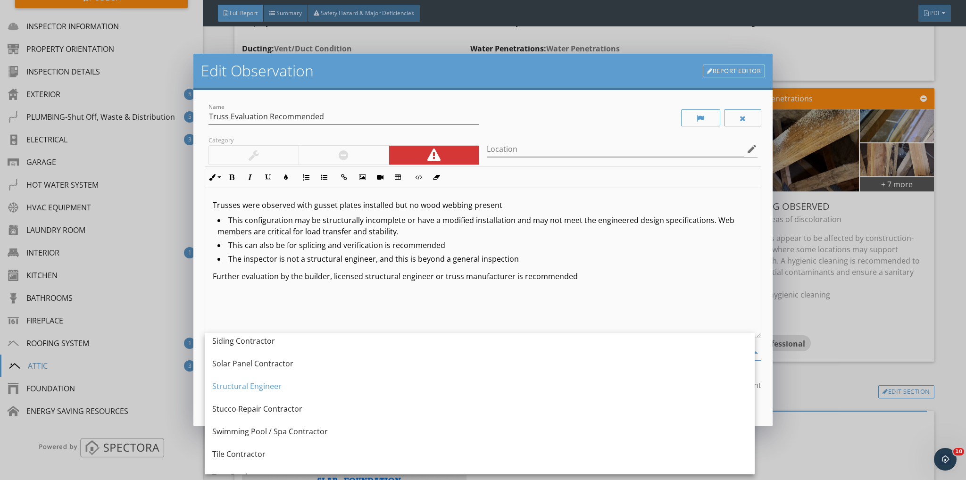
scroll to position [1325, 0]
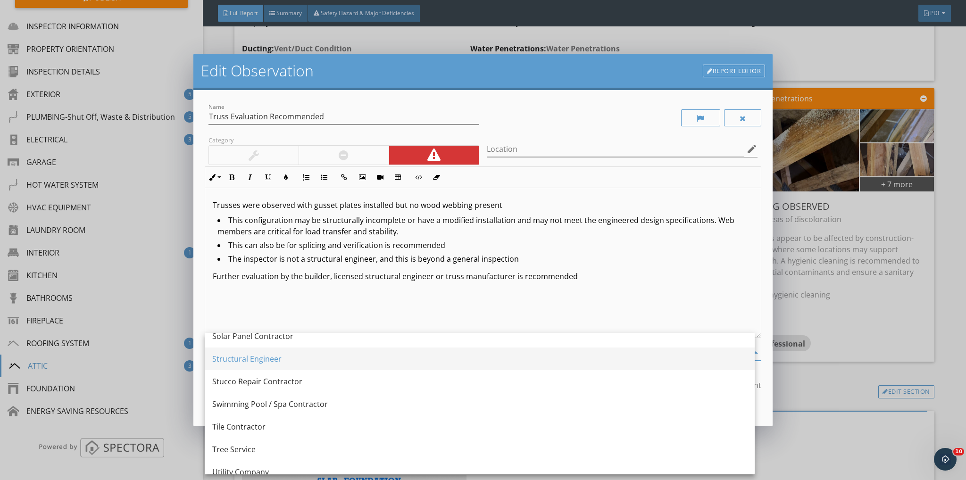
click at [260, 357] on div "Structural Engineer" at bounding box center [479, 358] width 535 height 11
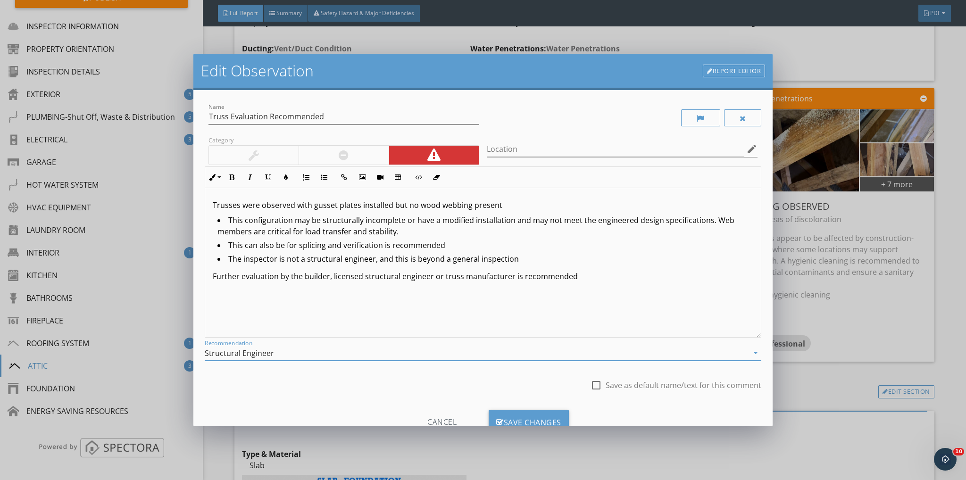
scroll to position [35, 0]
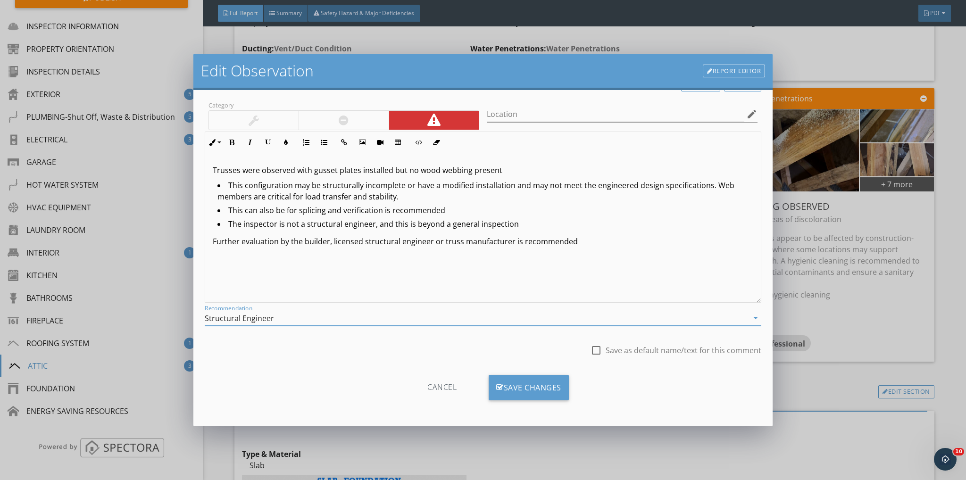
click at [292, 312] on div "Structural Engineer" at bounding box center [477, 318] width 544 height 16
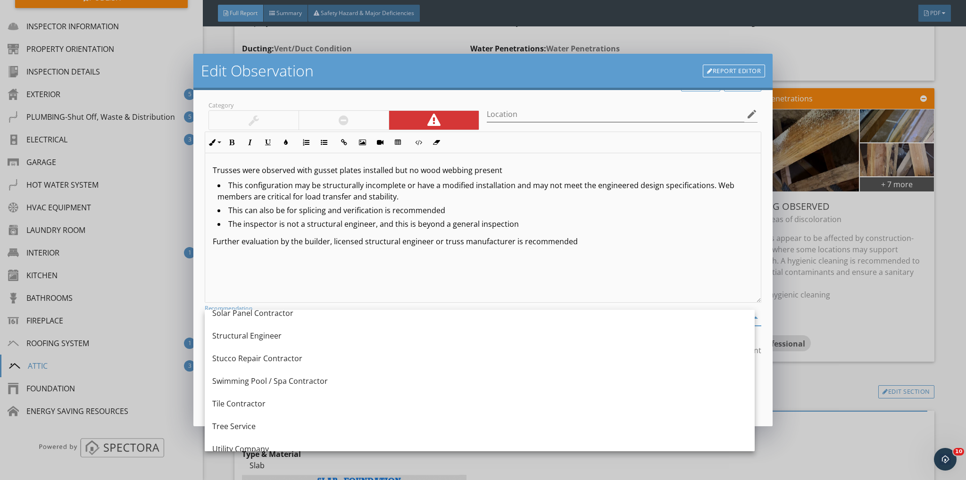
scroll to position [49, 0]
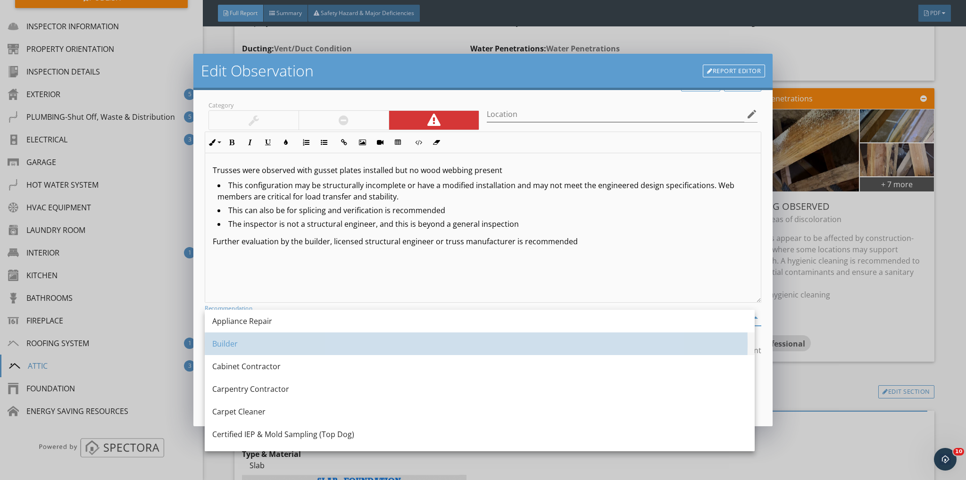
click at [286, 338] on div "Builder" at bounding box center [479, 343] width 535 height 11
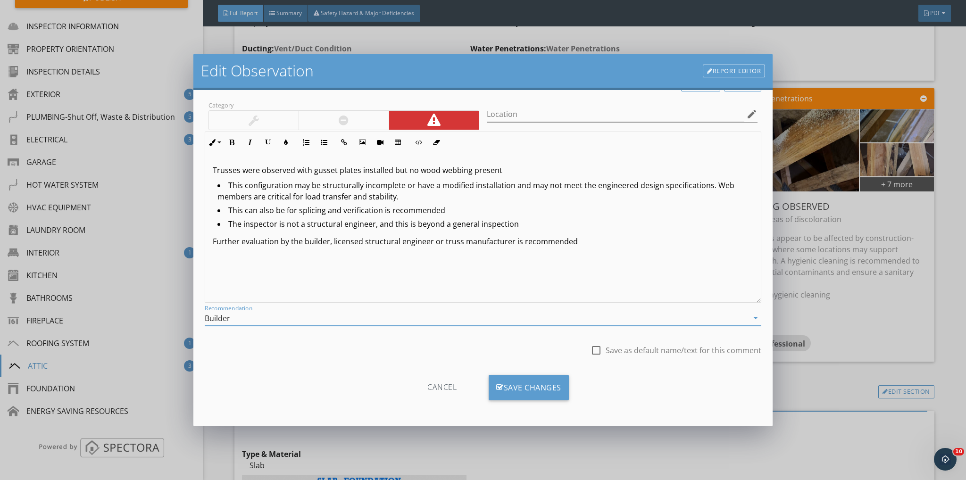
click at [231, 319] on div "Builder" at bounding box center [477, 318] width 544 height 16
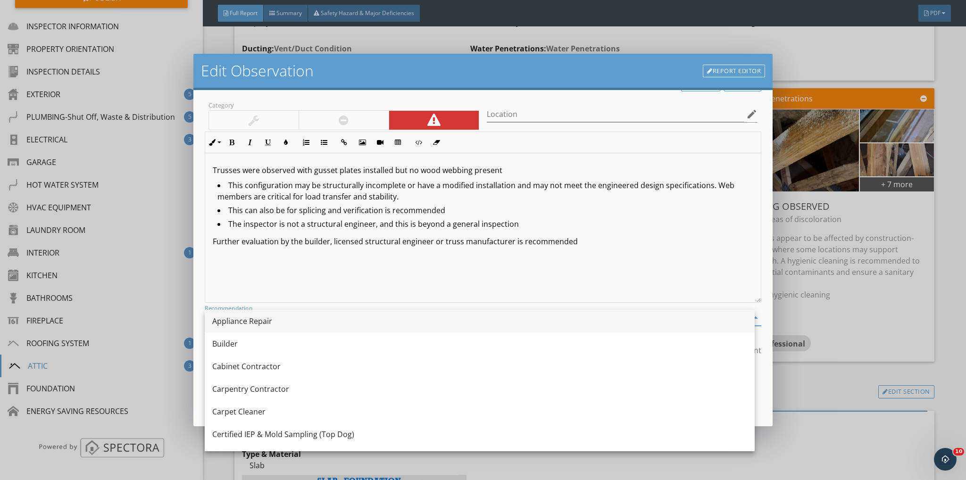
scroll to position [1159, 0]
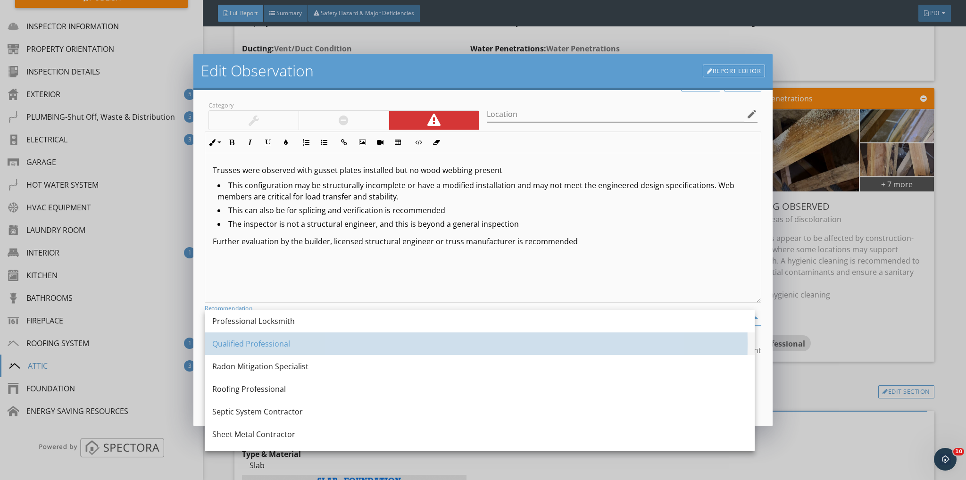
click at [254, 340] on div "Qualified Professional" at bounding box center [479, 343] width 535 height 11
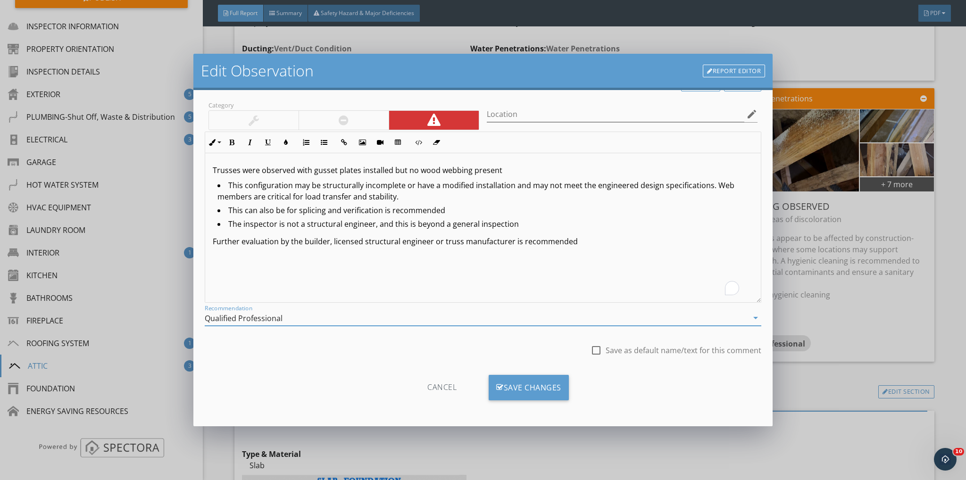
click at [334, 274] on div "Trusses were observed with gusset plates installed but no wood webbing present …" at bounding box center [483, 228] width 556 height 150
click at [513, 381] on div "Save Changes" at bounding box center [529, 387] width 80 height 25
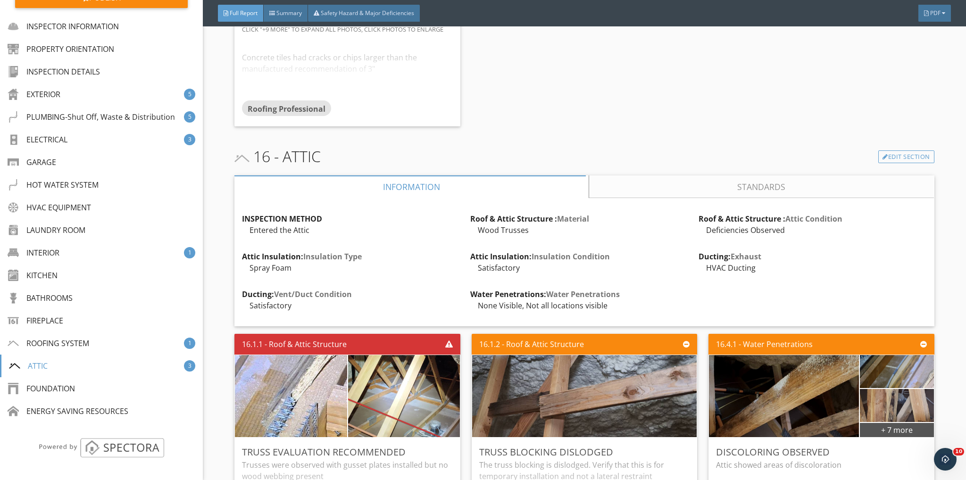
scroll to position [14315, 0]
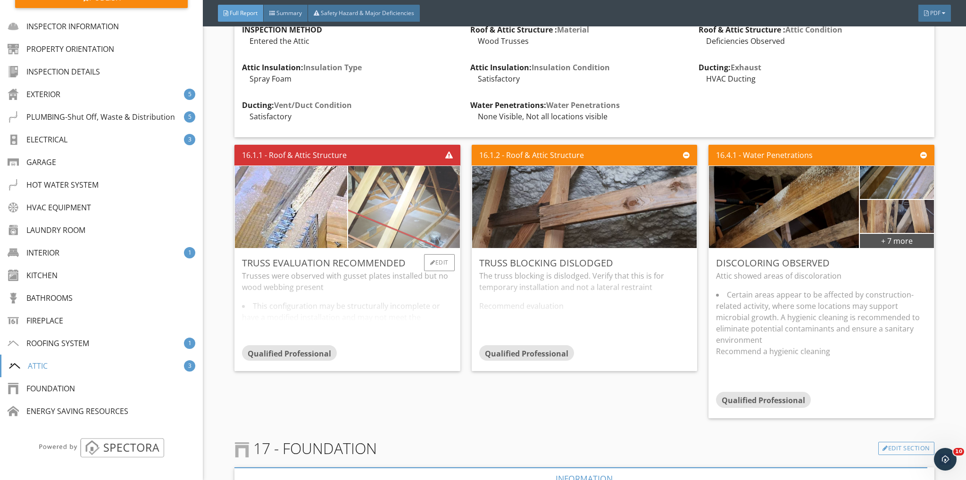
click at [398, 167] on img at bounding box center [404, 207] width 274 height 205
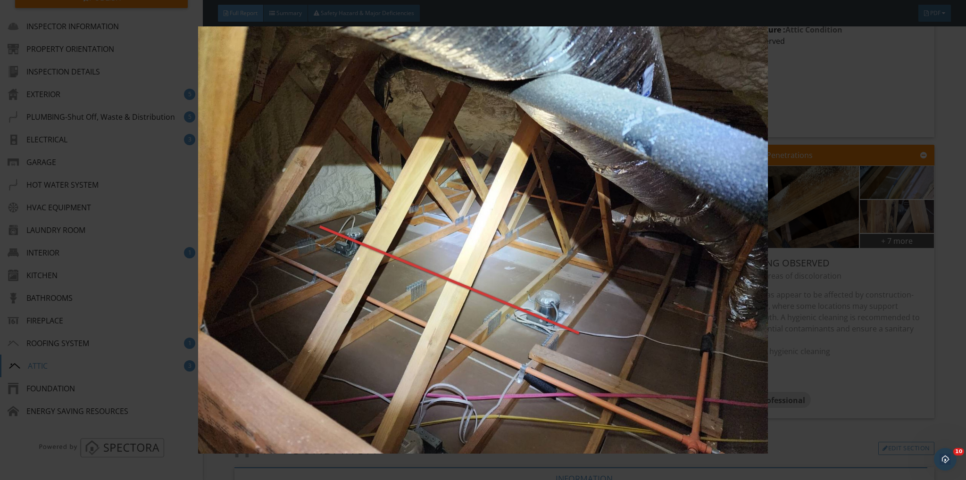
click at [845, 57] on img at bounding box center [483, 239] width 889 height 427
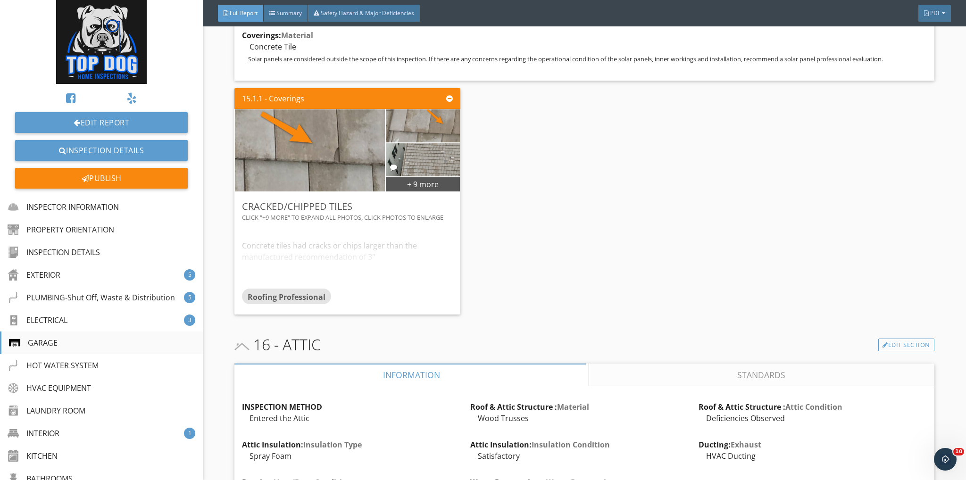
scroll to position [0, 0]
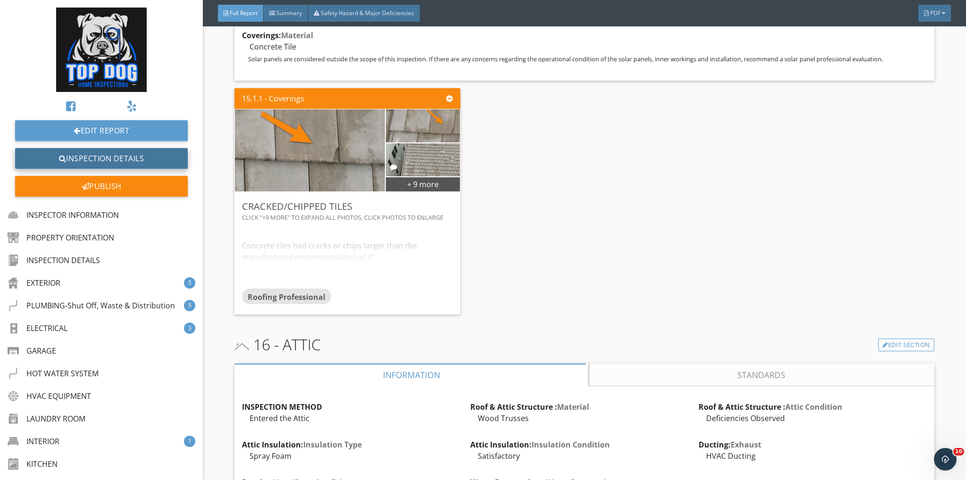
click at [87, 156] on link "Inspection Details" at bounding box center [101, 158] width 173 height 21
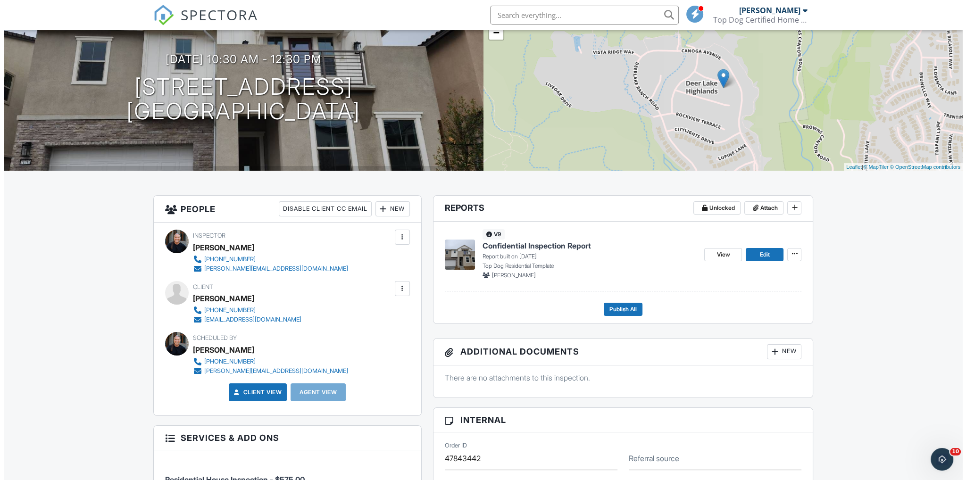
scroll to position [63, 0]
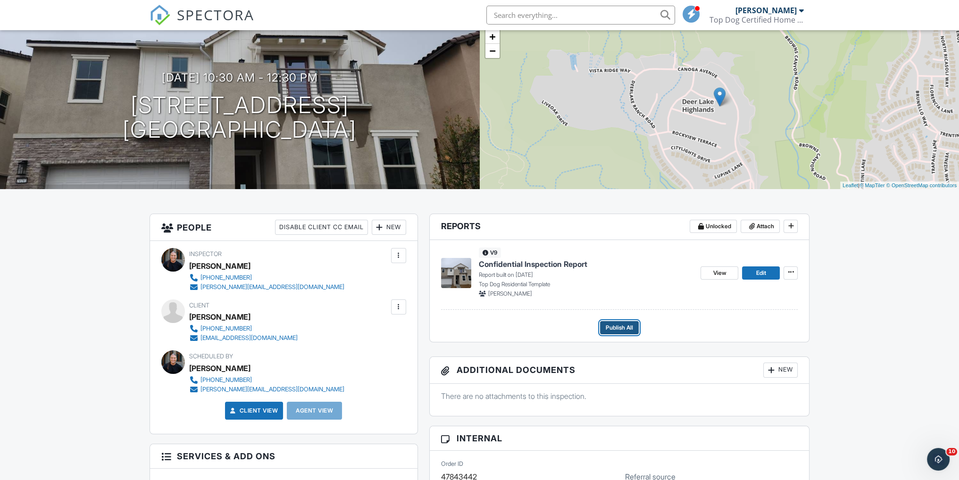
click at [621, 321] on button "Publish All" at bounding box center [619, 327] width 39 height 13
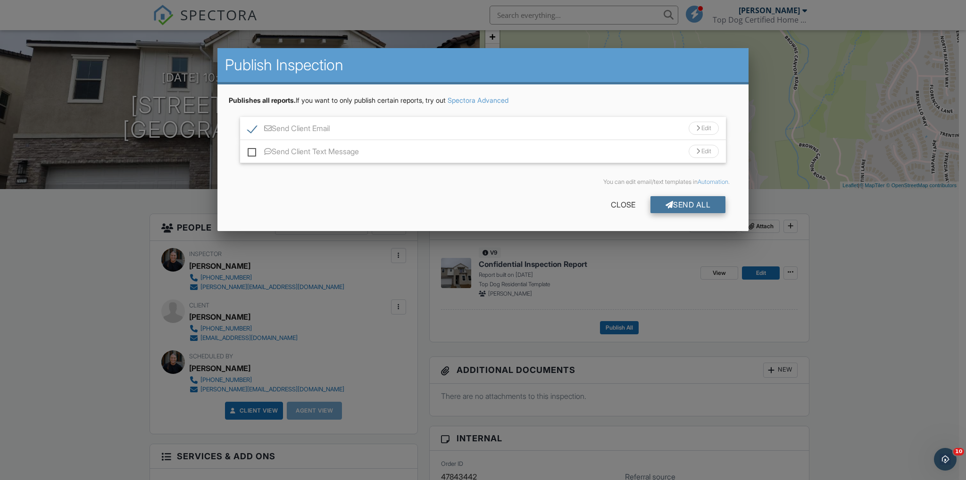
click at [681, 201] on div "Send All" at bounding box center [688, 204] width 75 height 17
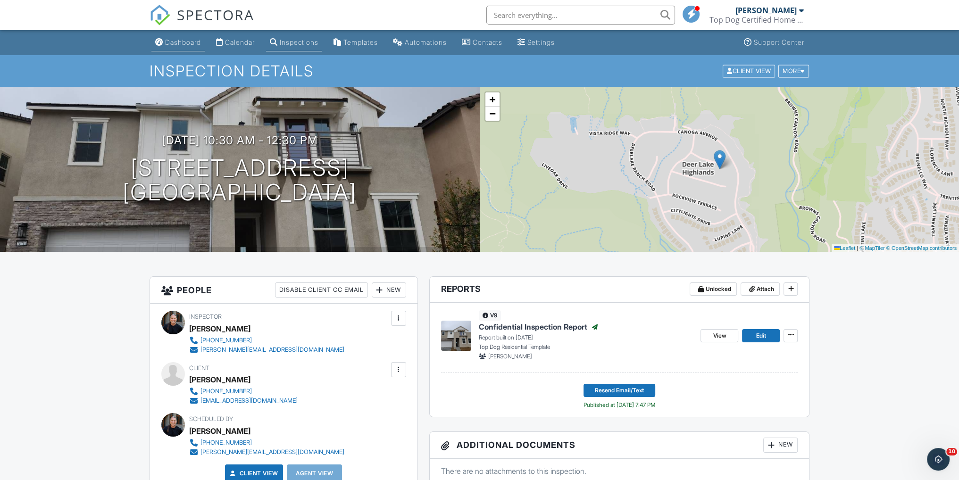
click at [192, 38] on link "Dashboard" at bounding box center [177, 42] width 53 height 17
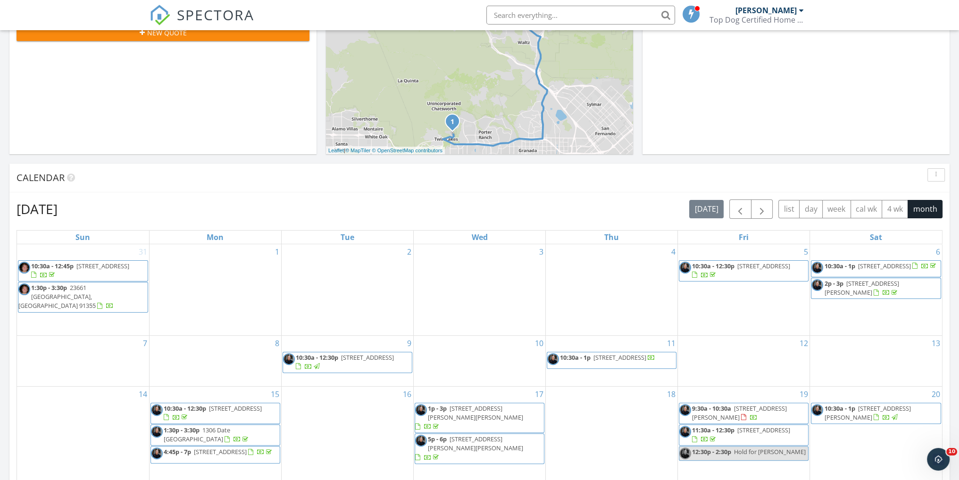
scroll to position [377, 0]
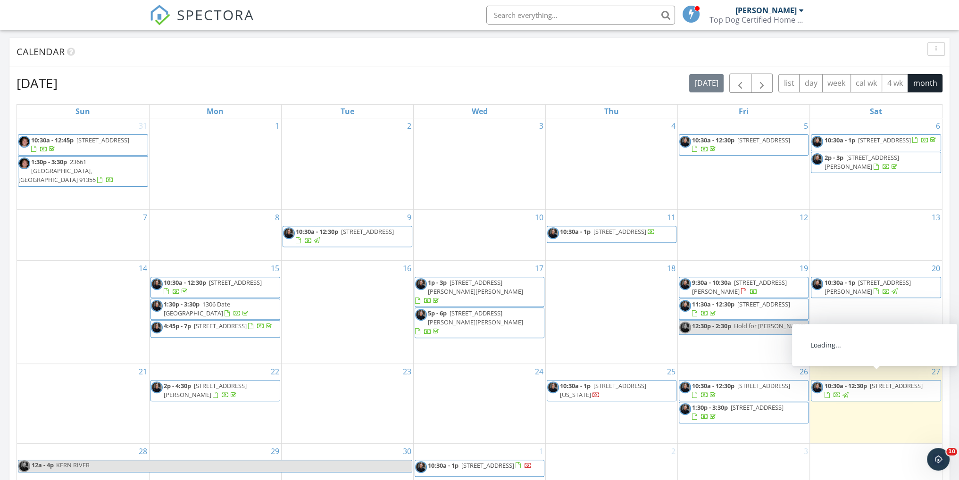
click at [856, 382] on span "10:30a - 12:30p" at bounding box center [845, 386] width 42 height 8
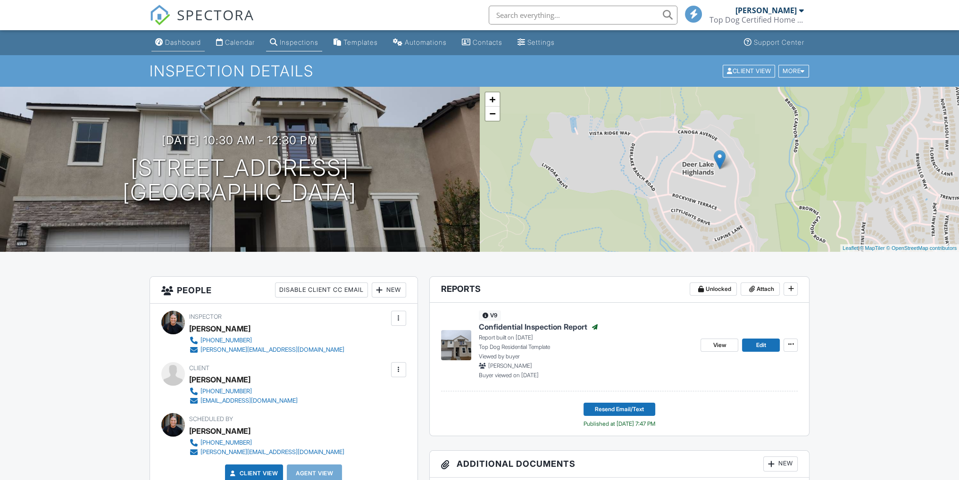
click at [187, 40] on div "Dashboard" at bounding box center [183, 42] width 36 height 8
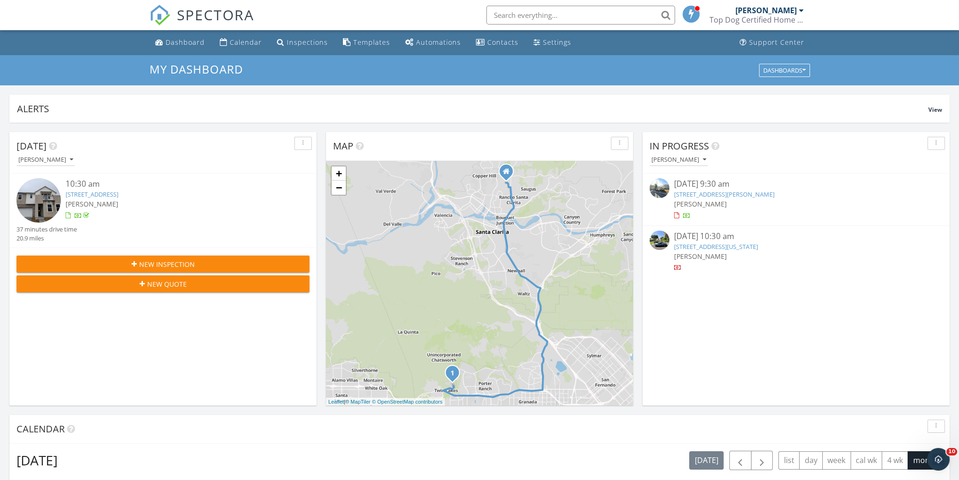
scroll to position [873, 974]
